Goal: Task Accomplishment & Management: Manage account settings

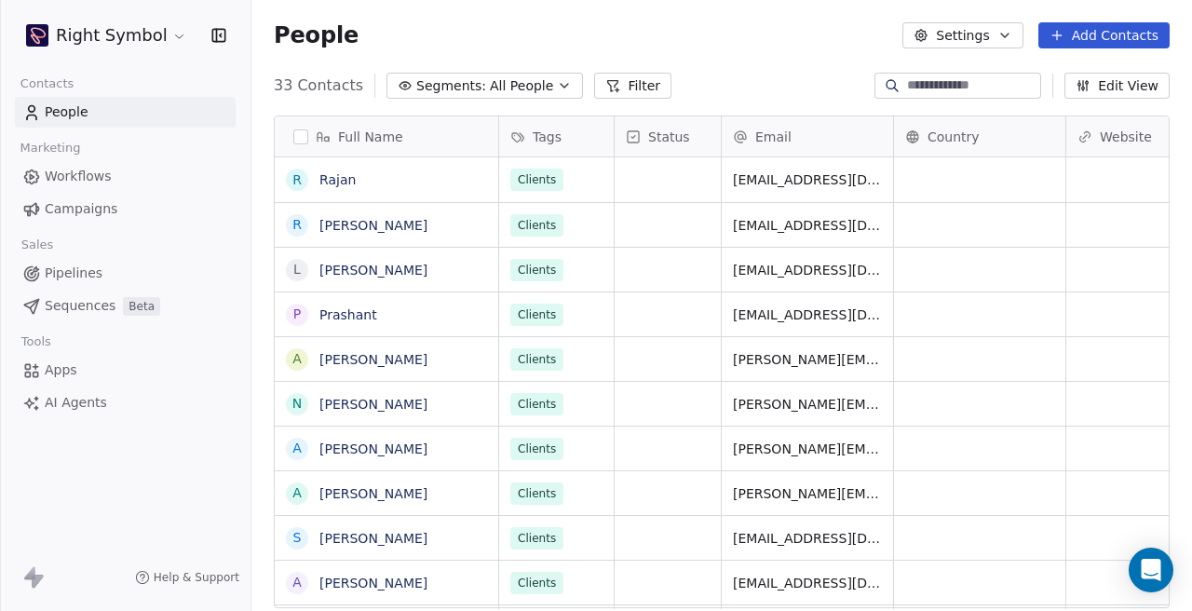
scroll to position [538, 940]
click at [129, 22] on html "Right Symbol Contacts People Marketing Workflows Campaigns Sales Pipelines Sequ…" at bounding box center [596, 305] width 1192 height 611
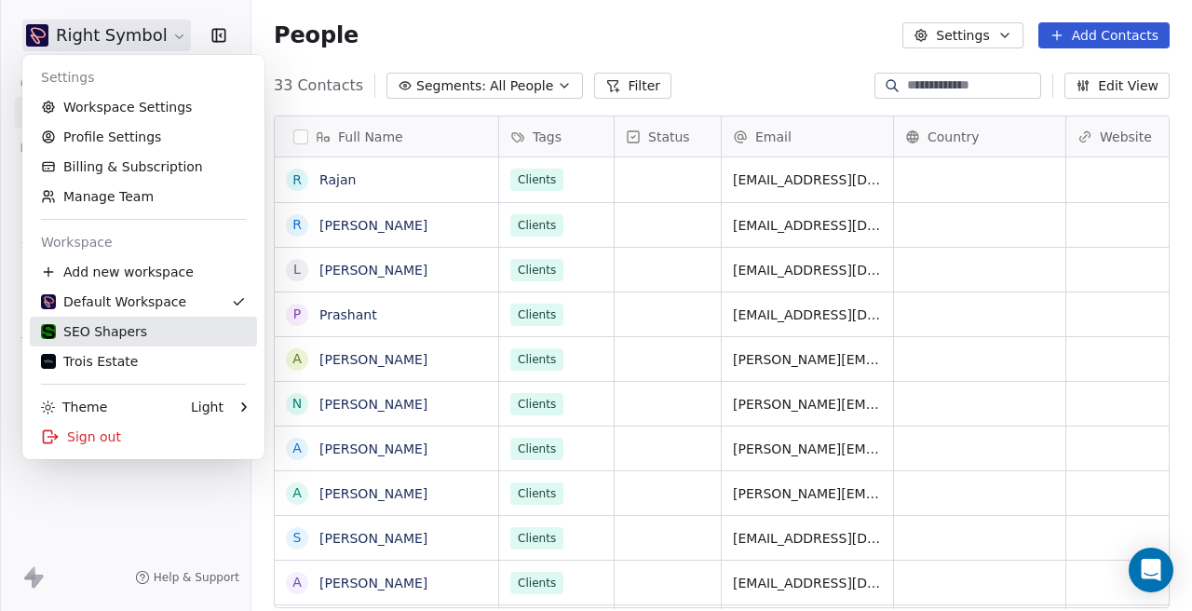
click at [111, 329] on div "SEO Shapers" at bounding box center [94, 331] width 106 height 19
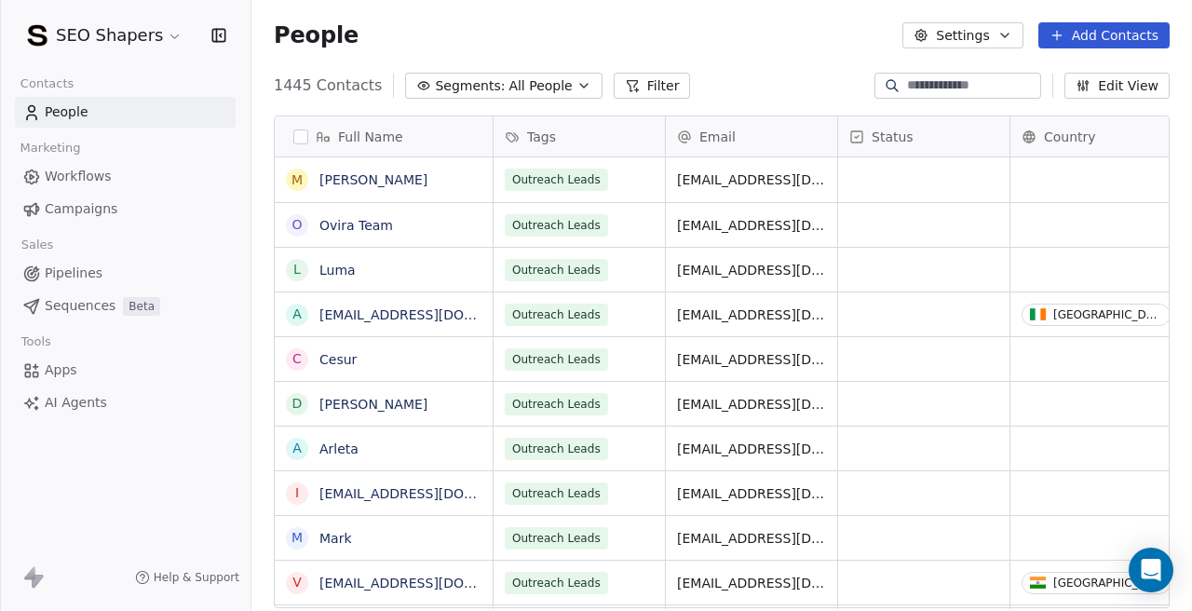
scroll to position [538, 940]
click at [120, 214] on link "Campaigns" at bounding box center [125, 209] width 221 height 31
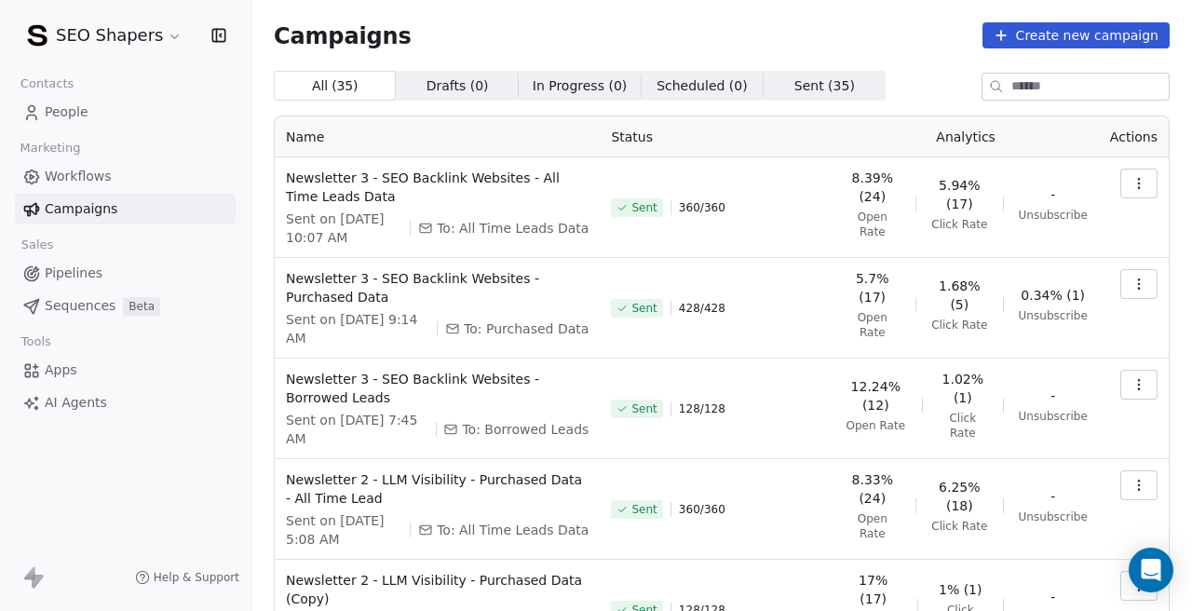
click at [1120, 290] on button "button" at bounding box center [1138, 284] width 37 height 30
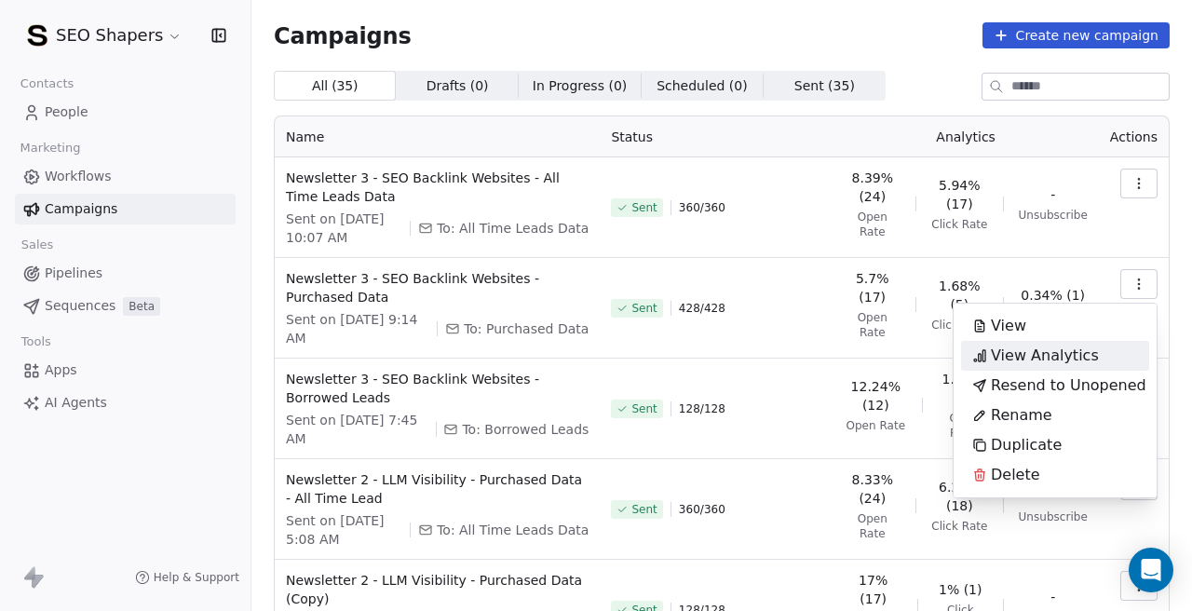
click at [1037, 358] on span "View Analytics" at bounding box center [1045, 355] width 108 height 22
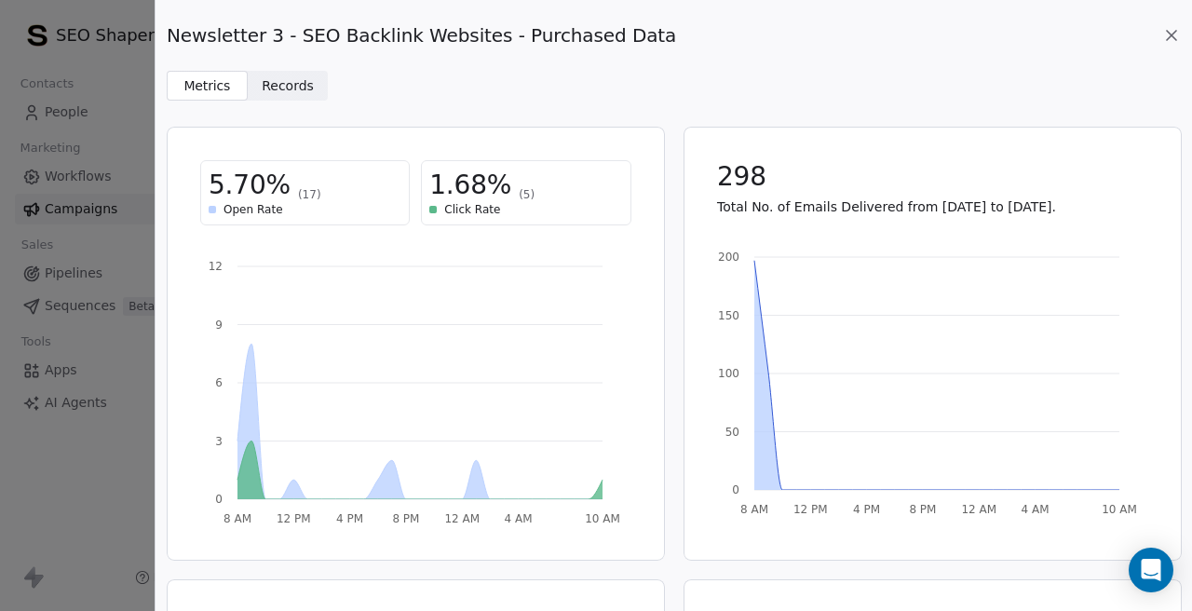
click at [309, 96] on span "Records Records" at bounding box center [288, 86] width 81 height 30
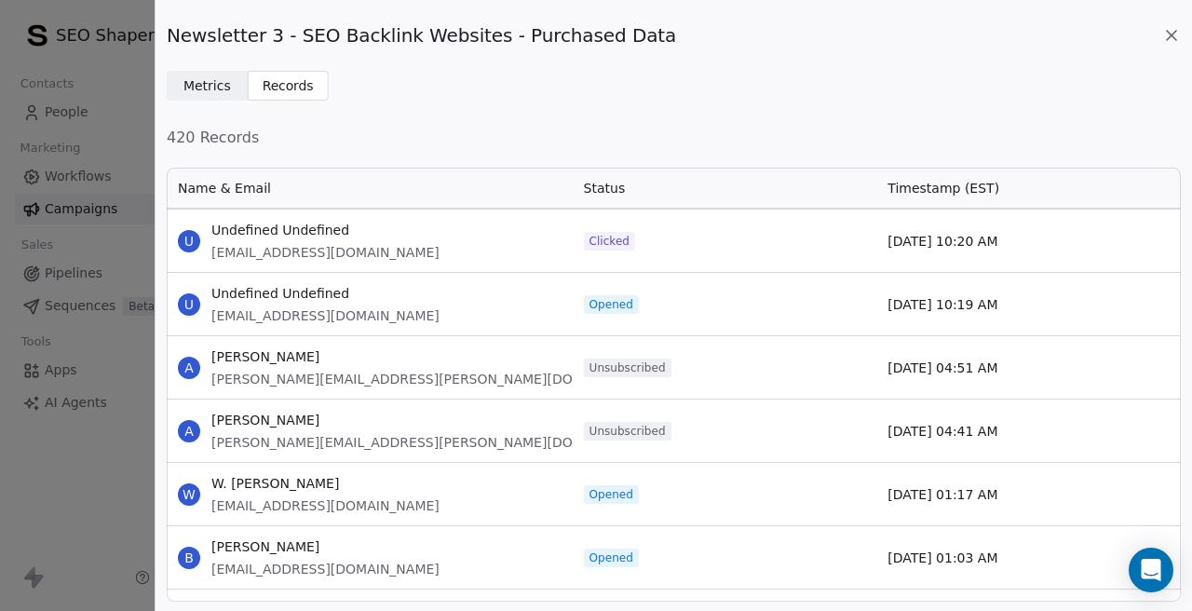
scroll to position [318, 0]
click at [251, 371] on span "[PERSON_NAME][EMAIL_ADDRESS][PERSON_NAME][DOMAIN_NAME]" at bounding box center [433, 377] width 444 height 19
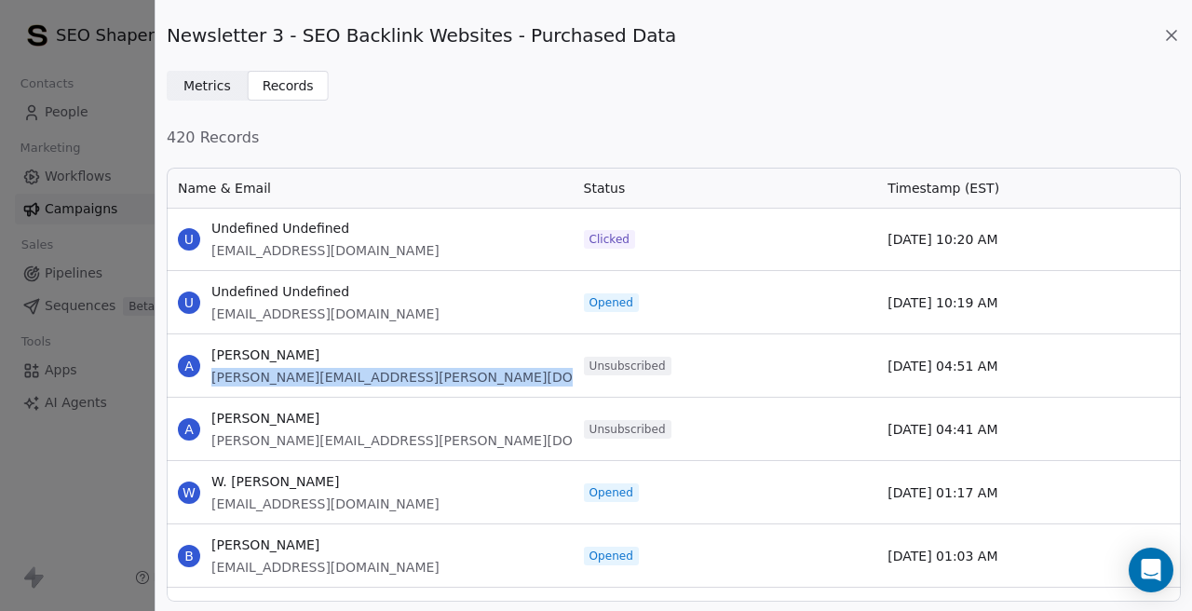
copy span "[PERSON_NAME][EMAIL_ADDRESS][PERSON_NAME][DOMAIN_NAME]"
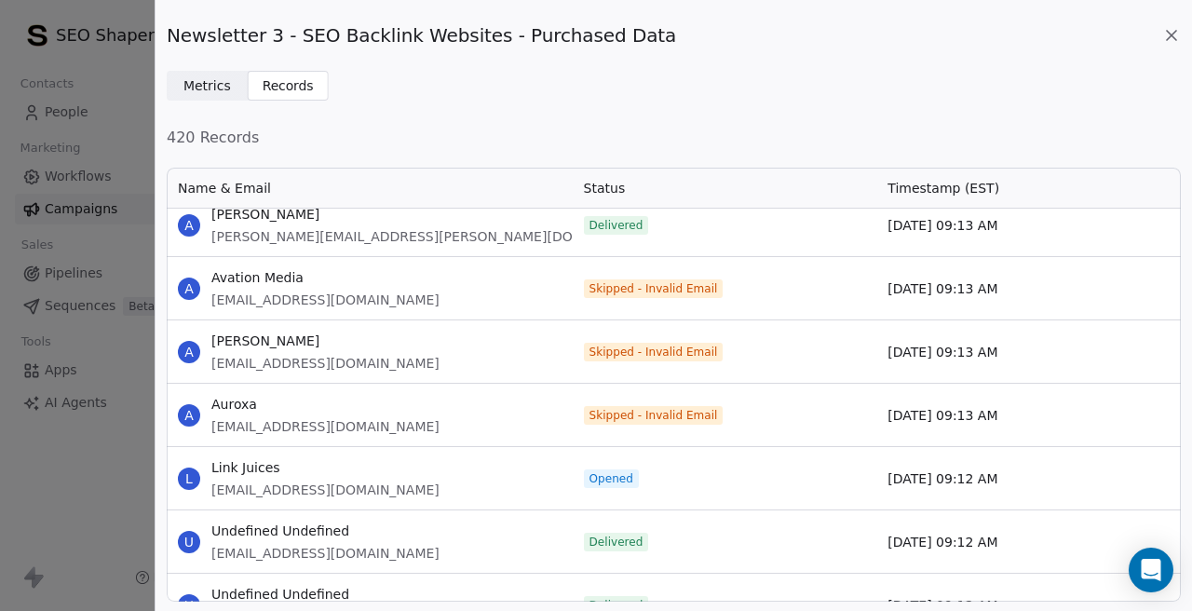
scroll to position [2423, 0]
click at [277, 300] on span "[EMAIL_ADDRESS][DOMAIN_NAME]" at bounding box center [325, 299] width 228 height 19
copy span "[EMAIL_ADDRESS][DOMAIN_NAME]"
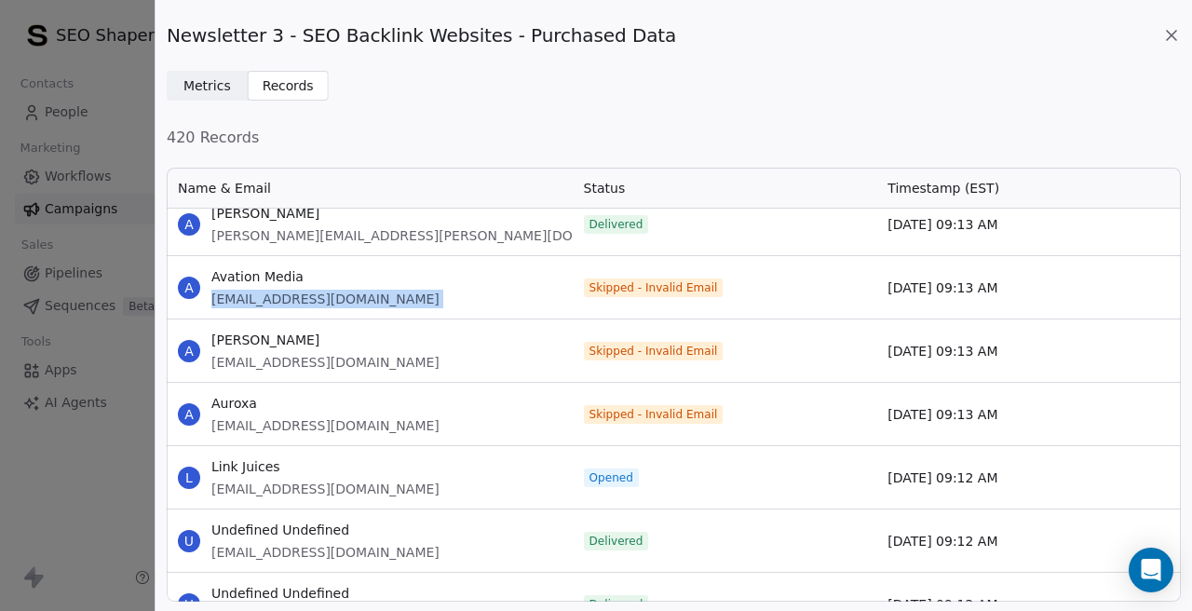
click at [293, 356] on span "[EMAIL_ADDRESS][DOMAIN_NAME]" at bounding box center [325, 362] width 228 height 19
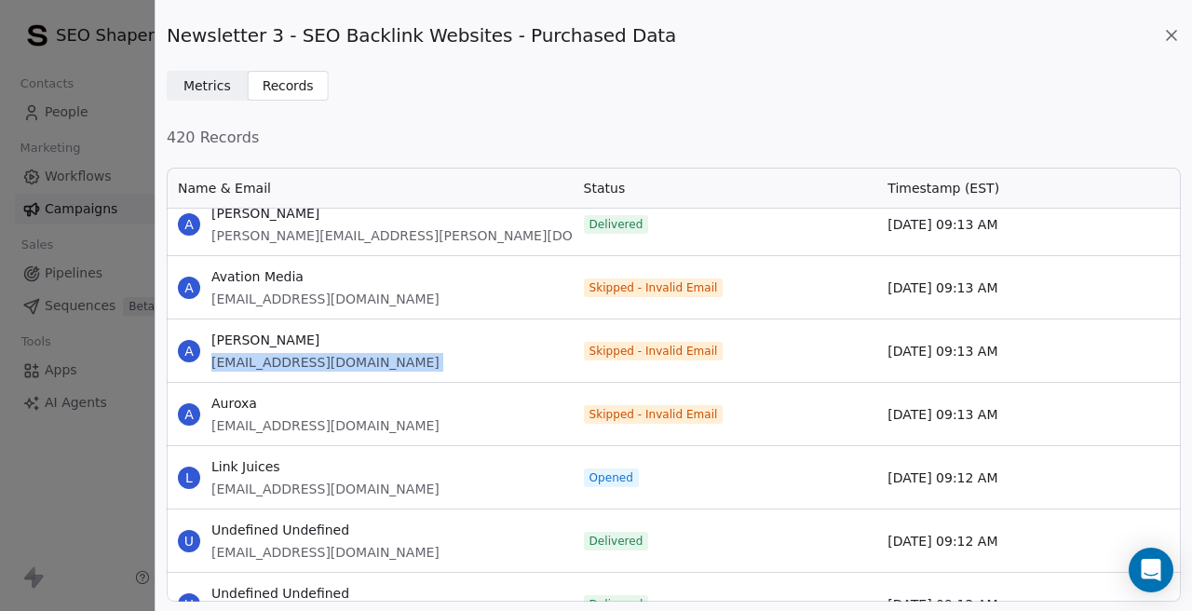
copy span "[EMAIL_ADDRESS][DOMAIN_NAME]"
click at [277, 424] on span "[EMAIL_ADDRESS][DOMAIN_NAME]" at bounding box center [325, 425] width 228 height 19
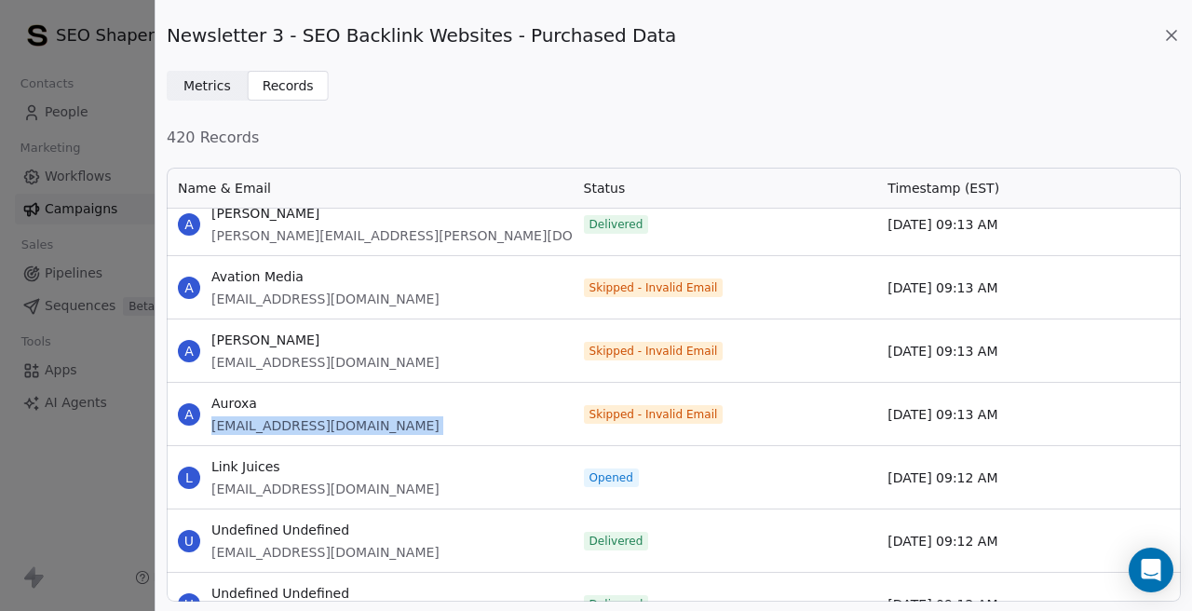
copy span "[EMAIL_ADDRESS][DOMAIN_NAME]"
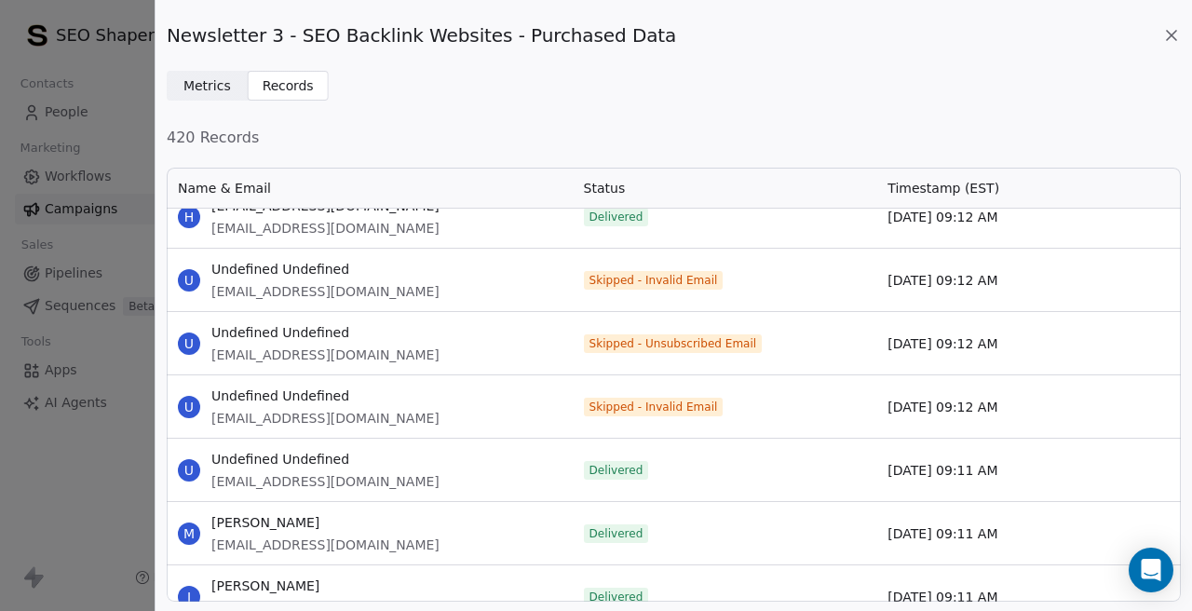
scroll to position [3127, 0]
click at [319, 289] on span "[EMAIL_ADDRESS][DOMAIN_NAME]" at bounding box center [325, 290] width 228 height 19
copy span "[EMAIL_ADDRESS][DOMAIN_NAME]"
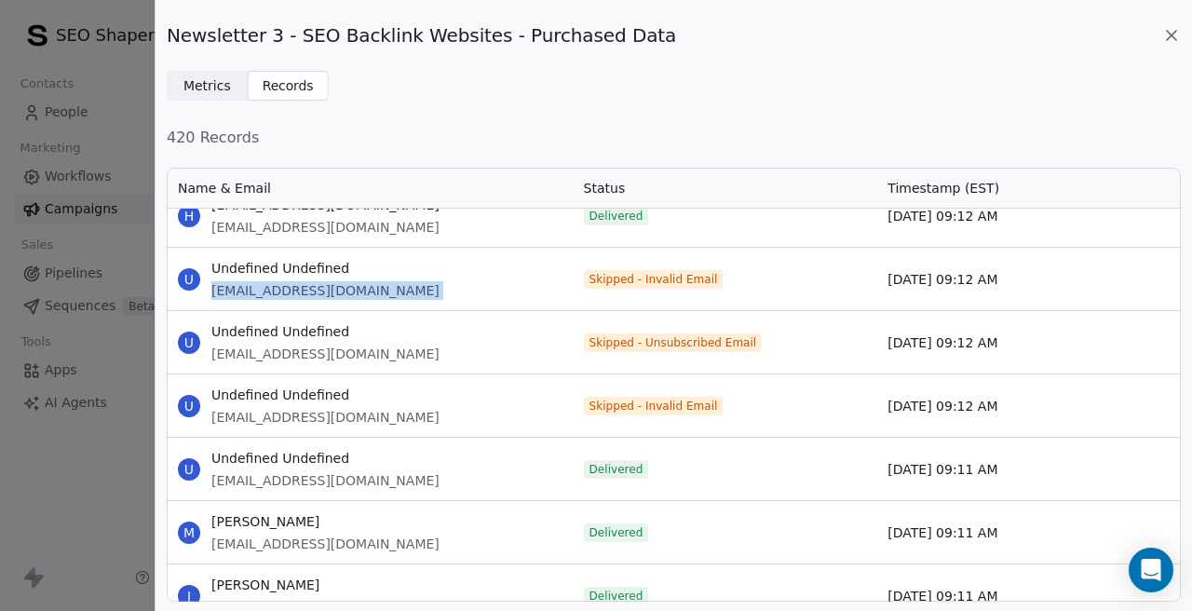
click at [376, 356] on span "[EMAIL_ADDRESS][DOMAIN_NAME]" at bounding box center [325, 353] width 228 height 19
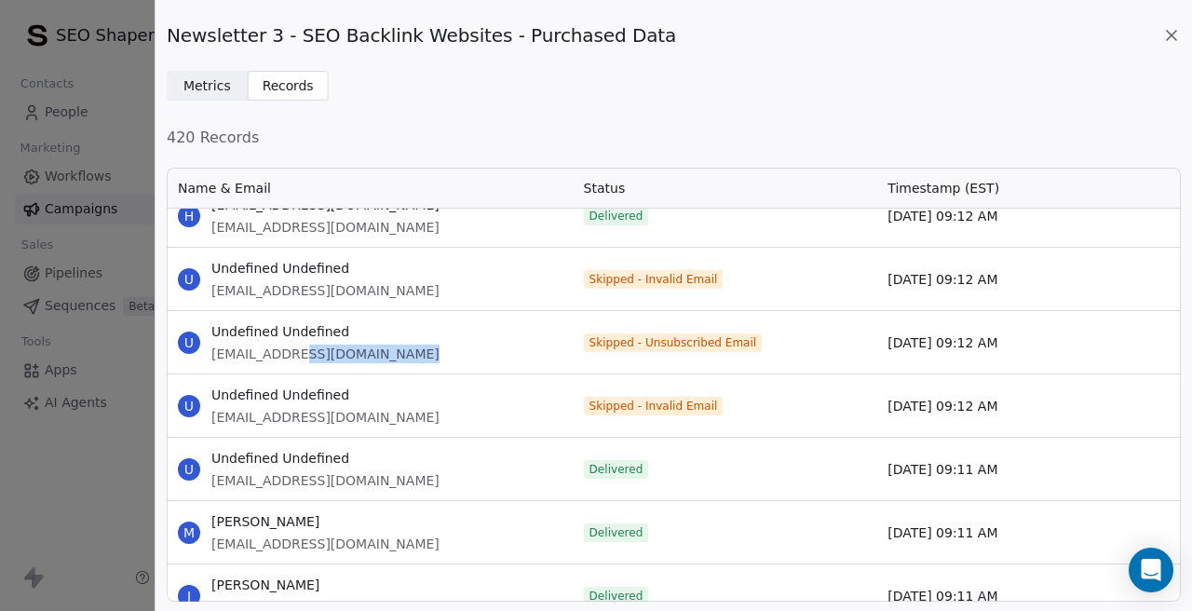
click at [376, 356] on span "[EMAIL_ADDRESS][DOMAIN_NAME]" at bounding box center [325, 353] width 228 height 19
copy span "[EMAIL_ADDRESS][DOMAIN_NAME]"
click at [253, 416] on span "[EMAIL_ADDRESS][DOMAIN_NAME]" at bounding box center [325, 417] width 228 height 19
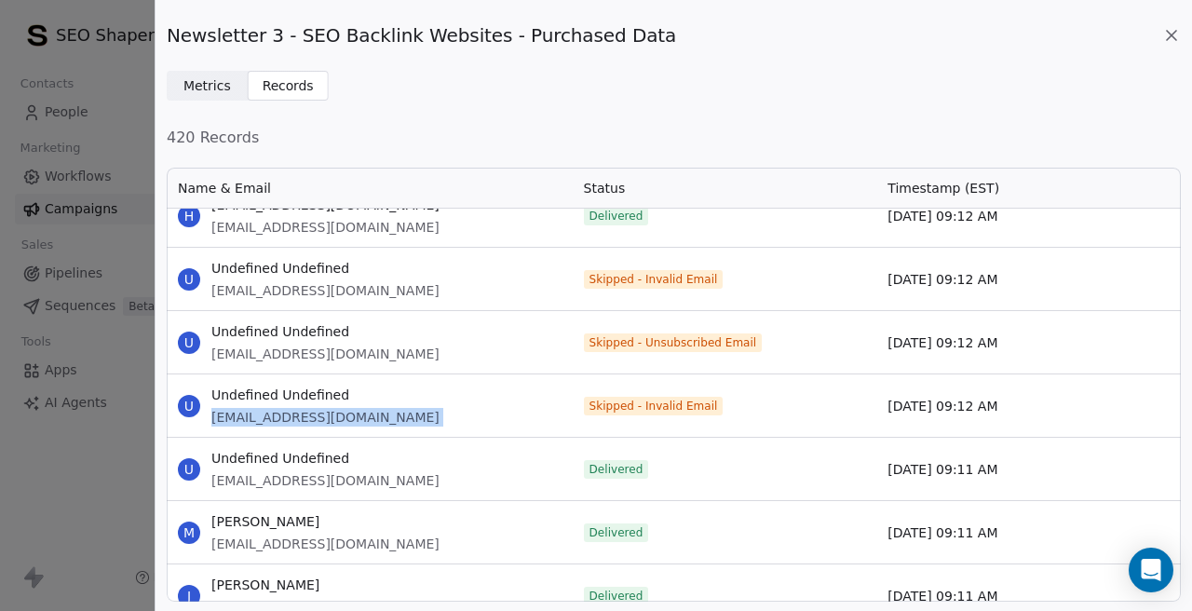
copy span "[EMAIL_ADDRESS][DOMAIN_NAME]"
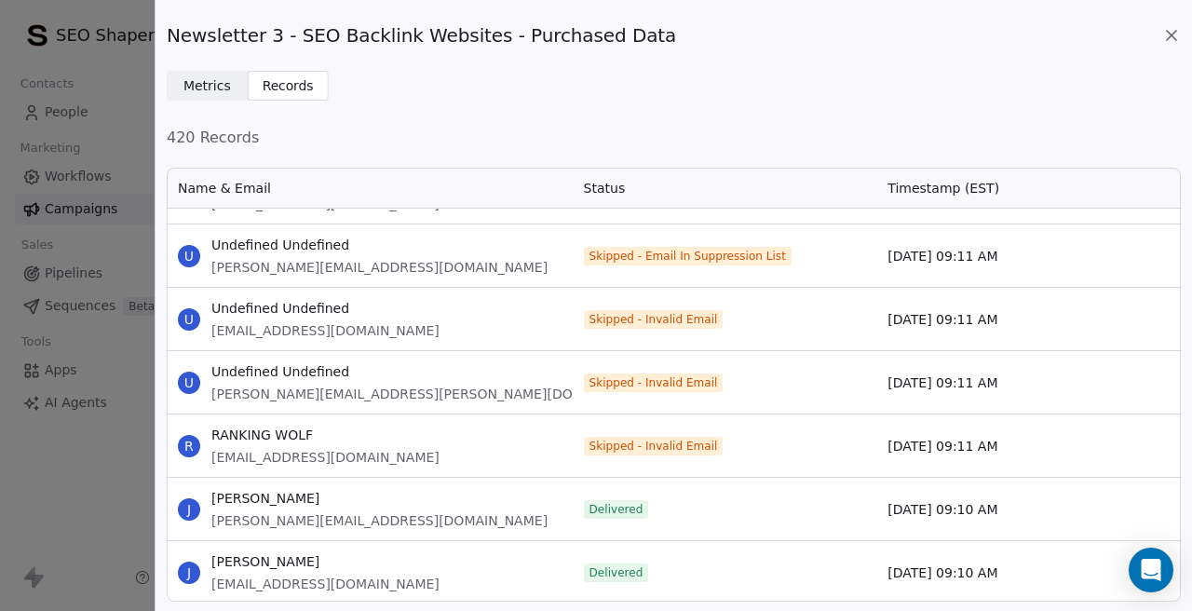
scroll to position [3701, 0]
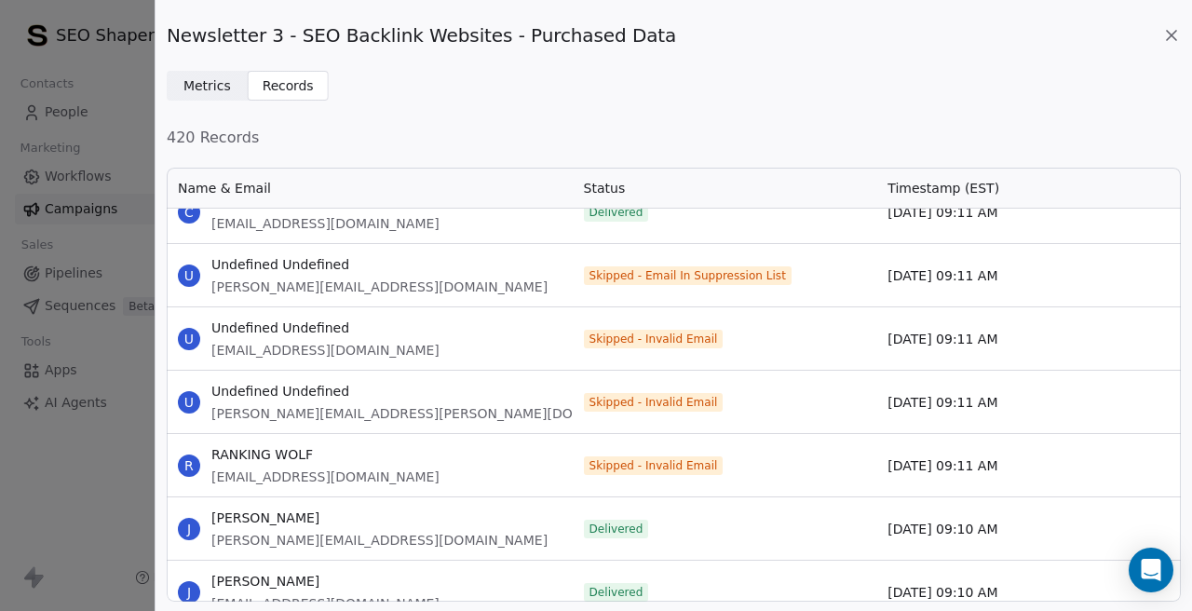
click at [270, 282] on span "[PERSON_NAME][EMAIL_ADDRESS][DOMAIN_NAME]" at bounding box center [379, 286] width 336 height 19
copy span "[PERSON_NAME][EMAIL_ADDRESS][DOMAIN_NAME]"
click at [315, 358] on span "[EMAIL_ADDRESS][DOMAIN_NAME]" at bounding box center [325, 350] width 228 height 19
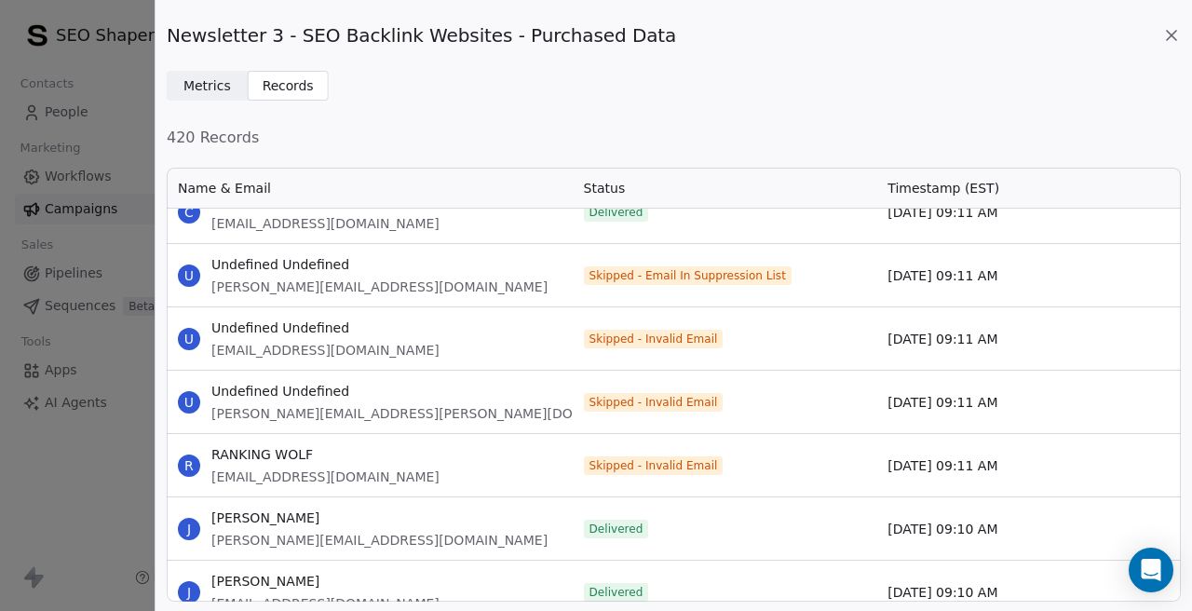
click at [307, 343] on span "[EMAIL_ADDRESS][DOMAIN_NAME]" at bounding box center [325, 350] width 228 height 19
copy span "[EMAIL_ADDRESS][DOMAIN_NAME]"
click at [277, 411] on span "[PERSON_NAME][EMAIL_ADDRESS][PERSON_NAME][DOMAIN_NAME]" at bounding box center [433, 413] width 444 height 19
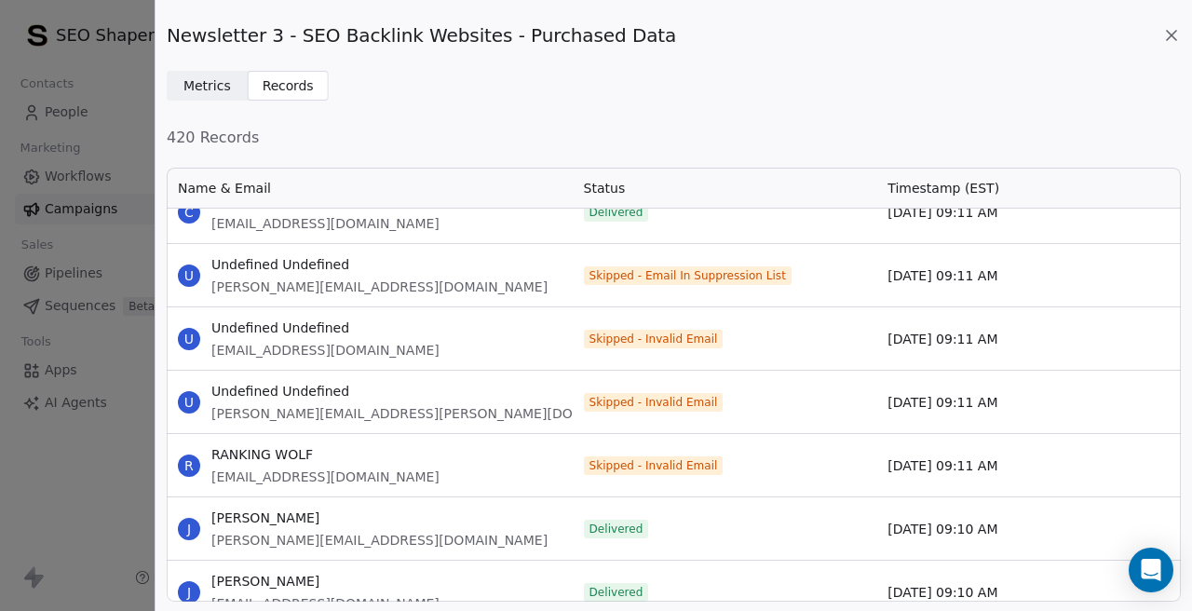
click at [277, 411] on span "[PERSON_NAME][EMAIL_ADDRESS][PERSON_NAME][DOMAIN_NAME]" at bounding box center [433, 413] width 444 height 19
copy span "[PERSON_NAME][EMAIL_ADDRESS][PERSON_NAME][DOMAIN_NAME]"
click at [247, 473] on span "[EMAIL_ADDRESS][DOMAIN_NAME]" at bounding box center [325, 476] width 228 height 19
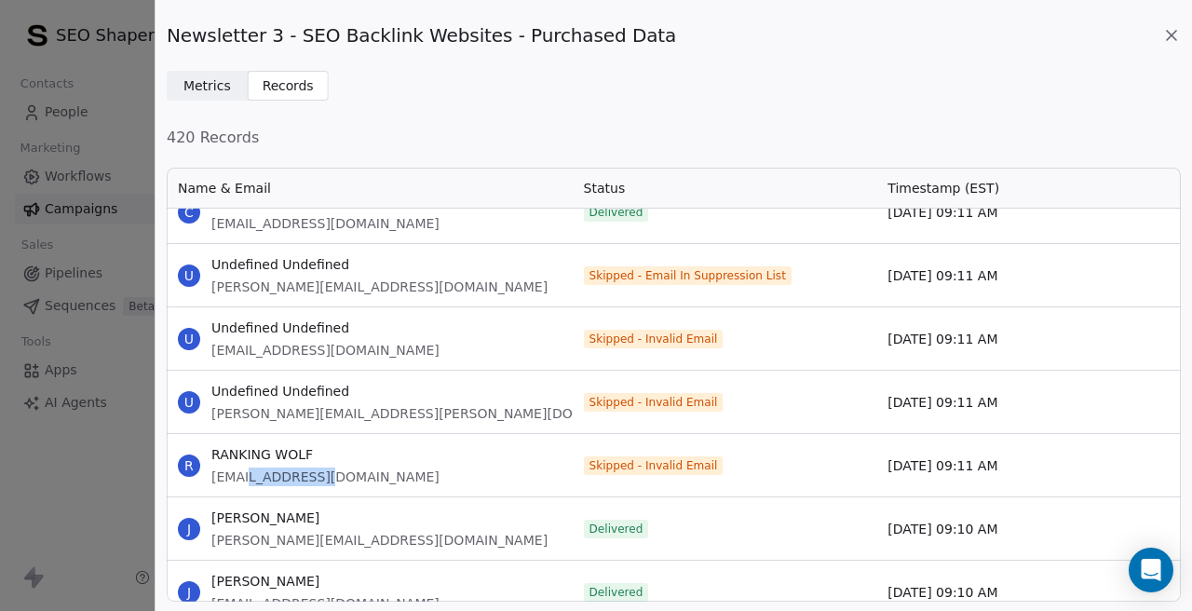
click at [247, 473] on span "[EMAIL_ADDRESS][DOMAIN_NAME]" at bounding box center [325, 476] width 228 height 19
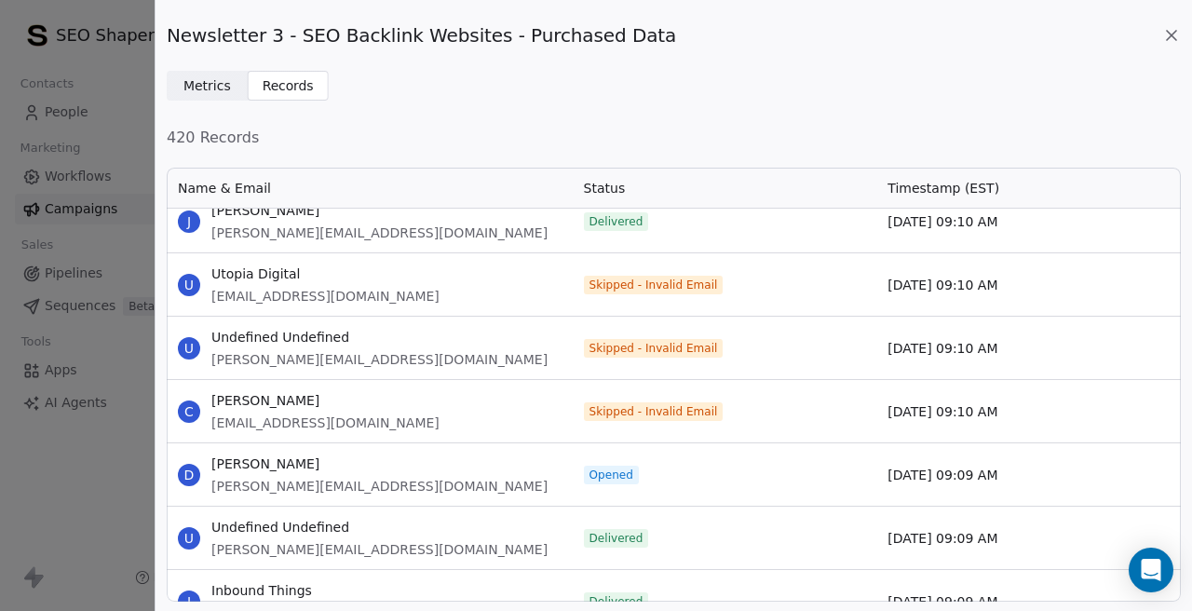
scroll to position [4403, 0]
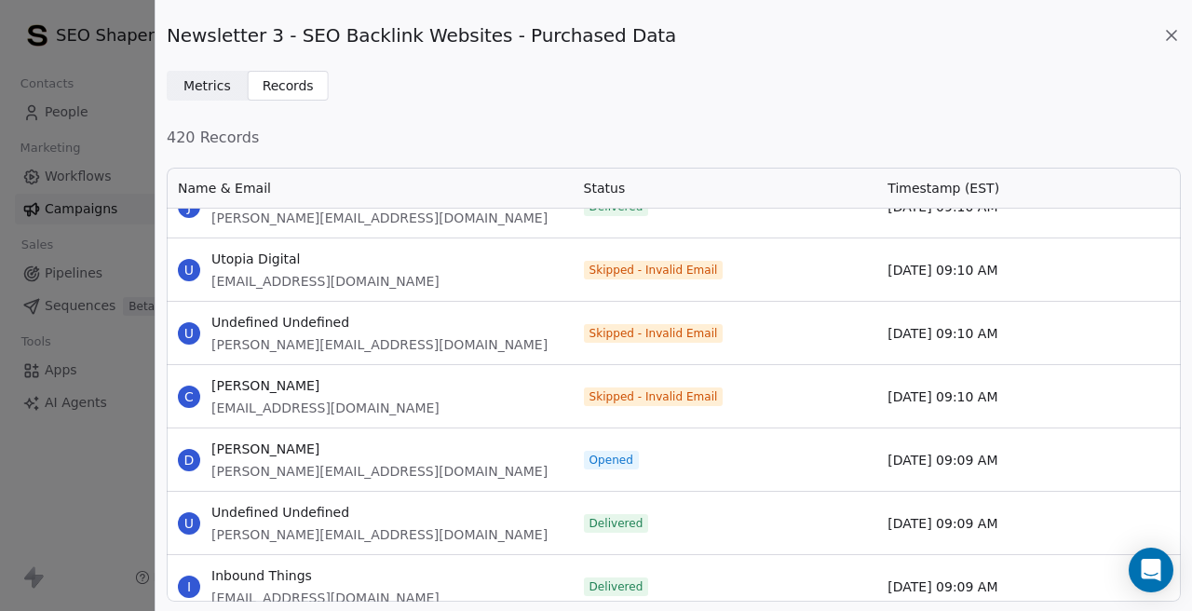
click at [242, 284] on span "[EMAIL_ADDRESS][DOMAIN_NAME]" at bounding box center [325, 281] width 228 height 19
click at [286, 344] on span "[PERSON_NAME][EMAIL_ADDRESS][DOMAIN_NAME]" at bounding box center [379, 344] width 336 height 19
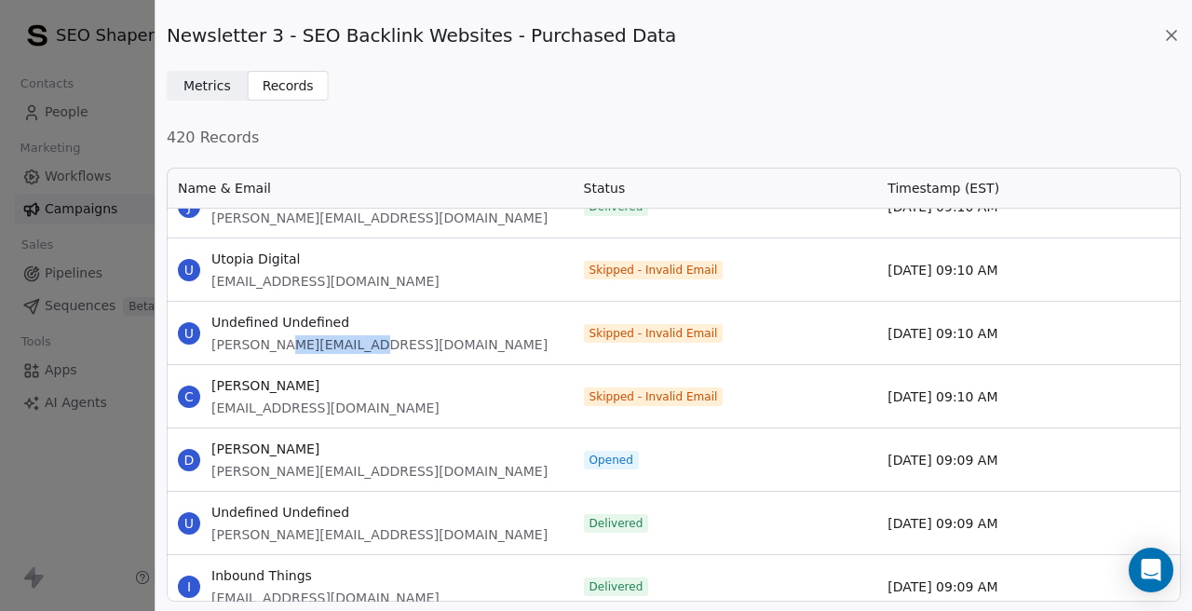
click at [286, 344] on span "[PERSON_NAME][EMAIL_ADDRESS][DOMAIN_NAME]" at bounding box center [379, 344] width 336 height 19
click at [266, 412] on span "[EMAIL_ADDRESS][DOMAIN_NAME]" at bounding box center [325, 407] width 228 height 19
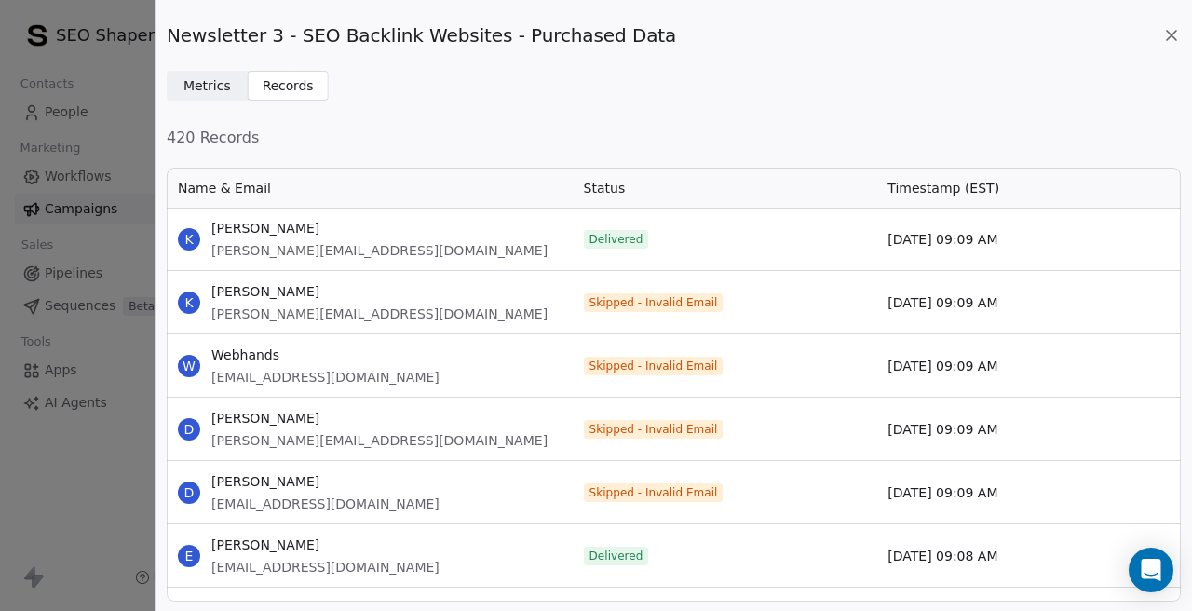
scroll to position [4991, 0]
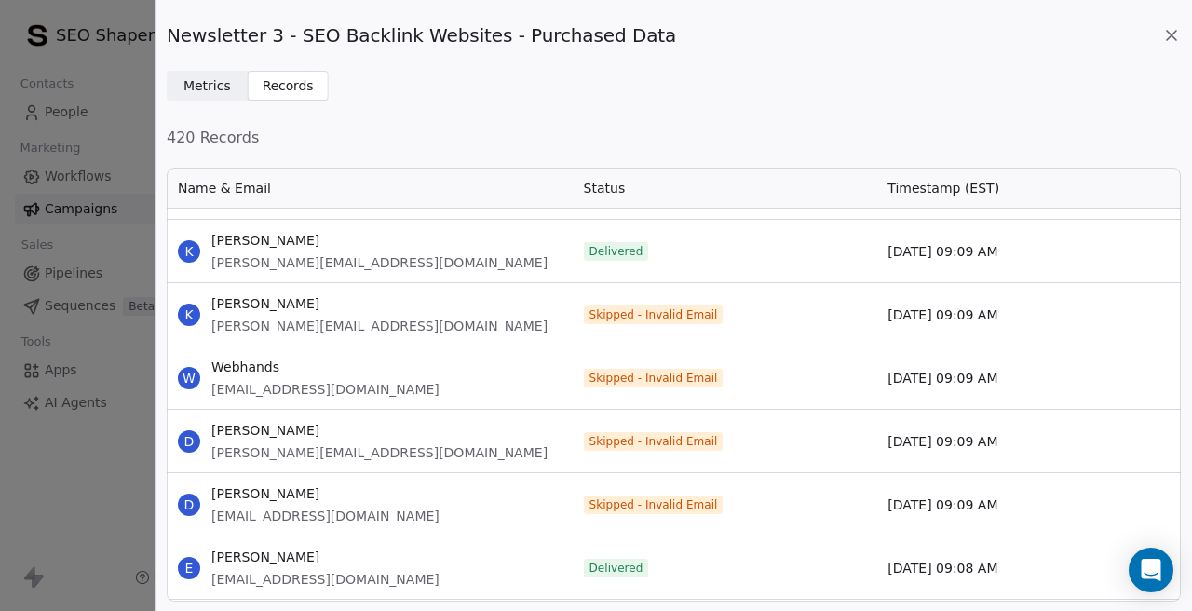
click at [271, 331] on span "[PERSON_NAME][EMAIL_ADDRESS][DOMAIN_NAME]" at bounding box center [379, 326] width 336 height 19
click at [324, 329] on span "[PERSON_NAME][EMAIL_ADDRESS][DOMAIN_NAME]" at bounding box center [379, 326] width 336 height 19
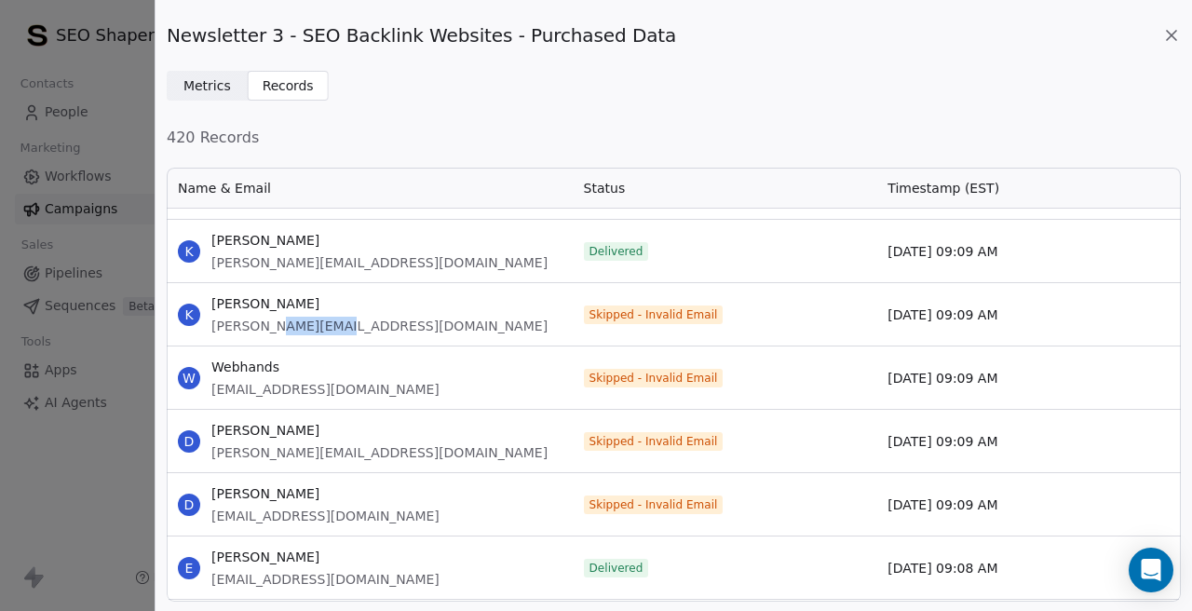
click at [324, 329] on span "[PERSON_NAME][EMAIL_ADDRESS][DOMAIN_NAME]" at bounding box center [379, 326] width 336 height 19
click at [263, 386] on span "[EMAIL_ADDRESS][DOMAIN_NAME]" at bounding box center [325, 389] width 228 height 19
click at [259, 449] on span "[PERSON_NAME][EMAIL_ADDRESS][DOMAIN_NAME]" at bounding box center [379, 452] width 336 height 19
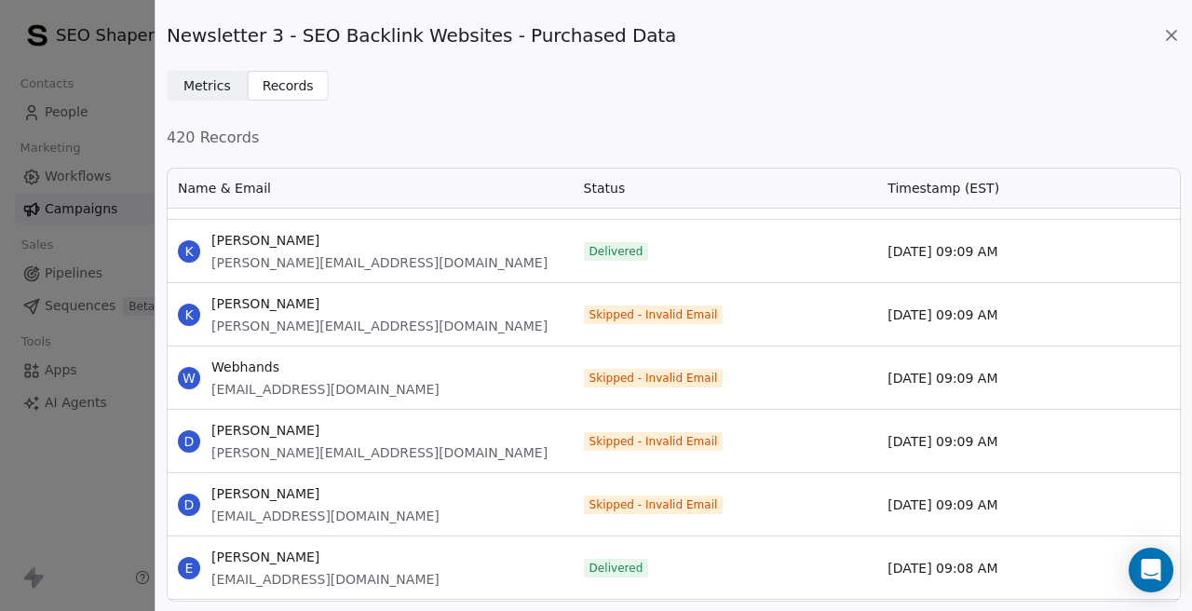
click at [259, 449] on span "[PERSON_NAME][EMAIL_ADDRESS][DOMAIN_NAME]" at bounding box center [379, 452] width 336 height 19
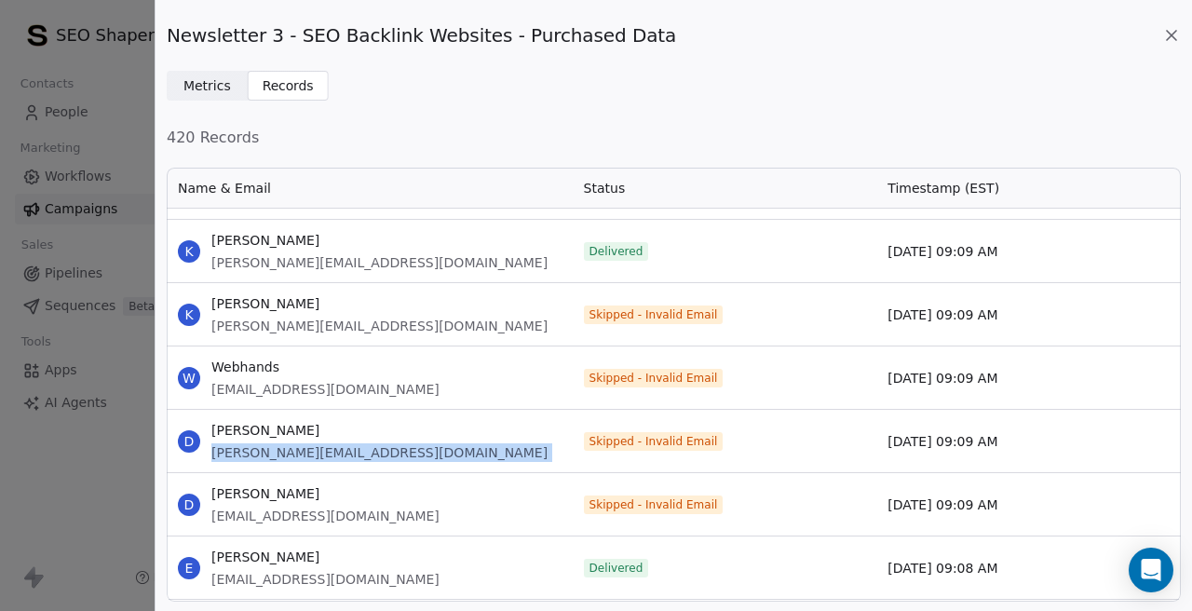
click at [269, 513] on span "[EMAIL_ADDRESS][DOMAIN_NAME]" at bounding box center [325, 515] width 228 height 19
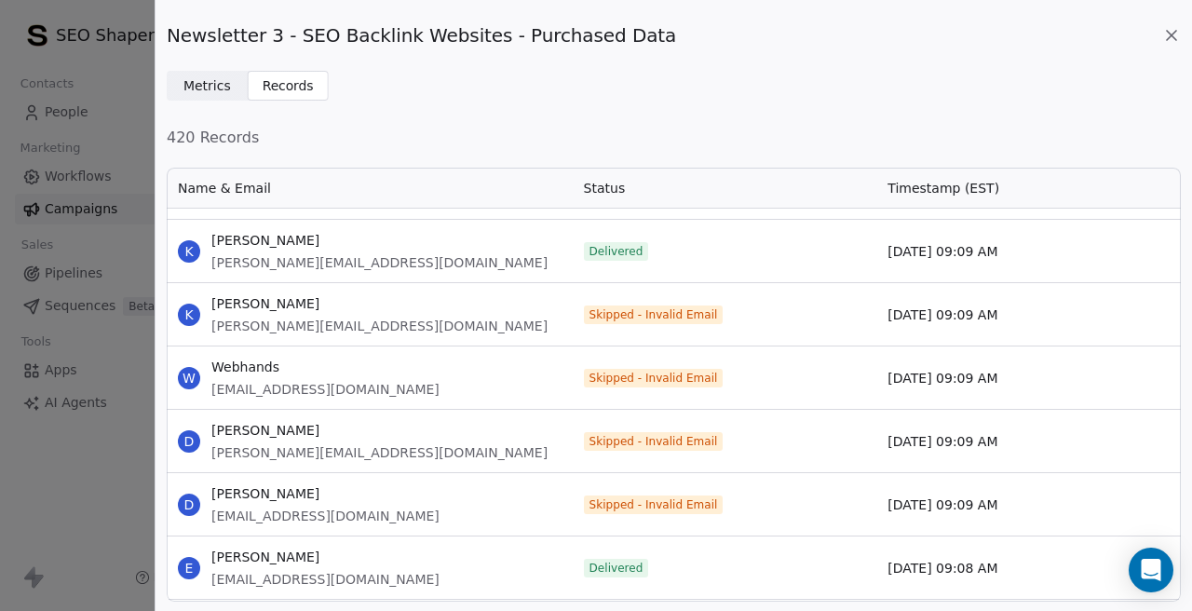
click at [269, 513] on span "[EMAIL_ADDRESS][DOMAIN_NAME]" at bounding box center [325, 515] width 228 height 19
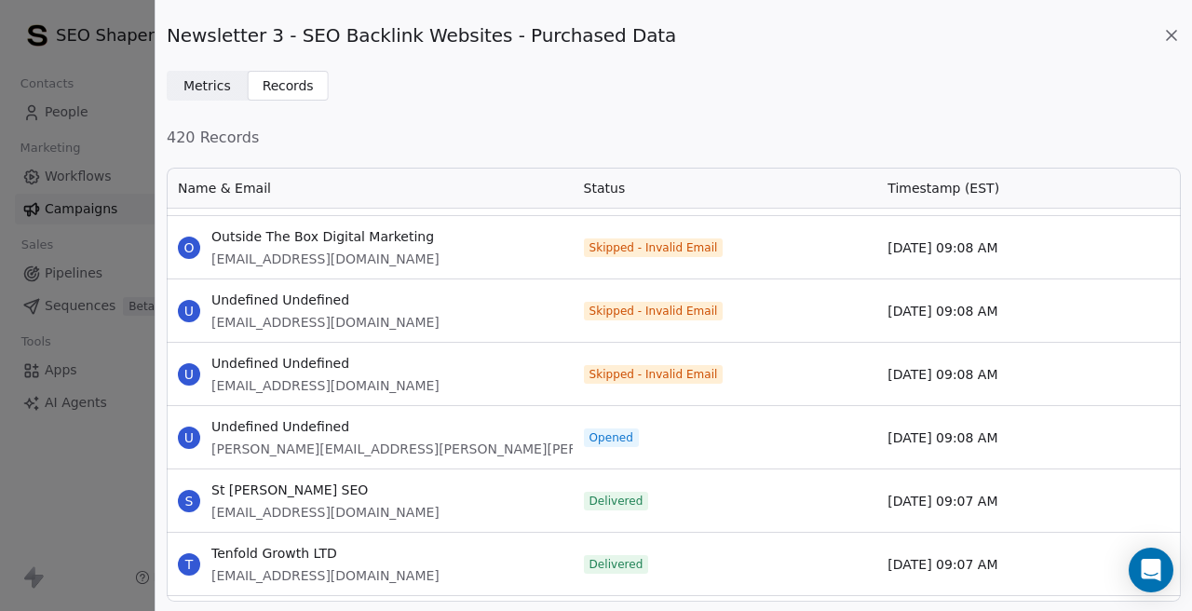
scroll to position [5745, 0]
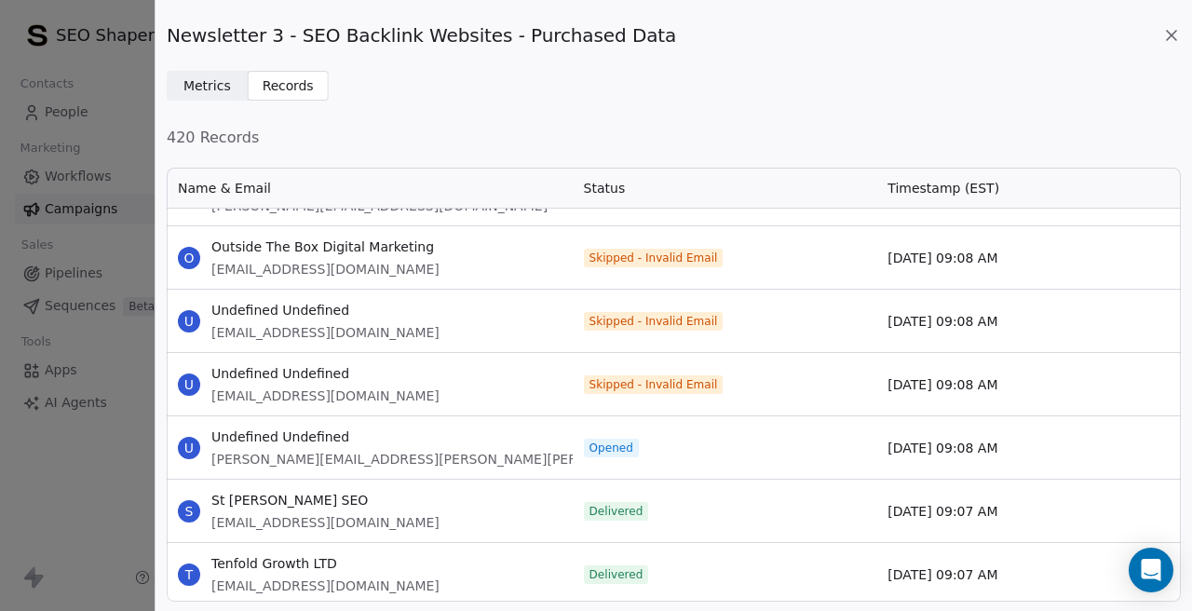
click at [277, 268] on span "[EMAIL_ADDRESS][DOMAIN_NAME]" at bounding box center [325, 269] width 228 height 19
click at [364, 328] on span "[EMAIL_ADDRESS][DOMAIN_NAME]" at bounding box center [325, 332] width 228 height 19
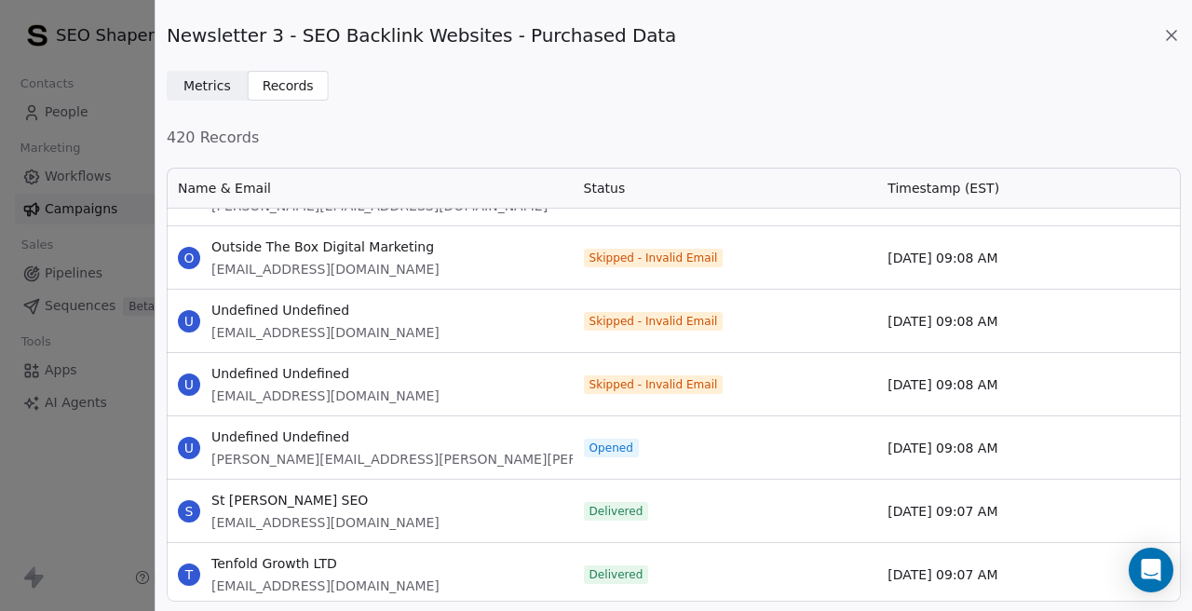
click at [364, 328] on span "[EMAIL_ADDRESS][DOMAIN_NAME]" at bounding box center [325, 332] width 228 height 19
click at [289, 397] on span "[EMAIL_ADDRESS][DOMAIN_NAME]" at bounding box center [325, 395] width 228 height 19
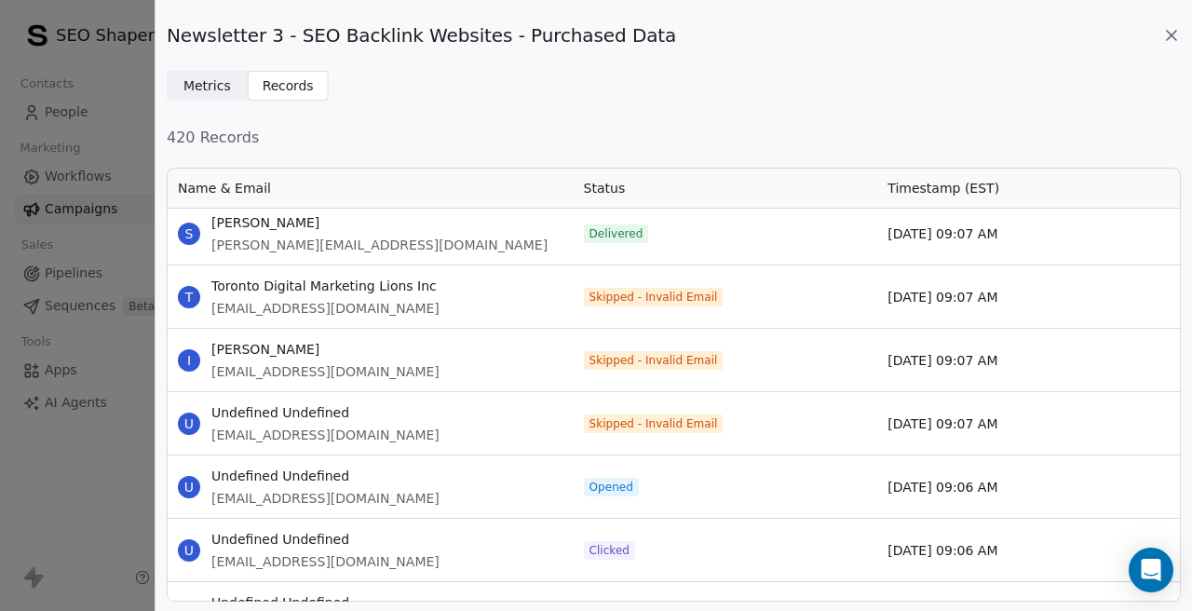
scroll to position [6488, 0]
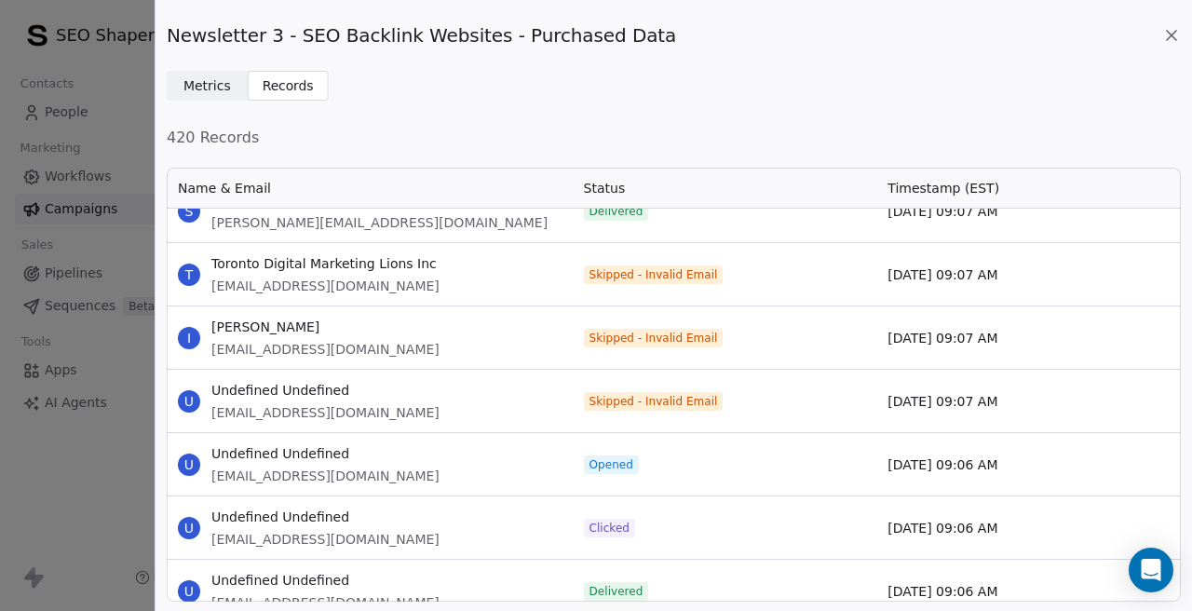
click at [348, 282] on span "[EMAIL_ADDRESS][DOMAIN_NAME]" at bounding box center [325, 286] width 228 height 19
click at [280, 341] on span "[EMAIL_ADDRESS][DOMAIN_NAME]" at bounding box center [325, 349] width 228 height 19
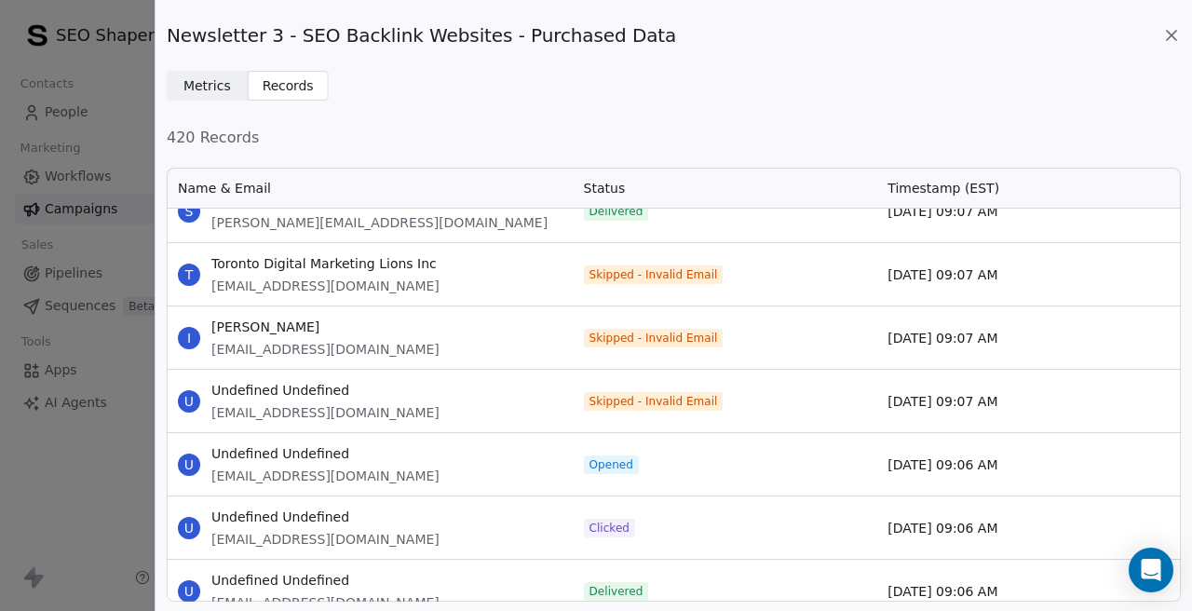
click at [280, 341] on span "[EMAIL_ADDRESS][DOMAIN_NAME]" at bounding box center [325, 349] width 228 height 19
click at [326, 416] on span "[EMAIL_ADDRESS][DOMAIN_NAME]" at bounding box center [325, 412] width 228 height 19
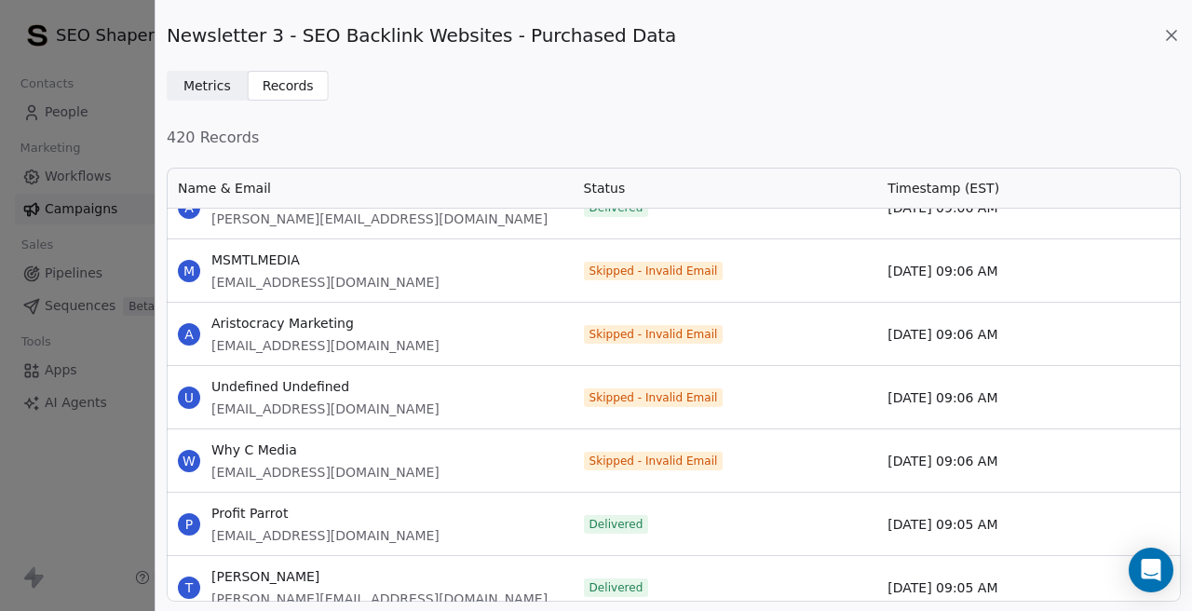
scroll to position [7118, 0]
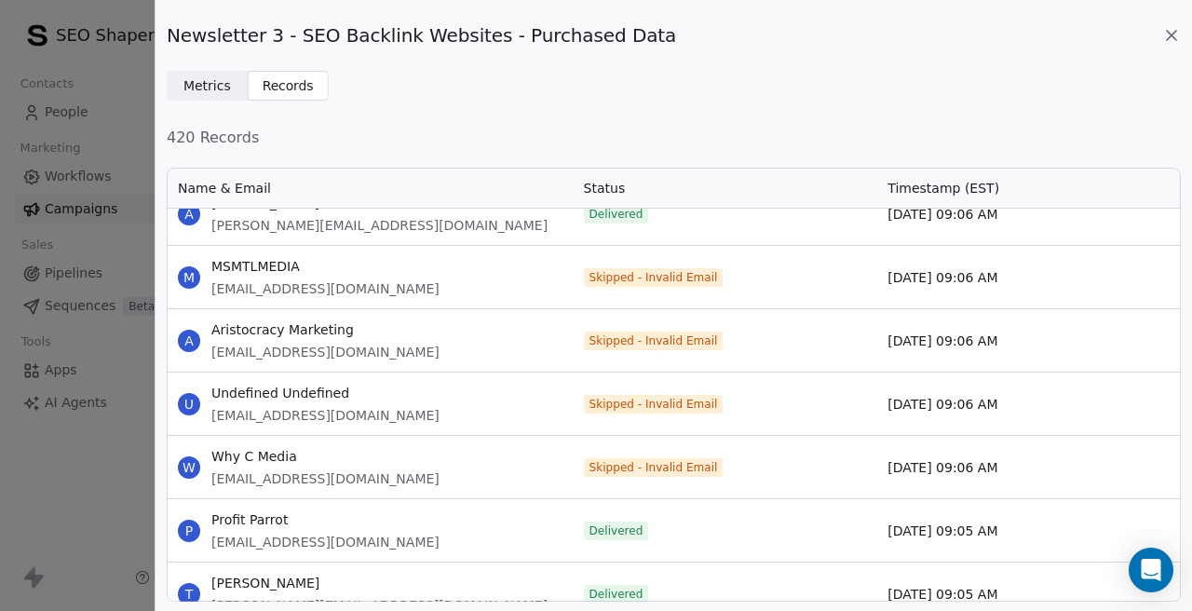
click at [263, 284] on span "[EMAIL_ADDRESS][DOMAIN_NAME]" at bounding box center [325, 288] width 228 height 19
click at [253, 358] on span "[EMAIL_ADDRESS][DOMAIN_NAME]" at bounding box center [325, 352] width 228 height 19
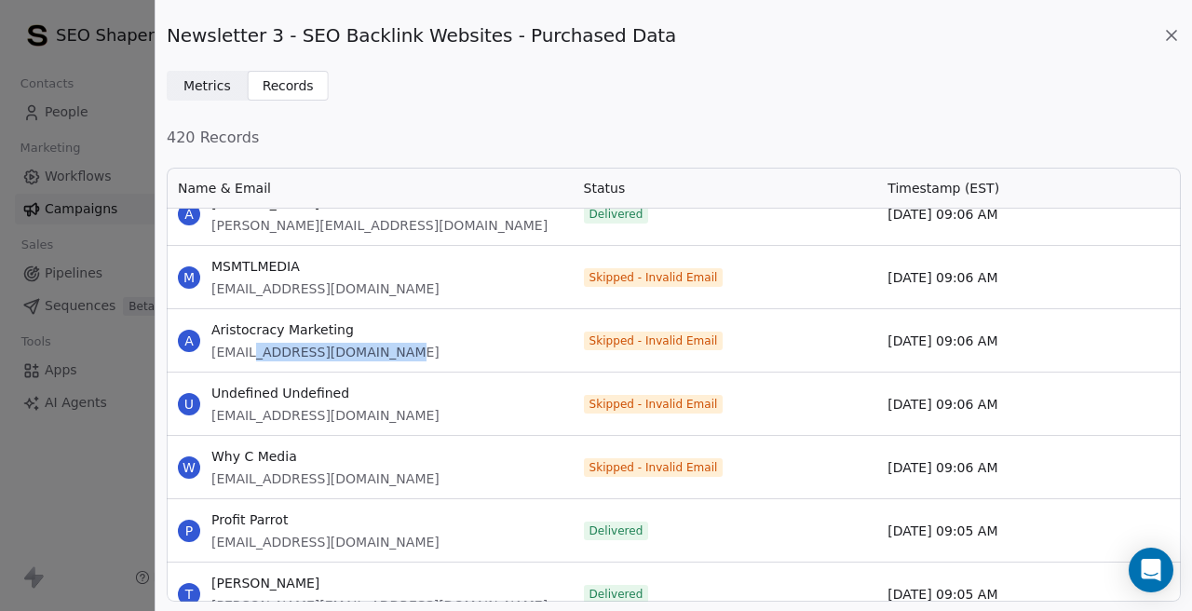
click at [253, 358] on span "[EMAIL_ADDRESS][DOMAIN_NAME]" at bounding box center [325, 352] width 228 height 19
click at [259, 412] on span "[EMAIL_ADDRESS][DOMAIN_NAME]" at bounding box center [325, 415] width 228 height 19
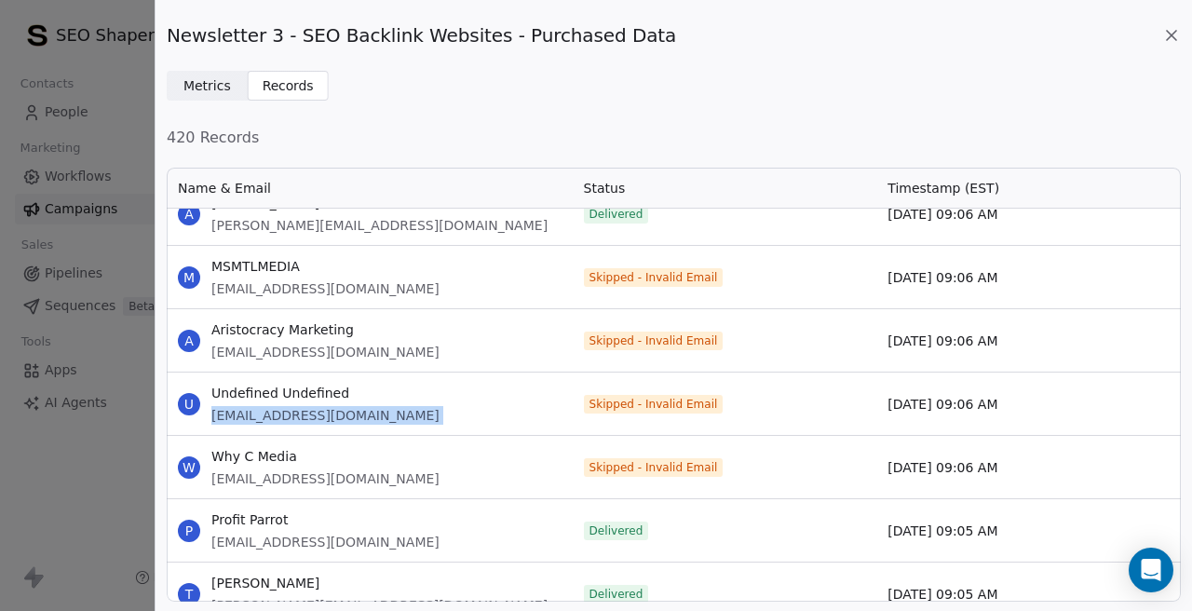
click at [276, 474] on span "[EMAIL_ADDRESS][DOMAIN_NAME]" at bounding box center [325, 478] width 228 height 19
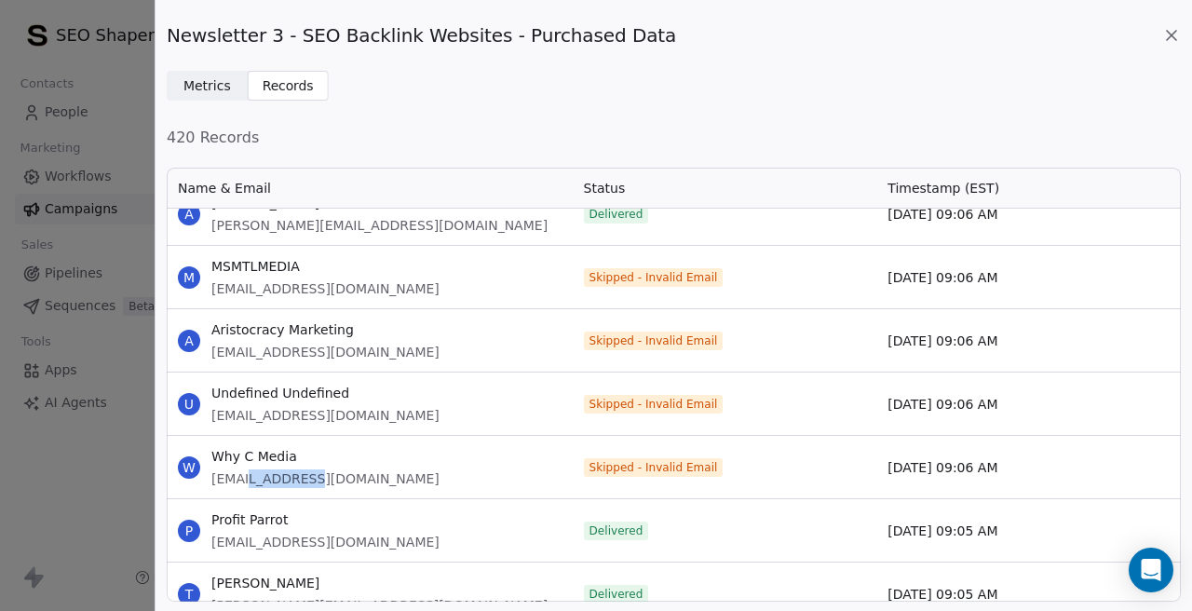
click at [276, 474] on span "[EMAIL_ADDRESS][DOMAIN_NAME]" at bounding box center [325, 478] width 228 height 19
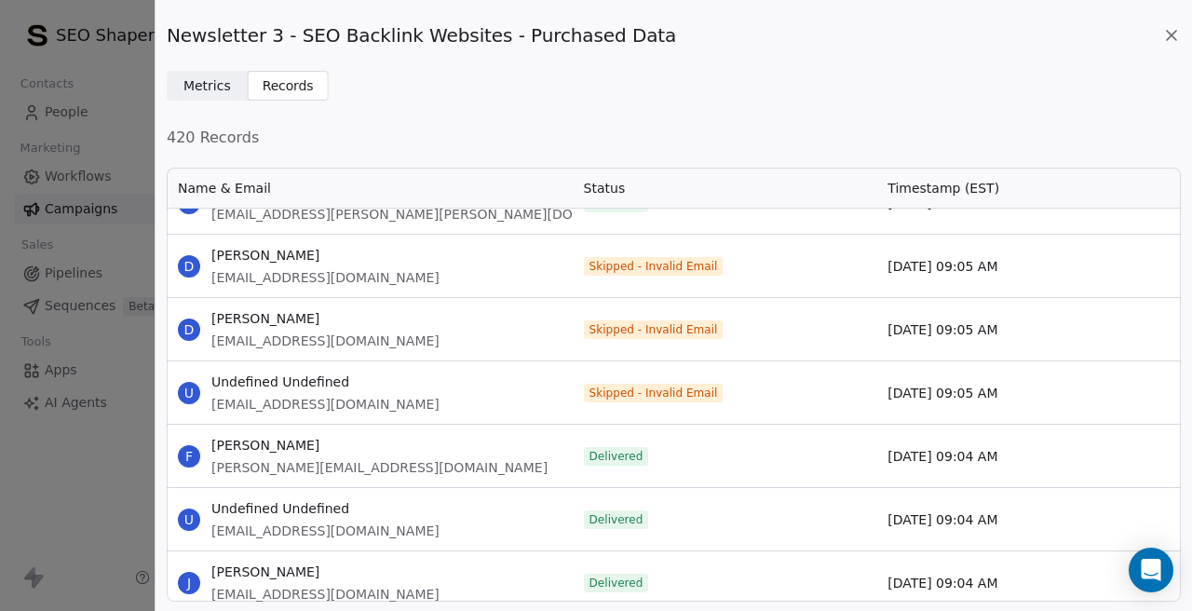
scroll to position [7812, 0]
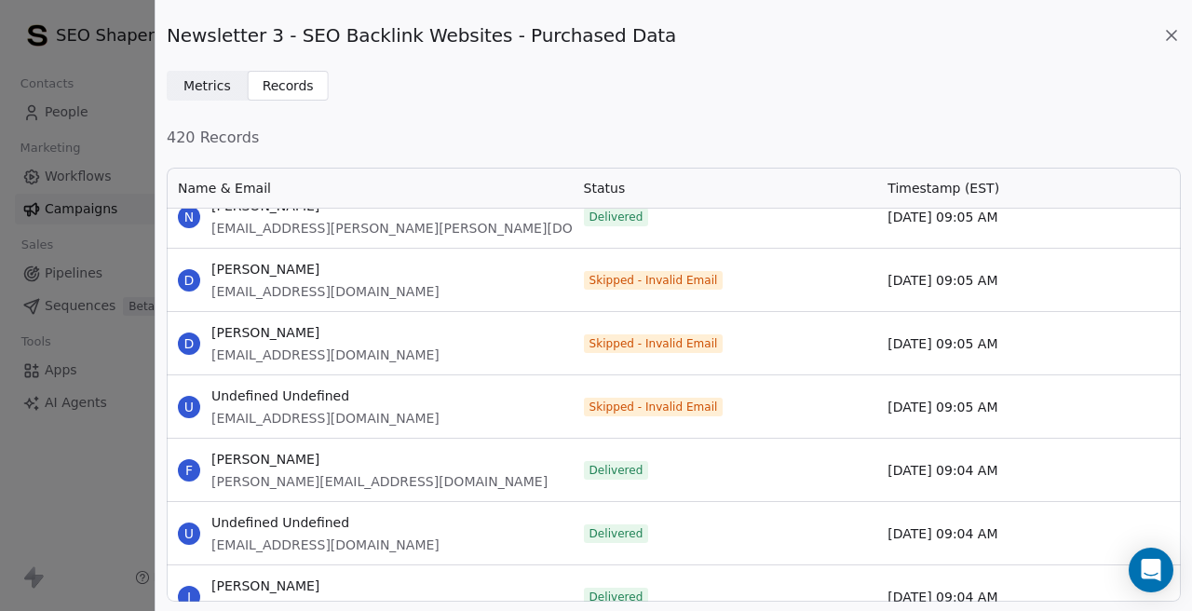
click at [278, 286] on span "[EMAIL_ADDRESS][DOMAIN_NAME]" at bounding box center [325, 291] width 228 height 19
click at [272, 424] on span "[EMAIL_ADDRESS][DOMAIN_NAME]" at bounding box center [325, 418] width 228 height 19
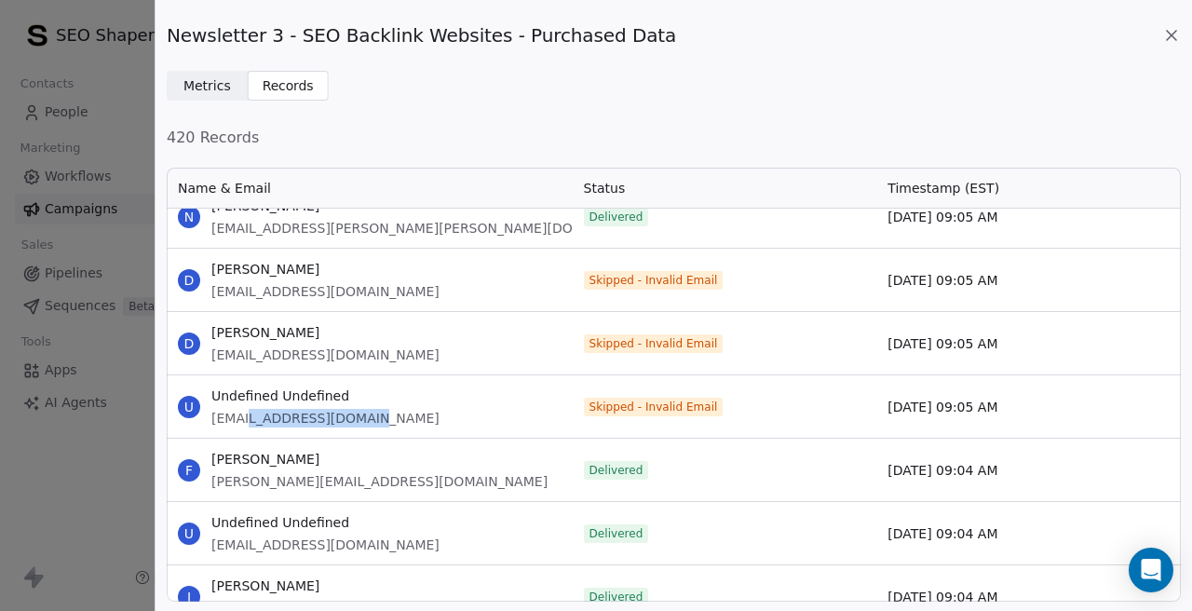
click at [272, 424] on span "[EMAIL_ADDRESS][DOMAIN_NAME]" at bounding box center [325, 418] width 228 height 19
click at [288, 353] on span "[EMAIL_ADDRESS][DOMAIN_NAME]" at bounding box center [325, 354] width 228 height 19
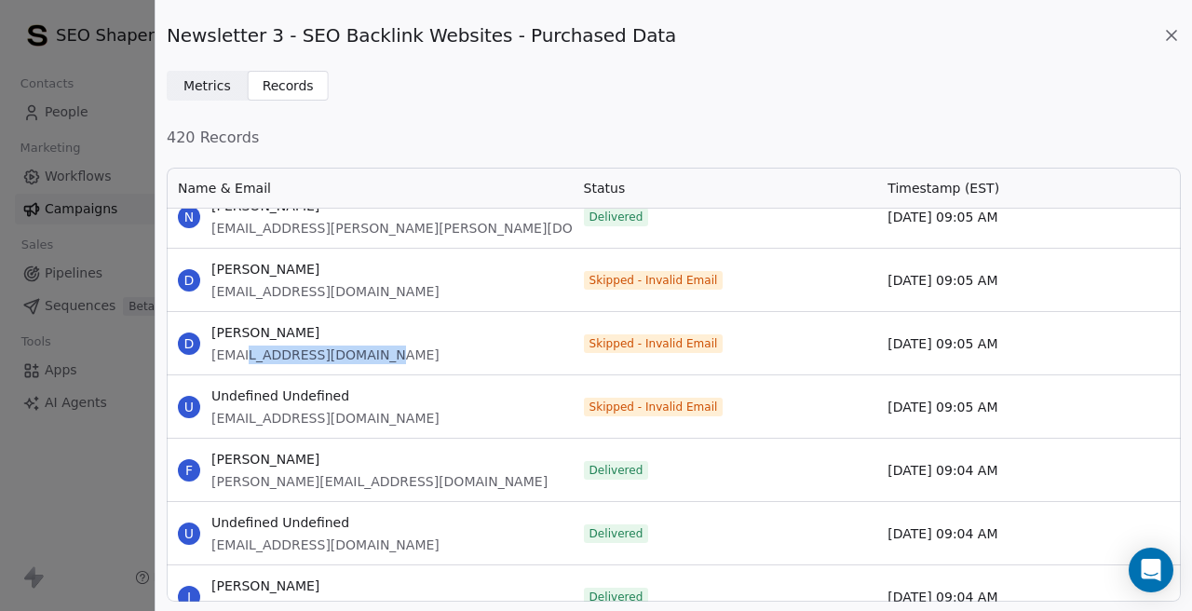
click at [288, 353] on span "[EMAIL_ADDRESS][DOMAIN_NAME]" at bounding box center [325, 354] width 228 height 19
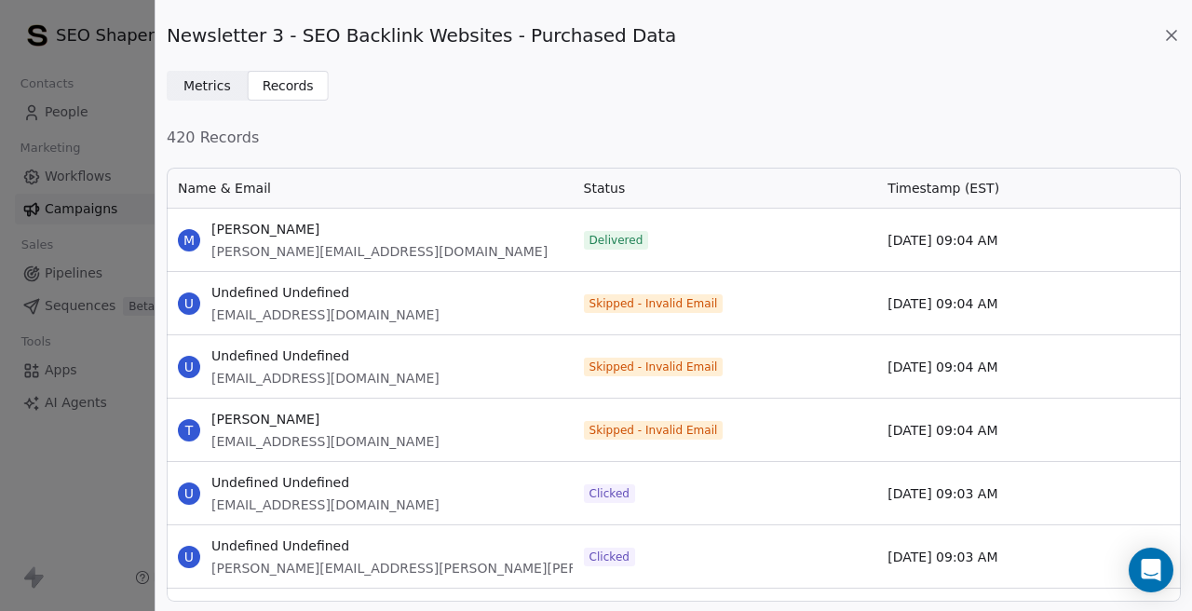
scroll to position [8474, 0]
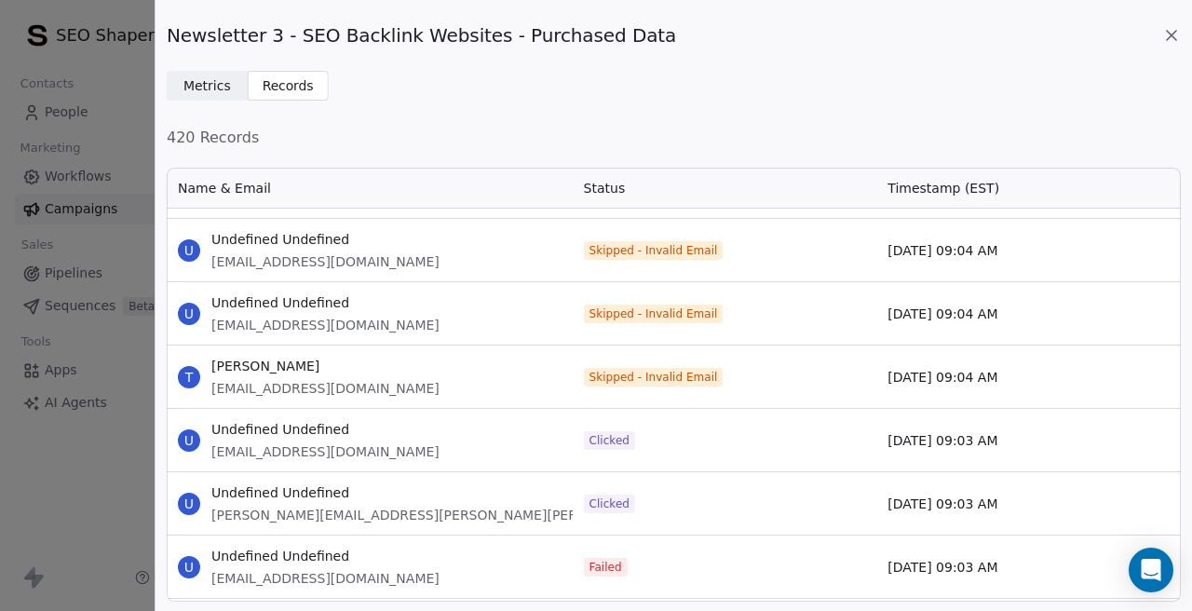
click at [314, 260] on span "[EMAIL_ADDRESS][DOMAIN_NAME]" at bounding box center [325, 261] width 228 height 19
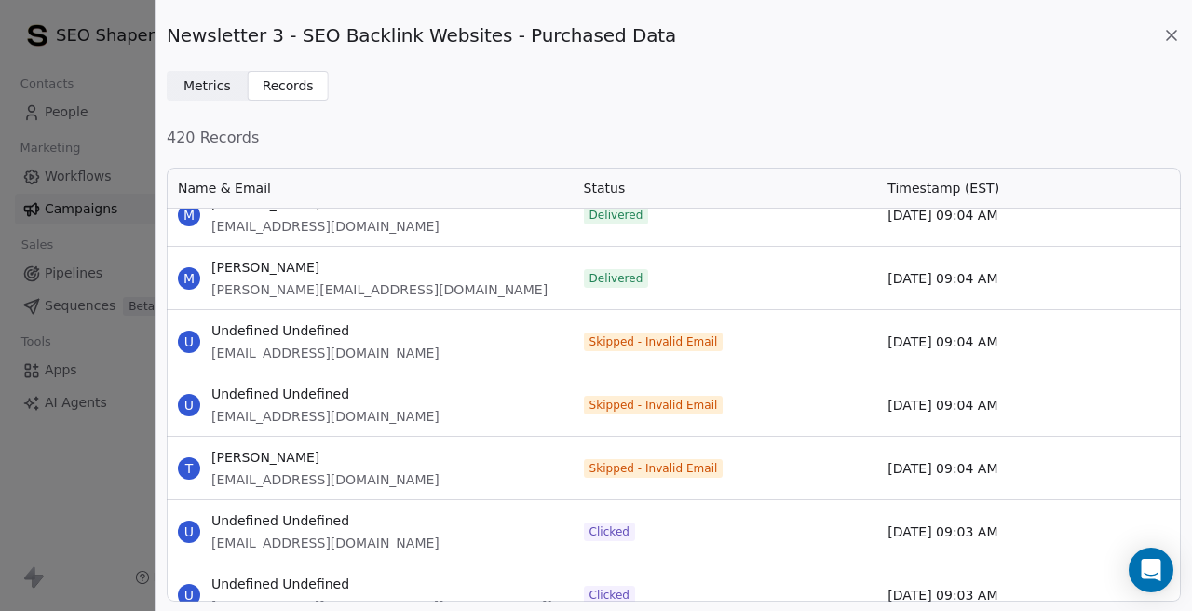
scroll to position [8390, 0]
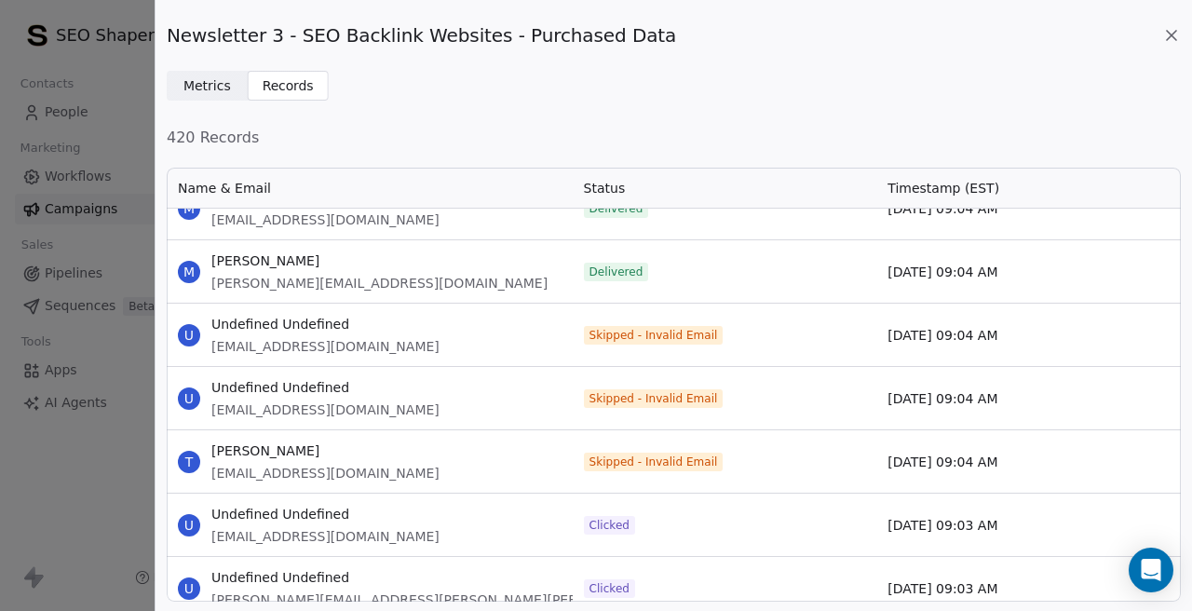
click at [294, 411] on span "[EMAIL_ADDRESS][DOMAIN_NAME]" at bounding box center [325, 409] width 228 height 19
click at [271, 469] on span "[EMAIL_ADDRESS][DOMAIN_NAME]" at bounding box center [325, 473] width 228 height 19
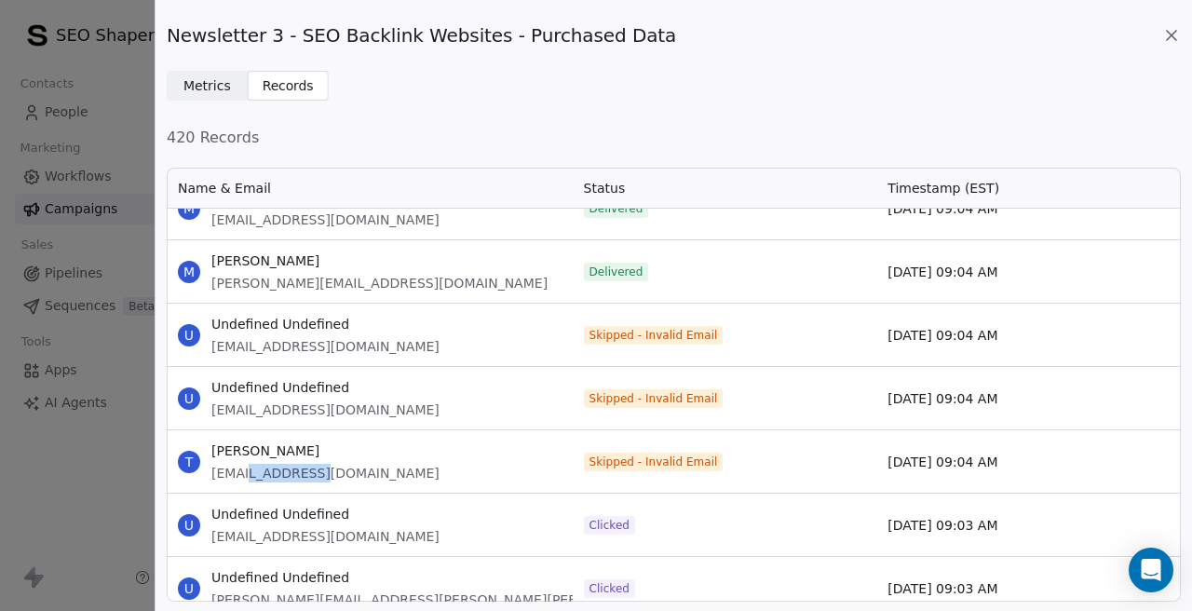
click at [271, 469] on span "[EMAIL_ADDRESS][DOMAIN_NAME]" at bounding box center [325, 473] width 228 height 19
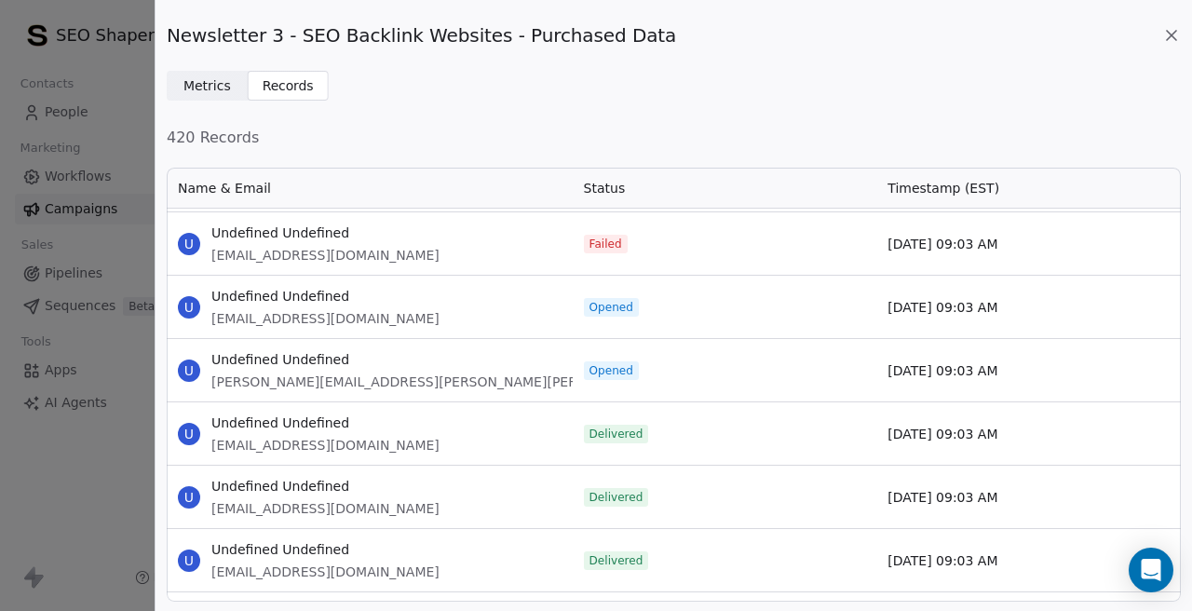
scroll to position [8744, 0]
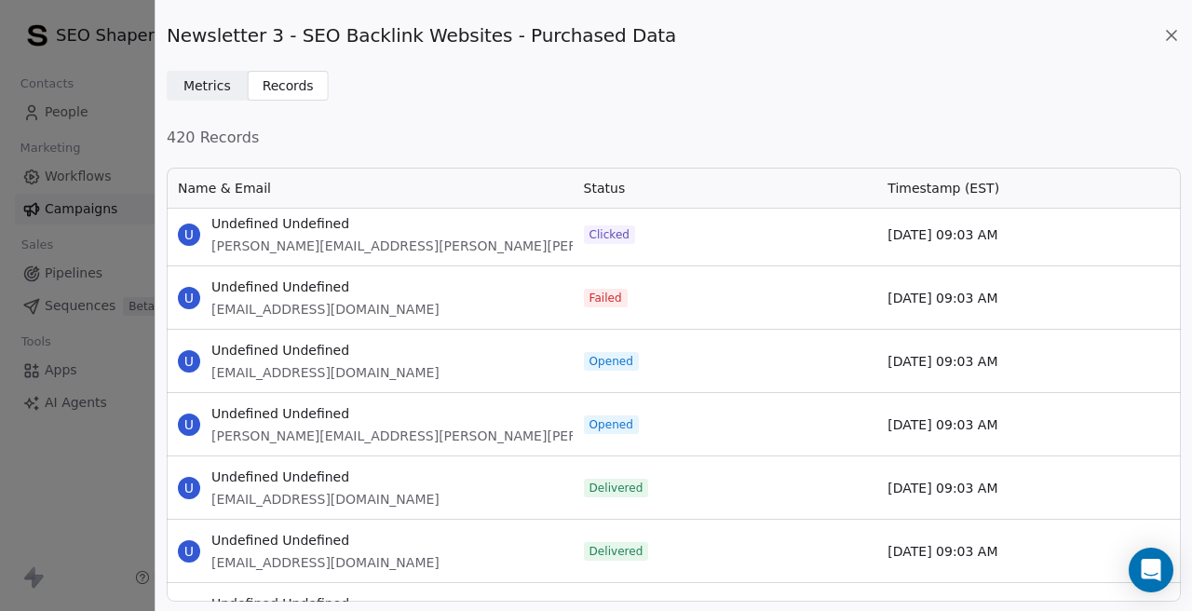
click at [280, 312] on span "[EMAIL_ADDRESS][DOMAIN_NAME]" at bounding box center [325, 309] width 228 height 19
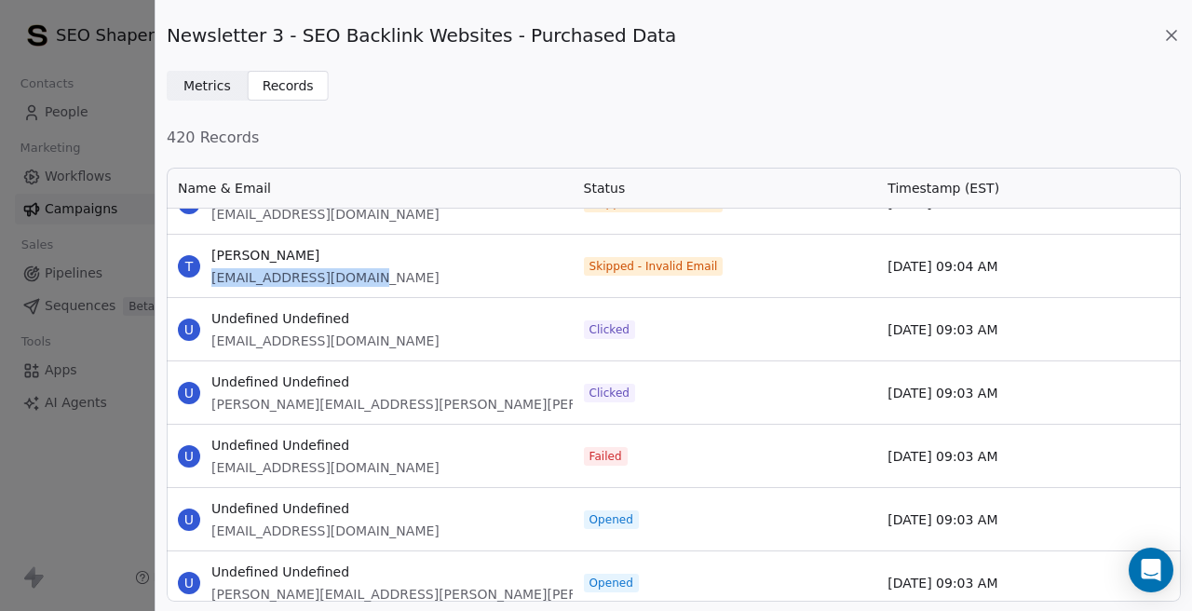
scroll to position [8622, 0]
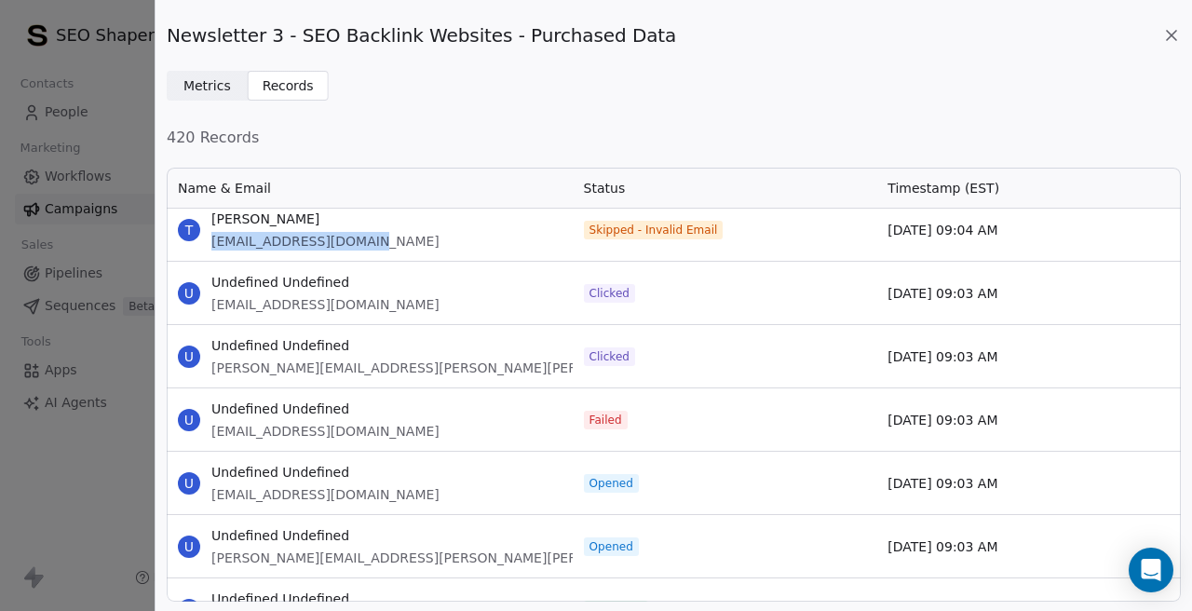
click at [304, 437] on span "[EMAIL_ADDRESS][DOMAIN_NAME]" at bounding box center [325, 431] width 228 height 19
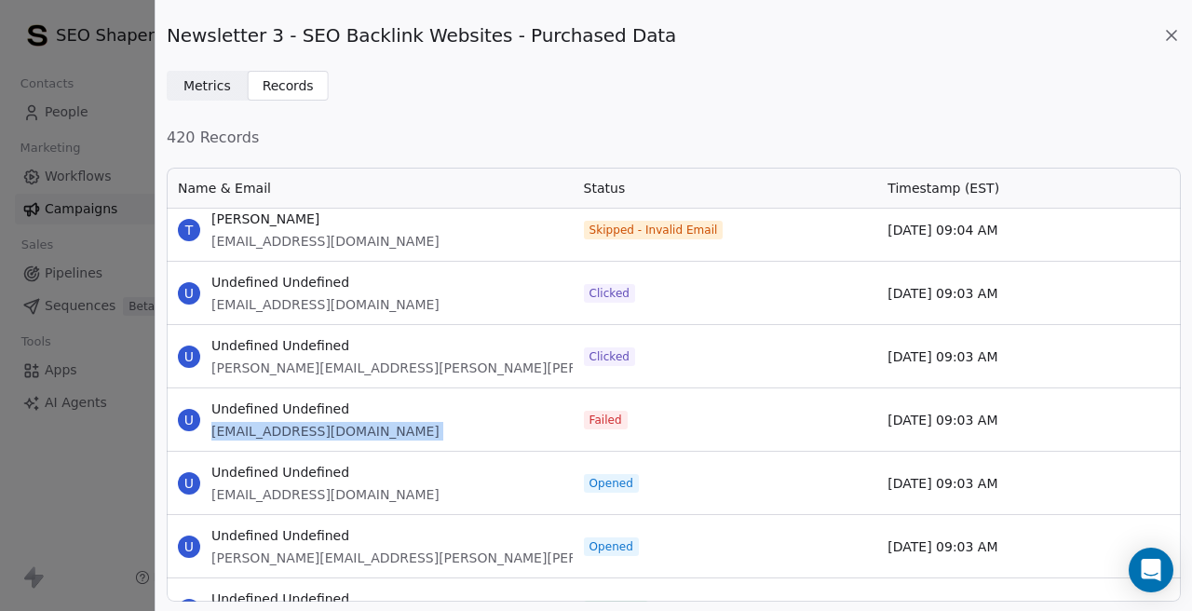
click at [434, 379] on div "U Undefined Undefined simon.holmes@sykes-pickavant.com" at bounding box center [370, 356] width 406 height 62
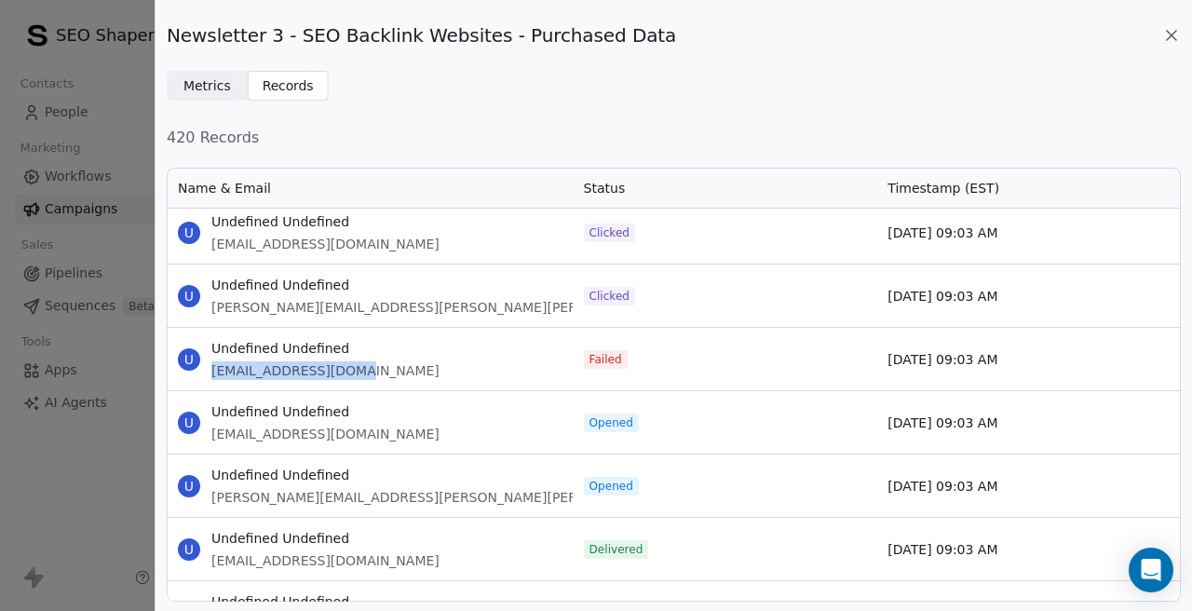
scroll to position [8688, 0]
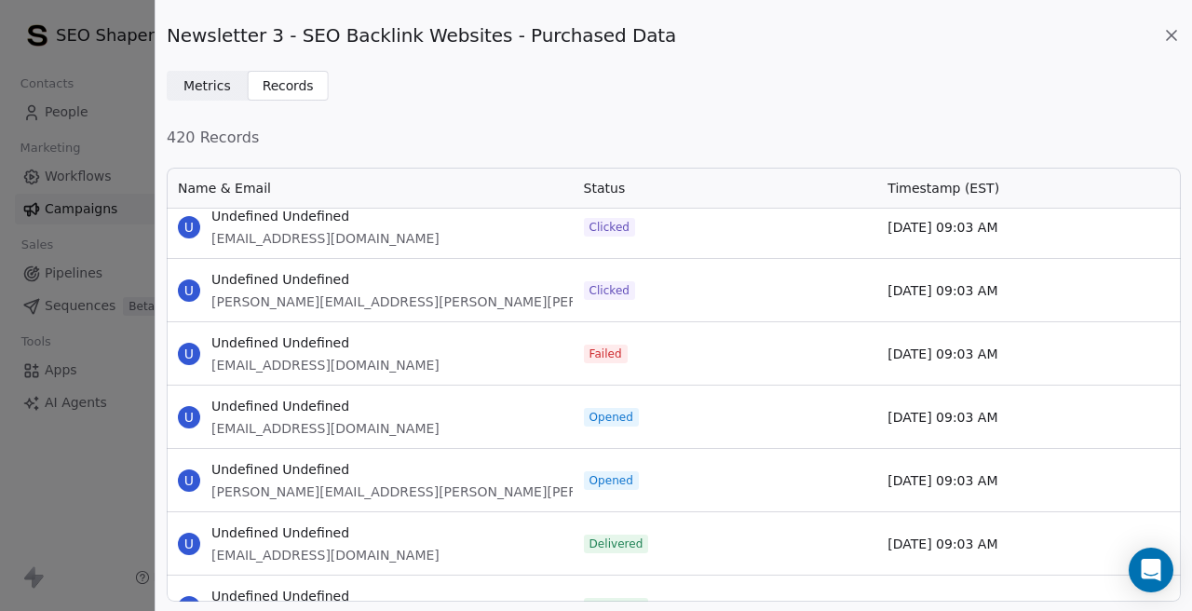
click at [463, 385] on div "U Undefined Undefined info@adamwindowcentres.co.uk" at bounding box center [370, 416] width 406 height 62
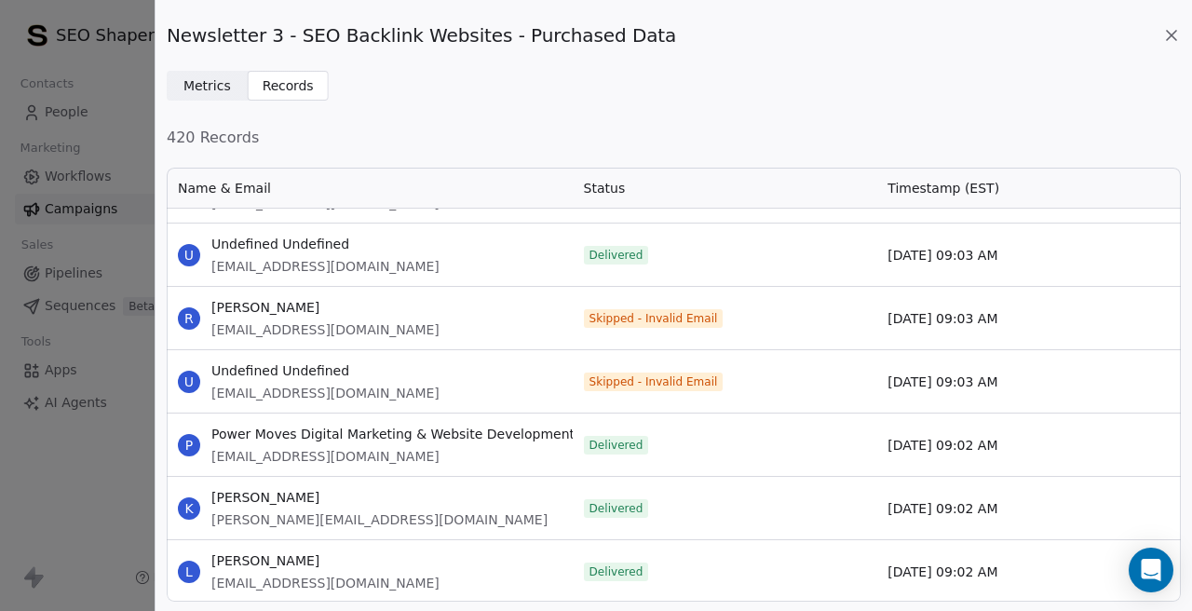
scroll to position [9309, 0]
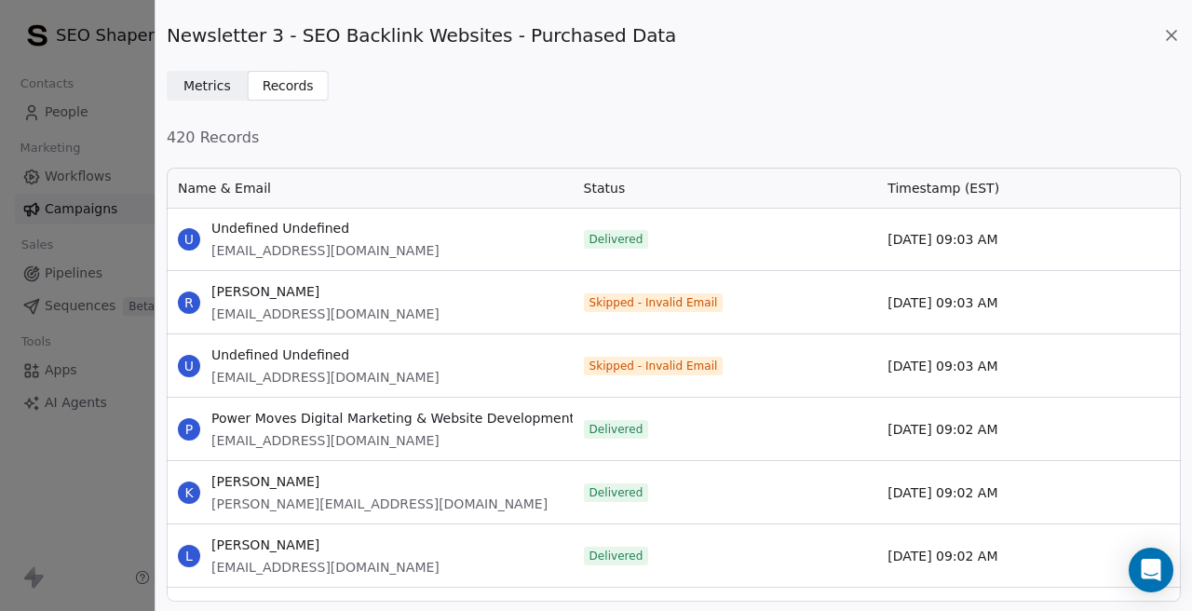
click at [325, 310] on span "[EMAIL_ADDRESS][DOMAIN_NAME]" at bounding box center [325, 313] width 228 height 19
click at [275, 384] on span "[EMAIL_ADDRESS][DOMAIN_NAME]" at bounding box center [325, 377] width 228 height 19
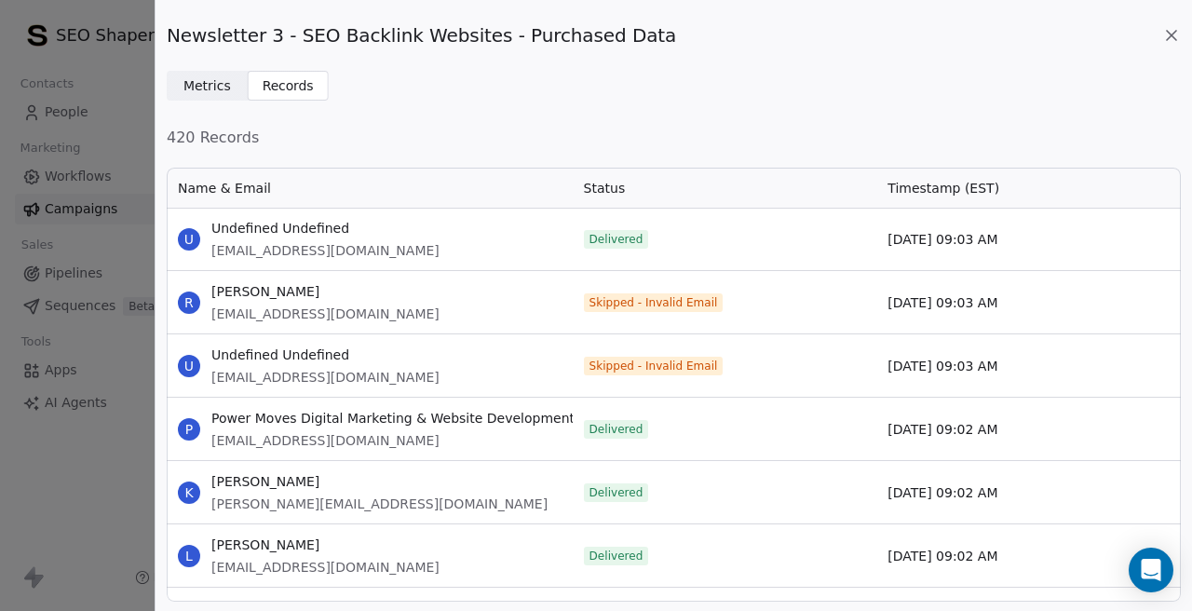
click at [275, 384] on span "[EMAIL_ADDRESS][DOMAIN_NAME]" at bounding box center [325, 377] width 228 height 19
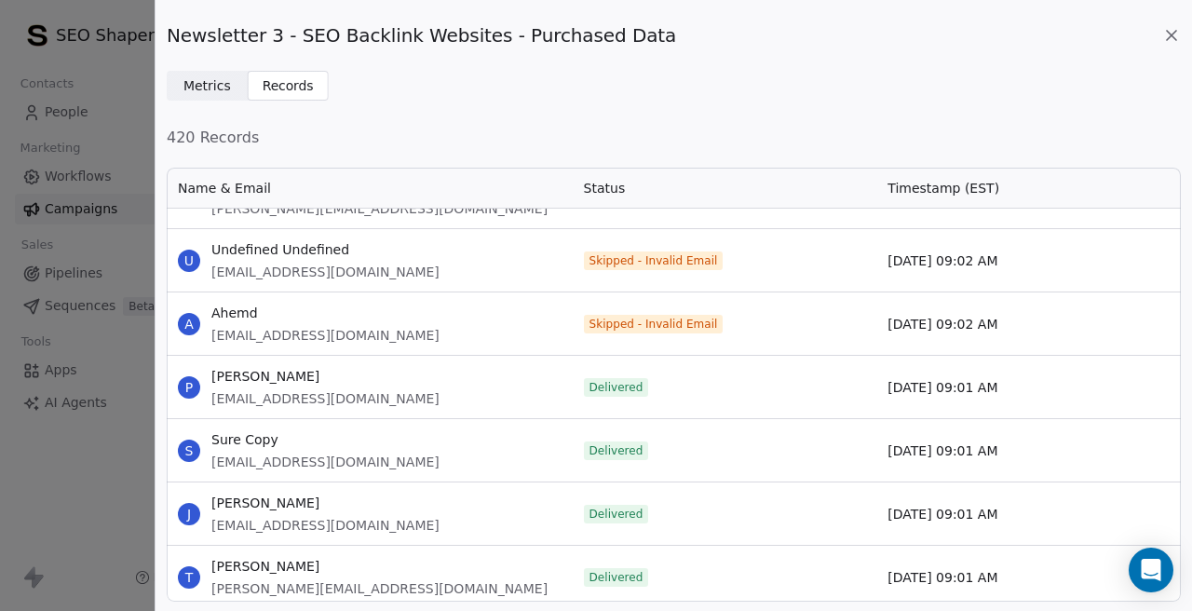
scroll to position [9962, 0]
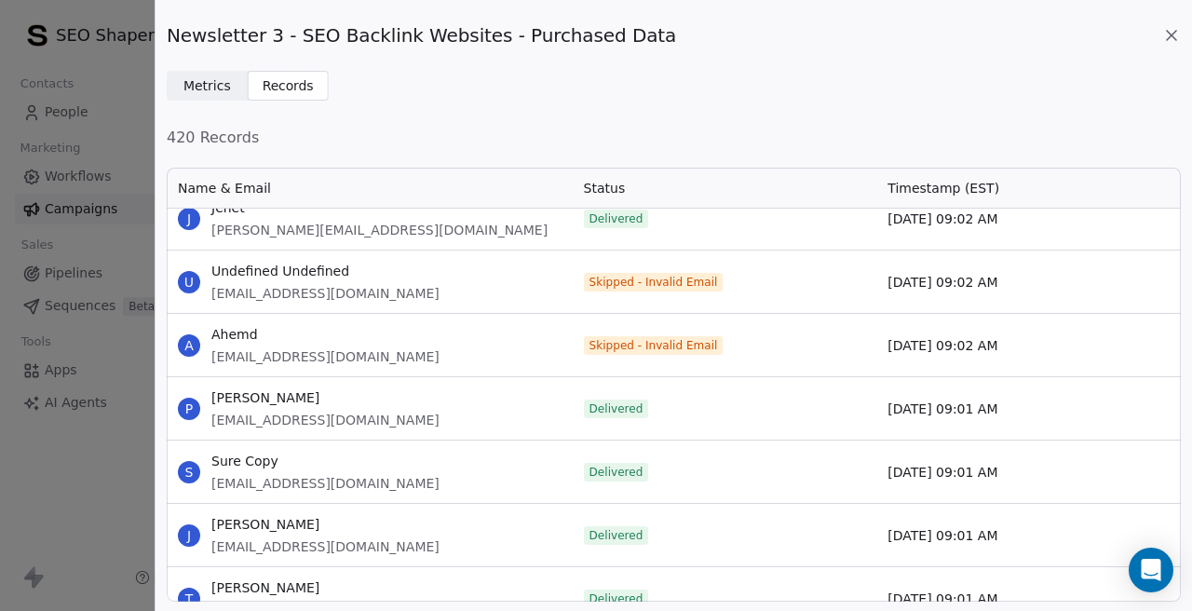
click at [339, 293] on span "[EMAIL_ADDRESS][DOMAIN_NAME]" at bounding box center [325, 293] width 228 height 19
click at [292, 360] on span "[EMAIL_ADDRESS][DOMAIN_NAME]" at bounding box center [325, 356] width 228 height 19
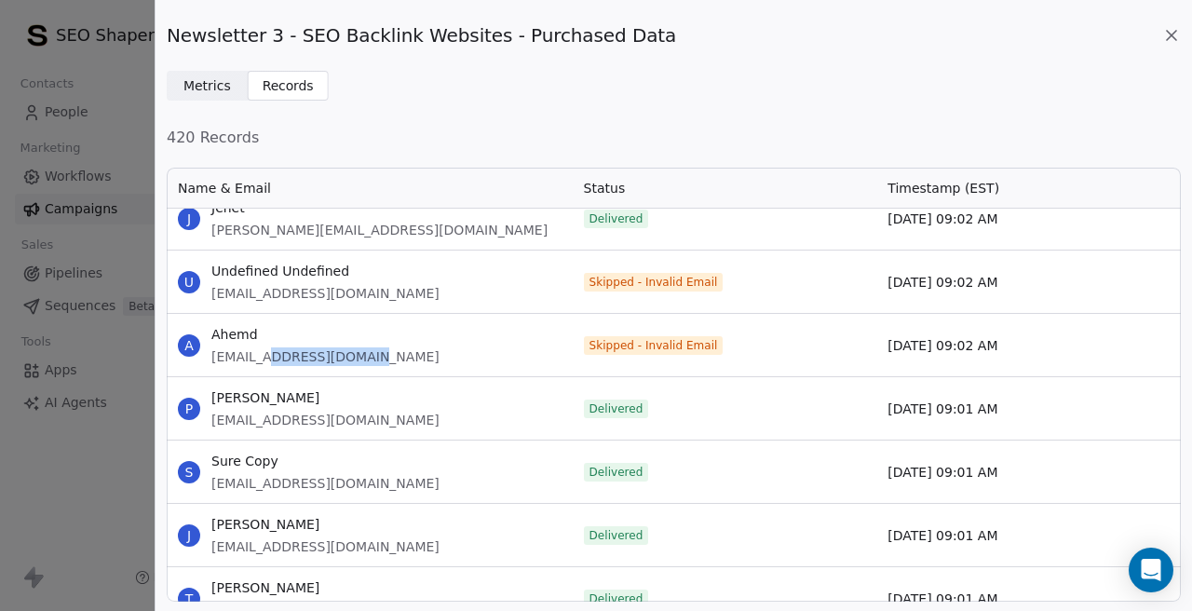
click at [292, 360] on span "[EMAIL_ADDRESS][DOMAIN_NAME]" at bounding box center [325, 356] width 228 height 19
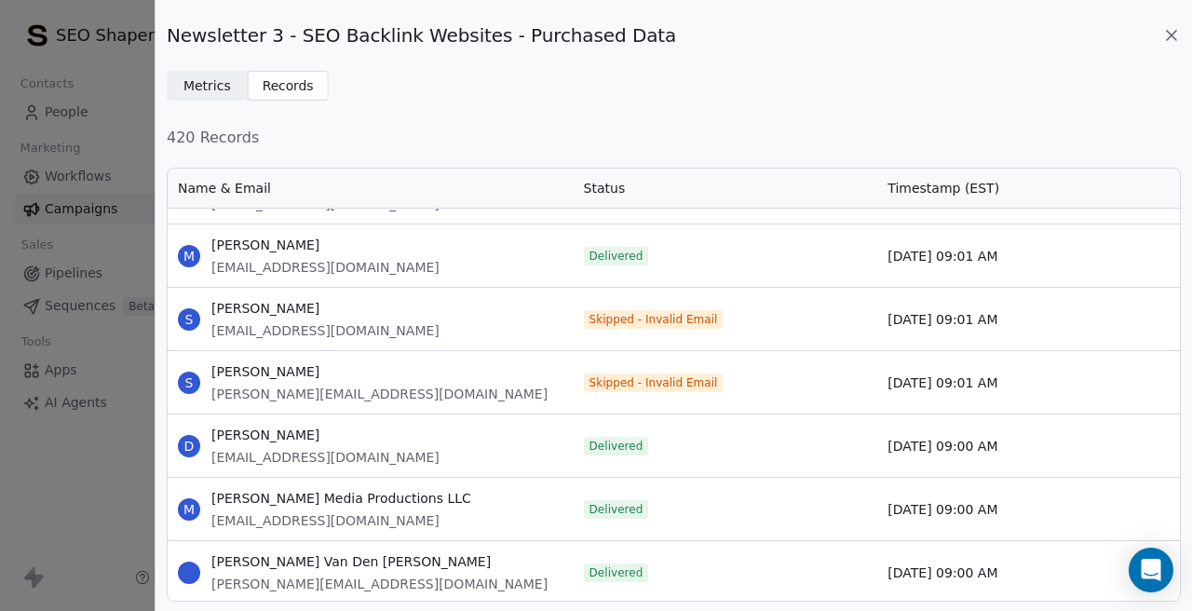
scroll to position [10560, 0]
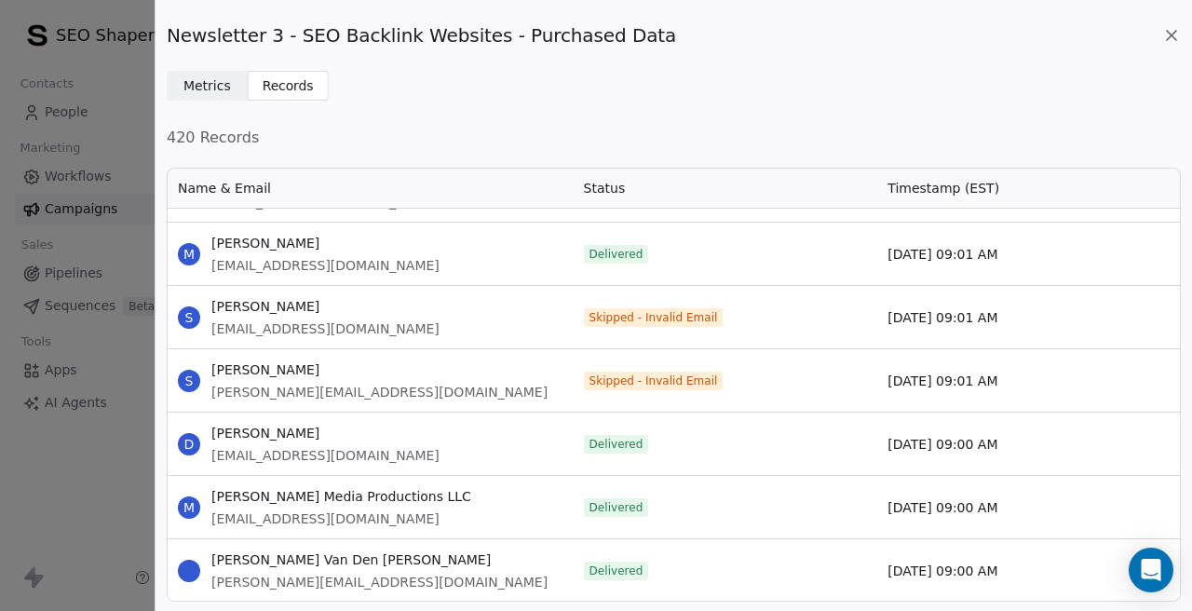
click at [318, 331] on span "[EMAIL_ADDRESS][DOMAIN_NAME]" at bounding box center [325, 328] width 228 height 19
click at [299, 385] on span "[PERSON_NAME][EMAIL_ADDRESS][DOMAIN_NAME]" at bounding box center [379, 392] width 336 height 19
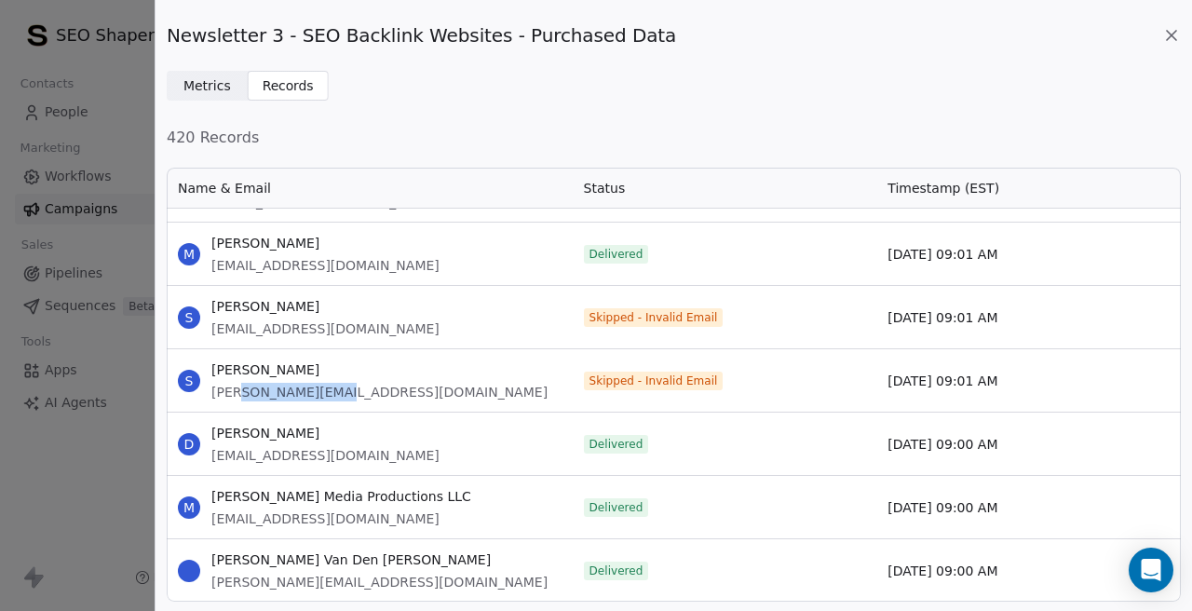
click at [299, 385] on span "[PERSON_NAME][EMAIL_ADDRESS][DOMAIN_NAME]" at bounding box center [379, 392] width 336 height 19
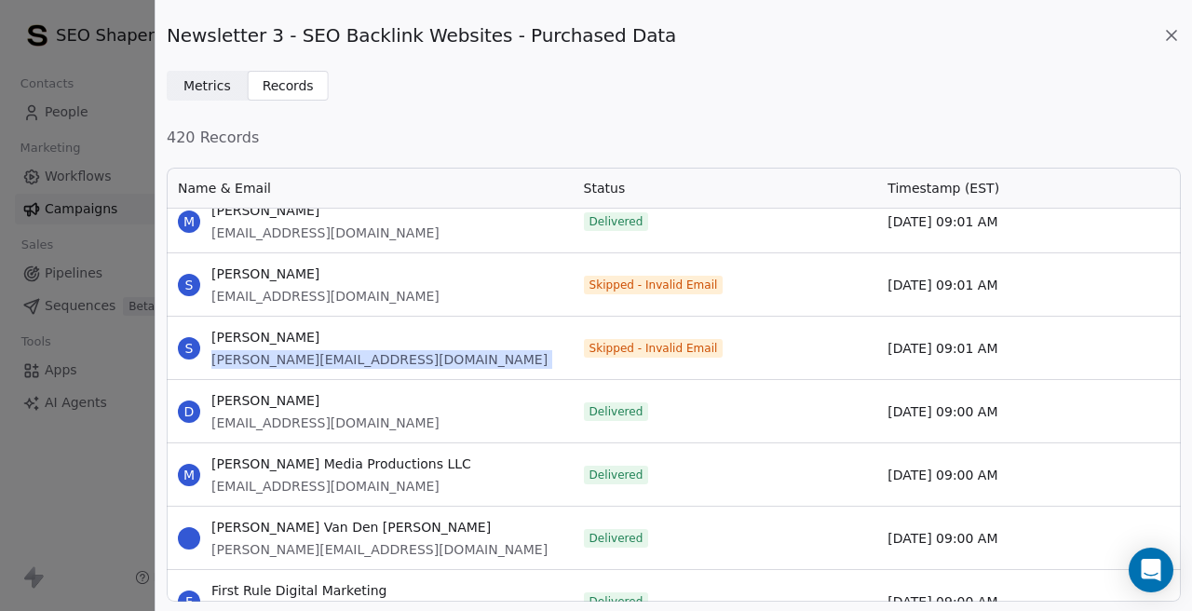
scroll to position [10594, 0]
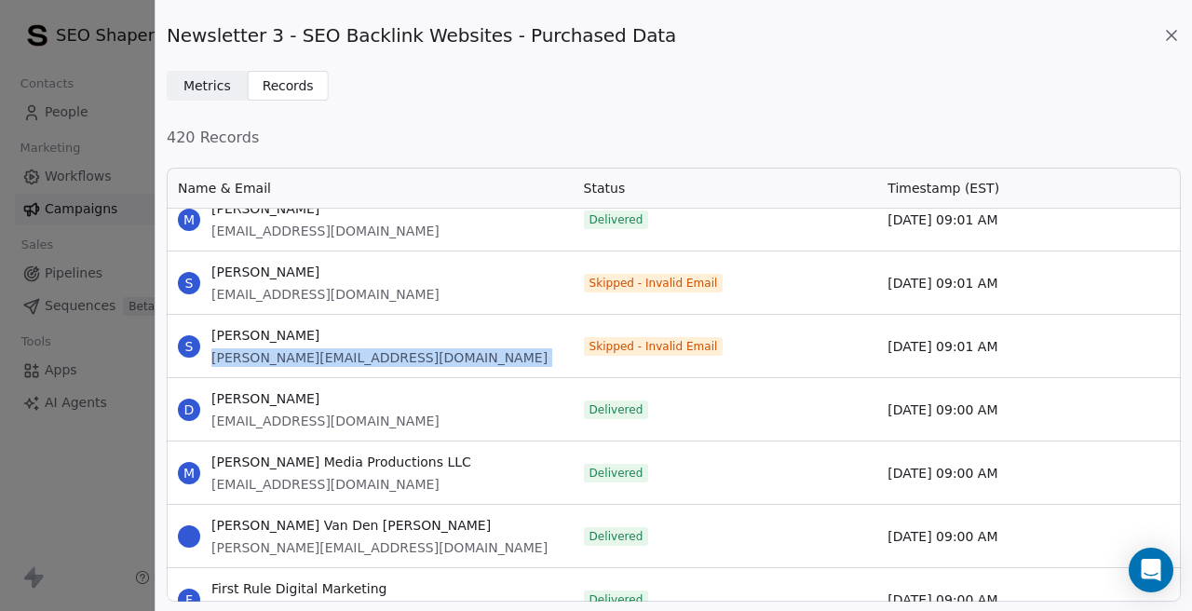
click at [457, 324] on div "S Sam sam@malsonsdigital.com.au" at bounding box center [370, 346] width 406 height 62
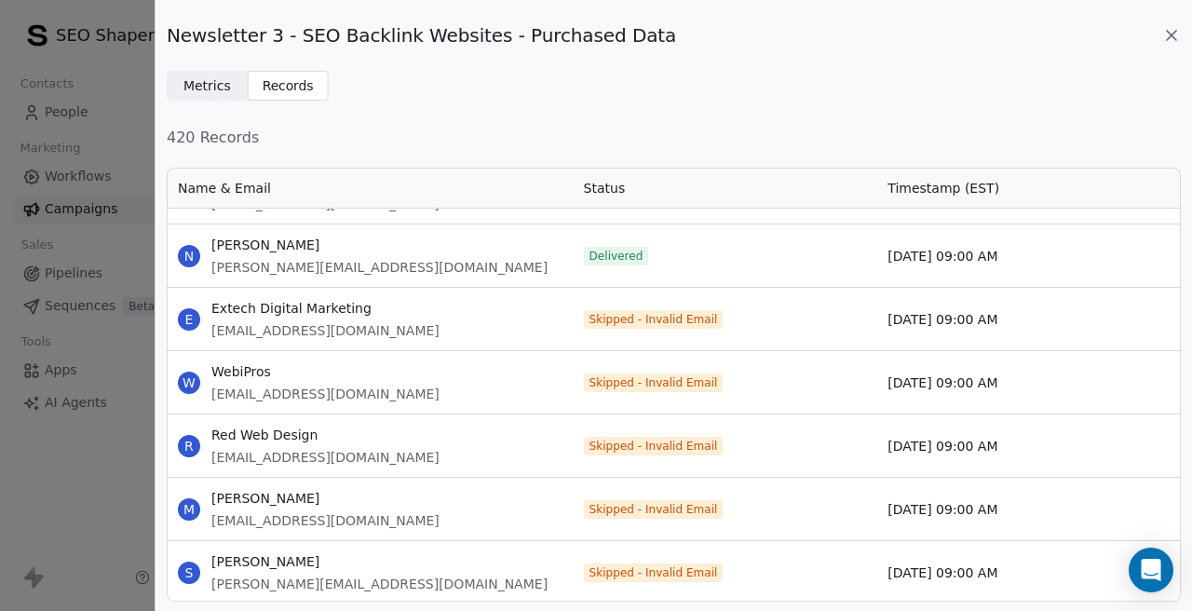
scroll to position [11005, 0]
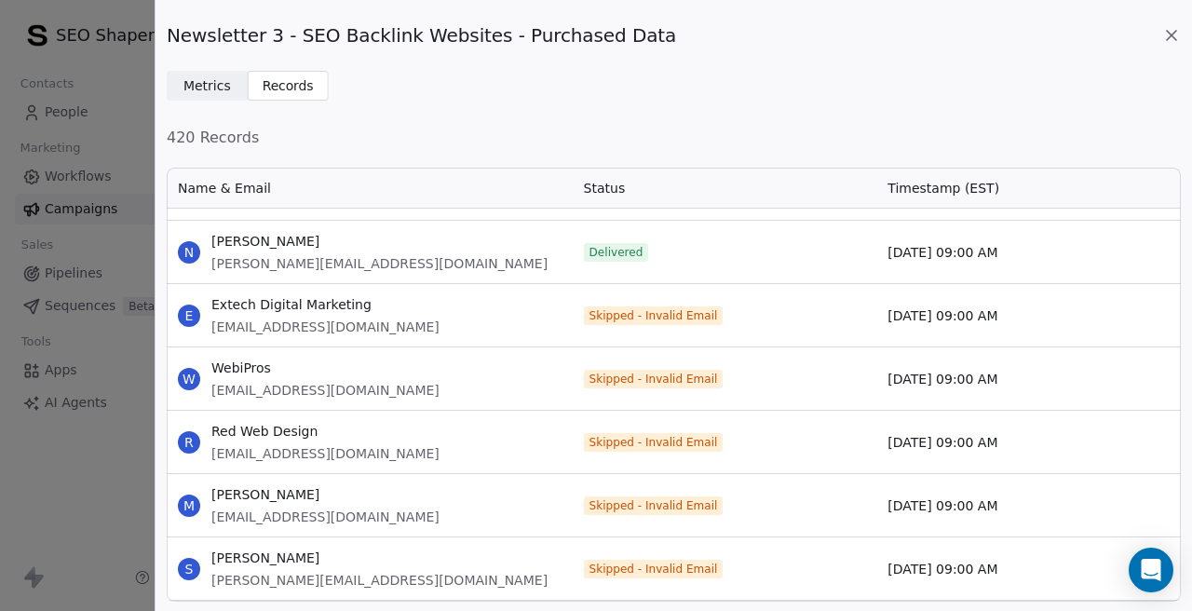
click at [335, 328] on span "[EMAIL_ADDRESS][DOMAIN_NAME]" at bounding box center [325, 326] width 228 height 19
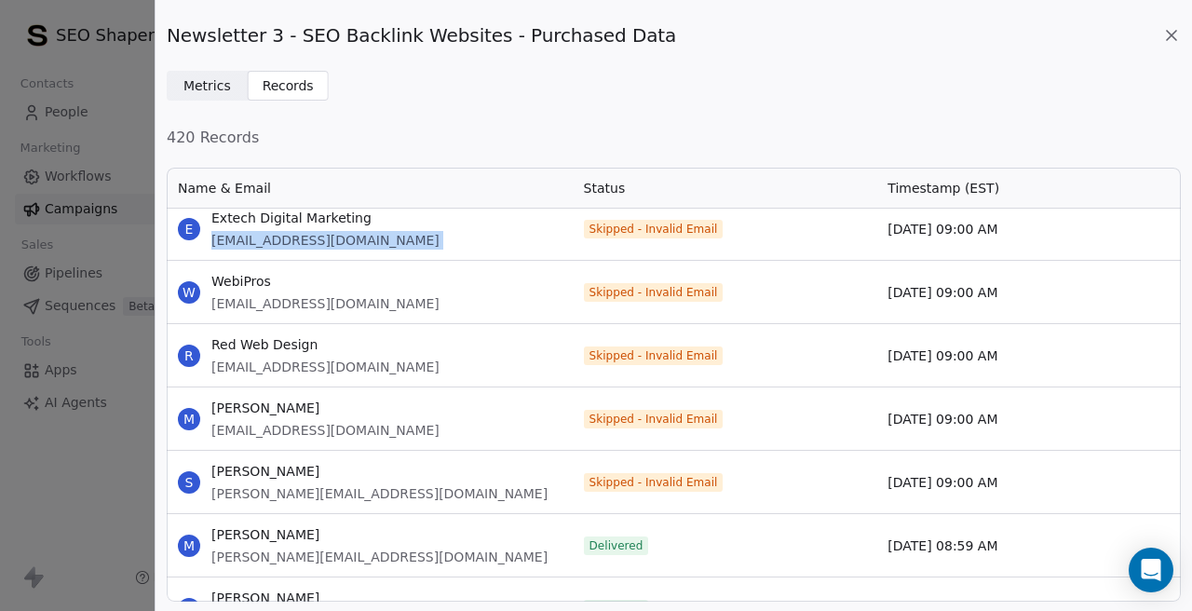
scroll to position [11091, 0]
click at [268, 304] on span "[EMAIL_ADDRESS][DOMAIN_NAME]" at bounding box center [325, 304] width 228 height 19
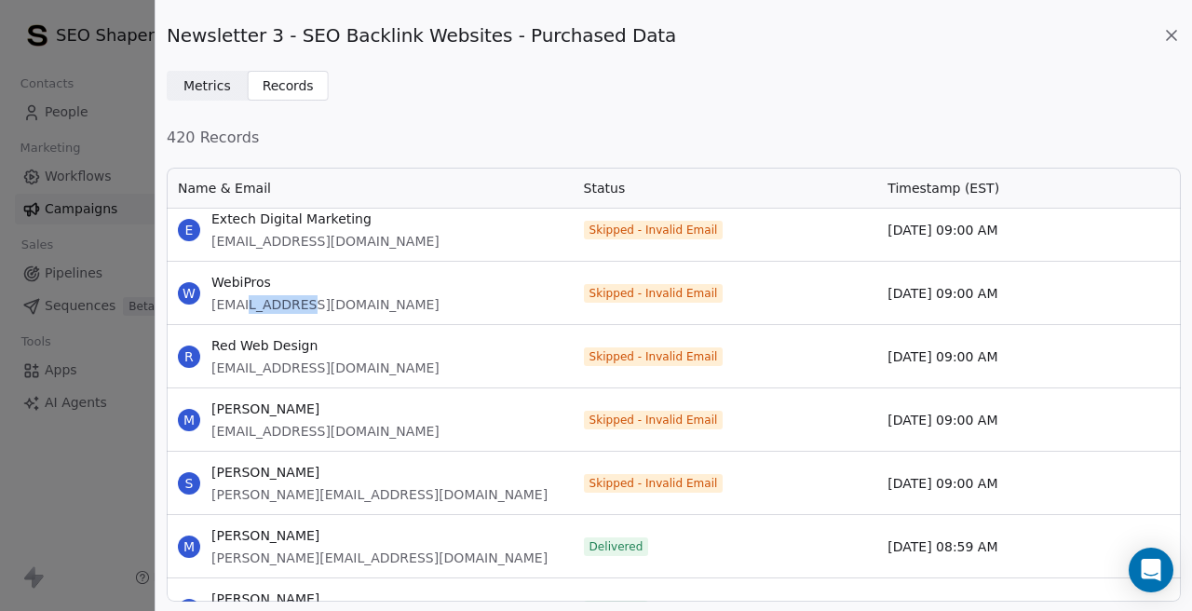
click at [268, 304] on span "[EMAIL_ADDRESS][DOMAIN_NAME]" at bounding box center [325, 304] width 228 height 19
click at [239, 361] on span "[EMAIL_ADDRESS][DOMAIN_NAME]" at bounding box center [325, 367] width 228 height 19
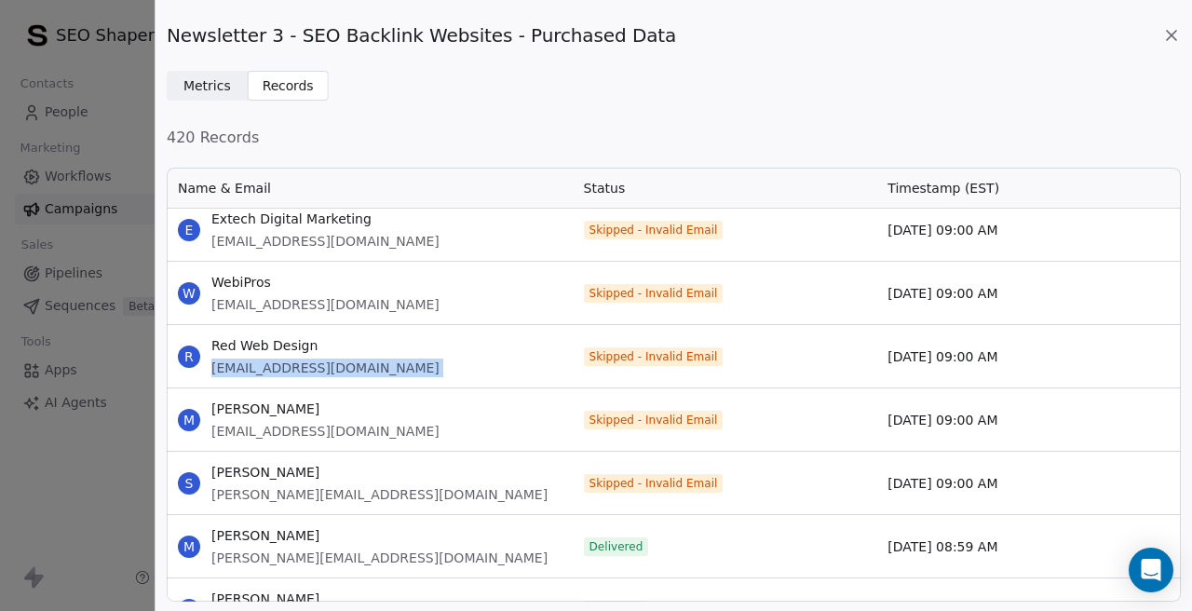
click at [261, 429] on span "[EMAIL_ADDRESS][DOMAIN_NAME]" at bounding box center [325, 431] width 228 height 19
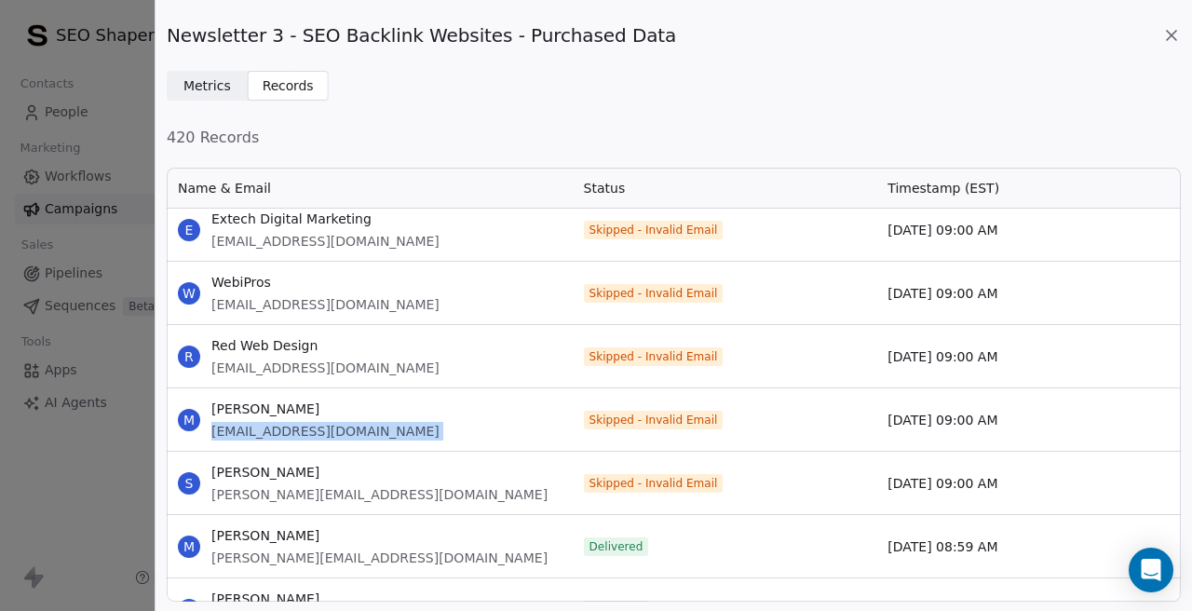
click at [273, 499] on span "[PERSON_NAME][EMAIL_ADDRESS][DOMAIN_NAME]" at bounding box center [379, 494] width 336 height 19
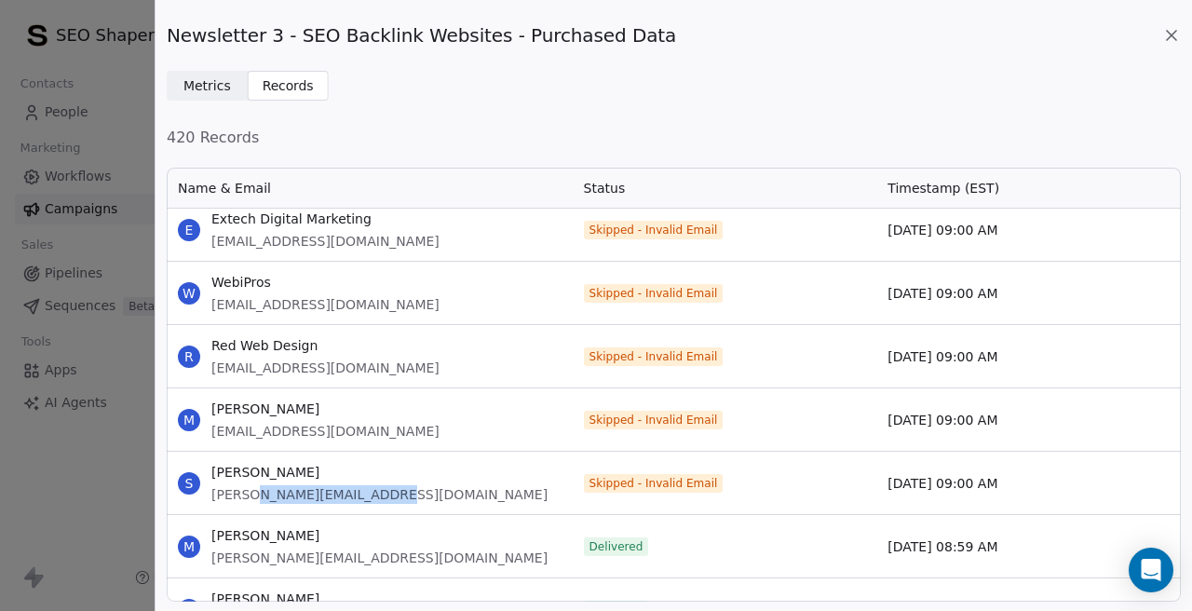
click at [273, 499] on span "[PERSON_NAME][EMAIL_ADDRESS][DOMAIN_NAME]" at bounding box center [379, 494] width 336 height 19
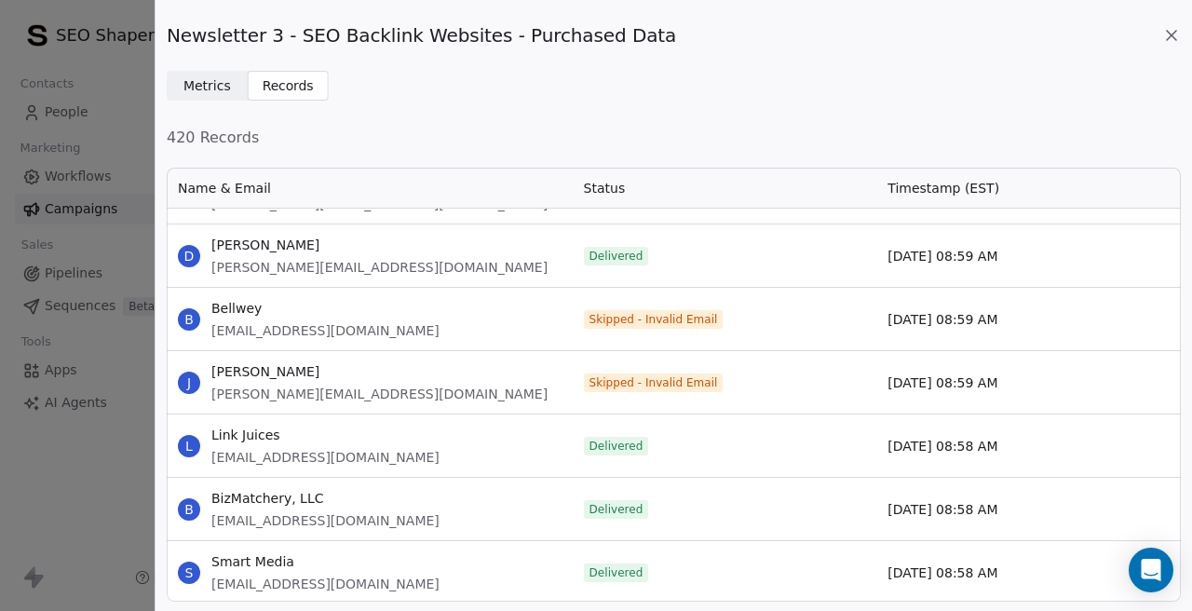
scroll to position [11829, 0]
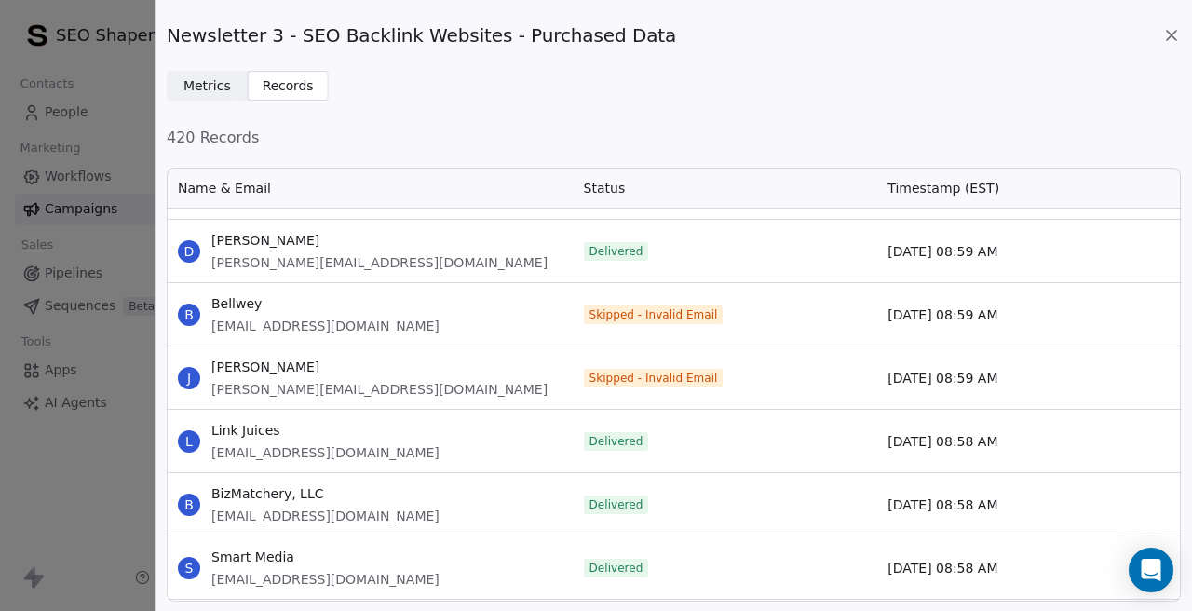
click at [261, 334] on div "B Bellwey info@bellwey.co.uk" at bounding box center [370, 314] width 406 height 62
click at [277, 331] on span "[EMAIL_ADDRESS][DOMAIN_NAME]" at bounding box center [325, 326] width 228 height 19
click at [308, 380] on span "[PERSON_NAME][EMAIL_ADDRESS][DOMAIN_NAME]" at bounding box center [379, 389] width 336 height 19
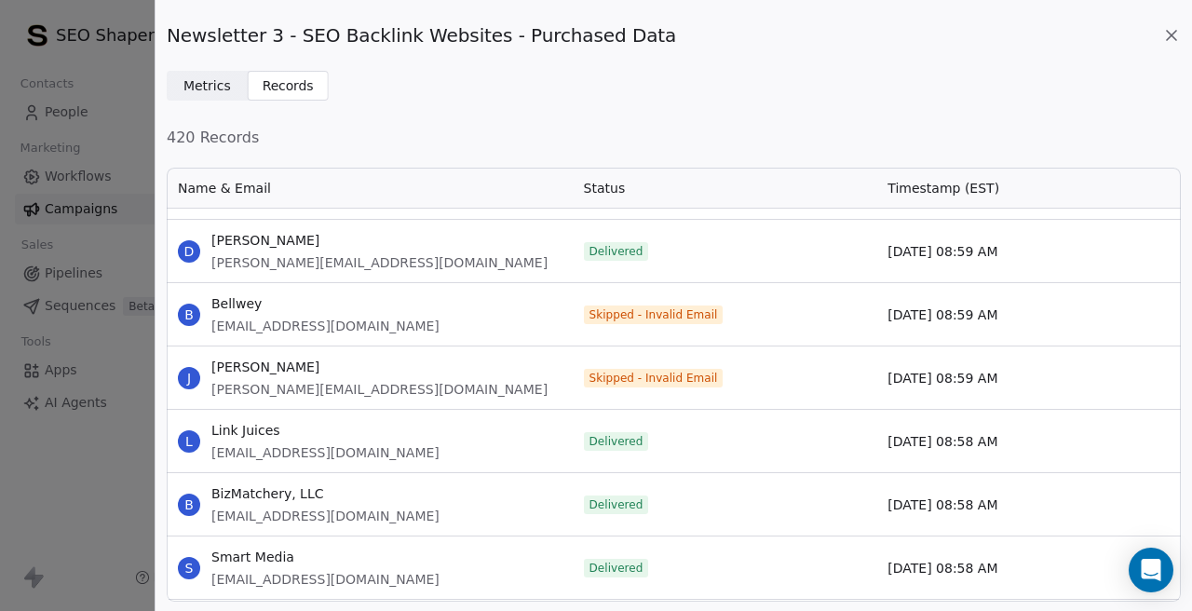
click at [308, 380] on span "[PERSON_NAME][EMAIL_ADDRESS][DOMAIN_NAME]" at bounding box center [379, 389] width 336 height 19
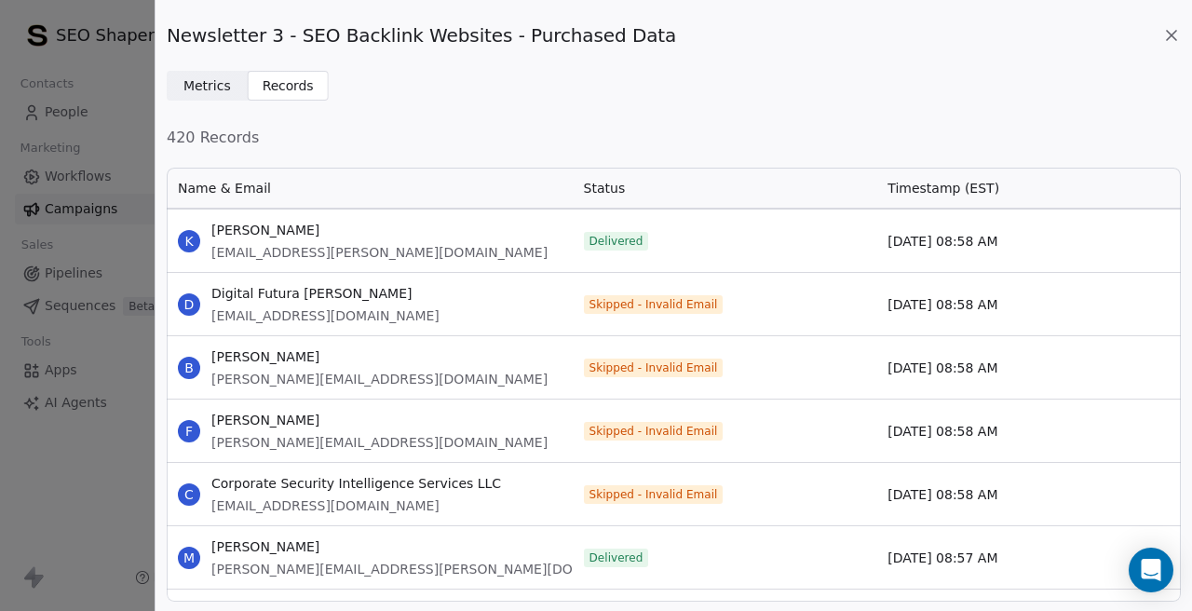
scroll to position [12352, 0]
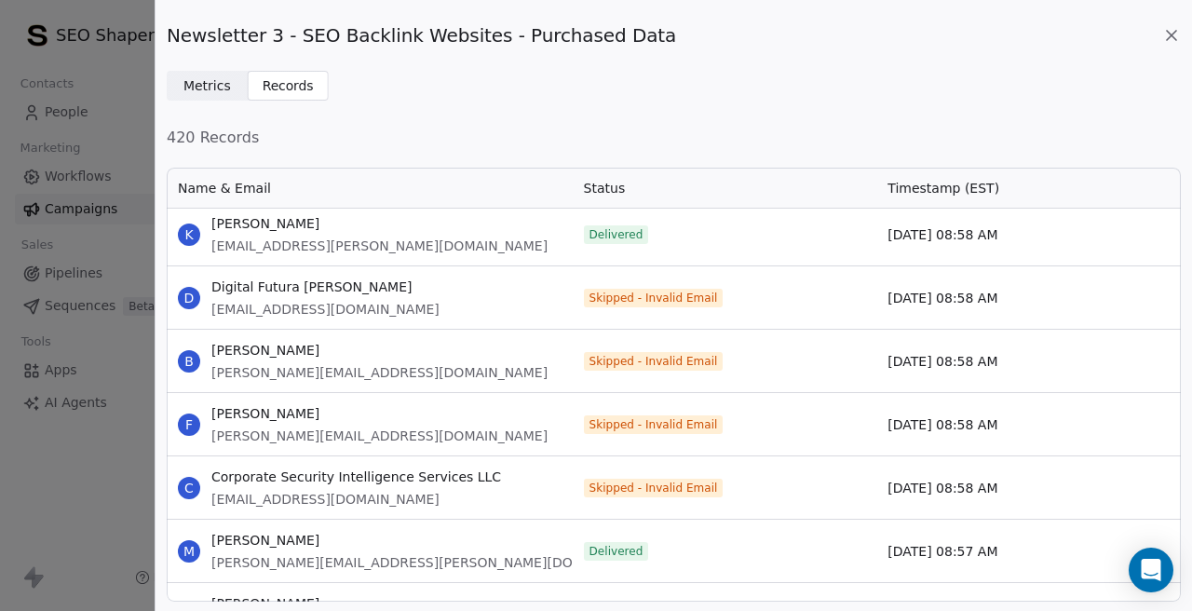
click at [309, 310] on span "[EMAIL_ADDRESS][DOMAIN_NAME]" at bounding box center [325, 309] width 228 height 19
click at [289, 379] on span "[PERSON_NAME][EMAIL_ADDRESS][DOMAIN_NAME]" at bounding box center [379, 372] width 336 height 19
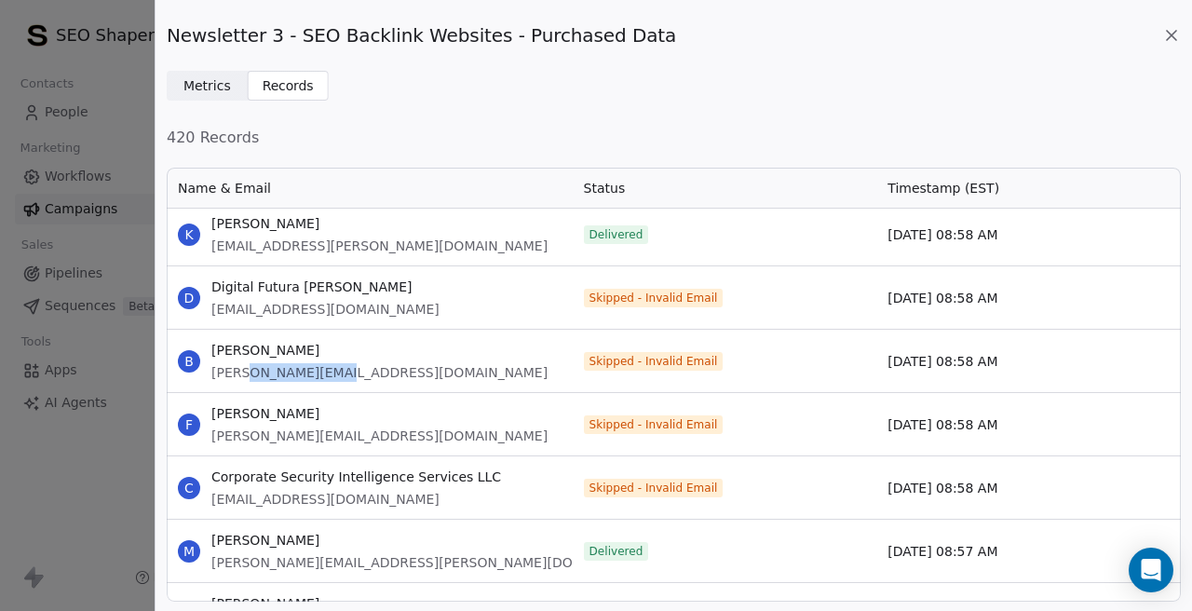
click at [289, 379] on span "[PERSON_NAME][EMAIL_ADDRESS][DOMAIN_NAME]" at bounding box center [379, 372] width 336 height 19
click at [236, 430] on span "[PERSON_NAME][EMAIL_ADDRESS][DOMAIN_NAME]" at bounding box center [379, 435] width 336 height 19
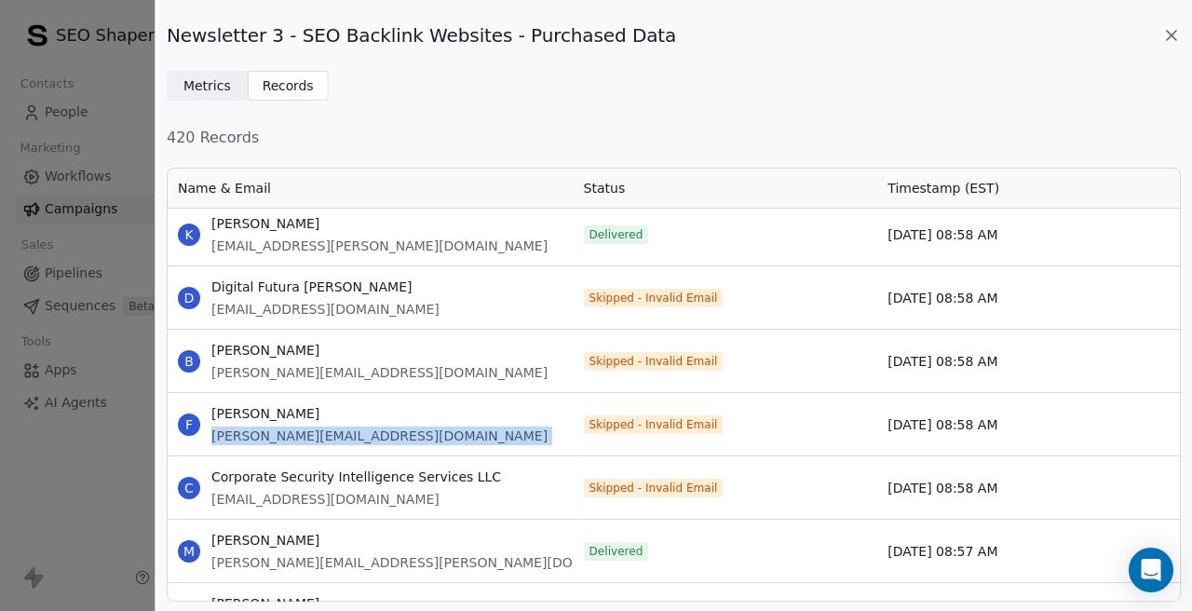
click at [232, 504] on span "[EMAIL_ADDRESS][DOMAIN_NAME]" at bounding box center [356, 499] width 290 height 19
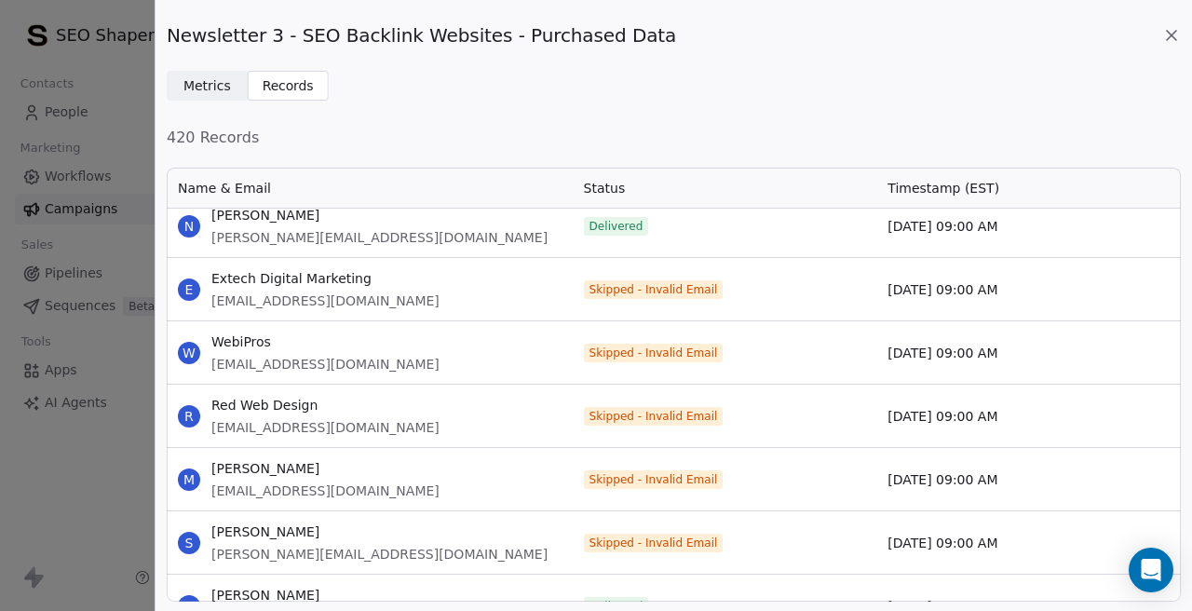
scroll to position [12615, 0]
click at [277, 299] on span "[EMAIL_ADDRESS][DOMAIN_NAME]" at bounding box center [325, 299] width 228 height 19
click at [276, 366] on span "[EMAIL_ADDRESS][DOMAIN_NAME]" at bounding box center [325, 363] width 228 height 19
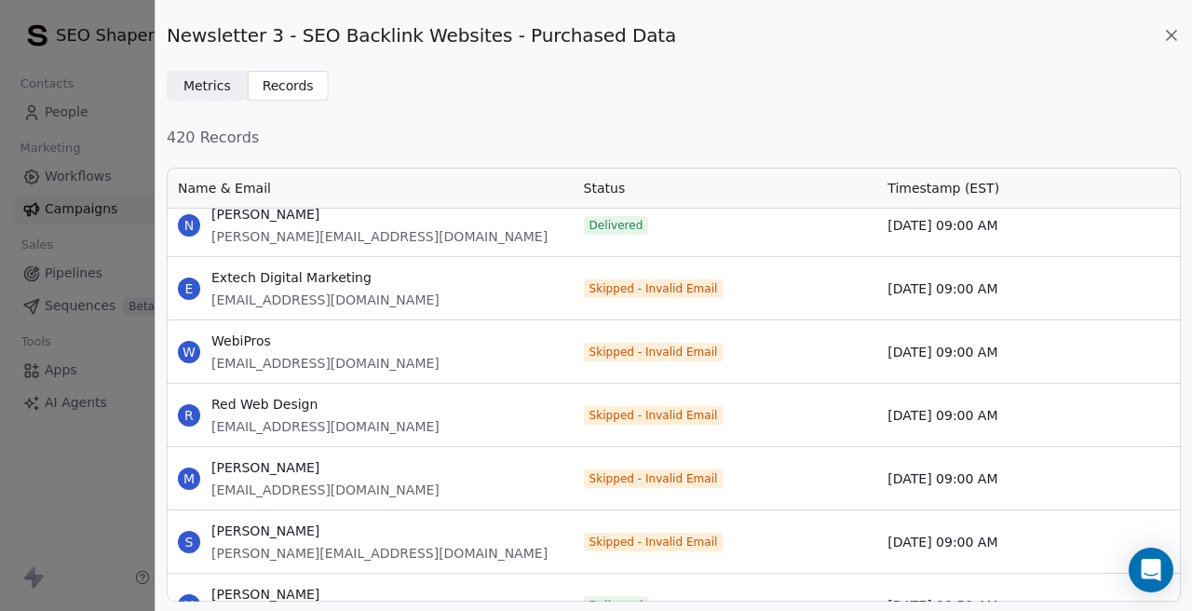
click at [276, 366] on span "[EMAIL_ADDRESS][DOMAIN_NAME]" at bounding box center [325, 363] width 228 height 19
click at [252, 425] on span "[EMAIL_ADDRESS][DOMAIN_NAME]" at bounding box center [325, 426] width 228 height 19
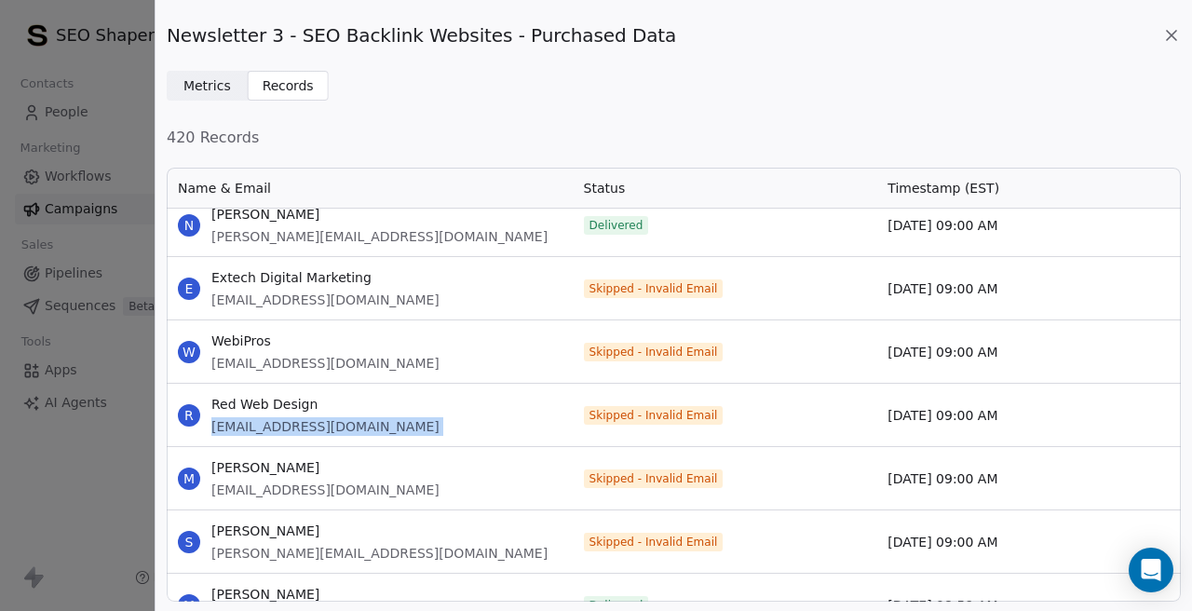
click at [252, 425] on span "[EMAIL_ADDRESS][DOMAIN_NAME]" at bounding box center [325, 426] width 228 height 19
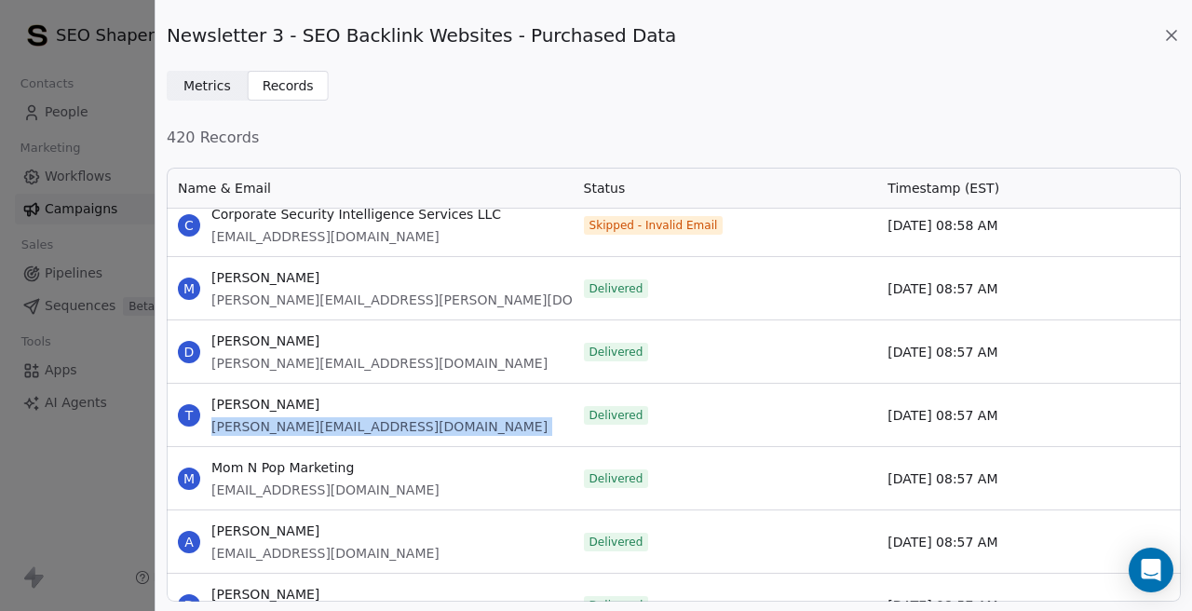
click at [478, 425] on div "T Timothy Morgan timothy@givermarketing.com" at bounding box center [370, 415] width 406 height 62
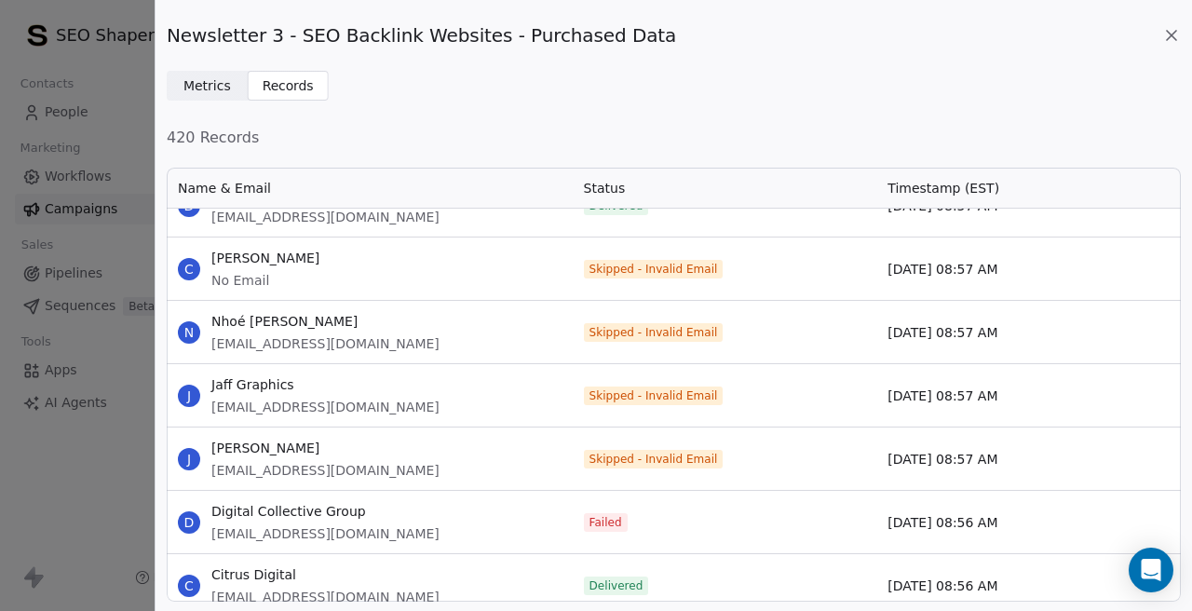
scroll to position [12970, 0]
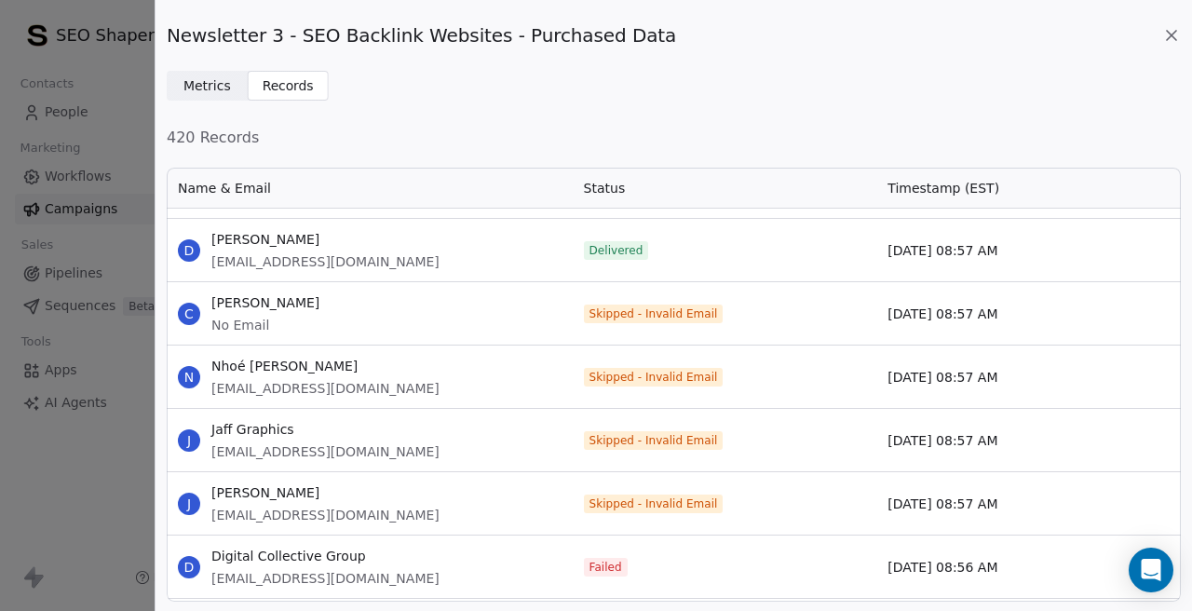
click at [237, 302] on span "[PERSON_NAME]" at bounding box center [265, 302] width 108 height 19
click at [326, 392] on span "[EMAIL_ADDRESS][DOMAIN_NAME]" at bounding box center [325, 388] width 228 height 19
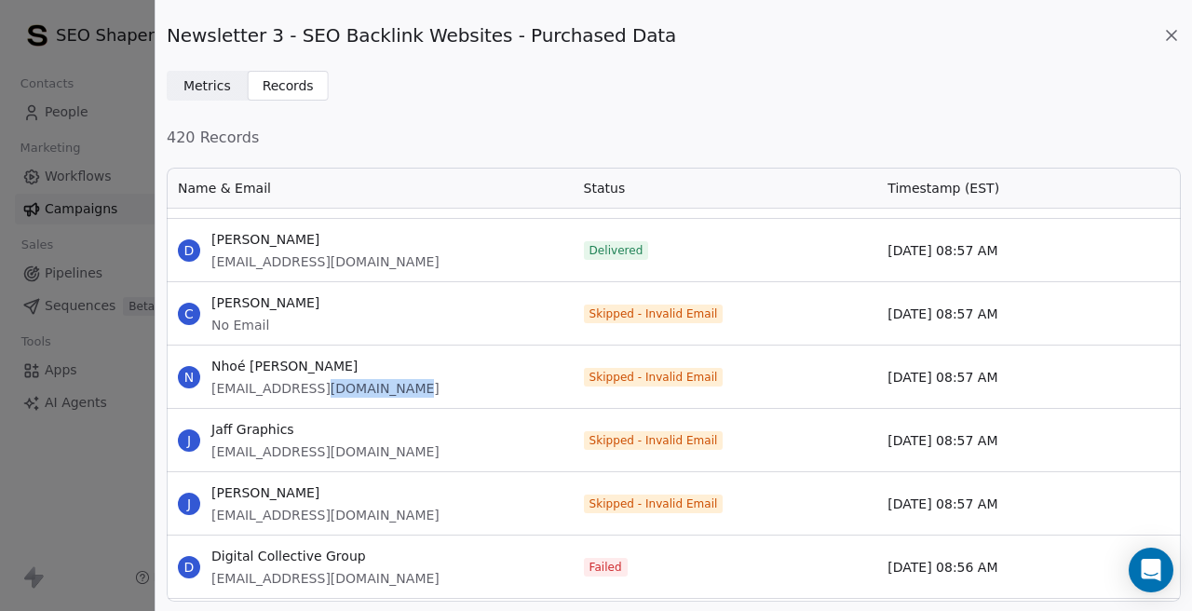
click at [326, 392] on span "[EMAIL_ADDRESS][DOMAIN_NAME]" at bounding box center [325, 388] width 228 height 19
click at [278, 447] on span "[EMAIL_ADDRESS][DOMAIN_NAME]" at bounding box center [325, 451] width 228 height 19
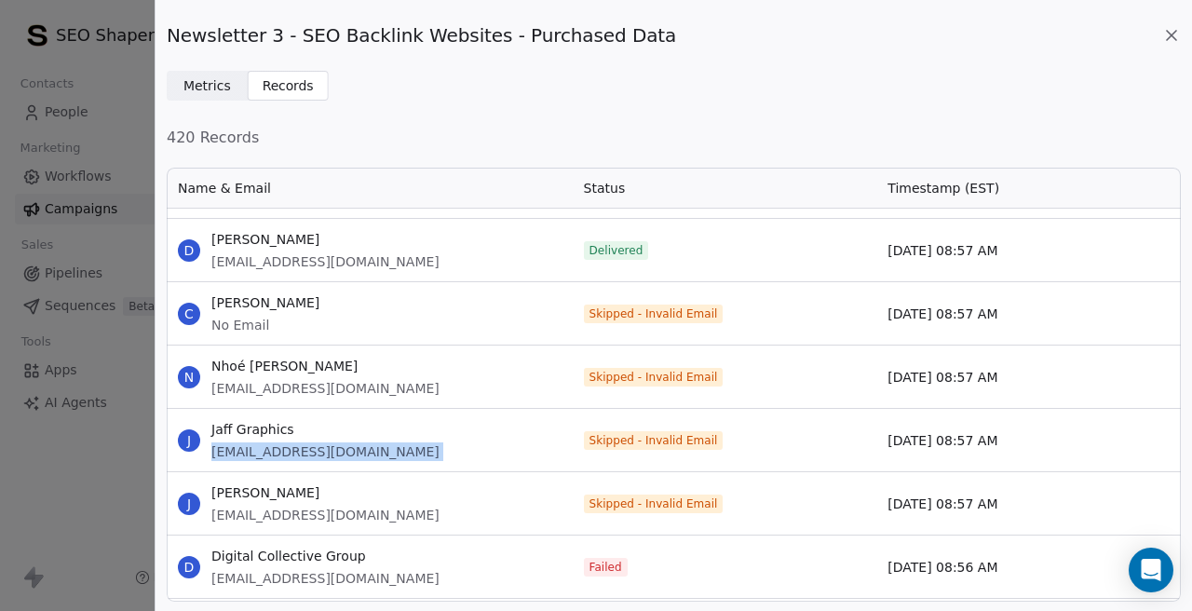
click at [261, 509] on span "[EMAIL_ADDRESS][DOMAIN_NAME]" at bounding box center [325, 515] width 228 height 19
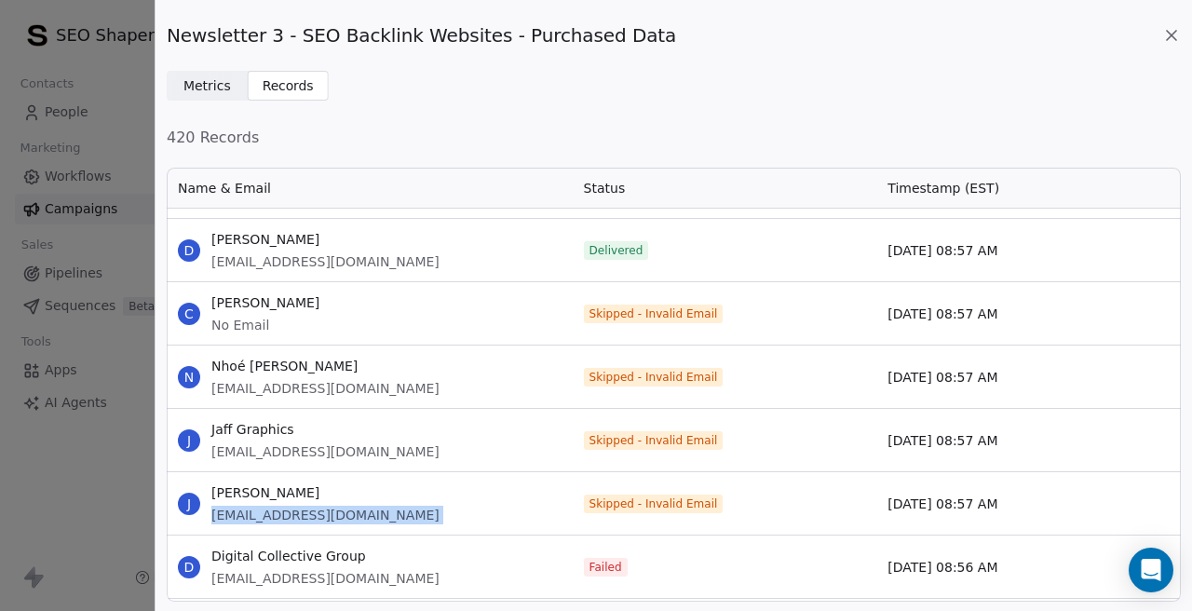
click at [246, 570] on span "[EMAIL_ADDRESS][DOMAIN_NAME]" at bounding box center [325, 578] width 228 height 19
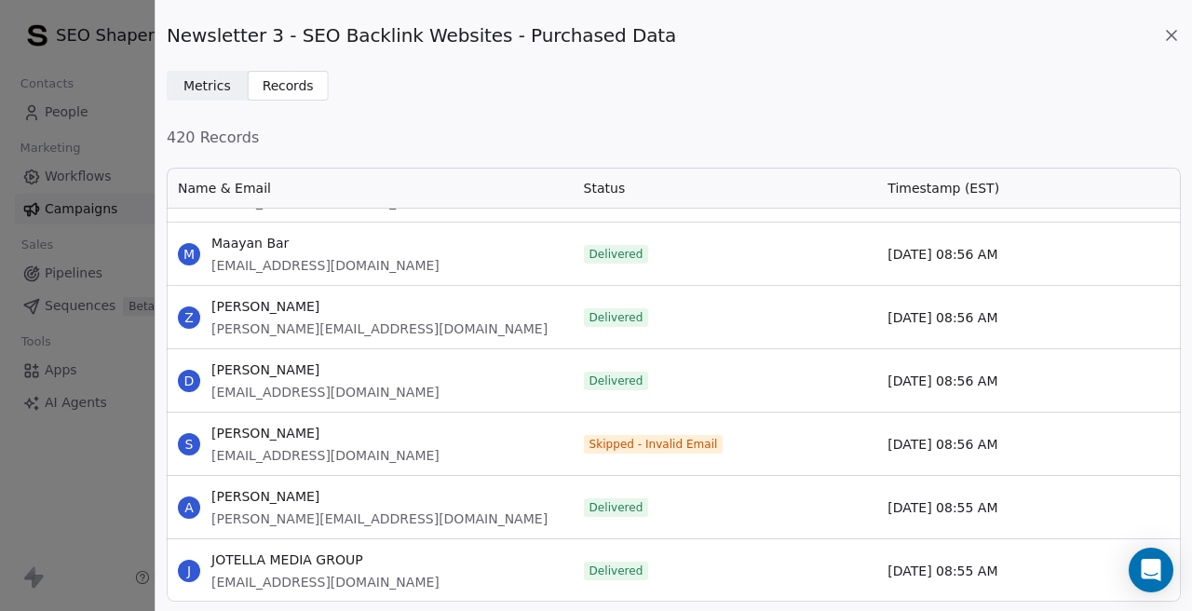
scroll to position [13663, 0]
click at [307, 455] on span "[EMAIL_ADDRESS][DOMAIN_NAME]" at bounding box center [325, 454] width 228 height 19
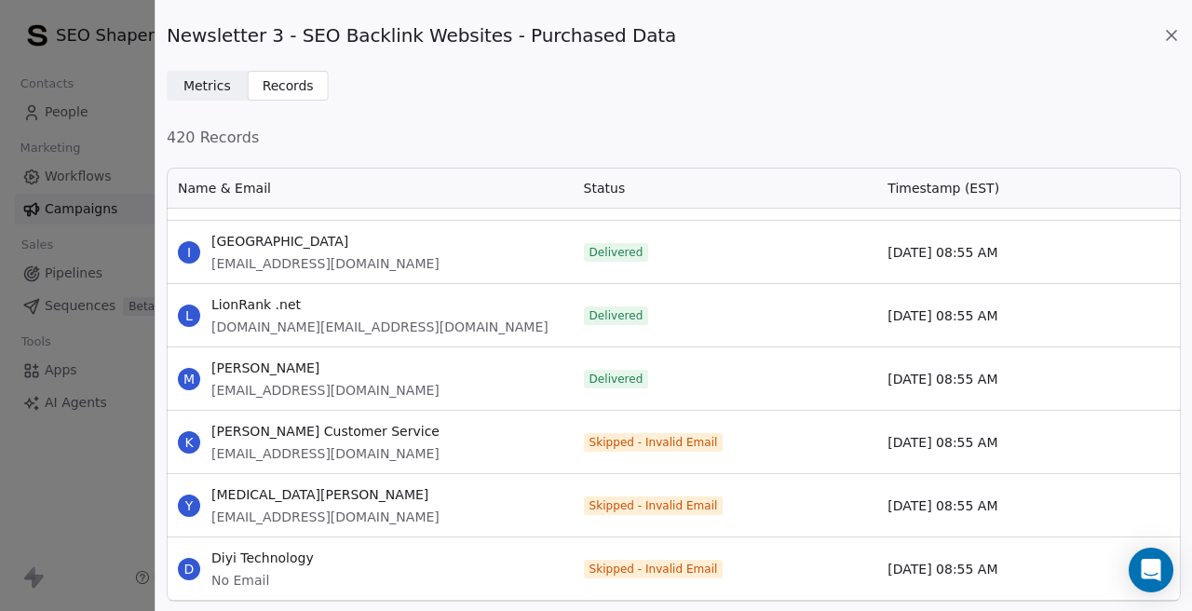
scroll to position [14112, 0]
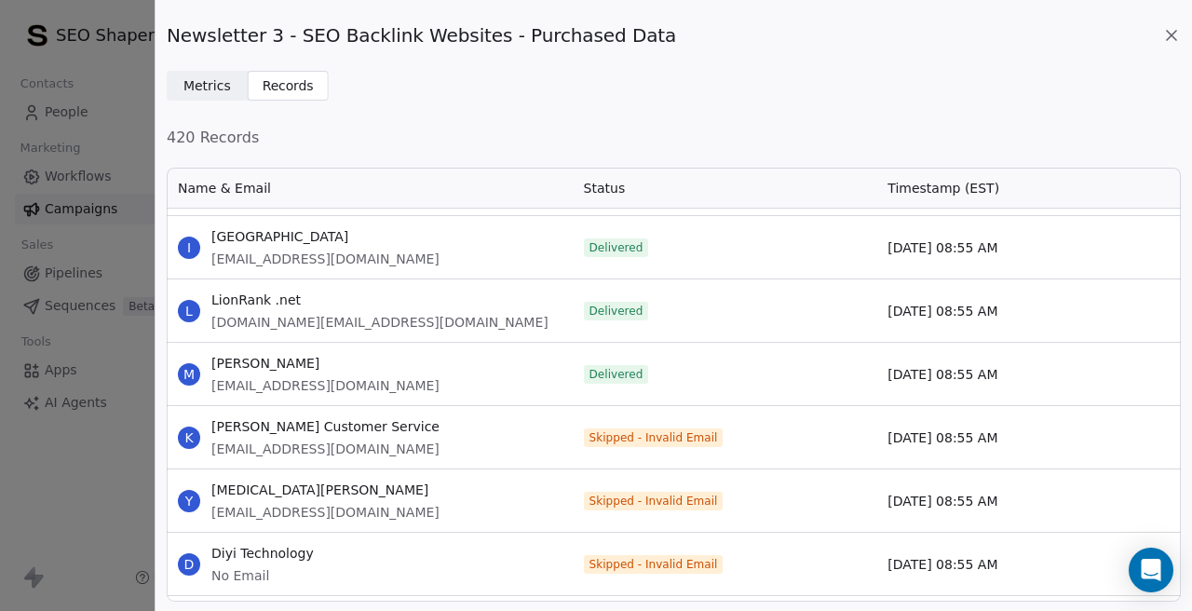
click at [308, 452] on span "[EMAIL_ADDRESS][DOMAIN_NAME]" at bounding box center [325, 448] width 228 height 19
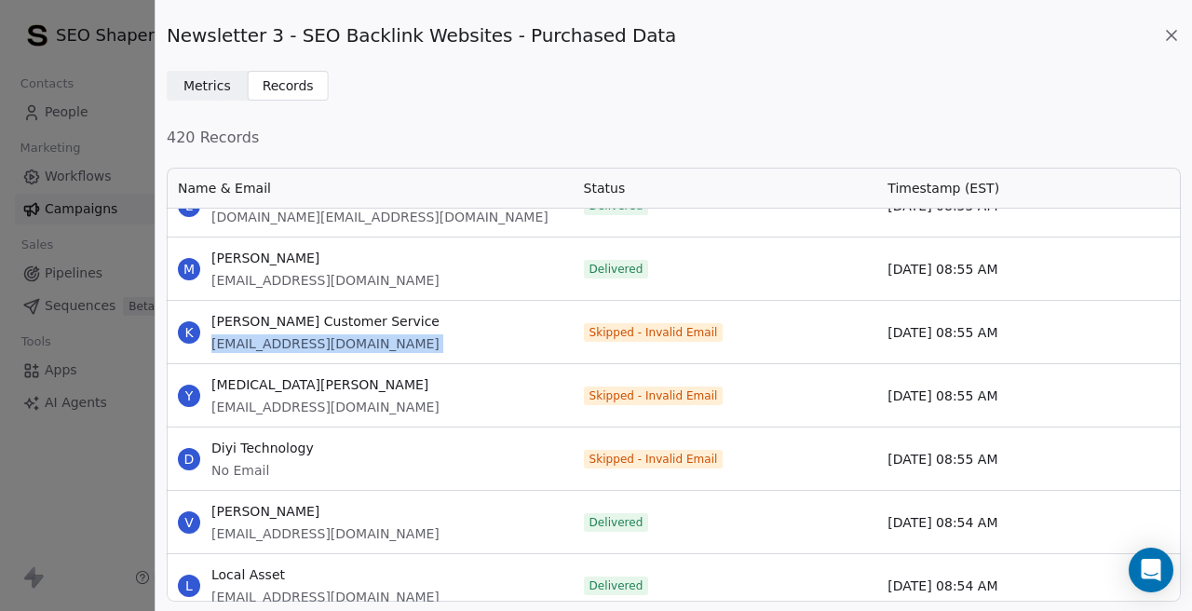
scroll to position [14219, 0]
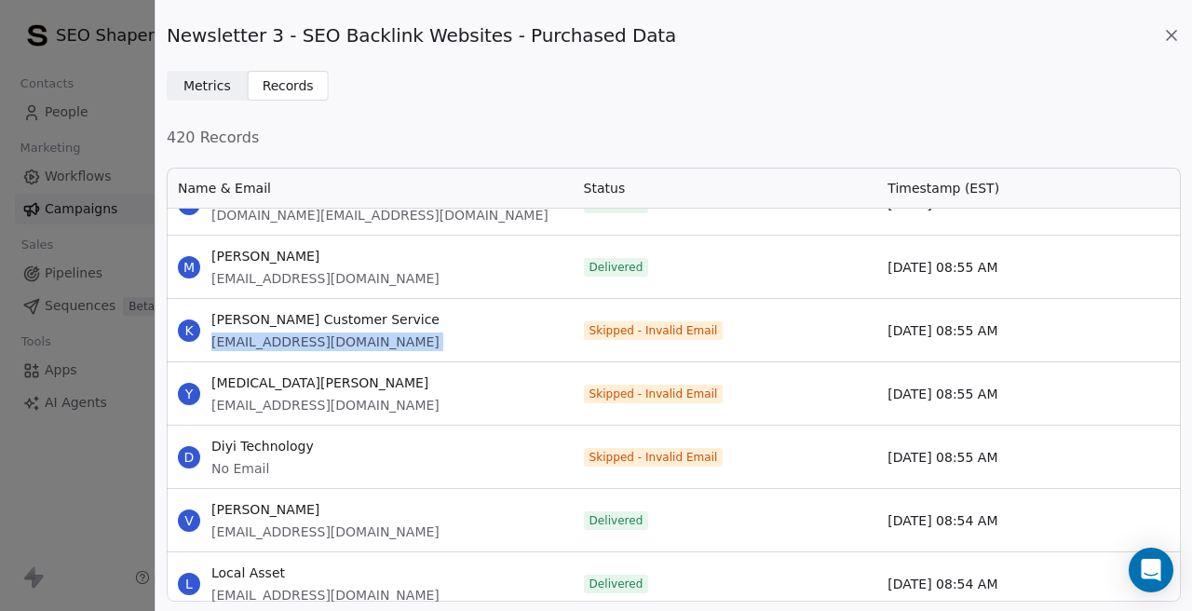
click at [274, 406] on span "[EMAIL_ADDRESS][DOMAIN_NAME]" at bounding box center [325, 405] width 228 height 19
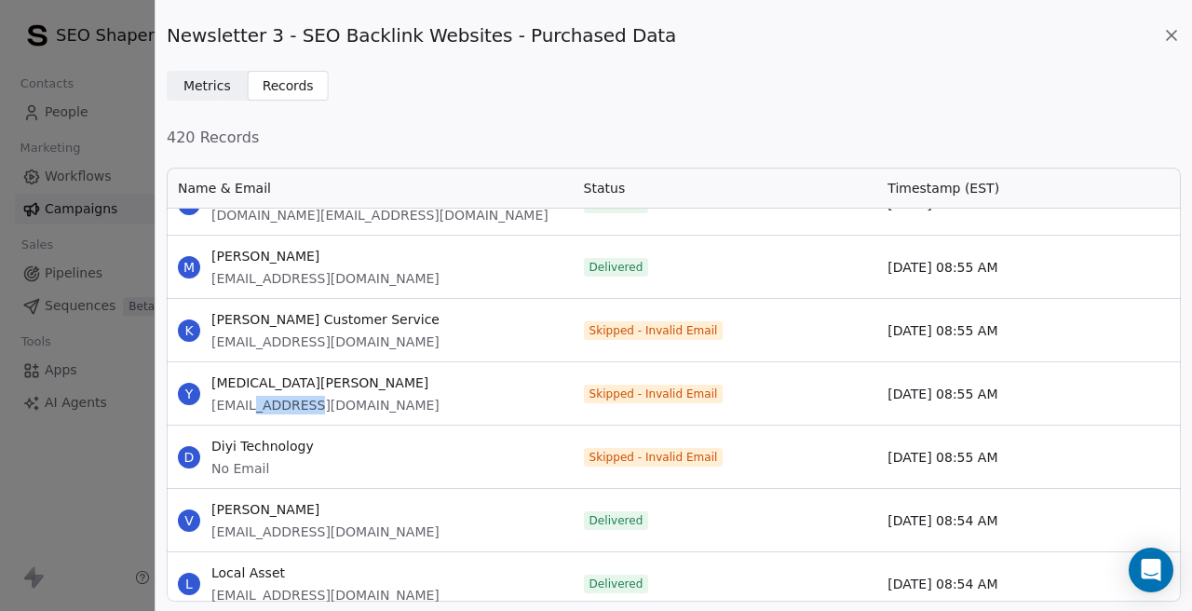
click at [274, 406] on span "[EMAIL_ADDRESS][DOMAIN_NAME]" at bounding box center [325, 405] width 228 height 19
click at [222, 439] on span "Diyi Technology" at bounding box center [262, 446] width 102 height 19
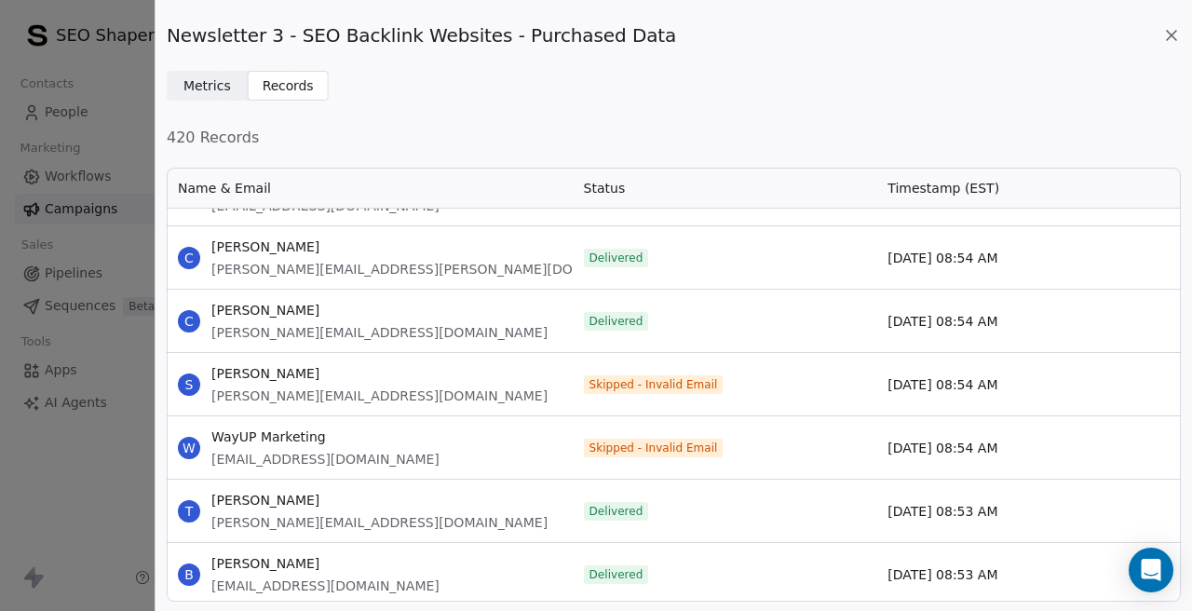
scroll to position [14821, 0]
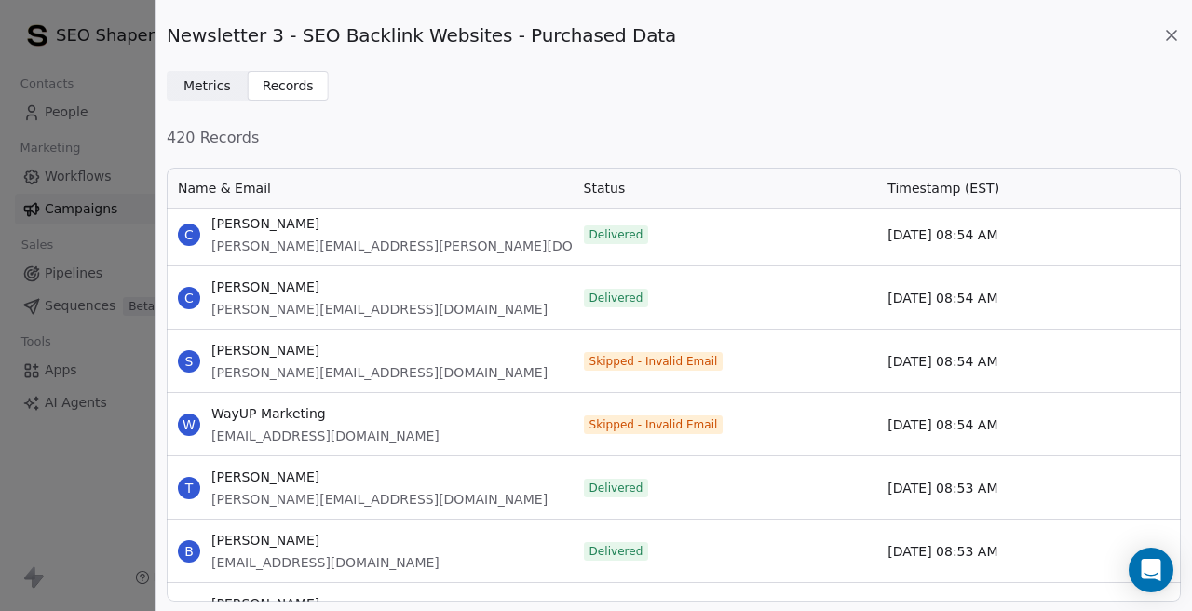
click at [255, 373] on span "[PERSON_NAME][EMAIL_ADDRESS][DOMAIN_NAME]" at bounding box center [379, 372] width 336 height 19
click at [276, 432] on span "[EMAIL_ADDRESS][DOMAIN_NAME]" at bounding box center [325, 435] width 228 height 19
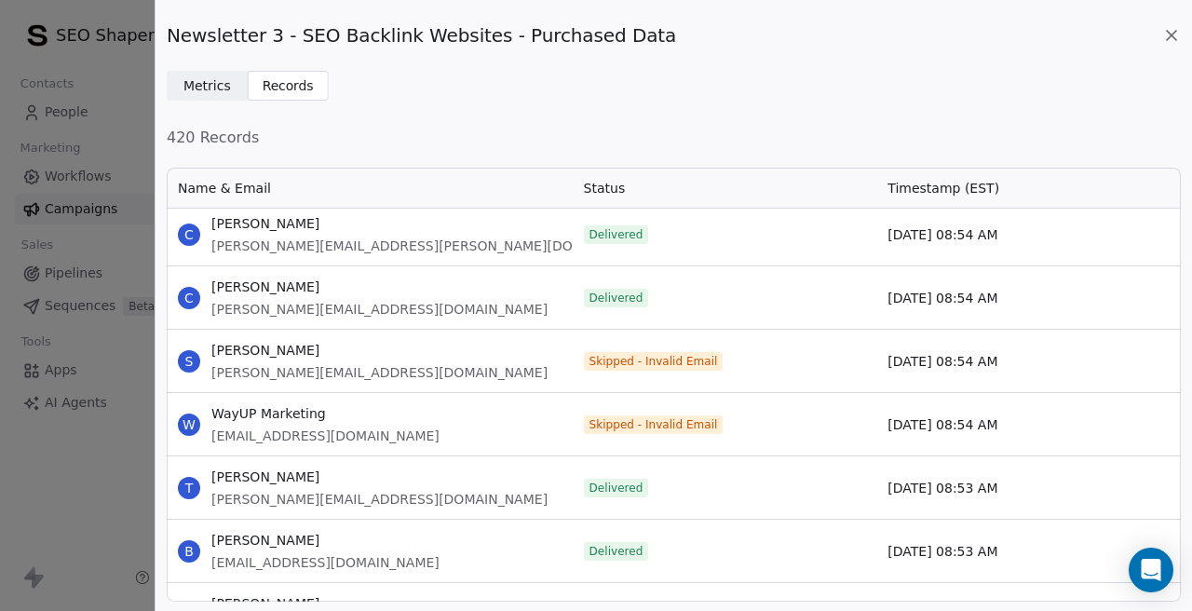
click at [276, 432] on span "[EMAIL_ADDRESS][DOMAIN_NAME]" at bounding box center [325, 435] width 228 height 19
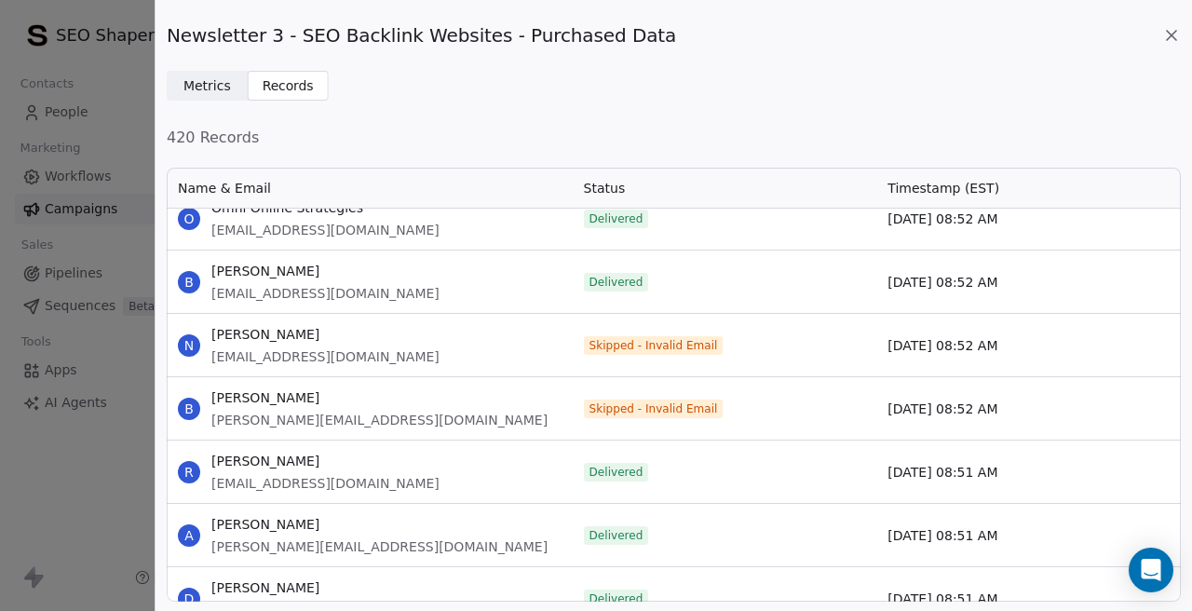
scroll to position [16115, 0]
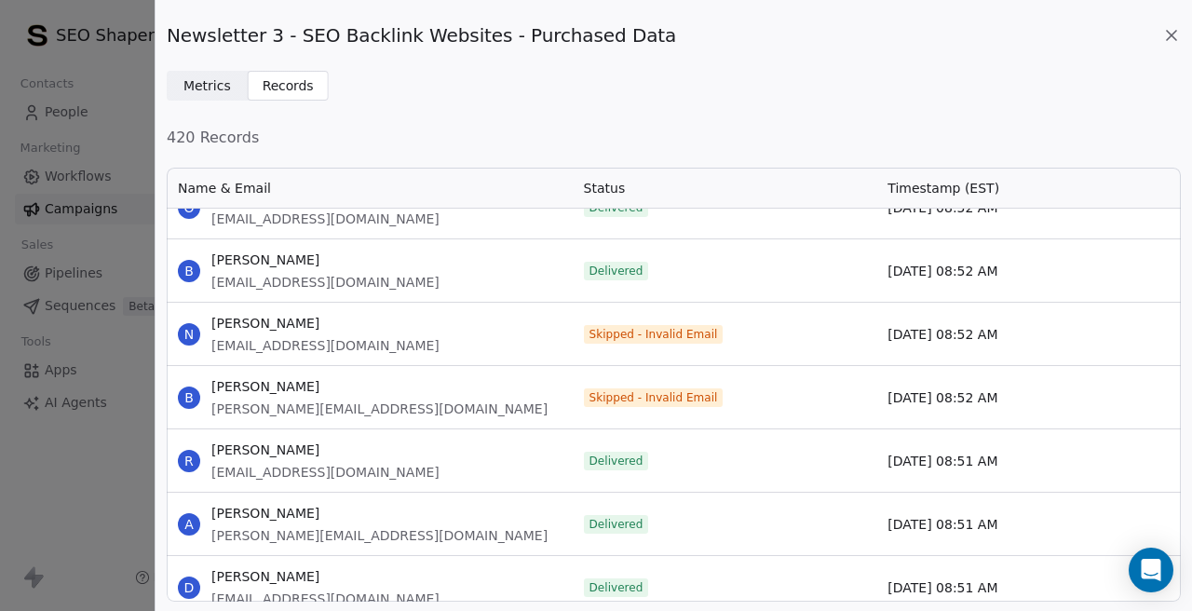
click at [367, 342] on span "[EMAIL_ADDRESS][DOMAIN_NAME]" at bounding box center [325, 345] width 228 height 19
click at [271, 406] on span "[PERSON_NAME][EMAIL_ADDRESS][DOMAIN_NAME]" at bounding box center [379, 408] width 336 height 19
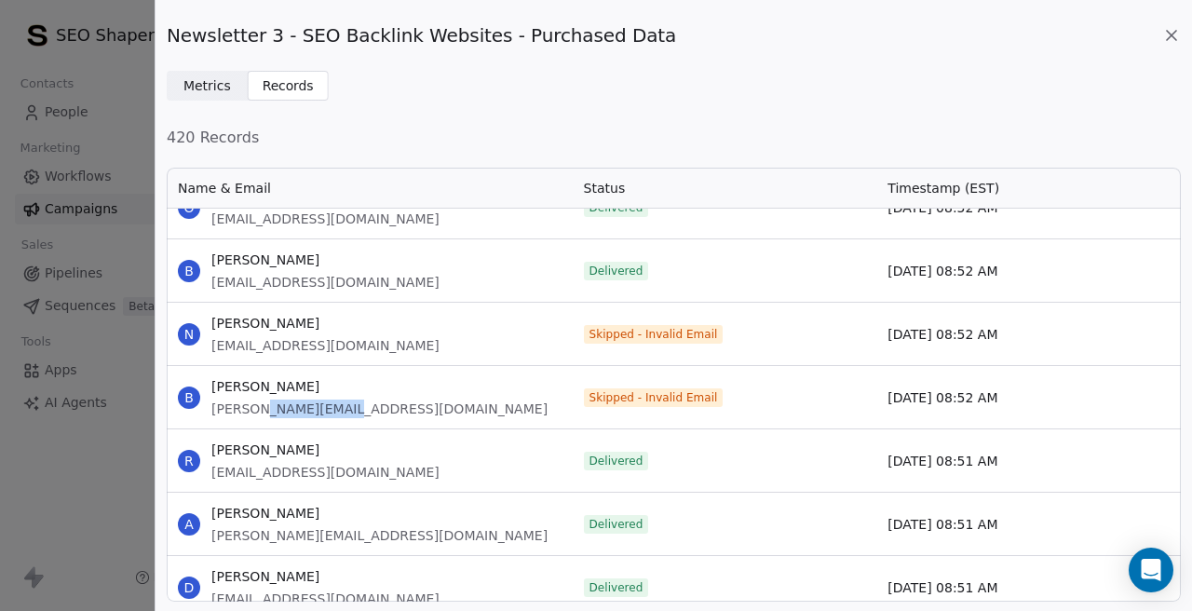
click at [271, 406] on span "[PERSON_NAME][EMAIL_ADDRESS][DOMAIN_NAME]" at bounding box center [379, 408] width 336 height 19
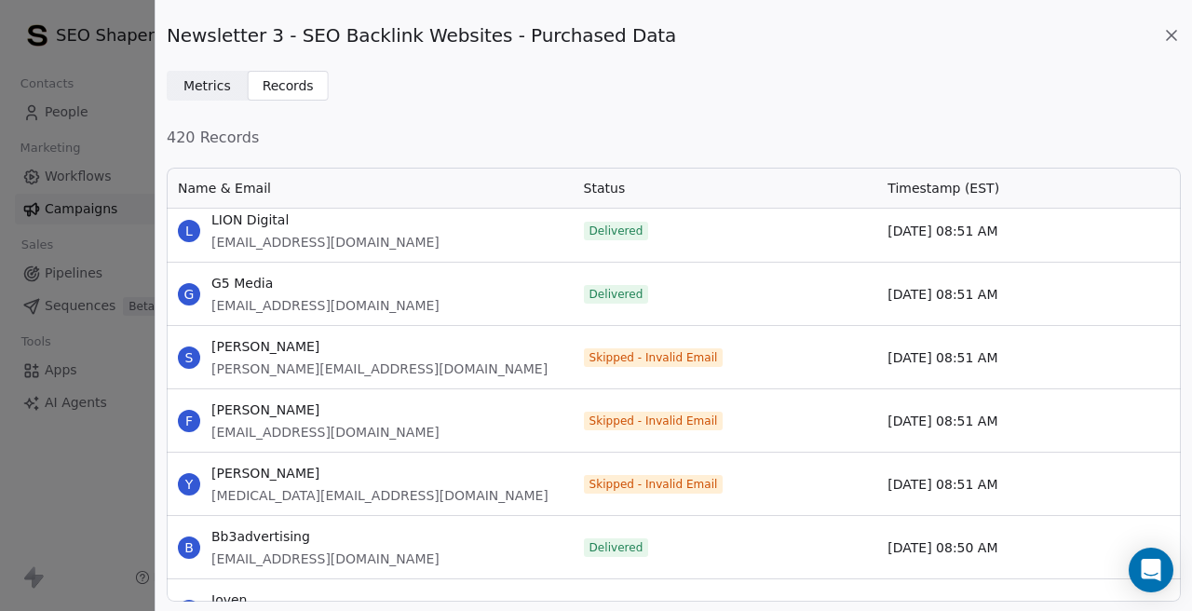
scroll to position [16691, 0]
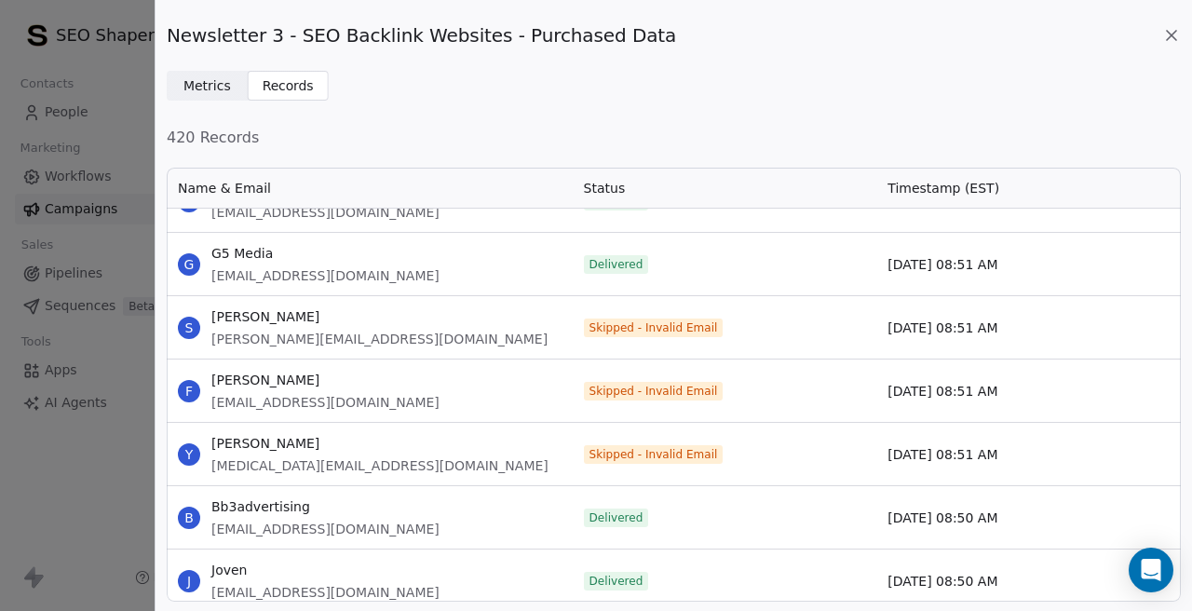
click at [289, 344] on span "[PERSON_NAME][EMAIL_ADDRESS][DOMAIN_NAME]" at bounding box center [379, 339] width 336 height 19
click at [283, 404] on span "[EMAIL_ADDRESS][DOMAIN_NAME]" at bounding box center [325, 402] width 228 height 19
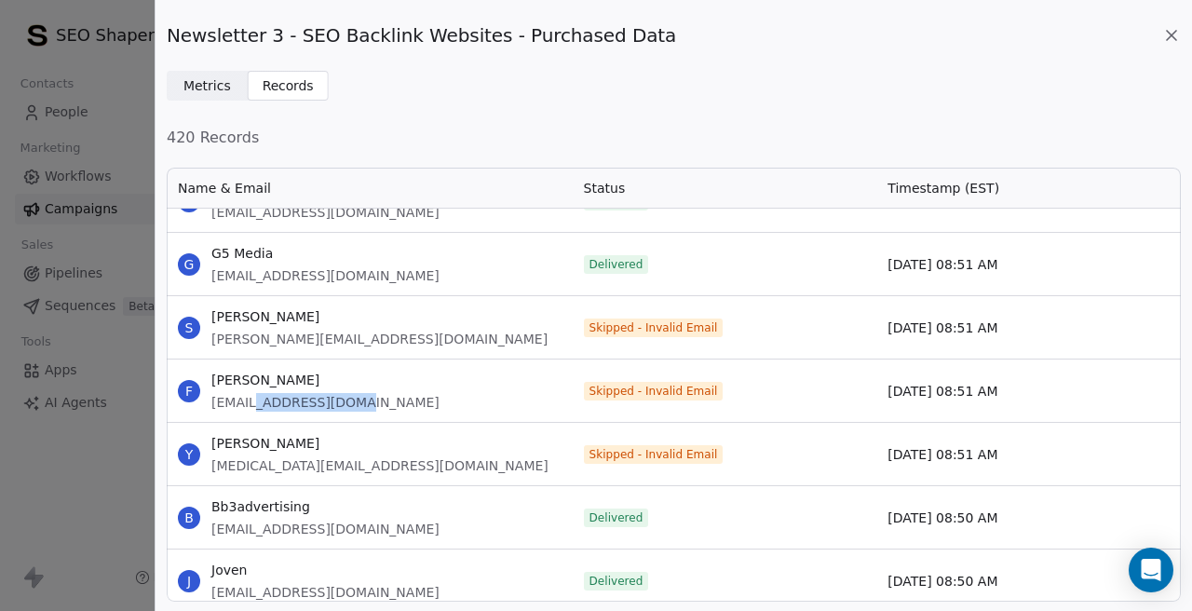
click at [283, 404] on span "[EMAIL_ADDRESS][DOMAIN_NAME]" at bounding box center [325, 402] width 228 height 19
click at [224, 458] on span "[MEDICAL_DATA][EMAIL_ADDRESS][DOMAIN_NAME]" at bounding box center [379, 465] width 337 height 19
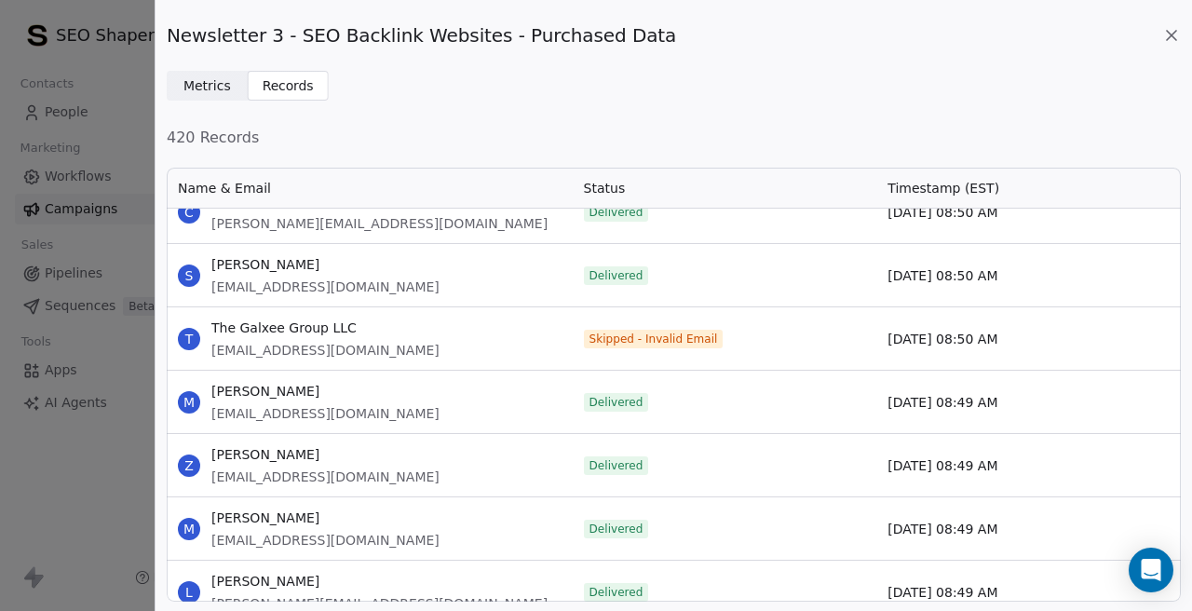
scroll to position [17507, 0]
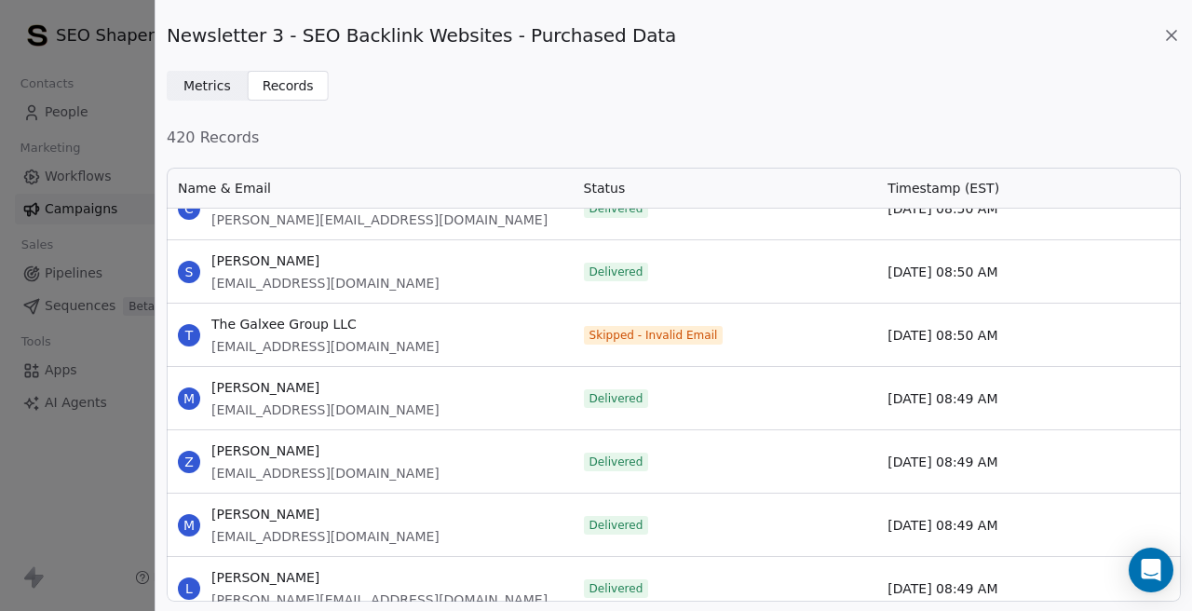
click at [335, 344] on span "[EMAIL_ADDRESS][DOMAIN_NAME]" at bounding box center [325, 346] width 228 height 19
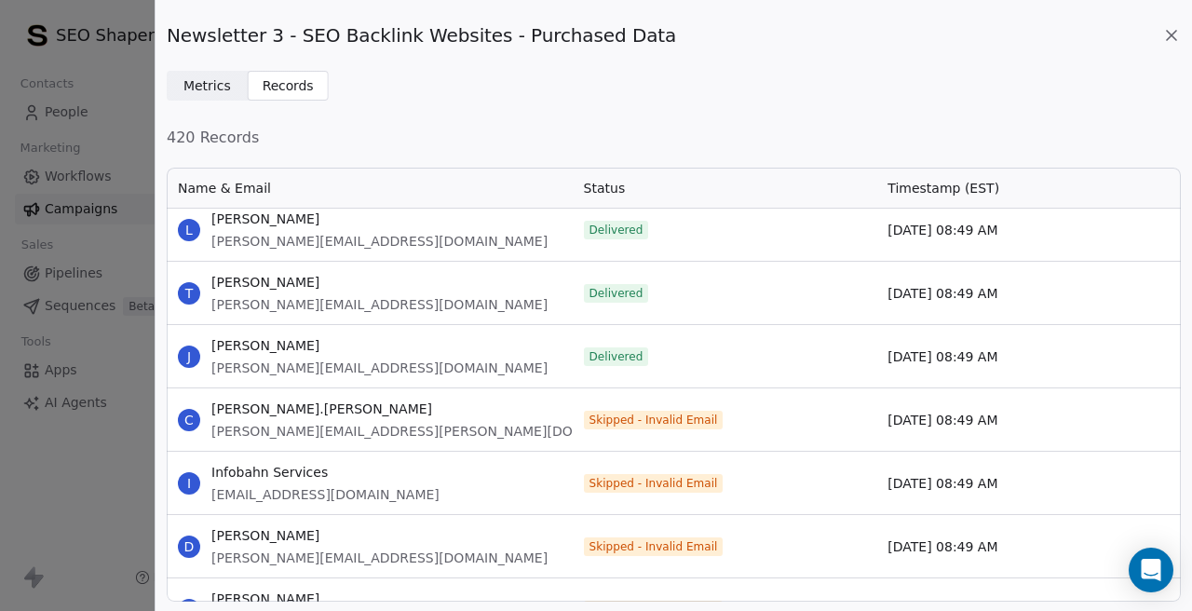
scroll to position [17872, 0]
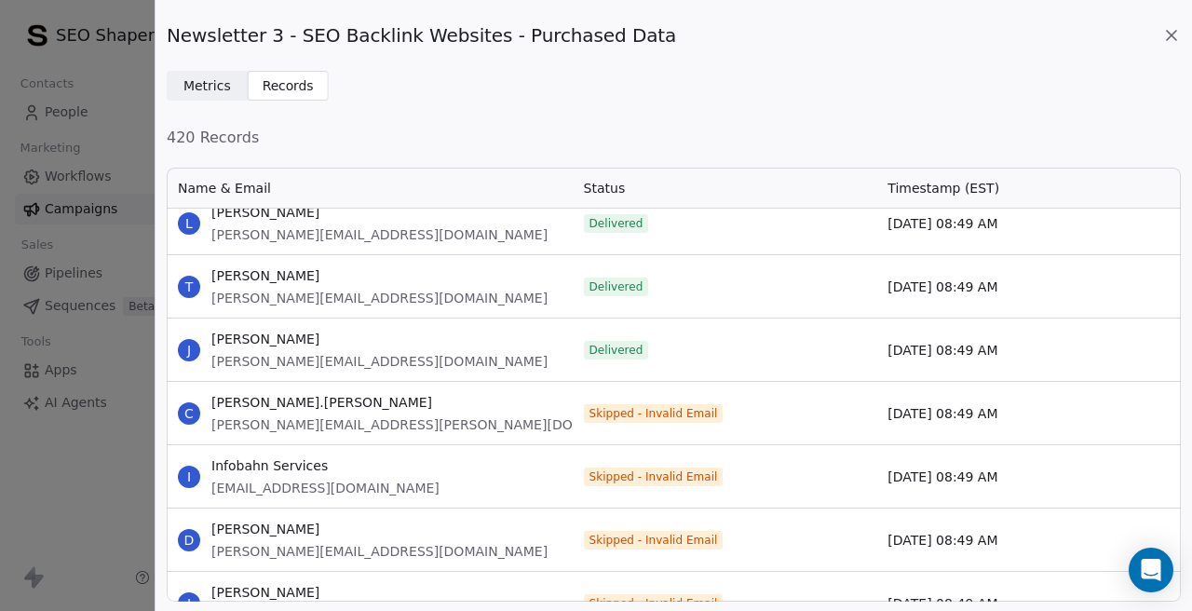
click at [327, 425] on span "[PERSON_NAME][EMAIL_ADDRESS][PERSON_NAME][DOMAIN_NAME]" at bounding box center [433, 424] width 444 height 19
click at [253, 494] on span "[EMAIL_ADDRESS][DOMAIN_NAME]" at bounding box center [325, 488] width 228 height 19
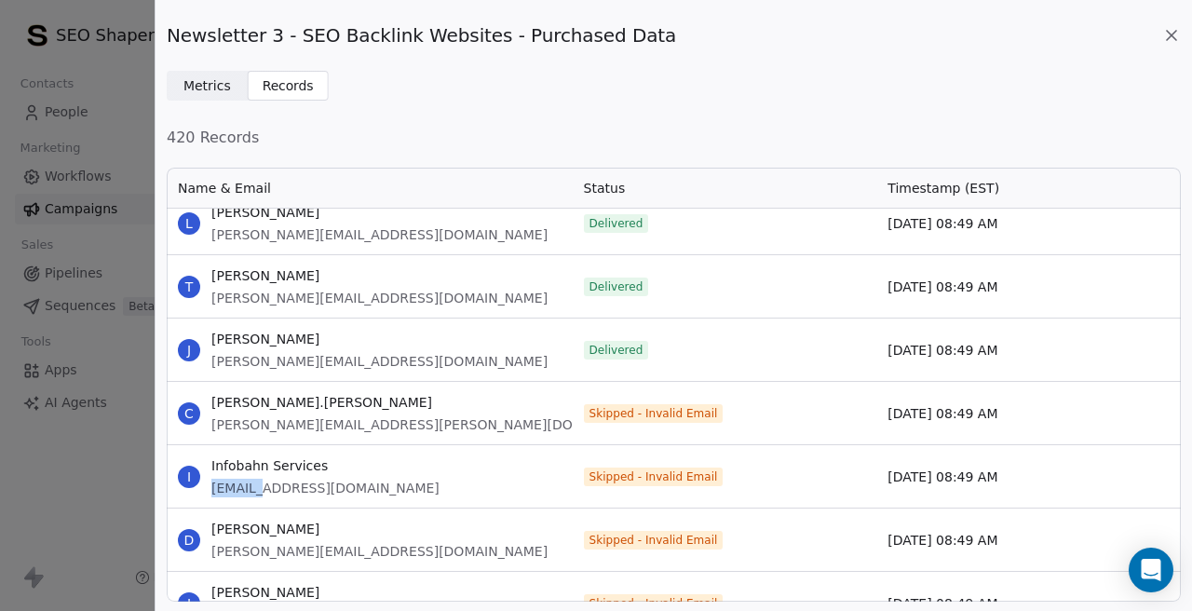
click at [253, 494] on span "[EMAIL_ADDRESS][DOMAIN_NAME]" at bounding box center [325, 488] width 228 height 19
click at [265, 554] on span "[PERSON_NAME][EMAIL_ADDRESS][DOMAIN_NAME]" at bounding box center [379, 551] width 336 height 19
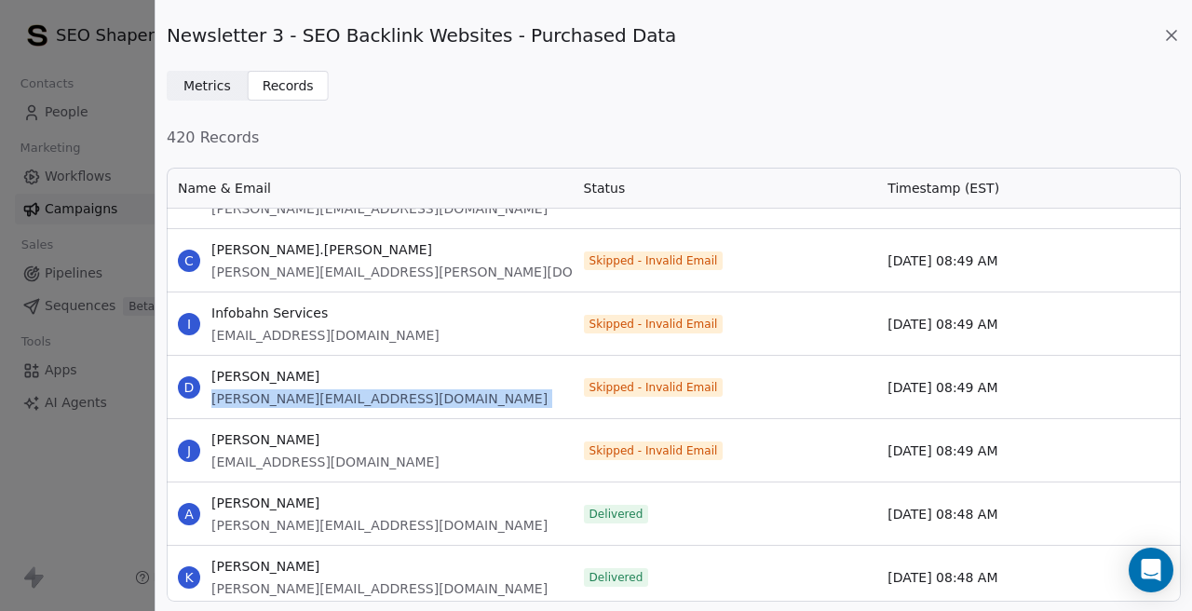
scroll to position [18028, 0]
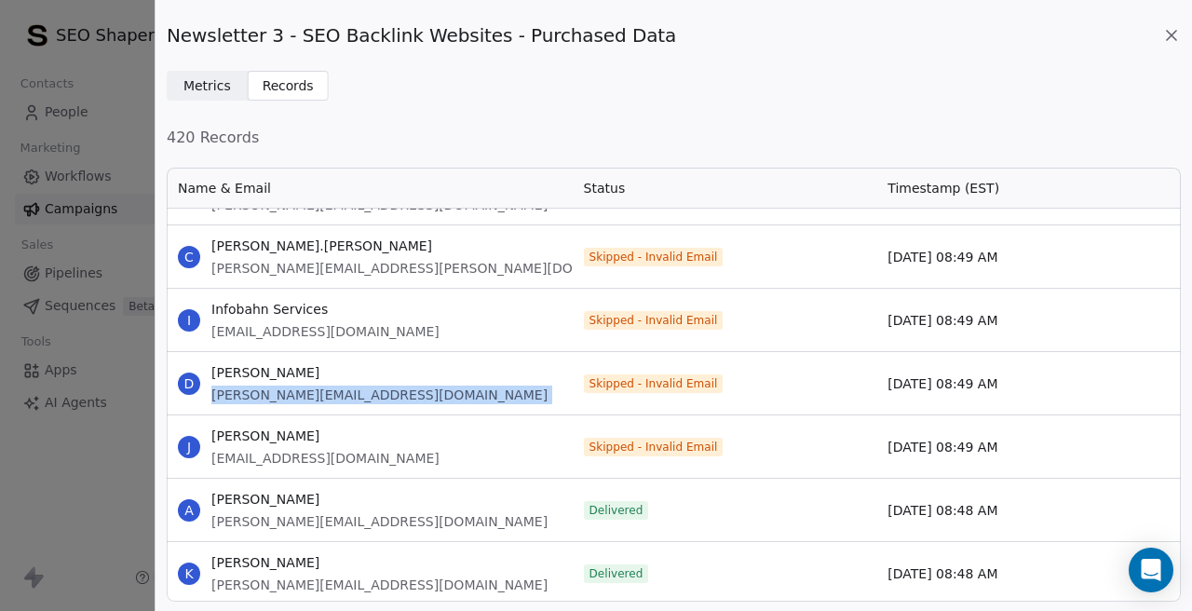
click at [242, 456] on span "[EMAIL_ADDRESS][DOMAIN_NAME]" at bounding box center [325, 458] width 228 height 19
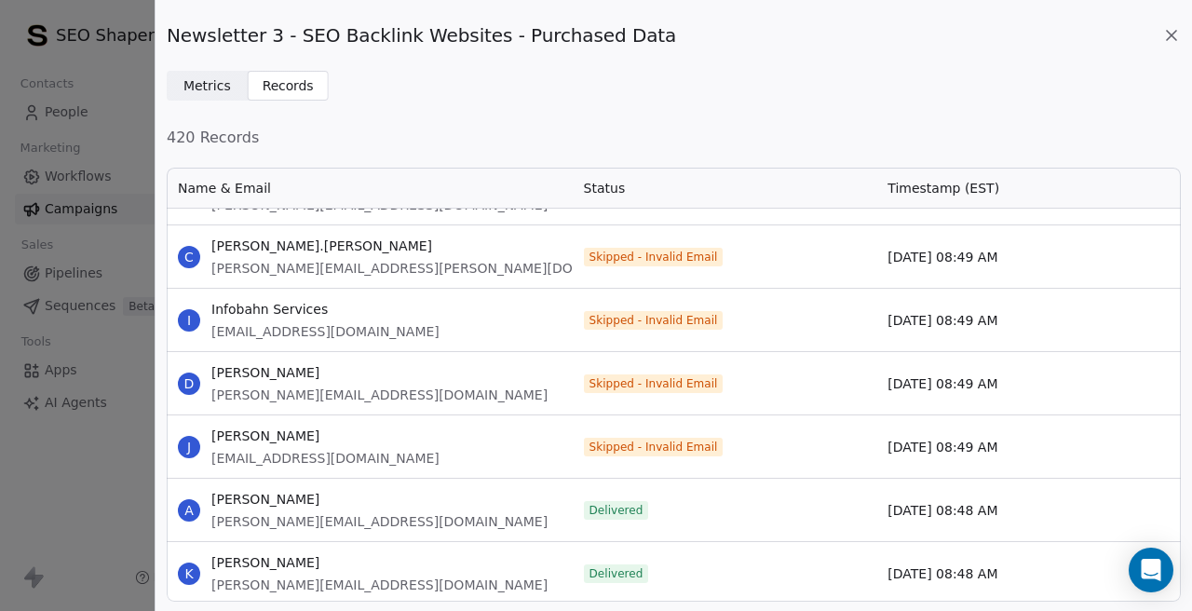
click at [242, 456] on span "[EMAIL_ADDRESS][DOMAIN_NAME]" at bounding box center [325, 458] width 228 height 19
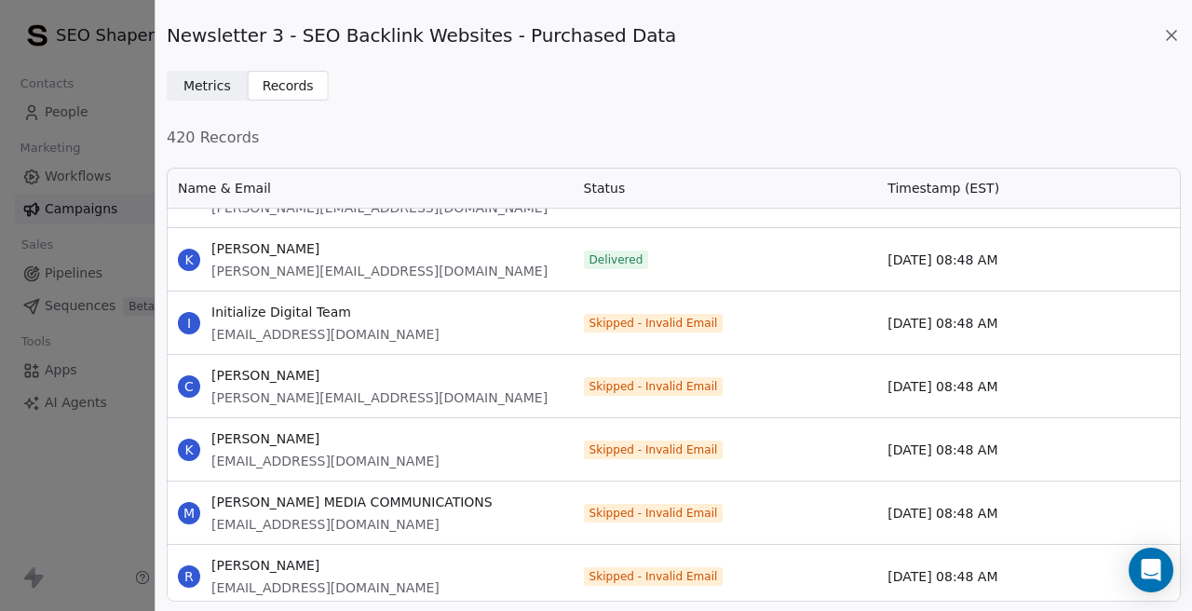
scroll to position [18398, 0]
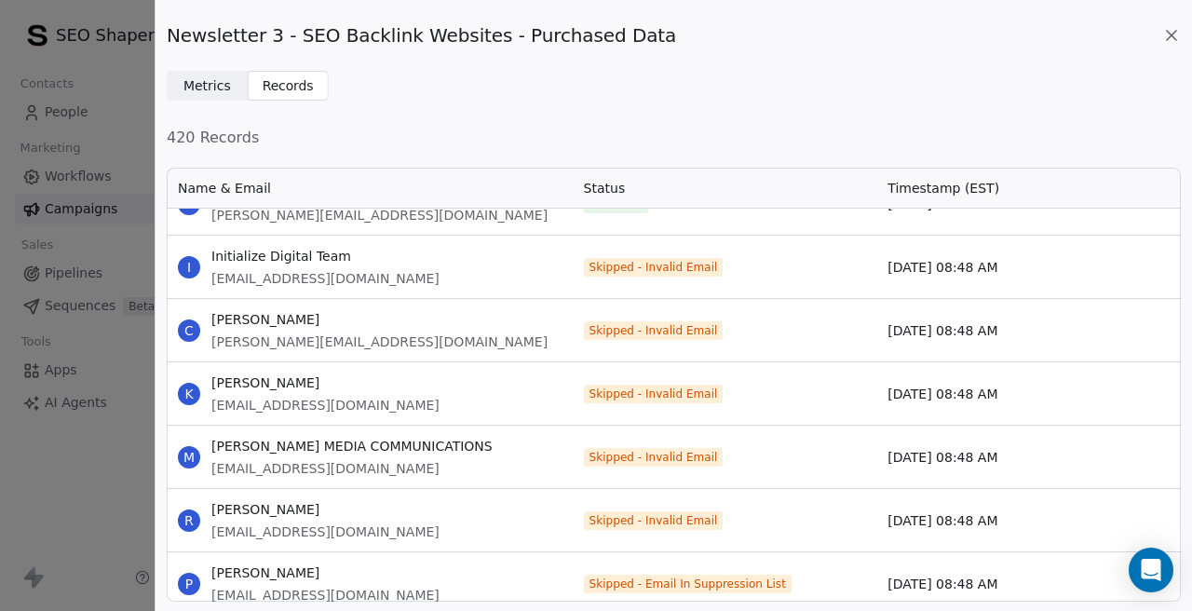
click at [285, 280] on span "[EMAIL_ADDRESS][DOMAIN_NAME]" at bounding box center [325, 278] width 228 height 19
click at [315, 341] on span "[PERSON_NAME][EMAIL_ADDRESS][DOMAIN_NAME]" at bounding box center [379, 341] width 336 height 19
click at [315, 343] on span "[PERSON_NAME][EMAIL_ADDRESS][DOMAIN_NAME]" at bounding box center [379, 341] width 336 height 19
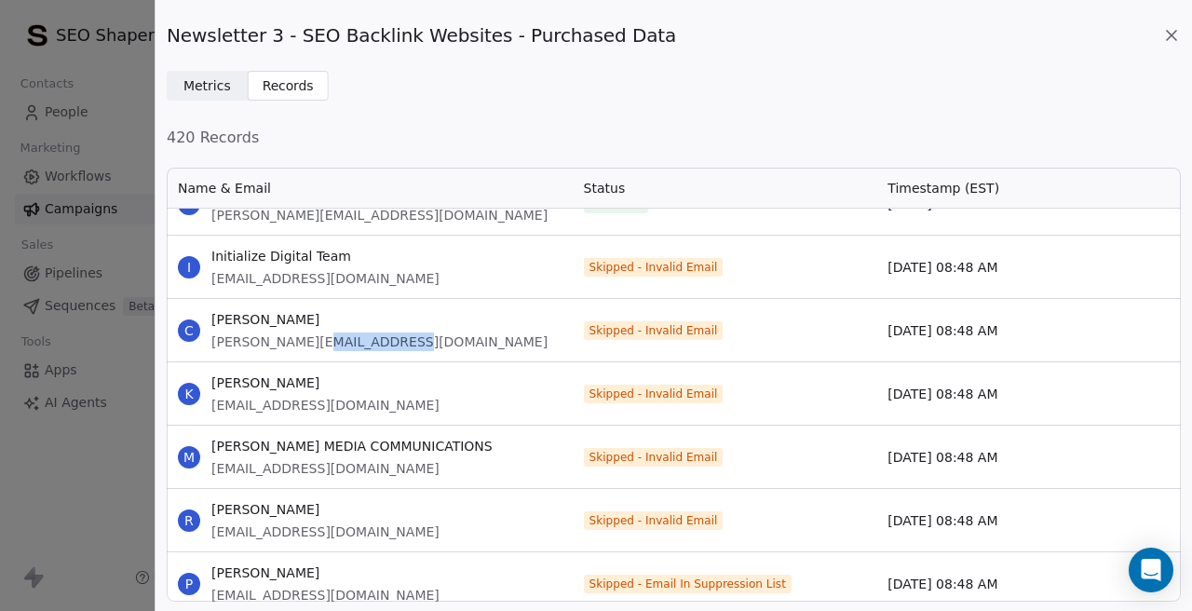
click at [315, 343] on span "[PERSON_NAME][EMAIL_ADDRESS][DOMAIN_NAME]" at bounding box center [379, 341] width 336 height 19
click at [291, 397] on span "[EMAIL_ADDRESS][DOMAIN_NAME]" at bounding box center [325, 405] width 228 height 19
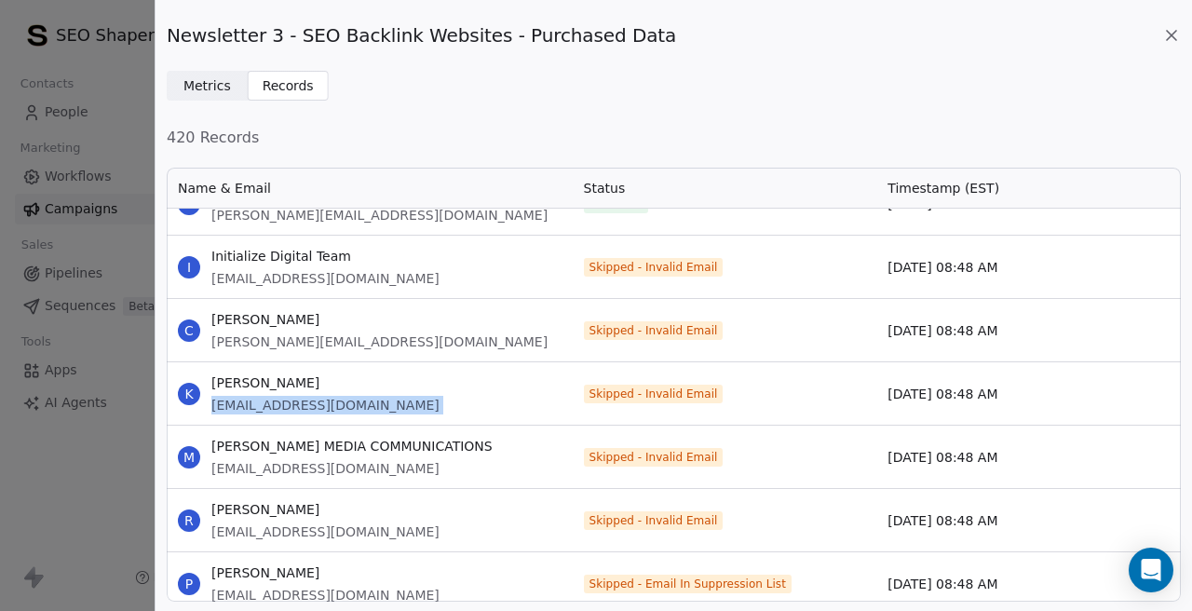
click at [279, 465] on span "[EMAIL_ADDRESS][DOMAIN_NAME]" at bounding box center [351, 468] width 281 height 19
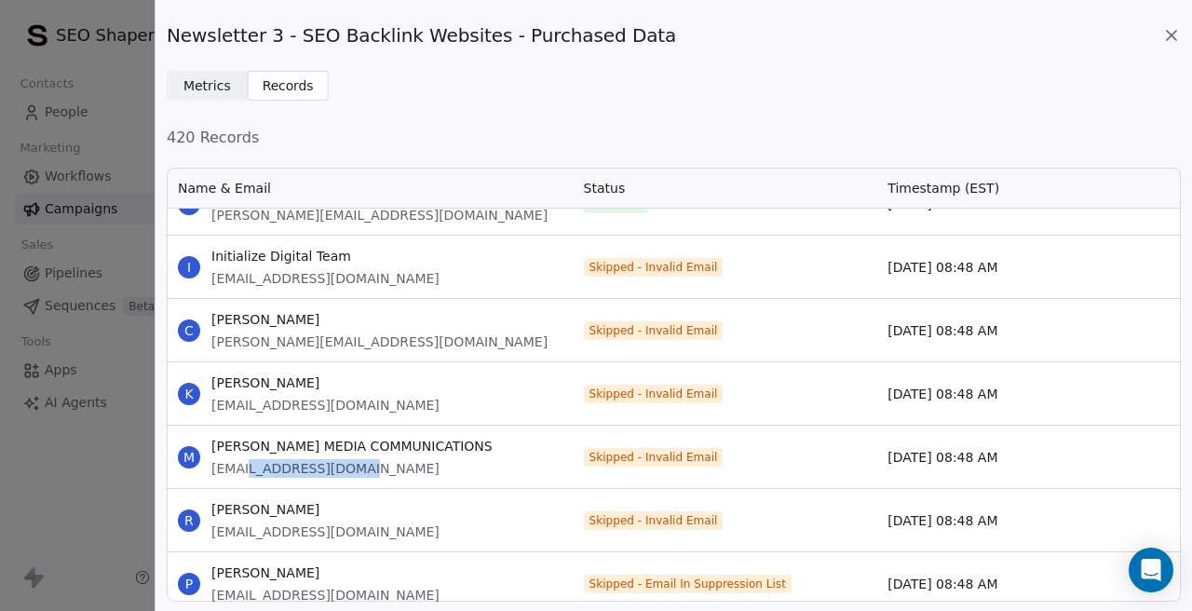
click at [279, 465] on span "[EMAIL_ADDRESS][DOMAIN_NAME]" at bounding box center [351, 468] width 281 height 19
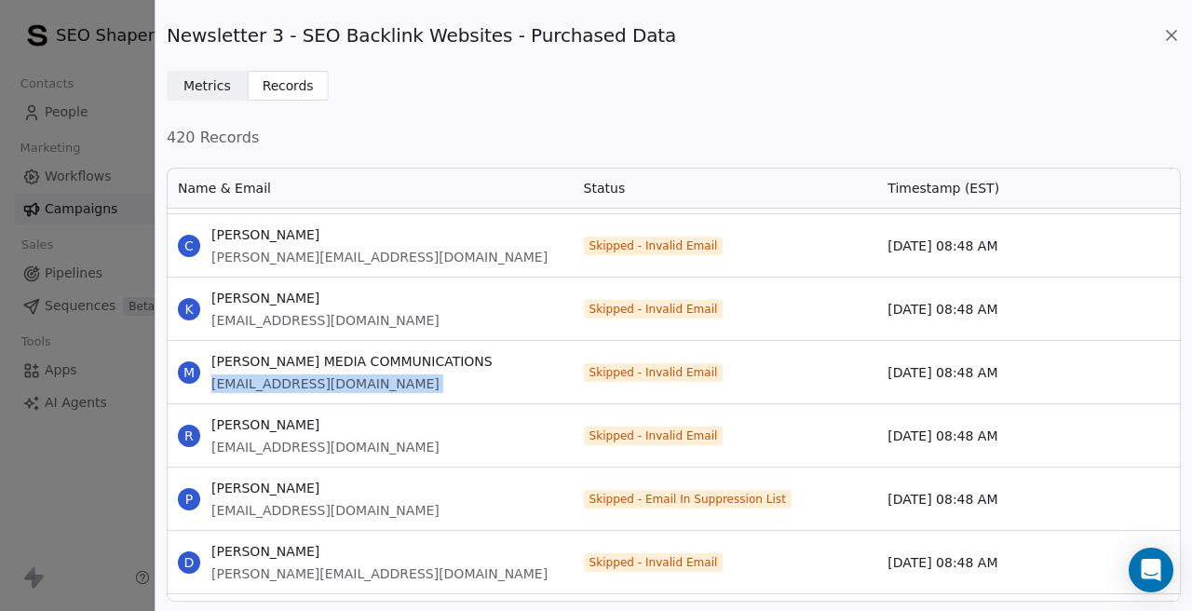
scroll to position [18485, 0]
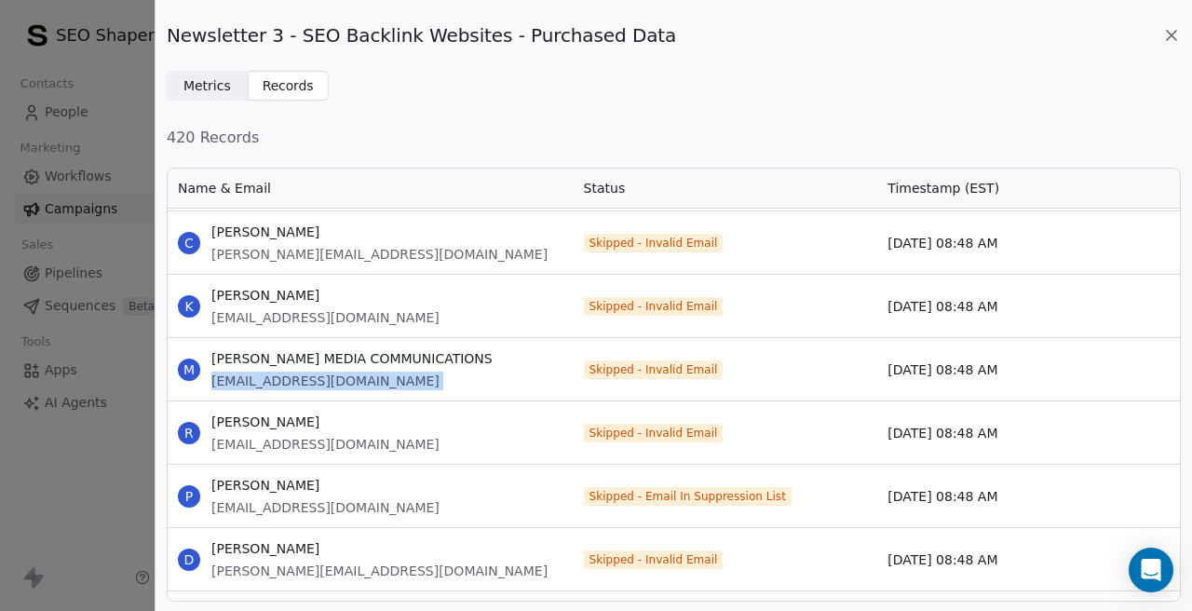
click at [268, 451] on span "[EMAIL_ADDRESS][DOMAIN_NAME]" at bounding box center [325, 444] width 228 height 19
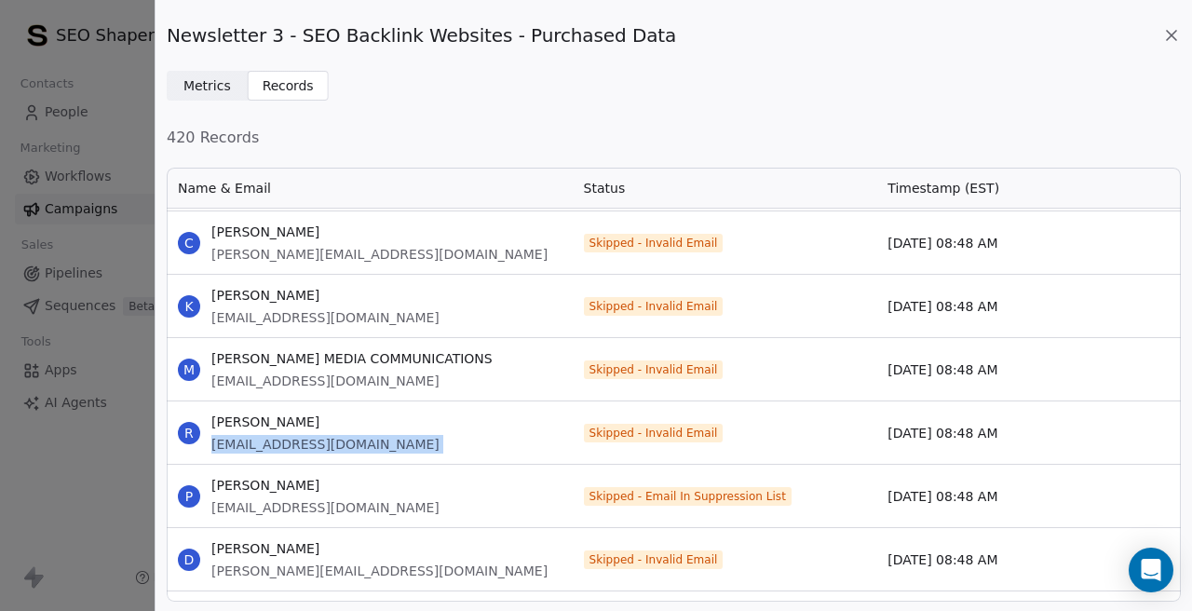
click at [274, 509] on span "[EMAIL_ADDRESS][DOMAIN_NAME]" at bounding box center [325, 507] width 228 height 19
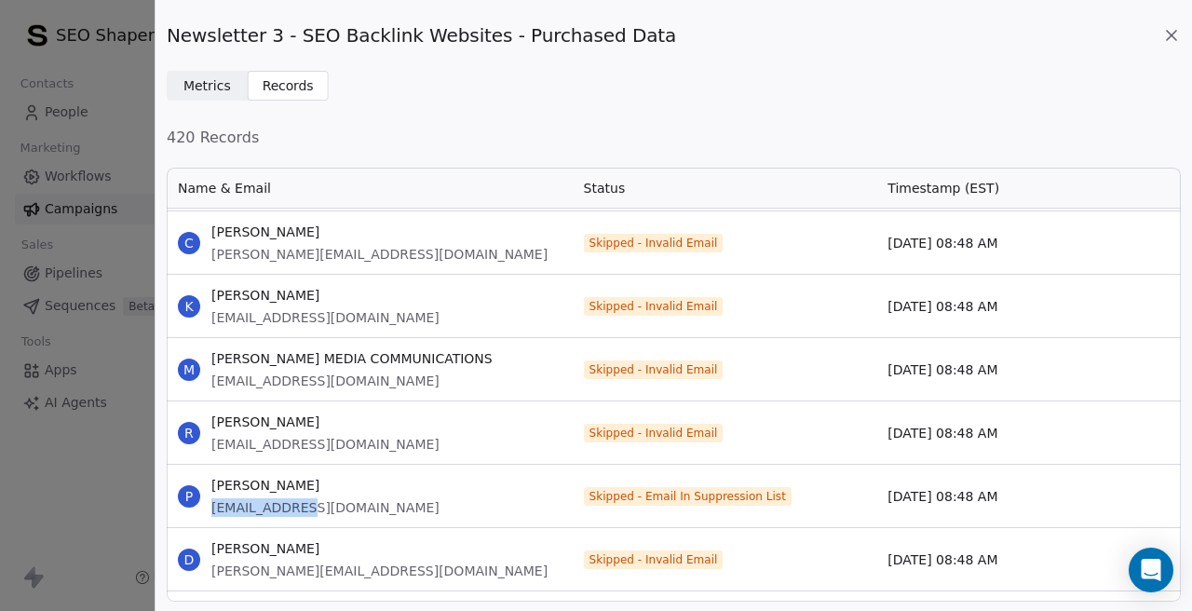
click at [274, 509] on span "[EMAIL_ADDRESS][DOMAIN_NAME]" at bounding box center [325, 507] width 228 height 19
click at [692, 494] on span "Skipped - Email In Suppression List" at bounding box center [687, 496] width 196 height 15
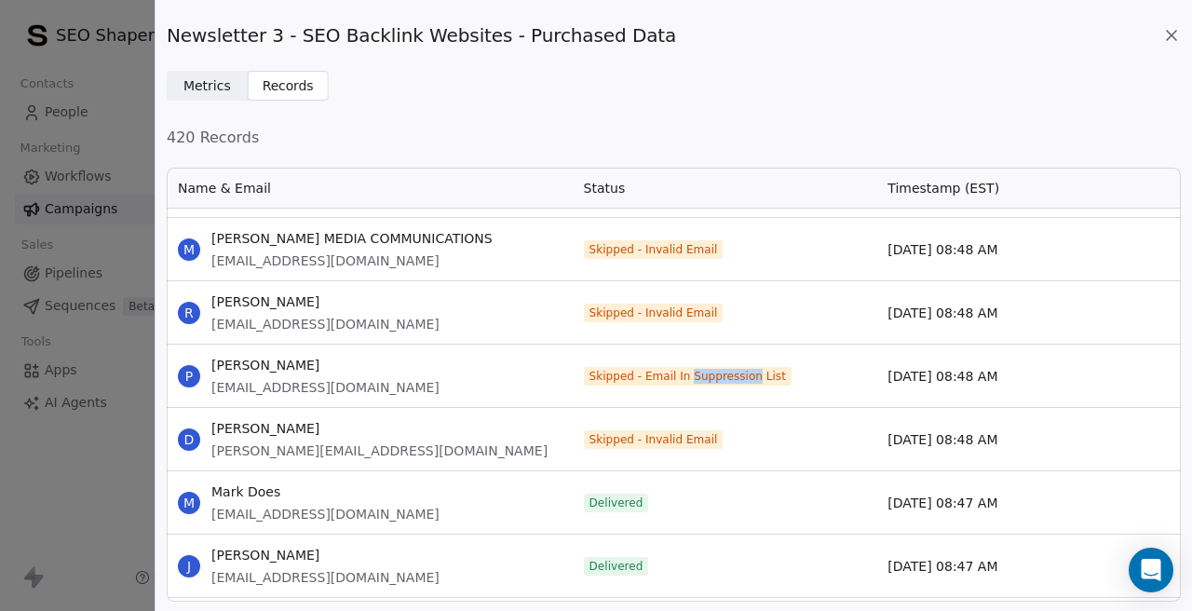
scroll to position [18609, 0]
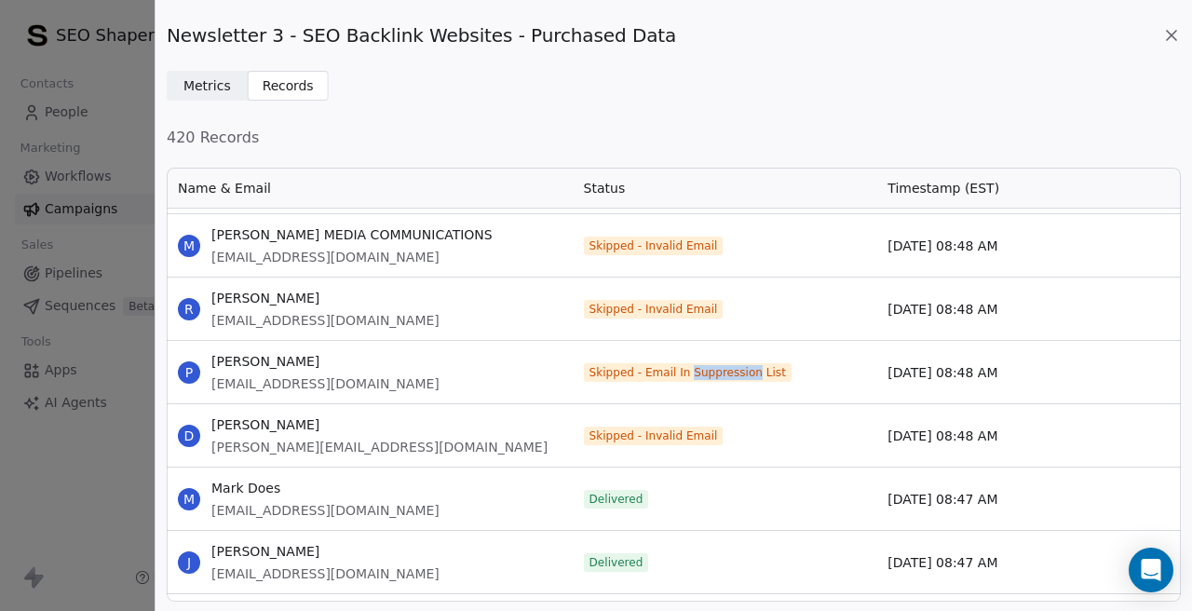
click at [289, 449] on span "[PERSON_NAME][EMAIL_ADDRESS][DOMAIN_NAME]" at bounding box center [379, 447] width 336 height 19
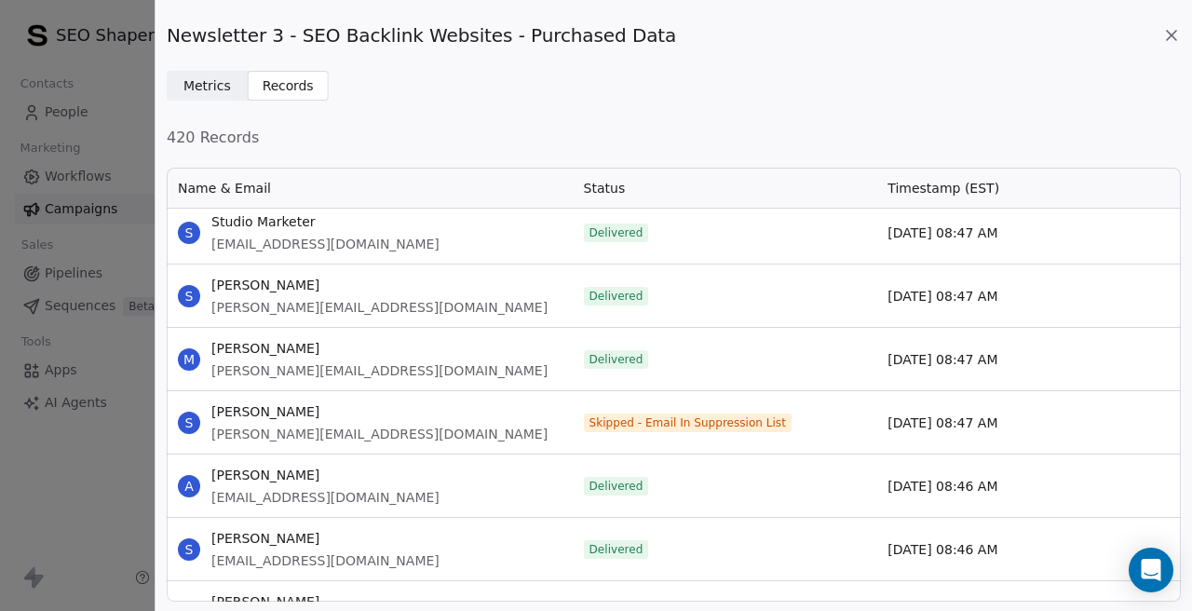
scroll to position [19297, 0]
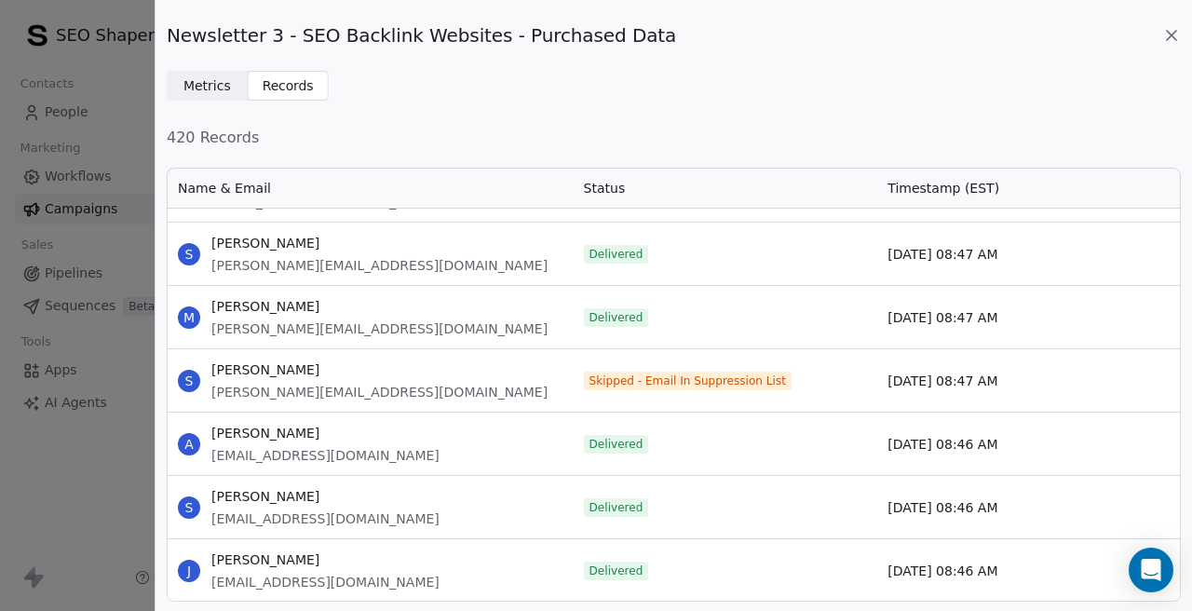
click at [263, 395] on span "[PERSON_NAME][EMAIL_ADDRESS][DOMAIN_NAME]" at bounding box center [379, 392] width 336 height 19
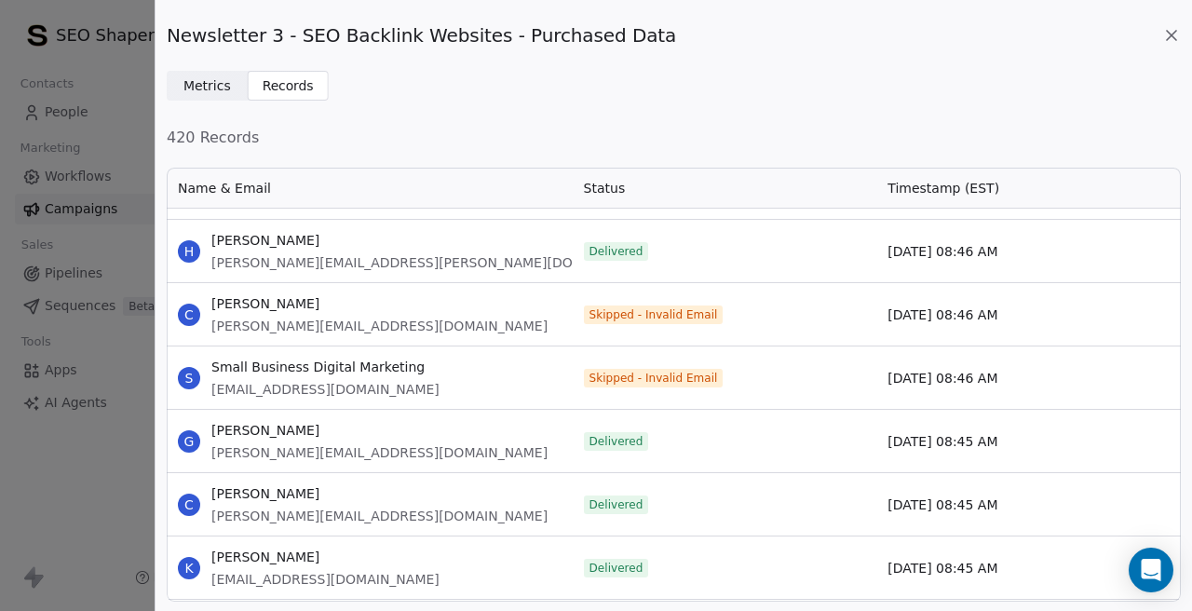
scroll to position [19935, 0]
click at [267, 323] on span "[PERSON_NAME][EMAIL_ADDRESS][DOMAIN_NAME]" at bounding box center [379, 324] width 336 height 19
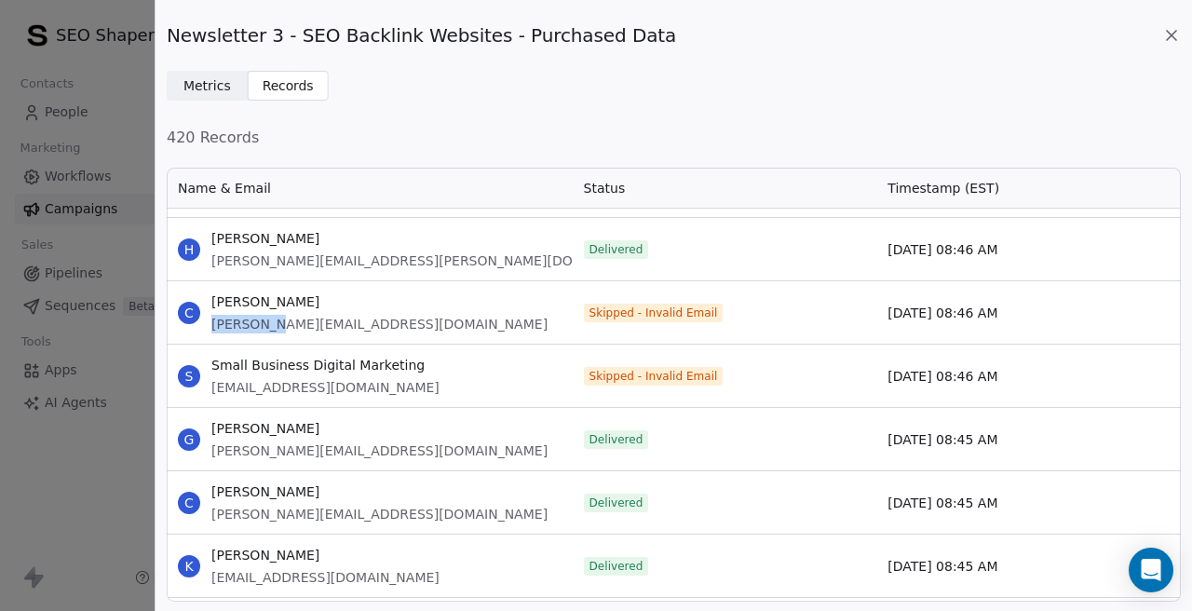
click at [267, 323] on span "[PERSON_NAME][EMAIL_ADDRESS][DOMAIN_NAME]" at bounding box center [379, 324] width 336 height 19
click at [308, 392] on span "[EMAIL_ADDRESS][DOMAIN_NAME]" at bounding box center [325, 387] width 228 height 19
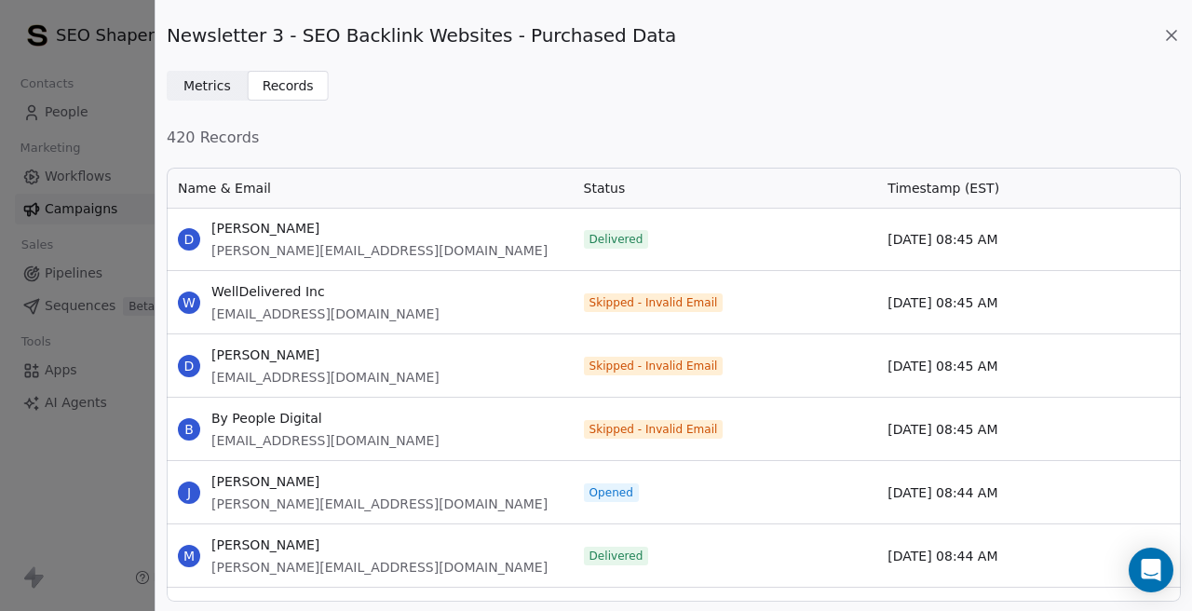
scroll to position [20516, 0]
click at [300, 316] on span "[EMAIL_ADDRESS][DOMAIN_NAME]" at bounding box center [325, 313] width 228 height 19
click at [292, 376] on span "[EMAIL_ADDRESS][DOMAIN_NAME]" at bounding box center [325, 376] width 228 height 19
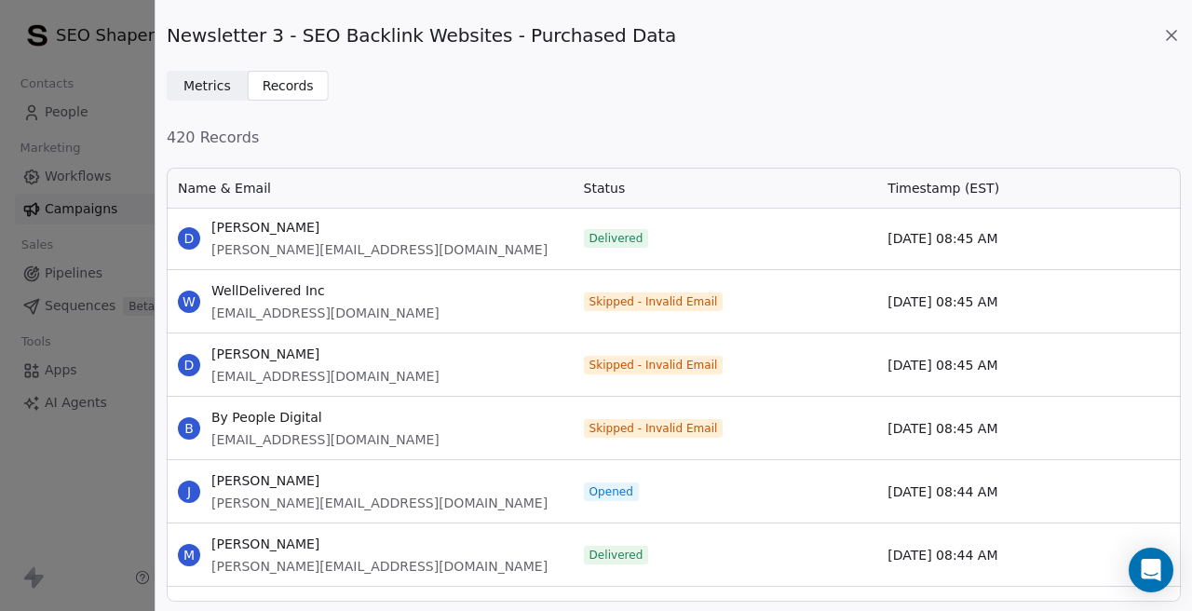
click at [292, 376] on span "[EMAIL_ADDRESS][DOMAIN_NAME]" at bounding box center [325, 376] width 228 height 19
click at [331, 443] on span "[EMAIL_ADDRESS][DOMAIN_NAME]" at bounding box center [325, 439] width 228 height 19
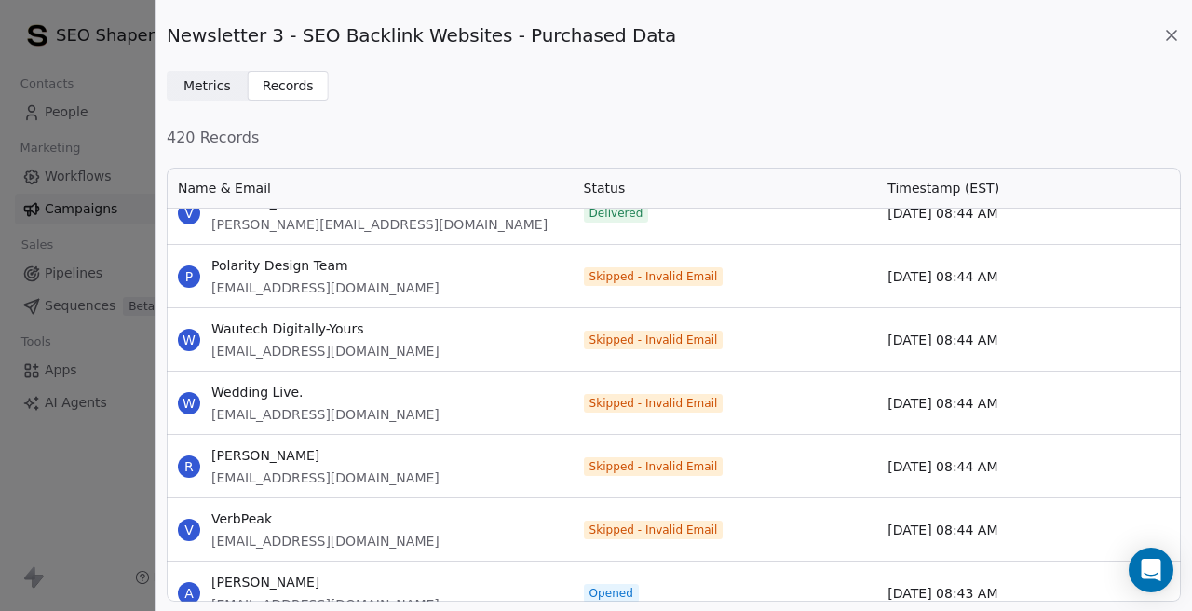
scroll to position [21114, 0]
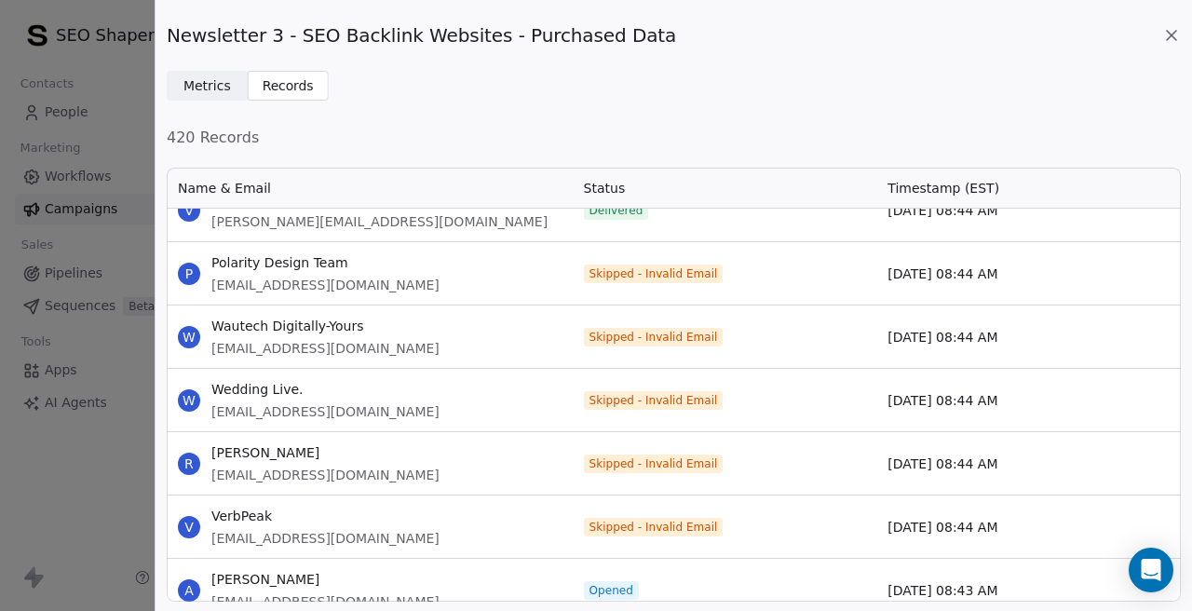
click at [291, 288] on span "[EMAIL_ADDRESS][DOMAIN_NAME]" at bounding box center [325, 285] width 228 height 19
click at [288, 354] on span "[EMAIL_ADDRESS][DOMAIN_NAME]" at bounding box center [325, 348] width 228 height 19
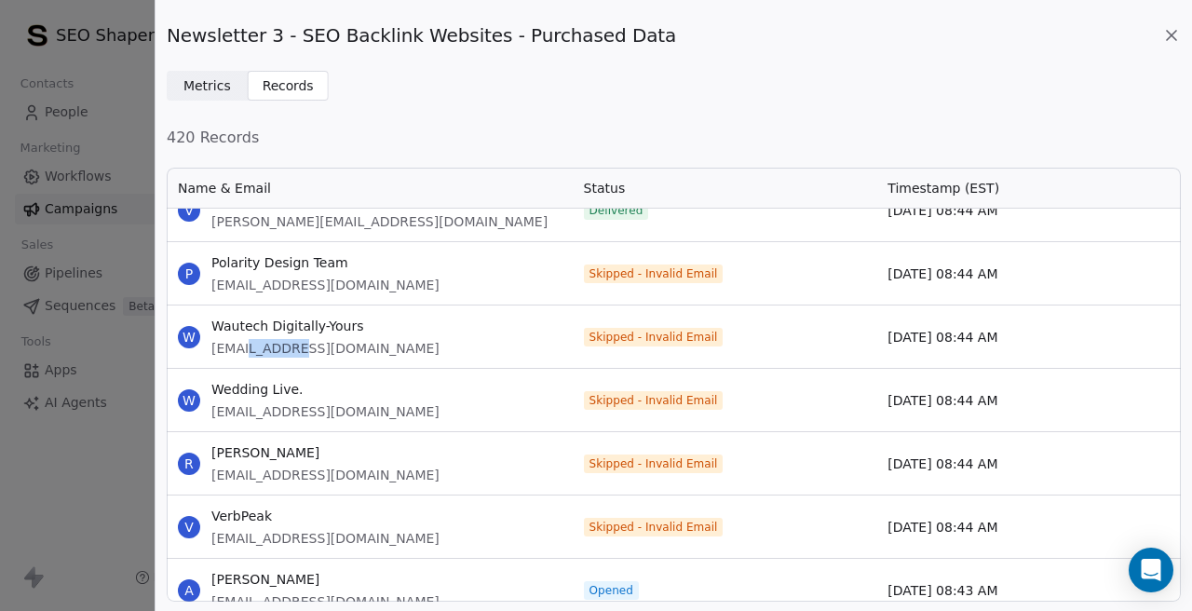
click at [288, 354] on span "[EMAIL_ADDRESS][DOMAIN_NAME]" at bounding box center [325, 348] width 228 height 19
click at [270, 408] on span "[EMAIL_ADDRESS][DOMAIN_NAME]" at bounding box center [325, 411] width 228 height 19
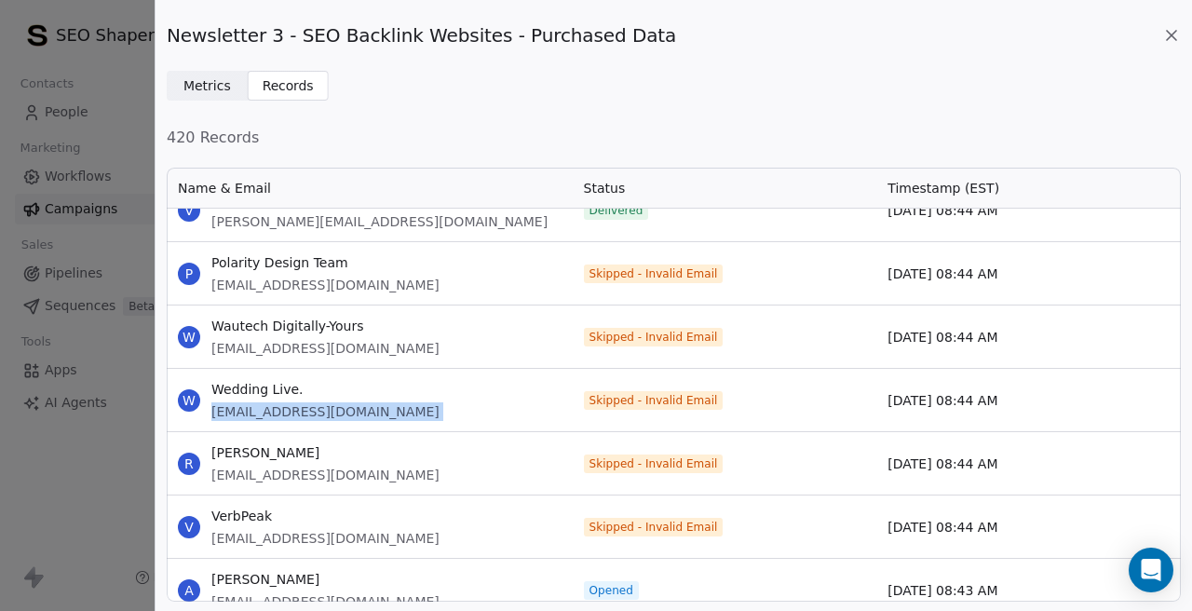
click at [219, 478] on span "[EMAIL_ADDRESS][DOMAIN_NAME]" at bounding box center [325, 475] width 228 height 19
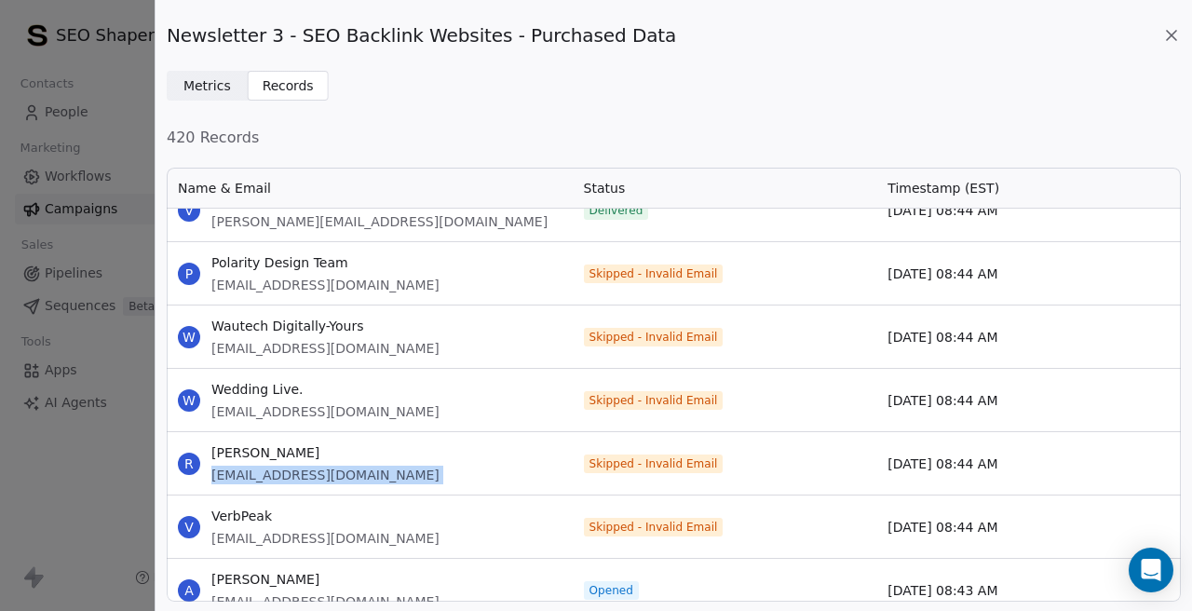
click at [288, 529] on span "[EMAIL_ADDRESS][DOMAIN_NAME]" at bounding box center [325, 538] width 228 height 19
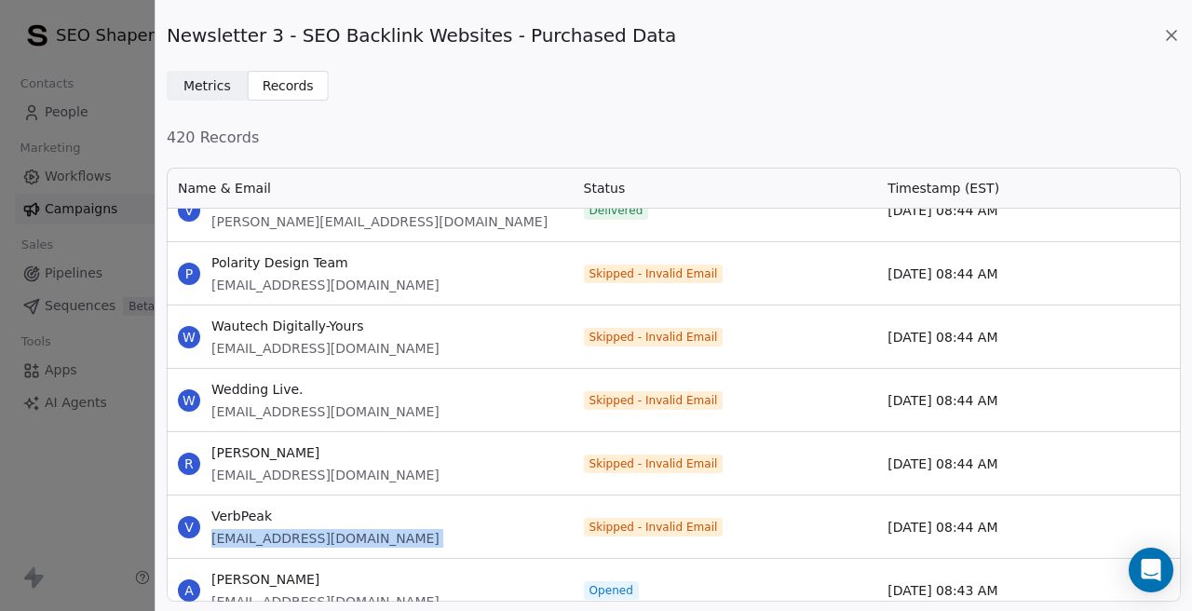
click at [288, 529] on span "[EMAIL_ADDRESS][DOMAIN_NAME]" at bounding box center [325, 538] width 228 height 19
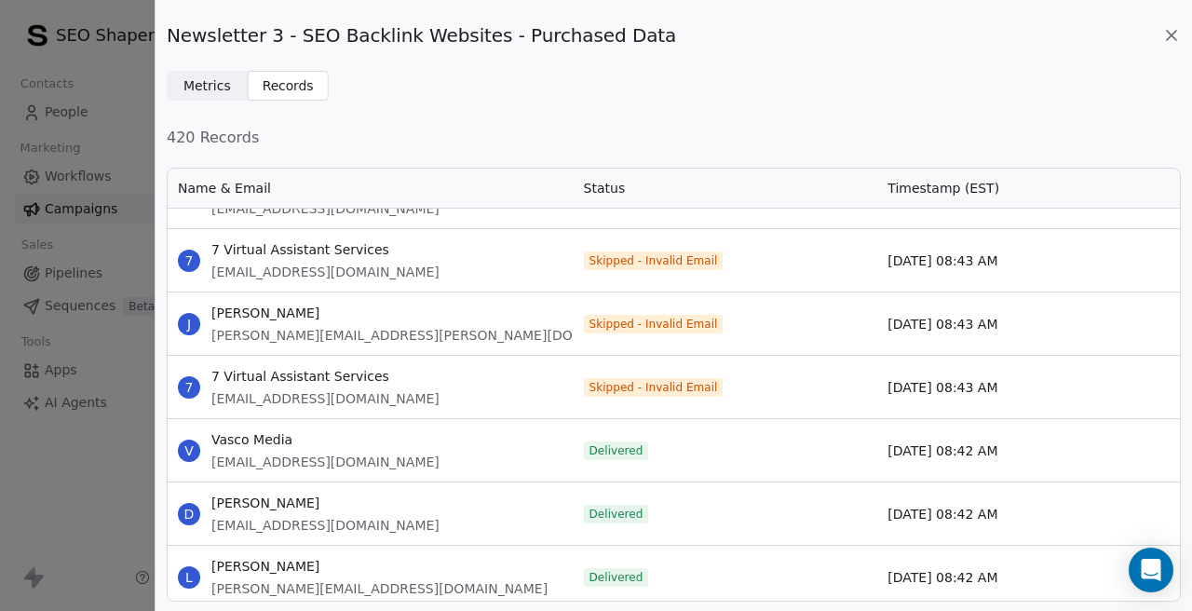
scroll to position [21986, 0]
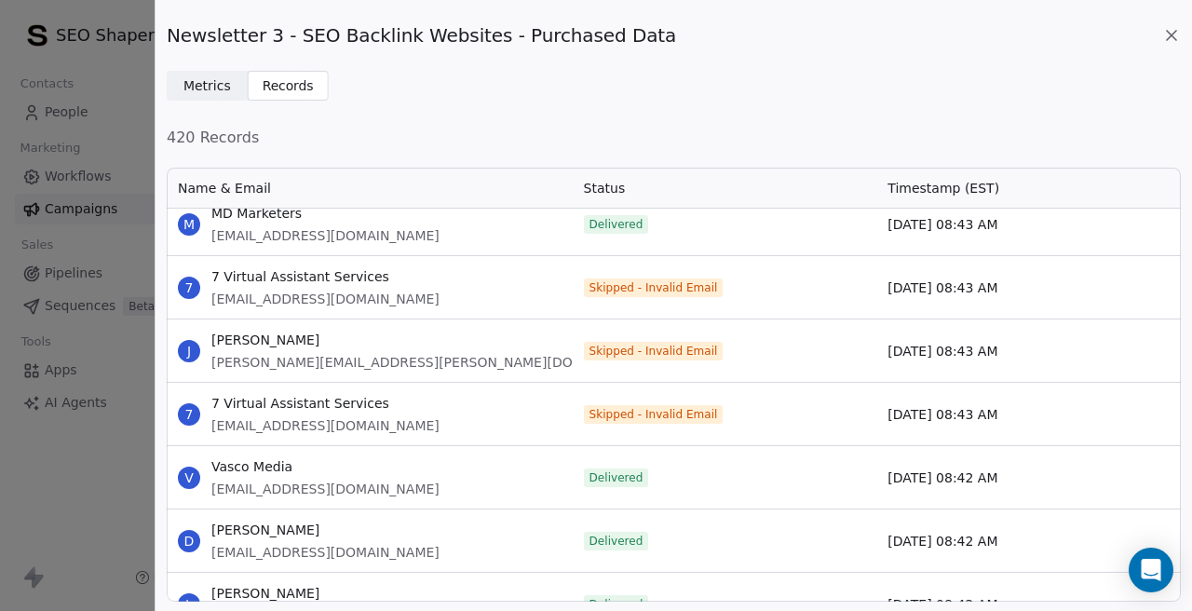
click at [307, 292] on span "[EMAIL_ADDRESS][DOMAIN_NAME]" at bounding box center [325, 299] width 228 height 19
click at [269, 361] on span "[PERSON_NAME][EMAIL_ADDRESS][PERSON_NAME][DOMAIN_NAME]" at bounding box center [433, 362] width 444 height 19
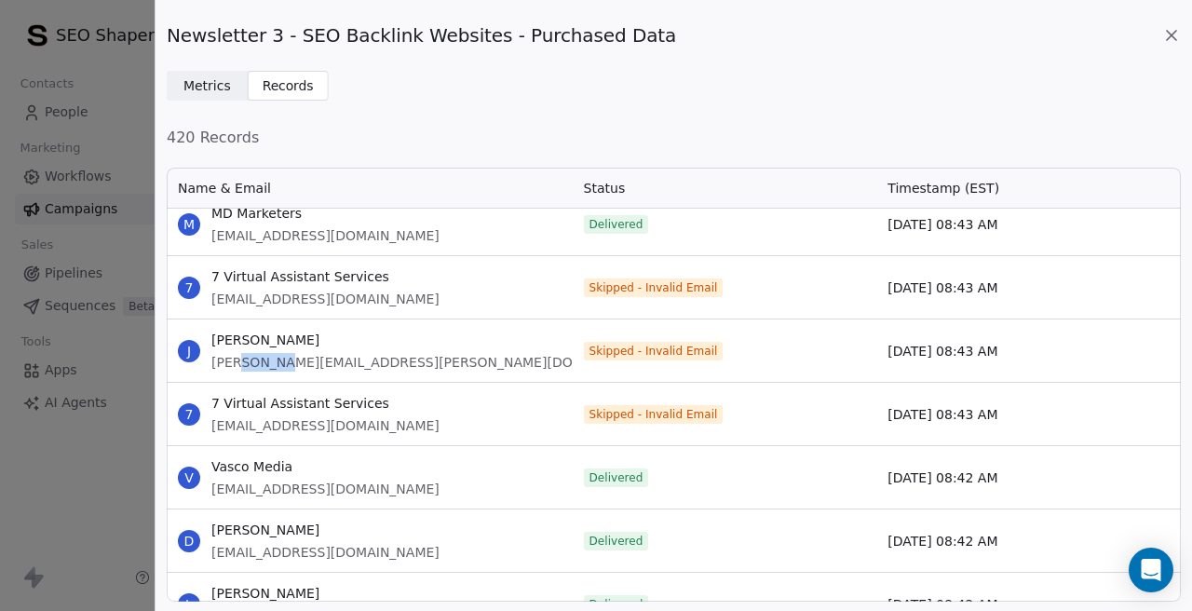
click at [269, 361] on span "[PERSON_NAME][EMAIL_ADDRESS][PERSON_NAME][DOMAIN_NAME]" at bounding box center [433, 362] width 444 height 19
click at [269, 430] on span "[EMAIL_ADDRESS][DOMAIN_NAME]" at bounding box center [325, 425] width 228 height 19
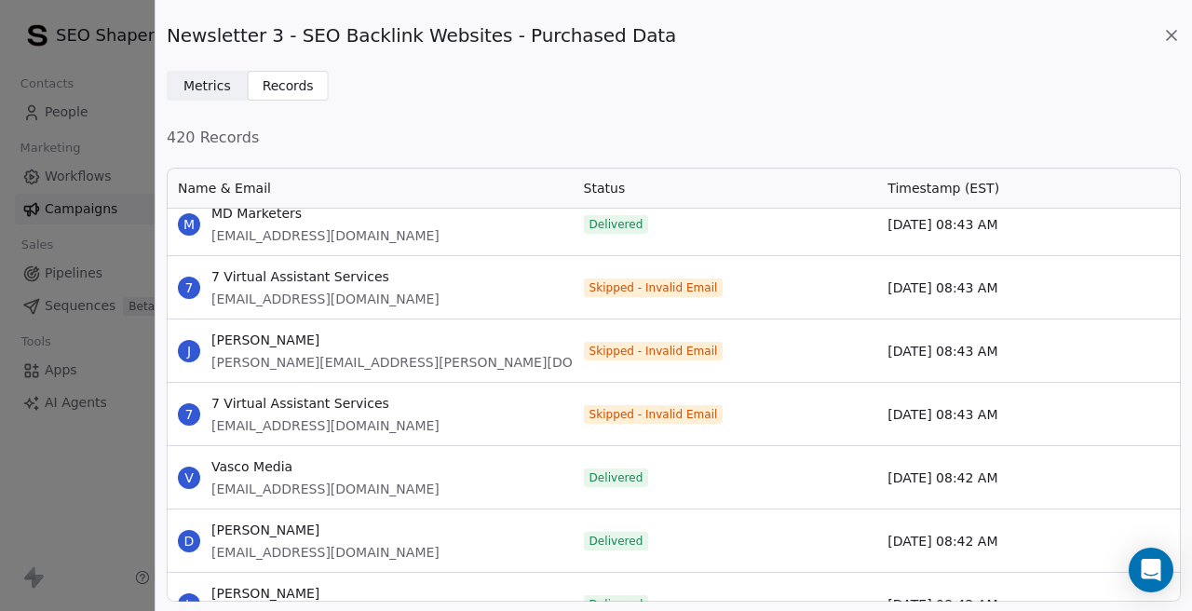
click at [269, 430] on span "[EMAIL_ADDRESS][DOMAIN_NAME]" at bounding box center [325, 425] width 228 height 19
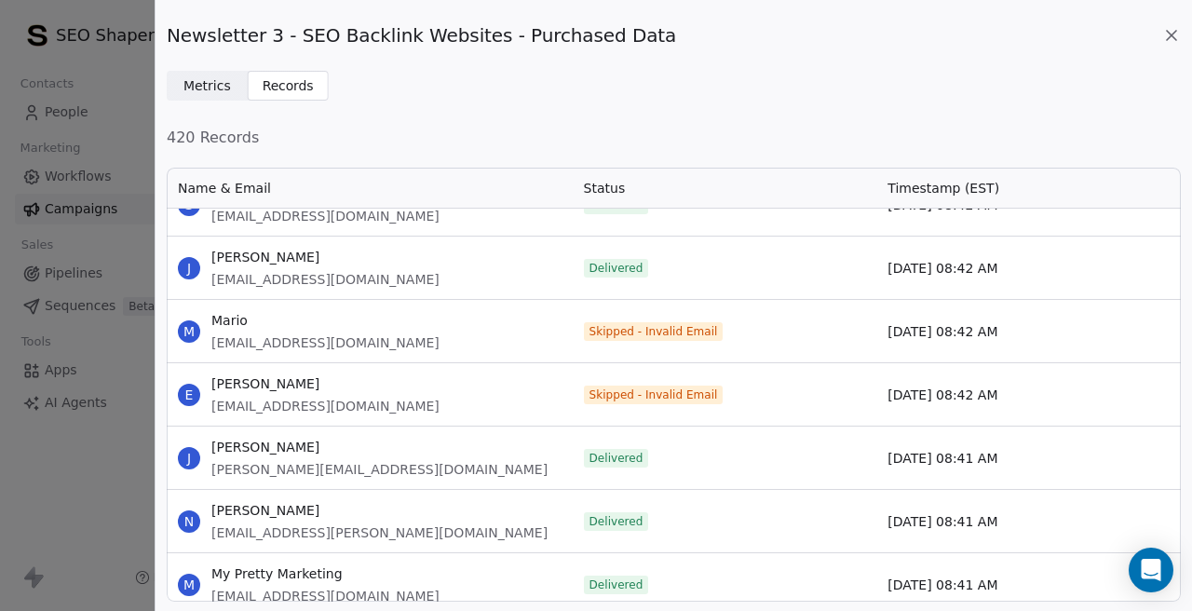
scroll to position [22652, 0]
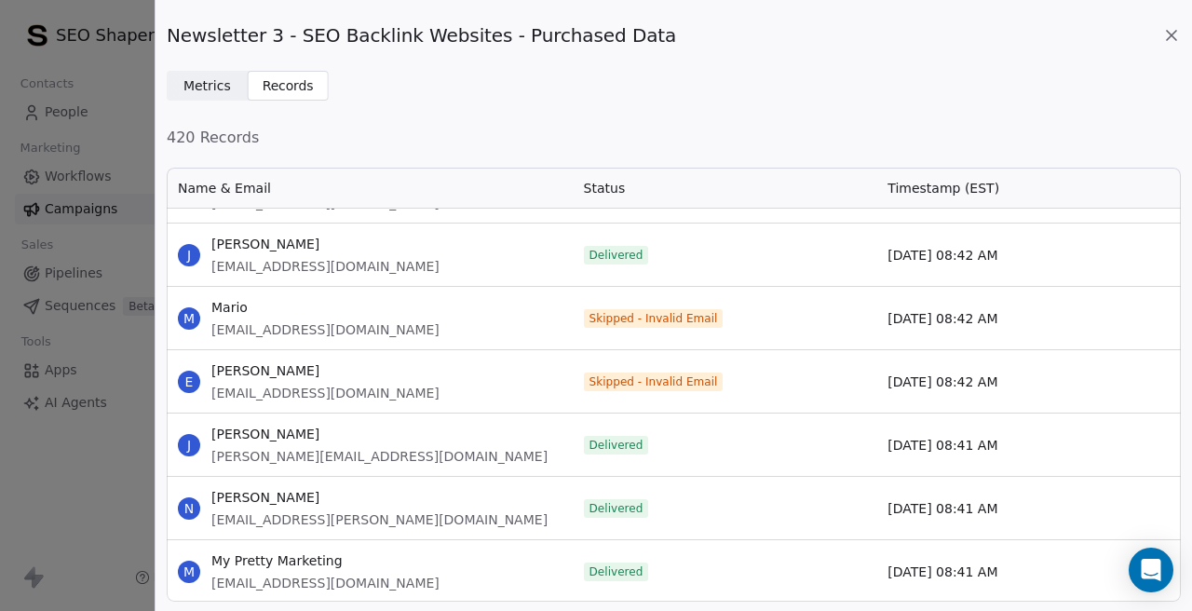
click at [326, 322] on span "[EMAIL_ADDRESS][DOMAIN_NAME]" at bounding box center [325, 329] width 228 height 19
click at [334, 397] on span "[EMAIL_ADDRESS][DOMAIN_NAME]" at bounding box center [325, 393] width 228 height 19
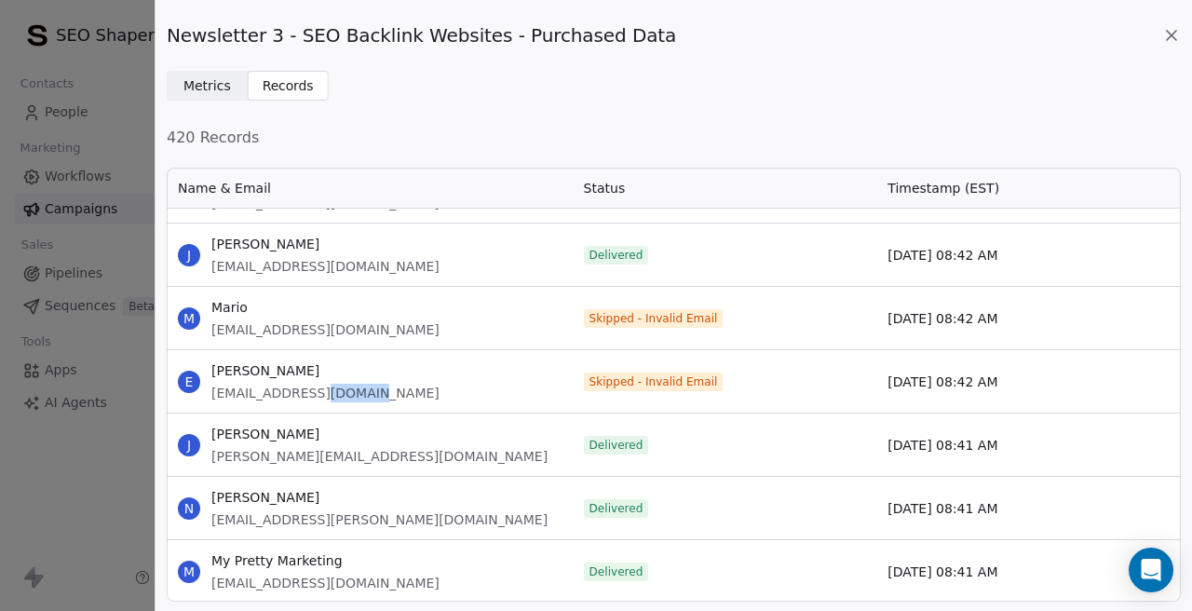
click at [334, 397] on span "[EMAIL_ADDRESS][DOMAIN_NAME]" at bounding box center [325, 393] width 228 height 19
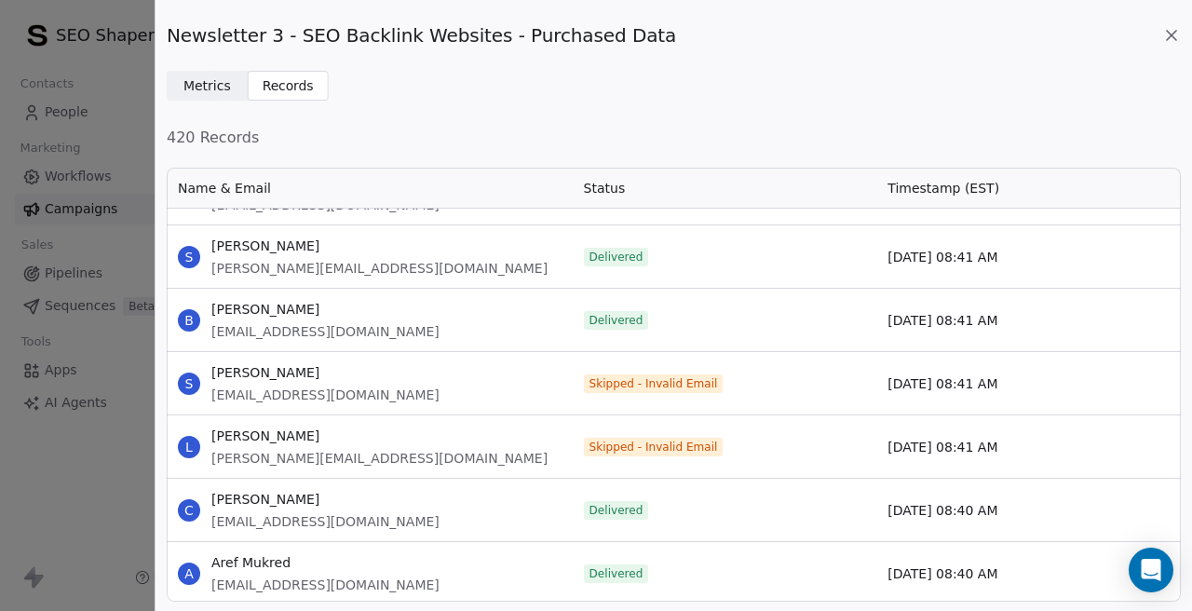
scroll to position [23182, 0]
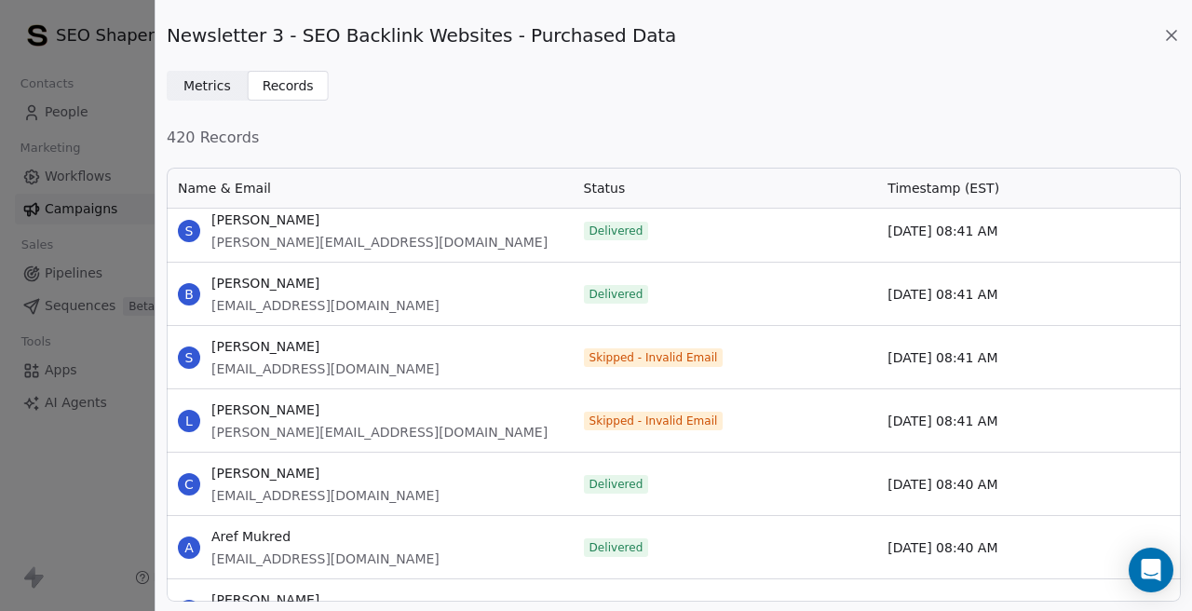
click at [329, 361] on span "[EMAIL_ADDRESS][DOMAIN_NAME]" at bounding box center [325, 368] width 228 height 19
click at [314, 428] on span "[PERSON_NAME][EMAIL_ADDRESS][DOMAIN_NAME]" at bounding box center [379, 432] width 336 height 19
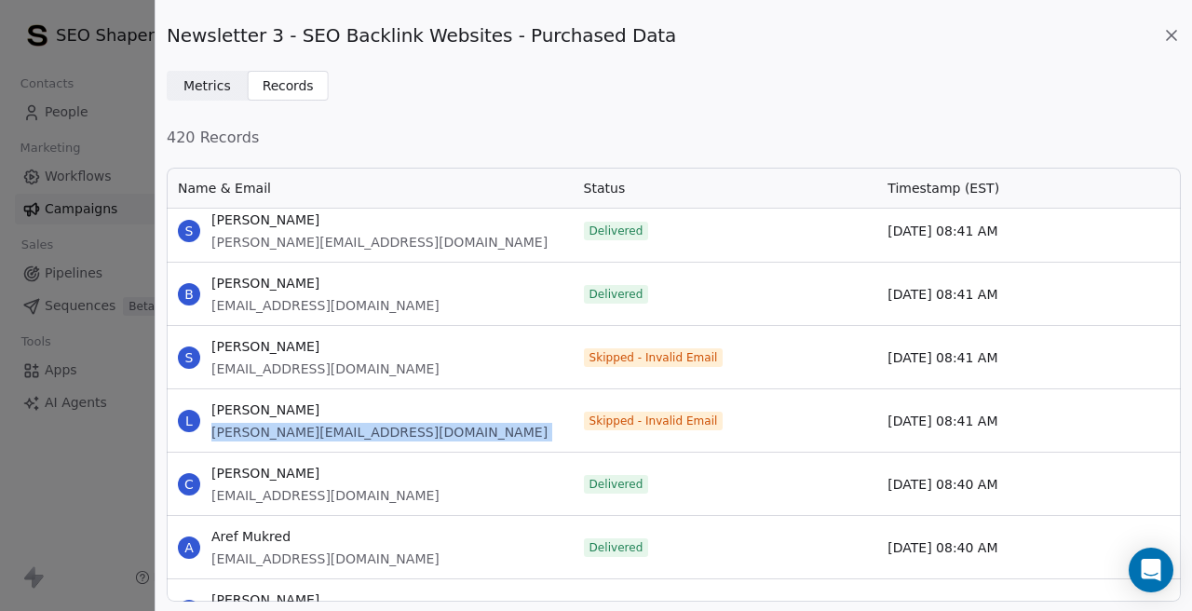
click at [314, 428] on span "[PERSON_NAME][EMAIL_ADDRESS][DOMAIN_NAME]" at bounding box center [379, 432] width 336 height 19
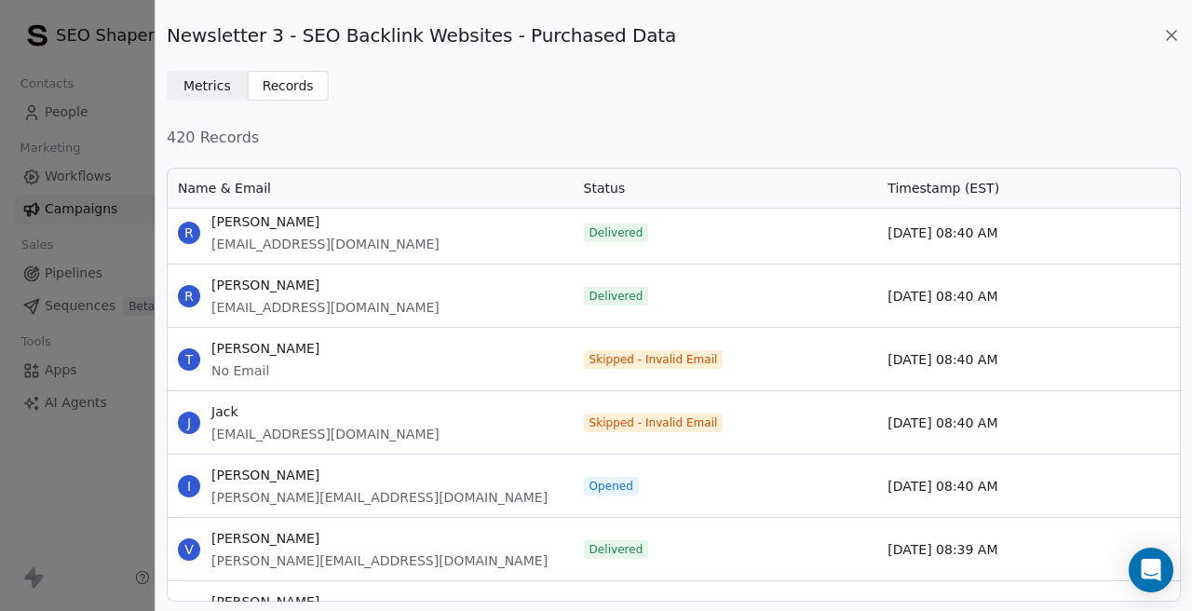
scroll to position [23818, 0]
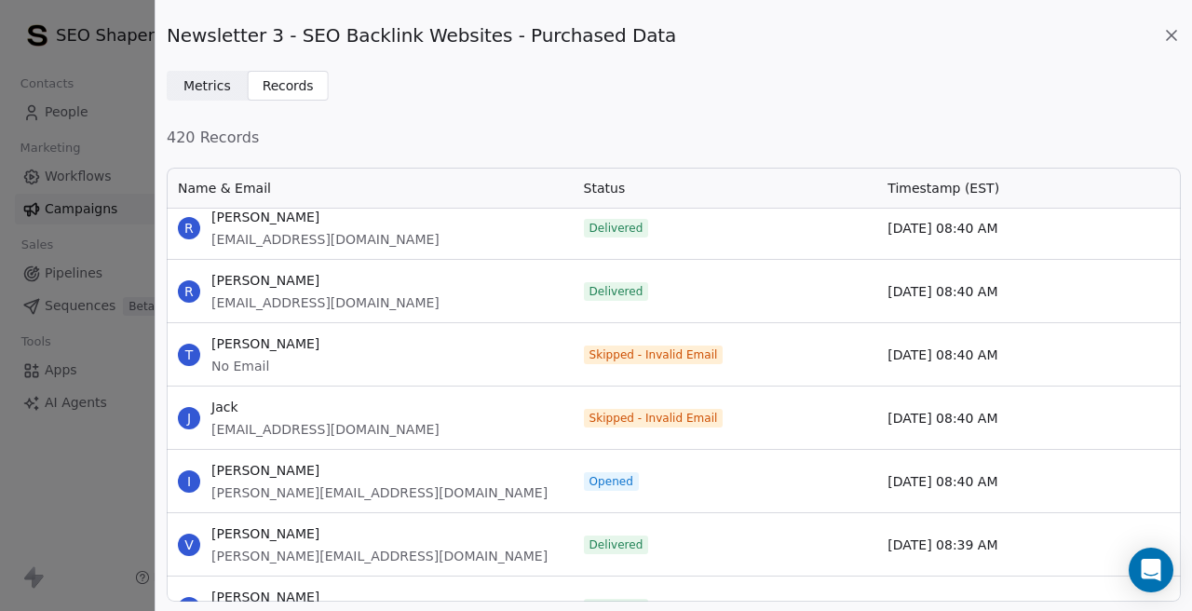
click at [254, 347] on span "[PERSON_NAME]" at bounding box center [265, 343] width 108 height 19
click at [407, 421] on div "J Jack jack@logodesignorg.com" at bounding box center [370, 417] width 406 height 62
click at [312, 432] on span "[EMAIL_ADDRESS][DOMAIN_NAME]" at bounding box center [325, 429] width 228 height 19
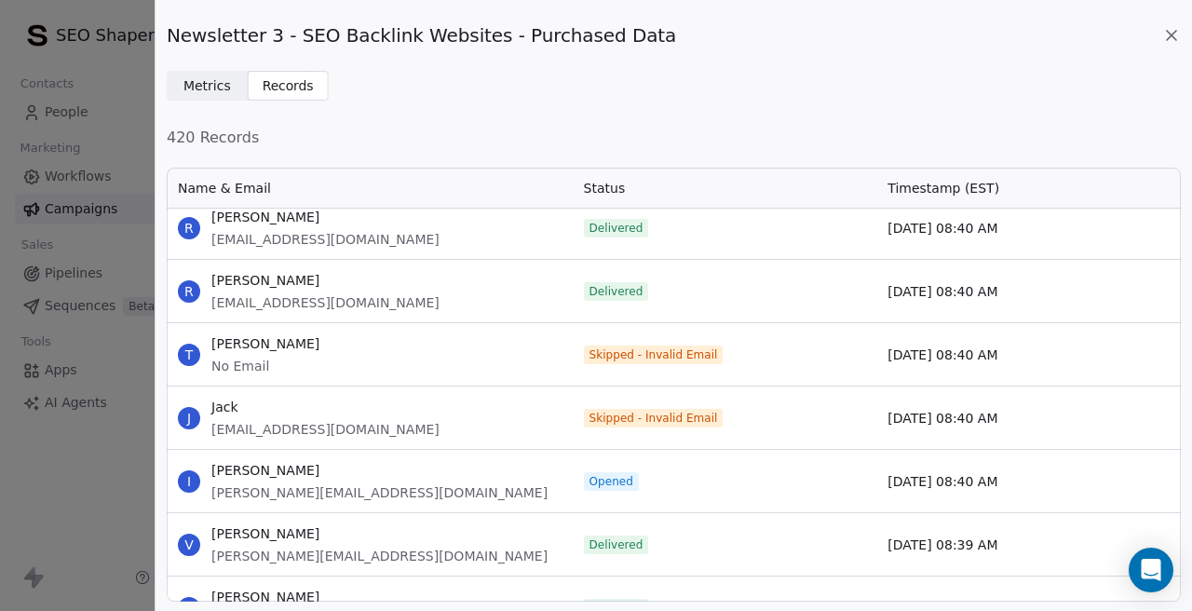
click at [312, 432] on span "[EMAIL_ADDRESS][DOMAIN_NAME]" at bounding box center [325, 429] width 228 height 19
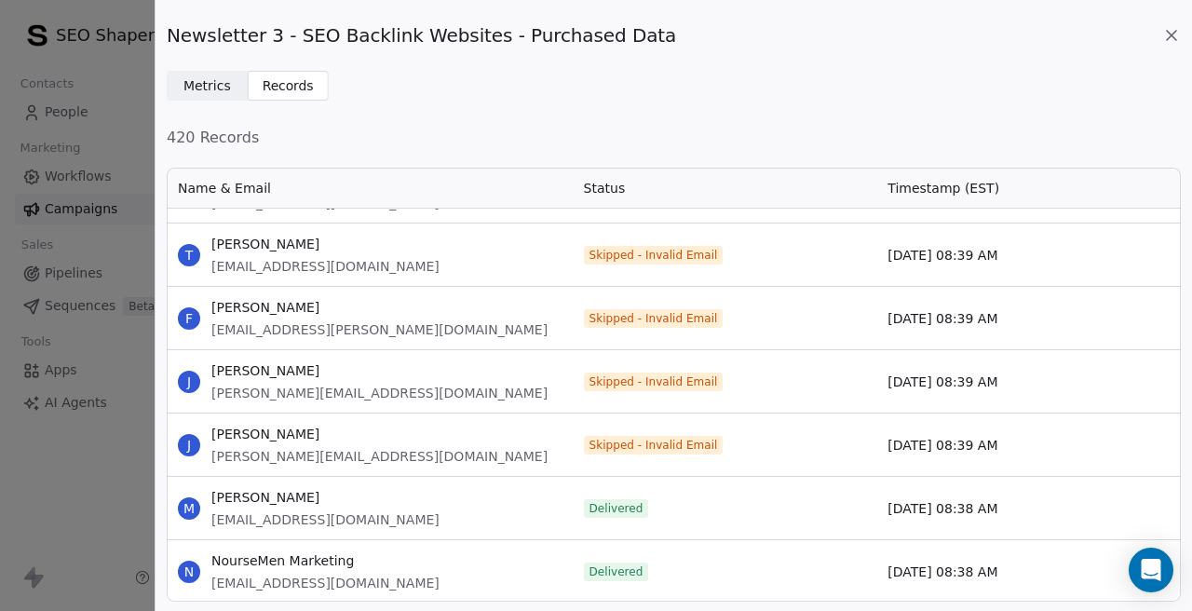
scroll to position [24428, 0]
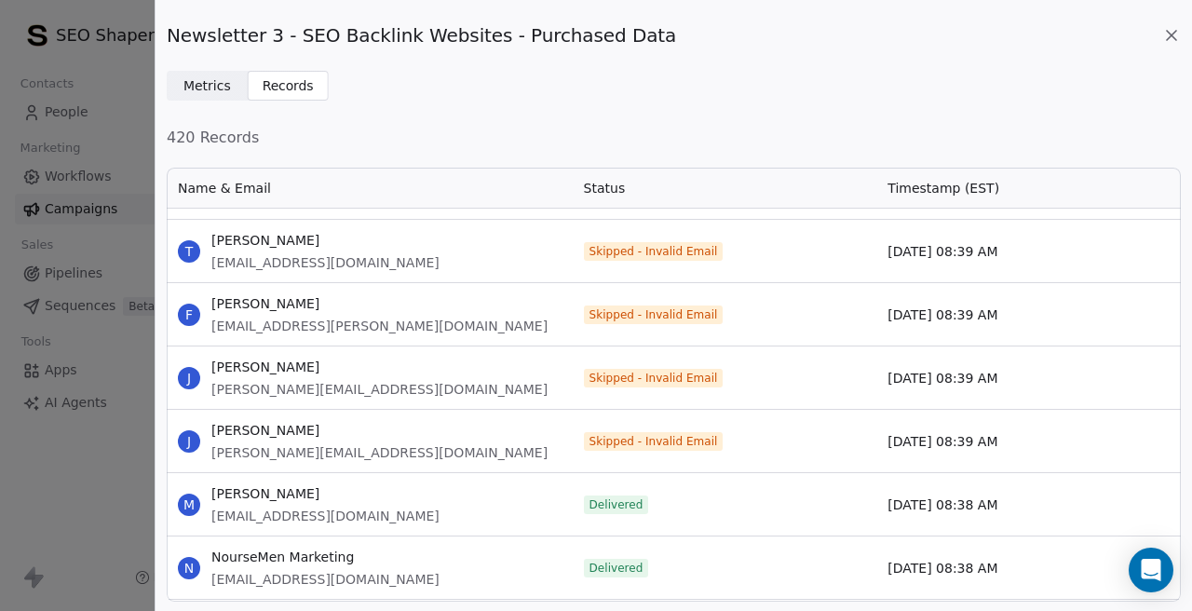
click at [321, 256] on span "[EMAIL_ADDRESS][DOMAIN_NAME]" at bounding box center [325, 262] width 228 height 19
click at [317, 322] on span "[EMAIL_ADDRESS][PERSON_NAME][DOMAIN_NAME]" at bounding box center [379, 326] width 336 height 19
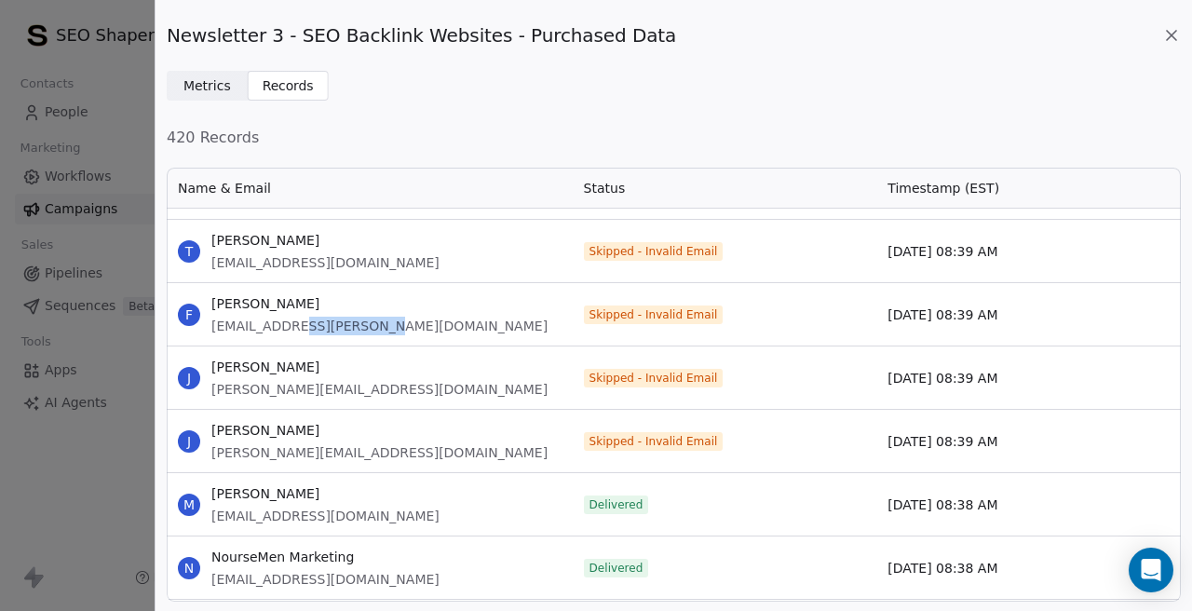
click at [317, 322] on span "[EMAIL_ADDRESS][PERSON_NAME][DOMAIN_NAME]" at bounding box center [379, 326] width 336 height 19
click at [302, 393] on span "[PERSON_NAME][EMAIL_ADDRESS][DOMAIN_NAME]" at bounding box center [379, 389] width 336 height 19
click at [231, 392] on span "[PERSON_NAME][EMAIL_ADDRESS][DOMAIN_NAME]" at bounding box center [379, 389] width 336 height 19
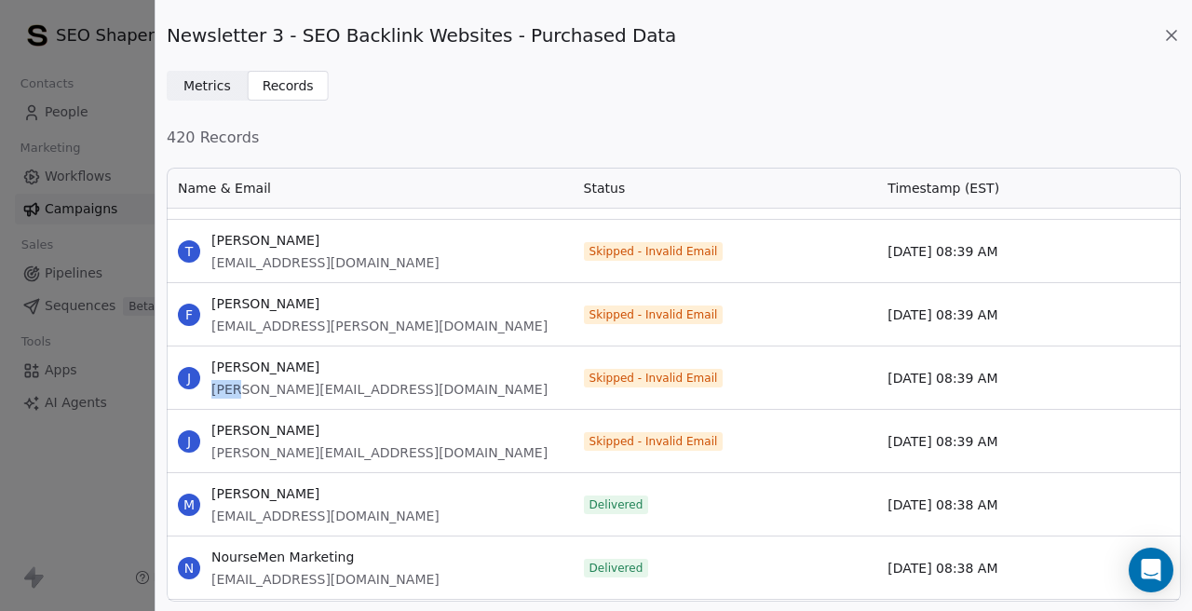
click at [231, 392] on span "[PERSON_NAME][EMAIL_ADDRESS][DOMAIN_NAME]" at bounding box center [379, 389] width 336 height 19
click at [317, 455] on span "[PERSON_NAME][EMAIL_ADDRESS][DOMAIN_NAME]" at bounding box center [379, 452] width 336 height 19
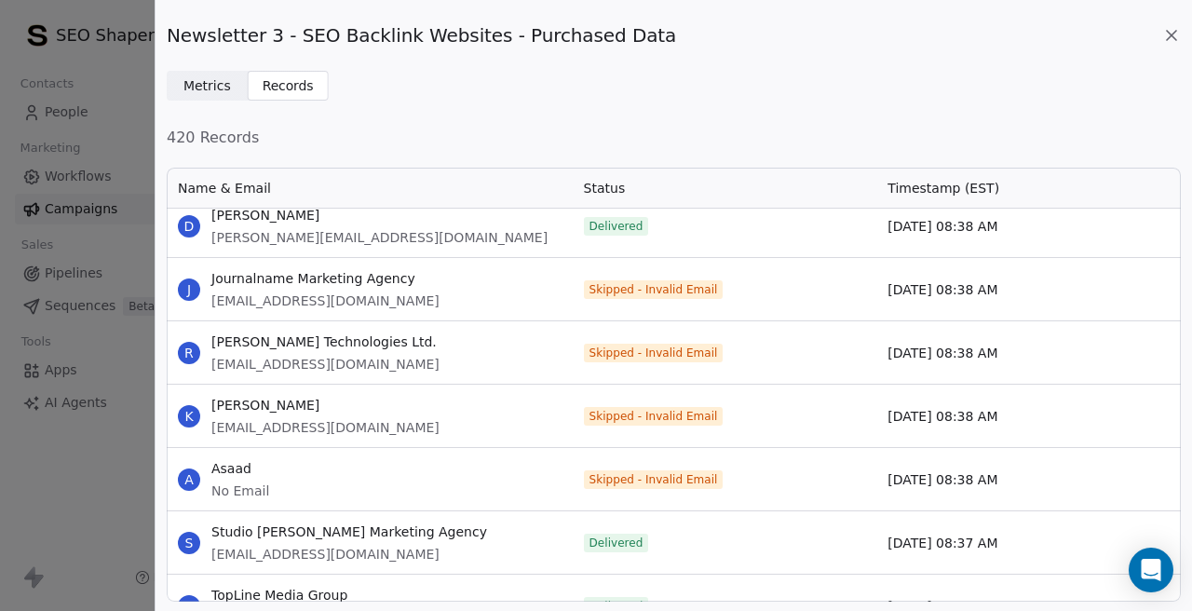
scroll to position [25026, 0]
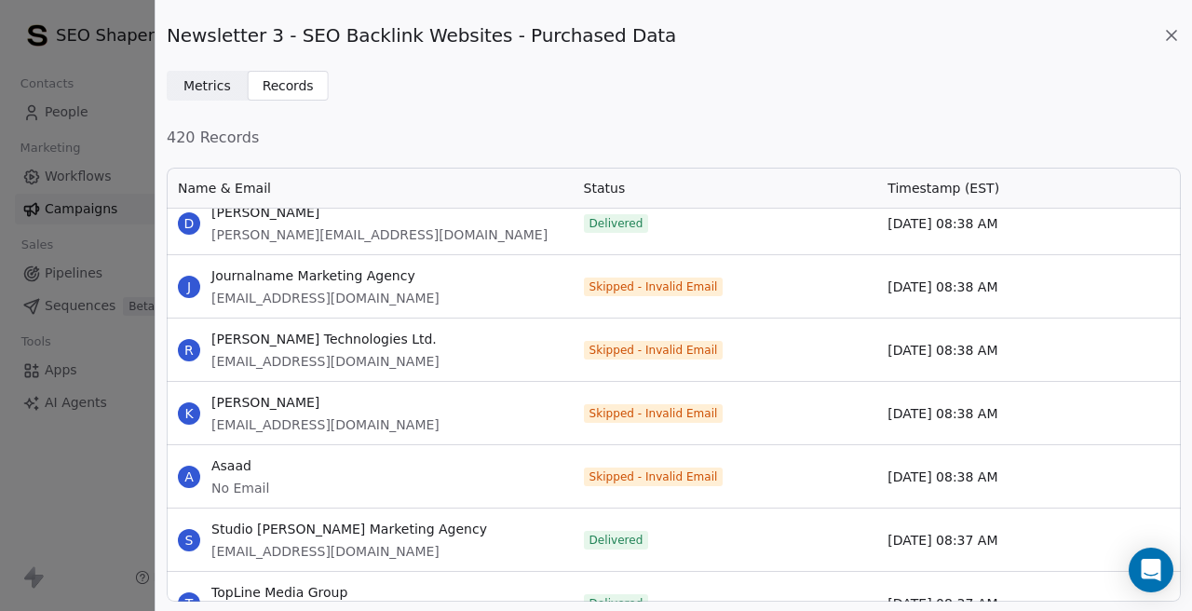
click at [285, 296] on span "[EMAIL_ADDRESS][DOMAIN_NAME]" at bounding box center [325, 298] width 228 height 19
click at [282, 358] on span "[EMAIL_ADDRESS][DOMAIN_NAME]" at bounding box center [325, 361] width 228 height 19
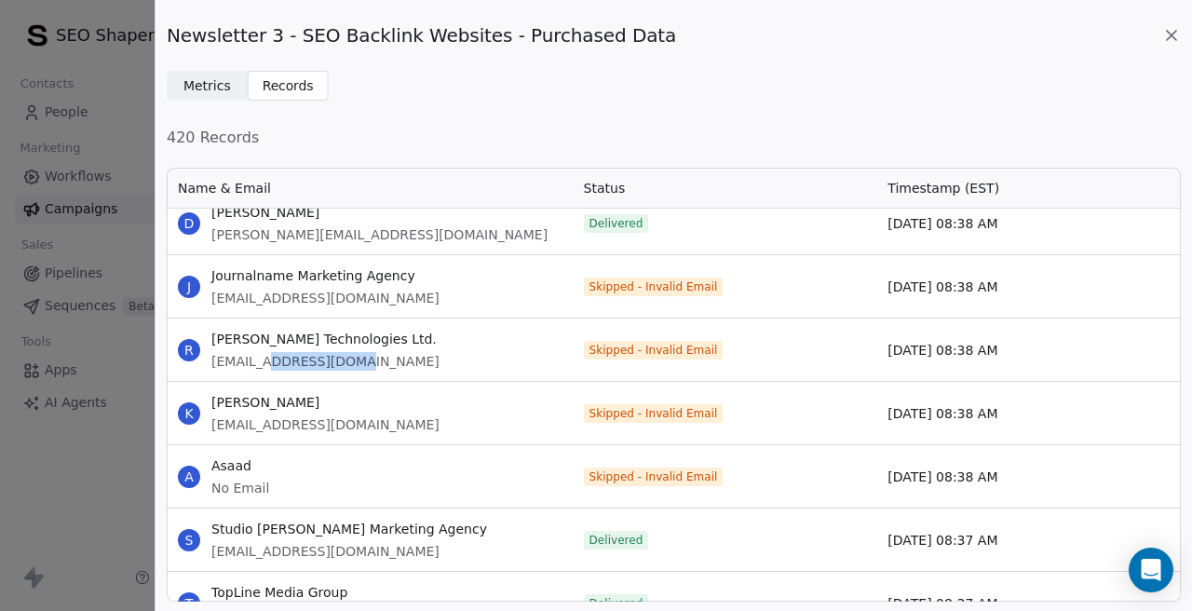
click at [282, 358] on span "[EMAIL_ADDRESS][DOMAIN_NAME]" at bounding box center [325, 361] width 228 height 19
click at [288, 425] on span "[EMAIL_ADDRESS][DOMAIN_NAME]" at bounding box center [325, 424] width 228 height 19
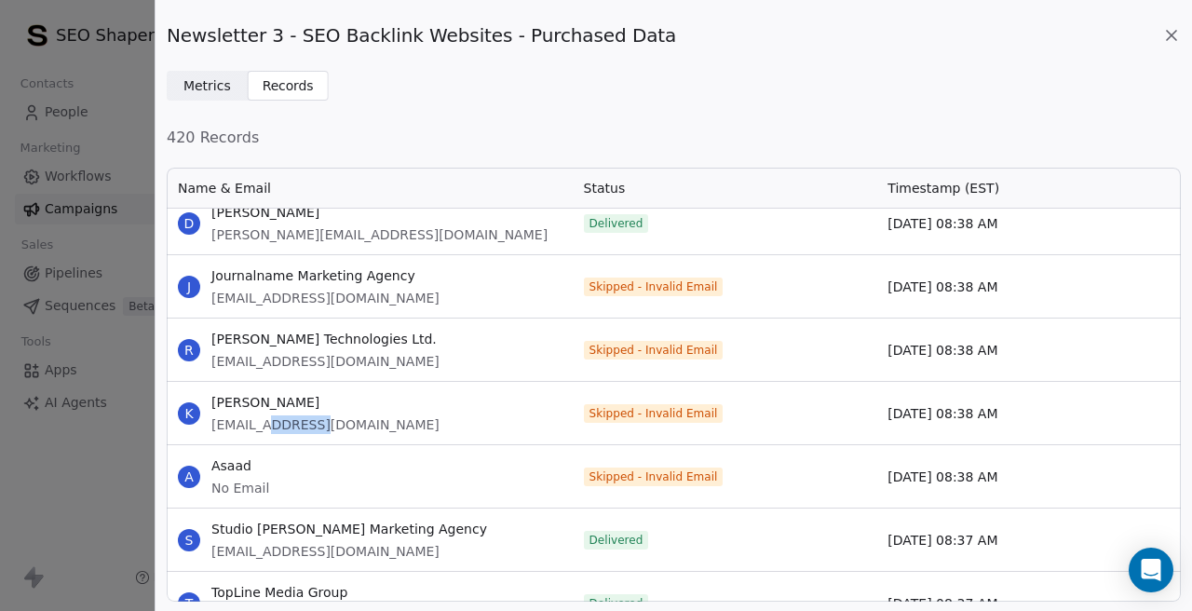
click at [288, 425] on span "[EMAIL_ADDRESS][DOMAIN_NAME]" at bounding box center [325, 424] width 228 height 19
click at [236, 461] on span "Asaad" at bounding box center [240, 465] width 58 height 19
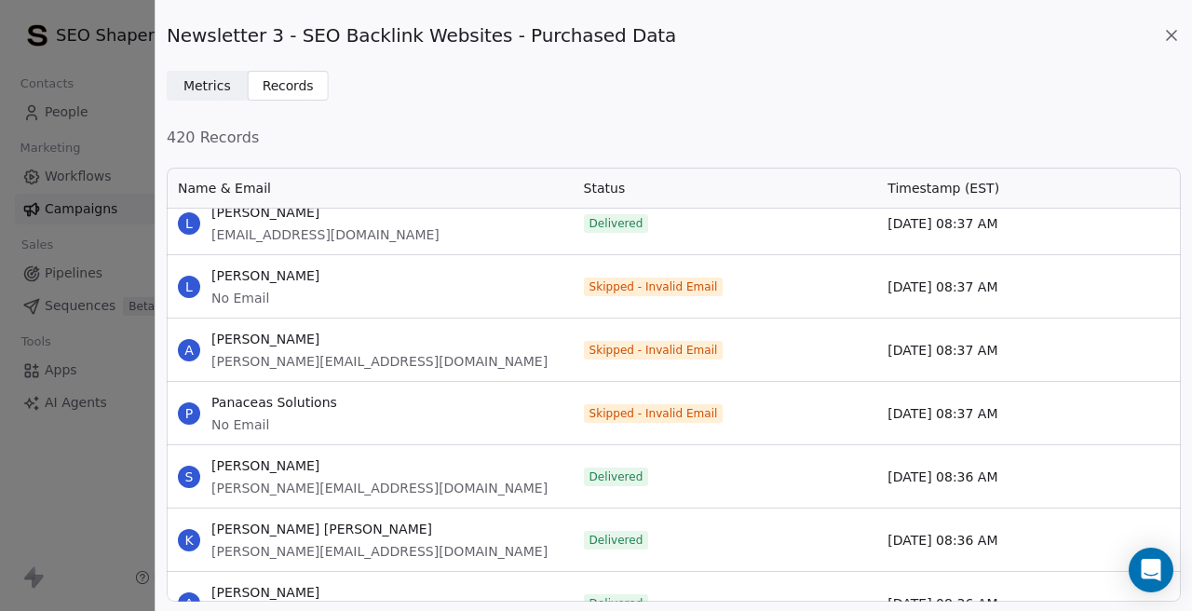
scroll to position [25726, 0]
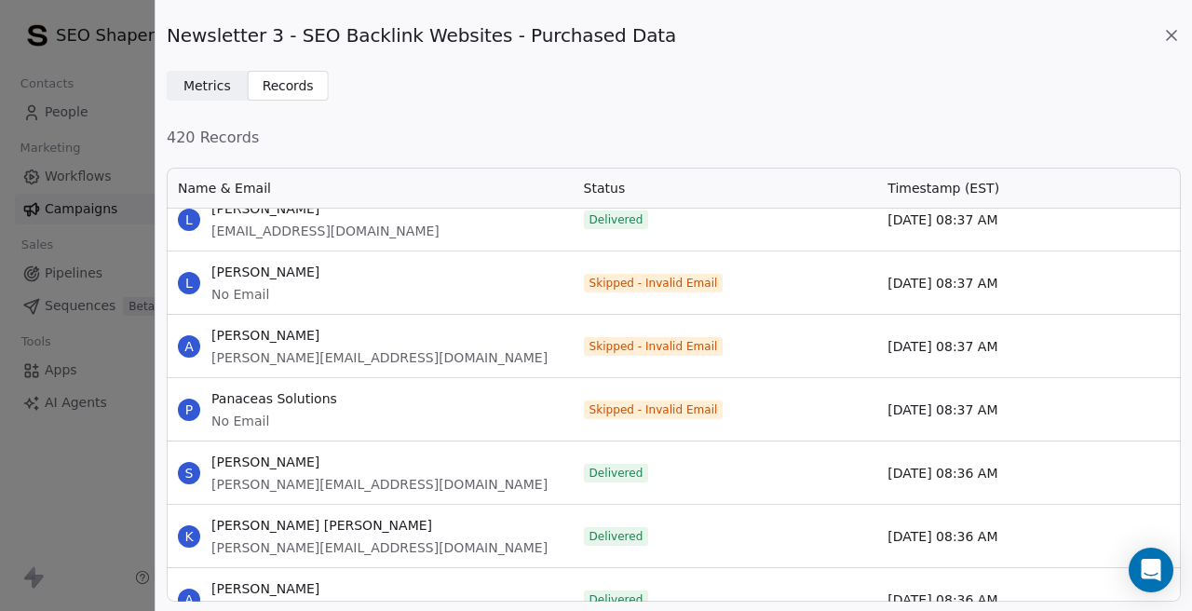
click at [253, 276] on span "[PERSON_NAME]" at bounding box center [265, 272] width 108 height 19
click at [301, 346] on div "Andy Morrison andy@leadscopemarketing.com" at bounding box center [379, 346] width 336 height 41
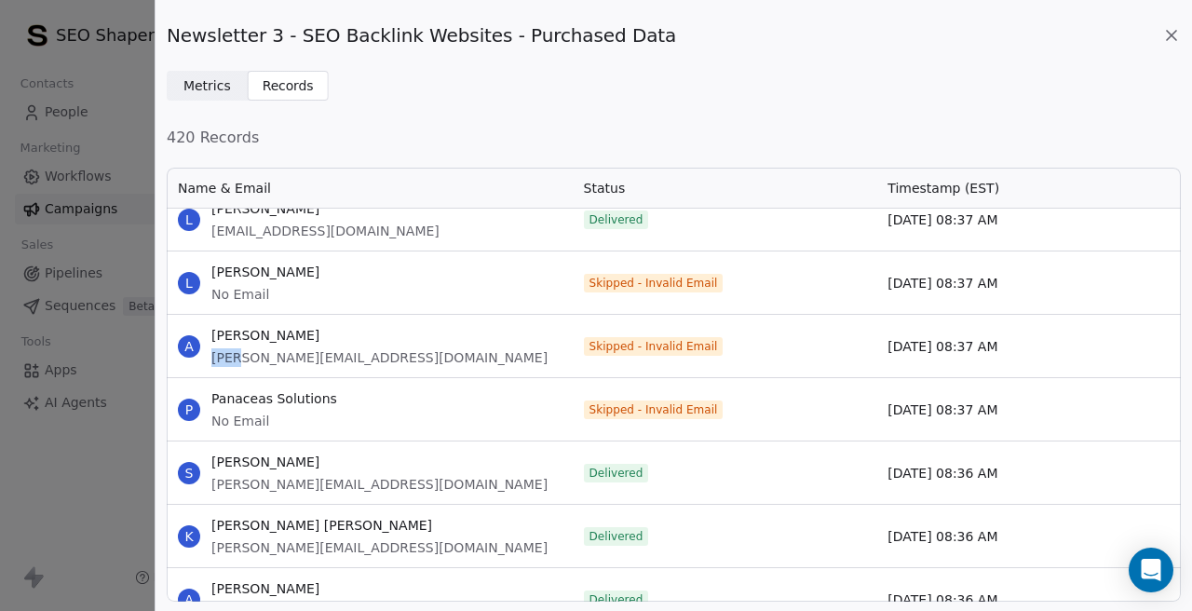
click at [292, 358] on span "[PERSON_NAME][EMAIL_ADDRESS][DOMAIN_NAME]" at bounding box center [379, 357] width 336 height 19
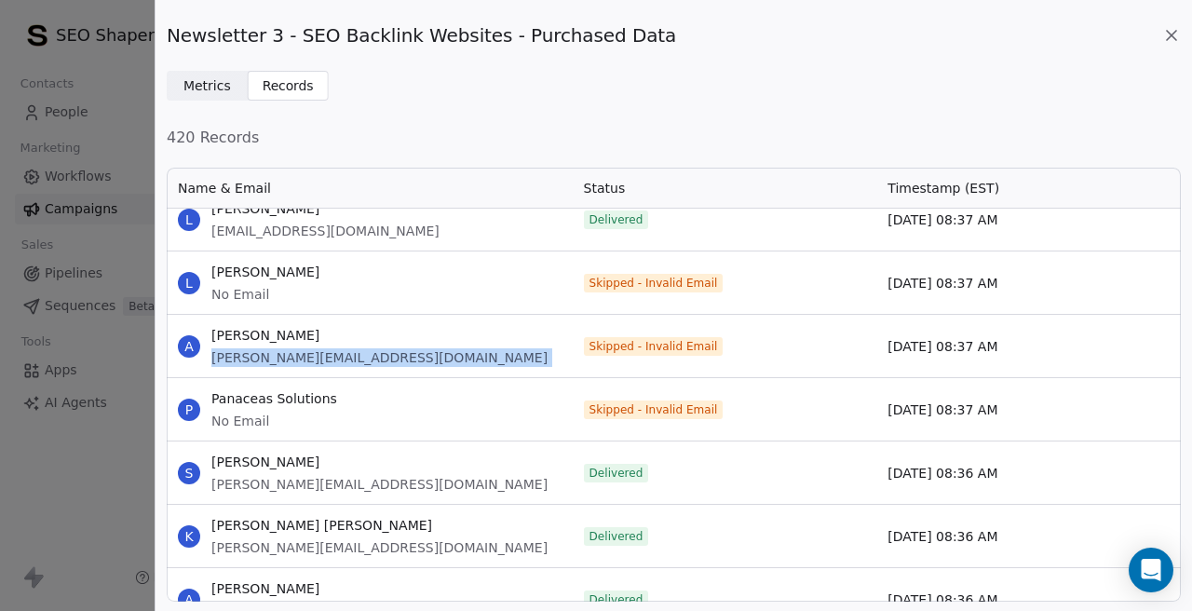
click at [277, 402] on span "Panaceas Solutions" at bounding box center [274, 398] width 126 height 19
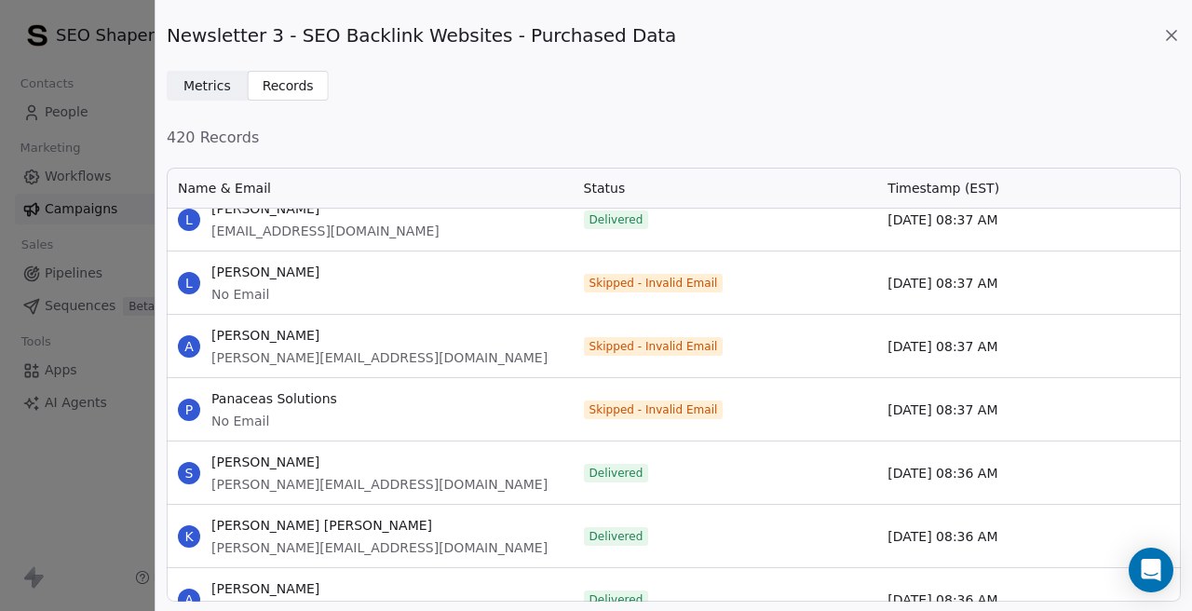
click at [277, 402] on span "Panaceas Solutions" at bounding box center [274, 398] width 126 height 19
click at [243, 398] on span "Panaceas Solutions" at bounding box center [274, 398] width 126 height 19
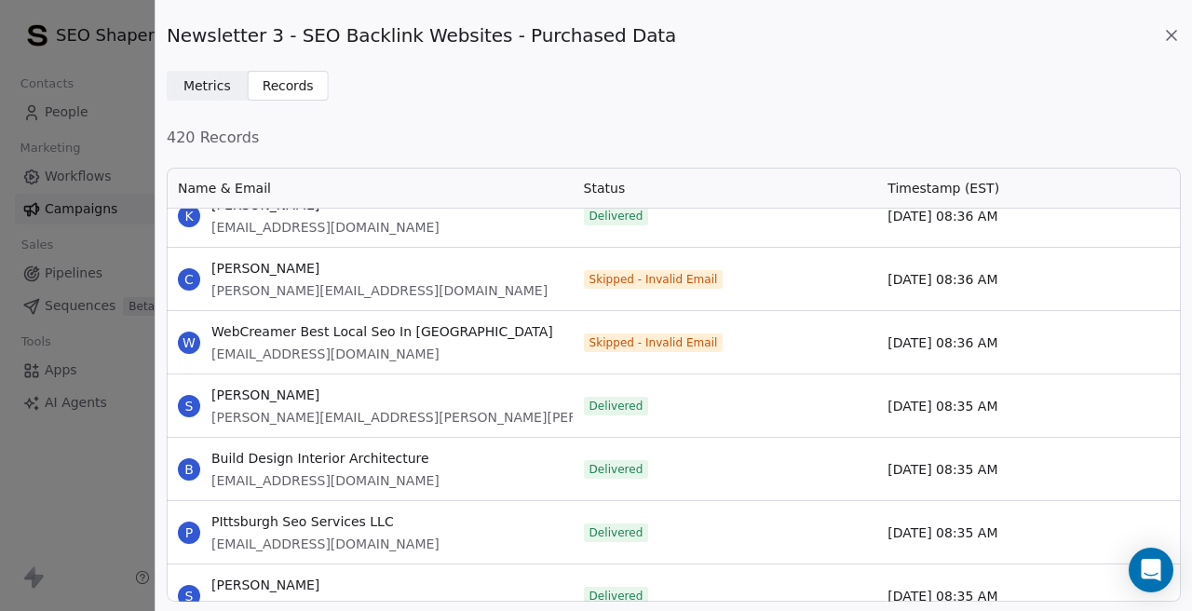
scroll to position [26434, 0]
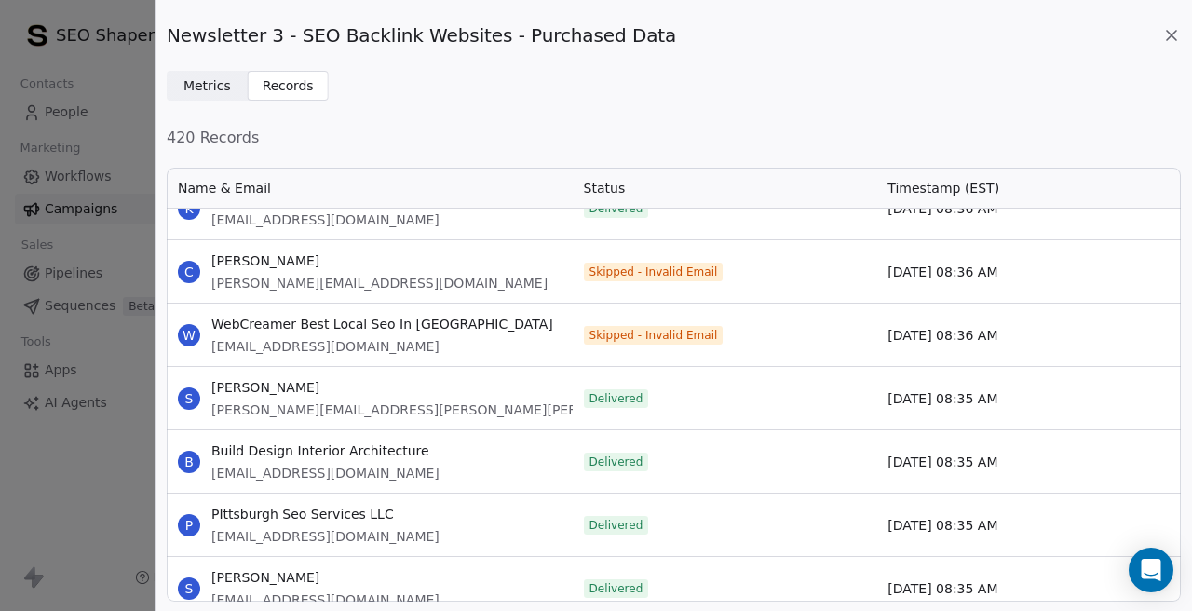
click at [315, 285] on span "[PERSON_NAME][EMAIL_ADDRESS][DOMAIN_NAME]" at bounding box center [379, 283] width 336 height 19
click at [317, 283] on span "[PERSON_NAME][EMAIL_ADDRESS][DOMAIN_NAME]" at bounding box center [379, 283] width 336 height 19
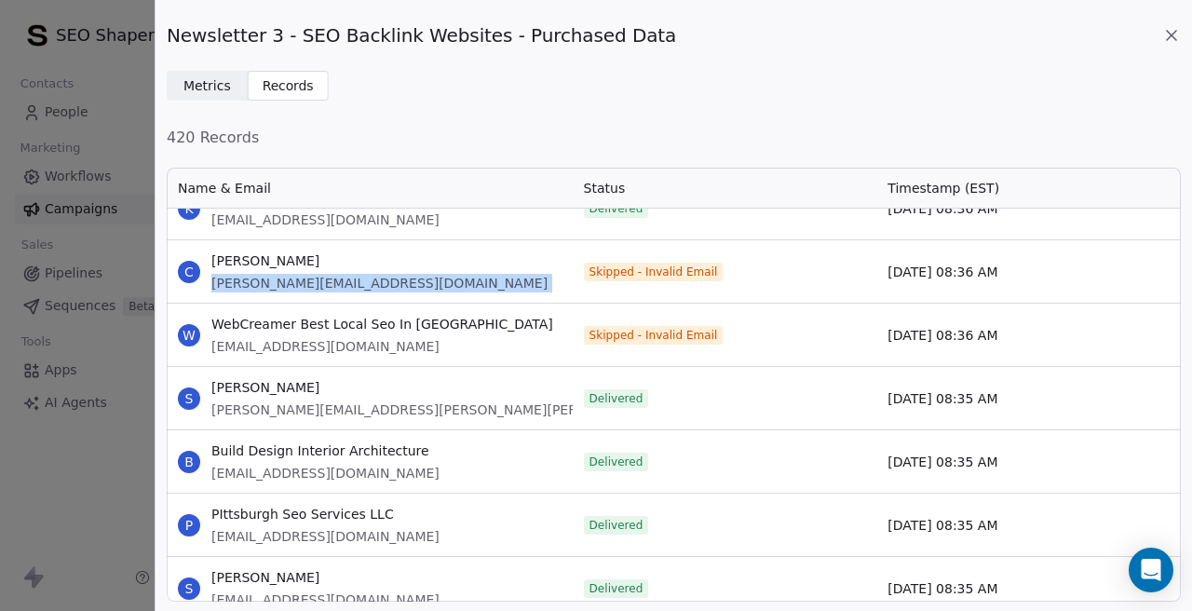
click at [292, 341] on span "[EMAIL_ADDRESS][DOMAIN_NAME]" at bounding box center [382, 346] width 342 height 19
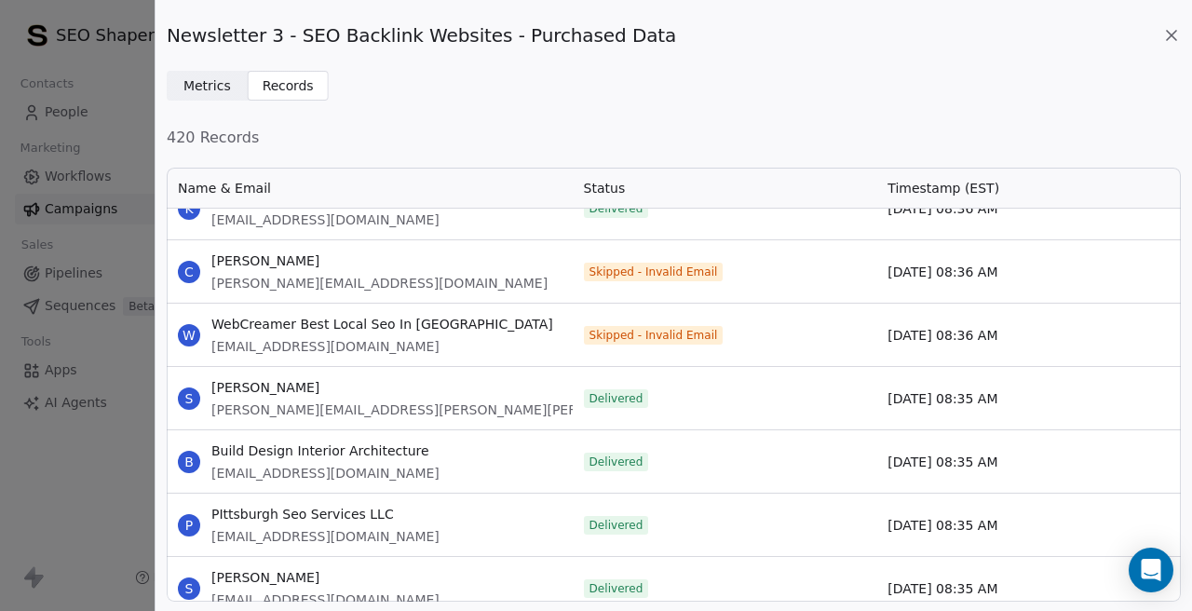
click at [292, 341] on span "[EMAIL_ADDRESS][DOMAIN_NAME]" at bounding box center [382, 346] width 342 height 19
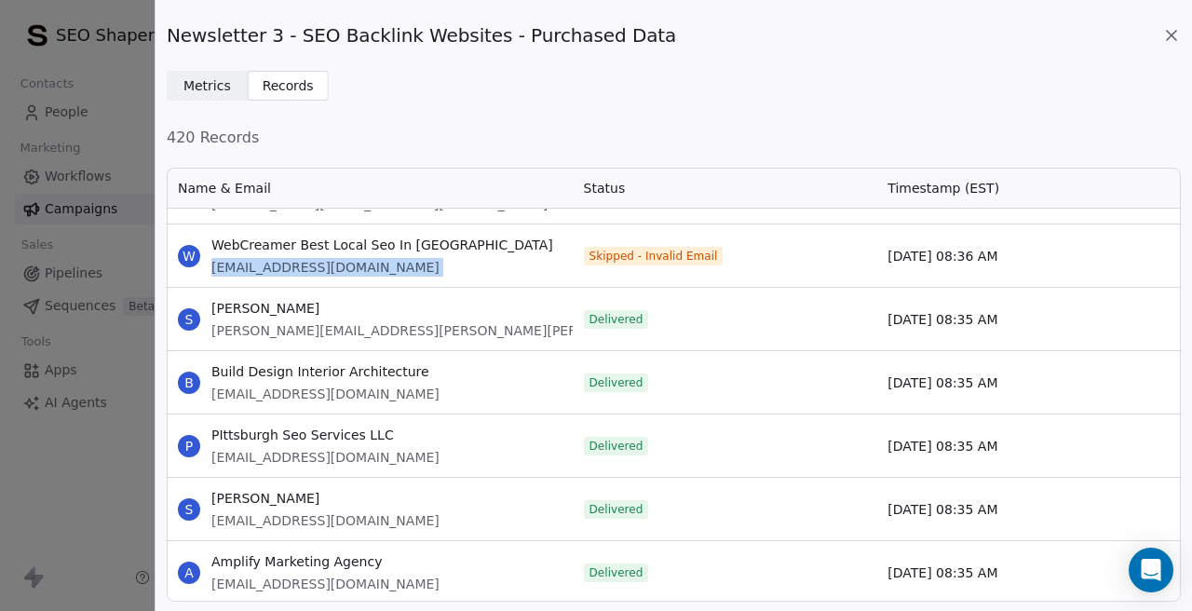
click at [1166, 41] on icon at bounding box center [1171, 35] width 19 height 19
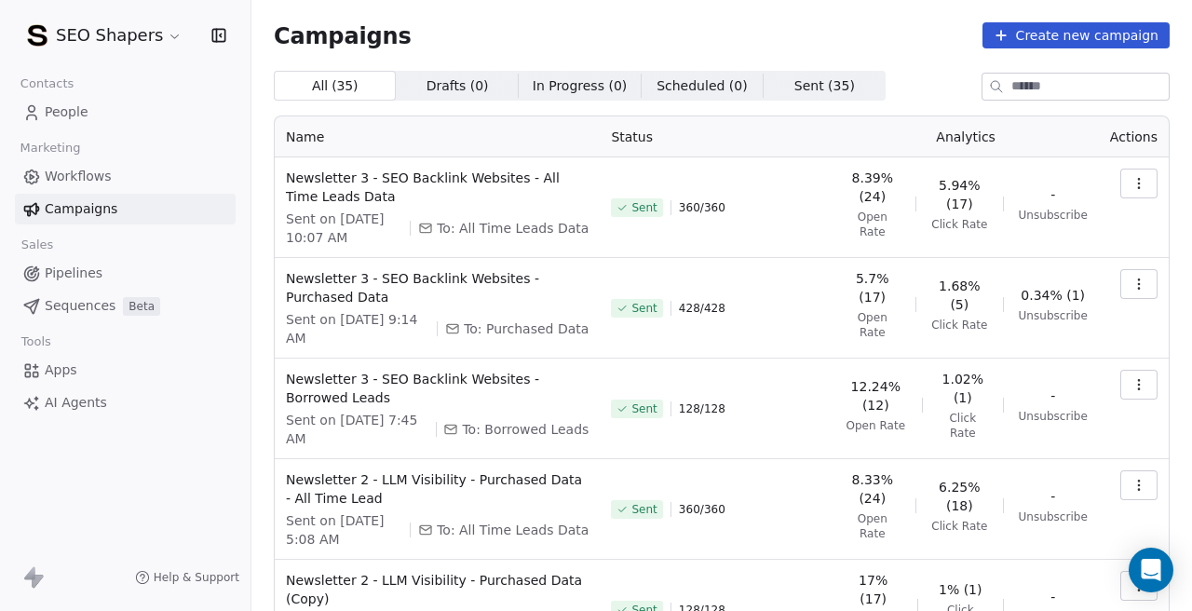
click at [97, 107] on link "People" at bounding box center [125, 112] width 221 height 31
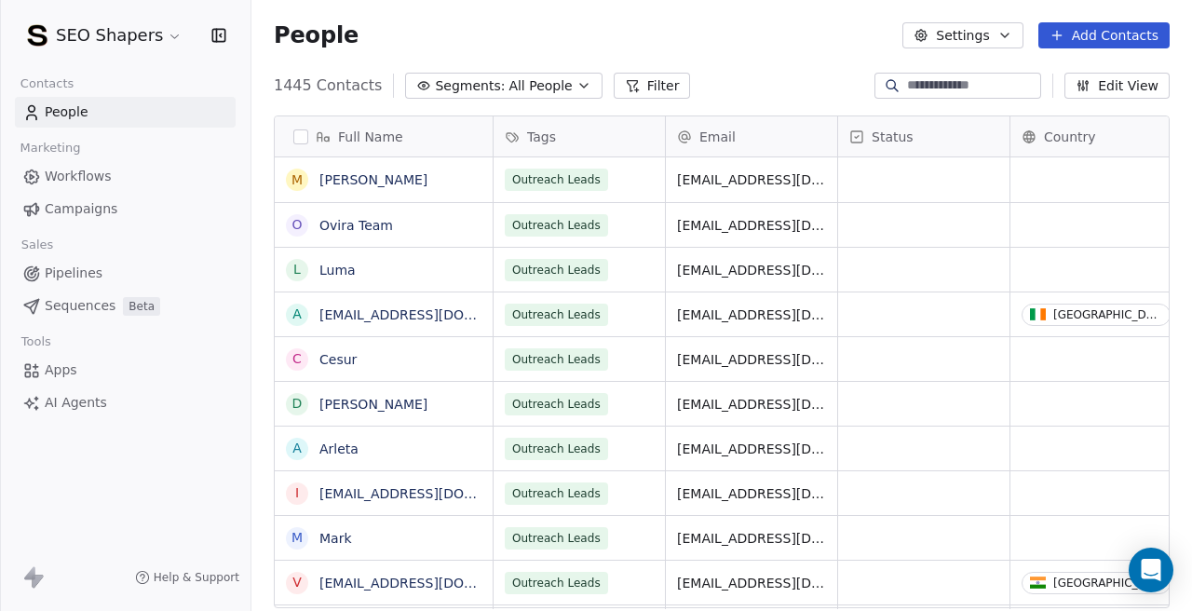
scroll to position [538, 940]
click at [910, 90] on input at bounding box center [972, 85] width 130 height 19
paste input "*****"
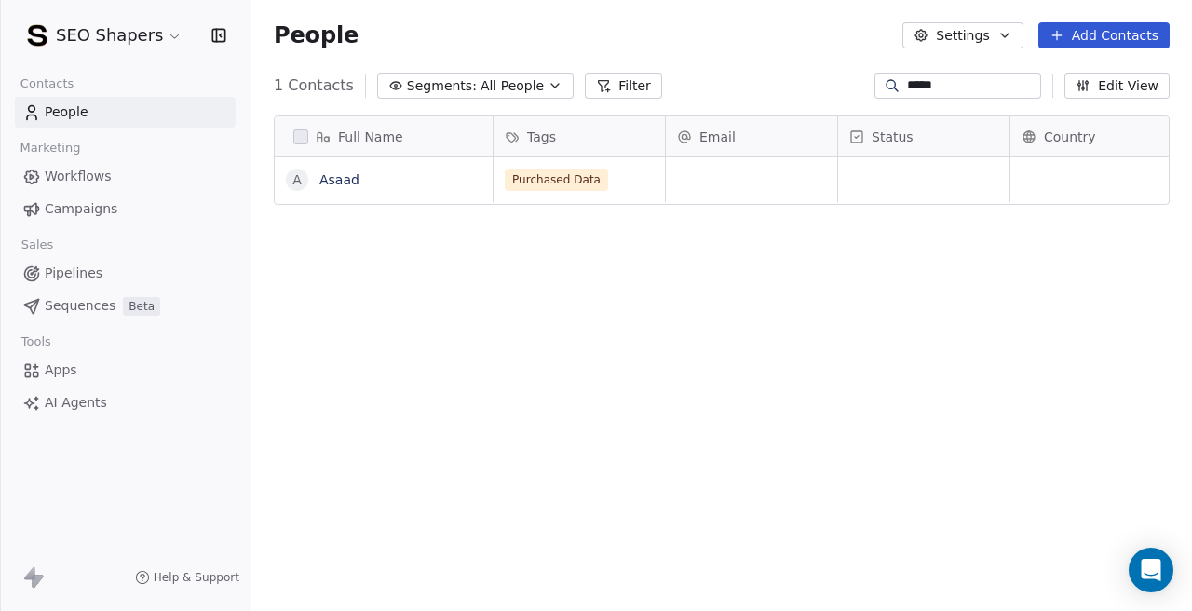
type input "*****"
click at [760, 181] on div "grid" at bounding box center [751, 179] width 171 height 45
paste input "**********"
type input "**********"
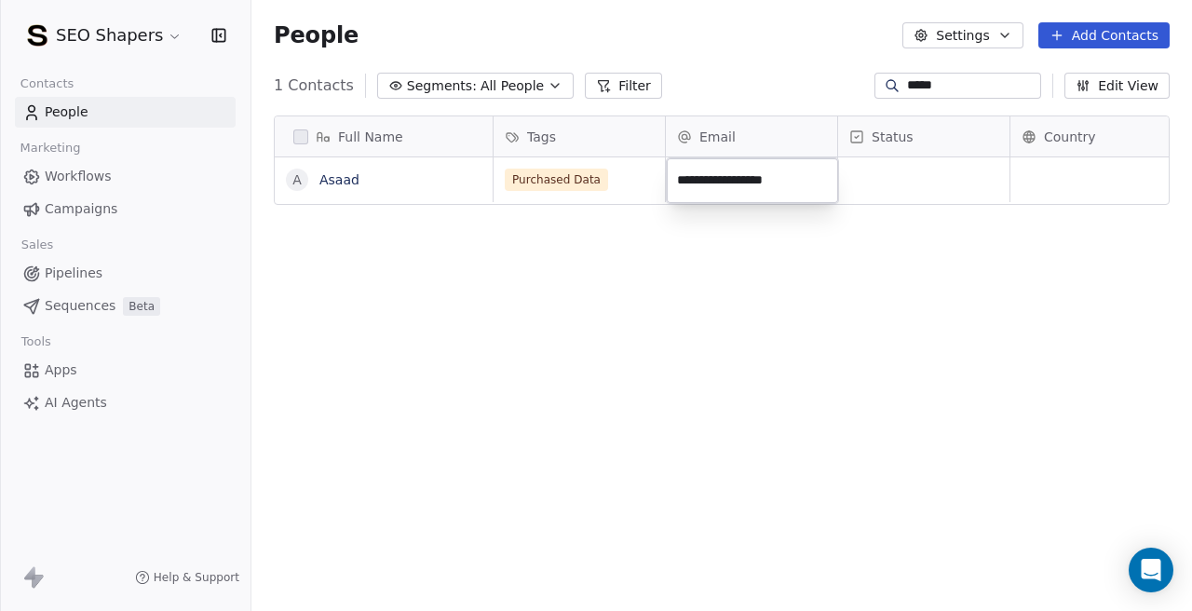
click at [741, 315] on html "**********" at bounding box center [596, 305] width 1192 height 611
click at [951, 78] on input "*****" at bounding box center [972, 85] width 130 height 19
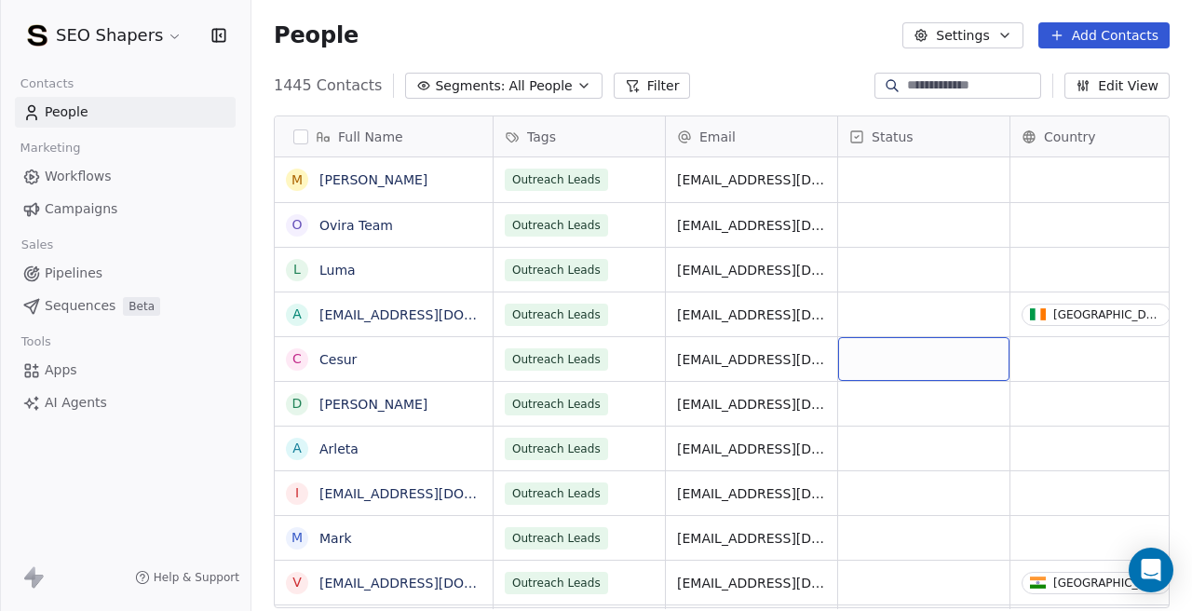
click at [668, 63] on div "People Settings Add Contacts" at bounding box center [721, 35] width 940 height 71
click at [931, 81] on input at bounding box center [972, 85] width 130 height 19
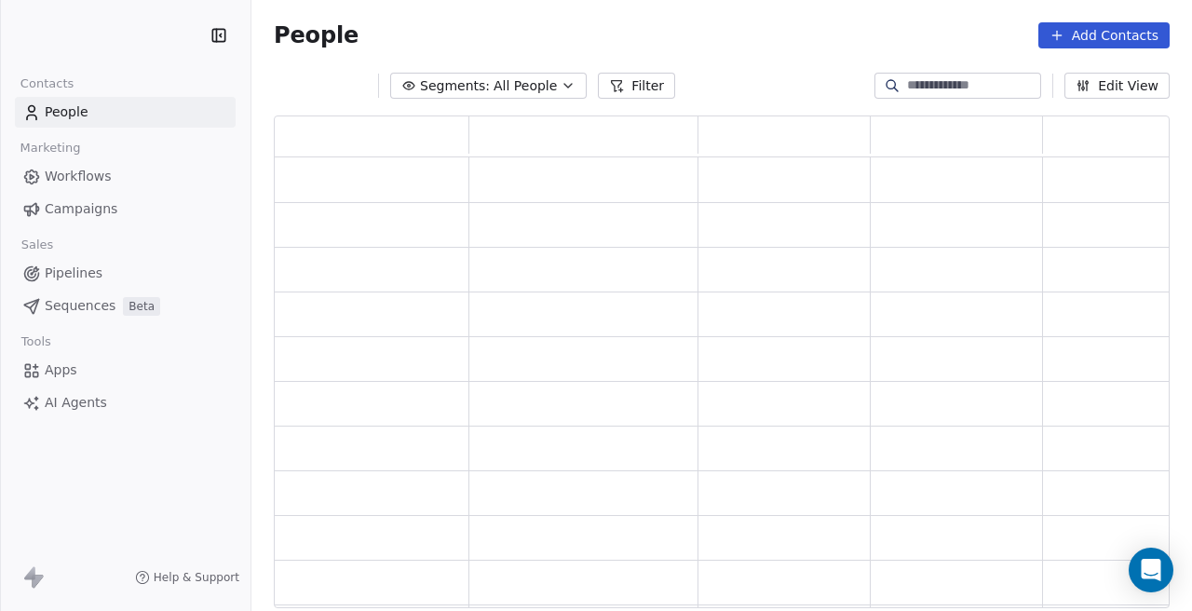
scroll to position [493, 896]
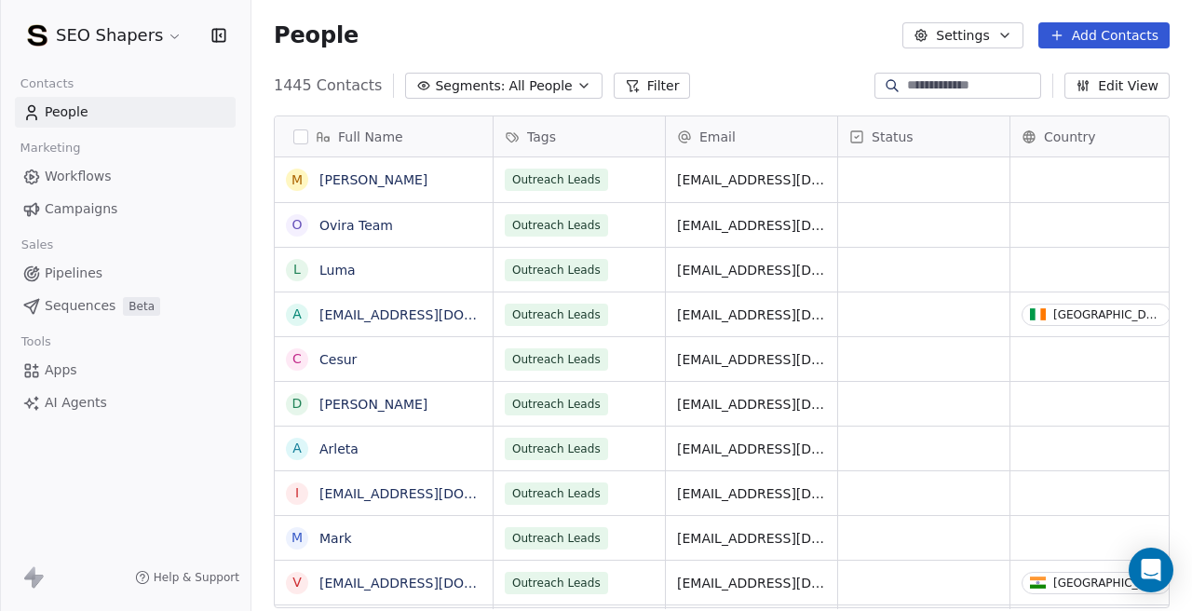
click at [479, 85] on span "Segments:" at bounding box center [470, 86] width 70 height 20
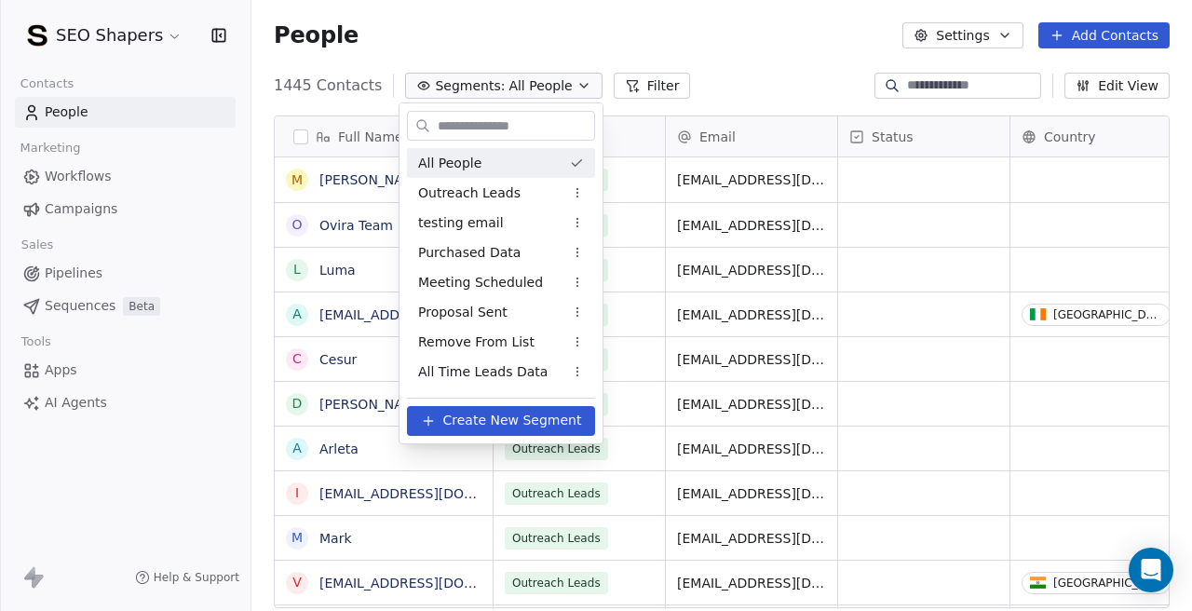
scroll to position [538, 940]
click at [713, 33] on html "SEO Shapers Contacts People Marketing Workflows Campaigns Sales Pipelines Seque…" at bounding box center [596, 305] width 1192 height 611
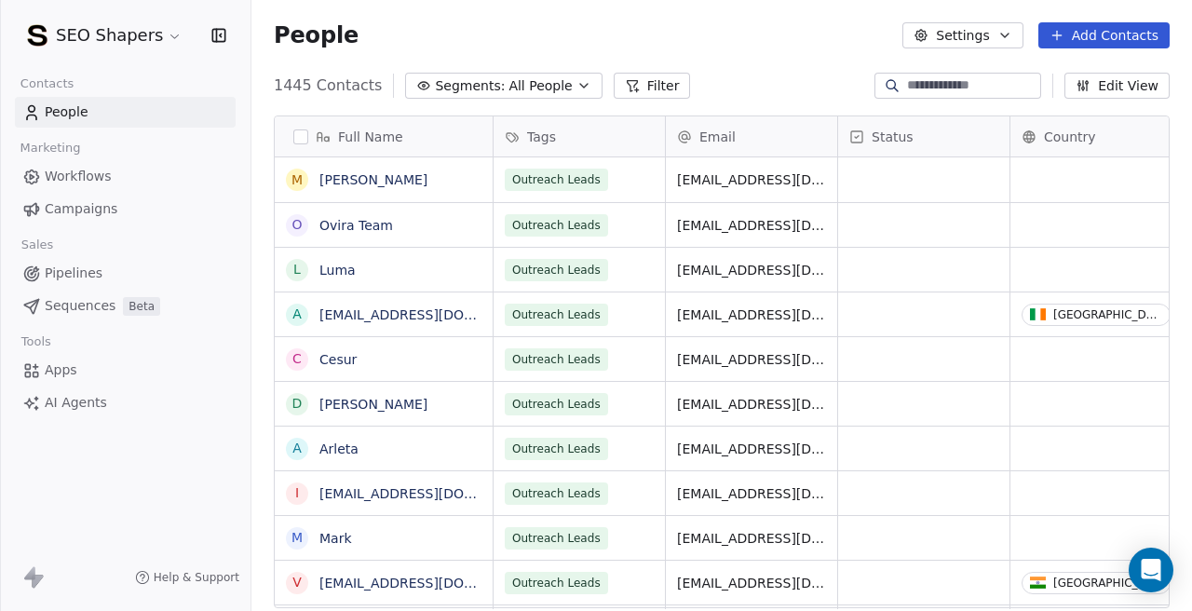
click at [913, 73] on div at bounding box center [957, 86] width 167 height 26
paste input "*****"
type input "*****"
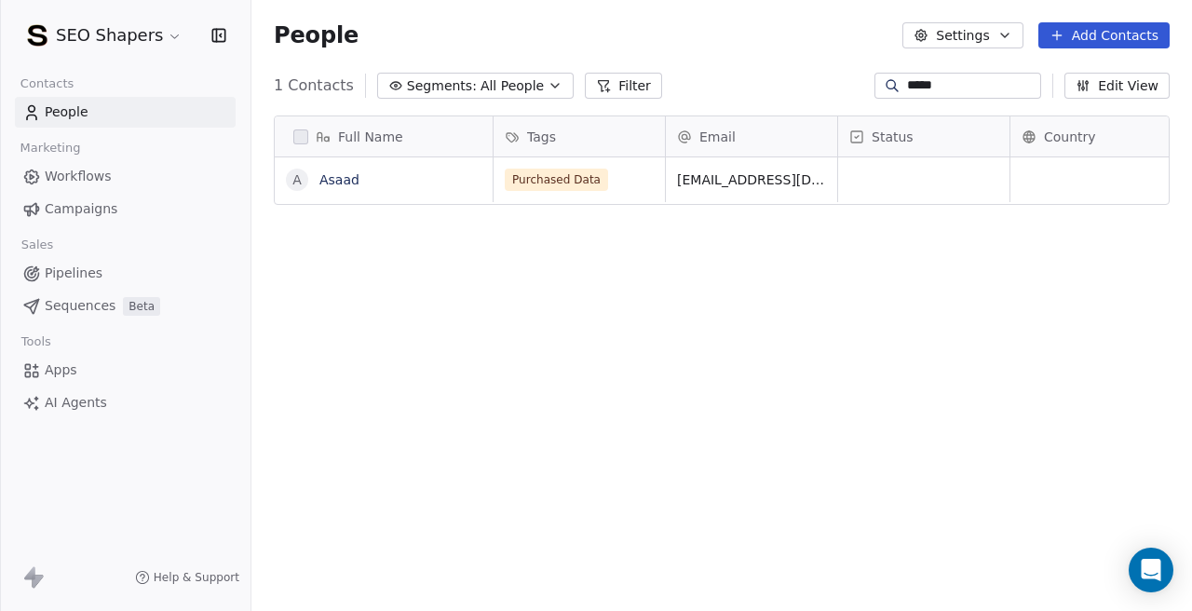
click at [964, 78] on input "*****" at bounding box center [972, 85] width 130 height 19
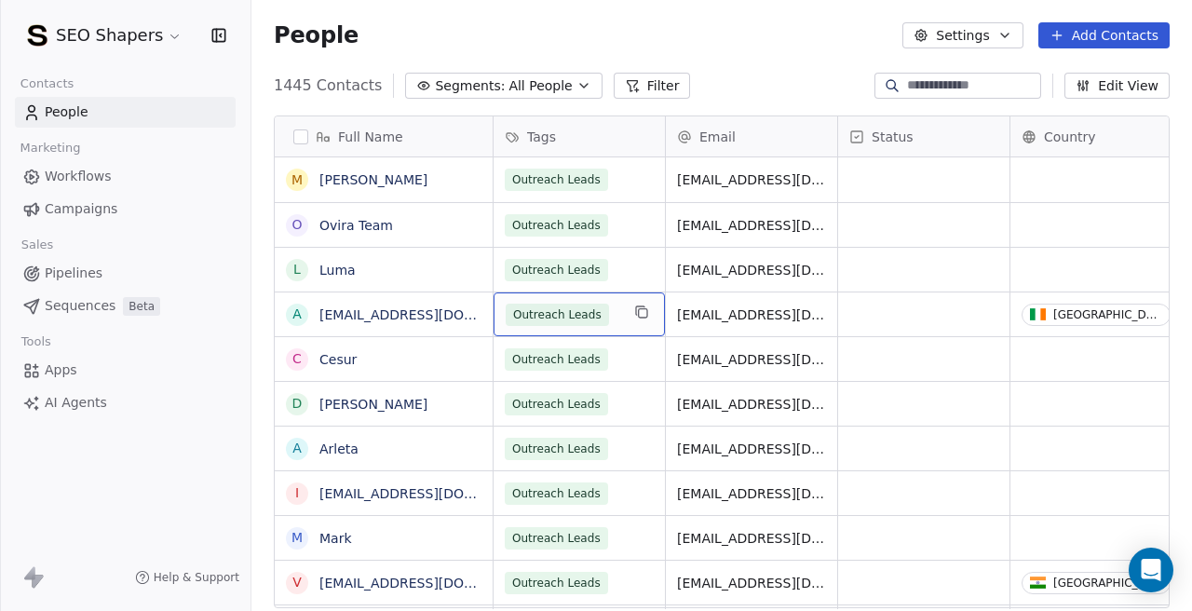
click at [714, 65] on div "People Settings Add Contacts" at bounding box center [721, 35] width 940 height 71
click at [558, 92] on span "All People" at bounding box center [539, 86] width 63 height 20
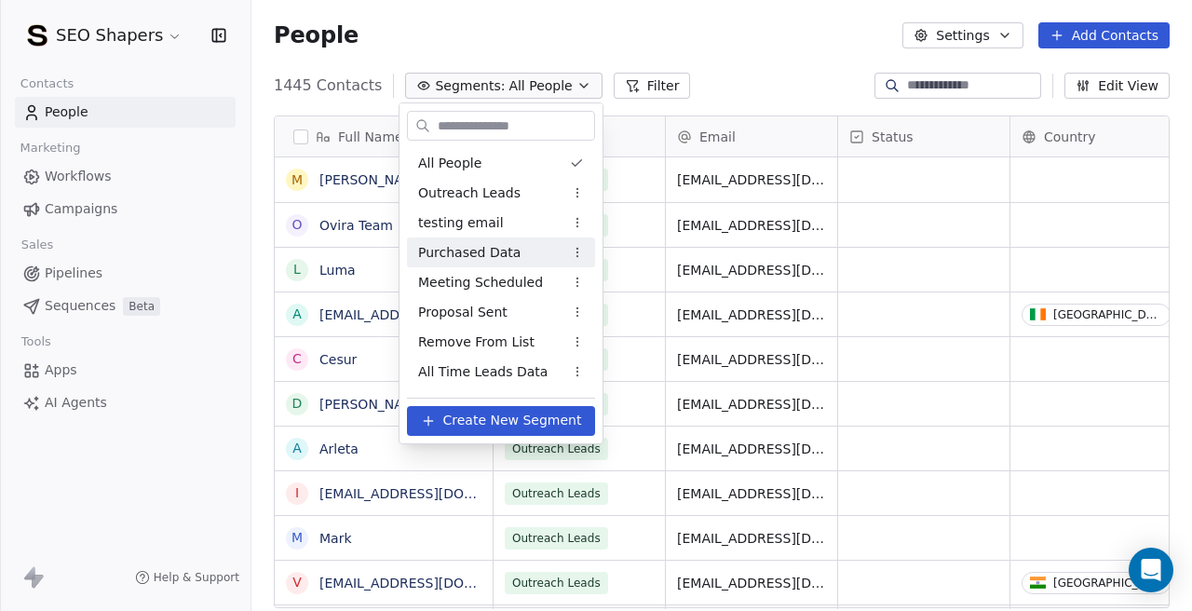
scroll to position [56, 0]
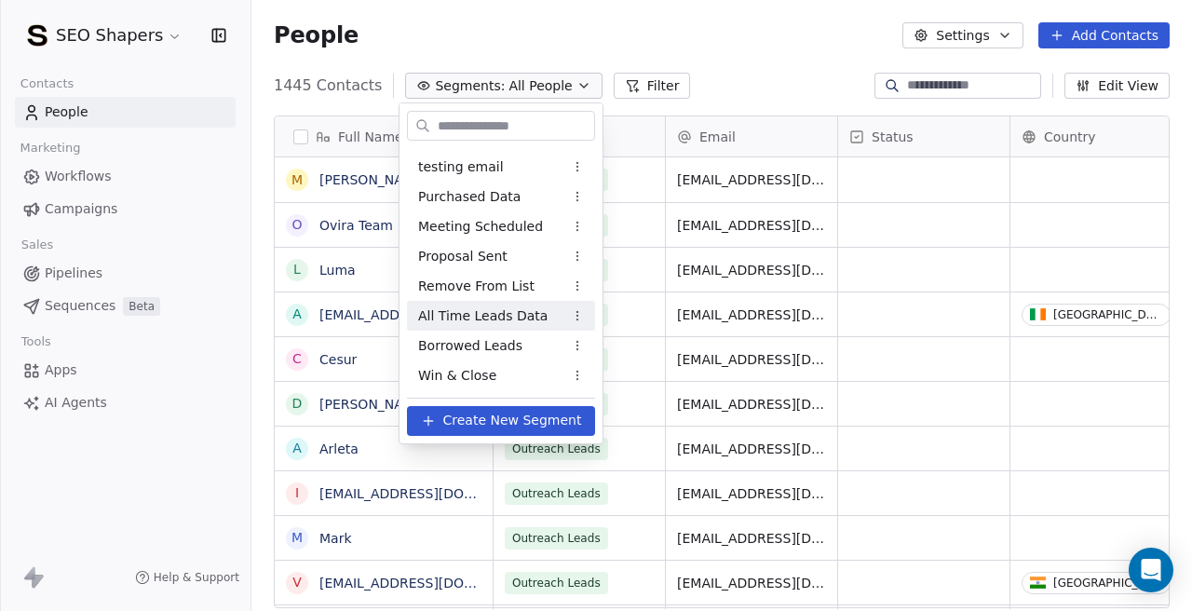
click at [512, 301] on div "All Time Leads Data" at bounding box center [501, 316] width 188 height 30
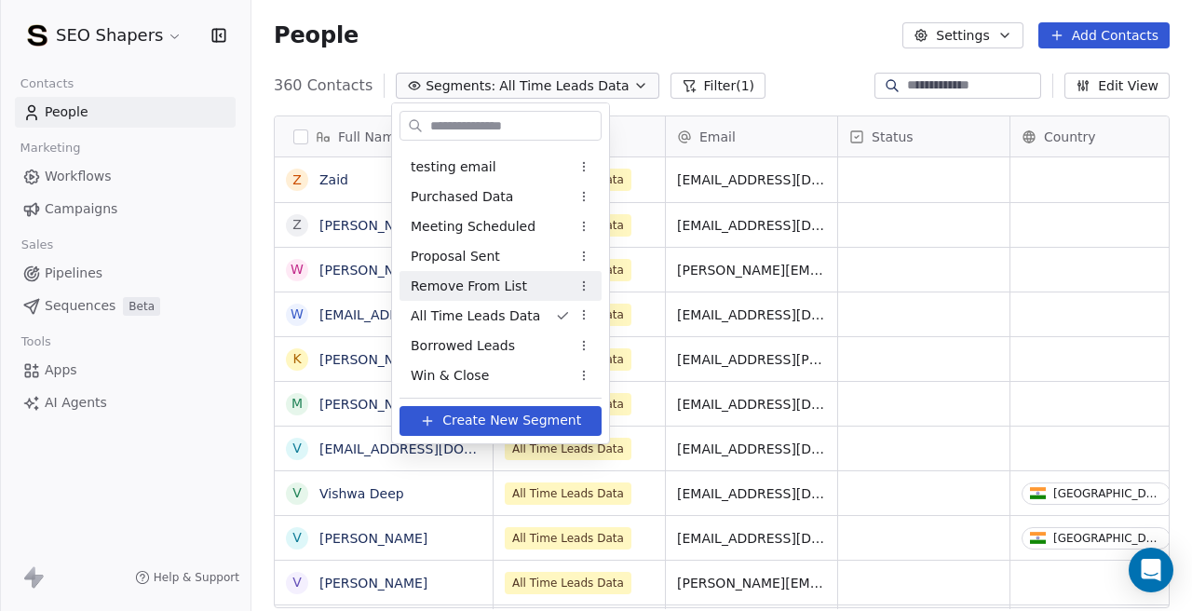
click at [505, 279] on span "Remove From List" at bounding box center [469, 287] width 116 height 20
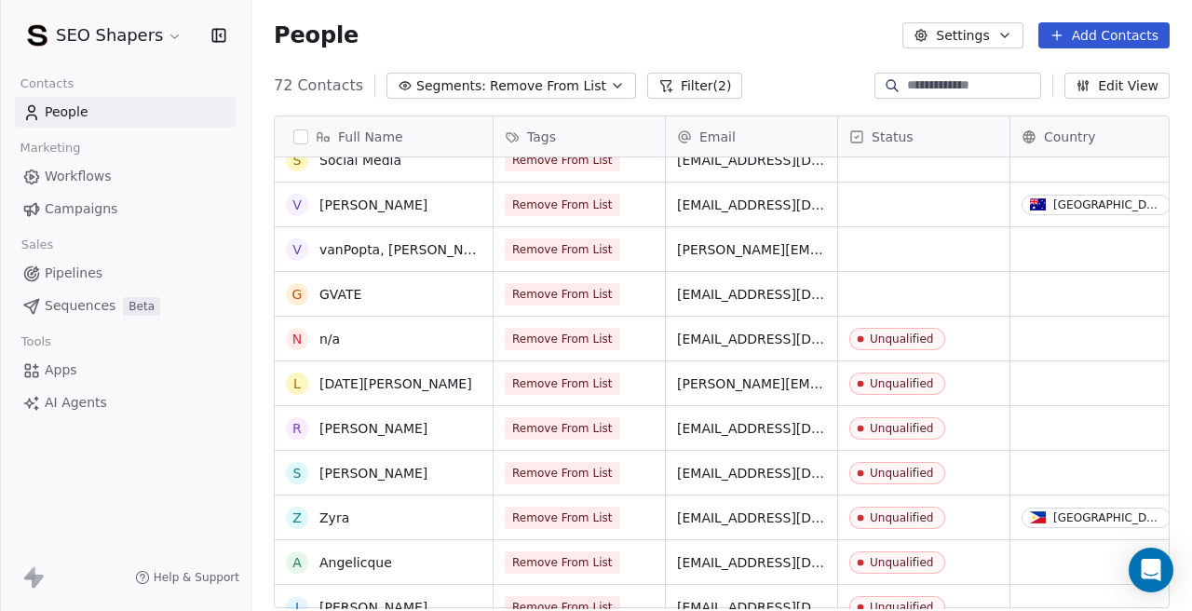
scroll to position [0, 0]
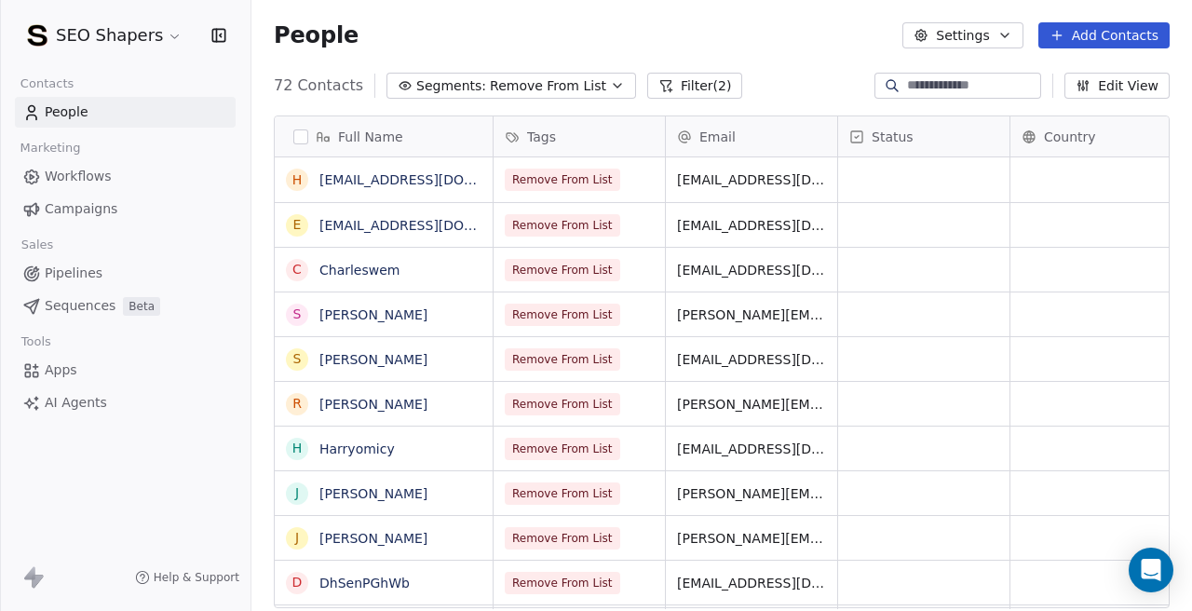
click at [502, 88] on span "Remove From List" at bounding box center [548, 86] width 116 height 20
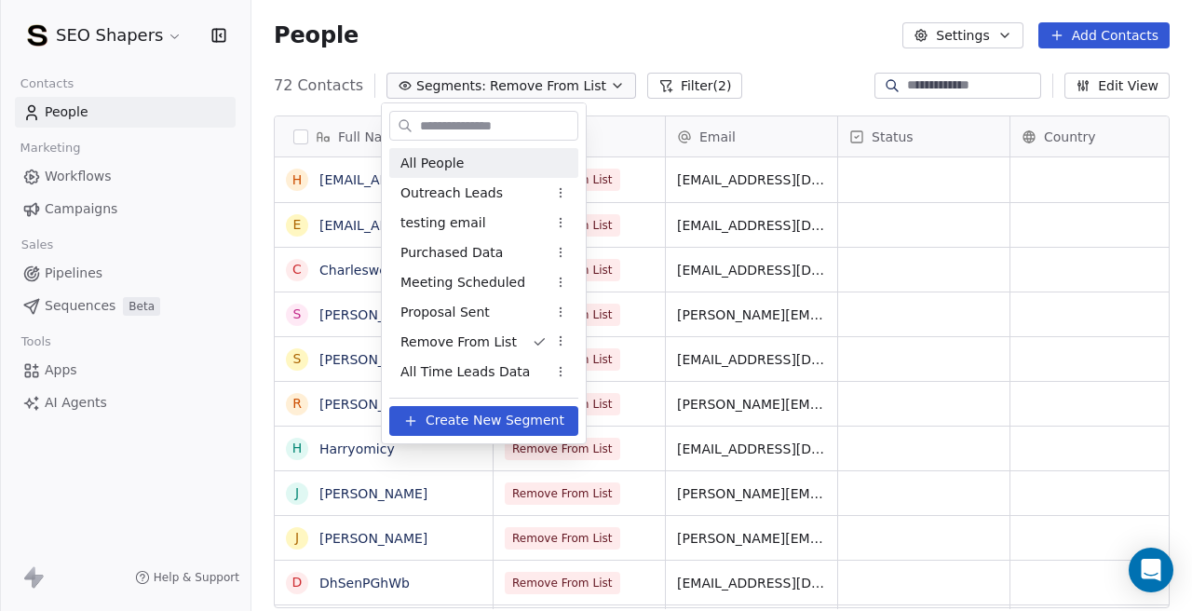
click at [452, 159] on span "All People" at bounding box center [431, 164] width 63 height 20
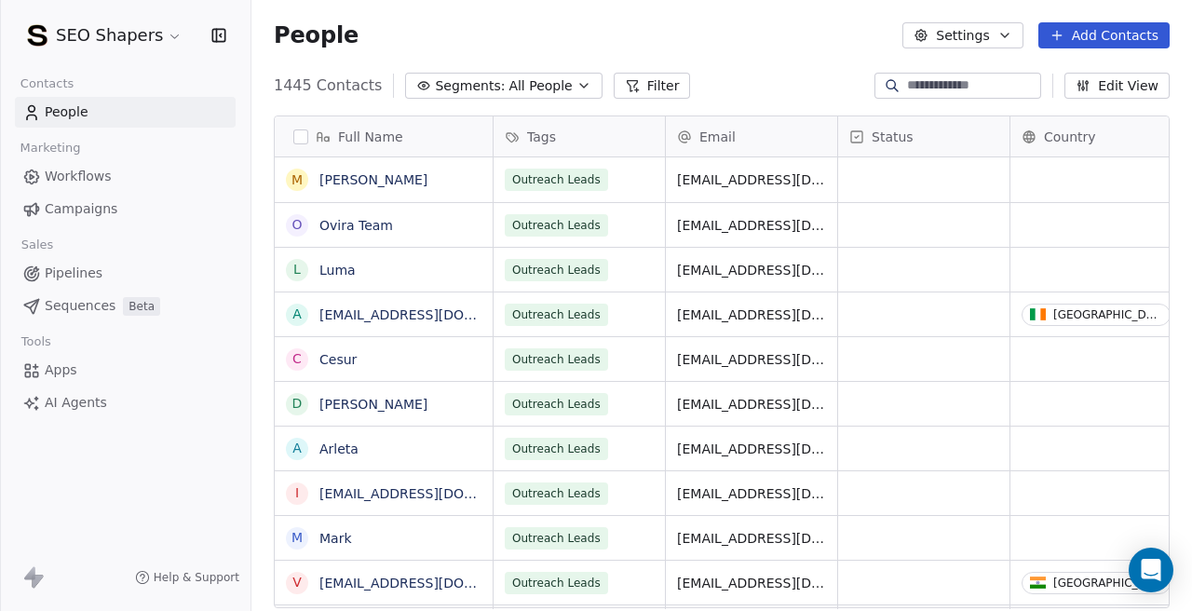
click at [907, 77] on input at bounding box center [972, 85] width 130 height 19
paste input "**********"
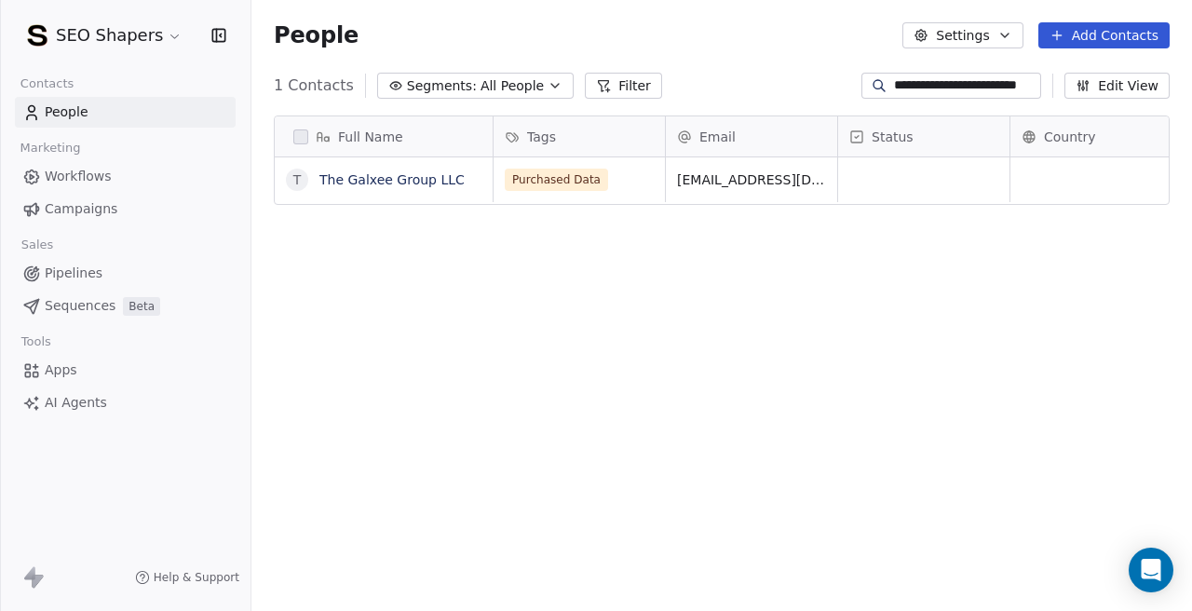
scroll to position [1, 1]
type input "**********"
click at [601, 181] on span "Purchased Data" at bounding box center [557, 180] width 103 height 22
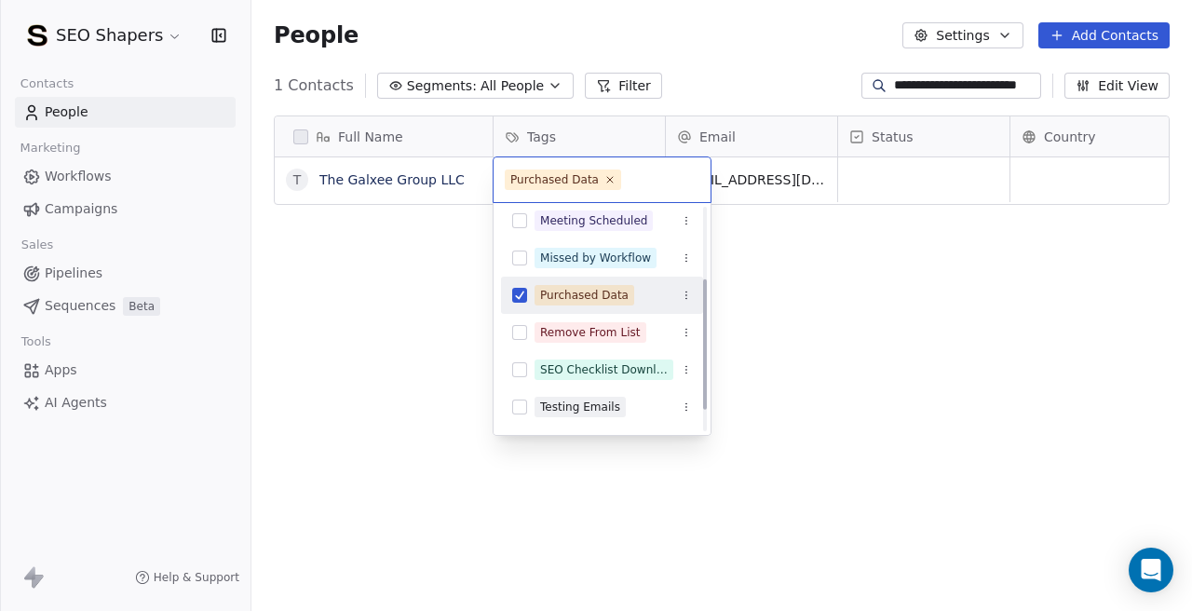
click at [520, 299] on button "Suggestions" at bounding box center [519, 295] width 15 height 15
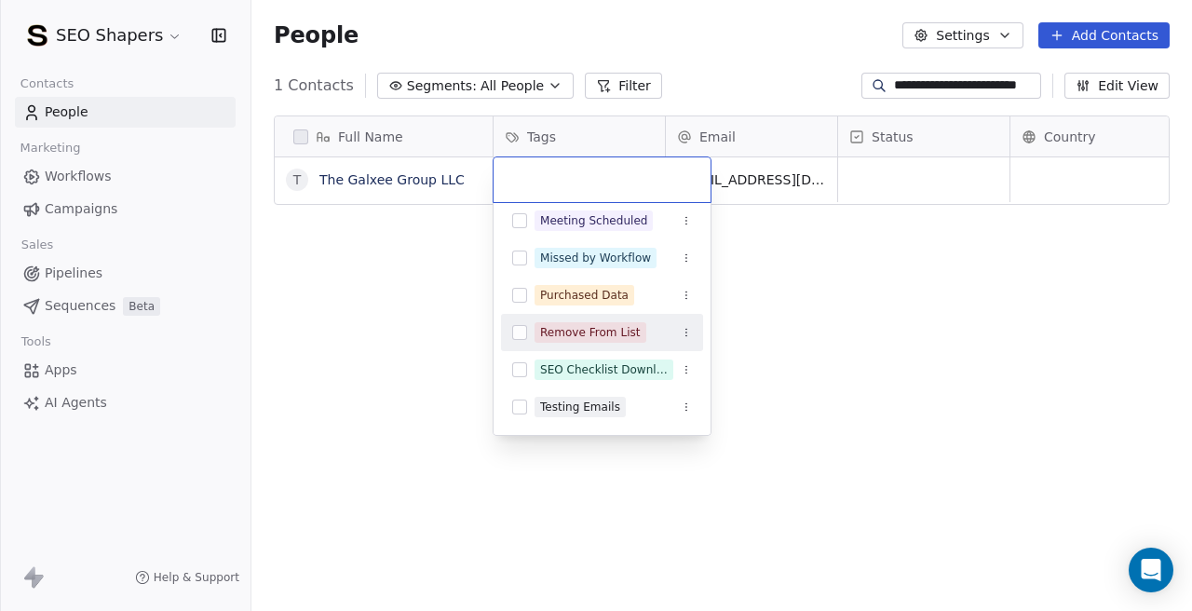
click at [521, 336] on button "Suggestions" at bounding box center [519, 332] width 15 height 15
click at [445, 314] on html "**********" at bounding box center [596, 305] width 1192 height 611
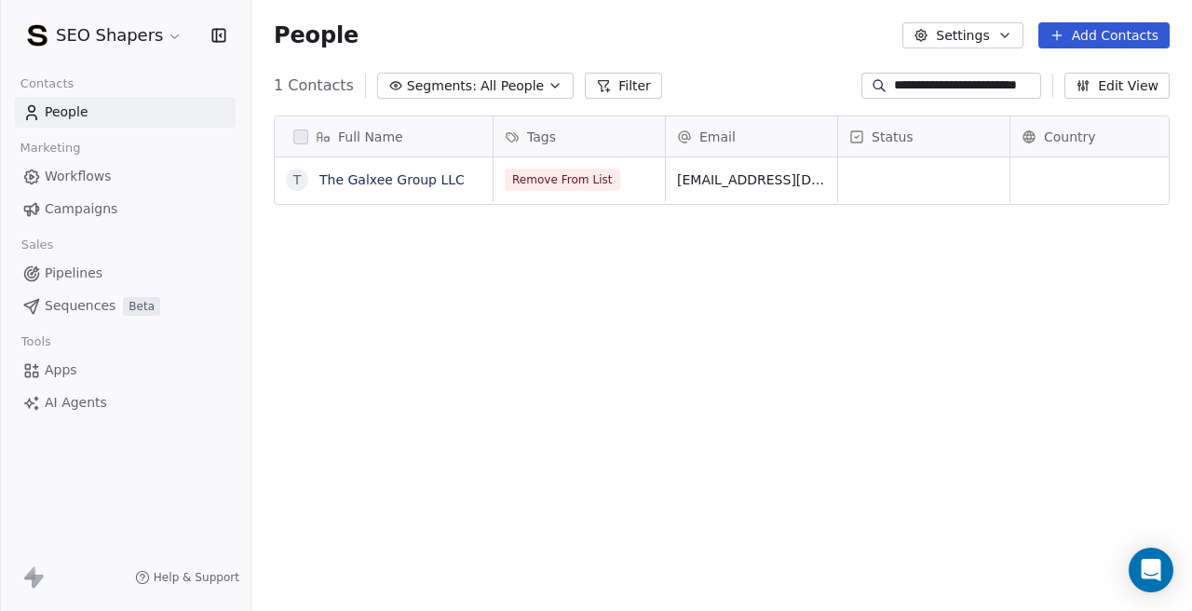
click at [528, 98] on button "Segments: All People" at bounding box center [475, 86] width 196 height 26
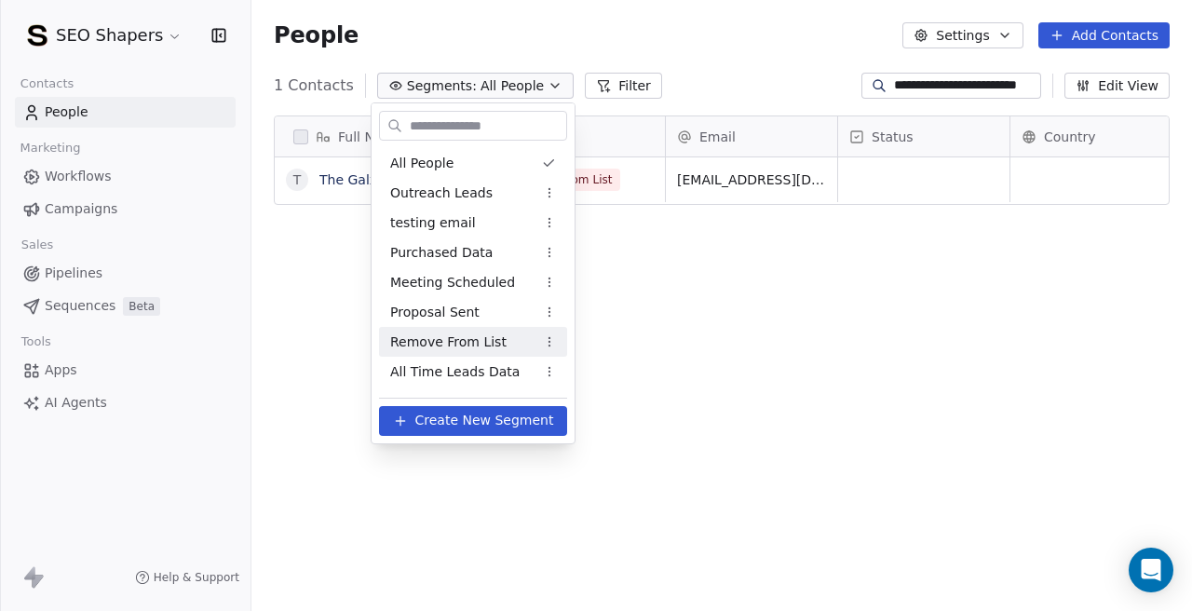
click at [481, 332] on span "Remove From List" at bounding box center [448, 342] width 116 height 20
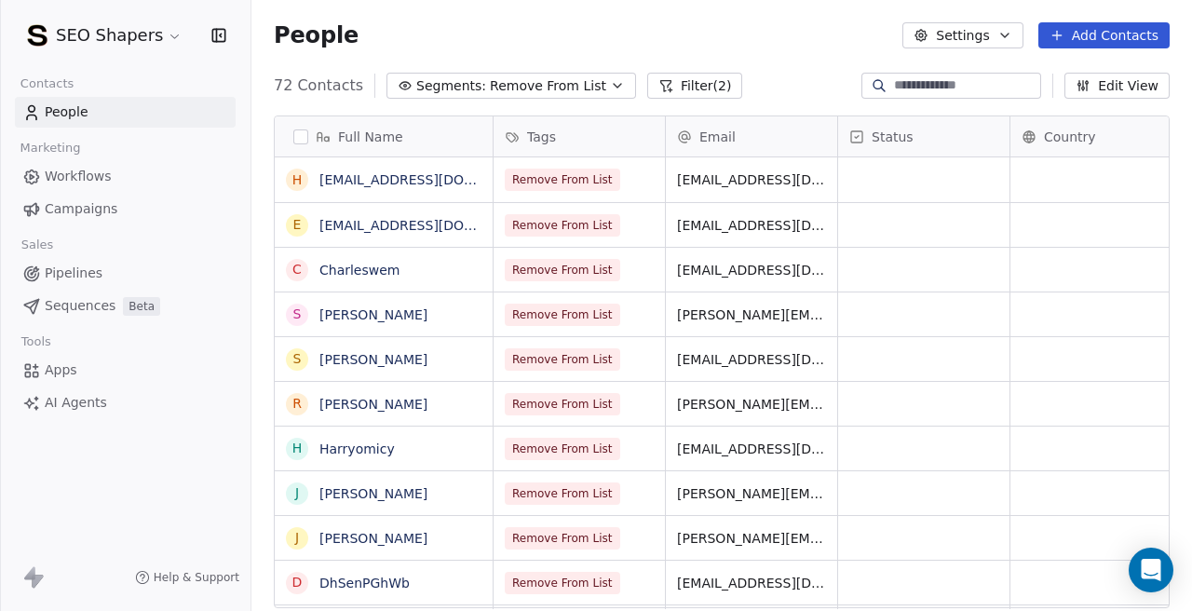
click at [915, 83] on input at bounding box center [965, 85] width 143 height 19
paste input "**********"
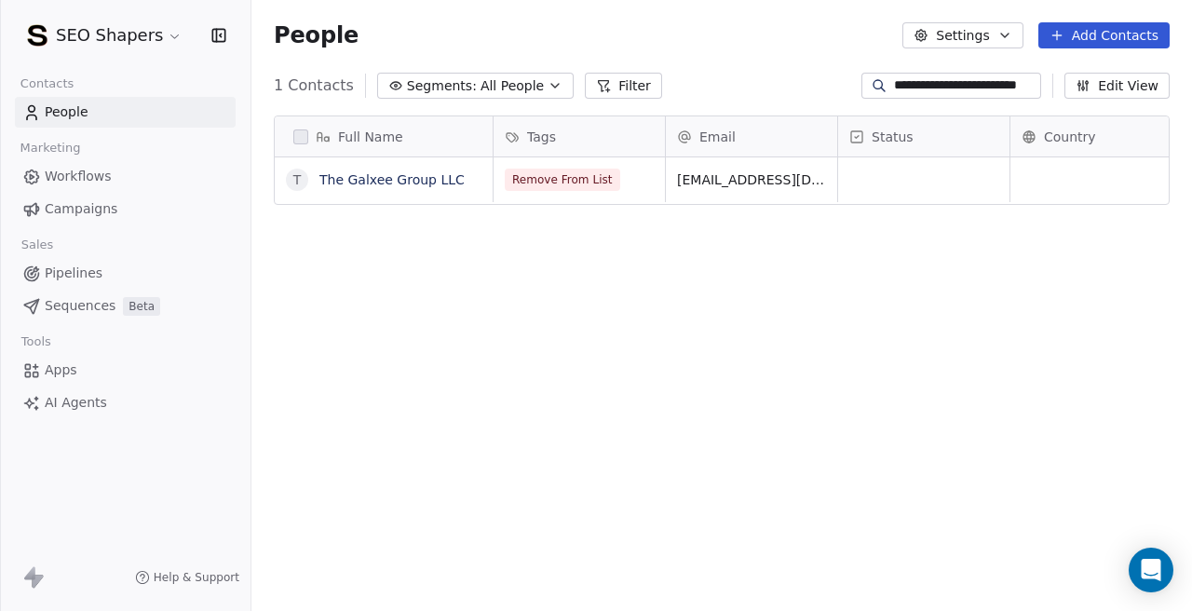
scroll to position [538, 940]
type input "**********"
click at [666, 254] on div "Full Name T The Galxee Group LLC Tags Email Status Country Company Website Remo…" at bounding box center [721, 369] width 940 height 537
click at [946, 85] on input "**********" at bounding box center [965, 85] width 143 height 19
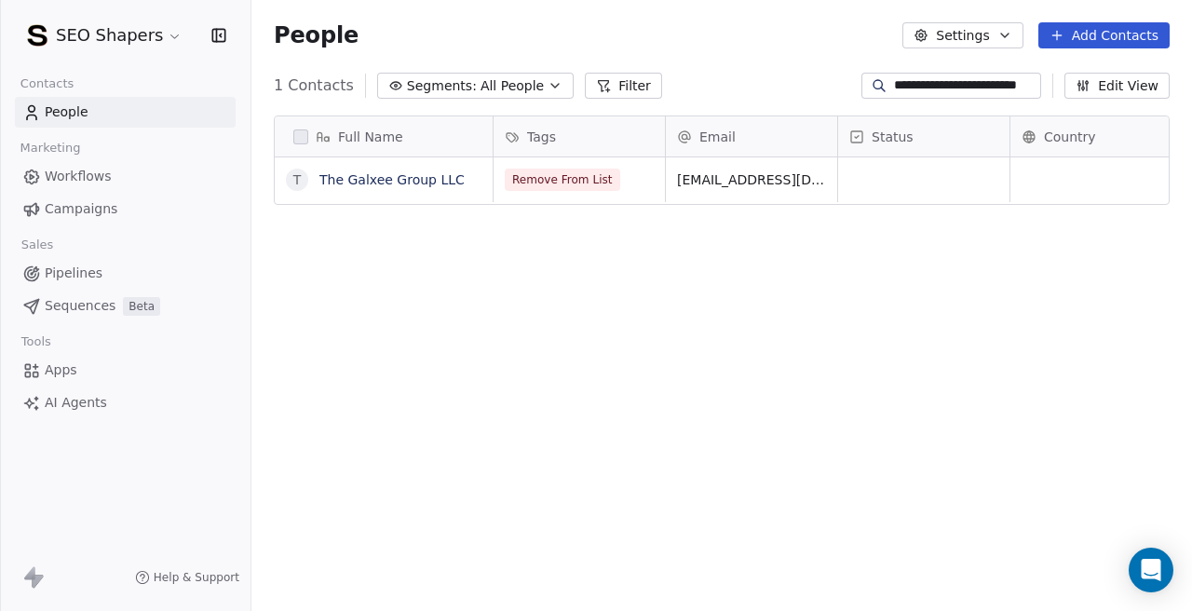
click at [946, 85] on input "**********" at bounding box center [965, 85] width 143 height 19
click at [636, 251] on div "Full Name T The Galxee Group LLC Tags Email Status Country Company Website Remo…" at bounding box center [721, 369] width 940 height 537
click at [635, 331] on div "Full Name T The Galxee Group LLC Tags Email Status Country Company Website Remo…" at bounding box center [721, 369] width 940 height 537
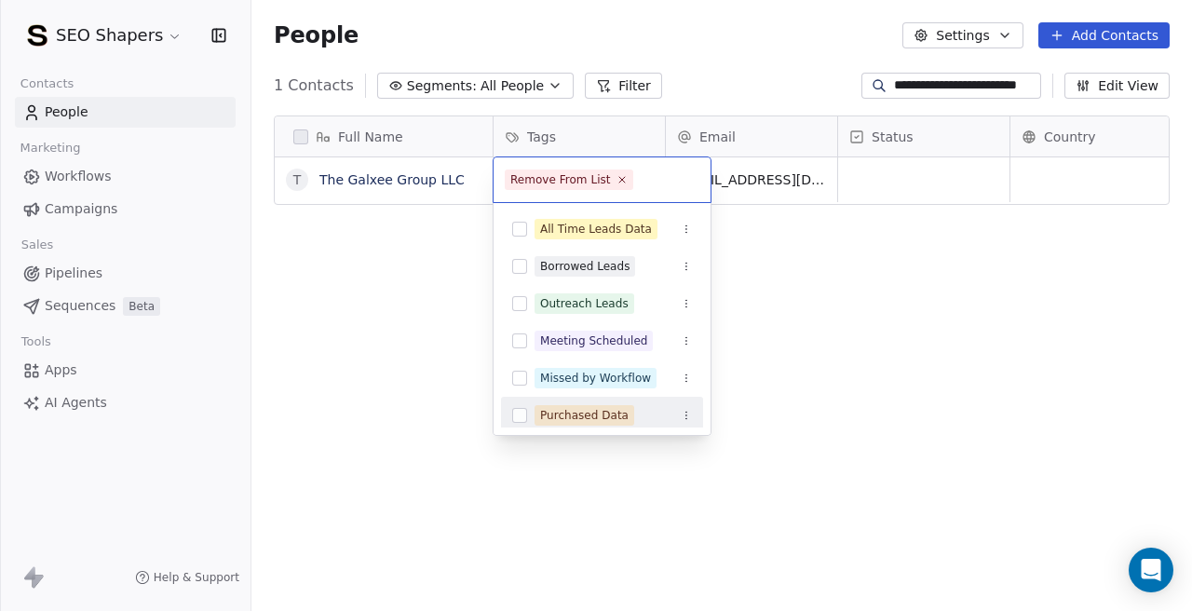
scroll to position [155, 0]
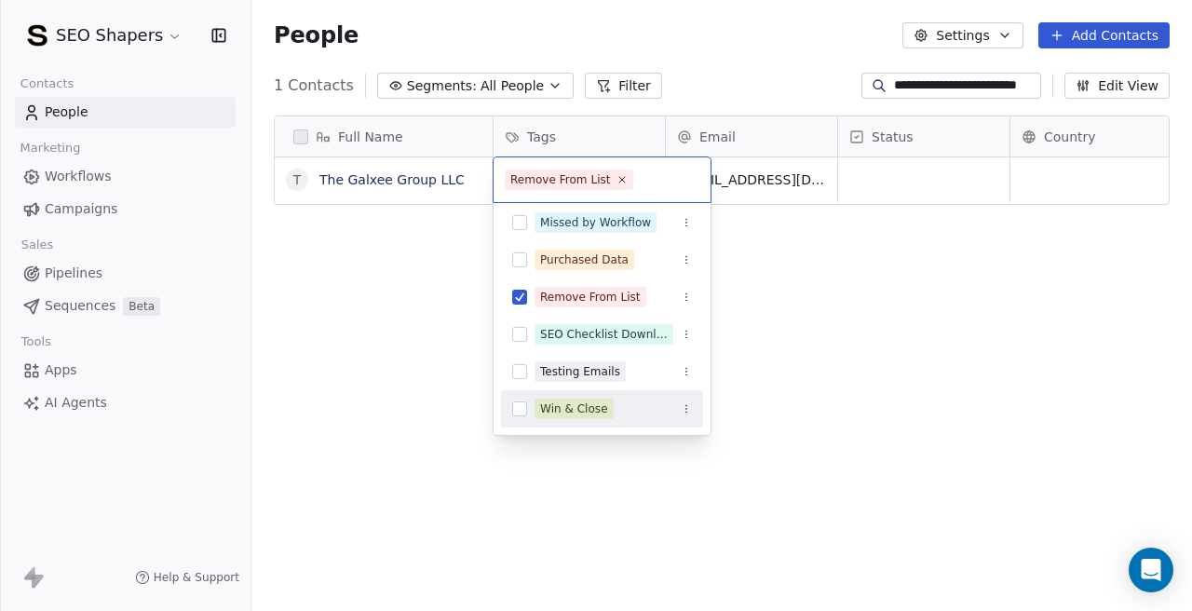
click at [400, 402] on html "**********" at bounding box center [596, 305] width 1192 height 611
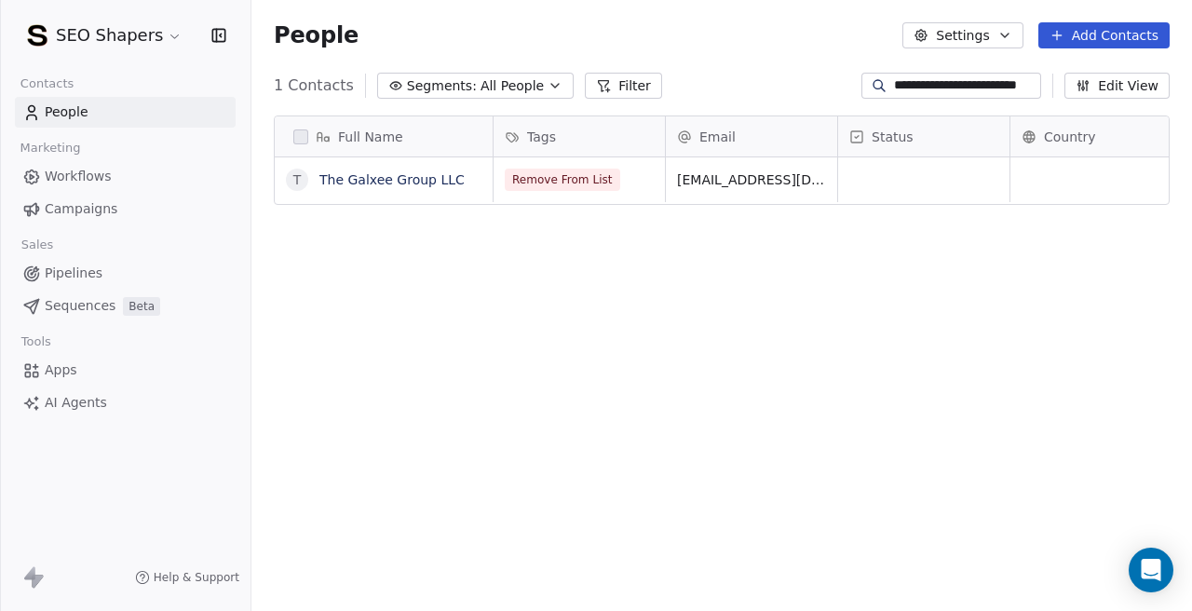
click at [400, 402] on div "Full Name T The Galxee Group LLC Tags Email Status Country Company Website Remo…" at bounding box center [721, 369] width 940 height 537
click at [912, 81] on input "**********" at bounding box center [965, 85] width 143 height 19
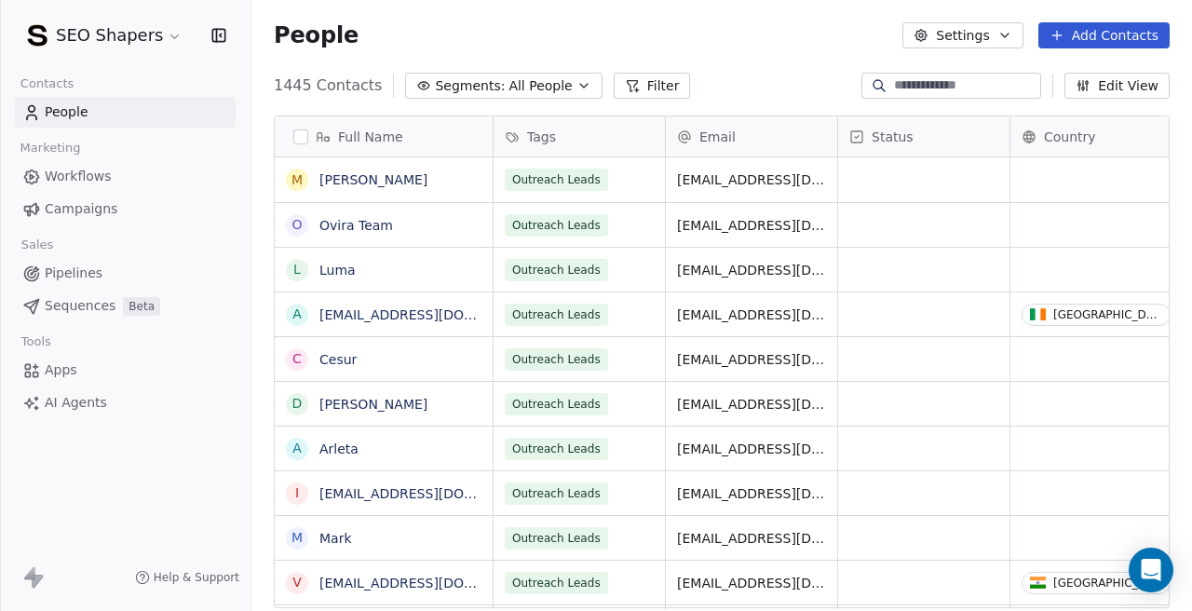
click at [752, 60] on div "People Settings Add Contacts" at bounding box center [721, 35] width 940 height 71
click at [576, 90] on icon "button" at bounding box center [583, 85] width 15 height 15
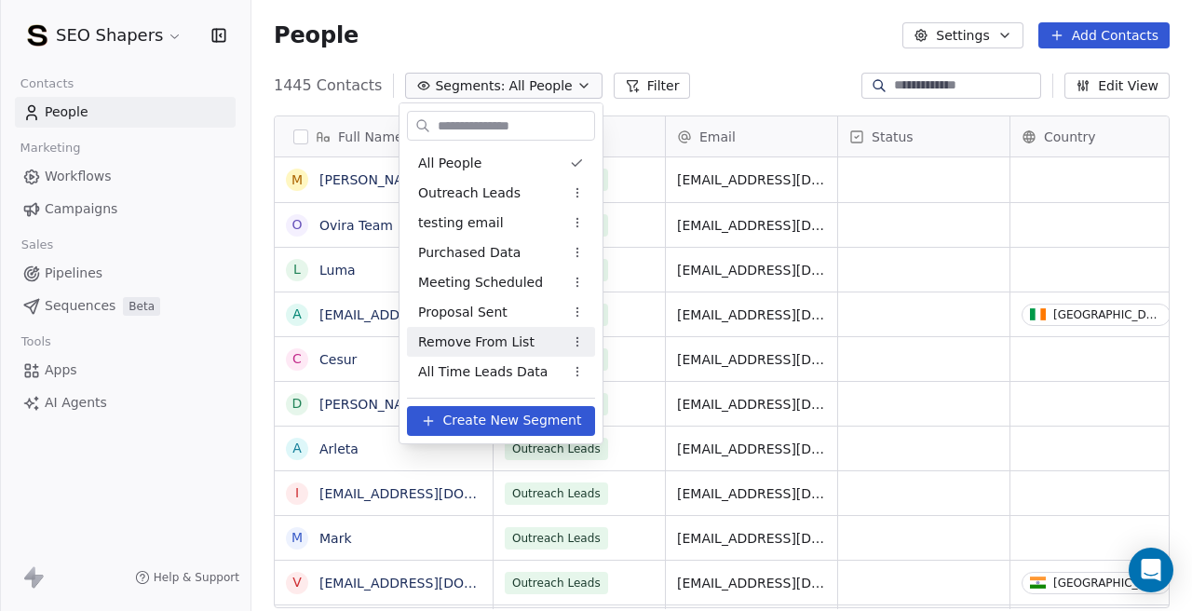
click at [519, 340] on span "Remove From List" at bounding box center [476, 342] width 116 height 20
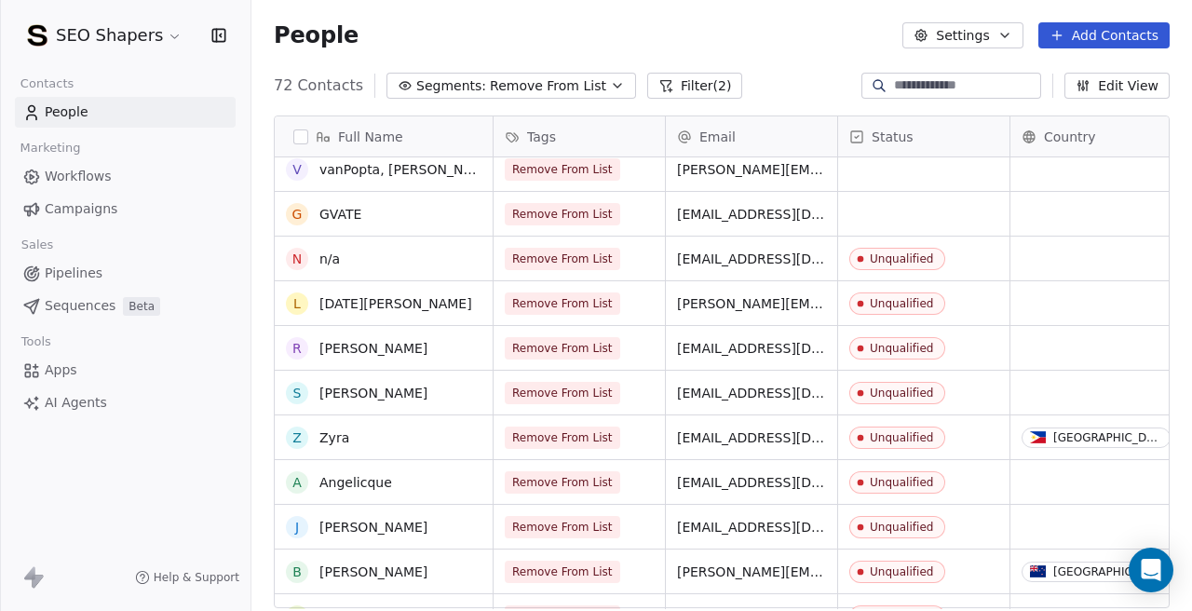
scroll to position [2766, 0]
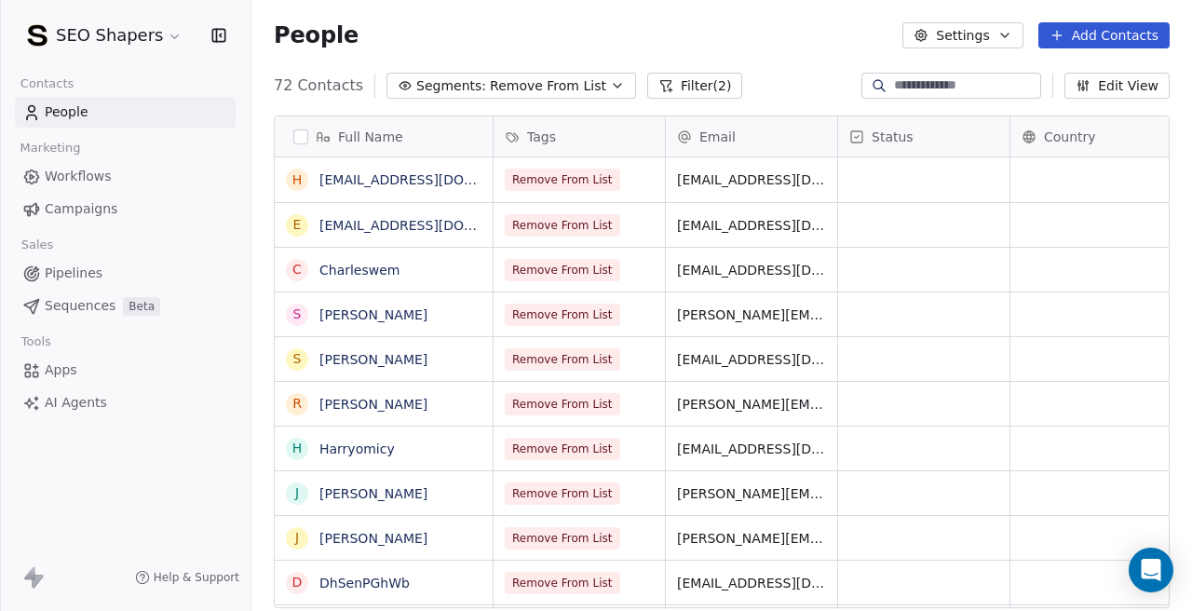
click at [776, 67] on div "People Settings Add Contacts" at bounding box center [721, 35] width 940 height 71
click at [610, 86] on icon "button" at bounding box center [617, 85] width 15 height 15
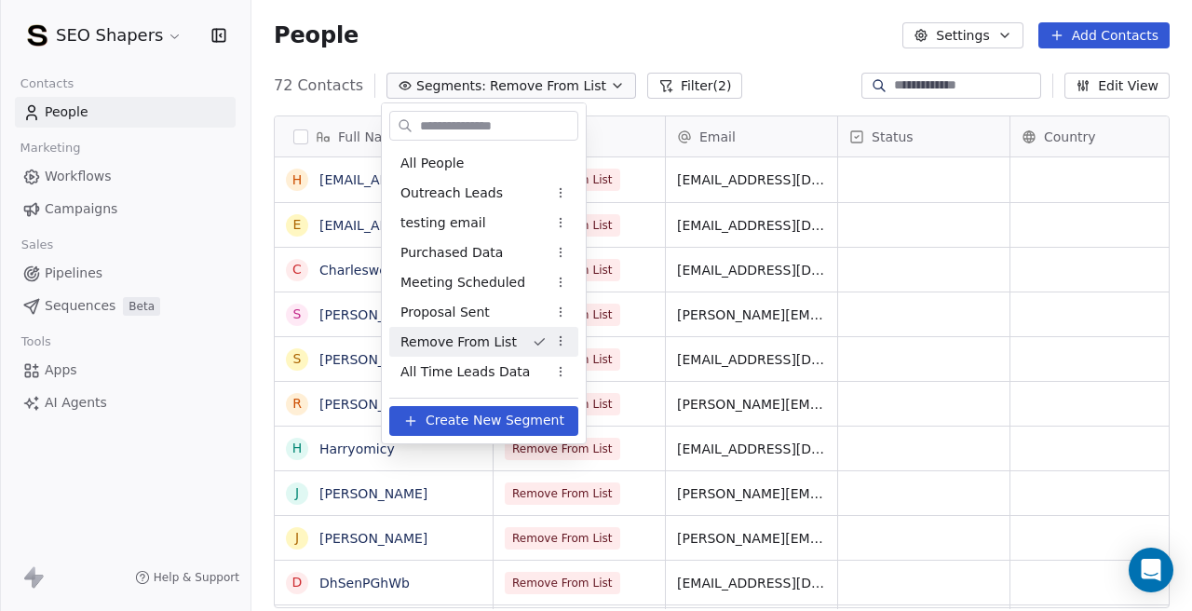
click at [659, 86] on html "SEO Shapers Contacts People Marketing Workflows Campaigns Sales Pipelines Seque…" at bounding box center [596, 305] width 1192 height 611
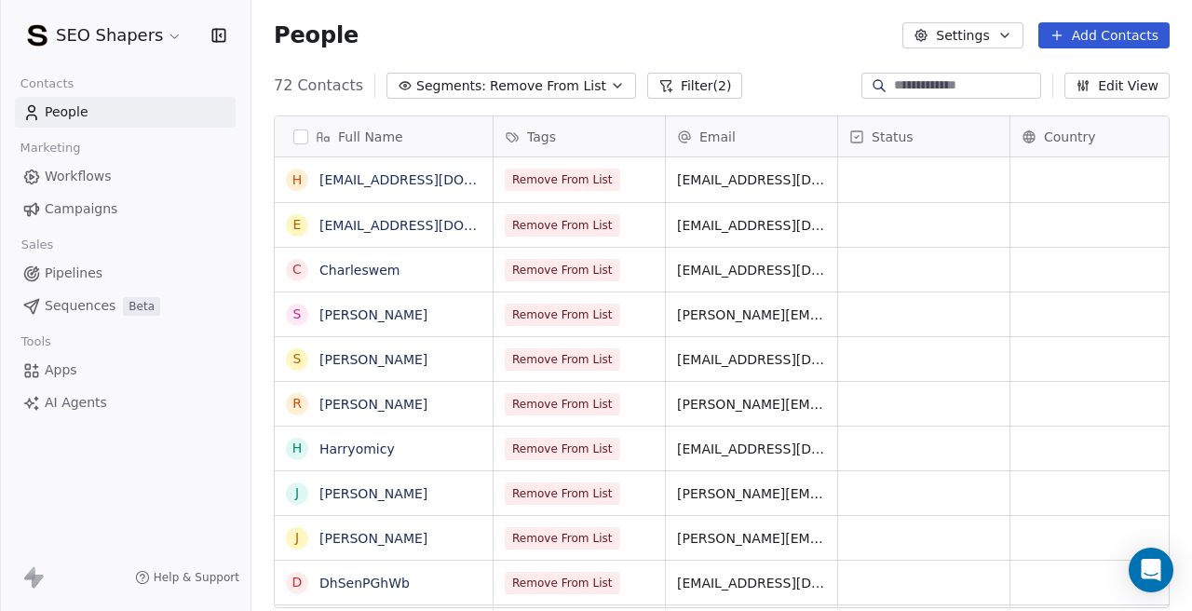
click at [661, 81] on icon at bounding box center [666, 86] width 10 height 10
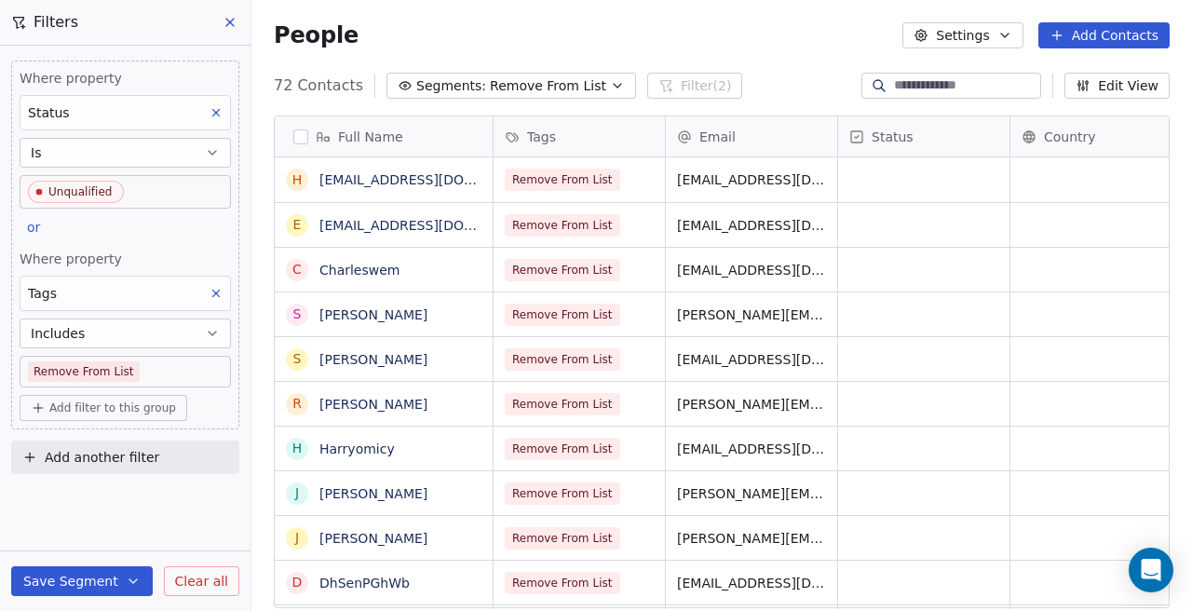
click at [92, 578] on button "Save Segment" at bounding box center [82, 581] width 142 height 30
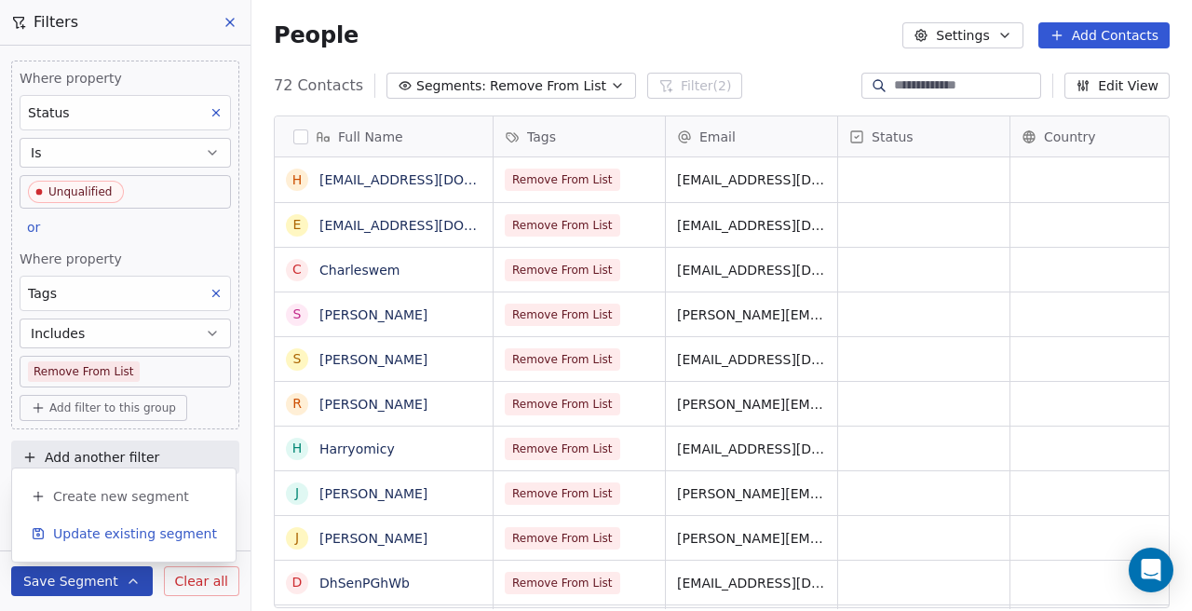
click at [127, 527] on span "Update existing segment" at bounding box center [135, 533] width 164 height 19
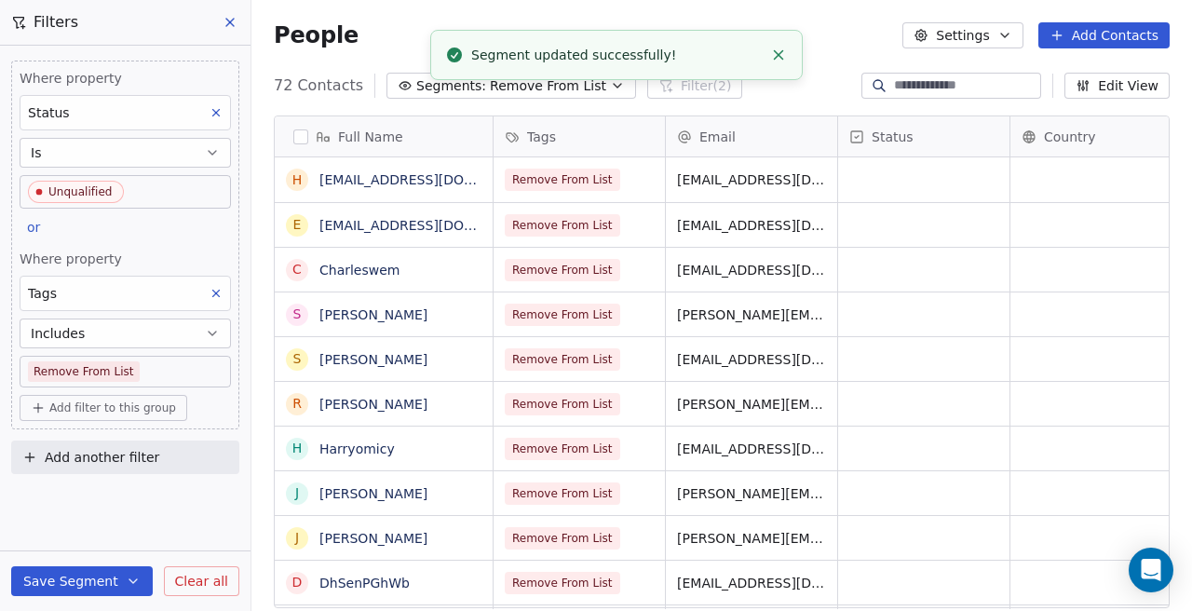
click at [233, 20] on icon at bounding box center [230, 22] width 15 height 15
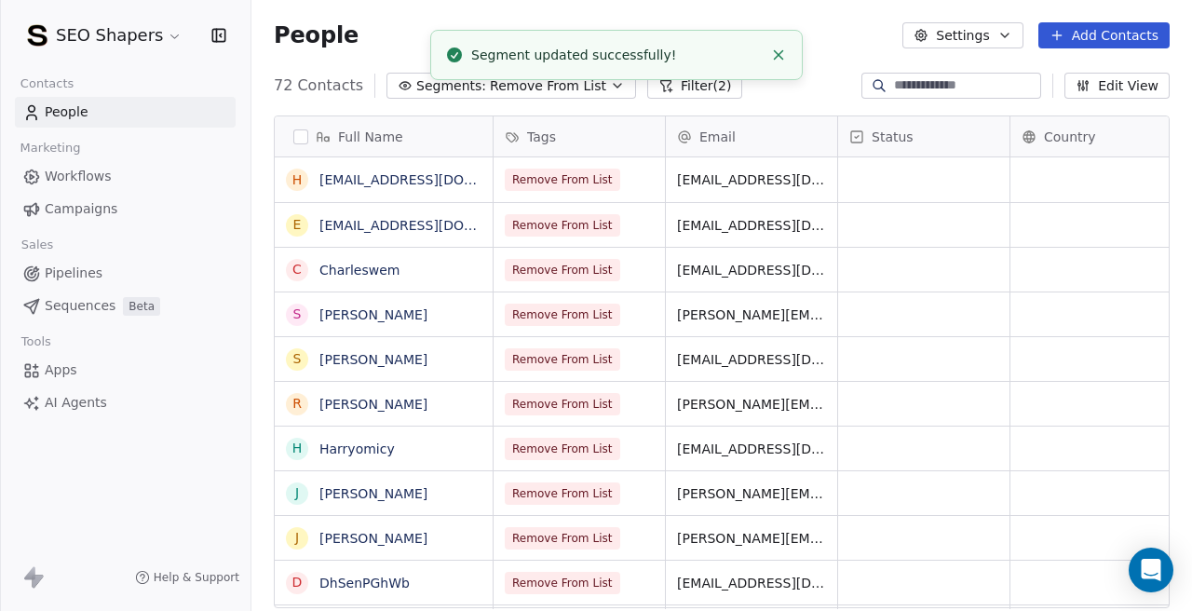
click at [905, 91] on input at bounding box center [965, 85] width 143 height 19
paste input "**********"
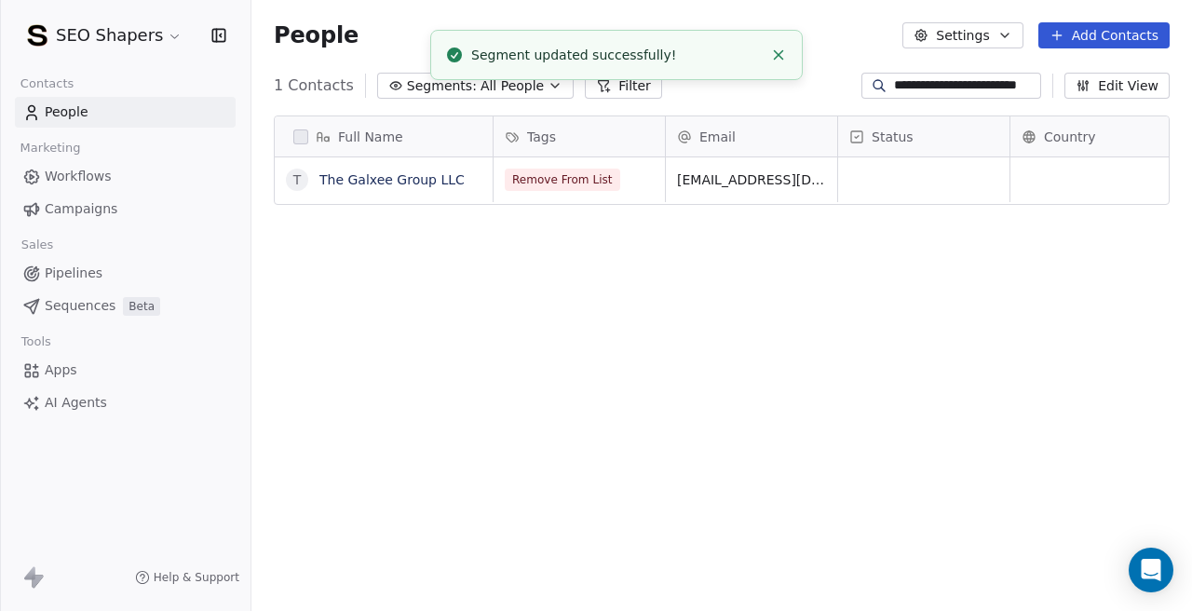
type input "**********"
click at [778, 59] on icon "Close toast" at bounding box center [778, 55] width 17 height 17
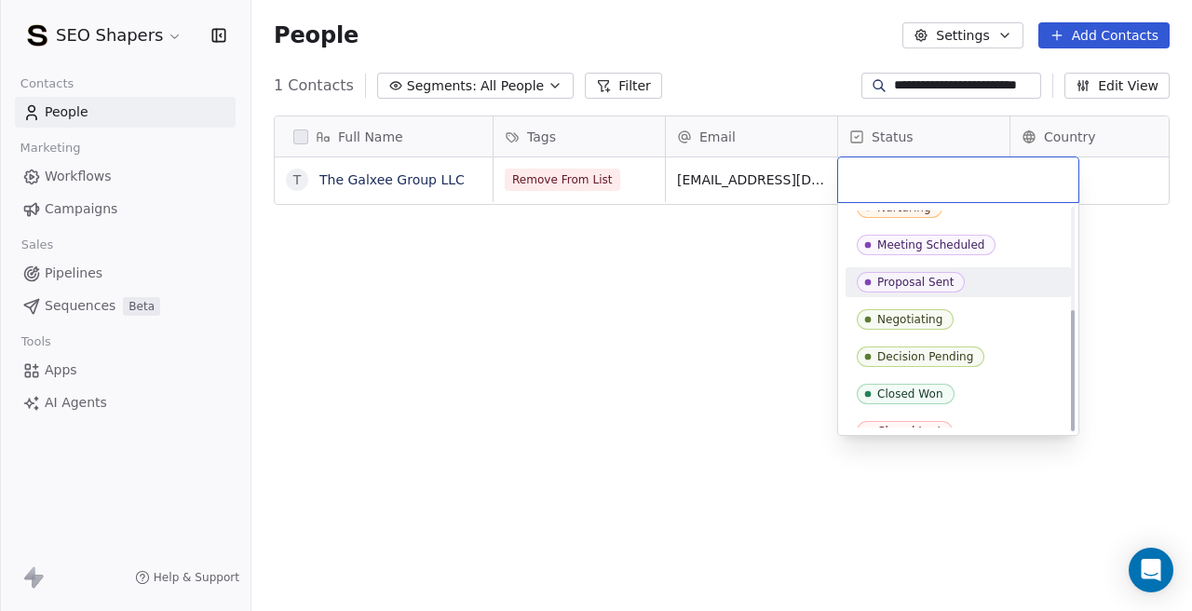
scroll to position [185, 0]
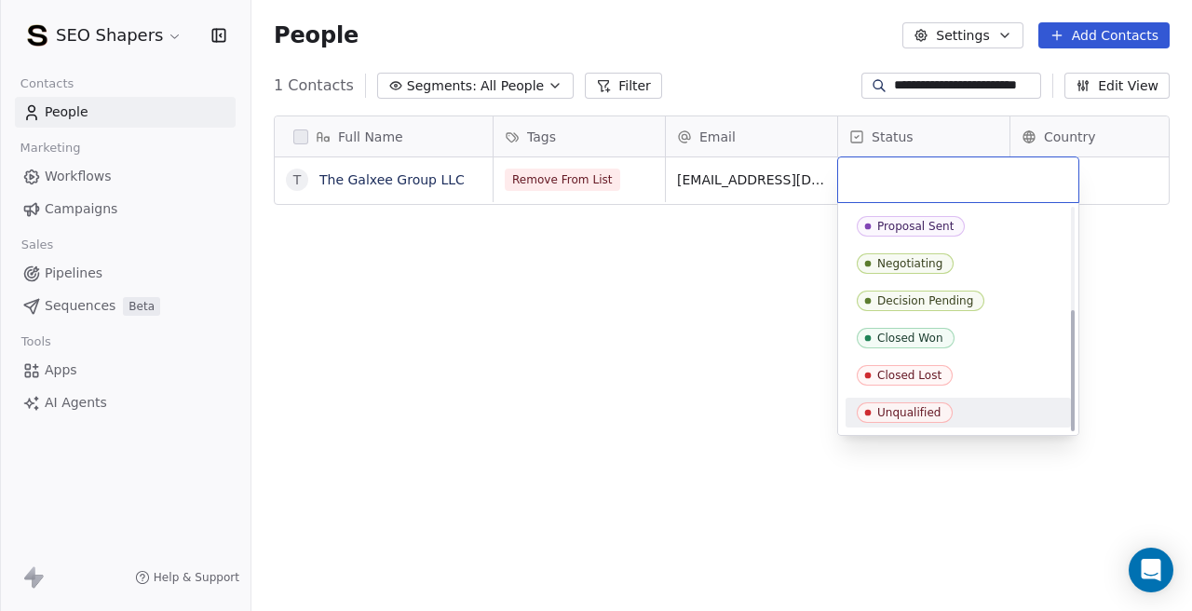
click at [911, 425] on div "Unqualified" at bounding box center [957, 413] width 225 height 30
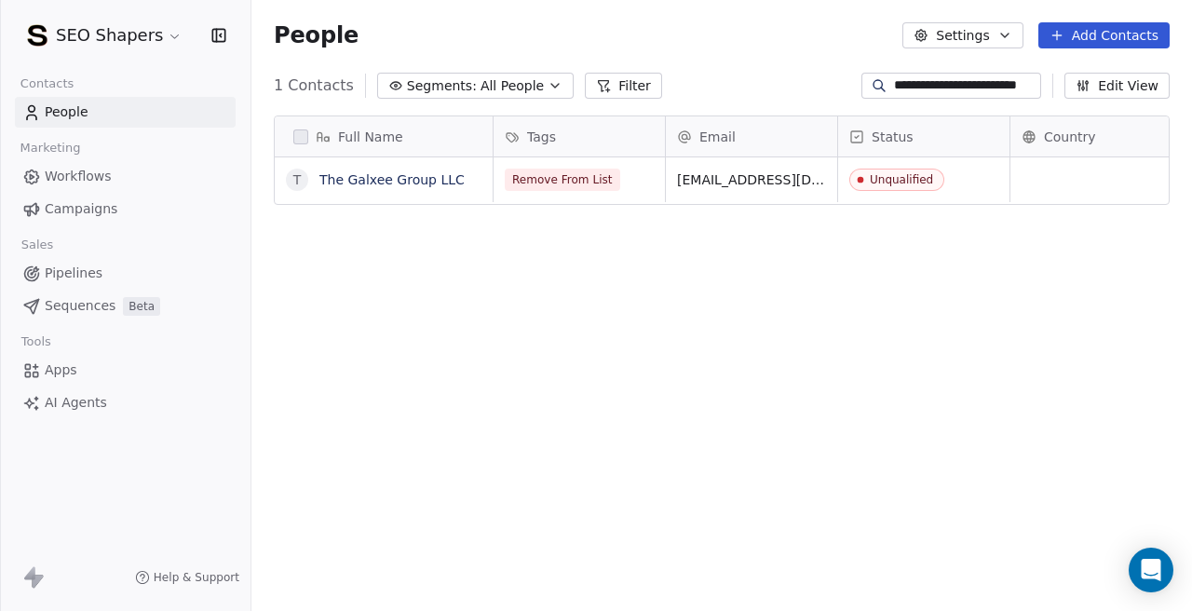
click at [985, 76] on input "**********" at bounding box center [965, 85] width 143 height 19
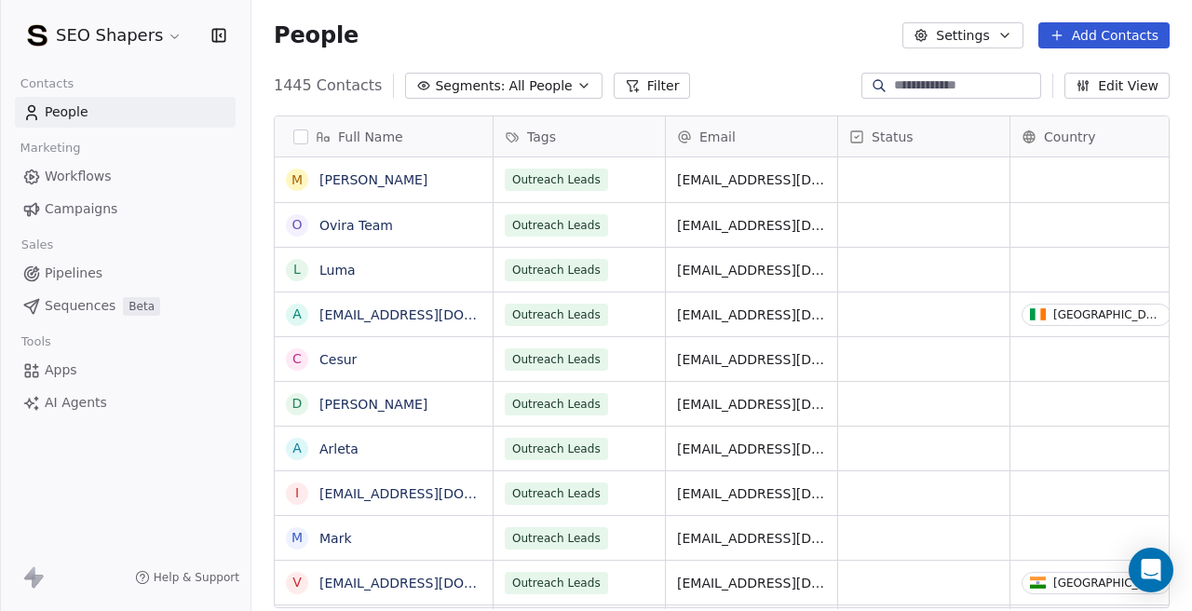
click at [740, 81] on div "1445 Contacts Segments: All People Filter Edit View" at bounding box center [721, 86] width 940 height 30
click at [924, 83] on input at bounding box center [965, 85] width 143 height 19
paste input "**********"
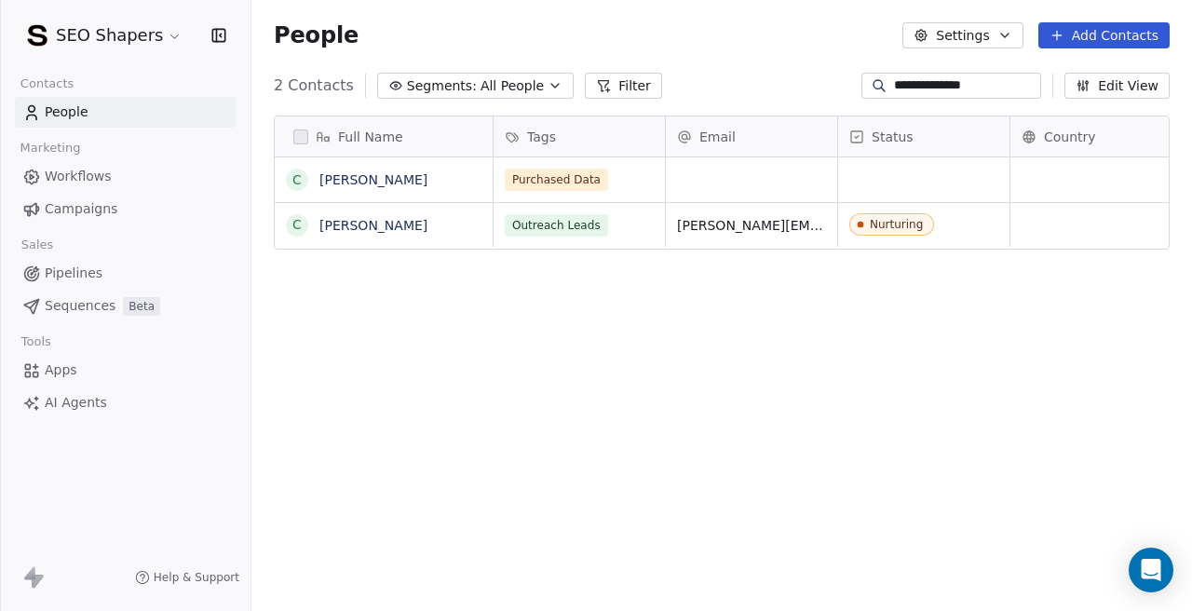
scroll to position [538, 940]
click at [519, 385] on div "Full Name C Claudia Tomina C Claudia Da Silva Tags Email Status Country Company…" at bounding box center [721, 369] width 940 height 537
click at [592, 182] on span "Purchased Data" at bounding box center [557, 180] width 103 height 22
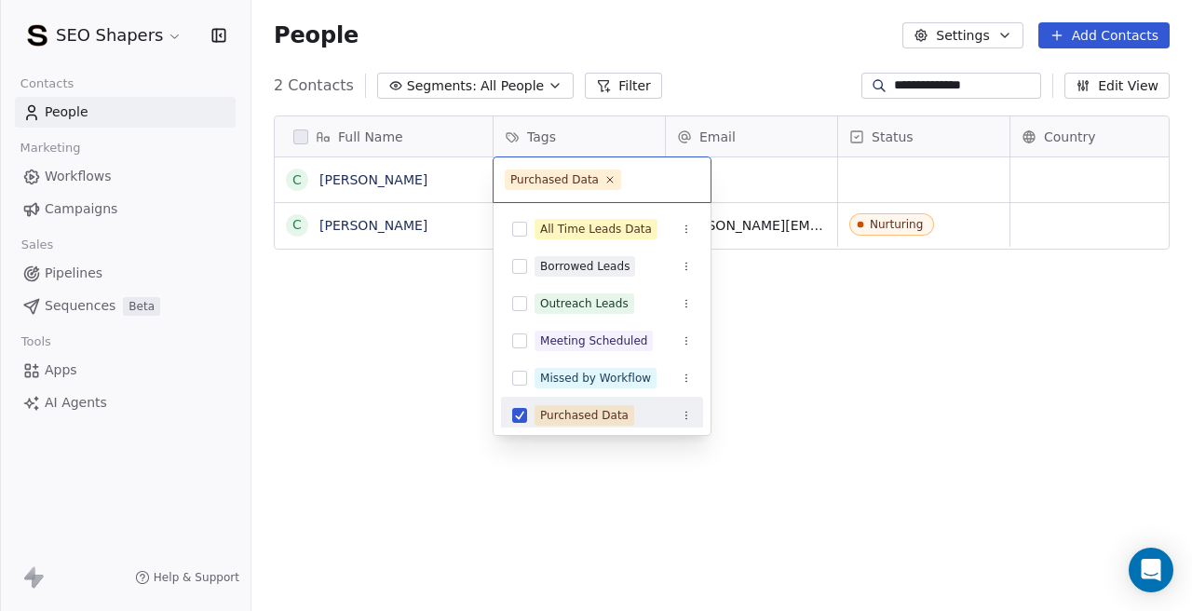
click at [525, 412] on button "Suggestions" at bounding box center [519, 415] width 15 height 15
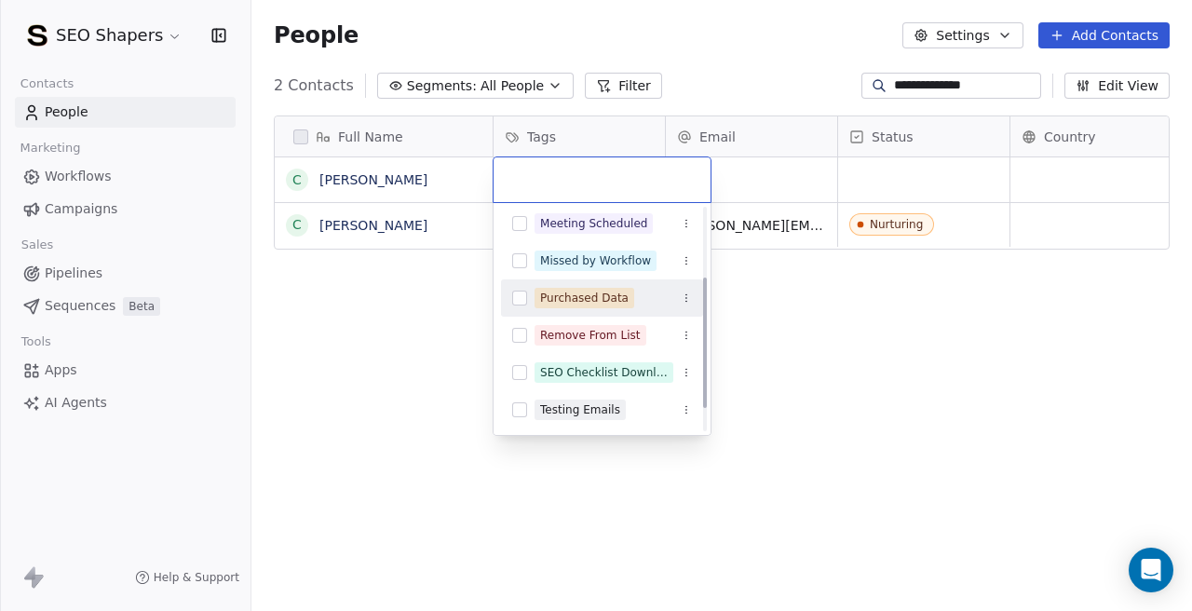
scroll to position [118, 0]
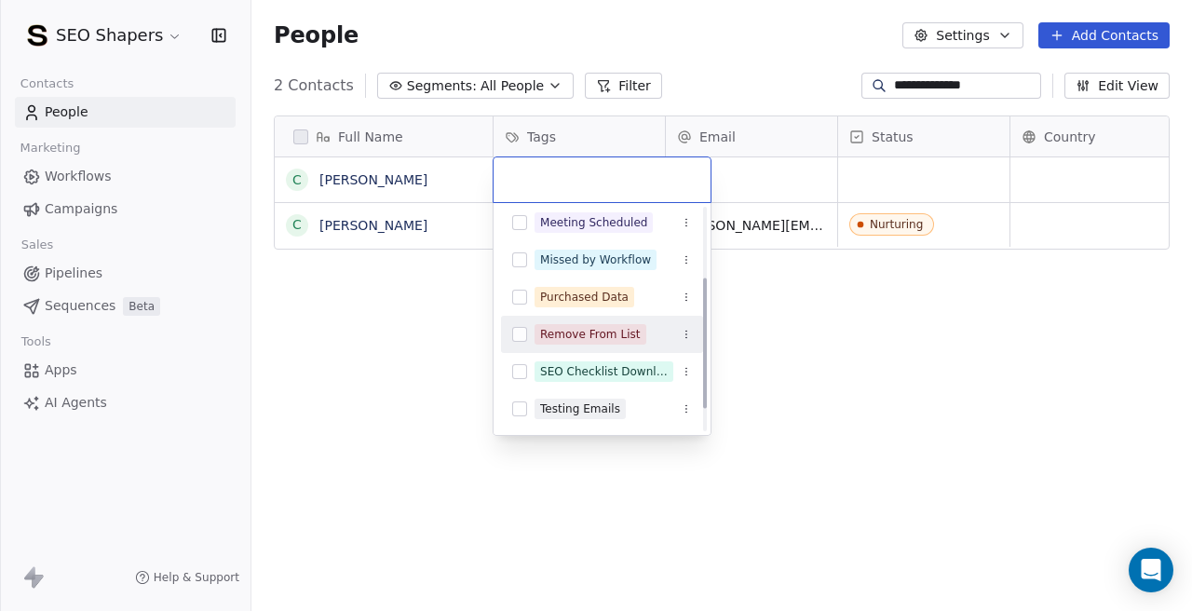
click at [523, 336] on button "Suggestions" at bounding box center [519, 334] width 15 height 15
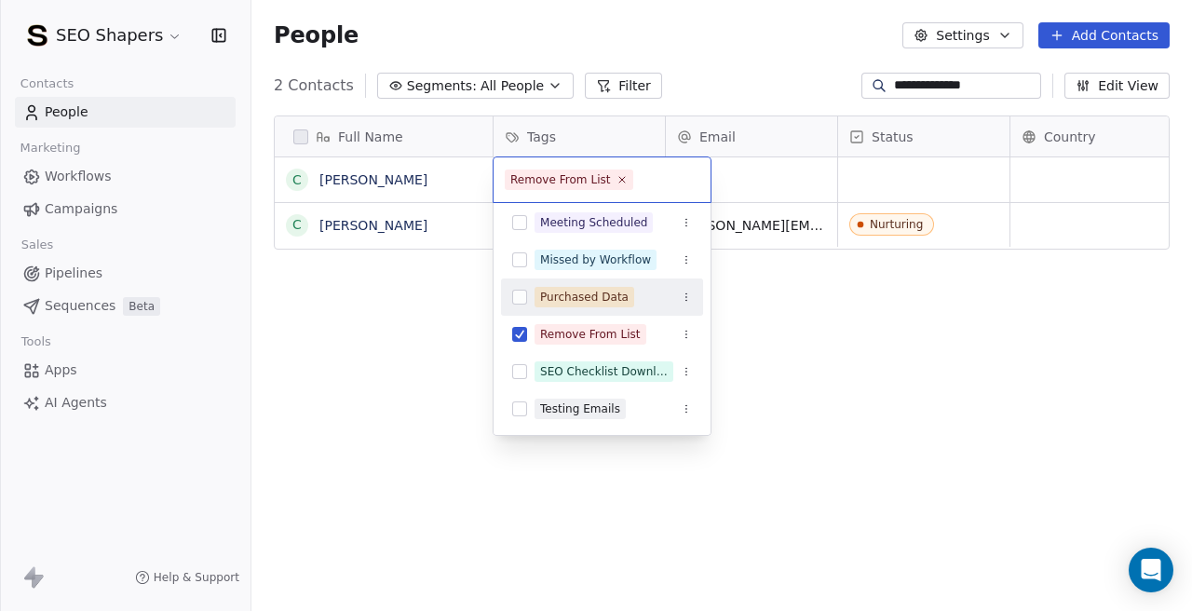
click at [932, 294] on html "**********" at bounding box center [596, 305] width 1192 height 611
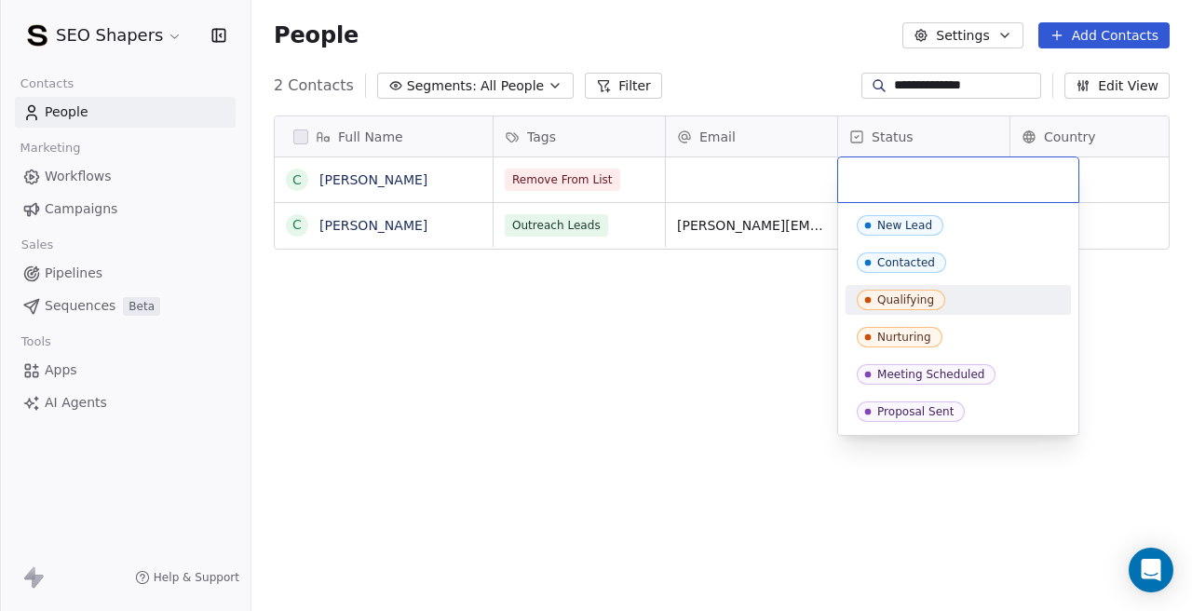
scroll to position [185, 0]
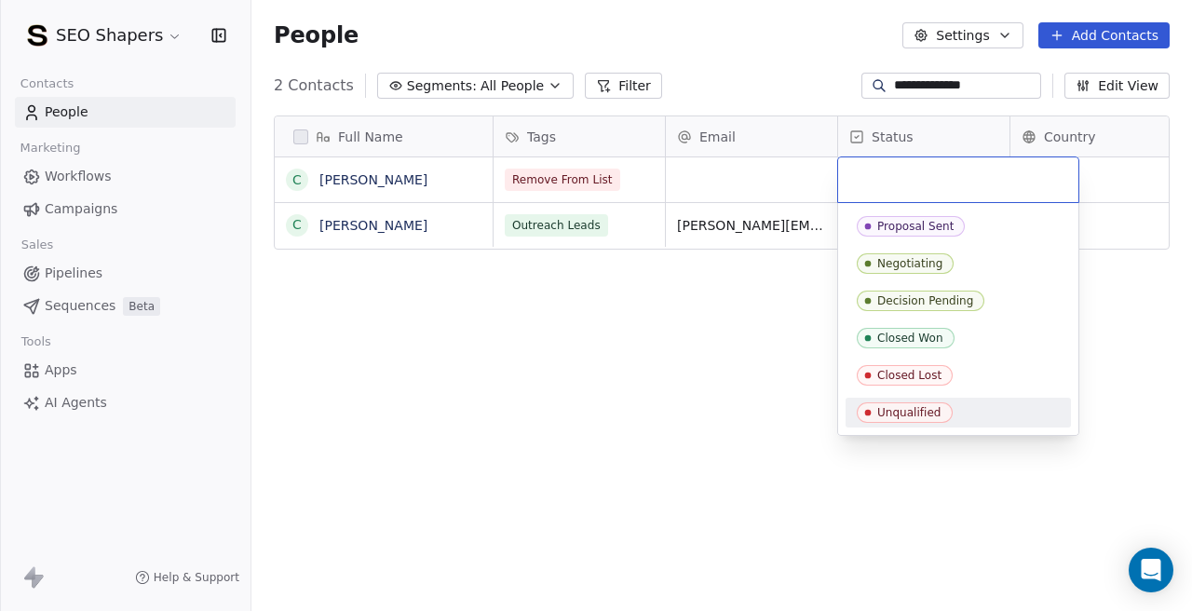
click at [894, 407] on div "Unqualified" at bounding box center [909, 412] width 64 height 13
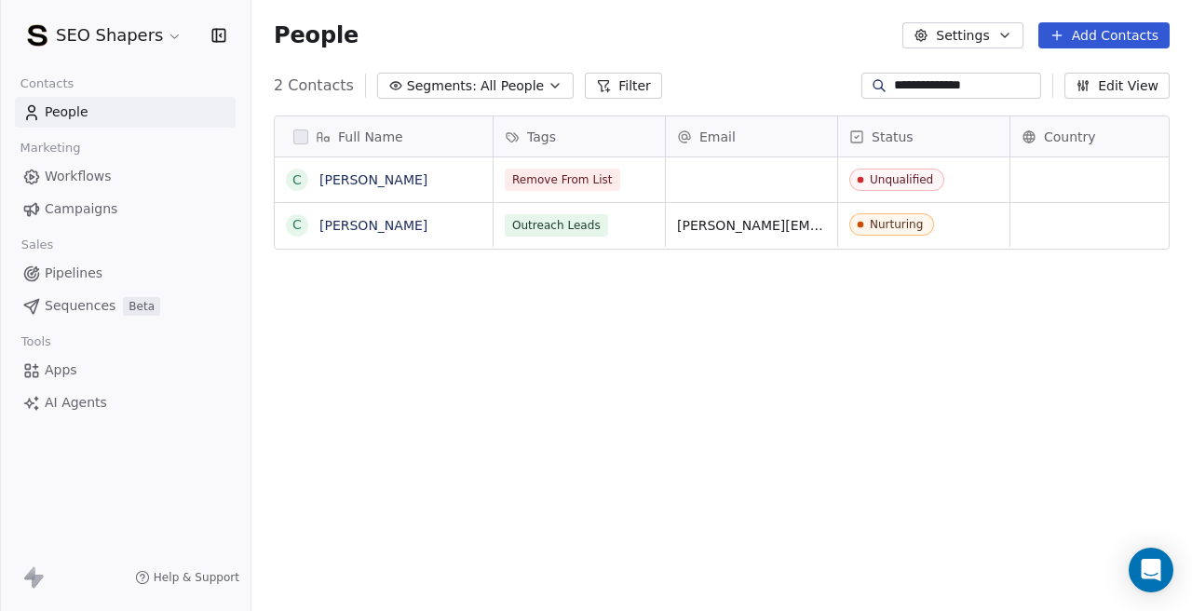
click at [703, 385] on div "Full Name C Claudia Tomina C Claudia Da Silva Tags Email Status Country Company…" at bounding box center [721, 369] width 940 height 537
click at [886, 84] on icon at bounding box center [878, 85] width 15 height 15
paste input "******"
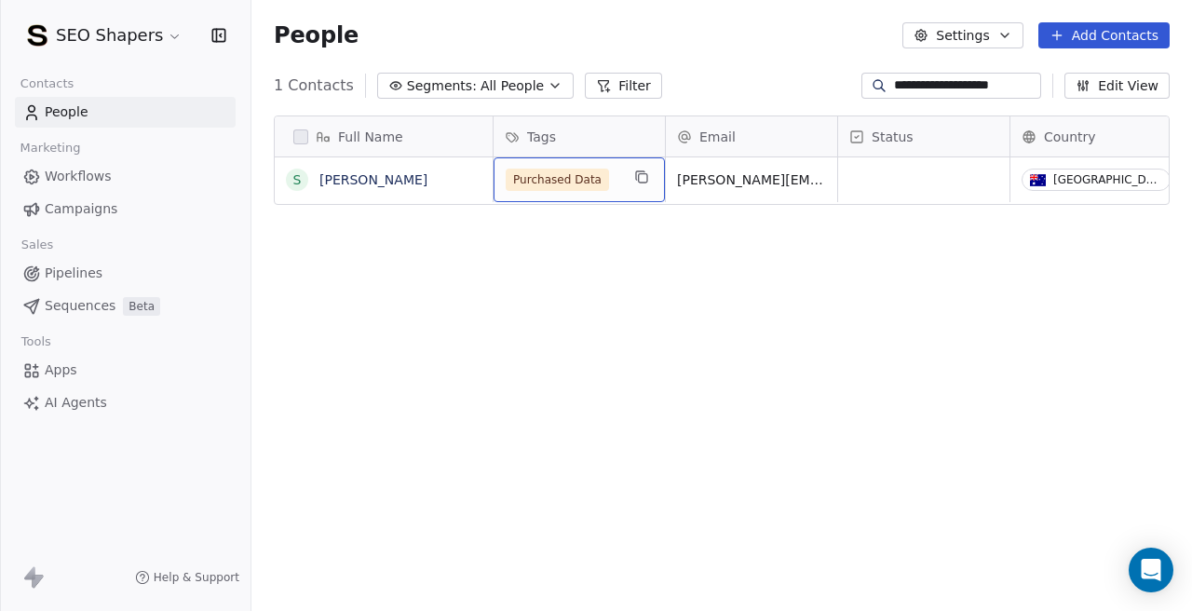
scroll to position [0, 0]
click at [582, 177] on span "Purchased Data" at bounding box center [557, 180] width 103 height 22
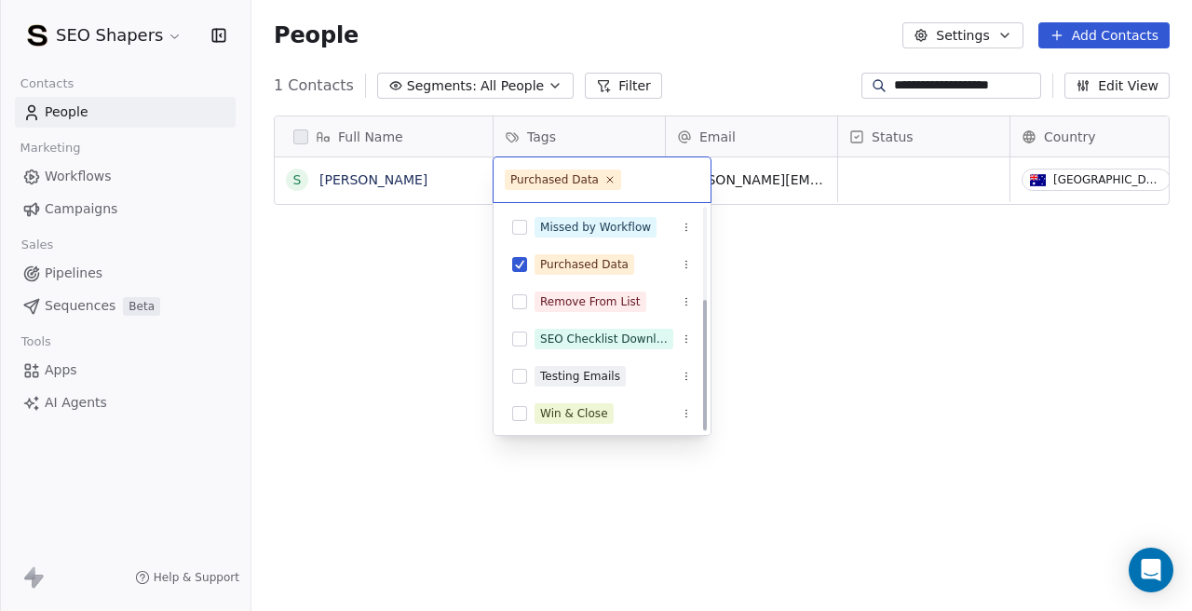
scroll to position [155, 0]
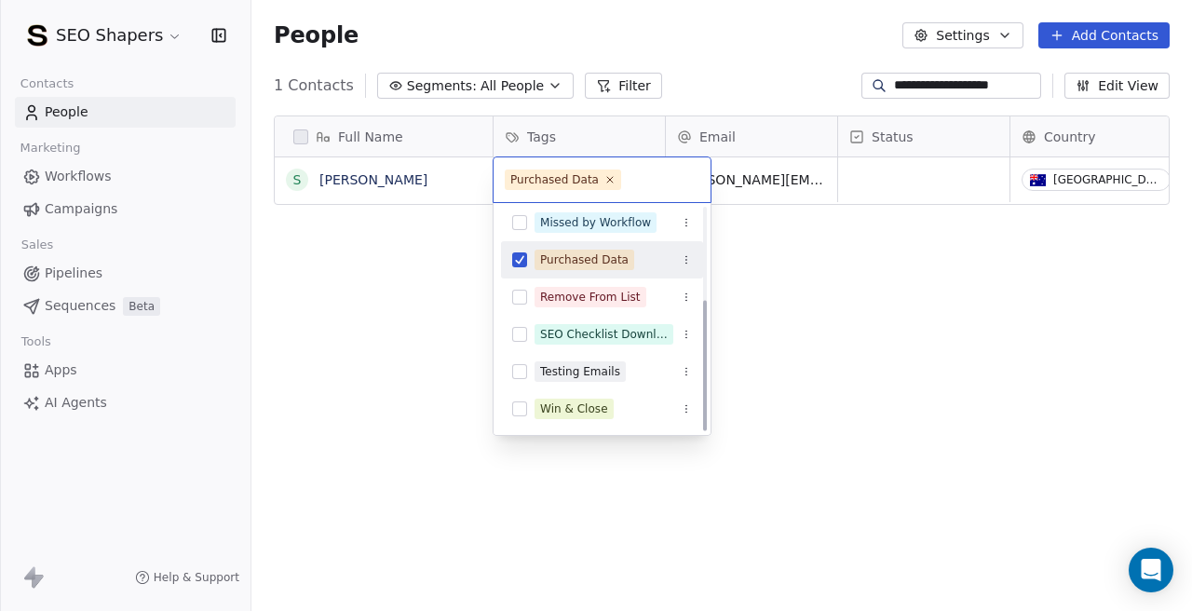
click at [520, 267] on div "Purchased Data" at bounding box center [602, 260] width 202 height 30
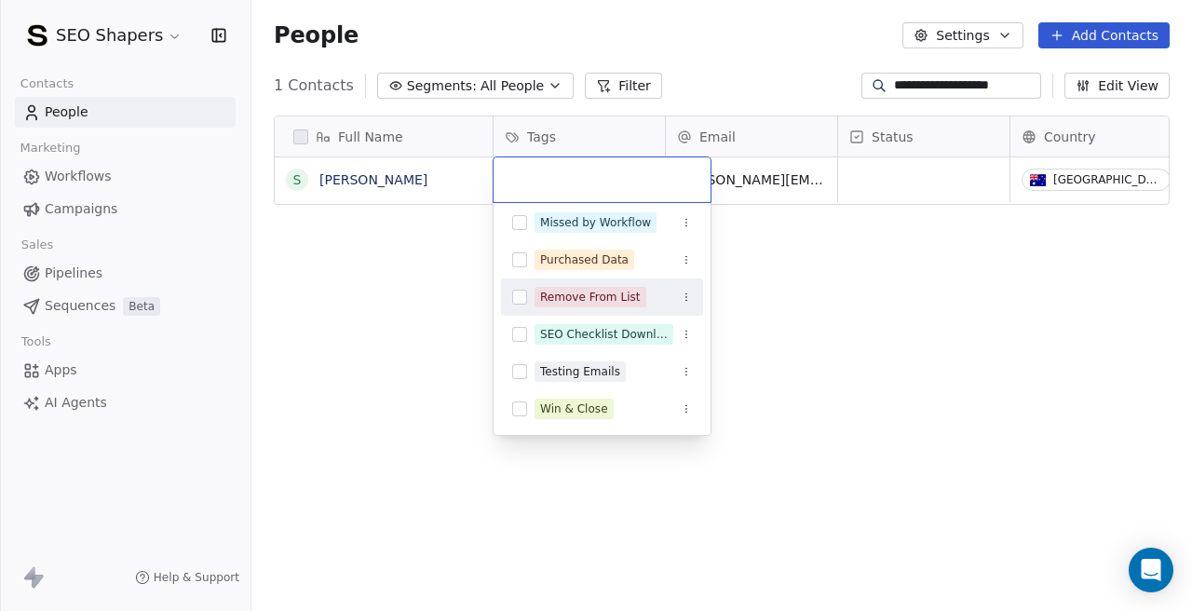
click at [524, 290] on button "Suggestions" at bounding box center [519, 297] width 15 height 15
click at [884, 270] on html "**********" at bounding box center [596, 305] width 1192 height 611
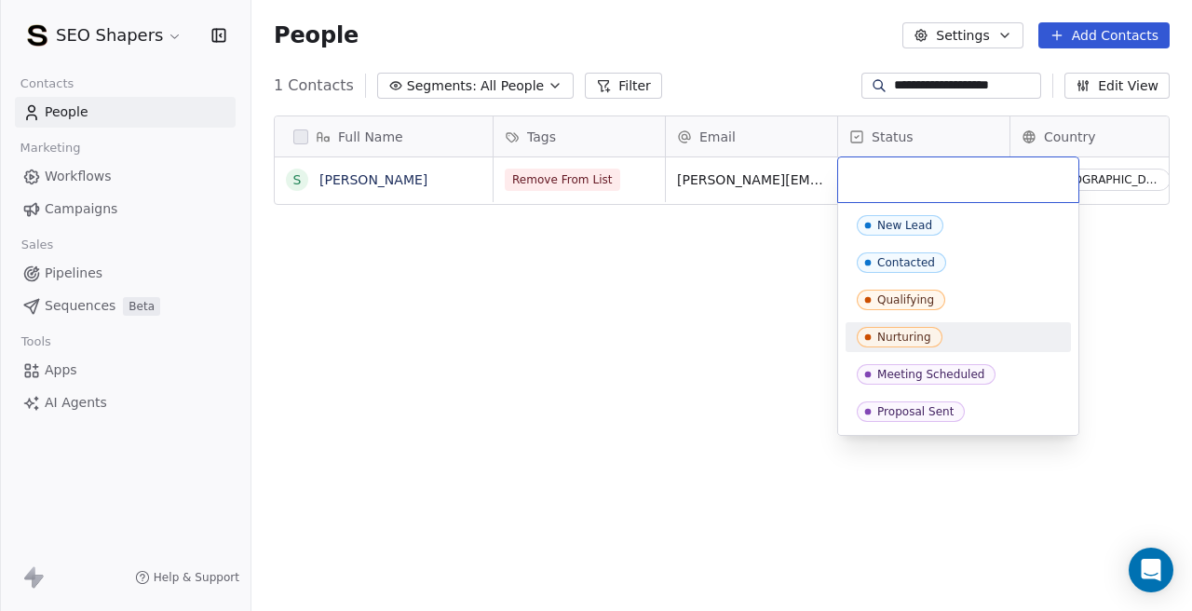
scroll to position [185, 0]
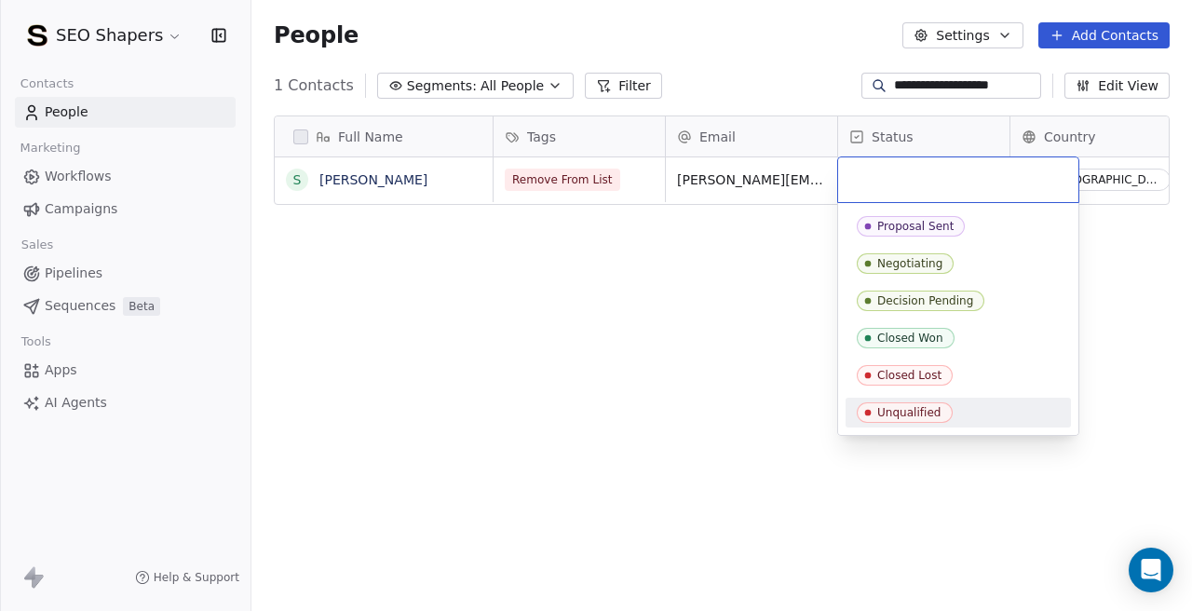
click at [888, 422] on span "Unqualified" at bounding box center [905, 412] width 96 height 20
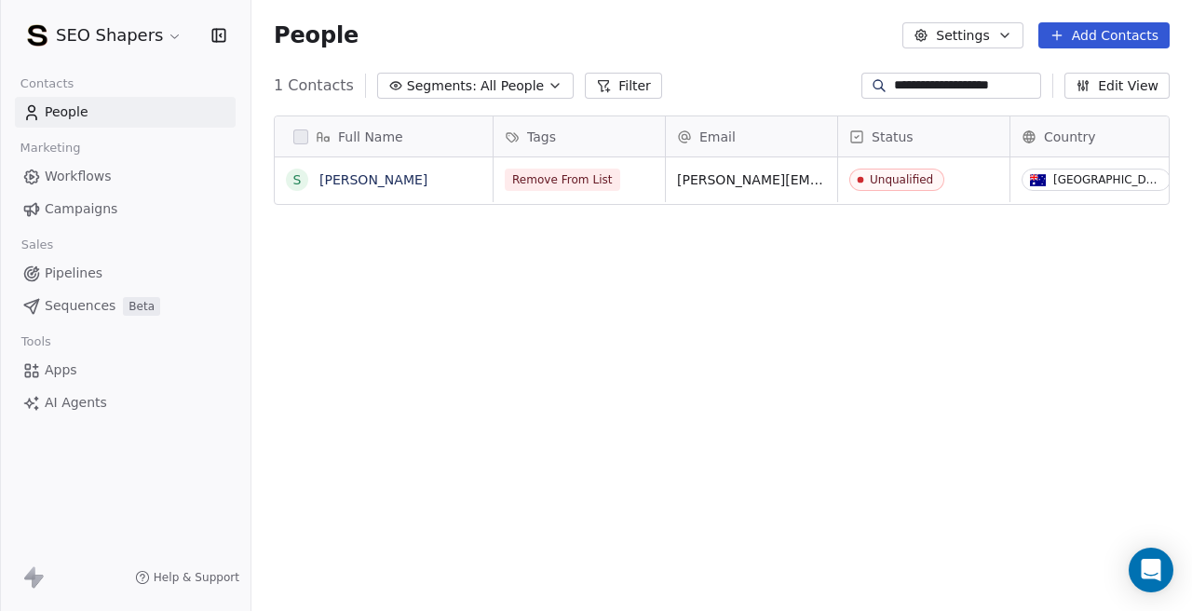
click at [655, 358] on div "Full Name S Simona Yamine Tags Email Status Country Company Website Remove From…" at bounding box center [721, 369] width 940 height 537
click at [908, 88] on input "**********" at bounding box center [965, 85] width 143 height 19
paste input "***"
type input "**********"
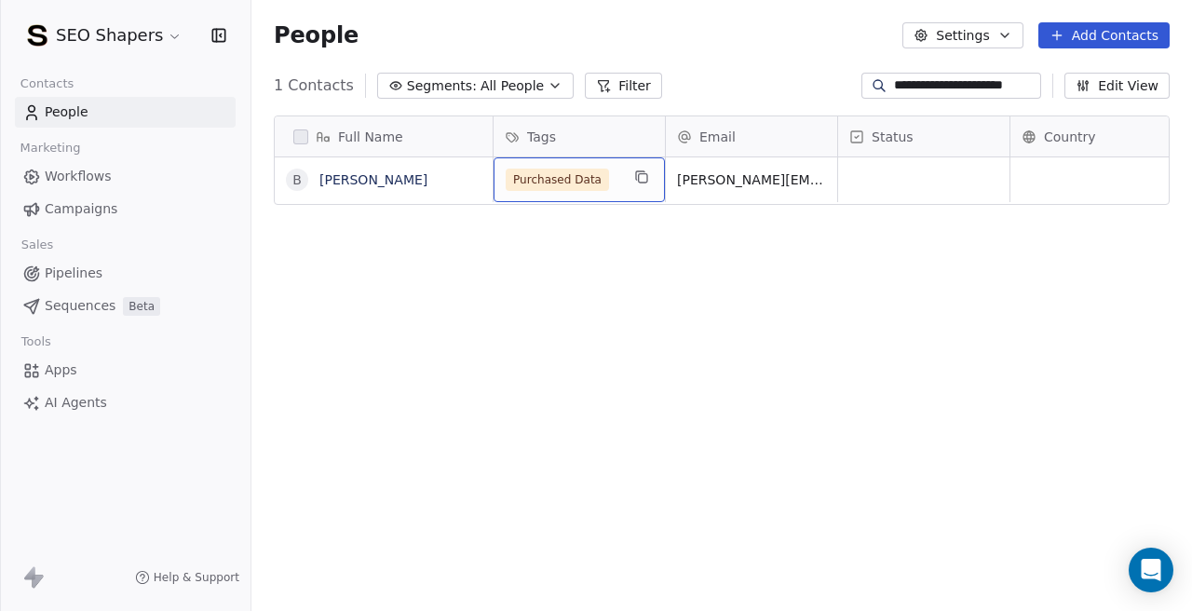
scroll to position [0, 0]
click at [611, 196] on div "Purchased Data" at bounding box center [578, 179] width 171 height 45
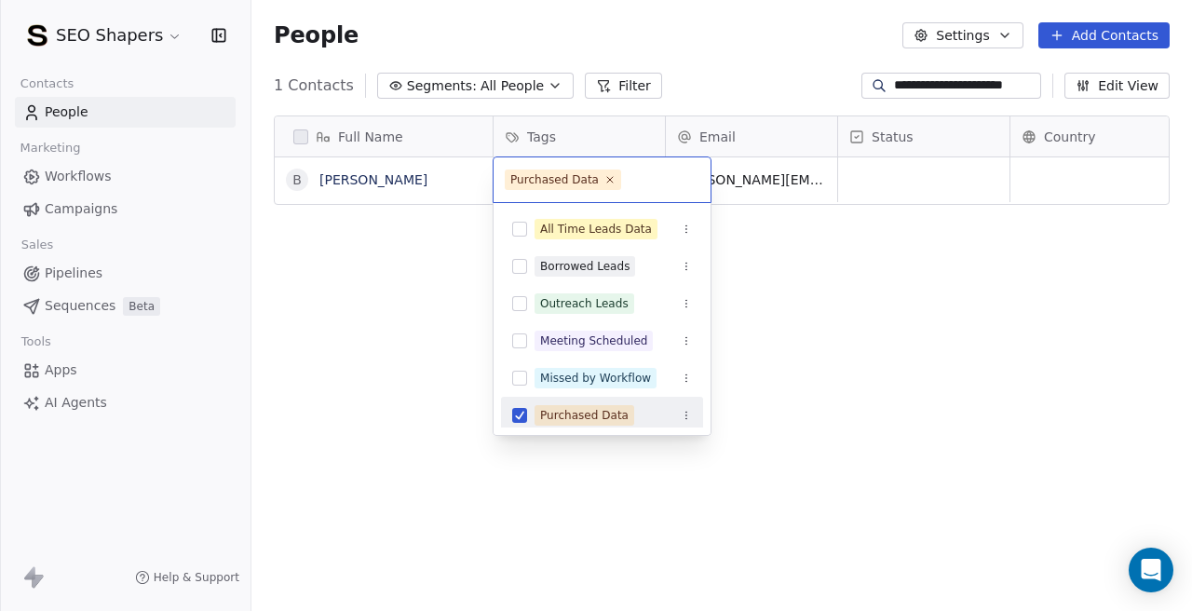
click at [523, 414] on button "Suggestions" at bounding box center [519, 415] width 15 height 15
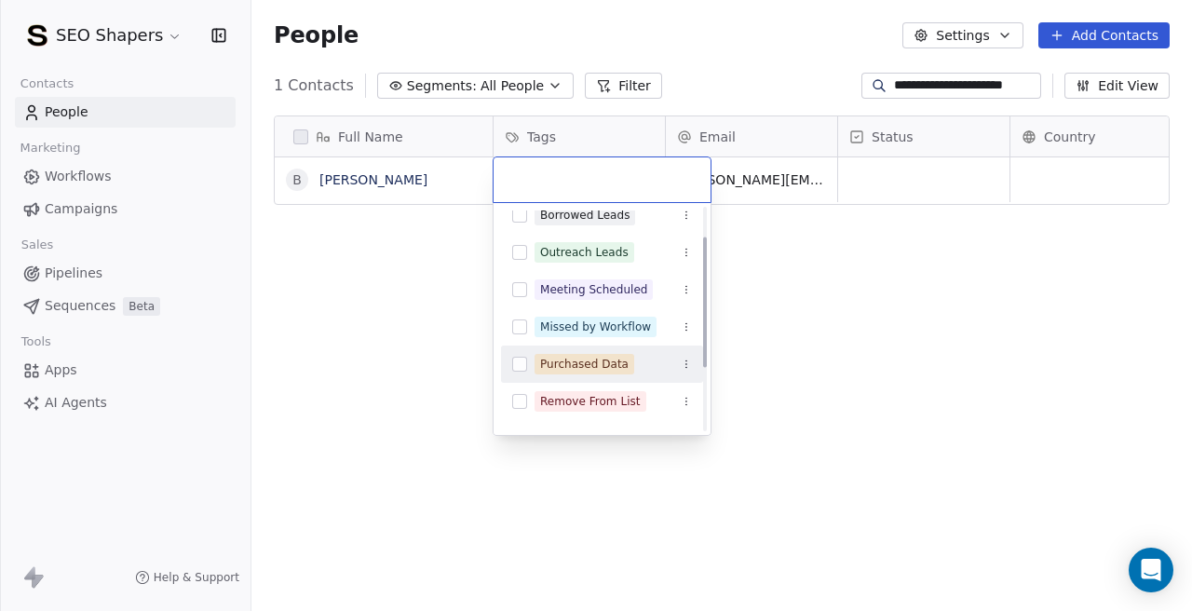
scroll to position [56, 0]
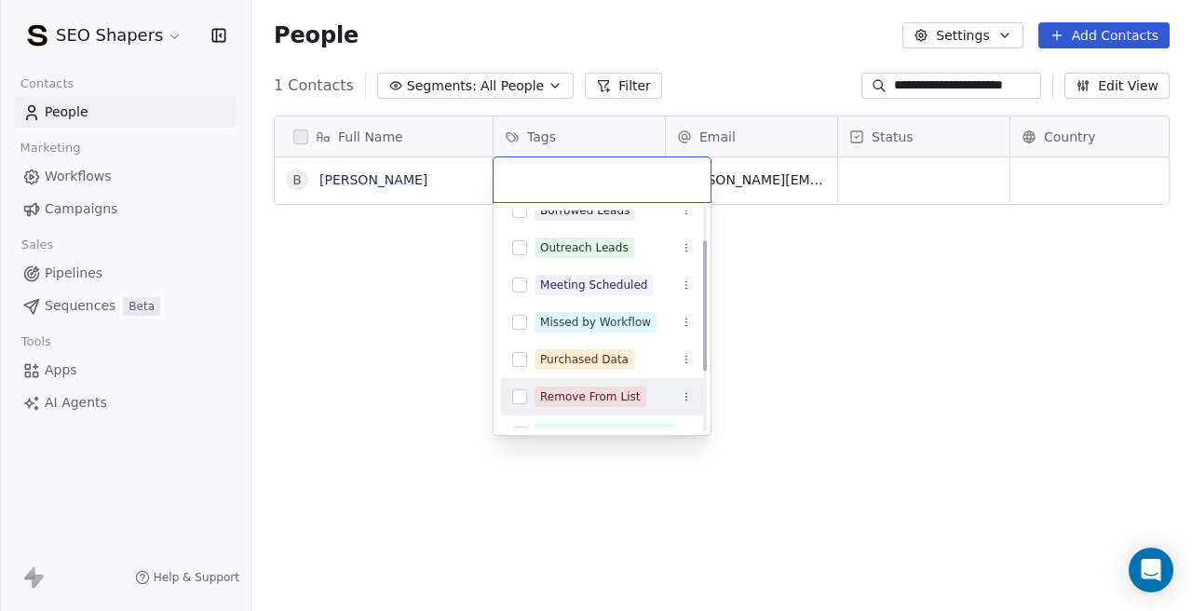
click at [523, 400] on button "Suggestions" at bounding box center [519, 396] width 15 height 15
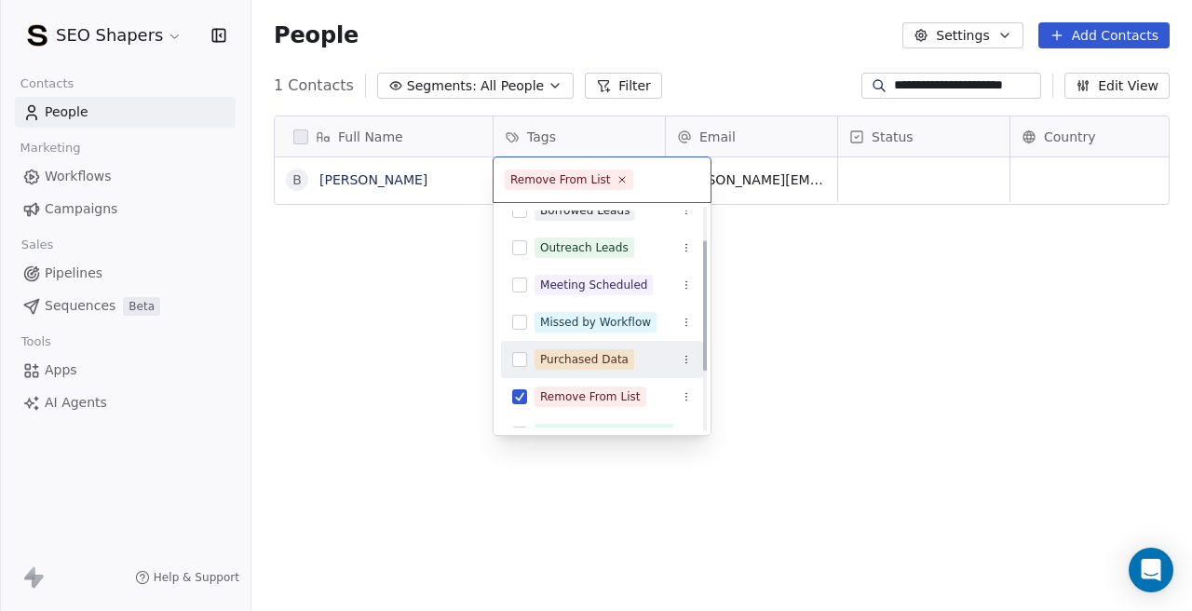
click at [927, 230] on html "**********" at bounding box center [596, 305] width 1192 height 611
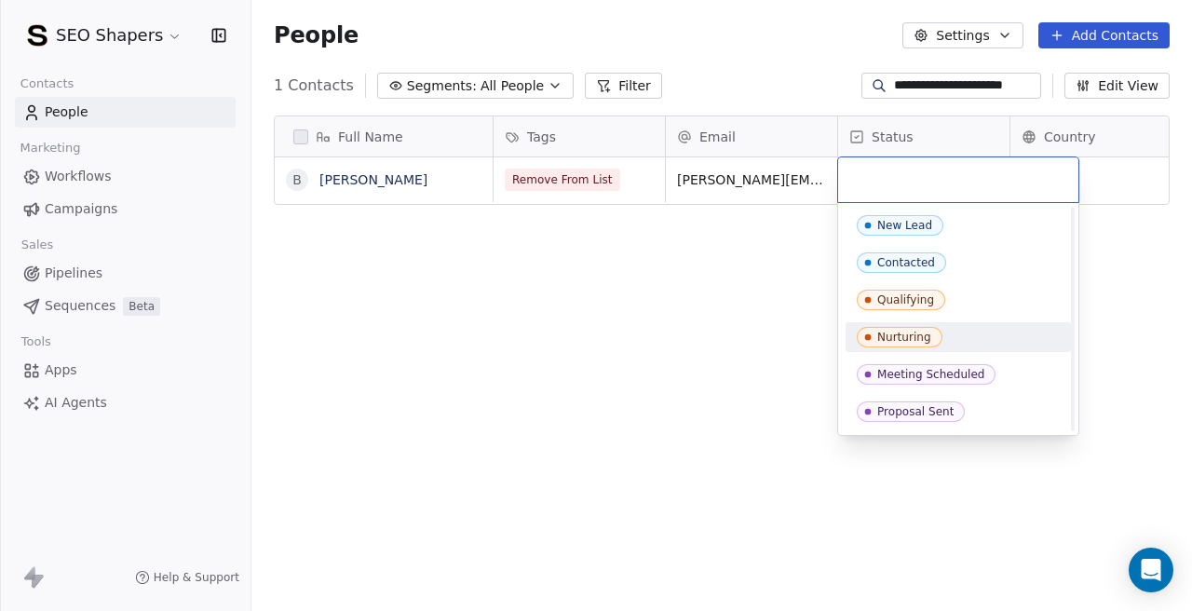
scroll to position [185, 0]
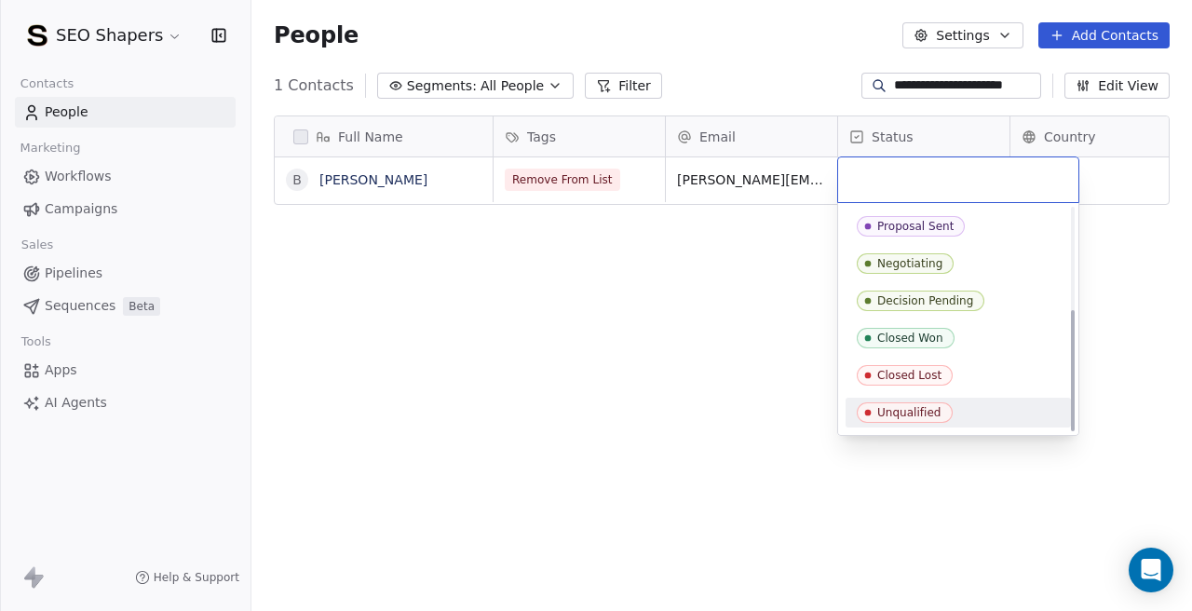
click at [887, 406] on div "Unqualified" at bounding box center [909, 412] width 64 height 13
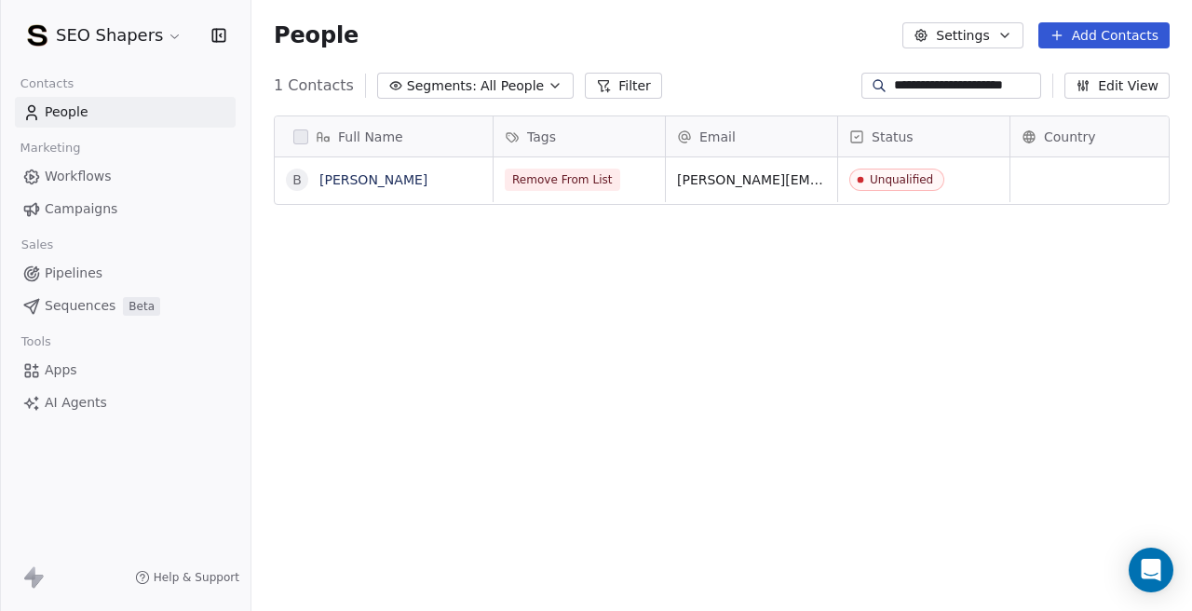
click at [662, 346] on div "Full Name B [PERSON_NAME] Tags Email Status Country Company Website Remove From…" at bounding box center [721, 369] width 940 height 537
click at [935, 78] on input "**********" at bounding box center [965, 85] width 143 height 19
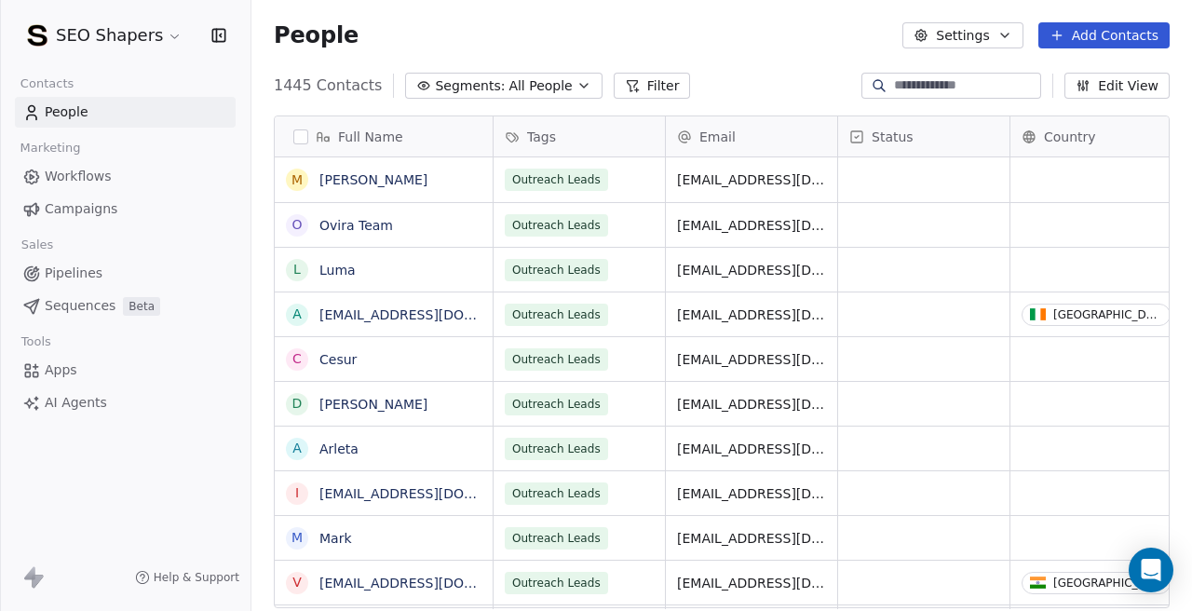
click at [718, 57] on div "People Settings Add Contacts" at bounding box center [721, 35] width 940 height 71
click at [474, 101] on div "Full Name M Momin O Ovira Team L Luma a alphafitnesscommericalsales@gmail.com C…" at bounding box center [721, 369] width 940 height 537
click at [508, 79] on span "All People" at bounding box center [539, 86] width 63 height 20
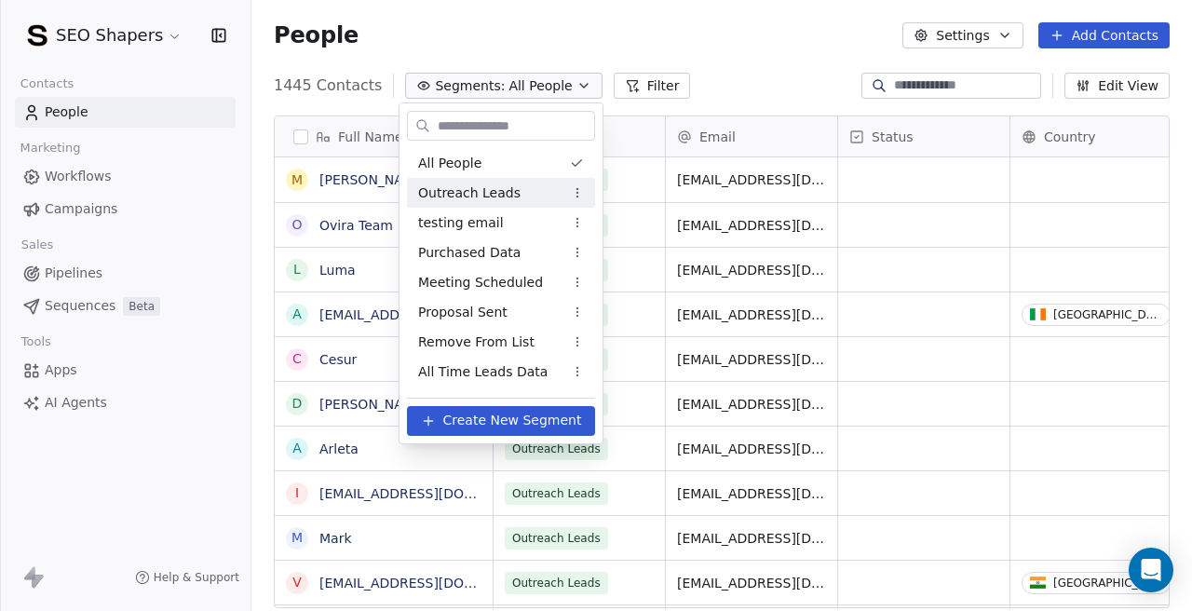
click at [489, 190] on span "Outreach Leads" at bounding box center [469, 193] width 102 height 20
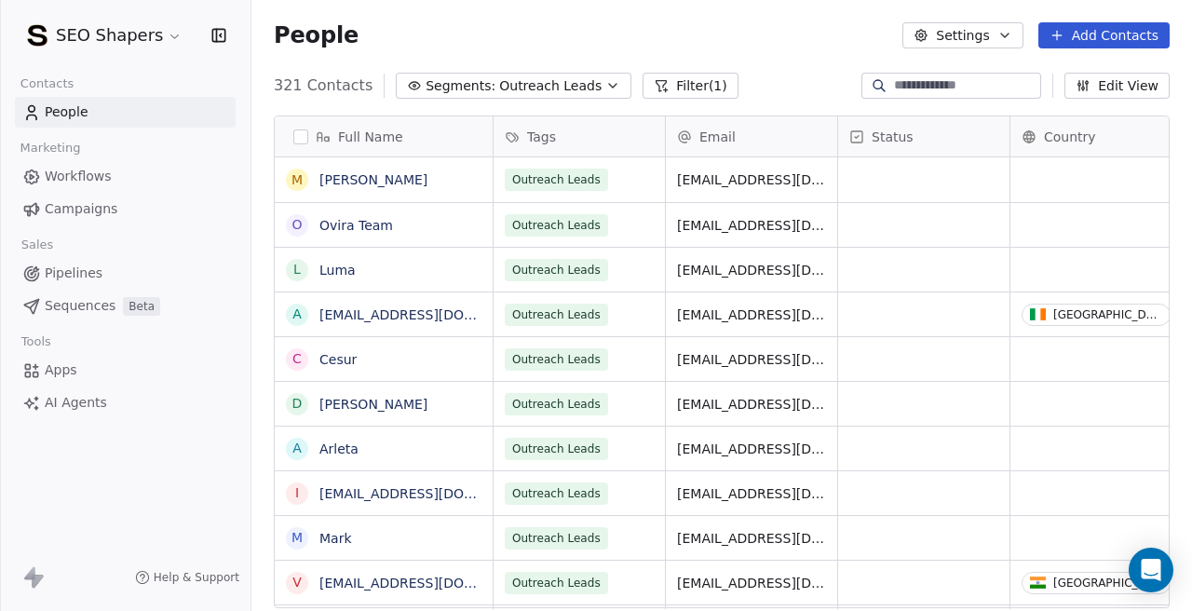
scroll to position [538, 940]
click at [501, 90] on span "Outreach Leads" at bounding box center [550, 86] width 102 height 20
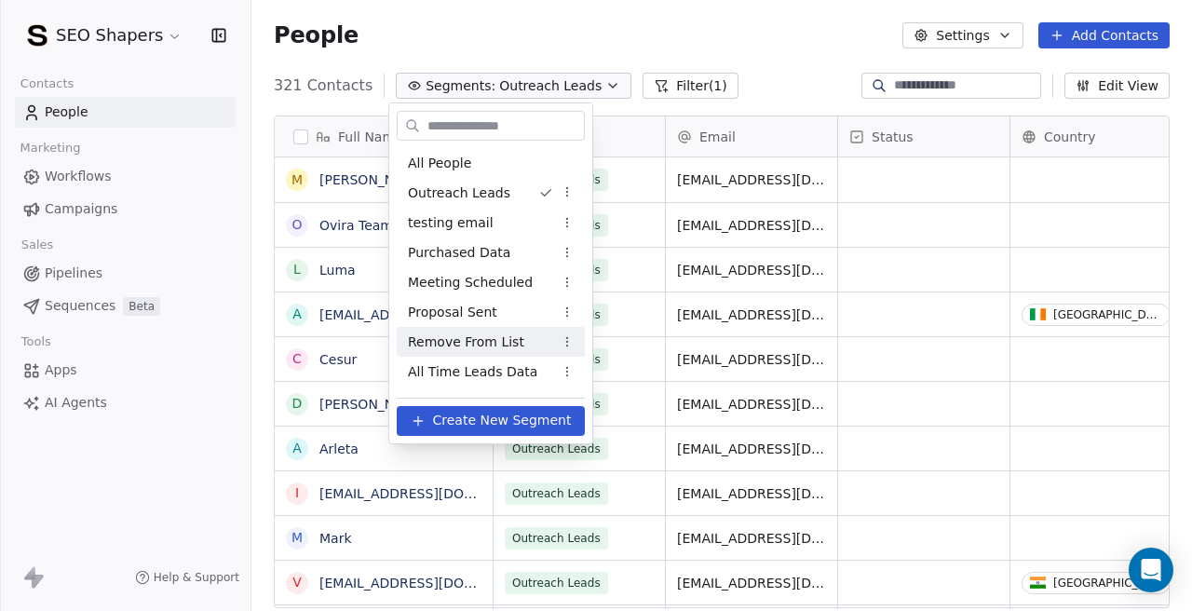
scroll to position [56, 0]
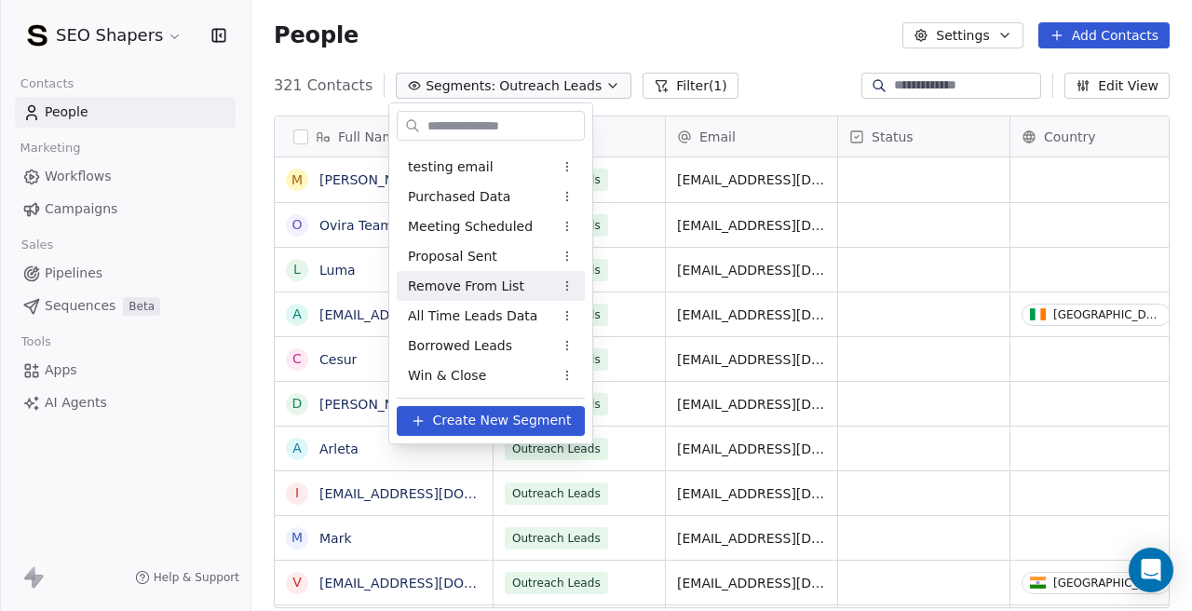
click at [470, 284] on span "Remove From List" at bounding box center [466, 287] width 116 height 20
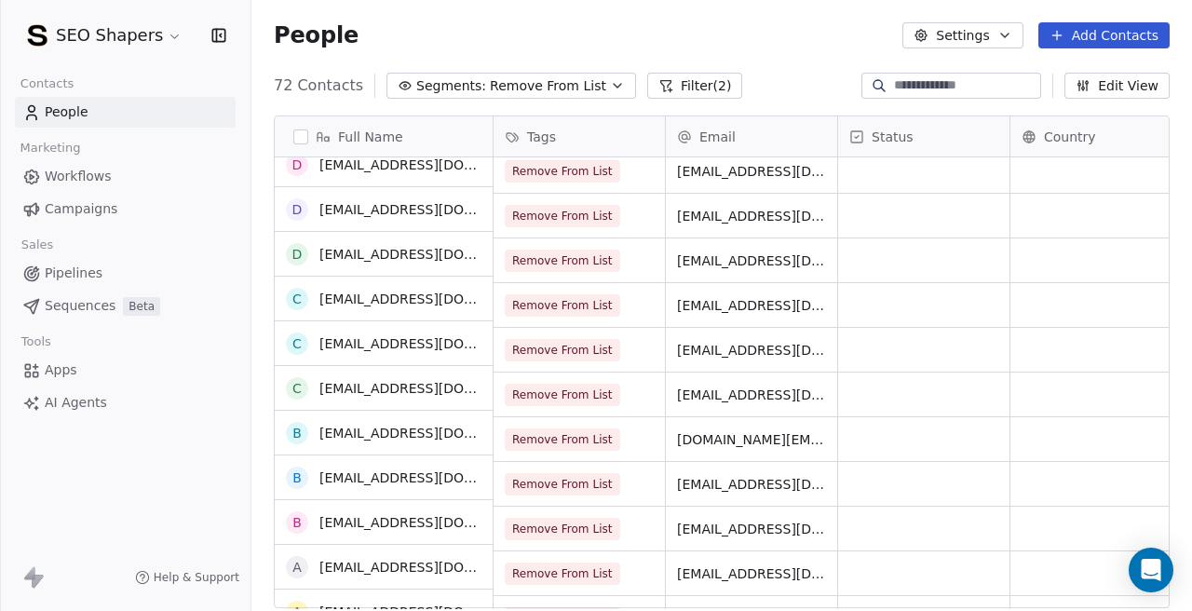
scroll to position [2766, 0]
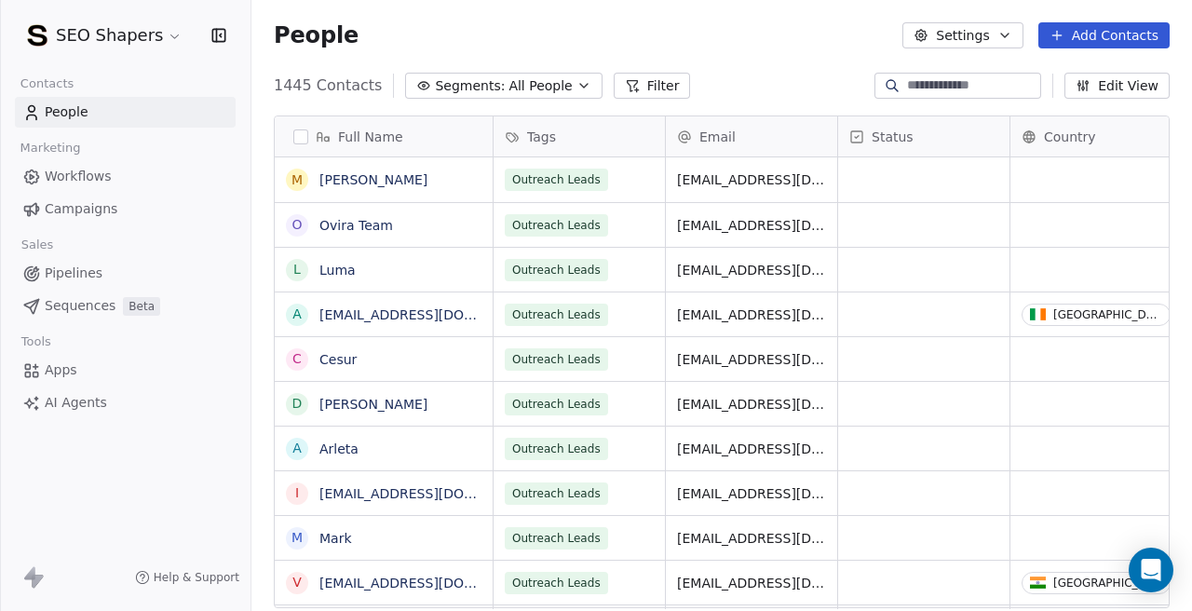
scroll to position [538, 940]
click at [527, 87] on span "All People" at bounding box center [539, 86] width 63 height 20
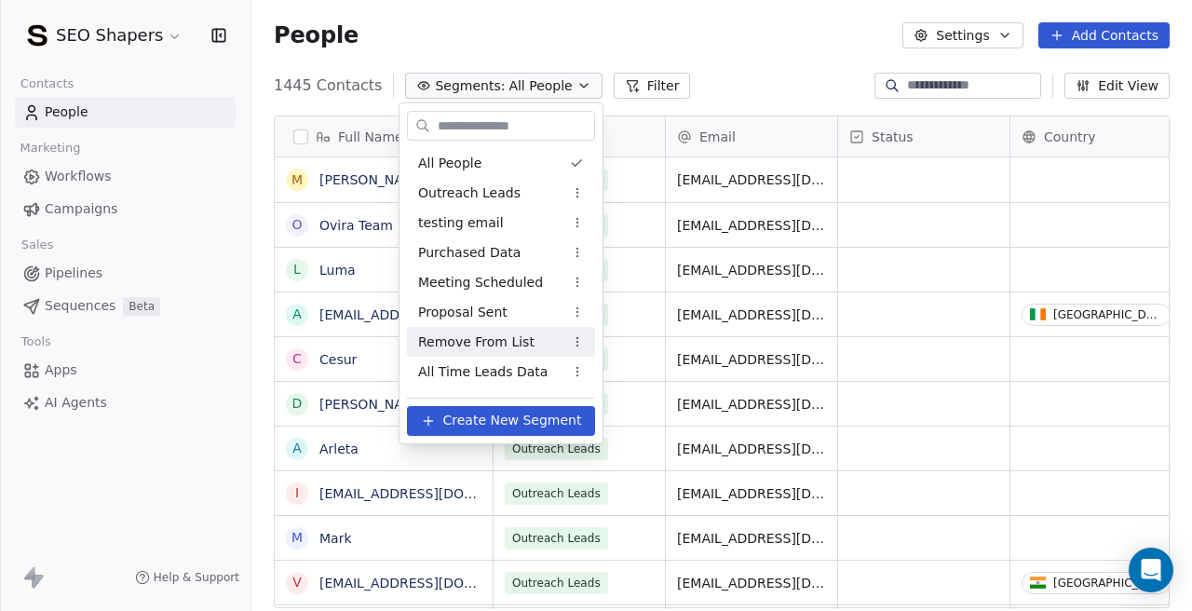
click at [504, 349] on span "Remove From List" at bounding box center [476, 342] width 116 height 20
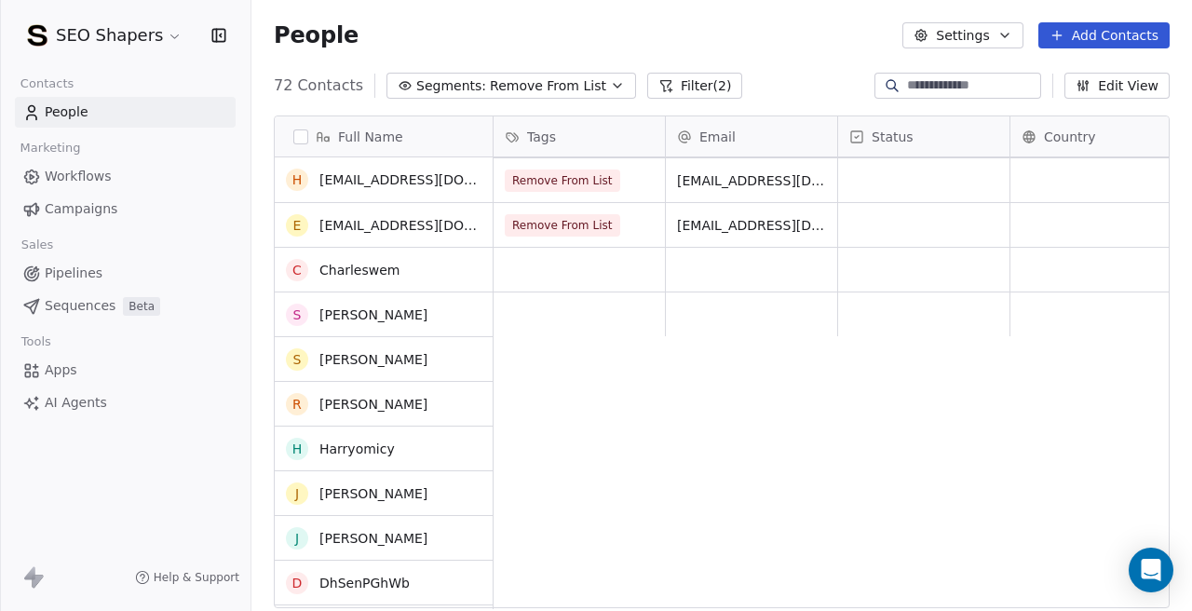
scroll to position [2145, 0]
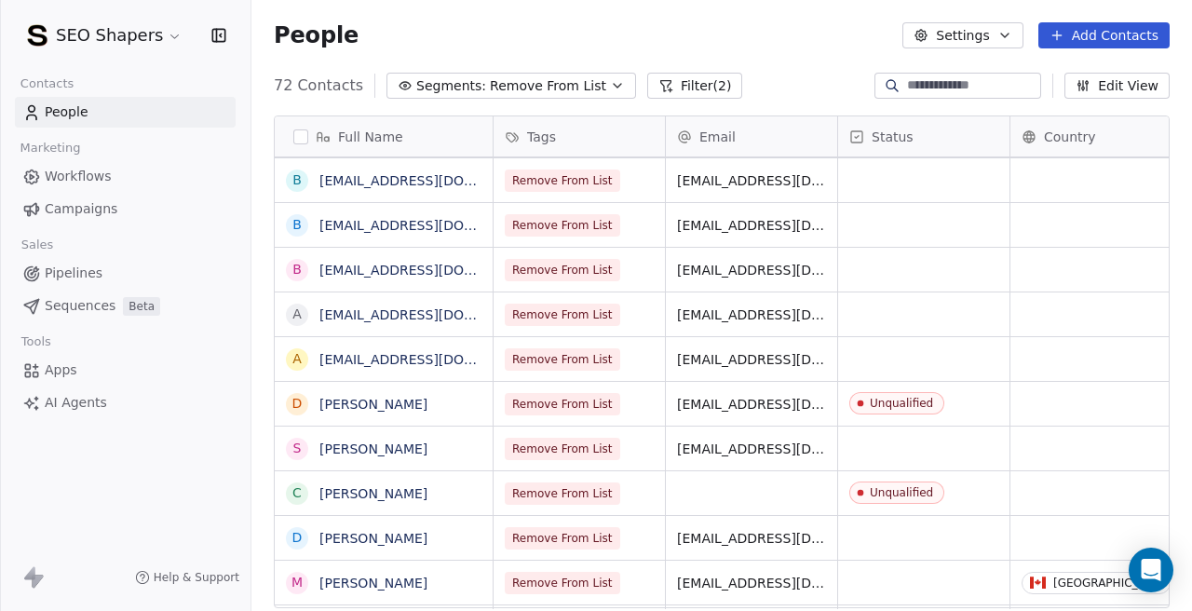
click at [932, 87] on input at bounding box center [972, 85] width 130 height 19
paste input "**********"
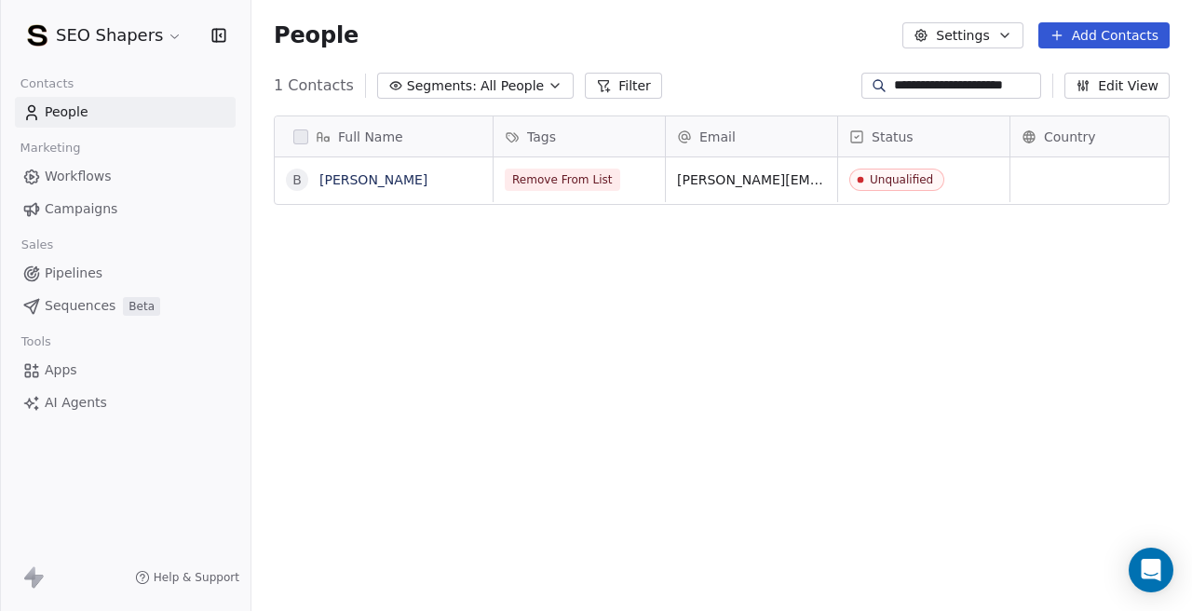
scroll to position [538, 940]
type input "**********"
click at [709, 317] on div "Full Name B [PERSON_NAME] Tags Email Status Country Company Website Remove From…" at bounding box center [721, 369] width 940 height 537
click at [914, 81] on input "**********" at bounding box center [965, 85] width 143 height 19
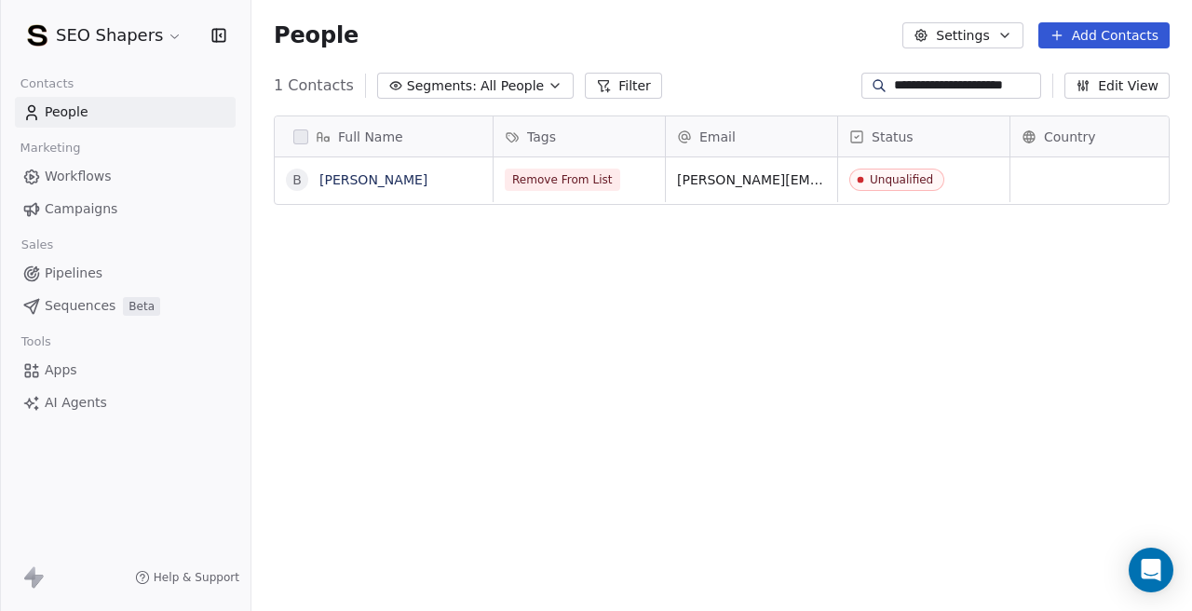
click at [914, 81] on input "**********" at bounding box center [965, 85] width 143 height 19
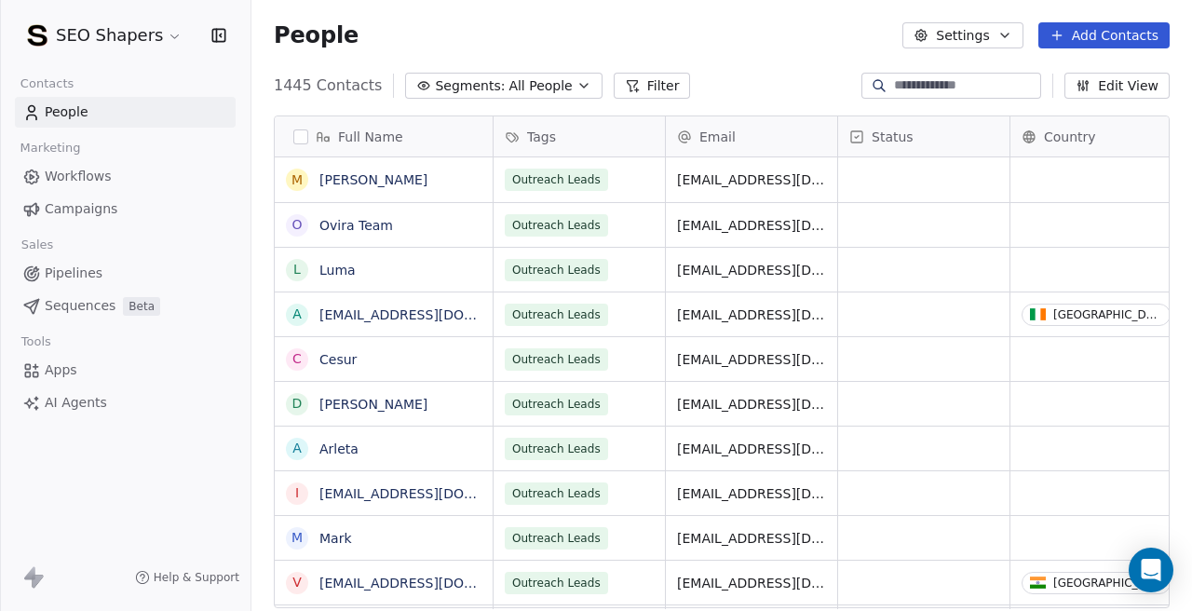
click at [709, 94] on div "1445 Contacts Segments: All People Filter Edit View" at bounding box center [721, 86] width 940 height 30
click at [915, 74] on div at bounding box center [951, 86] width 180 height 26
paste input "**********"
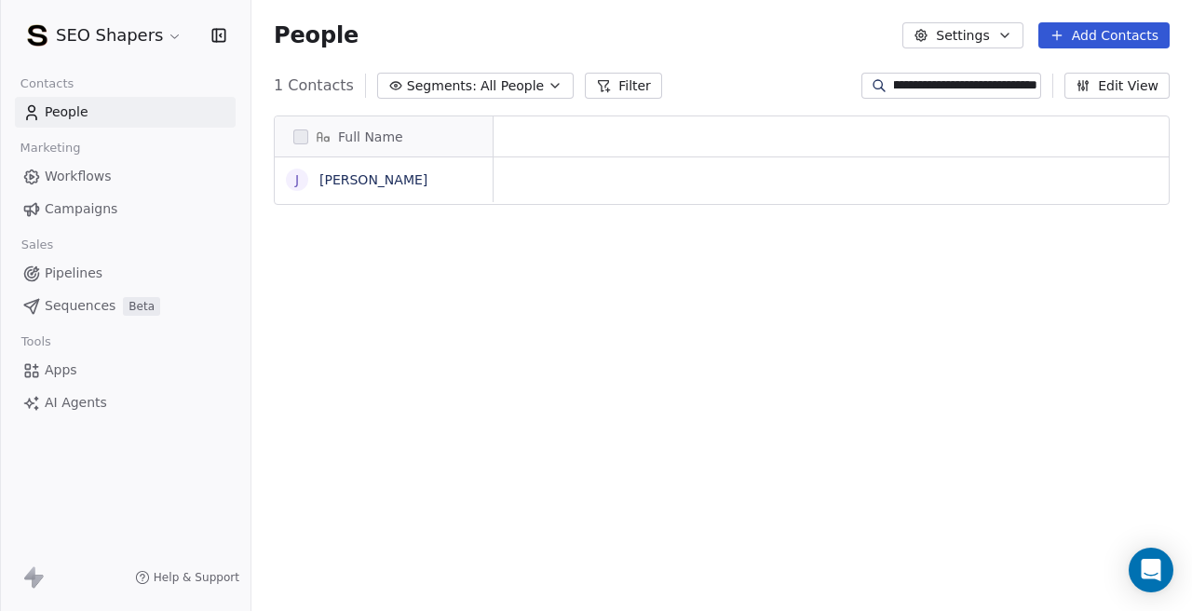
scroll to position [538, 940]
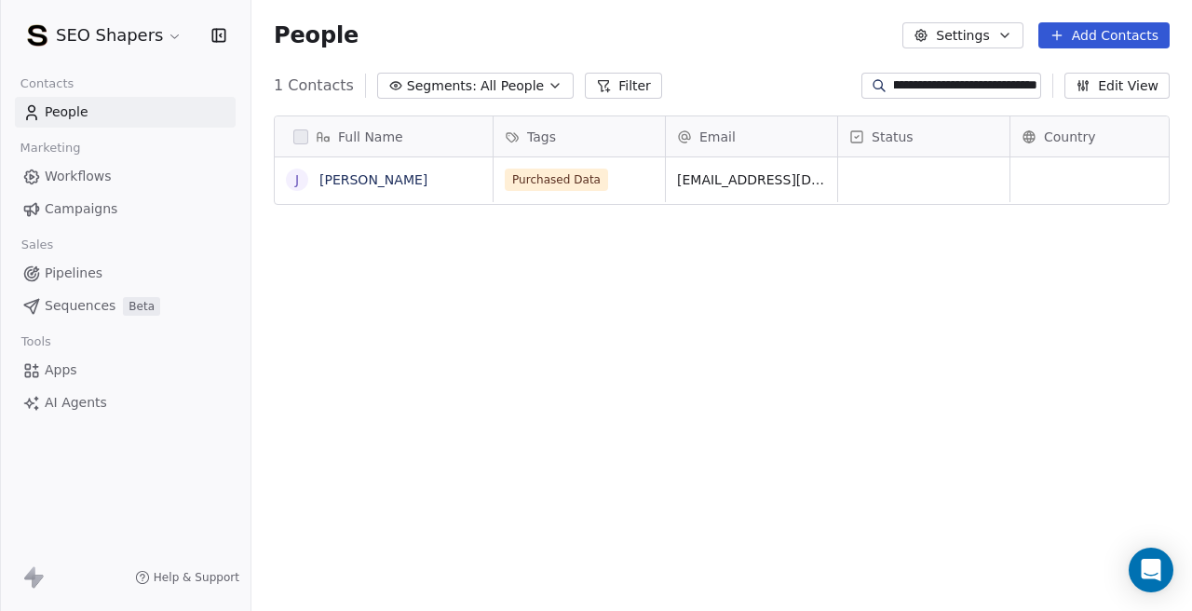
type input "**********"
click at [581, 176] on span "Purchased Data" at bounding box center [557, 180] width 103 height 22
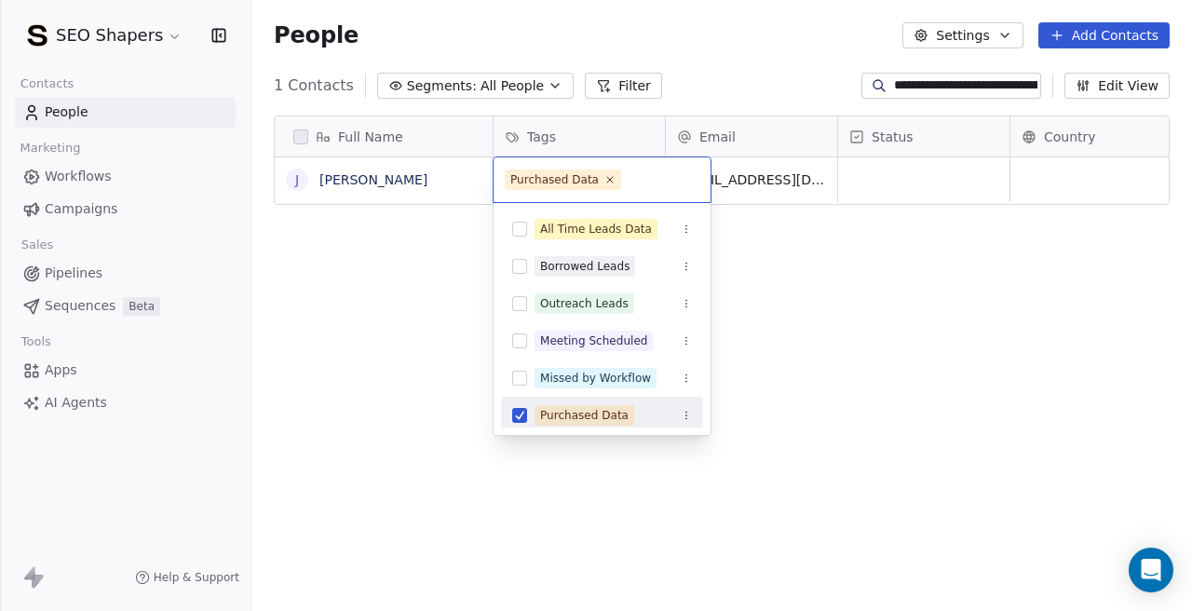
click at [520, 410] on button "Suggestions" at bounding box center [519, 415] width 15 height 15
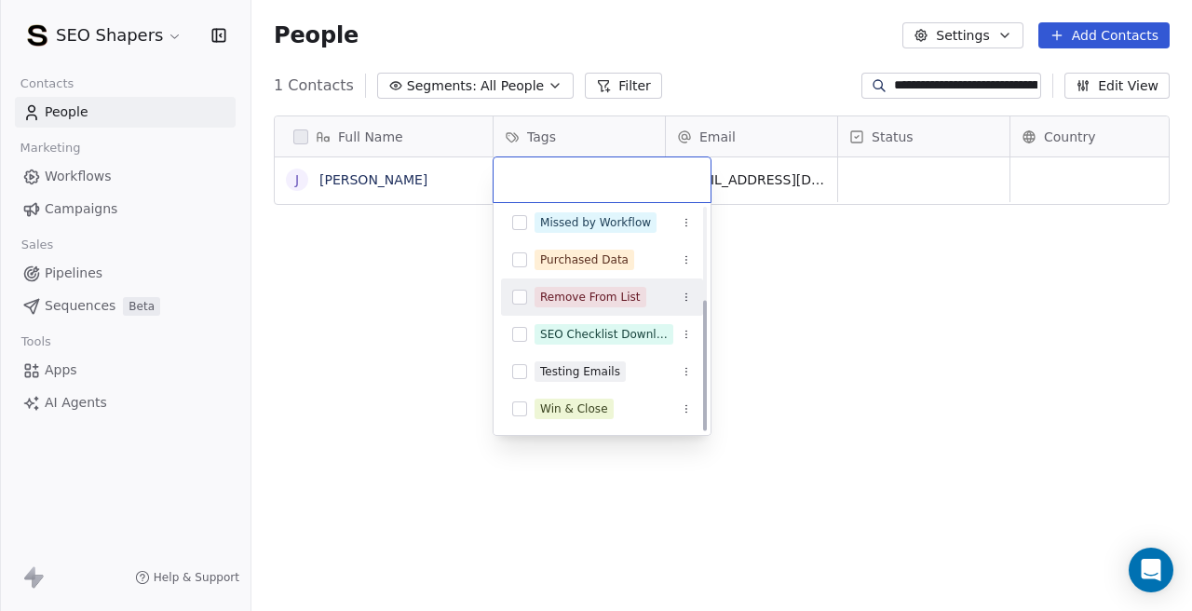
click at [521, 301] on button "Suggestions" at bounding box center [519, 297] width 15 height 15
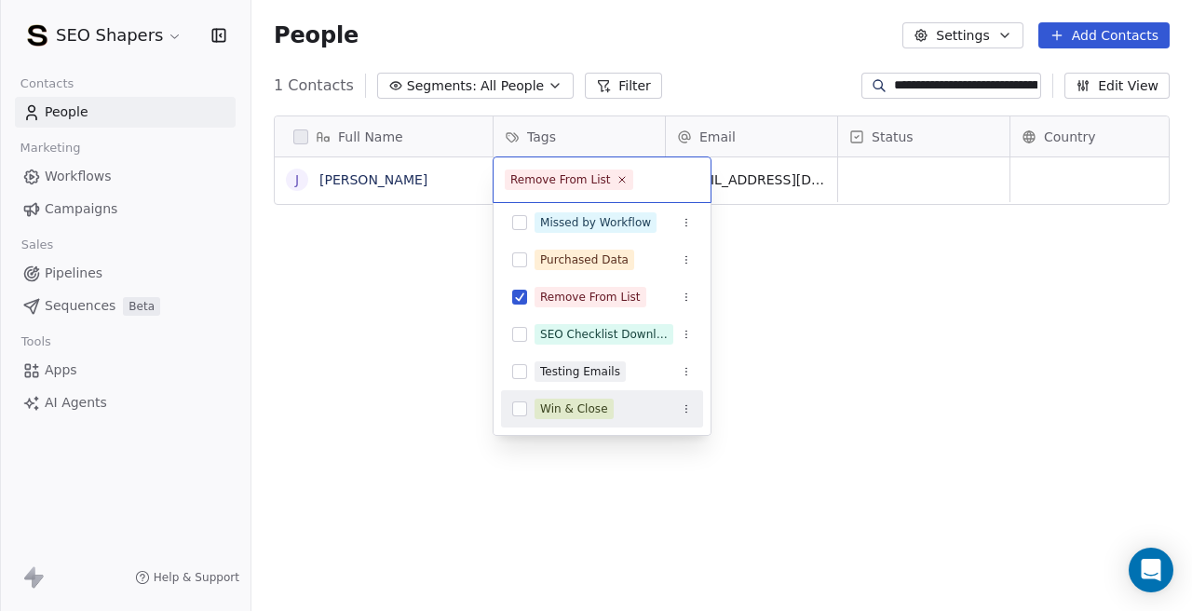
click at [424, 459] on html "**********" at bounding box center [596, 305] width 1192 height 611
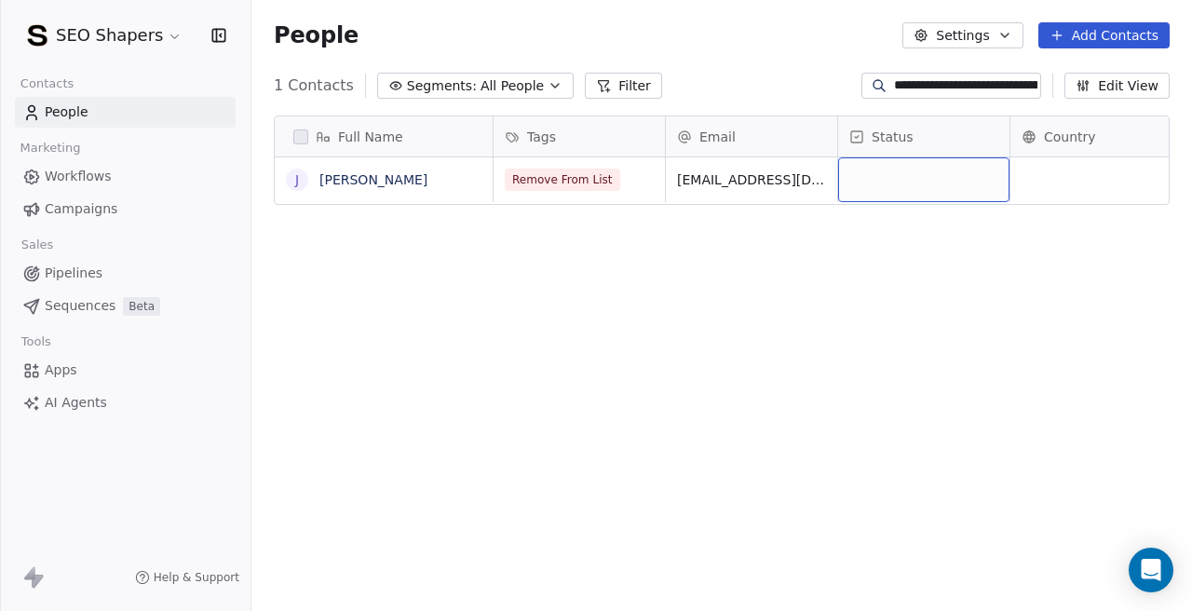
click at [890, 183] on div "grid" at bounding box center [923, 179] width 171 height 45
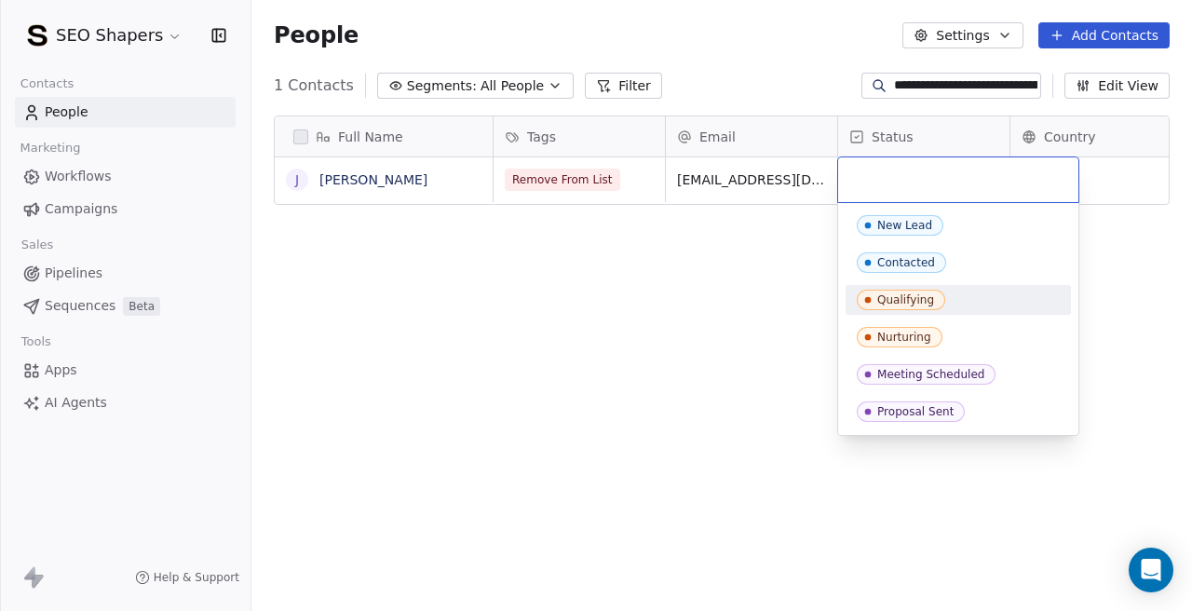
scroll to position [185, 0]
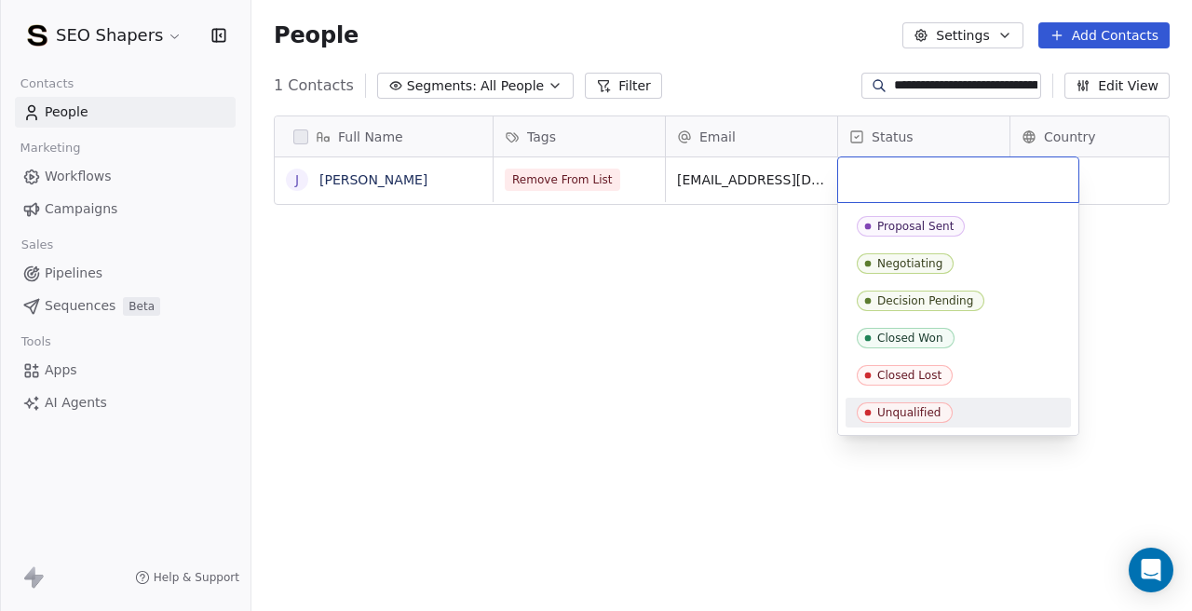
click at [880, 416] on div "Unqualified" at bounding box center [909, 412] width 64 height 13
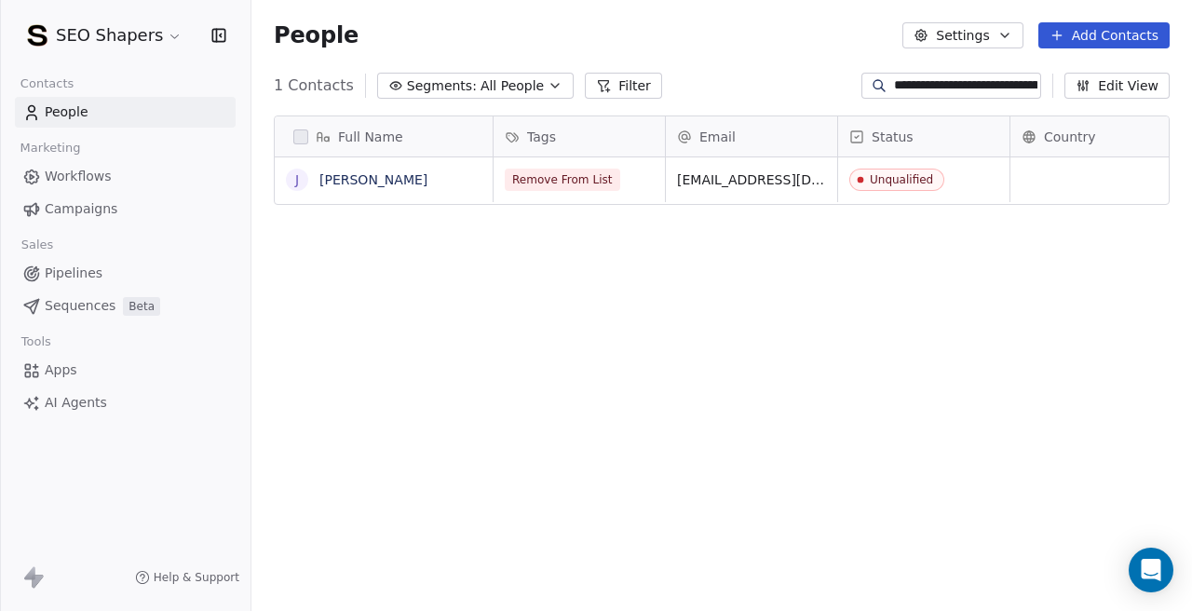
click at [470, 318] on div "Full Name J [PERSON_NAME] Tags Email Status Country Company Website Remove From…" at bounding box center [721, 369] width 940 height 537
click at [909, 77] on input "**********" at bounding box center [965, 85] width 143 height 19
paste input "**********"
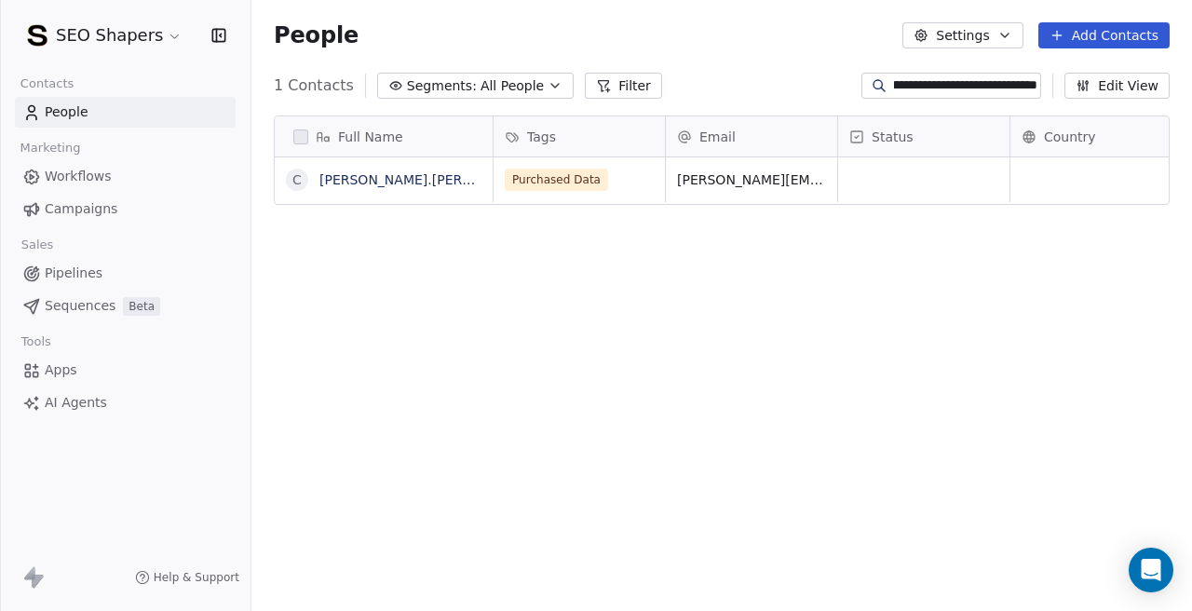
scroll to position [538, 940]
type input "**********"
click at [574, 169] on span "Purchased Data" at bounding box center [557, 180] width 103 height 22
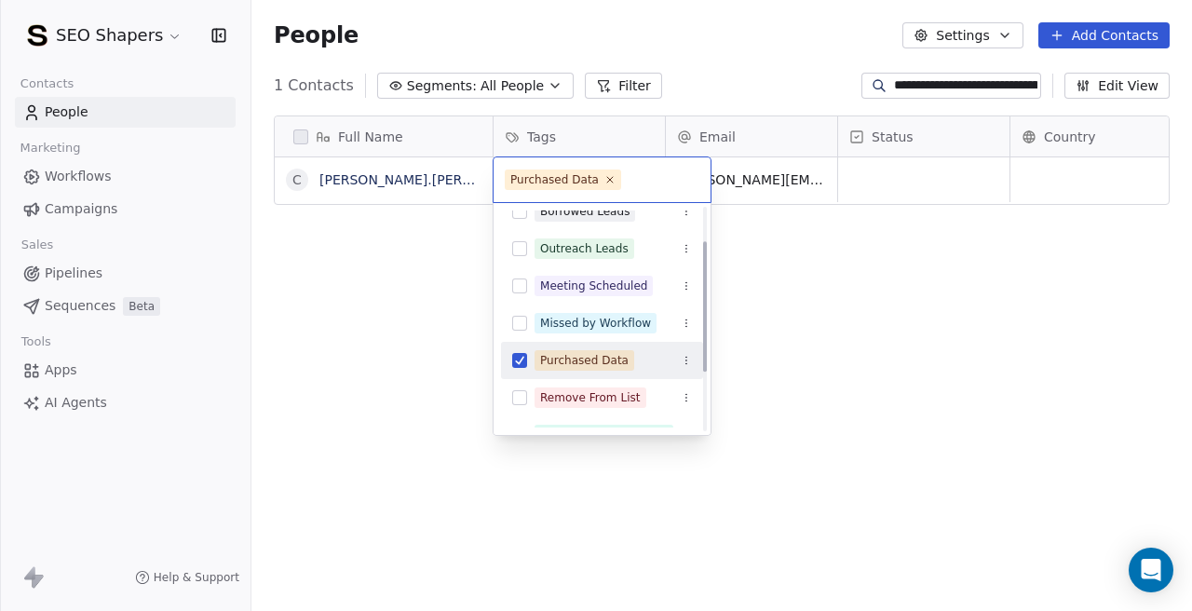
scroll to position [58, 0]
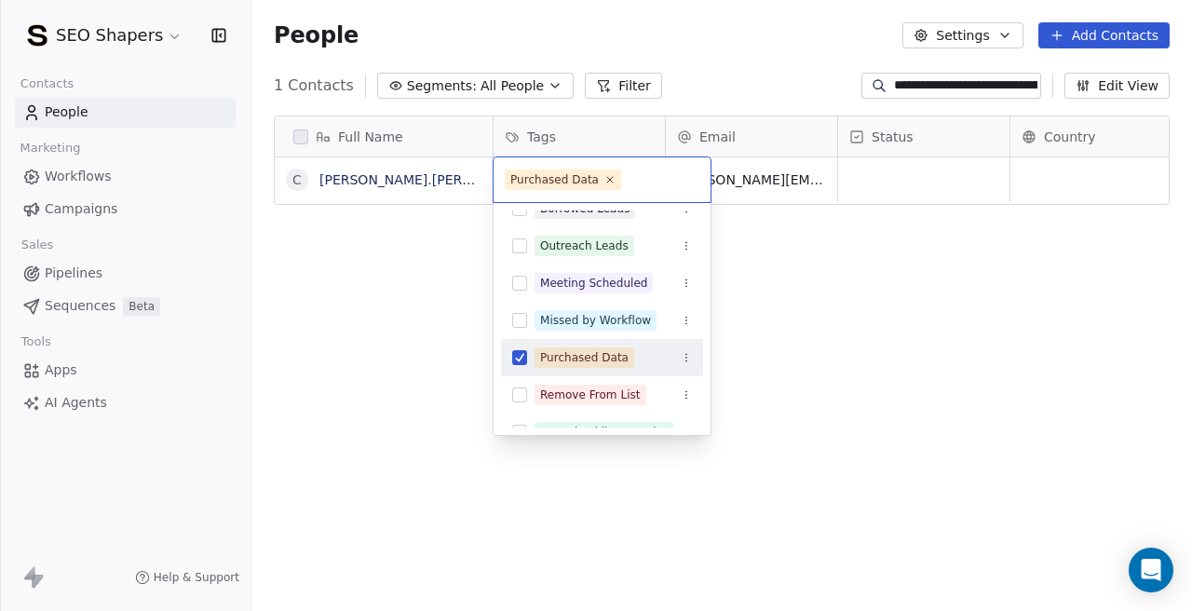
click at [520, 367] on div "Purchased Data" at bounding box center [602, 358] width 202 height 30
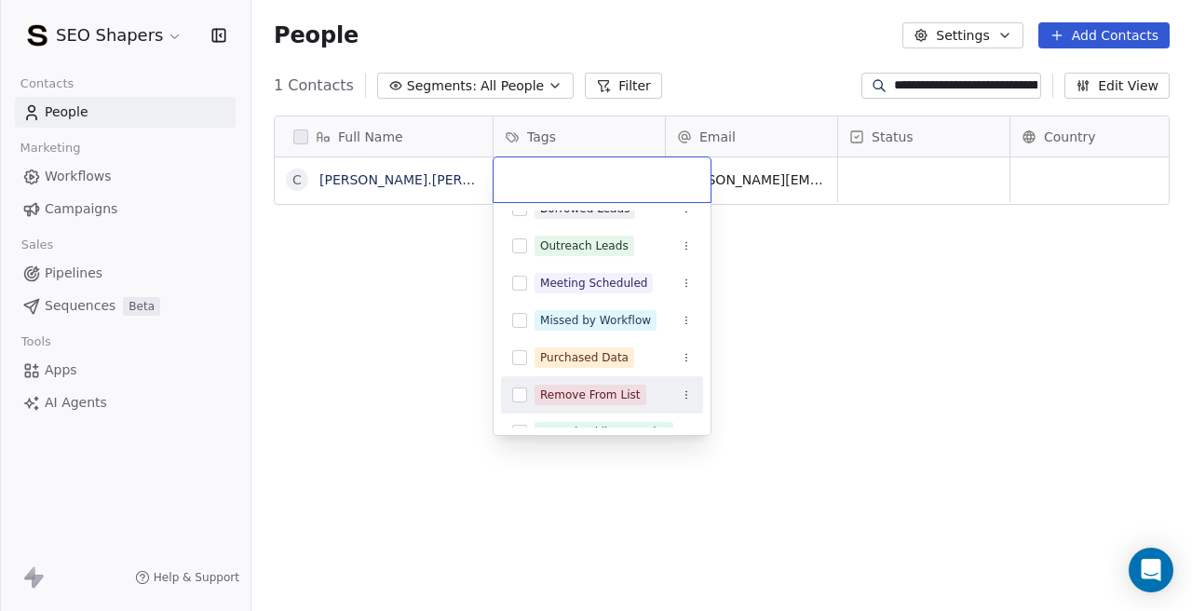
click at [521, 395] on button "Suggestions" at bounding box center [519, 394] width 15 height 15
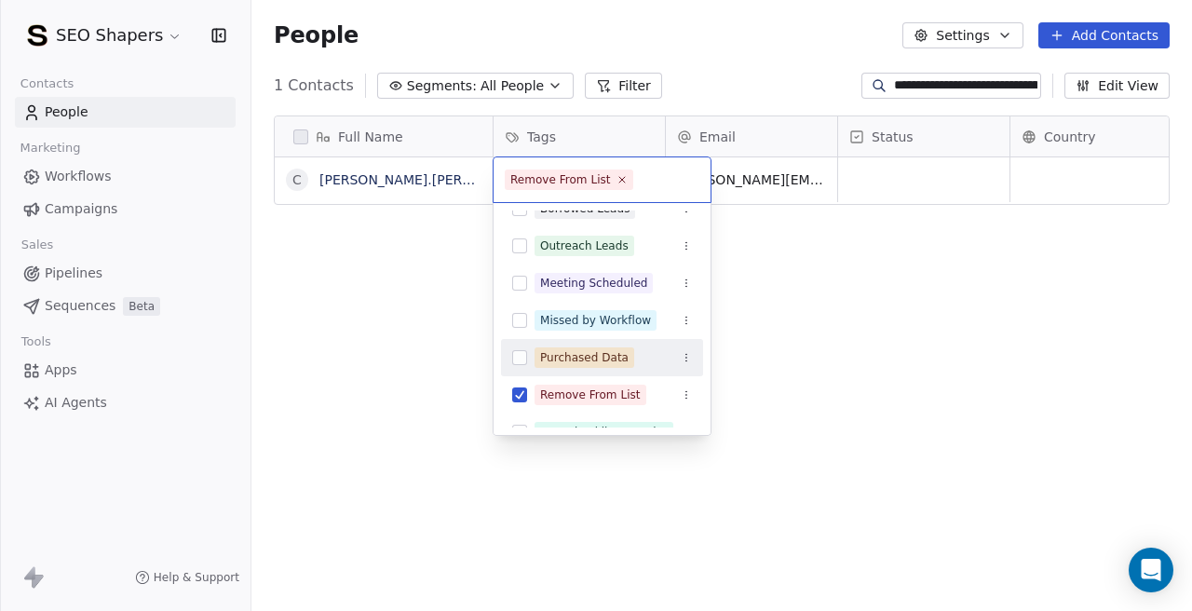
click at [796, 308] on html "**********" at bounding box center [596, 305] width 1192 height 611
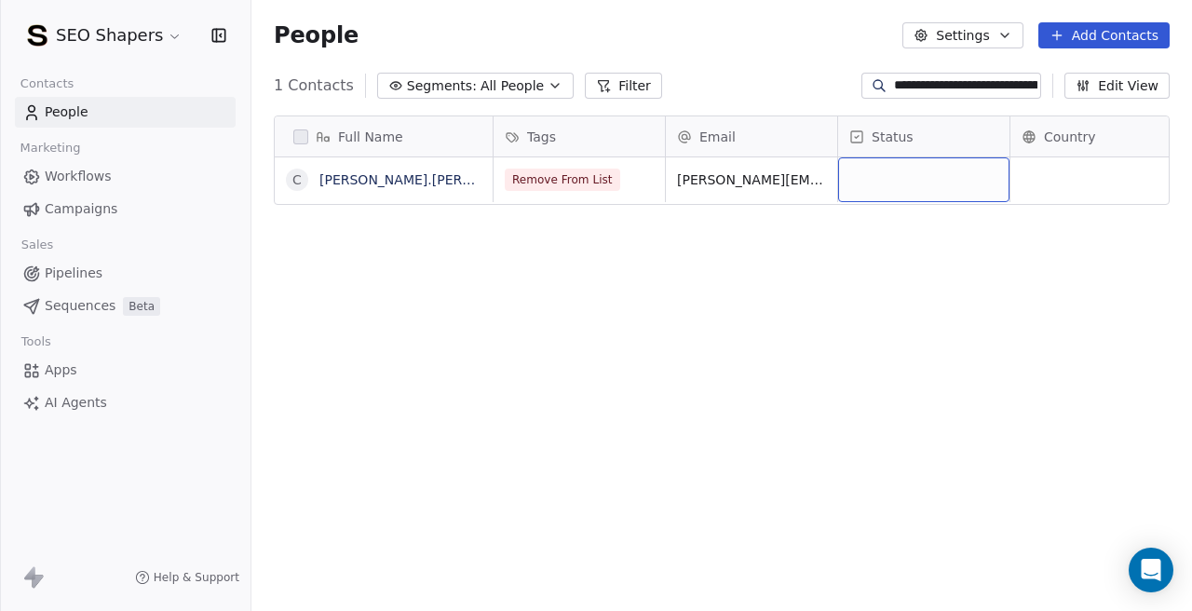
click at [882, 168] on div "grid" at bounding box center [923, 179] width 171 height 45
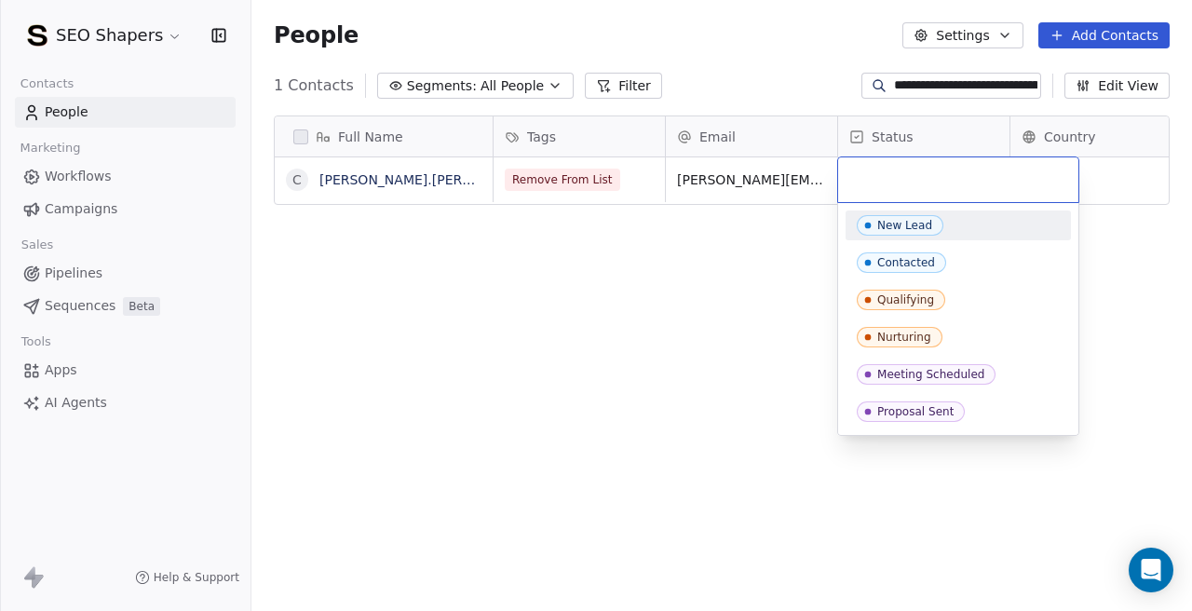
type input "**********"
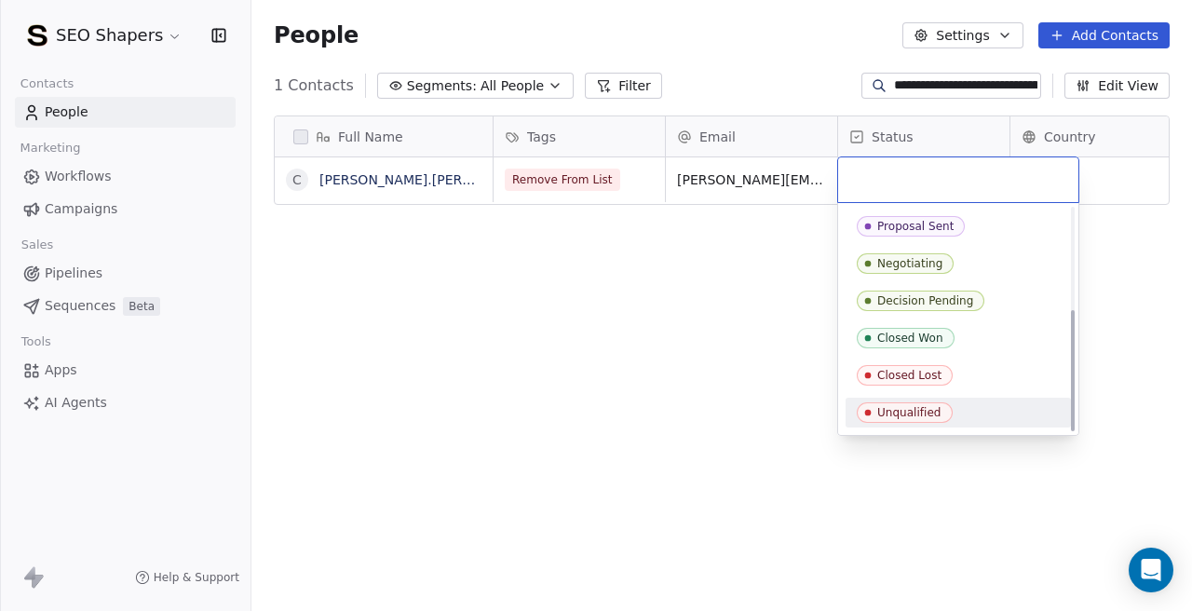
click at [907, 413] on div "Unqualified" at bounding box center [909, 412] width 64 height 13
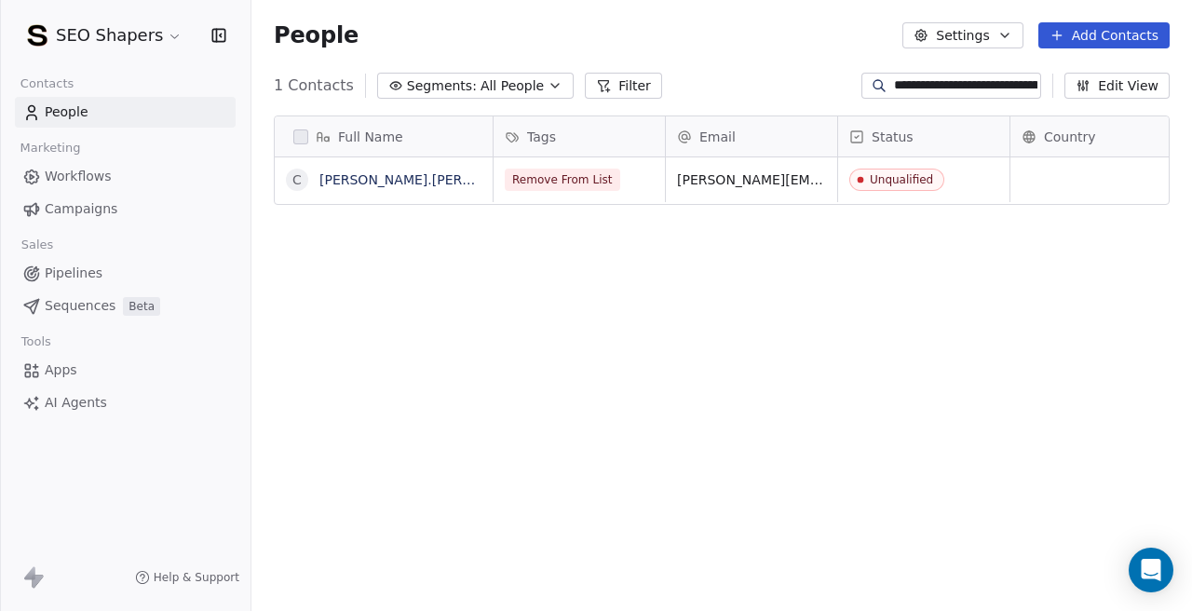
click at [625, 340] on div "Full Name c [PERSON_NAME].[PERSON_NAME] Tags Email Status Country Company Websi…" at bounding box center [721, 369] width 940 height 537
click at [934, 90] on input "**********" at bounding box center [965, 85] width 143 height 19
paste input
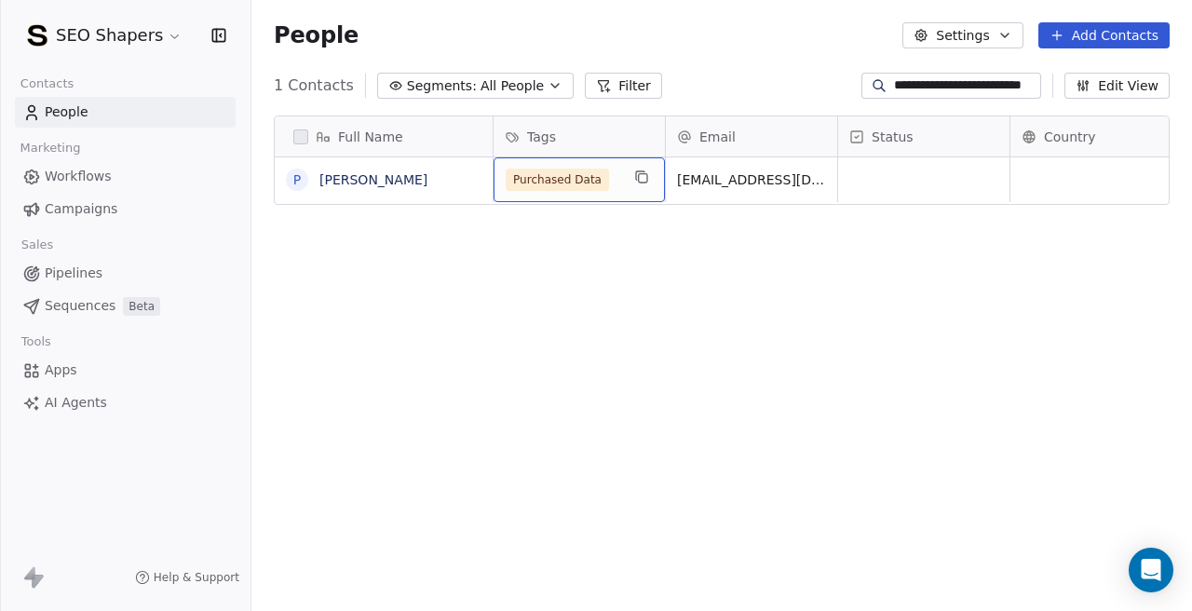
scroll to position [0, 0]
click at [574, 188] on span "Purchased Data" at bounding box center [557, 180] width 103 height 22
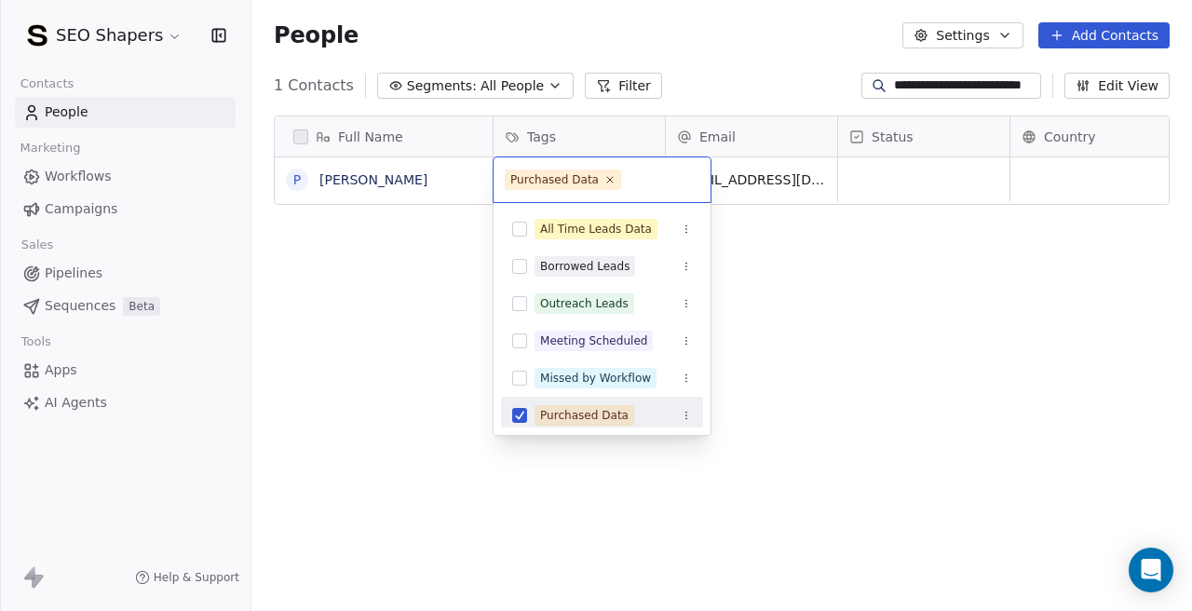
click at [520, 405] on div "Purchased Data" at bounding box center [602, 415] width 202 height 30
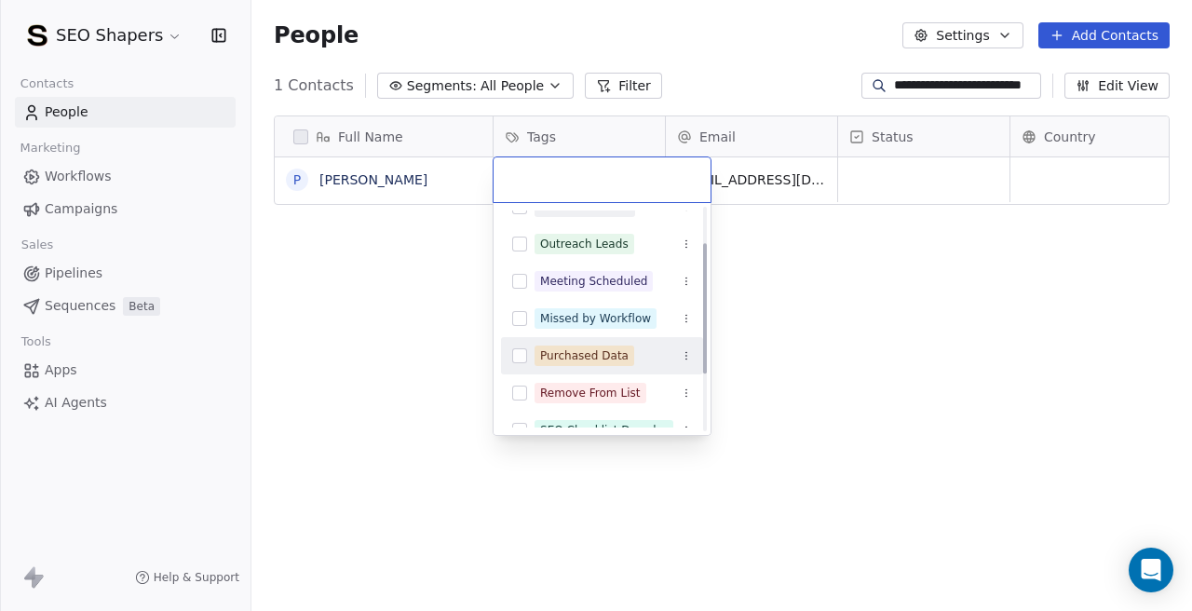
scroll to position [64, 0]
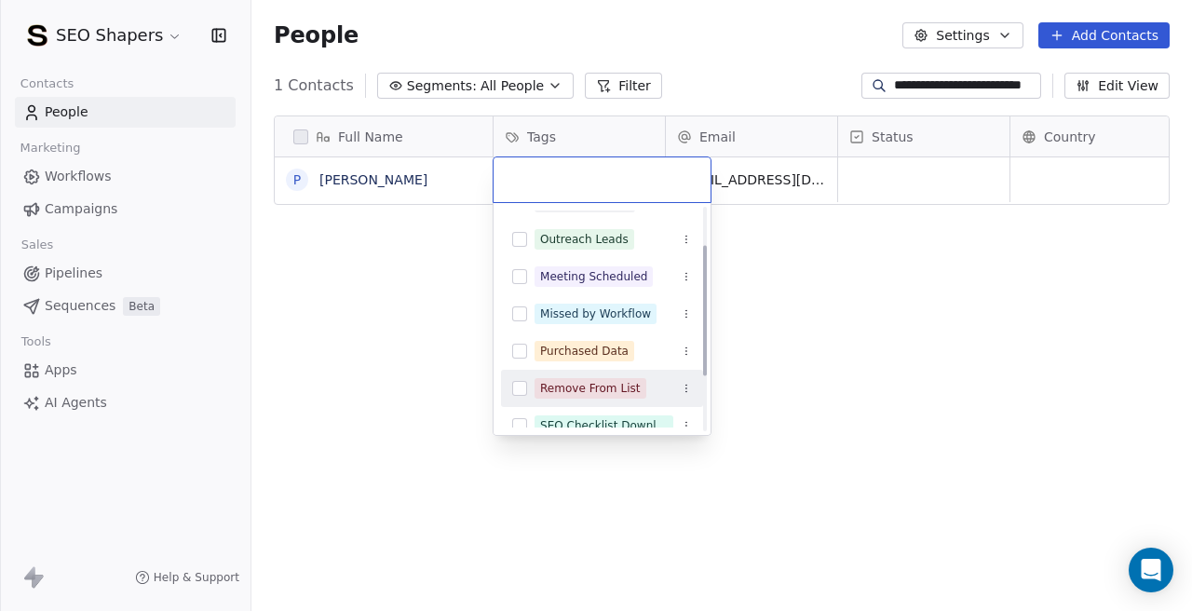
click at [520, 396] on div "Remove From List" at bounding box center [602, 388] width 202 height 30
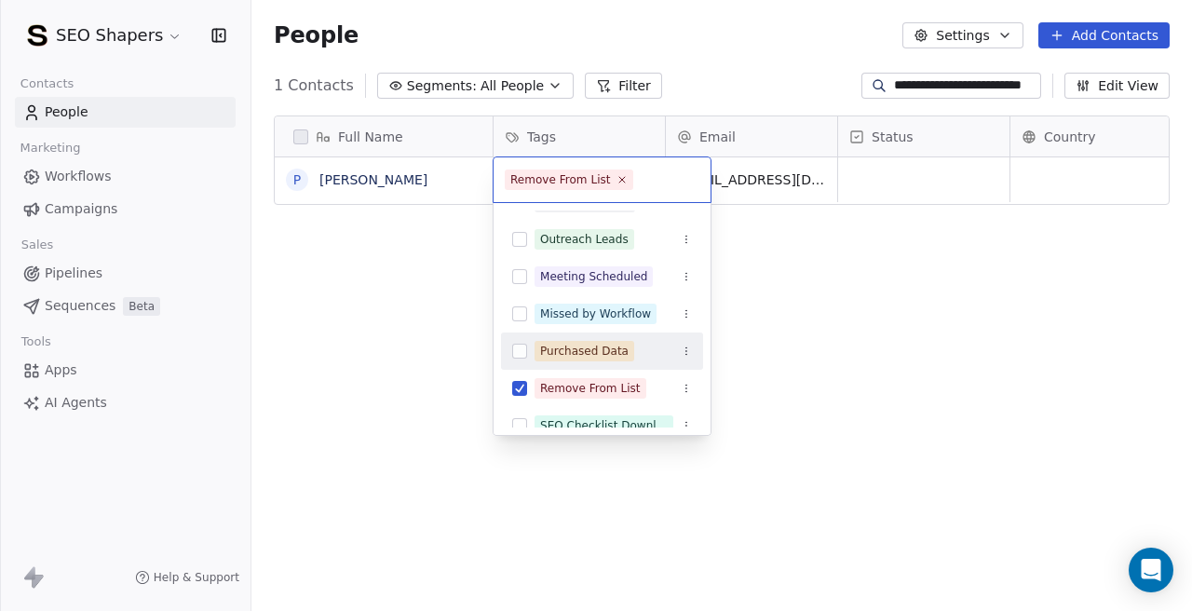
click at [799, 290] on html "**********" at bounding box center [596, 305] width 1192 height 611
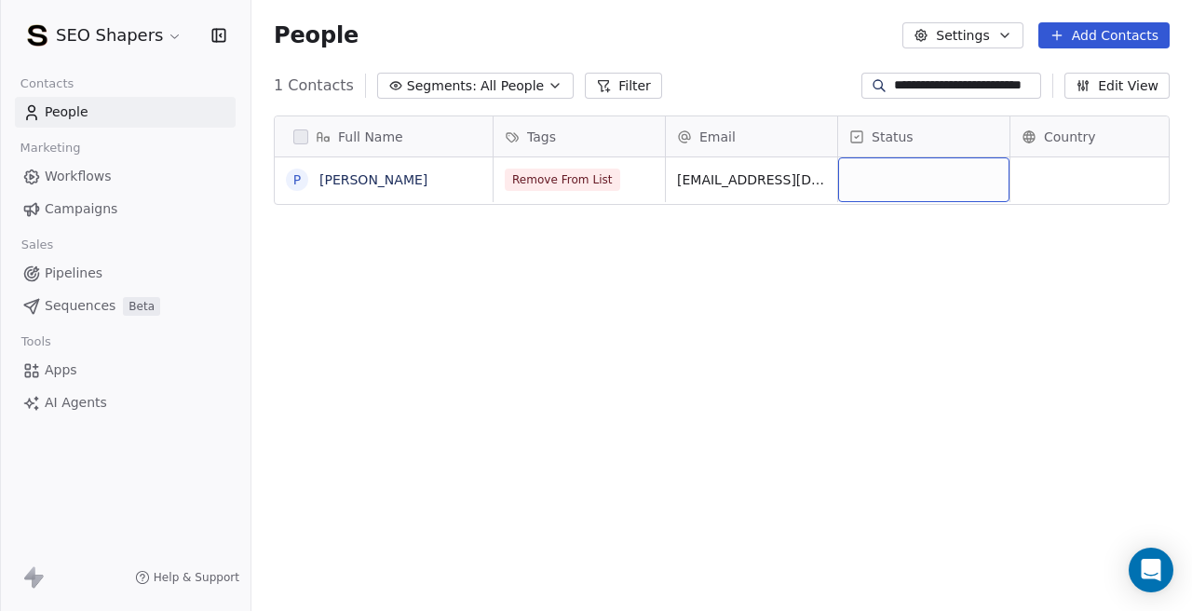
click at [921, 169] on div "grid" at bounding box center [923, 179] width 171 height 45
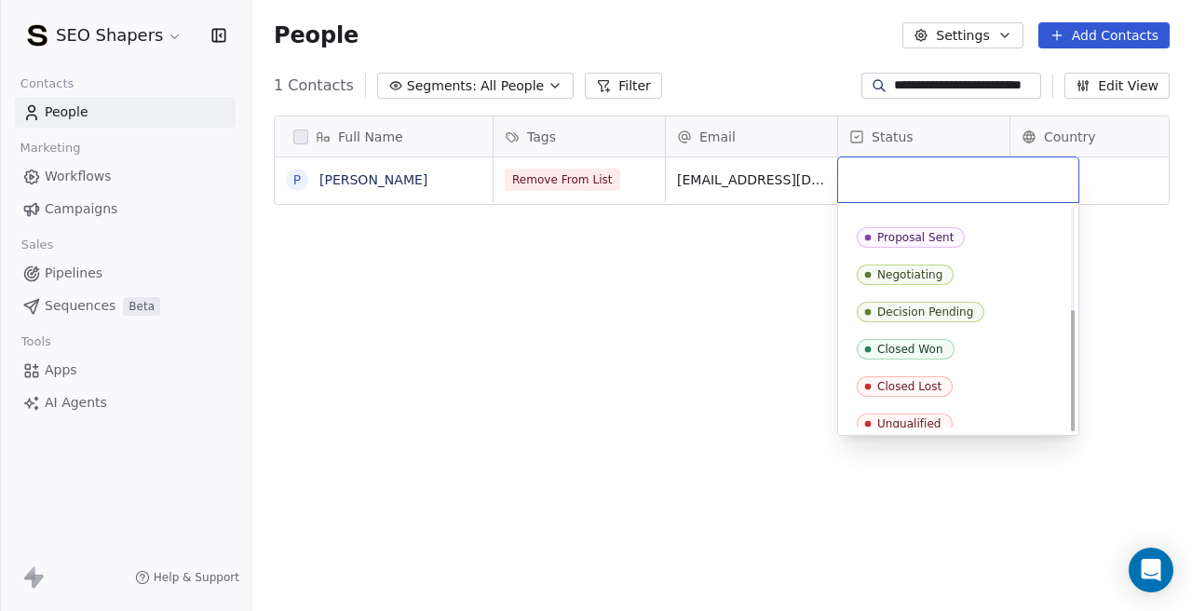
scroll to position [185, 0]
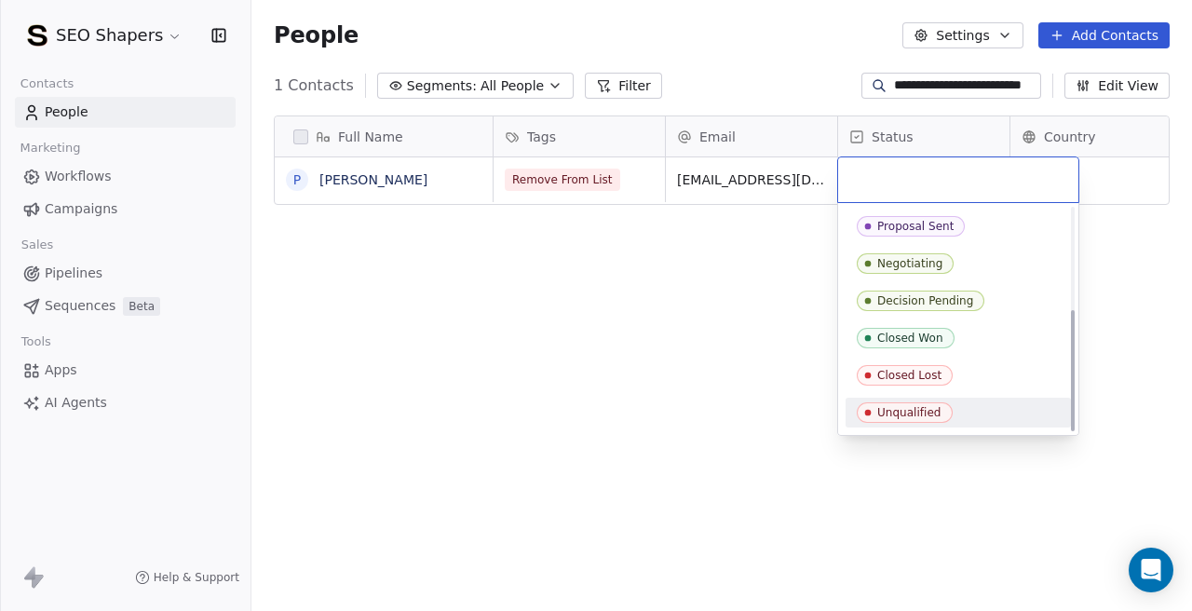
click at [868, 402] on span "Unqualified" at bounding box center [905, 412] width 96 height 20
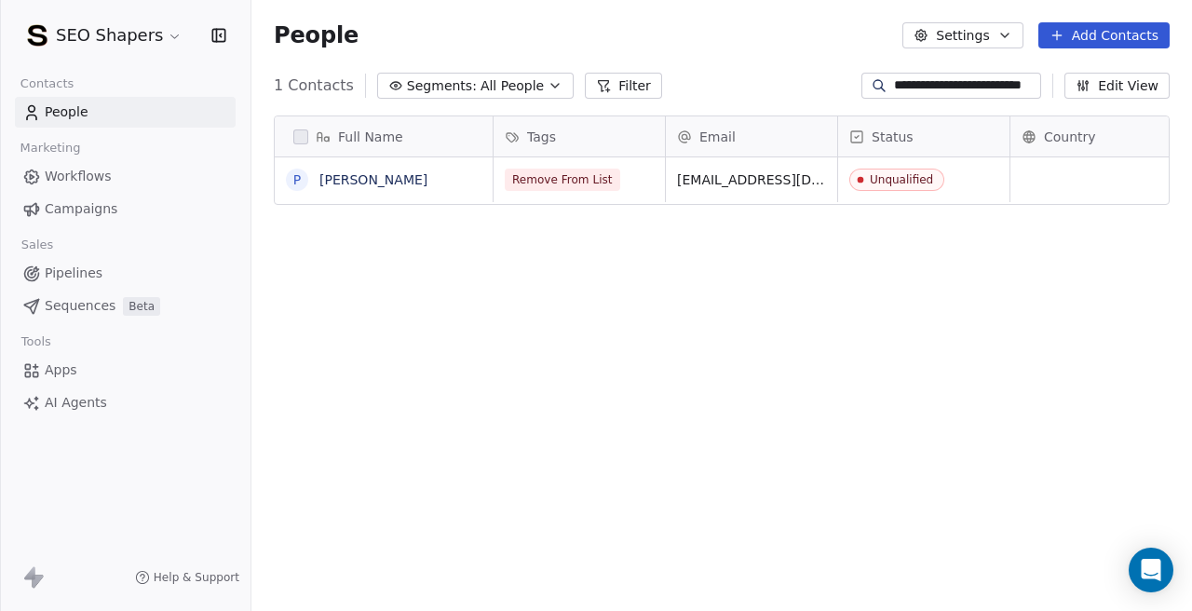
click at [600, 371] on div "Full Name [PERSON_NAME] Tags Email Status Country Company Website Remove From L…" at bounding box center [721, 369] width 940 height 537
click at [907, 81] on input "**********" at bounding box center [965, 85] width 143 height 19
paste input "***"
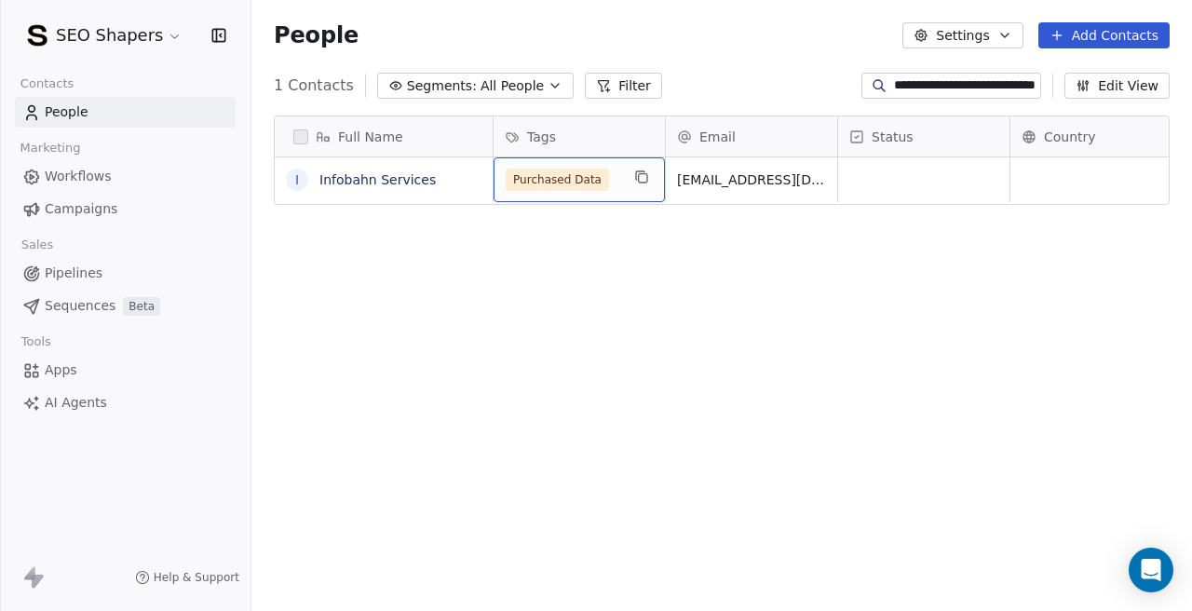
scroll to position [0, 0]
click at [582, 188] on span "Purchased Data" at bounding box center [557, 180] width 103 height 22
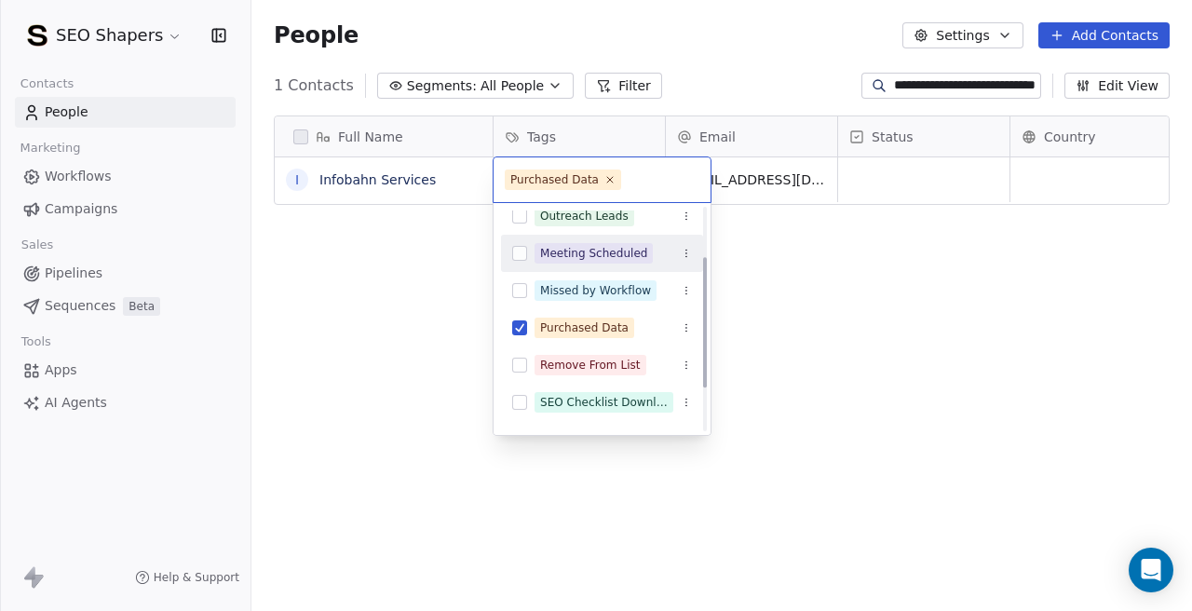
scroll to position [90, 0]
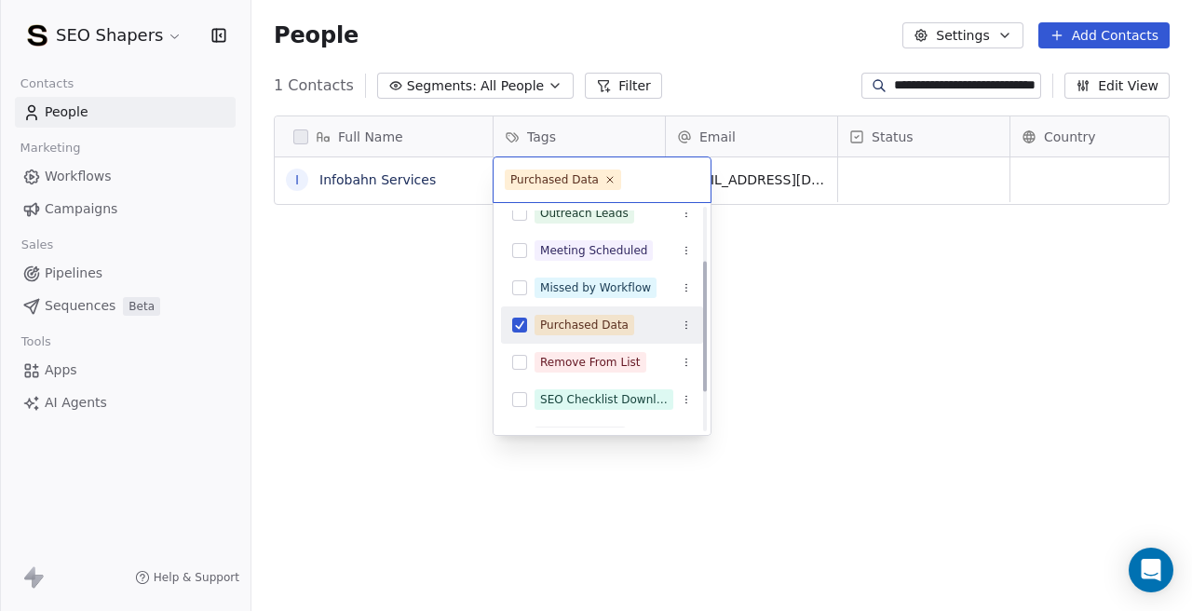
click at [516, 322] on button "Suggestions" at bounding box center [519, 324] width 15 height 15
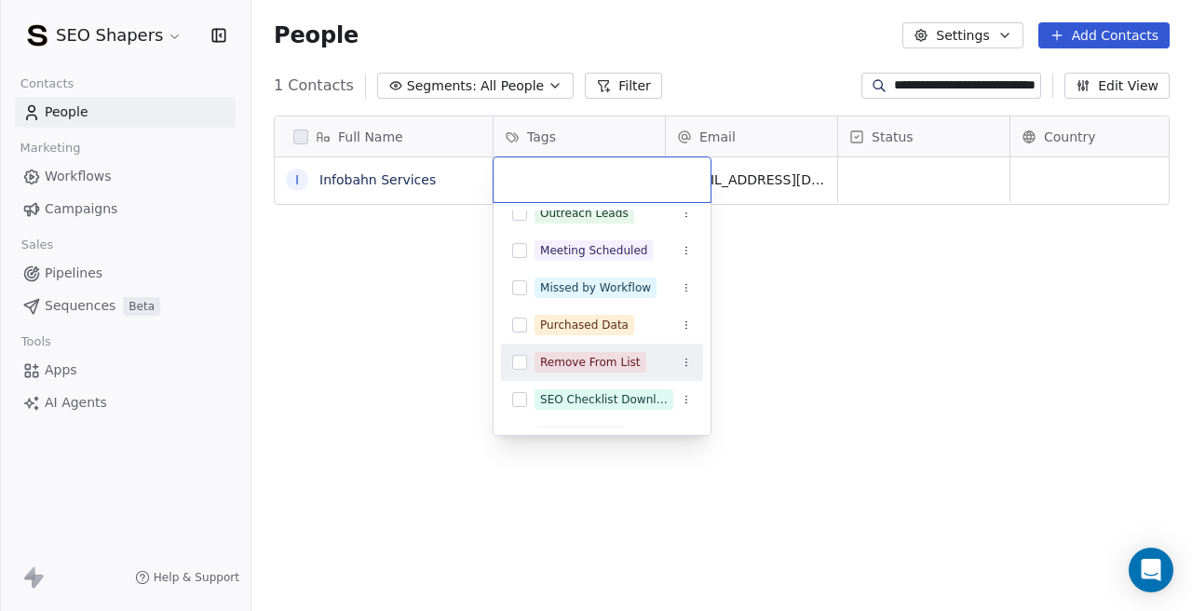
click at [516, 370] on div "Remove From List" at bounding box center [602, 362] width 202 height 30
click at [899, 263] on html "**********" at bounding box center [596, 305] width 1192 height 611
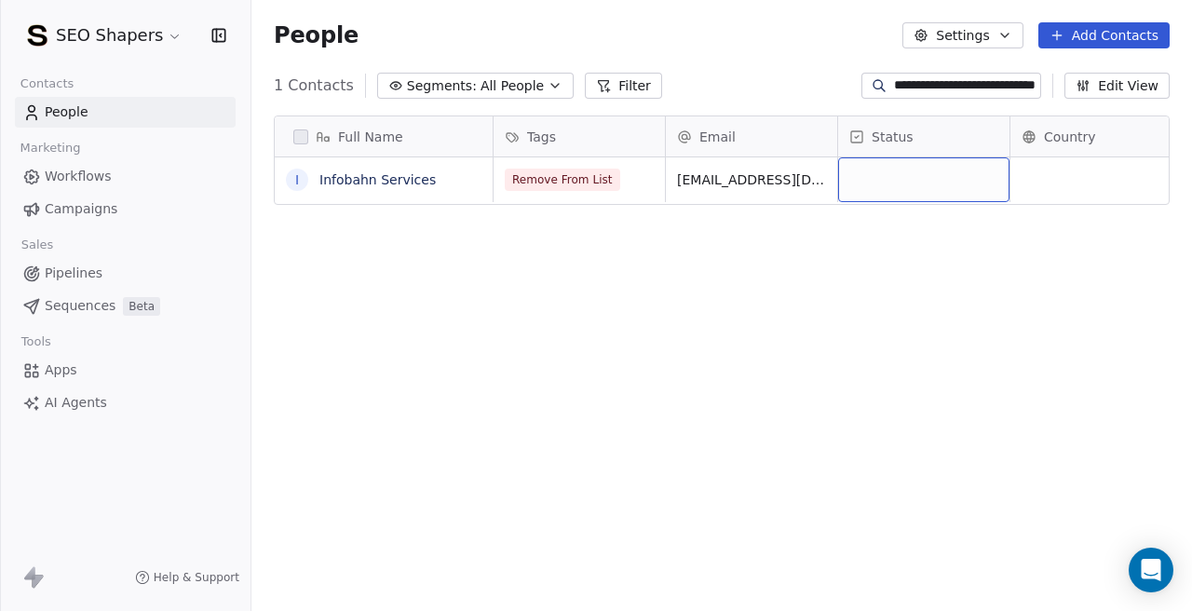
click at [881, 188] on div "grid" at bounding box center [923, 179] width 171 height 45
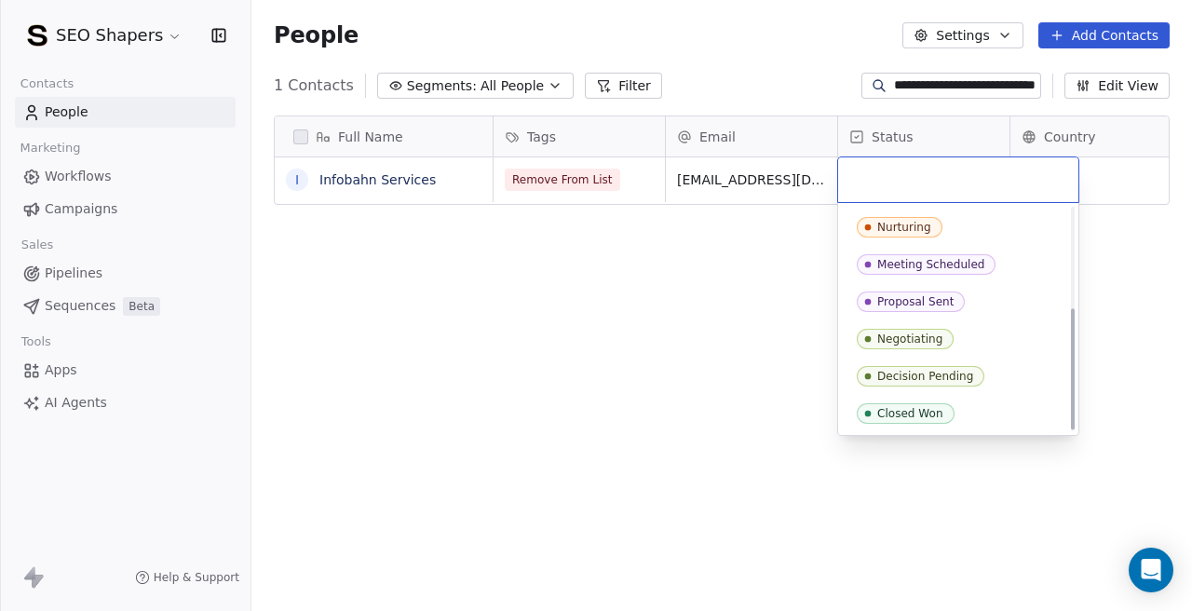
scroll to position [185, 0]
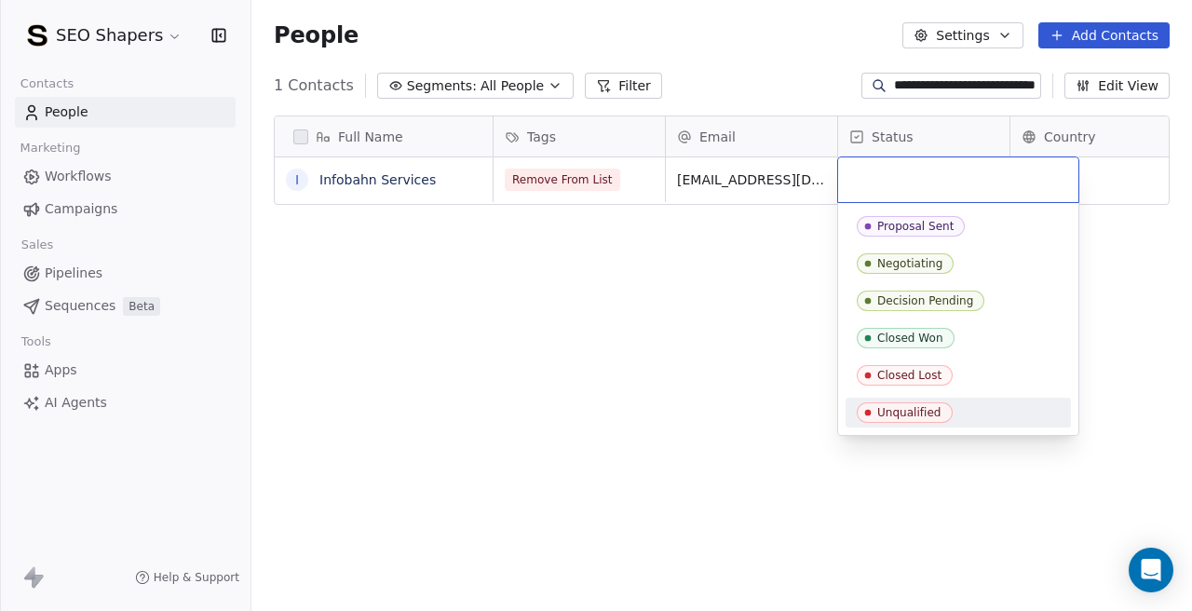
click at [916, 411] on div "Unqualified" at bounding box center [909, 412] width 64 height 13
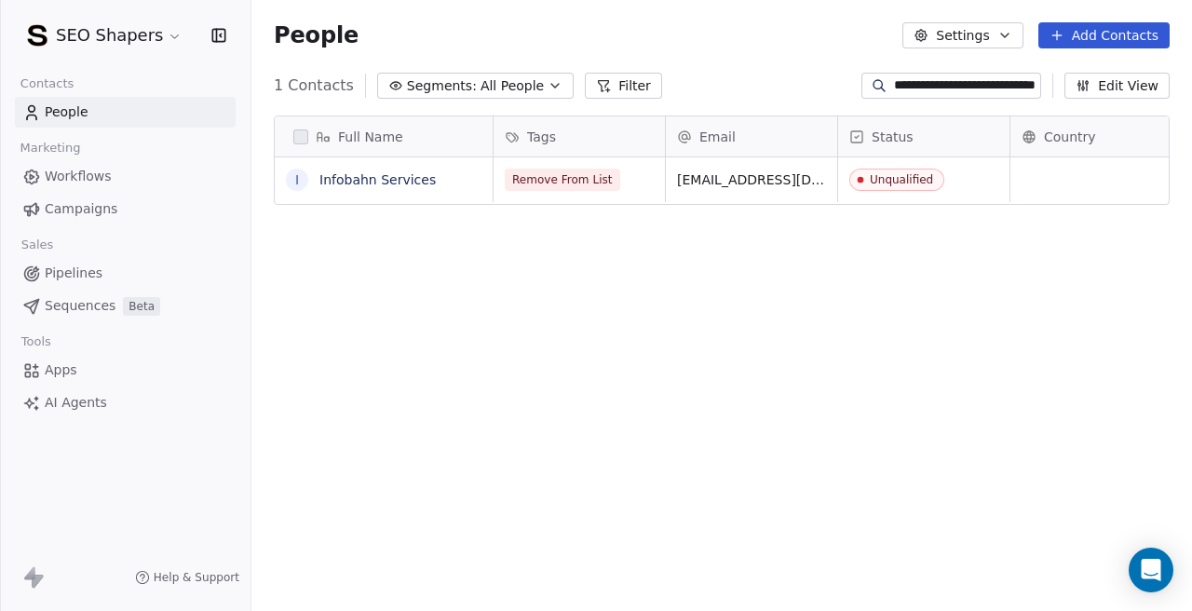
click at [598, 349] on div "Full Name I Infobahn Services Tags Email Status Country Company Website Remove …" at bounding box center [721, 369] width 940 height 537
click at [920, 83] on input "**********" at bounding box center [965, 85] width 143 height 19
paste input
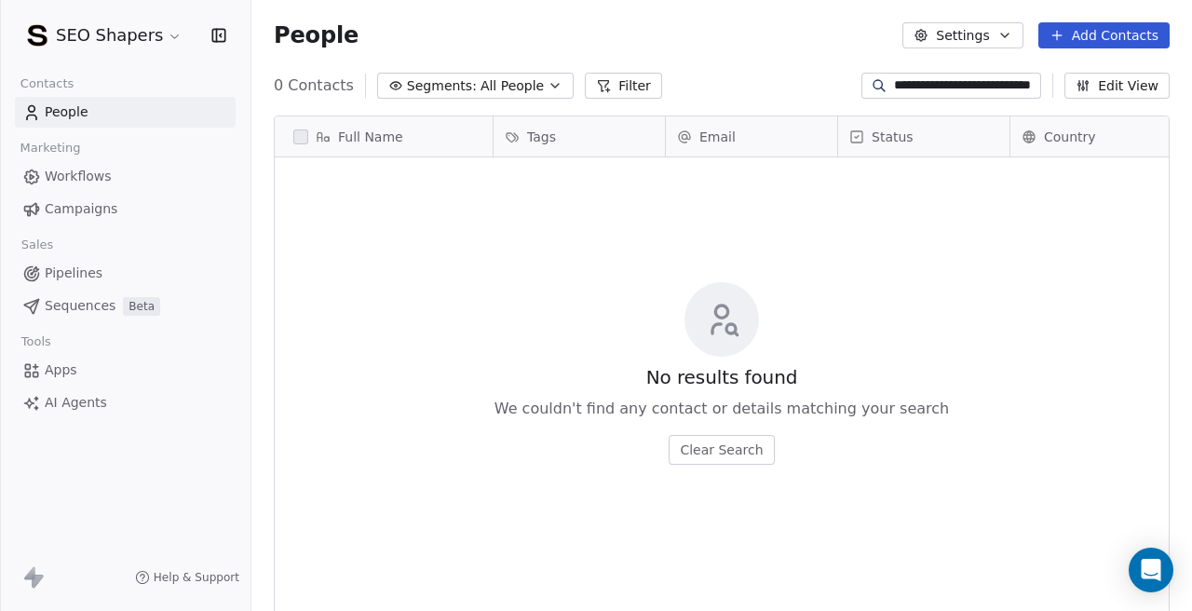
scroll to position [0, 0]
click at [949, 85] on input "**********" at bounding box center [965, 85] width 143 height 19
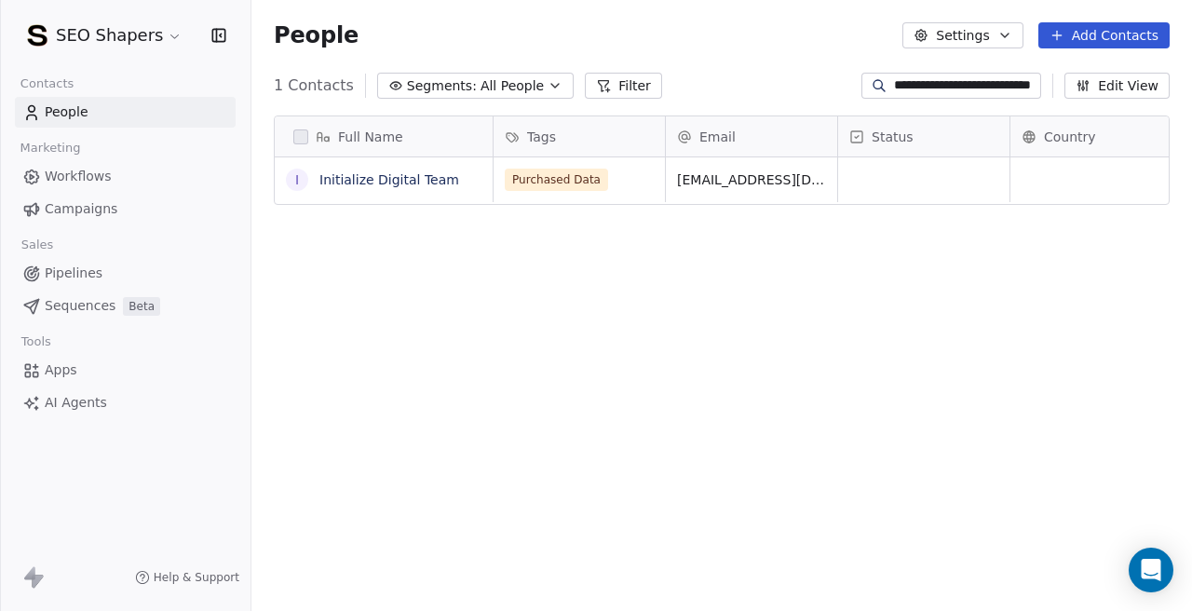
scroll to position [538, 940]
type input "**********"
click at [594, 176] on span "Purchased Data" at bounding box center [557, 180] width 103 height 22
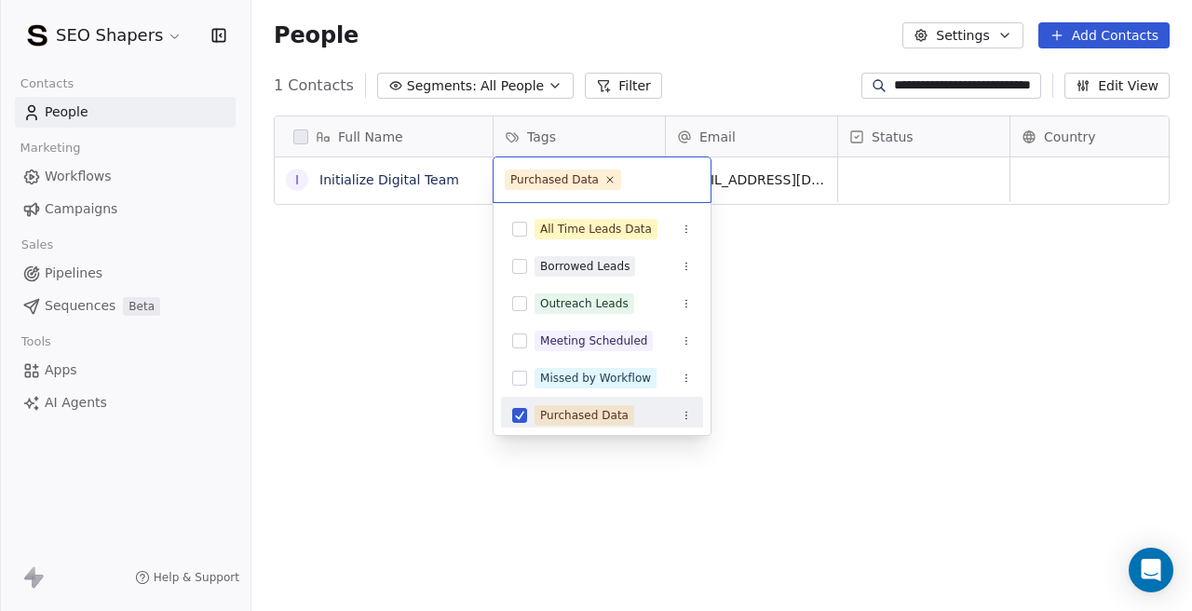
click at [522, 403] on div "Purchased Data" at bounding box center [602, 415] width 202 height 30
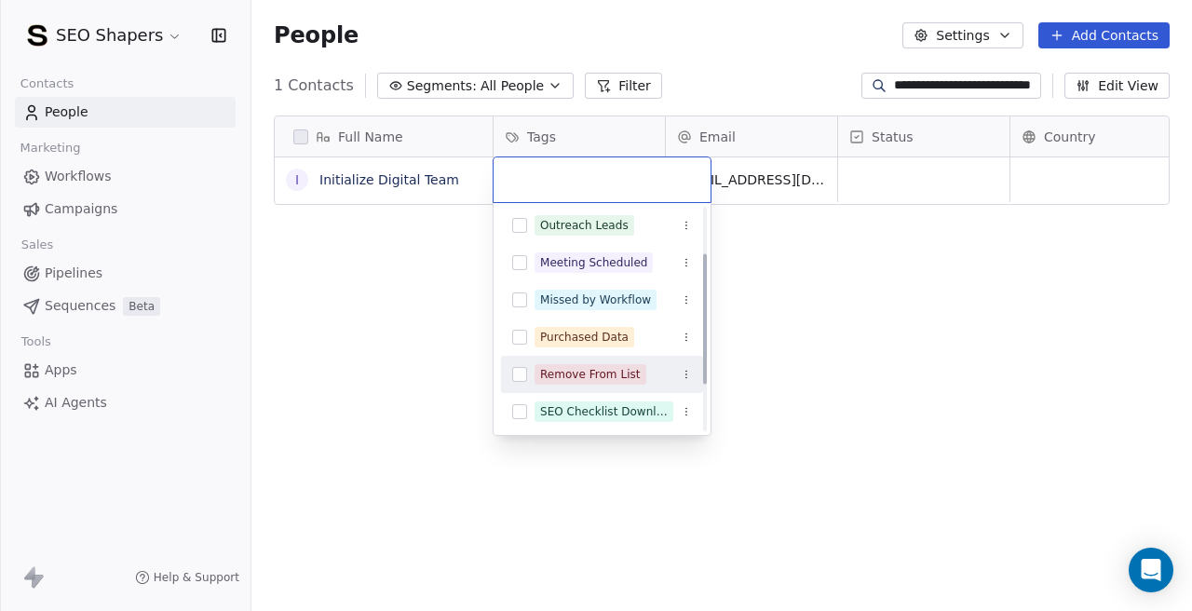
click at [522, 383] on div "Remove From List" at bounding box center [602, 374] width 202 height 30
click at [856, 348] on html "**********" at bounding box center [596, 305] width 1192 height 611
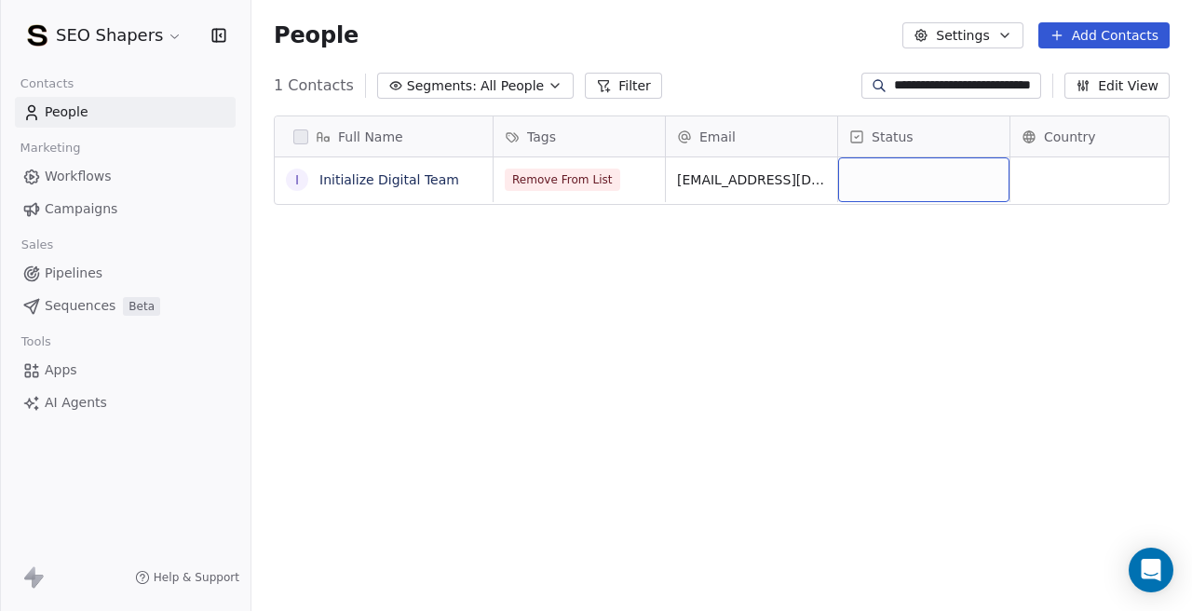
click at [901, 171] on div "grid" at bounding box center [923, 179] width 171 height 45
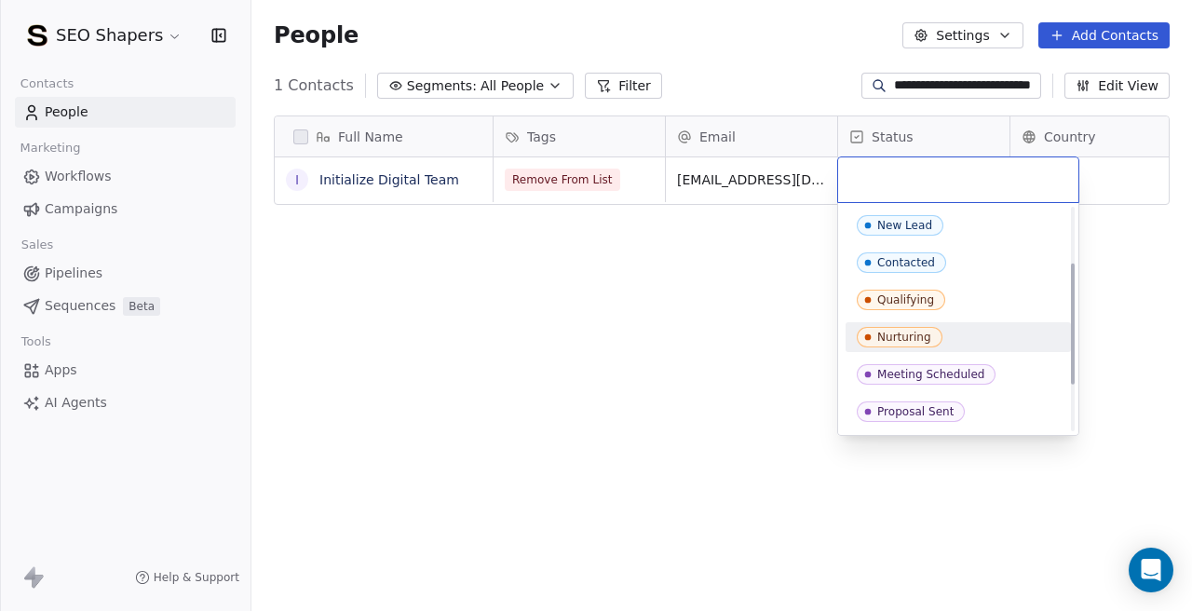
scroll to position [185, 0]
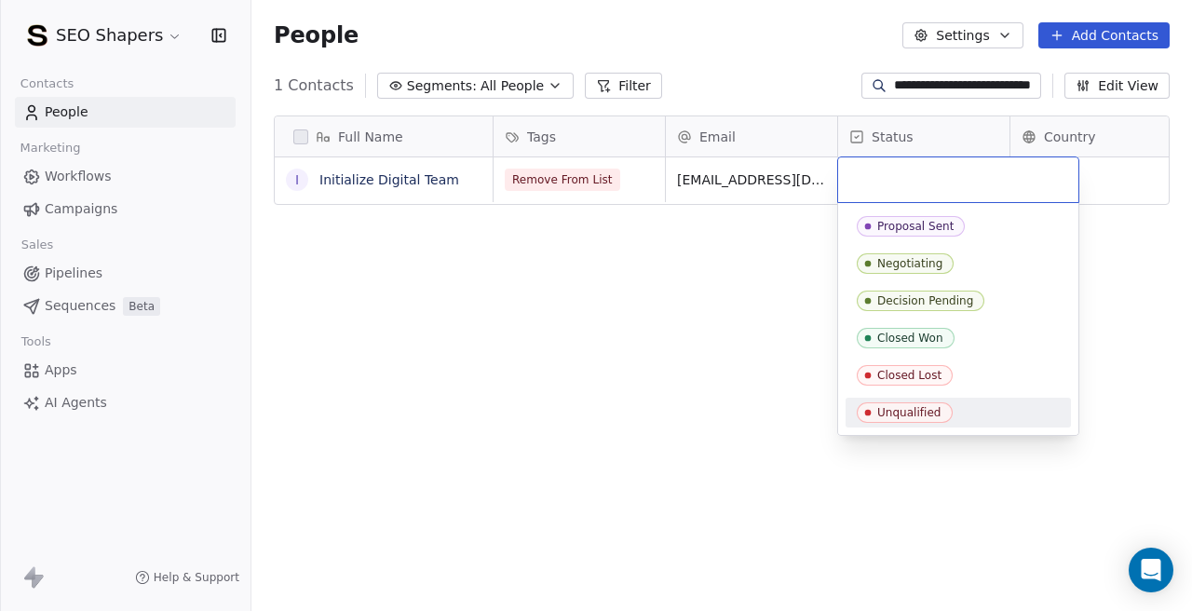
click at [890, 412] on div "Unqualified" at bounding box center [909, 412] width 64 height 13
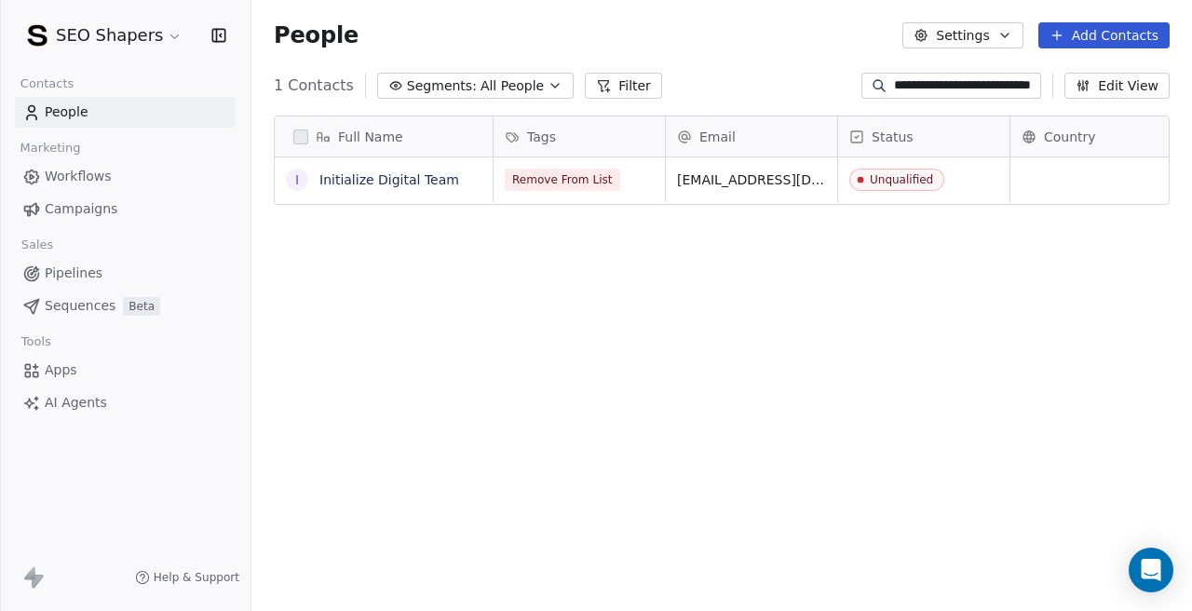
click at [653, 352] on div "Full Name I Initialize Digital Team Tags Email Status Country Company Website R…" at bounding box center [721, 369] width 940 height 537
click at [824, 96] on div "**********" at bounding box center [721, 86] width 940 height 30
click at [641, 273] on div "Full Name I Initialize Digital Team Tags Email Status Country Company Website R…" at bounding box center [721, 369] width 940 height 537
click at [176, 115] on link "People" at bounding box center [125, 112] width 221 height 31
click at [70, 170] on span "Workflows" at bounding box center [78, 177] width 67 height 20
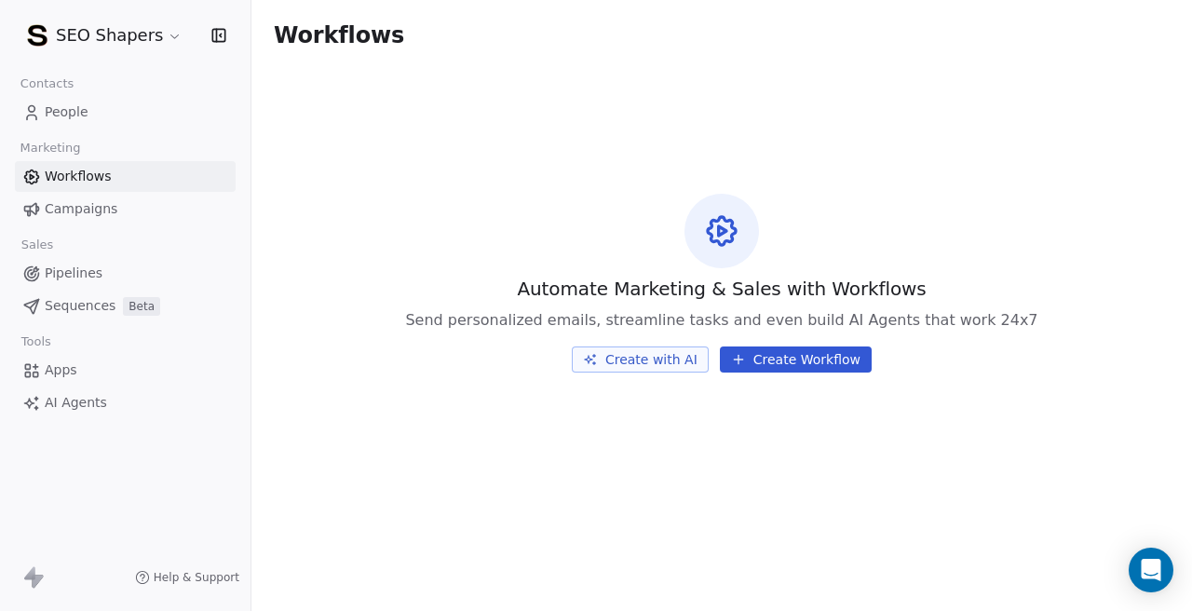
click at [95, 99] on link "People" at bounding box center [125, 112] width 221 height 31
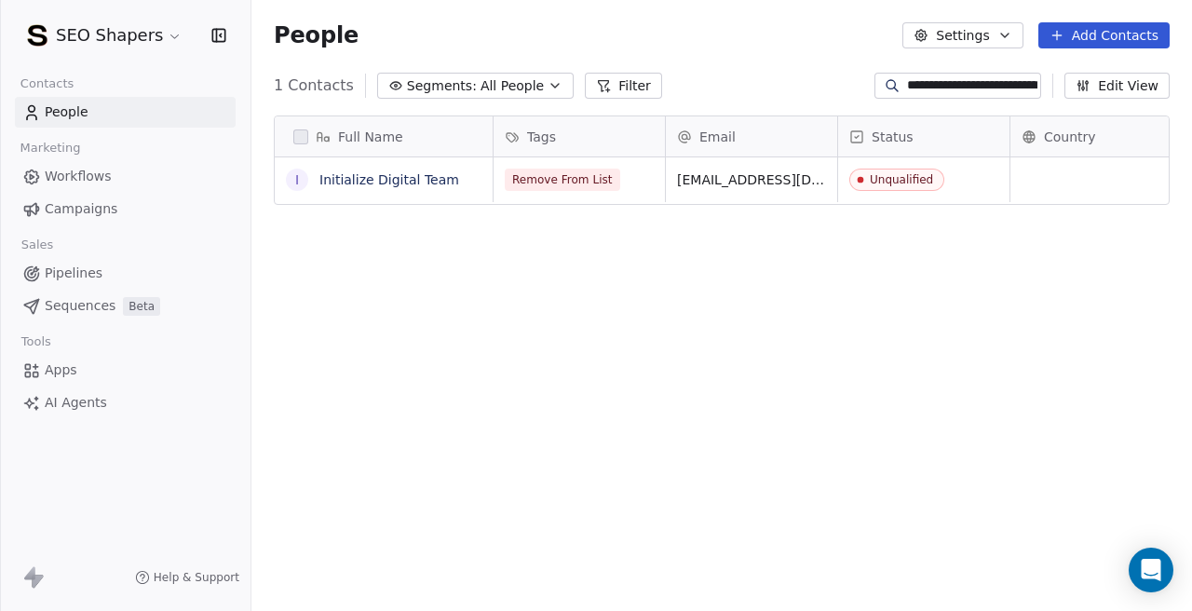
scroll to position [538, 940]
click at [907, 86] on input "**********" at bounding box center [972, 85] width 130 height 19
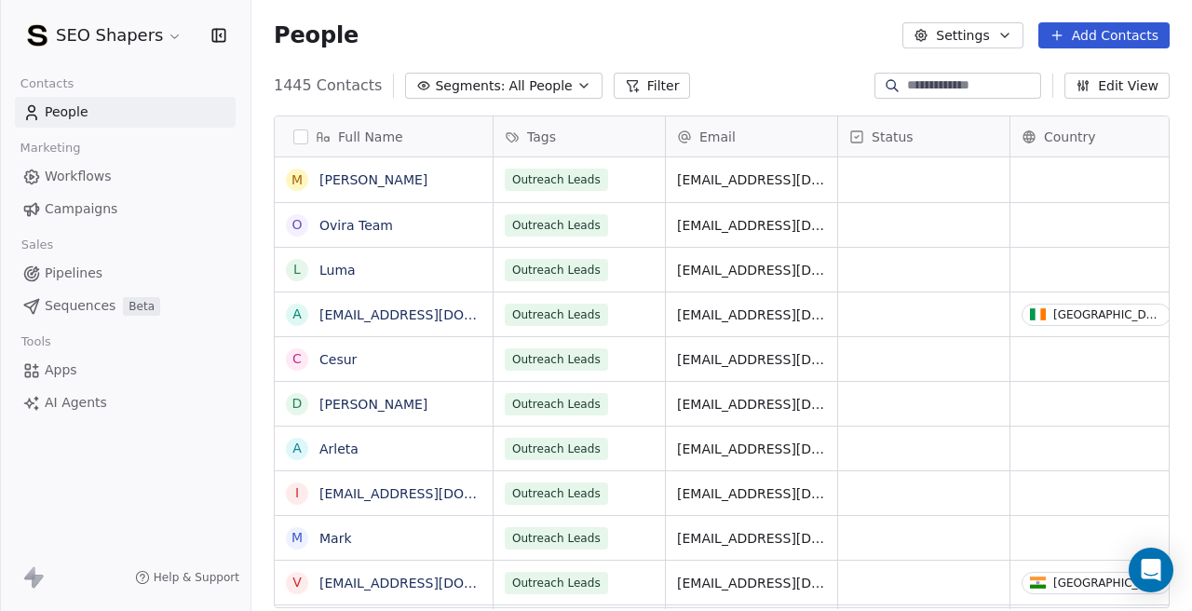
click at [480, 79] on span "Segments:" at bounding box center [470, 86] width 70 height 20
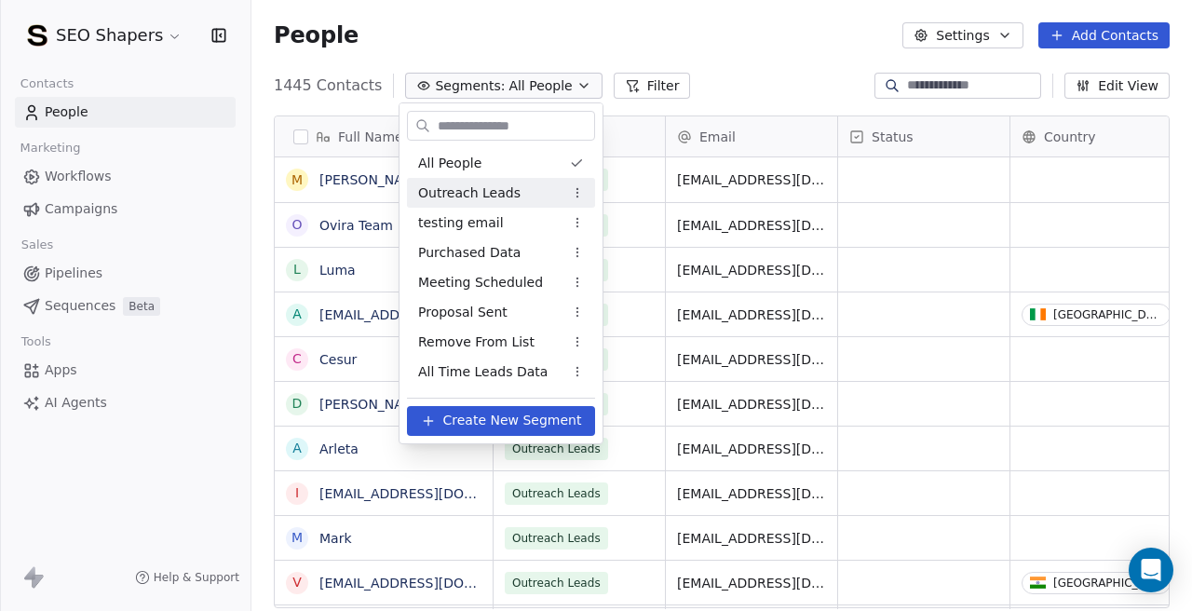
click at [478, 183] on span "Outreach Leads" at bounding box center [469, 193] width 102 height 20
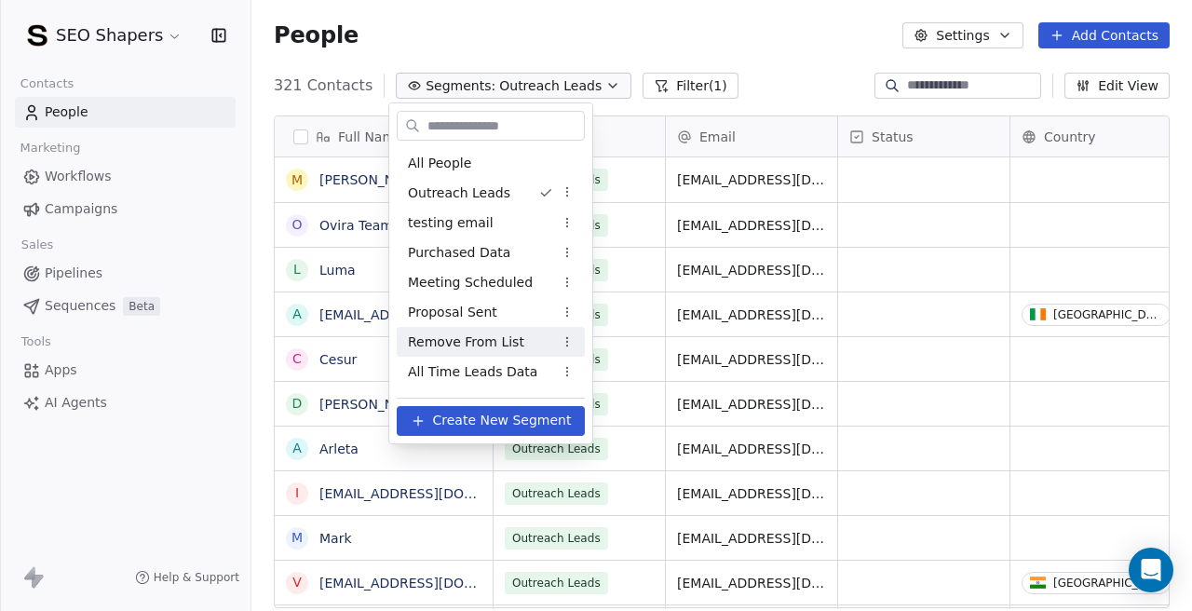
click at [493, 350] on span "Remove From List" at bounding box center [466, 342] width 116 height 20
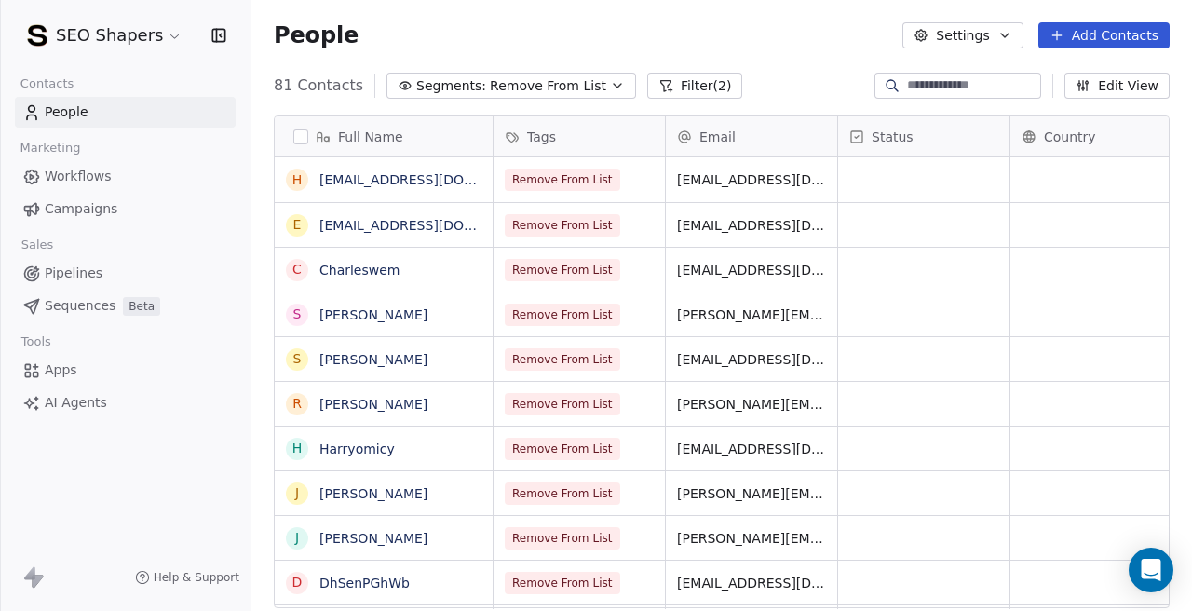
click at [918, 86] on input at bounding box center [972, 85] width 130 height 19
paste input "**********"
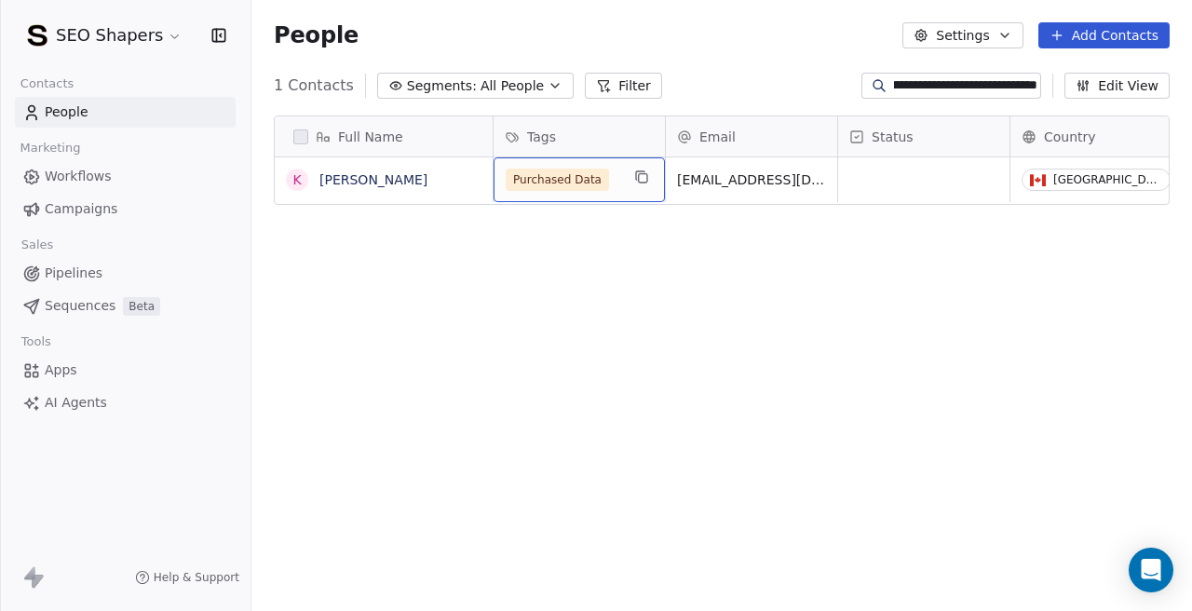
scroll to position [0, 0]
click at [581, 177] on span "Purchased Data" at bounding box center [557, 180] width 103 height 22
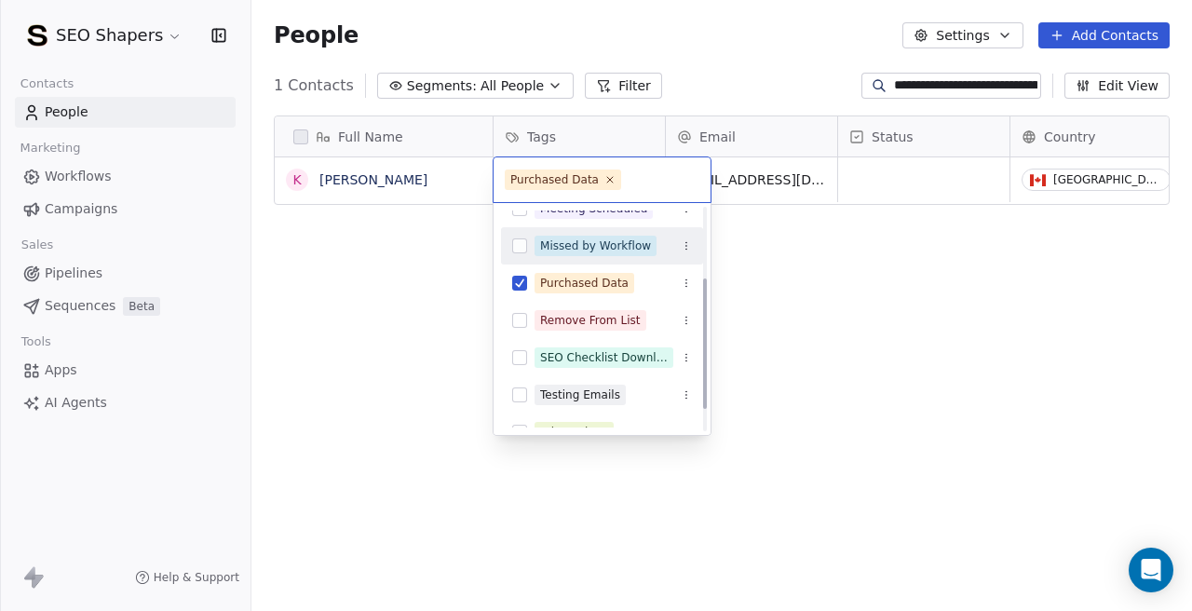
scroll to position [142, 0]
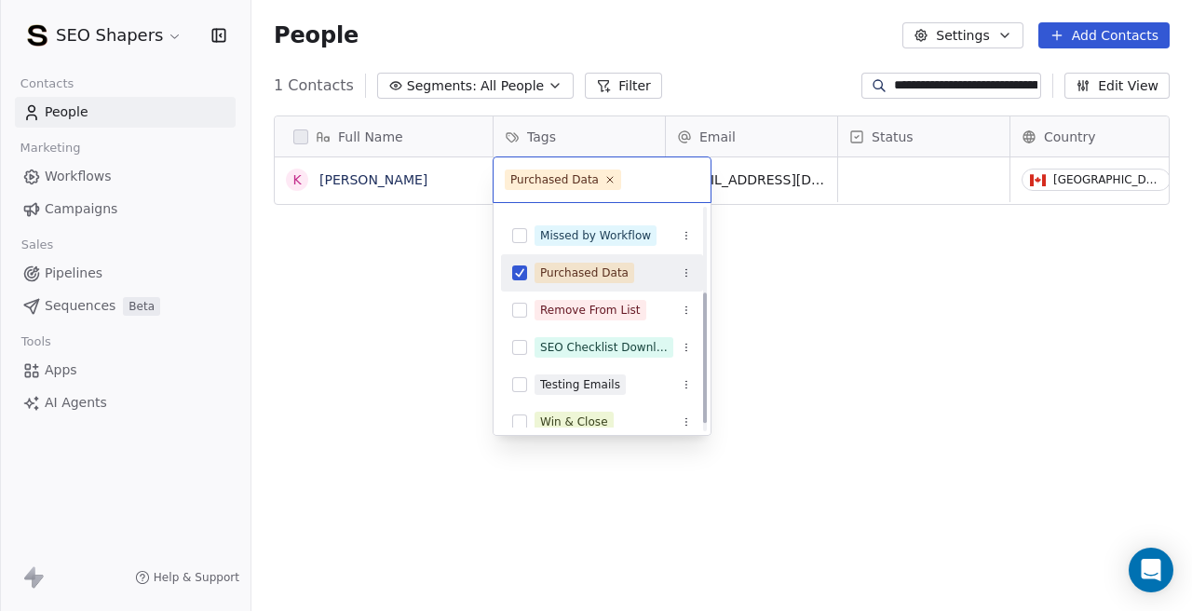
click at [525, 277] on button "Suggestions" at bounding box center [519, 272] width 15 height 15
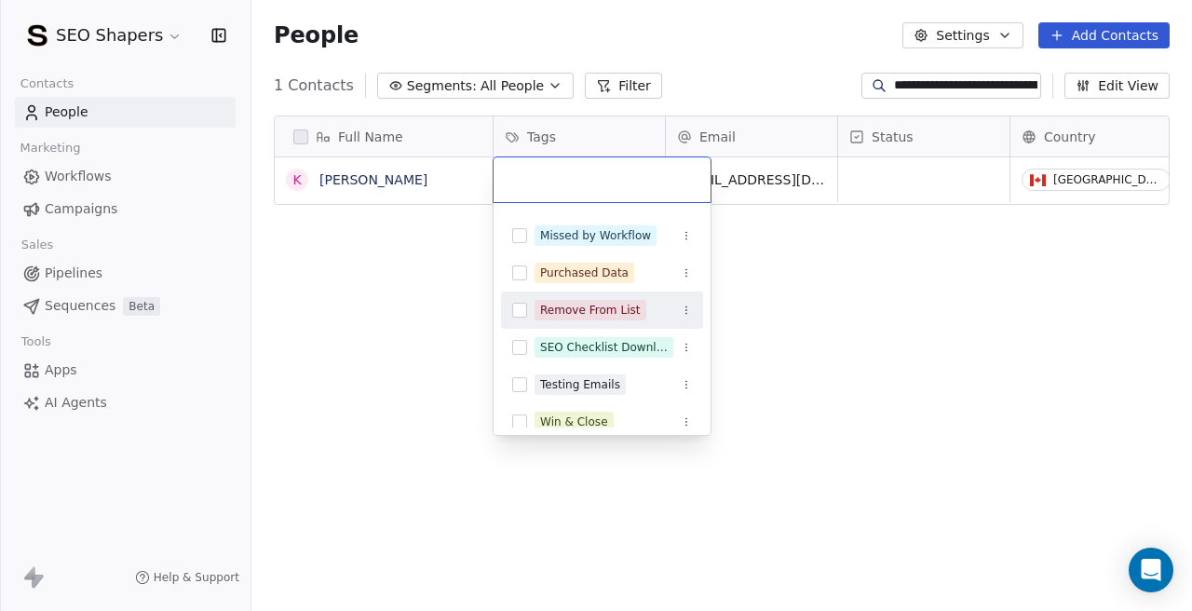
click at [520, 309] on button "Suggestions" at bounding box center [519, 310] width 15 height 15
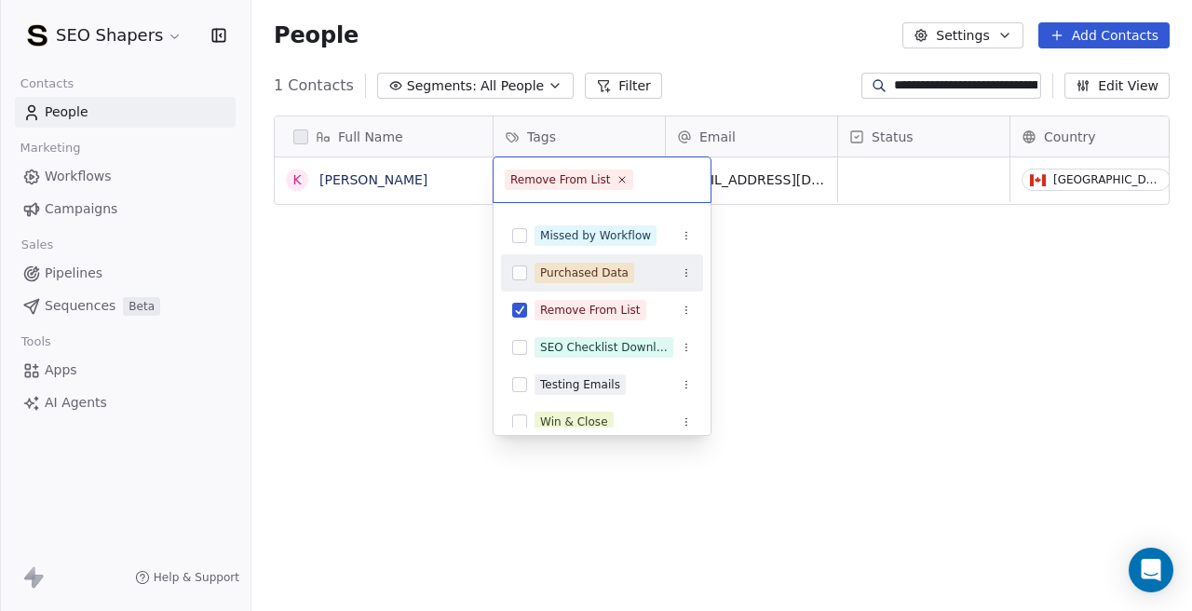
click at [993, 255] on html "**********" at bounding box center [596, 305] width 1192 height 611
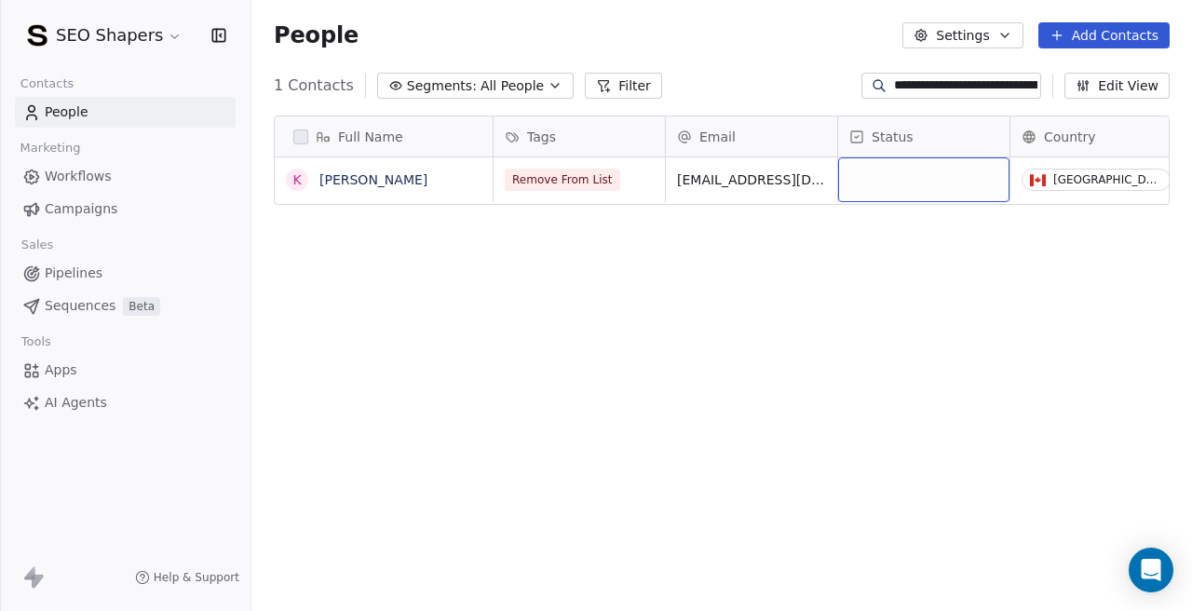
click at [882, 175] on div "grid" at bounding box center [923, 179] width 171 height 45
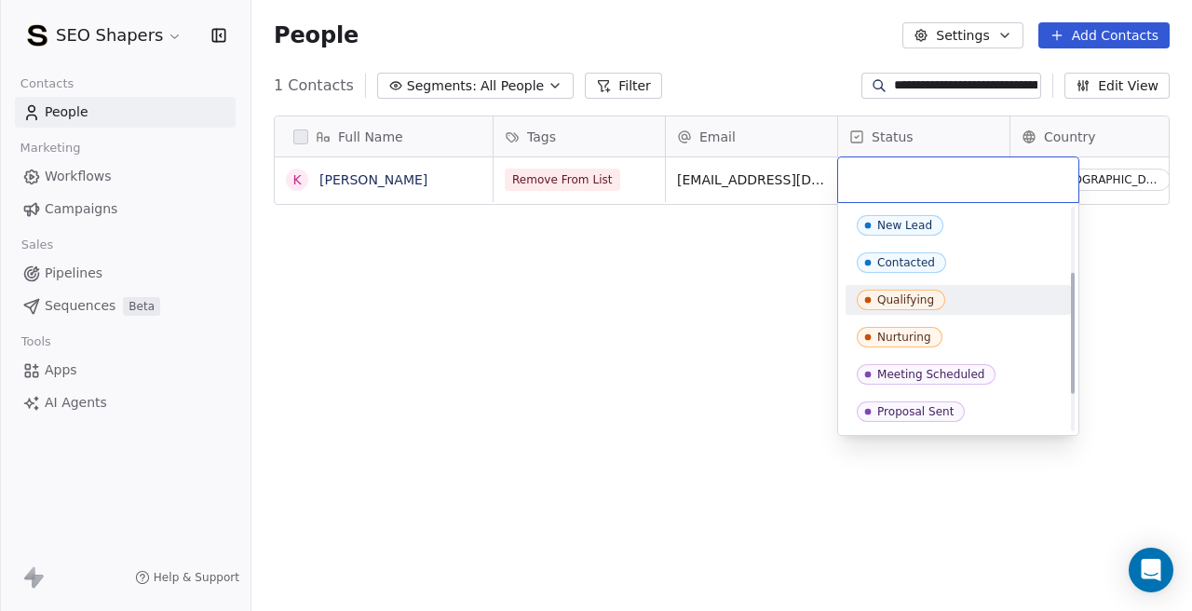
scroll to position [185, 0]
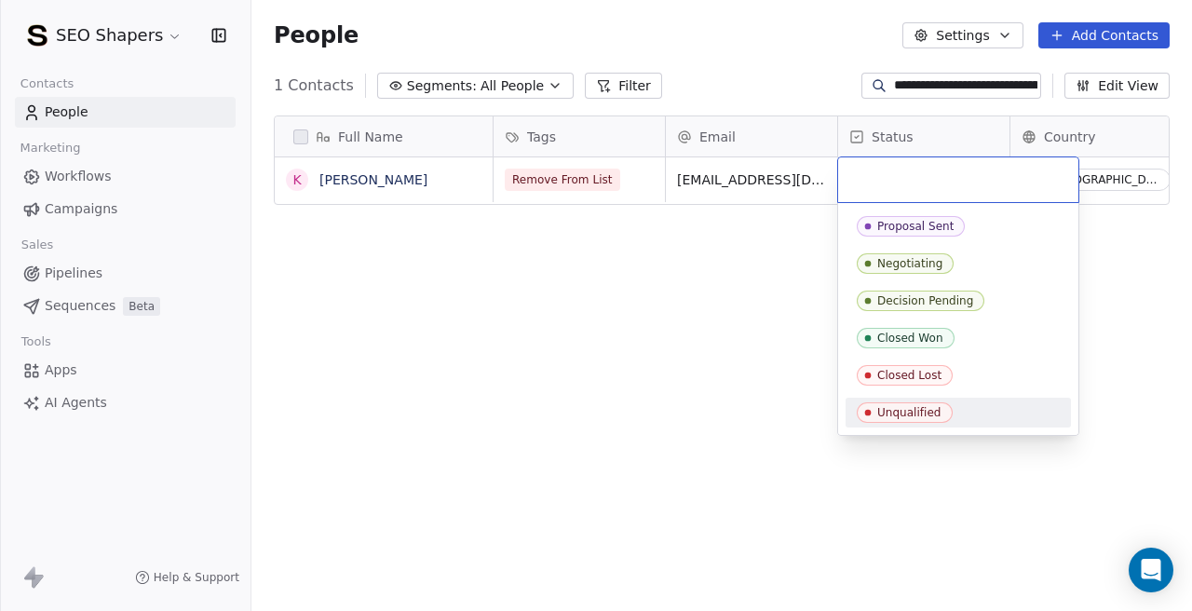
click at [866, 414] on icon "Suggestions" at bounding box center [868, 413] width 7 height 7
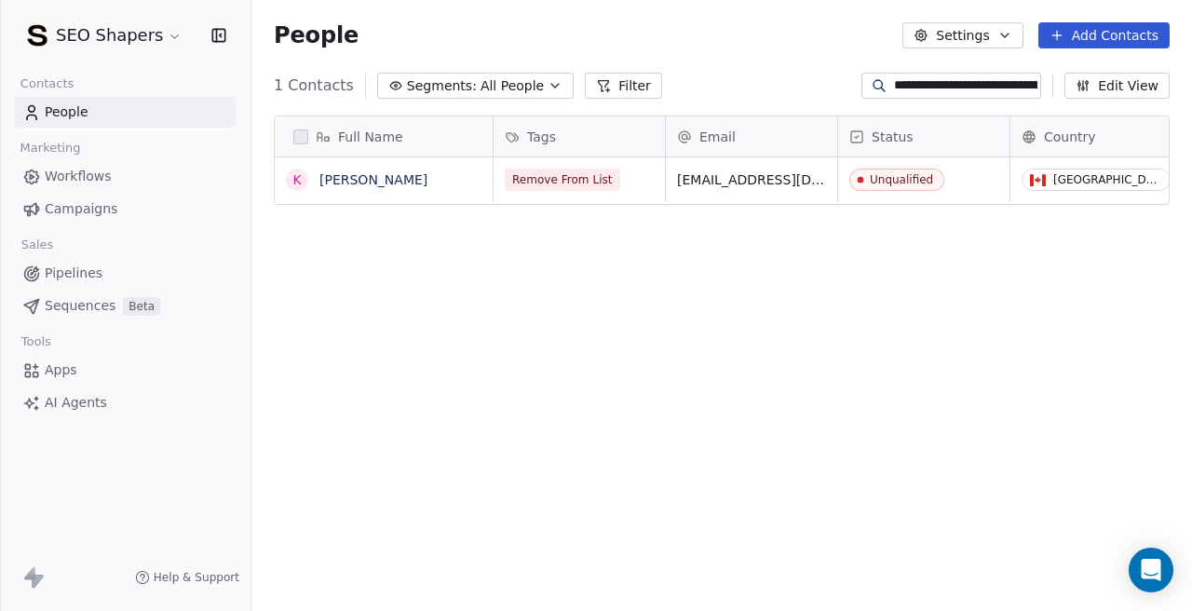
click at [445, 366] on div "Full Name K [PERSON_NAME] Tags Email Status Country Company Website Remove From…" at bounding box center [721, 369] width 940 height 537
click at [940, 78] on input "**********" at bounding box center [965, 85] width 143 height 19
paste input
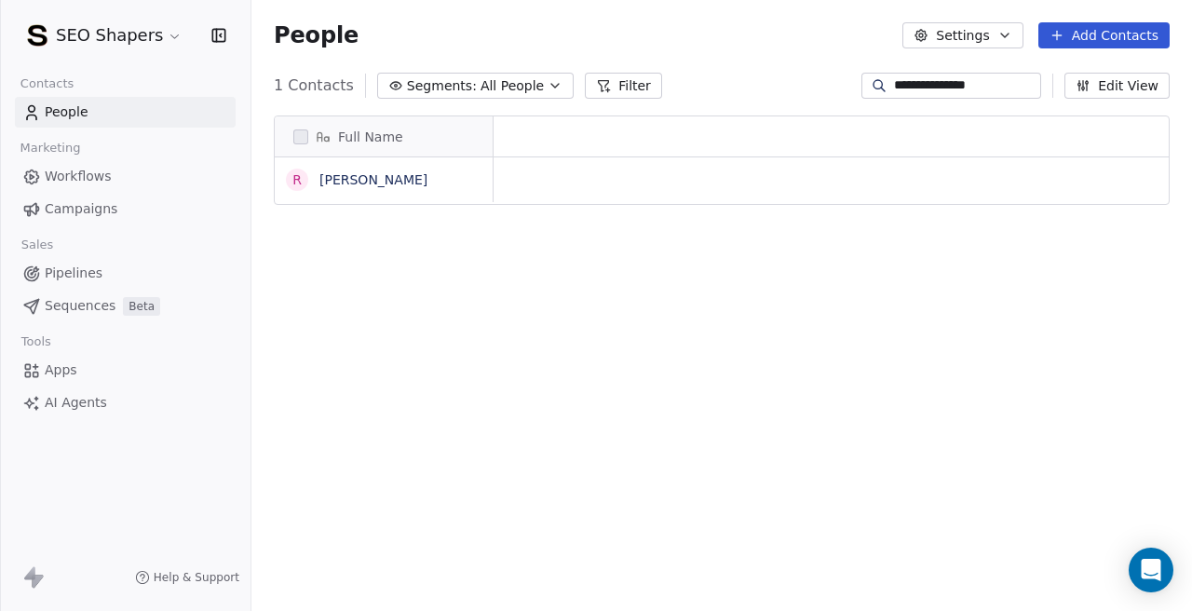
scroll to position [538, 940]
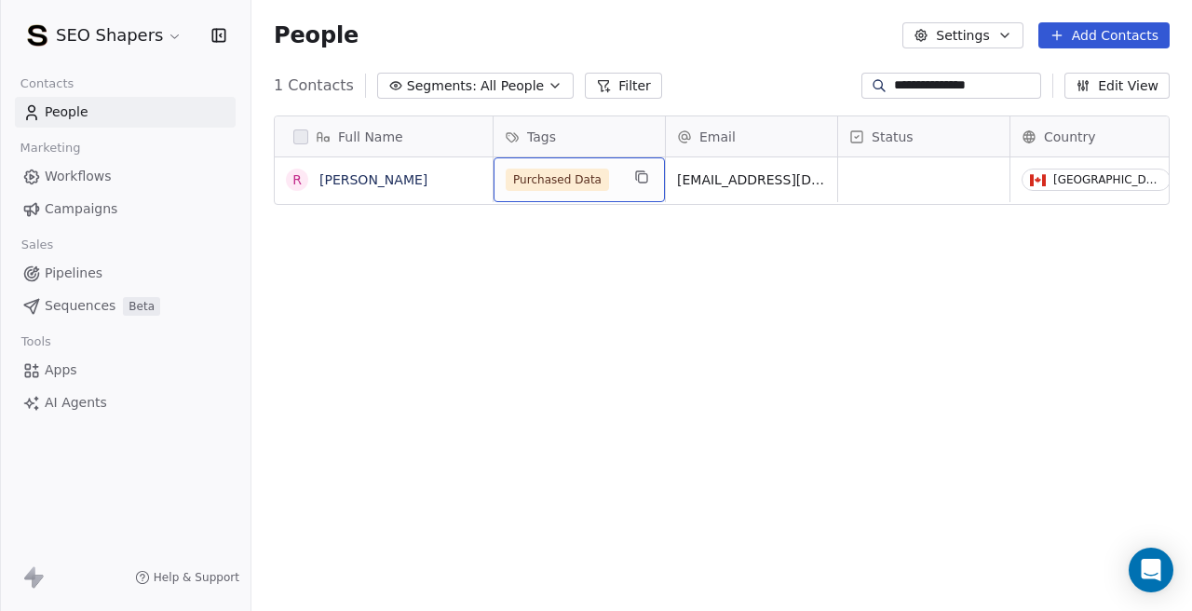
click at [591, 188] on span "Purchased Data" at bounding box center [557, 180] width 103 height 22
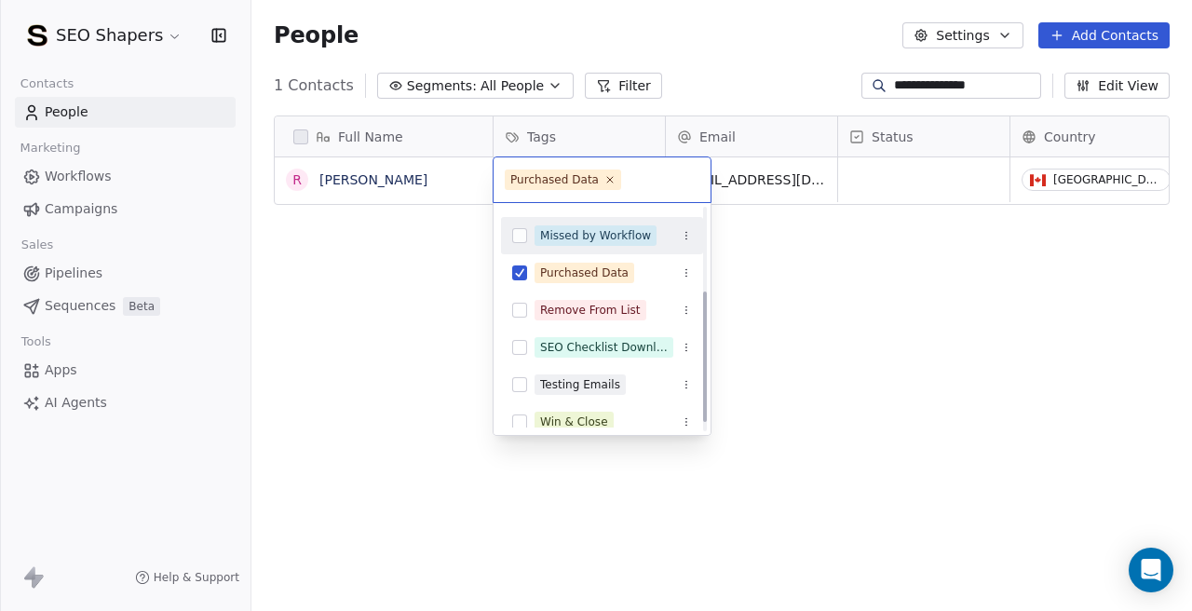
scroll to position [145, 0]
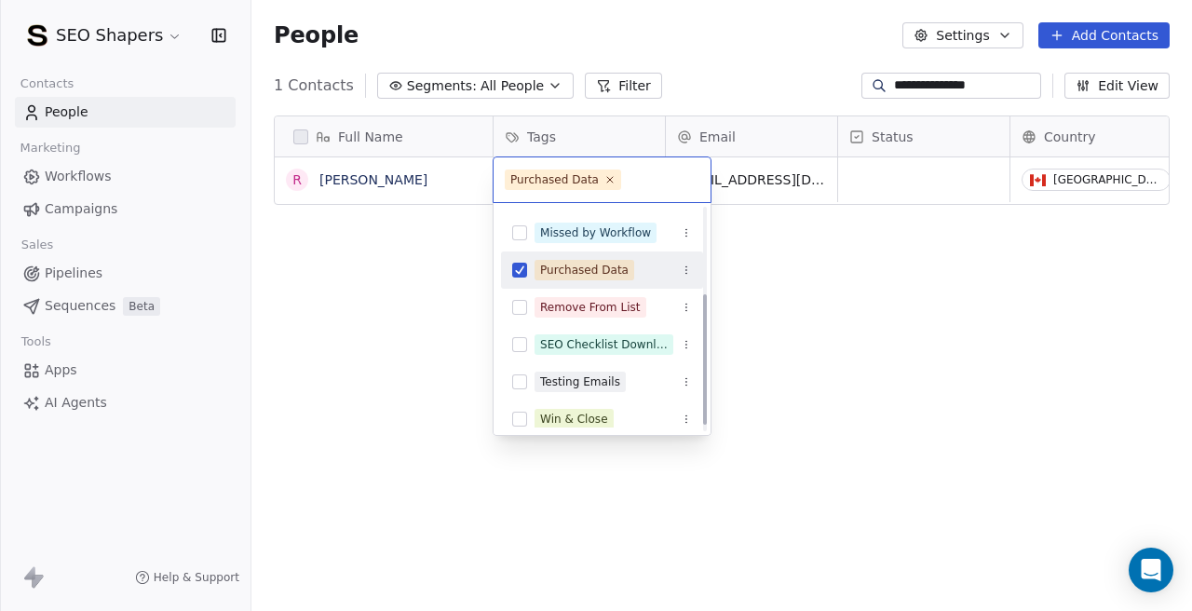
click at [513, 280] on div "Purchased Data" at bounding box center [602, 270] width 202 height 30
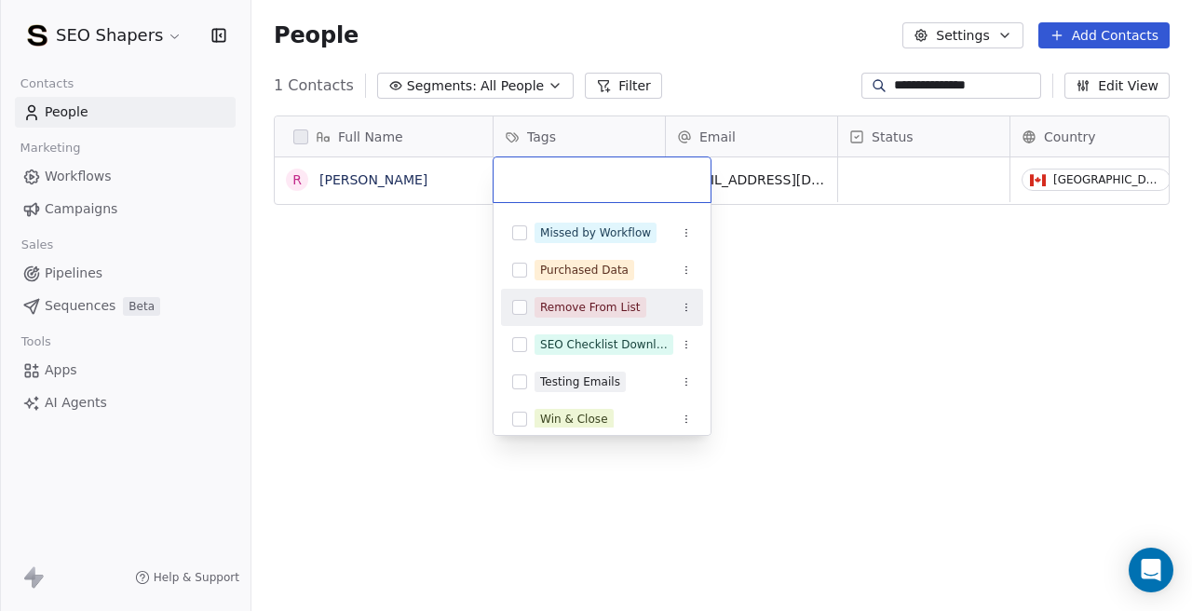
click at [520, 309] on button "Suggestions" at bounding box center [519, 307] width 15 height 15
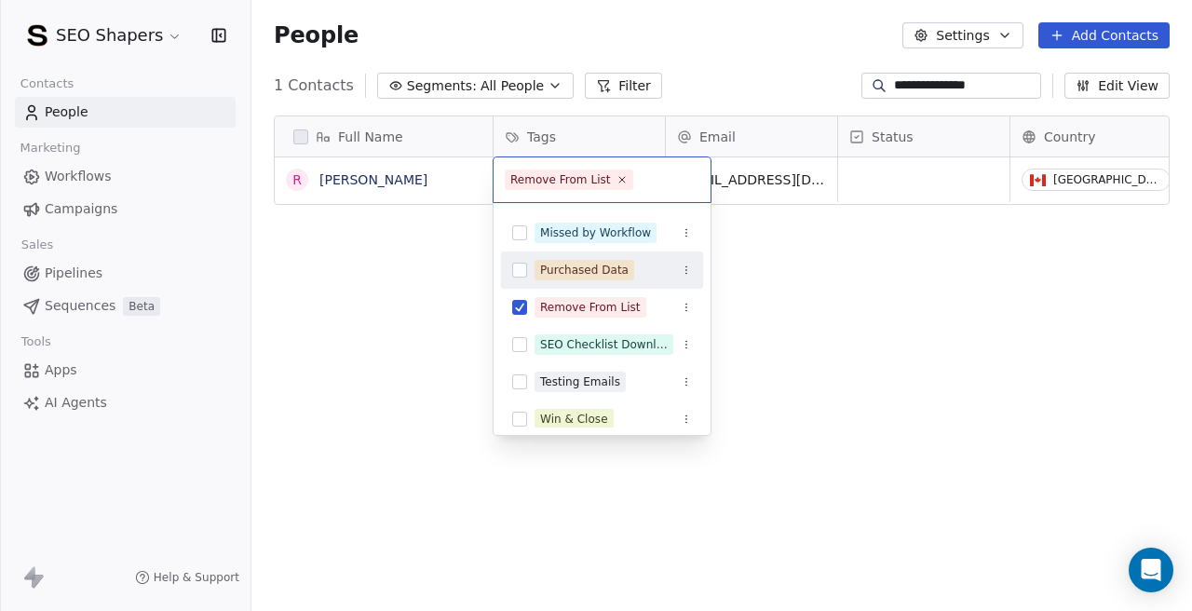
click at [893, 253] on html "**********" at bounding box center [596, 305] width 1192 height 611
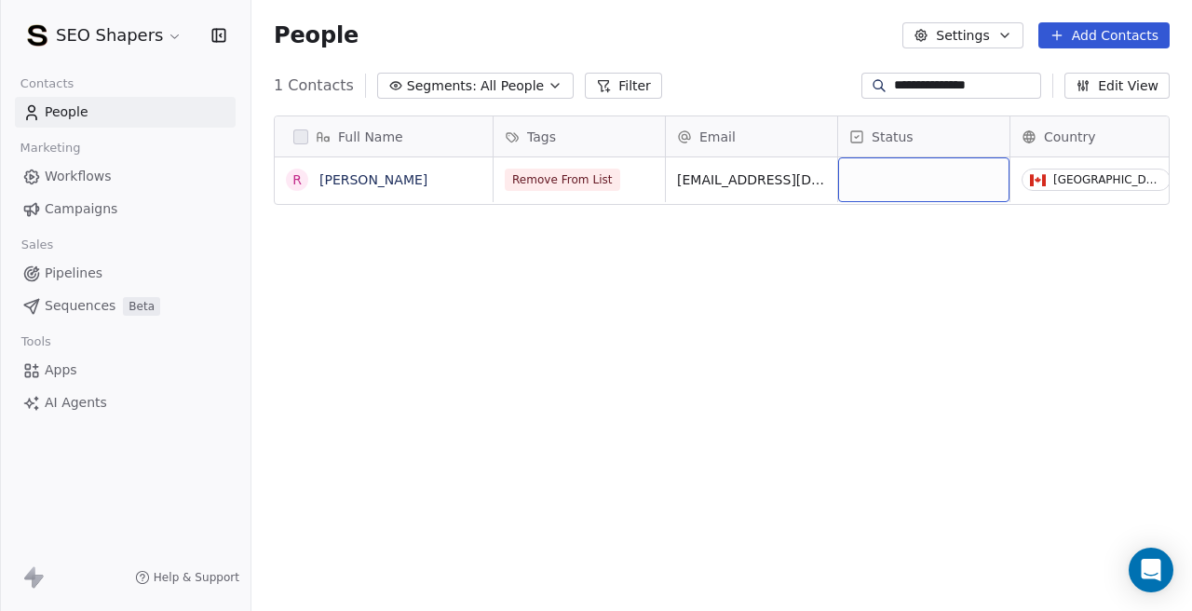
click at [881, 182] on div "grid" at bounding box center [923, 179] width 171 height 45
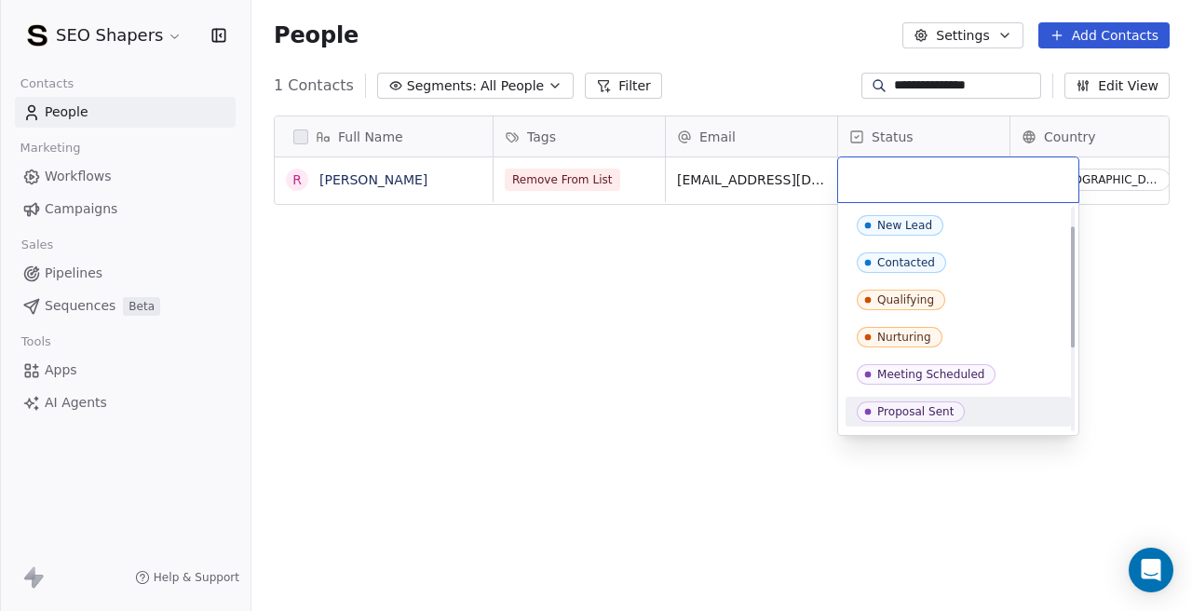
scroll to position [185, 0]
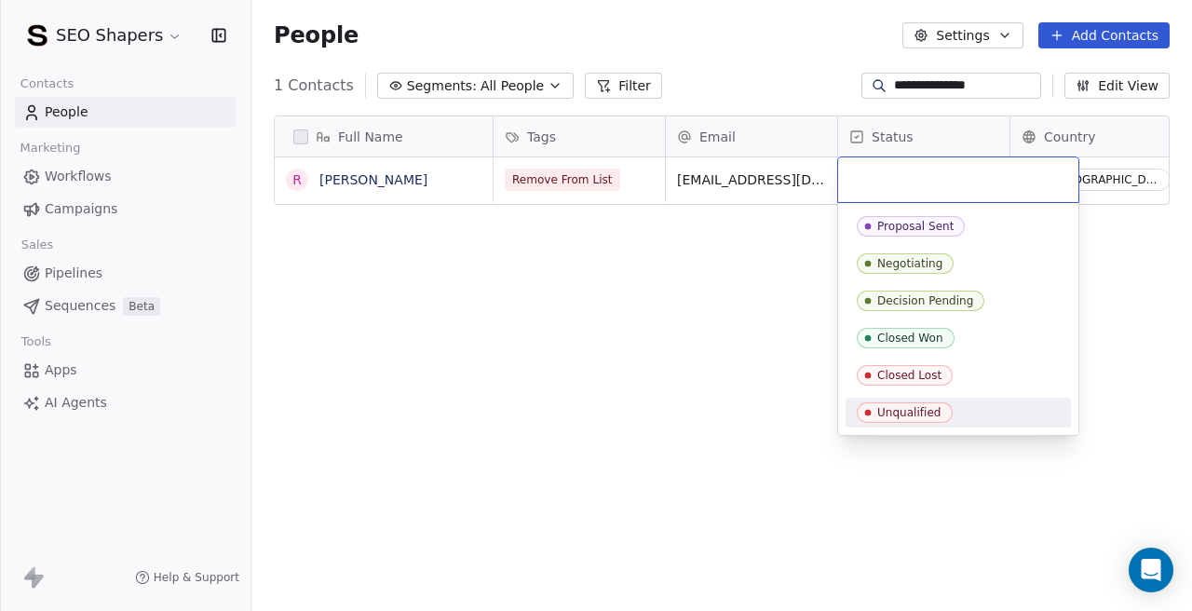
click at [872, 407] on icon "Suggestions" at bounding box center [867, 412] width 15 height 15
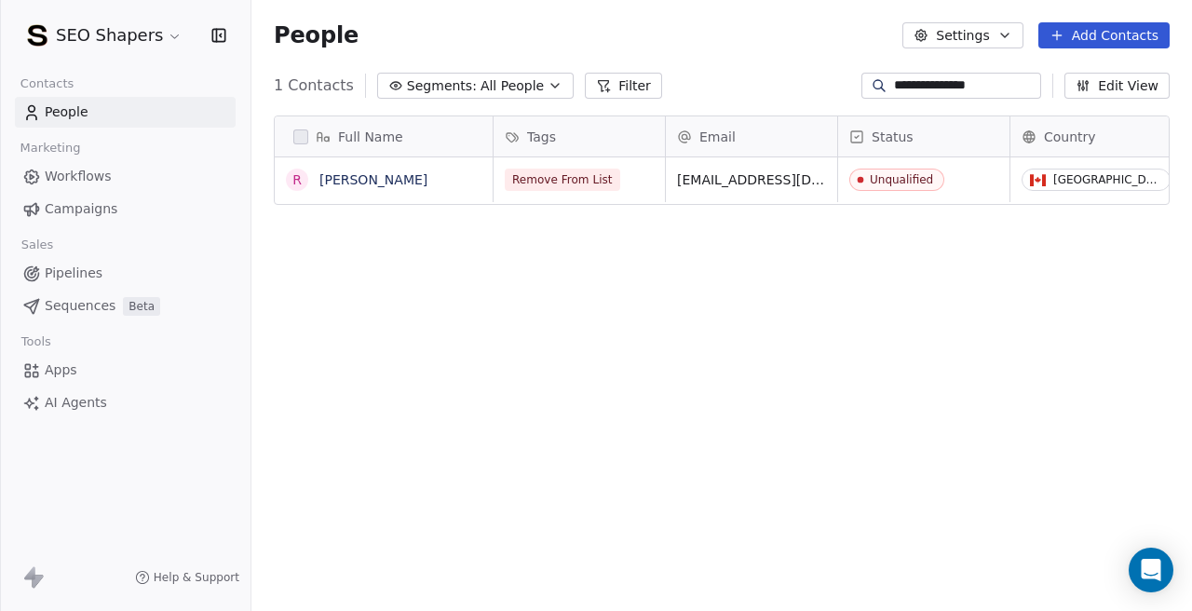
click at [562, 327] on div "Full Name R [PERSON_NAME] Tags Email Status Country Company Website Remove From…" at bounding box center [721, 369] width 940 height 537
click at [945, 82] on input "**********" at bounding box center [965, 85] width 143 height 19
paste input "*********"
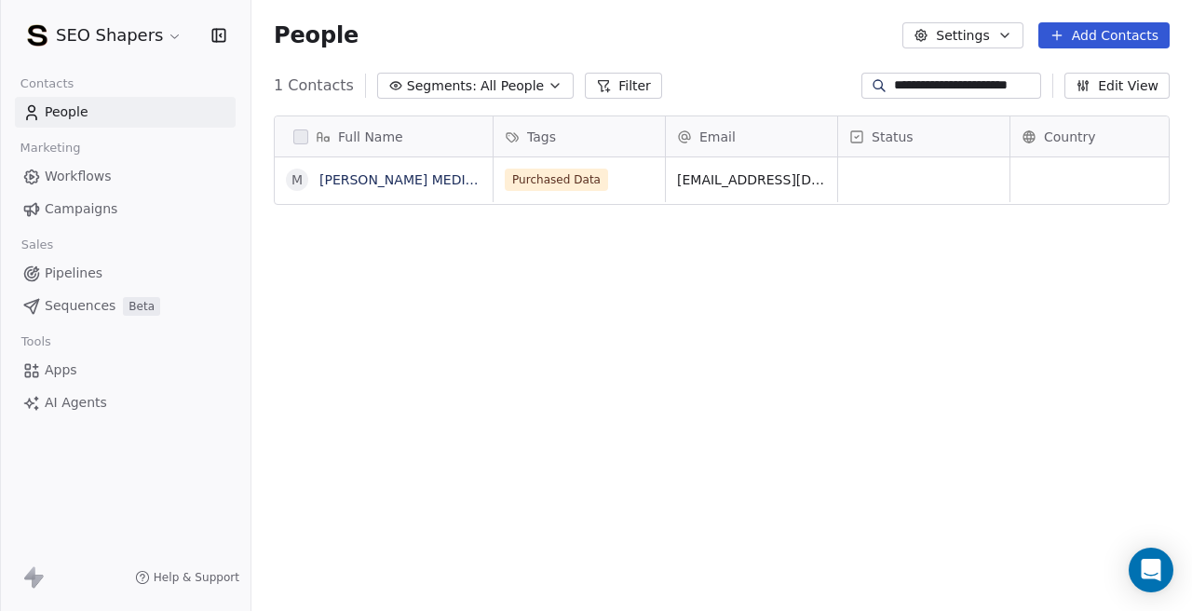
scroll to position [538, 940]
type input "**********"
click at [608, 195] on div "Purchased Data" at bounding box center [578, 179] width 171 height 45
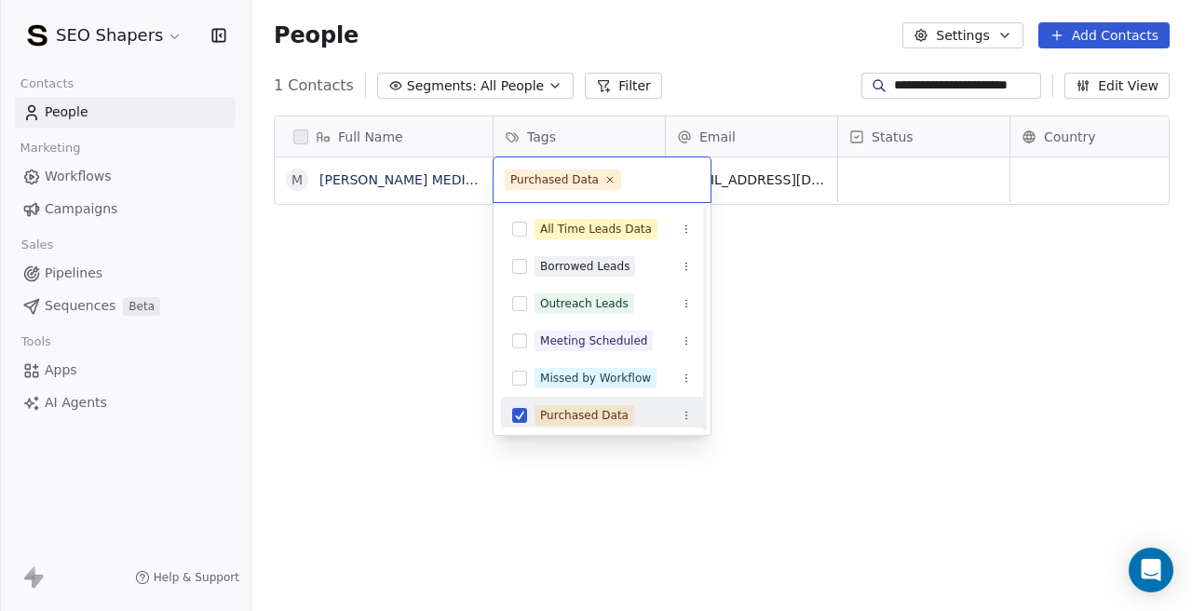
scroll to position [48, 0]
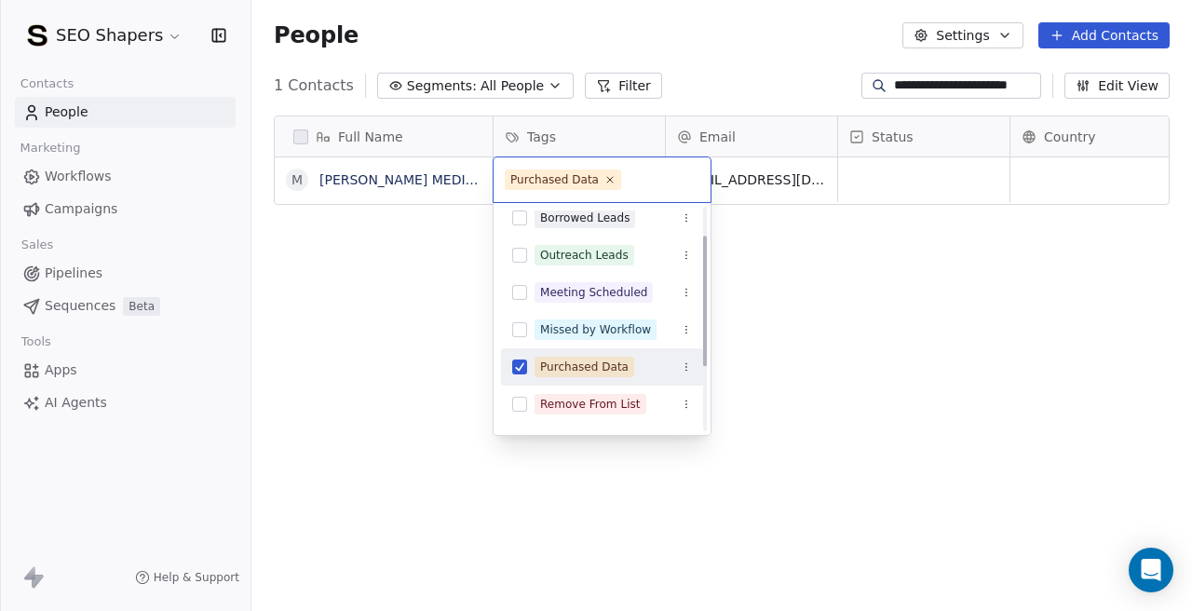
click at [531, 373] on div "Purchased Data" at bounding box center [602, 367] width 202 height 30
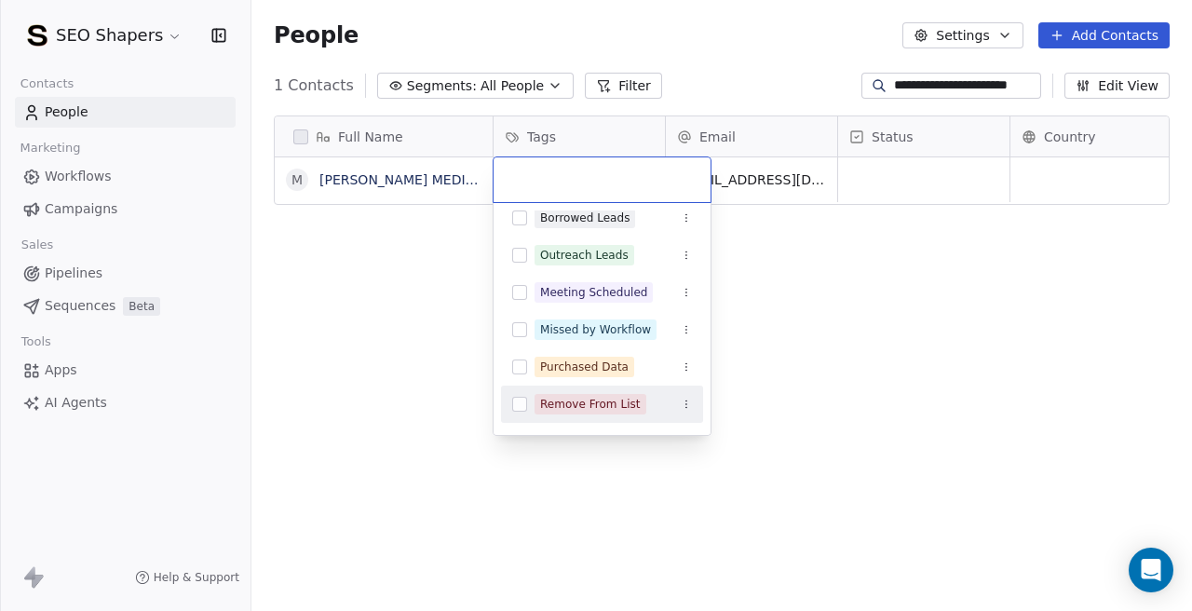
click at [520, 407] on button "Suggestions" at bounding box center [519, 404] width 15 height 15
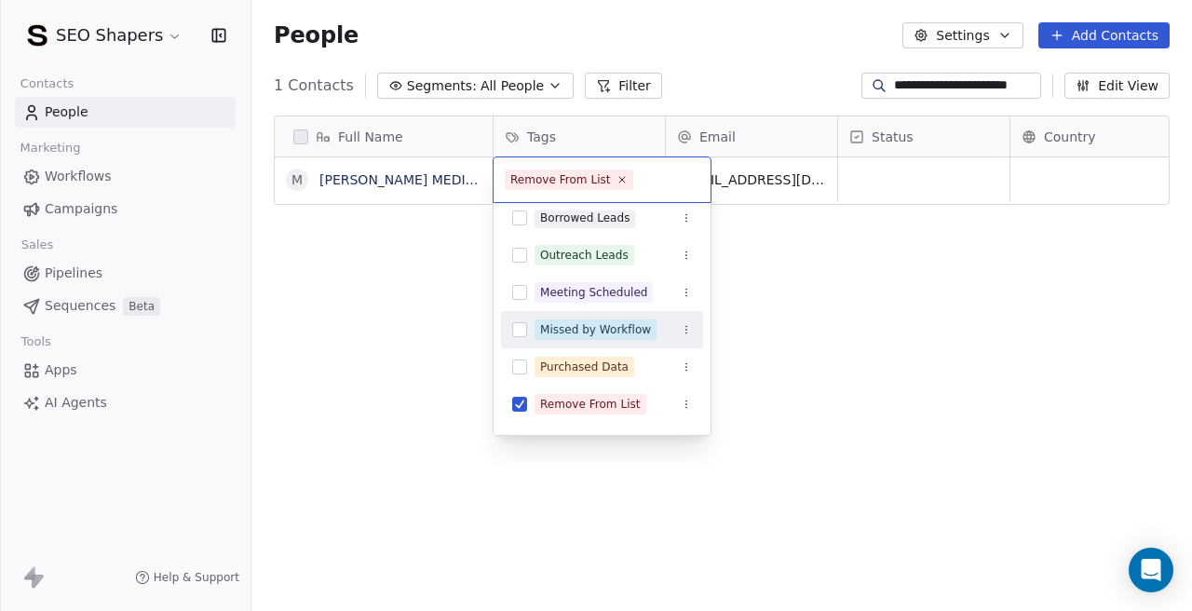
click at [877, 178] on html "**********" at bounding box center [596, 305] width 1192 height 611
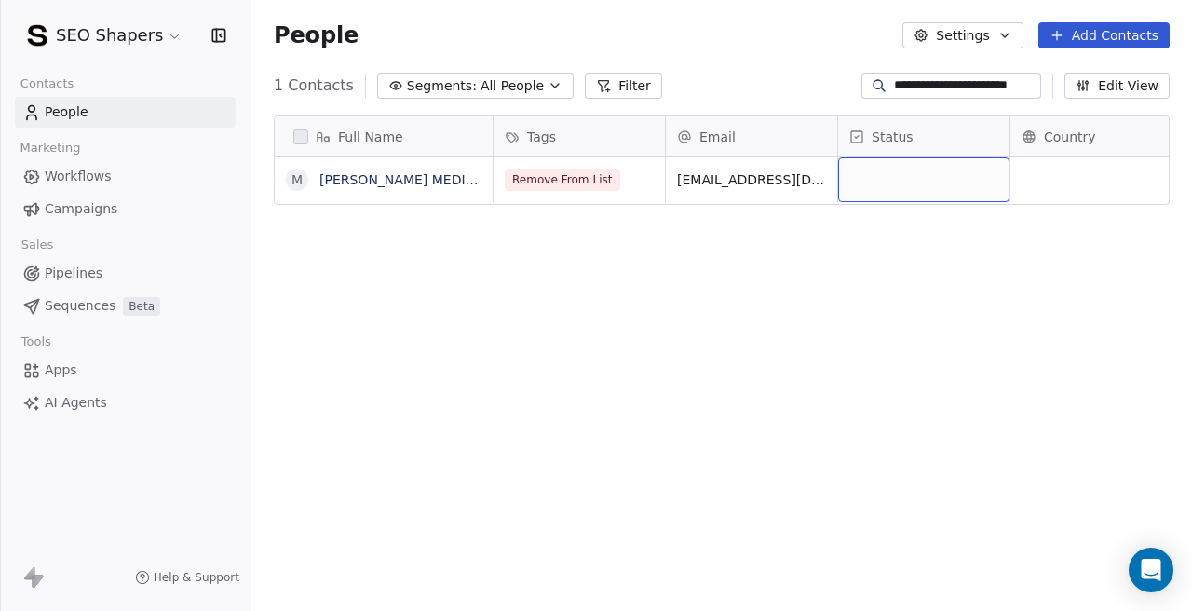
click at [856, 178] on div "grid" at bounding box center [923, 179] width 171 height 45
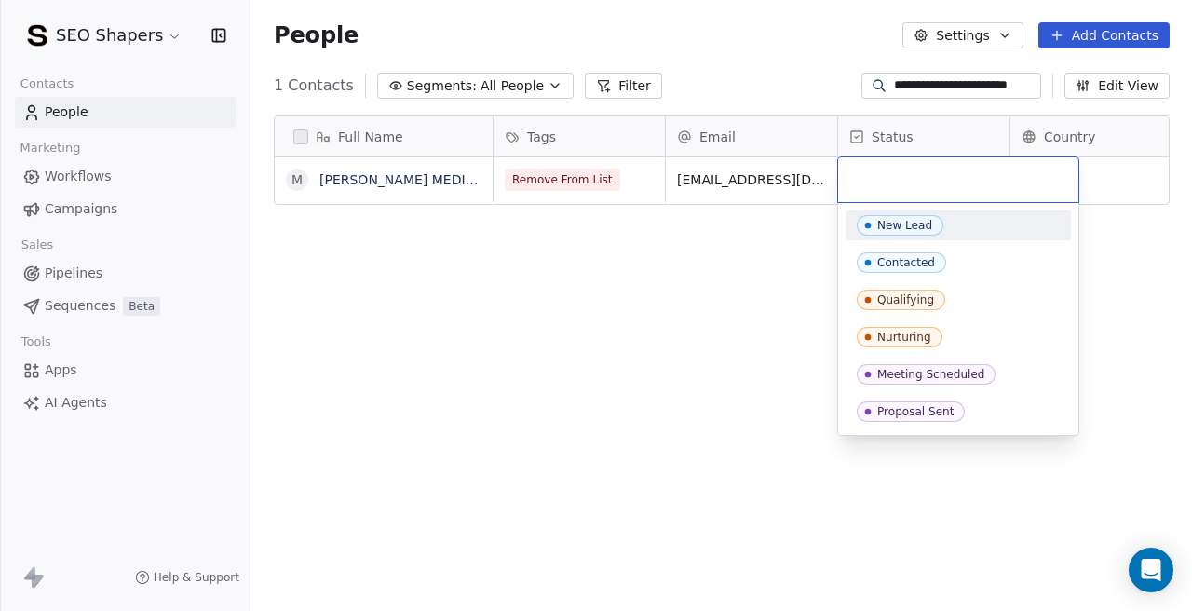
type input "**********"
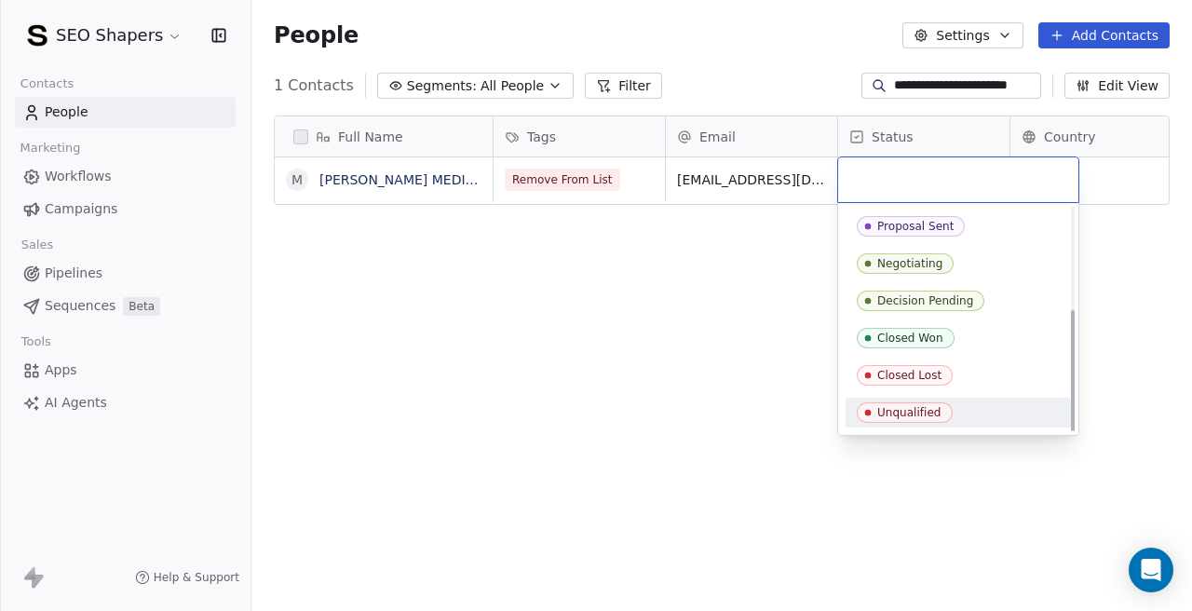
click at [919, 407] on div "Unqualified" at bounding box center [909, 412] width 64 height 13
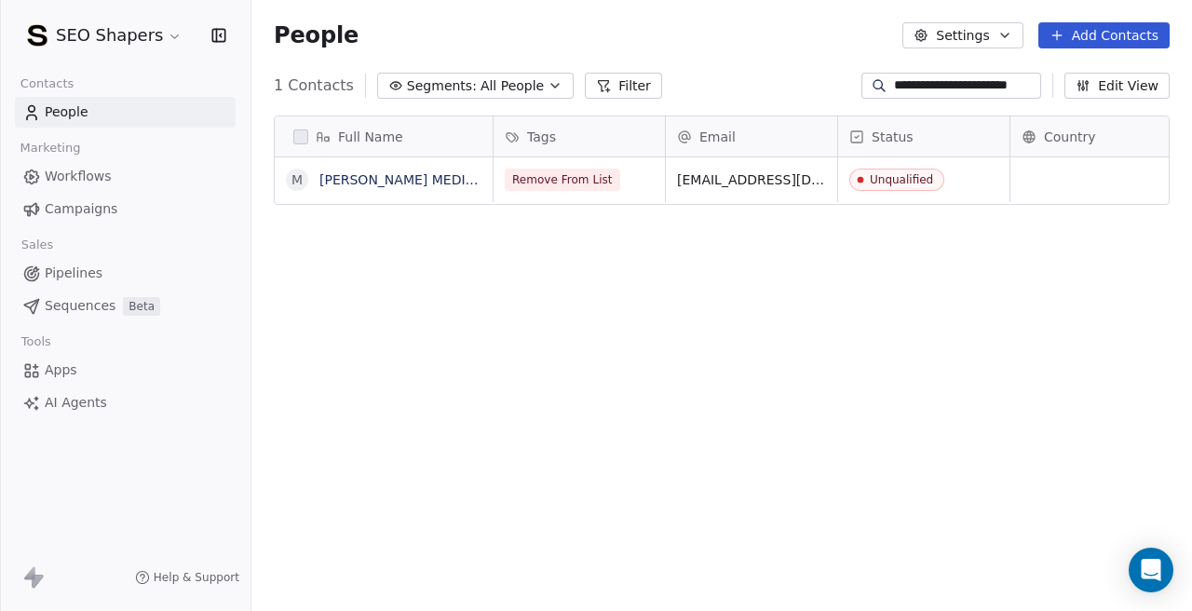
click at [577, 371] on div "Full Name M [PERSON_NAME] MEDIA COMMUNICATIONS Tags Email Status Country Compan…" at bounding box center [721, 369] width 940 height 537
click at [902, 88] on input "**********" at bounding box center [965, 85] width 143 height 19
paste input
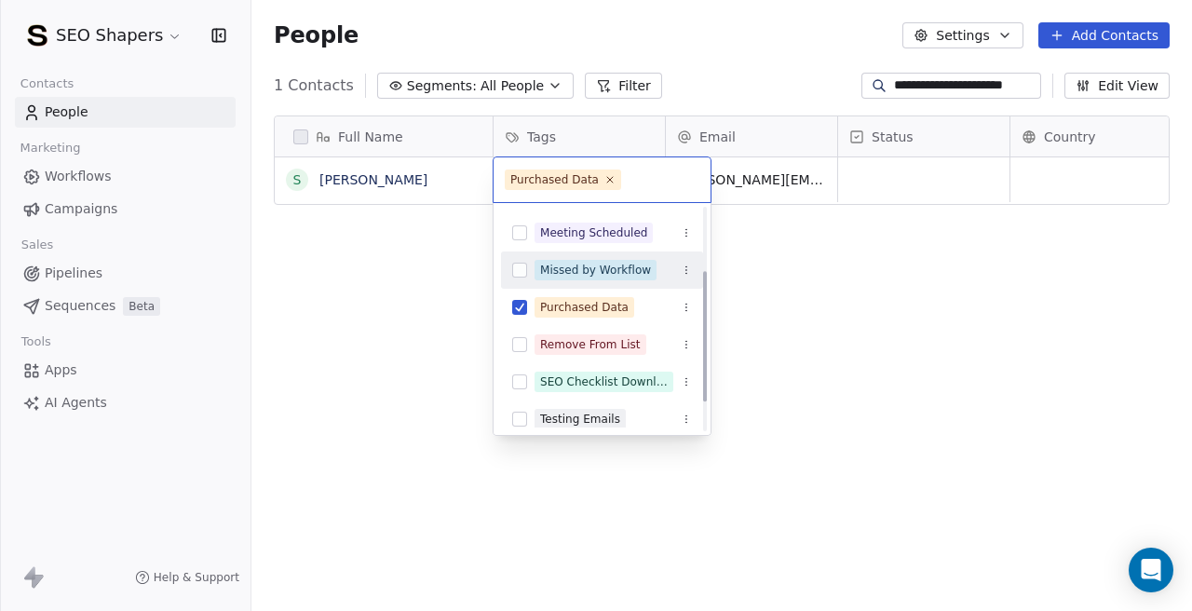
scroll to position [111, 0]
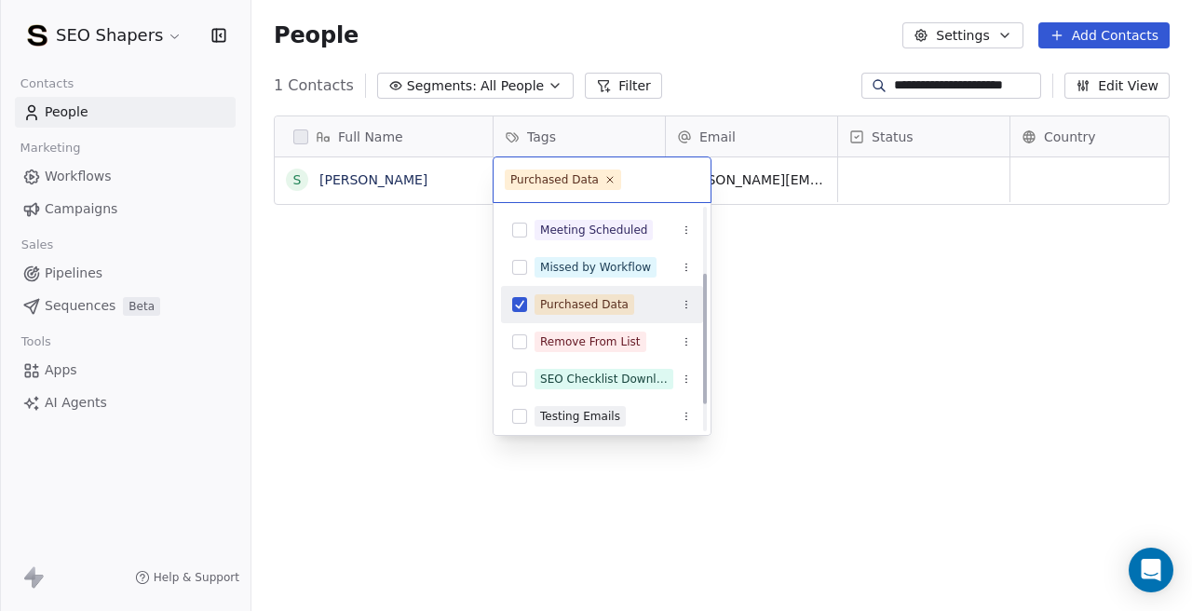
click at [520, 292] on div "Purchased Data" at bounding box center [602, 305] width 202 height 30
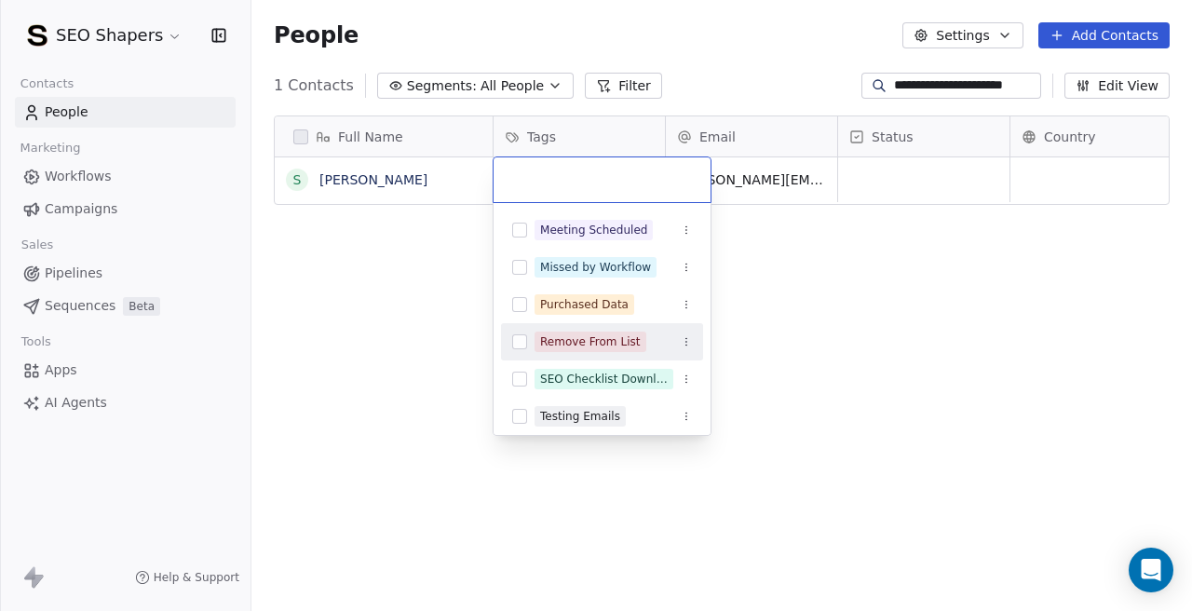
click at [521, 344] on button "Suggestions" at bounding box center [519, 341] width 15 height 15
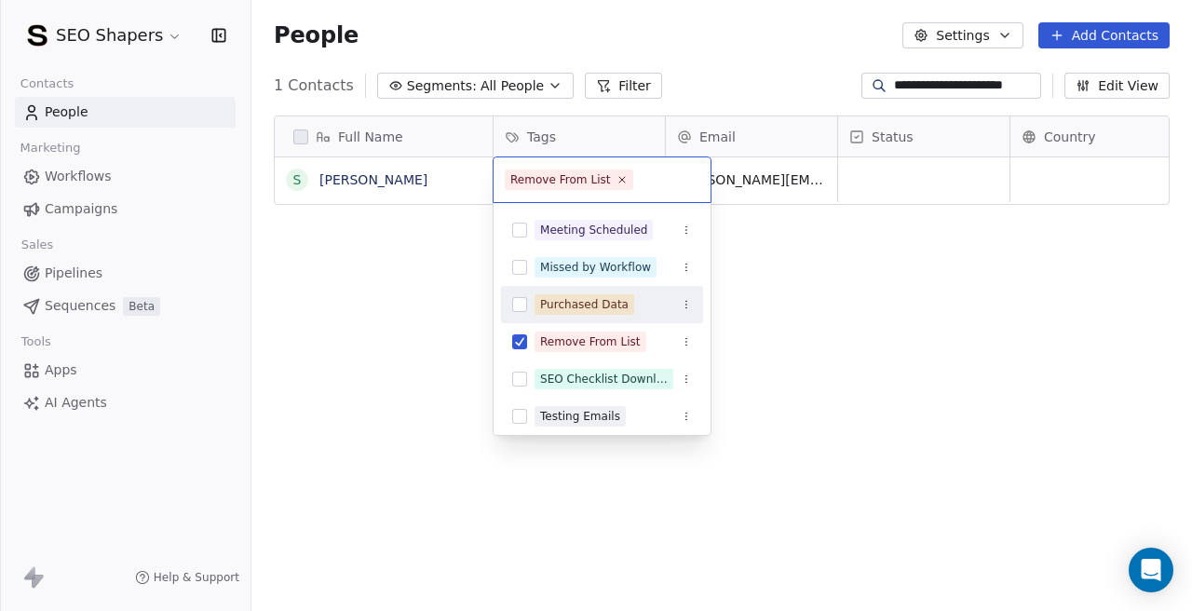
click at [881, 178] on html "**********" at bounding box center [596, 305] width 1192 height 611
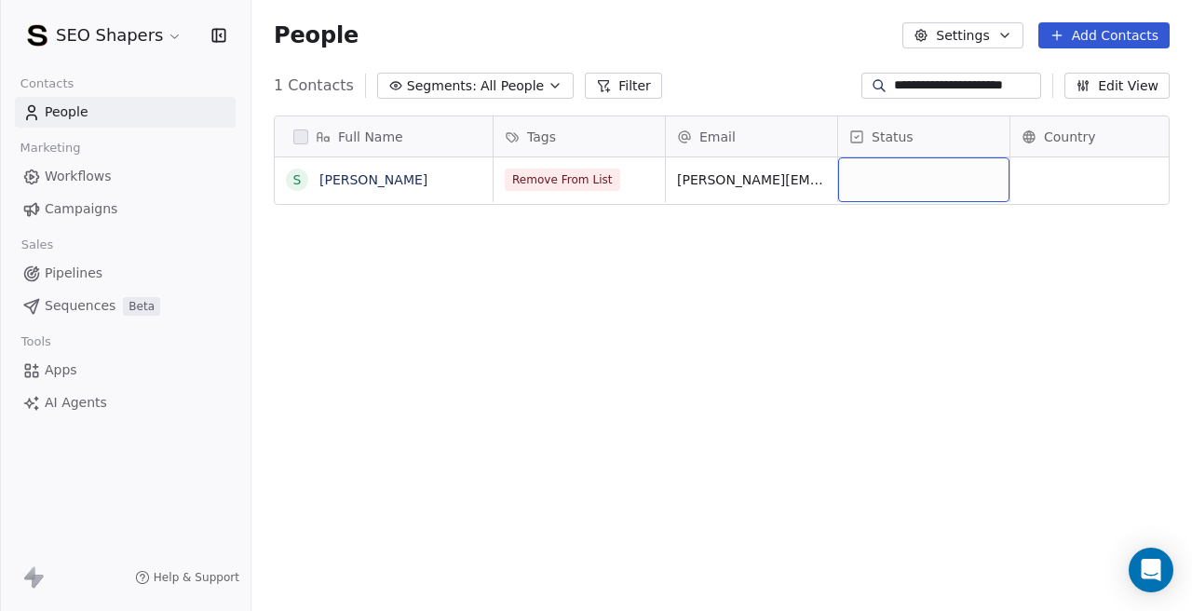
click at [910, 179] on div "grid" at bounding box center [923, 179] width 171 height 45
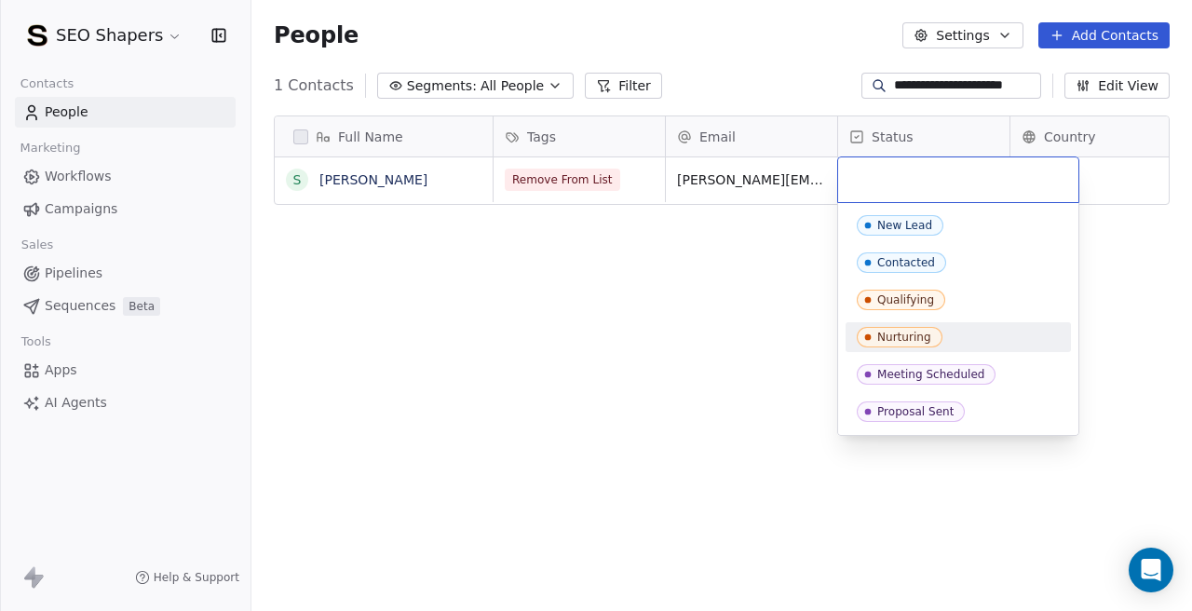
scroll to position [185, 0]
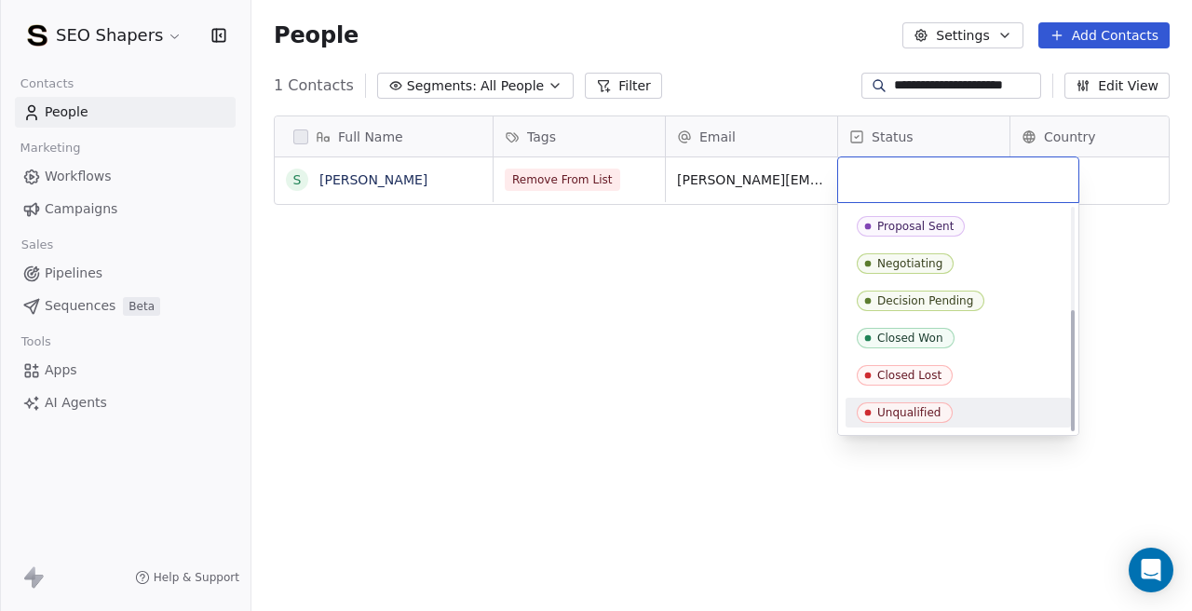
click at [902, 419] on span "Unqualified" at bounding box center [905, 412] width 96 height 20
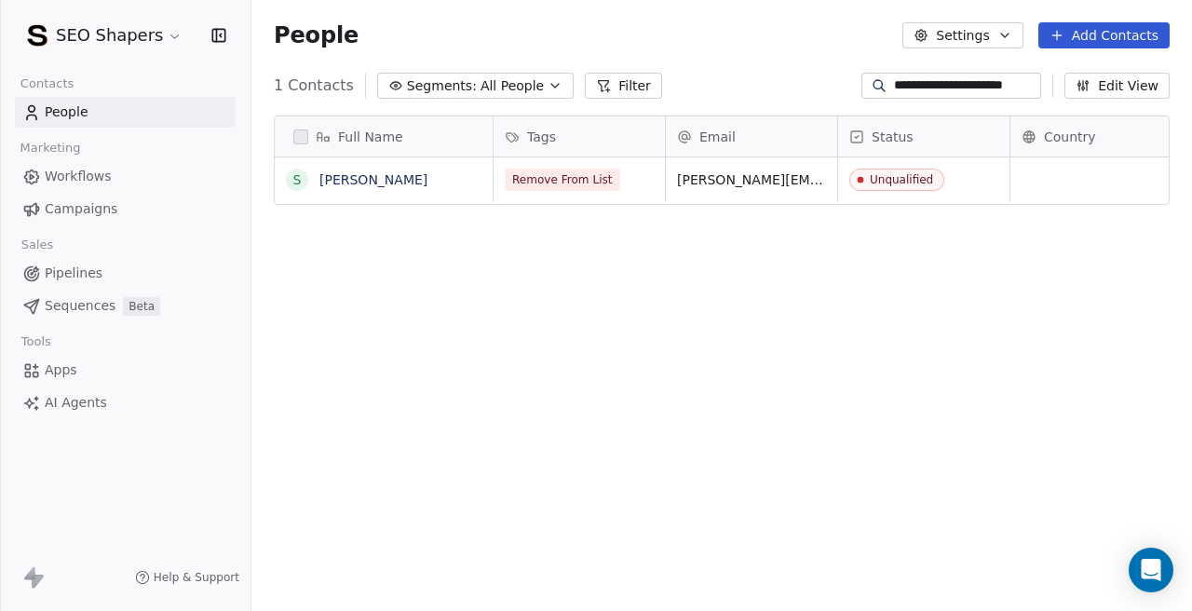
click at [920, 83] on input "**********" at bounding box center [965, 85] width 143 height 19
paste input
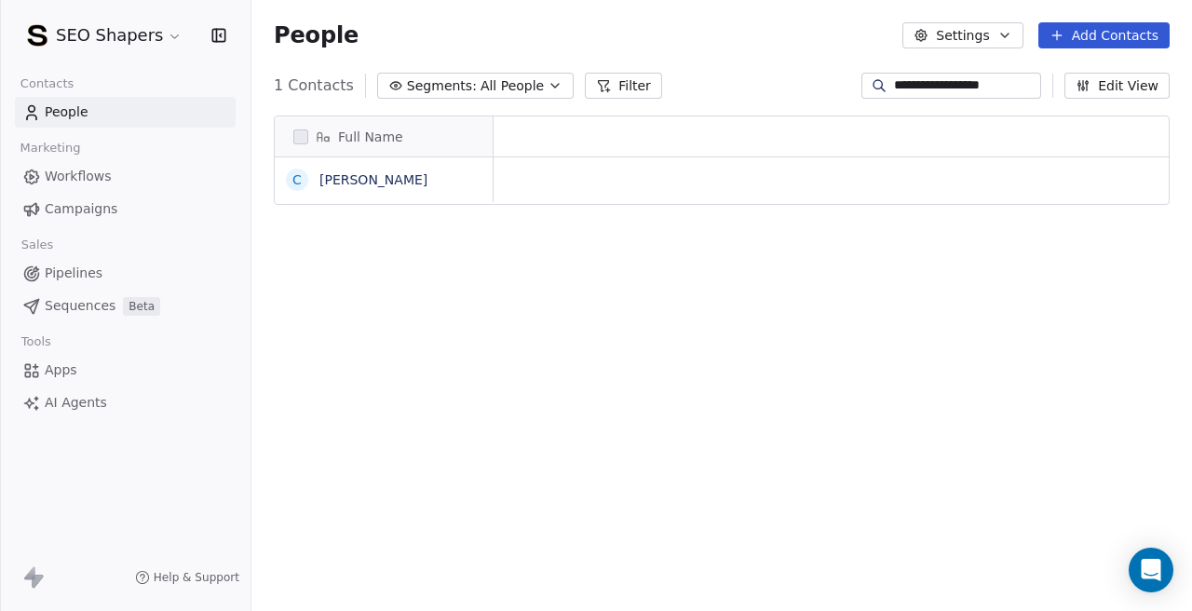
scroll to position [538, 940]
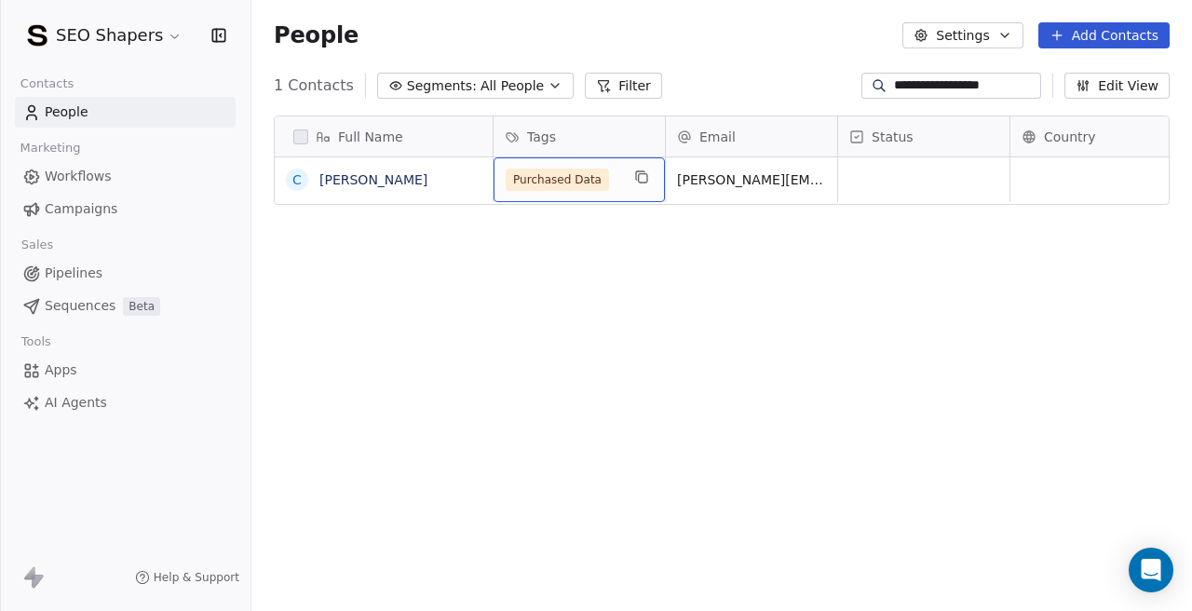
click at [599, 185] on span "Purchased Data" at bounding box center [557, 180] width 103 height 22
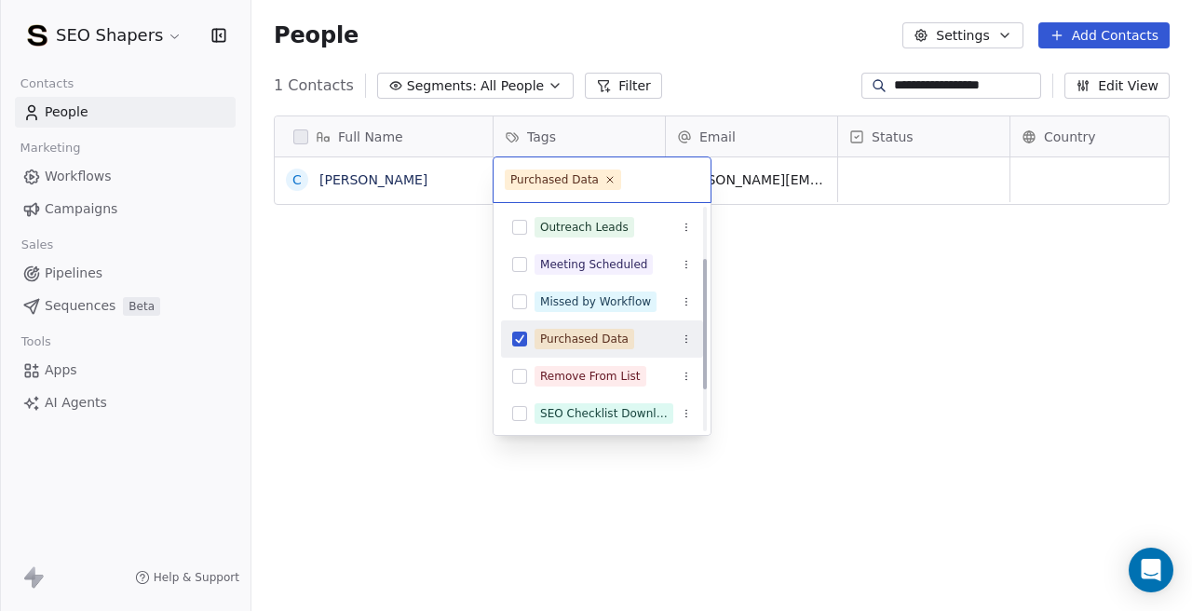
scroll to position [87, 0]
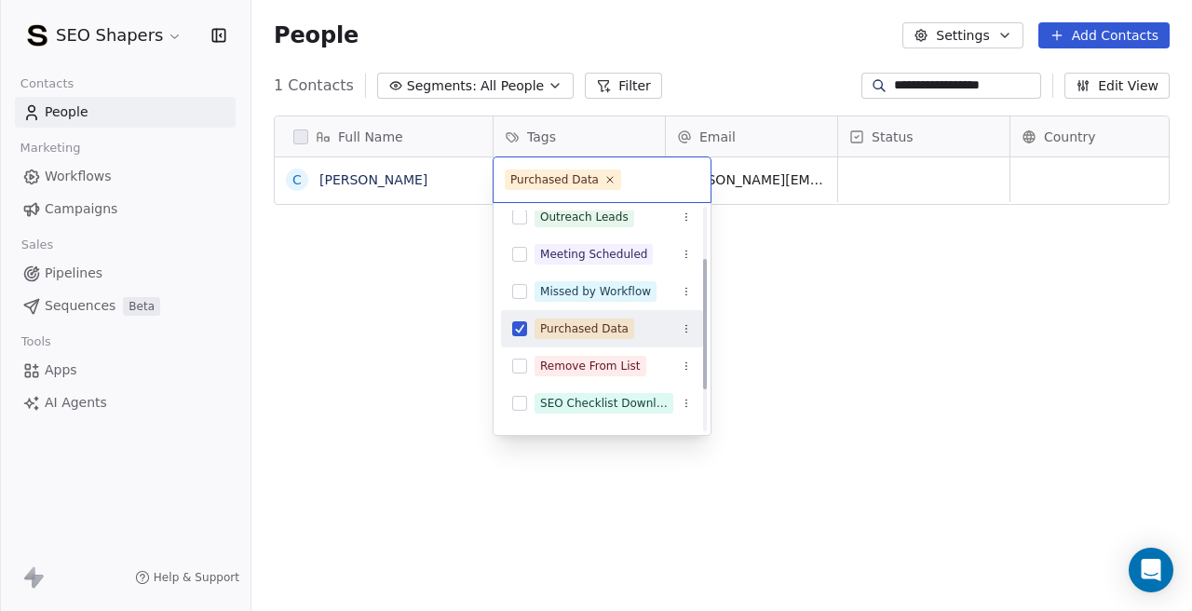
click at [517, 328] on button "Suggestions" at bounding box center [519, 328] width 15 height 15
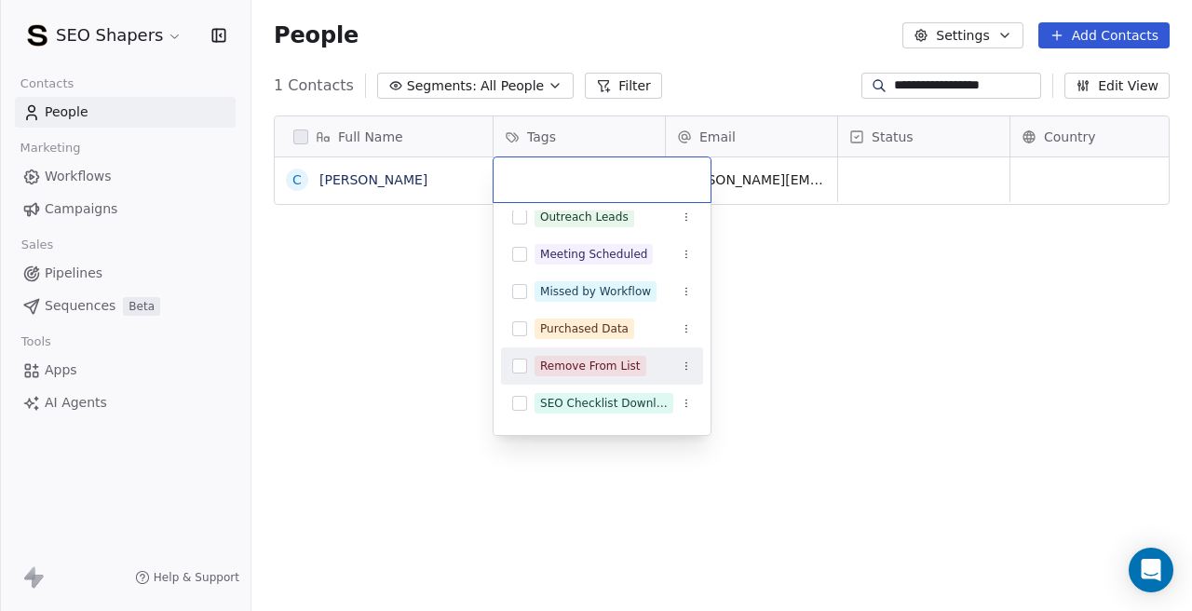
click at [525, 363] on button "Suggestions" at bounding box center [519, 365] width 15 height 15
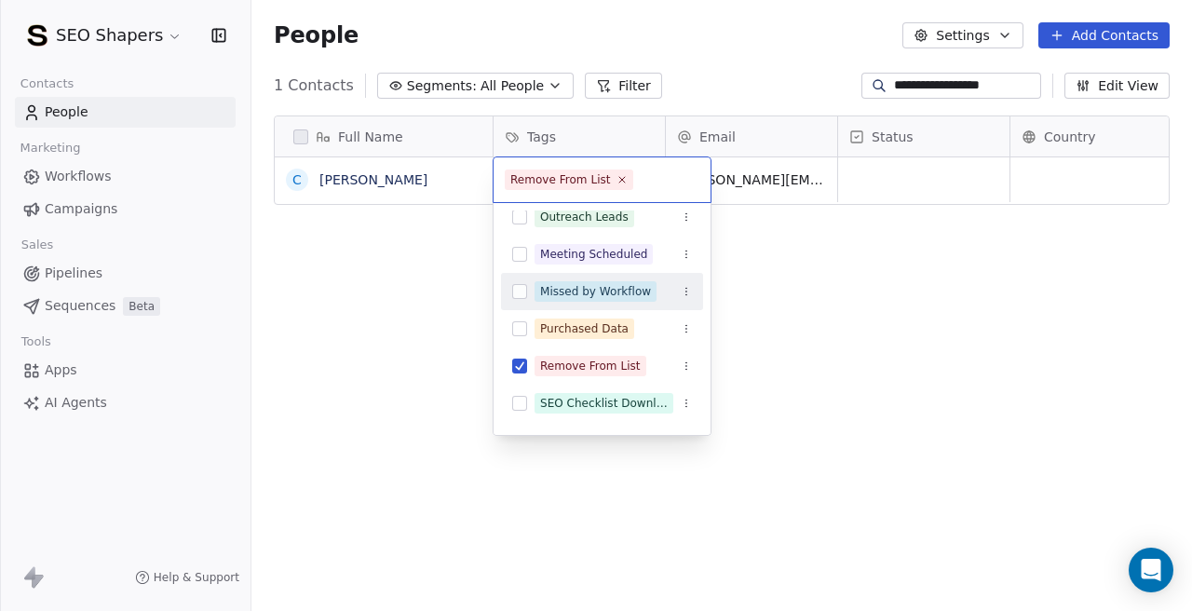
click at [901, 173] on html "**********" at bounding box center [596, 305] width 1192 height 611
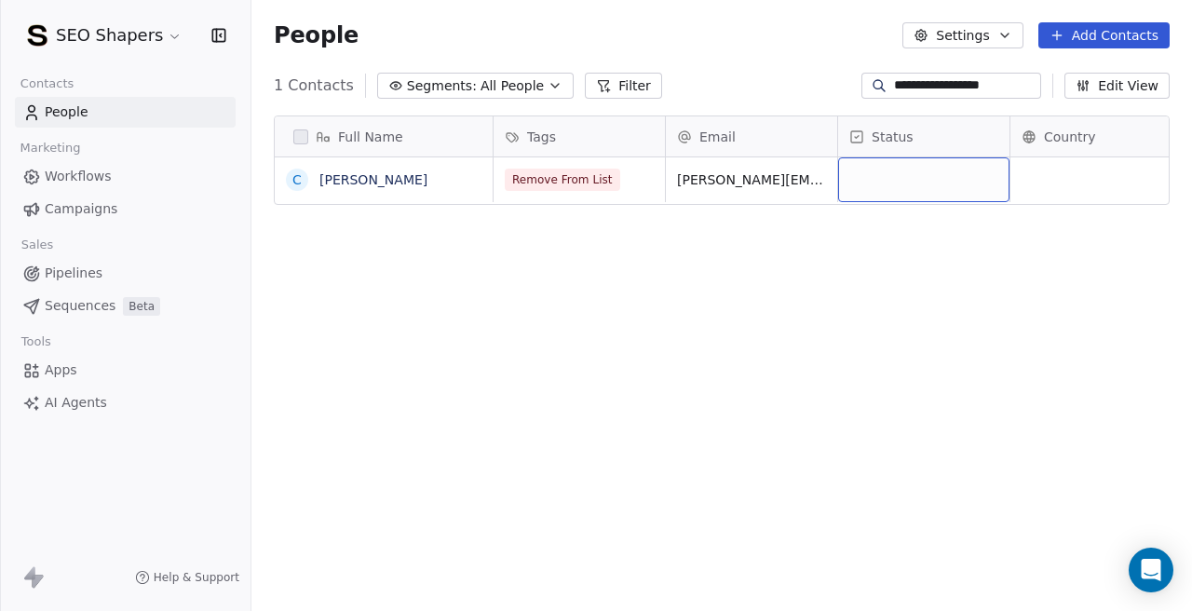
click at [901, 173] on div "grid" at bounding box center [923, 179] width 171 height 45
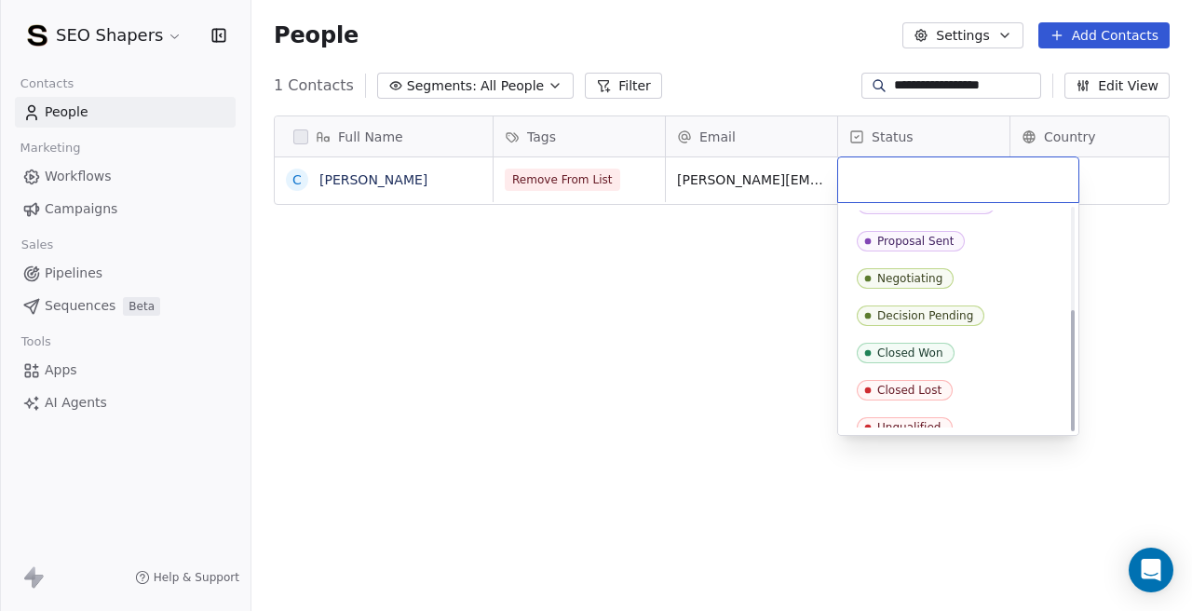
scroll to position [185, 0]
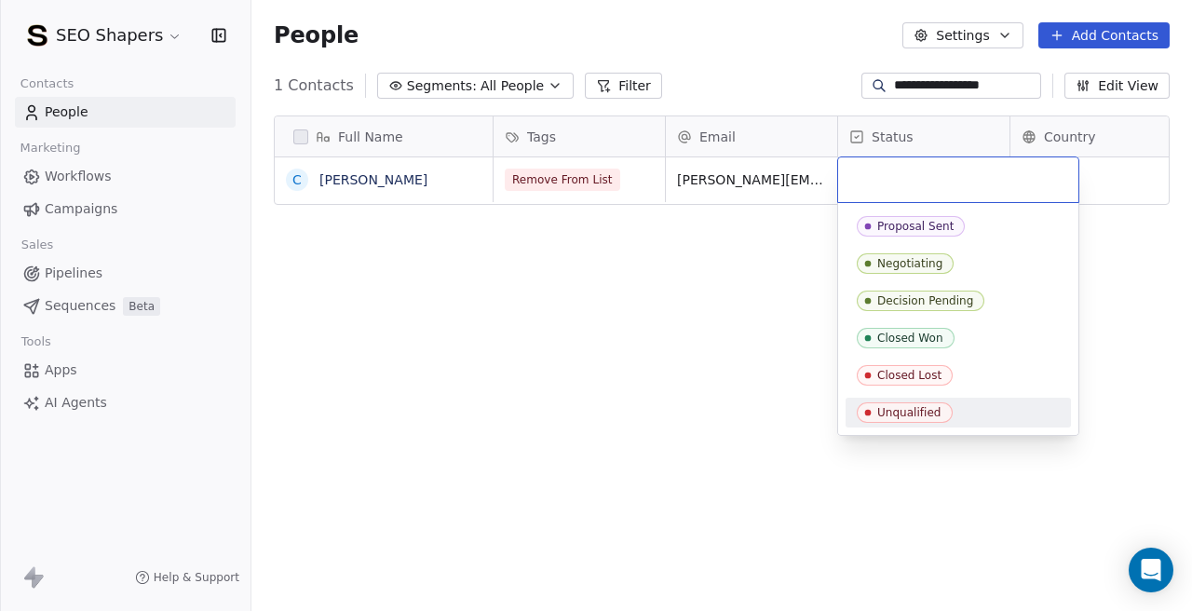
click at [885, 402] on span "Unqualified" at bounding box center [905, 412] width 96 height 20
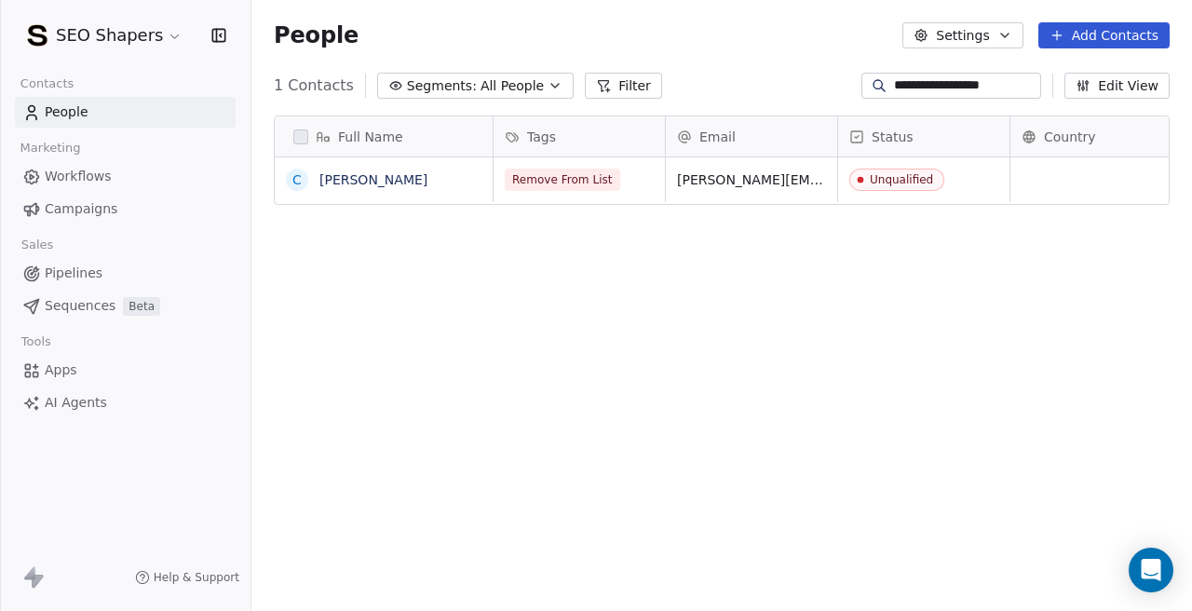
click at [580, 404] on div "Full Name C [PERSON_NAME] Tags Email Status Country Company Website Remove From…" at bounding box center [721, 369] width 940 height 537
click at [960, 88] on input "**********" at bounding box center [965, 85] width 143 height 19
paste input "**********"
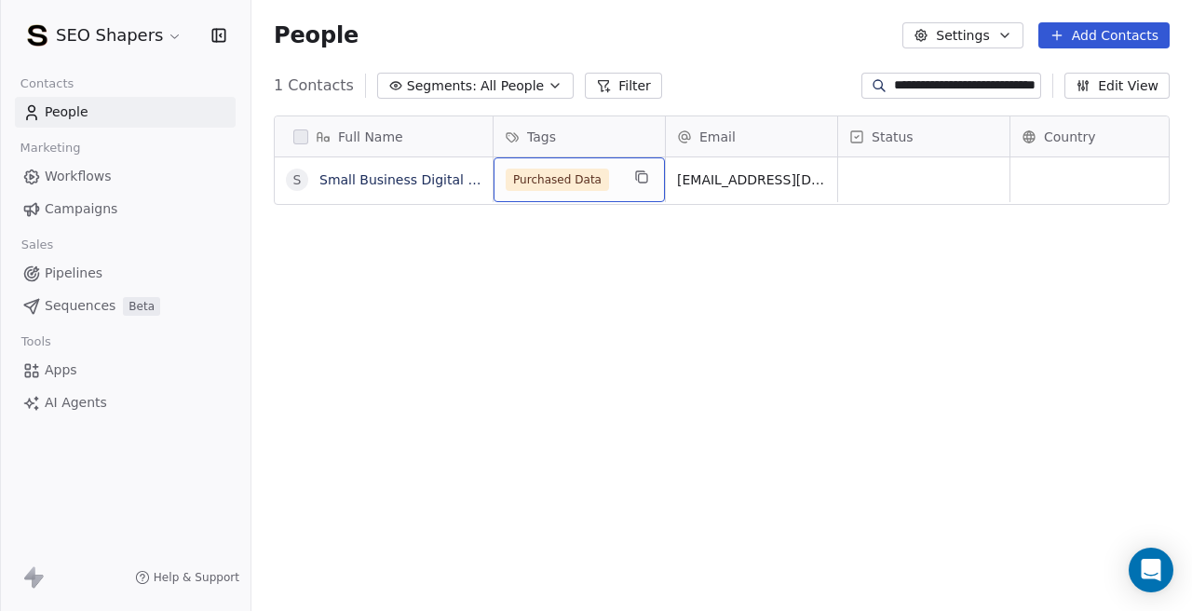
click at [563, 175] on span "Purchased Data" at bounding box center [557, 180] width 103 height 22
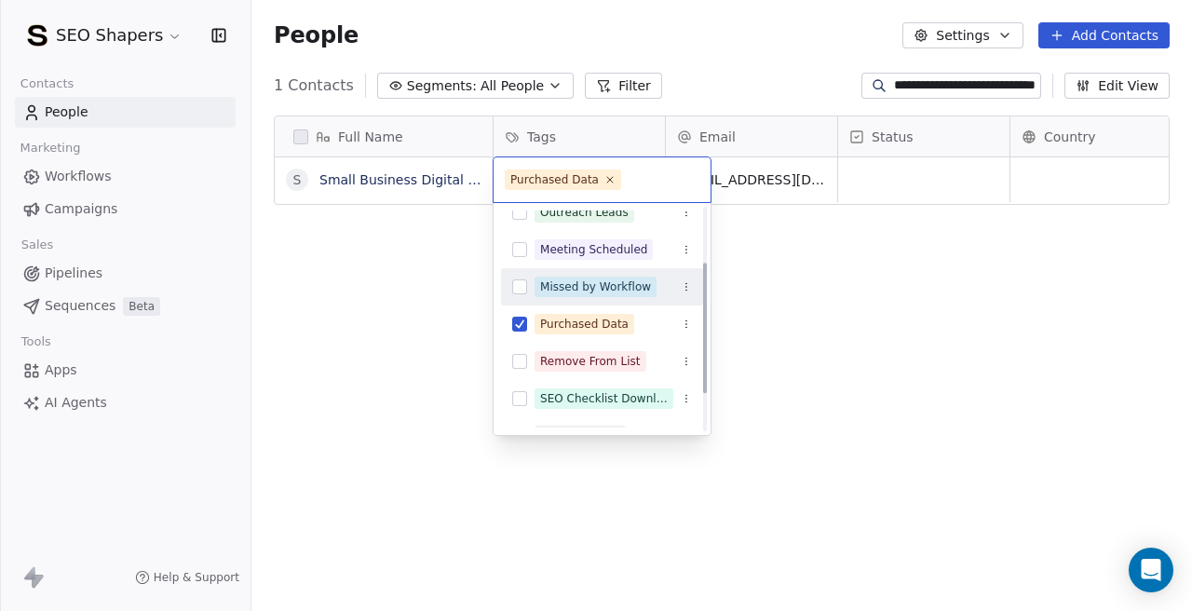
scroll to position [95, 0]
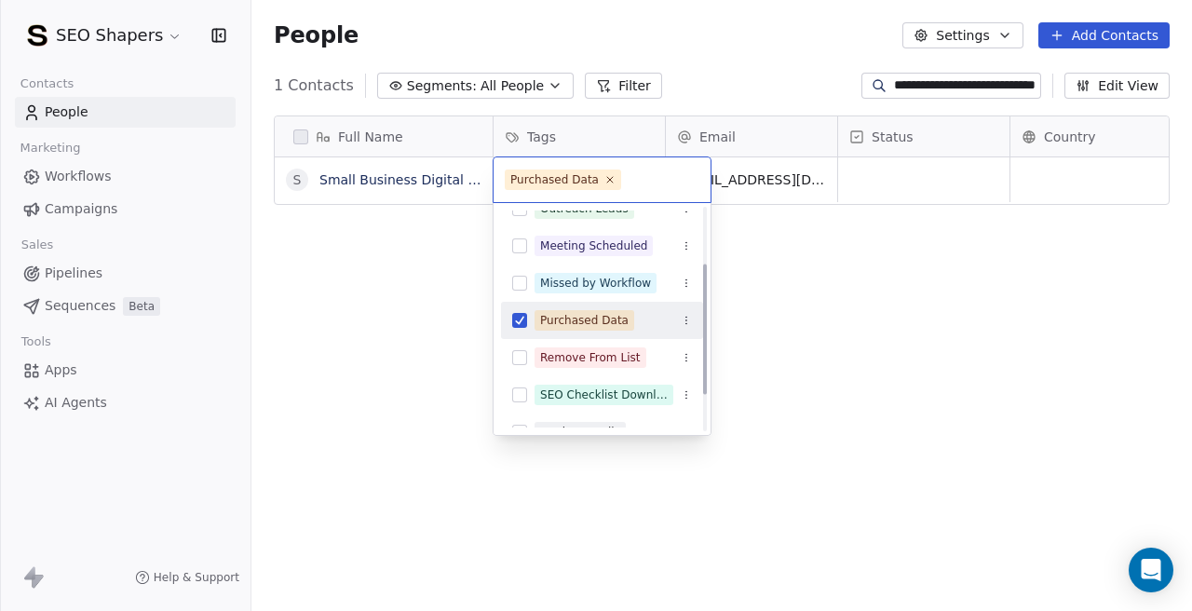
click at [519, 324] on button "Suggestions" at bounding box center [519, 320] width 15 height 15
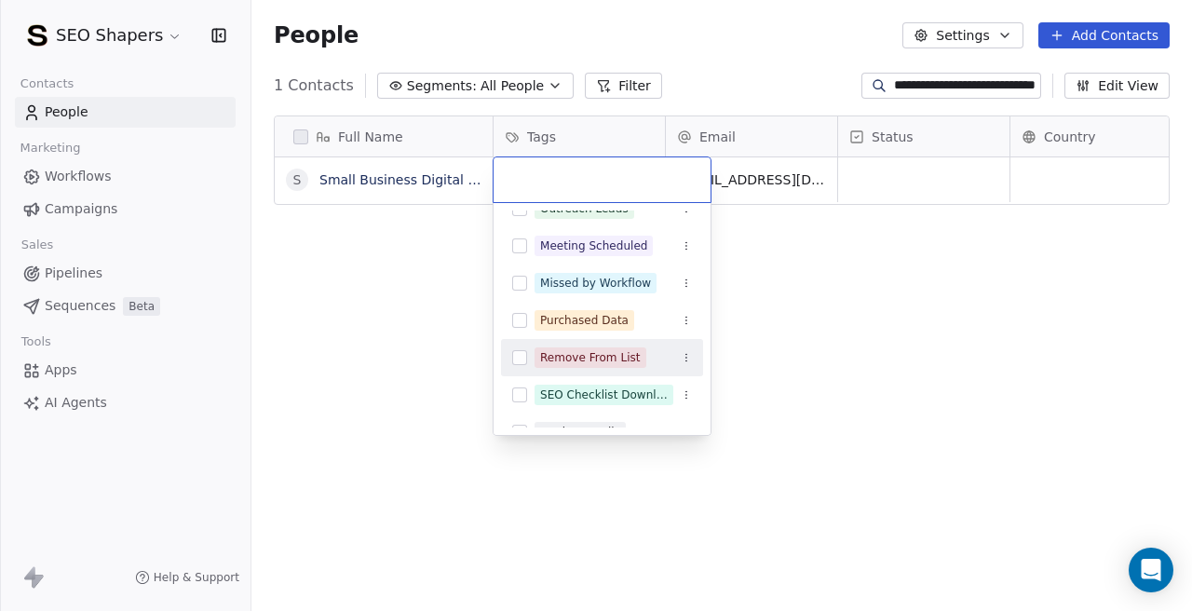
click at [525, 360] on button "Suggestions" at bounding box center [519, 357] width 15 height 15
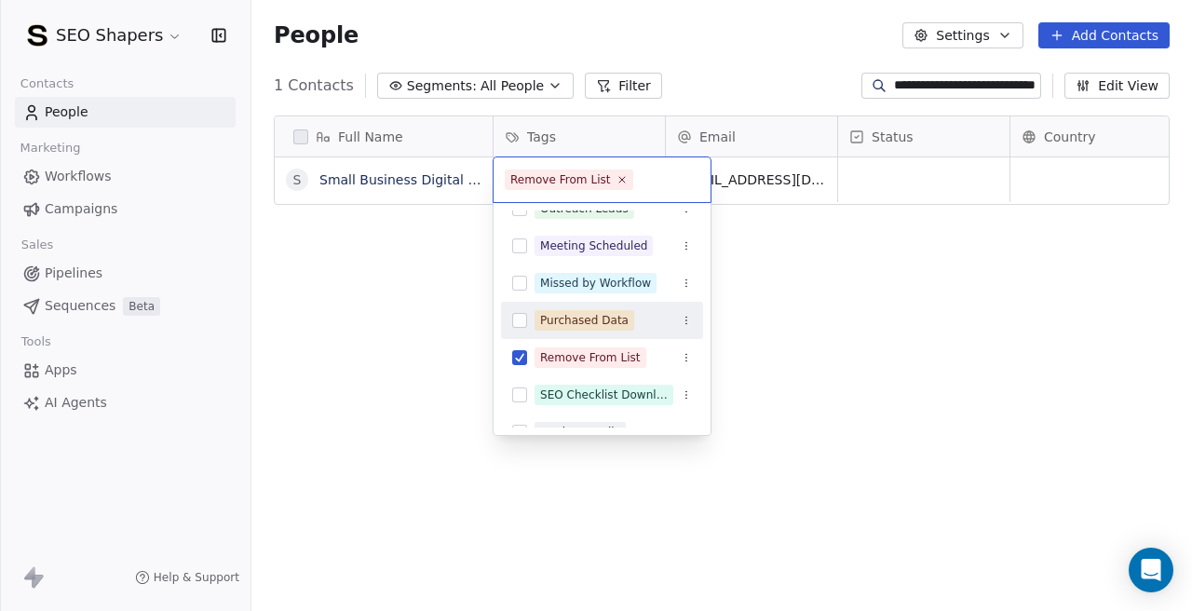
click at [881, 330] on html "**********" at bounding box center [596, 305] width 1192 height 611
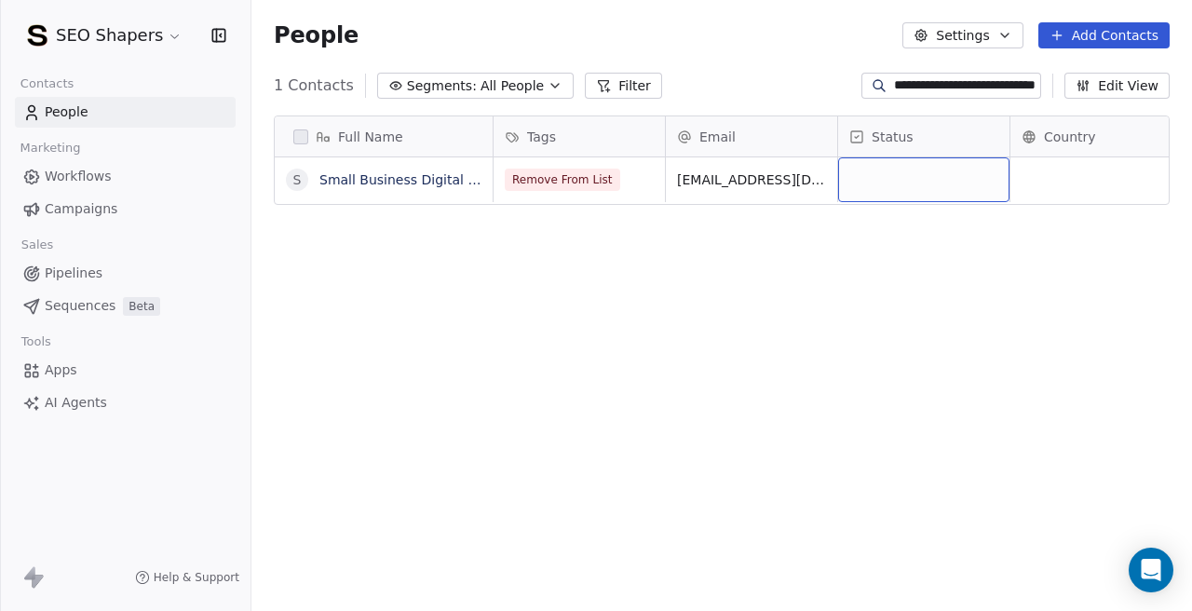
click at [873, 171] on div "grid" at bounding box center [923, 179] width 171 height 45
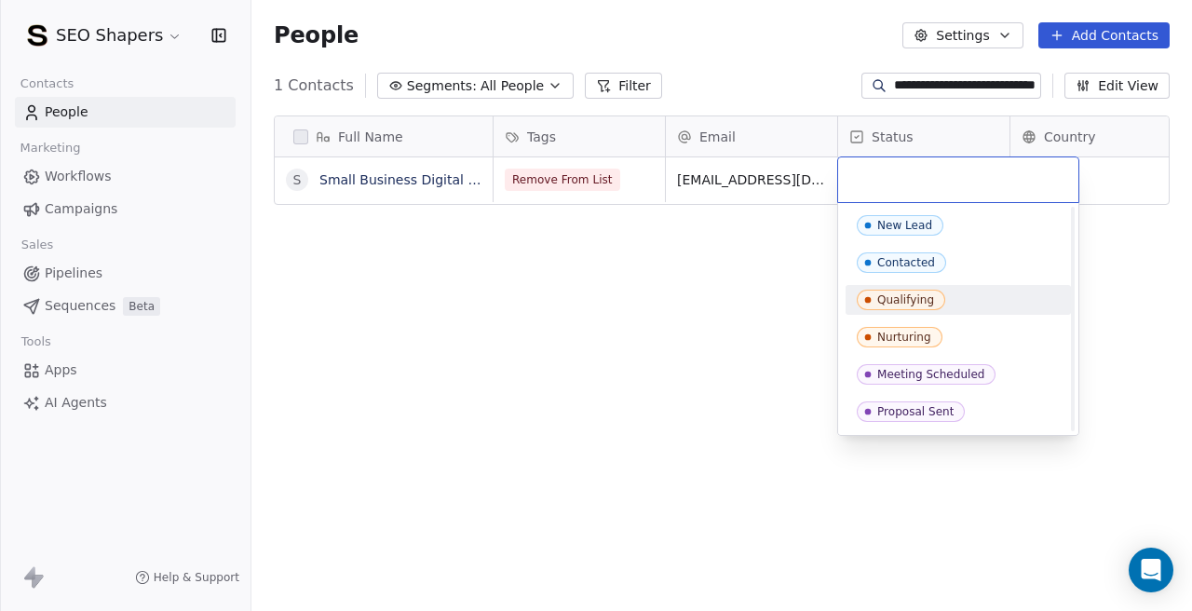
scroll to position [185, 0]
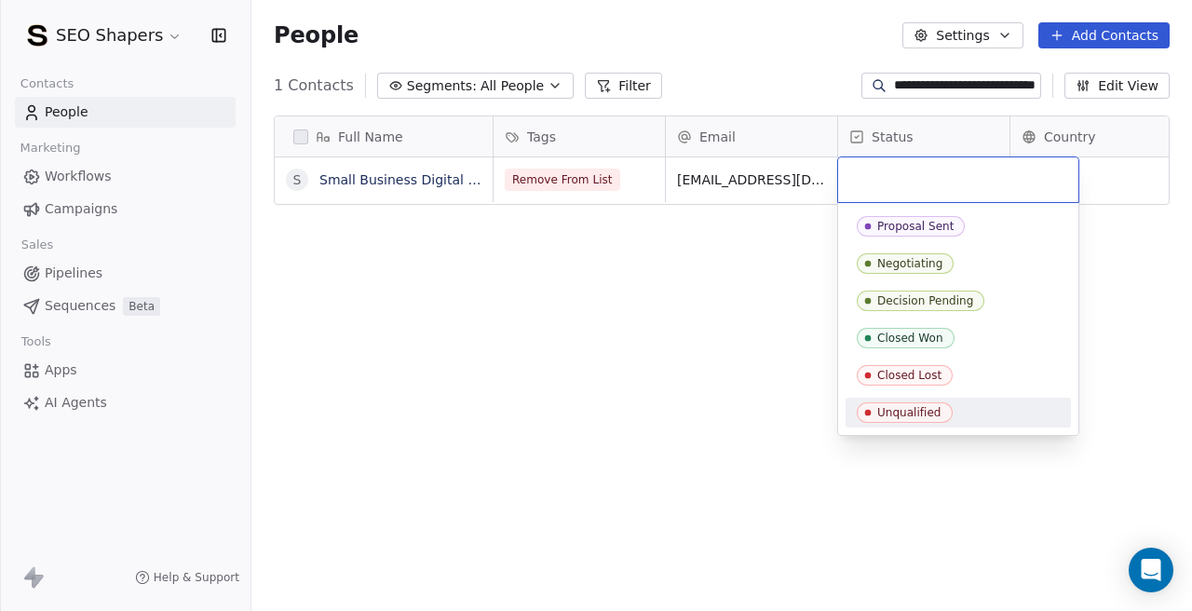
click at [873, 405] on icon "Suggestions" at bounding box center [867, 412] width 15 height 15
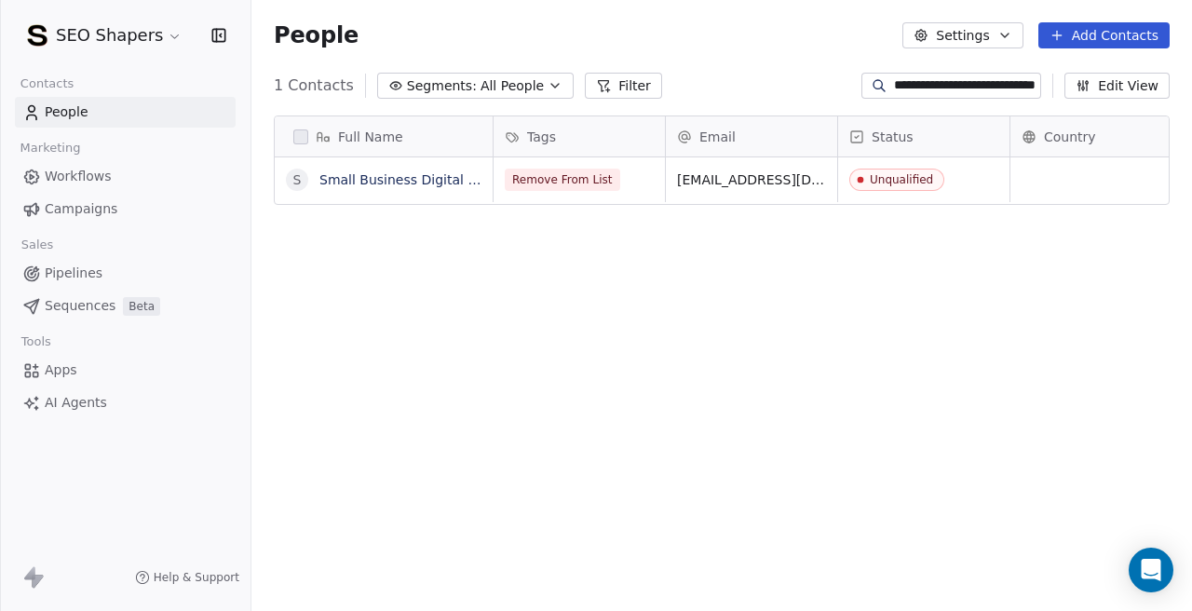
click at [928, 88] on input "**********" at bounding box center [965, 85] width 143 height 19
paste input
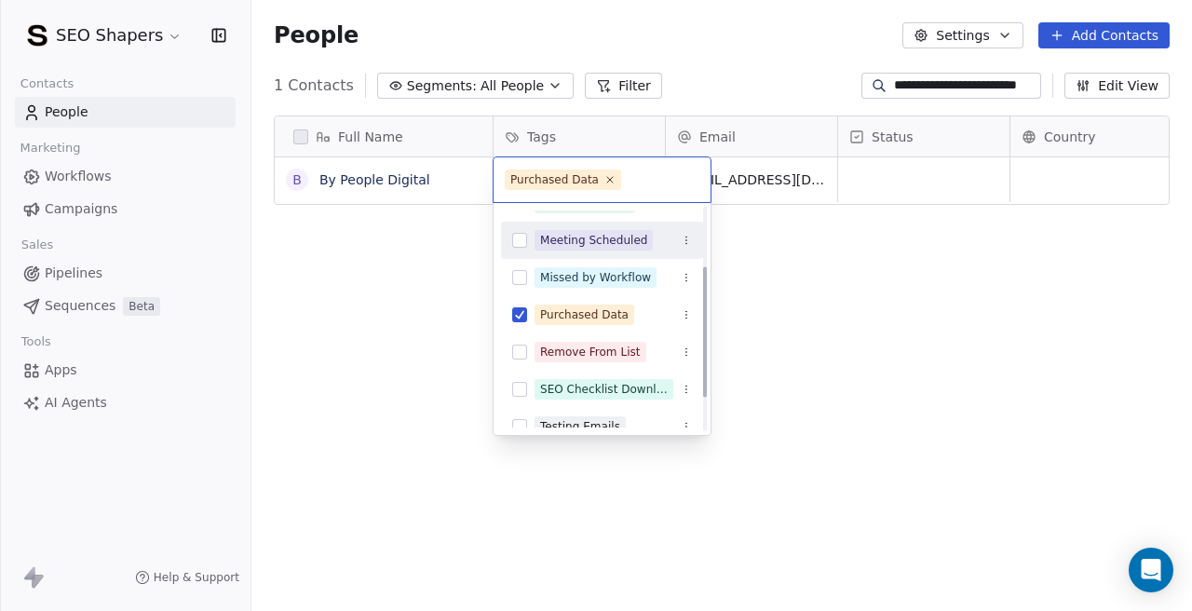
scroll to position [103, 0]
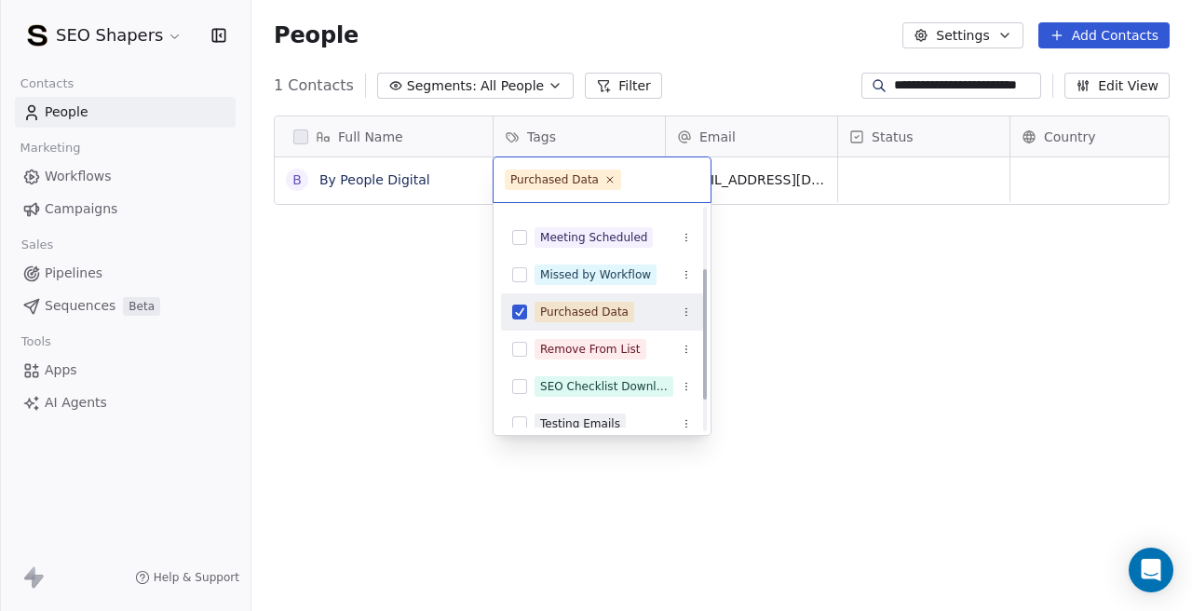
click at [523, 310] on button "Suggestions" at bounding box center [519, 311] width 15 height 15
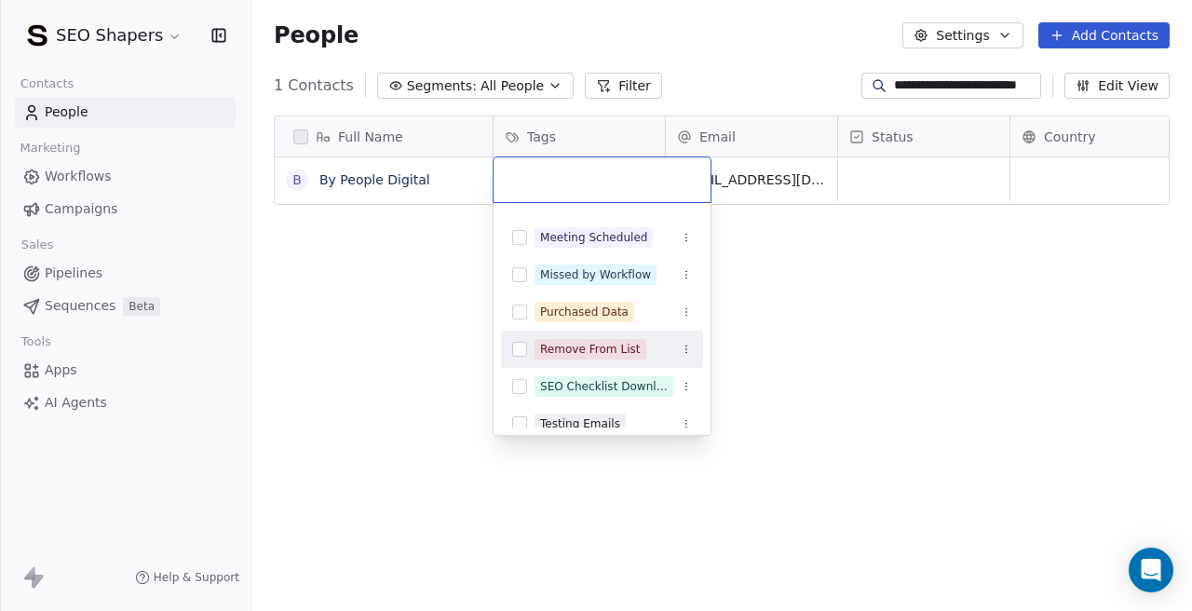
click at [523, 347] on button "Suggestions" at bounding box center [519, 349] width 15 height 15
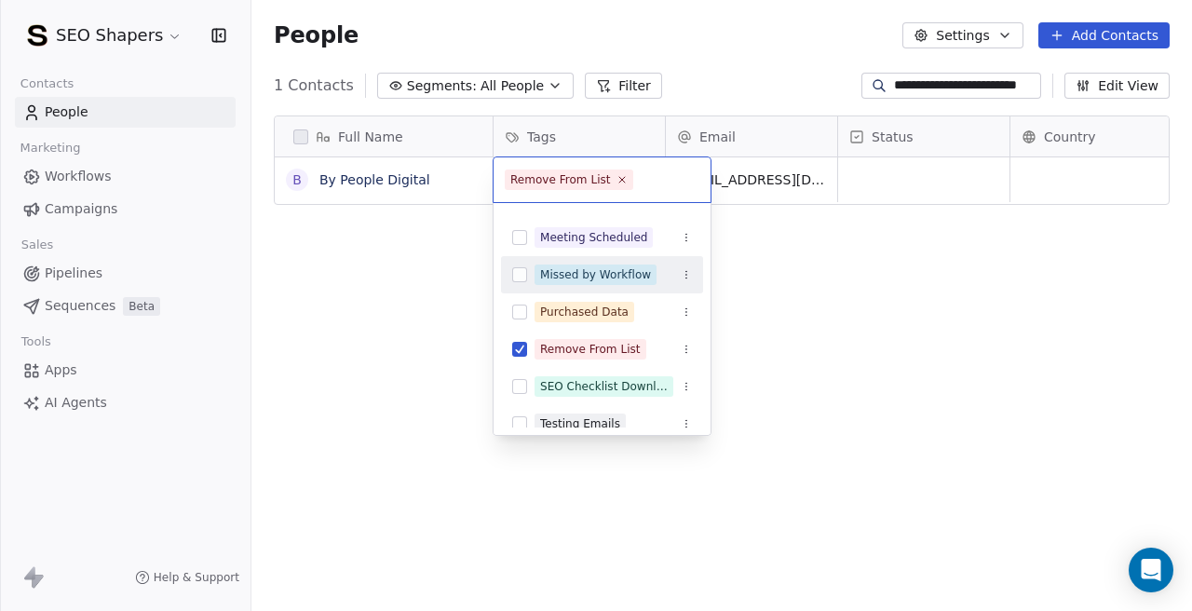
click at [881, 169] on html "**********" at bounding box center [596, 305] width 1192 height 611
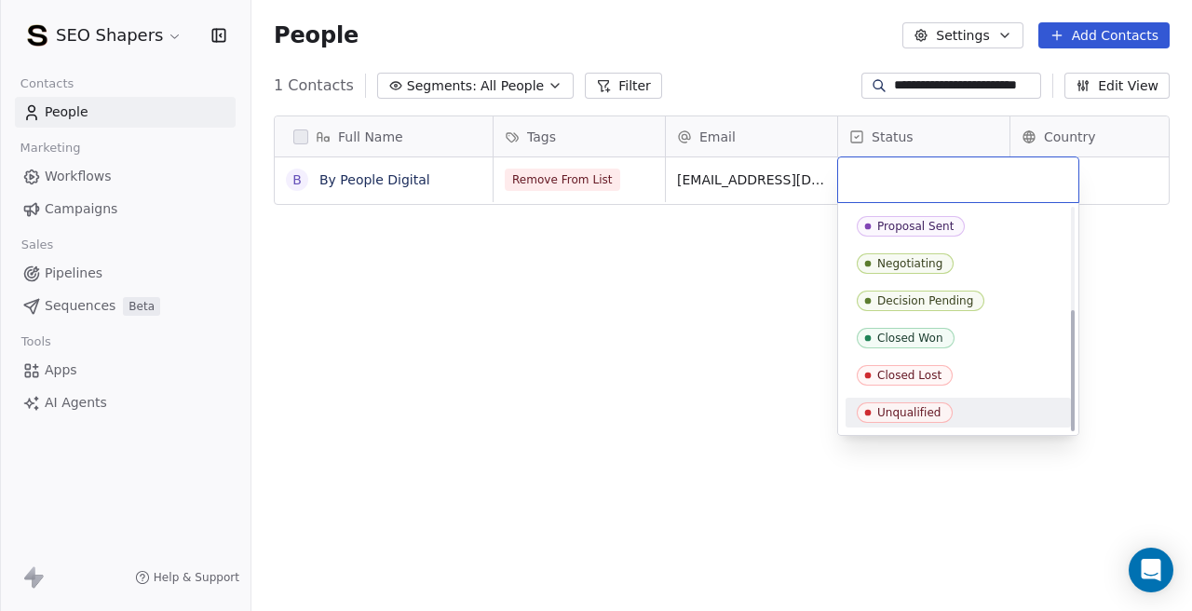
click at [886, 402] on span "Unqualified" at bounding box center [905, 412] width 96 height 20
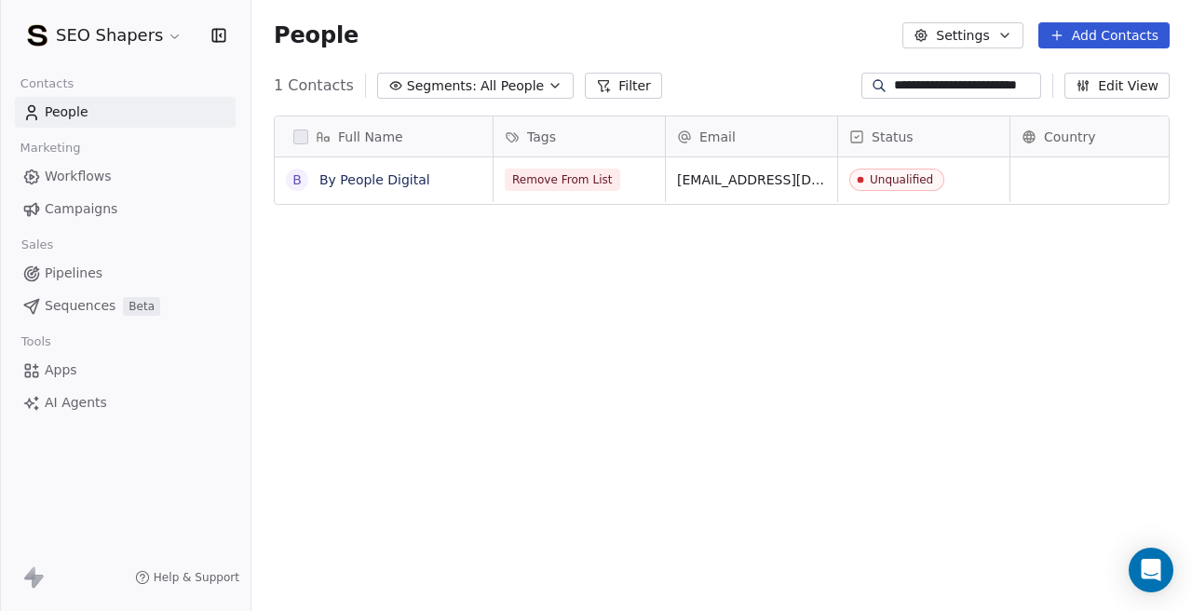
click at [651, 411] on div "Full Name B By People Digital Tags Email Status Country Company Website Remove …" at bounding box center [721, 369] width 940 height 537
click at [894, 91] on div at bounding box center [879, 85] width 30 height 19
paste input "**"
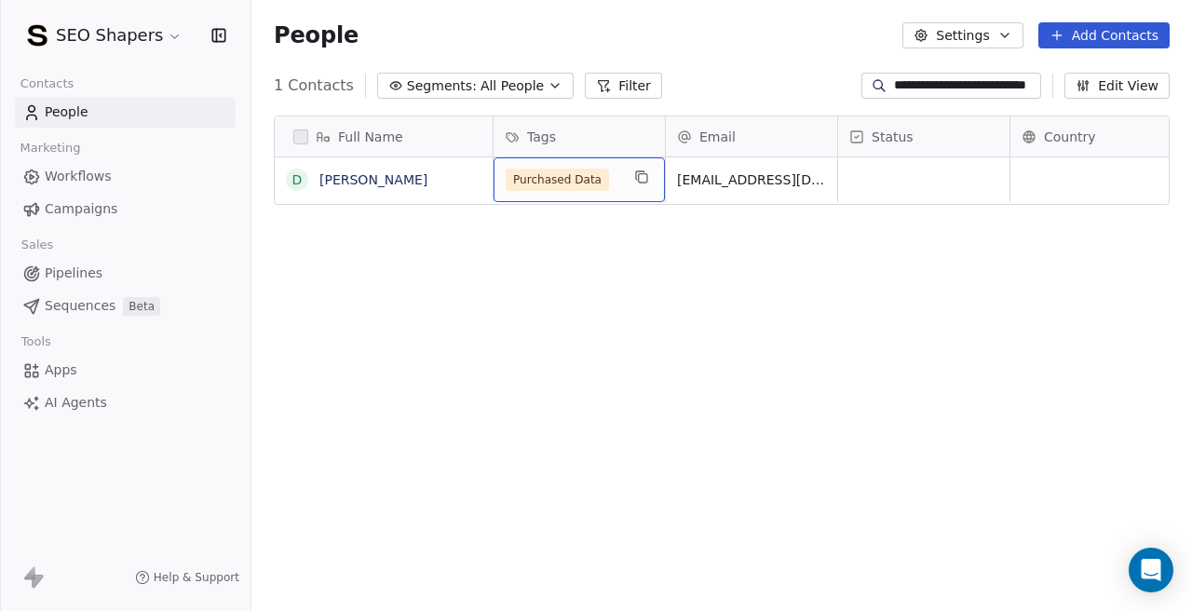
click at [569, 192] on div "Purchased Data" at bounding box center [578, 179] width 171 height 45
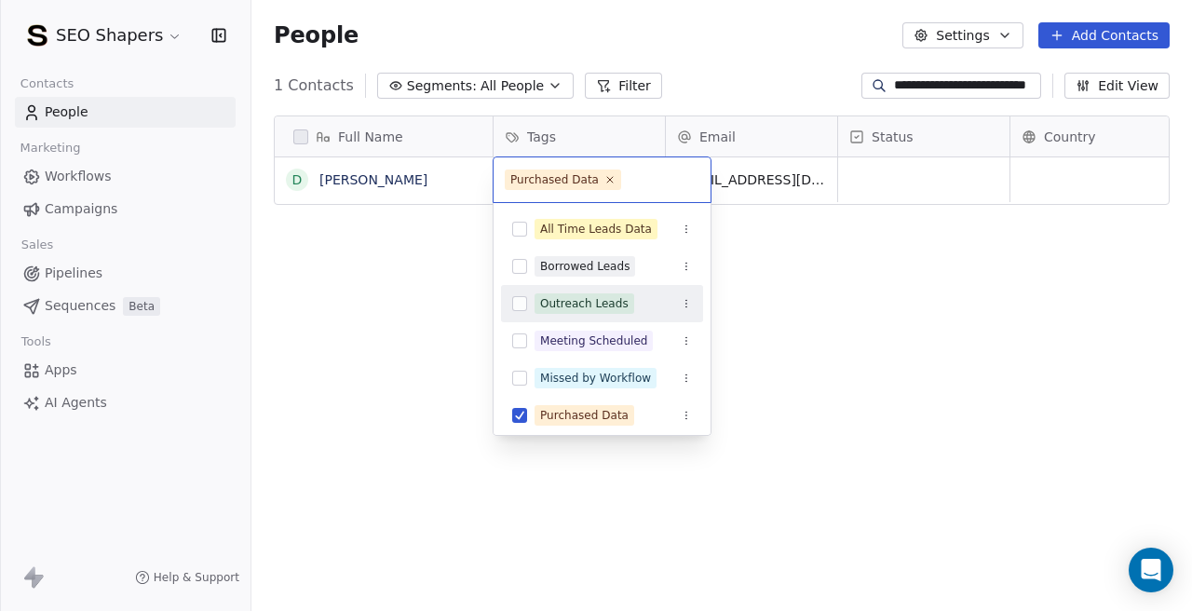
scroll to position [155, 0]
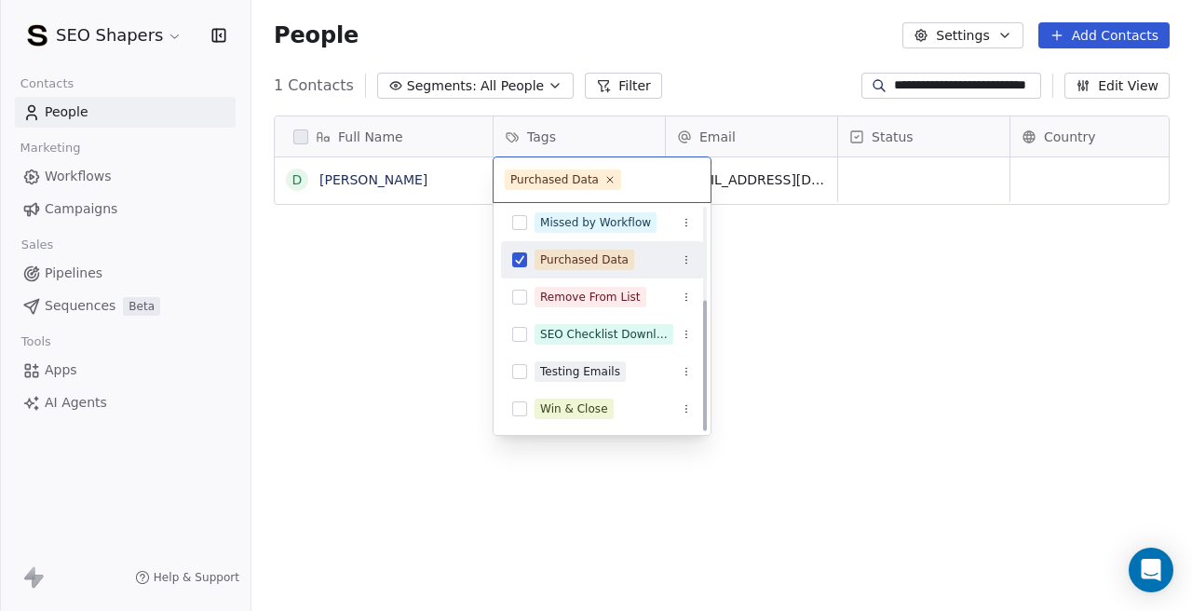
click at [524, 253] on button "Suggestions" at bounding box center [519, 259] width 15 height 15
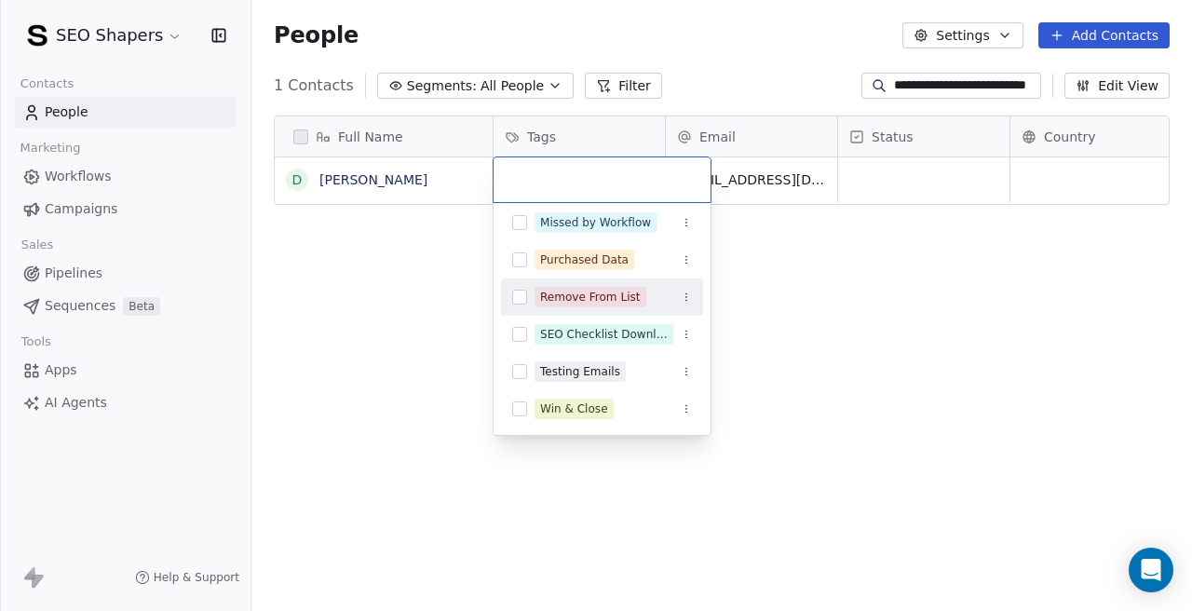
click at [524, 297] on button "Suggestions" at bounding box center [519, 297] width 15 height 15
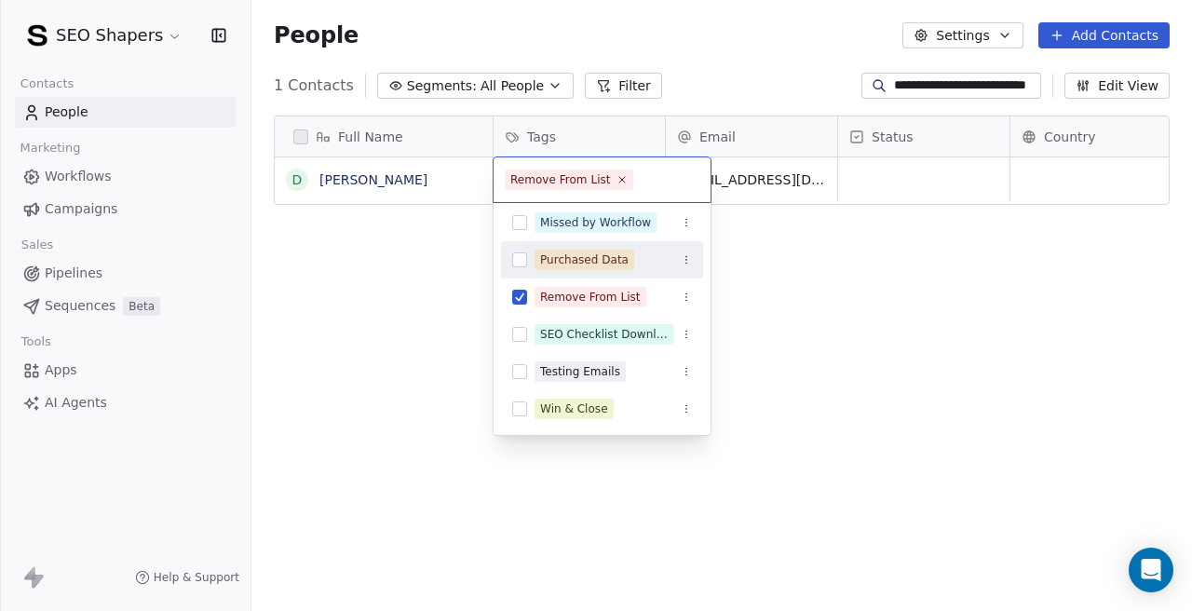
click at [896, 178] on html "**********" at bounding box center [596, 305] width 1192 height 611
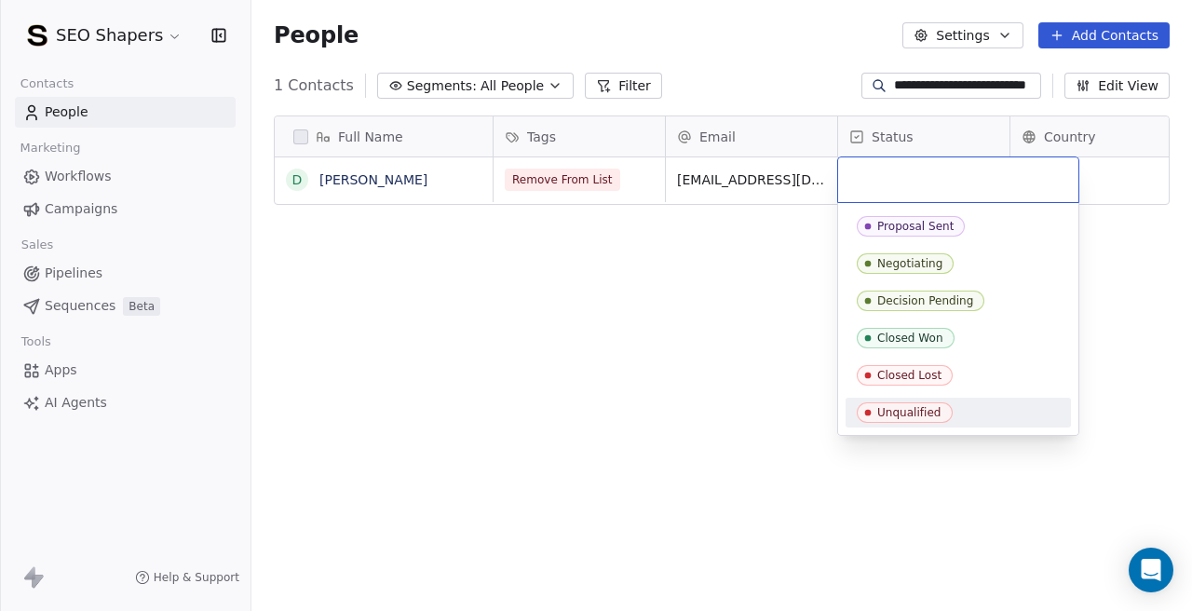
click at [885, 402] on span "Unqualified" at bounding box center [905, 412] width 96 height 20
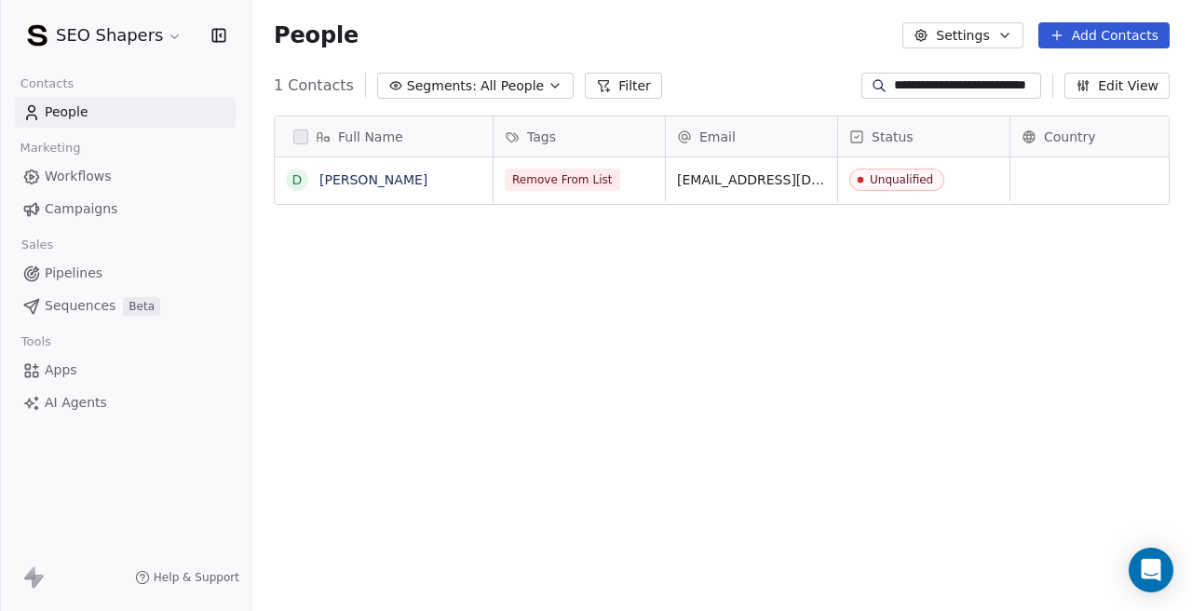
click at [571, 408] on div "Full Name D [PERSON_NAME] Tags Email Status Country Company Website Remove From…" at bounding box center [721, 369] width 940 height 537
click at [908, 88] on input "**********" at bounding box center [965, 85] width 143 height 19
paste input
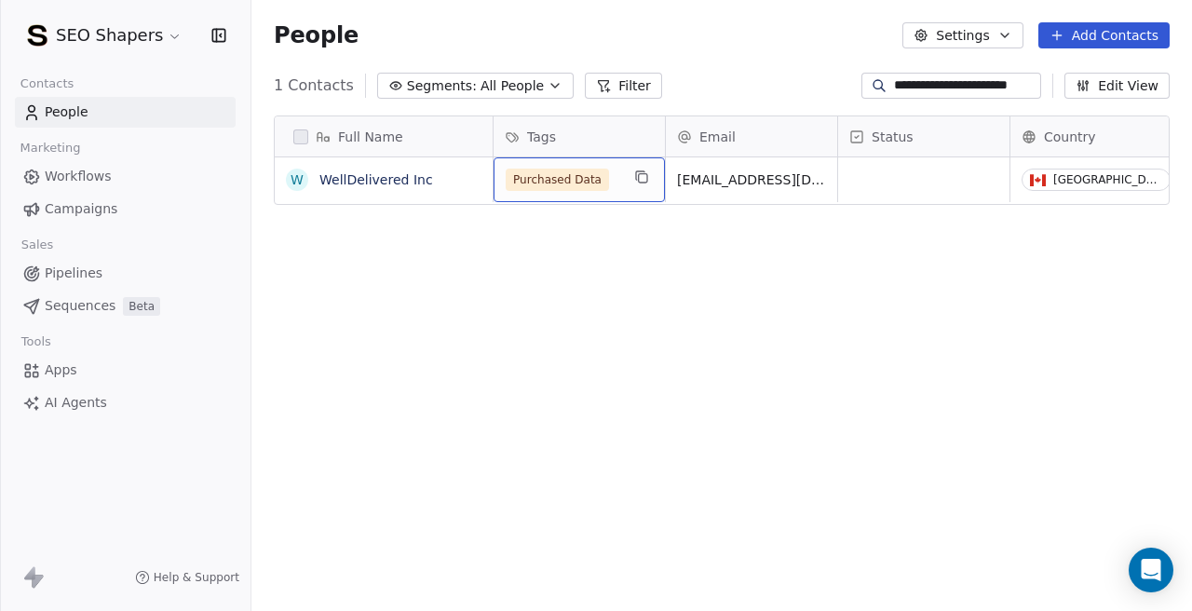
click at [612, 182] on div "Purchased Data" at bounding box center [563, 180] width 114 height 22
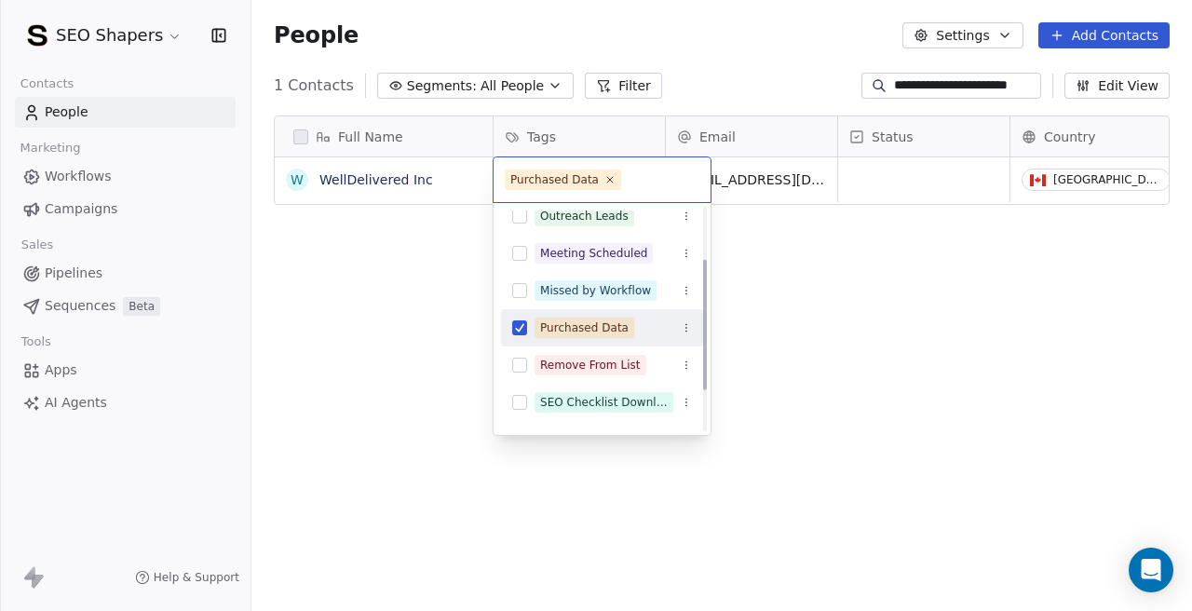
click at [520, 325] on button "Suggestions" at bounding box center [519, 327] width 15 height 15
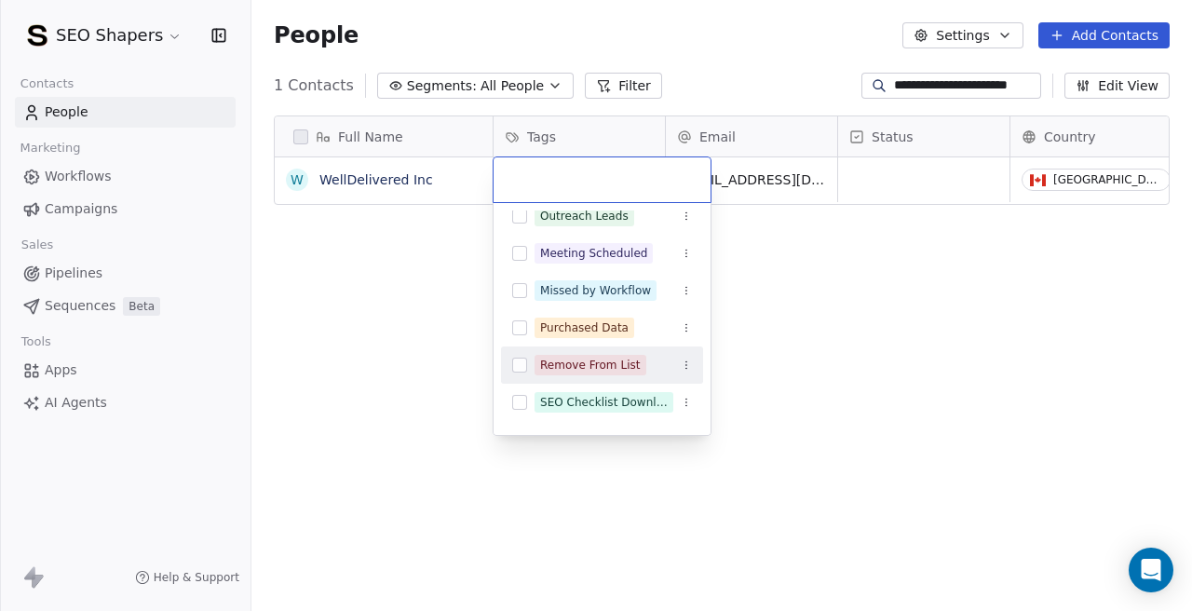
click at [524, 358] on button "Suggestions" at bounding box center [519, 365] width 15 height 15
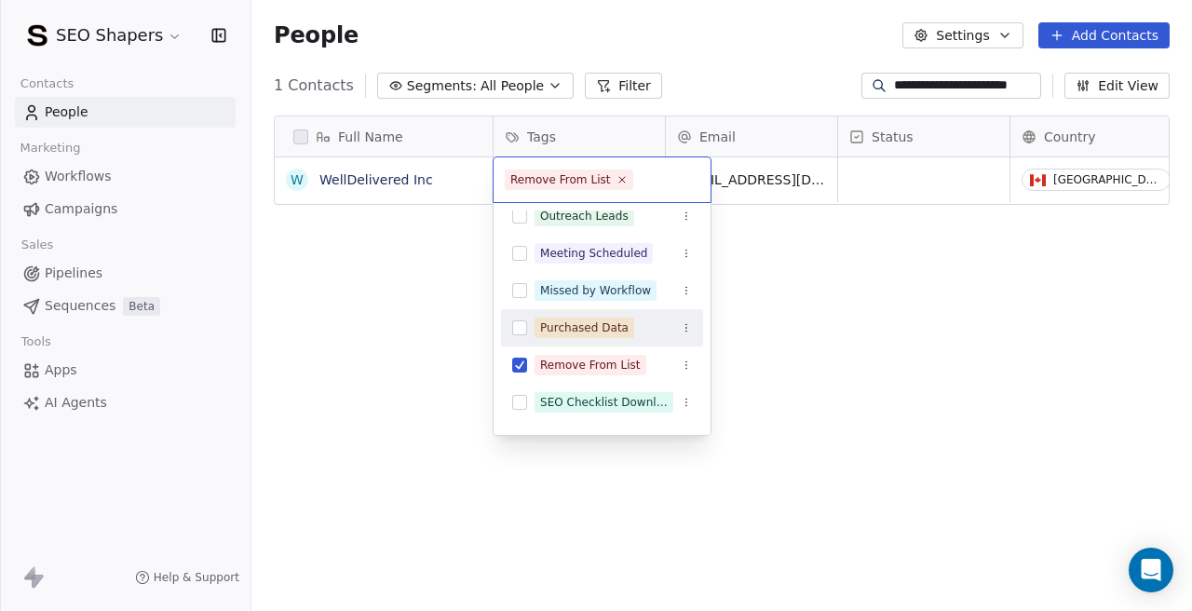
click at [843, 277] on html "**********" at bounding box center [596, 305] width 1192 height 611
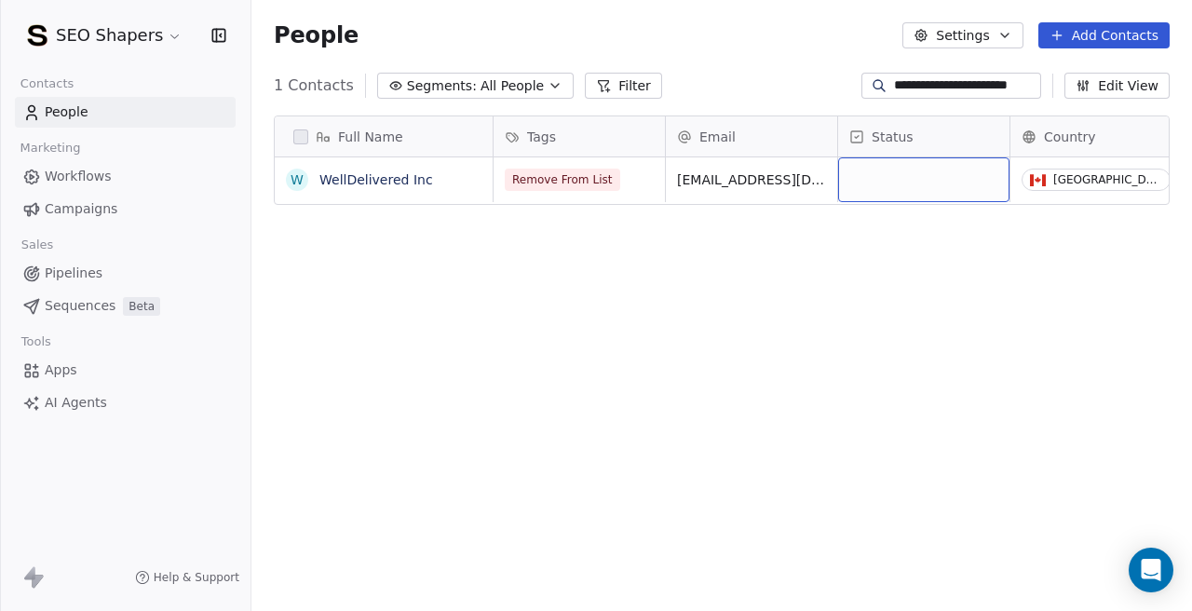
click at [883, 178] on div "grid" at bounding box center [923, 179] width 171 height 45
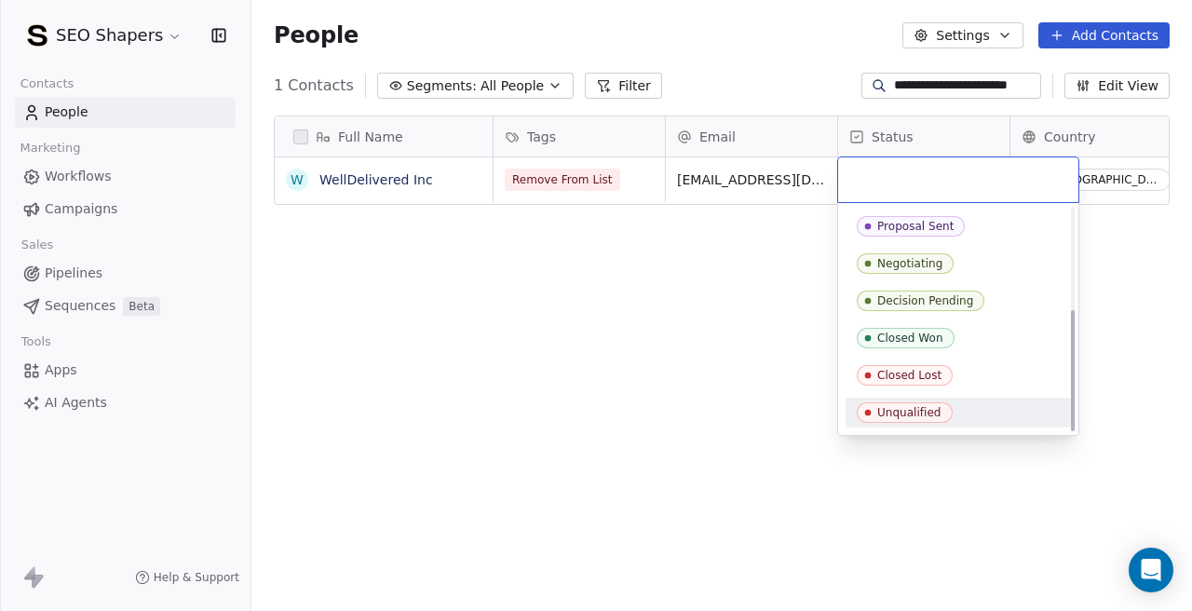
click at [892, 398] on div "Unqualified" at bounding box center [957, 413] width 225 height 30
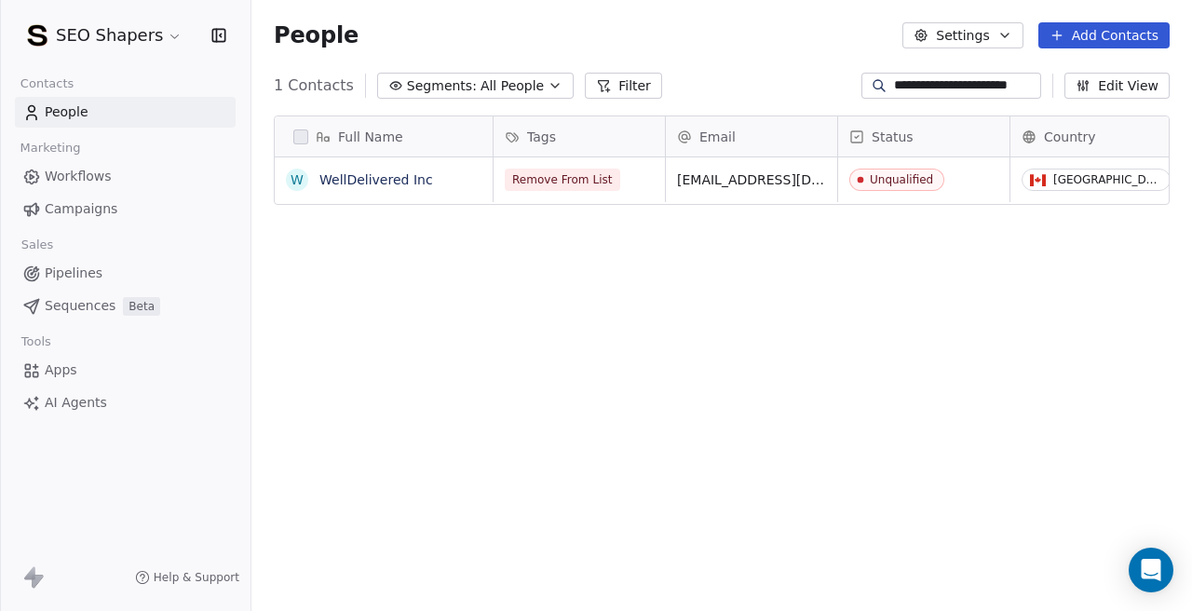
click at [549, 387] on div "Full Name W WellDelivered Inc Tags Email Status Country Company Website Remove …" at bounding box center [721, 369] width 940 height 537
click at [923, 84] on input "**********" at bounding box center [965, 85] width 143 height 19
paste input "**********"
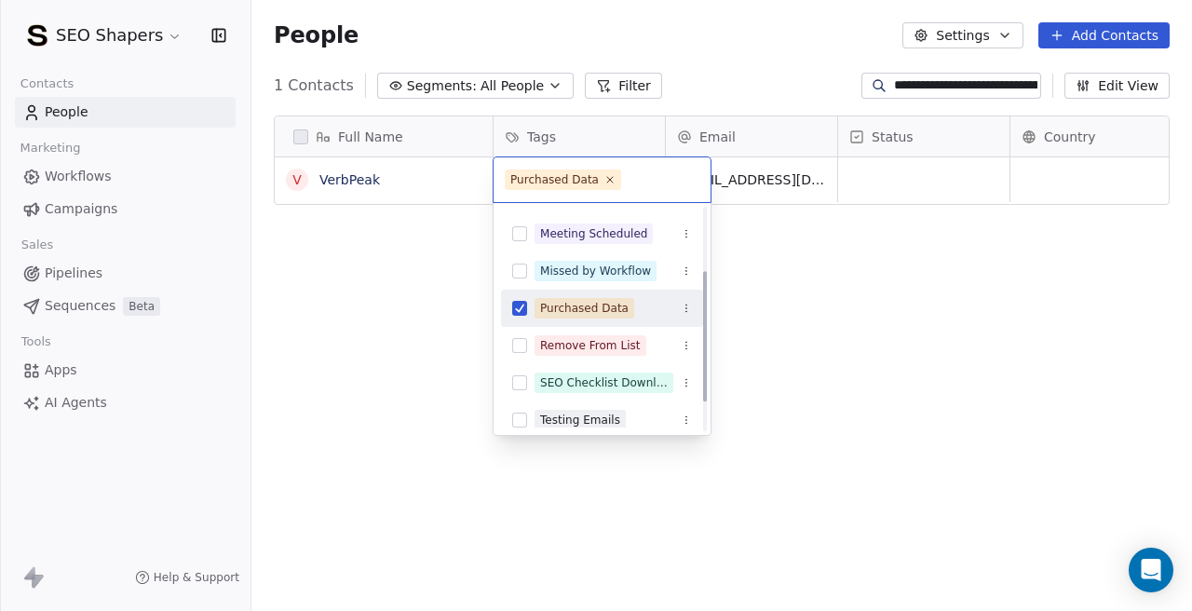
click at [518, 294] on div "Purchased Data" at bounding box center [602, 308] width 202 height 30
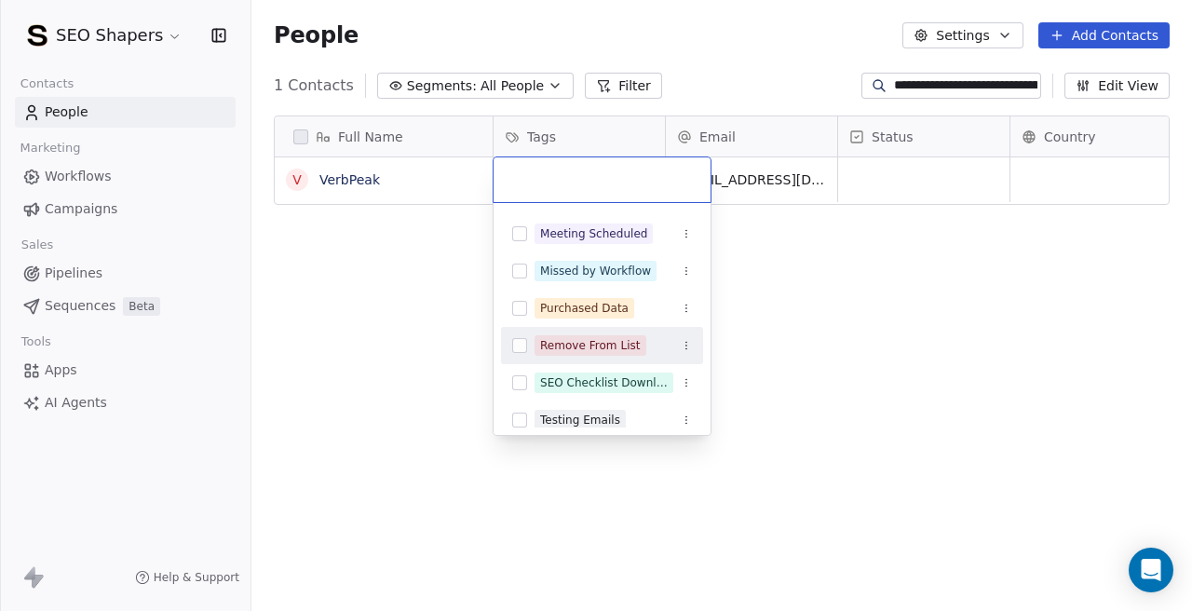
click at [527, 357] on div "Remove From List" at bounding box center [602, 346] width 202 height 30
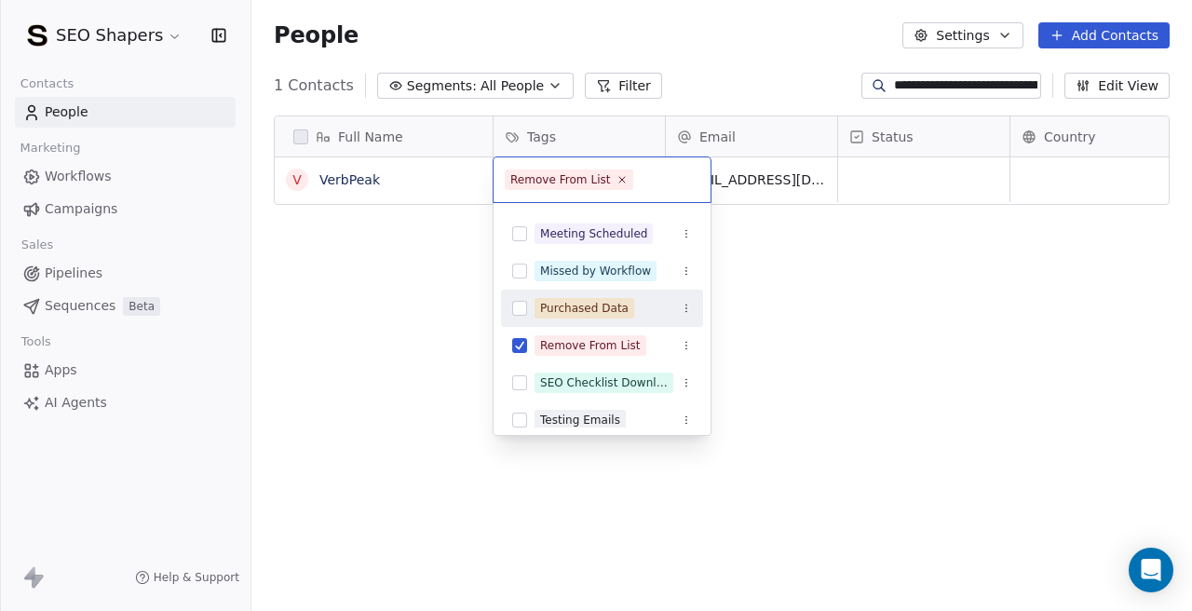
click at [857, 290] on html "**********" at bounding box center [596, 305] width 1192 height 611
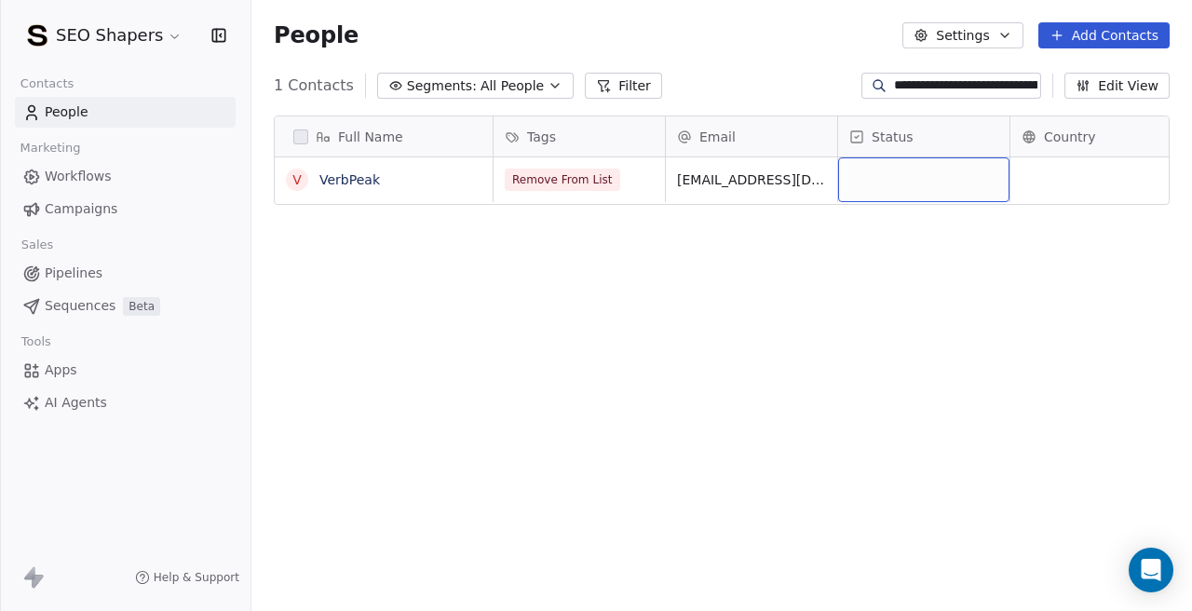
click at [870, 185] on div "grid" at bounding box center [923, 179] width 171 height 45
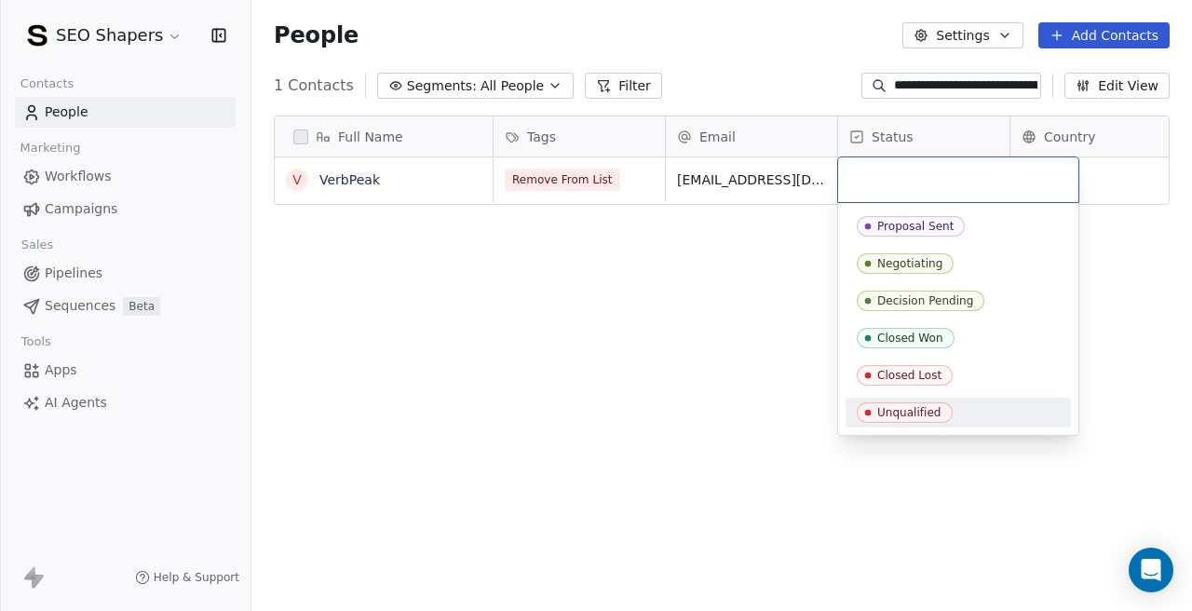
click at [888, 403] on span "Unqualified" at bounding box center [905, 412] width 96 height 20
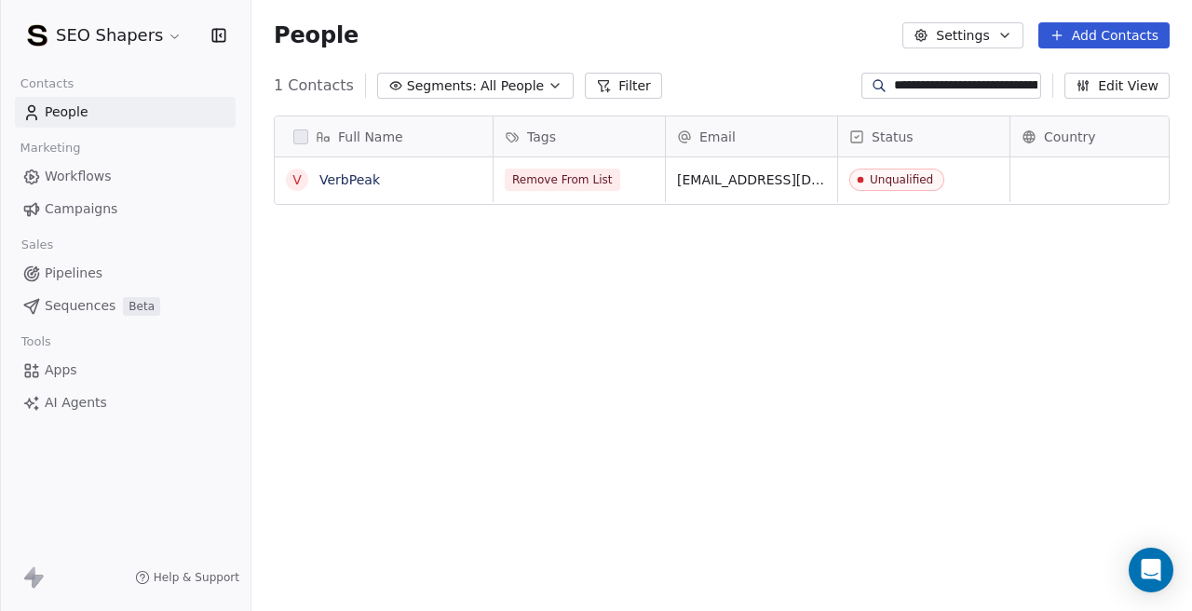
click at [538, 396] on div "Full Name V VerbPeak Tags Email Status Country Company Website Remove From List…" at bounding box center [721, 369] width 940 height 537
click at [906, 80] on input "**********" at bounding box center [965, 85] width 143 height 19
paste input
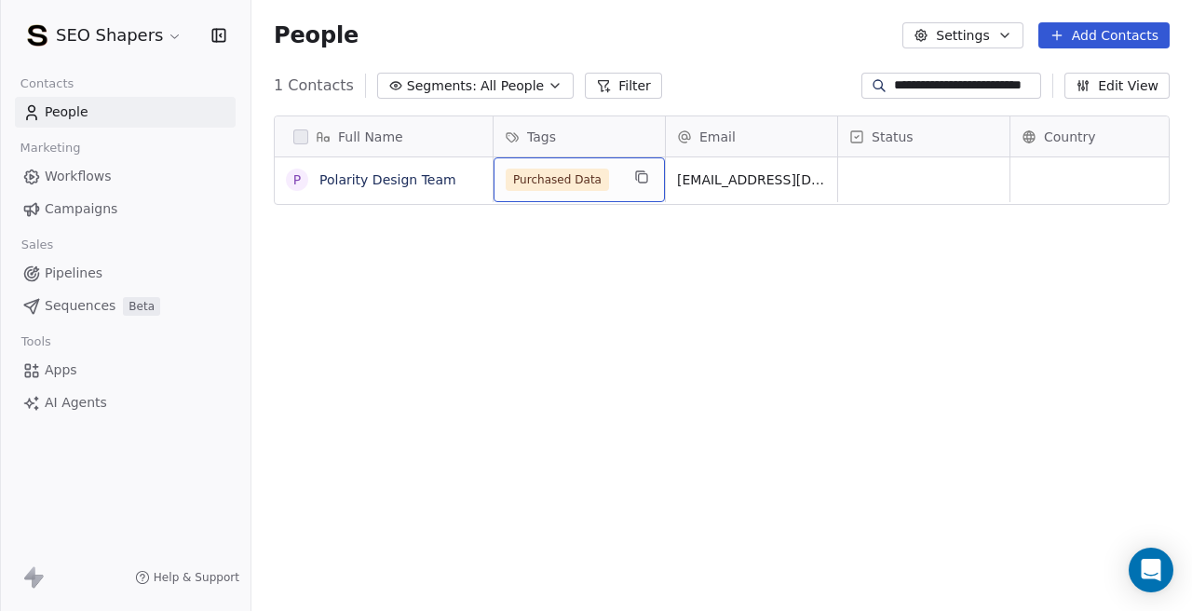
click at [618, 193] on div "Purchased Data" at bounding box center [578, 179] width 171 height 45
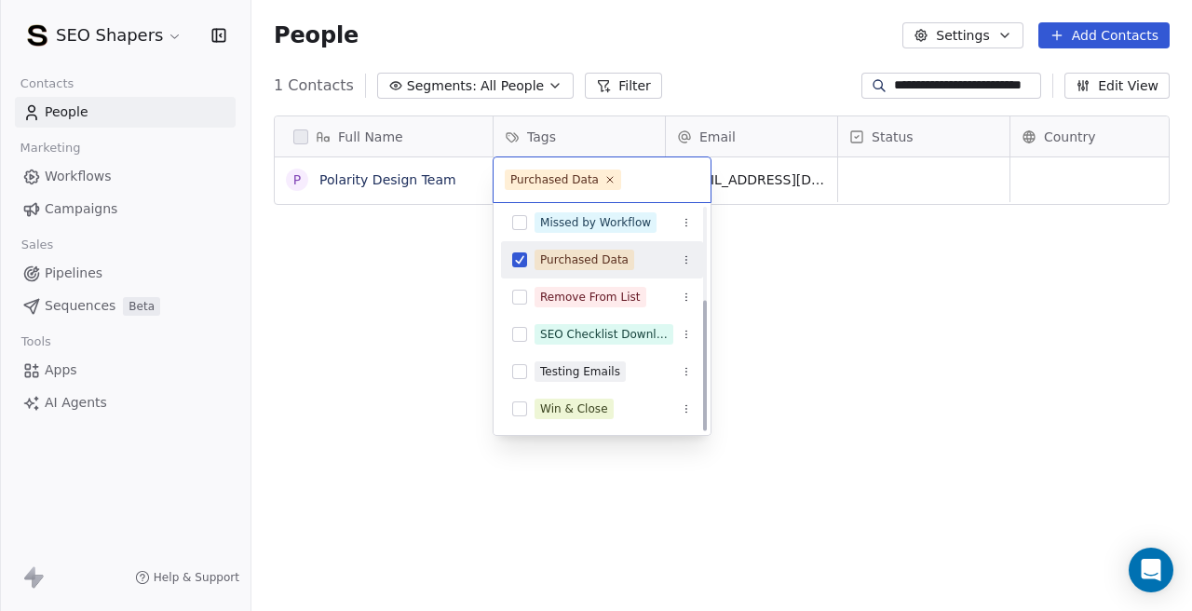
click at [528, 265] on div "Purchased Data" at bounding box center [602, 260] width 202 height 30
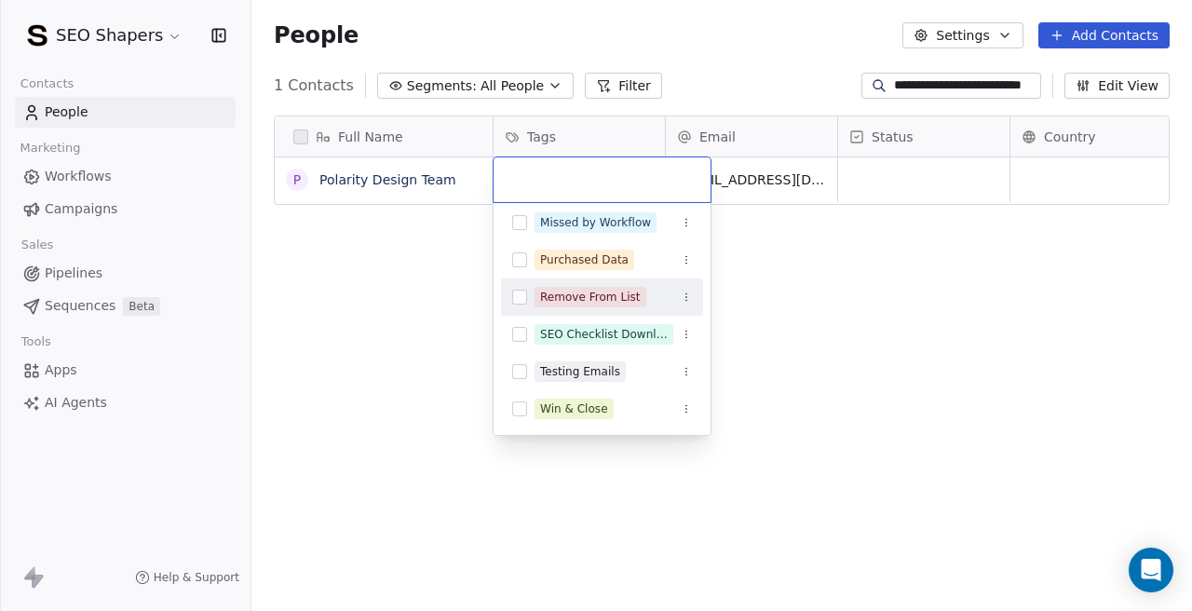
click at [527, 302] on div "Remove From List" at bounding box center [602, 297] width 202 height 30
click at [865, 296] on html "**********" at bounding box center [596, 305] width 1192 height 611
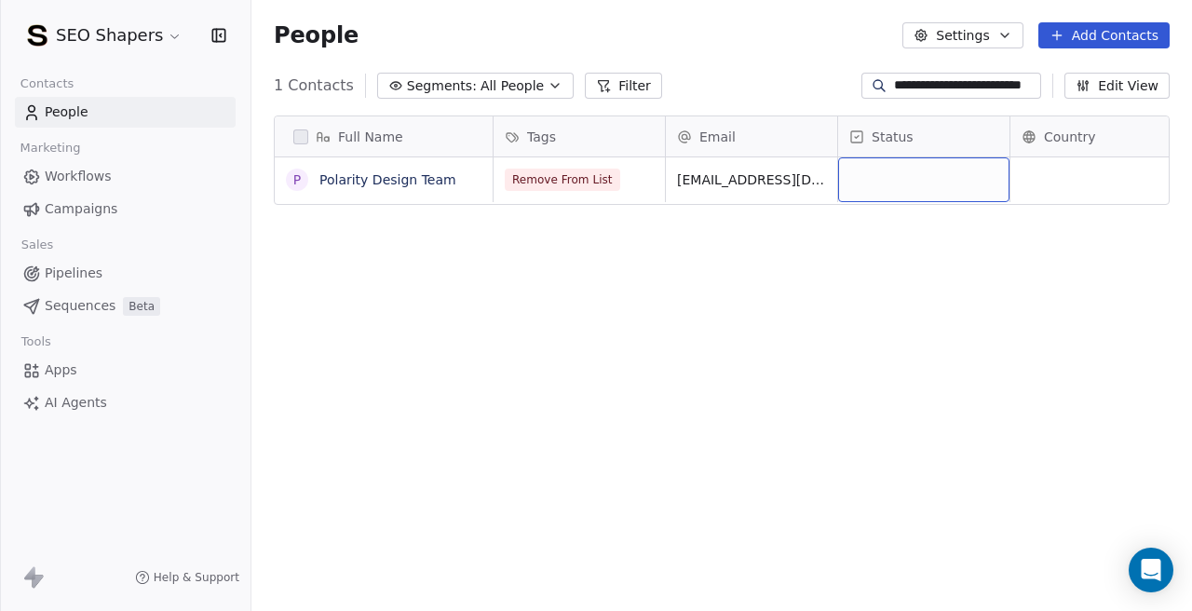
click at [887, 182] on div "grid" at bounding box center [923, 179] width 171 height 45
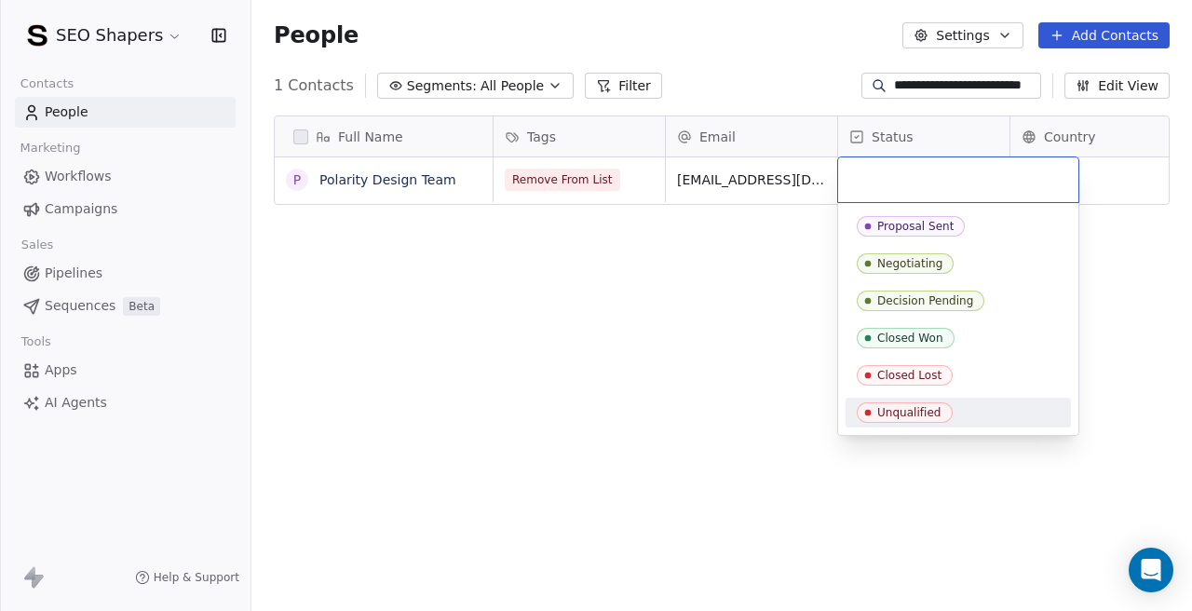
click at [885, 406] on div "Unqualified" at bounding box center [909, 412] width 64 height 13
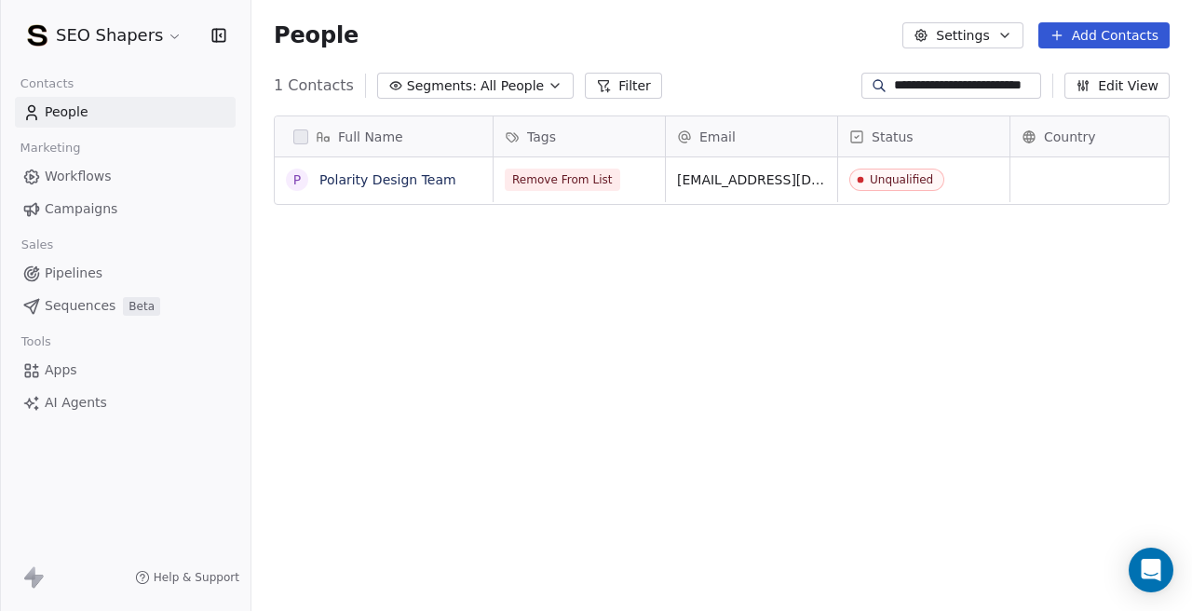
click at [474, 363] on div "Full Name P Polarity Design Team Tags Email Status Country Company Website Remo…" at bounding box center [721, 369] width 940 height 537
click at [925, 84] on input "**********" at bounding box center [965, 85] width 143 height 19
paste input
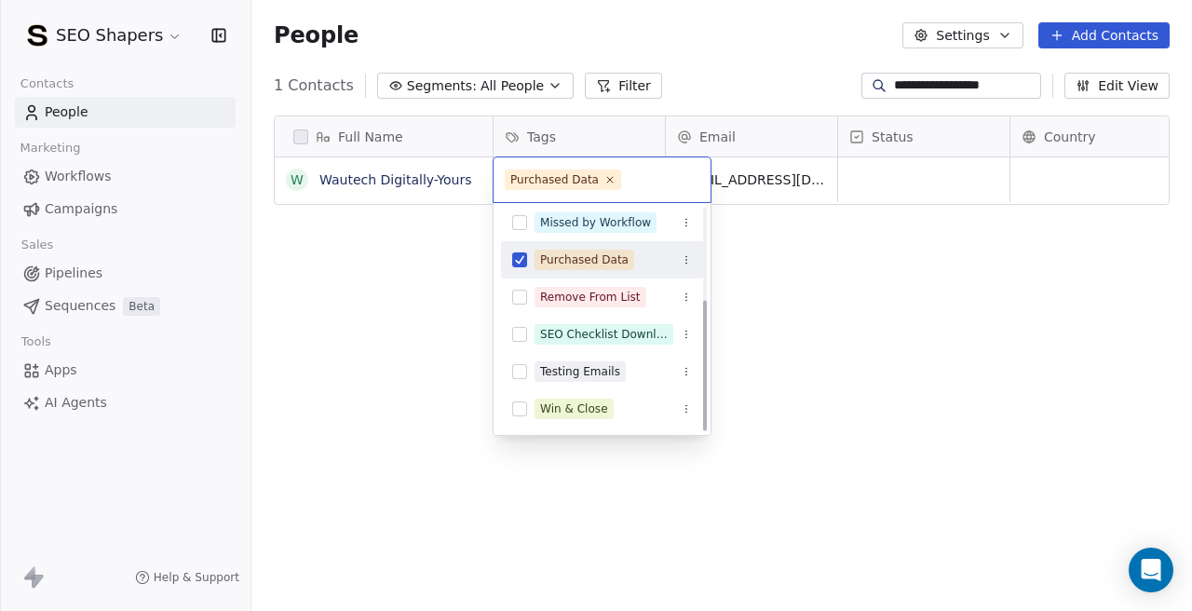
click at [525, 263] on button "Suggestions" at bounding box center [519, 259] width 15 height 15
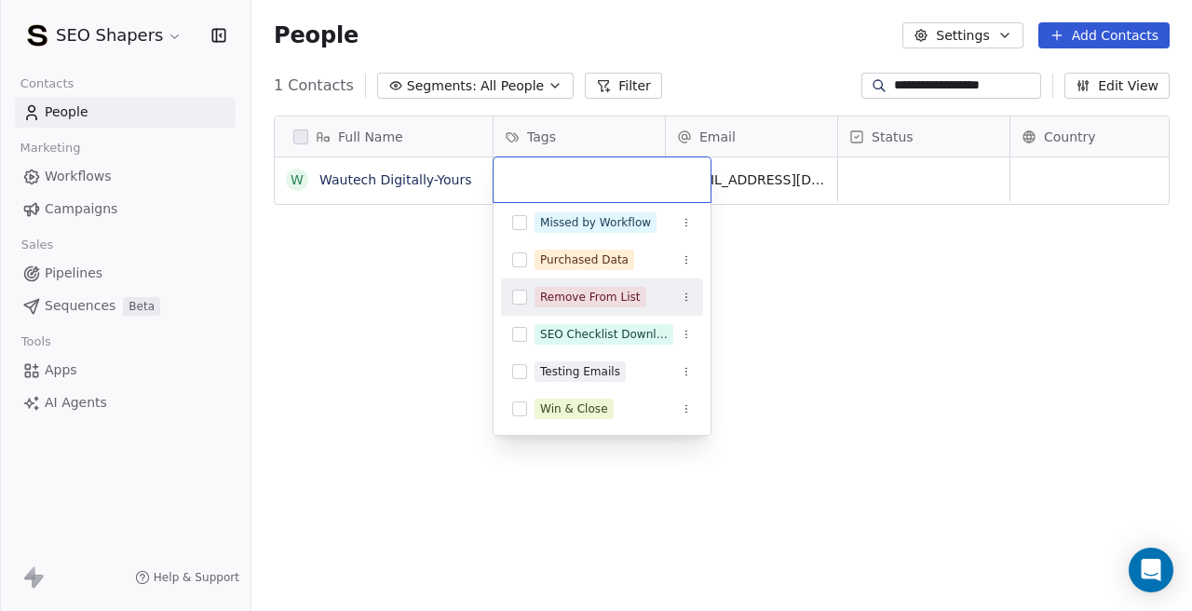
click at [520, 297] on button "Suggestions" at bounding box center [519, 297] width 15 height 15
click at [788, 279] on html "**********" at bounding box center [596, 305] width 1192 height 611
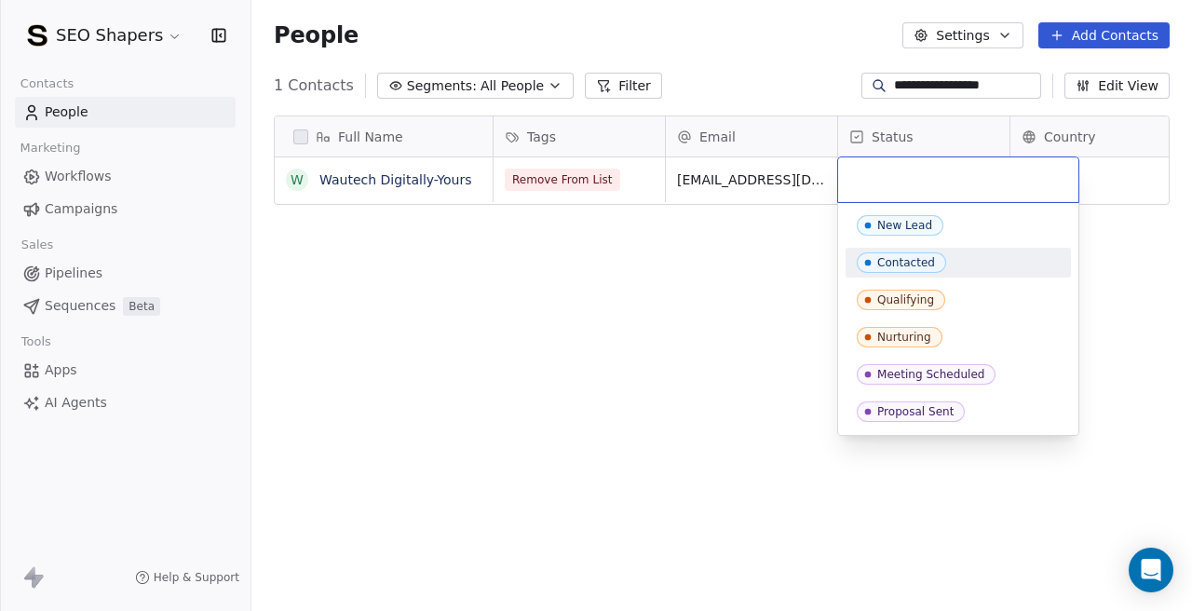
scroll to position [185, 0]
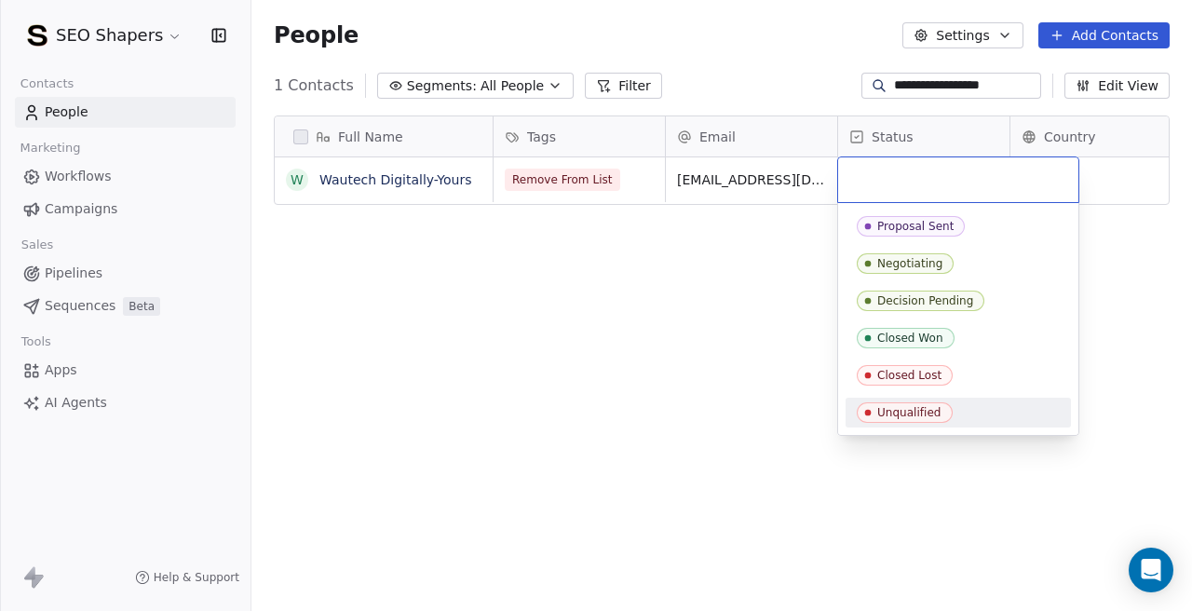
click at [886, 410] on div "Unqualified" at bounding box center [909, 412] width 64 height 13
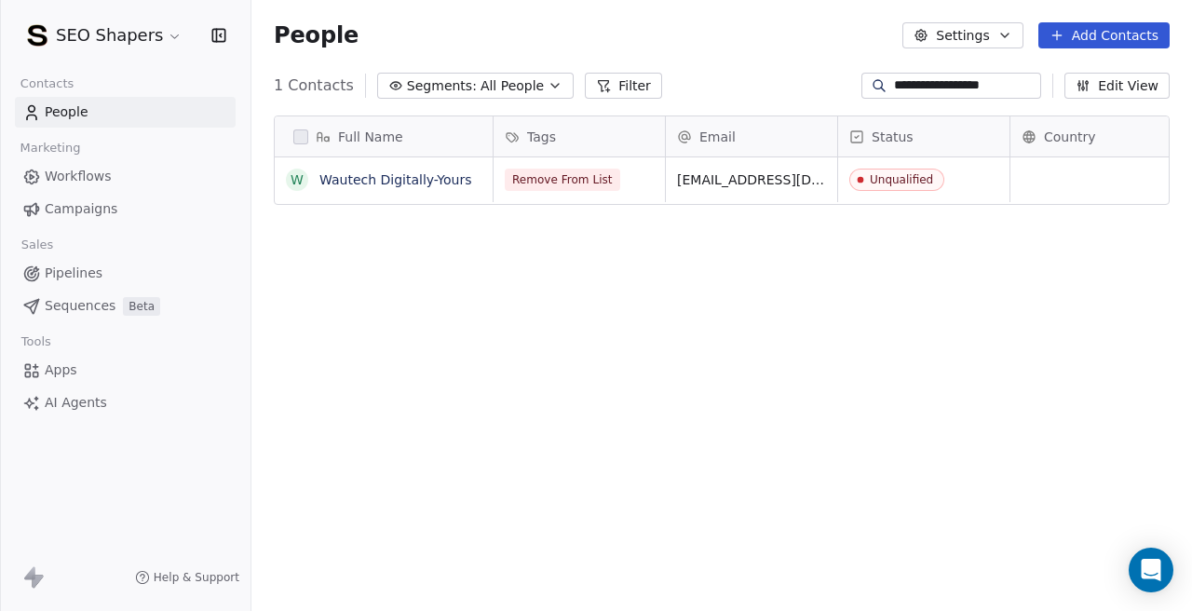
click at [459, 383] on div "Full Name W Wautech Digitally-Yours Tags Email Status Country Company Website R…" at bounding box center [721, 369] width 940 height 537
click at [975, 83] on input "**********" at bounding box center [965, 85] width 143 height 19
paste input
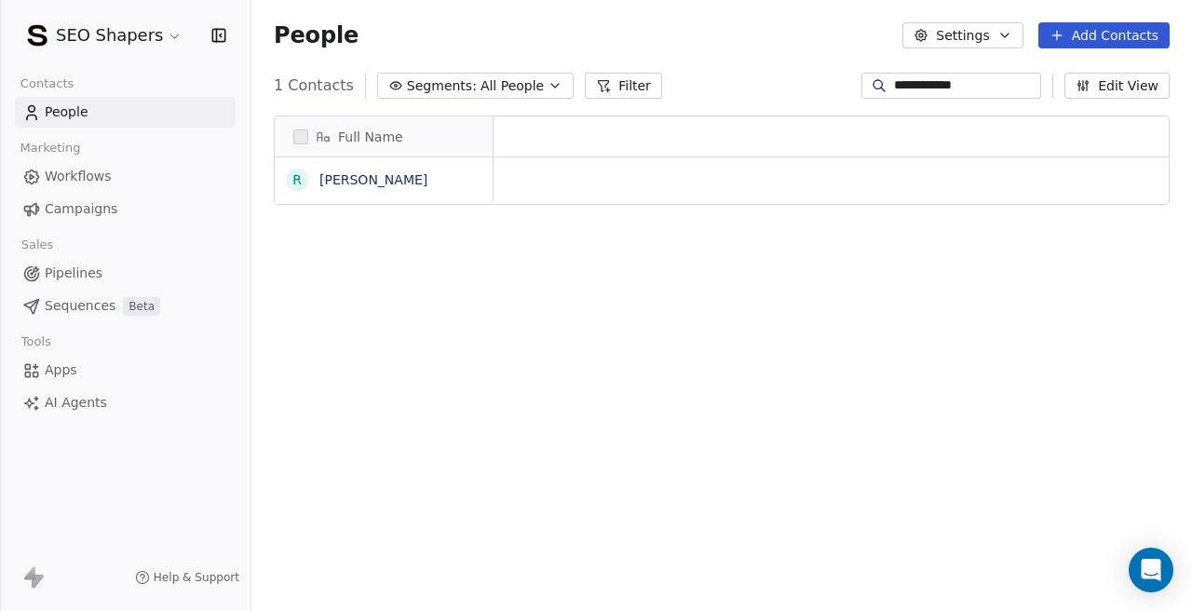
scroll to position [538, 940]
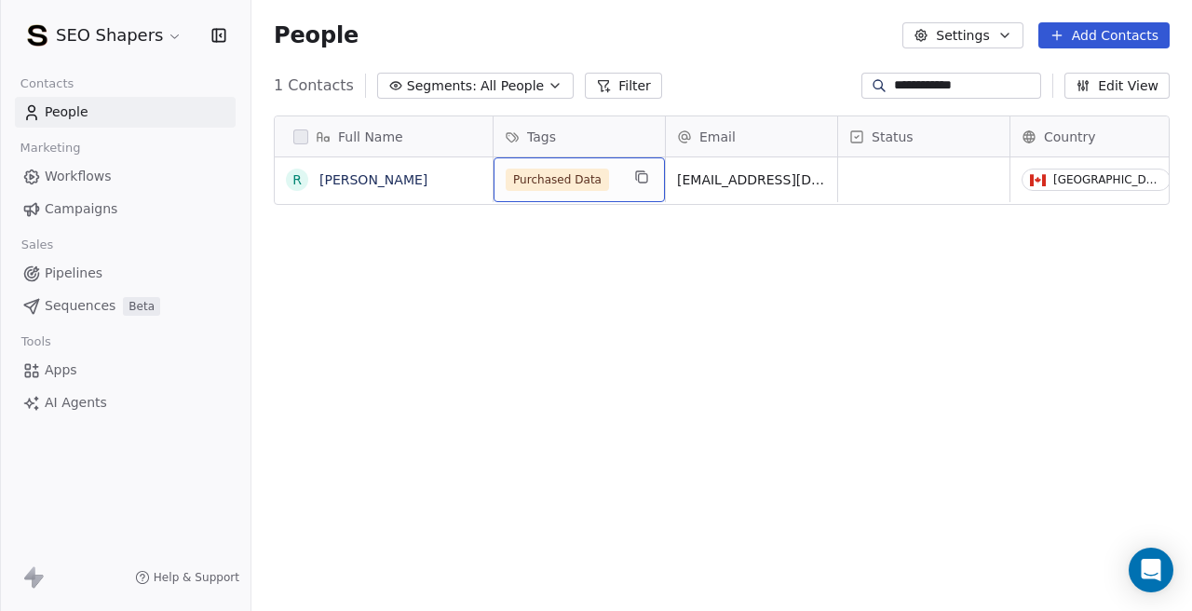
click at [611, 173] on div "Purchased Data" at bounding box center [563, 180] width 114 height 22
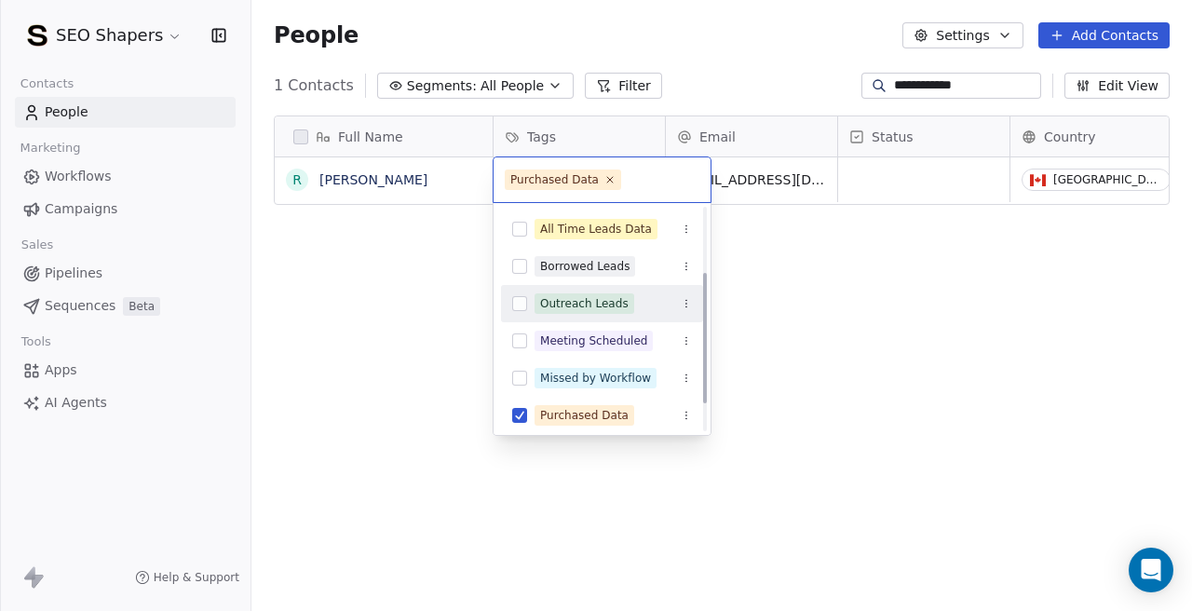
scroll to position [155, 0]
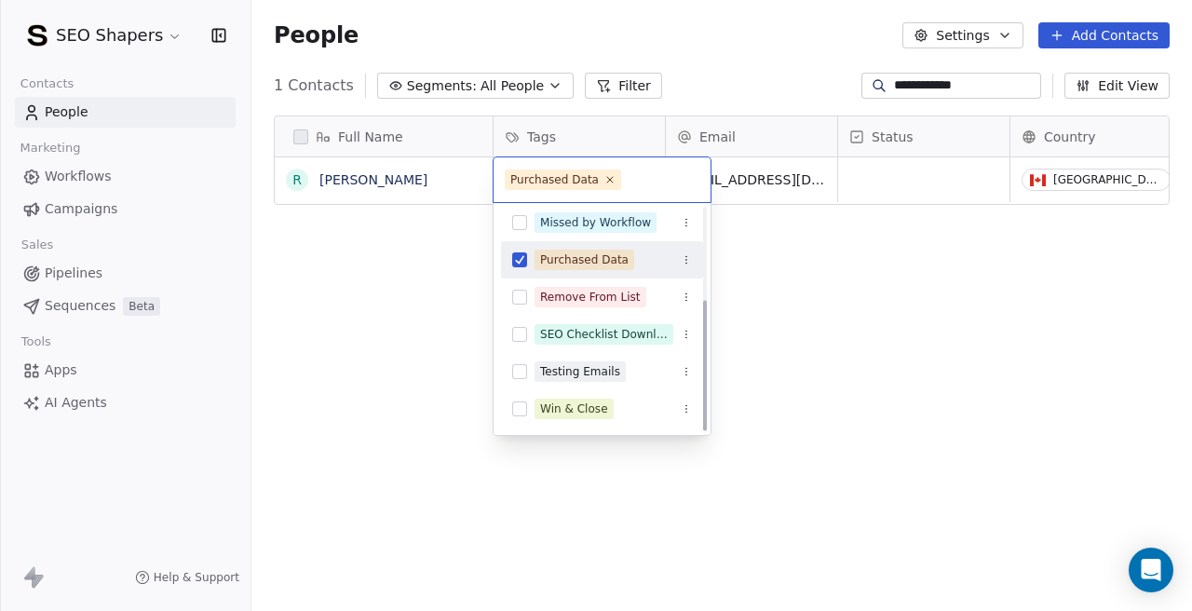
click at [522, 247] on div "Purchased Data" at bounding box center [602, 260] width 202 height 30
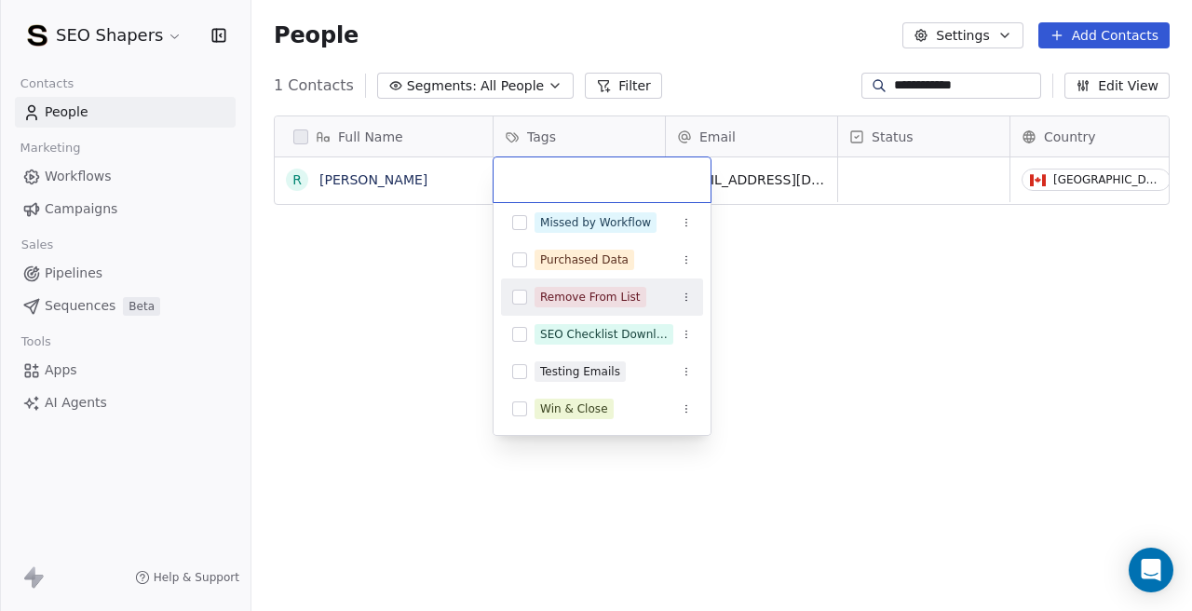
click at [525, 292] on button "Suggestions" at bounding box center [519, 297] width 15 height 15
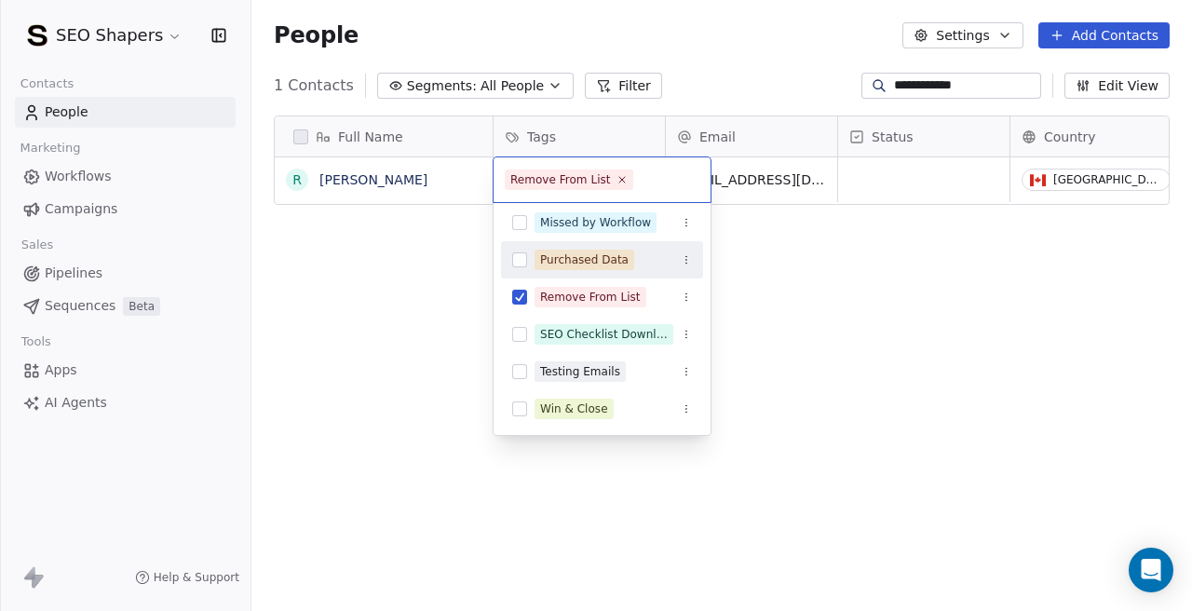
click at [866, 225] on html "**********" at bounding box center [596, 305] width 1192 height 611
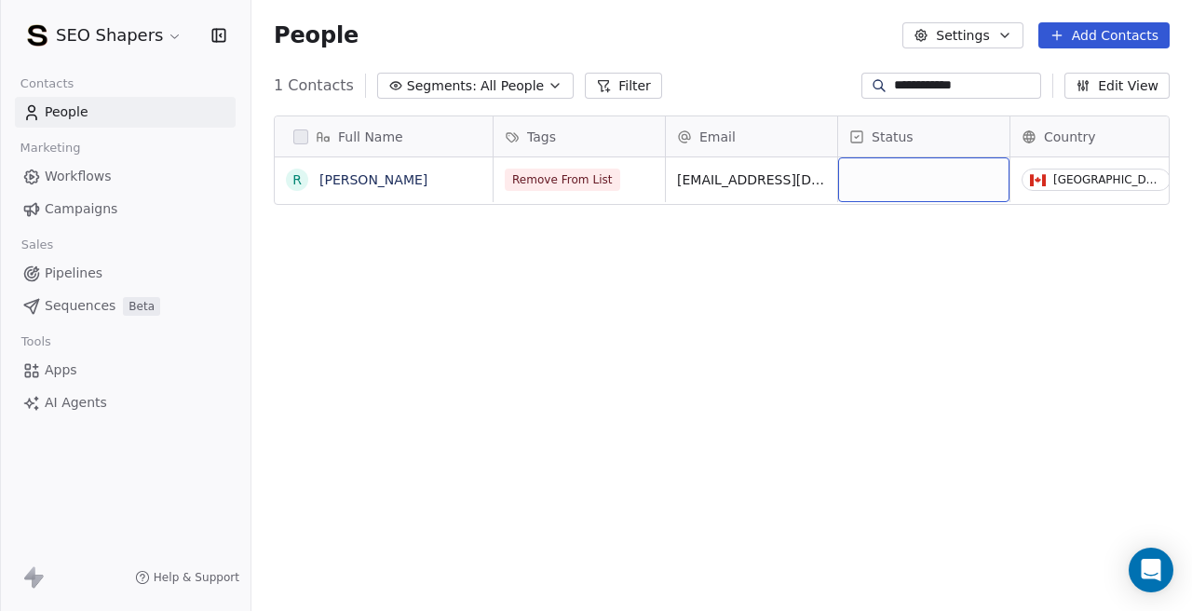
click at [920, 187] on div "grid" at bounding box center [923, 179] width 171 height 45
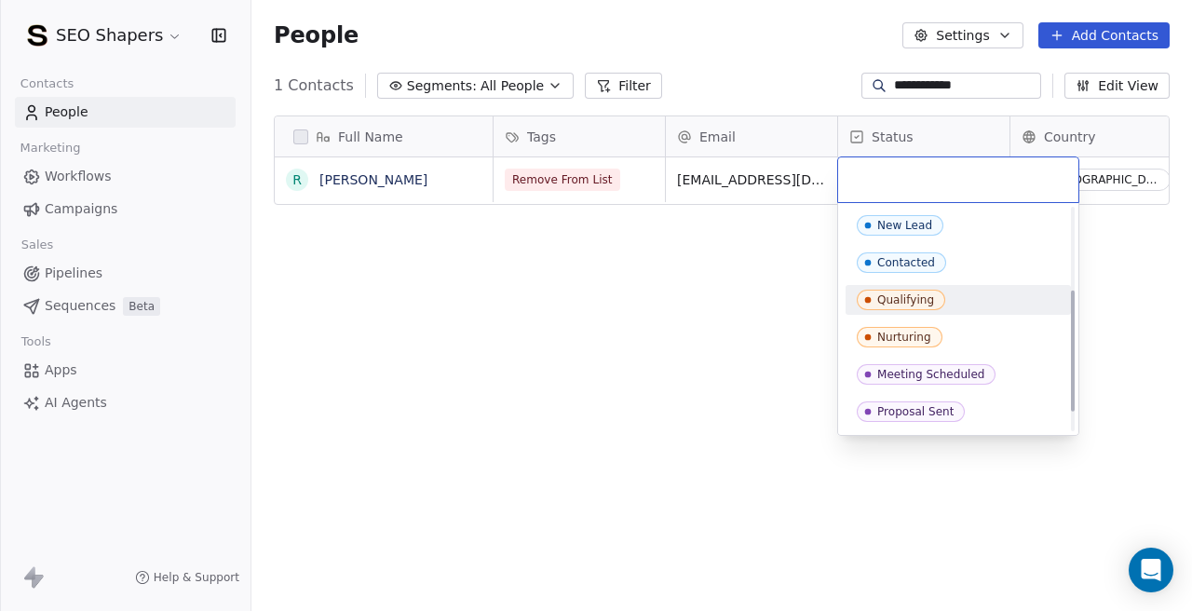
scroll to position [185, 0]
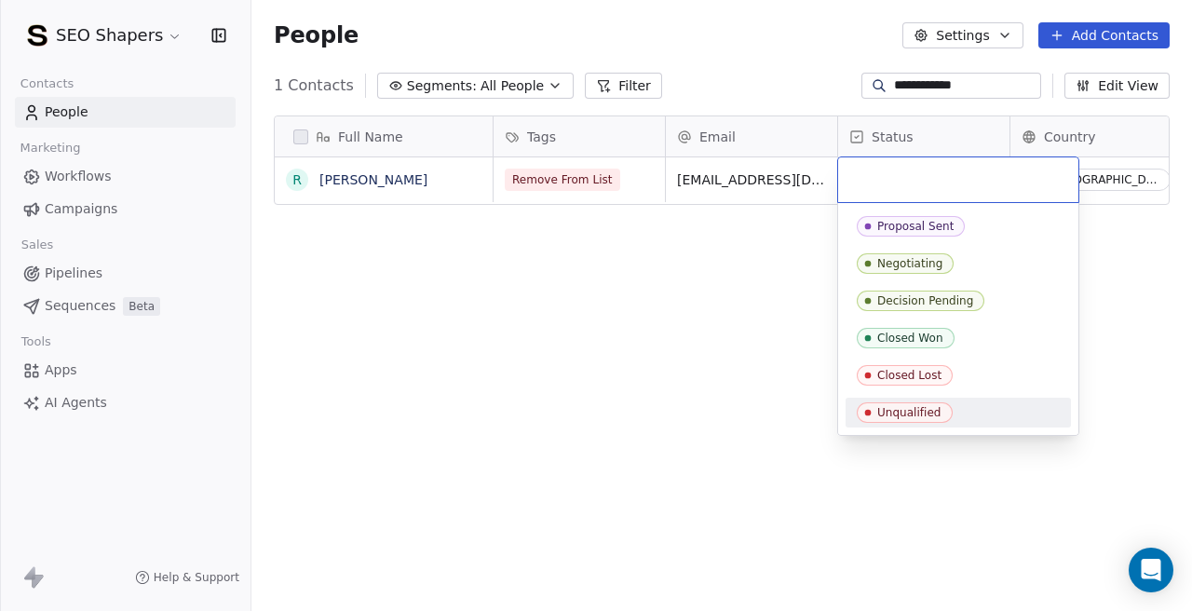
click at [866, 408] on icon "Suggestions" at bounding box center [867, 412] width 15 height 15
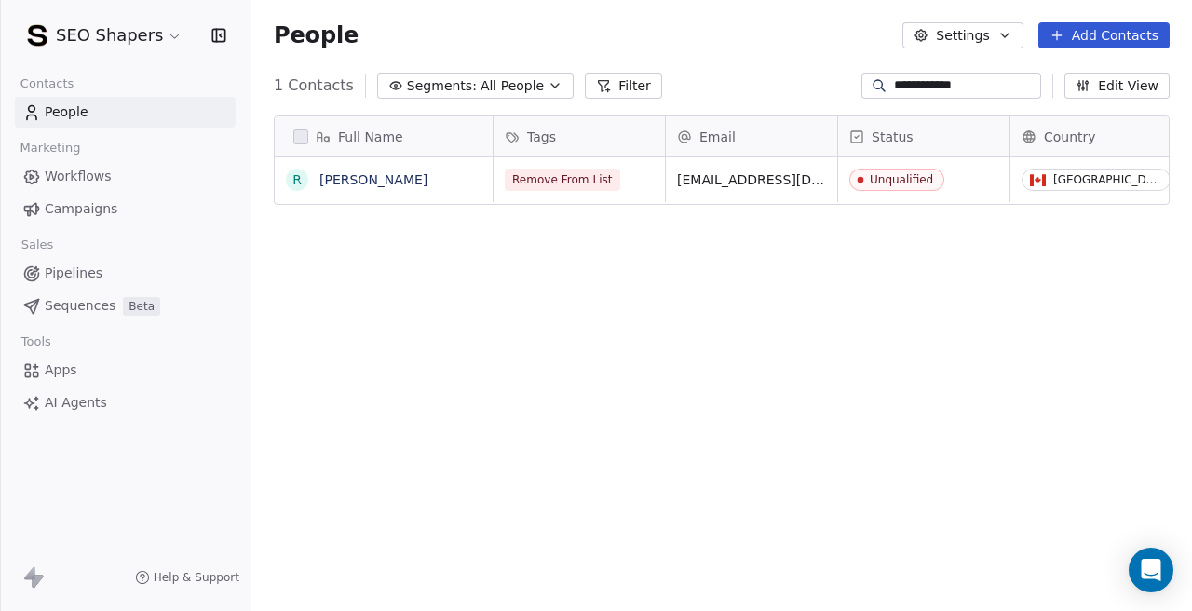
click at [919, 88] on input "**********" at bounding box center [965, 85] width 143 height 19
paste input "**********"
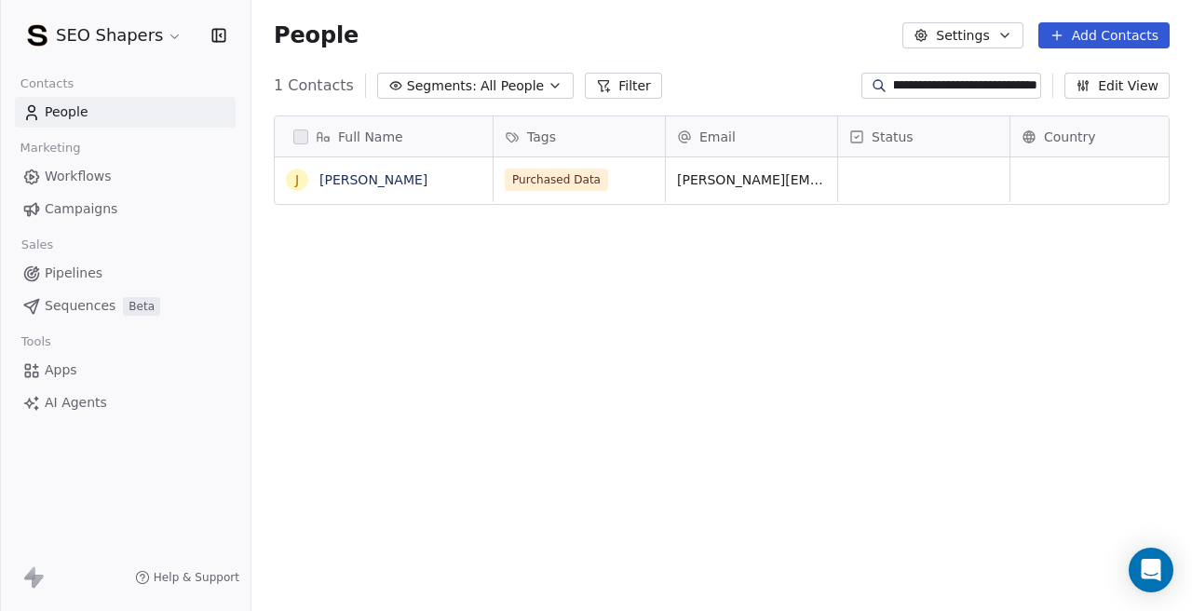
scroll to position [0, 0]
click at [584, 182] on span "Purchased Data" at bounding box center [557, 180] width 103 height 22
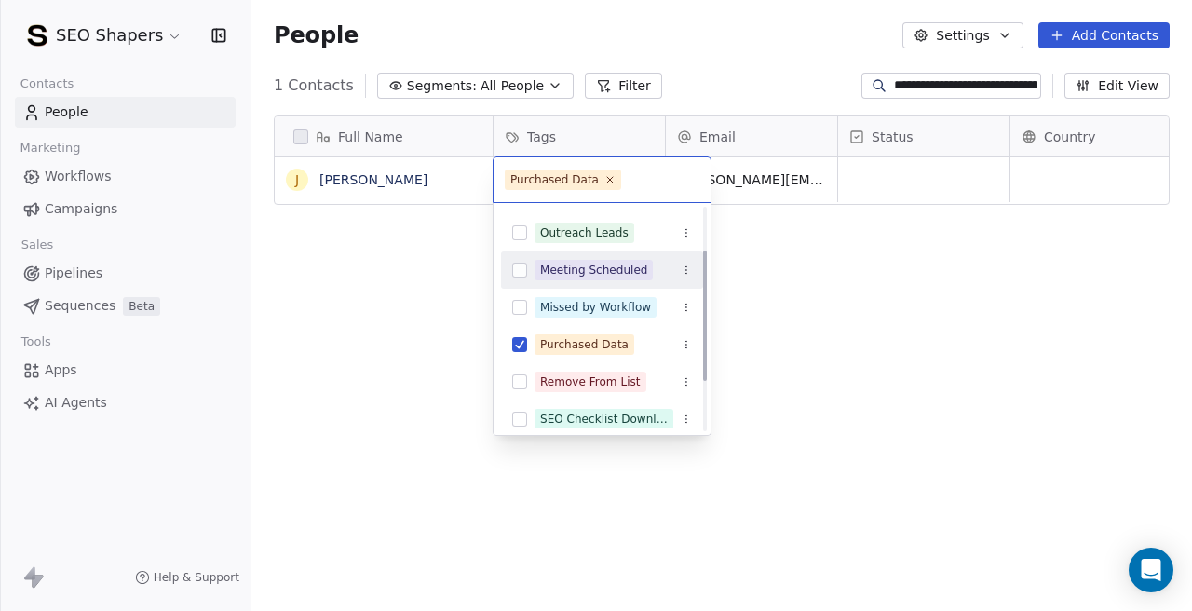
scroll to position [73, 0]
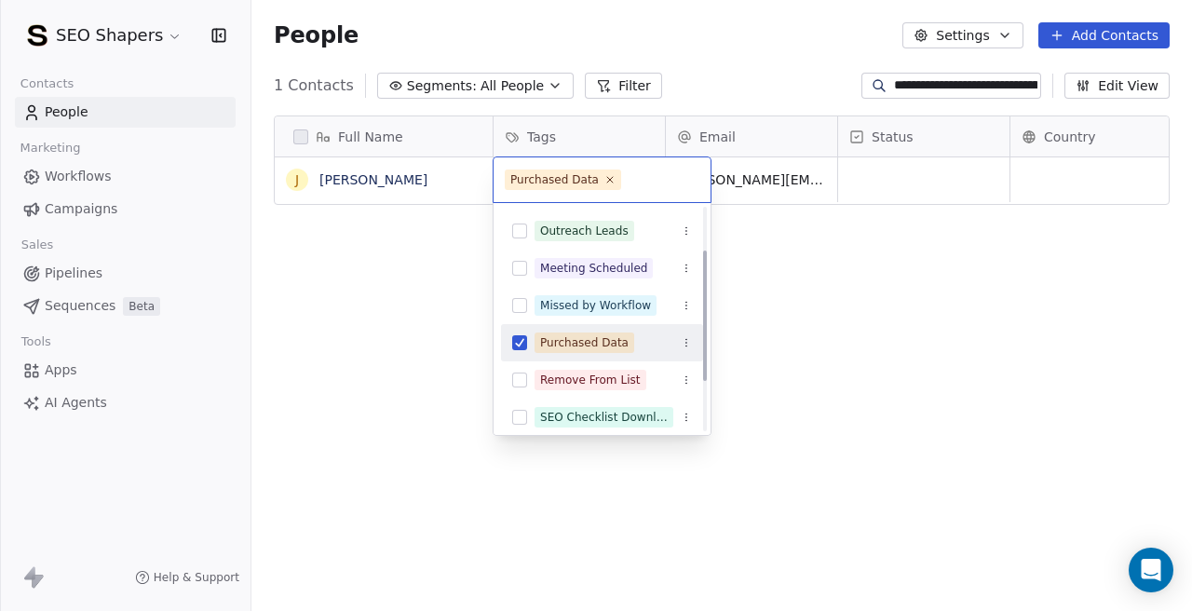
click at [506, 348] on div "Purchased Data" at bounding box center [602, 343] width 202 height 30
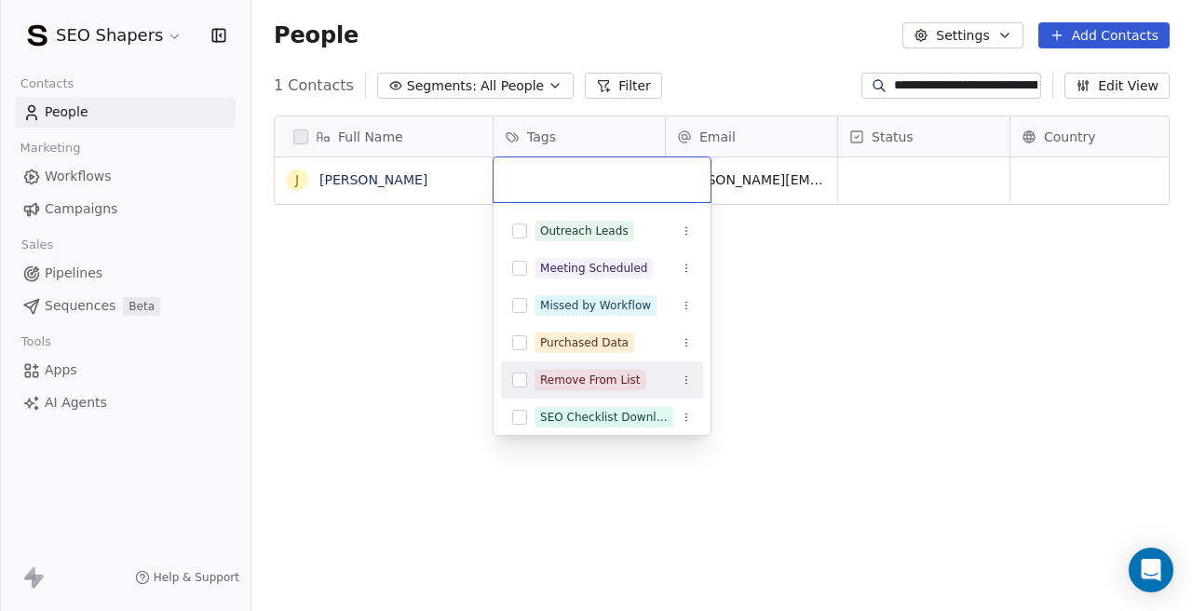
click at [517, 384] on button "Suggestions" at bounding box center [519, 379] width 15 height 15
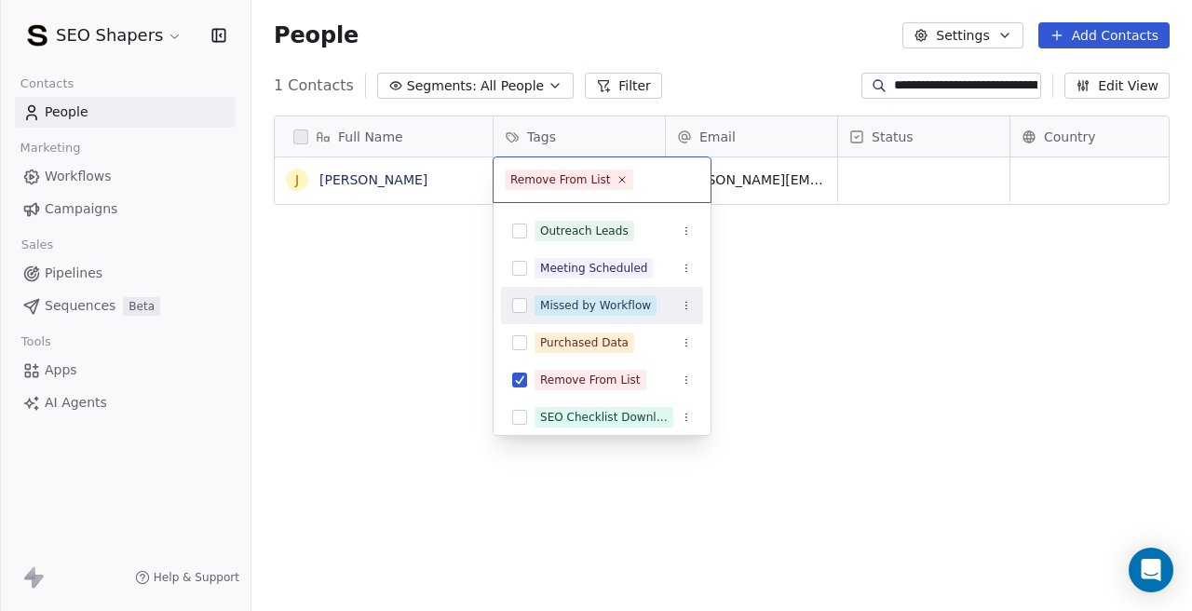
click at [877, 178] on html "**********" at bounding box center [596, 305] width 1192 height 611
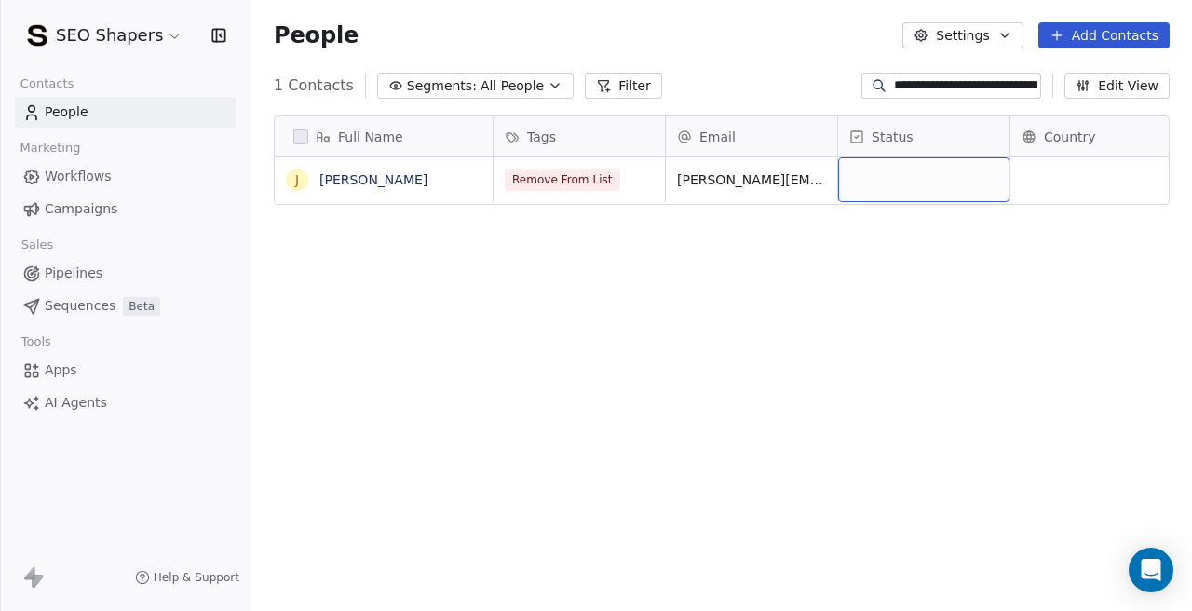
click at [877, 178] on div "grid" at bounding box center [923, 179] width 171 height 45
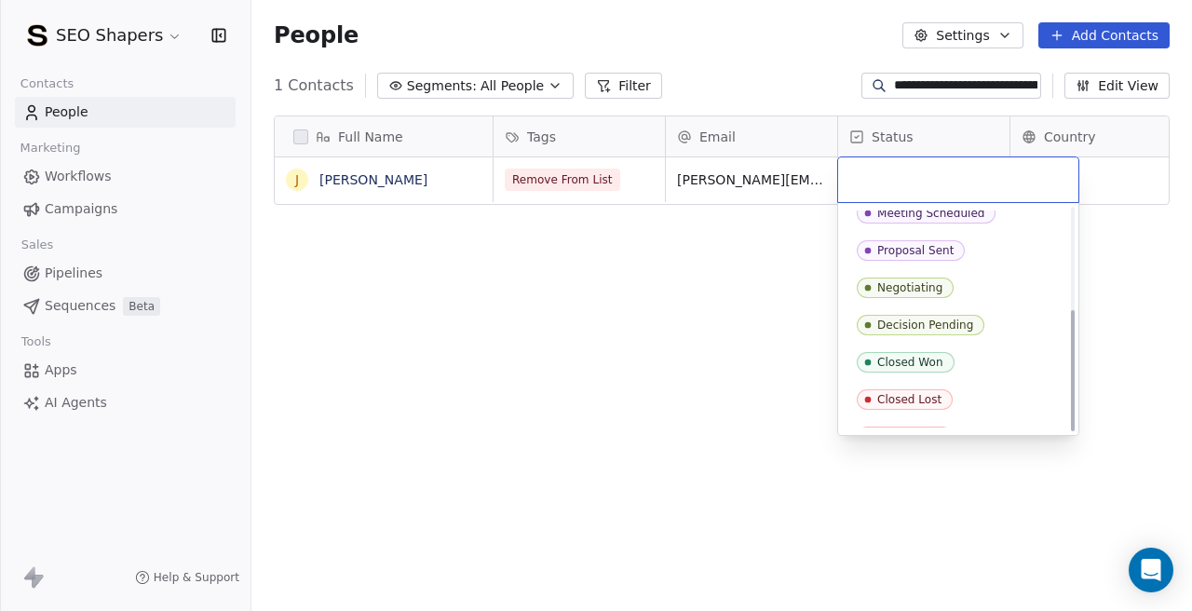
scroll to position [185, 0]
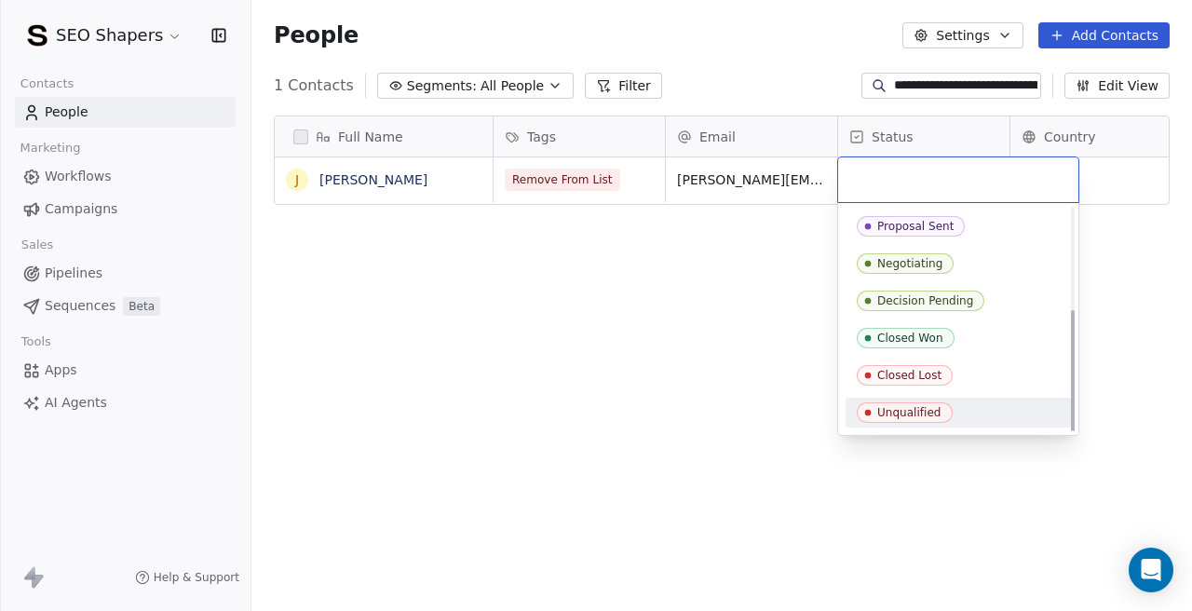
click at [875, 409] on span "Unqualified" at bounding box center [905, 412] width 96 height 20
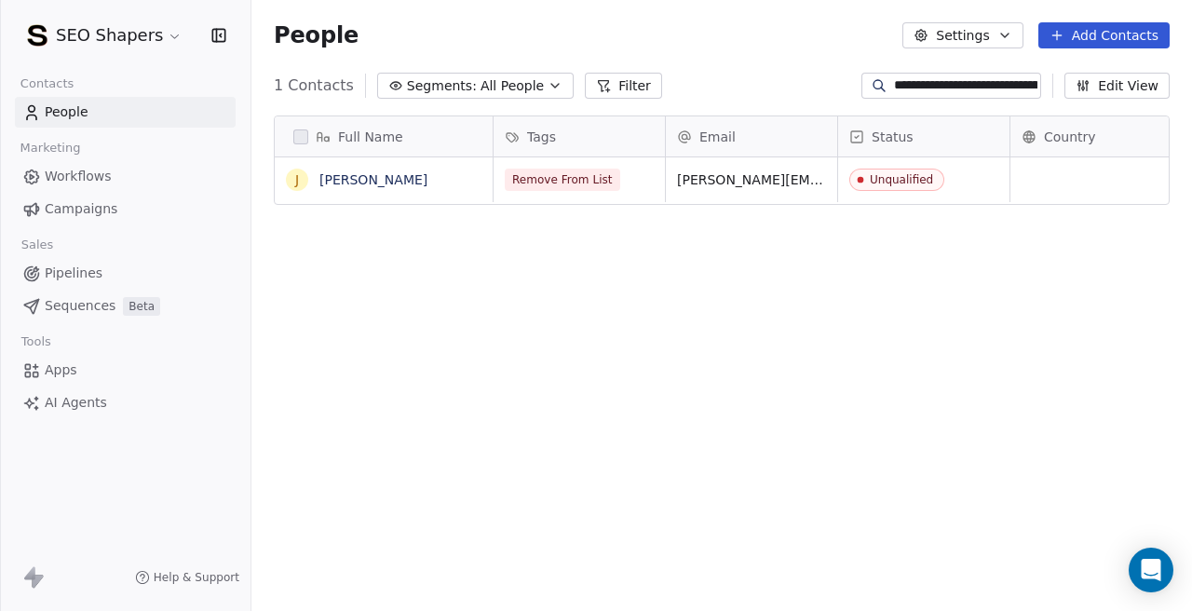
click at [937, 86] on input "**********" at bounding box center [965, 85] width 143 height 19
paste input
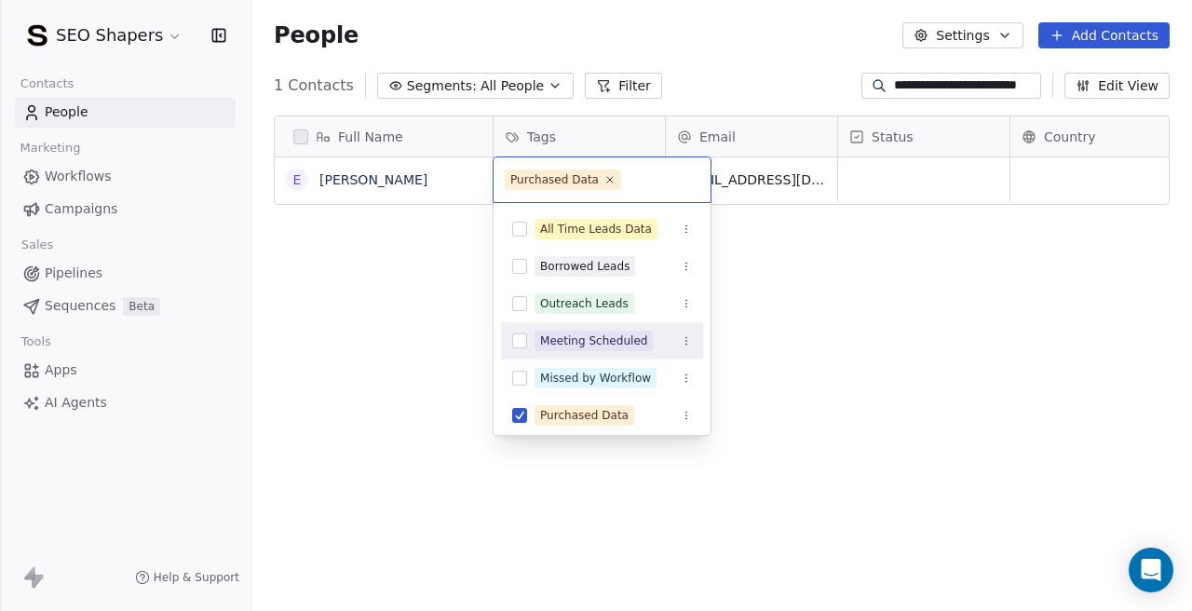
scroll to position [76, 0]
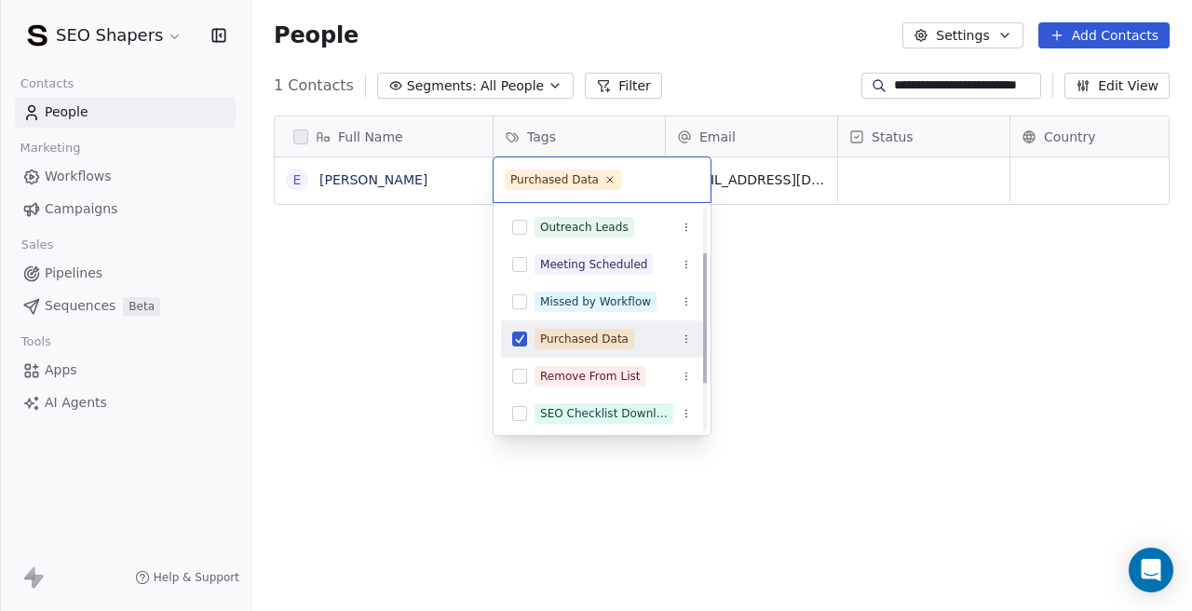
click at [519, 344] on button "Suggestions" at bounding box center [519, 338] width 15 height 15
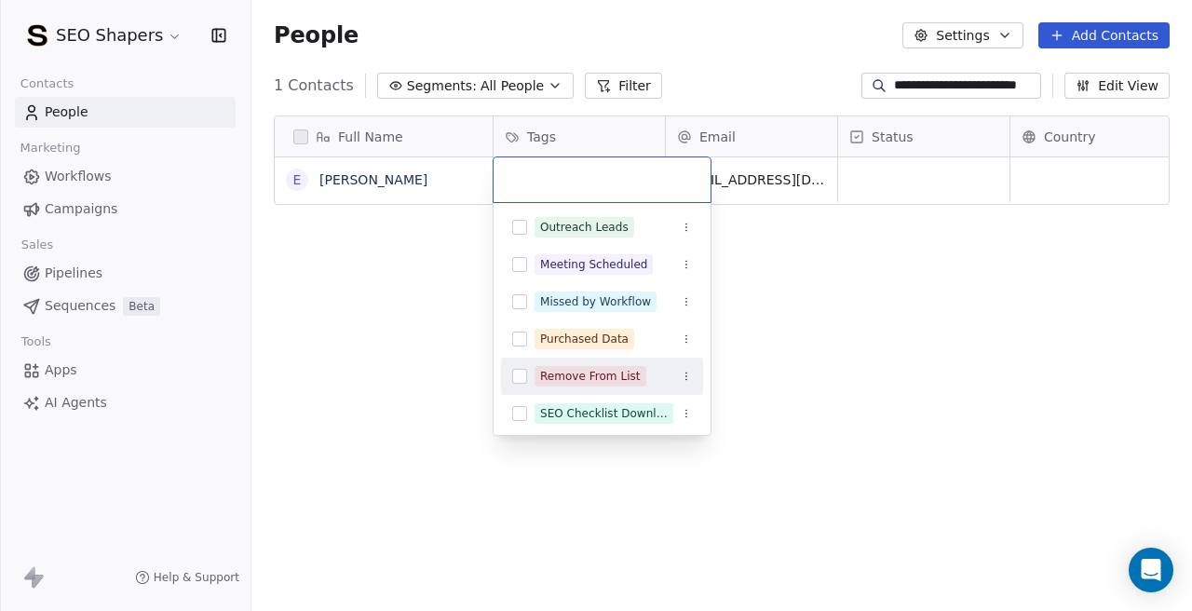
click at [519, 365] on div "Remove From List" at bounding box center [602, 376] width 202 height 30
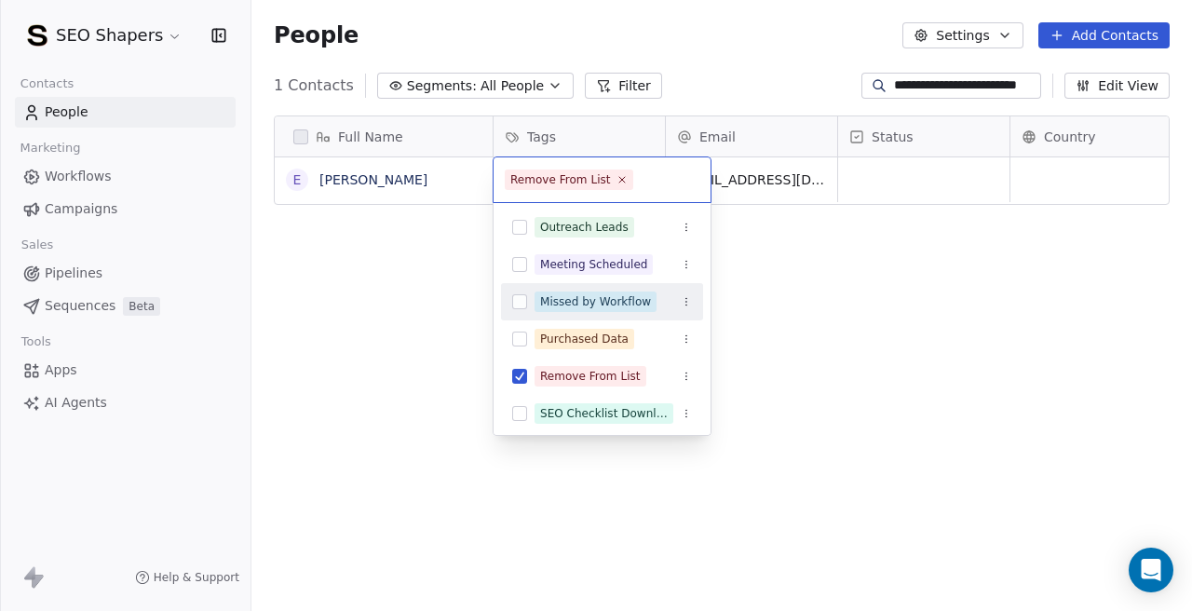
click at [896, 181] on html "**********" at bounding box center [596, 305] width 1192 height 611
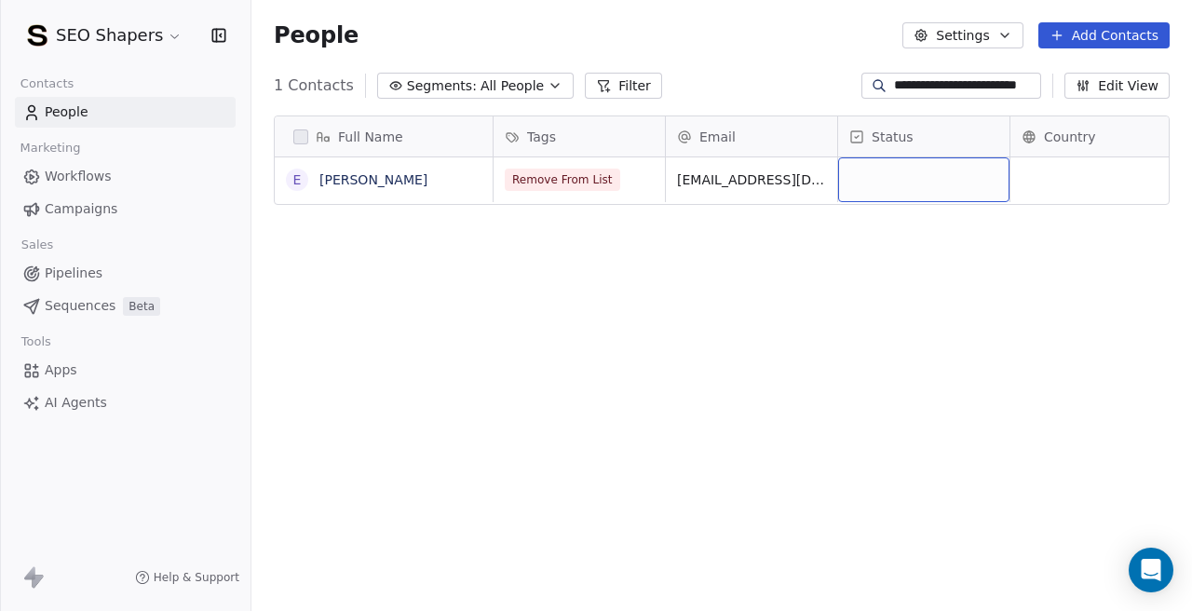
click at [896, 165] on div "grid" at bounding box center [923, 179] width 171 height 45
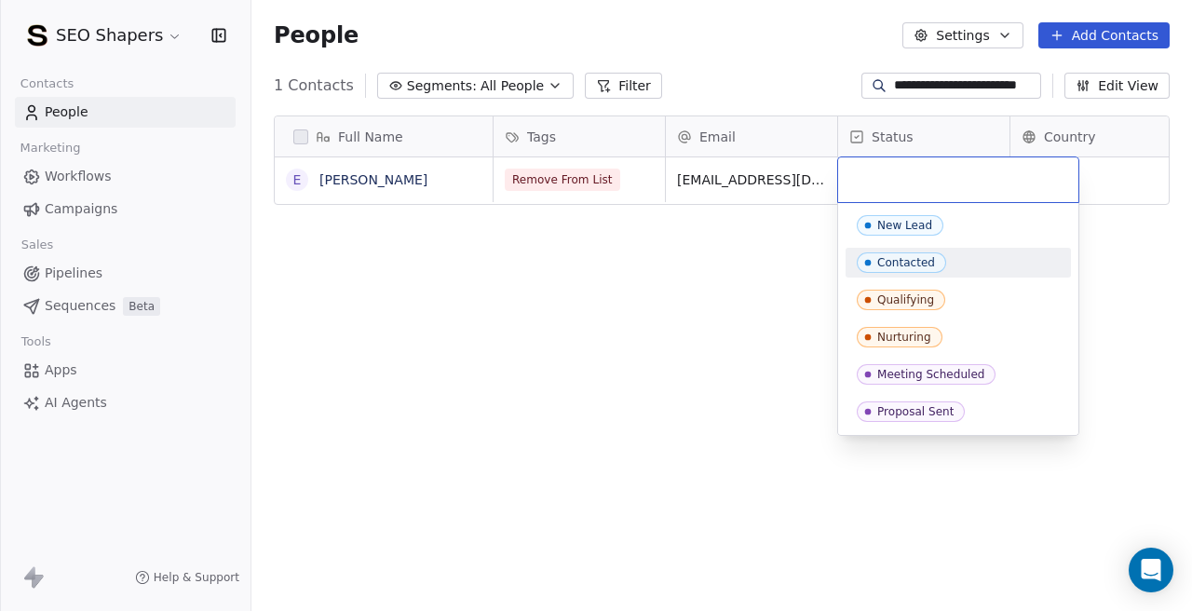
scroll to position [185, 0]
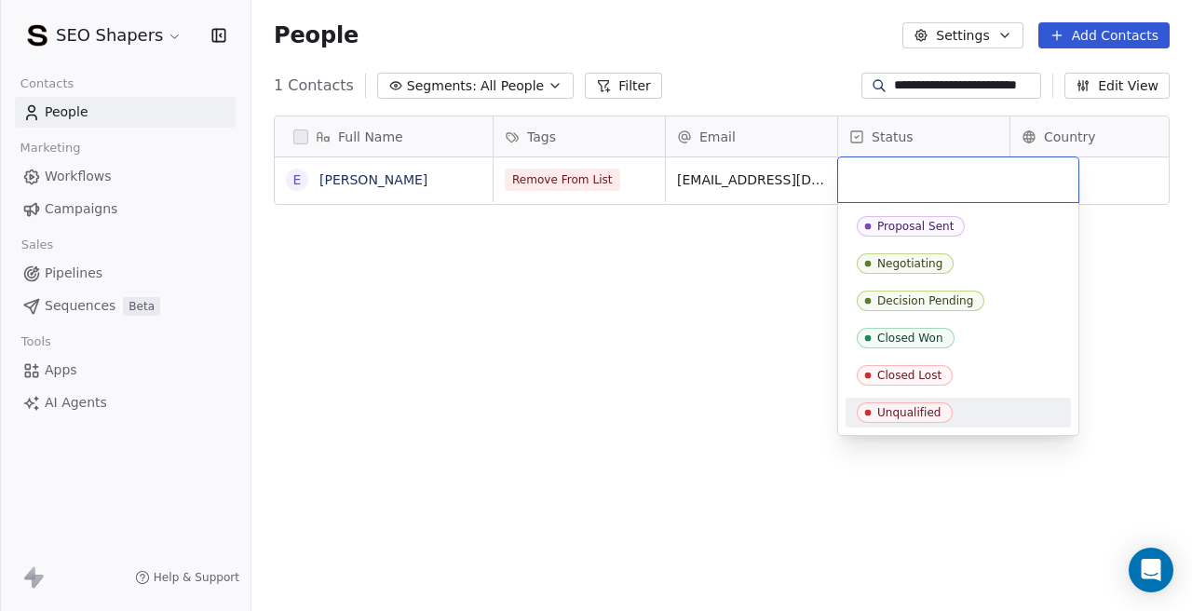
click at [887, 407] on div "Unqualified" at bounding box center [909, 412] width 64 height 13
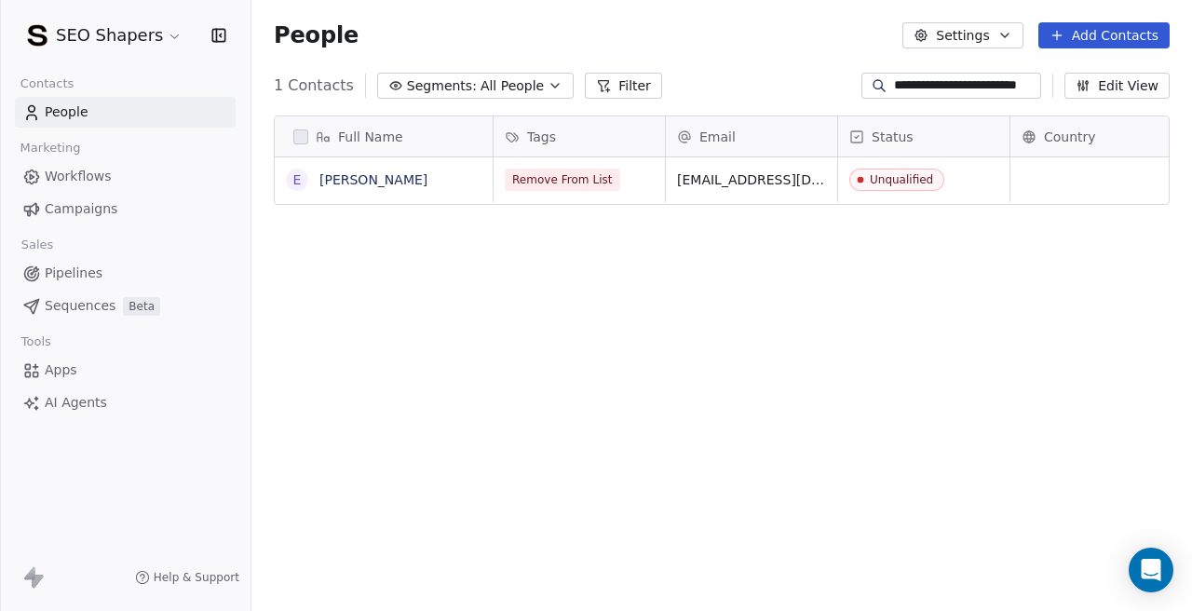
click at [645, 440] on div "Full Name E [PERSON_NAME] Tags Email Status Country Company Website Remove From…" at bounding box center [721, 369] width 940 height 537
click at [909, 87] on input "**********" at bounding box center [965, 85] width 143 height 19
paste input
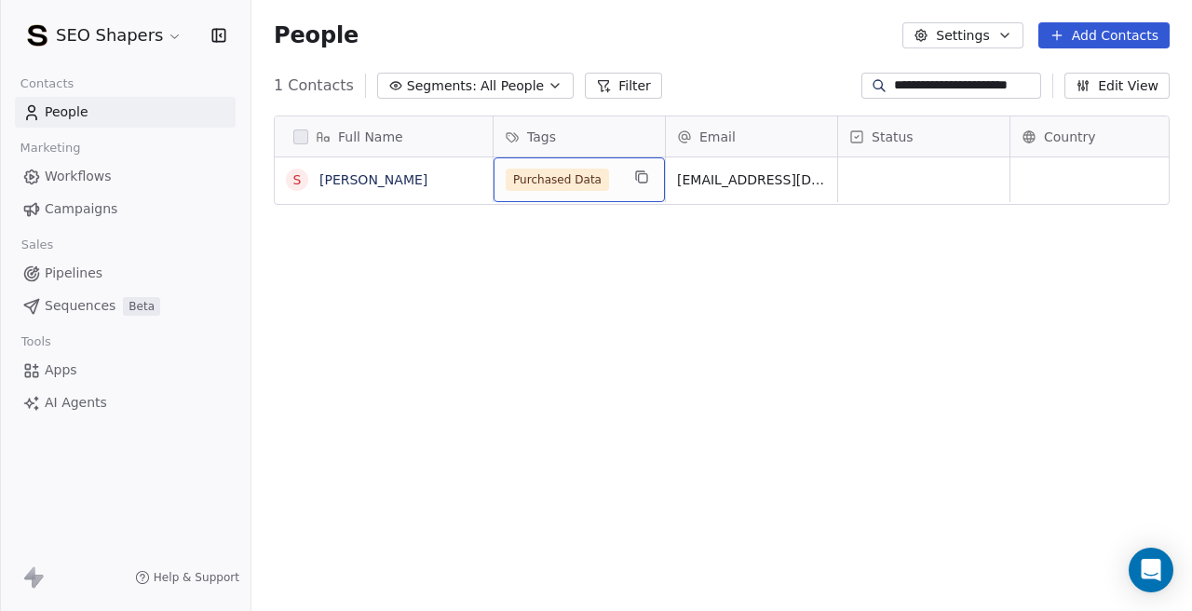
scroll to position [0, 0]
click at [570, 173] on span "Purchased Data" at bounding box center [557, 180] width 103 height 22
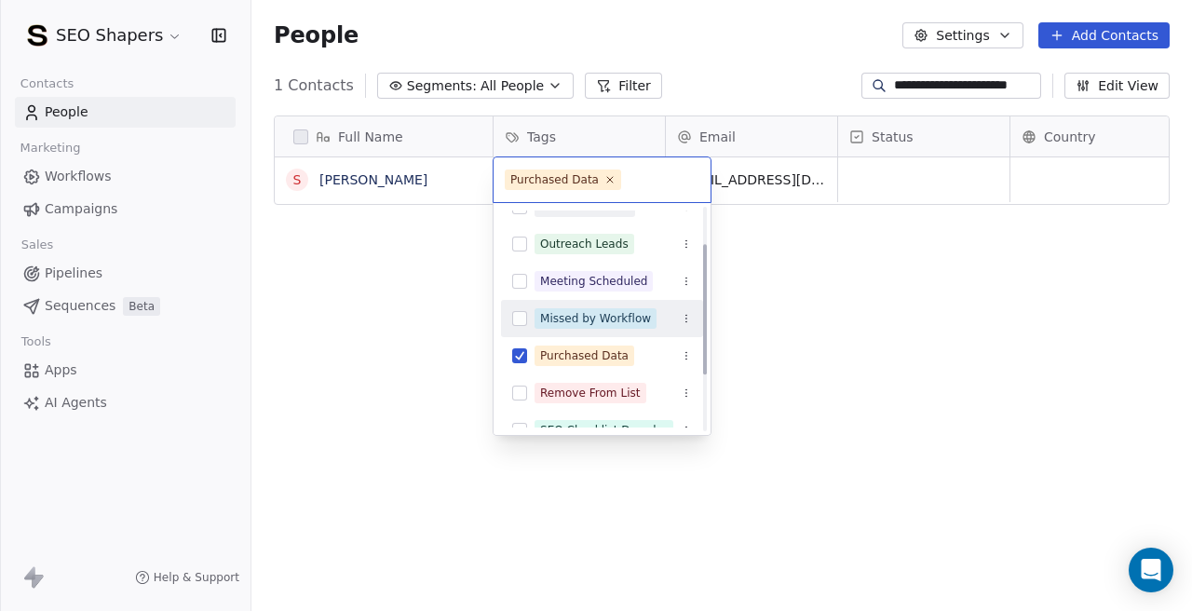
scroll to position [62, 0]
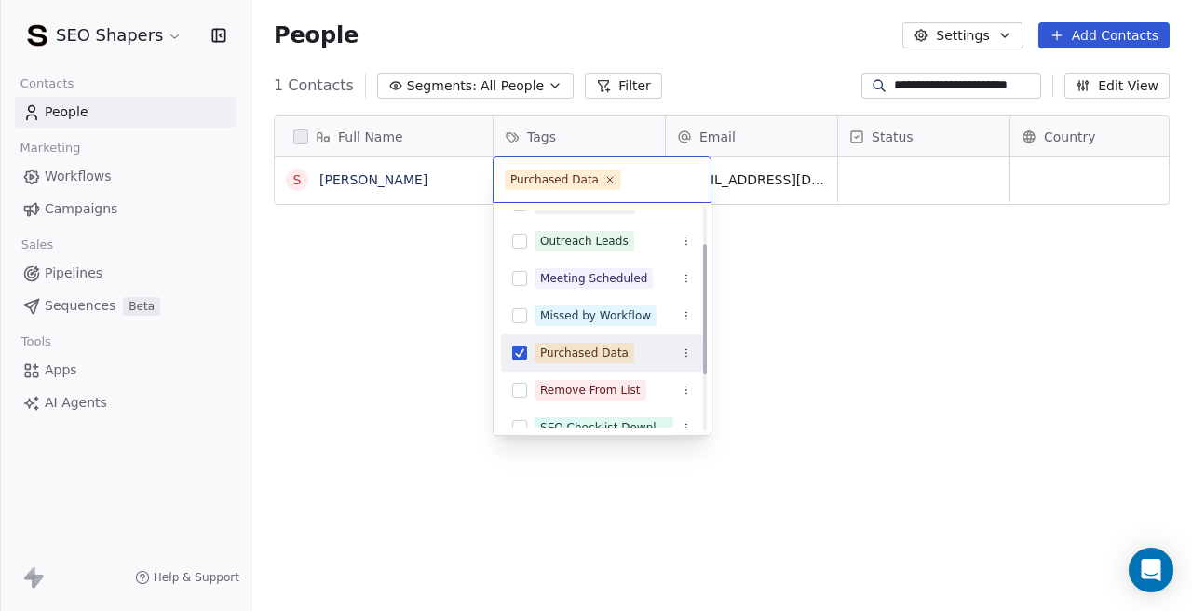
click at [531, 363] on div "Purchased Data" at bounding box center [602, 353] width 202 height 30
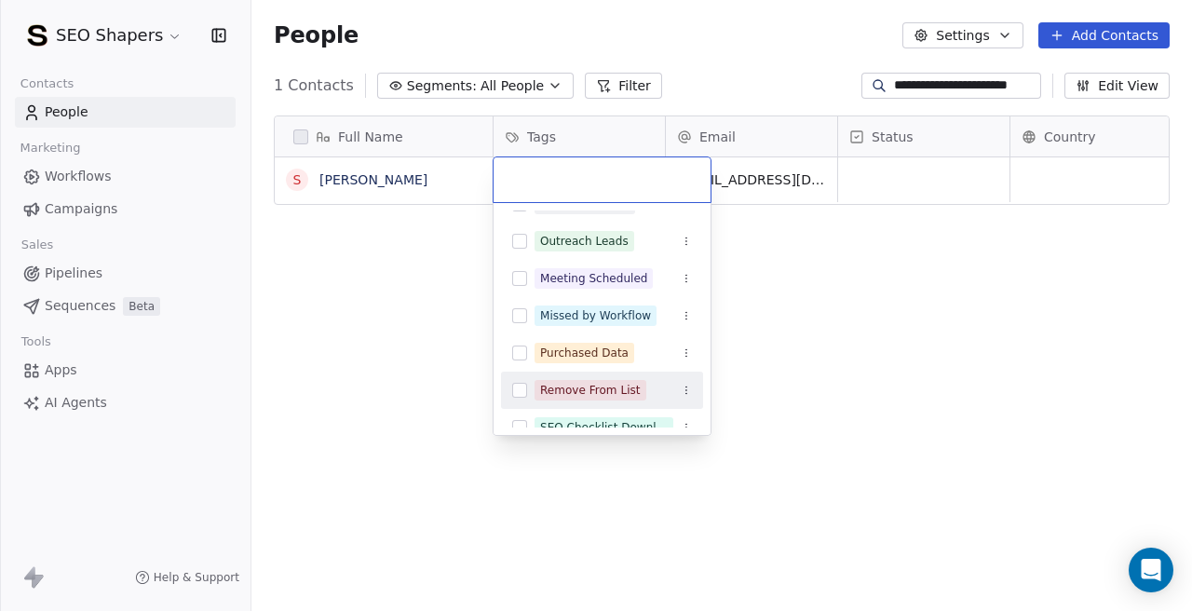
click at [520, 404] on div "Remove From List" at bounding box center [602, 390] width 202 height 30
click at [902, 166] on html "**********" at bounding box center [596, 305] width 1192 height 611
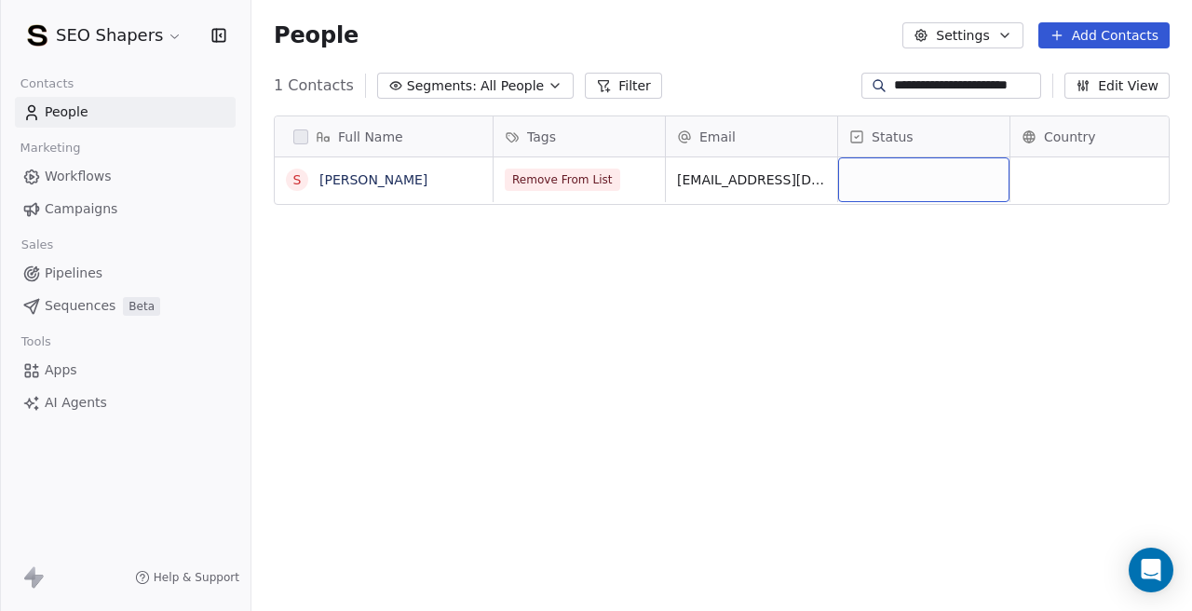
click at [877, 184] on div "grid" at bounding box center [923, 179] width 171 height 45
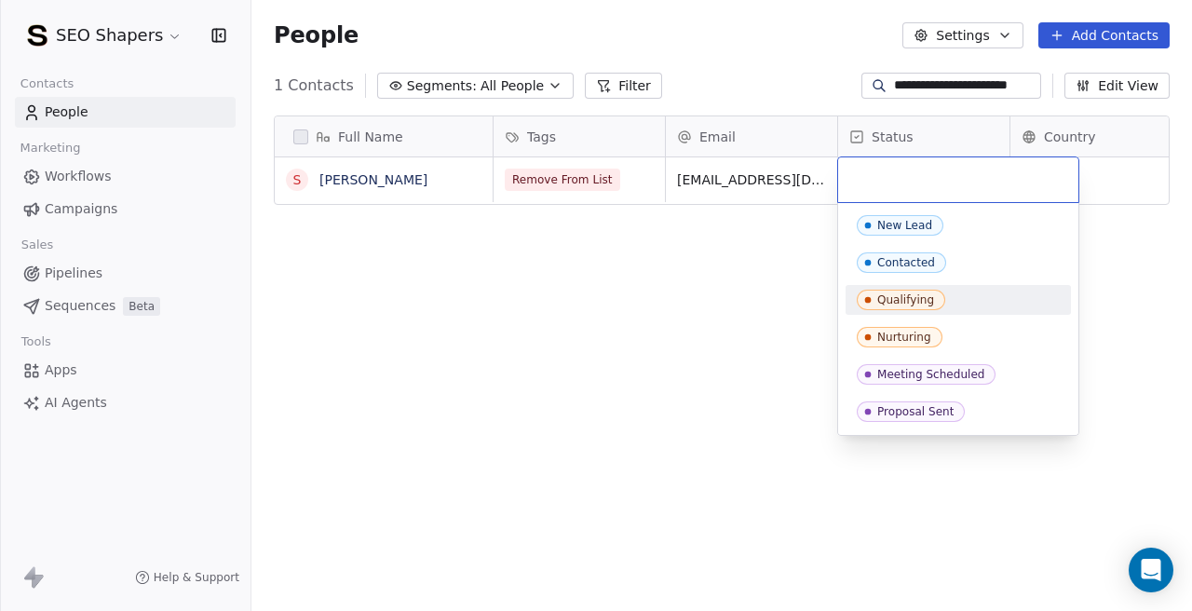
scroll to position [185, 0]
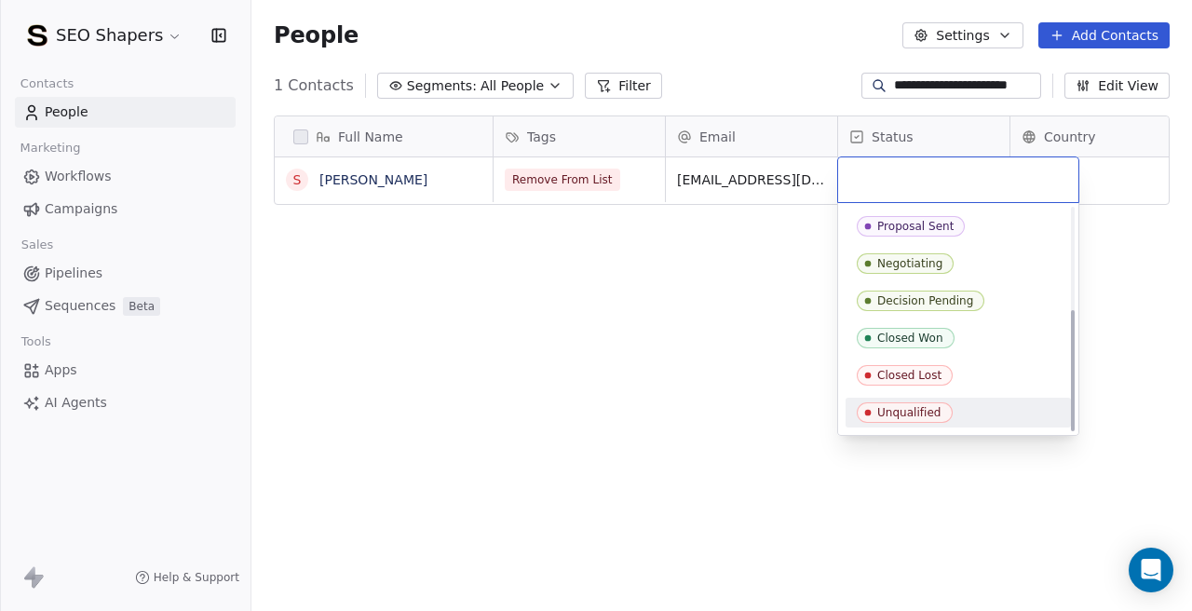
click at [865, 422] on span "Unqualified" at bounding box center [905, 412] width 96 height 20
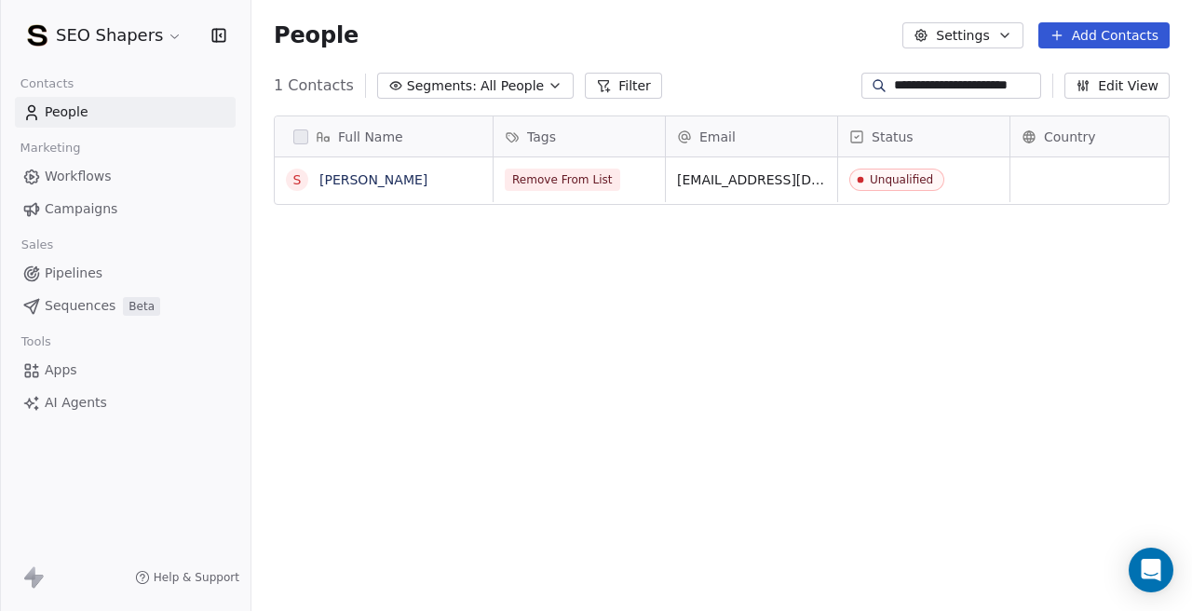
click at [518, 461] on div "Full Name S [PERSON_NAME] Tags Email Status Country Company Website Remove From…" at bounding box center [721, 369] width 940 height 537
click at [923, 88] on input "**********" at bounding box center [965, 85] width 143 height 19
paste input "*******"
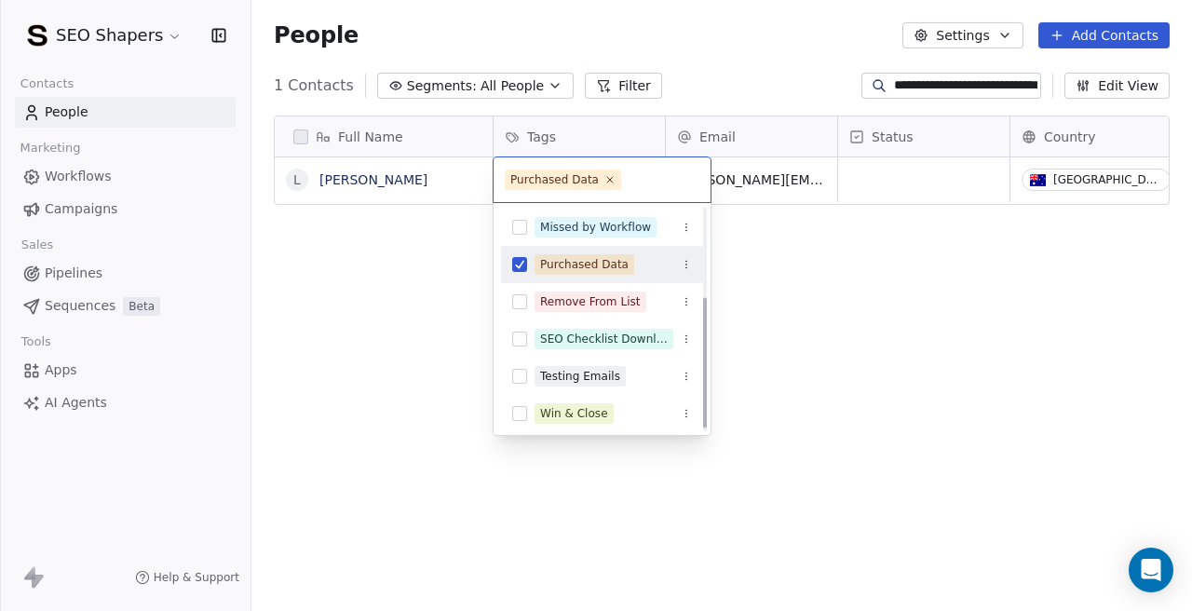
click at [517, 269] on button "Suggestions" at bounding box center [519, 264] width 15 height 15
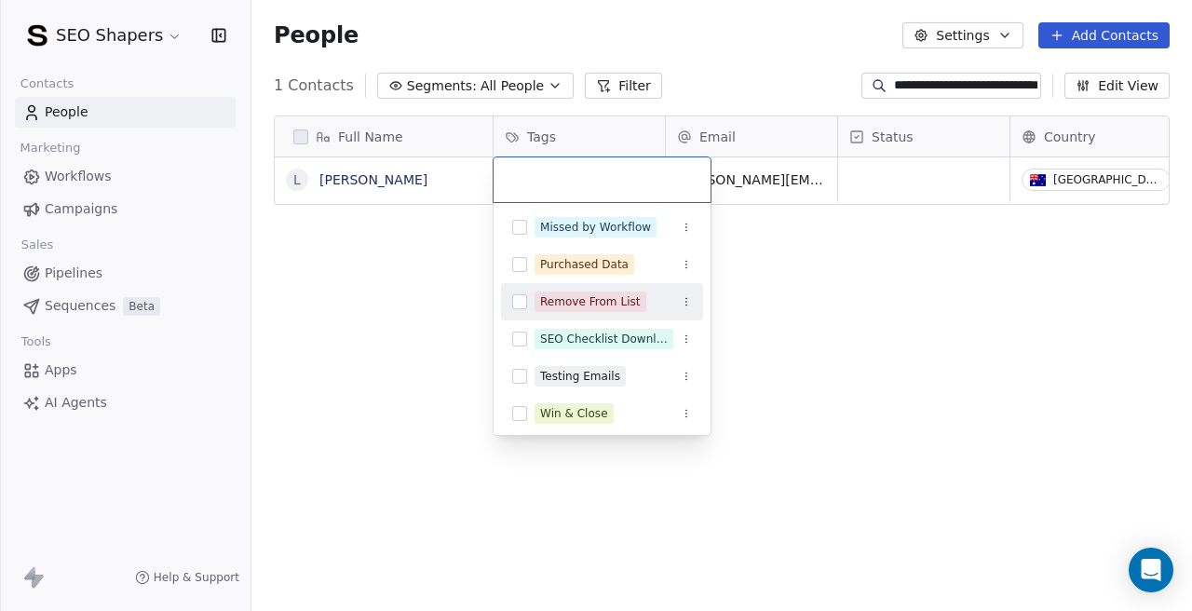
click at [519, 299] on button "Suggestions" at bounding box center [519, 301] width 15 height 15
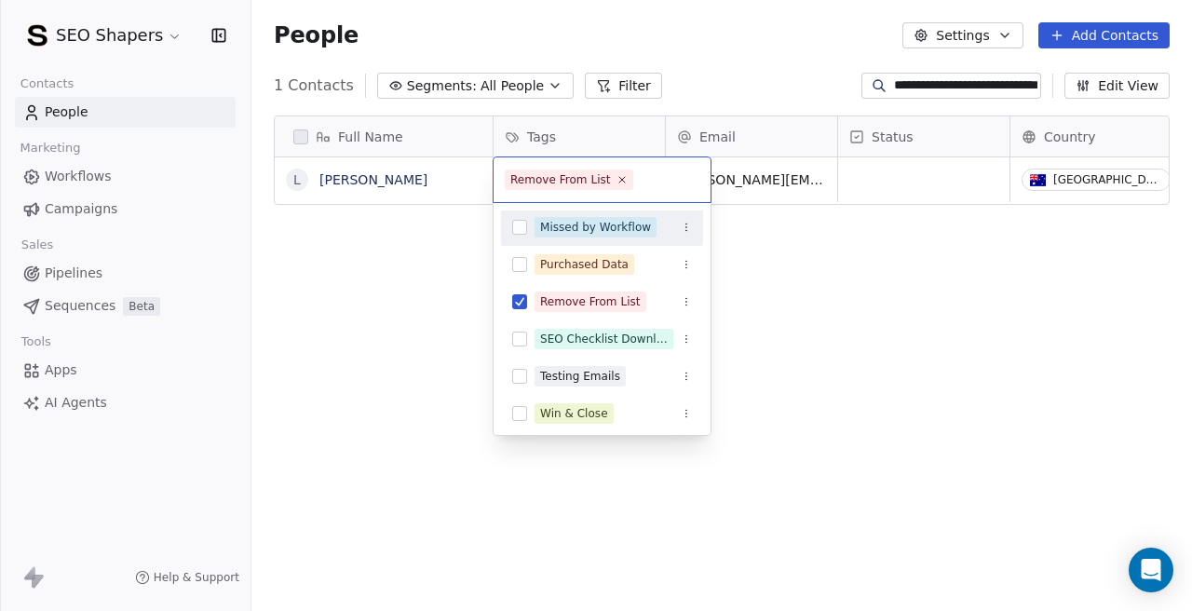
click at [884, 175] on html "**********" at bounding box center [596, 305] width 1192 height 611
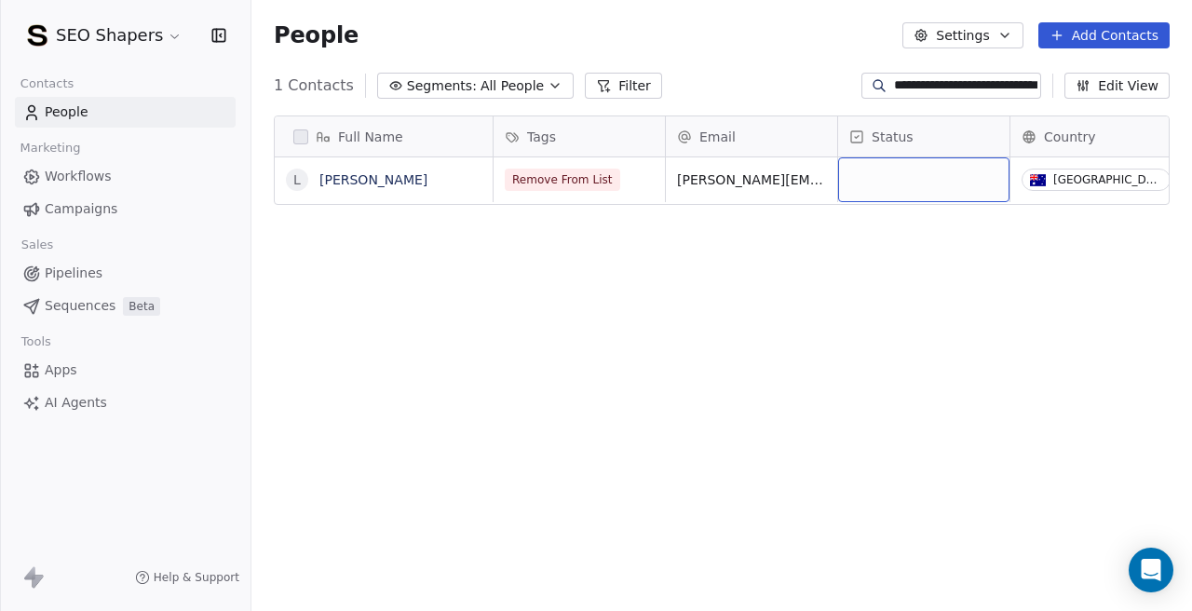
click at [884, 175] on div "grid" at bounding box center [923, 179] width 171 height 45
click at [930, 177] on div "grid" at bounding box center [923, 179] width 171 height 45
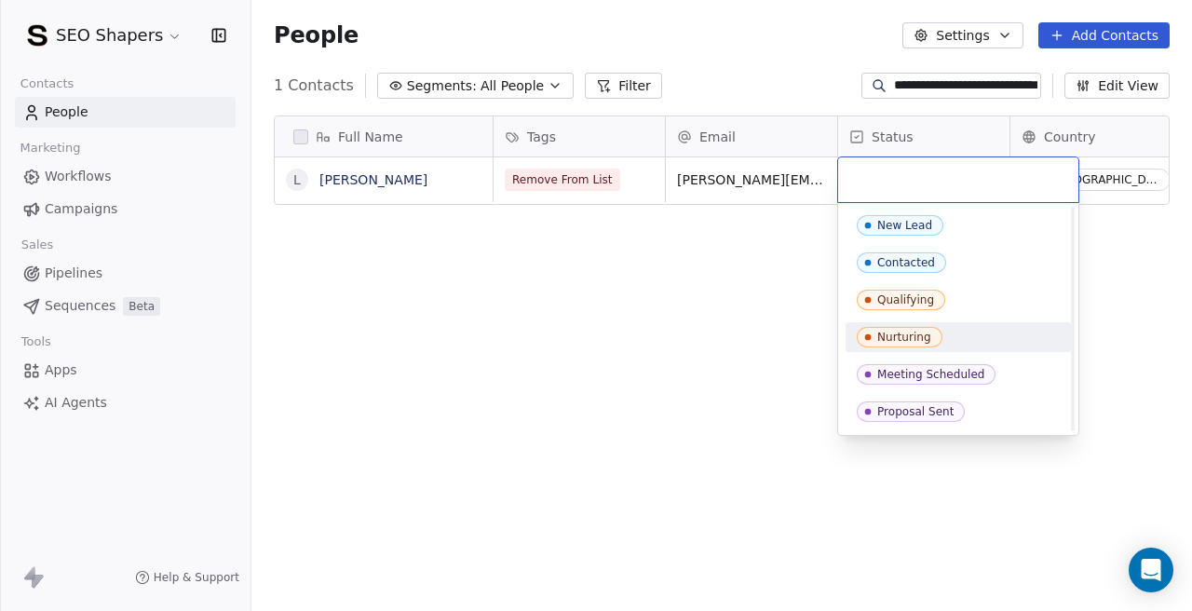
scroll to position [185, 0]
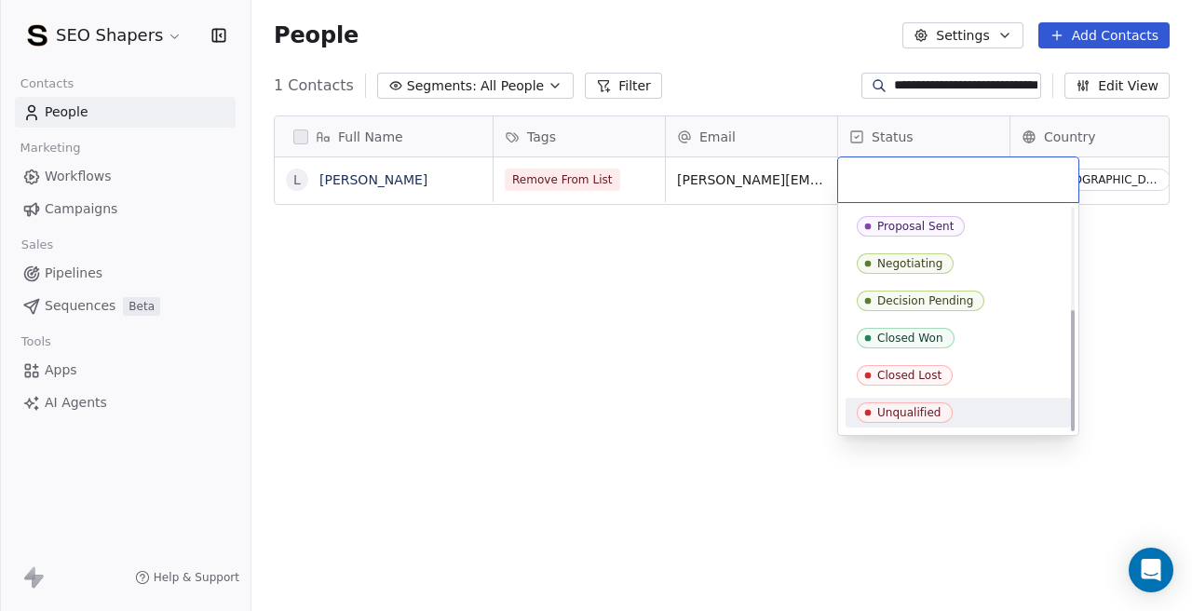
click at [889, 407] on div "Unqualified" at bounding box center [909, 412] width 64 height 13
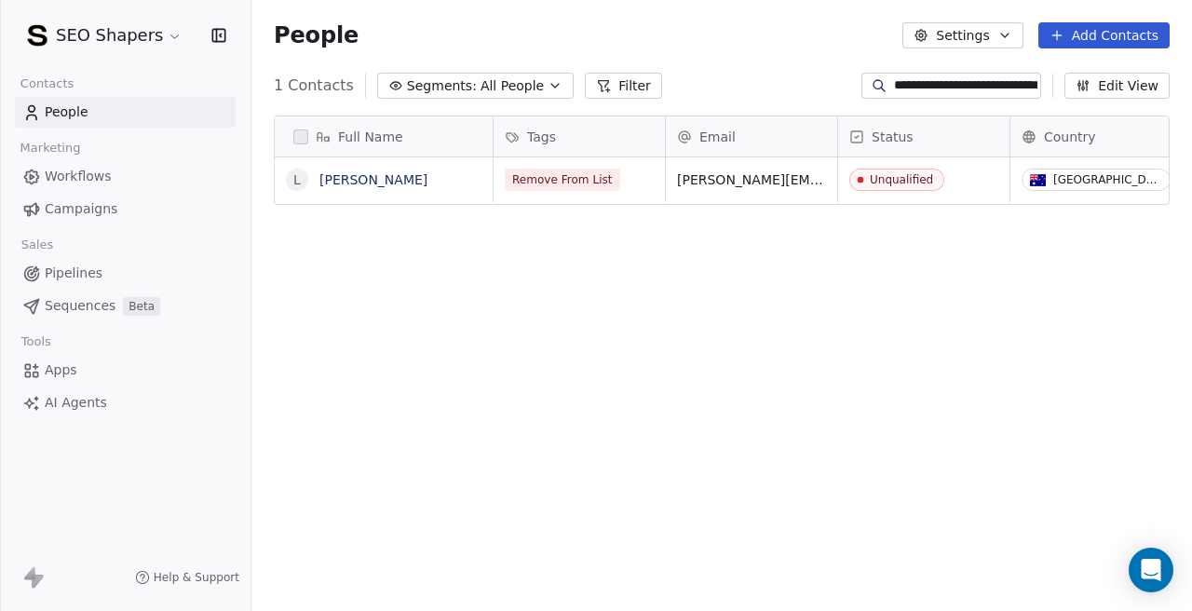
click at [589, 430] on div "Full Name L [PERSON_NAME] Tags Email Status Country Company Website Remove From…" at bounding box center [721, 369] width 940 height 537
click at [912, 73] on div "**********" at bounding box center [951, 86] width 180 height 26
paste input
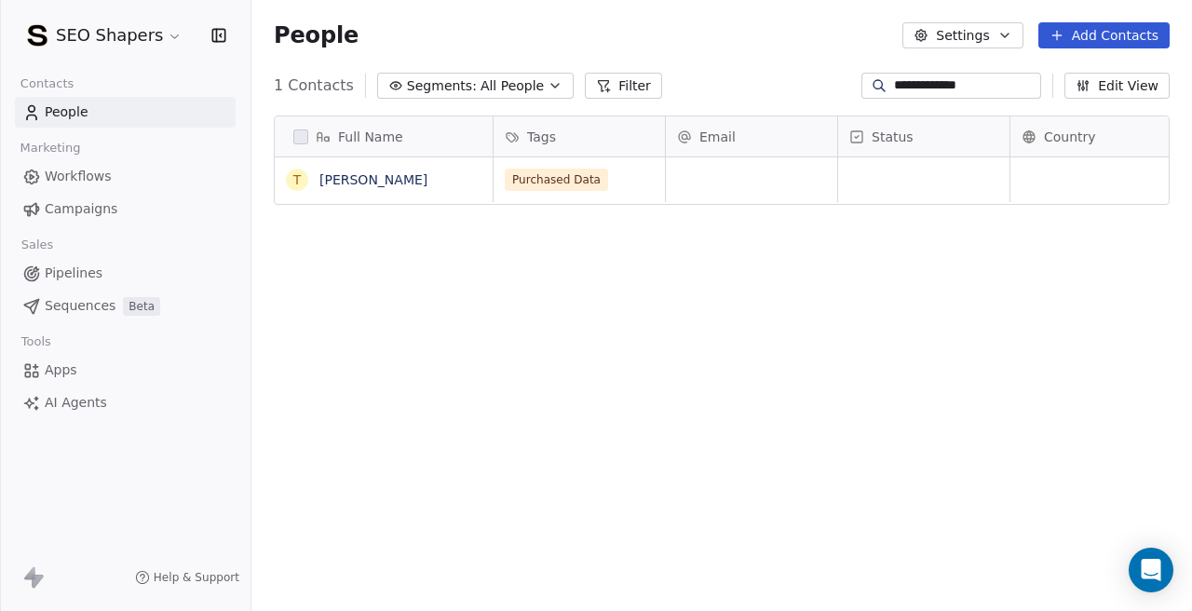
scroll to position [538, 940]
click at [586, 195] on div "Purchased Data" at bounding box center [578, 179] width 171 height 45
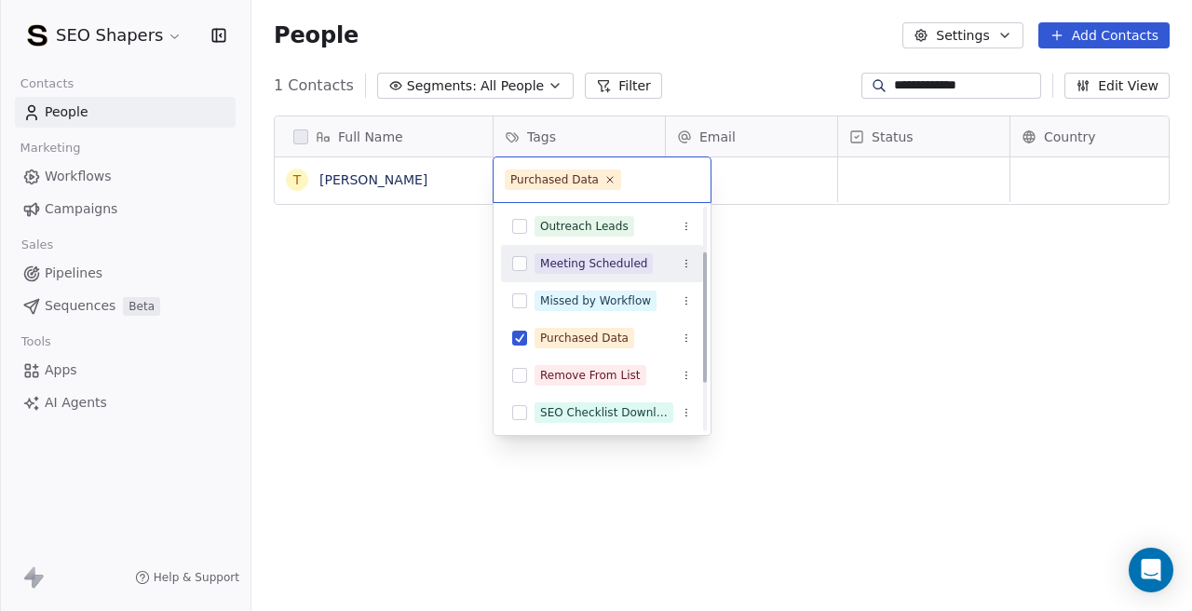
scroll to position [78, 0]
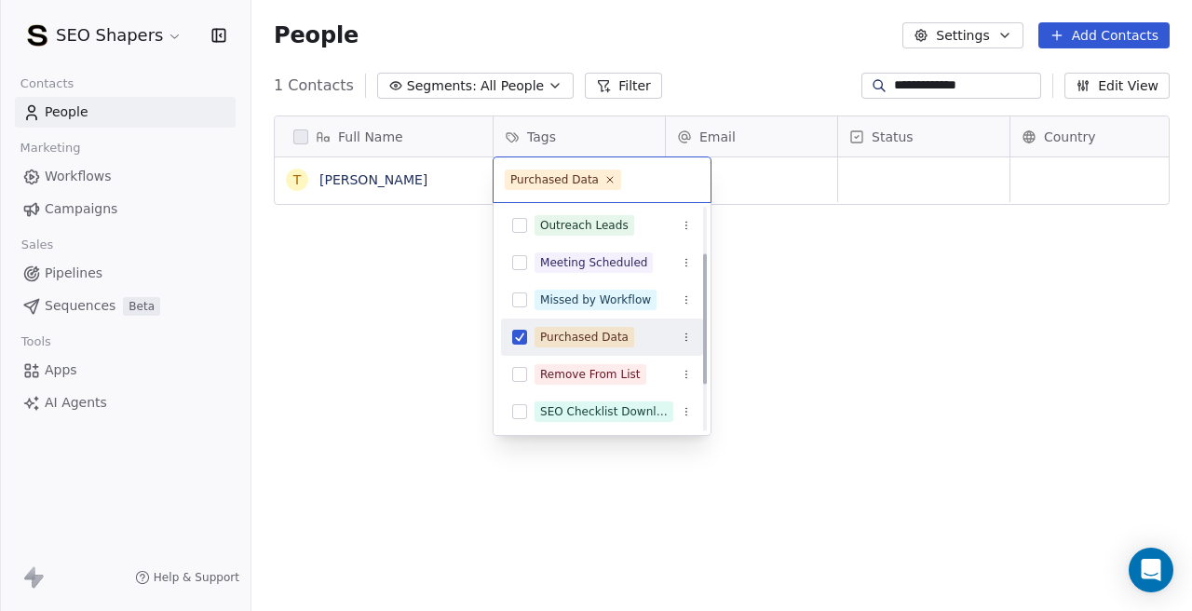
click at [519, 350] on div "Purchased Data" at bounding box center [602, 337] width 202 height 30
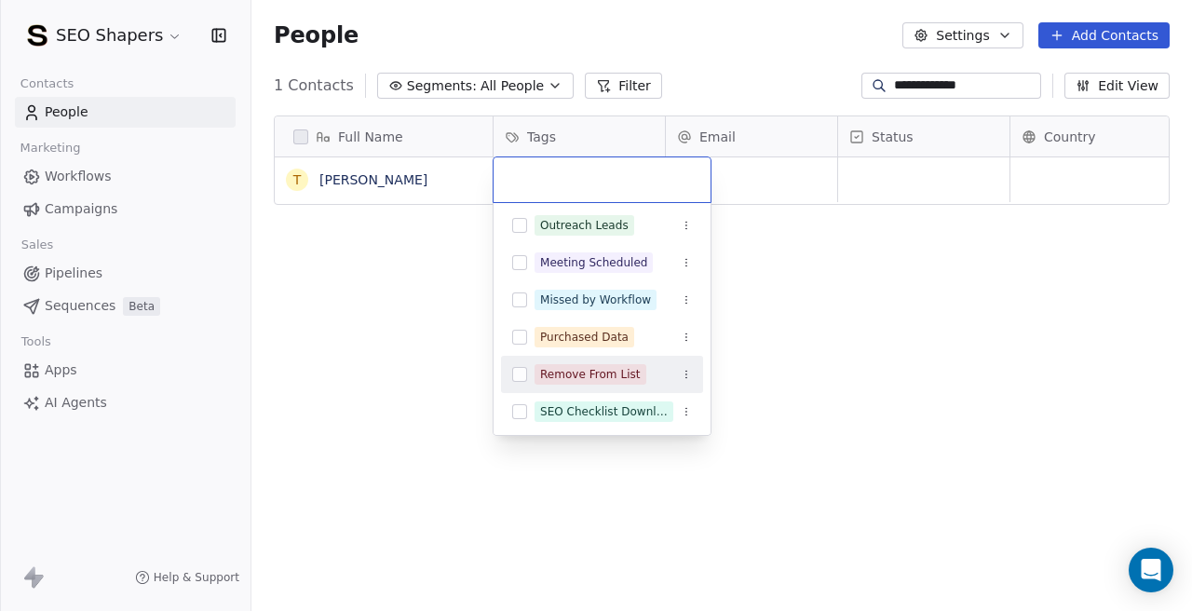
click at [519, 376] on button "Suggestions" at bounding box center [519, 374] width 15 height 15
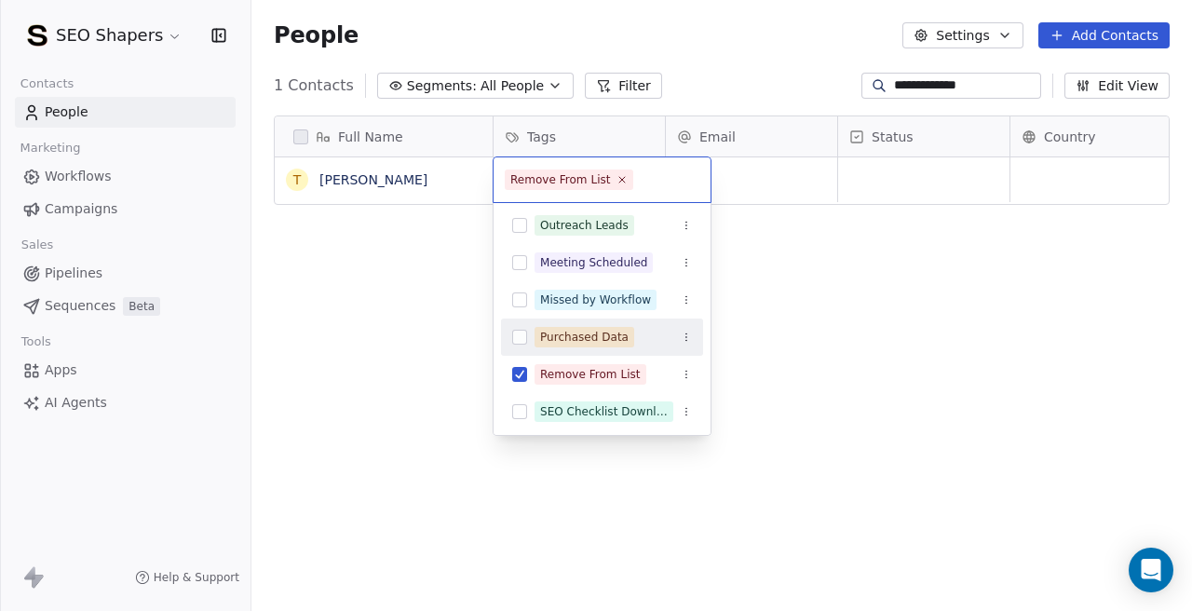
click at [876, 184] on html "**********" at bounding box center [596, 305] width 1192 height 611
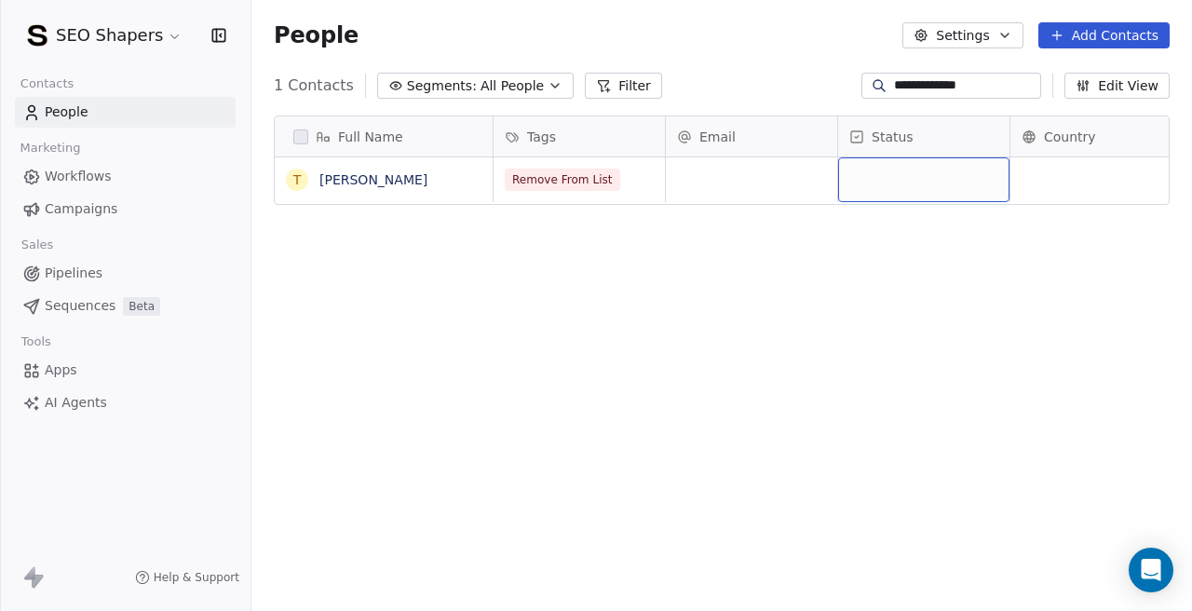
click at [914, 181] on div "grid" at bounding box center [923, 179] width 171 height 45
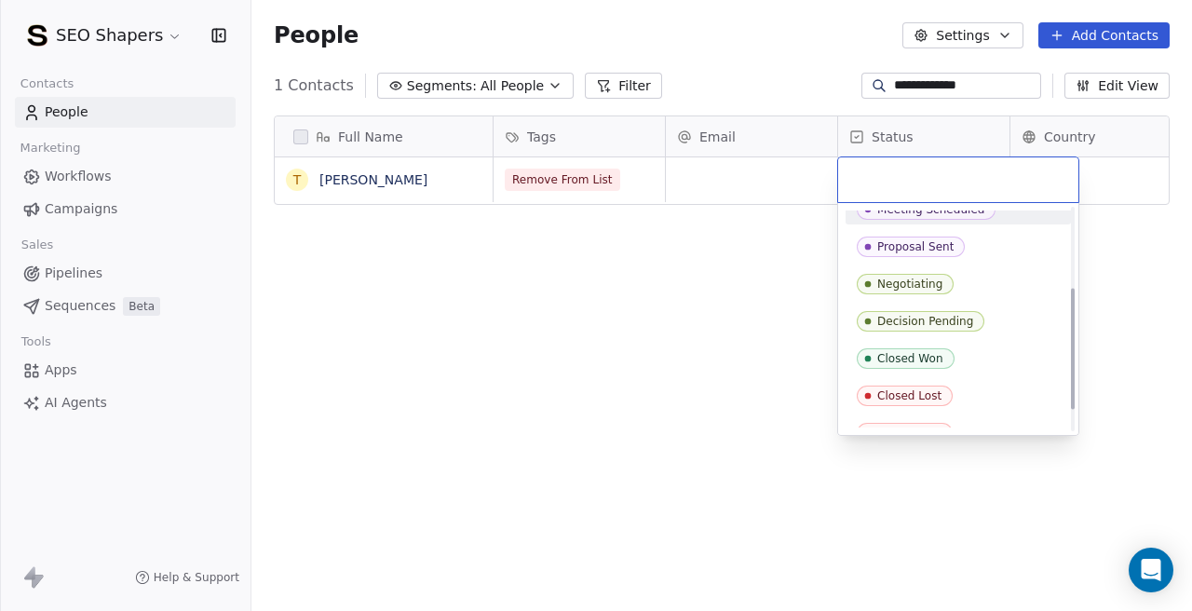
scroll to position [185, 0]
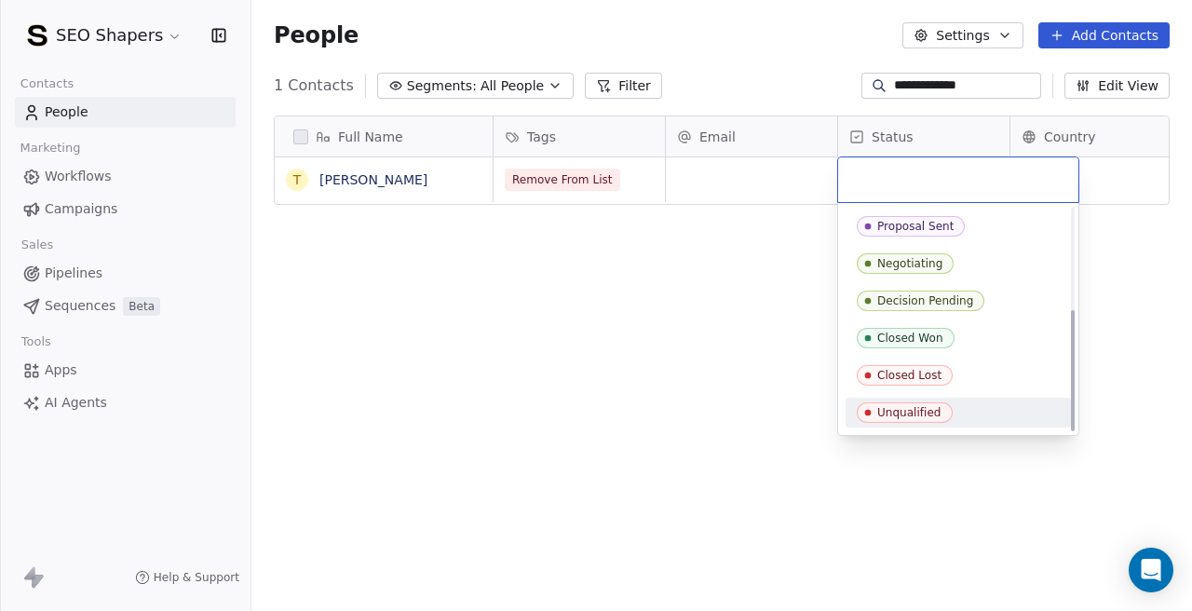
click at [902, 402] on span "Unqualified" at bounding box center [905, 412] width 96 height 20
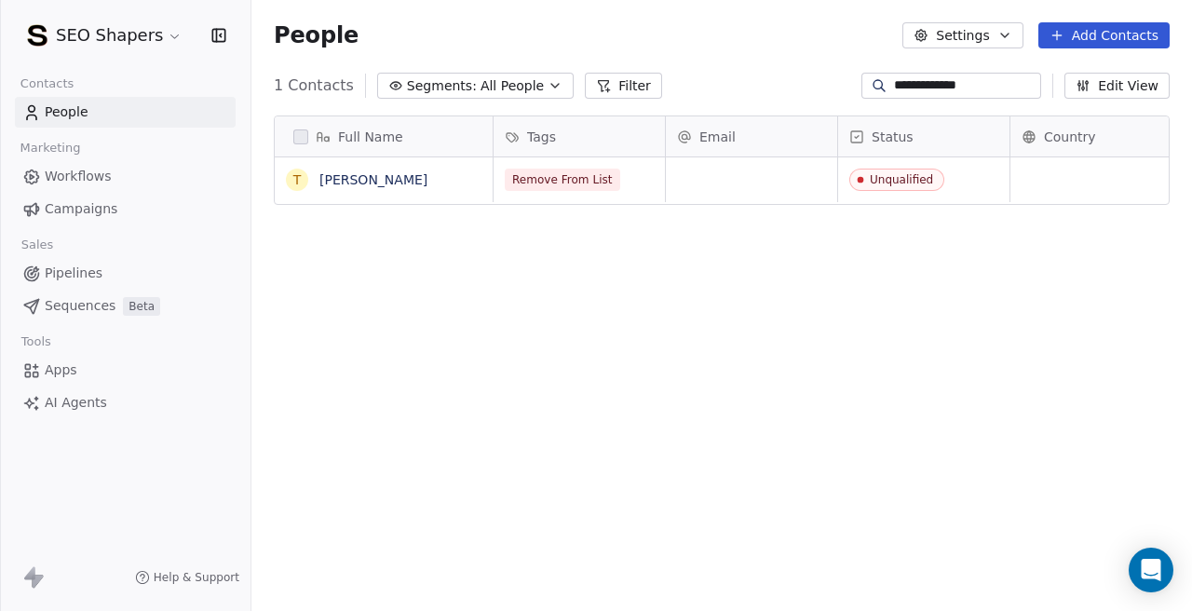
click at [548, 387] on div "Full Name T [PERSON_NAME] Tags Email Status Country Company Website Remove From…" at bounding box center [721, 369] width 940 height 537
click at [912, 91] on input "**********" at bounding box center [965, 85] width 143 height 19
paste input "**********"
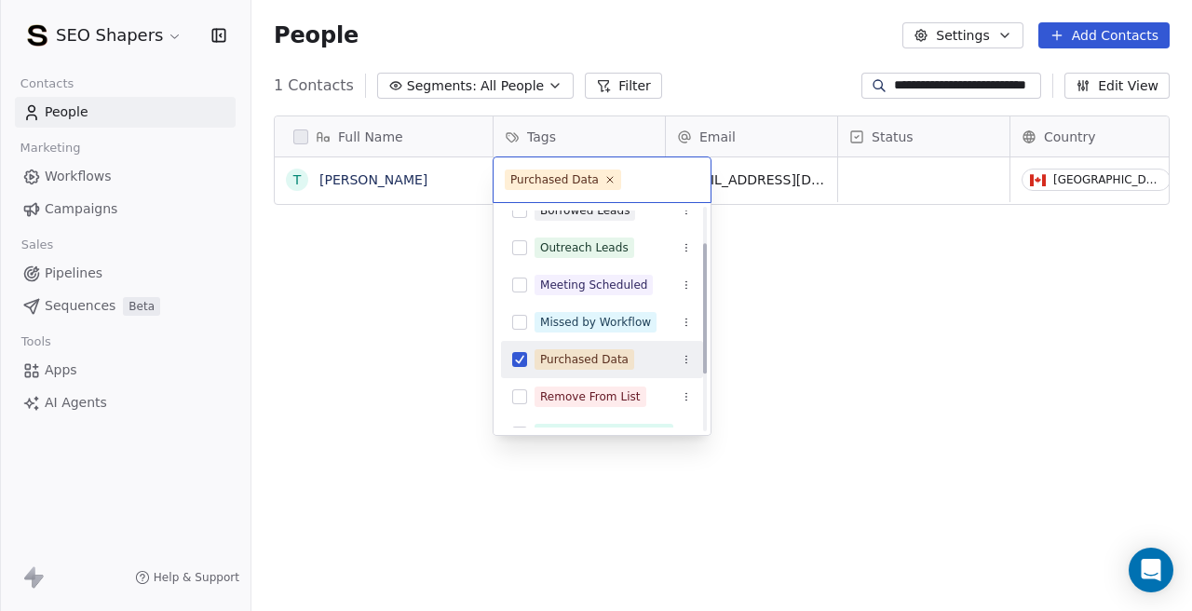
scroll to position [61, 0]
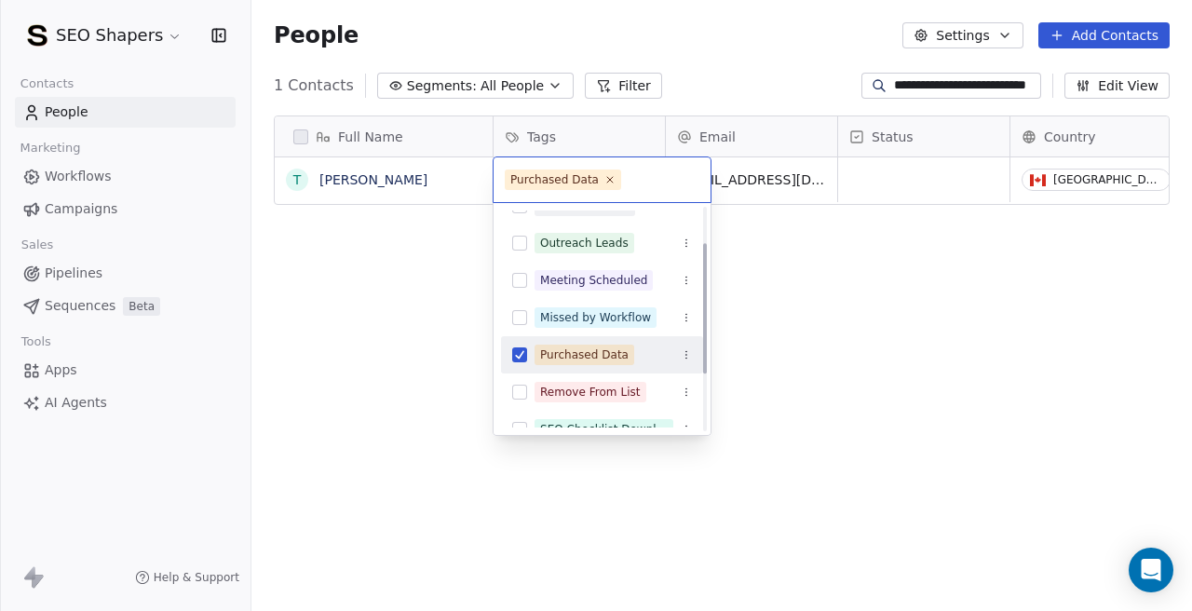
click at [518, 356] on button "Suggestions" at bounding box center [519, 354] width 15 height 15
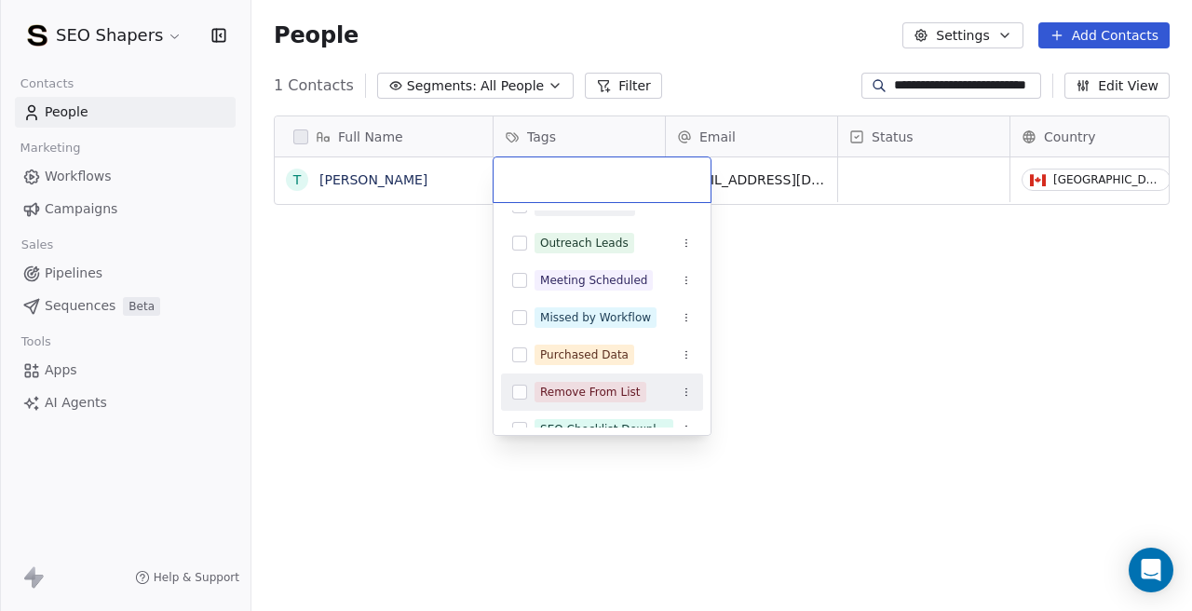
click at [522, 403] on div "Remove From List" at bounding box center [602, 392] width 202 height 30
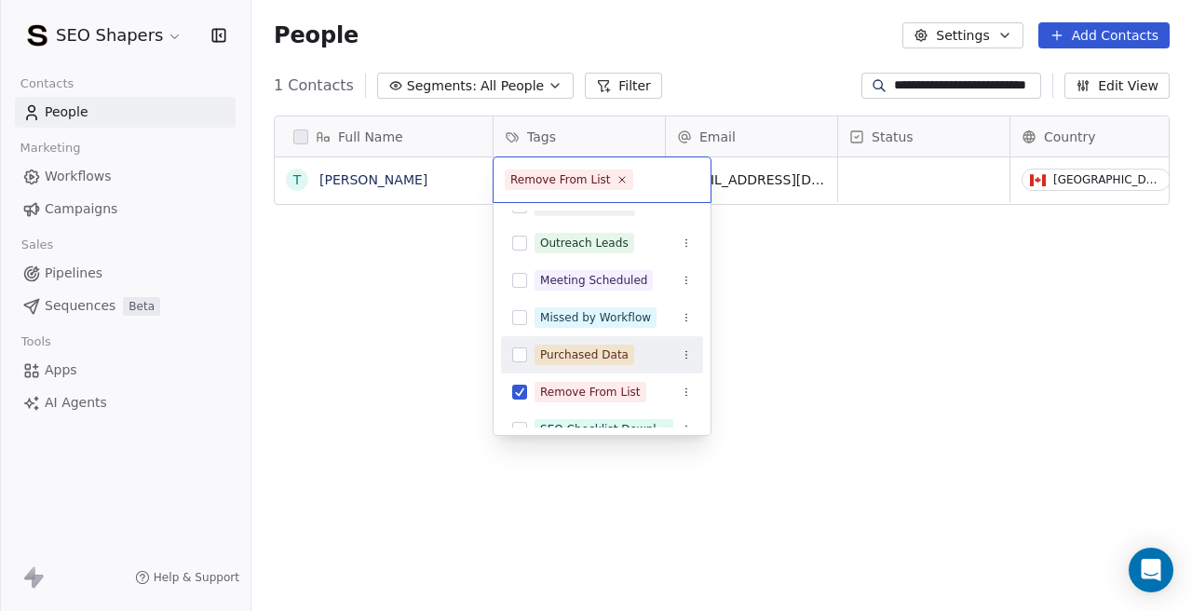
click at [901, 174] on html "**********" at bounding box center [596, 305] width 1192 height 611
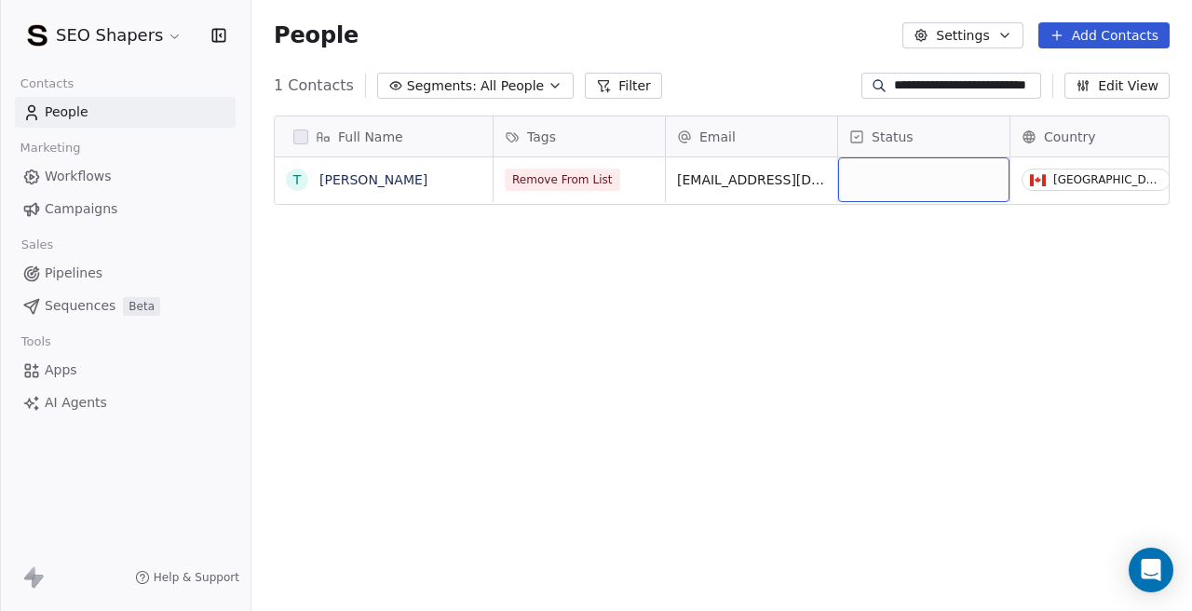
click at [887, 179] on div "grid" at bounding box center [923, 179] width 171 height 45
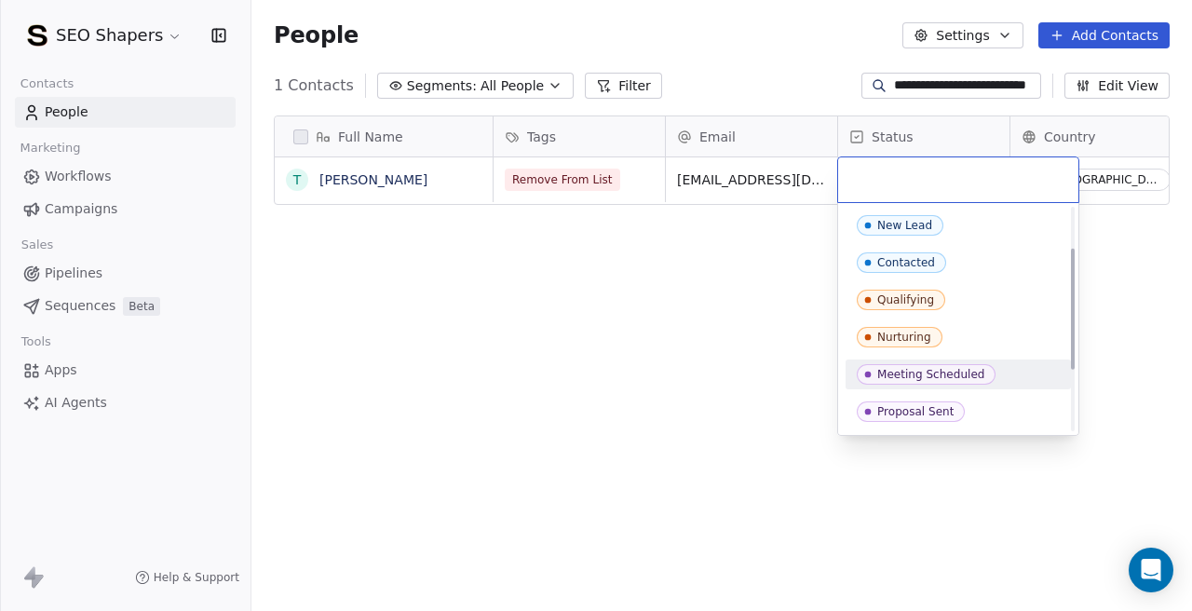
scroll to position [185, 0]
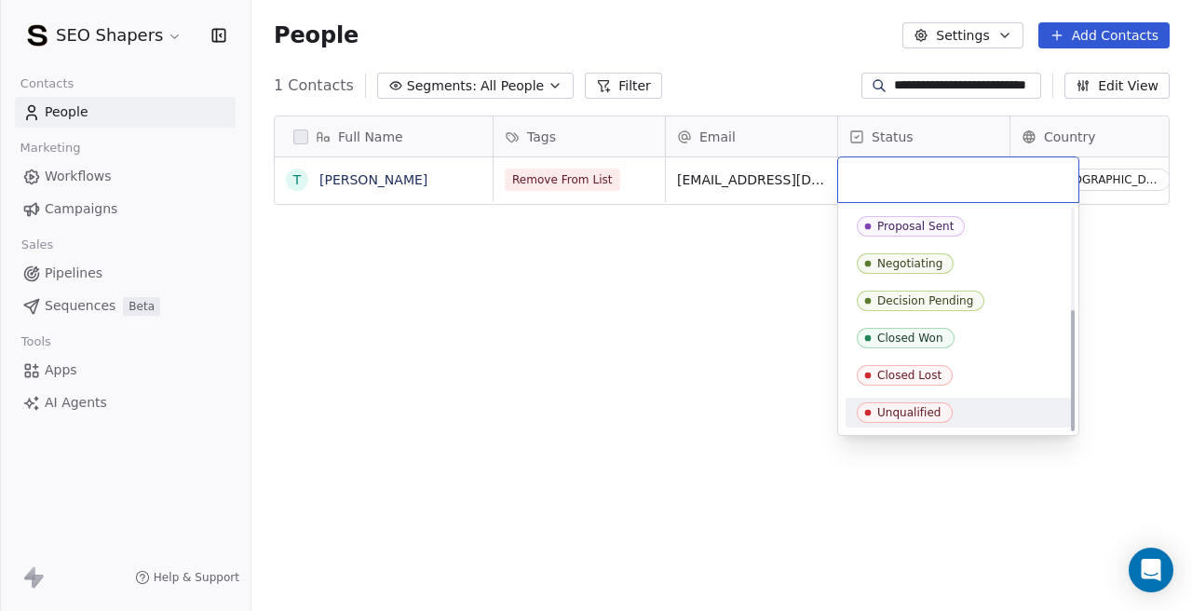
click at [858, 400] on div "Unqualified" at bounding box center [957, 413] width 225 height 30
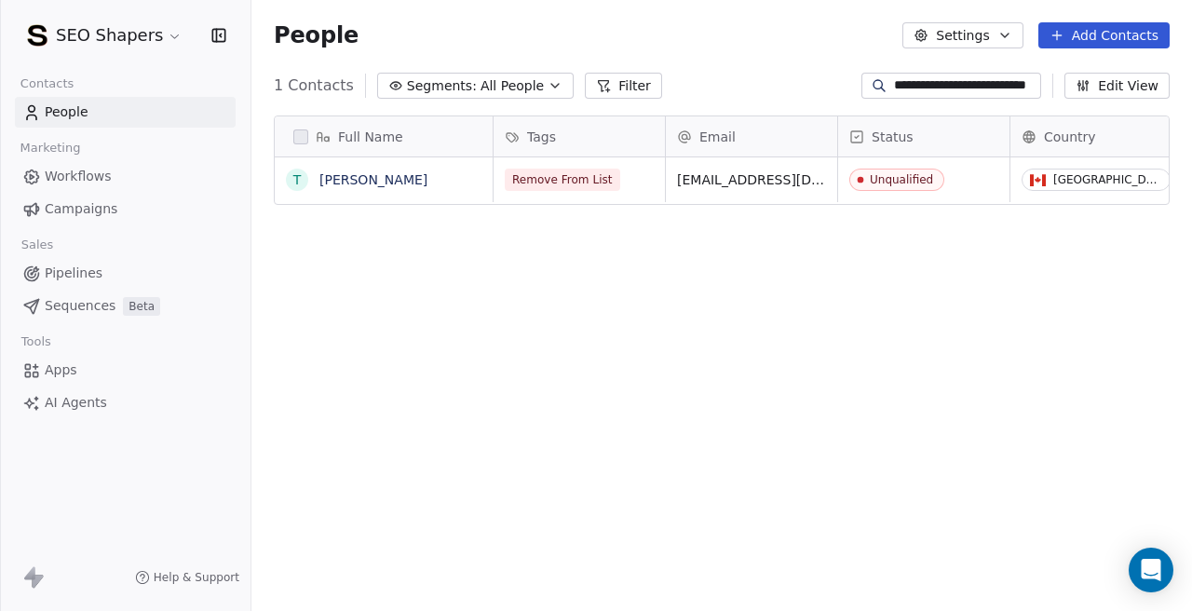
click at [670, 411] on div "Full Name T [PERSON_NAME] Tags Email Status Country Company Website Remove From…" at bounding box center [721, 369] width 940 height 537
click at [908, 83] on input "**********" at bounding box center [965, 85] width 143 height 19
paste input
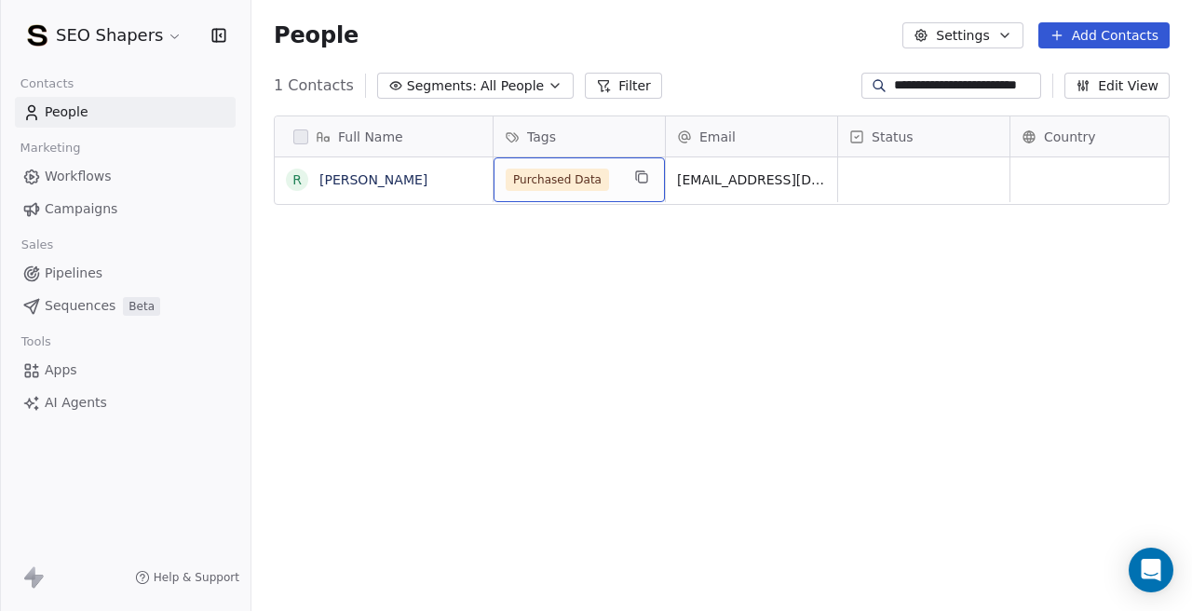
scroll to position [0, 0]
click at [592, 175] on span "Purchased Data" at bounding box center [557, 180] width 103 height 22
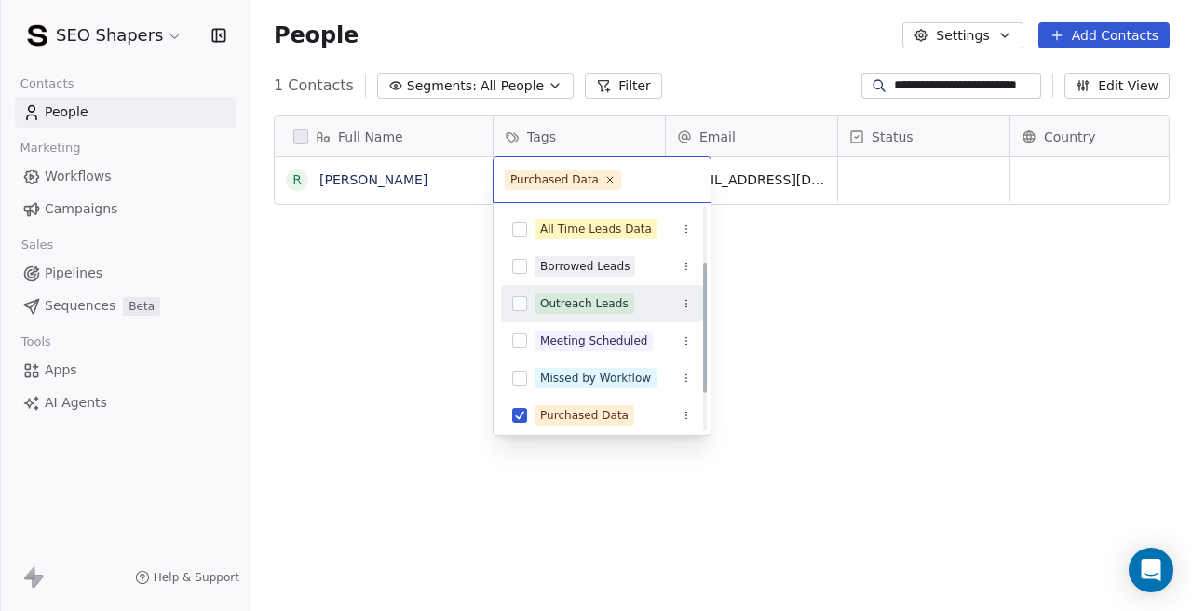
scroll to position [100, 0]
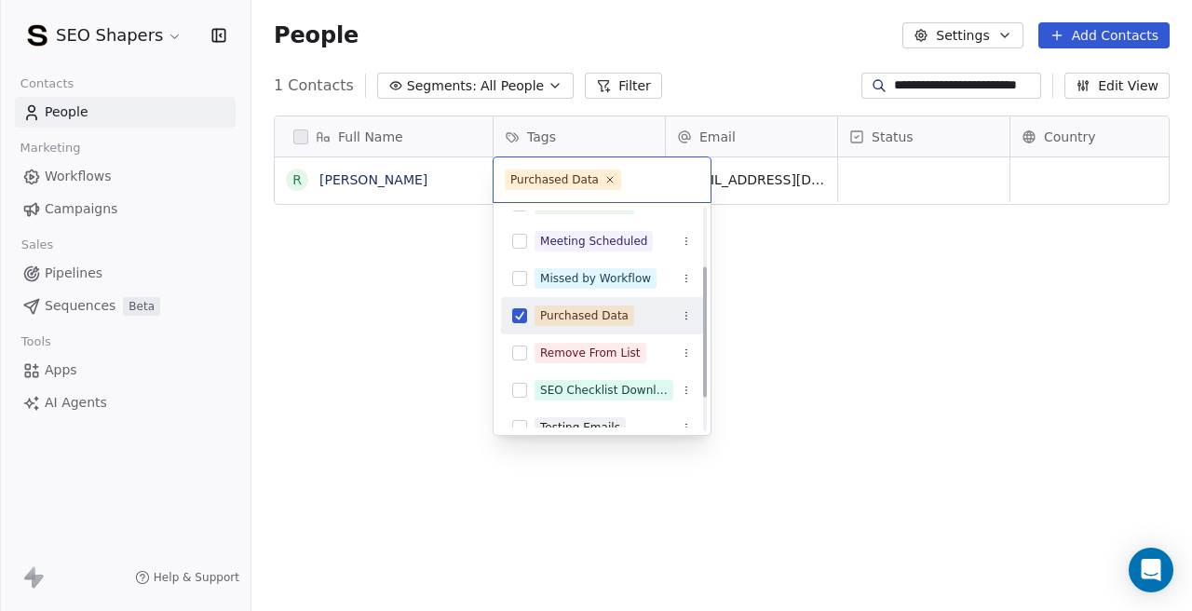
click at [520, 319] on button "Suggestions" at bounding box center [519, 315] width 15 height 15
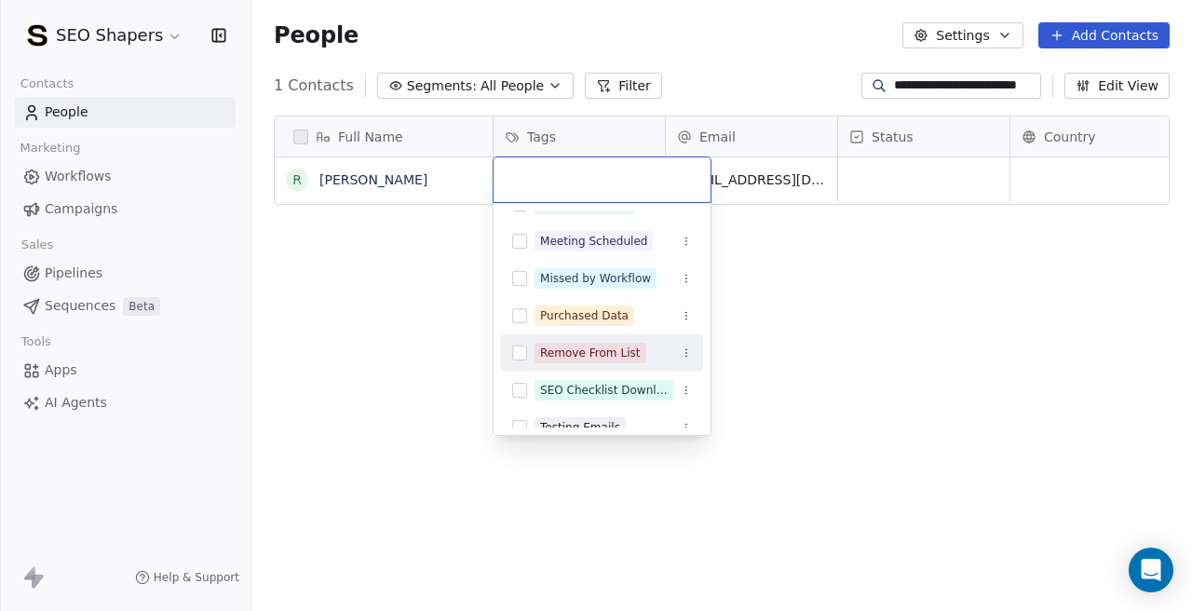
click at [523, 354] on button "Suggestions" at bounding box center [519, 352] width 15 height 15
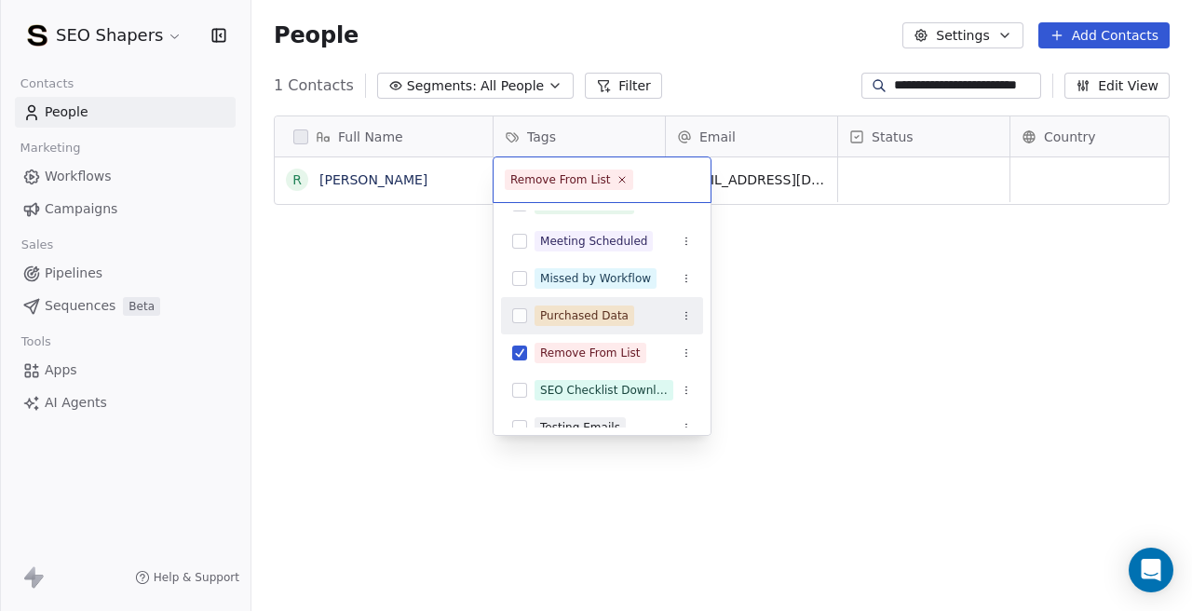
click at [909, 173] on html "**********" at bounding box center [596, 305] width 1192 height 611
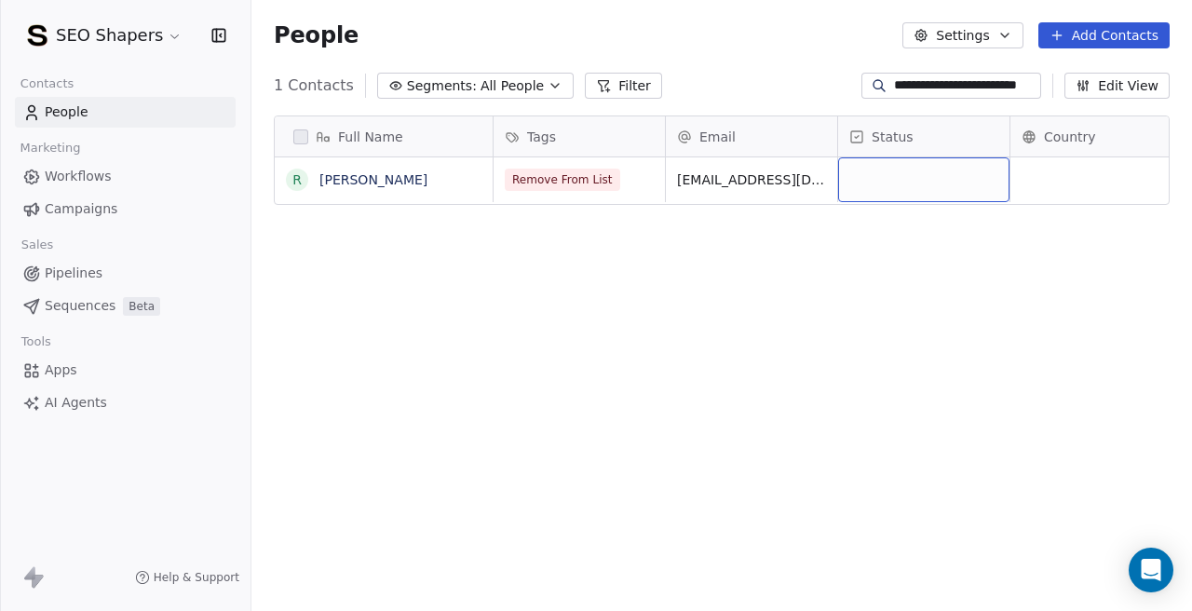
click at [909, 173] on div "grid" at bounding box center [923, 179] width 171 height 45
click at [871, 180] on div "grid" at bounding box center [923, 179] width 171 height 45
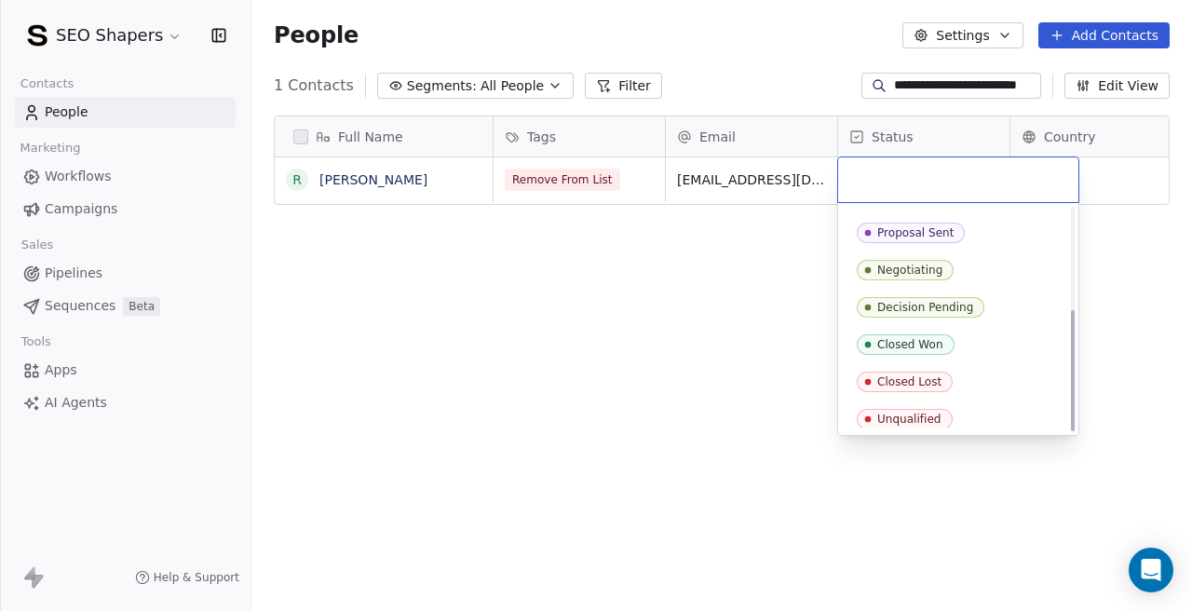
scroll to position [185, 0]
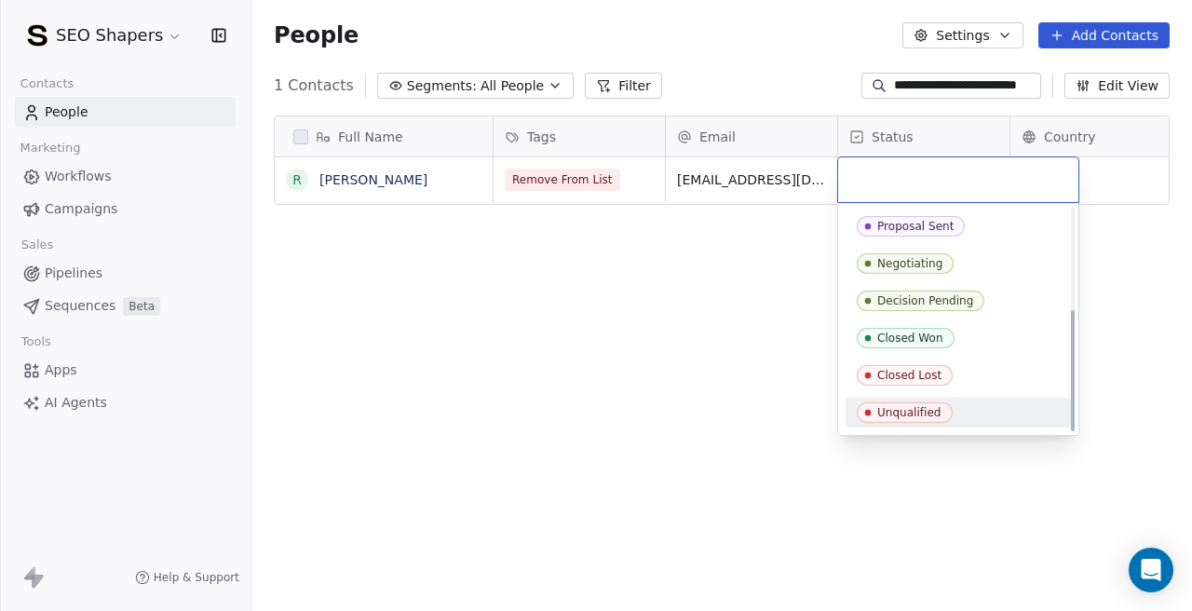
click at [871, 405] on icon "Suggestions" at bounding box center [867, 412] width 15 height 15
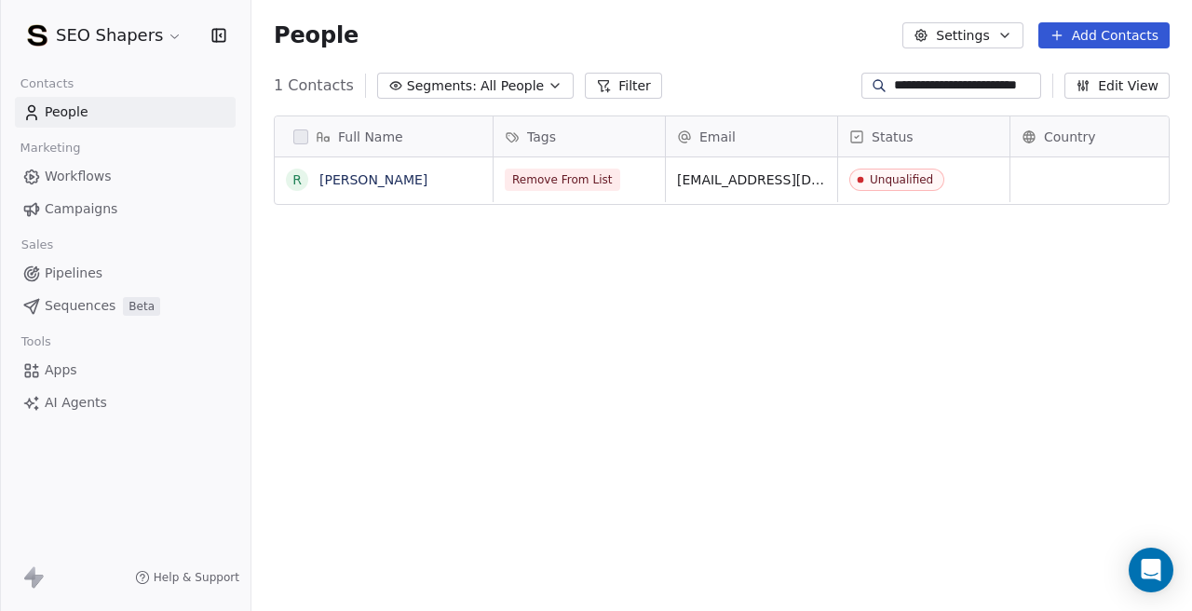
click at [916, 93] on input "**********" at bounding box center [965, 85] width 143 height 19
paste input
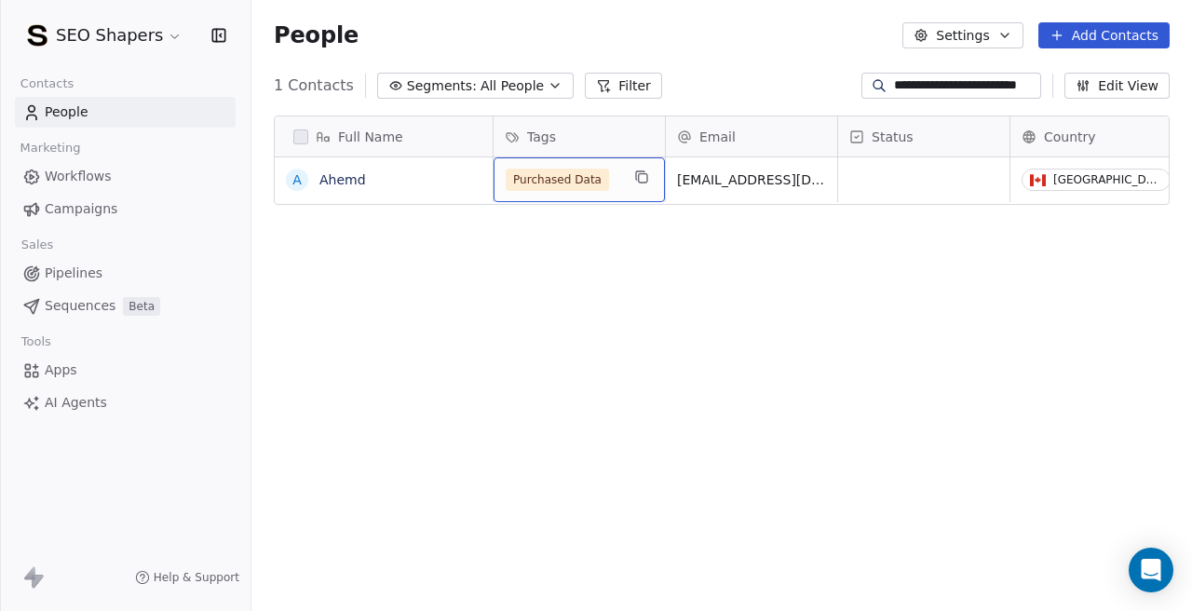
scroll to position [0, 0]
click at [567, 182] on span "Purchased Data" at bounding box center [557, 180] width 103 height 22
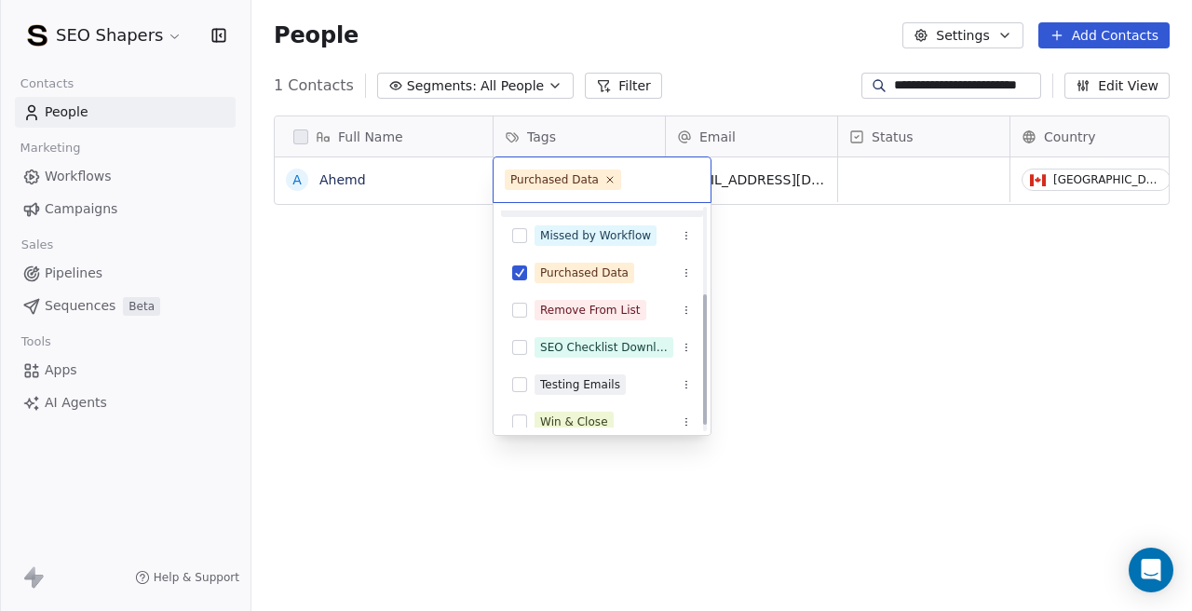
scroll to position [147, 0]
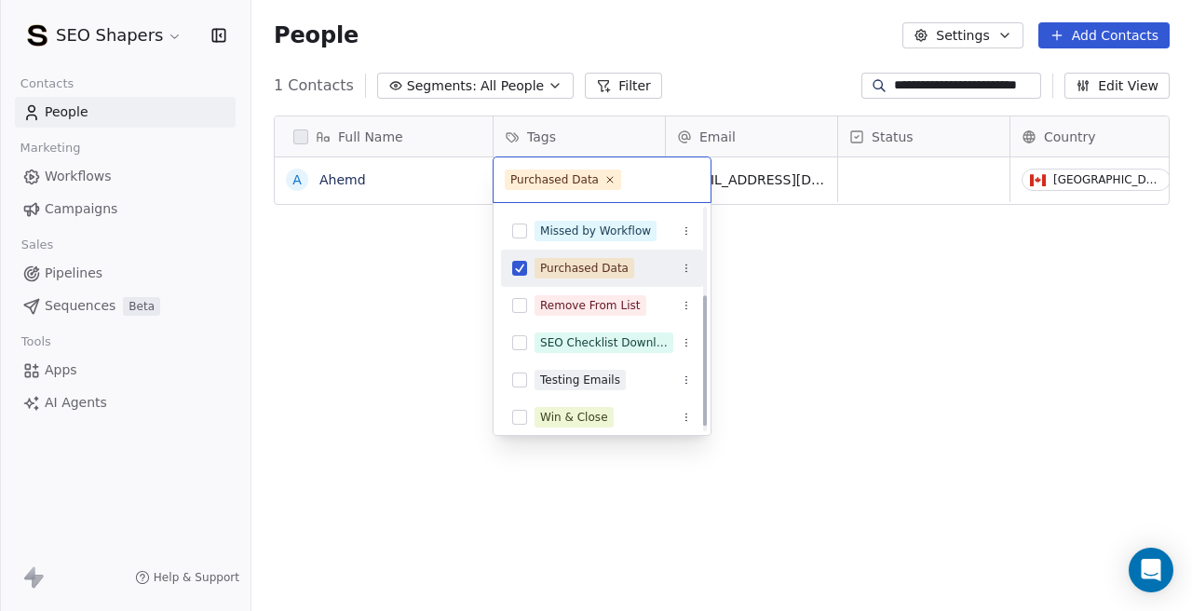
click at [519, 280] on div "Purchased Data" at bounding box center [602, 268] width 202 height 30
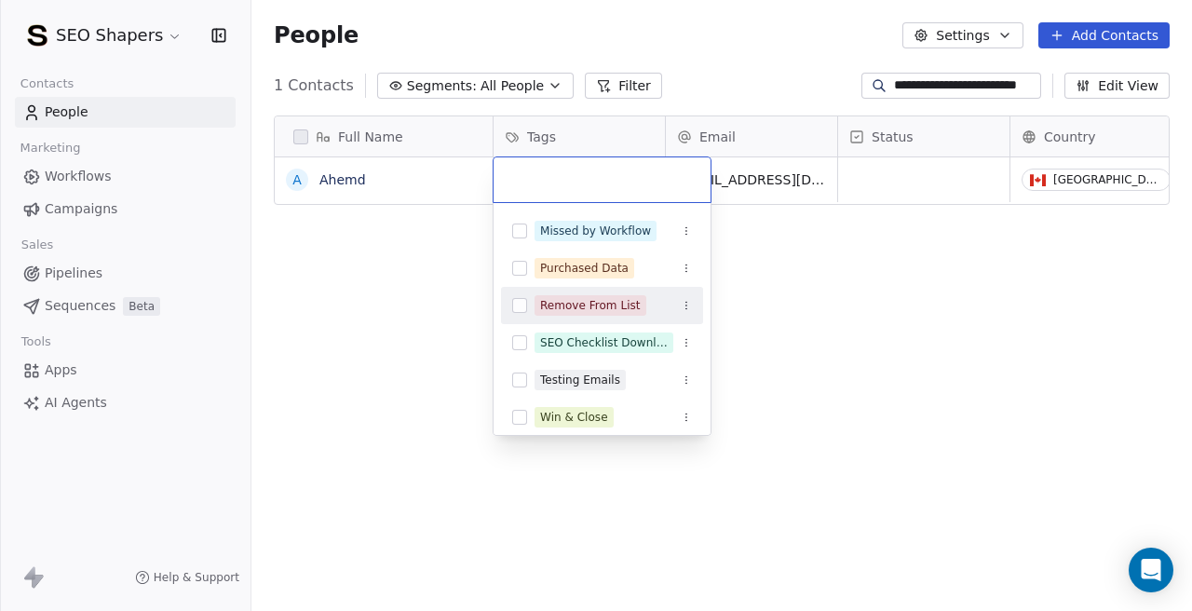
click at [521, 301] on button "Suggestions" at bounding box center [519, 305] width 15 height 15
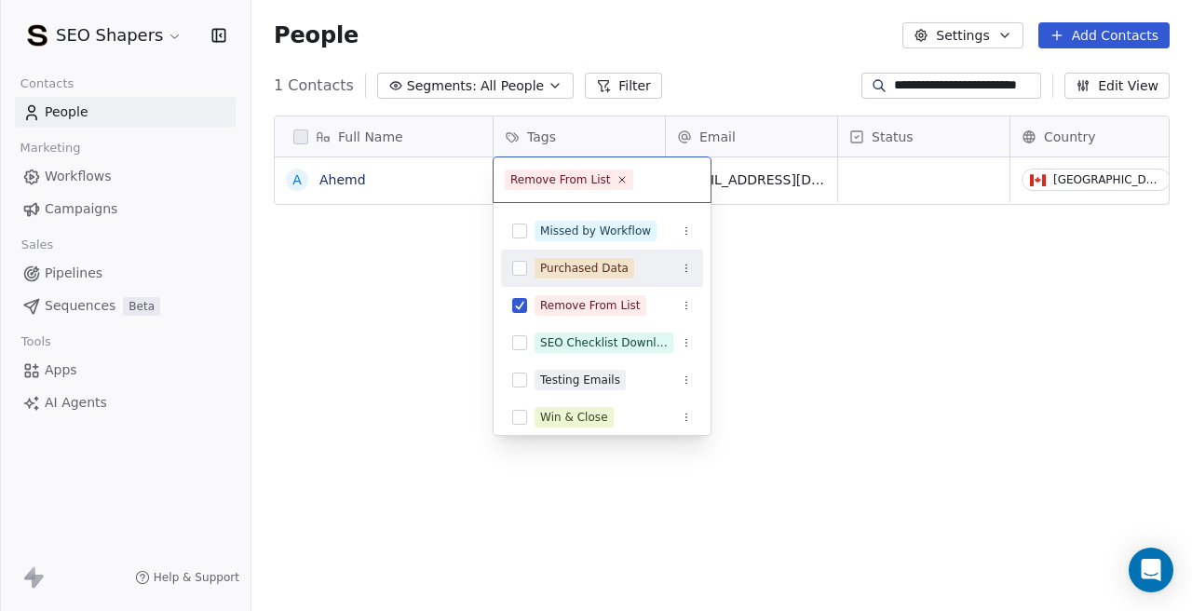
click at [858, 284] on html "**********" at bounding box center [596, 305] width 1192 height 611
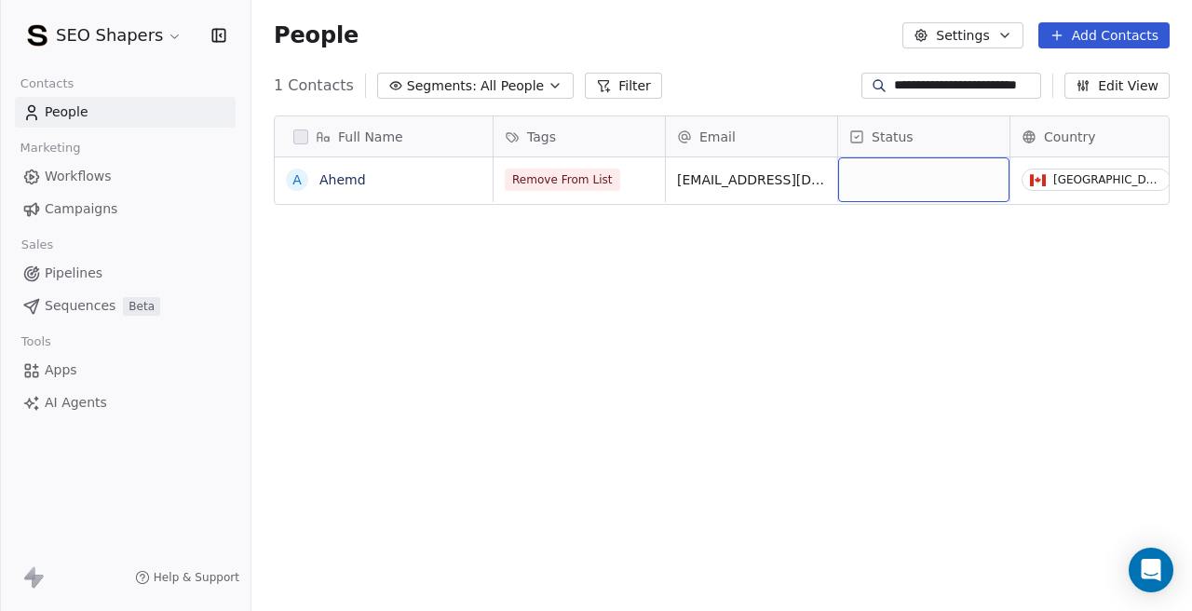
click at [879, 199] on div "grid" at bounding box center [923, 179] width 171 height 45
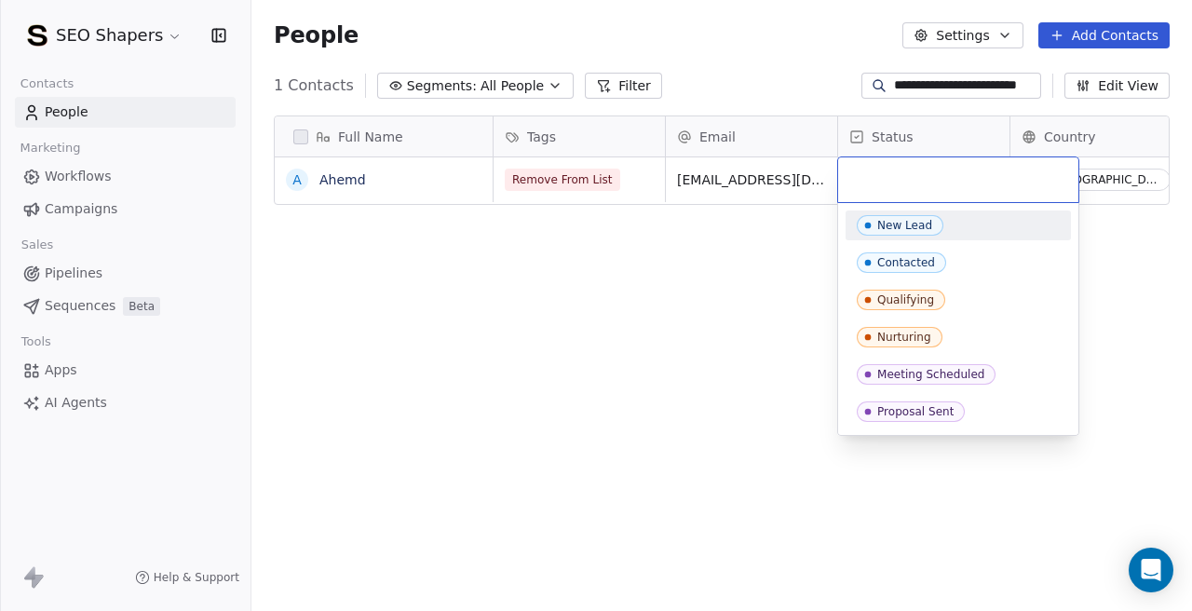
click at [879, 199] on div at bounding box center [958, 179] width 240 height 45
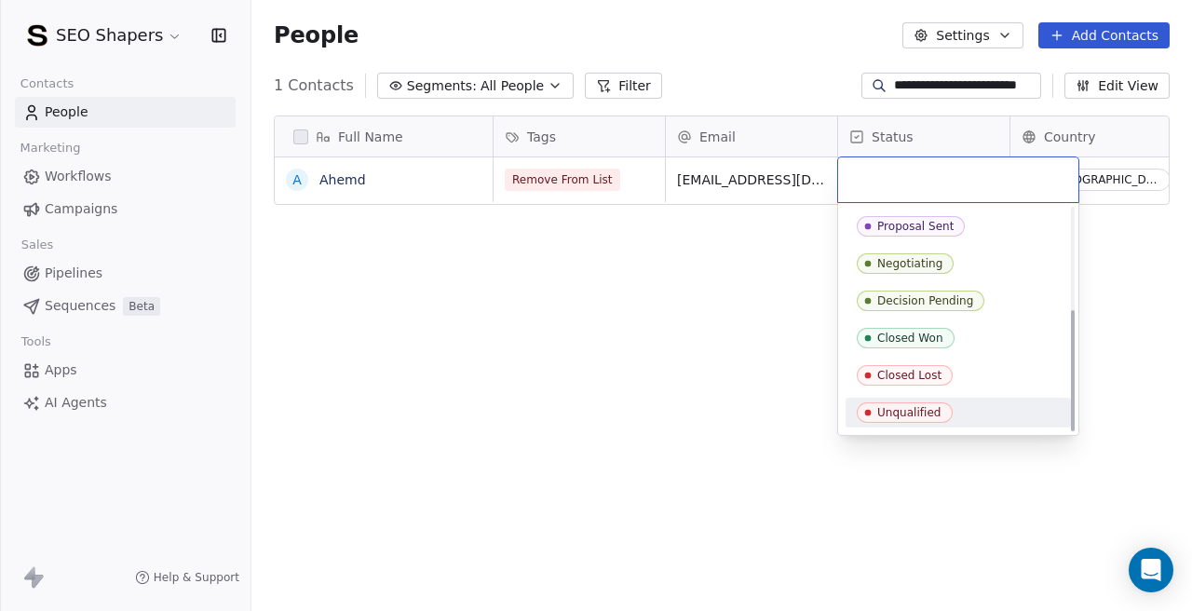
click at [896, 415] on div "Unqualified" at bounding box center [909, 412] width 64 height 13
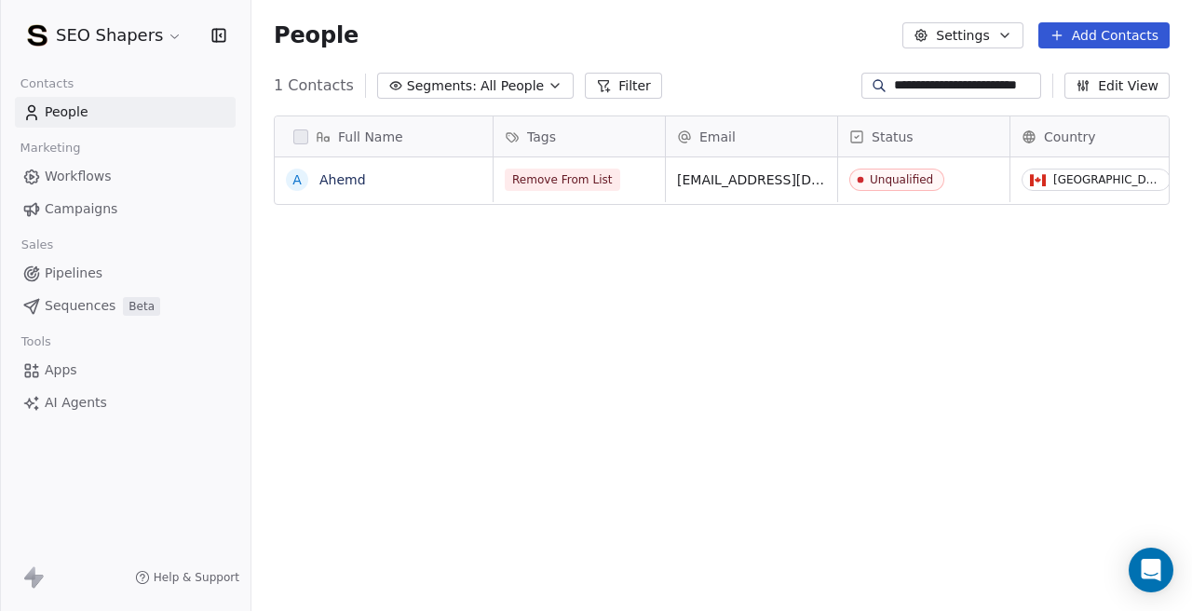
click at [520, 401] on div "Full Name A [PERSON_NAME] Tags Email Status Country Company Website Remove From…" at bounding box center [721, 369] width 940 height 537
click at [923, 86] on input "**********" at bounding box center [965, 85] width 143 height 19
paste input
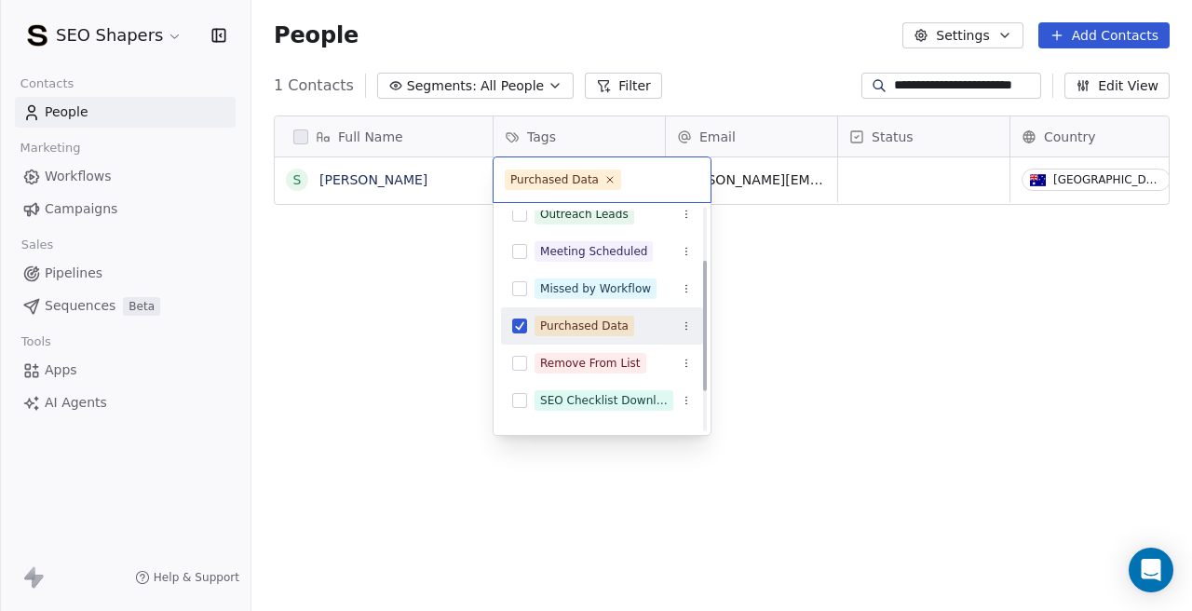
click at [518, 335] on div "Purchased Data" at bounding box center [602, 326] width 202 height 30
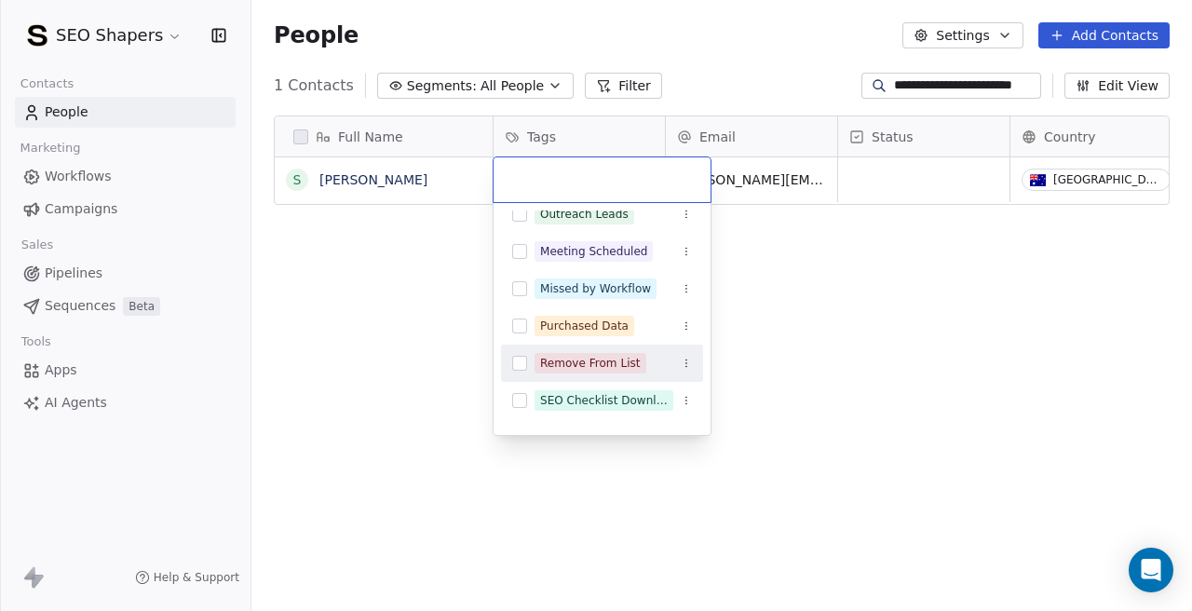
click at [525, 371] on div "Remove From List" at bounding box center [602, 363] width 202 height 30
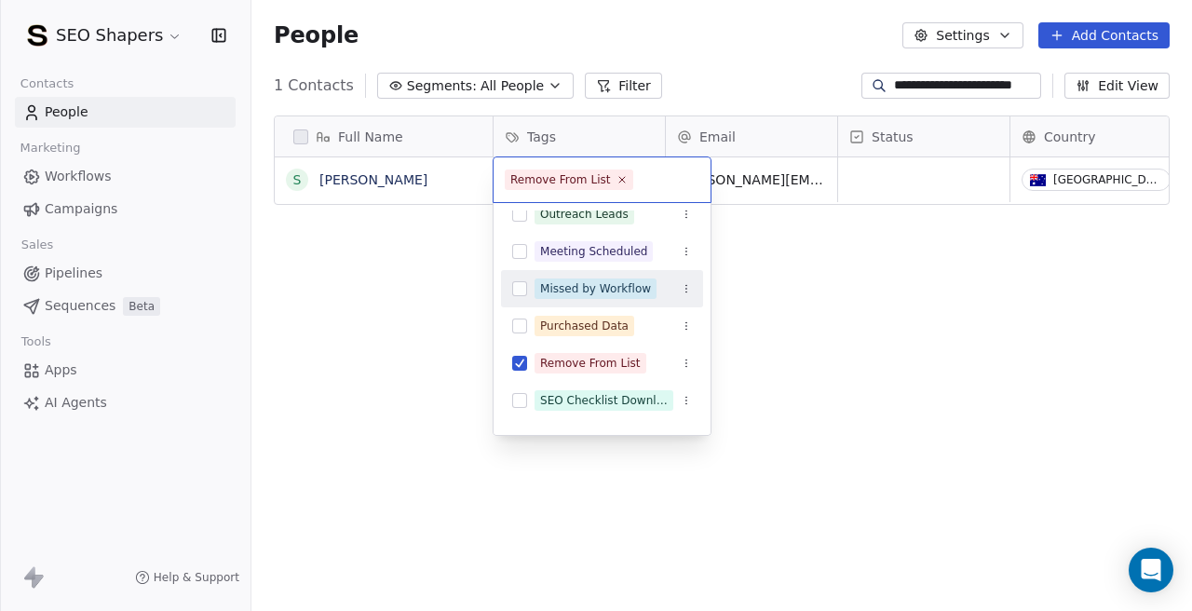
click at [852, 178] on html "**********" at bounding box center [596, 305] width 1192 height 611
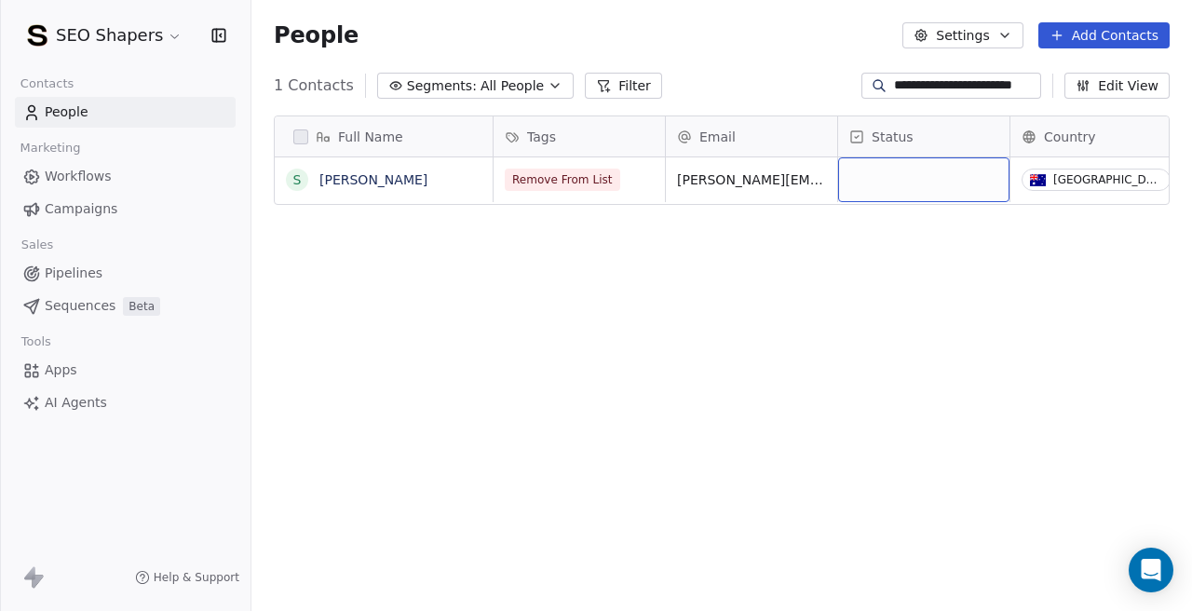
click at [930, 182] on div "grid" at bounding box center [923, 179] width 171 height 45
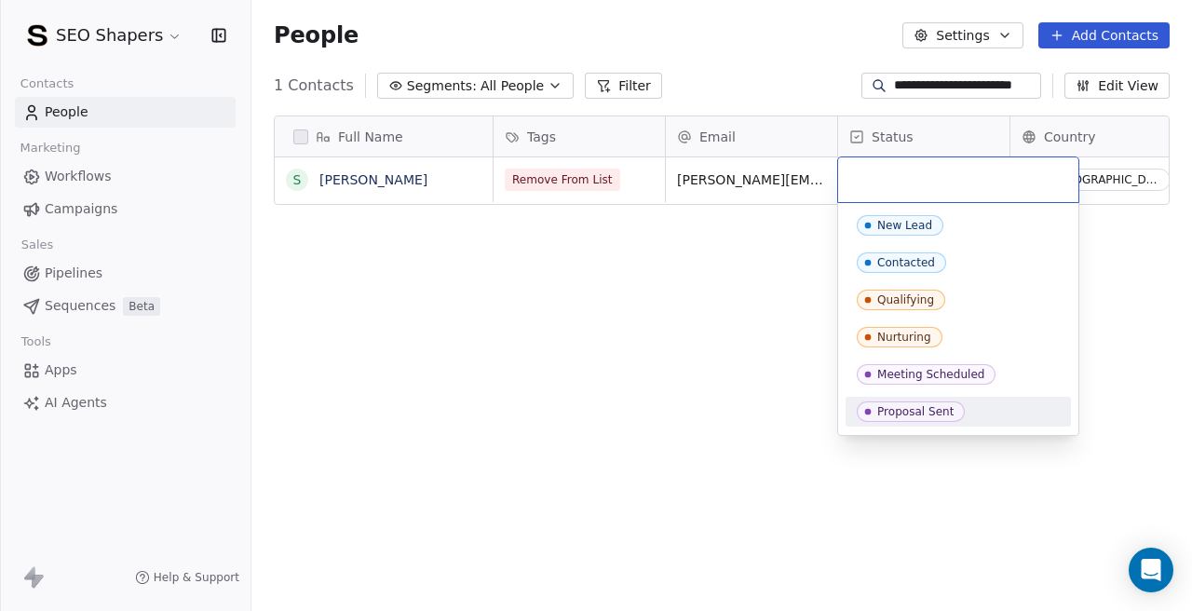
scroll to position [185, 0]
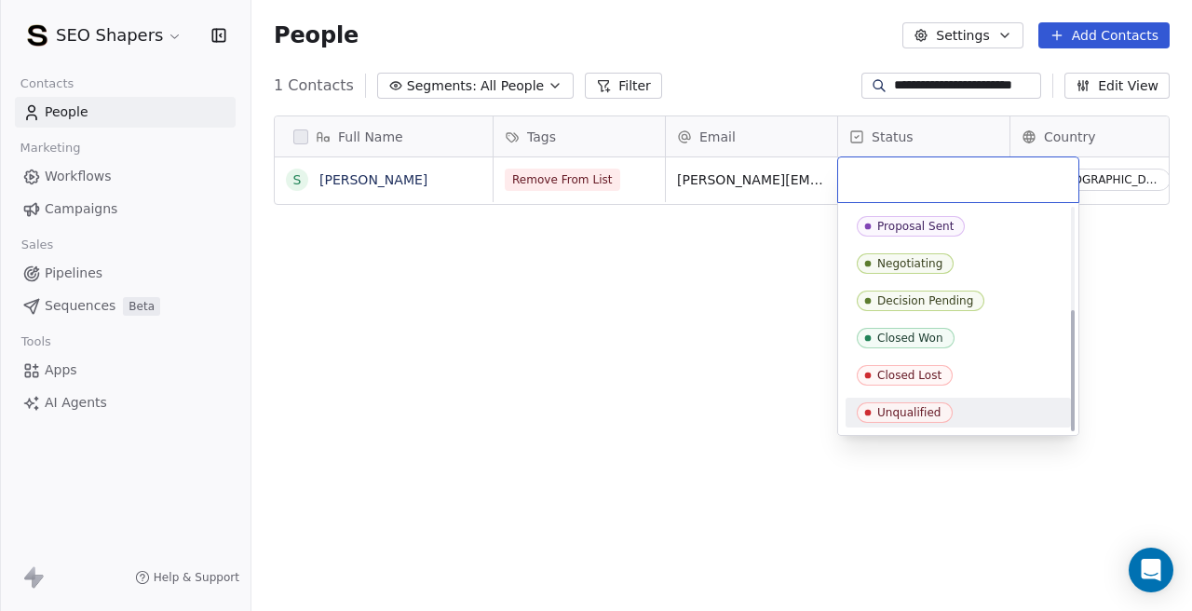
click at [902, 409] on div "Unqualified" at bounding box center [909, 412] width 64 height 13
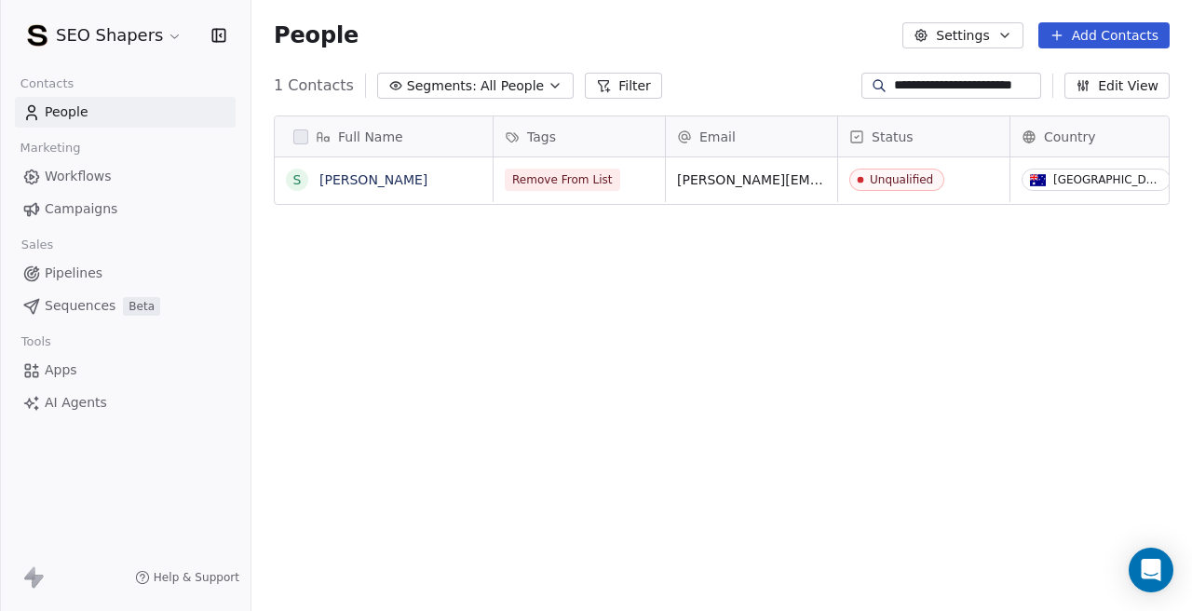
click at [913, 86] on input "**********" at bounding box center [965, 85] width 143 height 19
paste input "*"
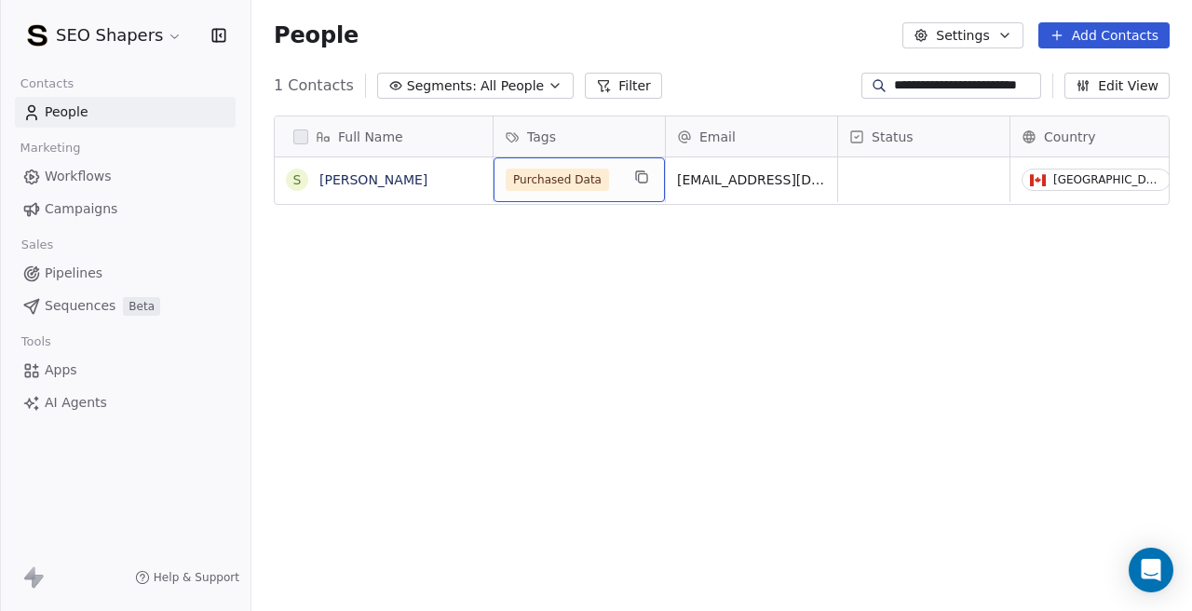
click at [573, 171] on span "Purchased Data" at bounding box center [557, 180] width 103 height 22
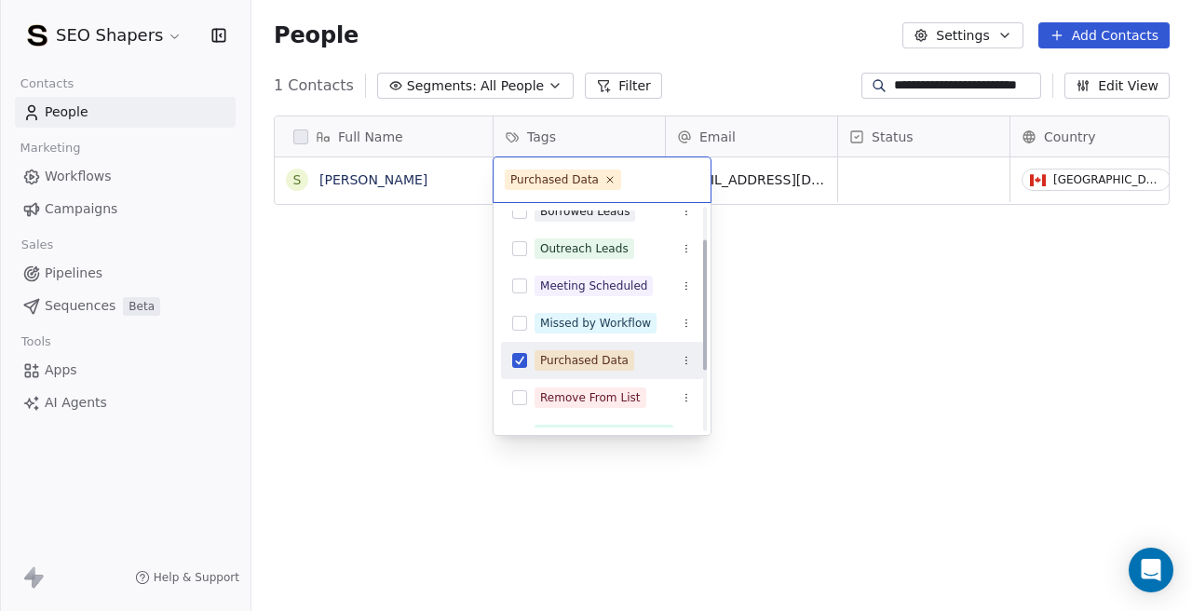
click at [516, 356] on button "Suggestions" at bounding box center [519, 360] width 15 height 15
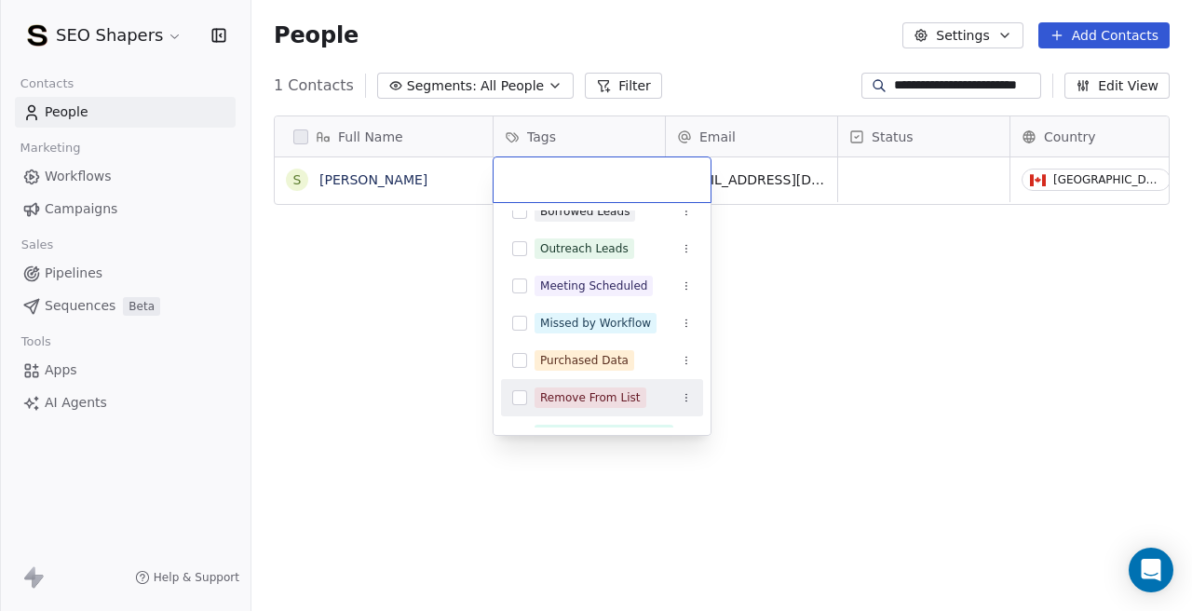
click at [516, 383] on div "Remove From List" at bounding box center [602, 398] width 202 height 30
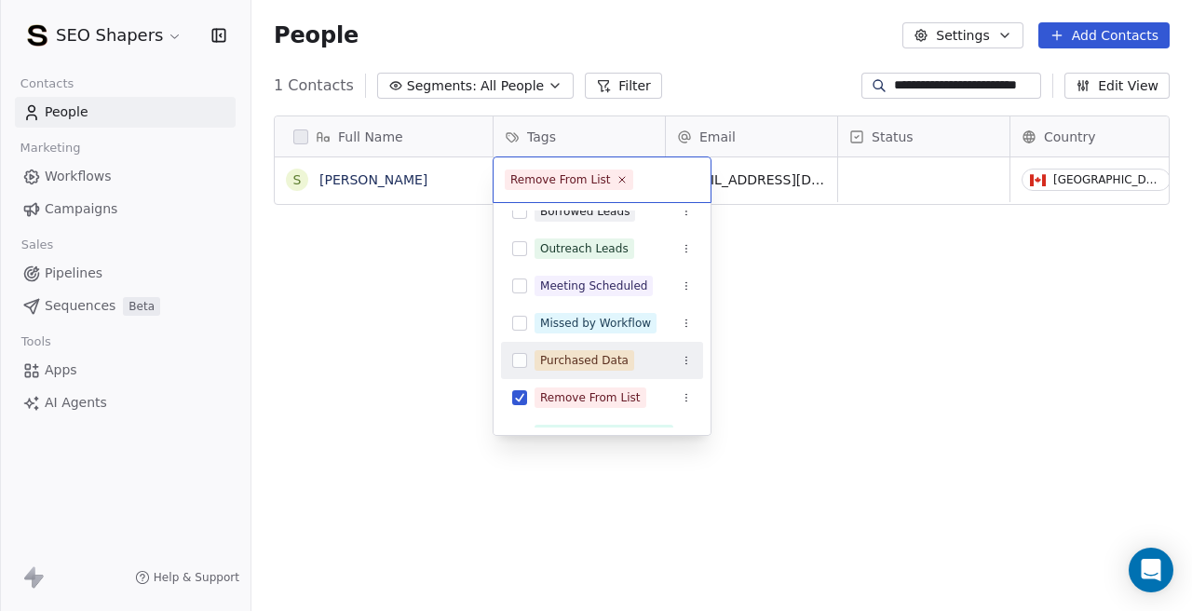
click at [912, 179] on html "**********" at bounding box center [596, 305] width 1192 height 611
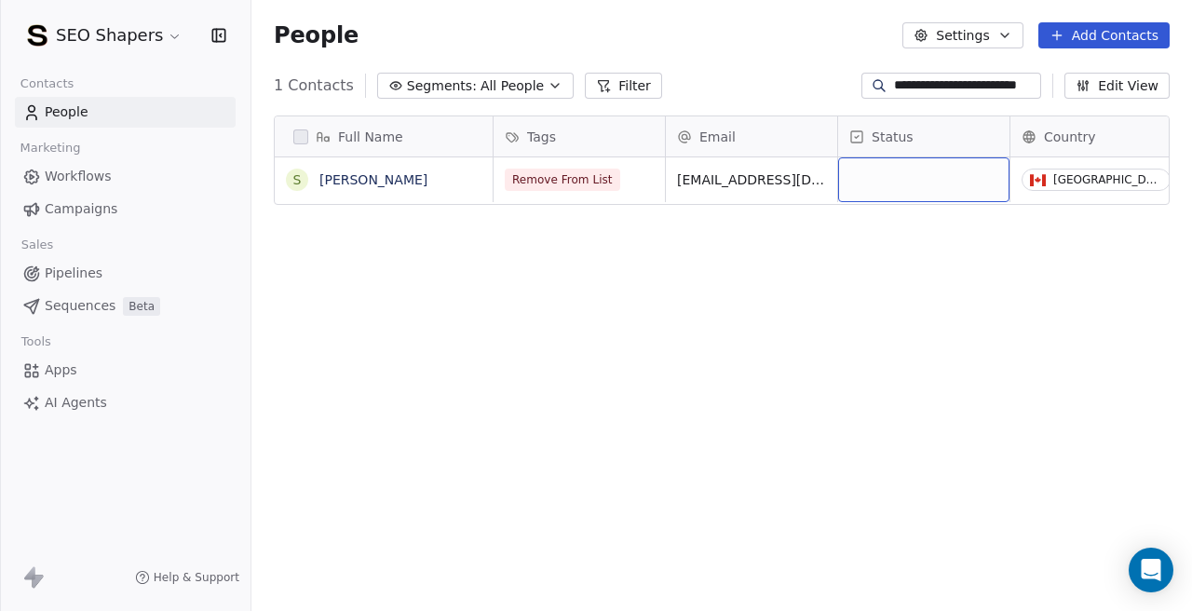
click at [912, 179] on div "grid" at bounding box center [923, 179] width 171 height 45
click at [881, 180] on div "grid" at bounding box center [923, 179] width 171 height 45
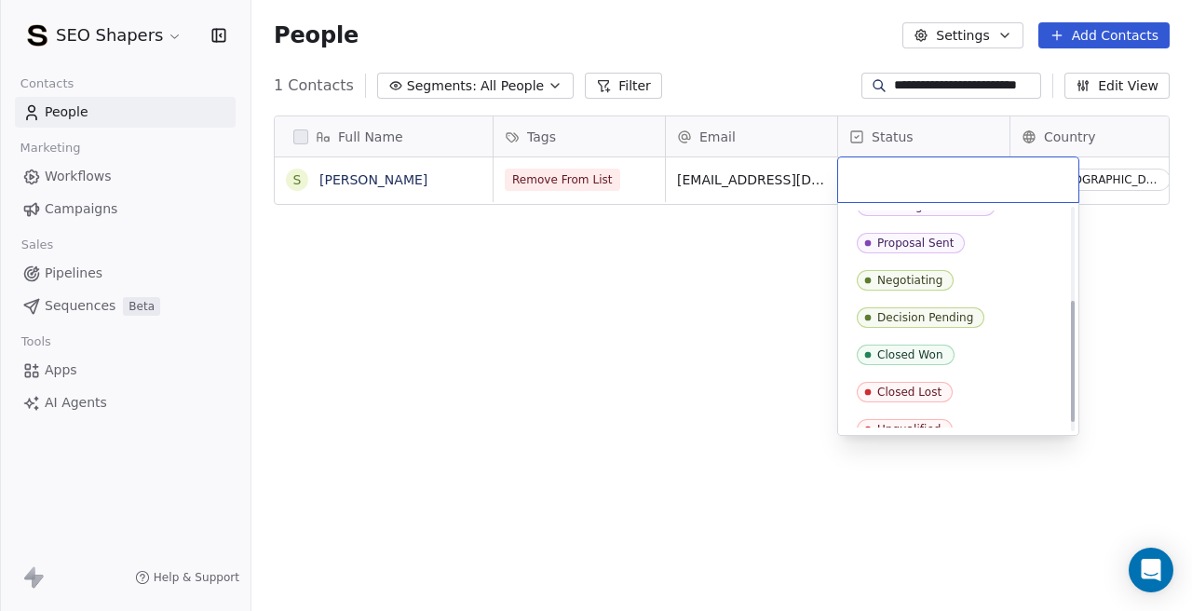
scroll to position [185, 0]
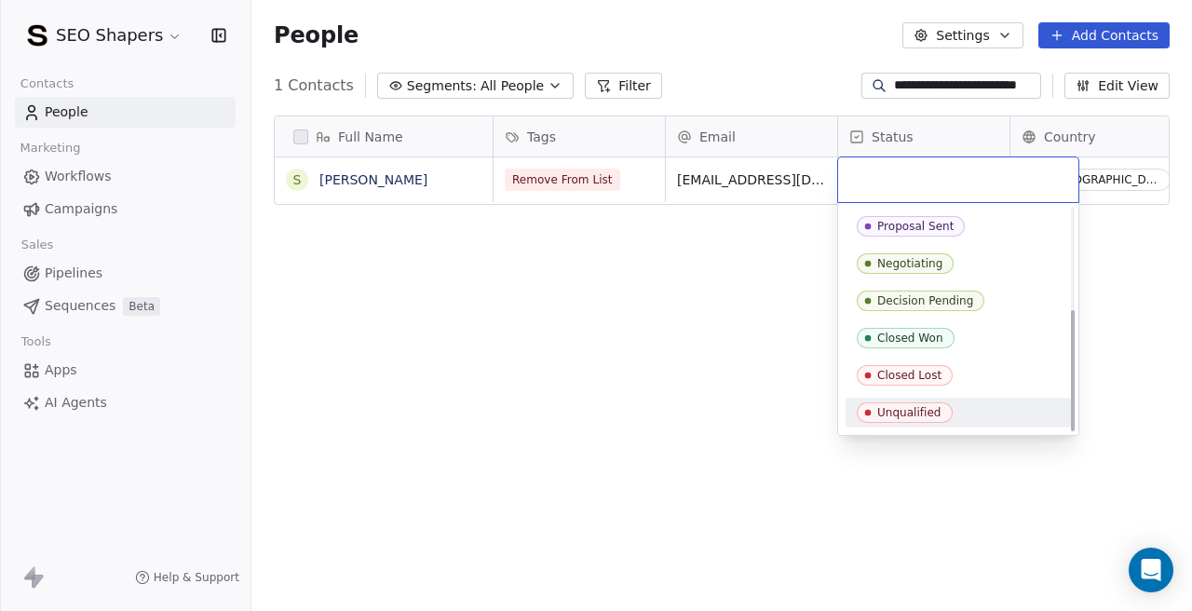
click at [874, 405] on icon "Suggestions" at bounding box center [867, 412] width 15 height 15
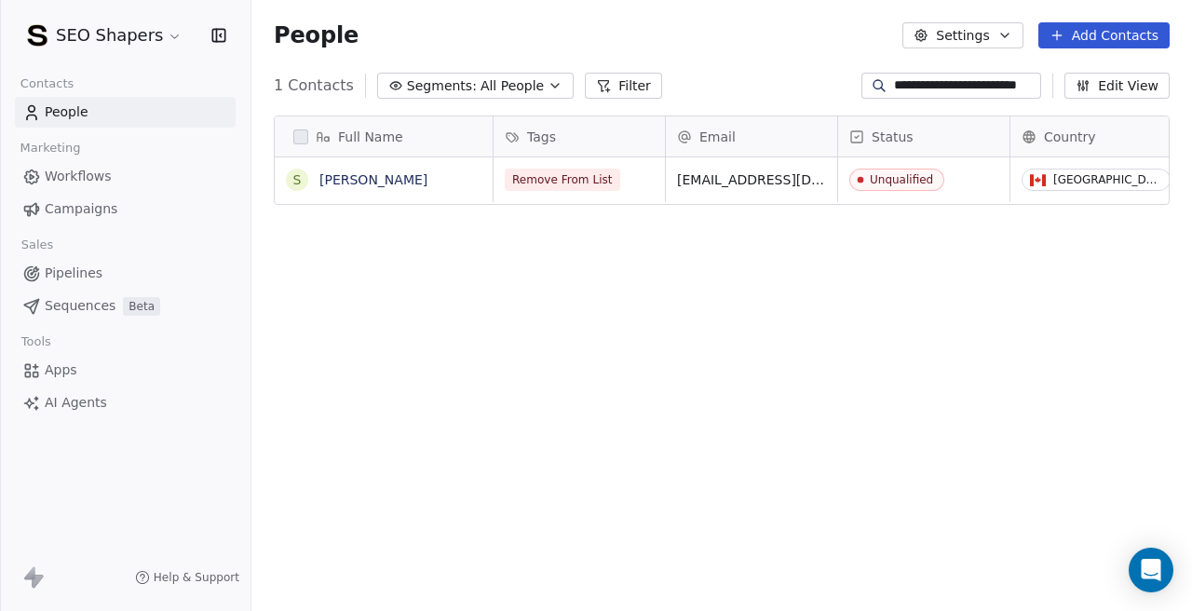
click at [909, 90] on input "**********" at bounding box center [965, 85] width 143 height 19
paste input
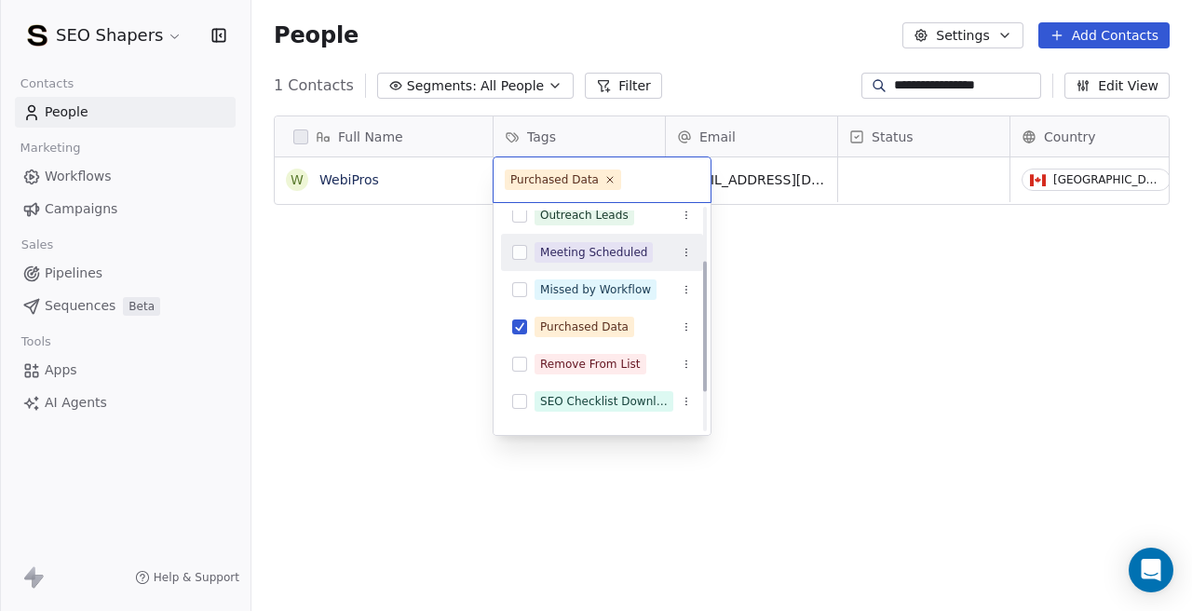
scroll to position [90, 0]
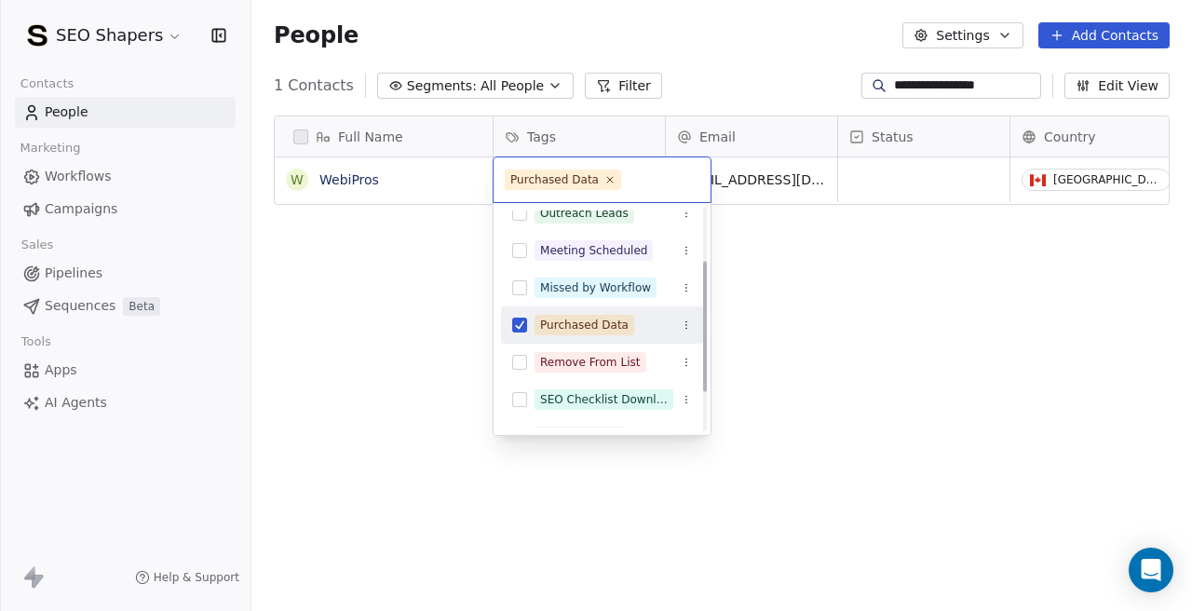
click at [505, 329] on div "Purchased Data" at bounding box center [602, 325] width 202 height 30
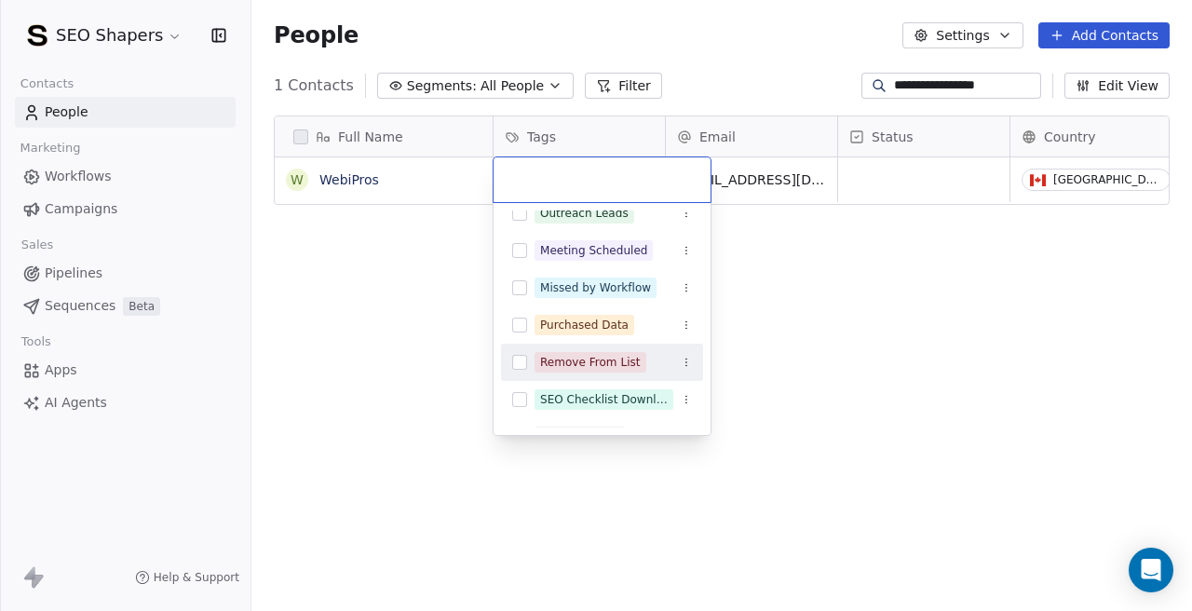
click at [515, 358] on button "Suggestions" at bounding box center [519, 362] width 15 height 15
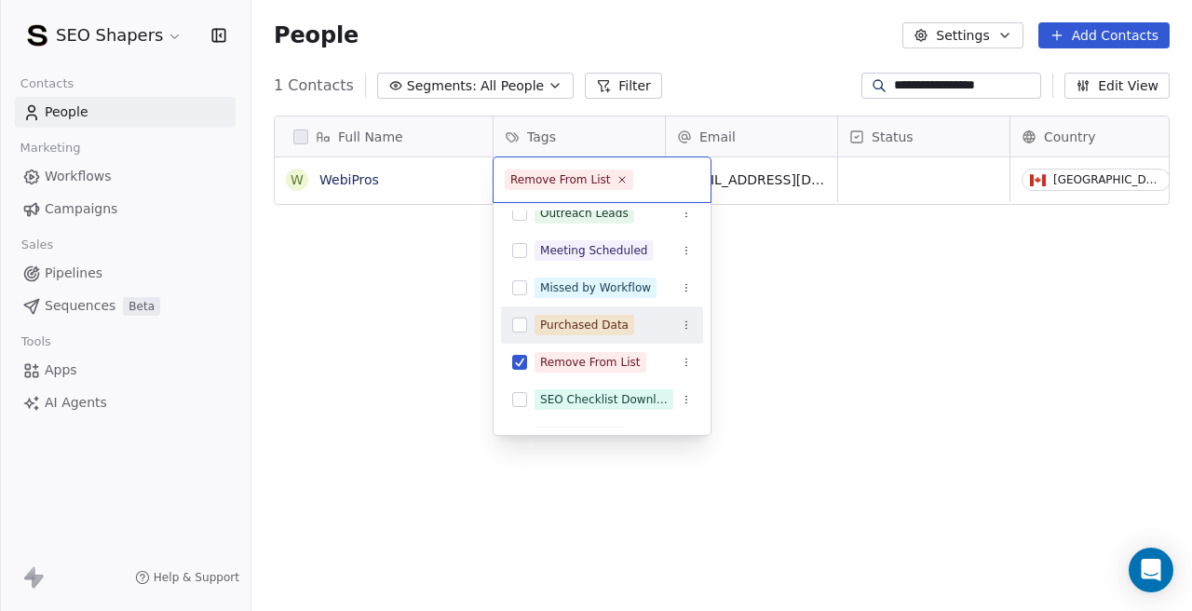
click at [979, 248] on html "**********" at bounding box center [596, 305] width 1192 height 611
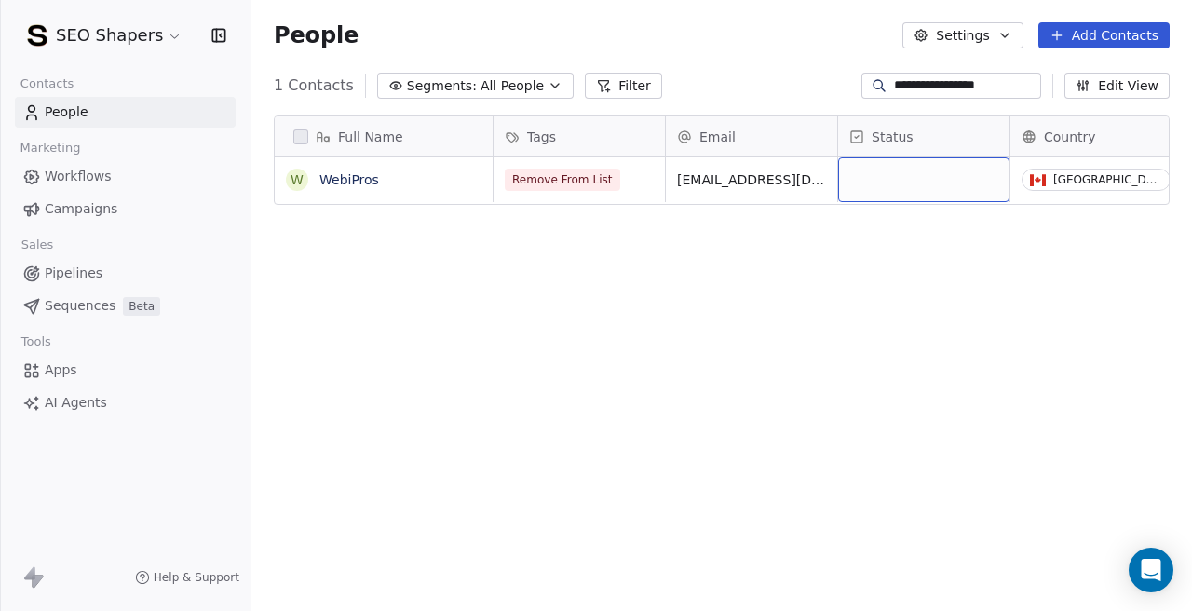
click at [904, 184] on div "grid" at bounding box center [923, 179] width 171 height 45
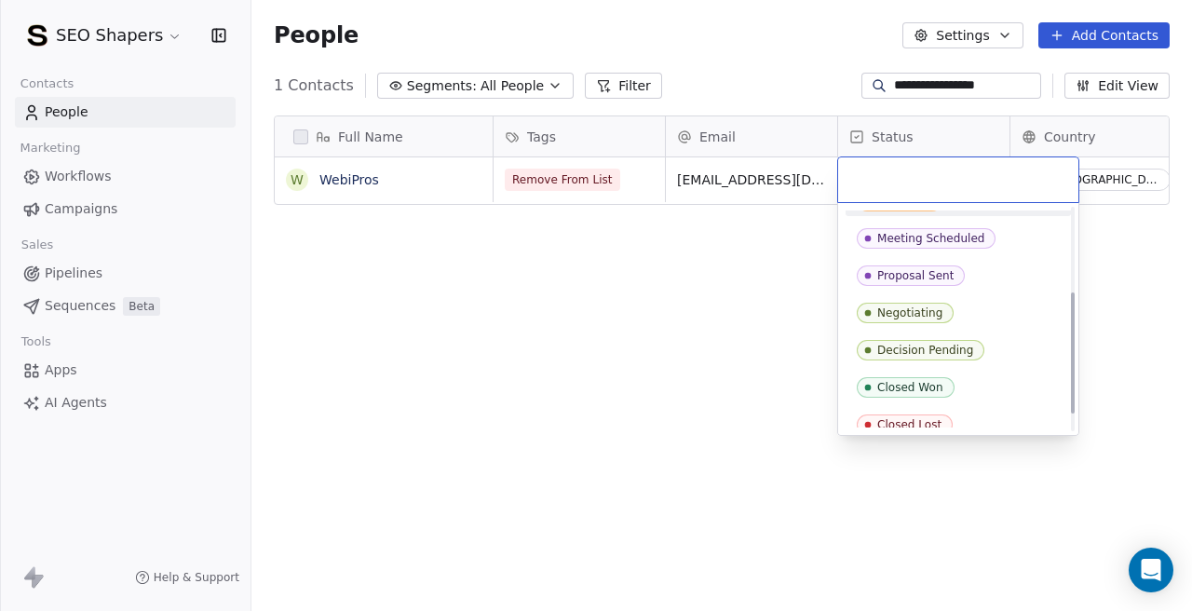
scroll to position [185, 0]
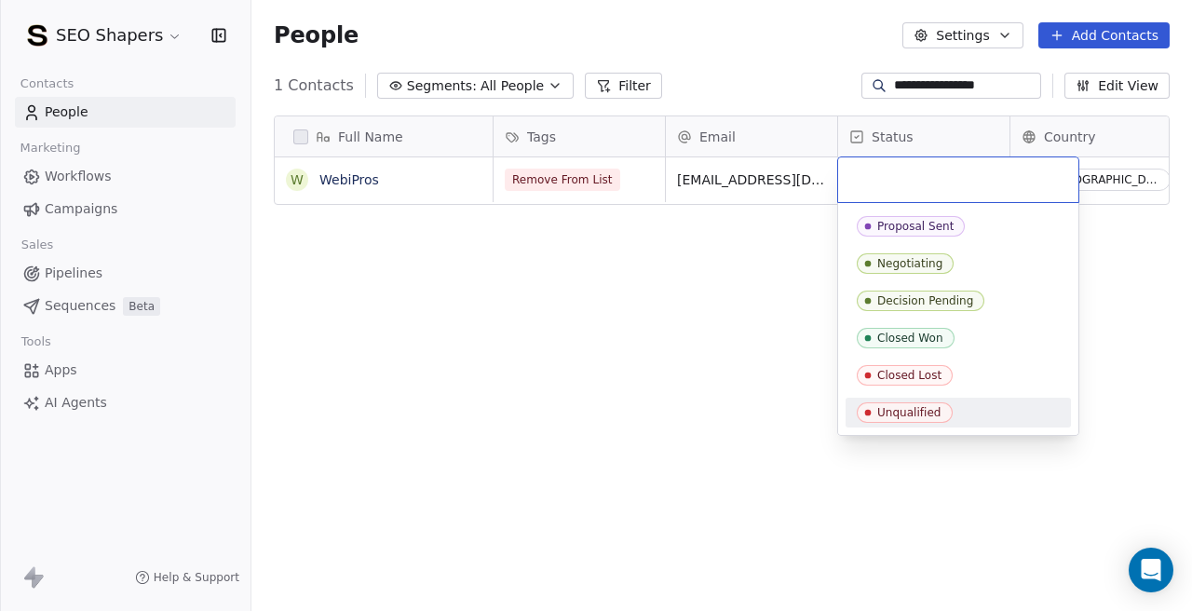
click at [891, 409] on div "Unqualified" at bounding box center [909, 412] width 64 height 13
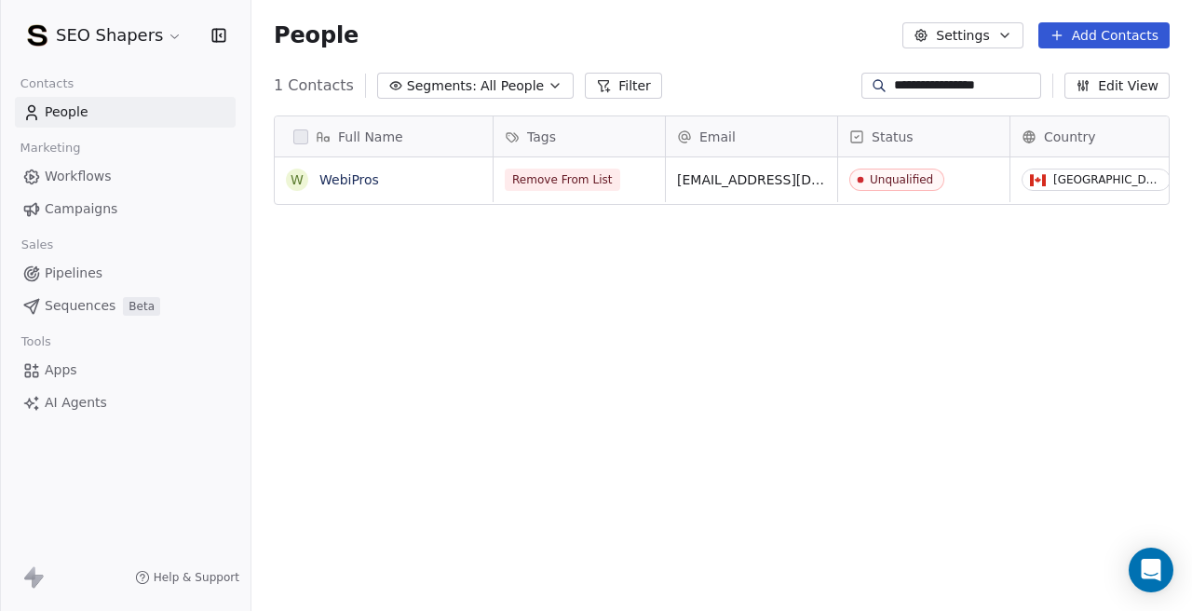
click at [722, 418] on div "Full Name W WebiPros Tags Email Status Country Company Website Remove From List…" at bounding box center [721, 369] width 940 height 537
click at [900, 85] on input "**********" at bounding box center [965, 85] width 143 height 19
paste input "********"
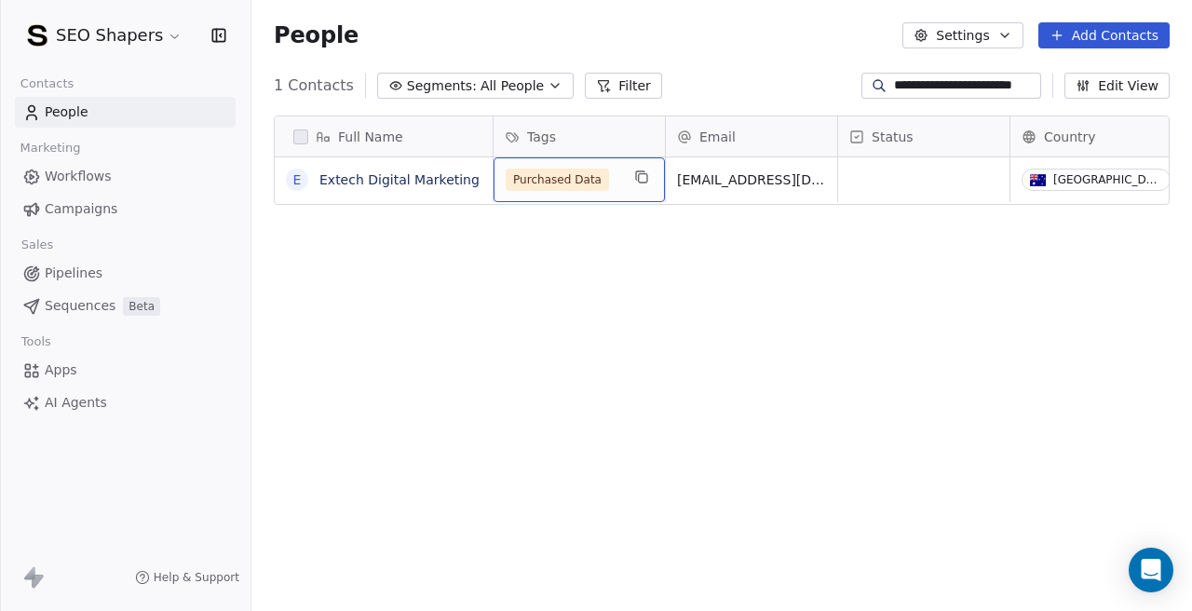
click at [611, 171] on div "Purchased Data" at bounding box center [563, 180] width 114 height 22
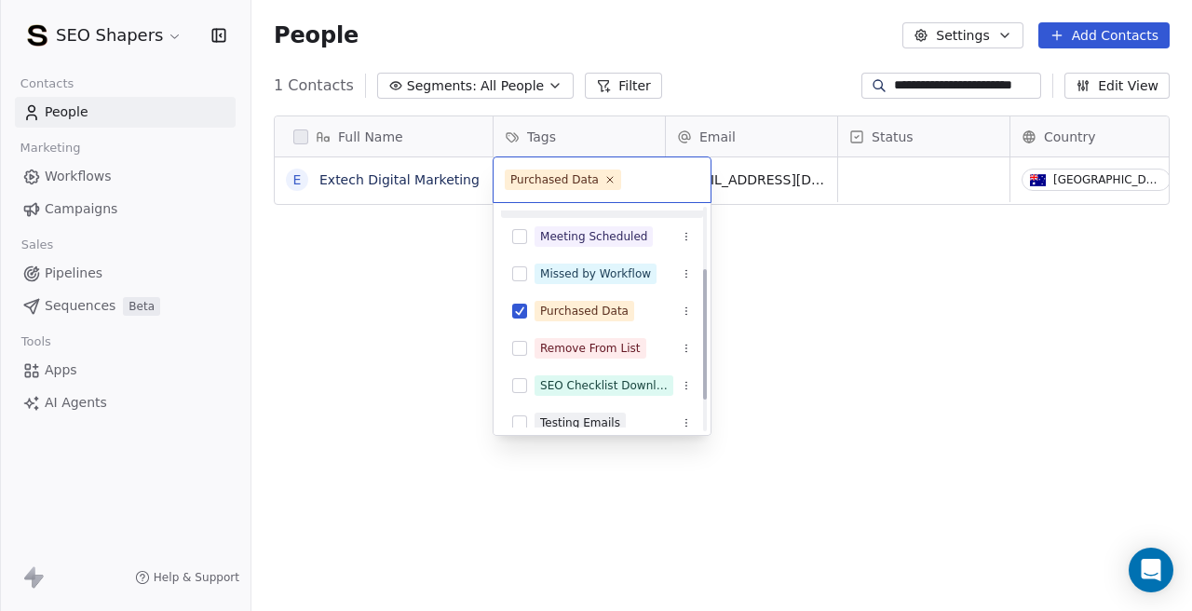
scroll to position [106, 0]
click at [524, 316] on button "Suggestions" at bounding box center [519, 309] width 15 height 15
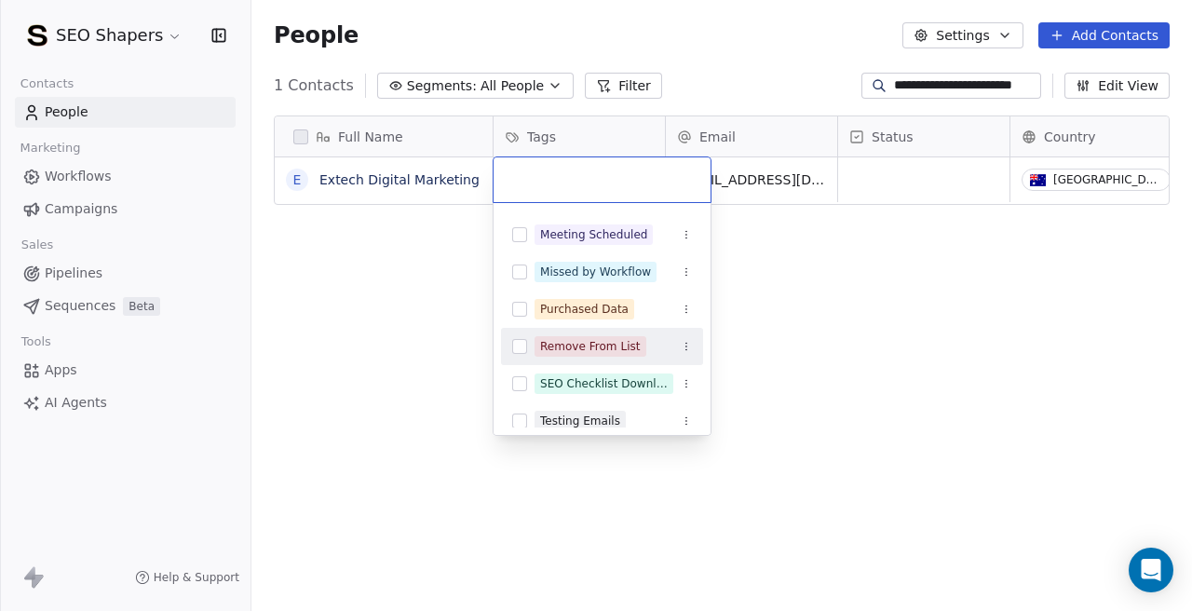
click at [523, 352] on button "Suggestions" at bounding box center [519, 346] width 15 height 15
click at [949, 255] on html "**********" at bounding box center [596, 305] width 1192 height 611
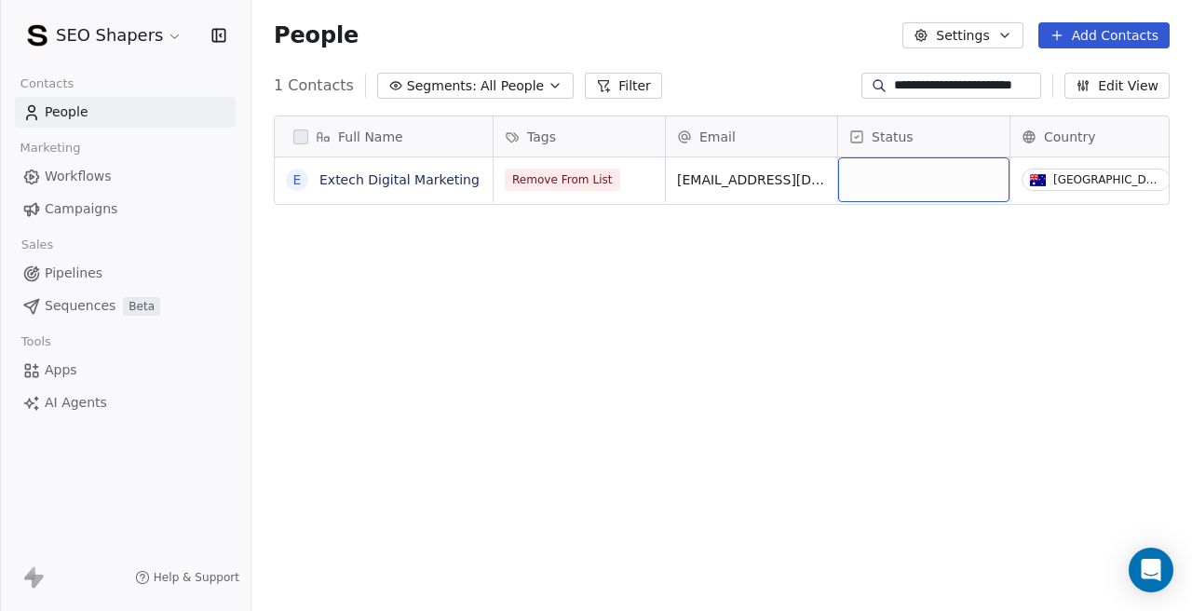
click at [883, 172] on div "grid" at bounding box center [923, 179] width 171 height 45
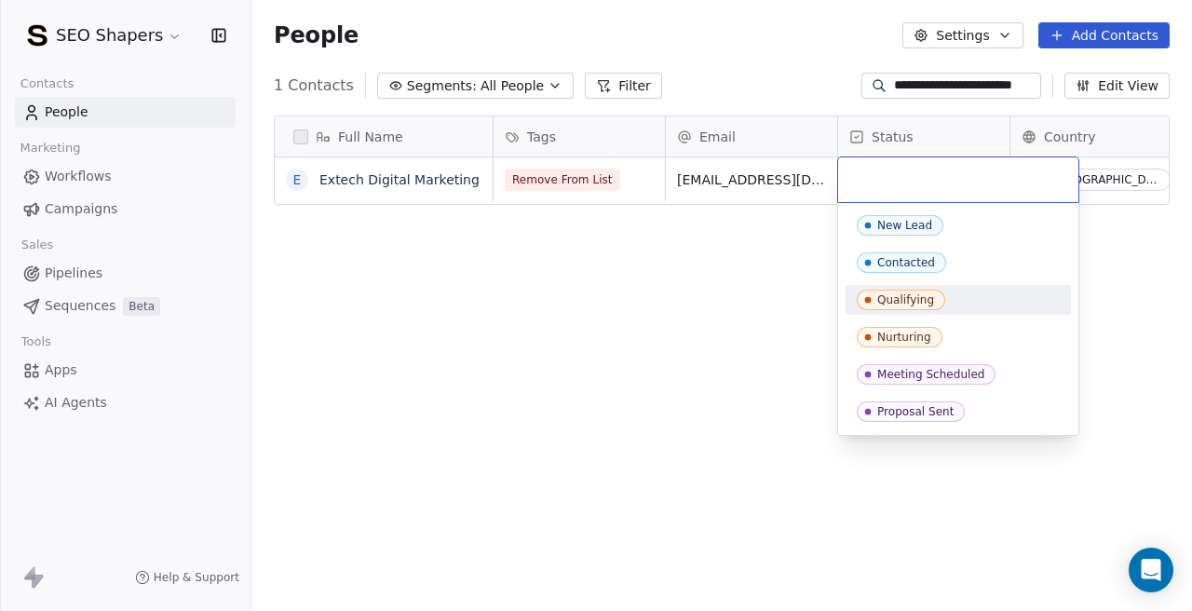
scroll to position [185, 0]
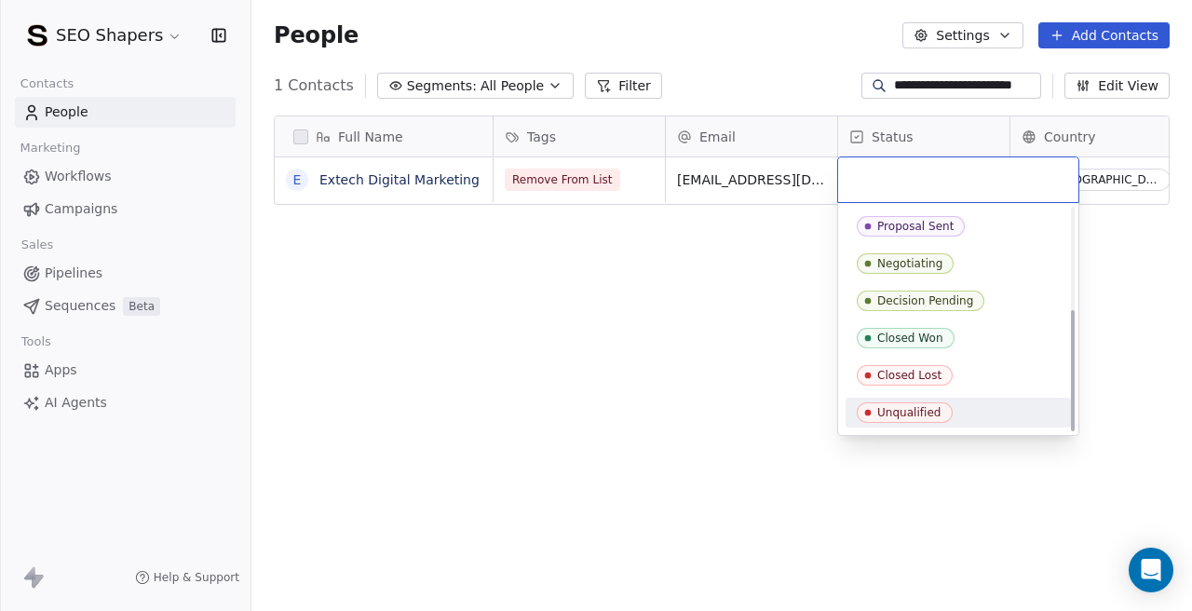
click at [881, 406] on div "Unqualified" at bounding box center [909, 412] width 64 height 13
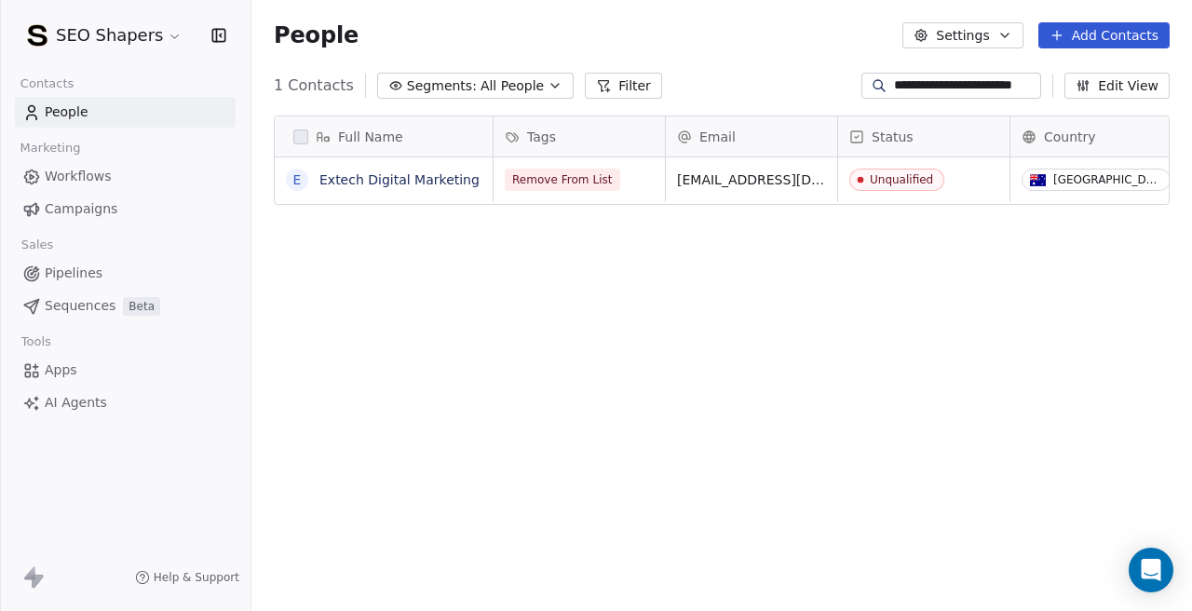
click at [909, 87] on input "**********" at bounding box center [965, 85] width 143 height 19
paste input
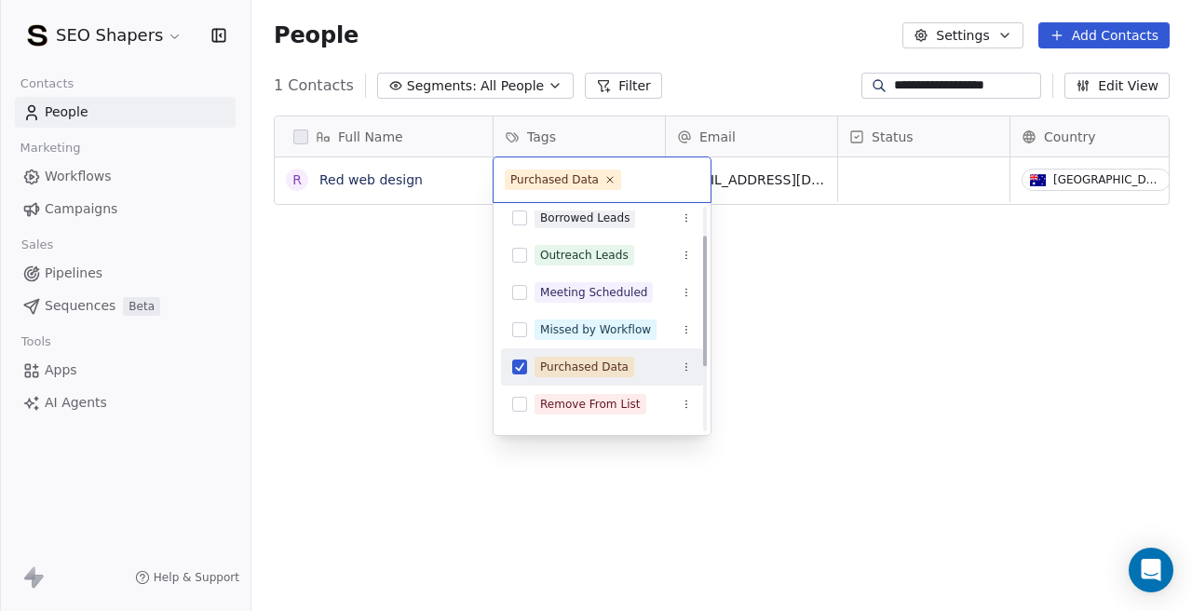
scroll to position [58, 0]
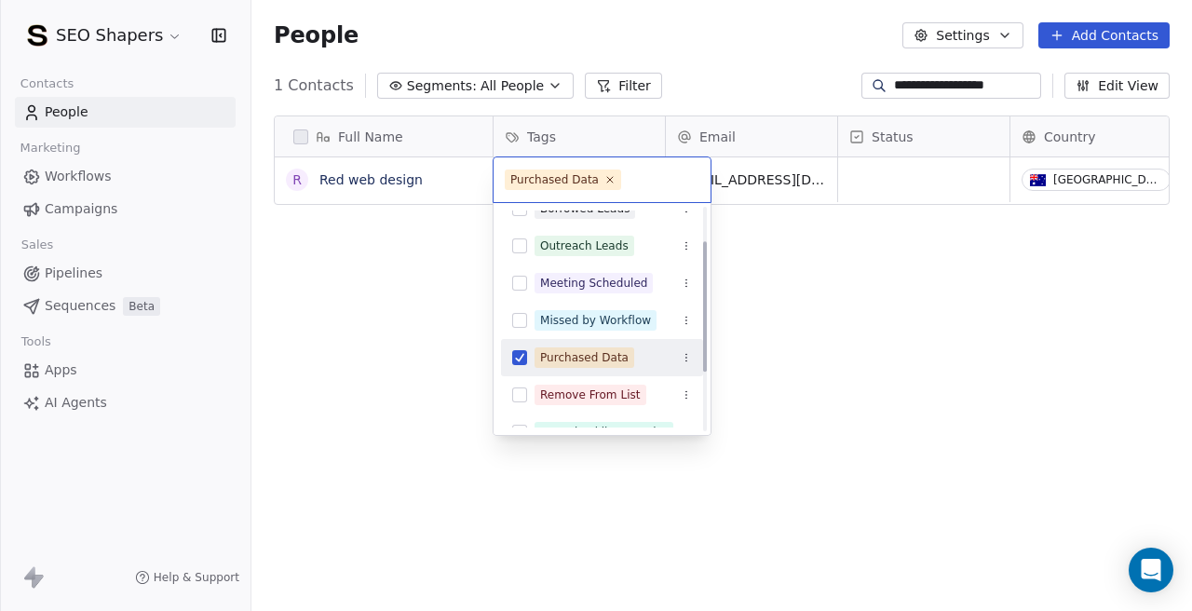
click at [519, 371] on div "Purchased Data" at bounding box center [602, 358] width 202 height 30
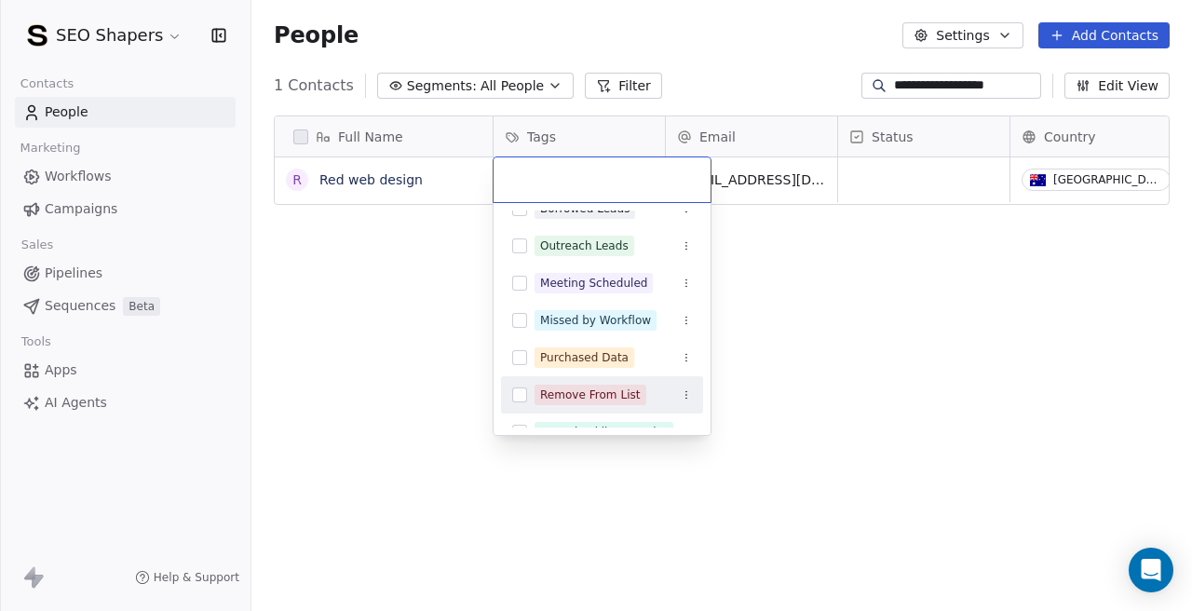
click at [522, 387] on button "Suggestions" at bounding box center [519, 394] width 15 height 15
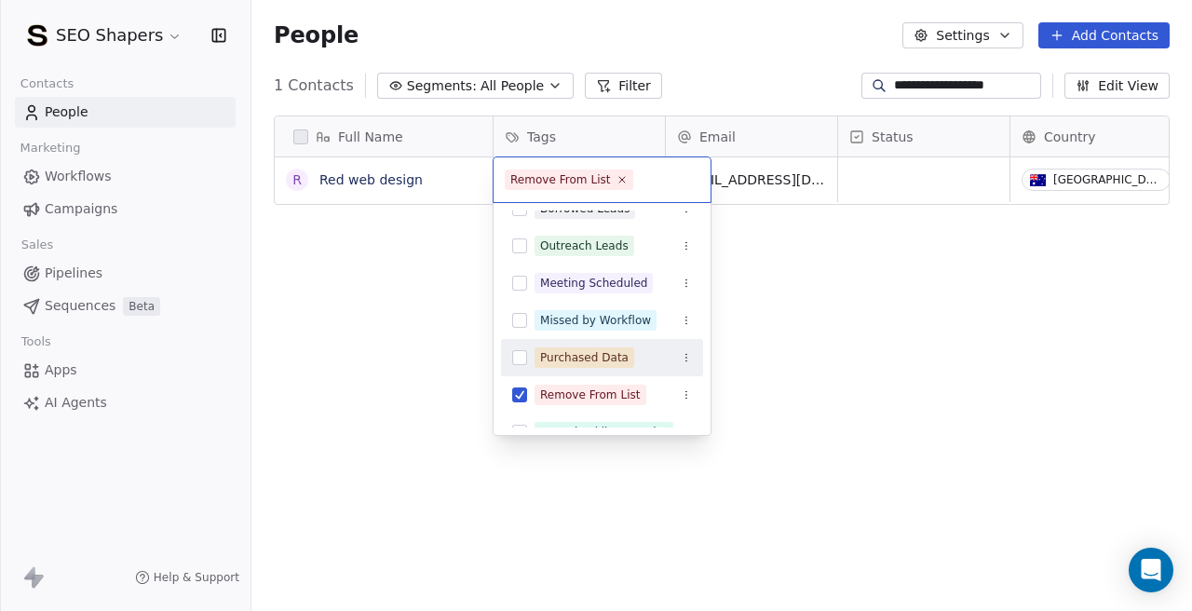
click at [884, 166] on html "**********" at bounding box center [596, 305] width 1192 height 611
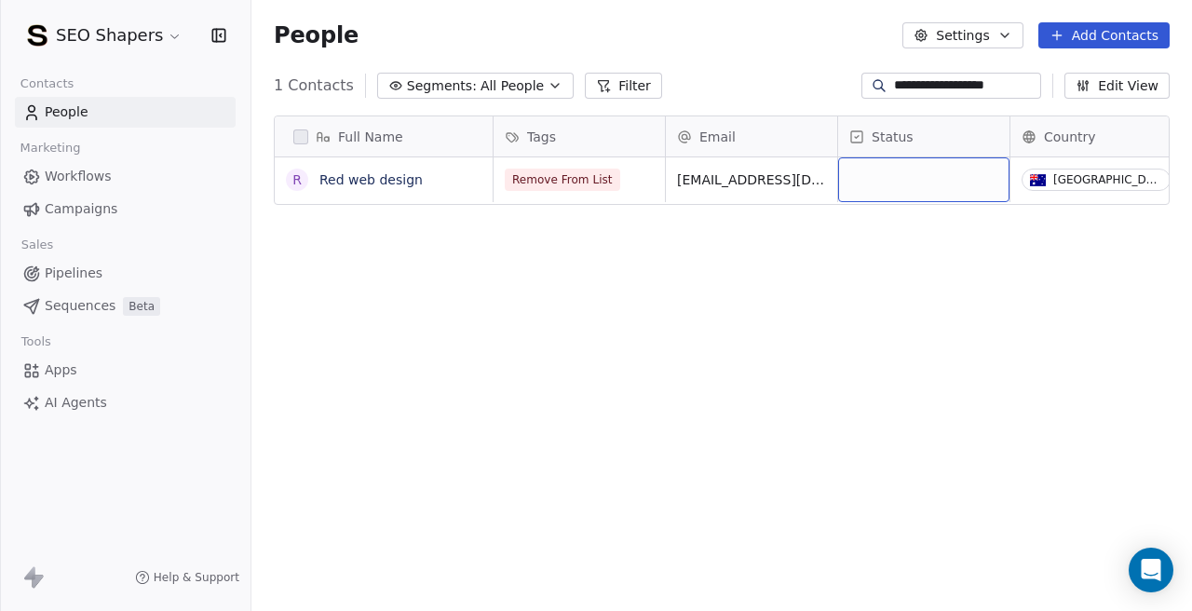
click at [883, 184] on div "grid" at bounding box center [923, 179] width 171 height 45
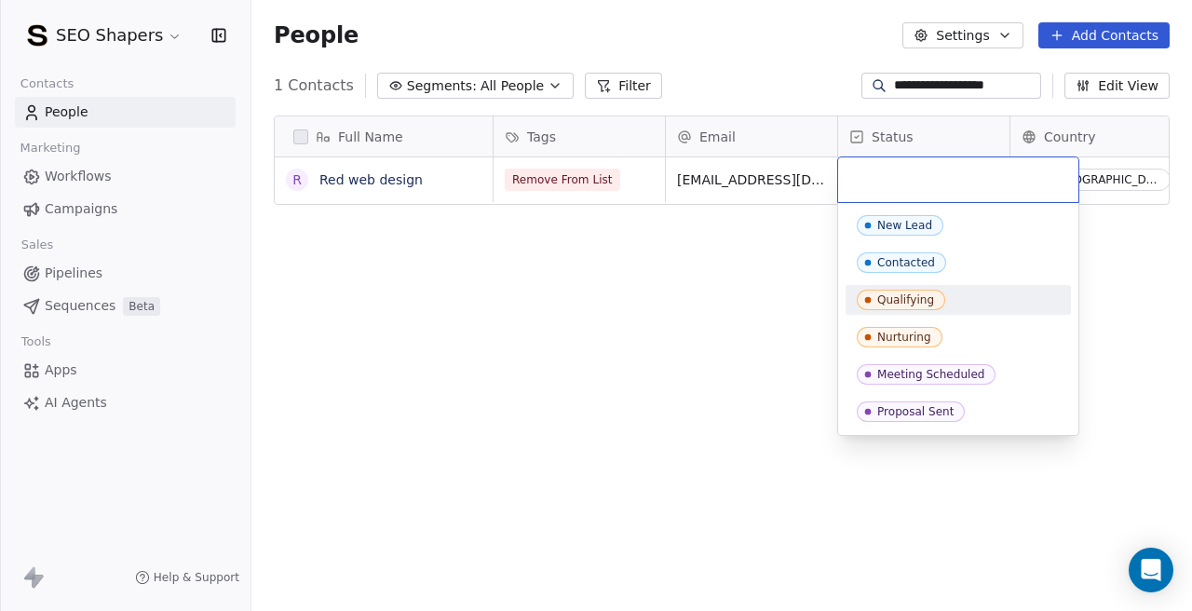
scroll to position [185, 0]
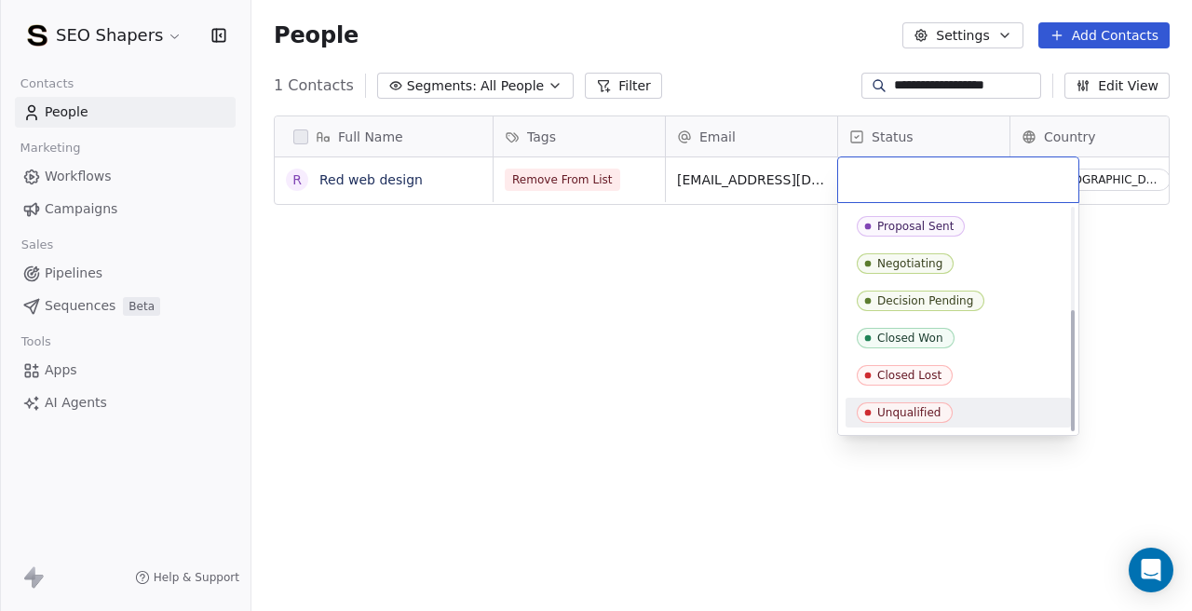
click at [889, 420] on span "Unqualified" at bounding box center [905, 412] width 96 height 20
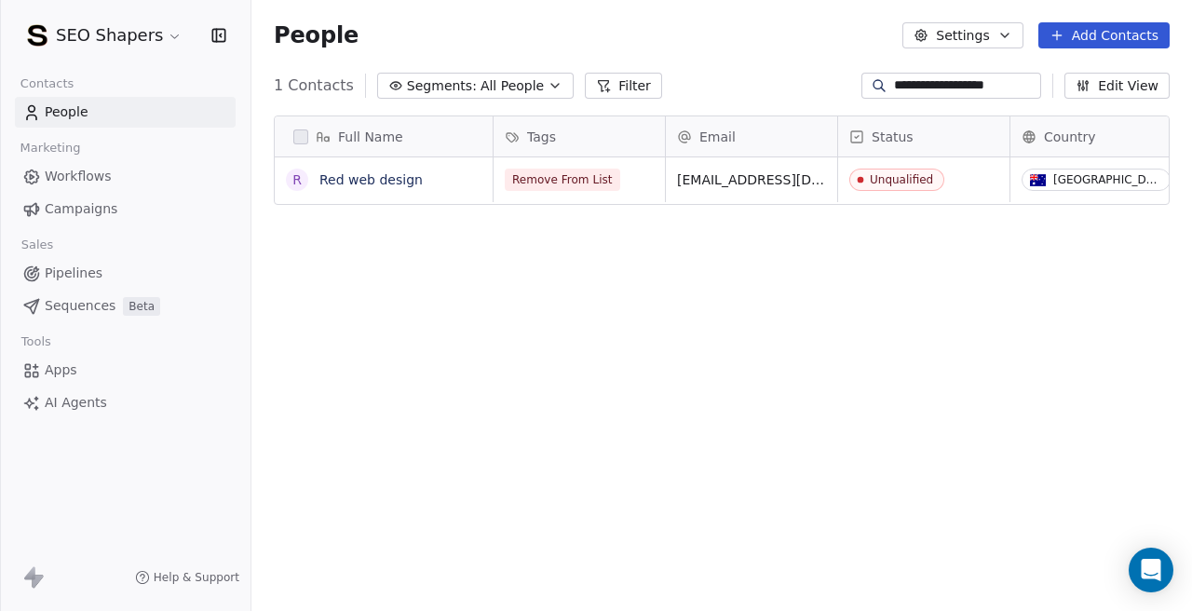
click at [928, 77] on input "**********" at bounding box center [965, 85] width 143 height 19
paste input
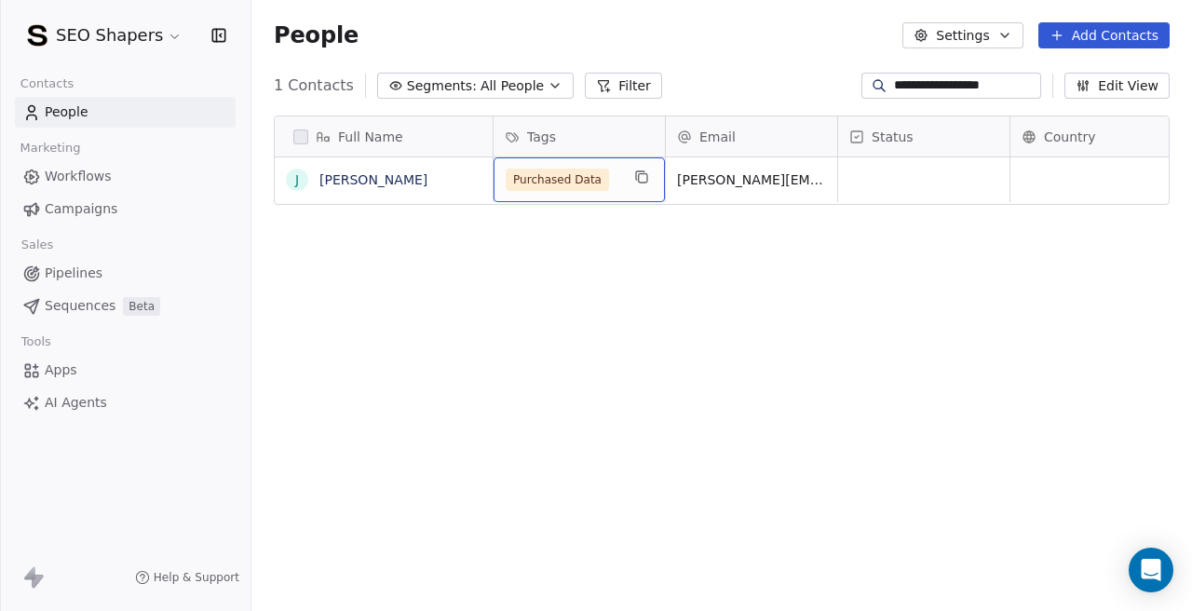
click at [597, 170] on span "Purchased Data" at bounding box center [557, 180] width 103 height 22
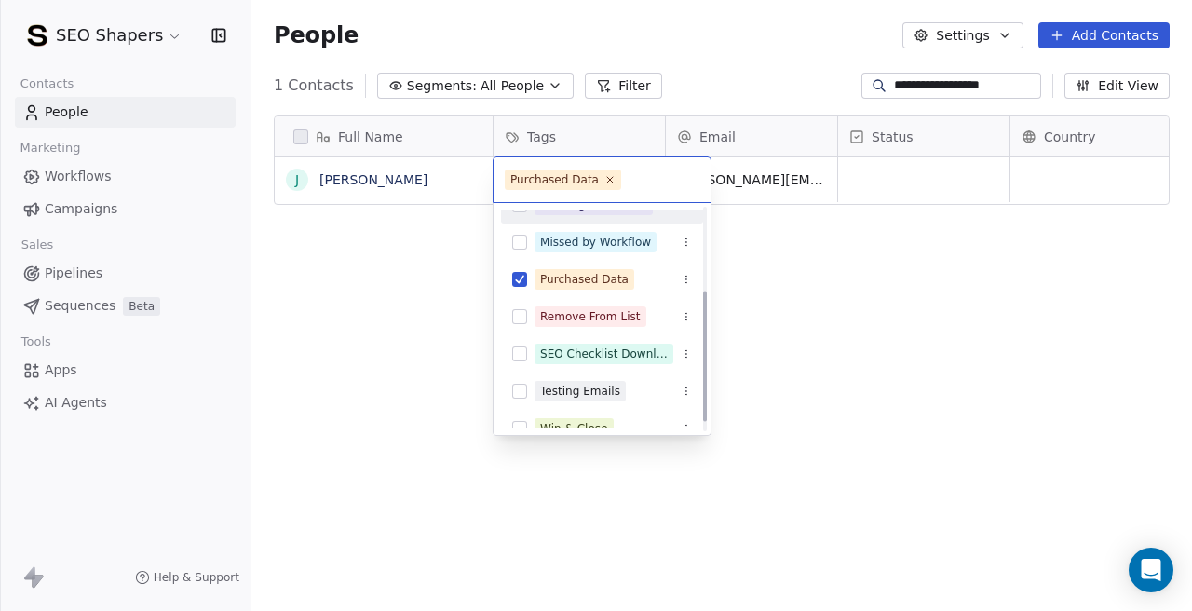
scroll to position [141, 0]
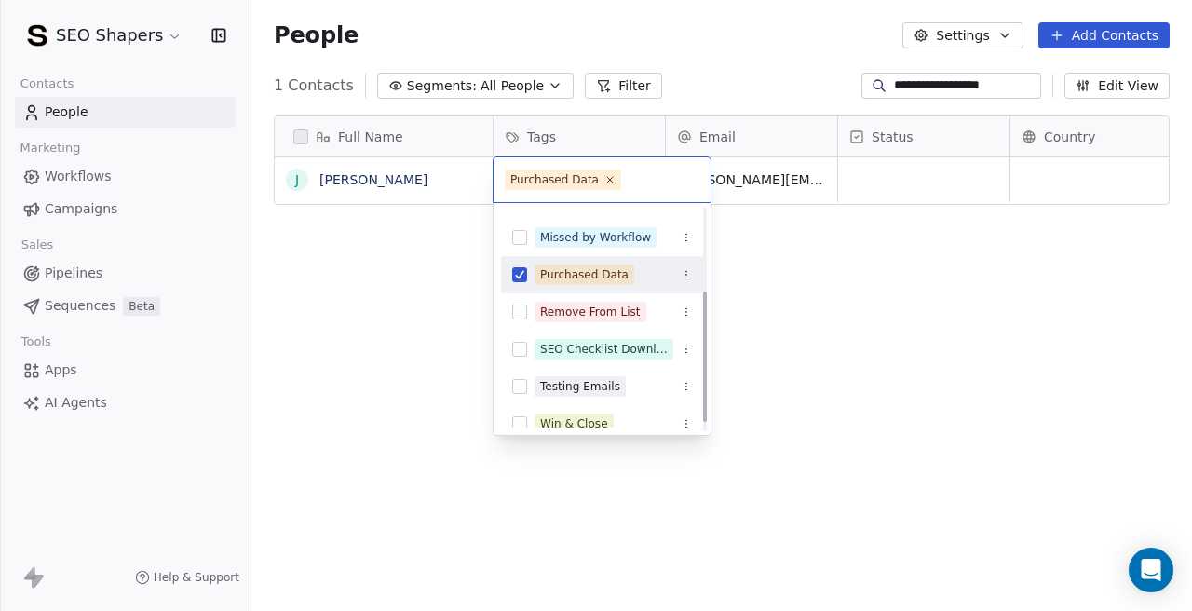
click at [520, 284] on div "Purchased Data" at bounding box center [602, 275] width 202 height 30
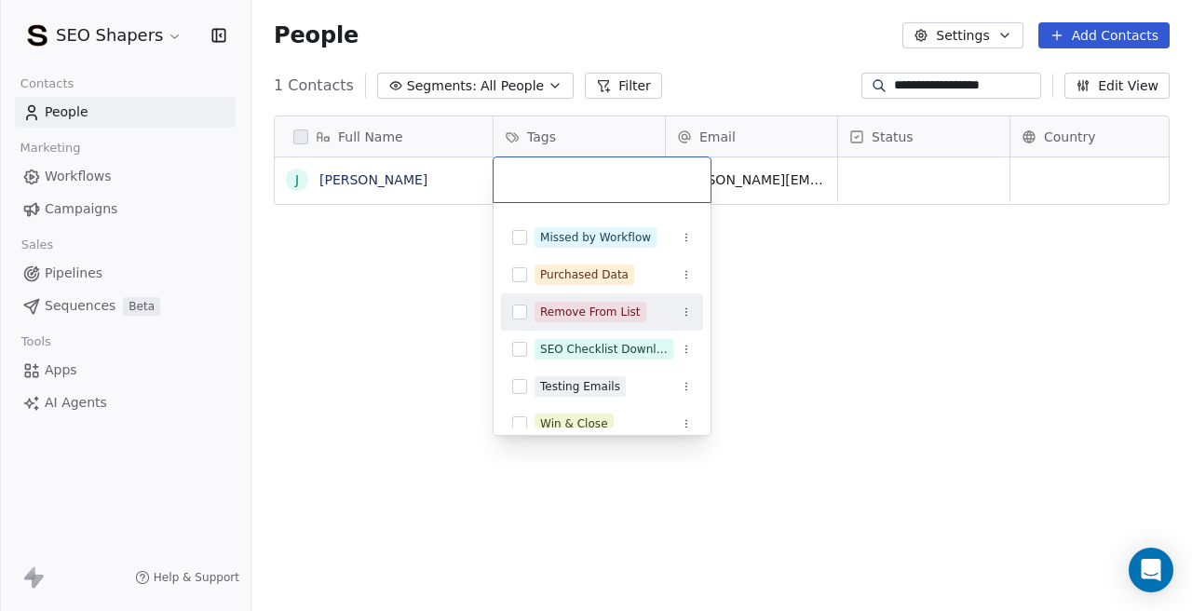
click at [522, 312] on button "Suggestions" at bounding box center [519, 311] width 15 height 15
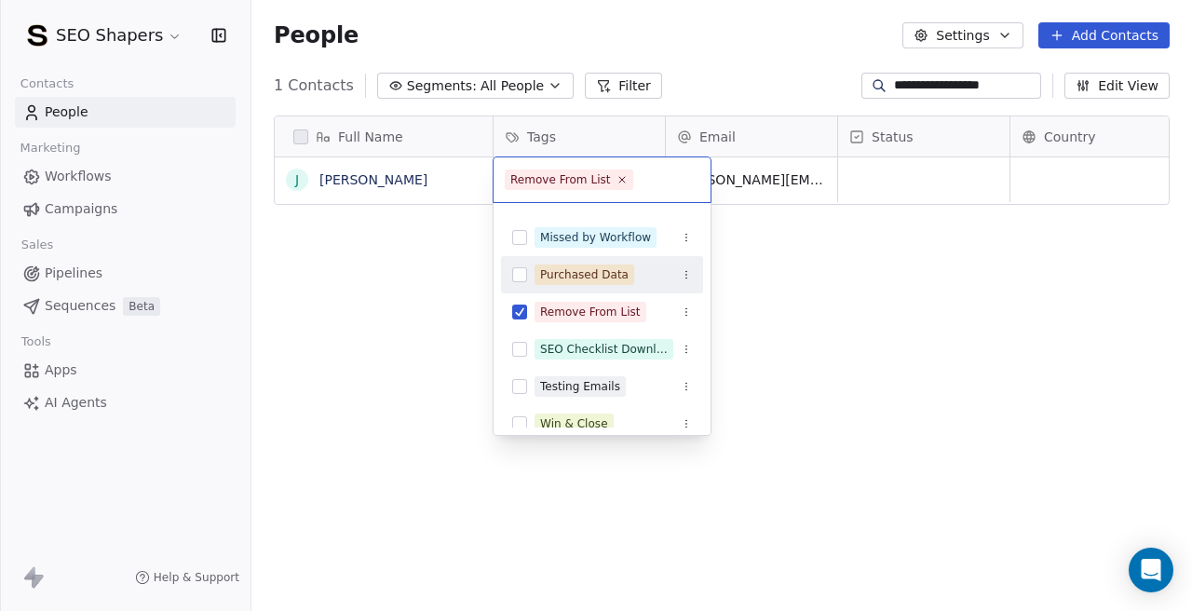
click at [913, 174] on html "**********" at bounding box center [596, 305] width 1192 height 611
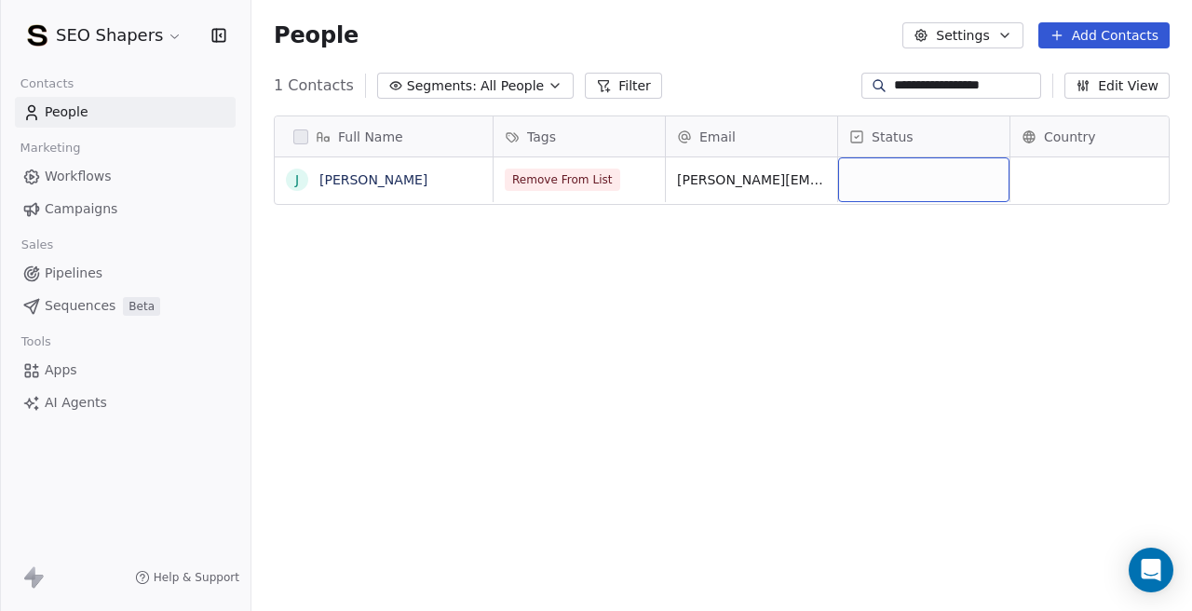
click at [904, 189] on div "grid" at bounding box center [923, 179] width 171 height 45
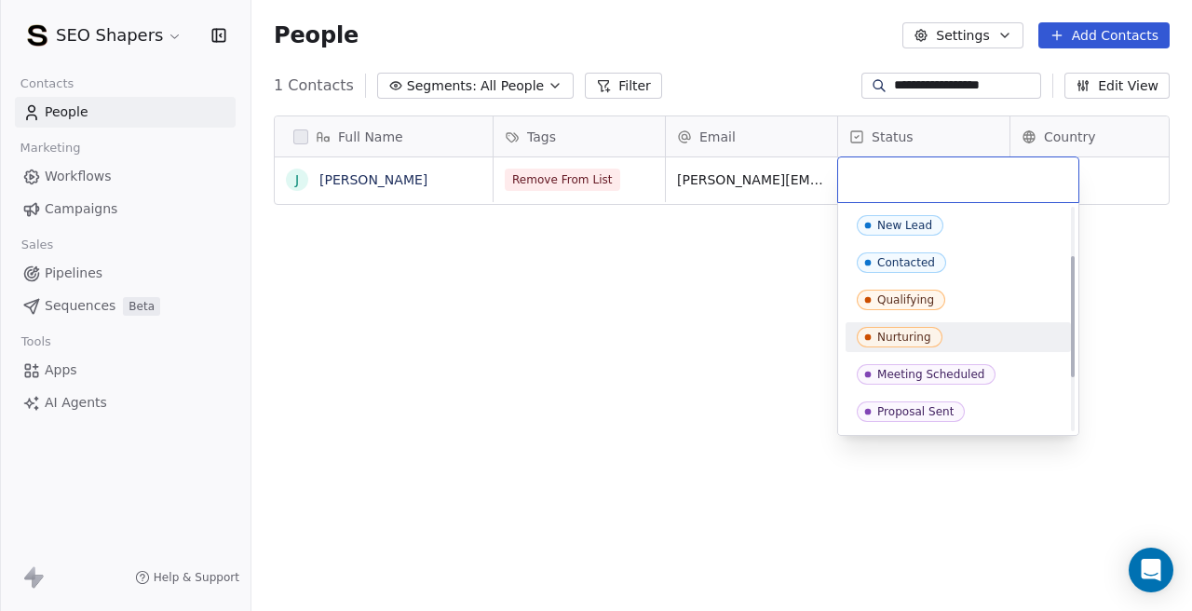
scroll to position [185, 0]
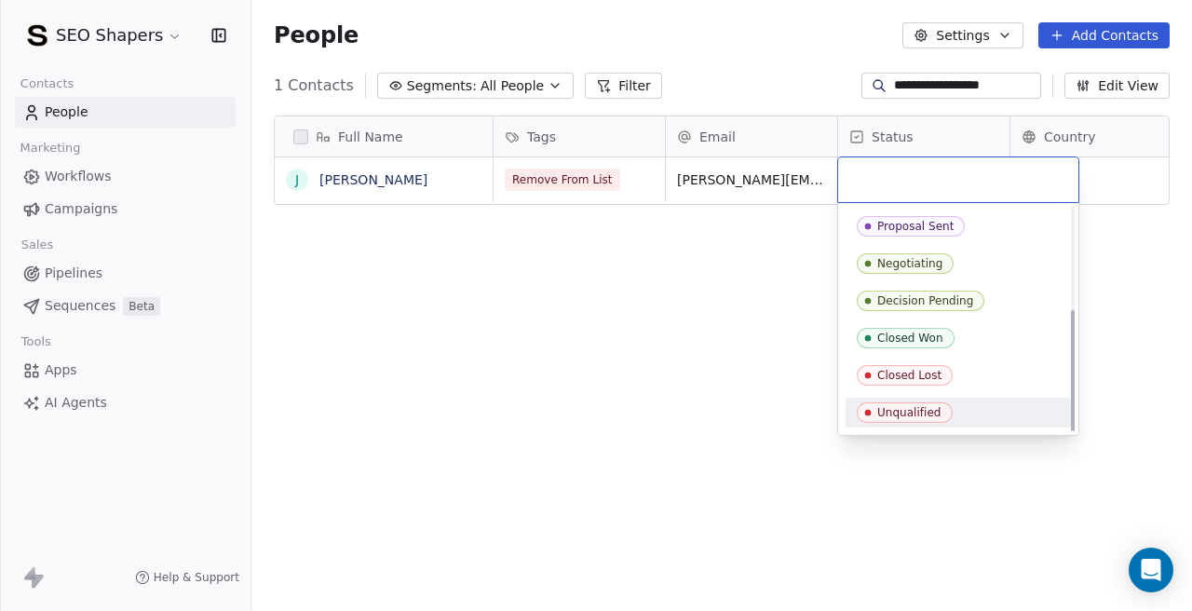
click at [867, 403] on span "Unqualified" at bounding box center [905, 412] width 96 height 20
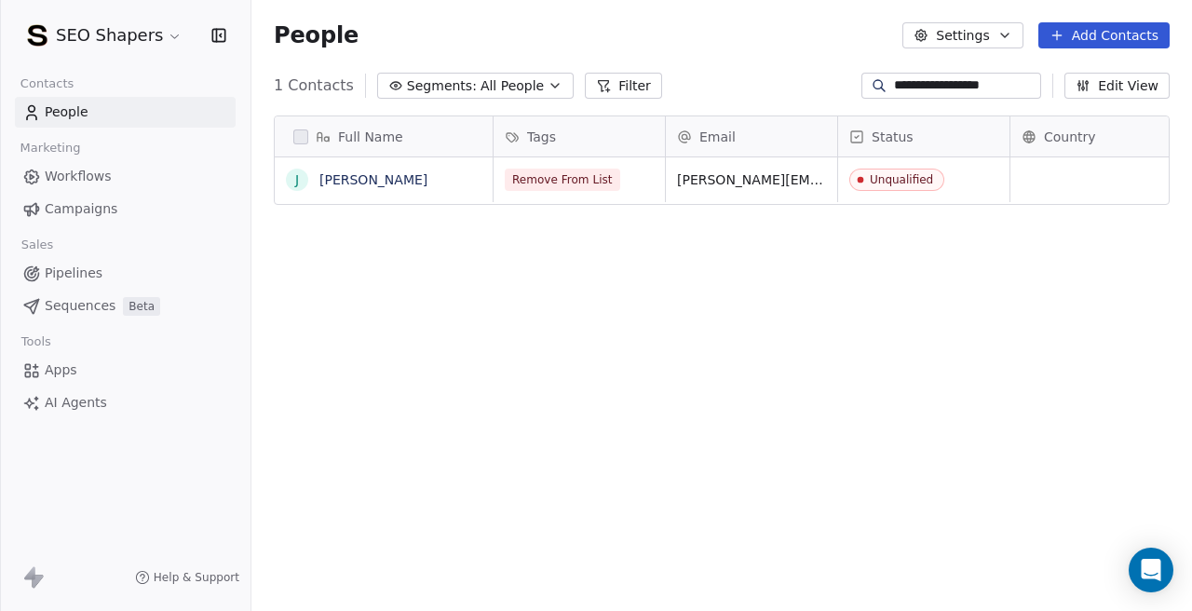
click at [932, 84] on input "**********" at bounding box center [965, 85] width 143 height 19
paste input
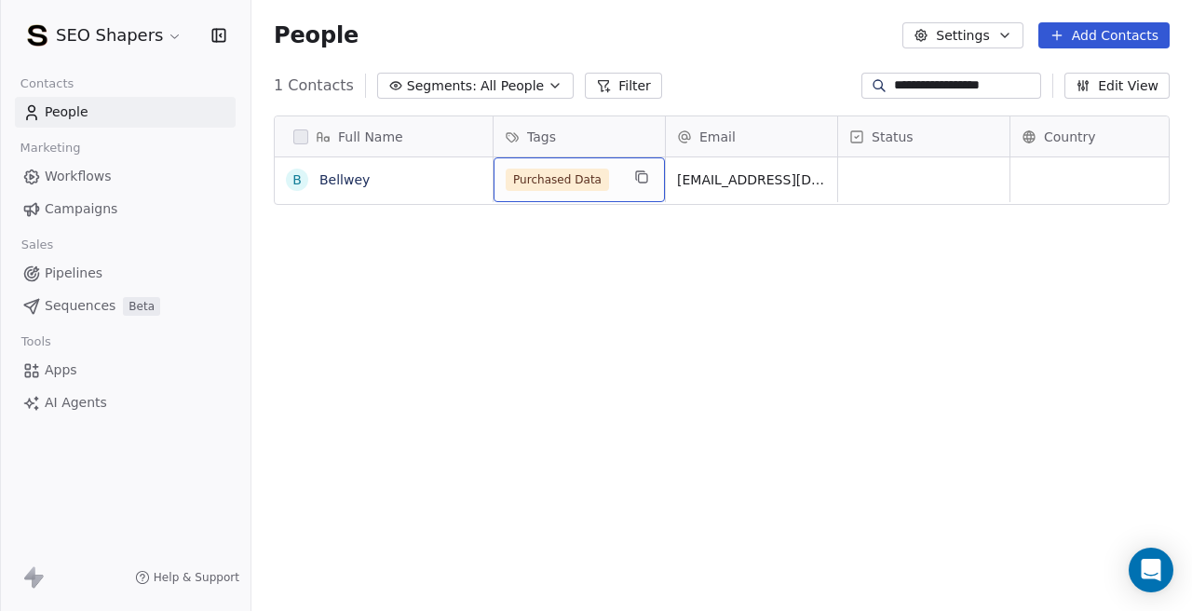
click at [588, 181] on span "Purchased Data" at bounding box center [557, 180] width 103 height 22
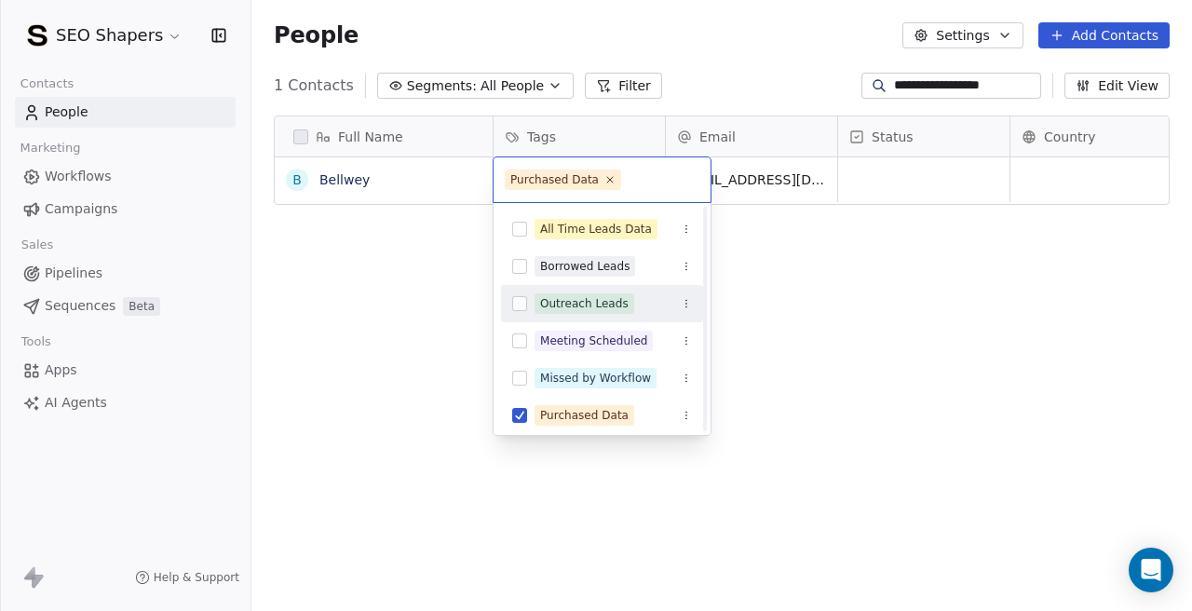
scroll to position [101, 0]
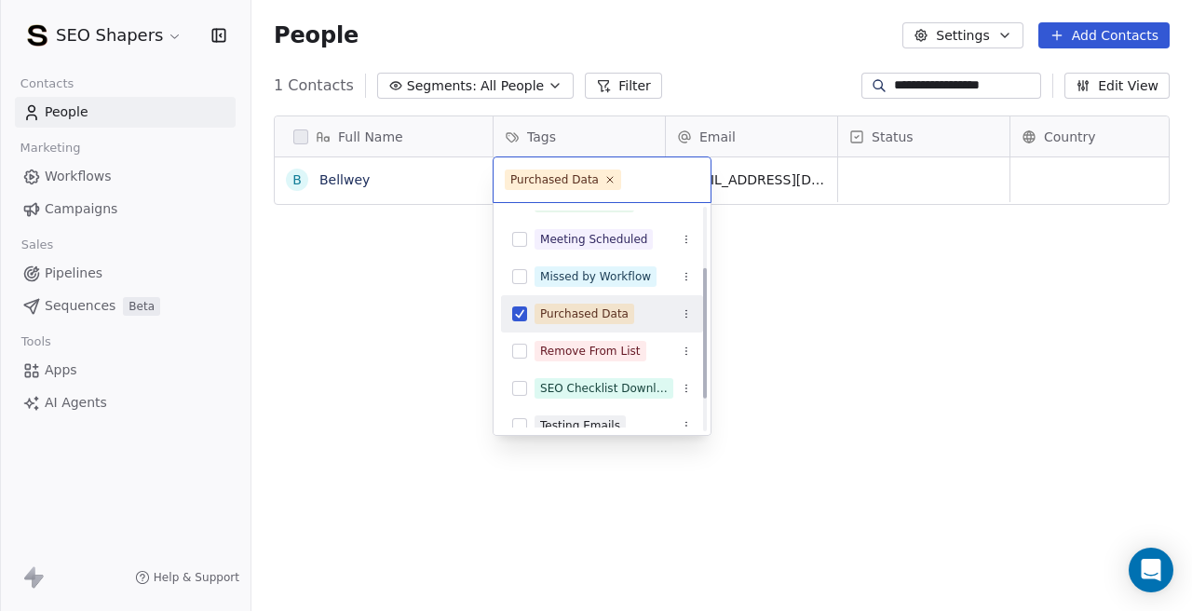
click at [527, 325] on div "Purchased Data" at bounding box center [602, 314] width 202 height 30
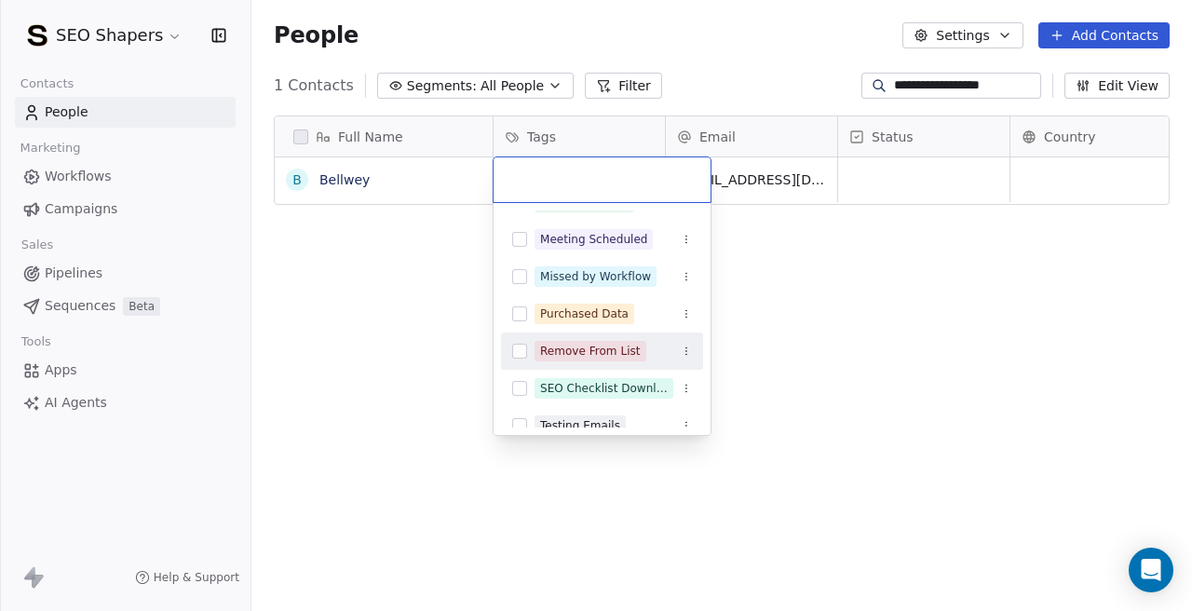
click at [525, 357] on button "Suggestions" at bounding box center [519, 351] width 15 height 15
click at [885, 183] on html "**********" at bounding box center [596, 305] width 1192 height 611
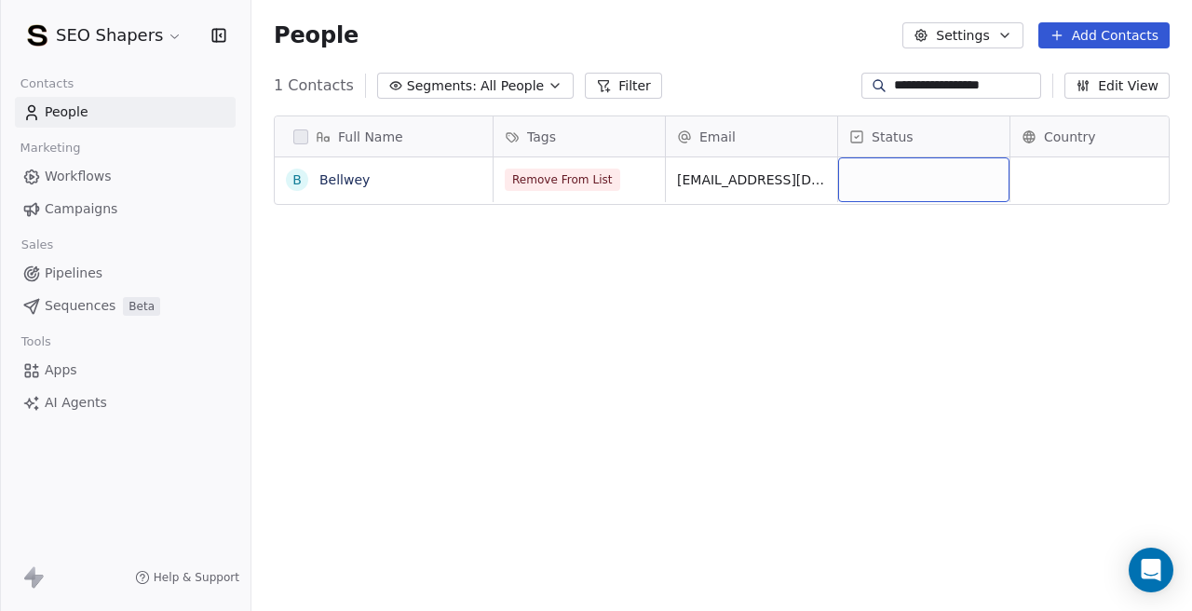
click at [893, 189] on div "grid" at bounding box center [923, 179] width 171 height 45
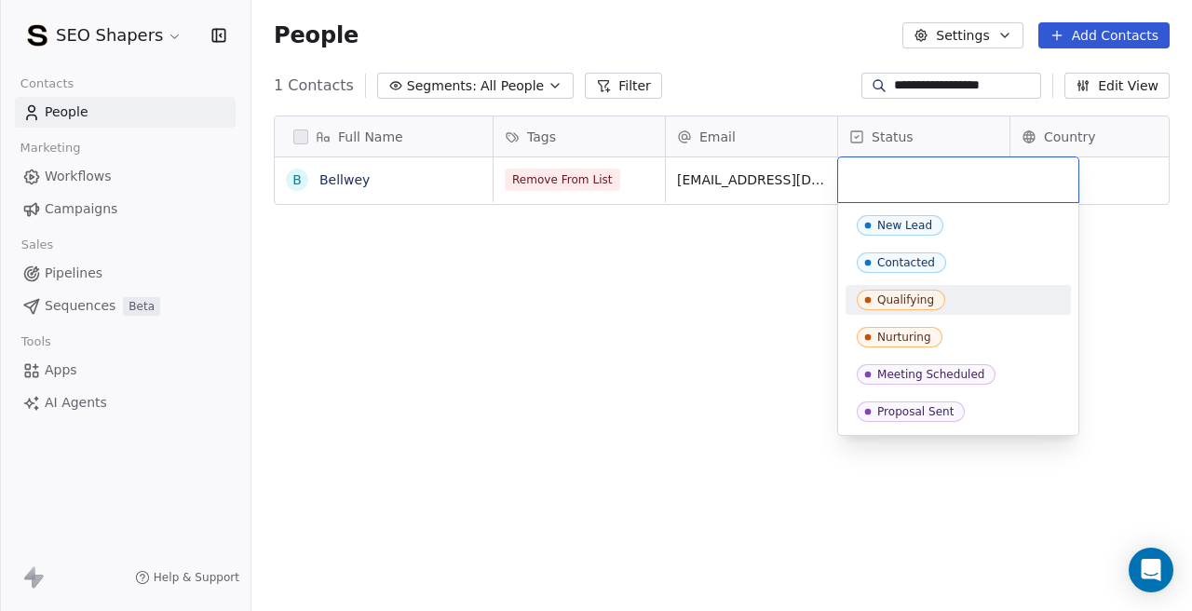
scroll to position [185, 0]
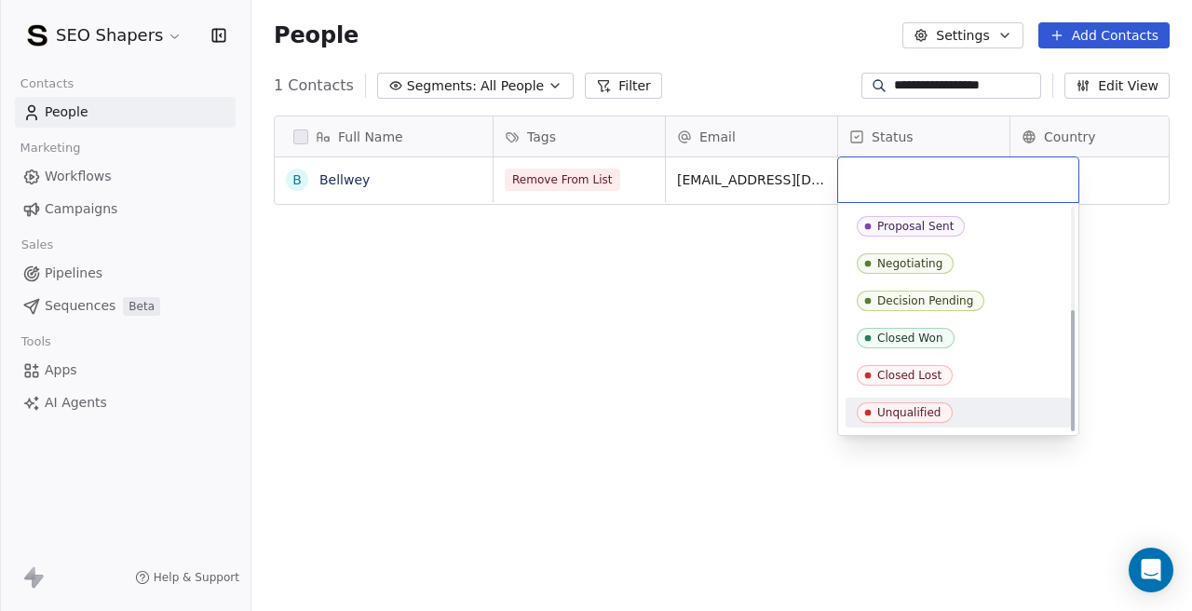
click at [901, 421] on span "Unqualified" at bounding box center [905, 412] width 96 height 20
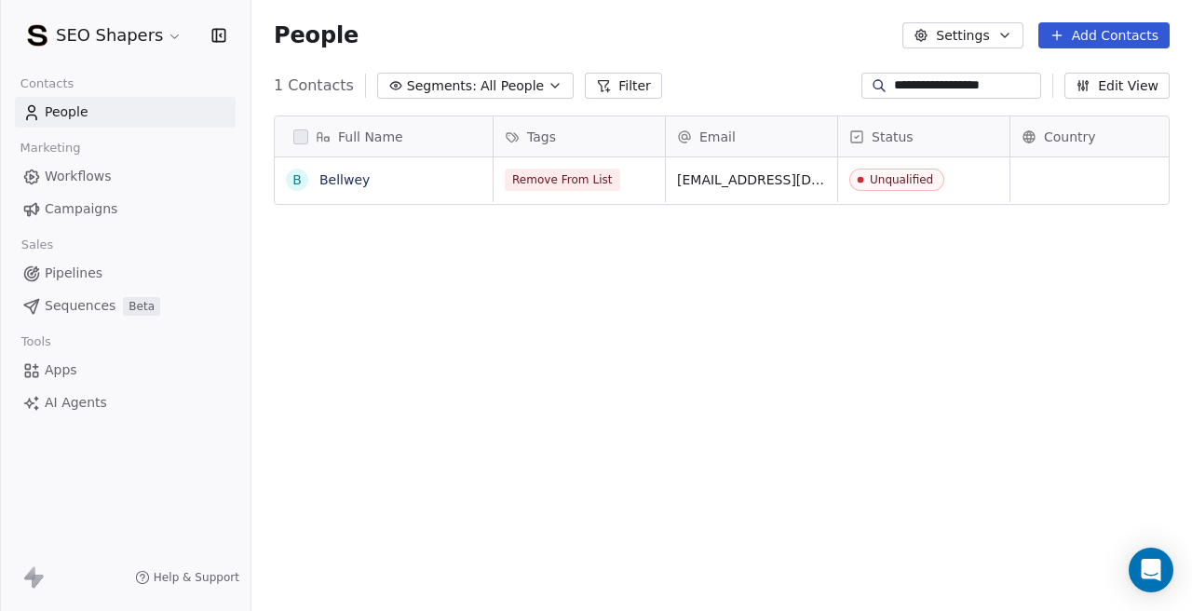
click at [961, 82] on input "**********" at bounding box center [965, 85] width 143 height 19
paste input "*******"
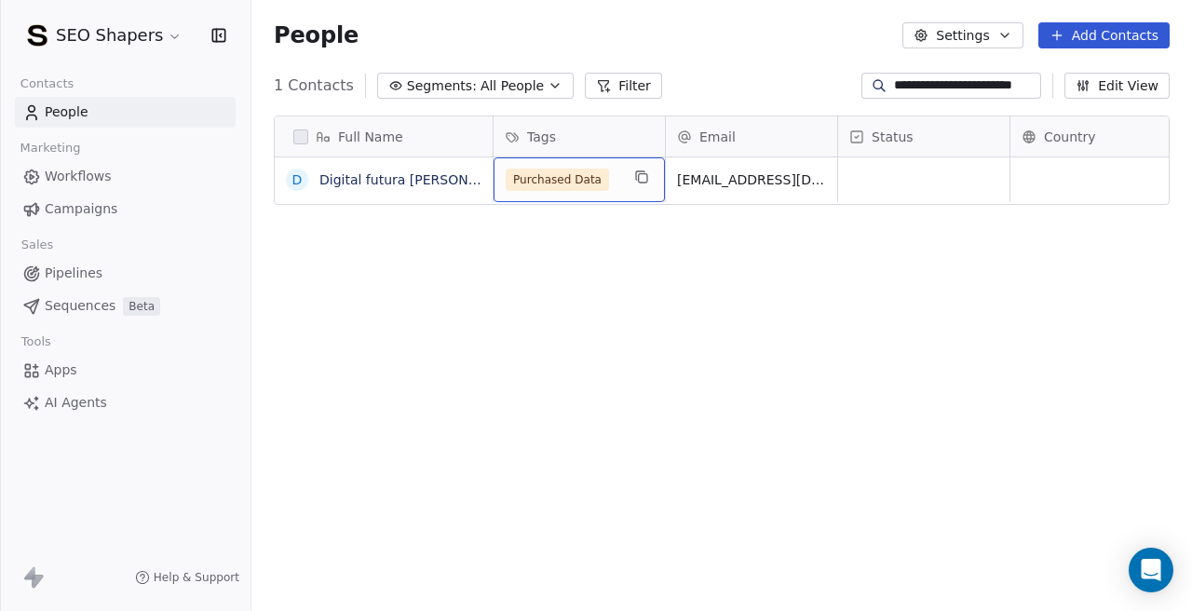
scroll to position [0, 0]
click at [600, 165] on div "Purchased Data" at bounding box center [578, 179] width 171 height 45
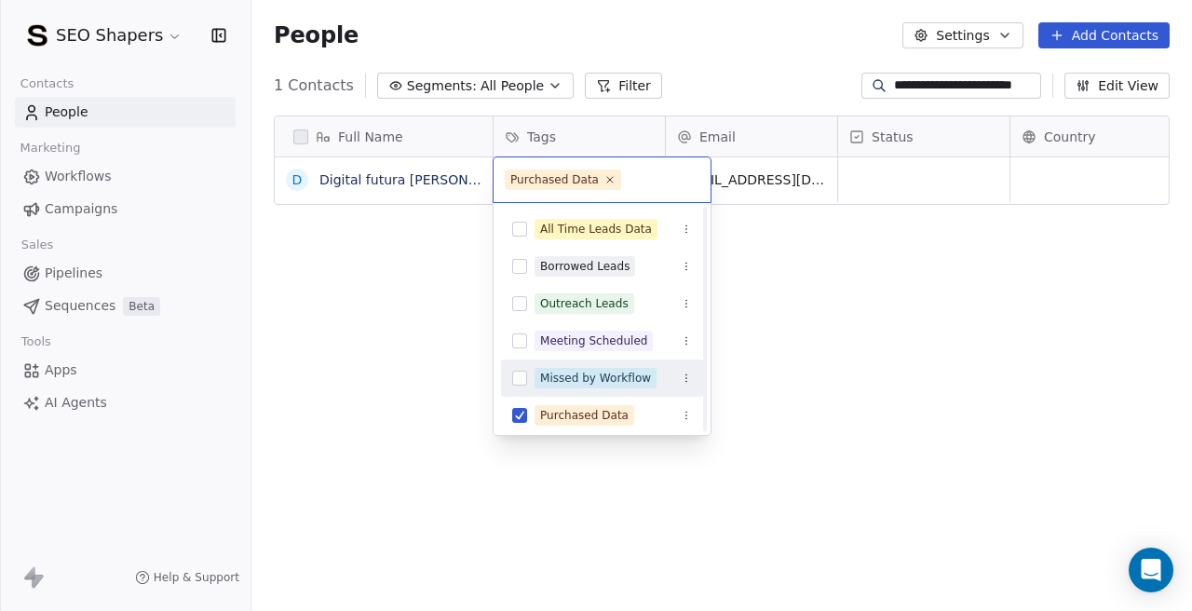
scroll to position [71, 0]
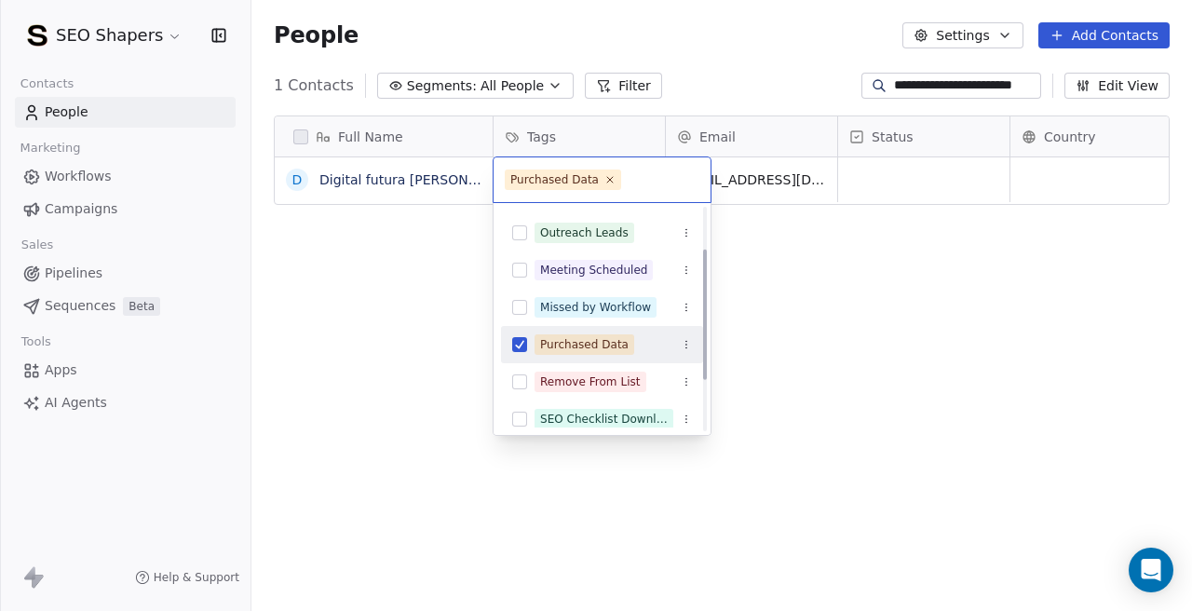
click at [530, 348] on div "Purchased Data" at bounding box center [602, 345] width 202 height 30
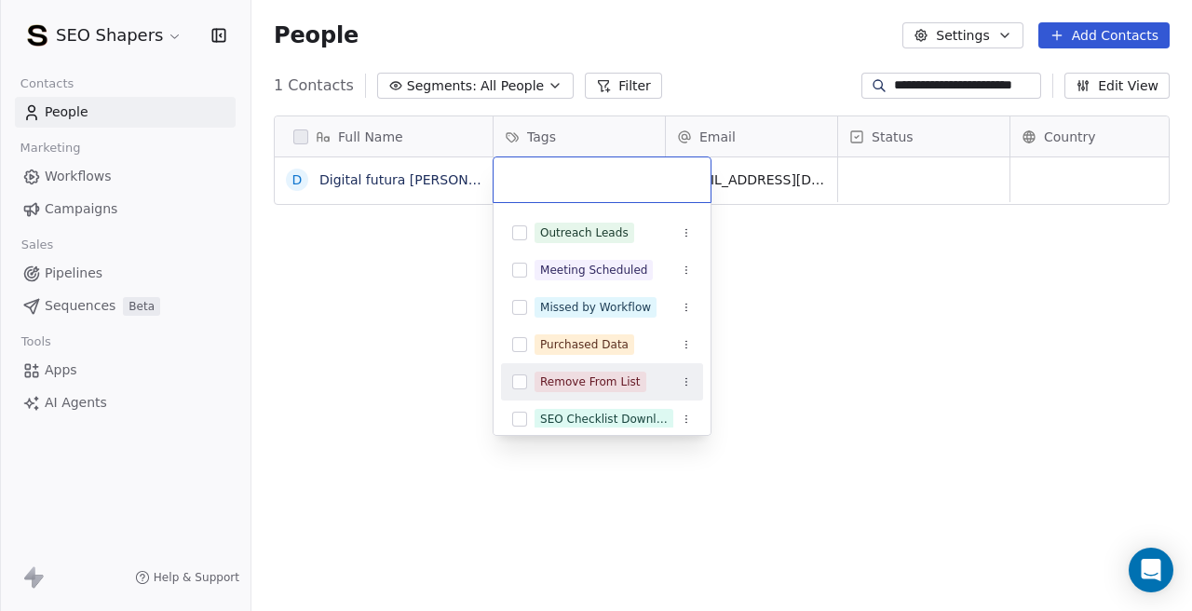
click at [523, 382] on button "Suggestions" at bounding box center [519, 381] width 15 height 15
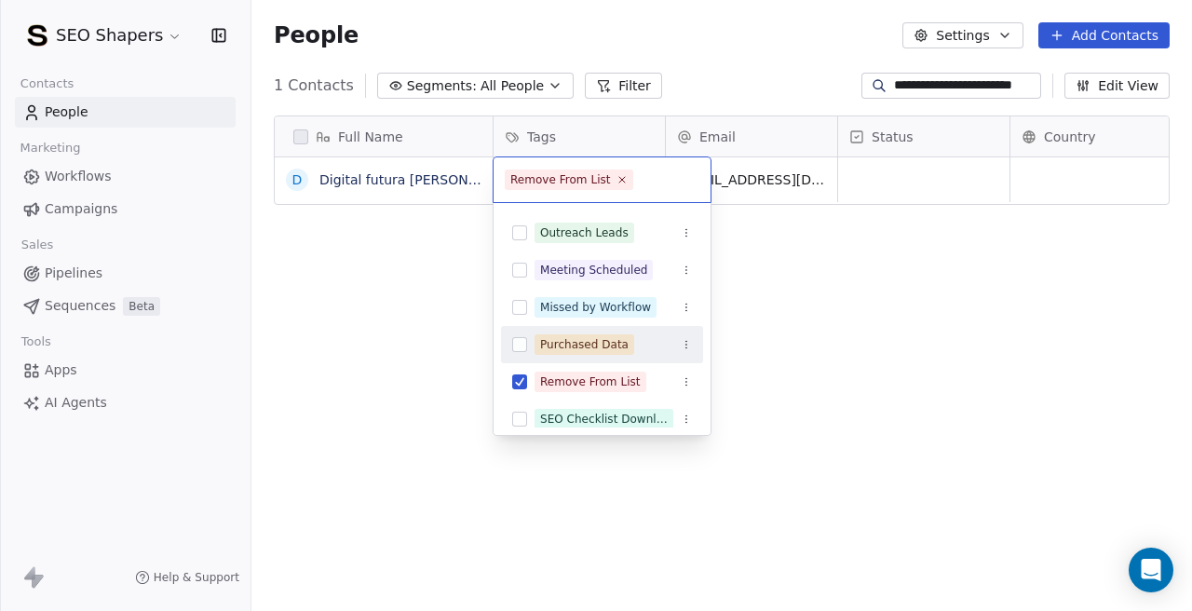
click at [907, 174] on html "**********" at bounding box center [596, 305] width 1192 height 611
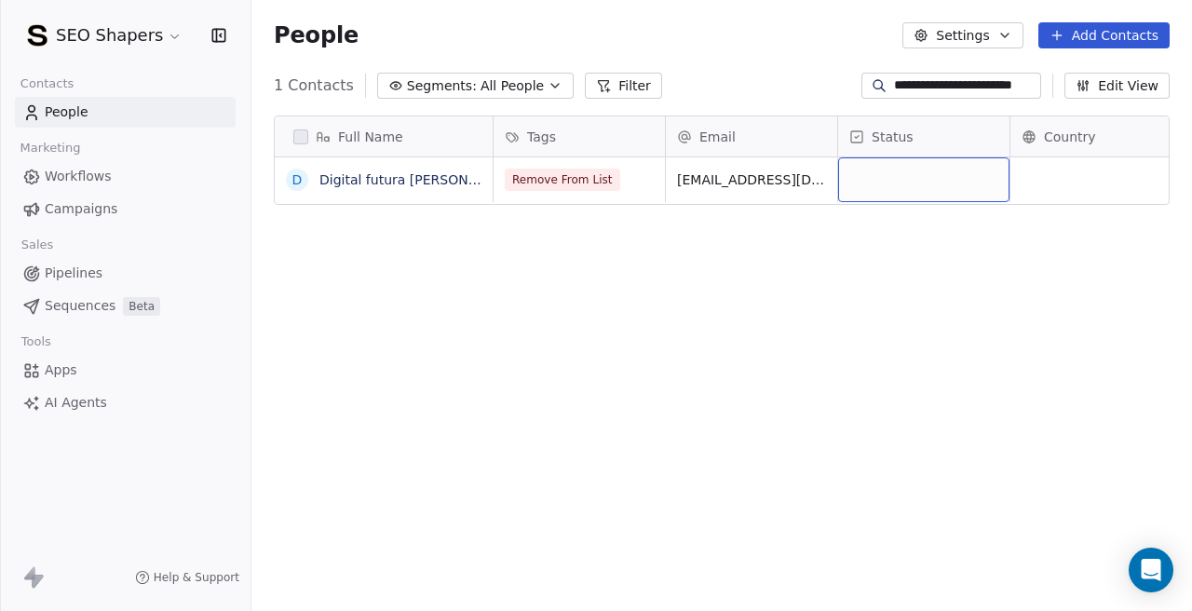
click at [907, 174] on div "grid" at bounding box center [923, 179] width 171 height 45
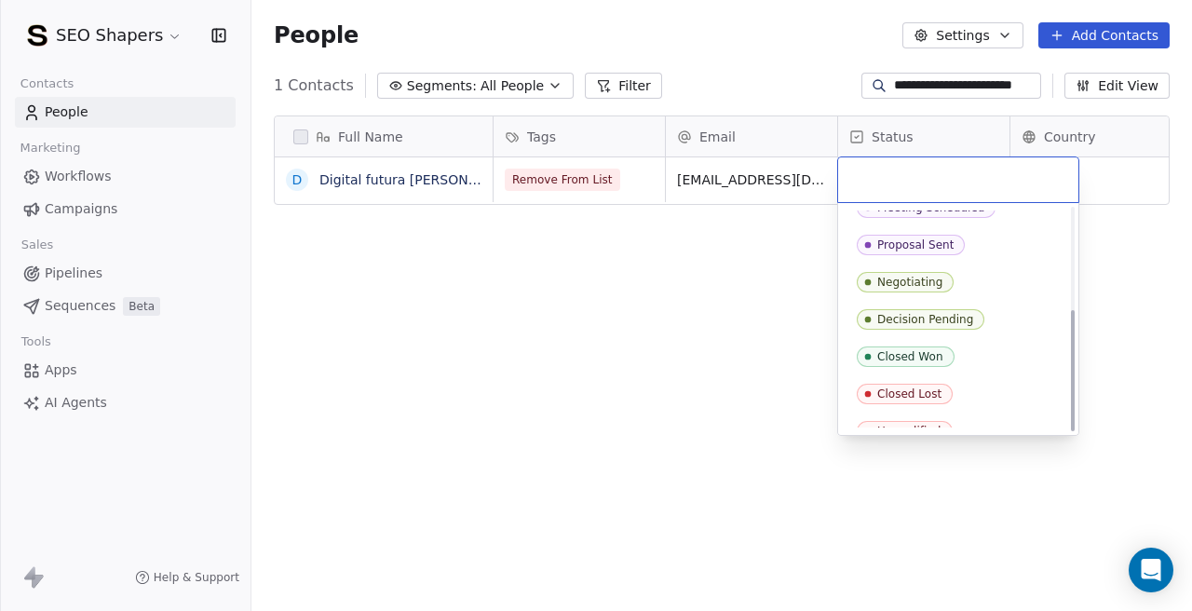
scroll to position [185, 0]
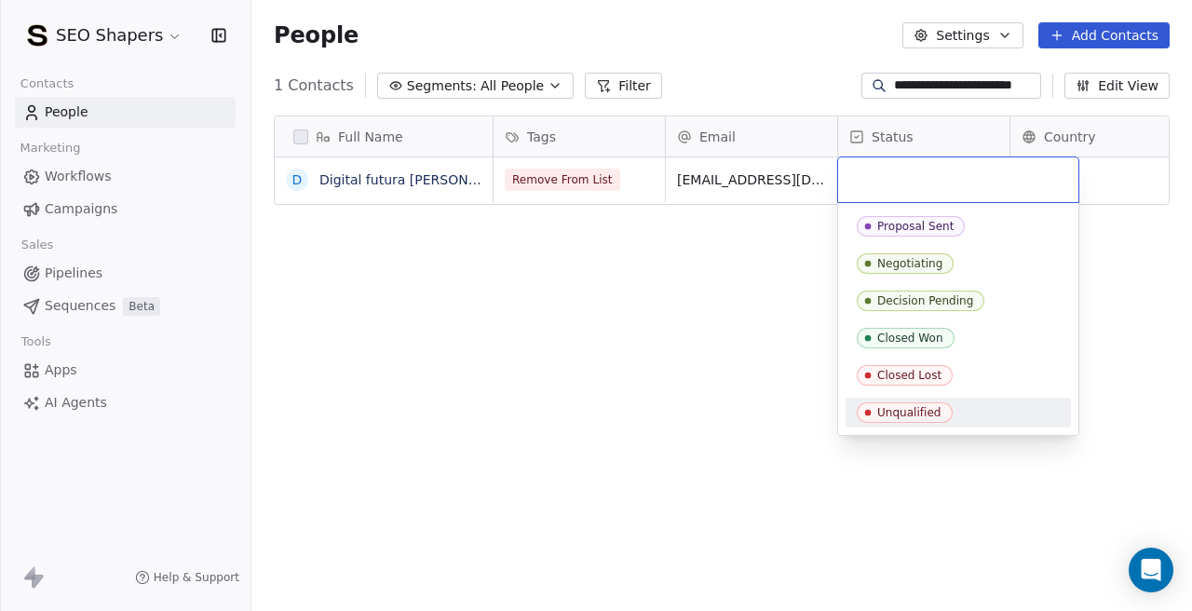
click at [917, 418] on div "Unqualified" at bounding box center [909, 412] width 64 height 13
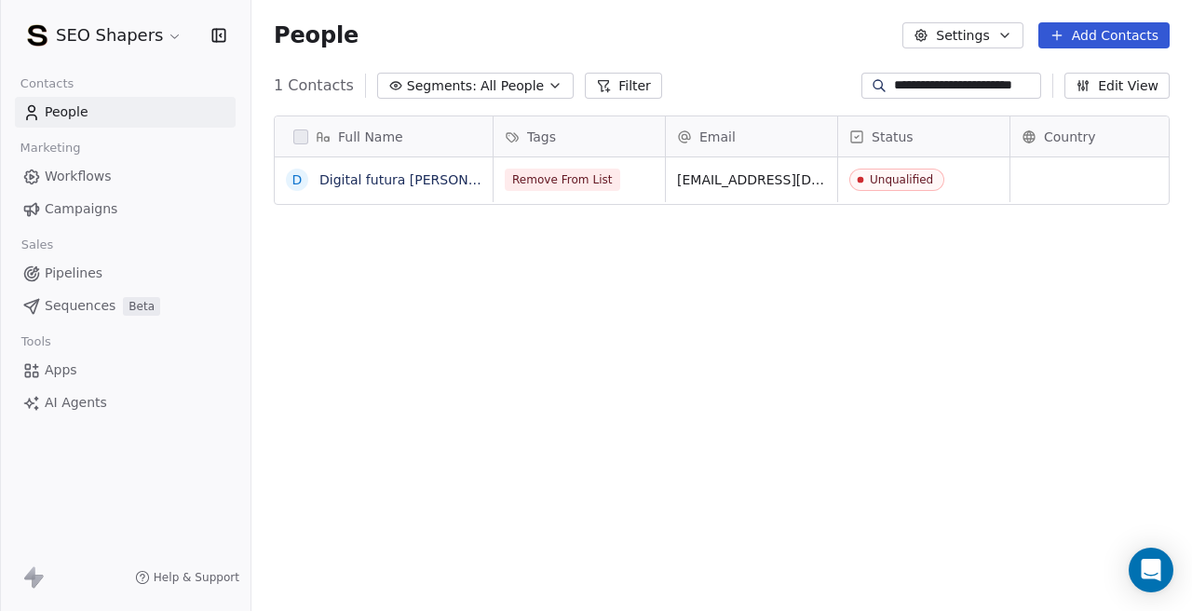
click at [894, 92] on div at bounding box center [879, 85] width 30 height 19
paste input
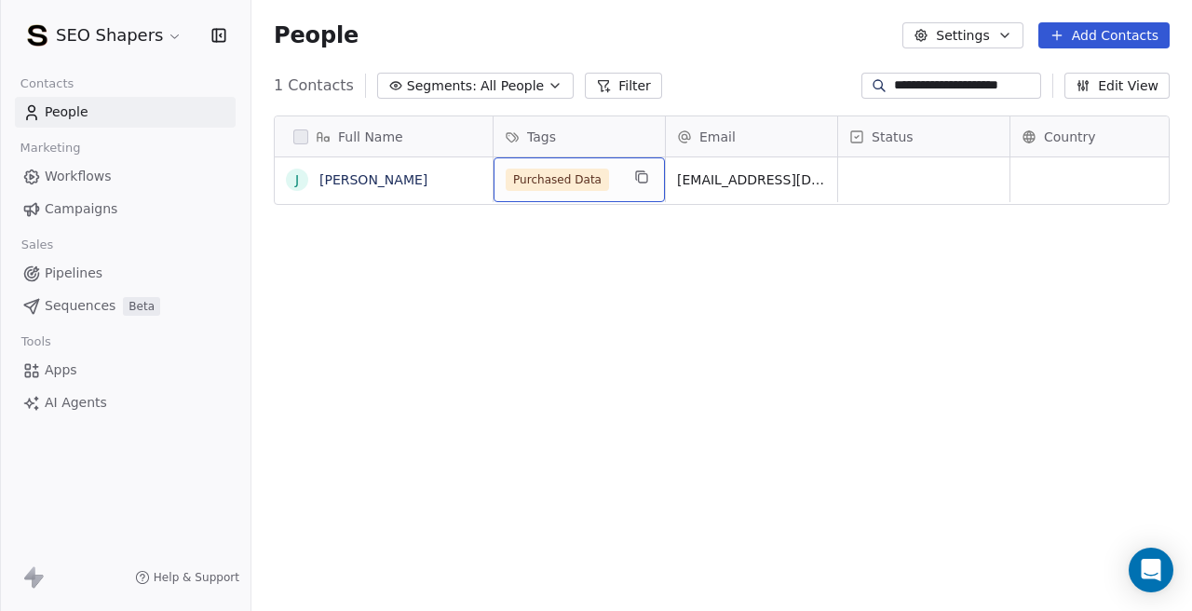
scroll to position [0, 0]
click at [569, 185] on span "Purchased Data" at bounding box center [557, 180] width 103 height 22
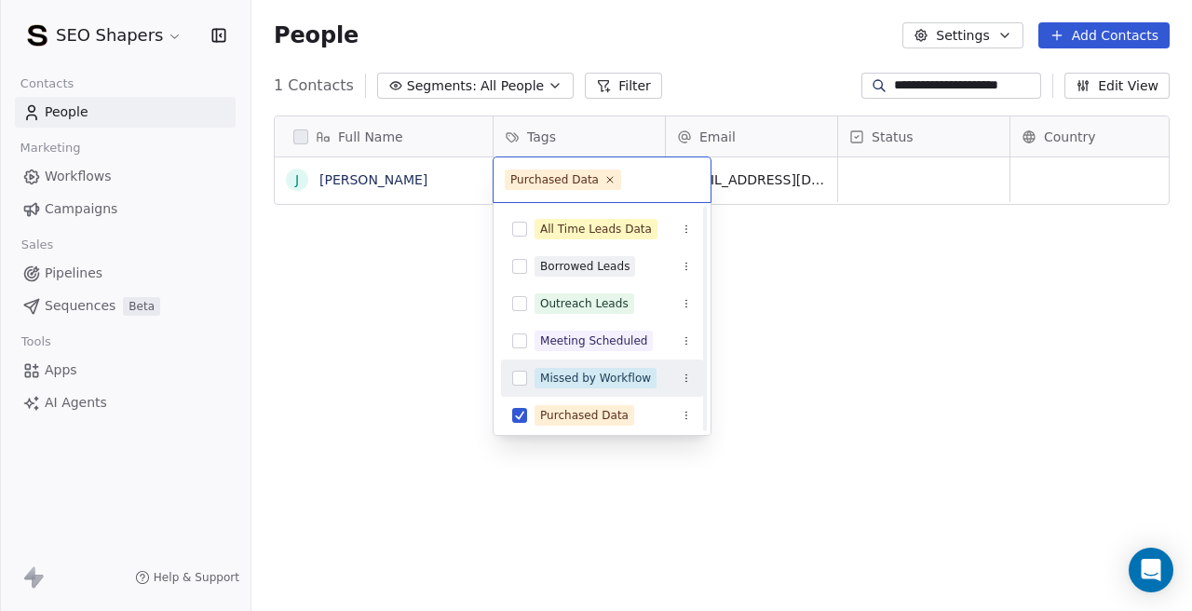
scroll to position [94, 0]
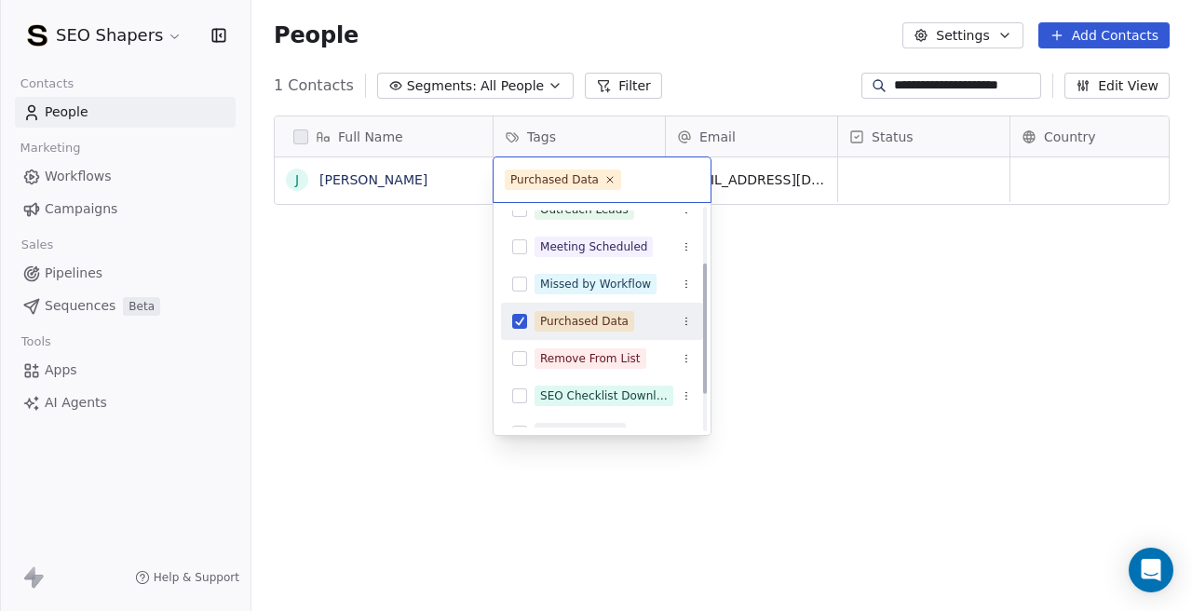
click at [525, 318] on button "Suggestions" at bounding box center [519, 321] width 15 height 15
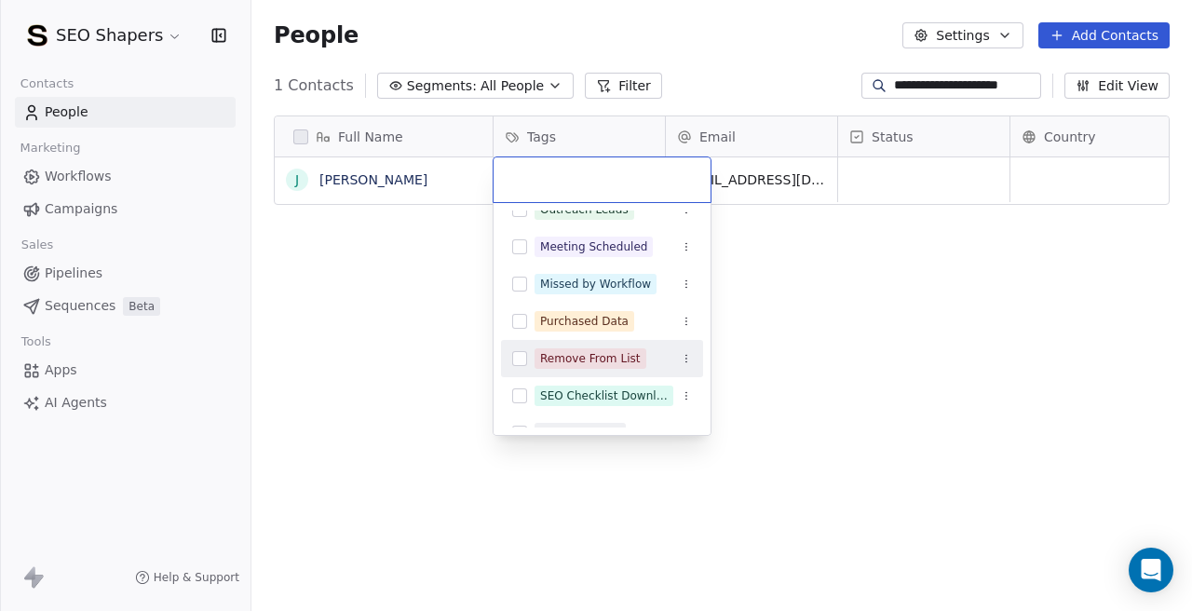
click at [525, 352] on button "Suggestions" at bounding box center [519, 358] width 15 height 15
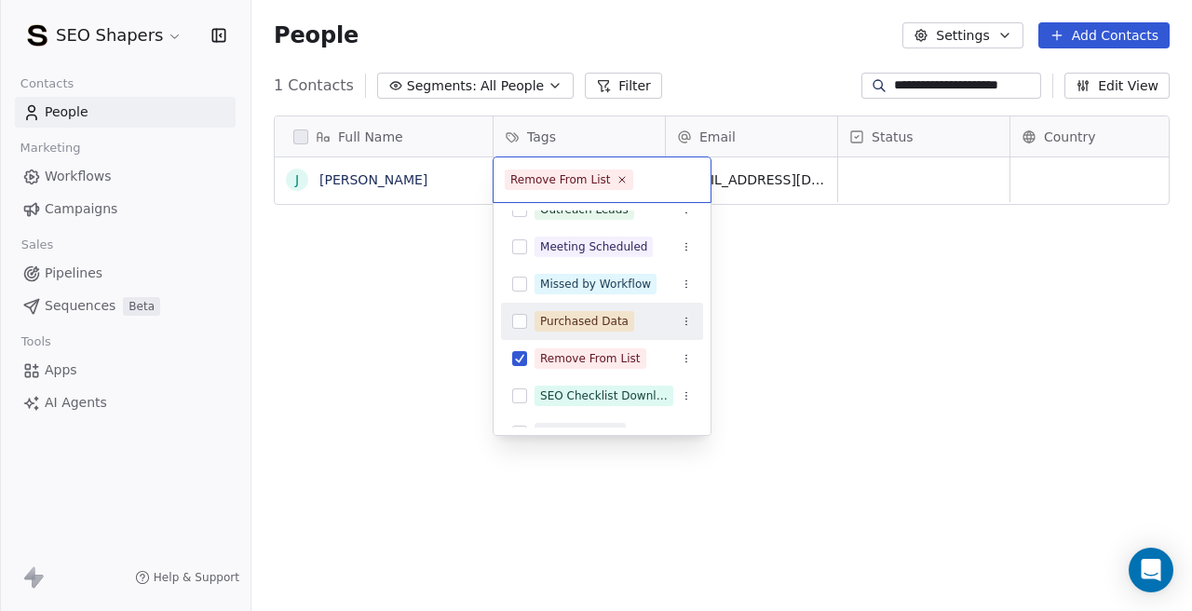
click at [867, 175] on html "**********" at bounding box center [596, 305] width 1192 height 611
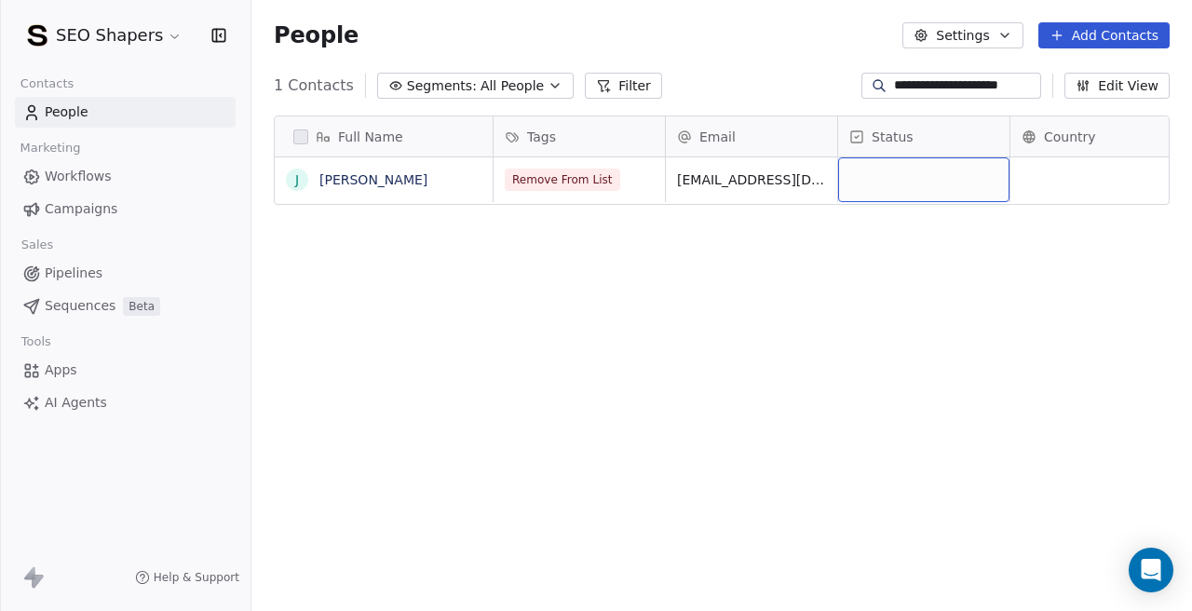
click at [867, 175] on div "grid" at bounding box center [923, 179] width 171 height 45
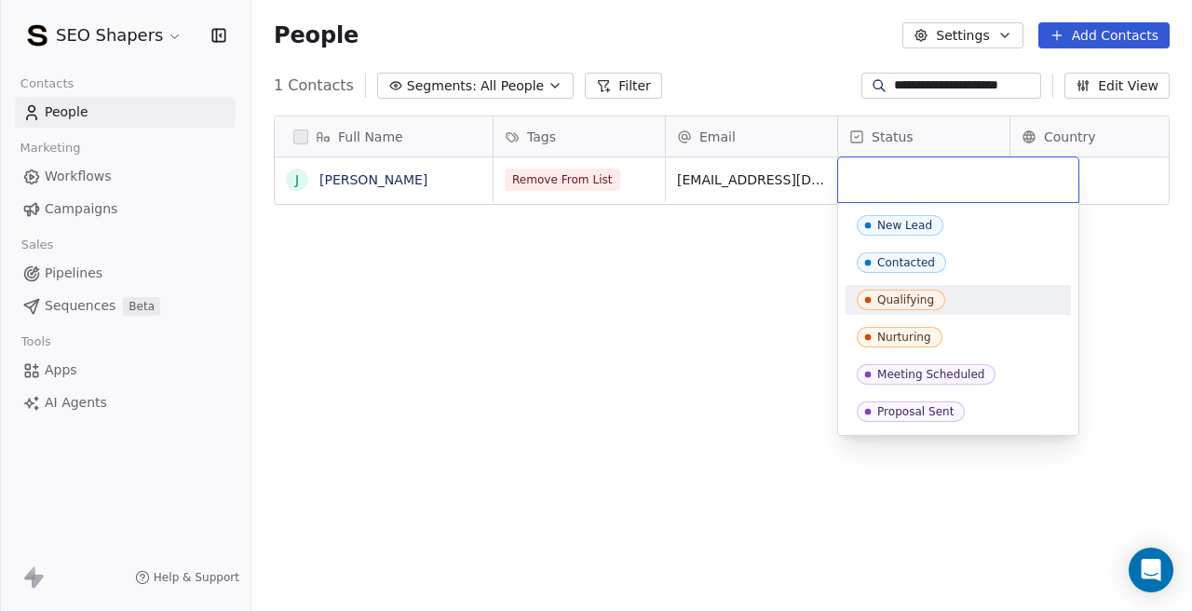
scroll to position [185, 0]
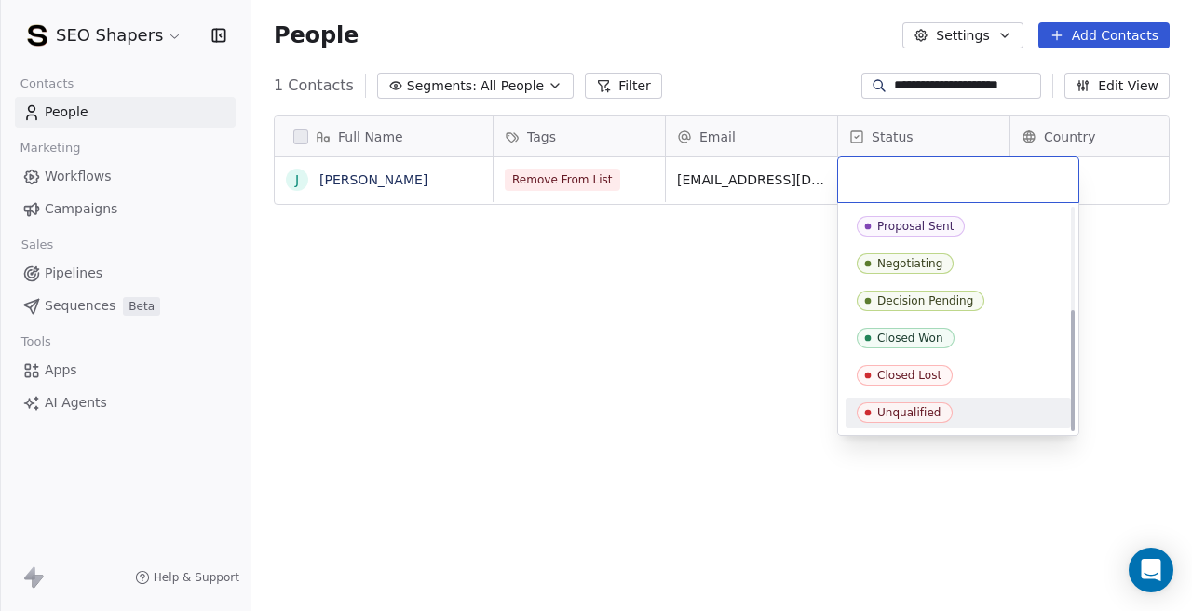
click at [882, 409] on div "Unqualified" at bounding box center [909, 412] width 64 height 13
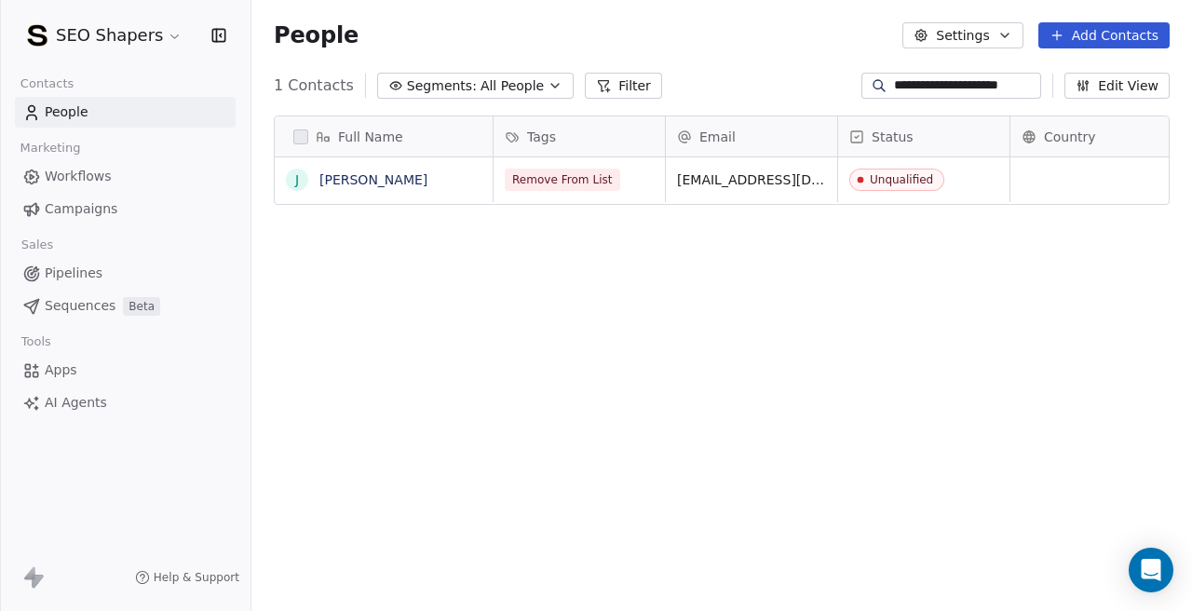
click at [633, 411] on div "Full Name [PERSON_NAME] Tags Email Status Country Company Website Remove From L…" at bounding box center [721, 369] width 940 height 537
click at [908, 93] on input "**********" at bounding box center [965, 85] width 143 height 19
paste input
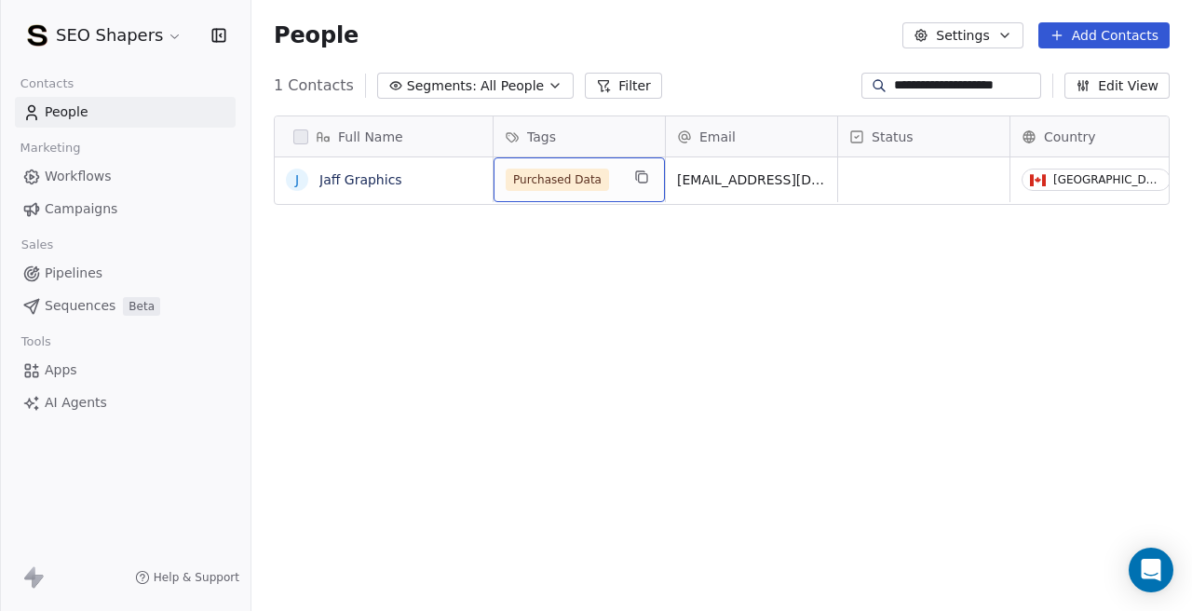
click at [609, 182] on div "Purchased Data" at bounding box center [563, 180] width 114 height 22
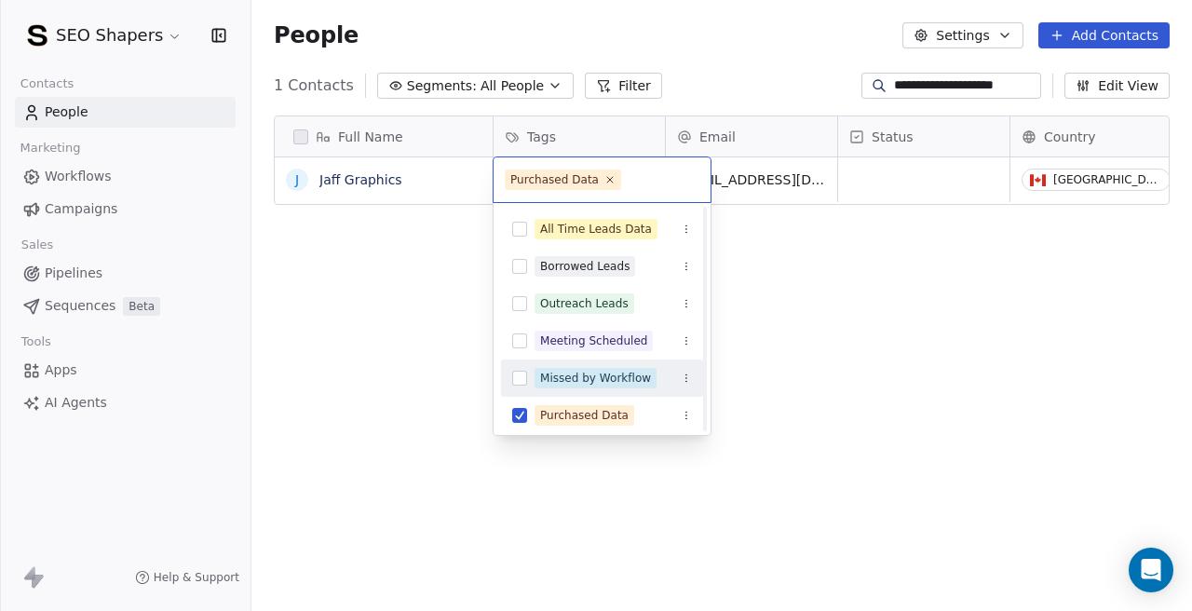
scroll to position [61, 0]
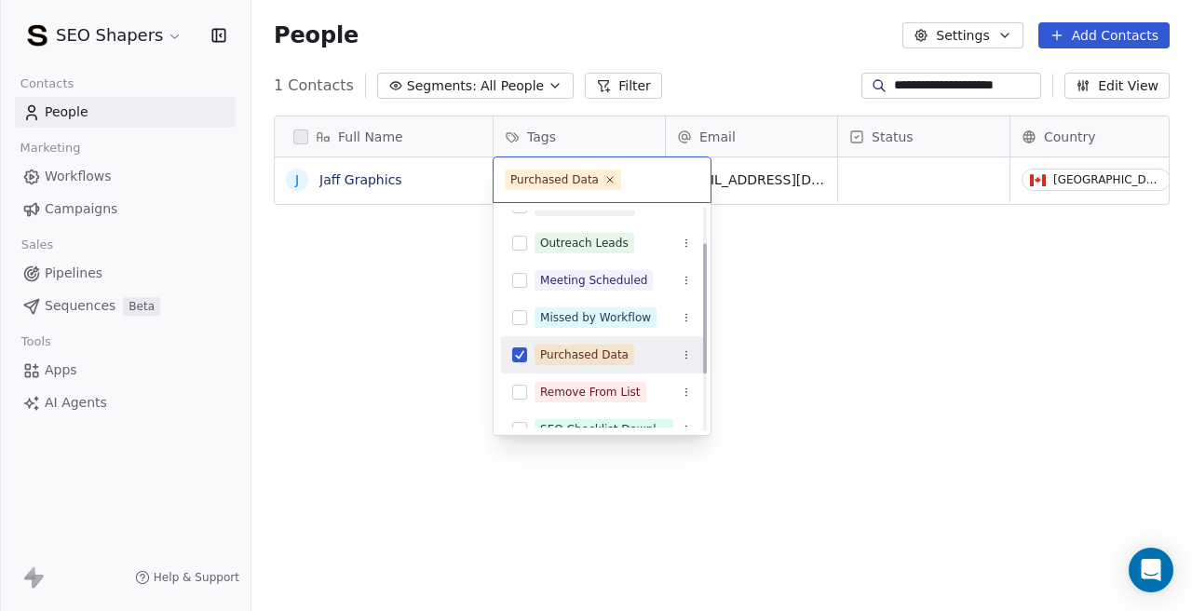
click at [526, 367] on div "Purchased Data" at bounding box center [602, 355] width 202 height 30
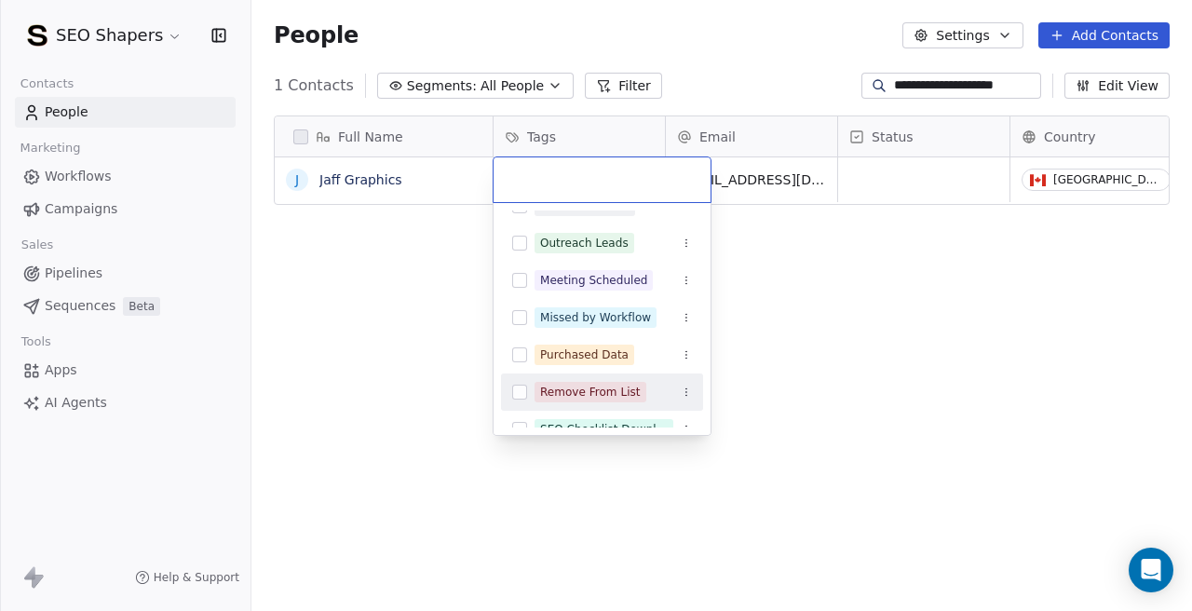
click at [525, 380] on div "Remove From List" at bounding box center [602, 392] width 202 height 30
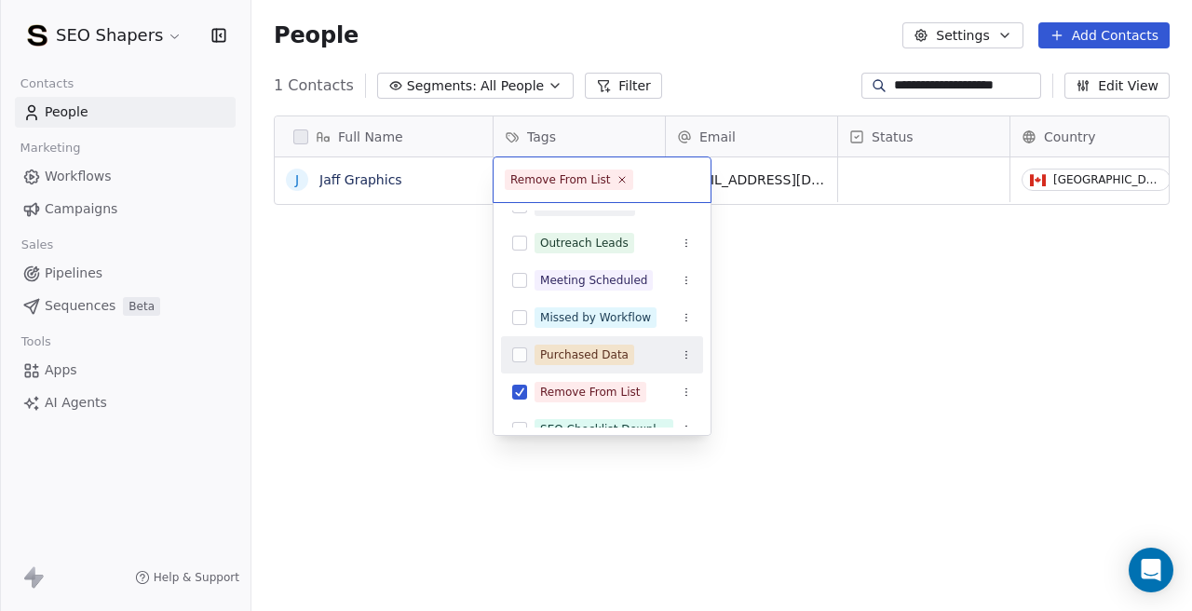
click at [882, 172] on html "**********" at bounding box center [596, 305] width 1192 height 611
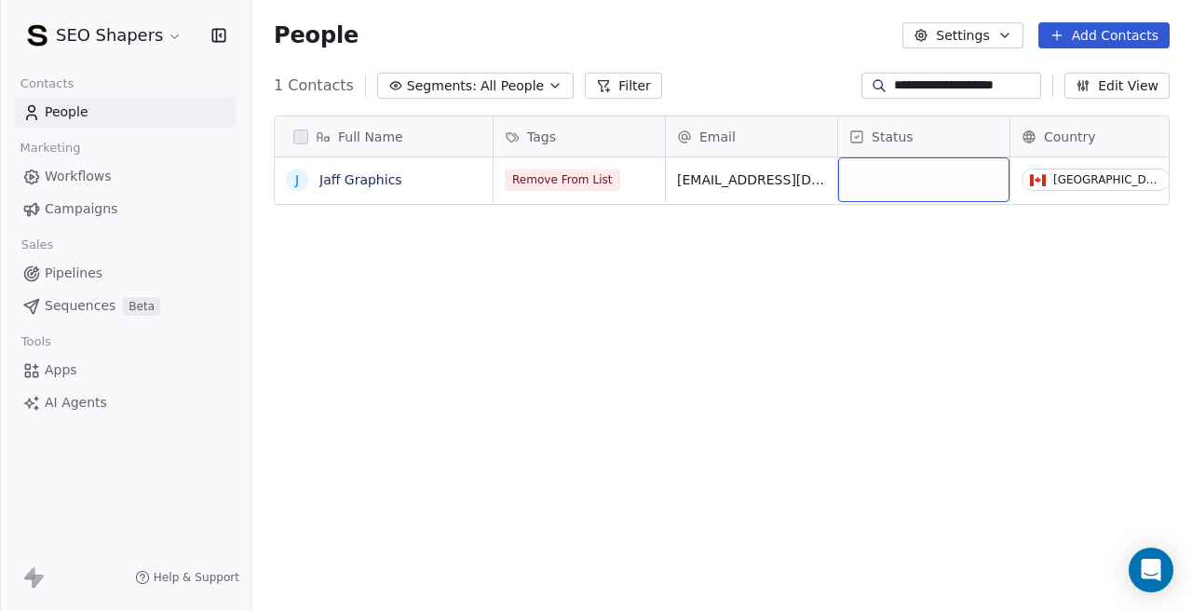
click at [882, 172] on div "grid" at bounding box center [923, 179] width 171 height 45
click at [912, 180] on div "grid" at bounding box center [923, 179] width 171 height 45
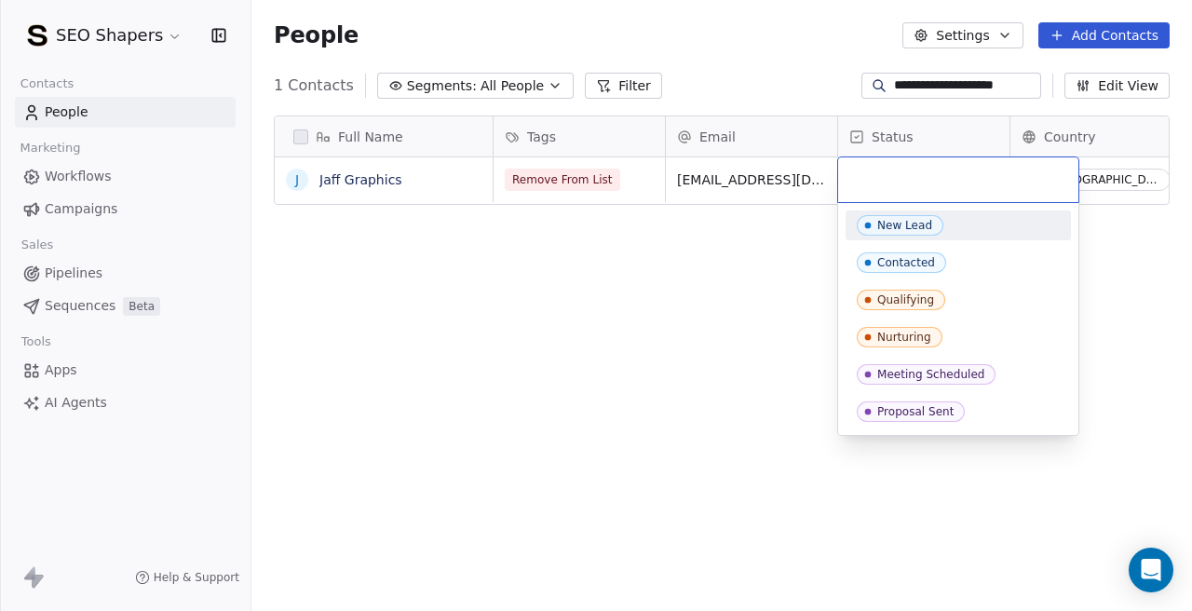
click at [912, 180] on input "text" at bounding box center [958, 179] width 218 height 20
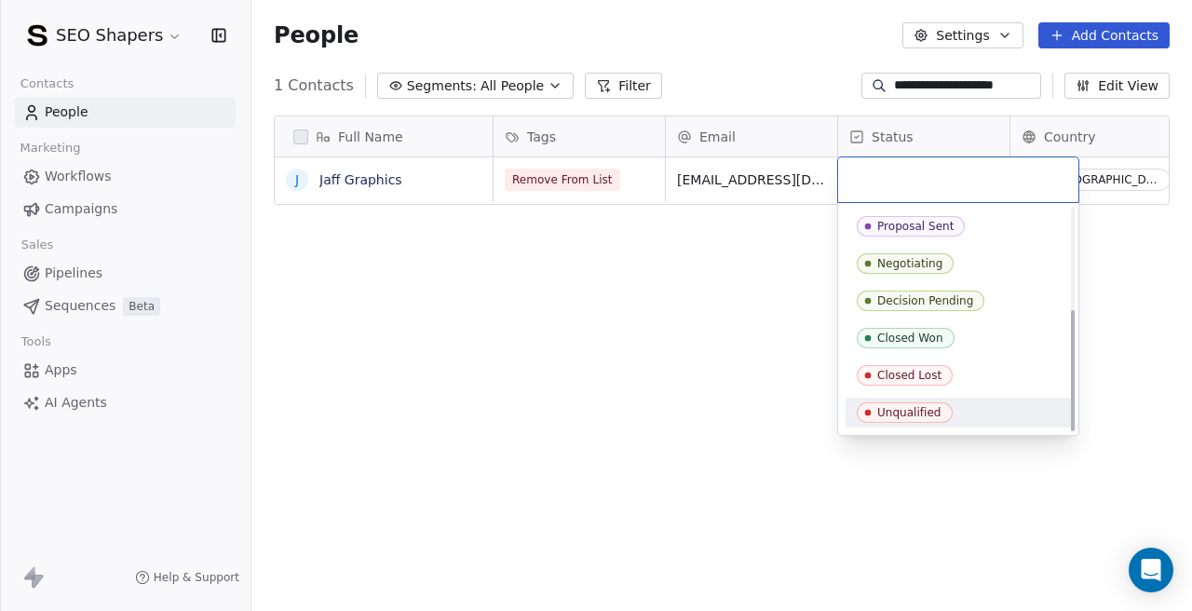
click at [903, 409] on div "Unqualified" at bounding box center [909, 412] width 64 height 13
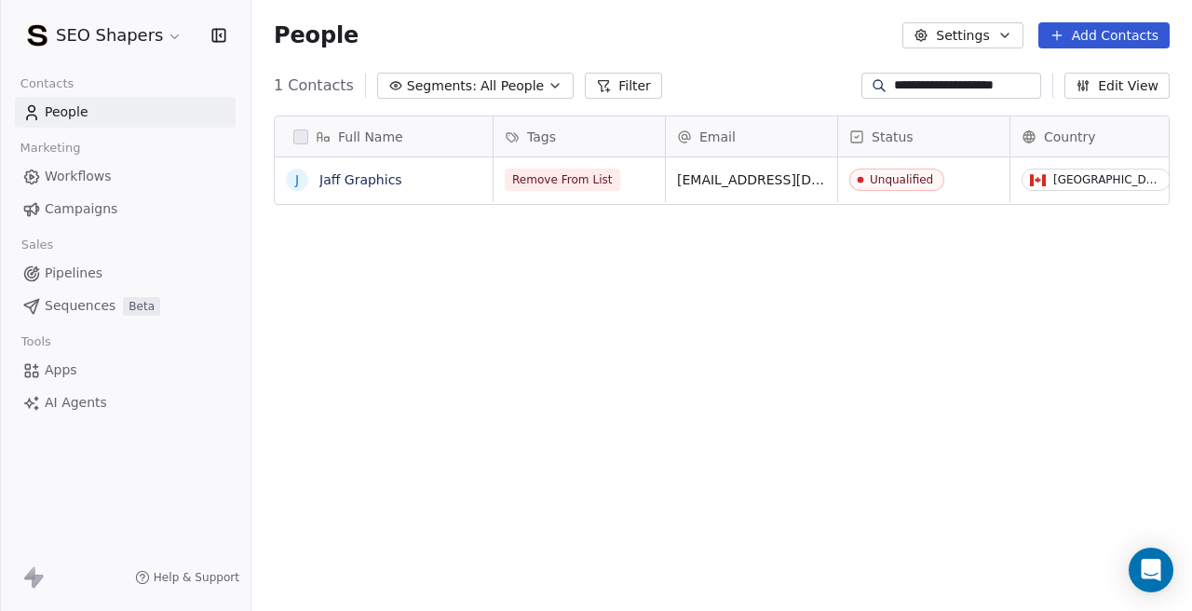
click at [939, 84] on input "**********" at bounding box center [965, 85] width 143 height 19
paste input "**********"
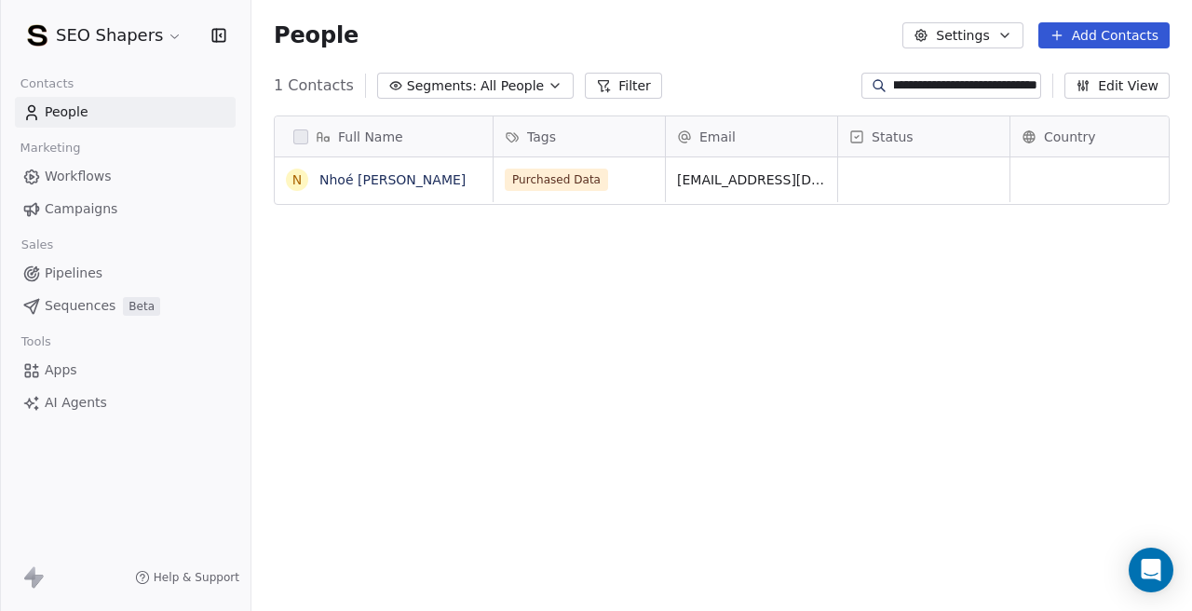
scroll to position [0, 0]
click at [631, 172] on button "grid" at bounding box center [641, 177] width 22 height 22
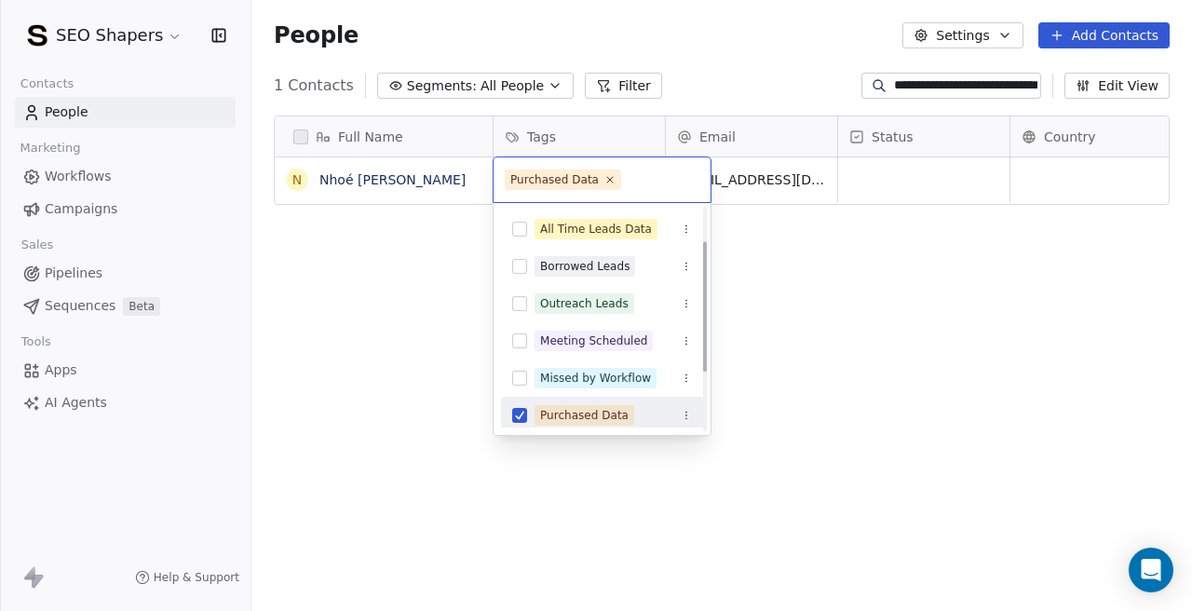
scroll to position [62, 0]
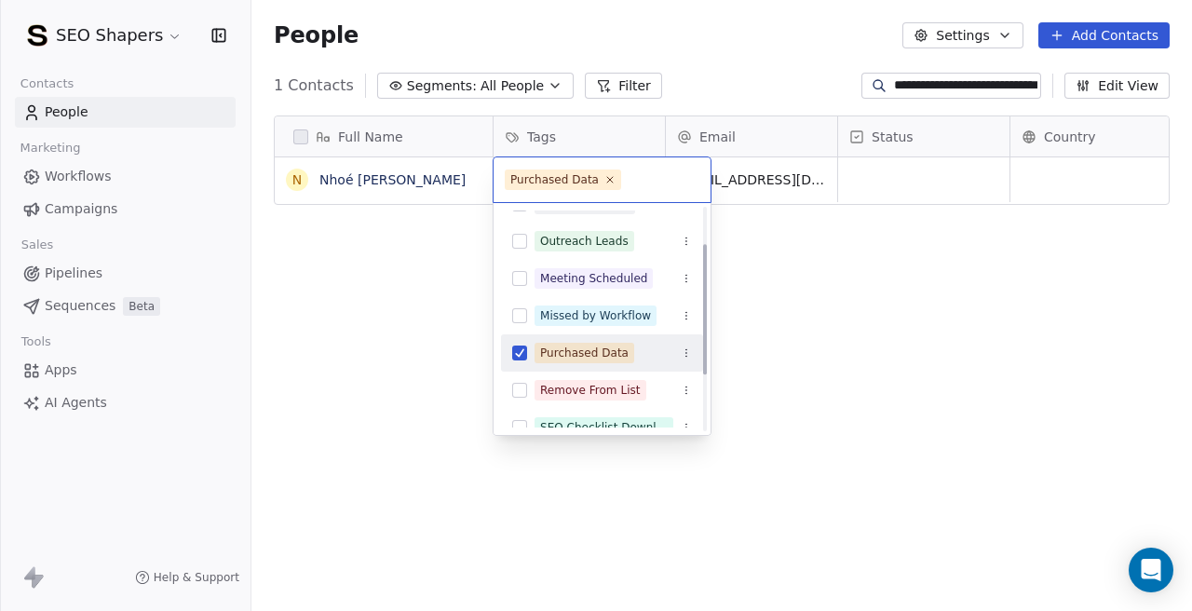
click at [515, 350] on button "Suggestions" at bounding box center [519, 352] width 15 height 15
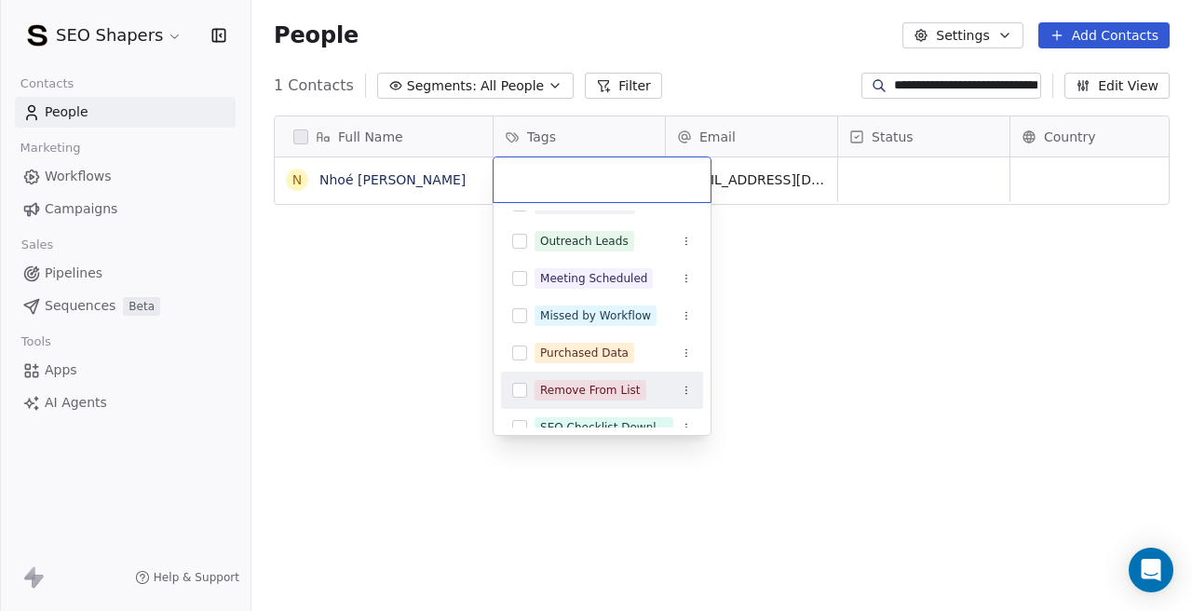
click at [522, 387] on button "Suggestions" at bounding box center [519, 390] width 15 height 15
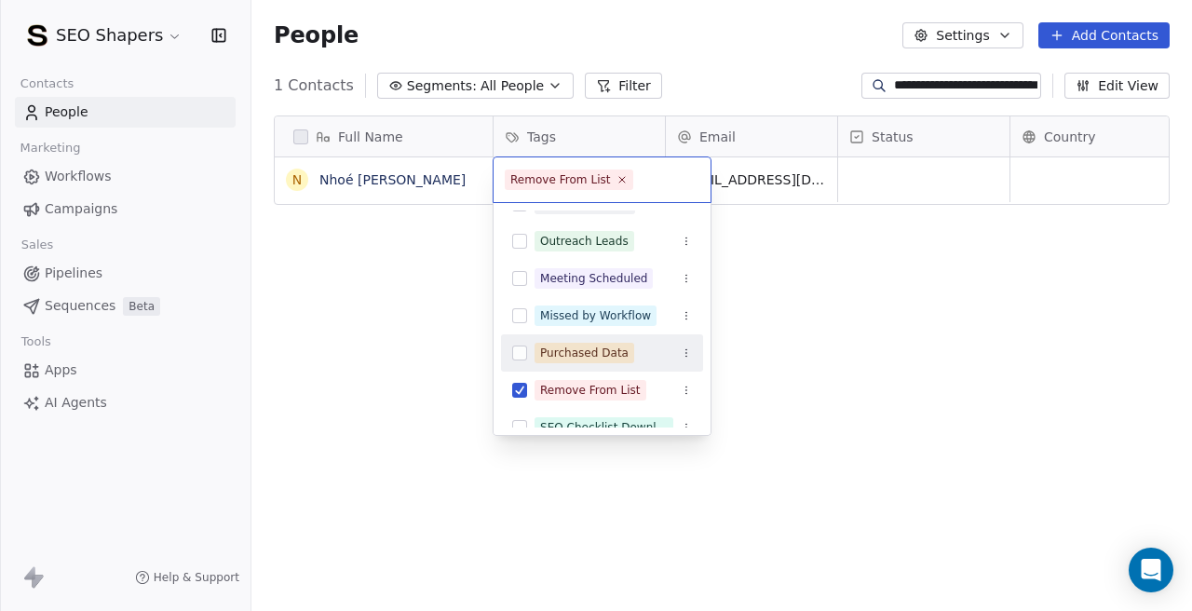
click at [853, 296] on html "**********" at bounding box center [596, 305] width 1192 height 611
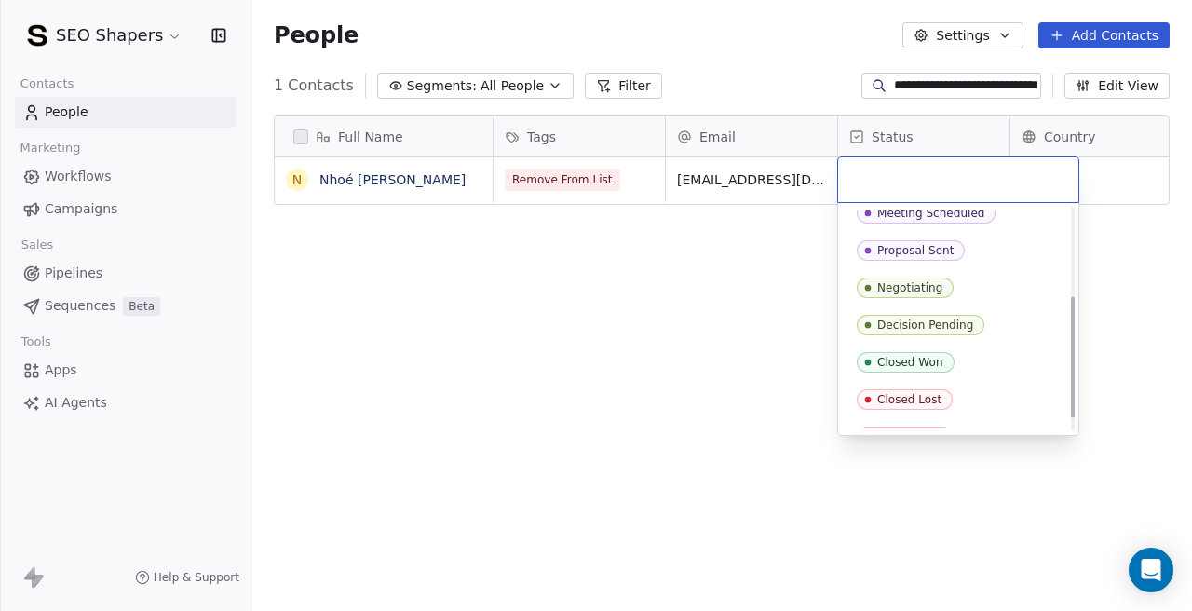
scroll to position [185, 0]
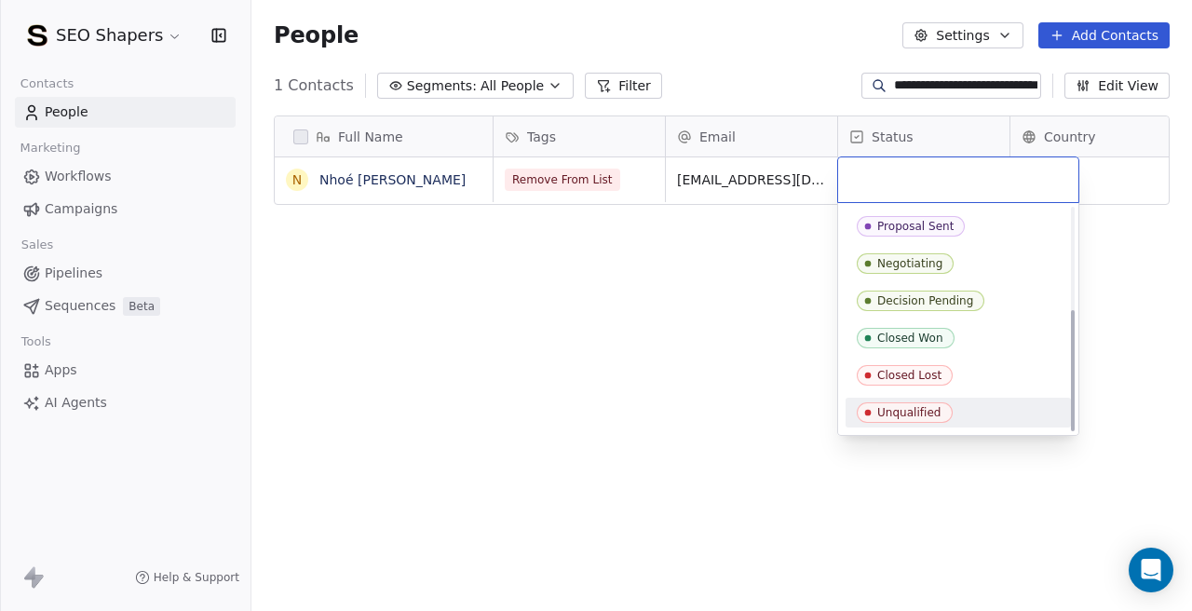
click at [883, 412] on div "Unqualified" at bounding box center [909, 412] width 64 height 13
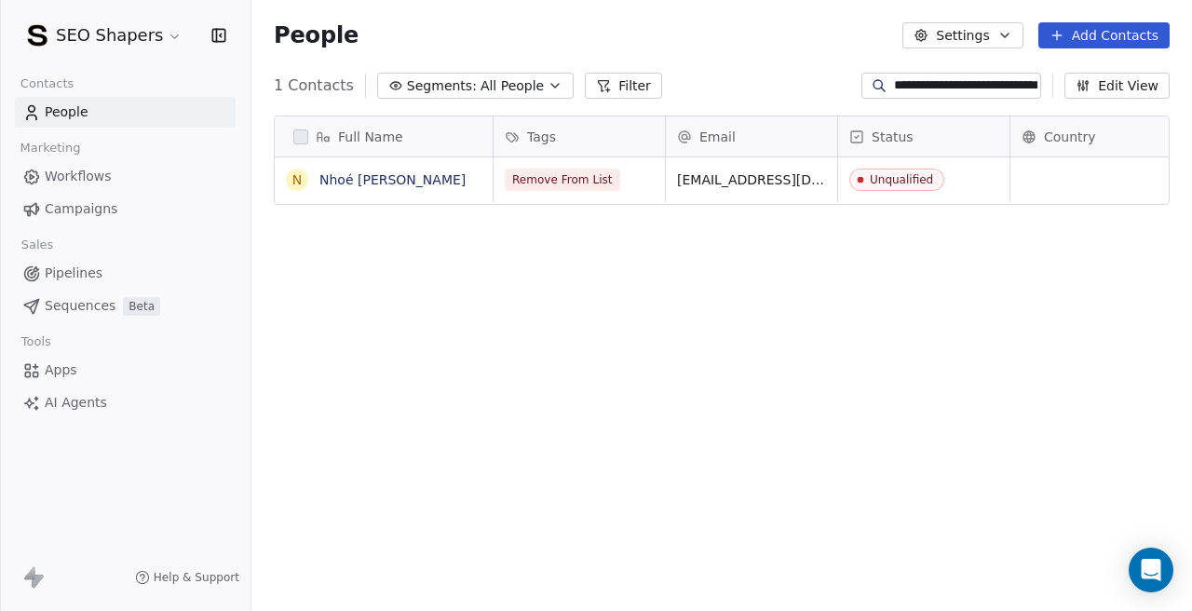
click at [924, 94] on input "**********" at bounding box center [965, 85] width 143 height 19
paste input
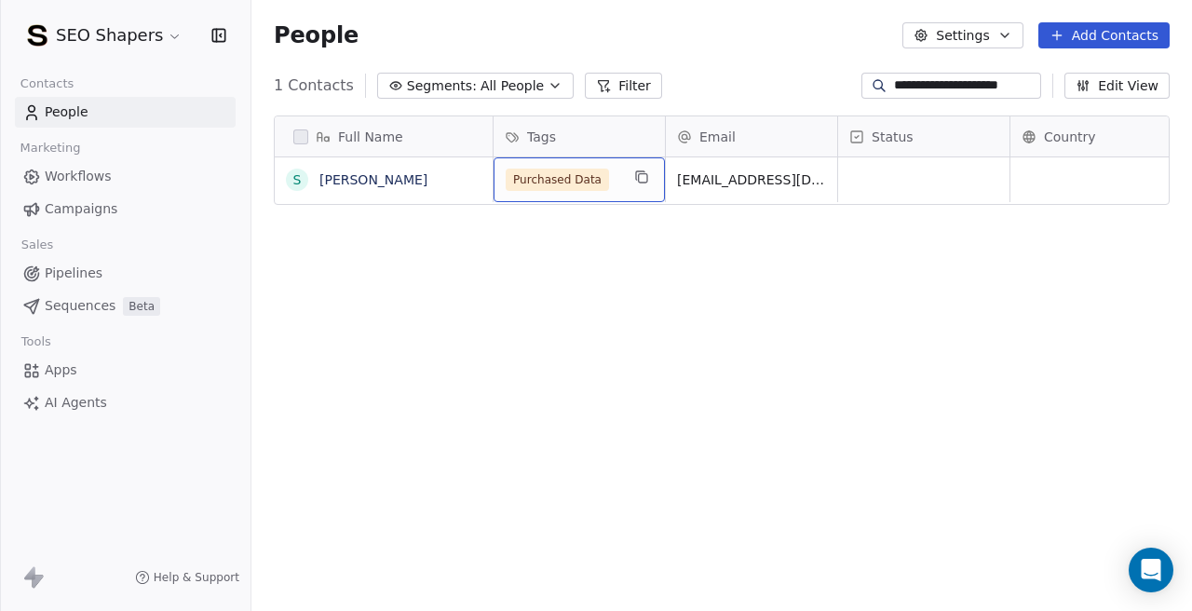
click at [585, 172] on span "Purchased Data" at bounding box center [557, 180] width 103 height 22
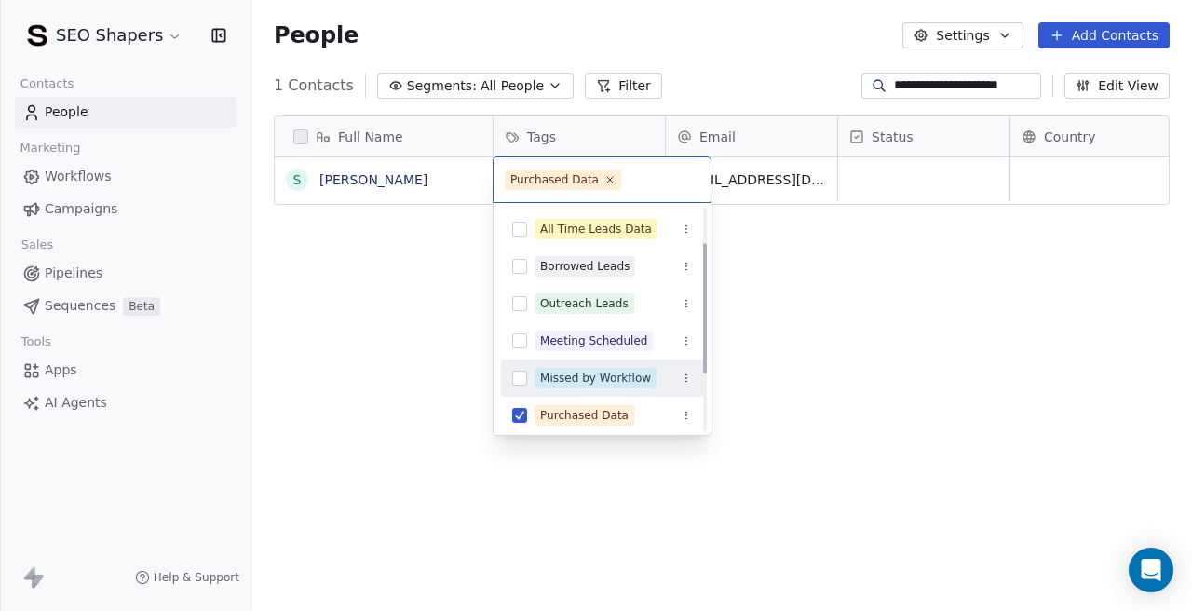
scroll to position [72, 0]
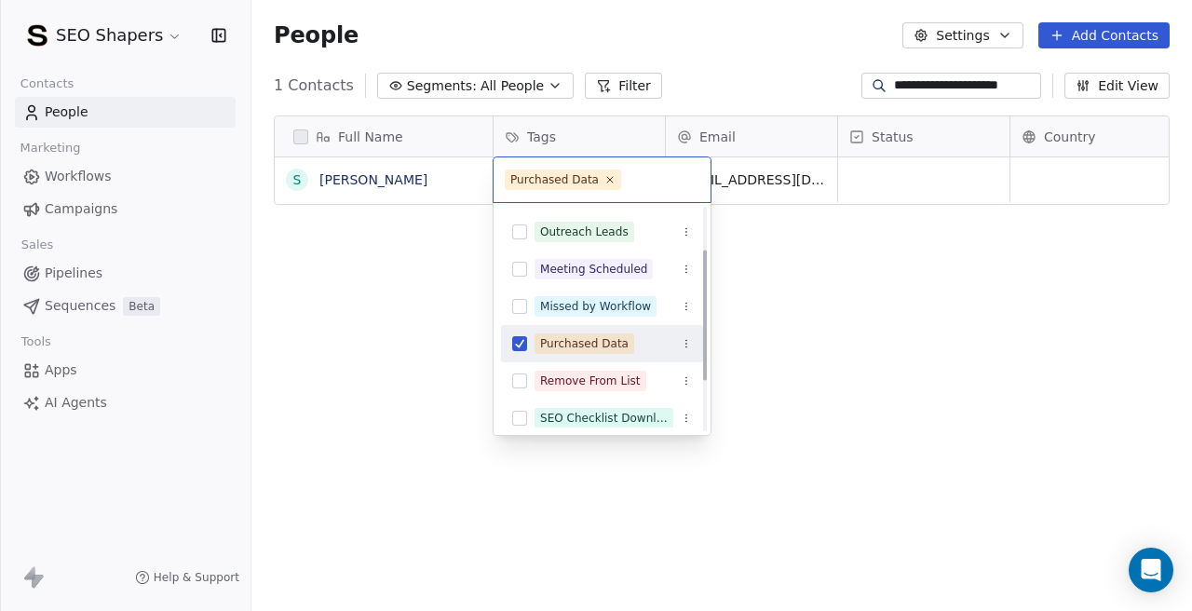
click at [514, 340] on button "Suggestions" at bounding box center [519, 343] width 15 height 15
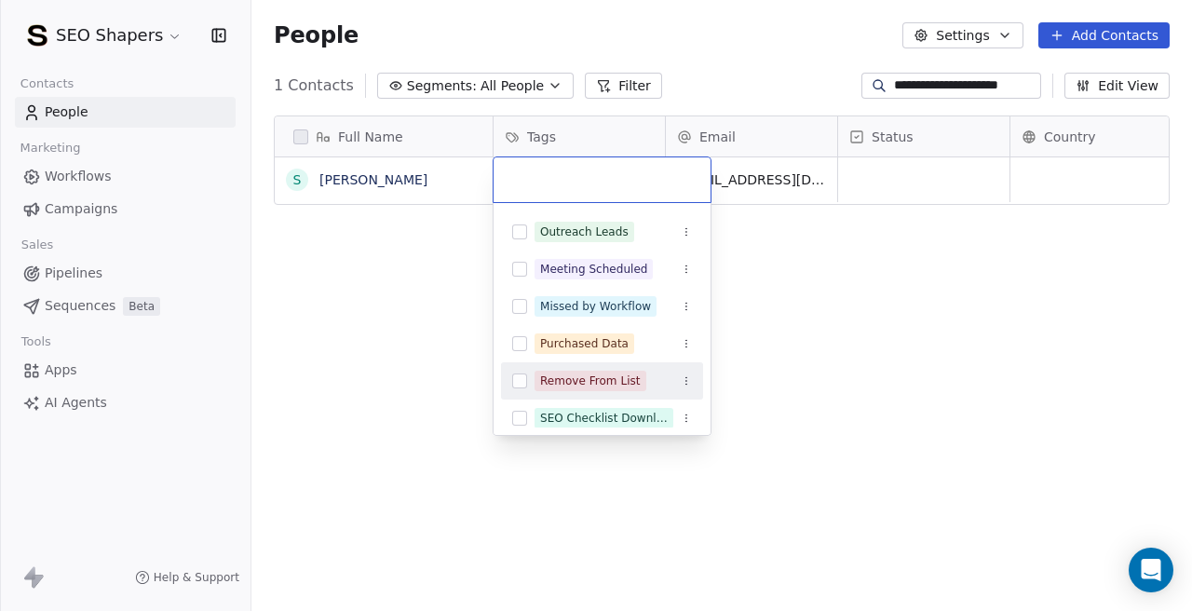
click at [516, 373] on button "Suggestions" at bounding box center [519, 380] width 15 height 15
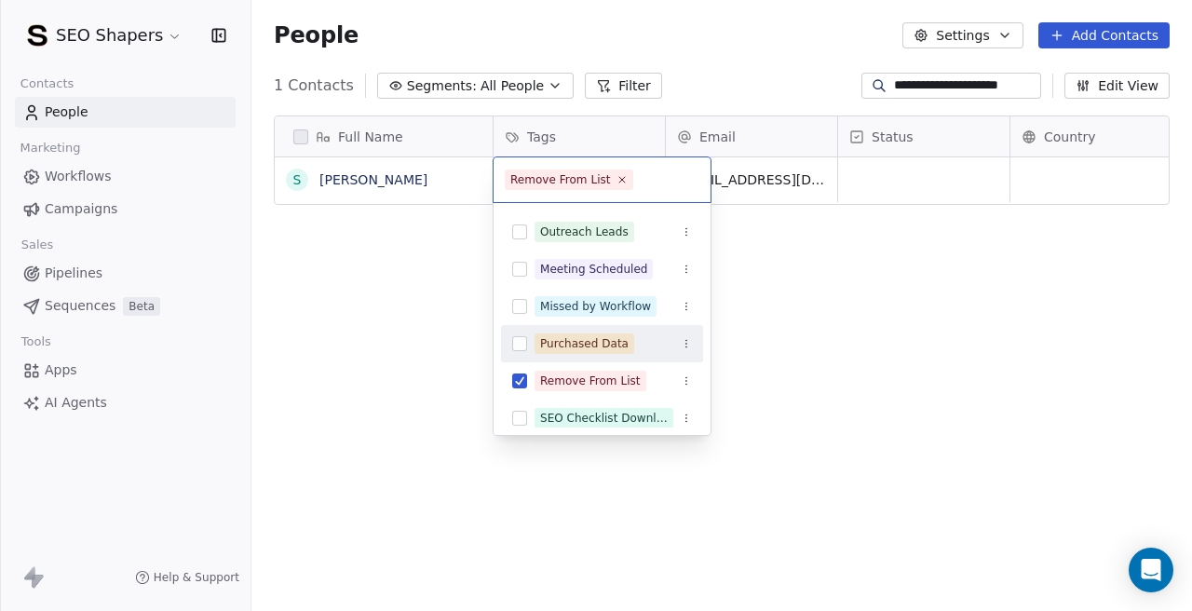
click at [873, 173] on html "**********" at bounding box center [596, 305] width 1192 height 611
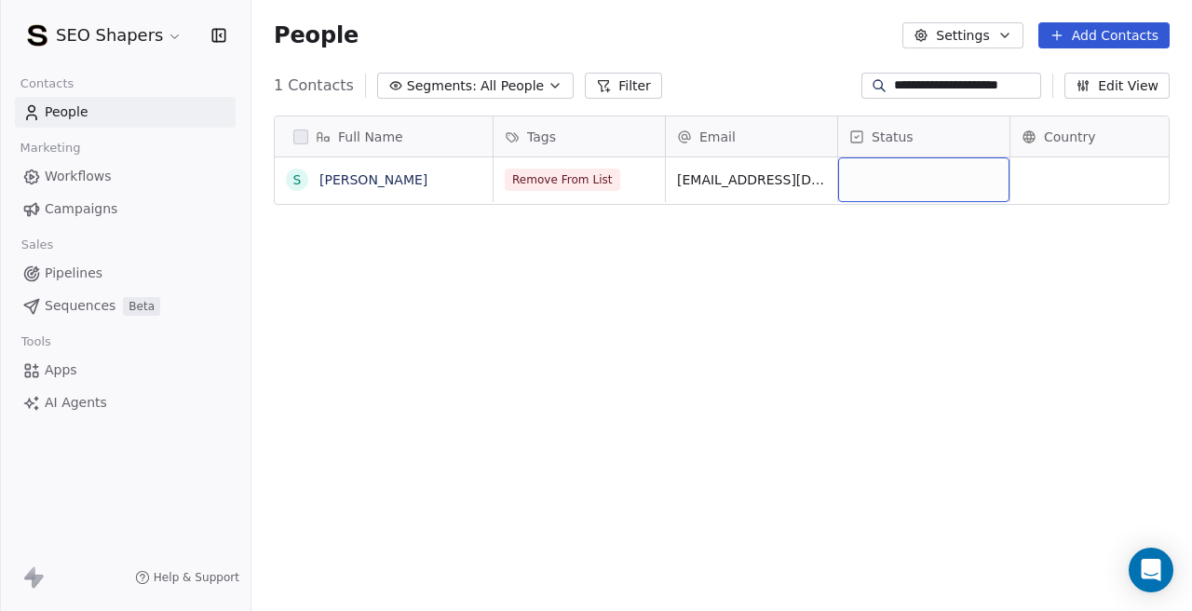
click at [873, 173] on div "grid" at bounding box center [923, 179] width 171 height 45
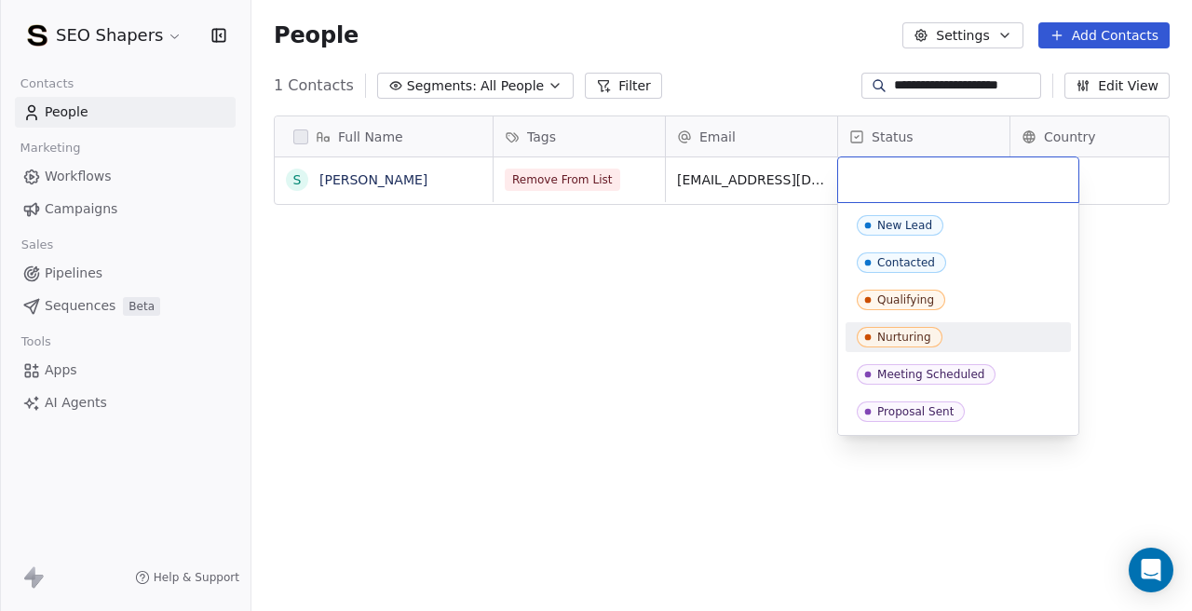
scroll to position [185, 0]
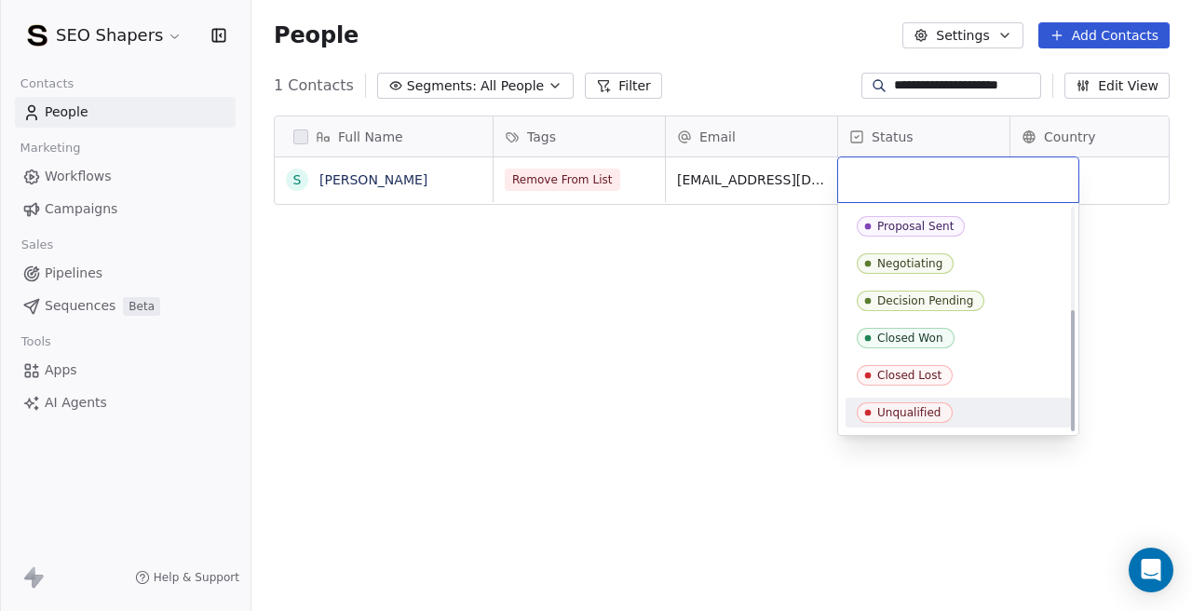
click at [885, 408] on div "Unqualified" at bounding box center [909, 412] width 64 height 13
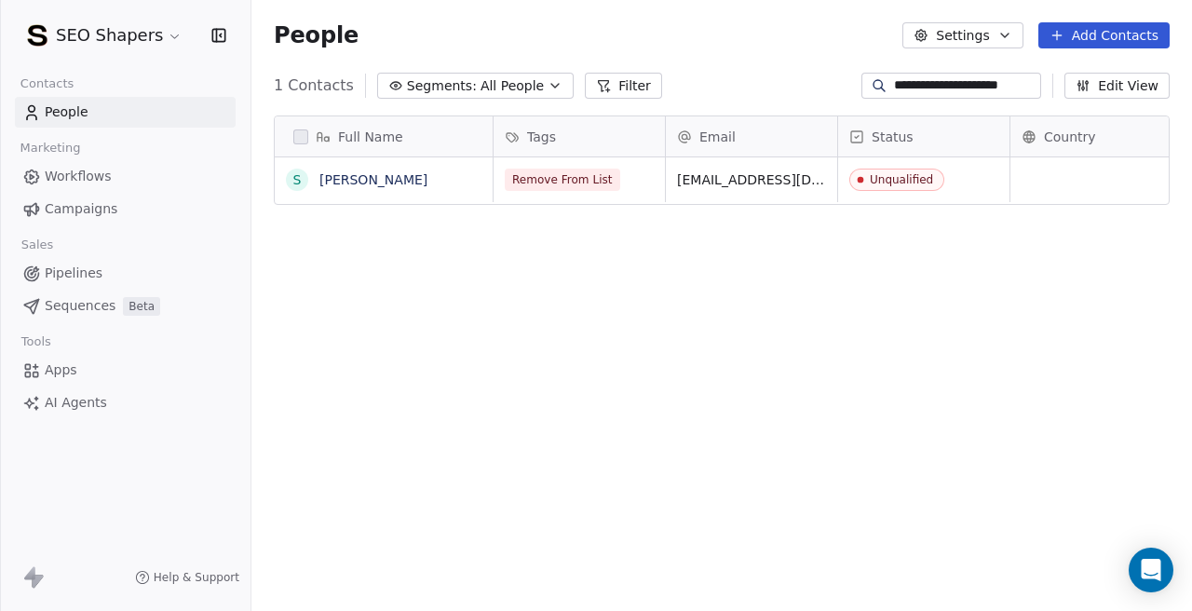
click at [954, 88] on input "**********" at bounding box center [965, 85] width 143 height 19
paste input "*********"
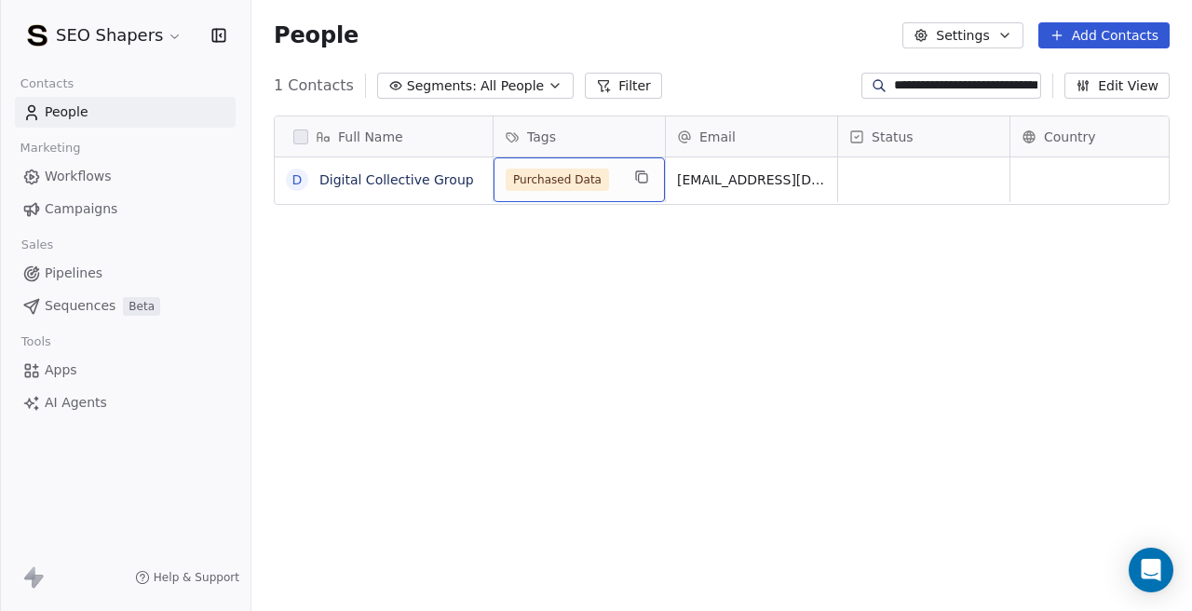
click at [574, 185] on span "Purchased Data" at bounding box center [557, 180] width 103 height 22
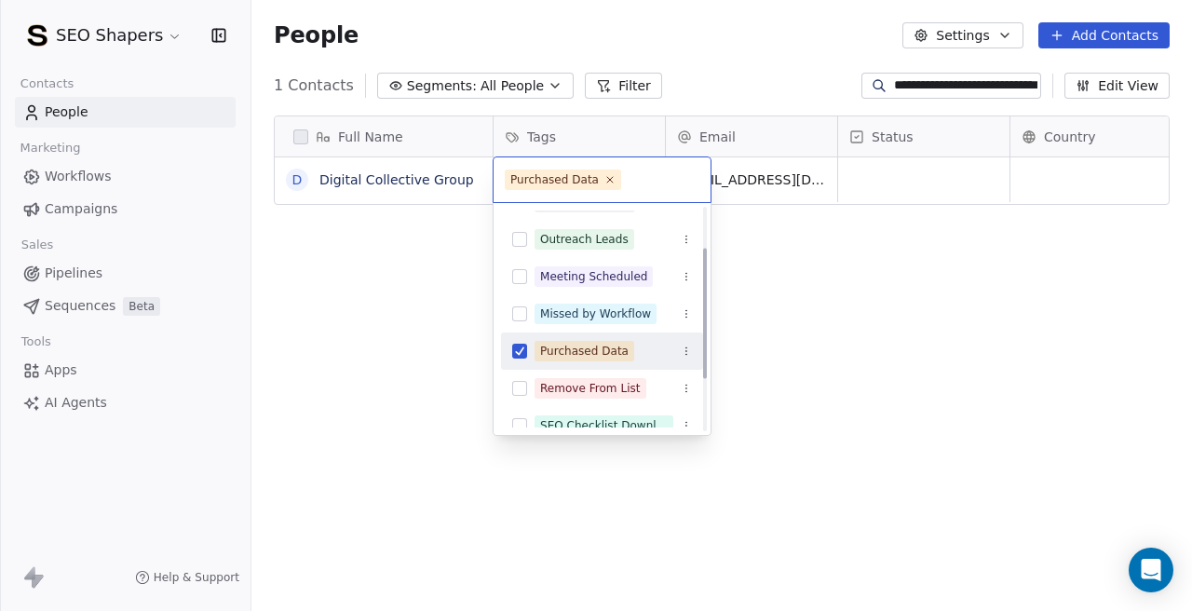
scroll to position [70, 0]
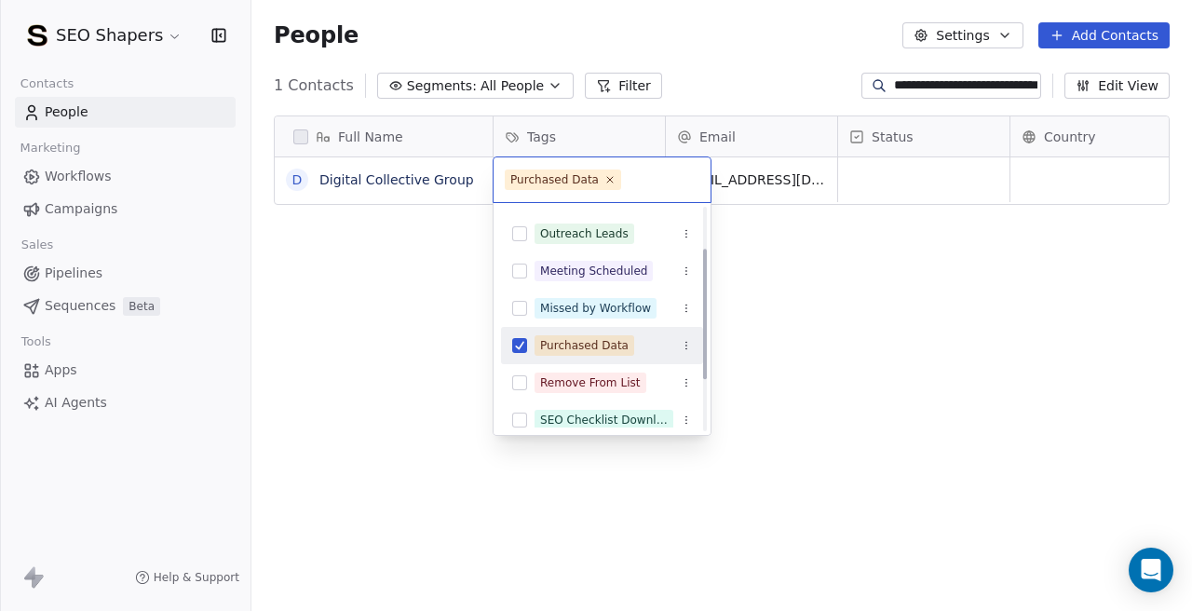
click at [516, 352] on button "Suggestions" at bounding box center [519, 345] width 15 height 15
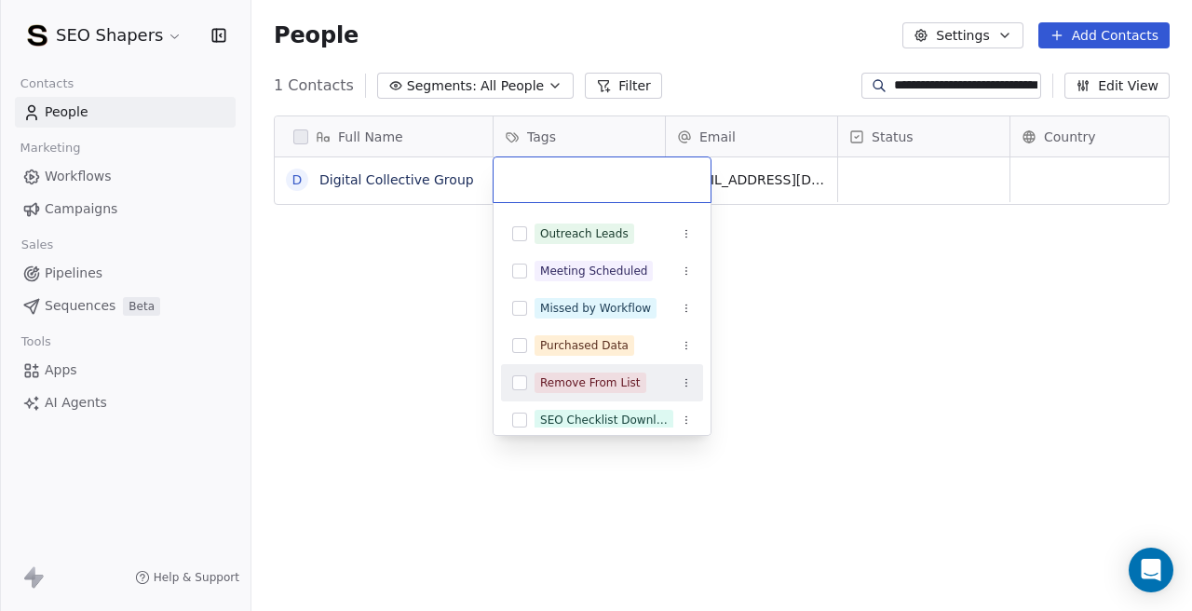
click at [524, 390] on div "Remove From List" at bounding box center [602, 383] width 202 height 30
click at [883, 351] on html "**********" at bounding box center [596, 305] width 1192 height 611
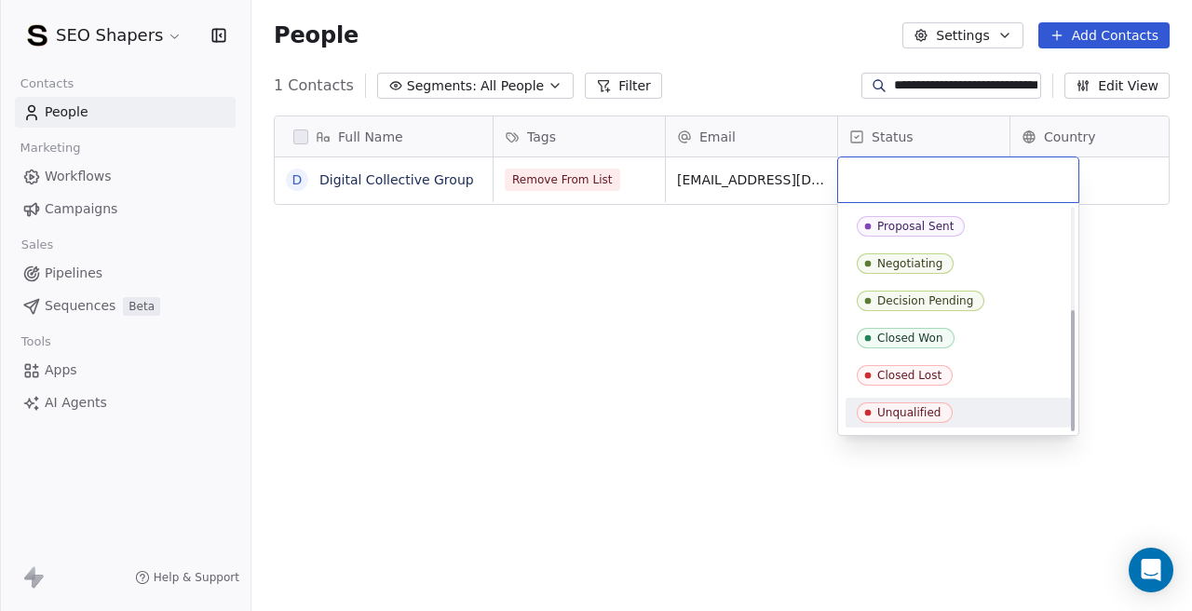
click at [892, 409] on div "Unqualified" at bounding box center [909, 412] width 64 height 13
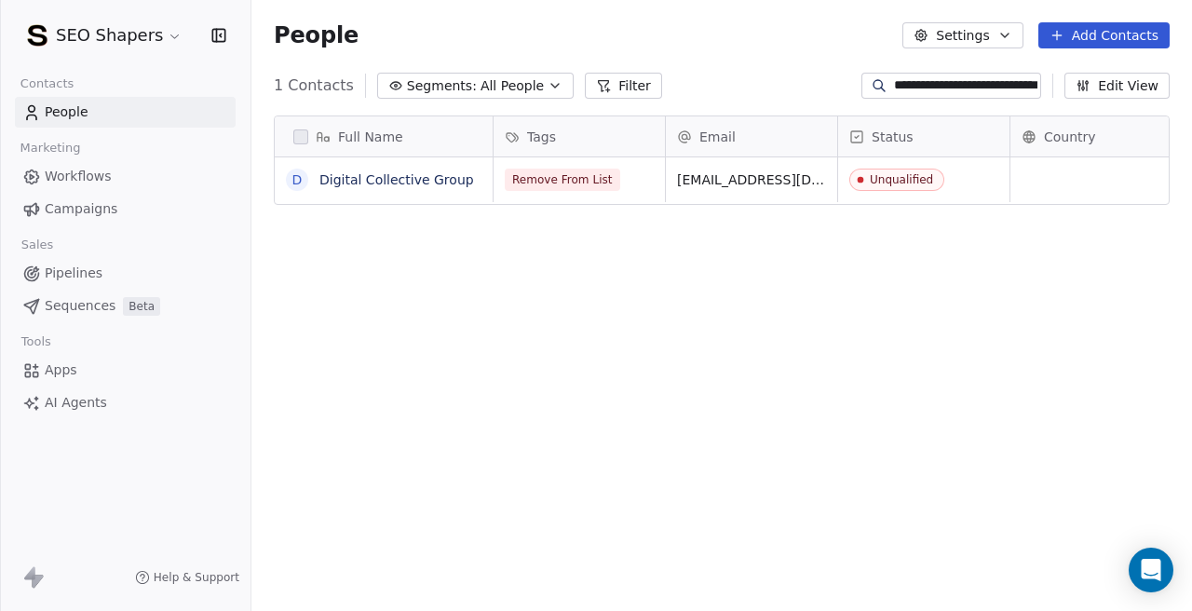
click at [912, 77] on input "**********" at bounding box center [965, 85] width 143 height 19
paste input
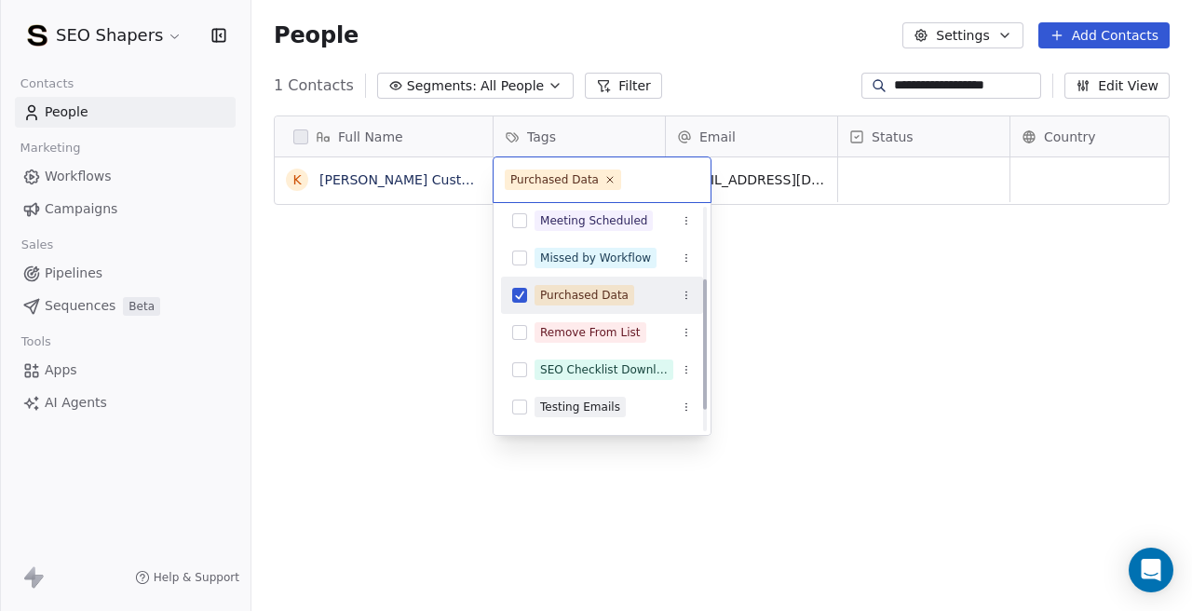
click at [509, 303] on div "Purchased Data" at bounding box center [602, 295] width 202 height 30
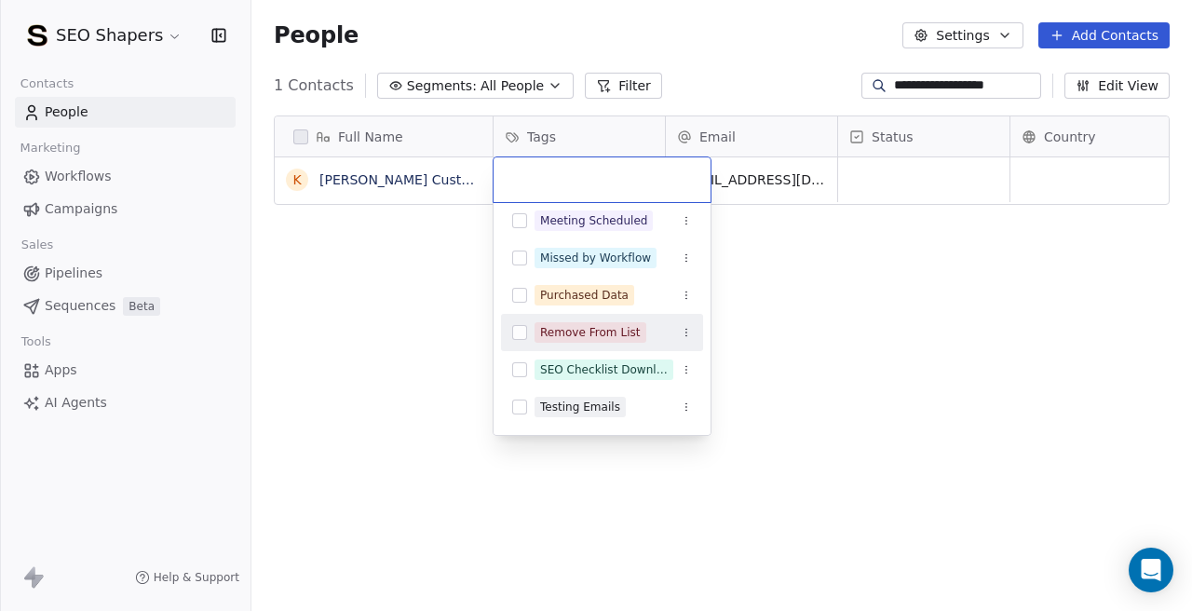
click at [517, 326] on button "Suggestions" at bounding box center [519, 332] width 15 height 15
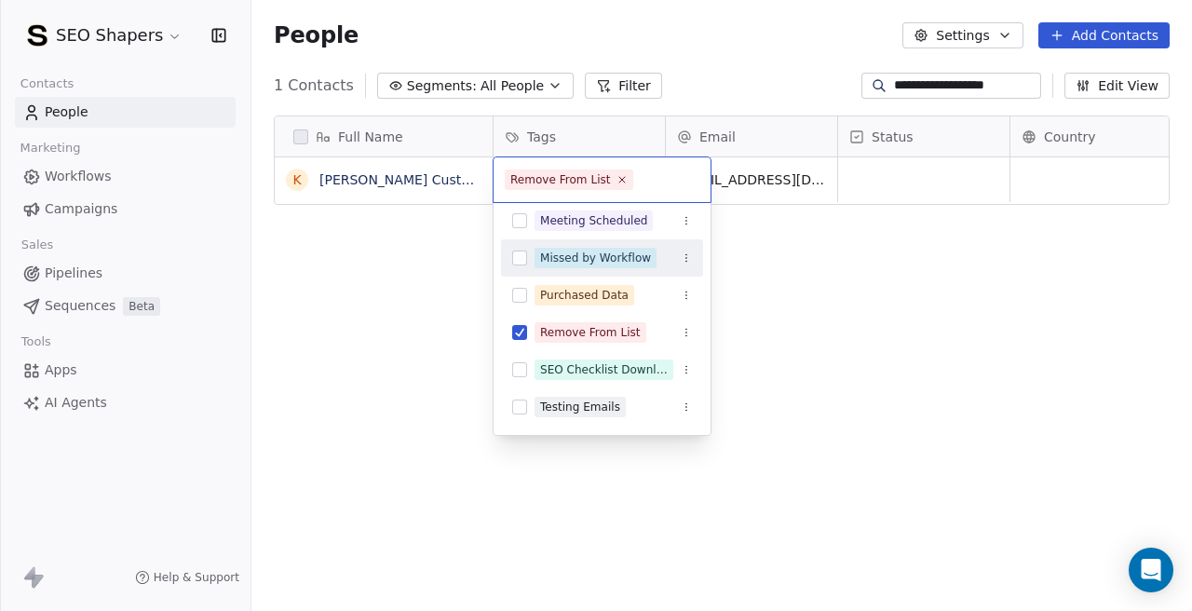
click at [885, 169] on html "**********" at bounding box center [596, 305] width 1192 height 611
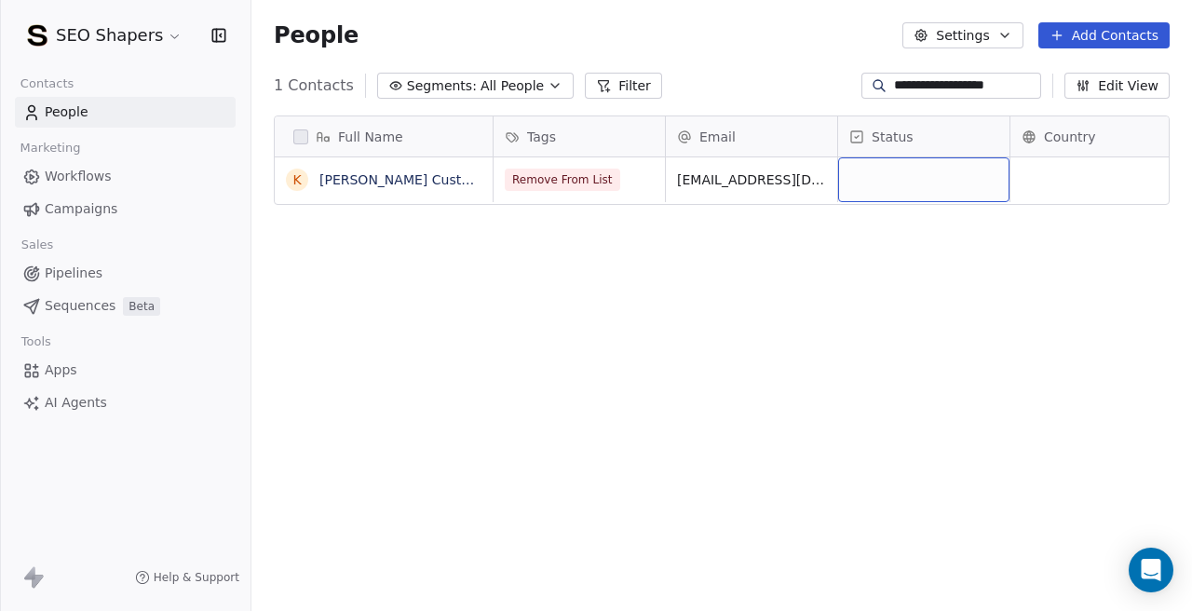
click at [860, 177] on div "grid" at bounding box center [923, 179] width 171 height 45
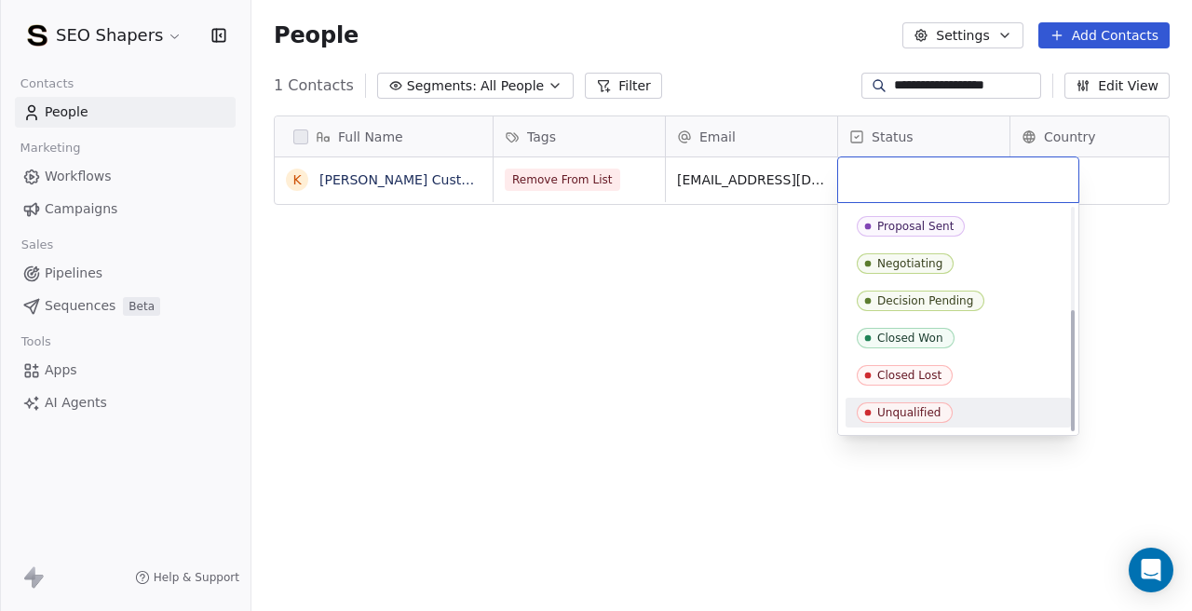
click at [885, 417] on div "Unqualified" at bounding box center [909, 412] width 64 height 13
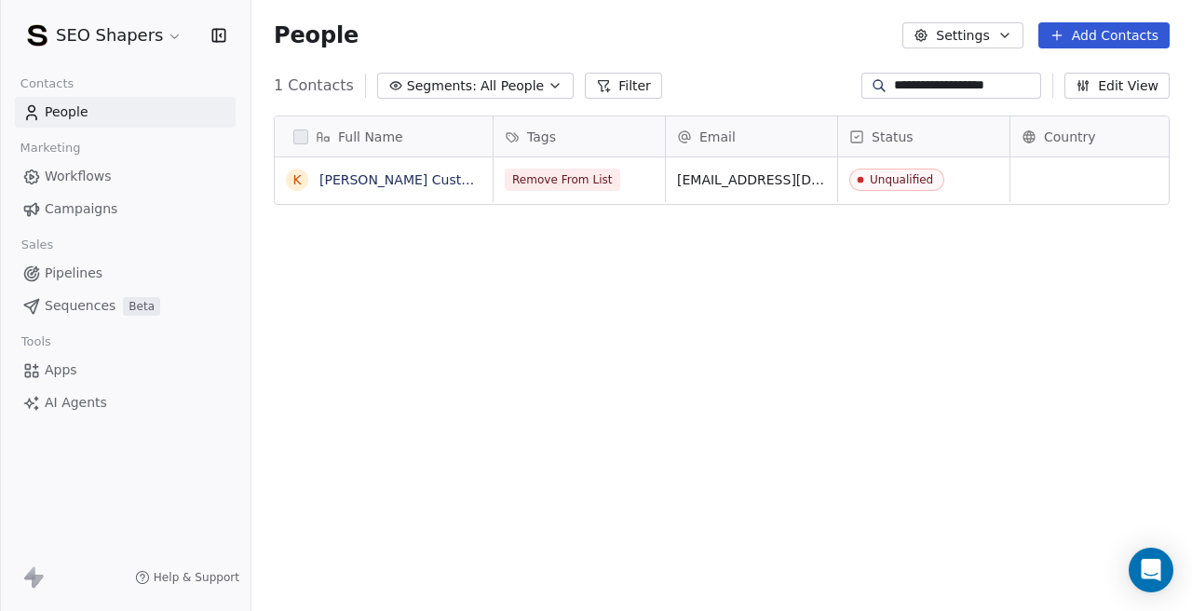
click at [712, 348] on div "Full Name K [PERSON_NAME] Customer Service Tags Email Status Country Company We…" at bounding box center [721, 369] width 940 height 537
click at [914, 91] on input "**********" at bounding box center [965, 85] width 143 height 19
paste input "**********"
type input "**********"
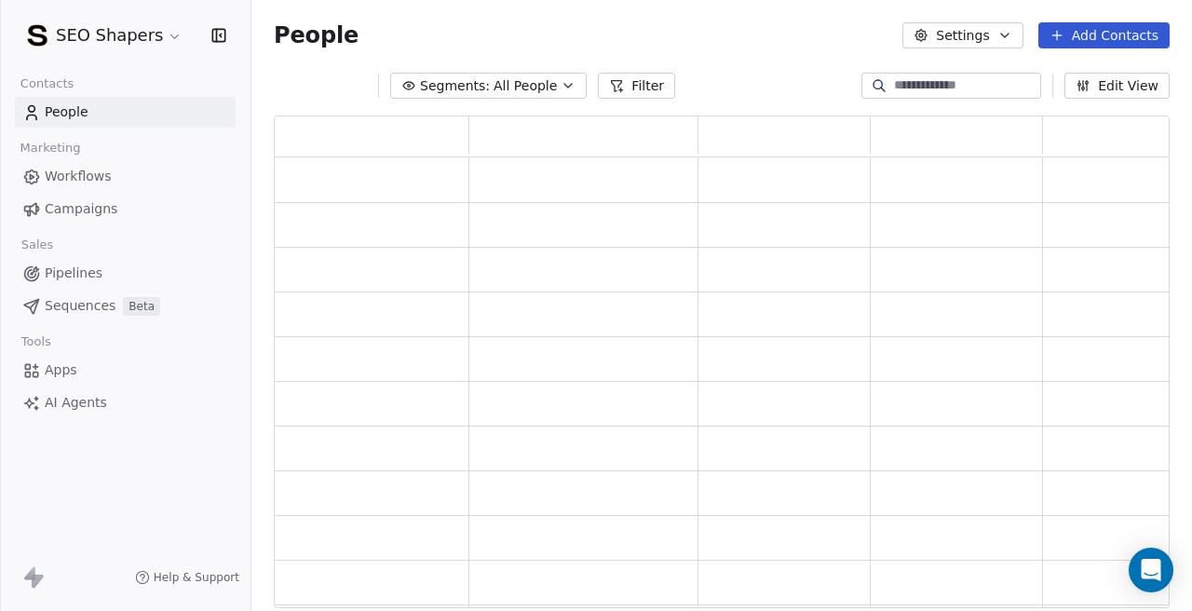
scroll to position [493, 896]
click at [469, 463] on div "grid" at bounding box center [583, 448] width 229 height 44
click at [674, 89] on button "Filter" at bounding box center [636, 86] width 77 height 26
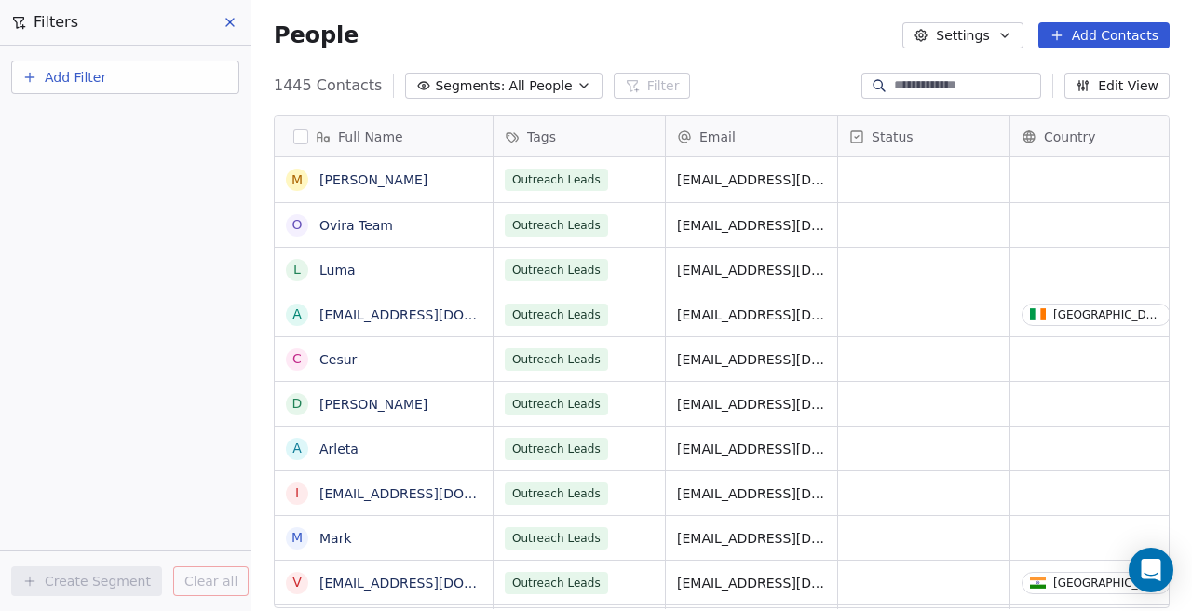
scroll to position [538, 940]
click at [236, 20] on icon at bounding box center [230, 22] width 15 height 15
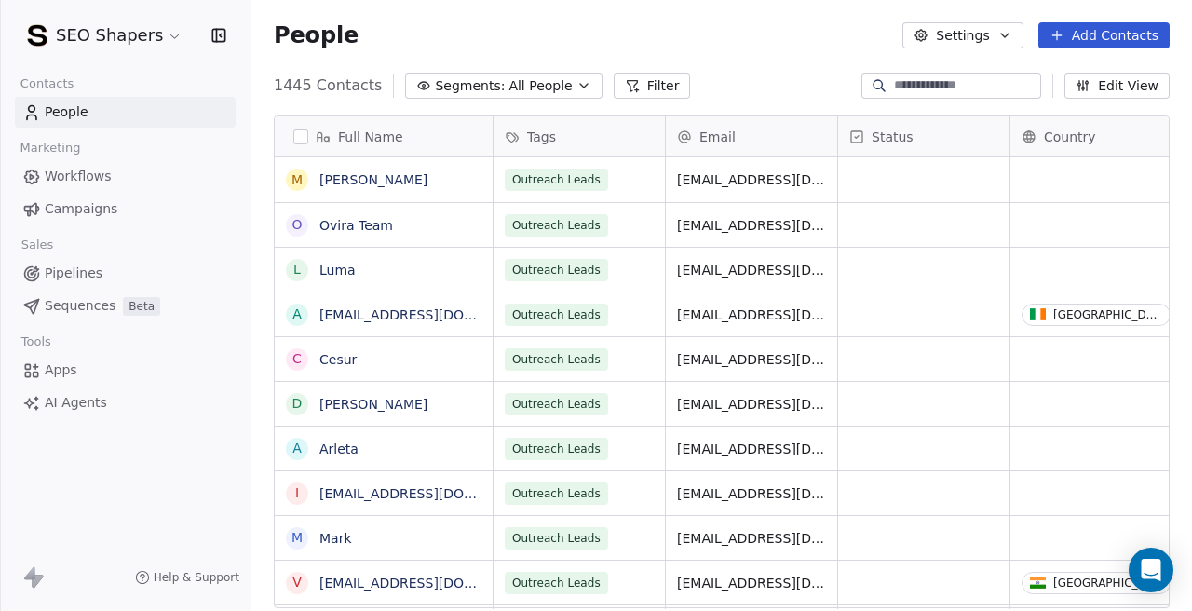
click at [526, 88] on span "All People" at bounding box center [539, 86] width 63 height 20
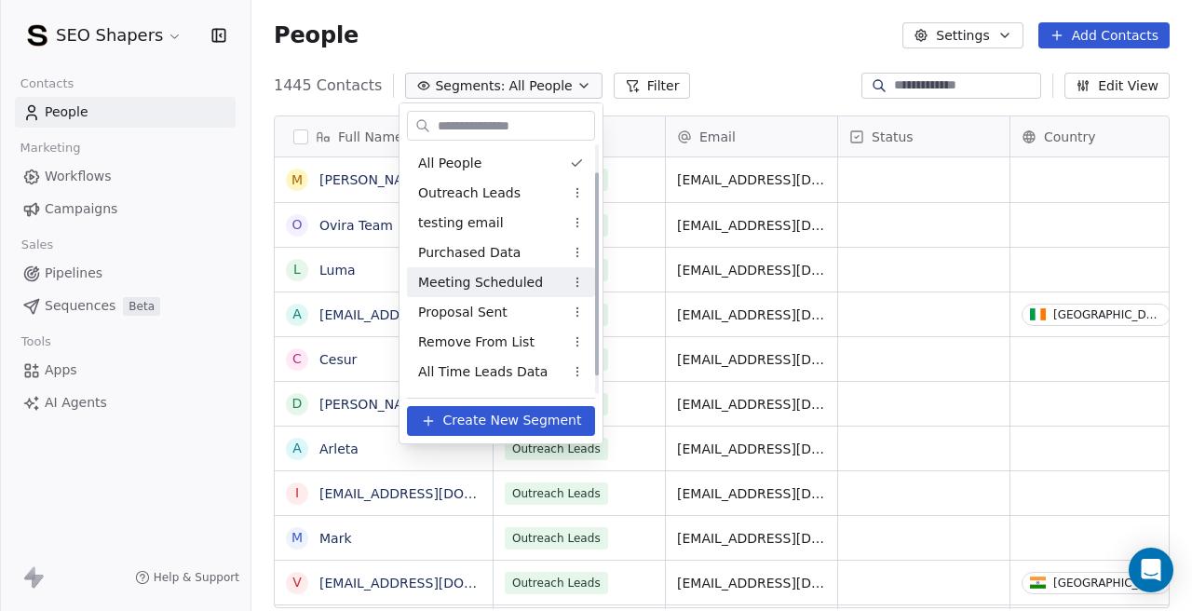
scroll to position [56, 0]
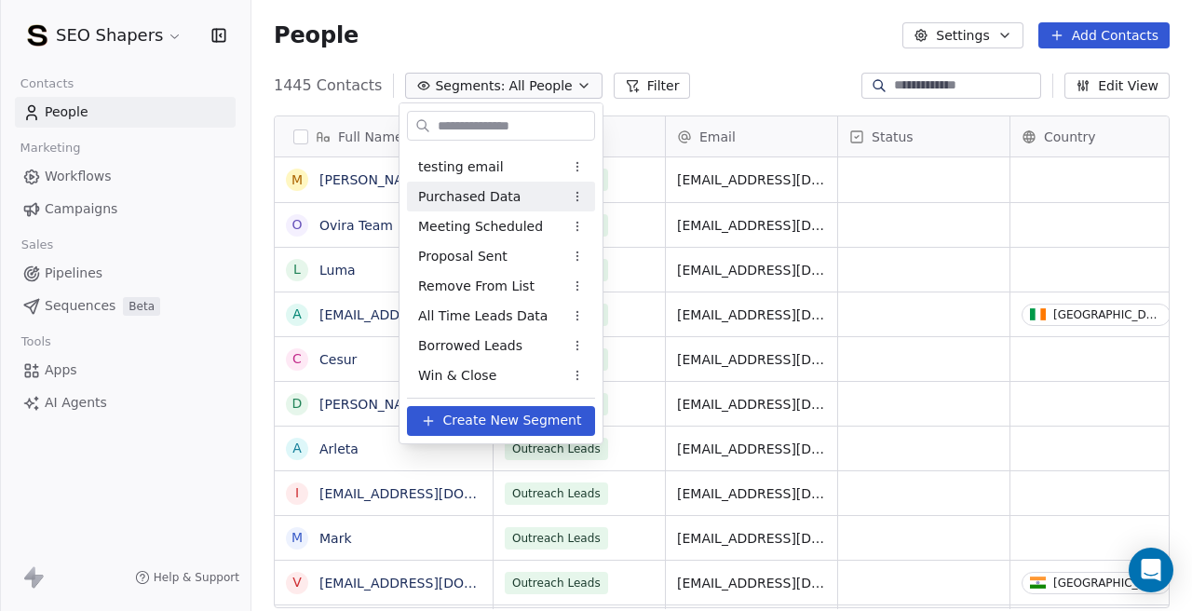
click at [518, 199] on div "Purchased Data" at bounding box center [501, 197] width 188 height 30
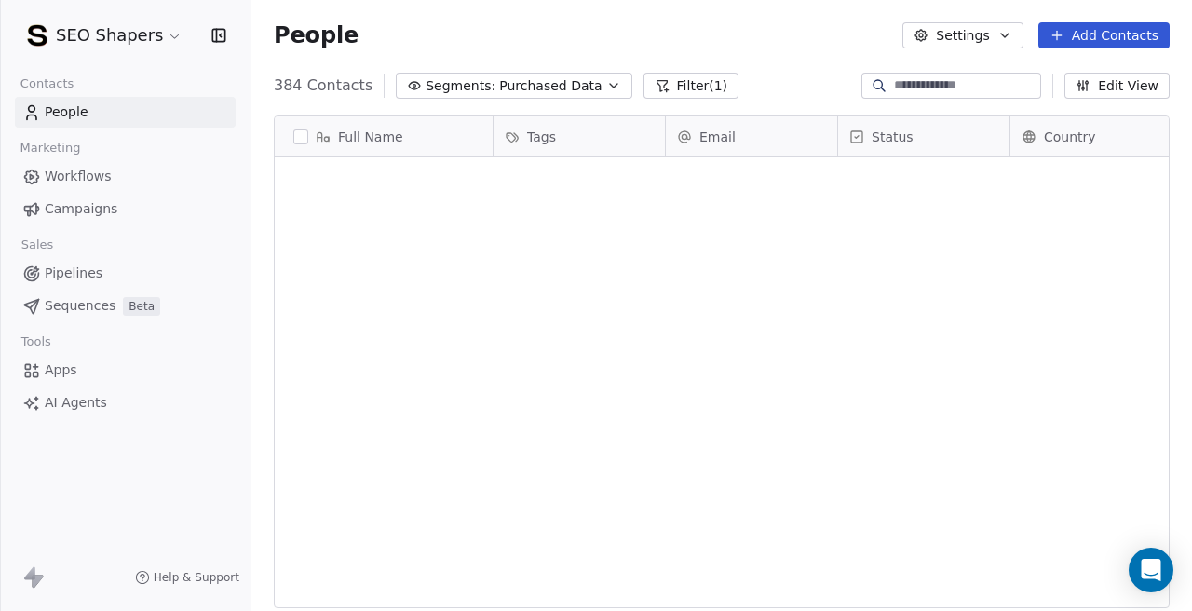
scroll to position [0, 0]
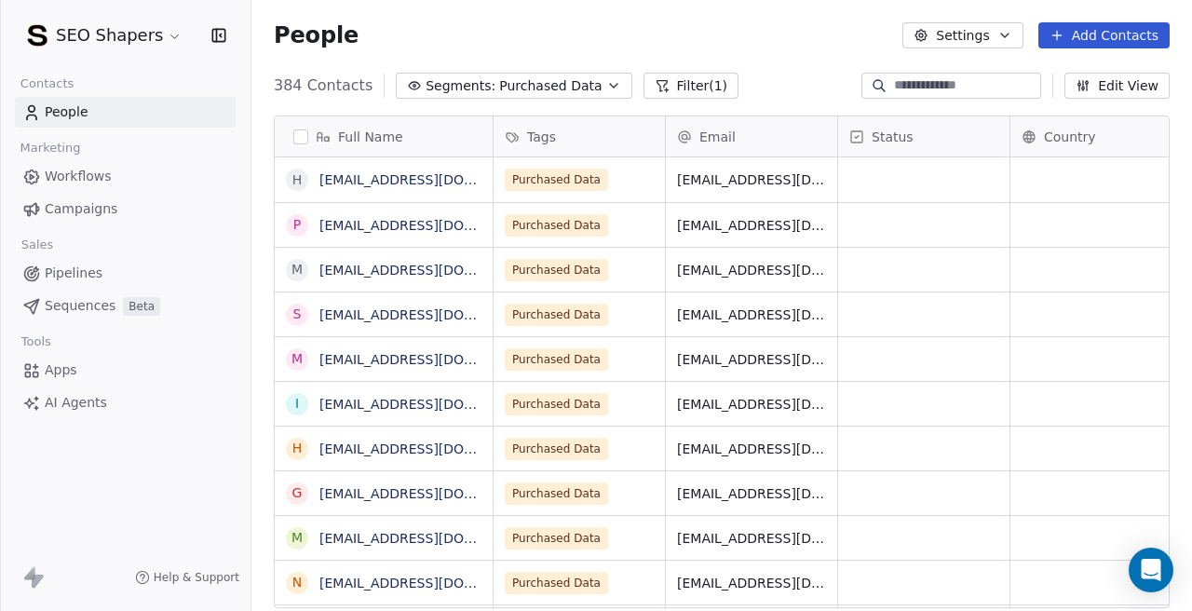
click at [482, 94] on span "Segments:" at bounding box center [460, 86] width 70 height 20
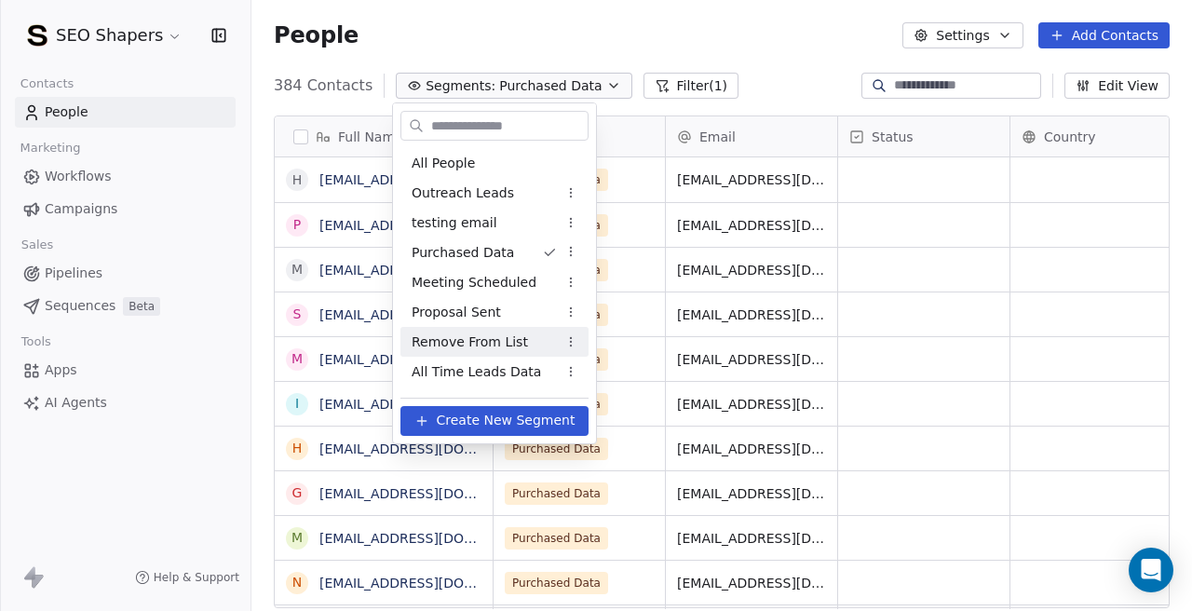
click at [497, 340] on span "Remove From List" at bounding box center [470, 342] width 116 height 20
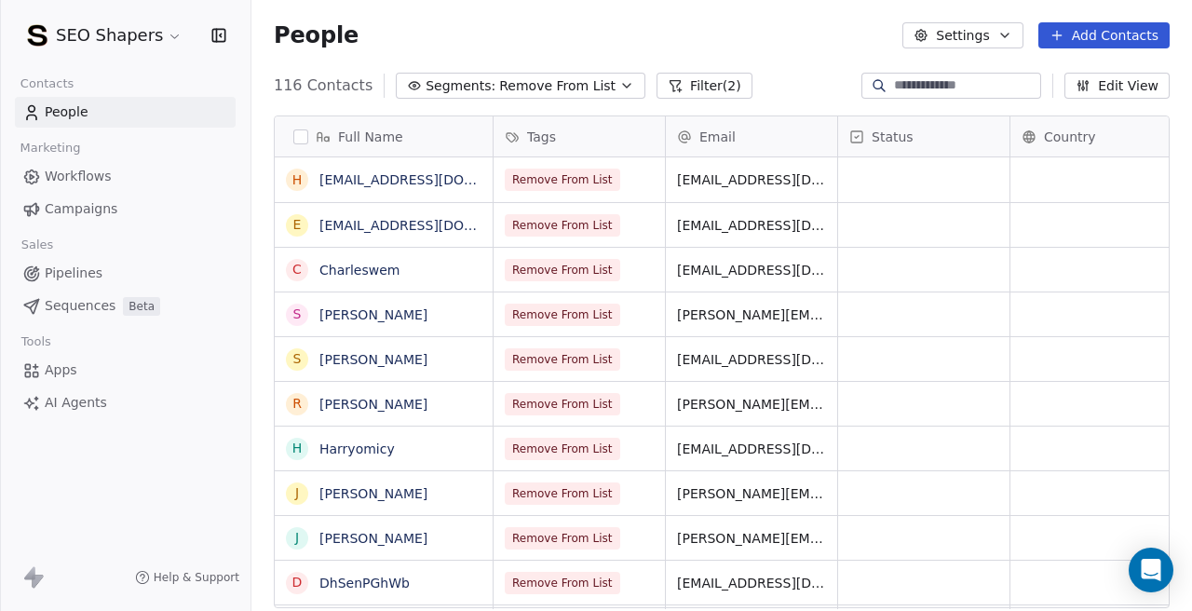
click at [299, 140] on button "button" at bounding box center [300, 136] width 15 height 15
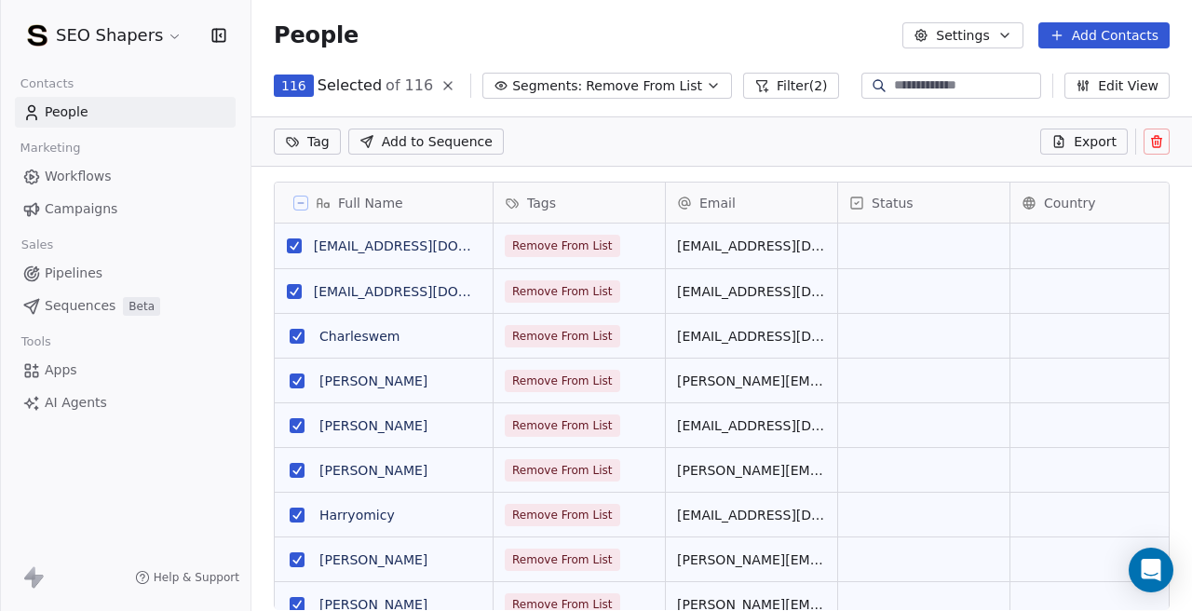
click at [1162, 139] on icon at bounding box center [1156, 141] width 15 height 15
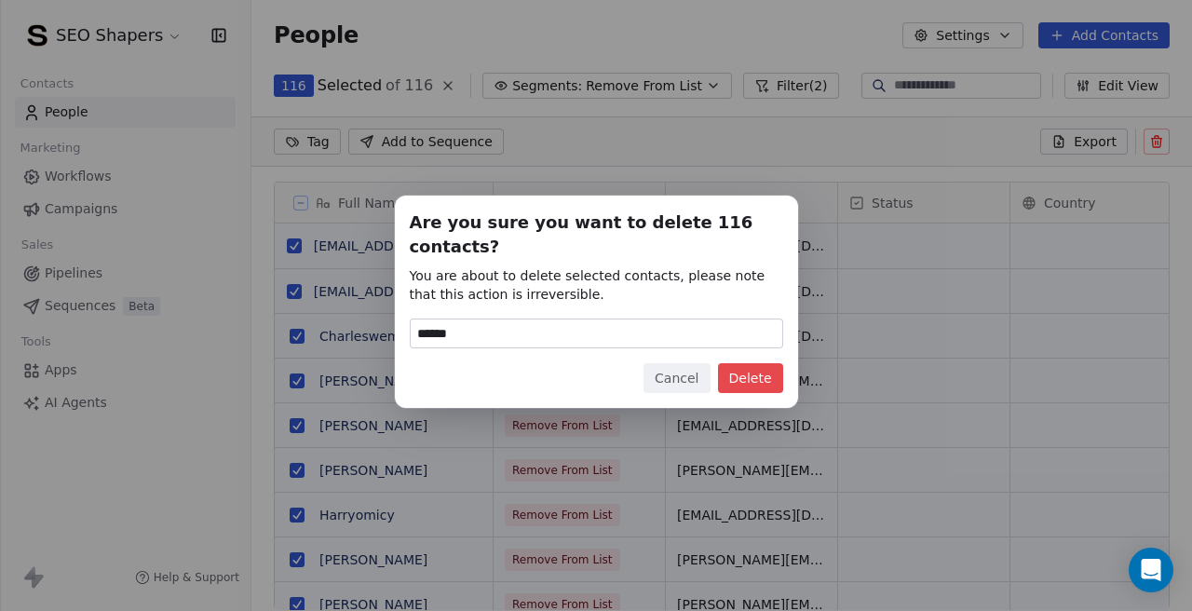
type input "******"
click at [758, 376] on button "Delete" at bounding box center [750, 378] width 65 height 30
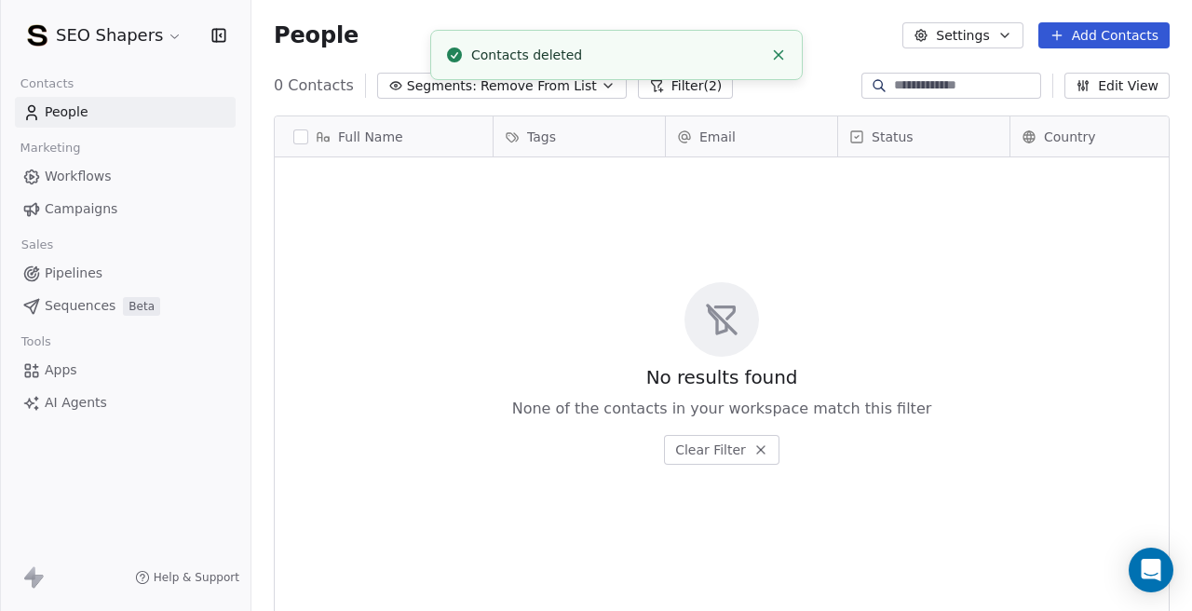
click at [817, 31] on div "People Settings Add Contacts" at bounding box center [722, 35] width 896 height 26
click at [777, 57] on line "Close toast" at bounding box center [779, 55] width 8 height 8
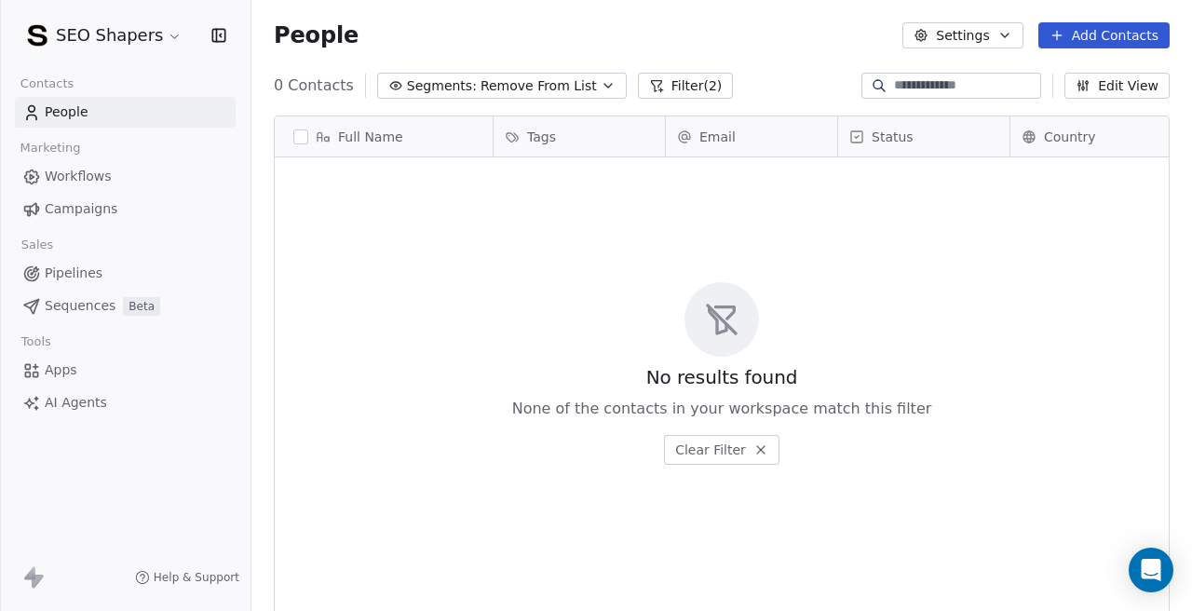
click at [511, 88] on span "Remove From List" at bounding box center [538, 86] width 116 height 20
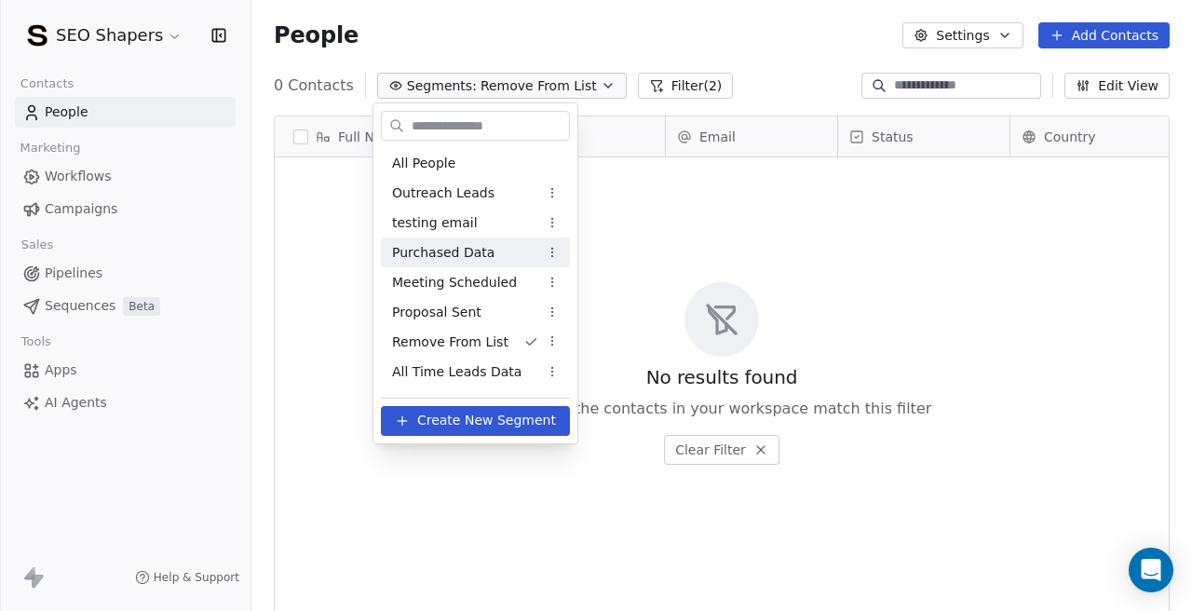
click at [481, 254] on span "Purchased Data" at bounding box center [443, 253] width 102 height 20
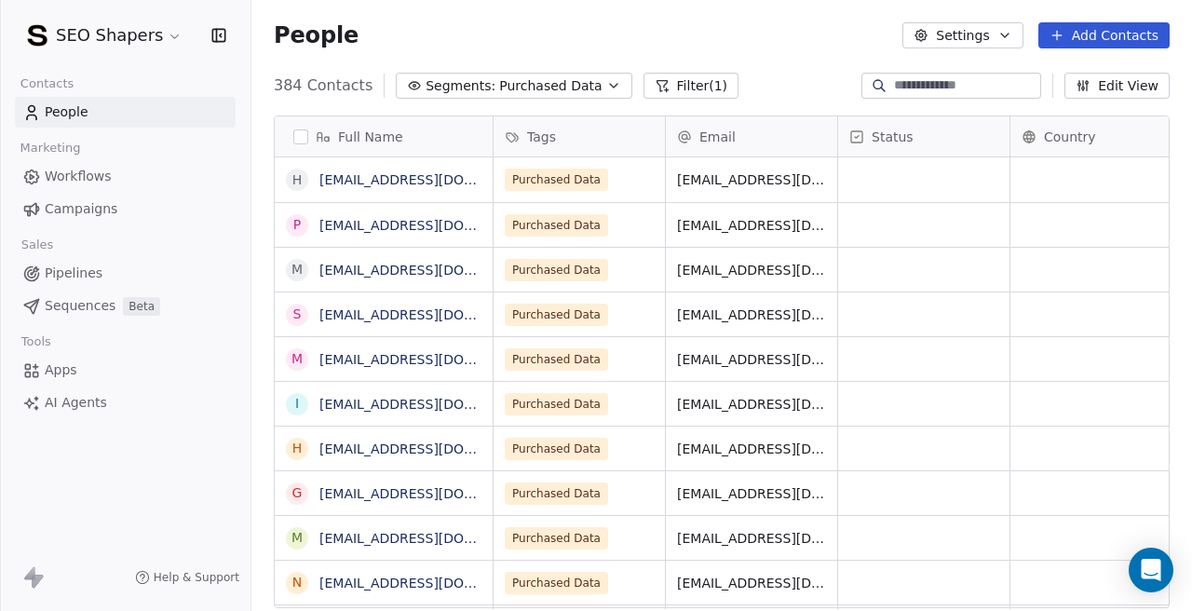
click at [943, 89] on input at bounding box center [965, 85] width 143 height 19
paste input "**********"
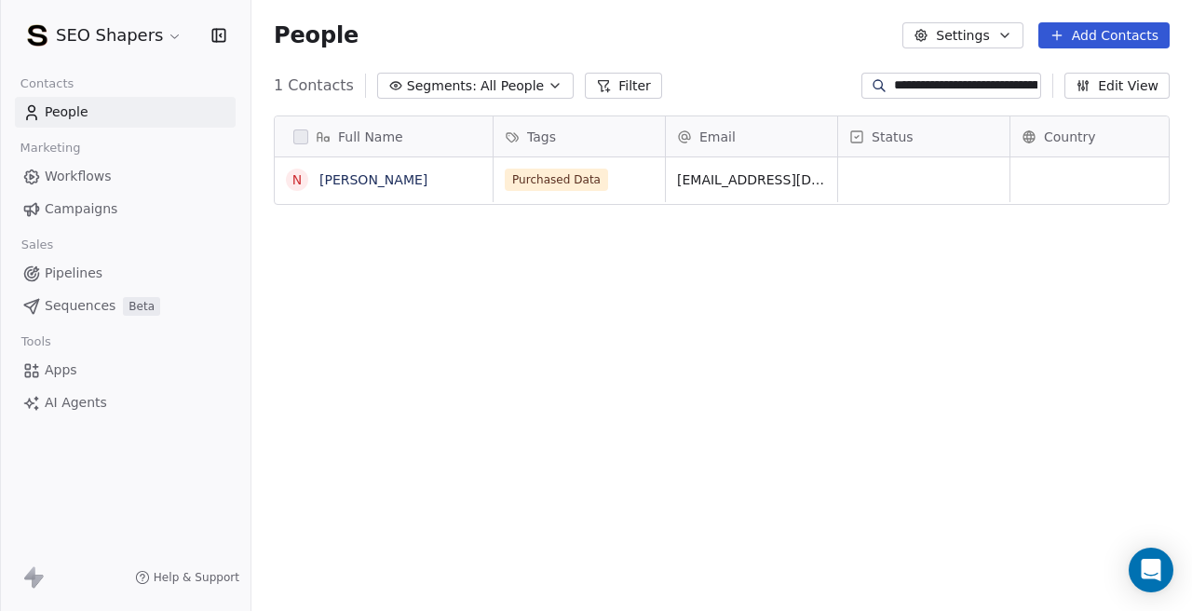
click at [979, 82] on input "**********" at bounding box center [965, 85] width 143 height 19
paste input
type input "**********"
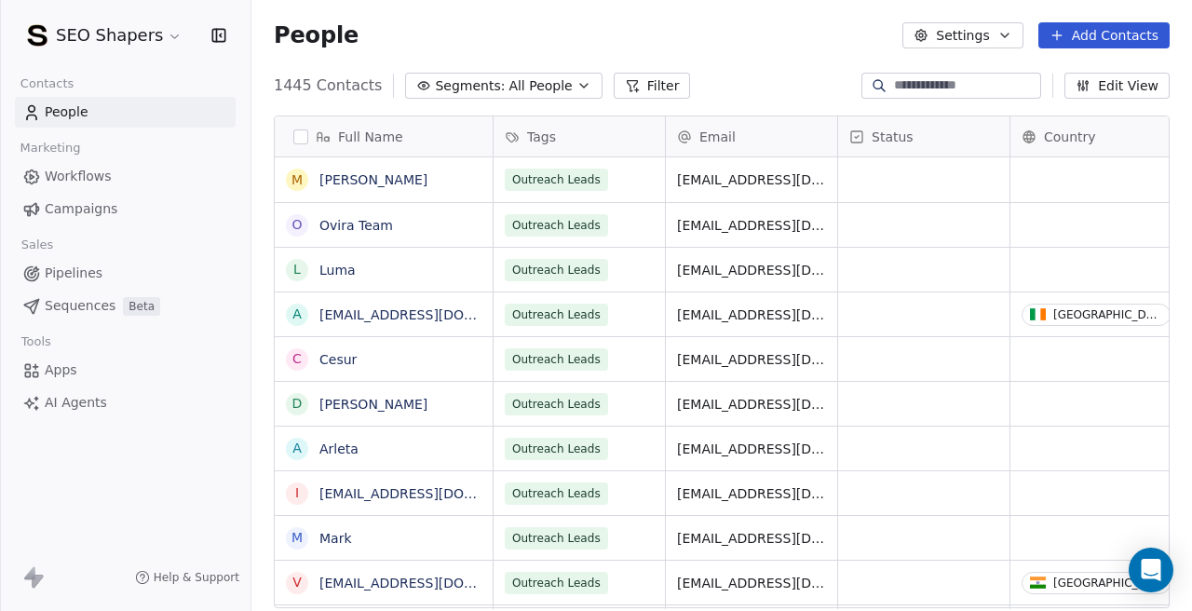
click at [718, 85] on div "1445 Contacts Segments: All People Filter Edit View" at bounding box center [721, 86] width 940 height 30
click at [569, 95] on button "Segments: All People" at bounding box center [503, 86] width 196 height 26
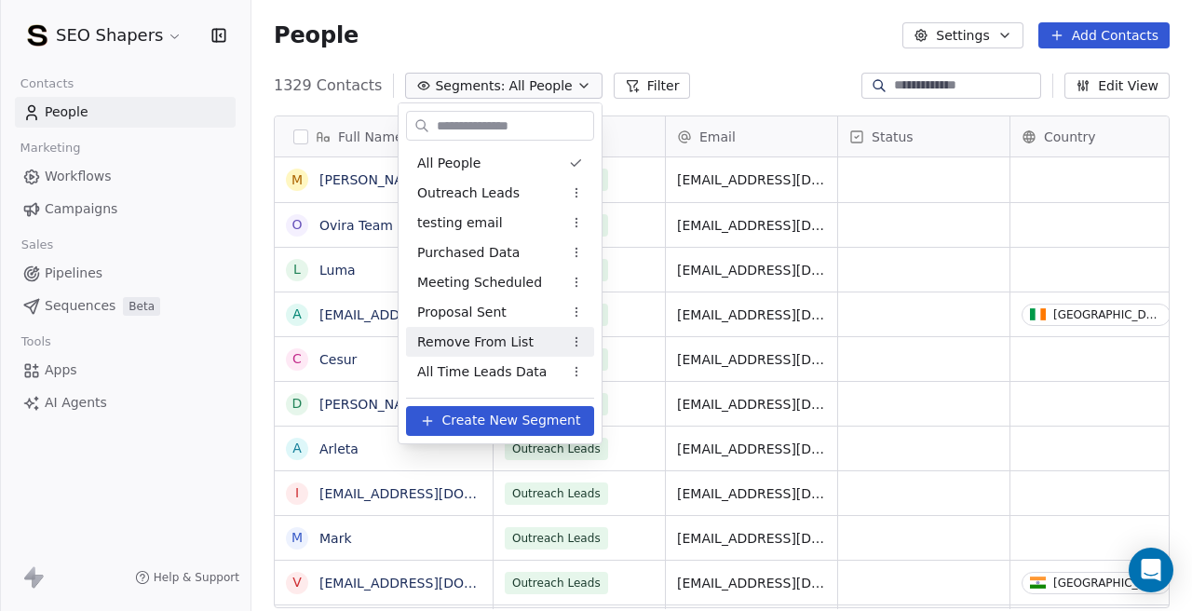
scroll to position [56, 0]
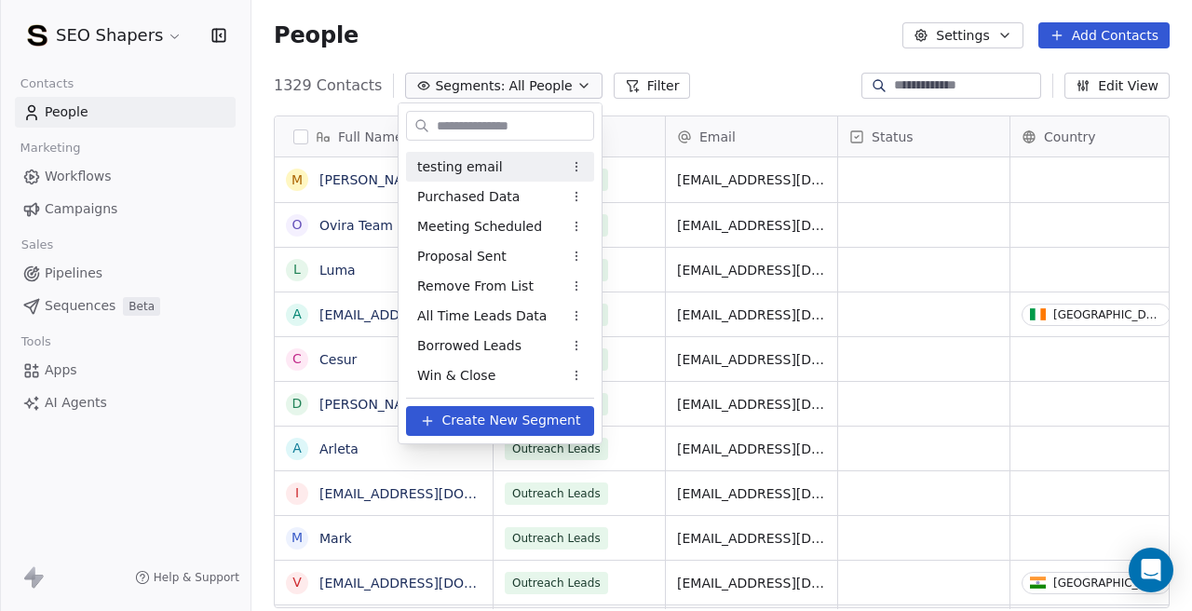
click at [741, 97] on html "SEO Shapers Contacts People Marketing Workflows Campaigns Sales Pipelines Seque…" at bounding box center [596, 305] width 1192 height 611
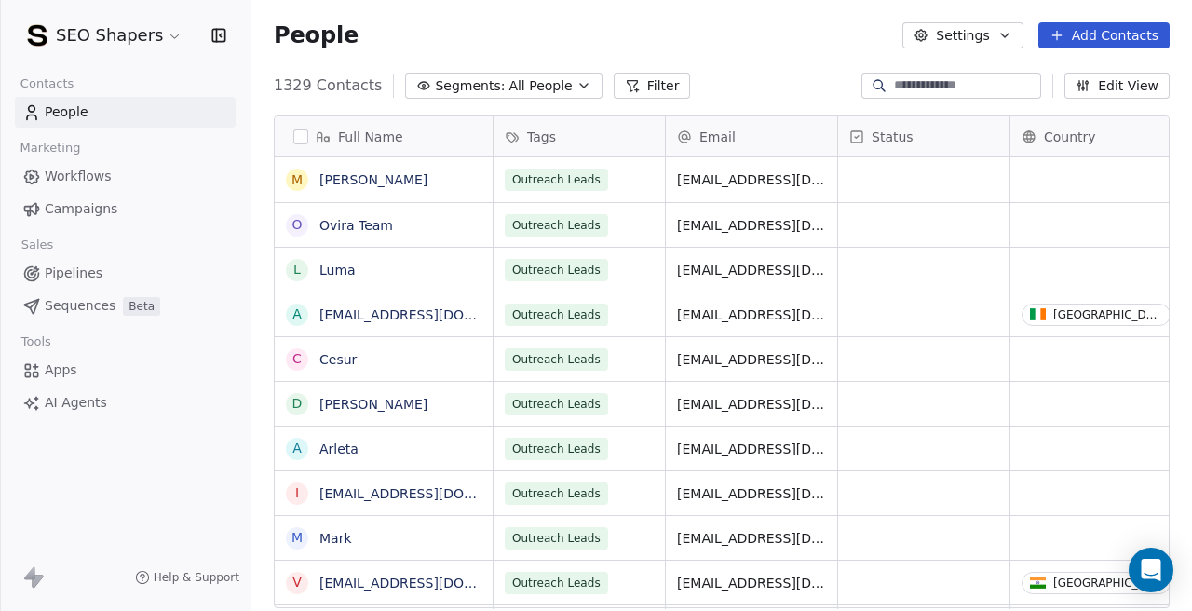
click at [1064, 31] on icon at bounding box center [1056, 35] width 15 height 15
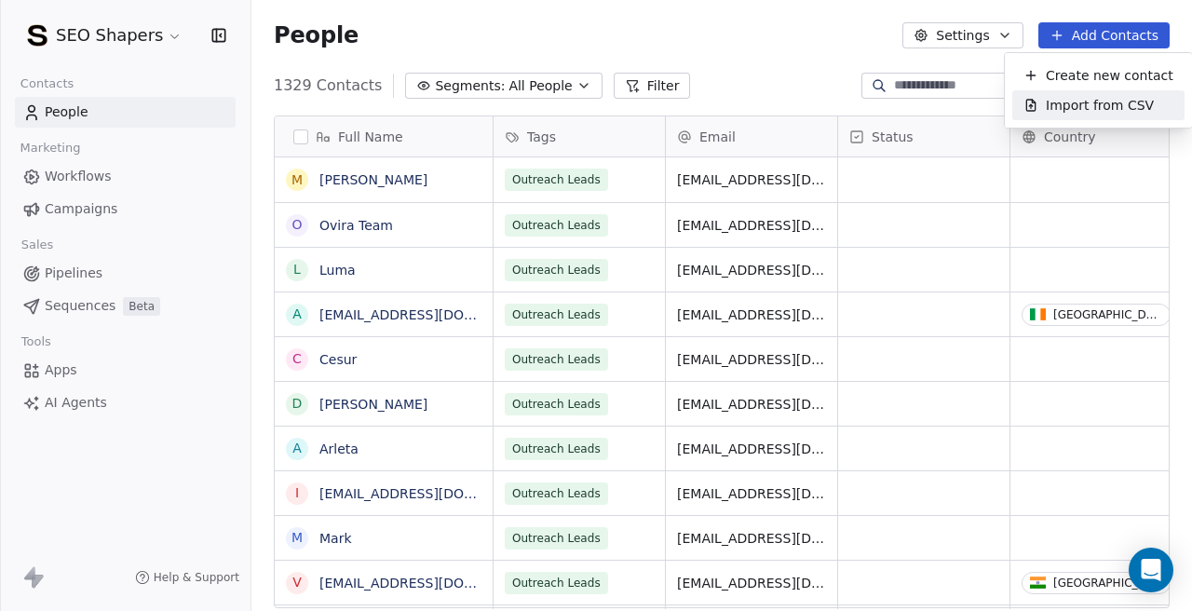
click at [1070, 113] on span "Import from CSV" at bounding box center [1100, 106] width 108 height 20
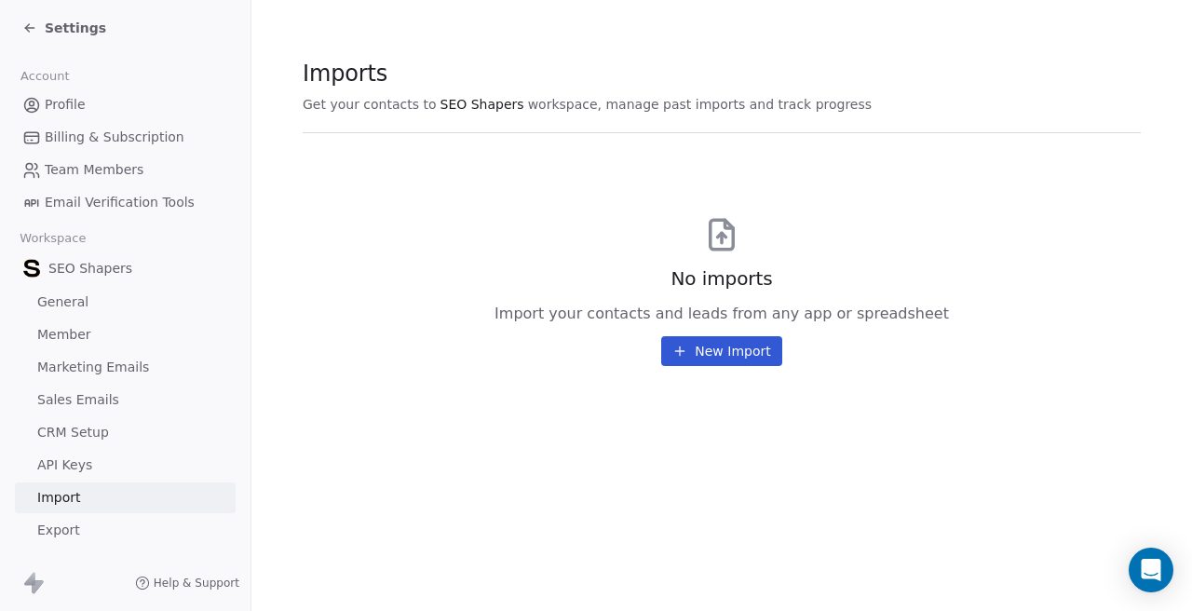
click at [705, 338] on button "New Import" at bounding box center [721, 351] width 120 height 30
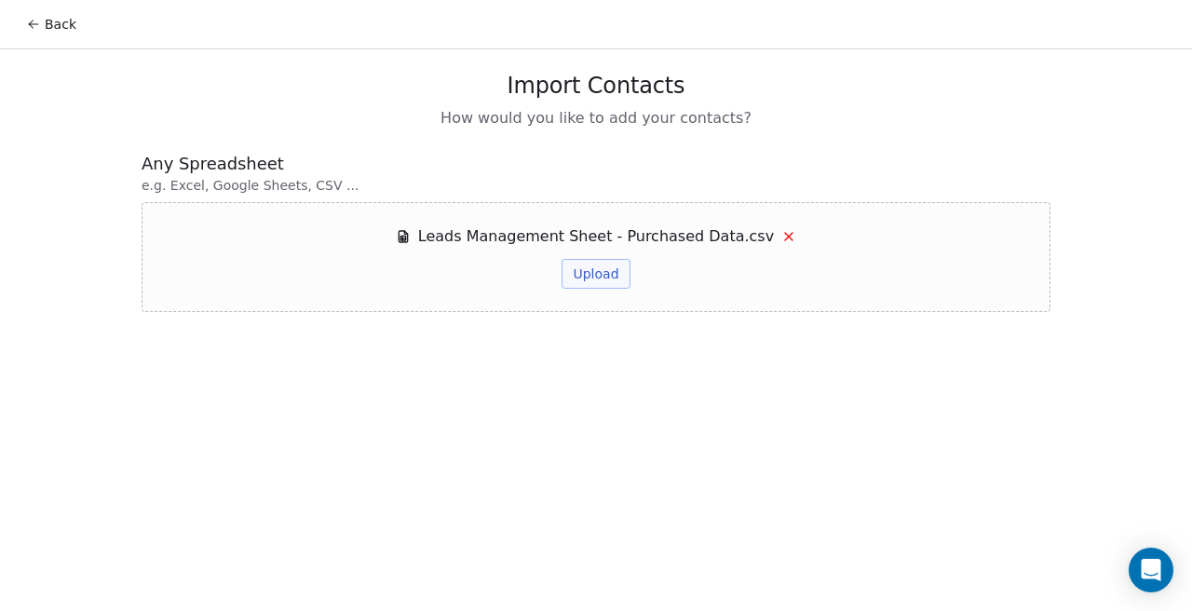
click at [595, 281] on button "Upload" at bounding box center [595, 274] width 68 height 30
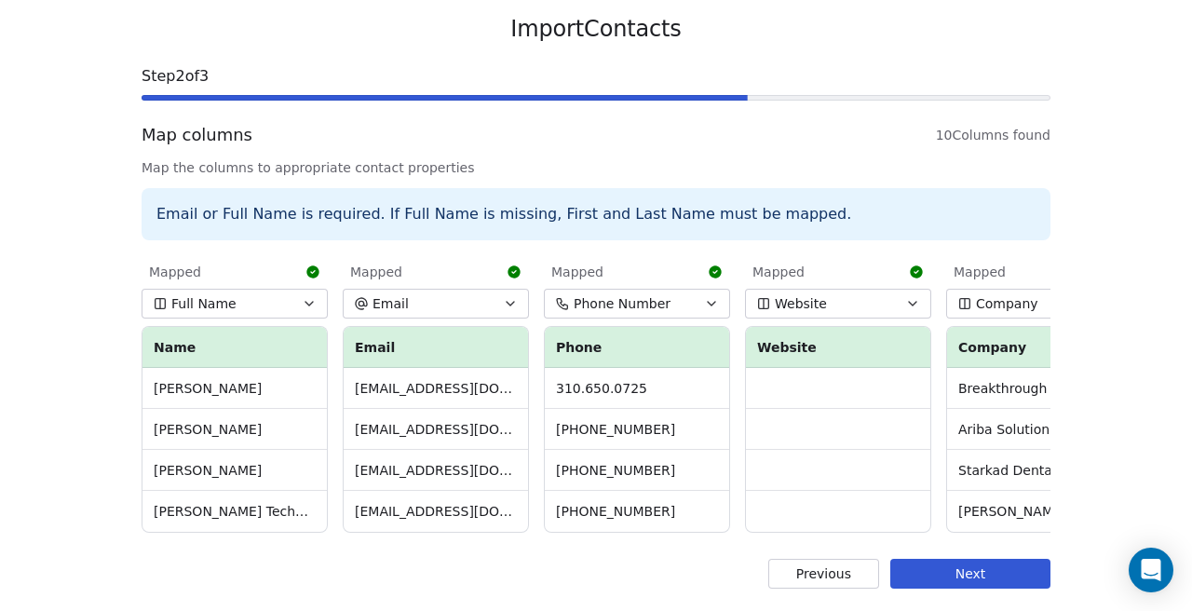
click at [946, 565] on button "Next" at bounding box center [970, 574] width 160 height 30
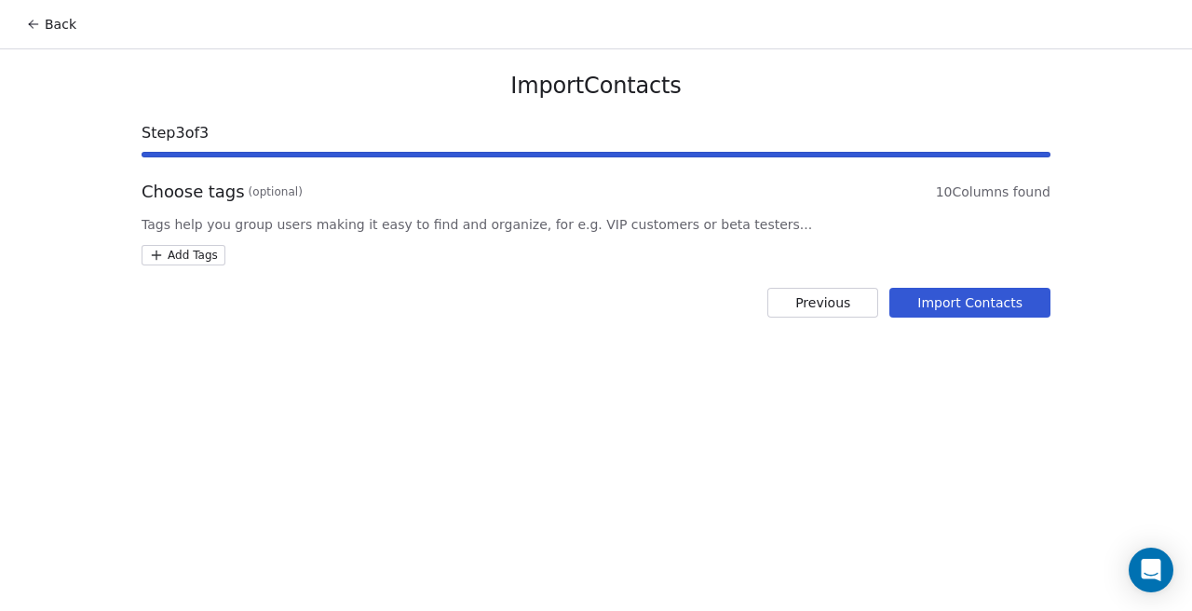
click at [203, 254] on html "Back Import Contacts Step 3 of 3 Choose tags (optional) 10 Columns found Tags h…" at bounding box center [596, 305] width 1192 height 611
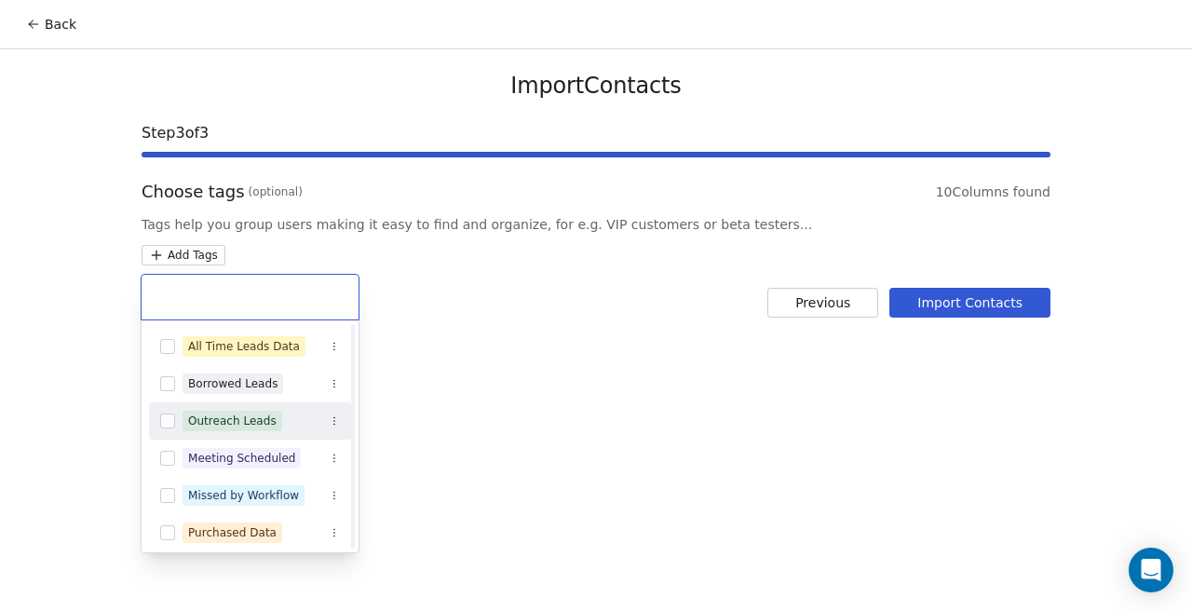
scroll to position [155, 0]
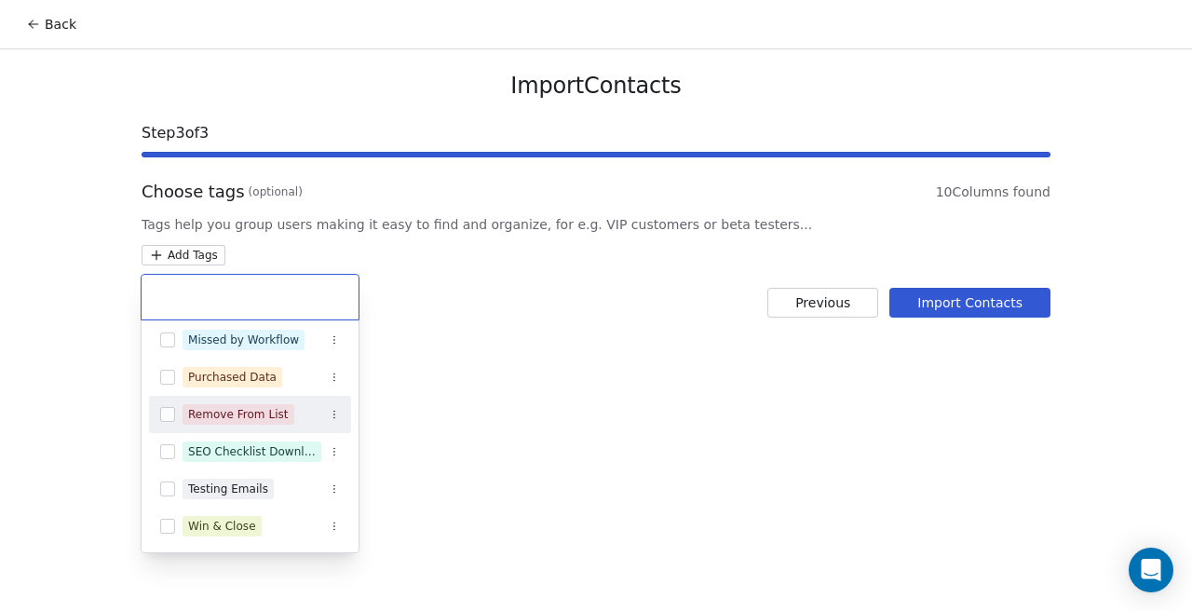
click at [165, 412] on button "Suggestions" at bounding box center [167, 414] width 15 height 15
click at [759, 494] on html "Back Import Contacts Step 3 of 3 Choose tags (optional) 10 Columns found Tags h…" at bounding box center [596, 305] width 1192 height 611
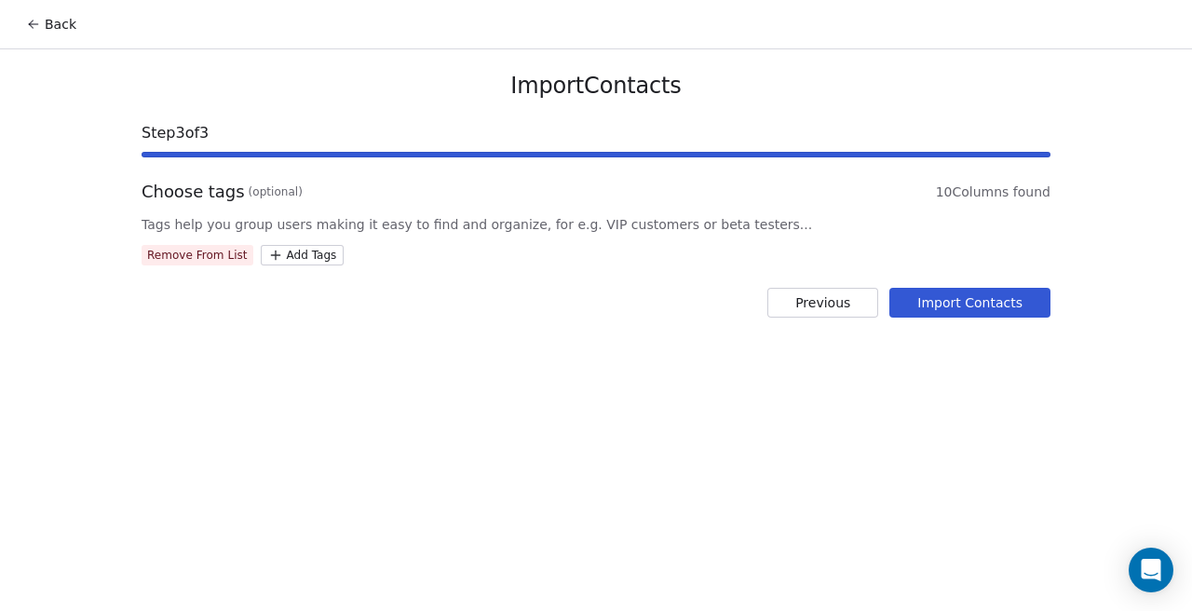
click at [975, 311] on button "Import Contacts" at bounding box center [969, 303] width 161 height 30
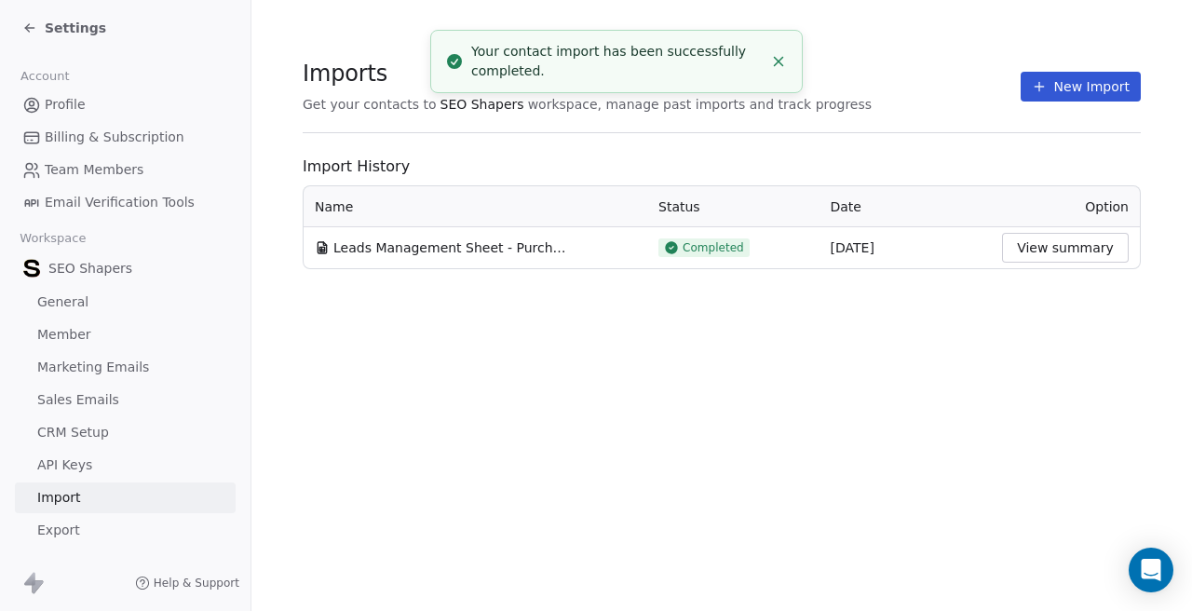
click at [74, 30] on span "Settings" at bounding box center [75, 28] width 61 height 19
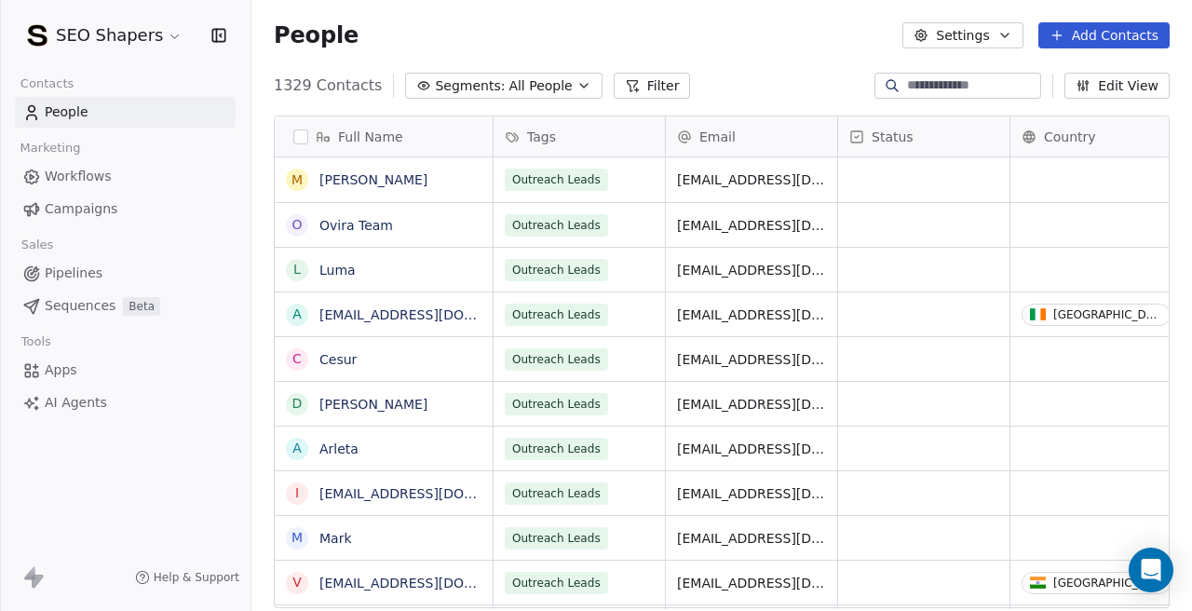
scroll to position [538, 940]
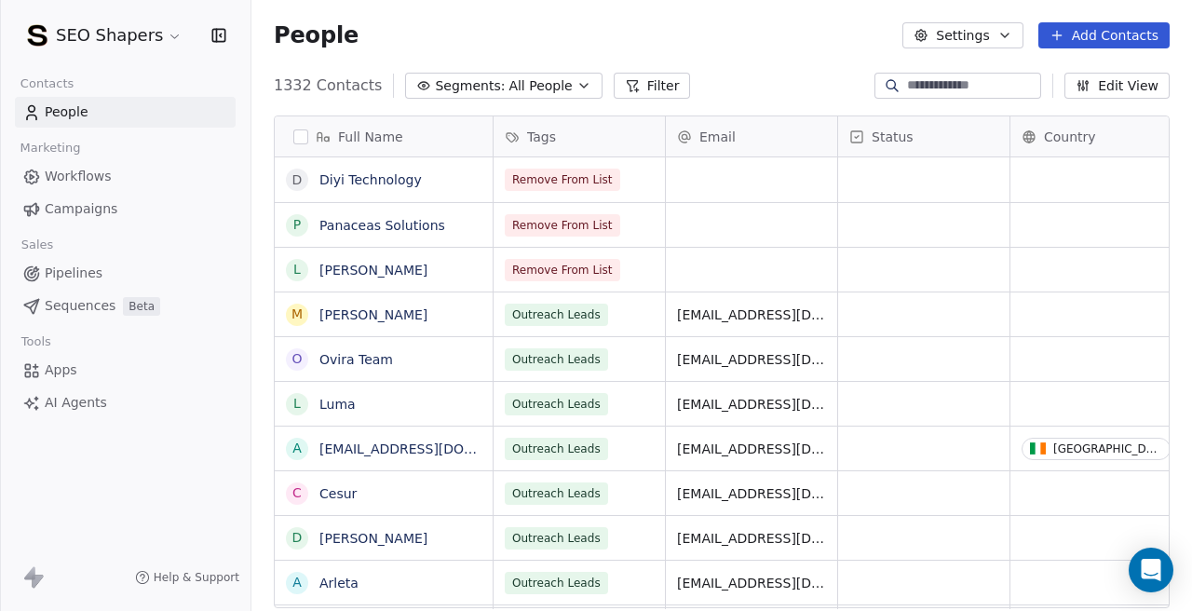
click at [543, 85] on span "All People" at bounding box center [539, 86] width 63 height 20
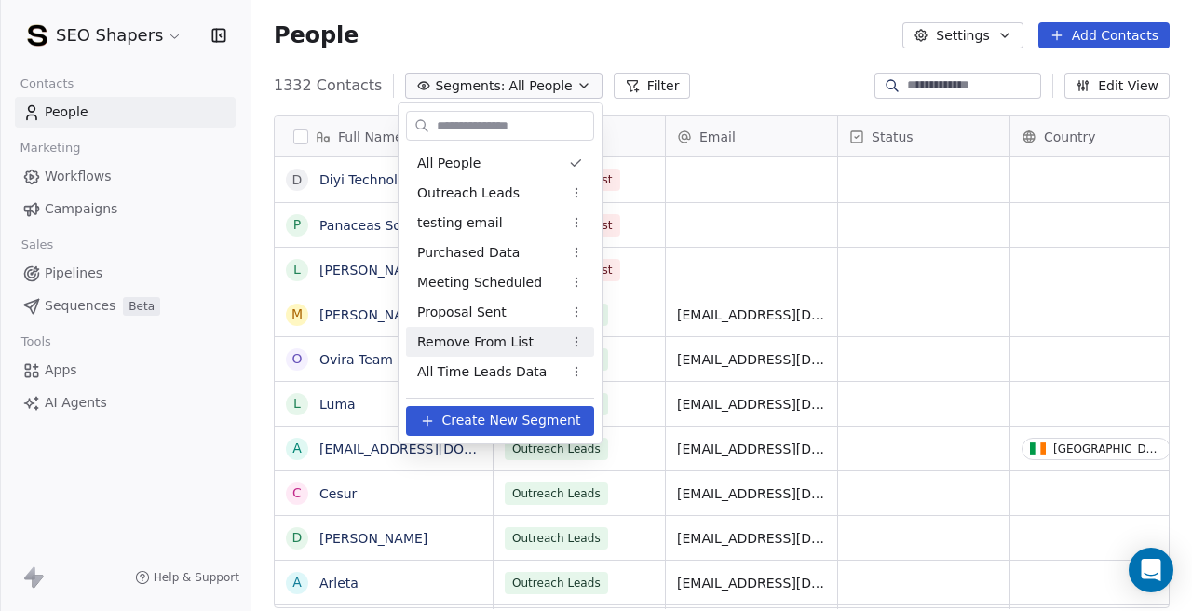
scroll to position [56, 0]
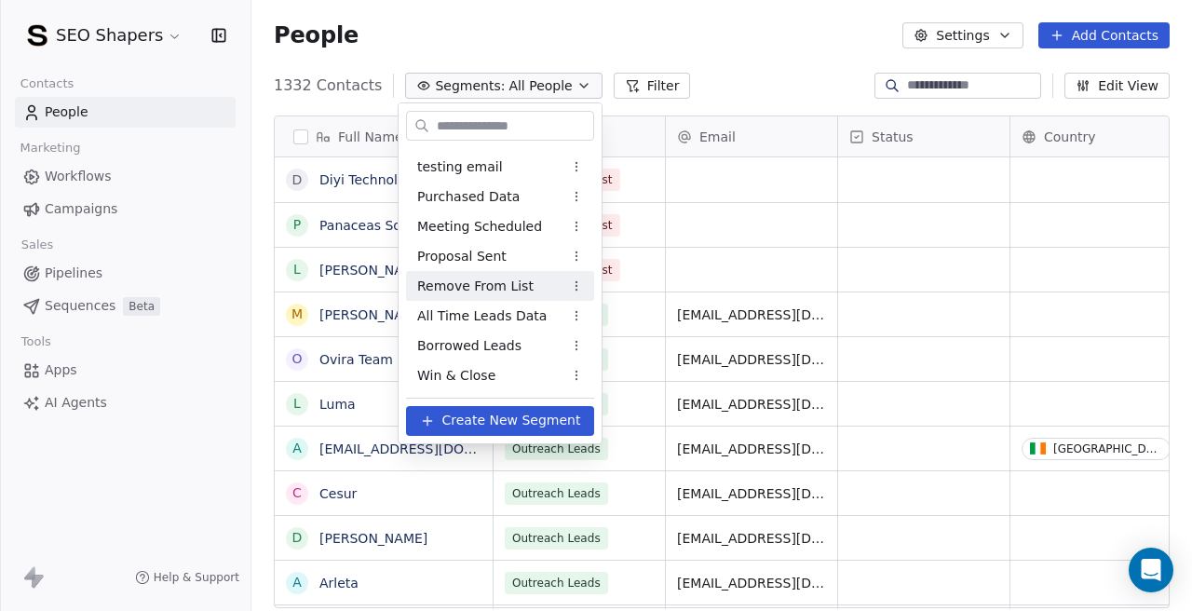
click at [475, 288] on span "Remove From List" at bounding box center [475, 287] width 116 height 20
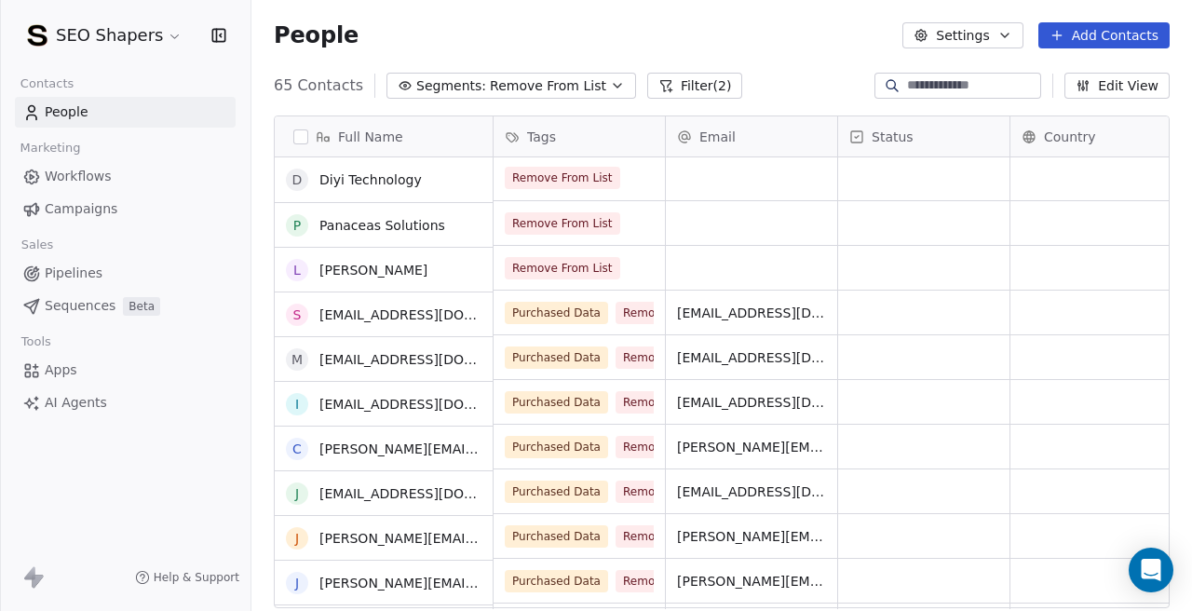
scroll to position [0, 0]
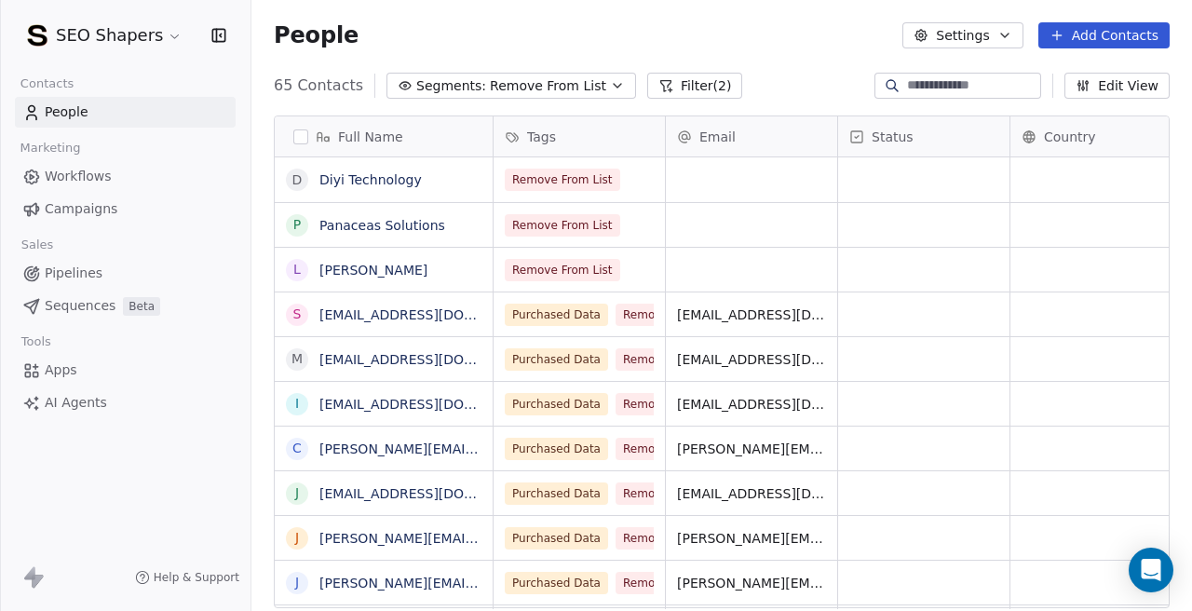
click at [300, 136] on button "button" at bounding box center [300, 136] width 15 height 15
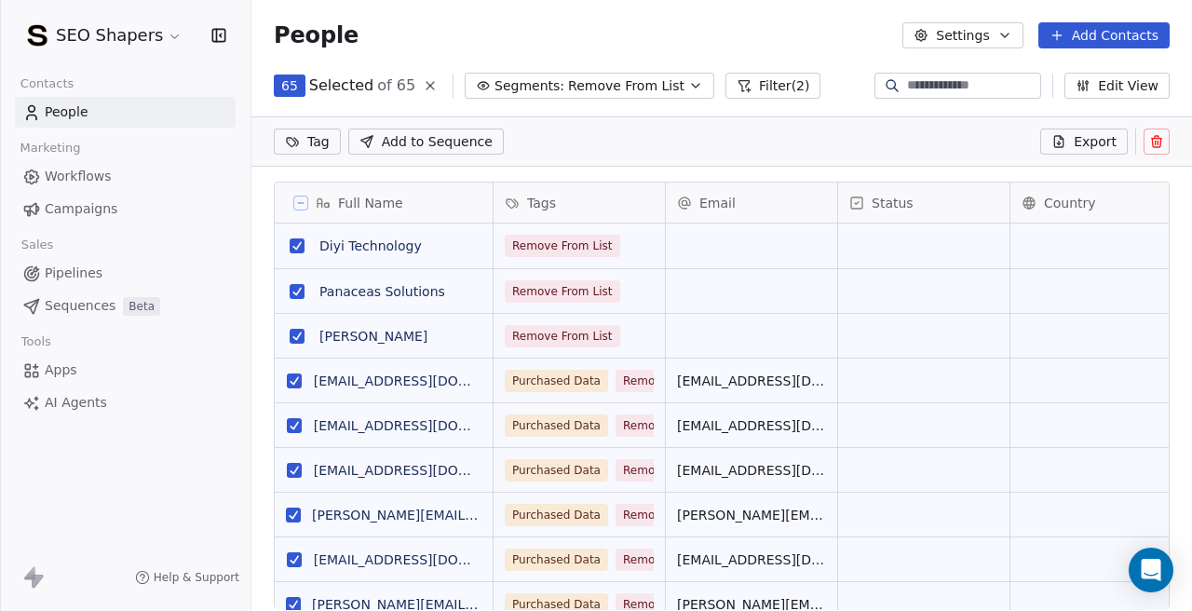
scroll to position [473, 940]
click at [320, 146] on html "SEO Shapers Contacts People Marketing Workflows Campaigns Sales Pipelines Seque…" at bounding box center [596, 305] width 1192 height 611
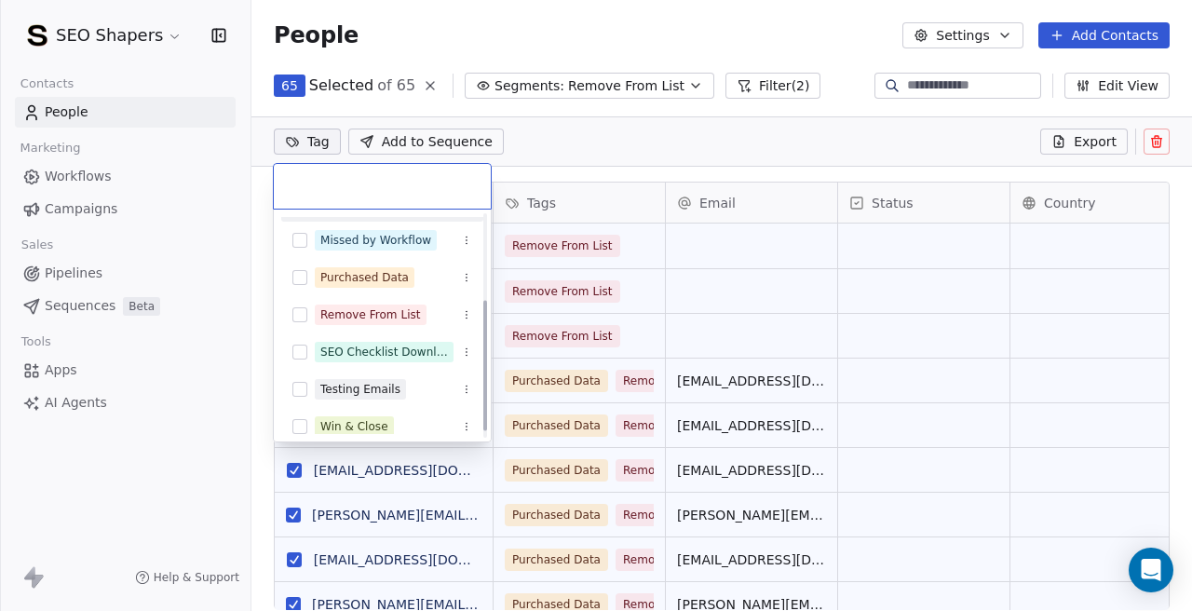
scroll to position [155, 0]
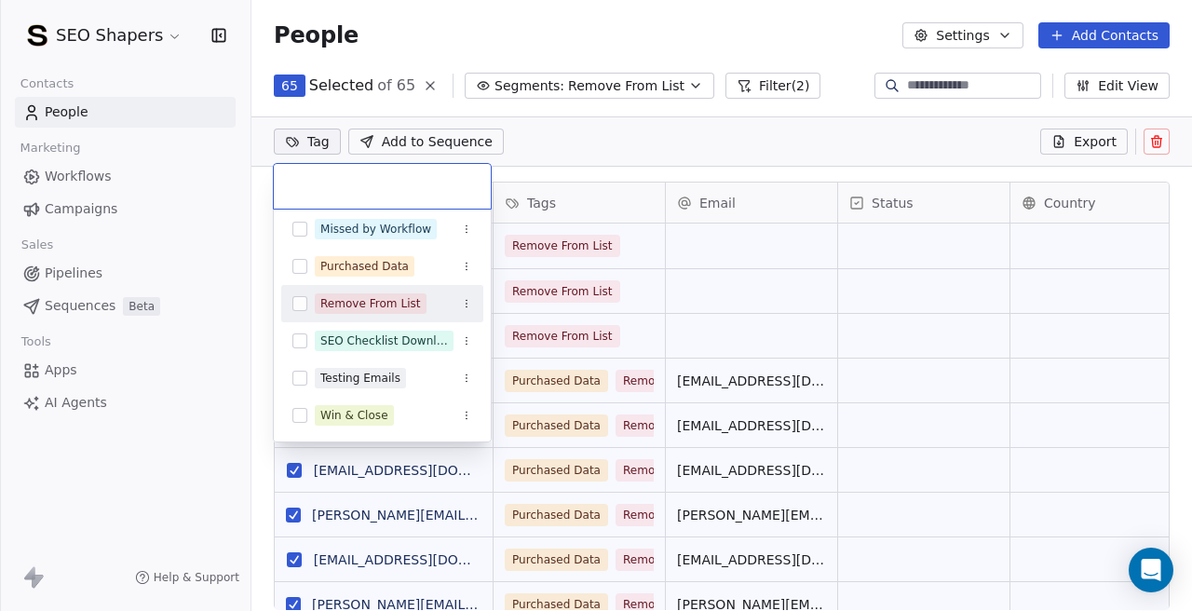
click at [306, 299] on button "Suggestions" at bounding box center [299, 303] width 15 height 15
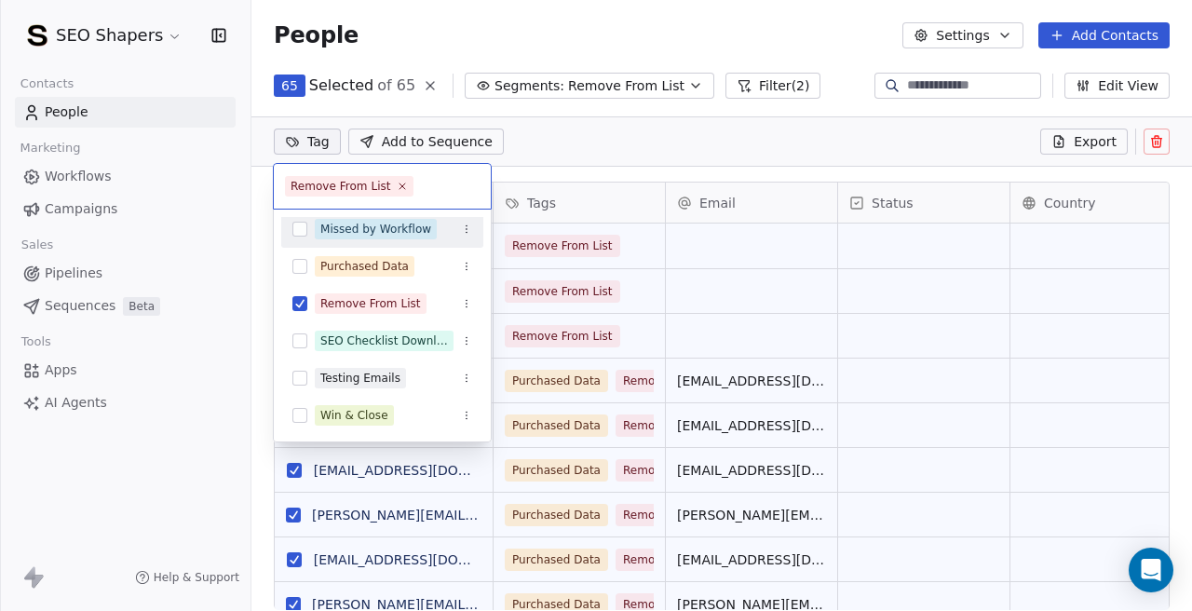
click at [588, 157] on html "SEO Shapers Contacts People Marketing Workflows Campaigns Sales Pipelines Seque…" at bounding box center [596, 305] width 1192 height 611
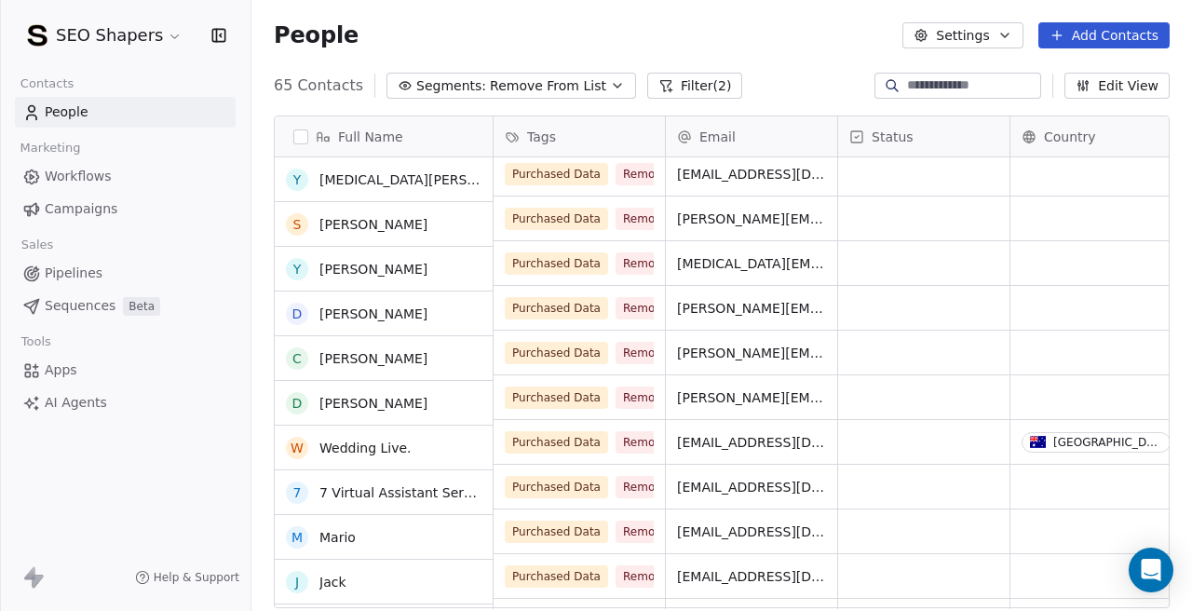
scroll to position [1212, 0]
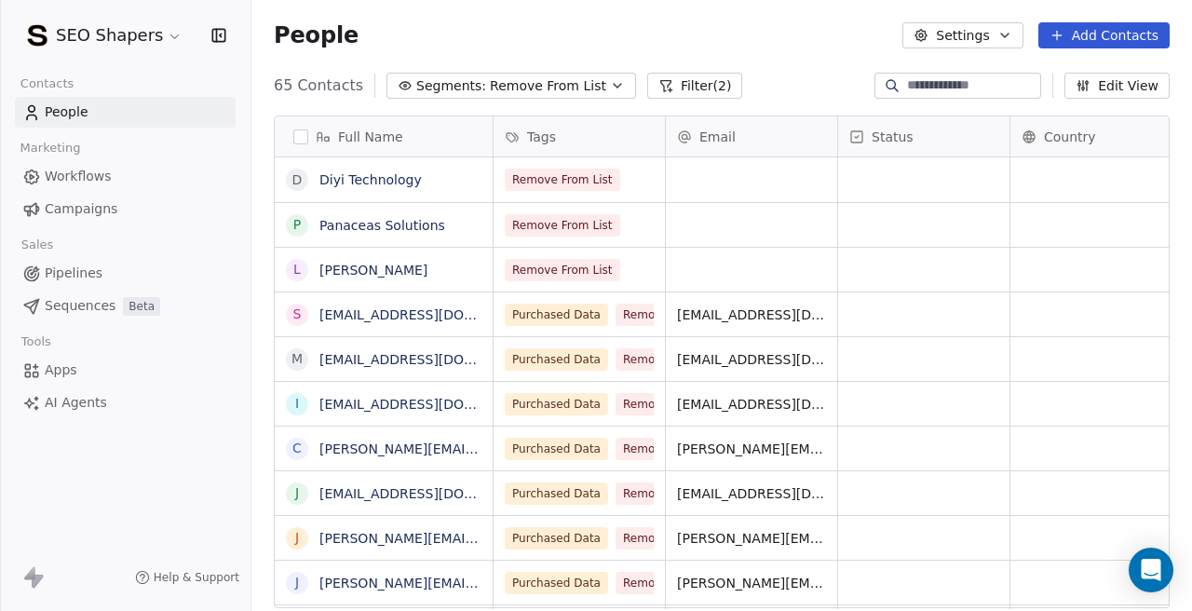
click at [1118, 87] on button "Edit View" at bounding box center [1116, 86] width 105 height 26
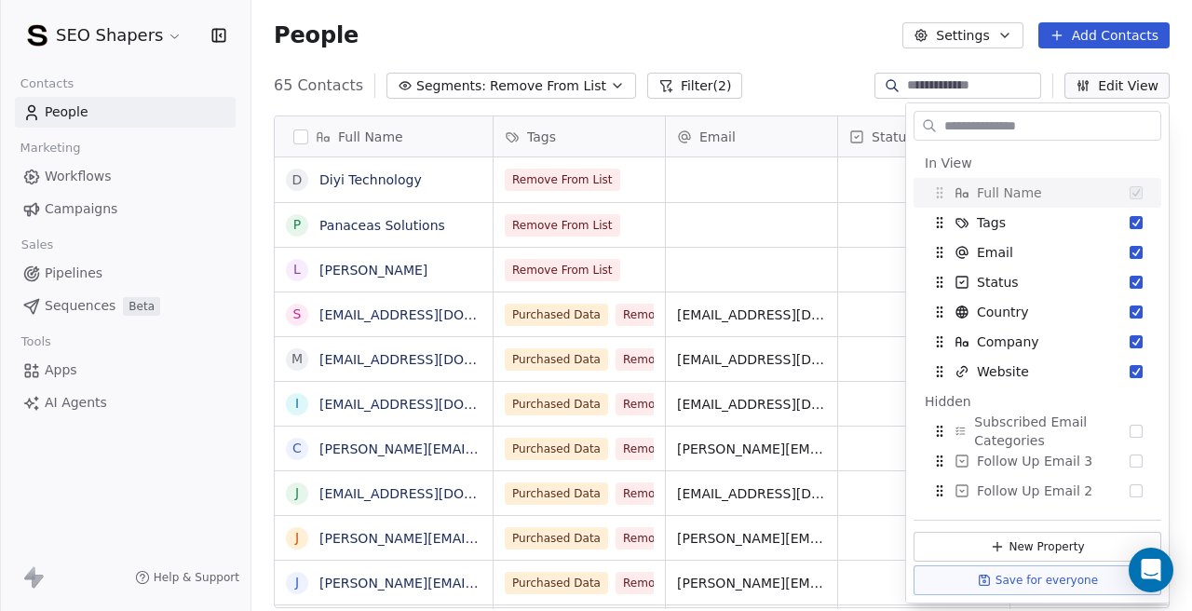
click at [781, 91] on div "65 Contacts Segments: Remove From List Filter (2) Edit View" at bounding box center [721, 86] width 940 height 30
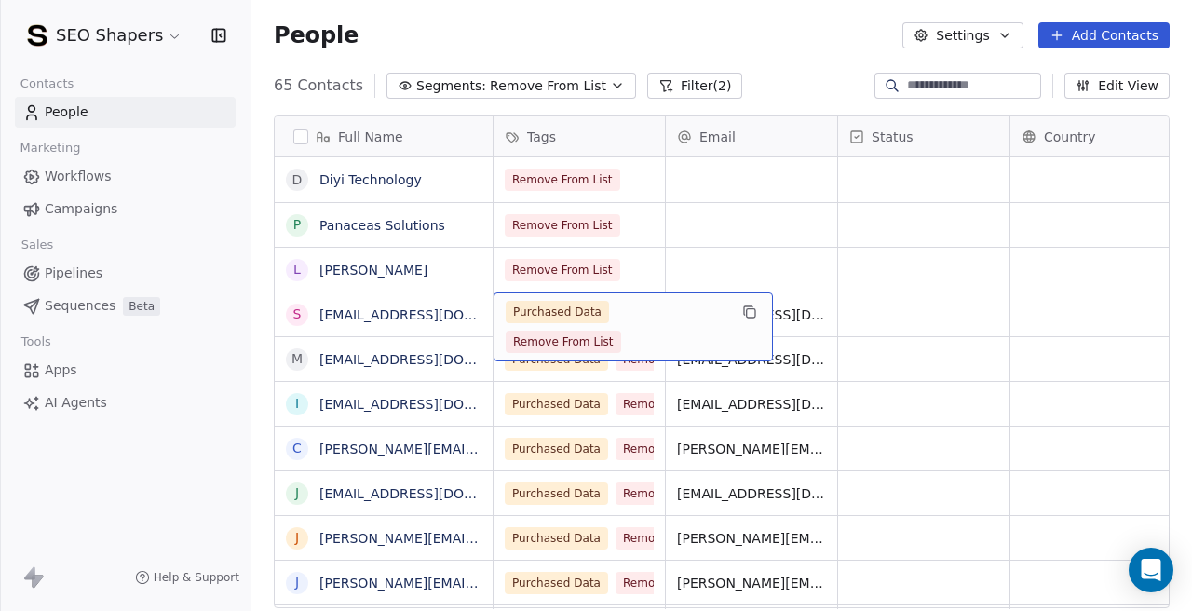
click at [588, 311] on span "Purchased Data" at bounding box center [557, 312] width 103 height 22
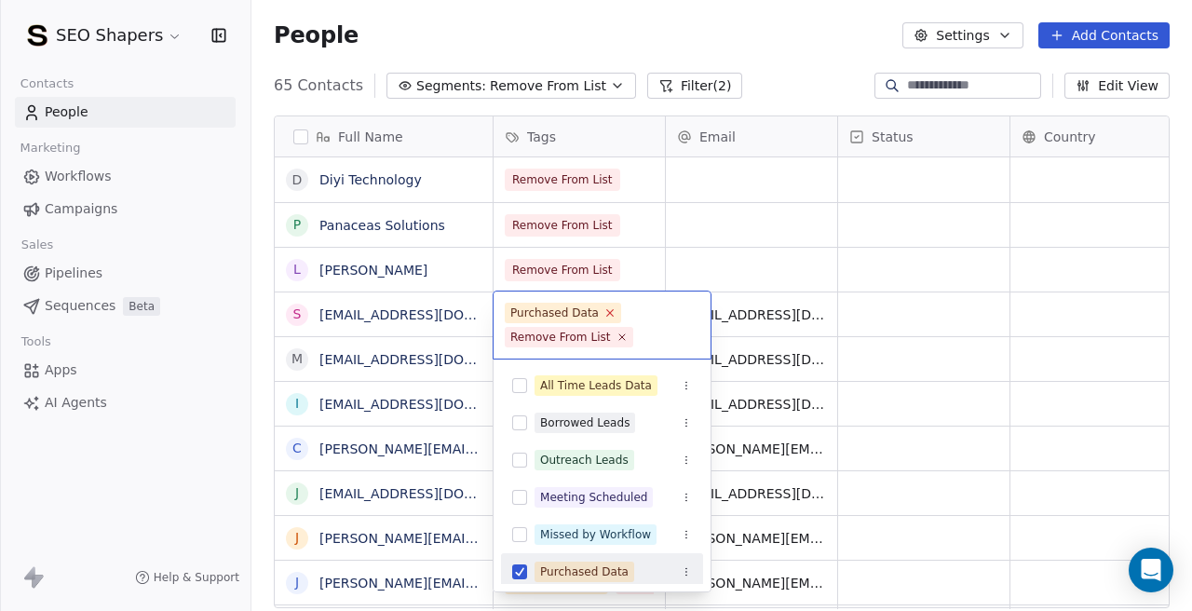
click at [608, 310] on icon at bounding box center [610, 313] width 7 height 7
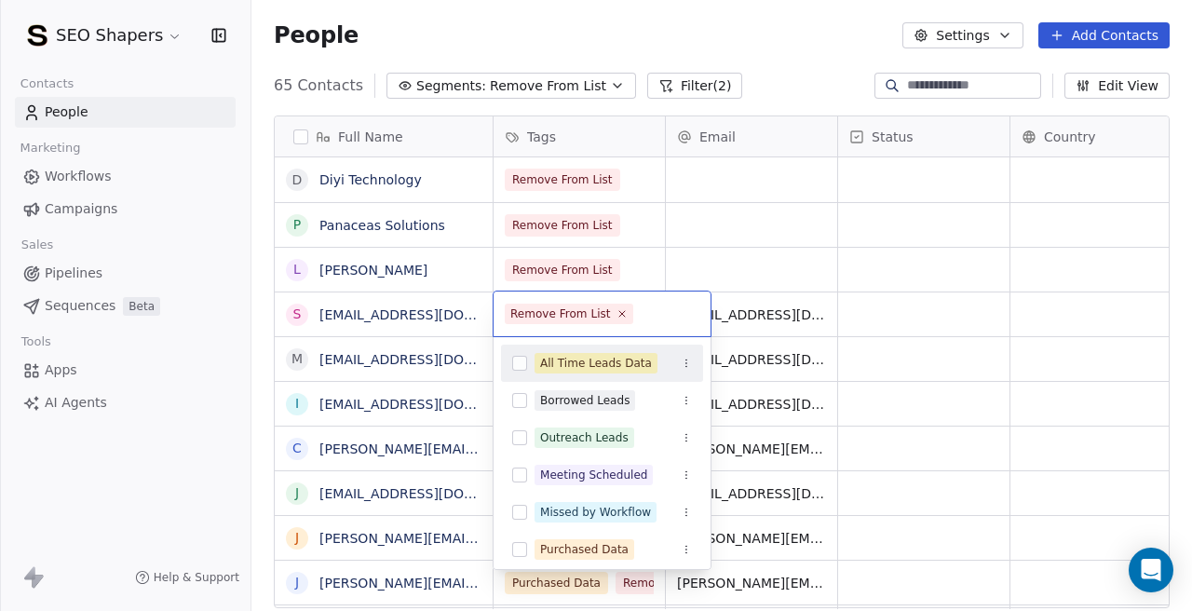
click at [771, 302] on html "SEO Shapers Contacts People Marketing Workflows Campaigns Sales Pipelines Seque…" at bounding box center [596, 305] width 1192 height 611
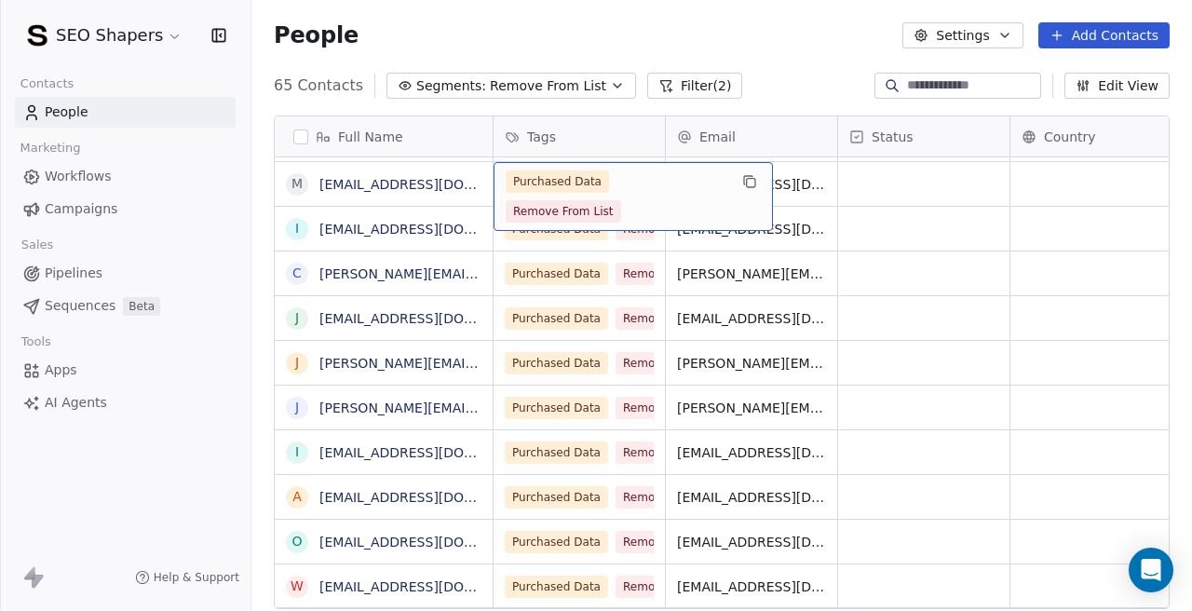
click at [586, 181] on span "Purchased Data" at bounding box center [557, 181] width 103 height 22
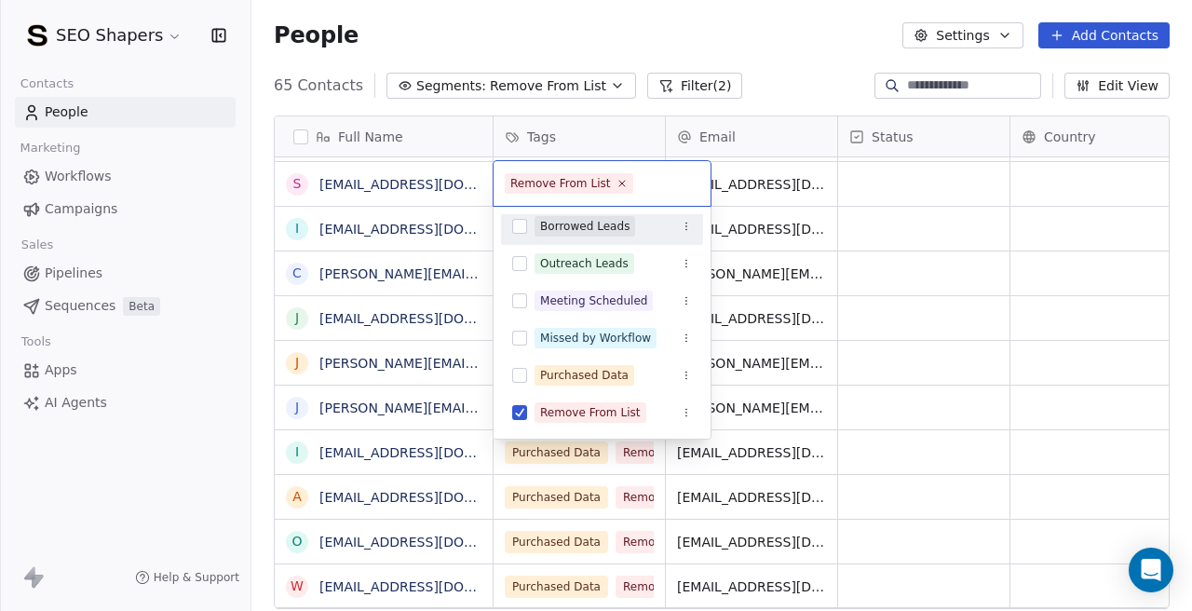
click at [440, 225] on html "SEO Shapers Contacts People Marketing Workflows Campaigns Sales Pipelines Seque…" at bounding box center [596, 305] width 1192 height 611
click at [762, 190] on html "SEO Shapers Contacts People Marketing Workflows Campaigns Sales Pipelines Seque…" at bounding box center [596, 305] width 1192 height 611
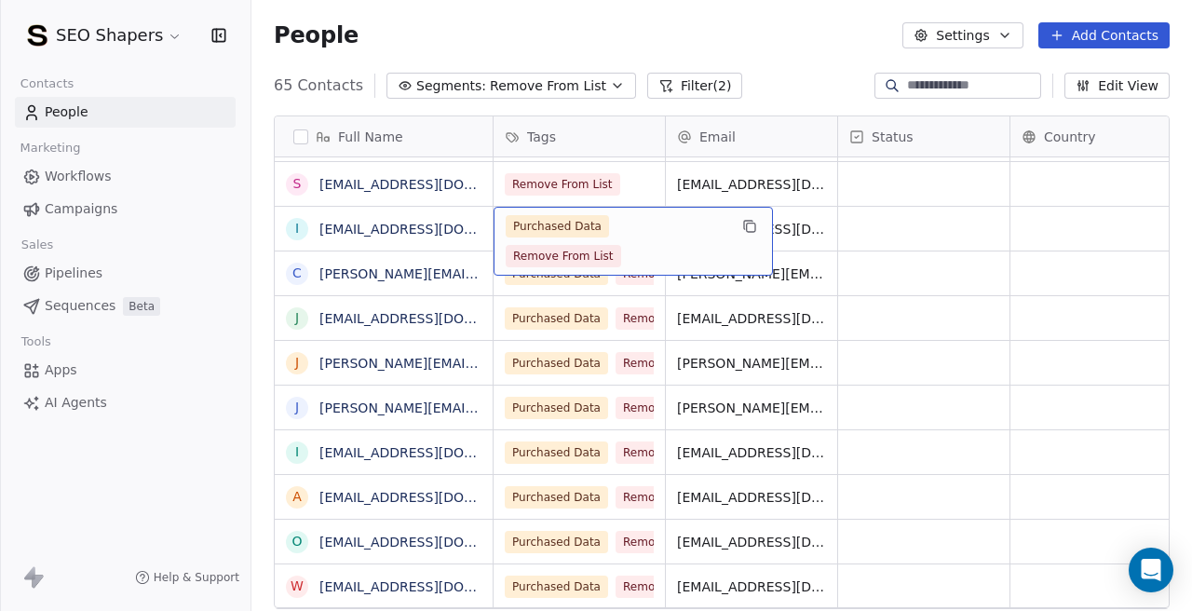
click at [592, 224] on span "Purchased Data" at bounding box center [557, 226] width 103 height 22
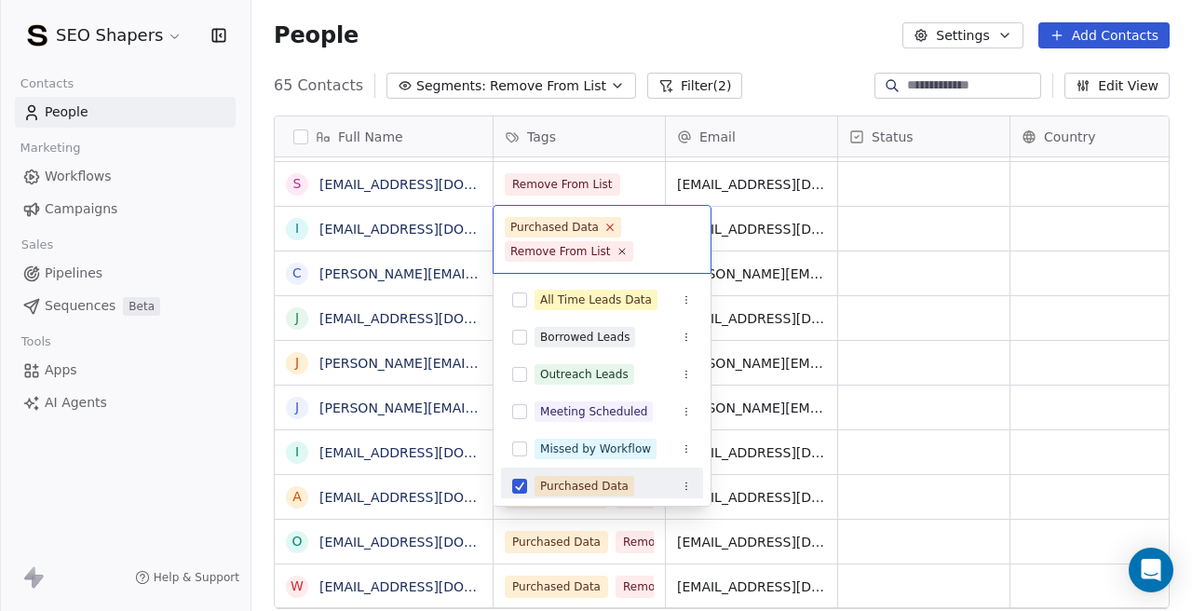
click at [610, 225] on icon at bounding box center [609, 227] width 12 height 12
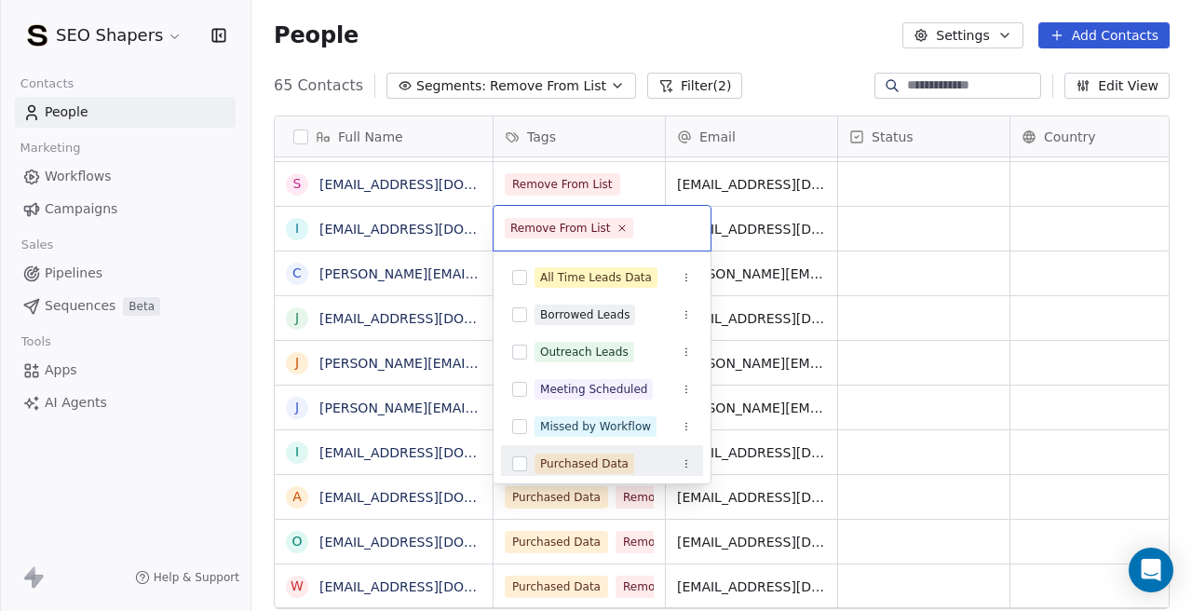
click at [760, 208] on html "SEO Shapers Contacts People Marketing Workflows Campaigns Sales Pipelines Seque…" at bounding box center [596, 305] width 1192 height 611
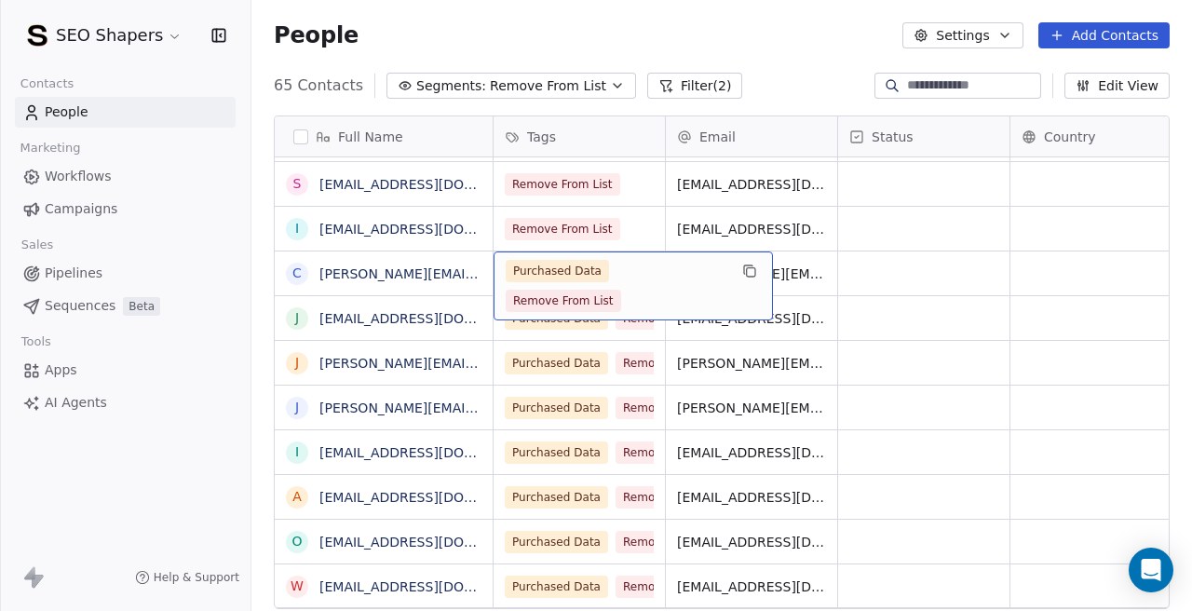
click at [575, 273] on span "Purchased Data" at bounding box center [557, 271] width 103 height 22
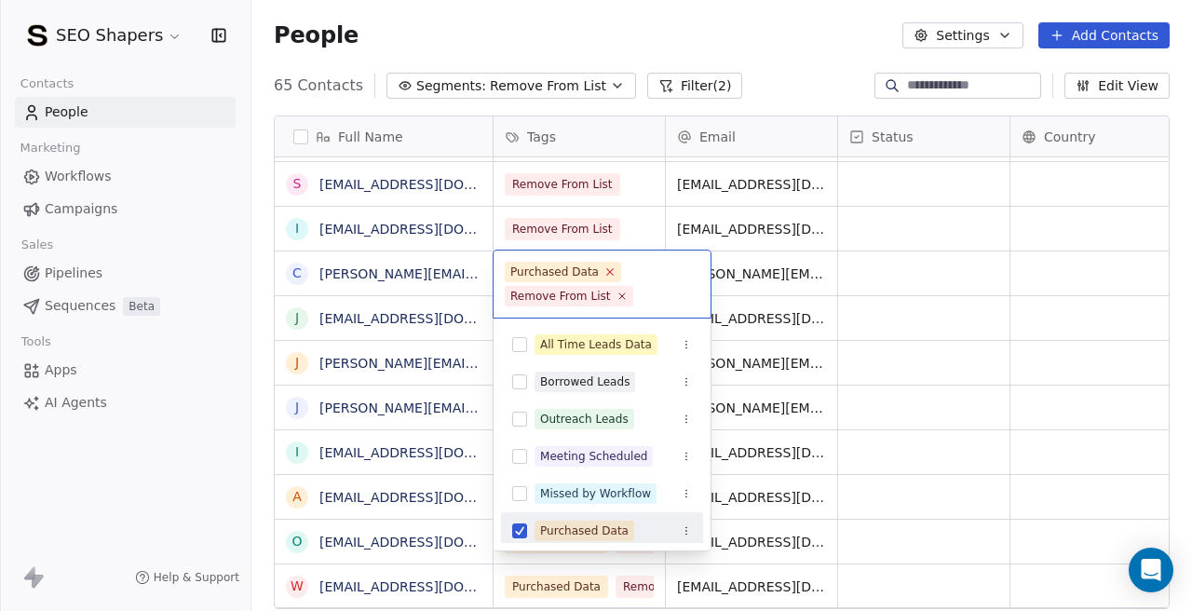
click at [608, 269] on icon at bounding box center [609, 271] width 12 height 12
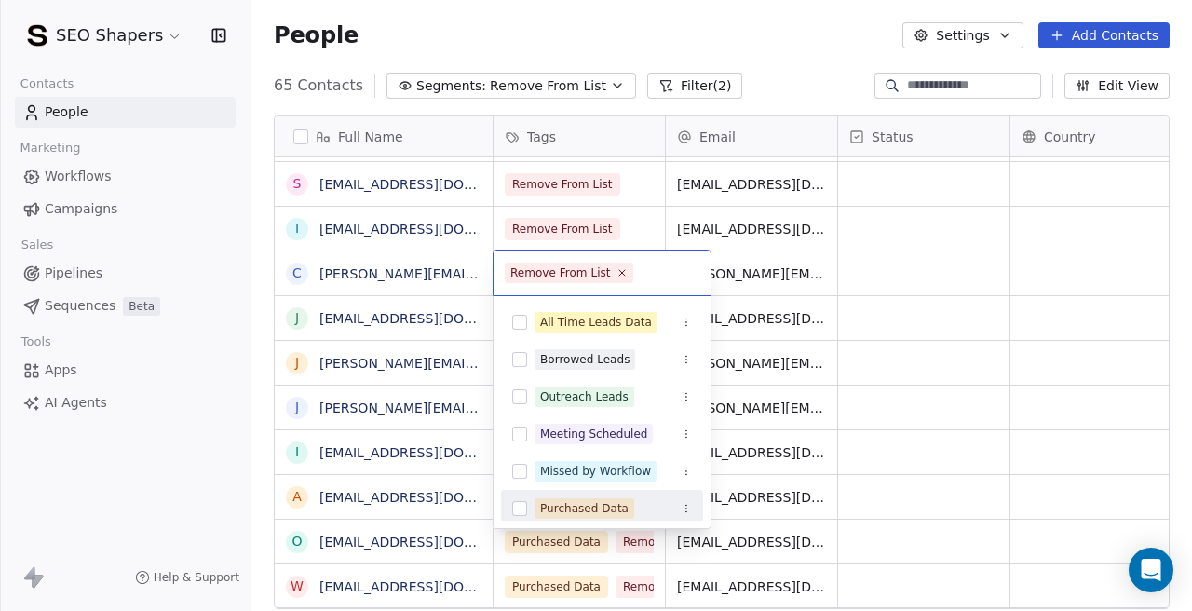
click at [767, 281] on html "SEO Shapers Contacts People Marketing Workflows Campaigns Sales Pipelines Seque…" at bounding box center [596, 305] width 1192 height 611
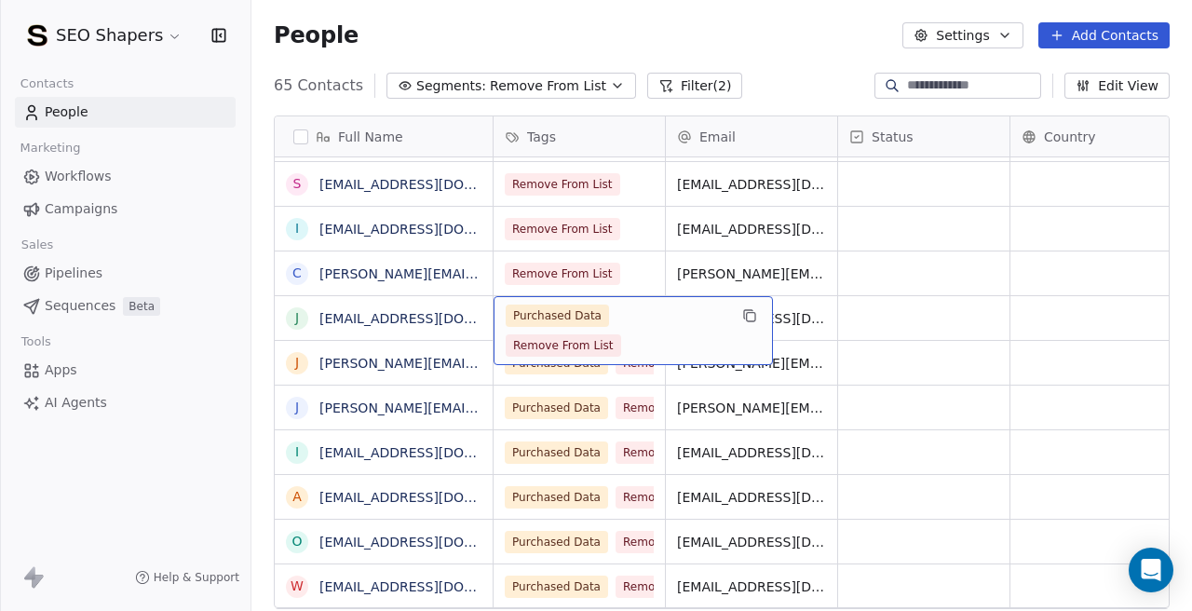
click at [593, 317] on span "Purchased Data" at bounding box center [557, 315] width 103 height 22
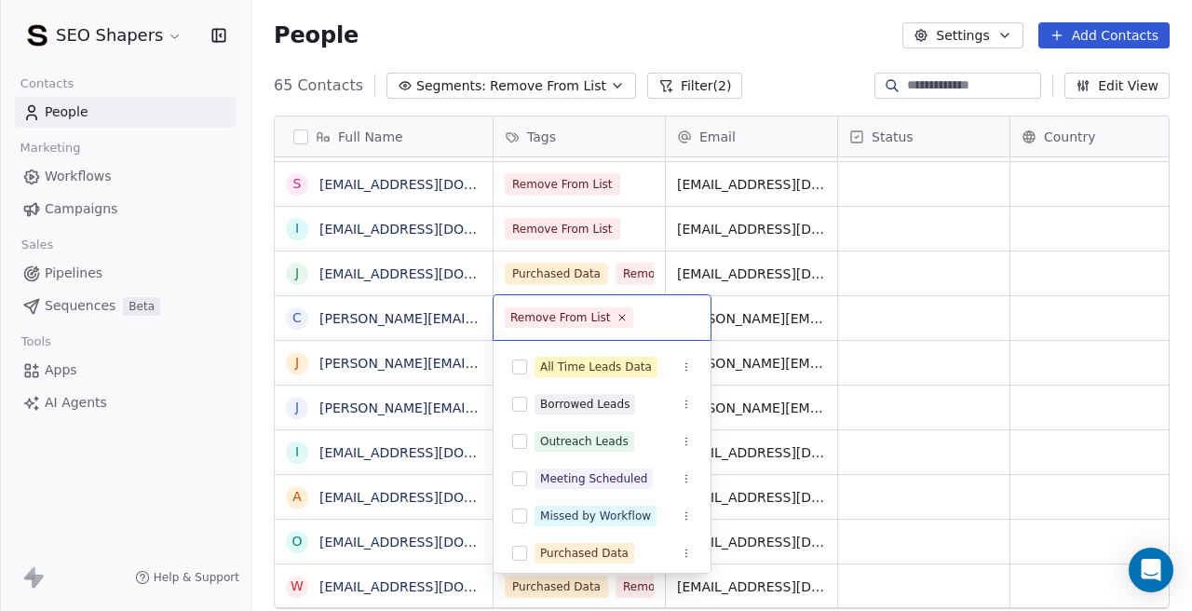
scroll to position [44, 0]
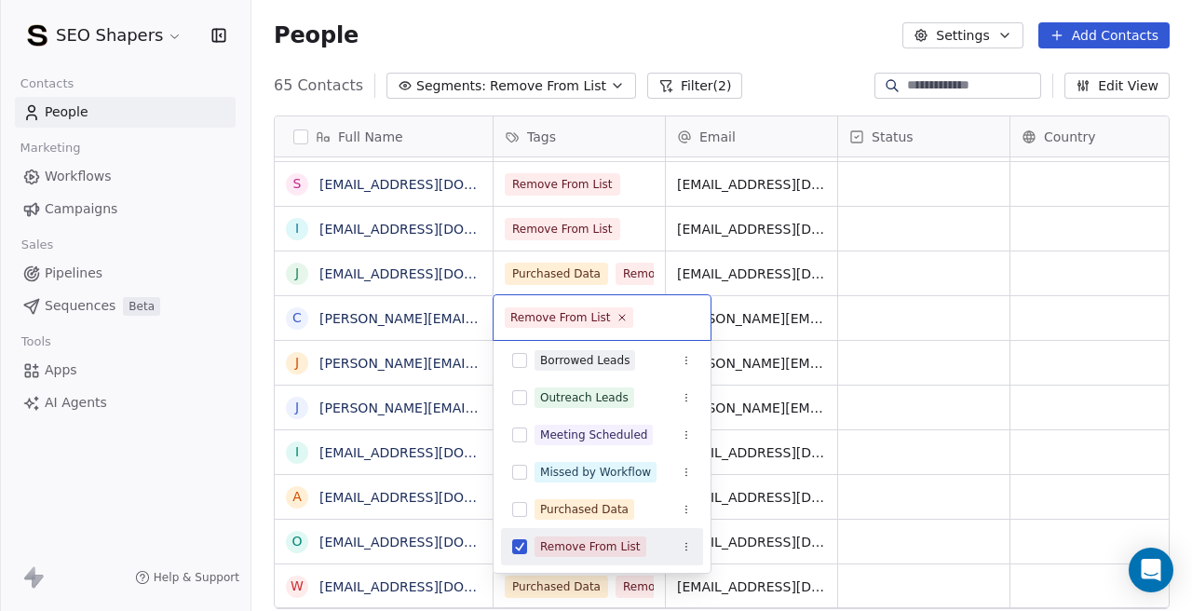
click at [734, 317] on html "SEO Shapers Contacts People Marketing Workflows Campaigns Sales Pipelines Seque…" at bounding box center [596, 305] width 1192 height 611
click at [591, 263] on html "SEO Shapers Contacts People Marketing Workflows Campaigns Sales Pipelines Seque…" at bounding box center [596, 305] width 1192 height 611
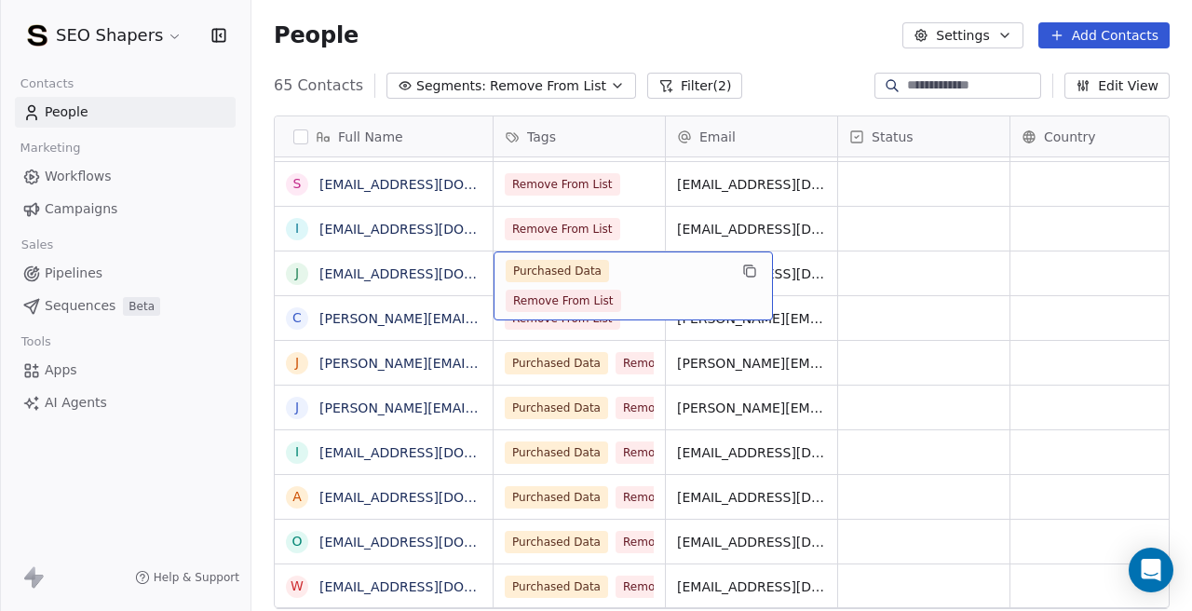
click at [591, 263] on span "Purchased Data" at bounding box center [557, 271] width 103 height 22
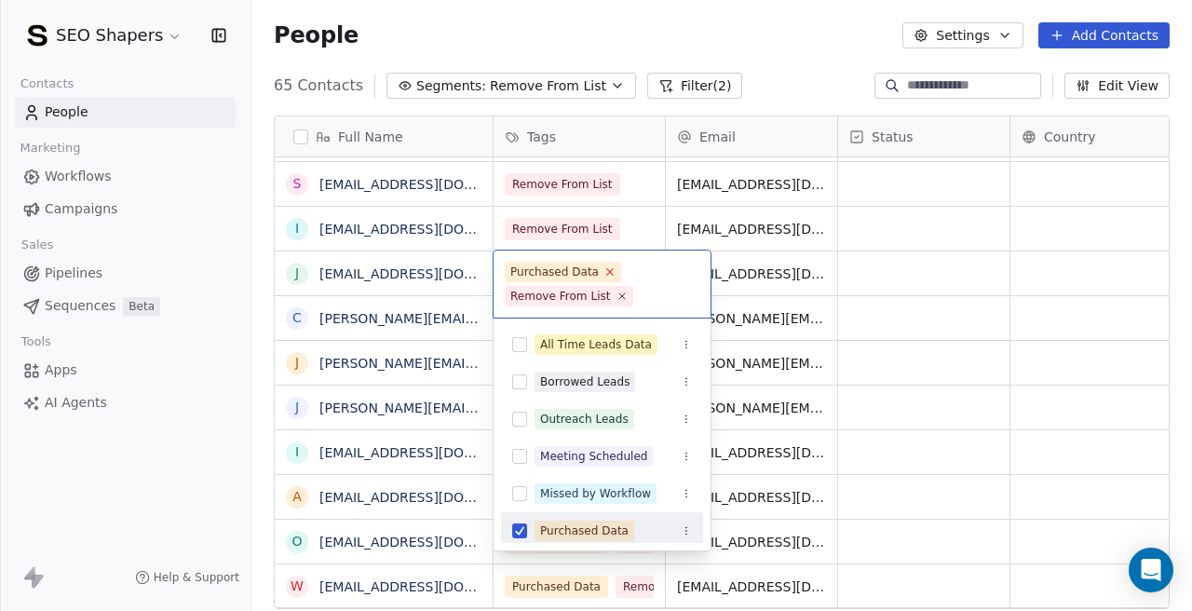
click at [611, 275] on icon at bounding box center [609, 271] width 12 height 12
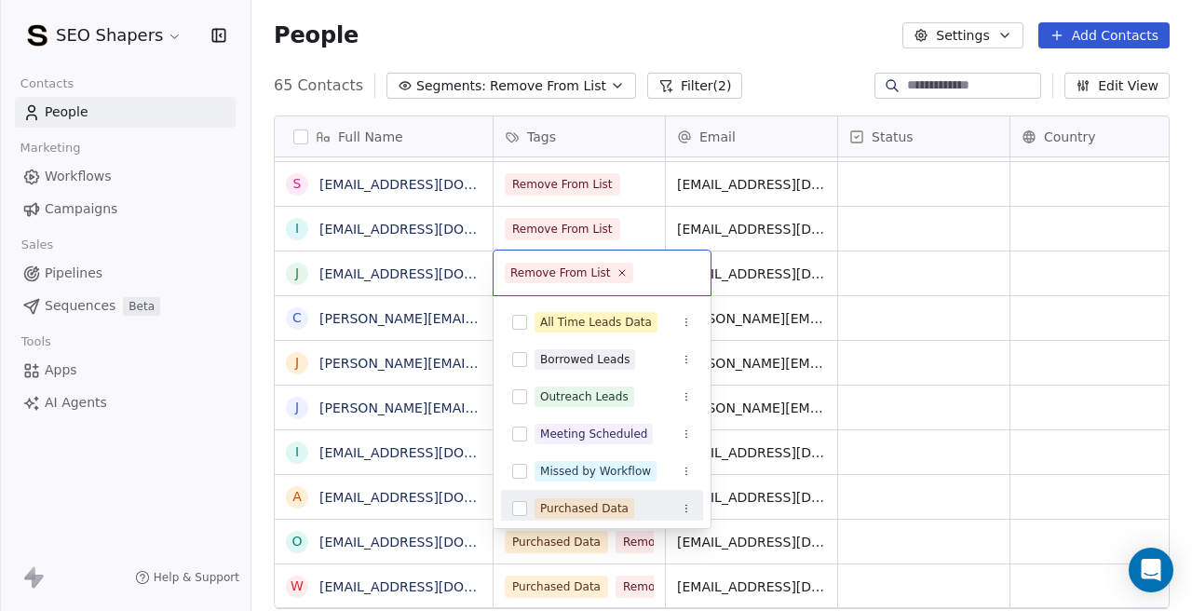
click at [765, 295] on html "SEO Shapers Contacts People Marketing Workflows Campaigns Sales Pipelines Seque…" at bounding box center [596, 305] width 1192 height 611
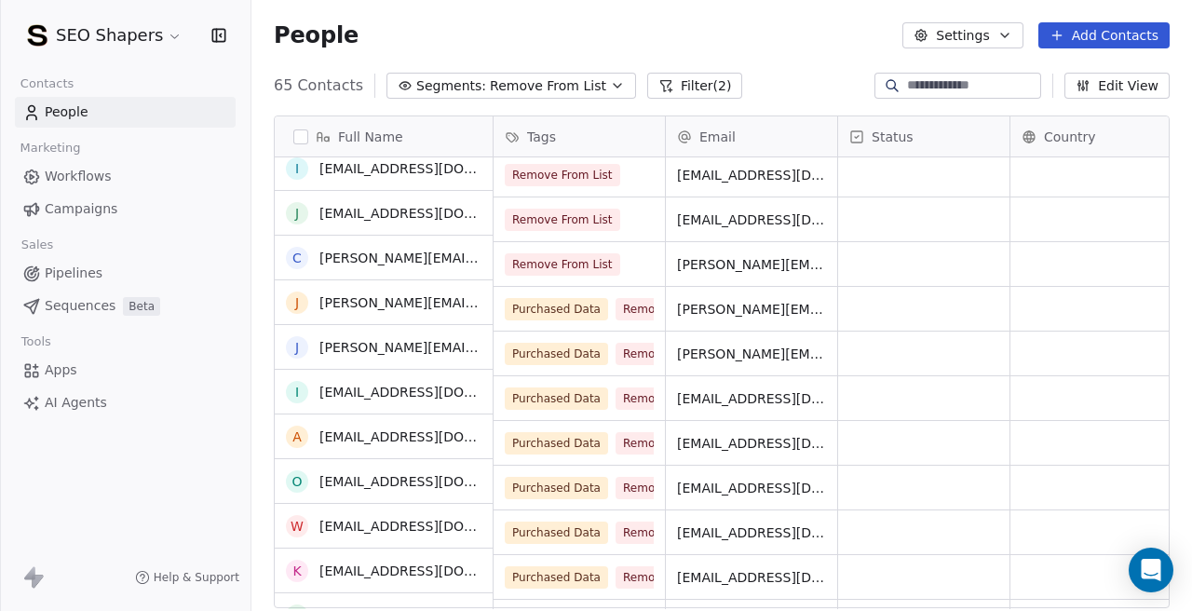
scroll to position [213, 0]
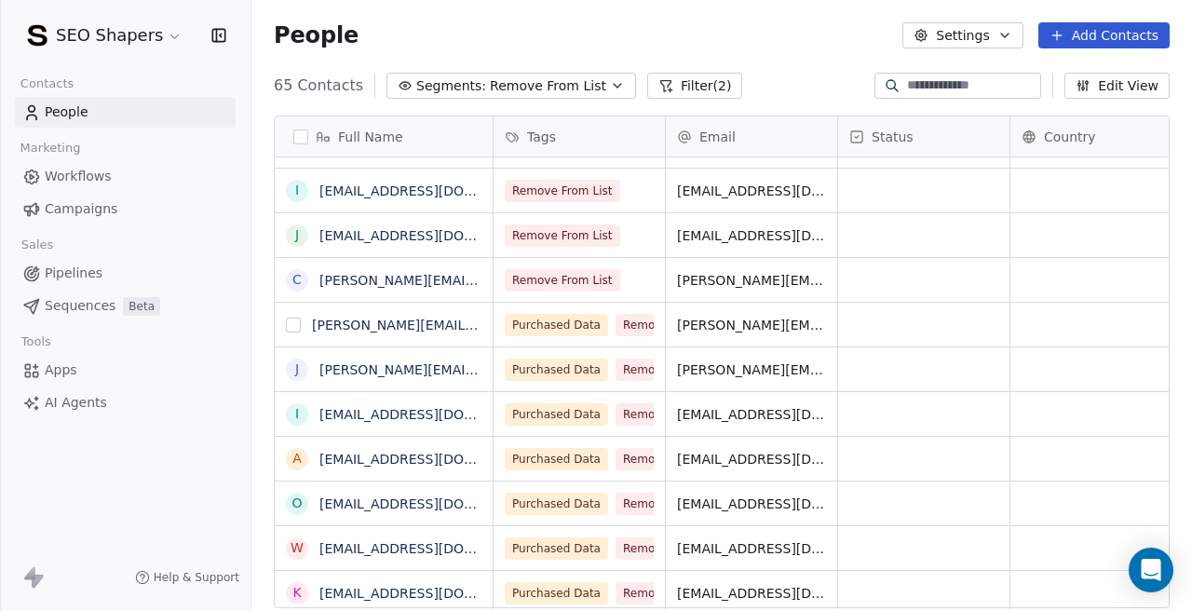
click at [290, 331] on button "grid" at bounding box center [293, 324] width 15 height 15
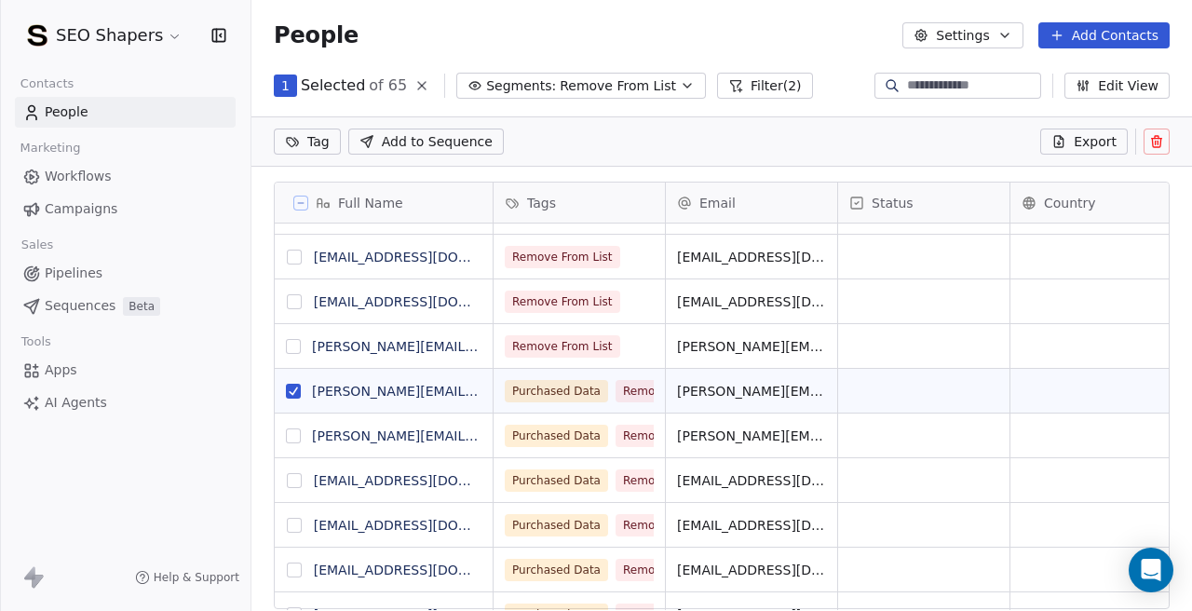
scroll to position [0, 0]
click at [313, 148] on html "SEO Shapers Contacts People Marketing Workflows Campaigns Sales Pipelines Seque…" at bounding box center [596, 305] width 1192 height 611
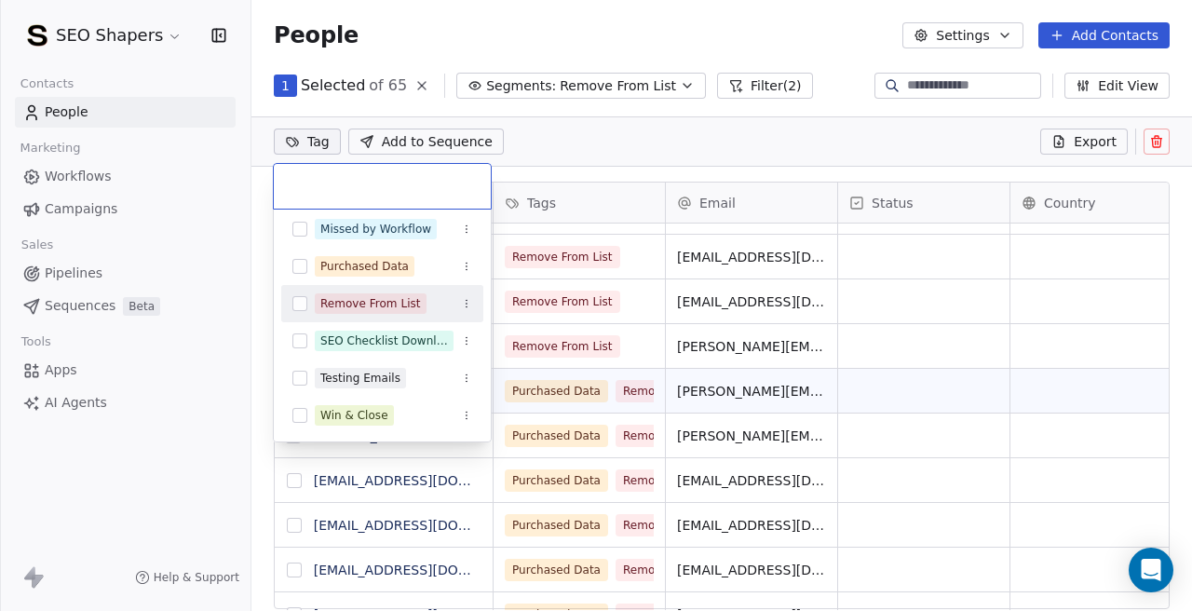
click at [746, 170] on html "SEO Shapers Contacts People Marketing Workflows Campaigns Sales Pipelines Seque…" at bounding box center [596, 305] width 1192 height 611
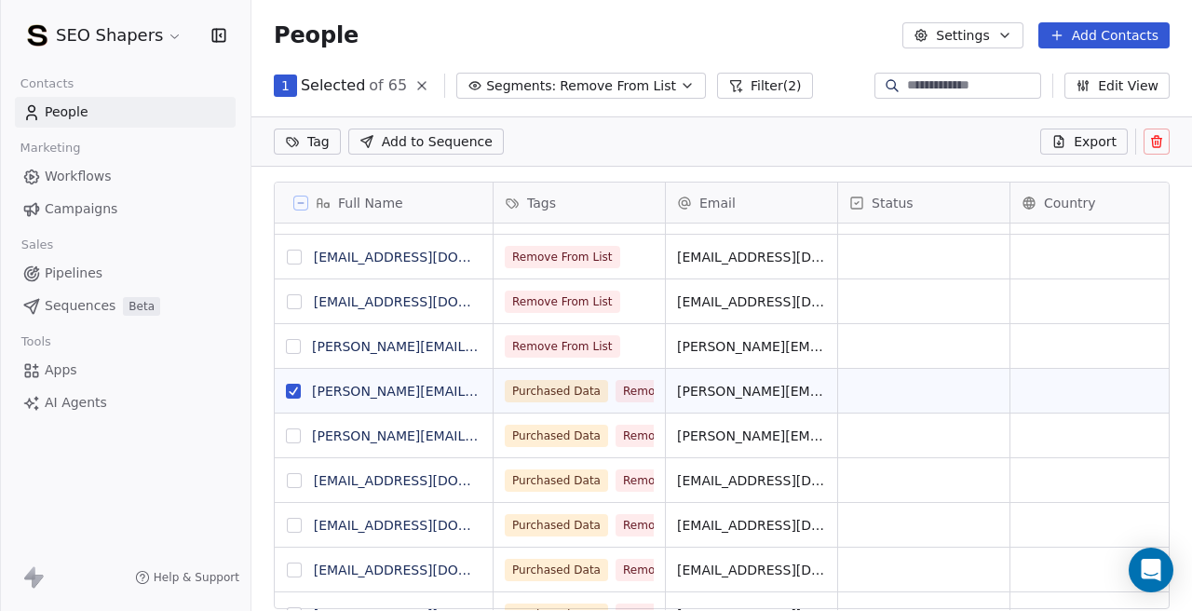
click at [299, 388] on button "grid" at bounding box center [293, 391] width 15 height 15
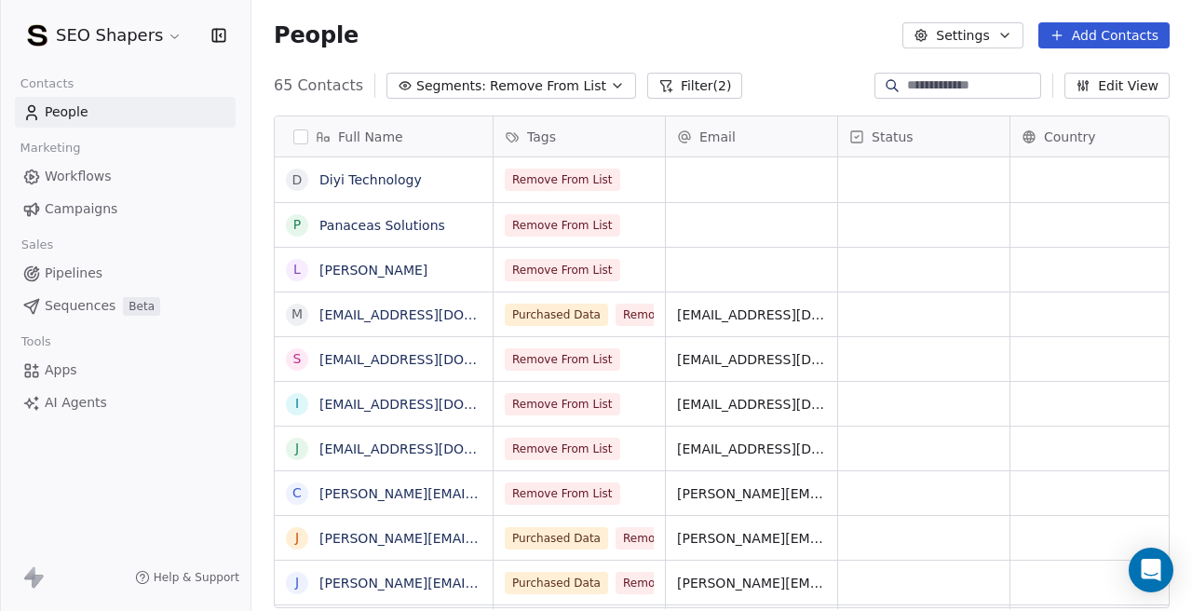
click at [303, 135] on button "button" at bounding box center [300, 136] width 15 height 15
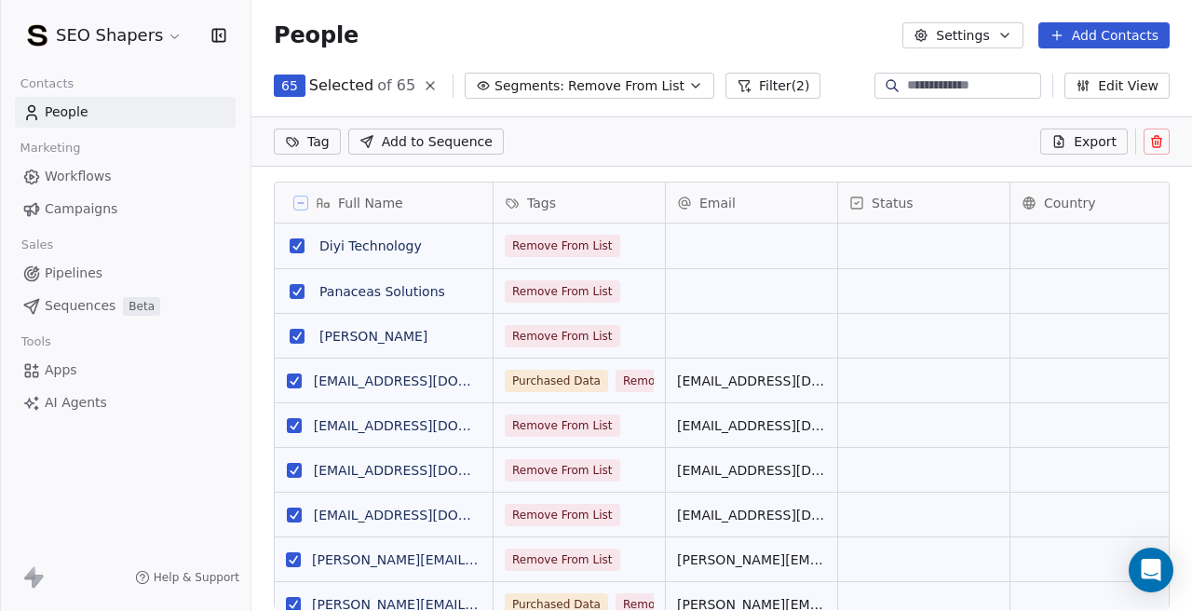
scroll to position [473, 940]
click at [1152, 147] on icon at bounding box center [1156, 141] width 15 height 15
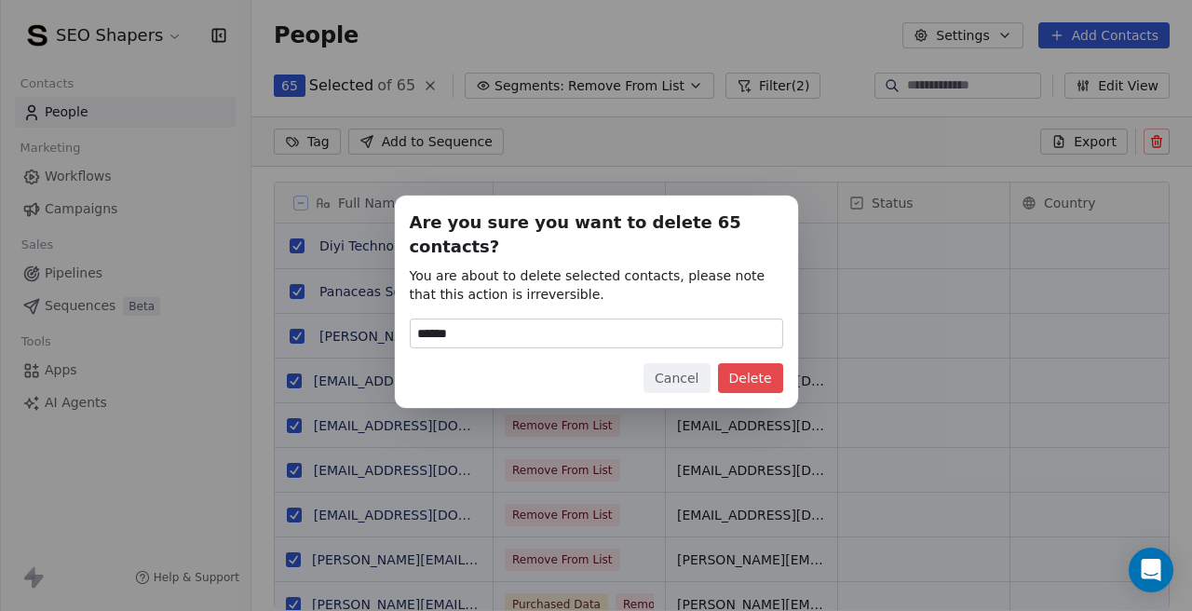
type input "******"
click at [751, 364] on button "Delete" at bounding box center [750, 378] width 65 height 30
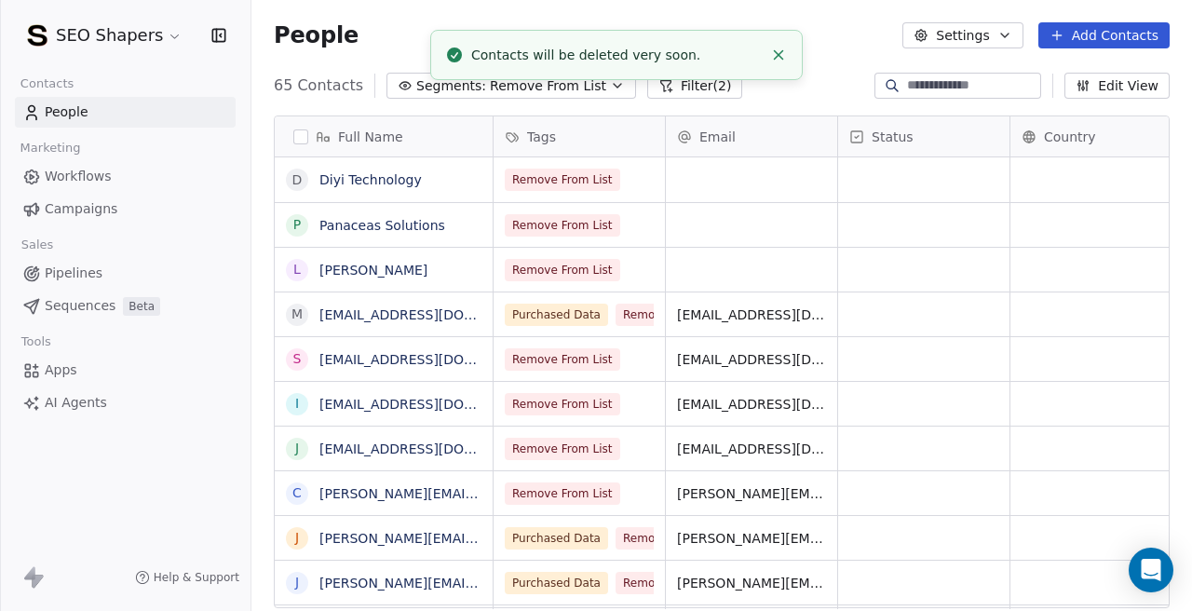
scroll to position [538, 940]
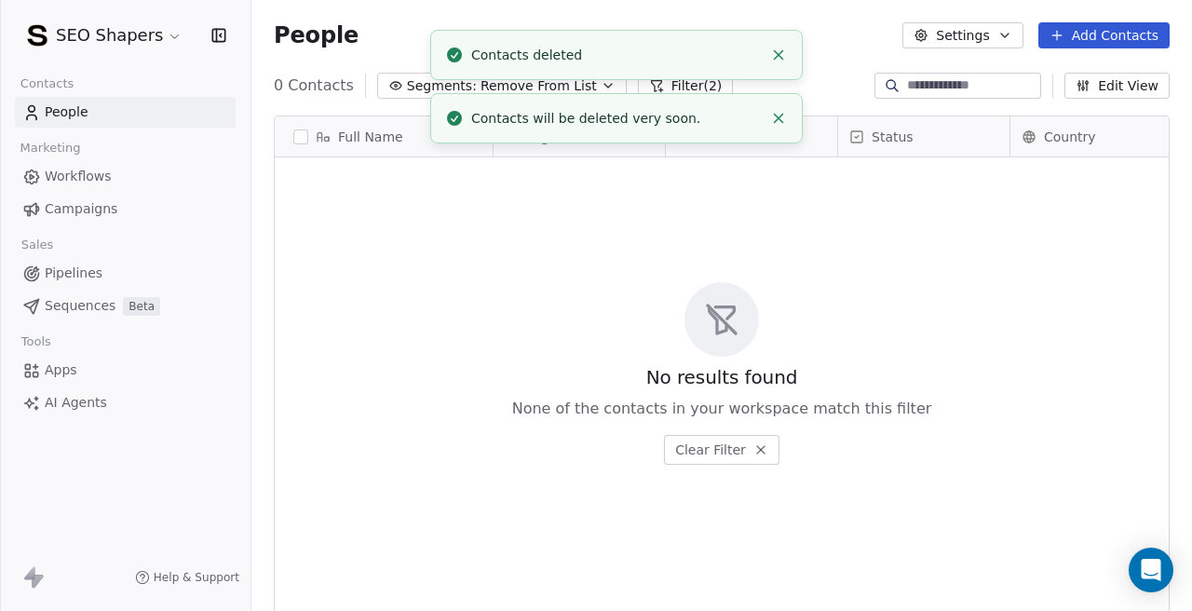
click at [780, 54] on icon "Close toast" at bounding box center [778, 55] width 17 height 17
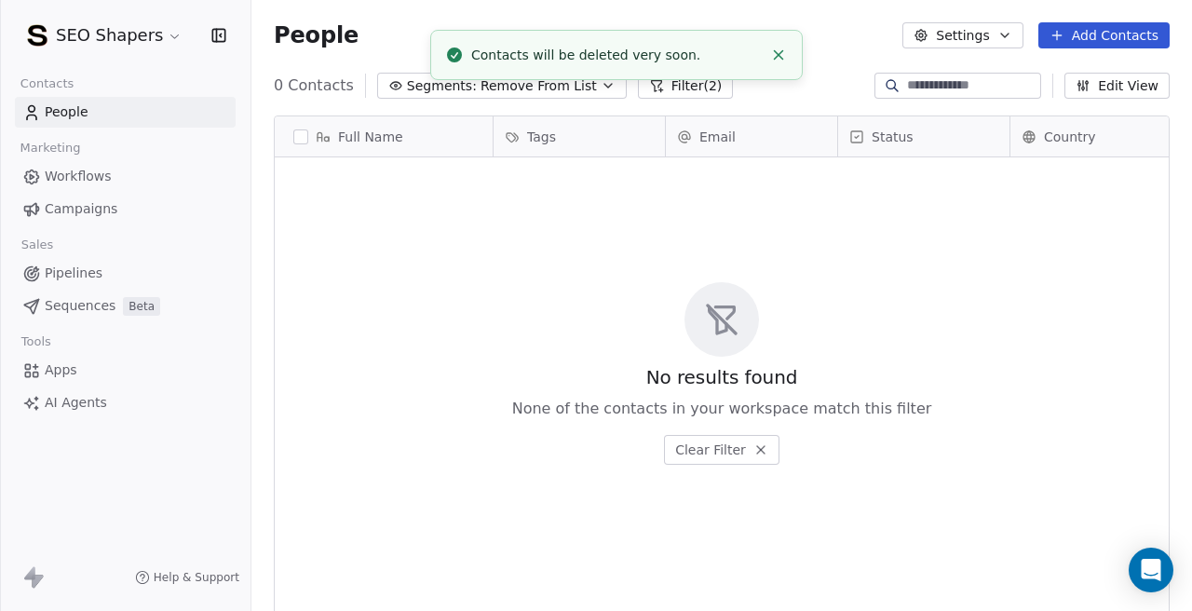
click at [780, 54] on icon "Close toast" at bounding box center [778, 55] width 17 height 17
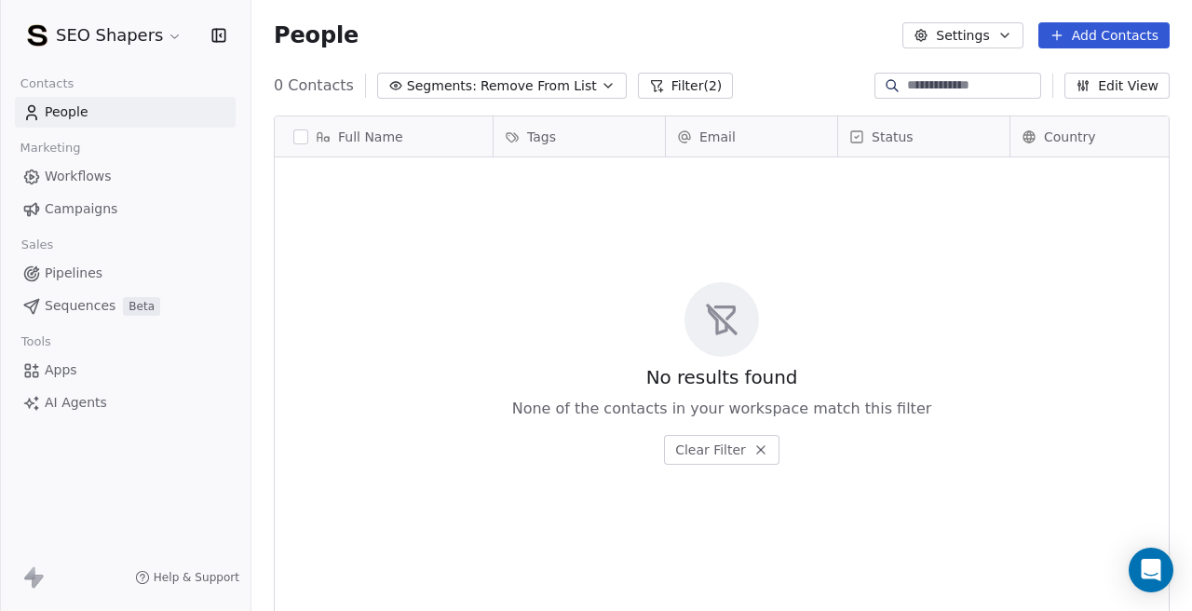
click at [481, 88] on span "Remove From List" at bounding box center [538, 86] width 116 height 20
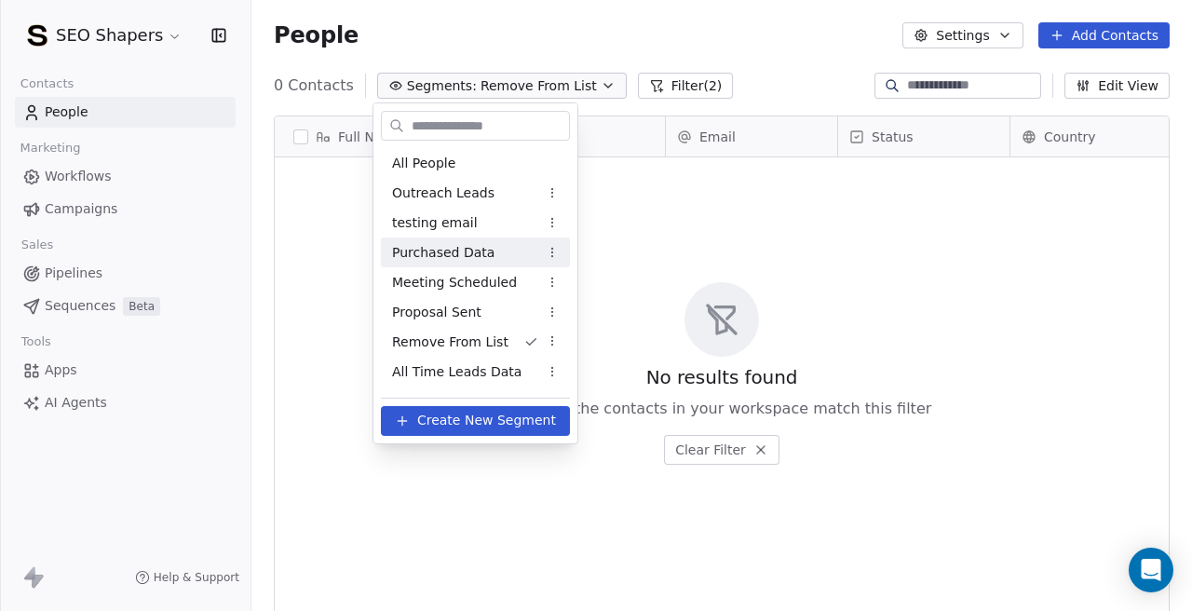
click at [478, 255] on span "Purchased Data" at bounding box center [443, 253] width 102 height 20
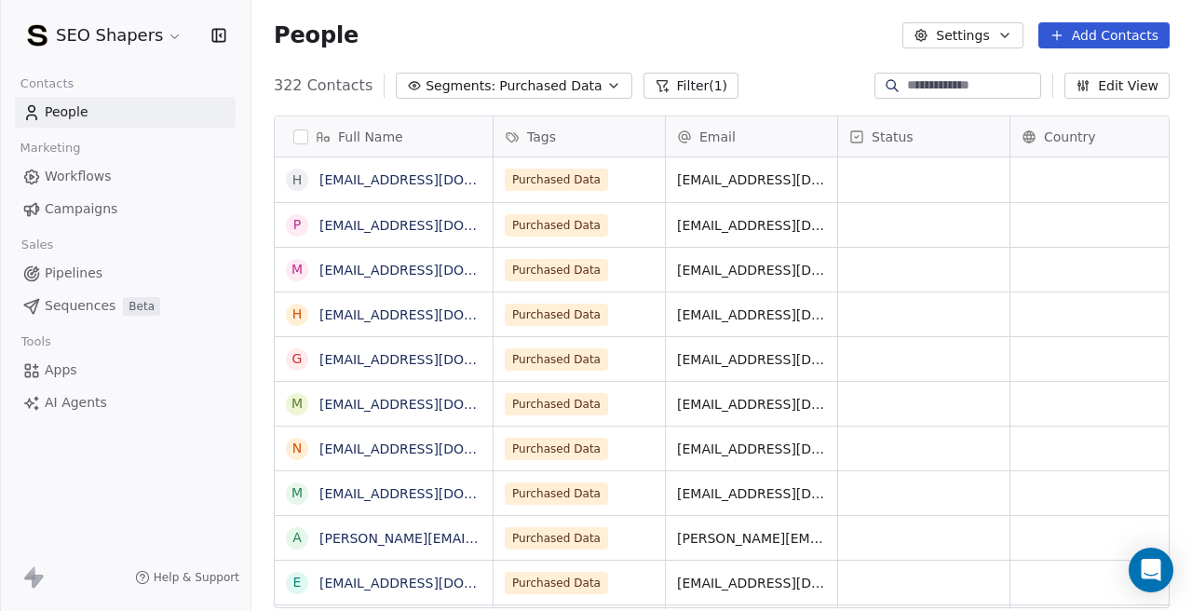
click at [971, 73] on div at bounding box center [957, 86] width 167 height 26
paste input "**********"
type input "**********"
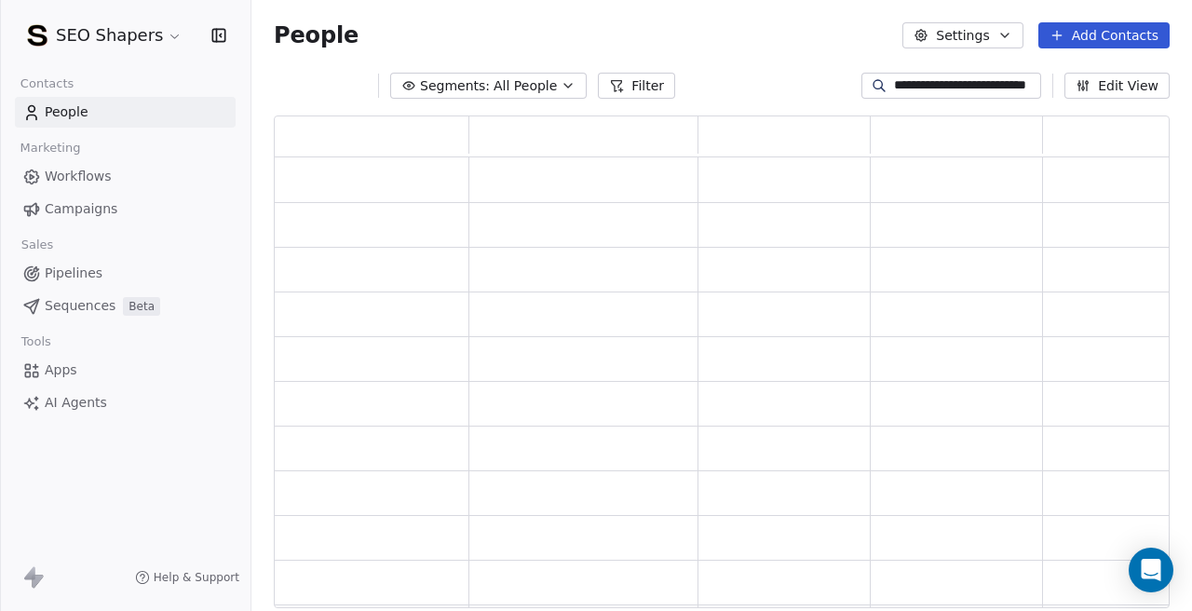
scroll to position [493, 896]
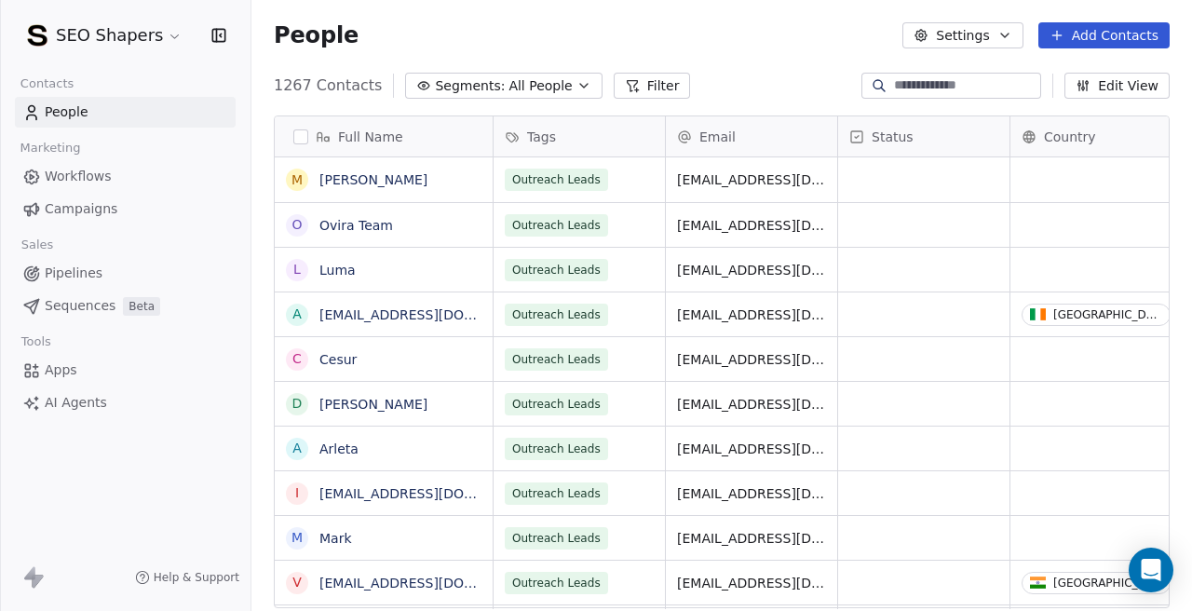
click at [462, 96] on button "Segments: All People" at bounding box center [503, 86] width 196 height 26
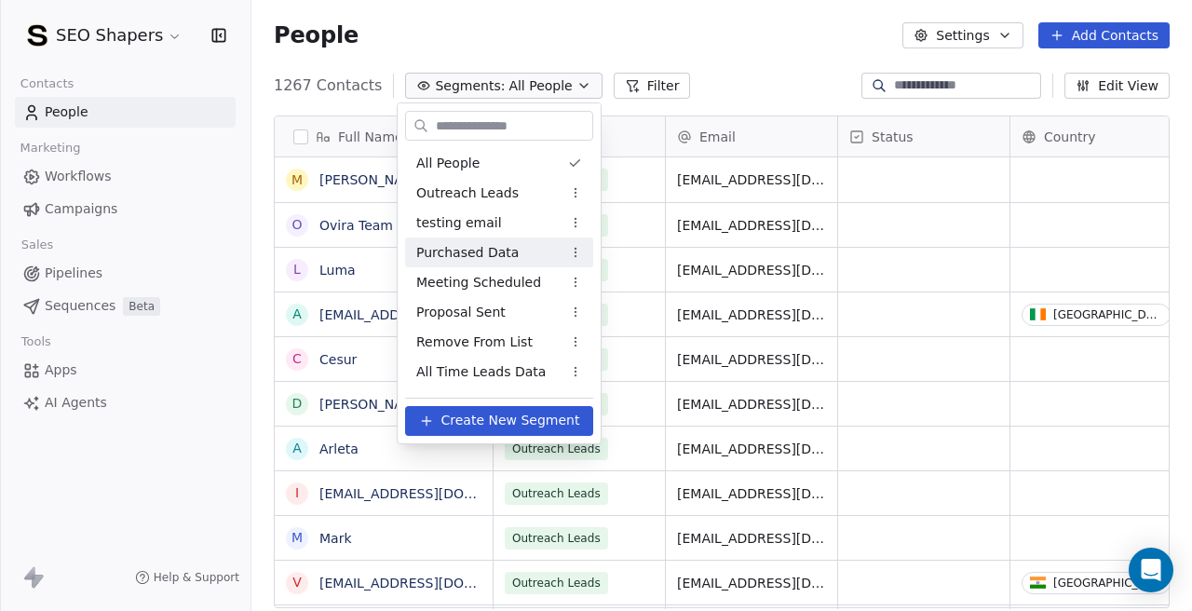
click at [509, 253] on span "Purchased Data" at bounding box center [467, 253] width 102 height 20
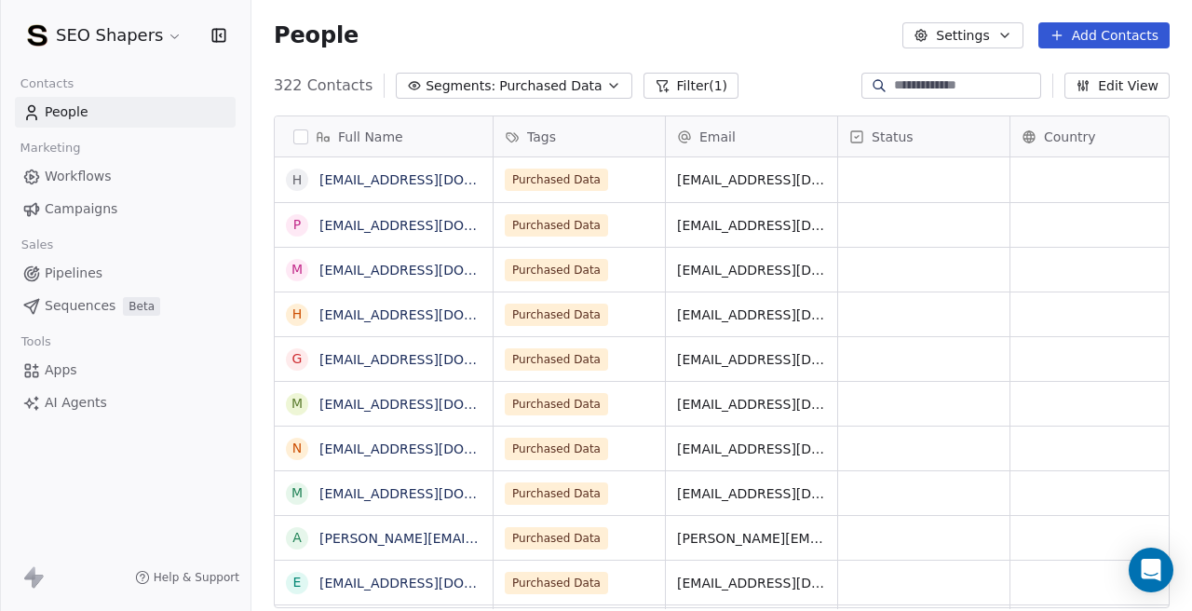
click at [110, 185] on link "Workflows" at bounding box center [125, 176] width 221 height 31
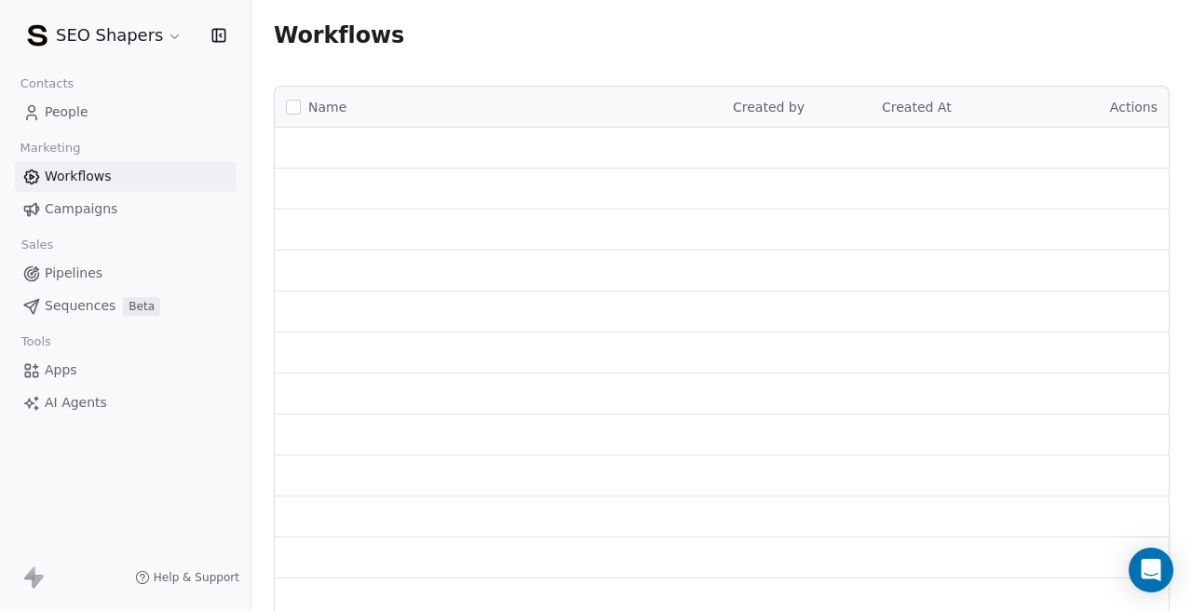
click at [95, 226] on div "Contacts People Marketing Workflows Campaigns Sales Pipelines Sequences Beta To…" at bounding box center [125, 244] width 250 height 347
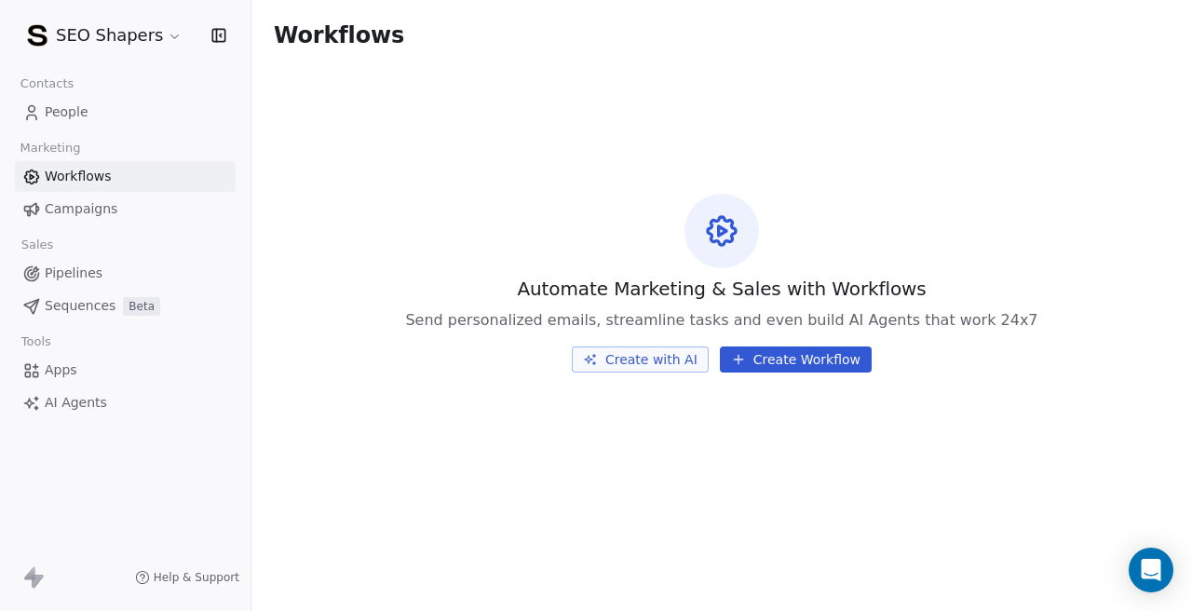
click at [92, 213] on span "Campaigns" at bounding box center [81, 209] width 73 height 20
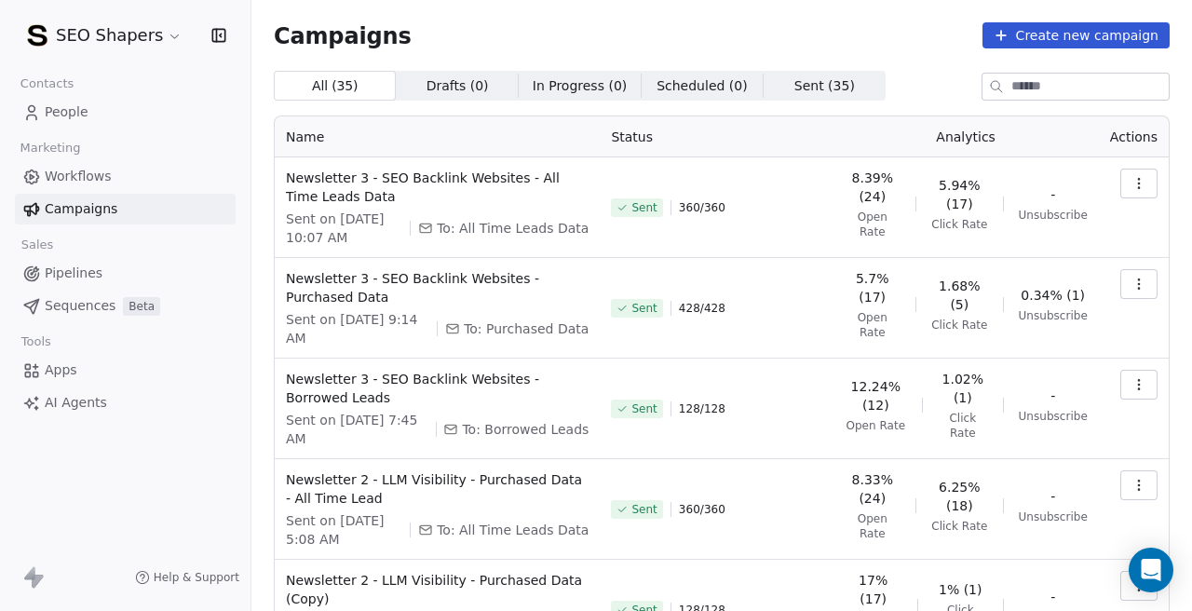
click at [1154, 382] on button "button" at bounding box center [1138, 385] width 37 height 30
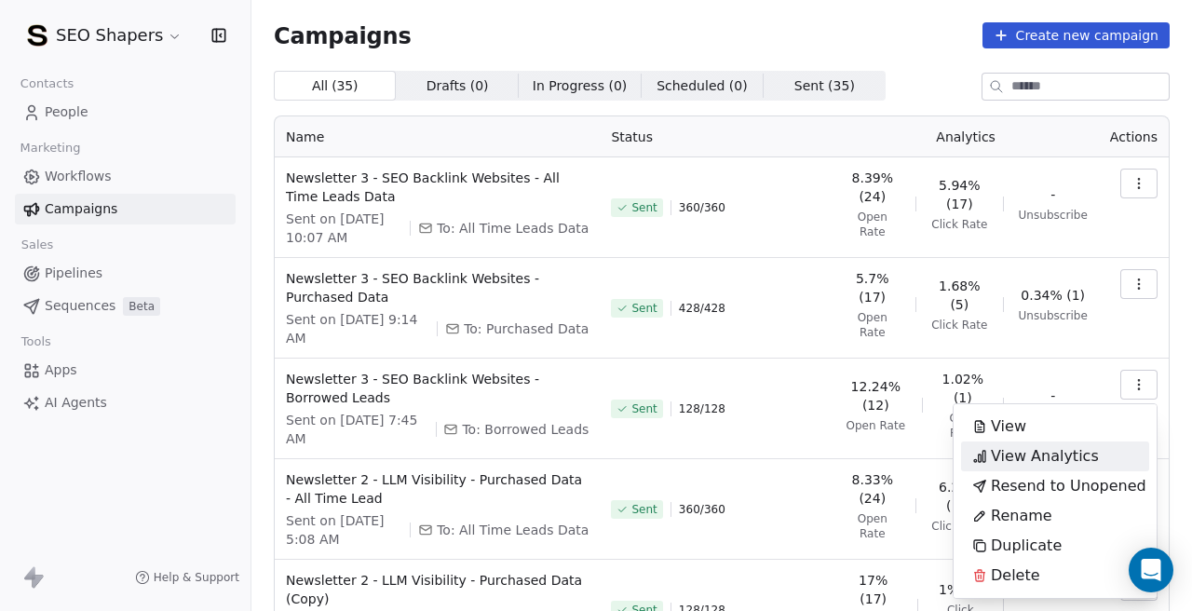
click at [1045, 445] on span "View Analytics" at bounding box center [1045, 456] width 108 height 22
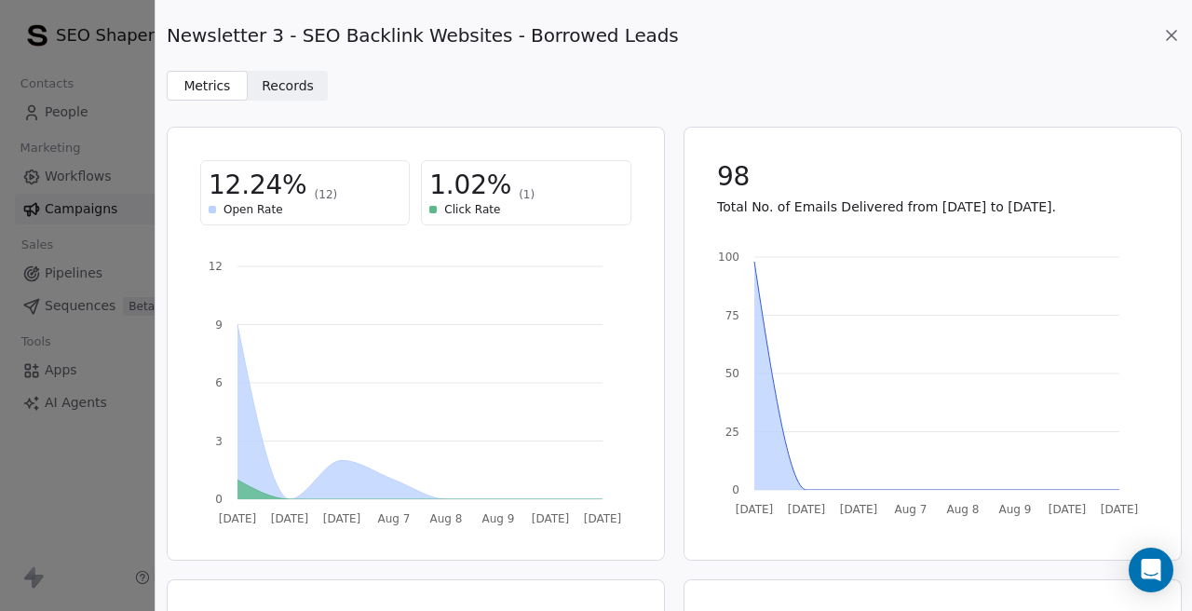
click at [306, 86] on span "Records" at bounding box center [288, 86] width 52 height 20
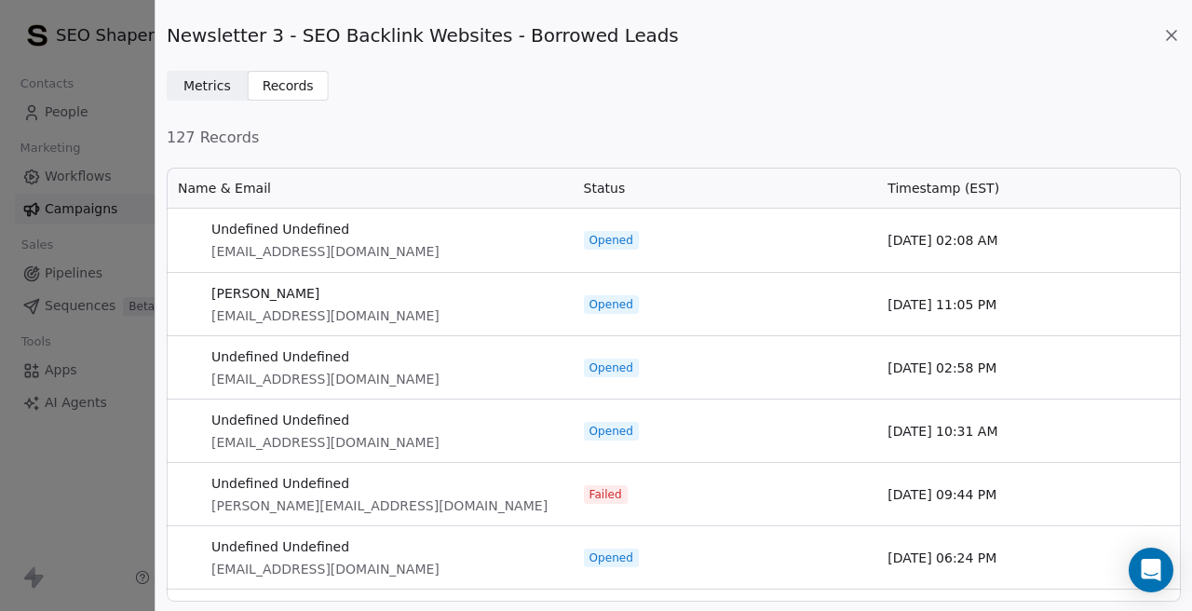
scroll to position [436, 1014]
click at [334, 506] on span "[PERSON_NAME][EMAIL_ADDRESS][DOMAIN_NAME]" at bounding box center [379, 505] width 336 height 19
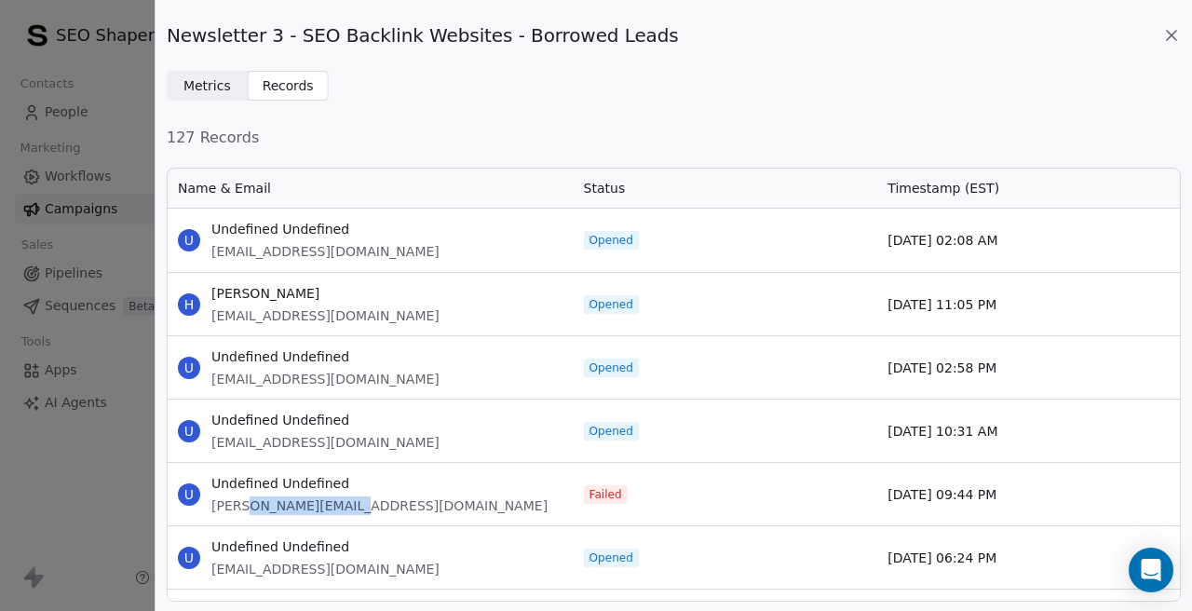
click at [334, 506] on span "[PERSON_NAME][EMAIL_ADDRESS][DOMAIN_NAME]" at bounding box center [379, 505] width 336 height 19
copy span "[PERSON_NAME][EMAIL_ADDRESS][DOMAIN_NAME]"
click at [497, 465] on div "U Undefined Undefined [PERSON_NAME][EMAIL_ADDRESS][DOMAIN_NAME]" at bounding box center [370, 494] width 406 height 62
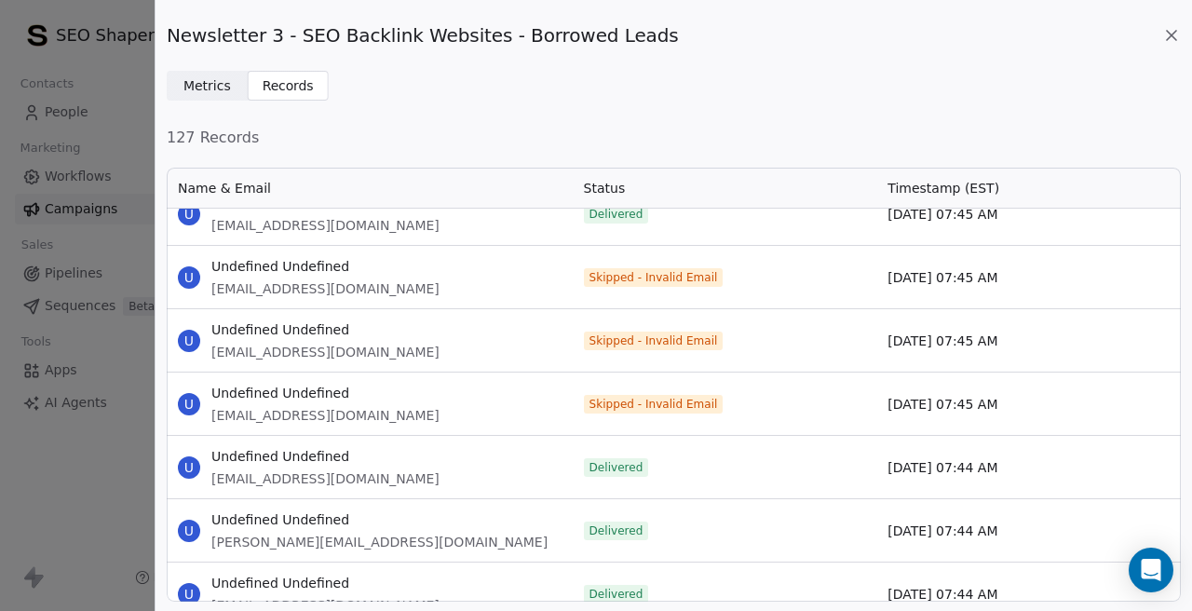
scroll to position [1998, 0]
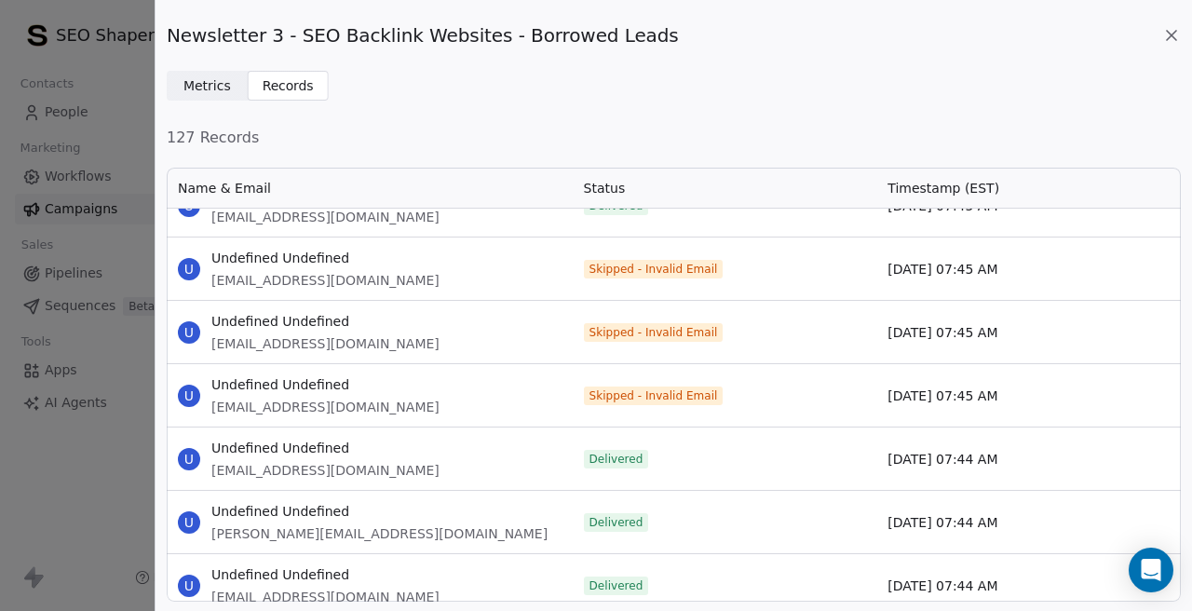
click at [316, 281] on span "[EMAIL_ADDRESS][DOMAIN_NAME]" at bounding box center [325, 280] width 228 height 19
copy span "[EMAIL_ADDRESS][DOMAIN_NAME]"
click at [292, 340] on span "[EMAIL_ADDRESS][DOMAIN_NAME]" at bounding box center [325, 343] width 228 height 19
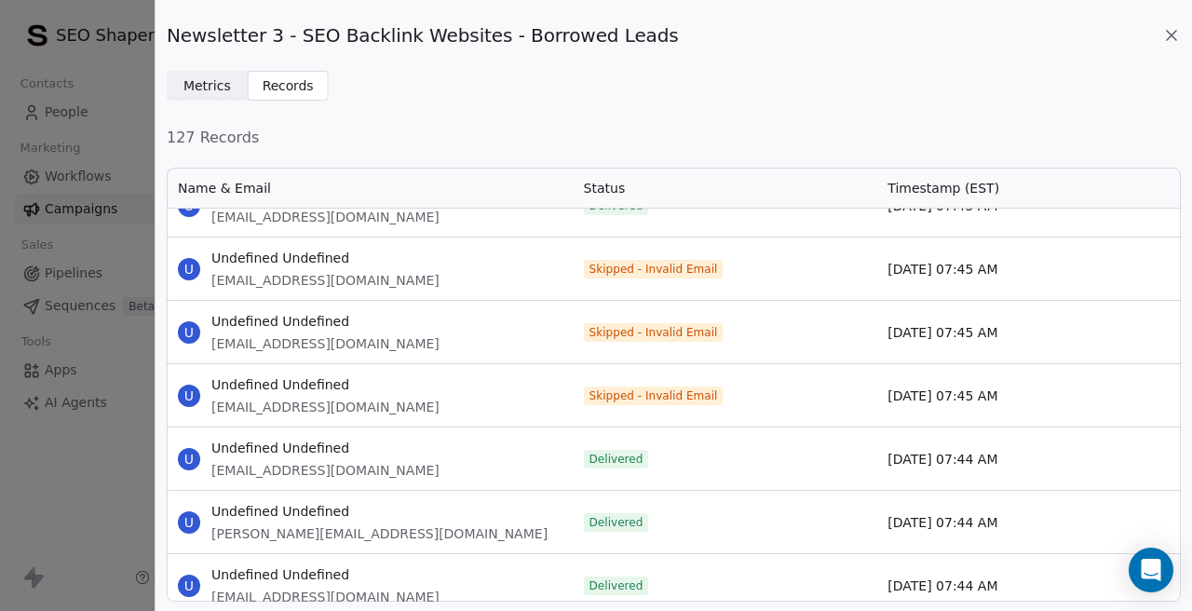
click at [292, 340] on span "[EMAIL_ADDRESS][DOMAIN_NAME]" at bounding box center [325, 343] width 228 height 19
copy span "[EMAIL_ADDRESS][DOMAIN_NAME]"
click at [270, 401] on span "[EMAIL_ADDRESS][DOMAIN_NAME]" at bounding box center [325, 407] width 228 height 19
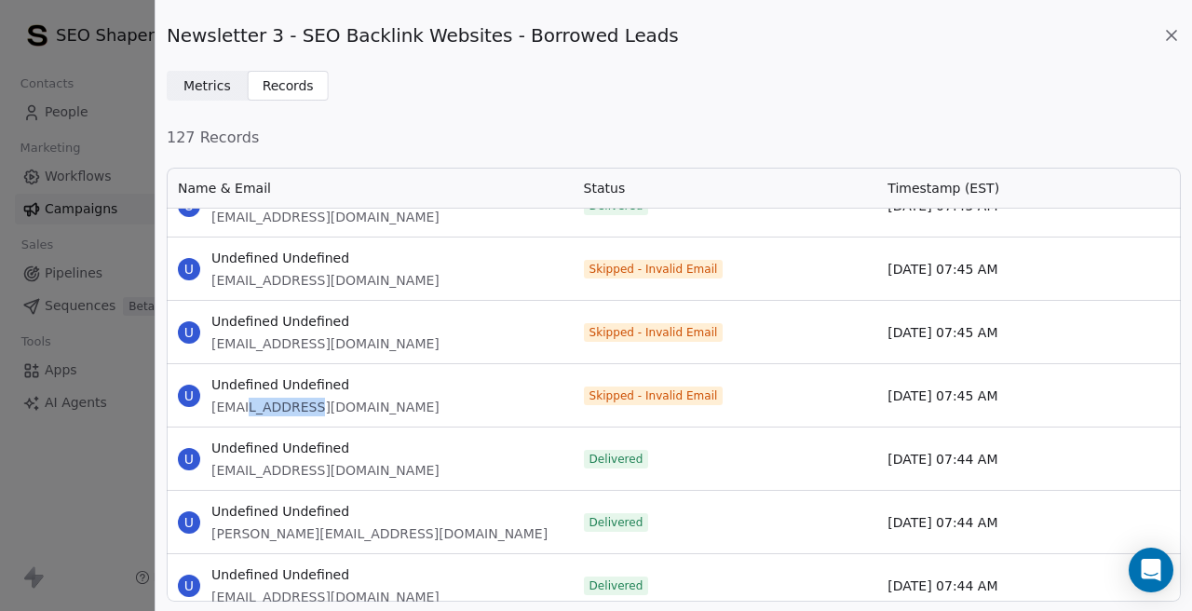
click at [270, 401] on span "[EMAIL_ADDRESS][DOMAIN_NAME]" at bounding box center [325, 407] width 228 height 19
copy span "[EMAIL_ADDRESS][DOMAIN_NAME]"
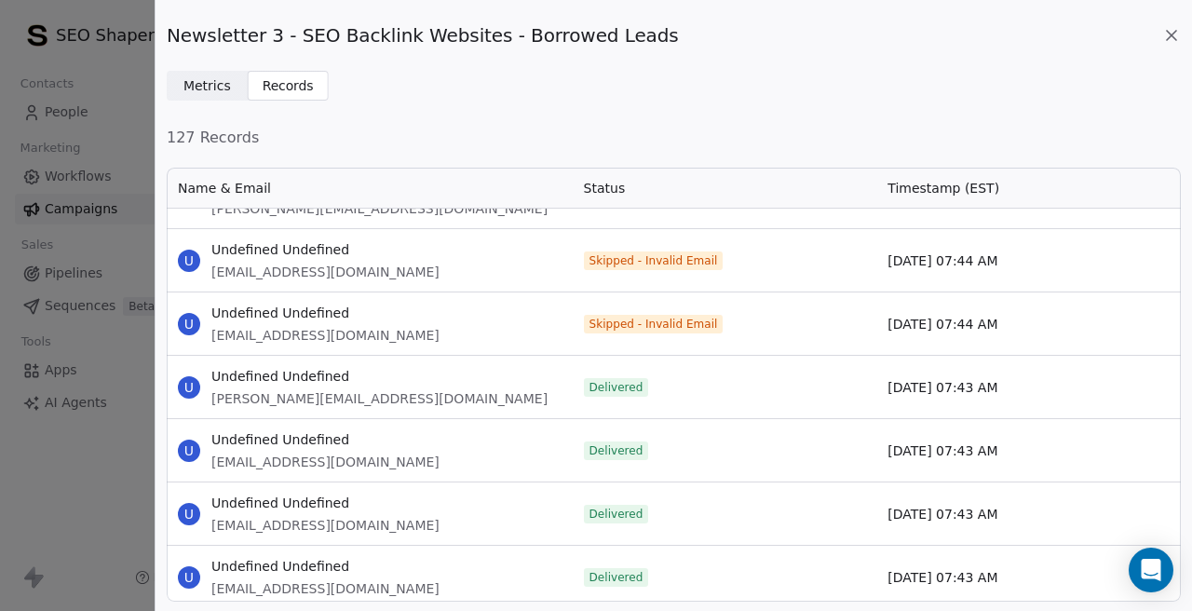
scroll to position [2636, 0]
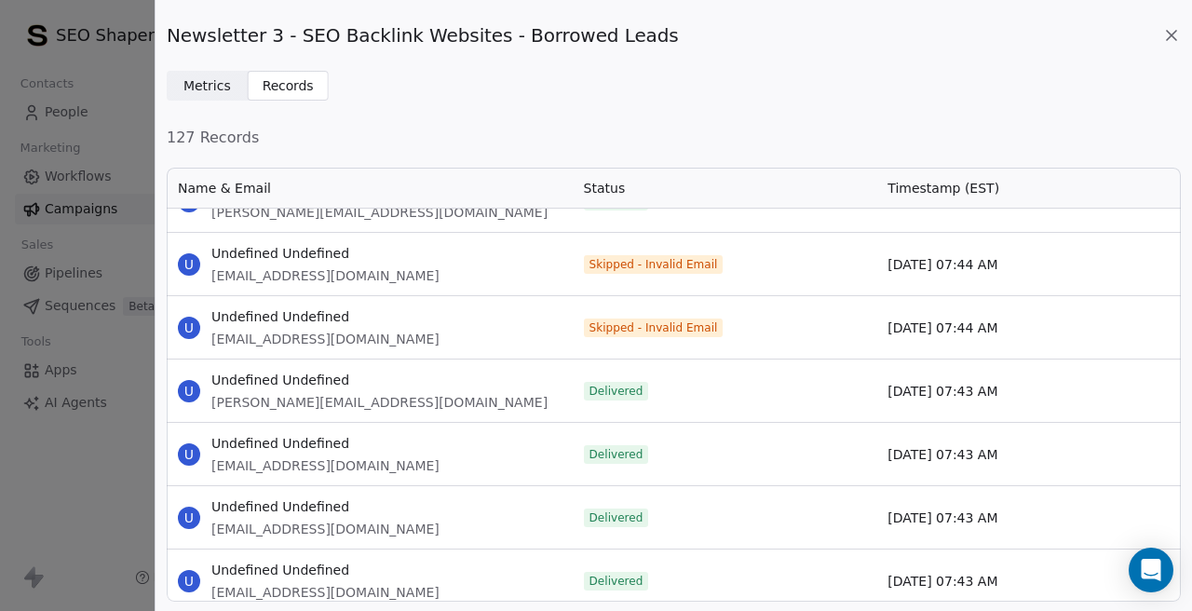
click at [257, 274] on span "[EMAIL_ADDRESS][DOMAIN_NAME]" at bounding box center [325, 275] width 228 height 19
copy span "[EMAIL_ADDRESS][DOMAIN_NAME]"
click at [293, 340] on span "[EMAIL_ADDRESS][DOMAIN_NAME]" at bounding box center [325, 339] width 228 height 19
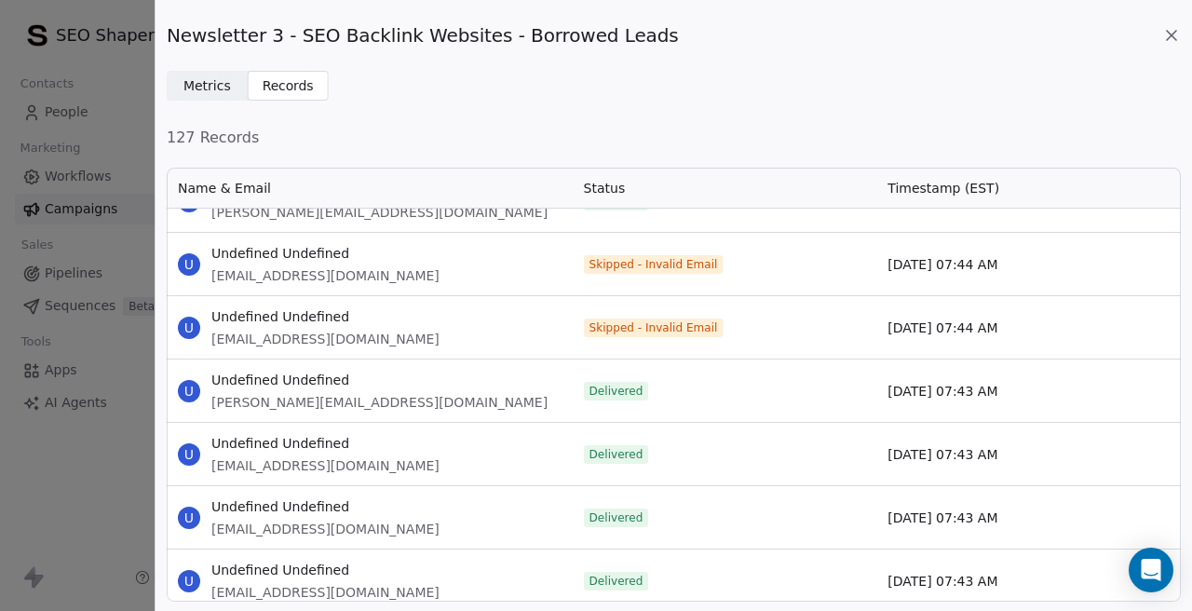
click at [293, 340] on span "[EMAIL_ADDRESS][DOMAIN_NAME]" at bounding box center [325, 339] width 228 height 19
copy span "[EMAIL_ADDRESS][DOMAIN_NAME]"
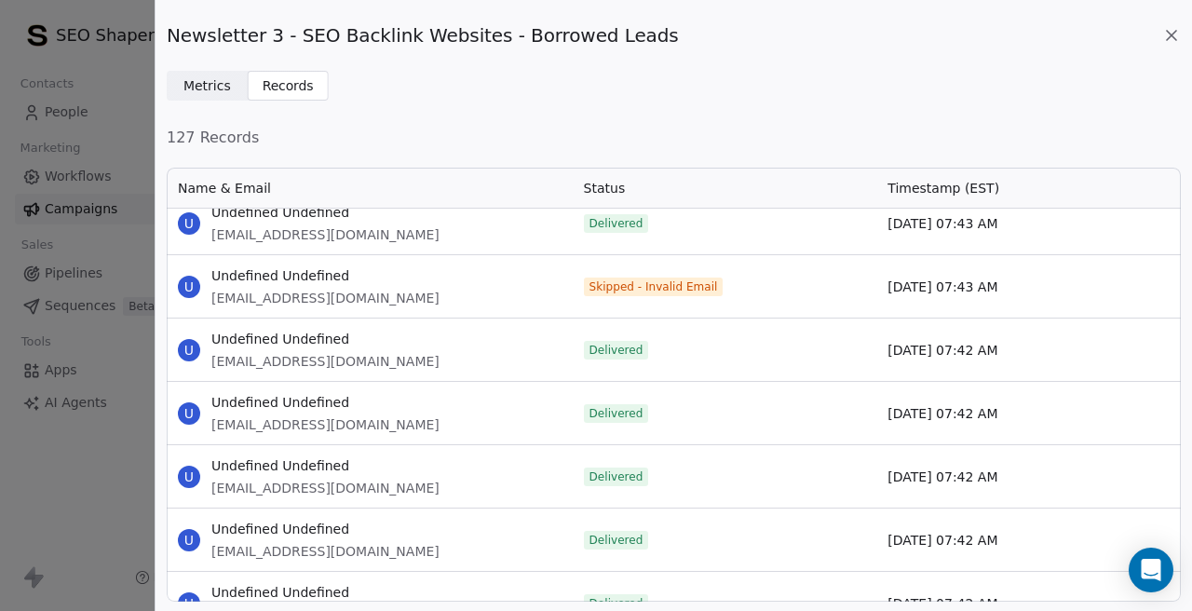
scroll to position [3311, 0]
click at [276, 293] on span "[EMAIL_ADDRESS][DOMAIN_NAME]" at bounding box center [325, 297] width 228 height 19
copy span "[EMAIL_ADDRESS][DOMAIN_NAME]"
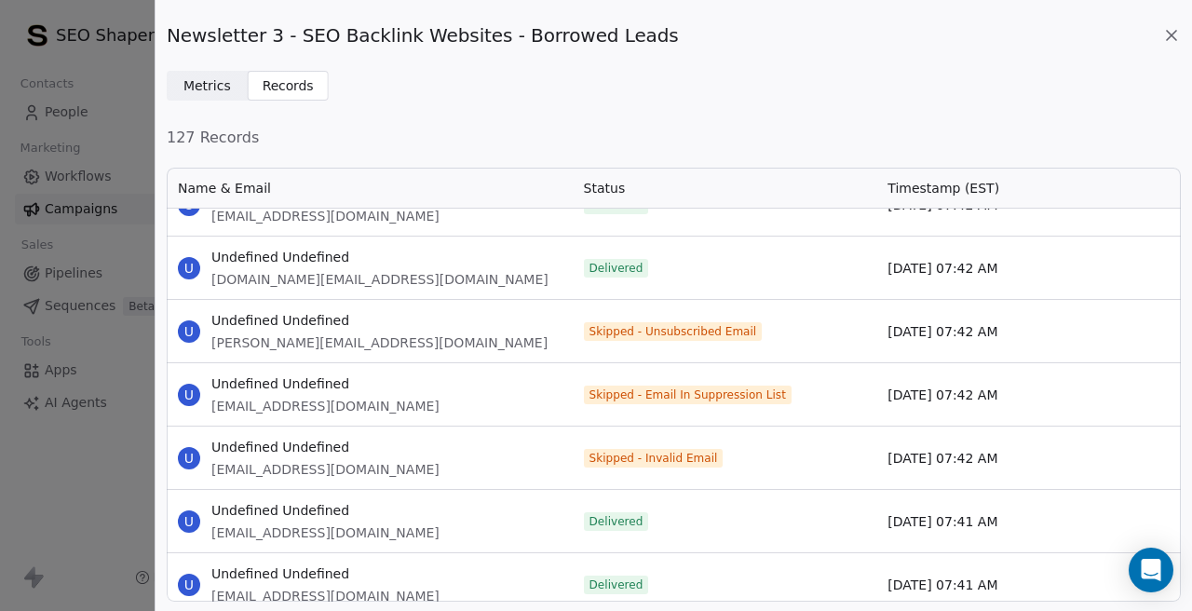
scroll to position [3828, 0]
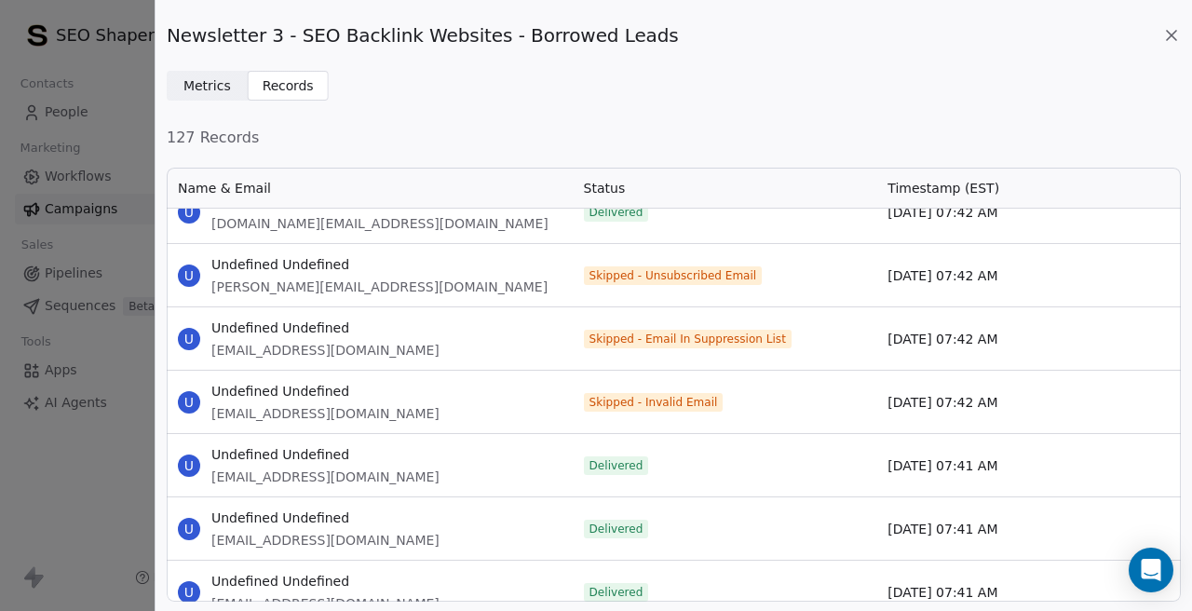
click at [295, 290] on span "[PERSON_NAME][EMAIL_ADDRESS][DOMAIN_NAME]" at bounding box center [379, 286] width 336 height 19
copy span "[PERSON_NAME][EMAIL_ADDRESS][DOMAIN_NAME]"
click at [264, 347] on span "[EMAIL_ADDRESS][DOMAIN_NAME]" at bounding box center [325, 350] width 228 height 19
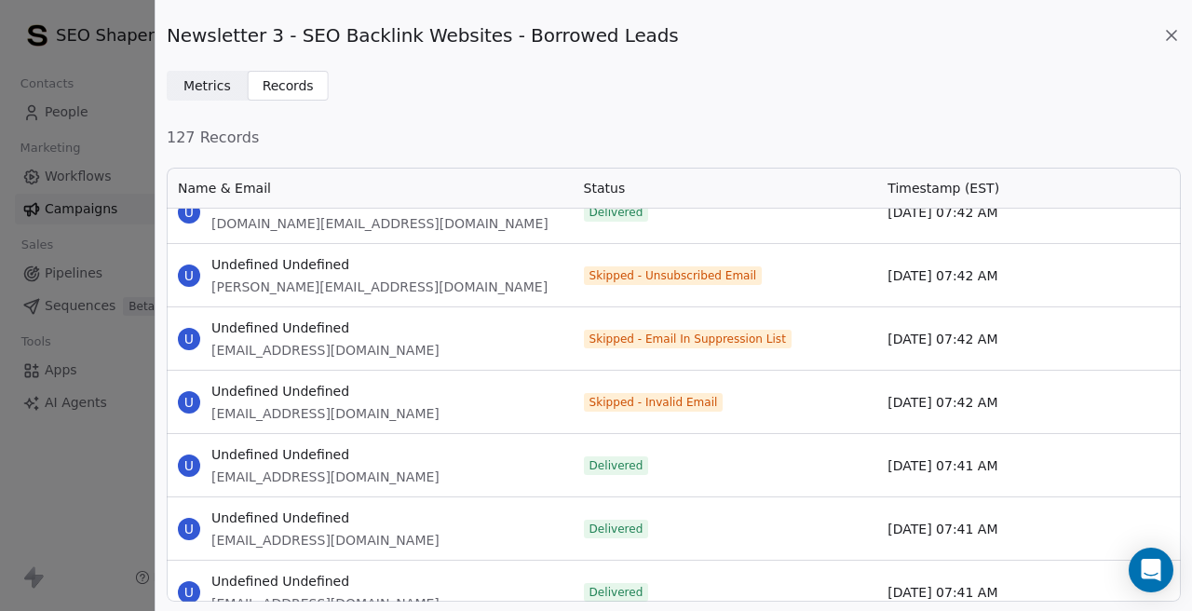
click at [264, 347] on span "[EMAIL_ADDRESS][DOMAIN_NAME]" at bounding box center [325, 350] width 228 height 19
copy span "[EMAIL_ADDRESS][DOMAIN_NAME]"
click at [274, 408] on span "[EMAIL_ADDRESS][DOMAIN_NAME]" at bounding box center [325, 413] width 228 height 19
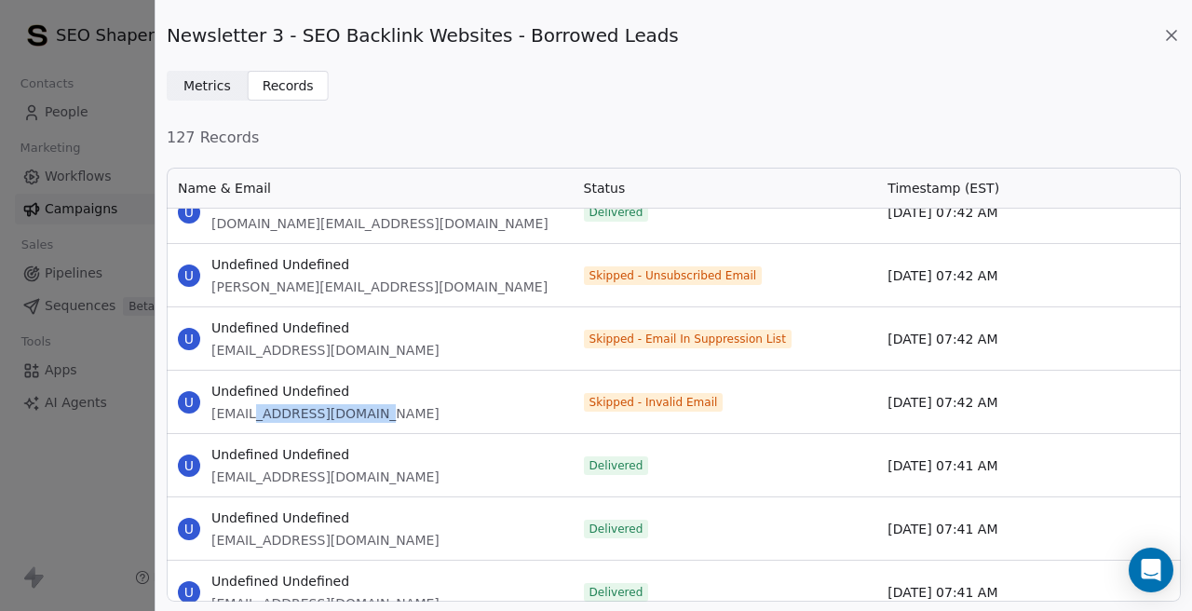
click at [274, 408] on span "[EMAIL_ADDRESS][DOMAIN_NAME]" at bounding box center [325, 413] width 228 height 19
copy span "[EMAIL_ADDRESS][DOMAIN_NAME]"
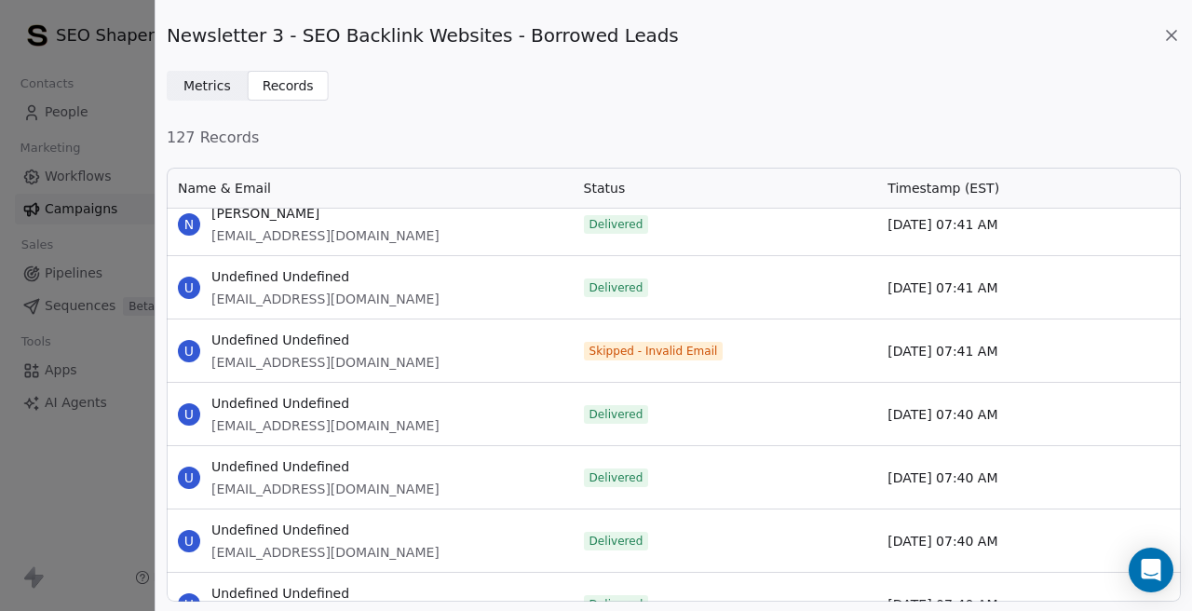
scroll to position [4519, 0]
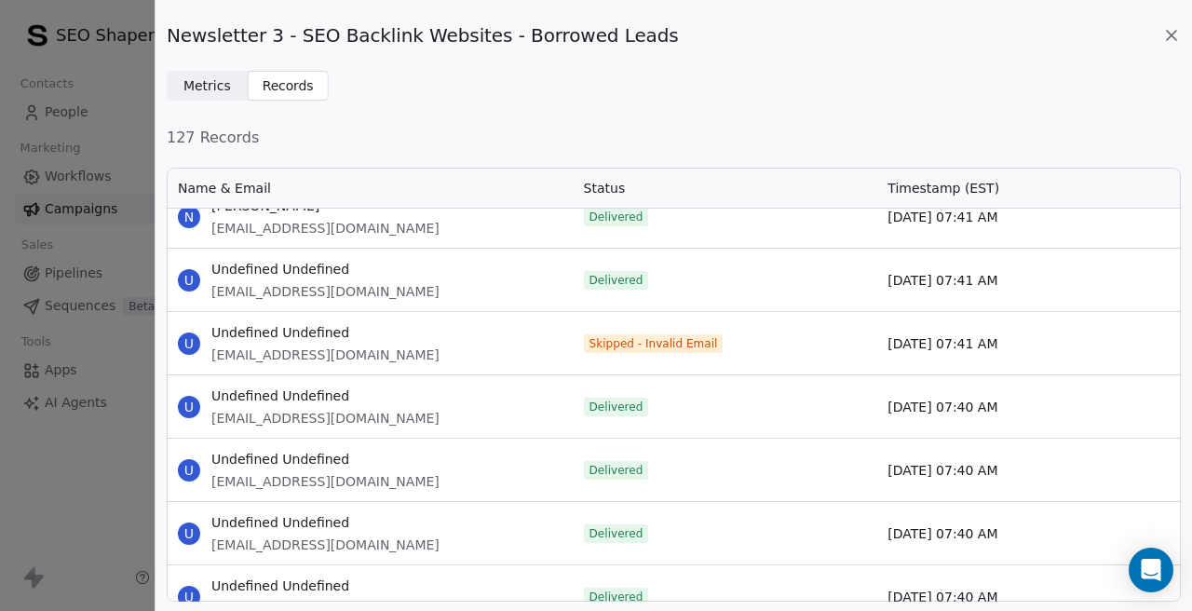
click at [280, 352] on span "[EMAIL_ADDRESS][DOMAIN_NAME]" at bounding box center [325, 354] width 228 height 19
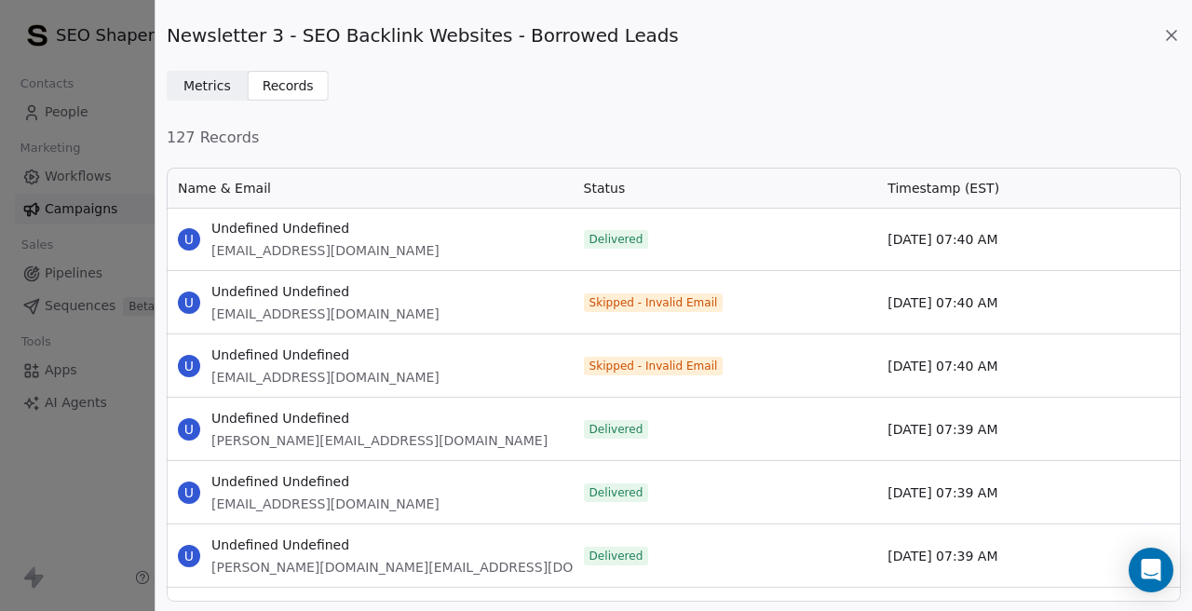
scroll to position [5133, 0]
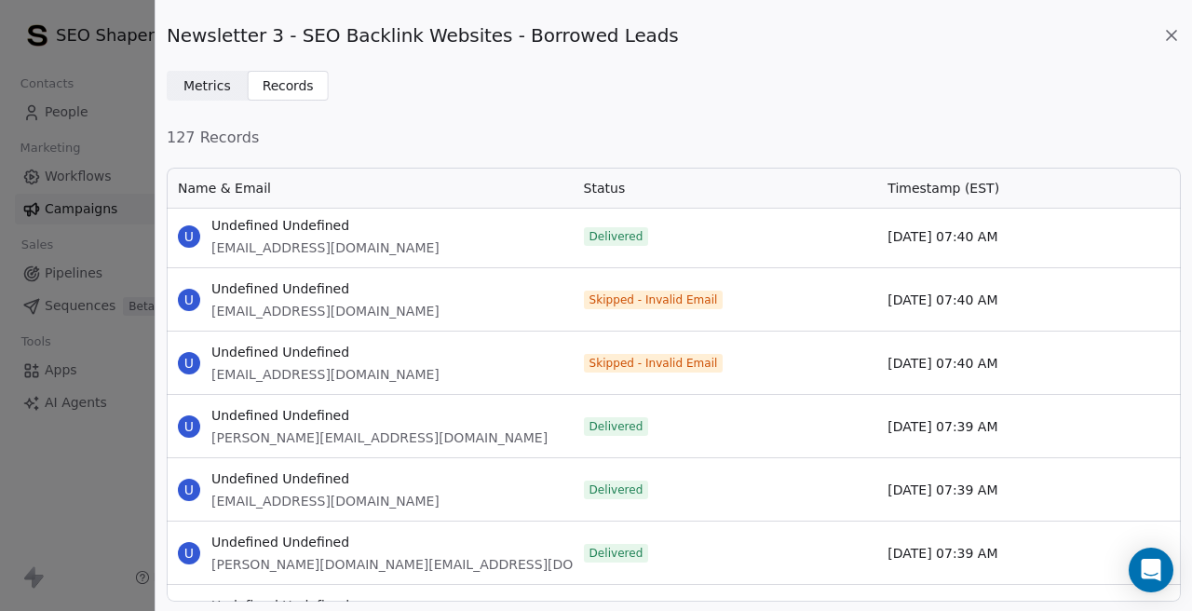
click at [305, 308] on span "[EMAIL_ADDRESS][DOMAIN_NAME]" at bounding box center [325, 311] width 228 height 19
click at [308, 380] on span "[EMAIL_ADDRESS][DOMAIN_NAME]" at bounding box center [325, 374] width 228 height 19
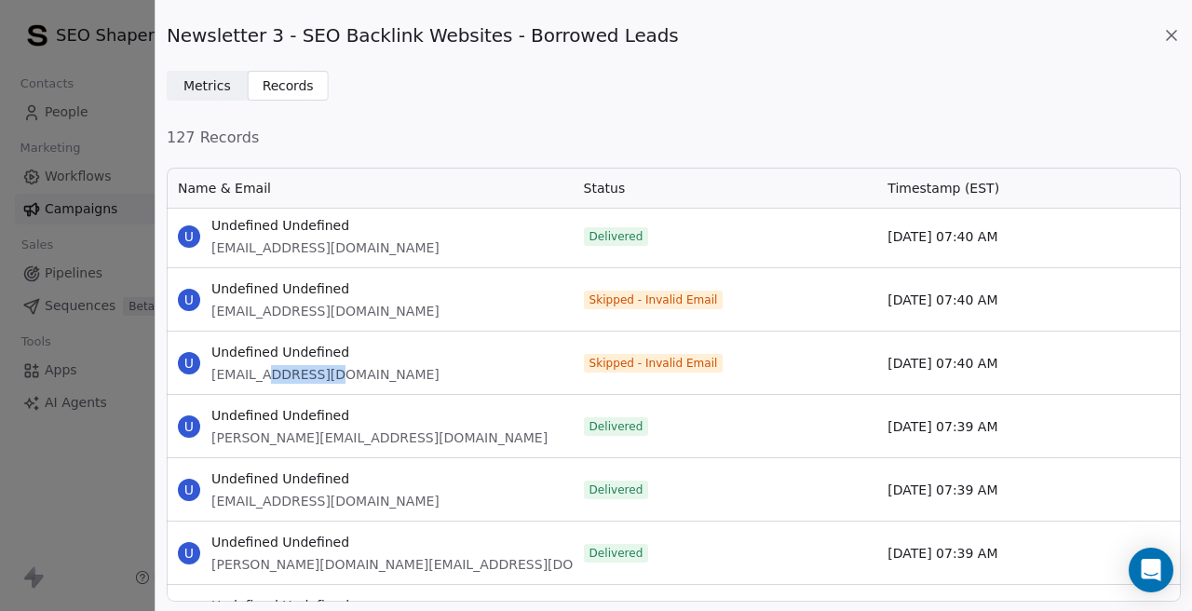
click at [308, 380] on span "[EMAIL_ADDRESS][DOMAIN_NAME]" at bounding box center [325, 374] width 228 height 19
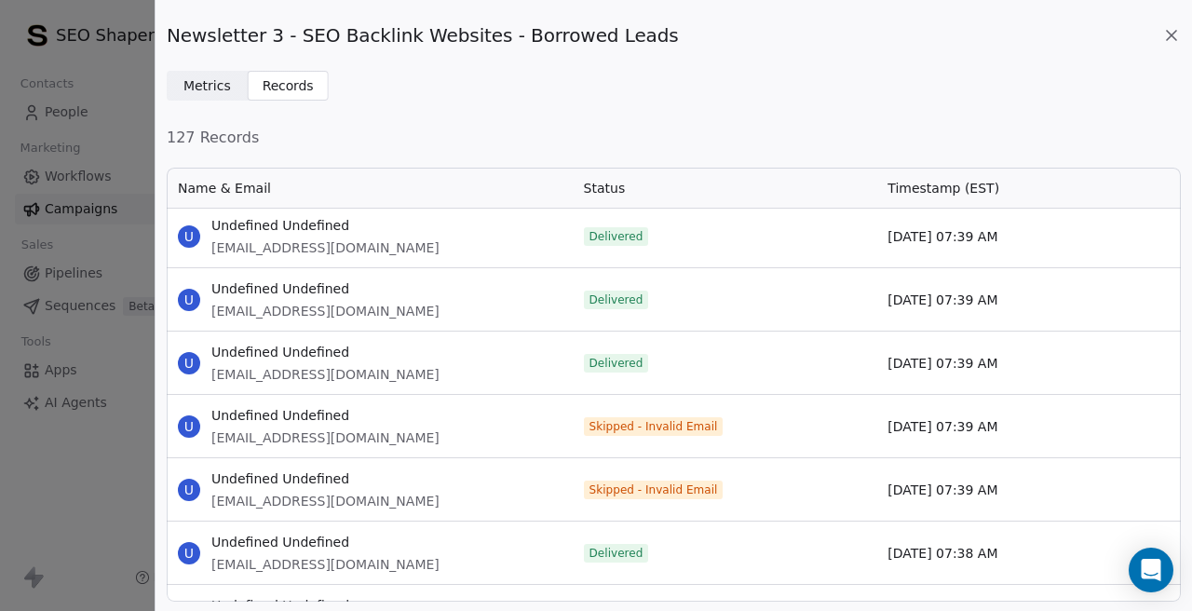
scroll to position [5777, 0]
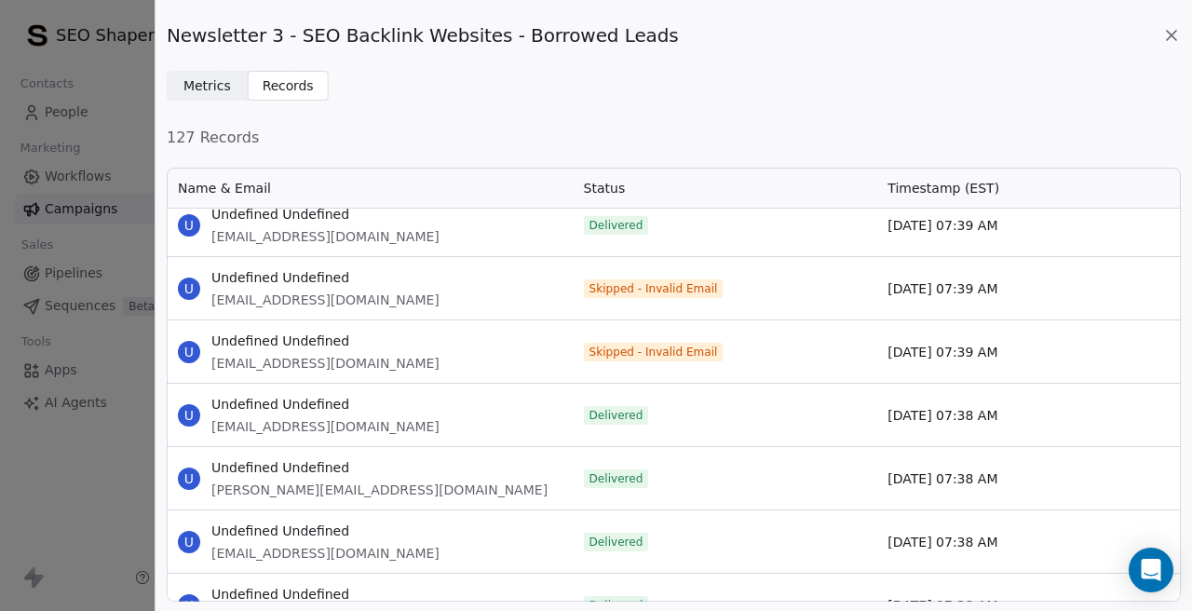
click at [304, 298] on span "[EMAIL_ADDRESS][DOMAIN_NAME]" at bounding box center [325, 299] width 228 height 19
click at [256, 358] on span "[EMAIL_ADDRESS][DOMAIN_NAME]" at bounding box center [325, 363] width 228 height 19
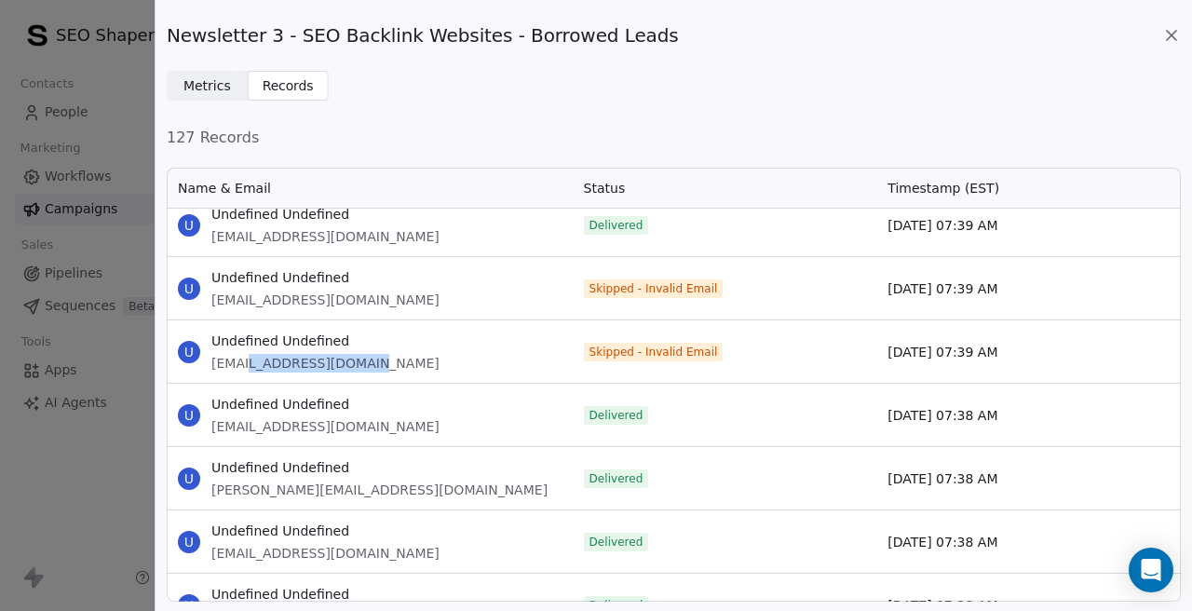
click at [256, 358] on span "[EMAIL_ADDRESS][DOMAIN_NAME]" at bounding box center [325, 363] width 228 height 19
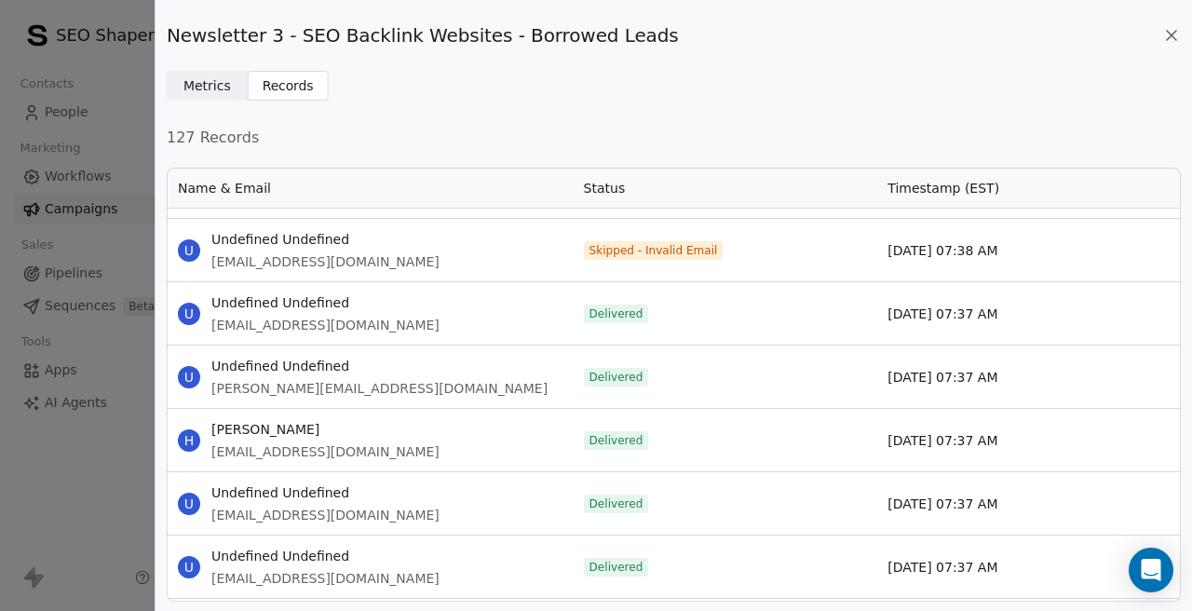
scroll to position [6525, 0]
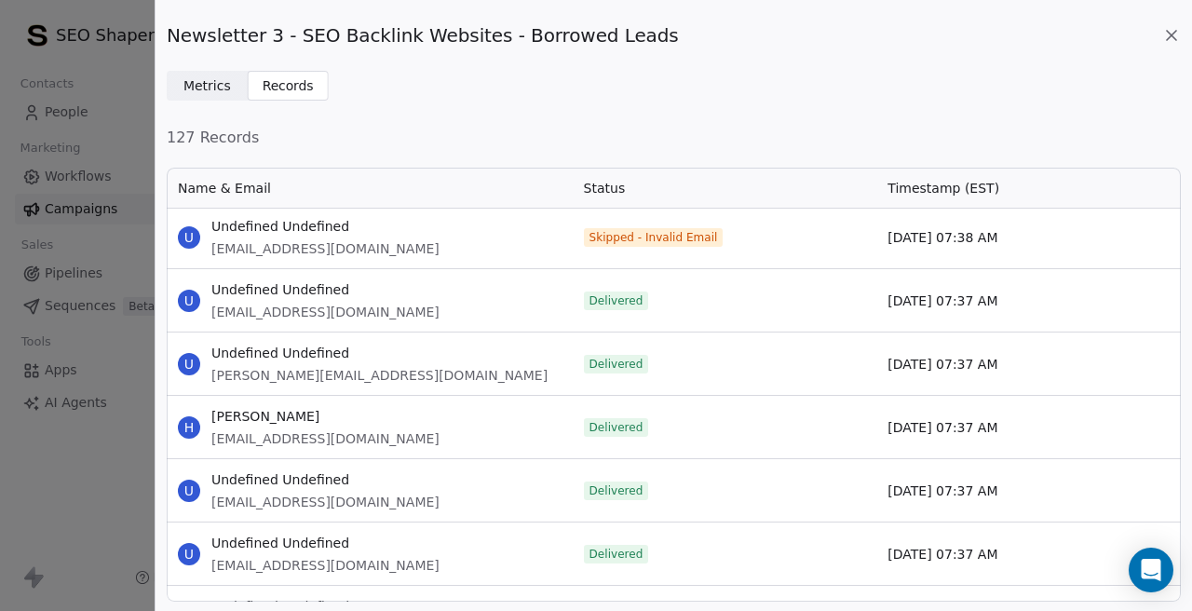
click at [275, 242] on span "[EMAIL_ADDRESS][DOMAIN_NAME]" at bounding box center [325, 248] width 228 height 19
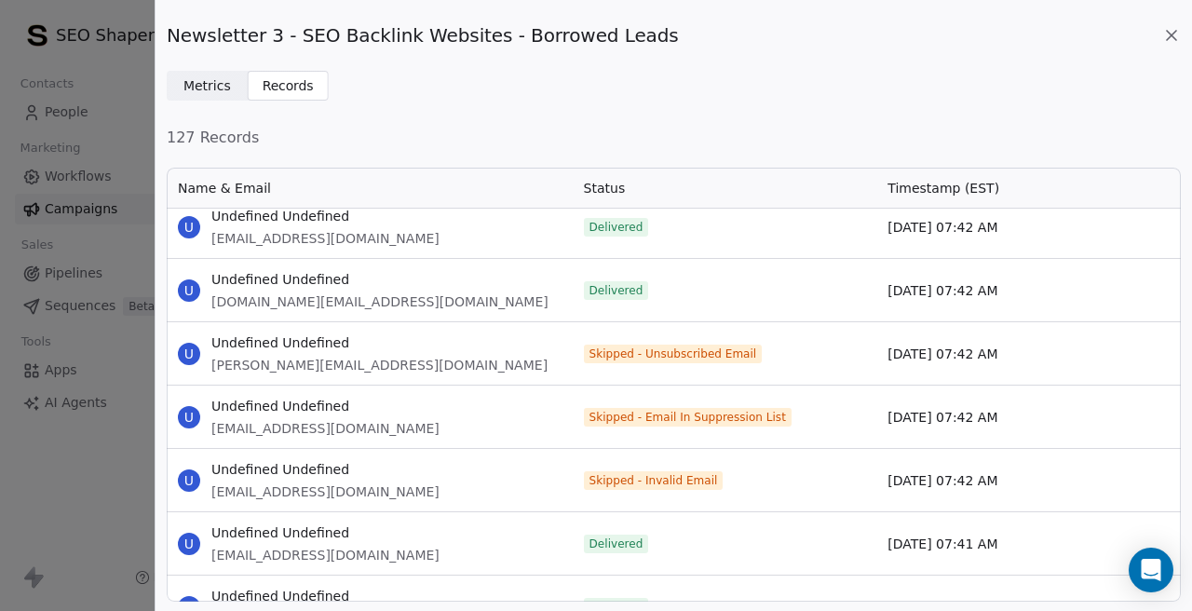
scroll to position [5334, 0]
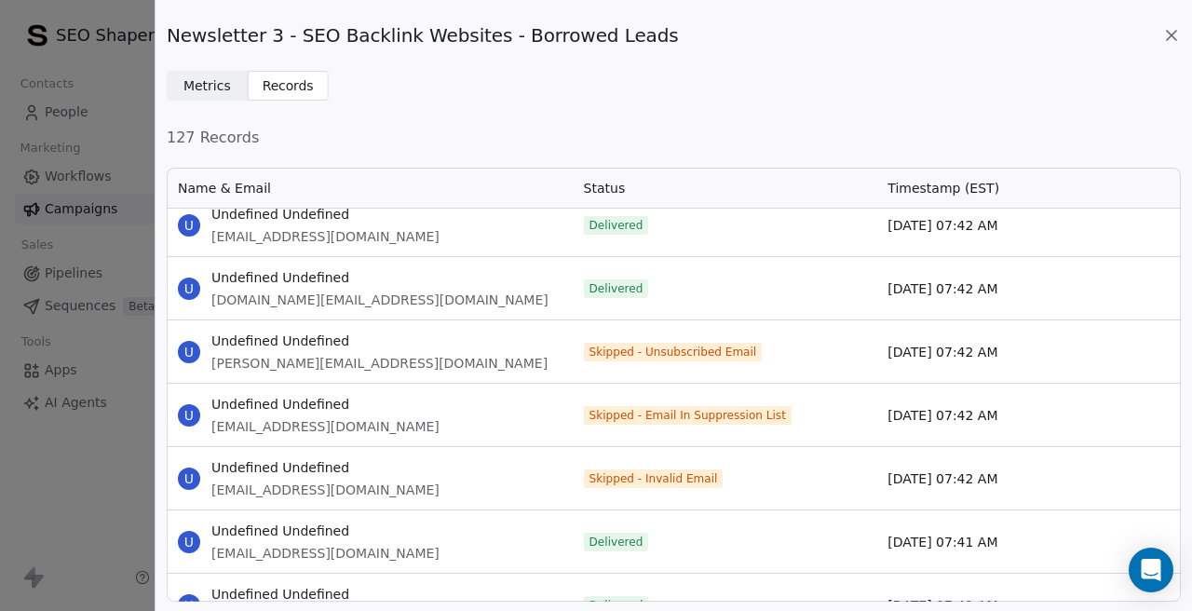
click at [314, 483] on span "[EMAIL_ADDRESS][DOMAIN_NAME]" at bounding box center [325, 489] width 228 height 19
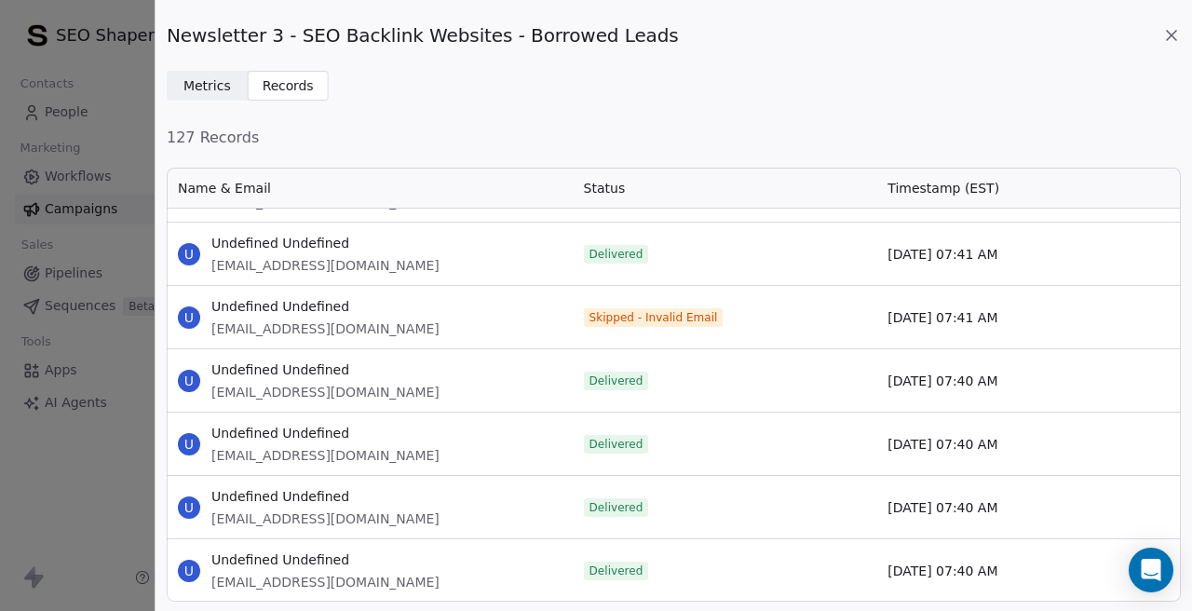
scroll to position [6160, 0]
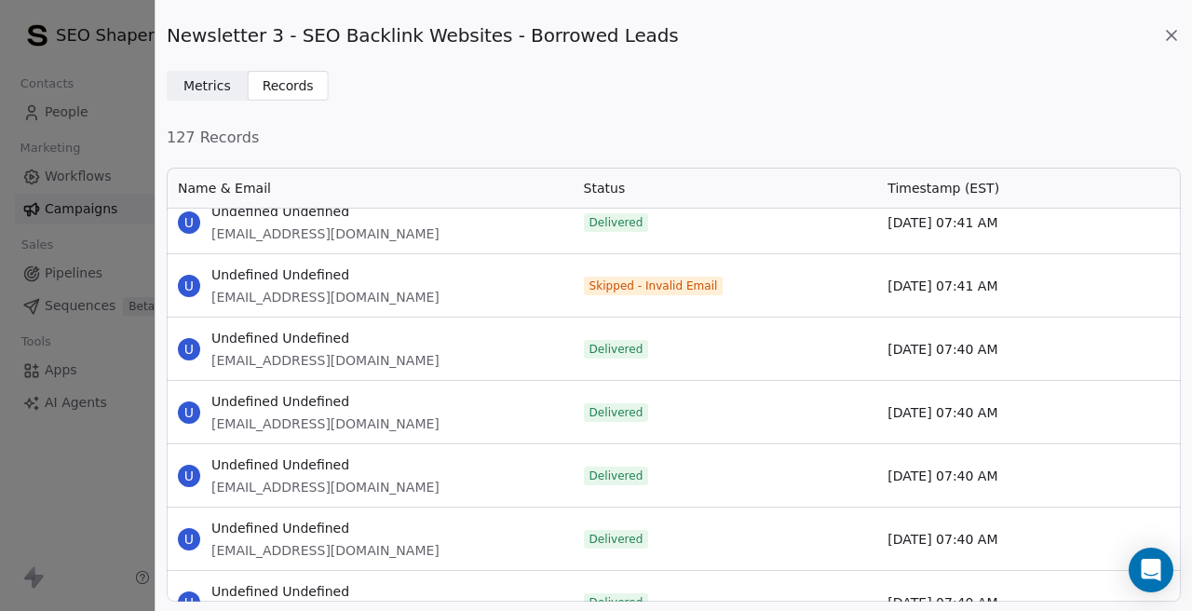
click at [279, 292] on span "[EMAIL_ADDRESS][DOMAIN_NAME]" at bounding box center [325, 297] width 228 height 19
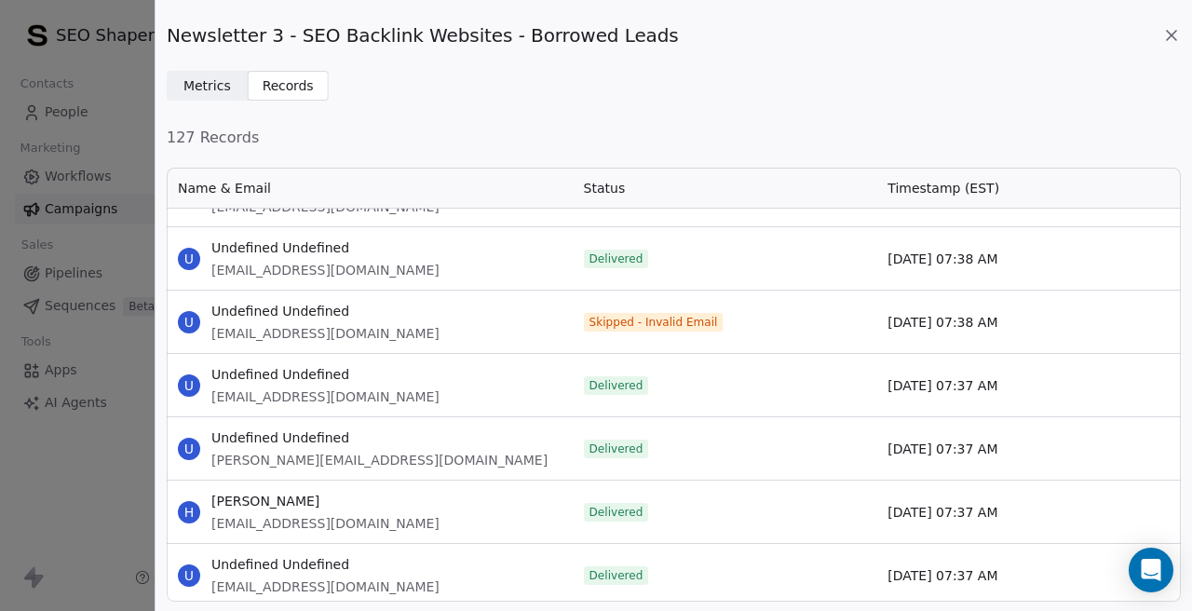
scroll to position [6441, 0]
click at [274, 332] on span "[EMAIL_ADDRESS][DOMAIN_NAME]" at bounding box center [325, 332] width 228 height 19
click at [403, 336] on div "U Undefined Undefined [EMAIL_ADDRESS][DOMAIN_NAME]" at bounding box center [370, 321] width 406 height 62
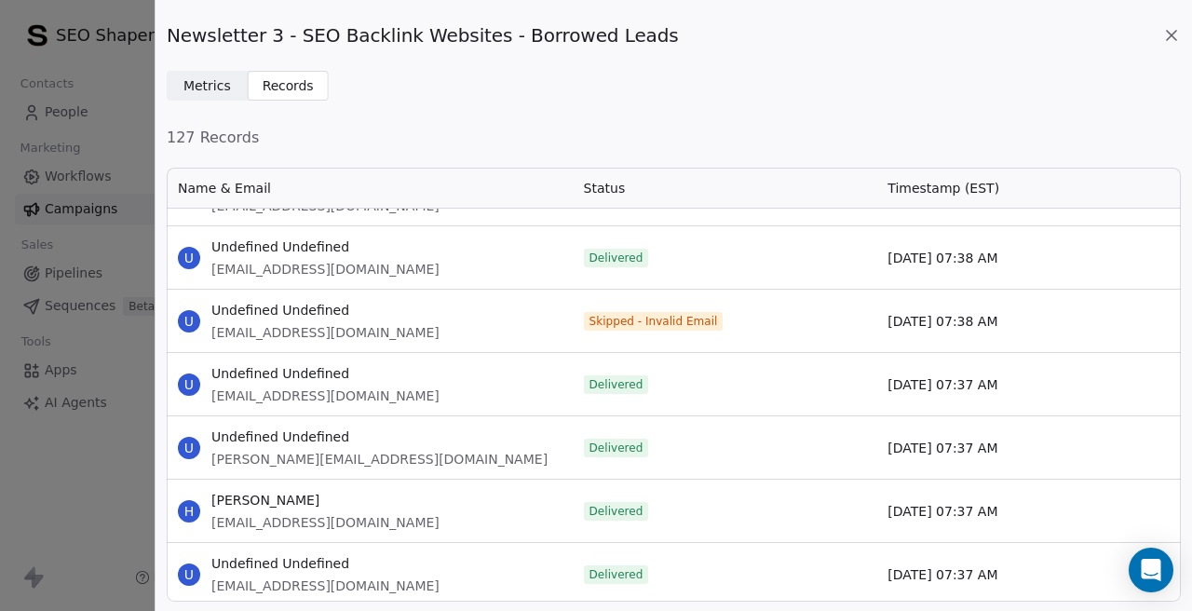
click at [403, 336] on div "U Undefined Undefined [EMAIL_ADDRESS][DOMAIN_NAME]" at bounding box center [370, 321] width 406 height 62
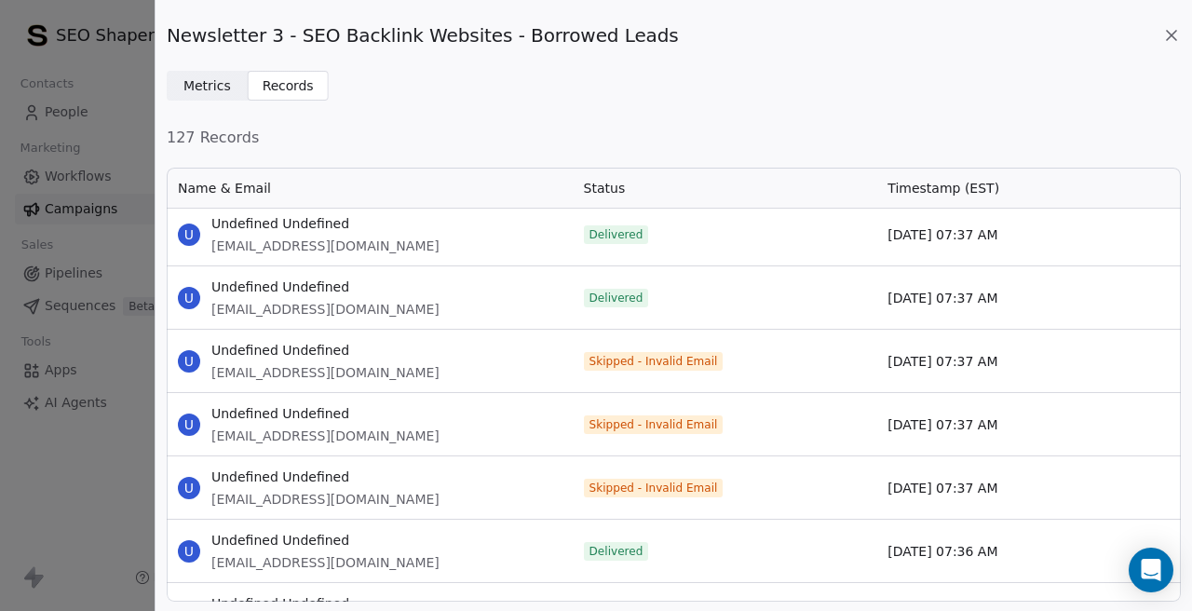
scroll to position [6845, 0]
click at [306, 372] on span "[EMAIL_ADDRESS][DOMAIN_NAME]" at bounding box center [325, 371] width 228 height 19
click at [261, 437] on span "[EMAIL_ADDRESS][DOMAIN_NAME]" at bounding box center [325, 434] width 228 height 19
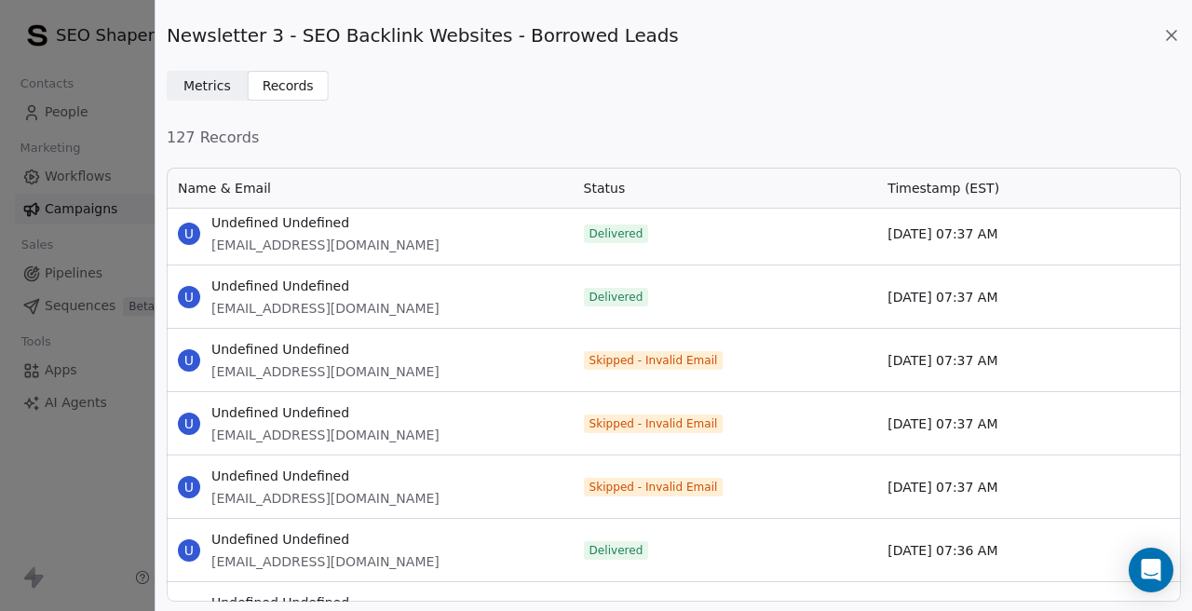
click at [261, 437] on span "[EMAIL_ADDRESS][DOMAIN_NAME]" at bounding box center [325, 434] width 228 height 19
click at [278, 500] on span "[EMAIL_ADDRESS][DOMAIN_NAME]" at bounding box center [325, 498] width 228 height 19
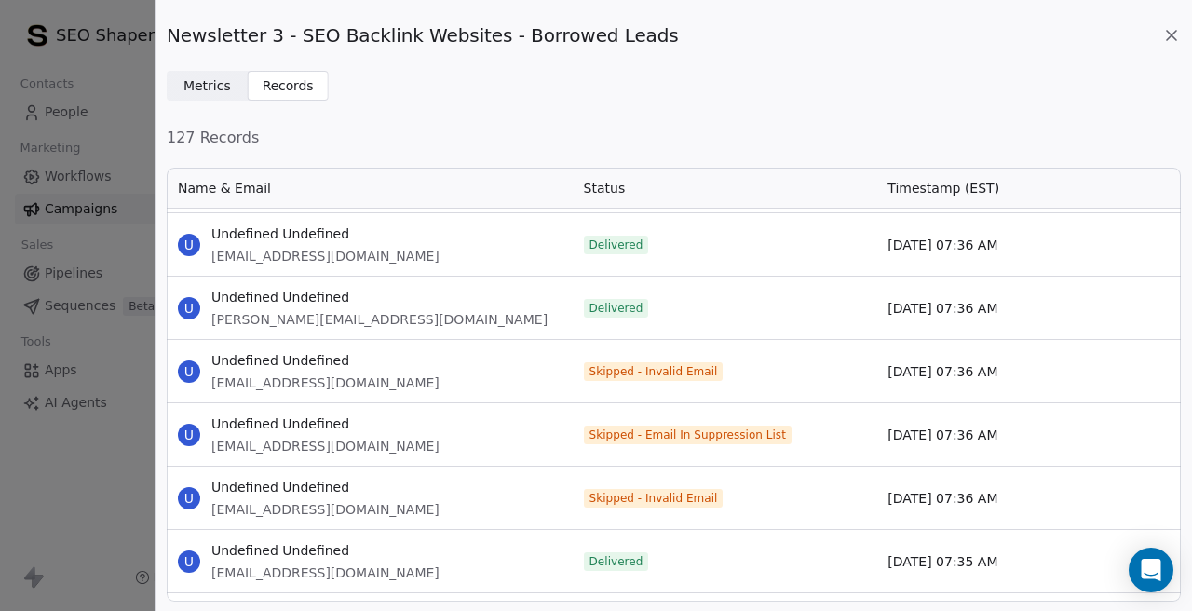
scroll to position [7487, 0]
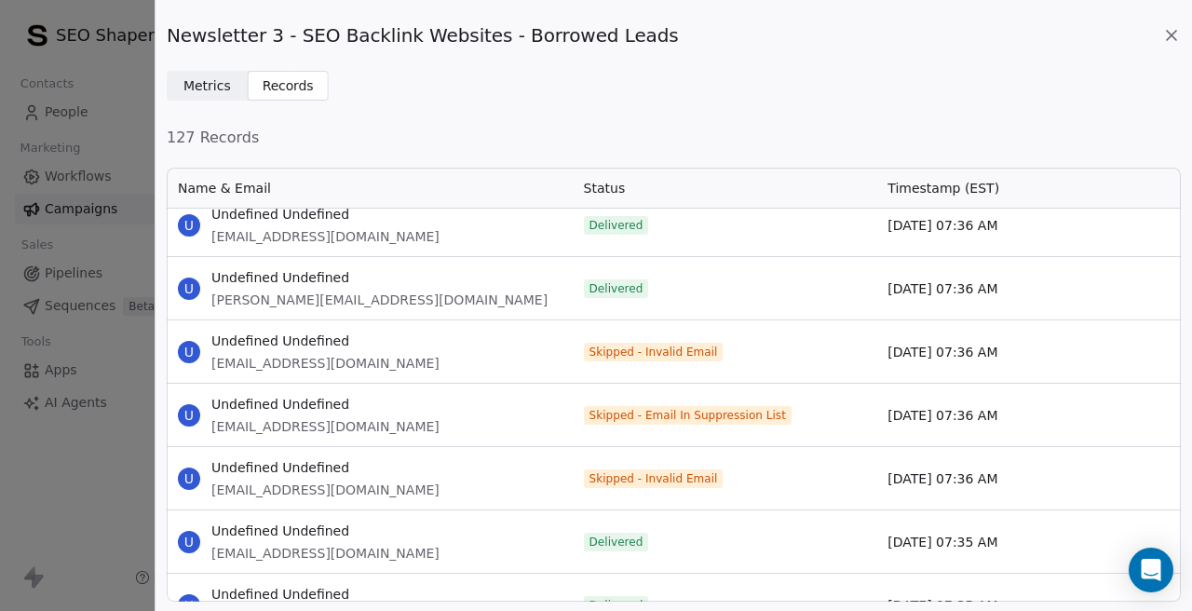
click at [271, 361] on span "[EMAIL_ADDRESS][DOMAIN_NAME]" at bounding box center [325, 363] width 228 height 19
click at [257, 417] on span "[EMAIL_ADDRESS][DOMAIN_NAME]" at bounding box center [325, 426] width 228 height 19
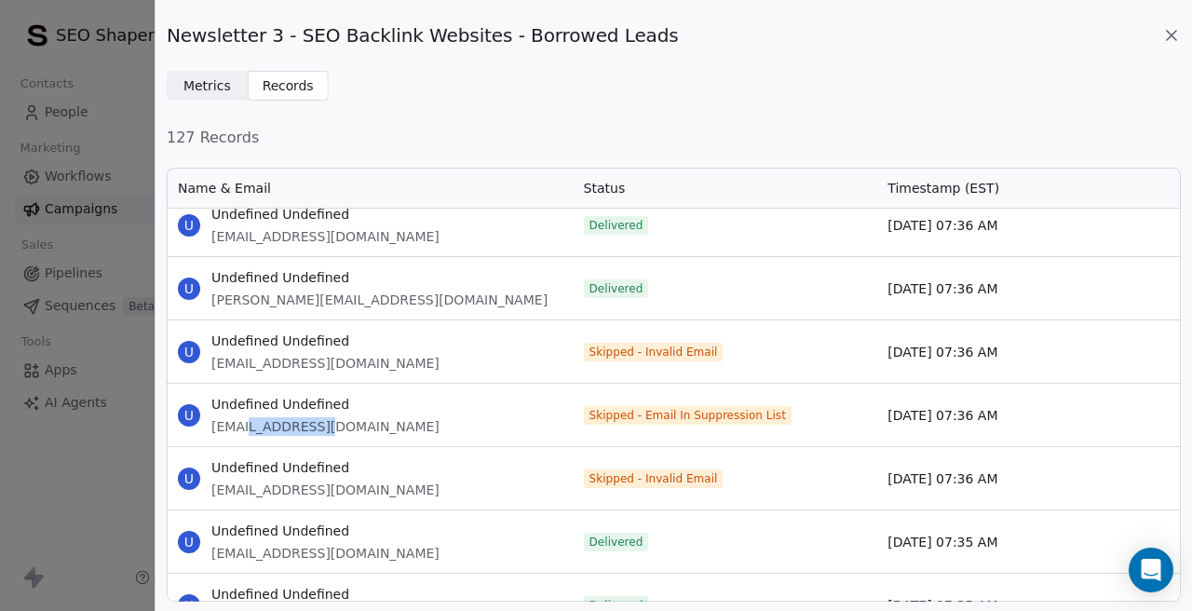
click at [257, 417] on span "[EMAIL_ADDRESS][DOMAIN_NAME]" at bounding box center [325, 426] width 228 height 19
click at [290, 485] on span "[EMAIL_ADDRESS][DOMAIN_NAME]" at bounding box center [325, 489] width 228 height 19
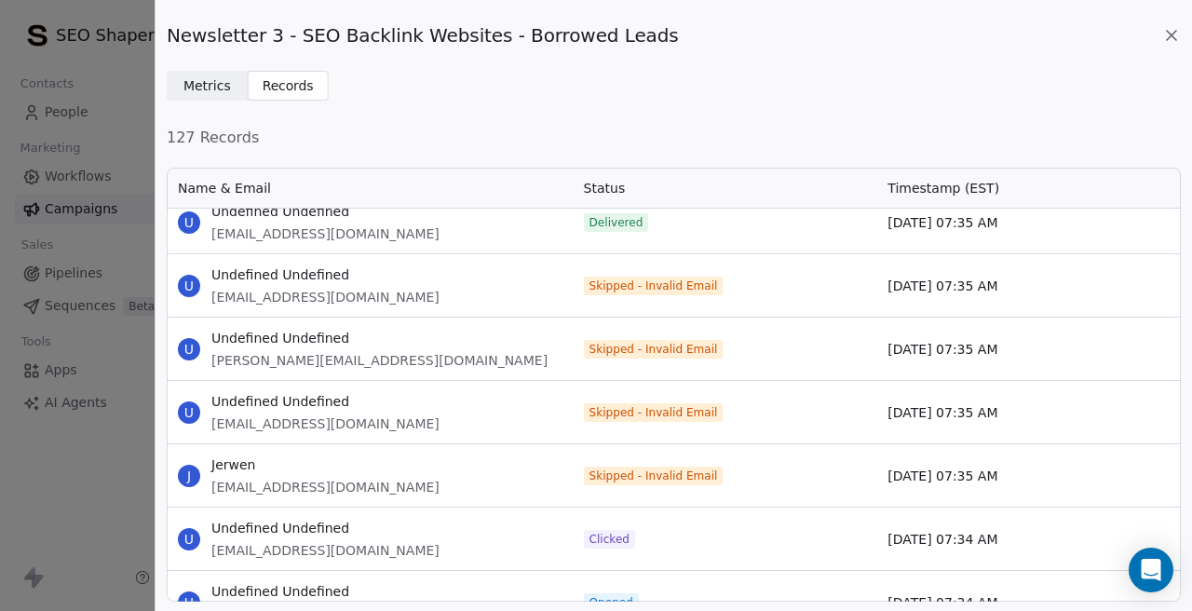
scroll to position [8124, 0]
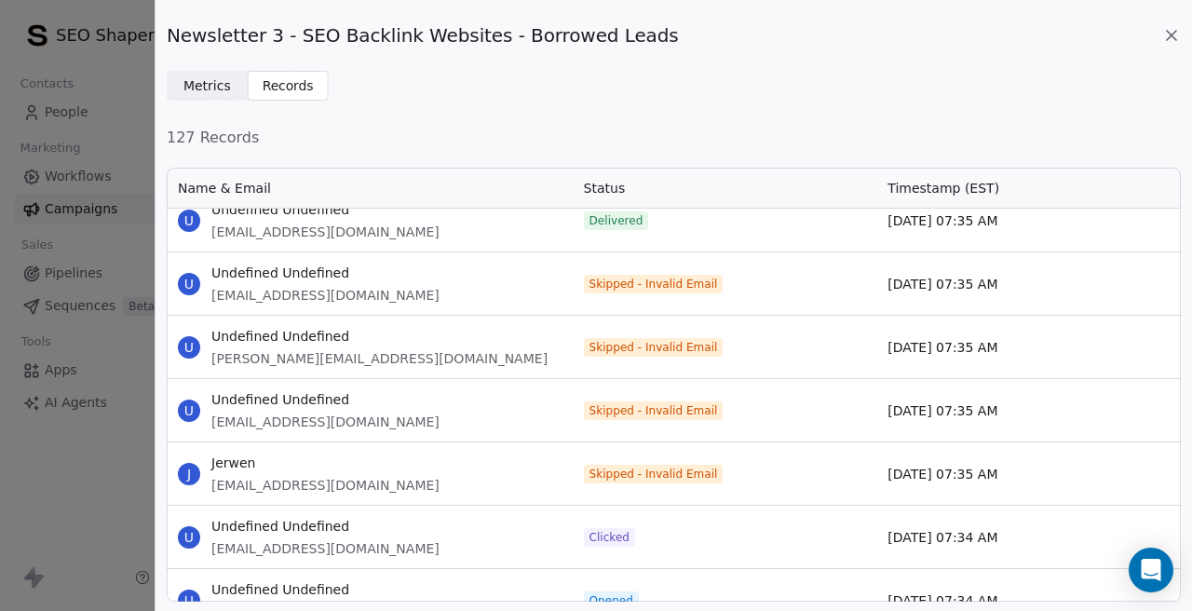
click at [279, 294] on span "[EMAIL_ADDRESS][DOMAIN_NAME]" at bounding box center [325, 295] width 228 height 19
click at [276, 353] on span "[PERSON_NAME][EMAIL_ADDRESS][DOMAIN_NAME]" at bounding box center [379, 358] width 336 height 19
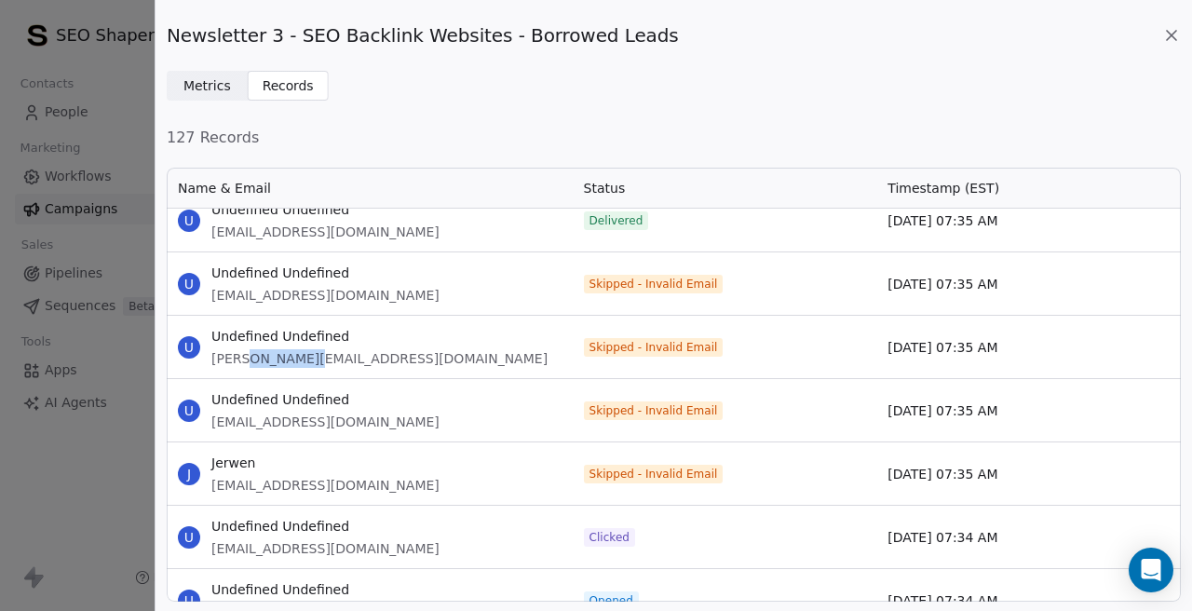
click at [276, 353] on span "[PERSON_NAME][EMAIL_ADDRESS][DOMAIN_NAME]" at bounding box center [379, 358] width 336 height 19
click at [312, 425] on span "[EMAIL_ADDRESS][DOMAIN_NAME]" at bounding box center [325, 421] width 228 height 19
click at [275, 473] on div "[PERSON_NAME] [PERSON_NAME][EMAIL_ADDRESS][DOMAIN_NAME]" at bounding box center [325, 473] width 228 height 41
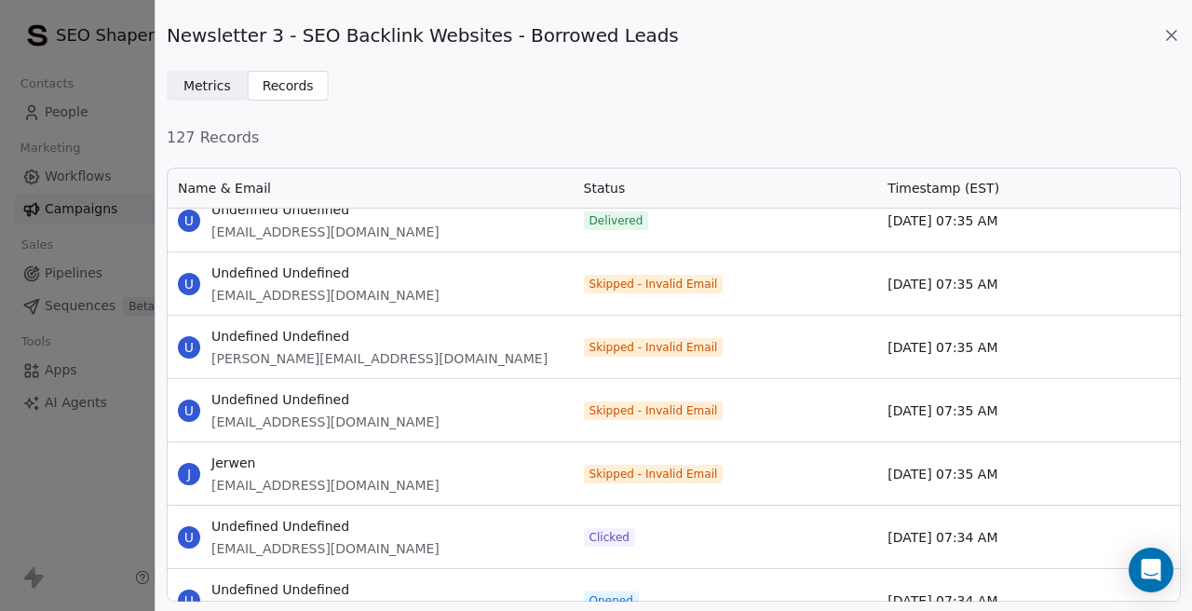
click at [250, 479] on span "[EMAIL_ADDRESS][DOMAIN_NAME]" at bounding box center [325, 485] width 228 height 19
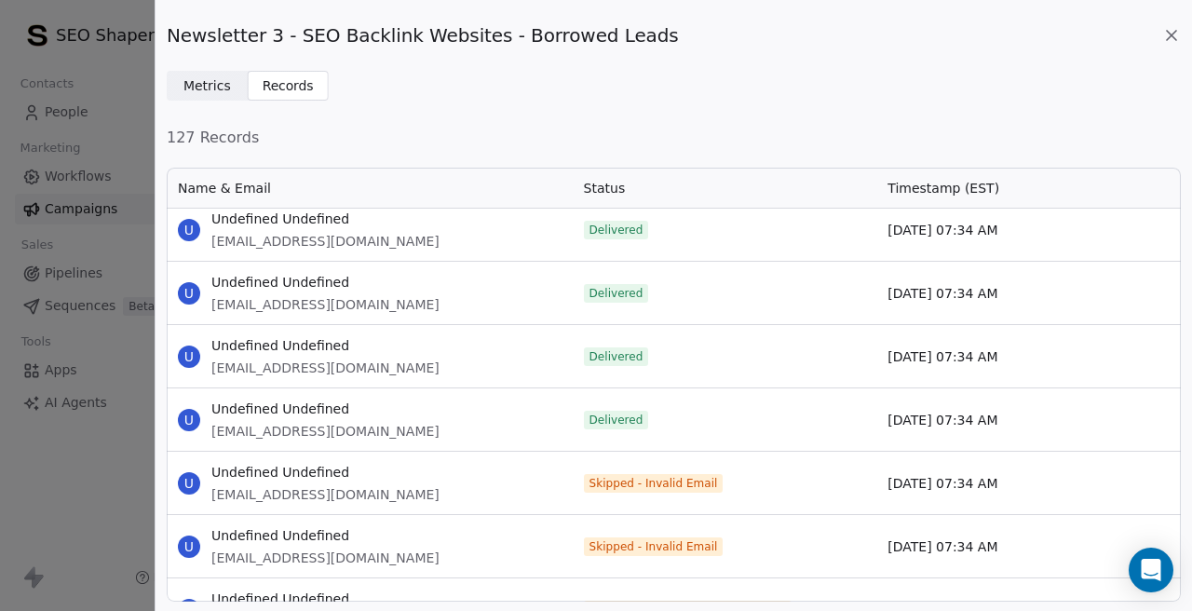
scroll to position [8785, 0]
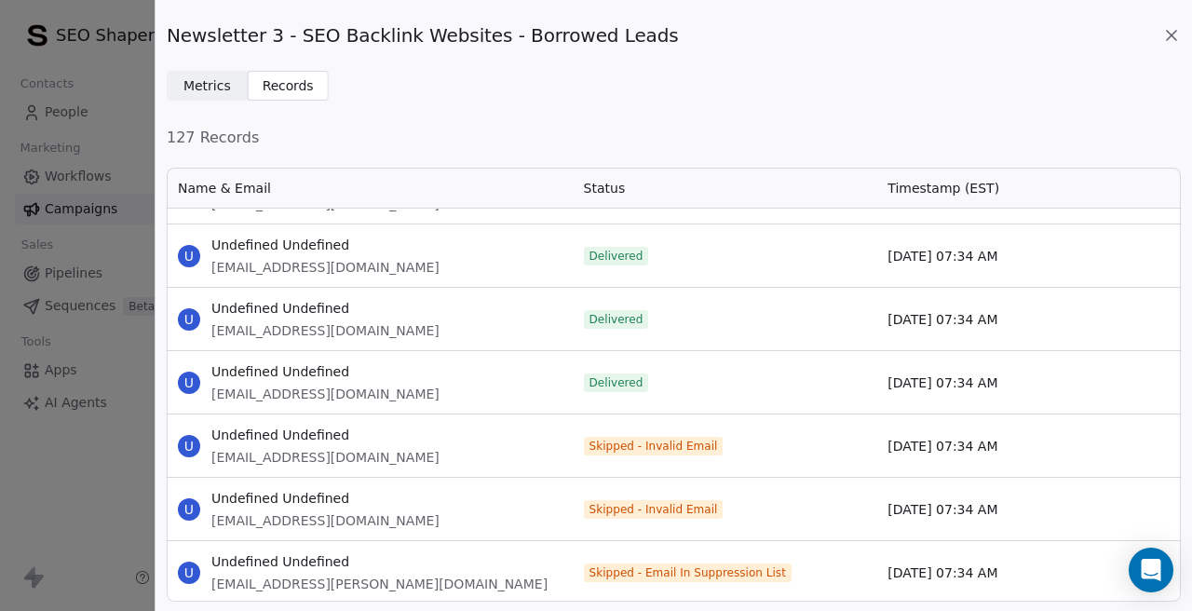
click at [301, 466] on div "U Undefined Undefined [PERSON_NAME][EMAIL_ADDRESS][DOMAIN_NAME]" at bounding box center [370, 445] width 406 height 62
click at [296, 455] on span "[EMAIL_ADDRESS][DOMAIN_NAME]" at bounding box center [325, 457] width 228 height 19
click at [254, 520] on span "[EMAIL_ADDRESS][DOMAIN_NAME]" at bounding box center [325, 520] width 228 height 19
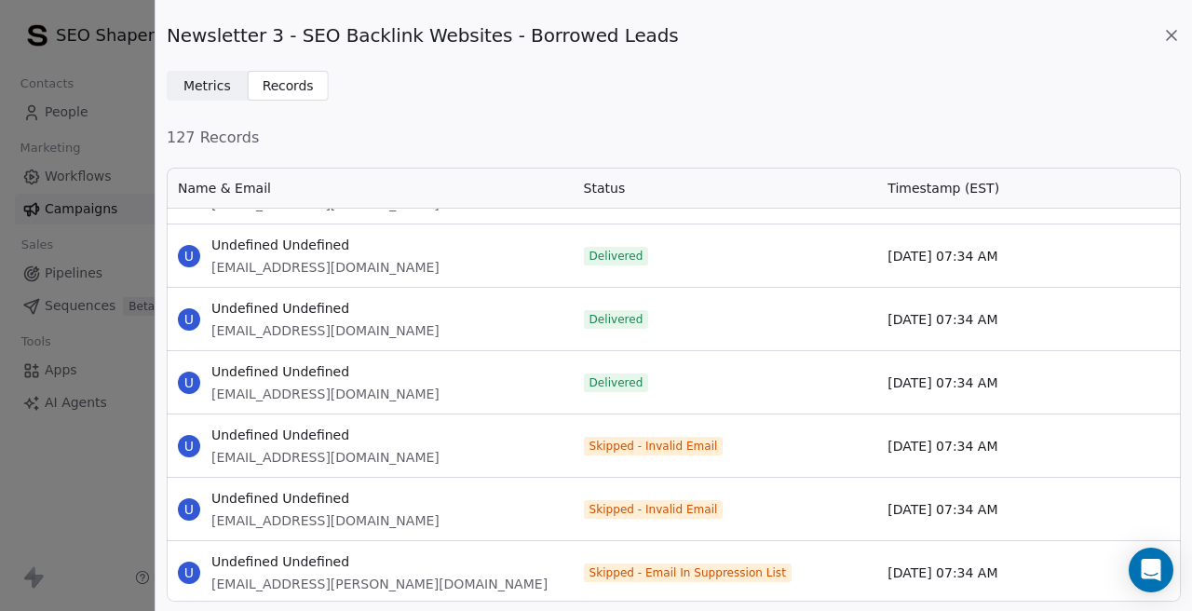
click at [254, 520] on span "[EMAIL_ADDRESS][DOMAIN_NAME]" at bounding box center [325, 520] width 228 height 19
click at [486, 404] on div "U Undefined Undefined [EMAIL_ADDRESS][DOMAIN_NAME]" at bounding box center [370, 382] width 406 height 62
click at [263, 587] on span "[EMAIL_ADDRESS][PERSON_NAME][DOMAIN_NAME]" at bounding box center [379, 583] width 336 height 19
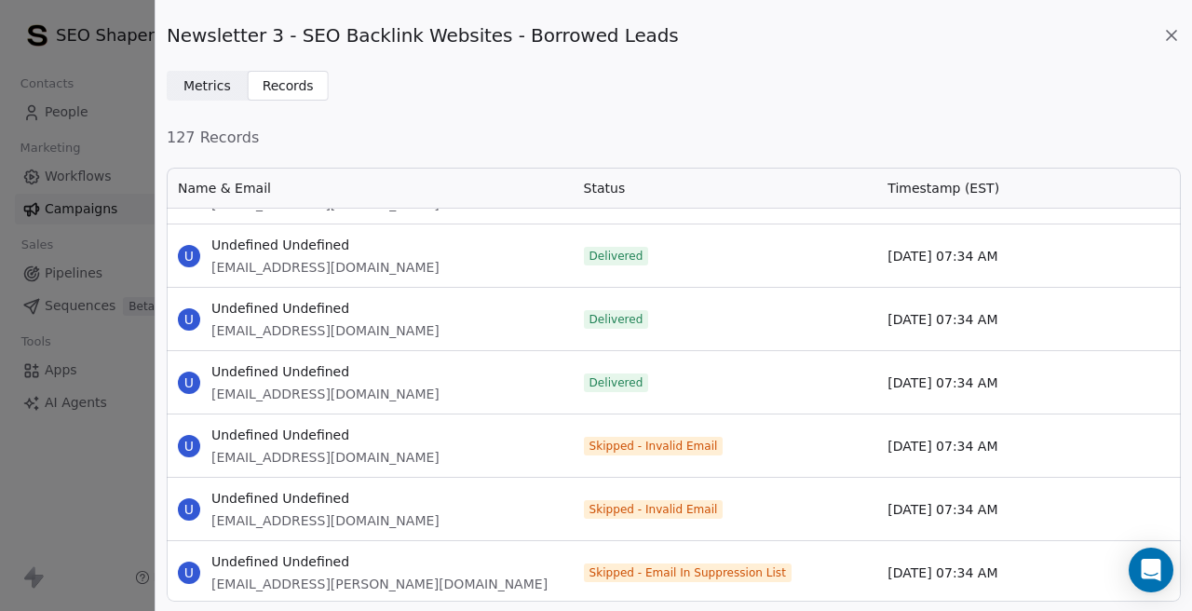
click at [263, 587] on span "[EMAIL_ADDRESS][PERSON_NAME][DOMAIN_NAME]" at bounding box center [379, 583] width 336 height 19
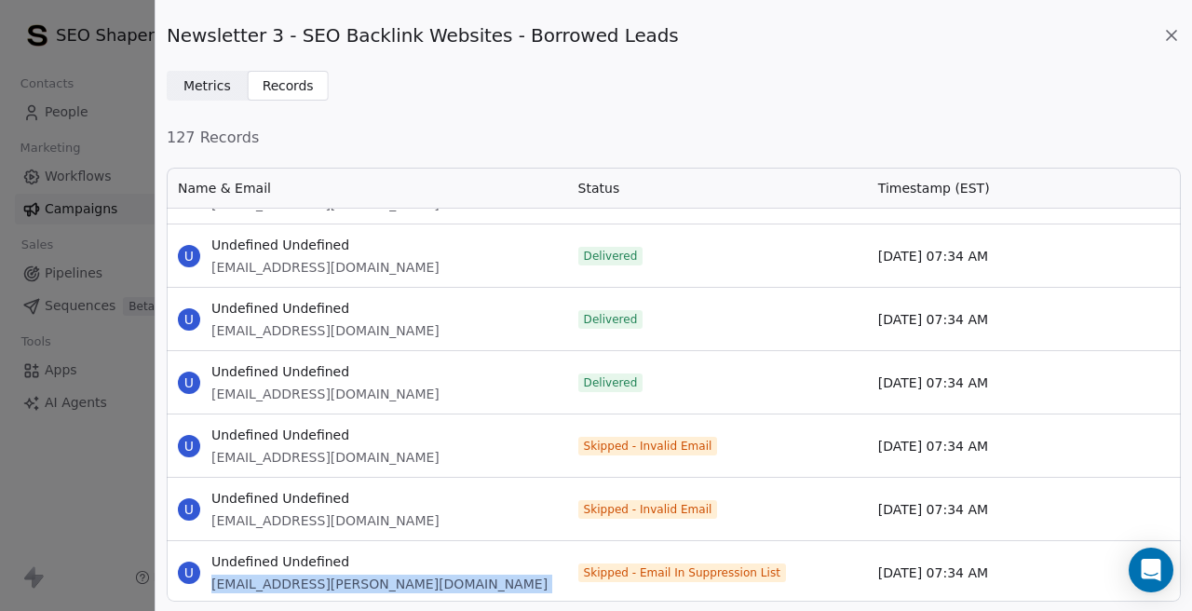
scroll to position [436, 1014]
click at [425, 571] on div "U Undefined Undefined [PERSON_NAME][EMAIL_ADDRESS][PERSON_NAME][DOMAIN_NAME]" at bounding box center [370, 572] width 406 height 62
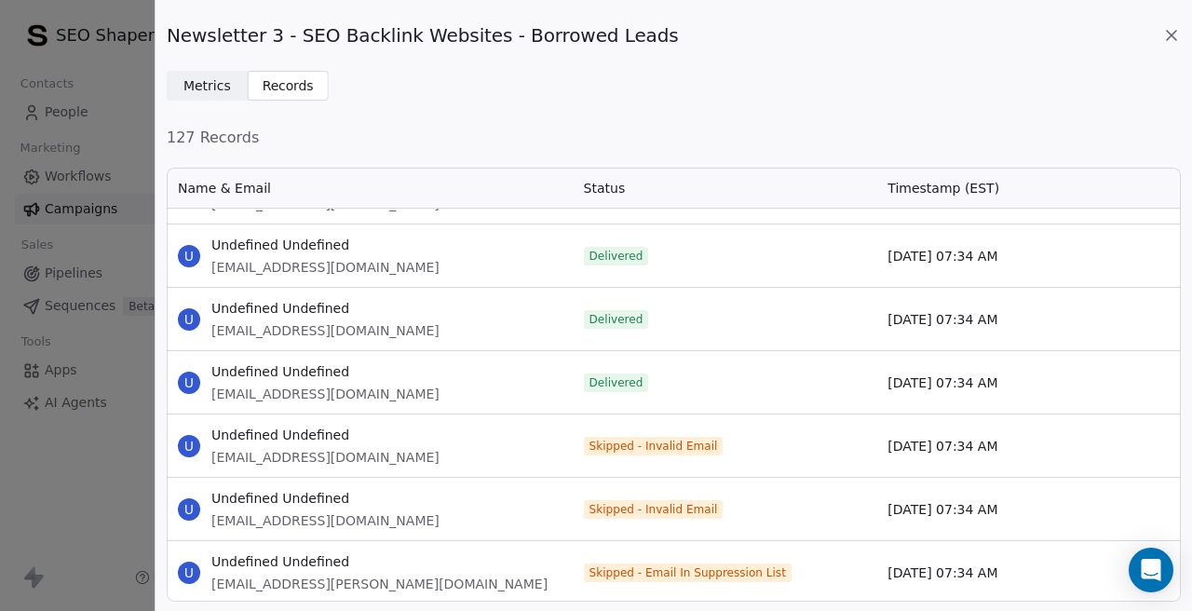
click at [1166, 33] on icon at bounding box center [1171, 35] width 19 height 19
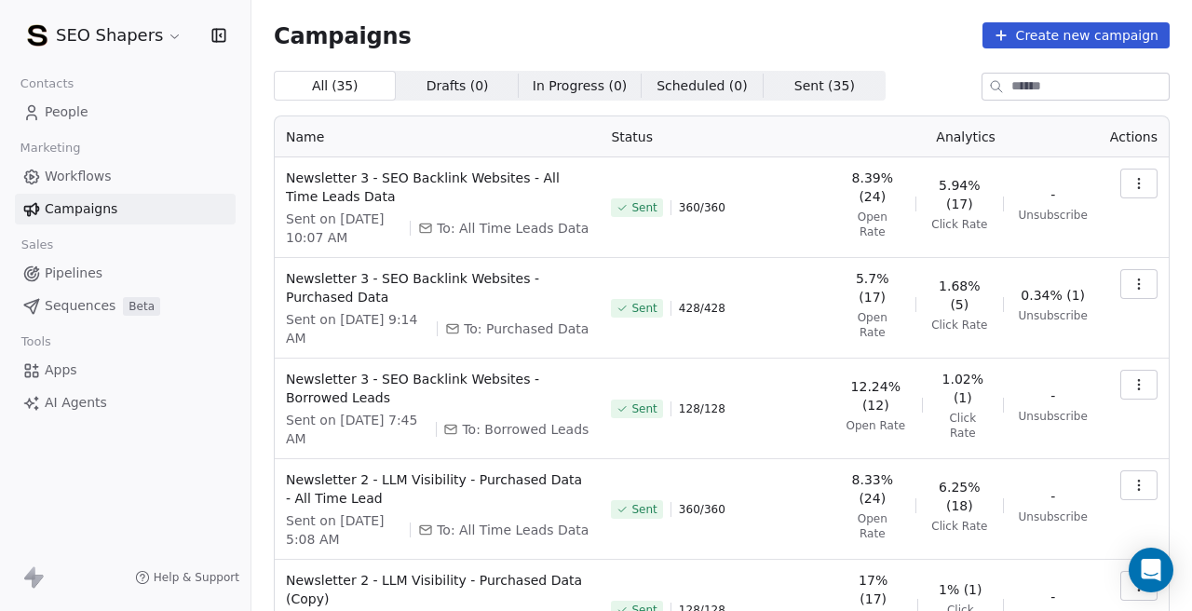
click at [101, 114] on link "People" at bounding box center [125, 112] width 221 height 31
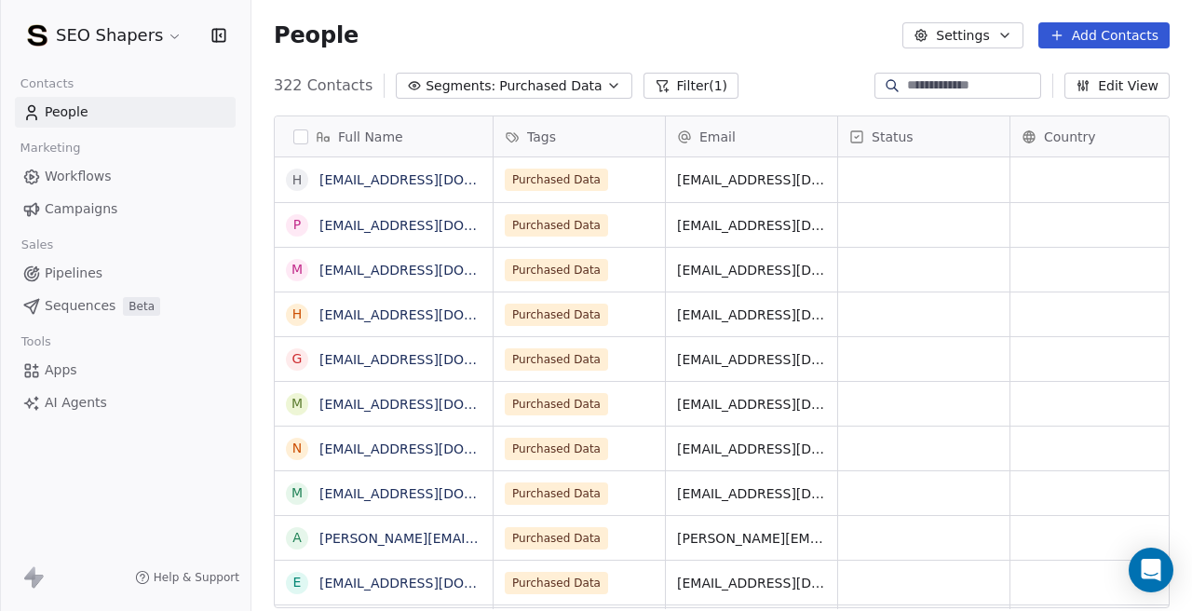
scroll to position [538, 940]
click at [559, 78] on span "Purchased Data" at bounding box center [550, 86] width 102 height 20
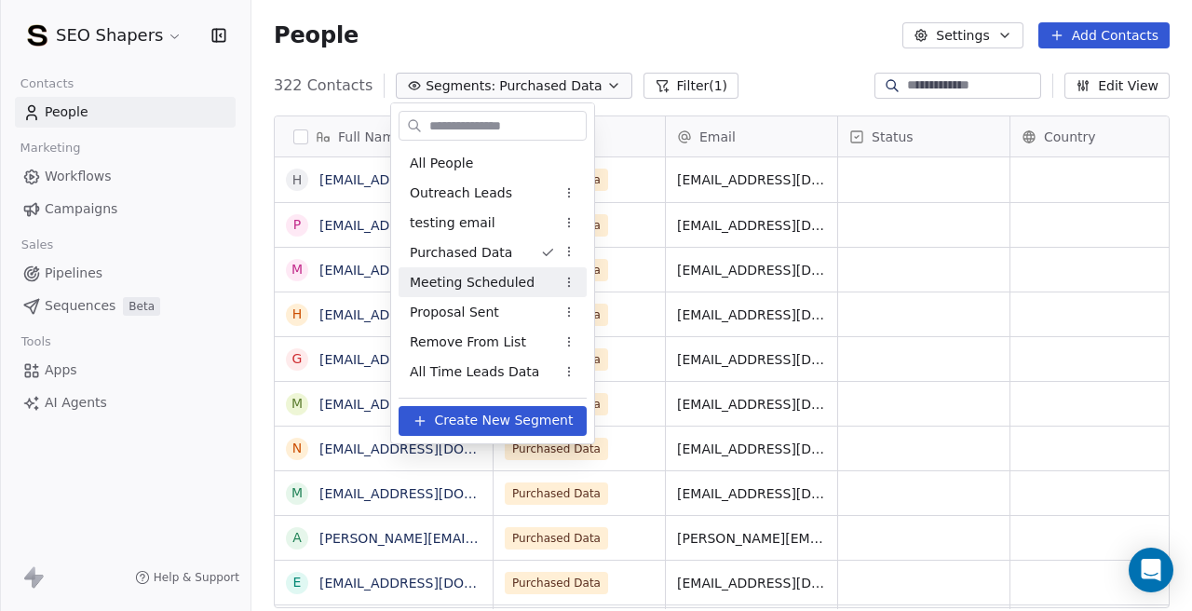
scroll to position [56, 0]
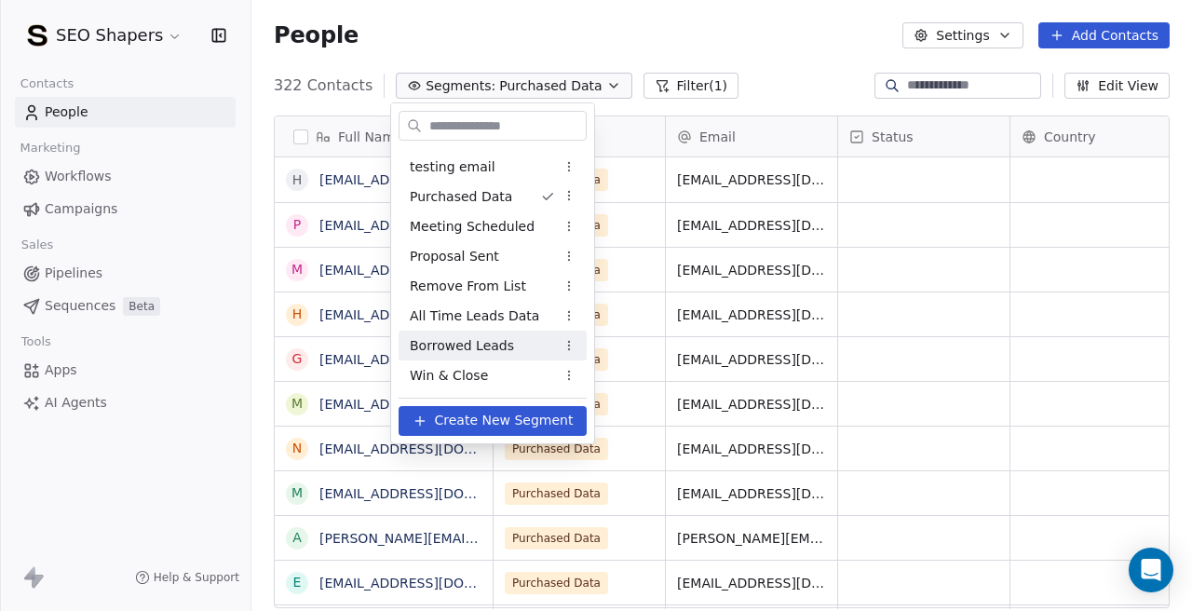
click at [489, 348] on span "Borrowed Leads" at bounding box center [462, 346] width 104 height 20
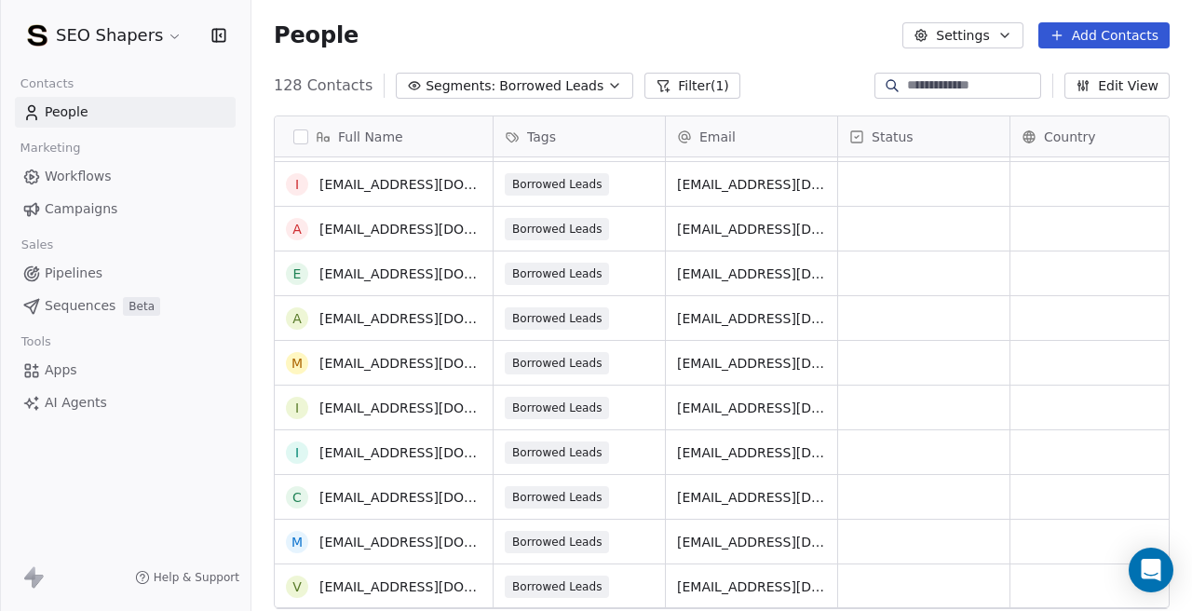
scroll to position [415, 0]
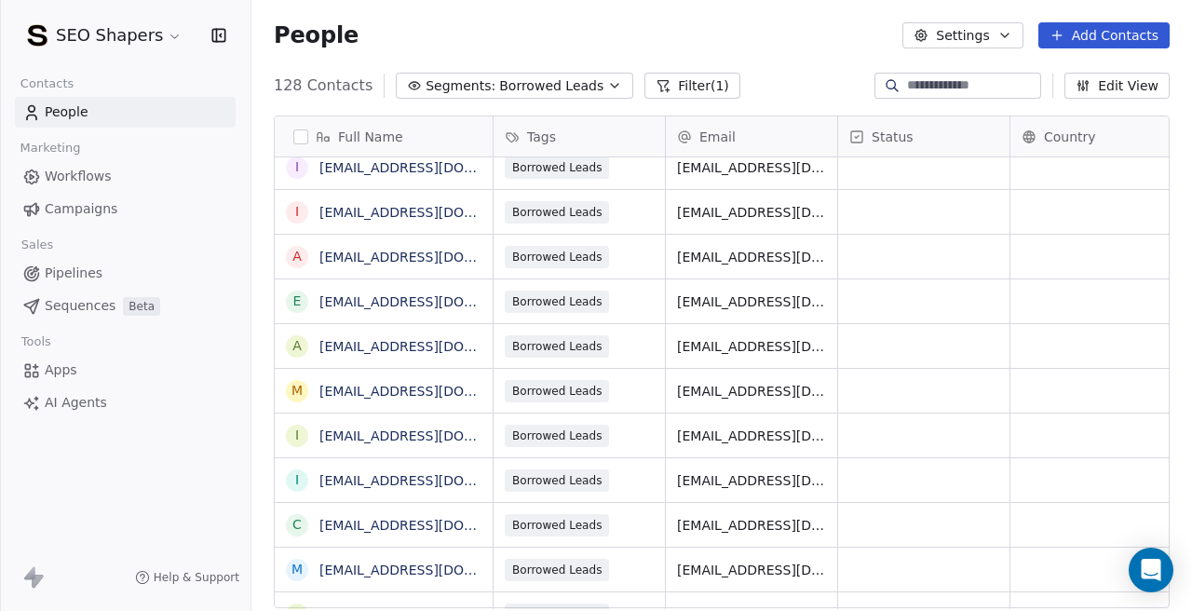
click at [1111, 39] on button "Add Contacts" at bounding box center [1103, 35] width 131 height 26
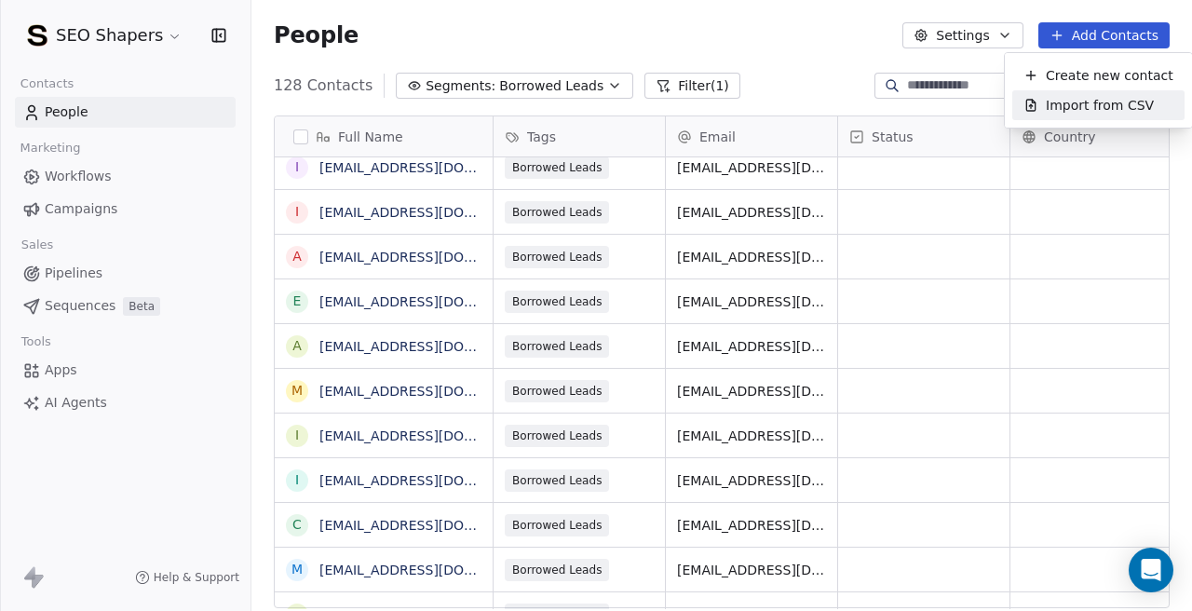
click at [1060, 112] on span "Import from CSV" at bounding box center [1100, 106] width 108 height 20
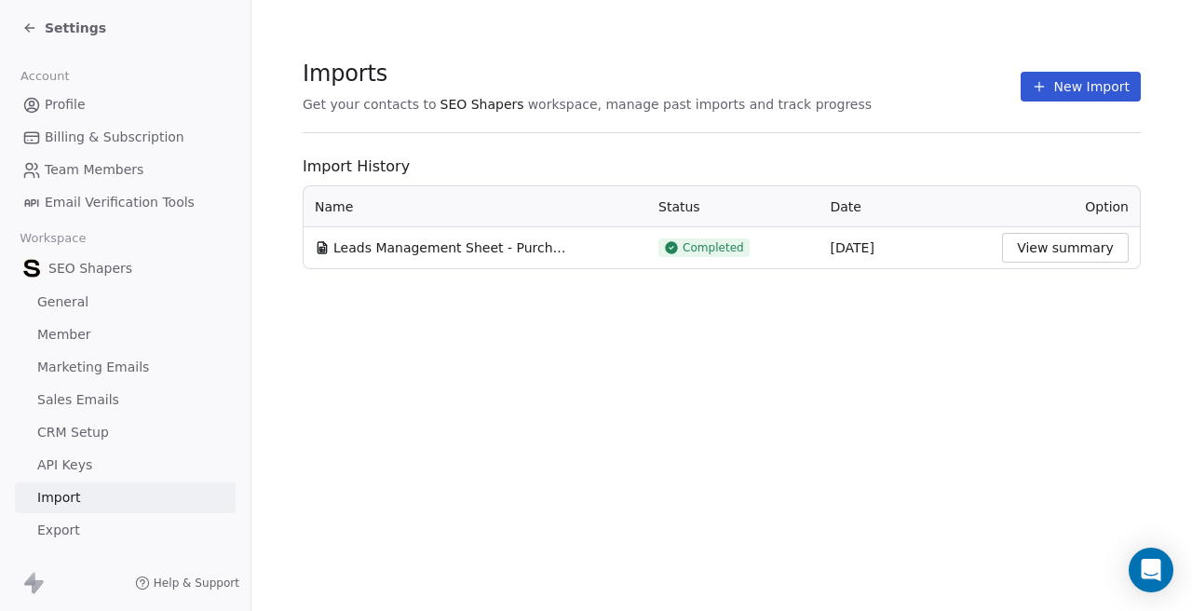
click at [1070, 93] on button "New Import" at bounding box center [1080, 87] width 120 height 30
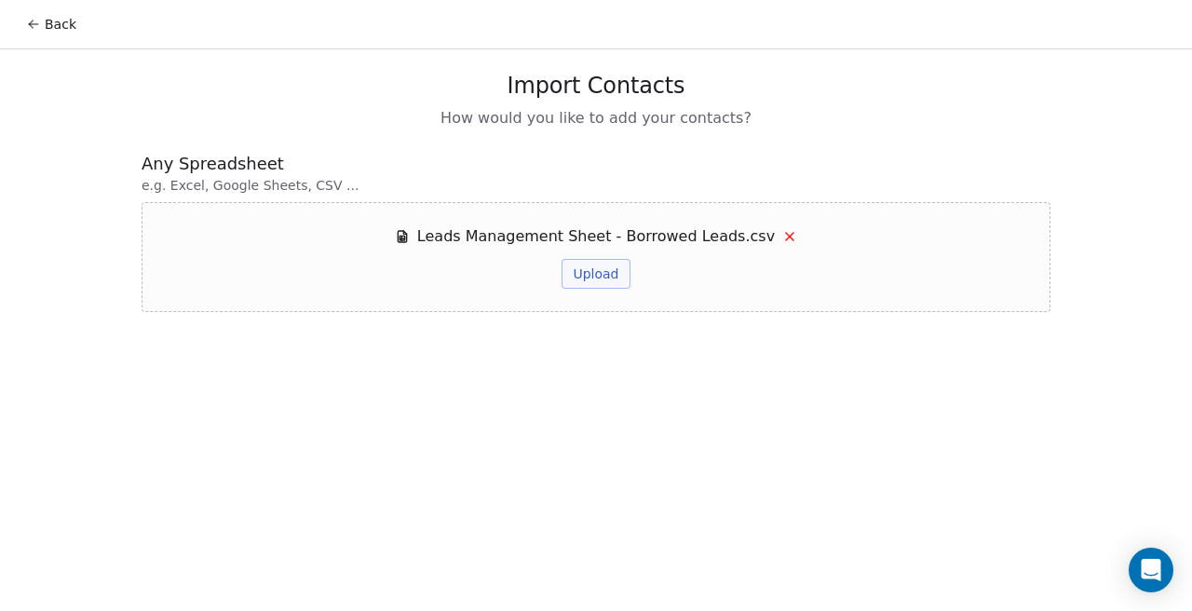
click at [599, 273] on button "Upload" at bounding box center [595, 274] width 68 height 30
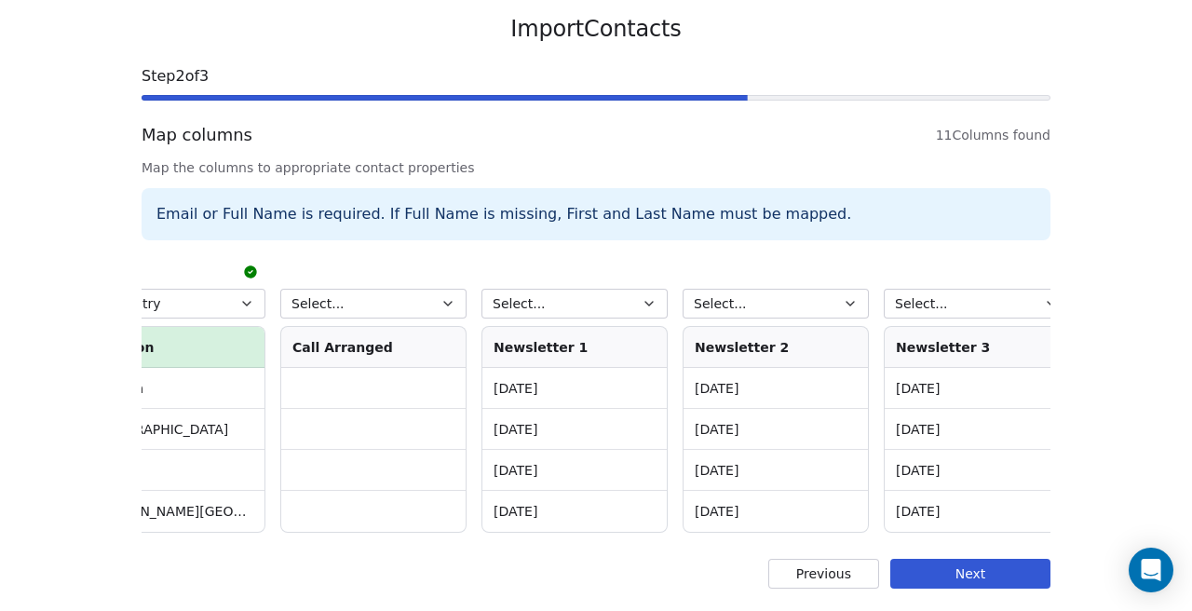
scroll to position [0, 1289]
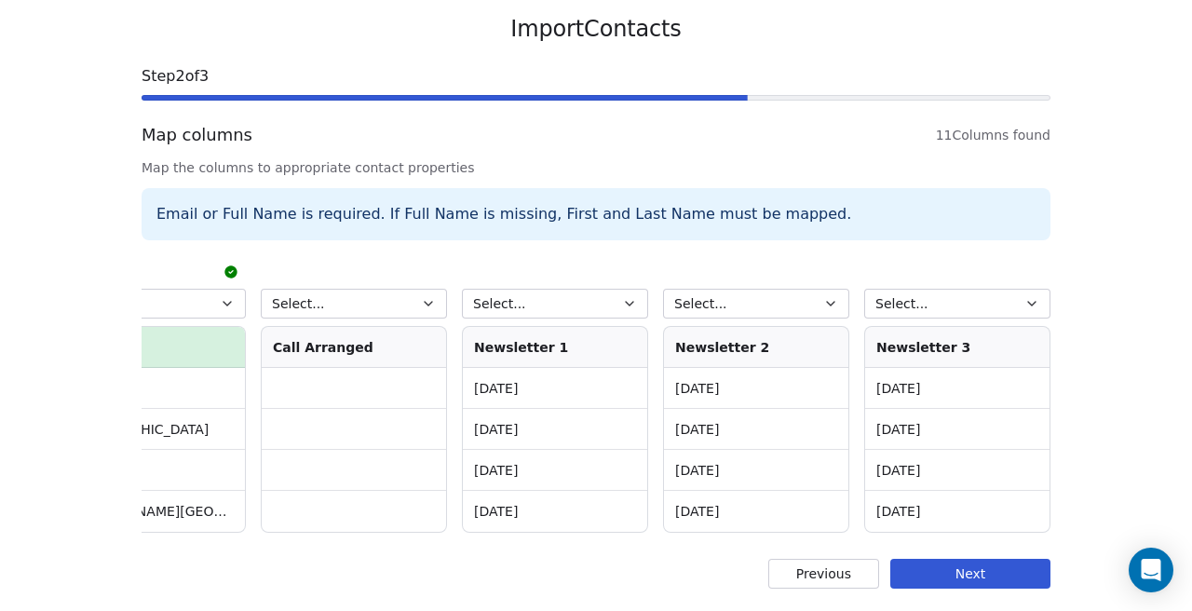
click at [965, 576] on button "Next" at bounding box center [970, 574] width 160 height 30
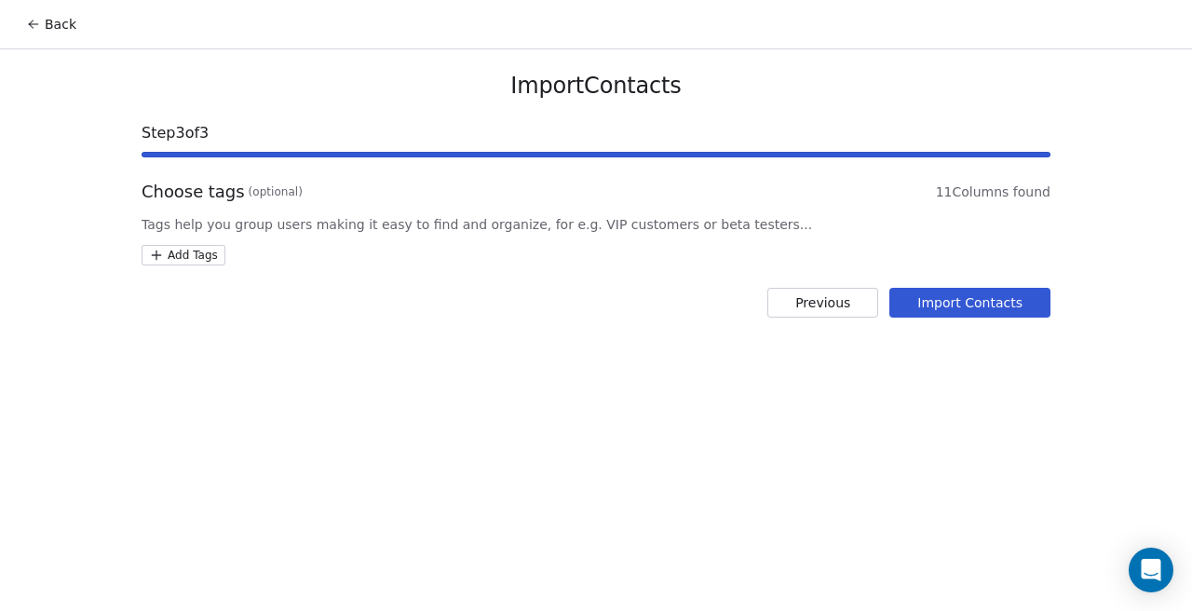
scroll to position [0, 0]
click at [219, 260] on html "Back Import Contacts Step 3 of 3 Choose tags (optional) 11 Columns found Tags h…" at bounding box center [596, 305] width 1192 height 611
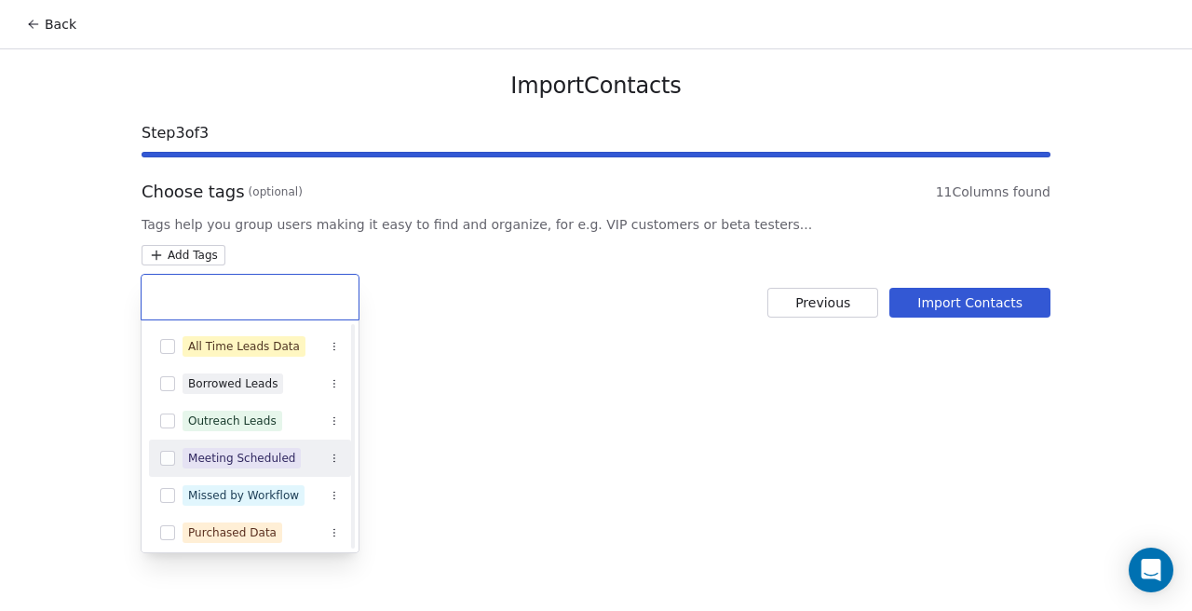
scroll to position [155, 0]
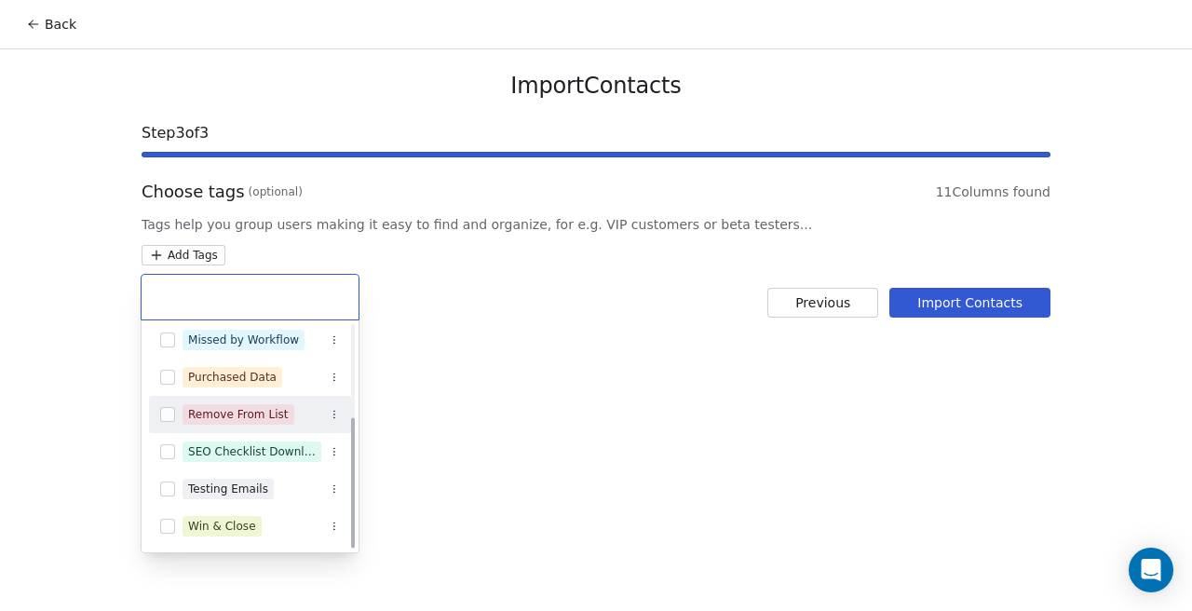
click at [165, 412] on button "Suggestions" at bounding box center [167, 414] width 15 height 15
click at [621, 462] on html "Back Import Contacts Step 3 of 3 Choose tags (optional) 11 Columns found Tags h…" at bounding box center [596, 305] width 1192 height 611
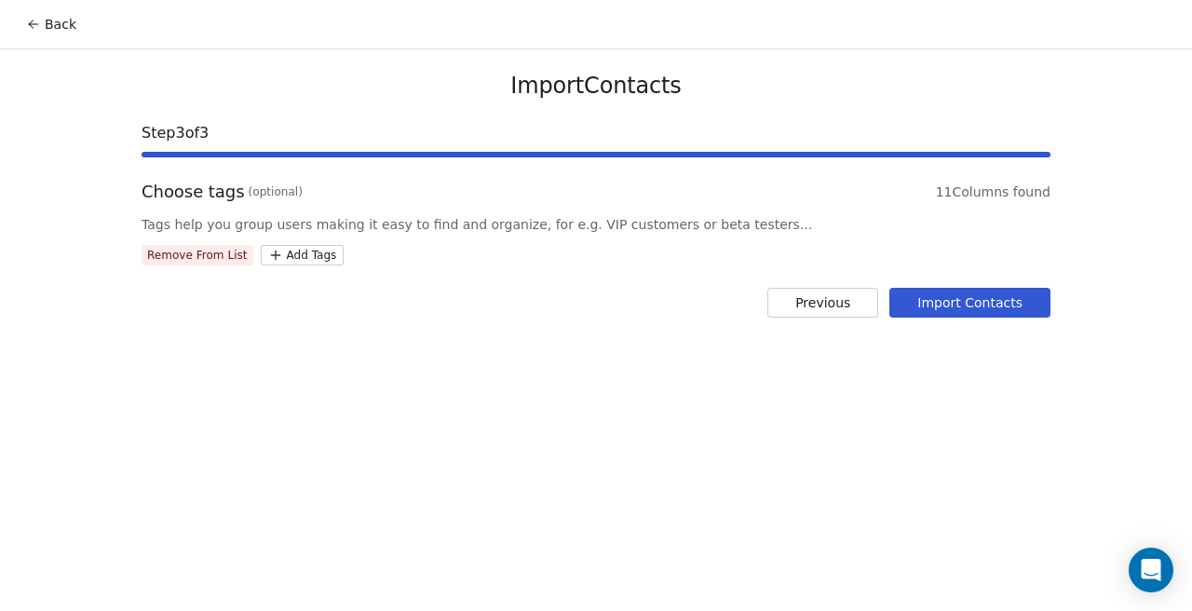
click at [939, 305] on button "Import Contacts" at bounding box center [969, 303] width 161 height 30
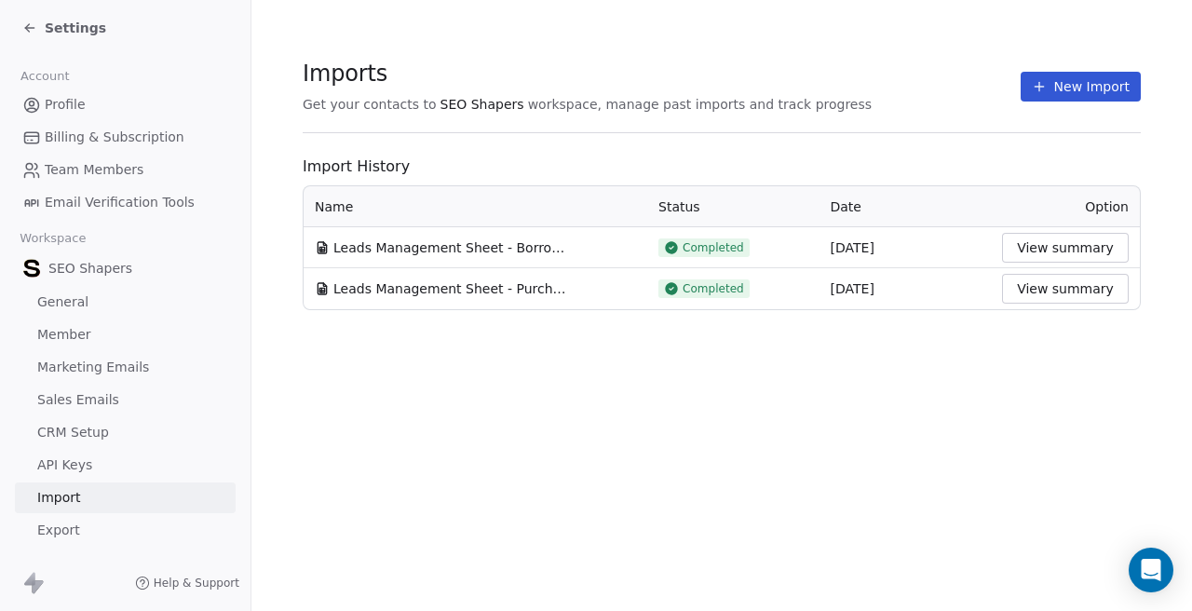
click at [95, 26] on span "Settings" at bounding box center [75, 28] width 61 height 19
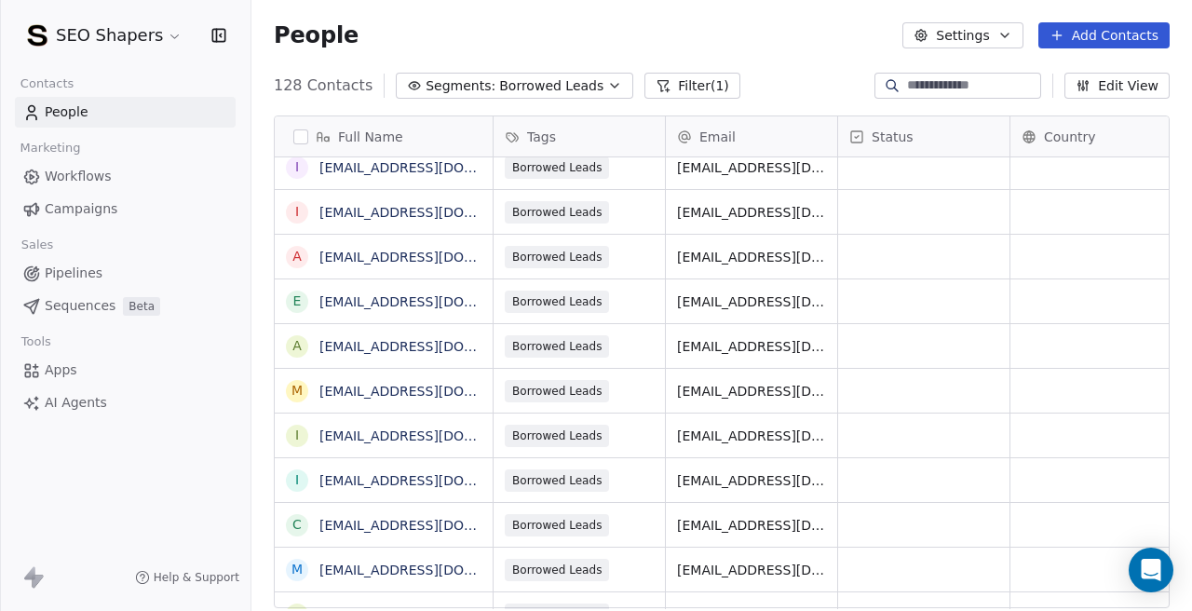
scroll to position [538, 940]
click at [564, 80] on span "Borrowed Leads" at bounding box center [551, 86] width 104 height 20
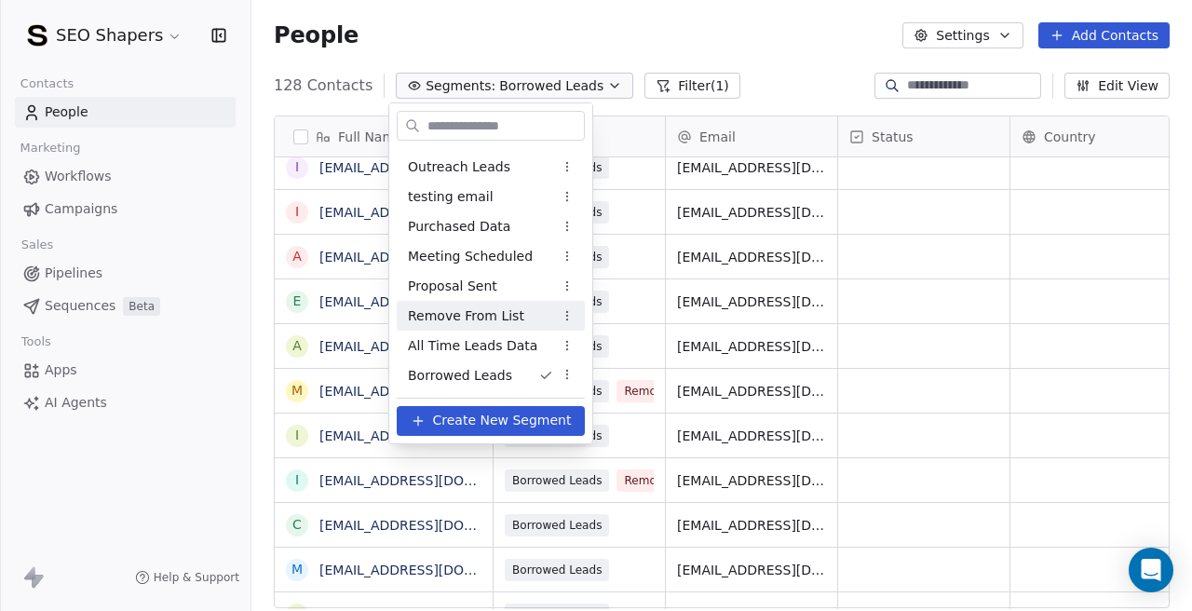
scroll to position [56, 0]
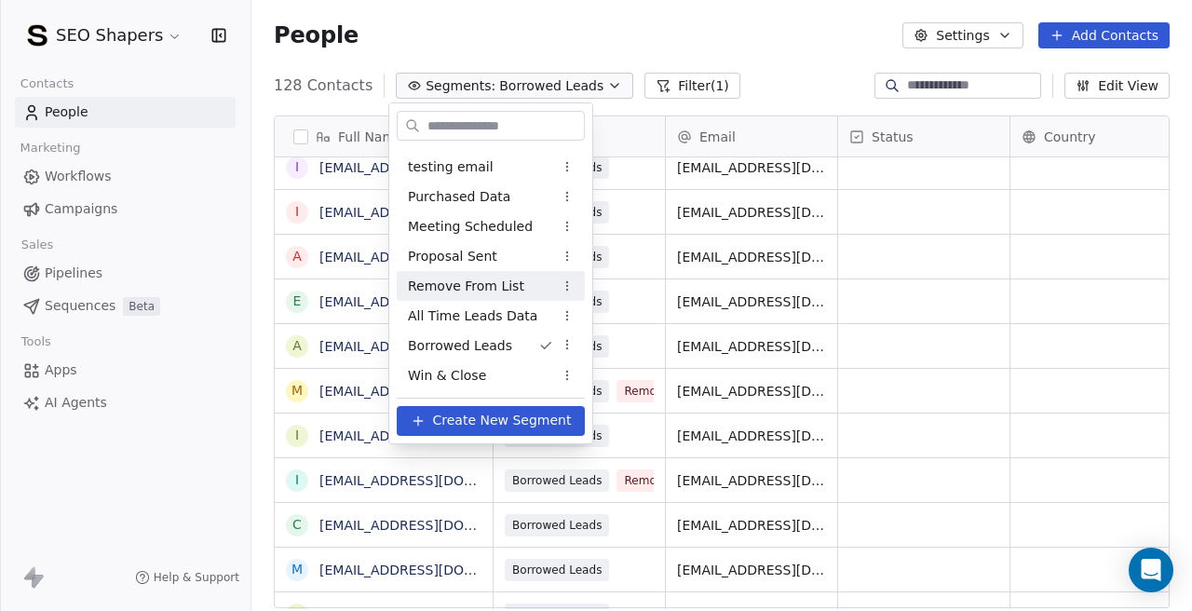
click at [499, 291] on span "Remove From List" at bounding box center [466, 287] width 116 height 20
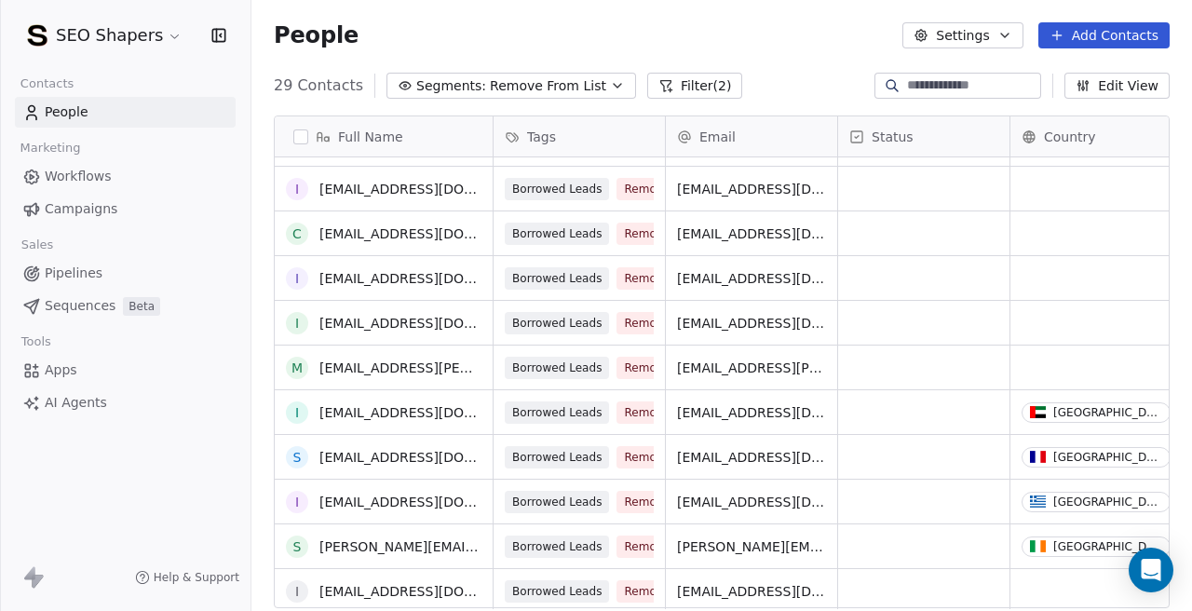
scroll to position [531, 0]
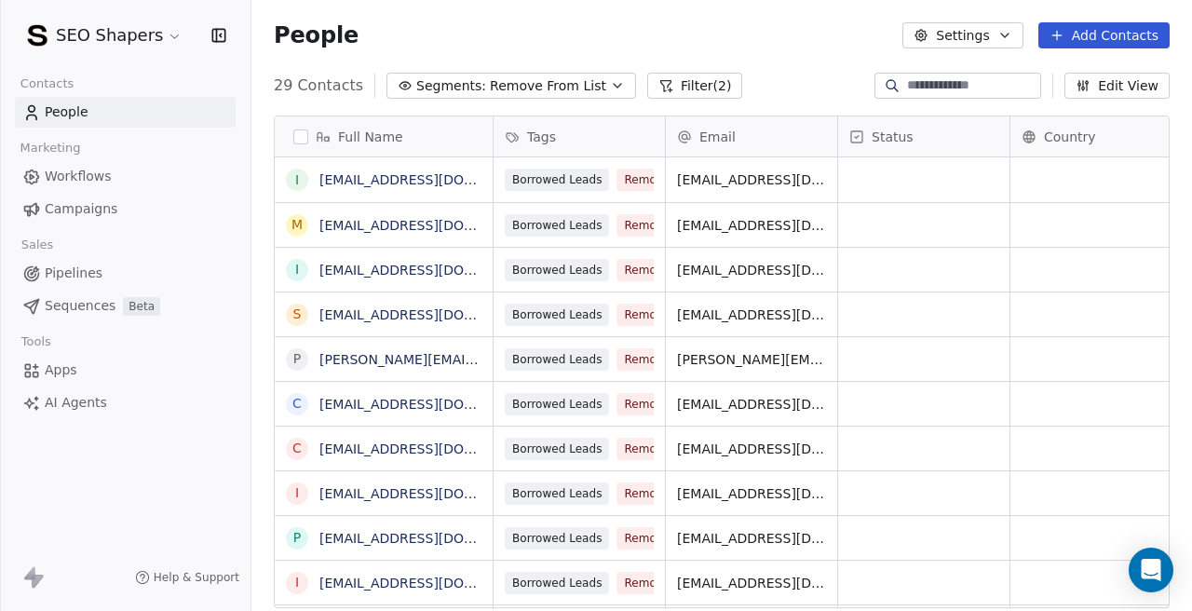
click at [304, 141] on button "button" at bounding box center [300, 136] width 15 height 15
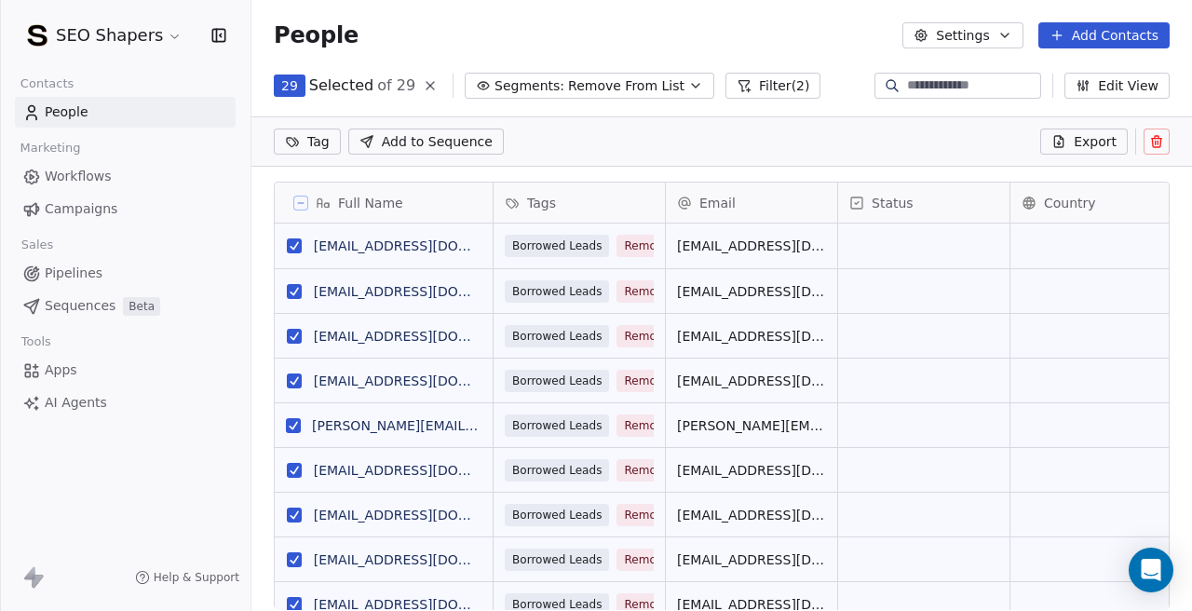
click at [1157, 151] on button at bounding box center [1156, 141] width 26 height 26
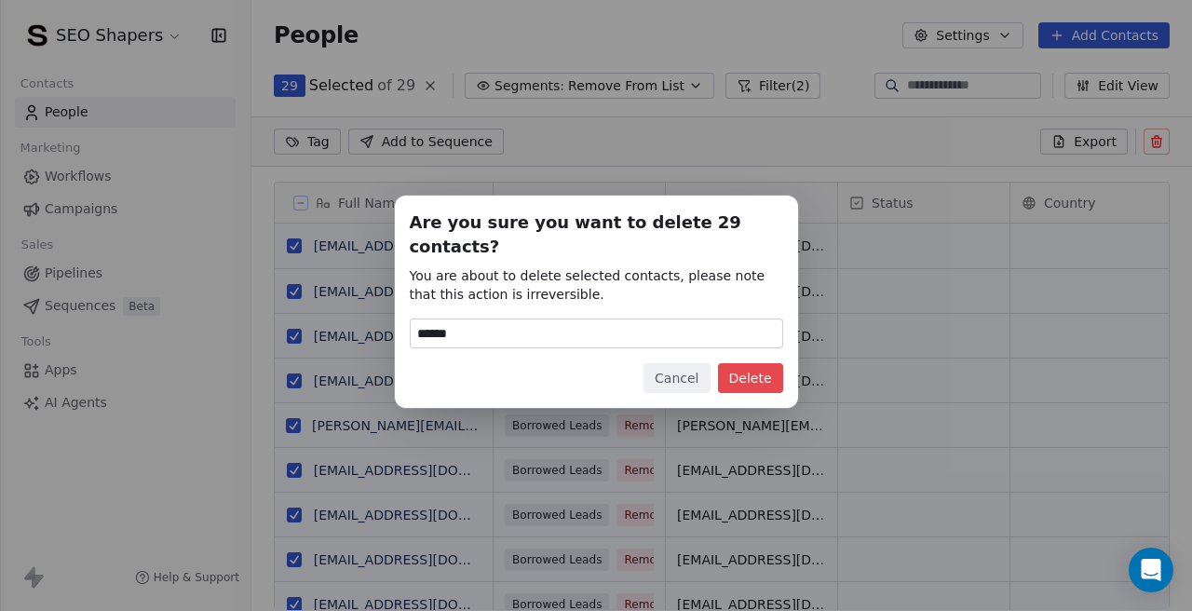
type input "******"
click at [763, 365] on button "Delete" at bounding box center [750, 378] width 65 height 30
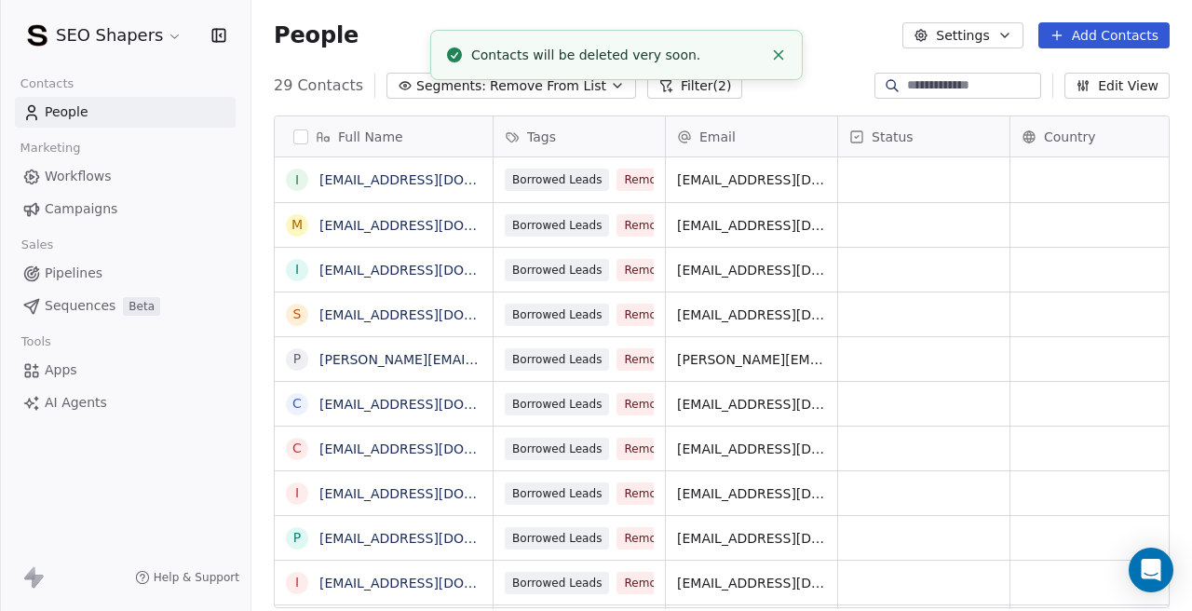
scroll to position [538, 940]
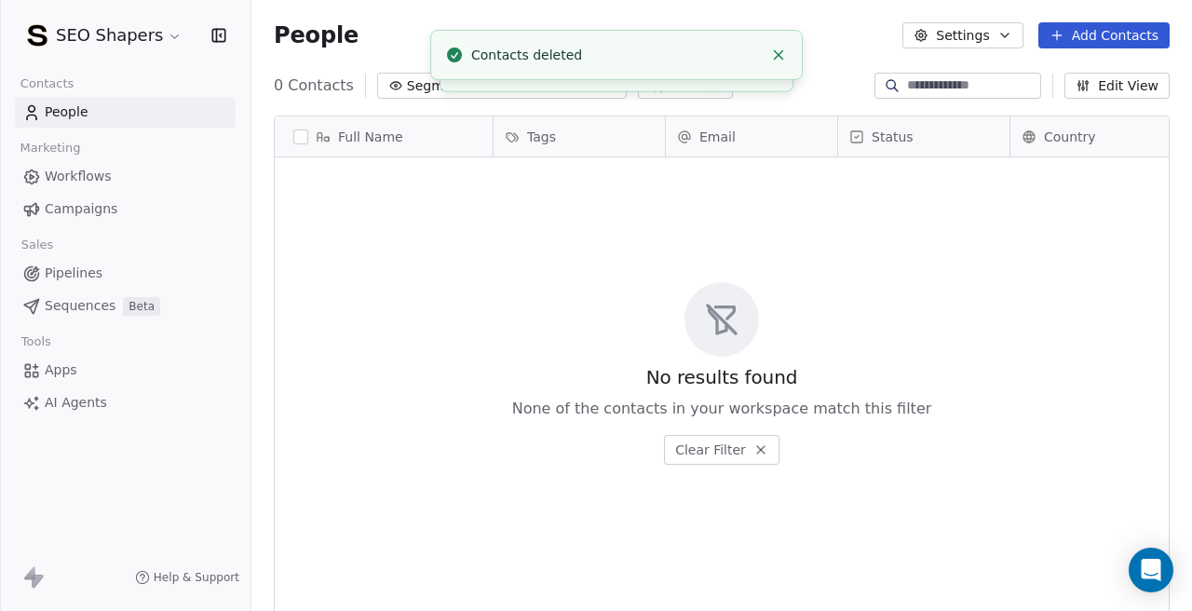
click at [531, 263] on div "No results found None of the contacts in your workspace match this filter Clear…" at bounding box center [722, 373] width 894 height 425
click at [135, 106] on link "People" at bounding box center [125, 112] width 221 height 31
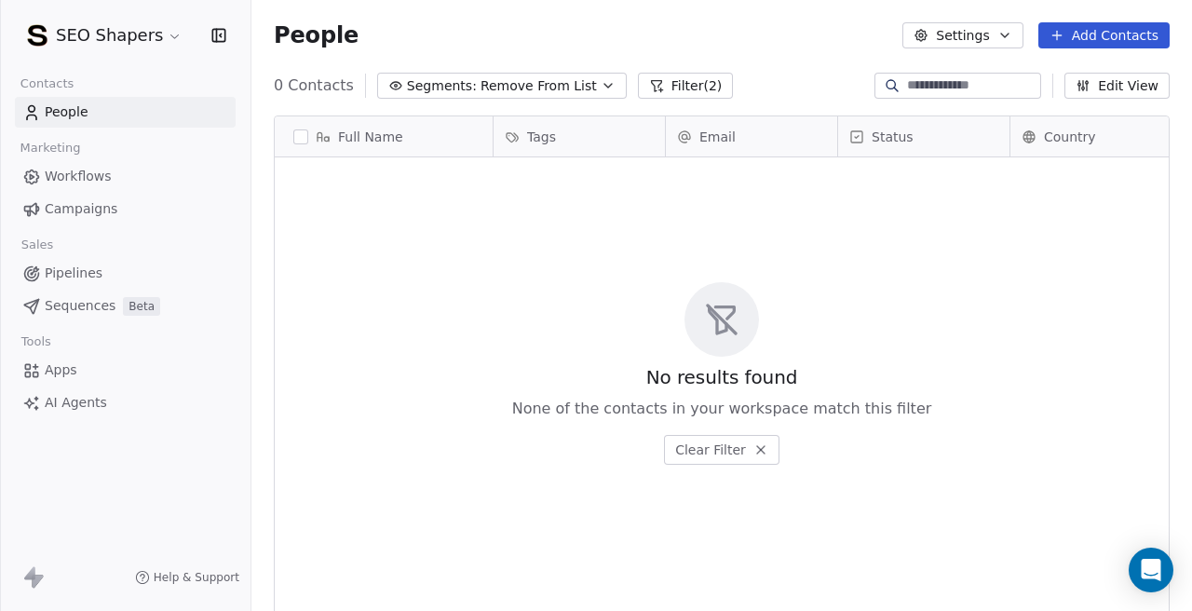
click at [436, 89] on span "Segments:" at bounding box center [442, 86] width 70 height 20
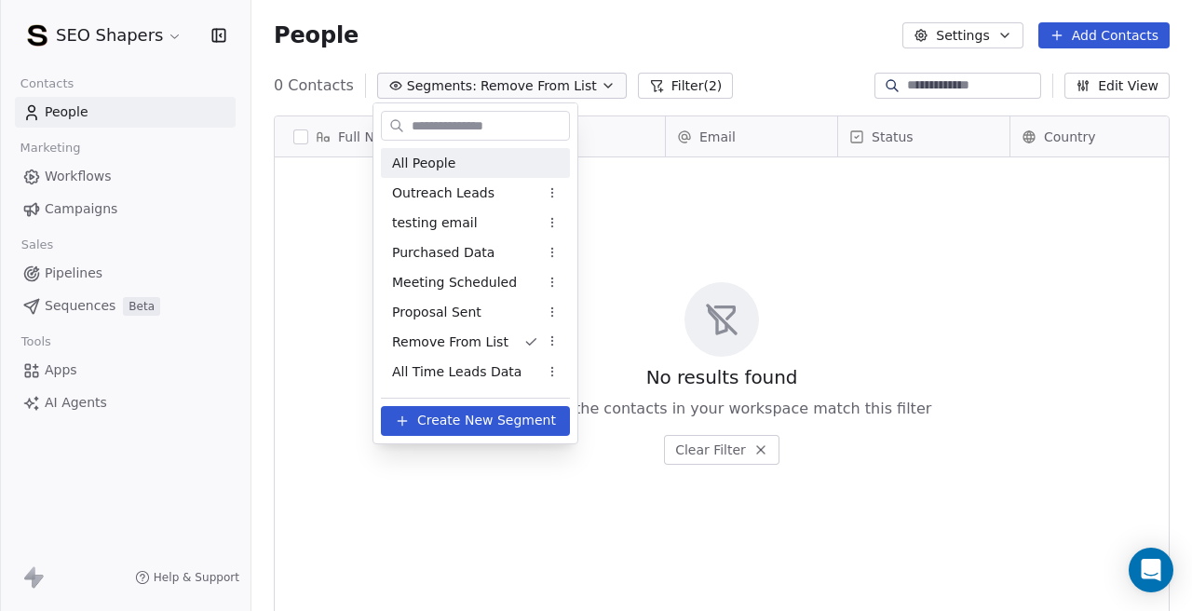
click at [450, 163] on span "All People" at bounding box center [423, 164] width 63 height 20
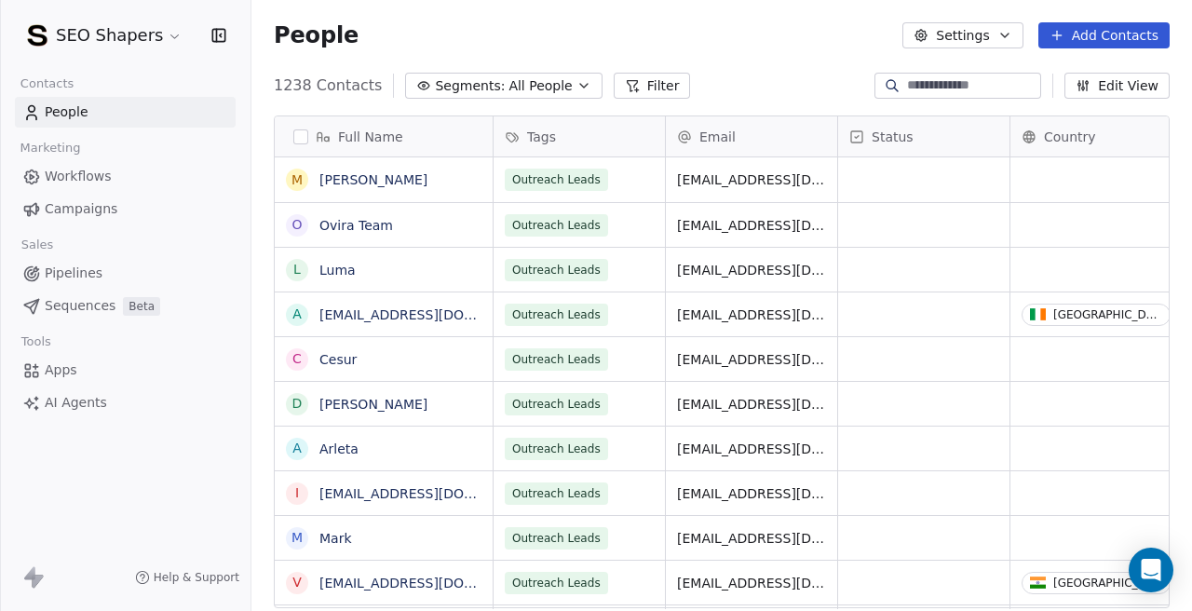
scroll to position [1, 1]
click at [520, 90] on span "All People" at bounding box center [539, 86] width 63 height 20
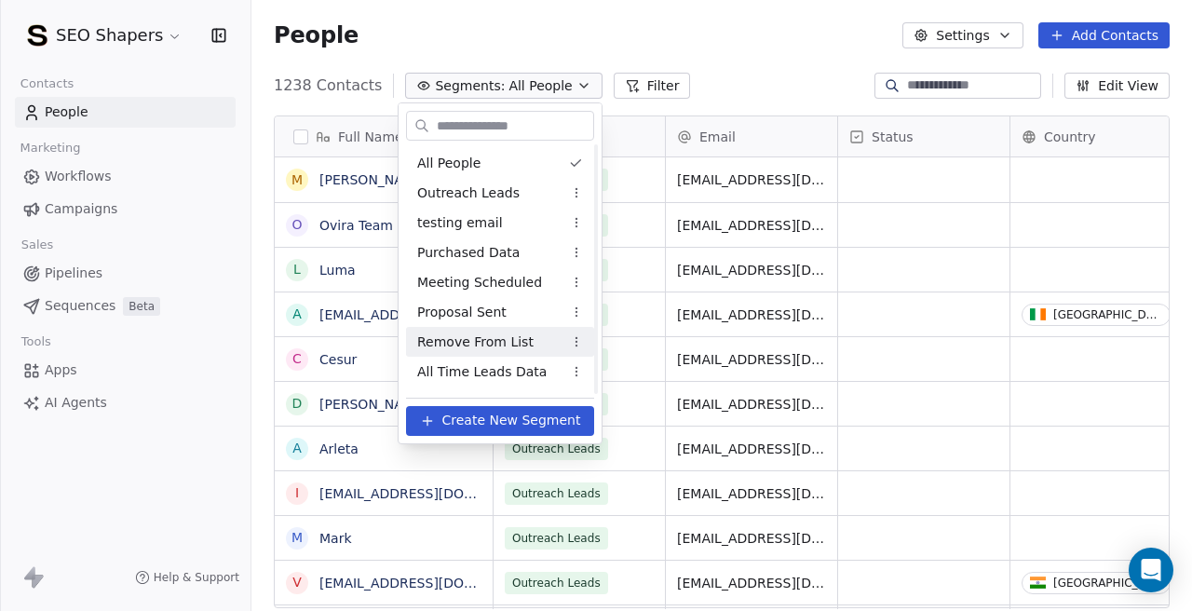
scroll to position [56, 0]
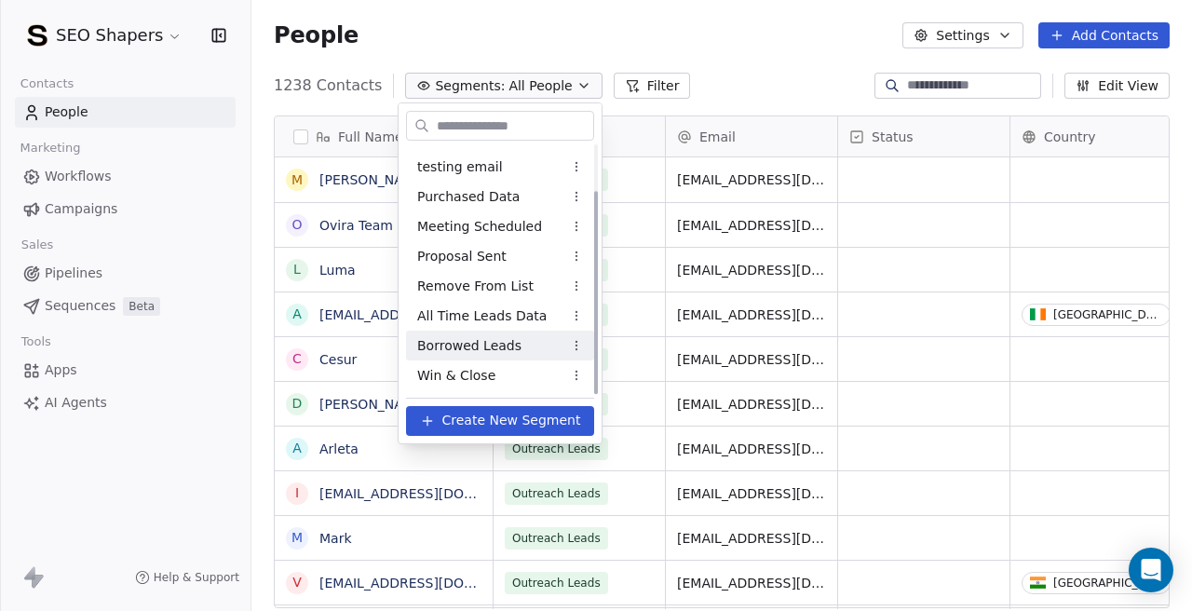
click at [499, 346] on span "Borrowed Leads" at bounding box center [469, 346] width 104 height 20
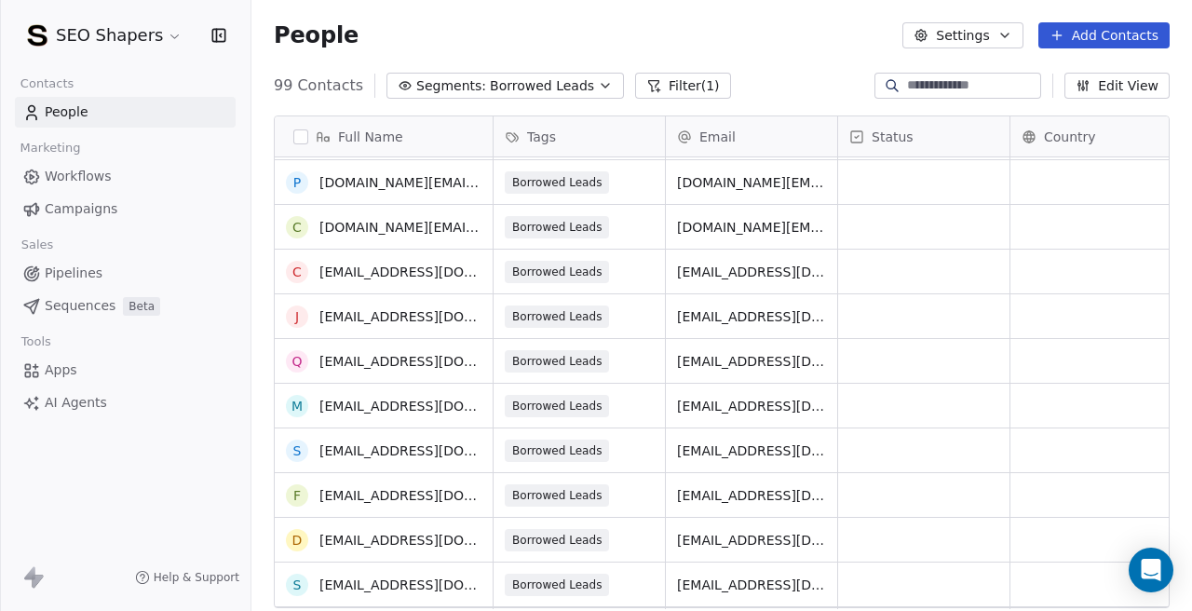
scroll to position [0, 0]
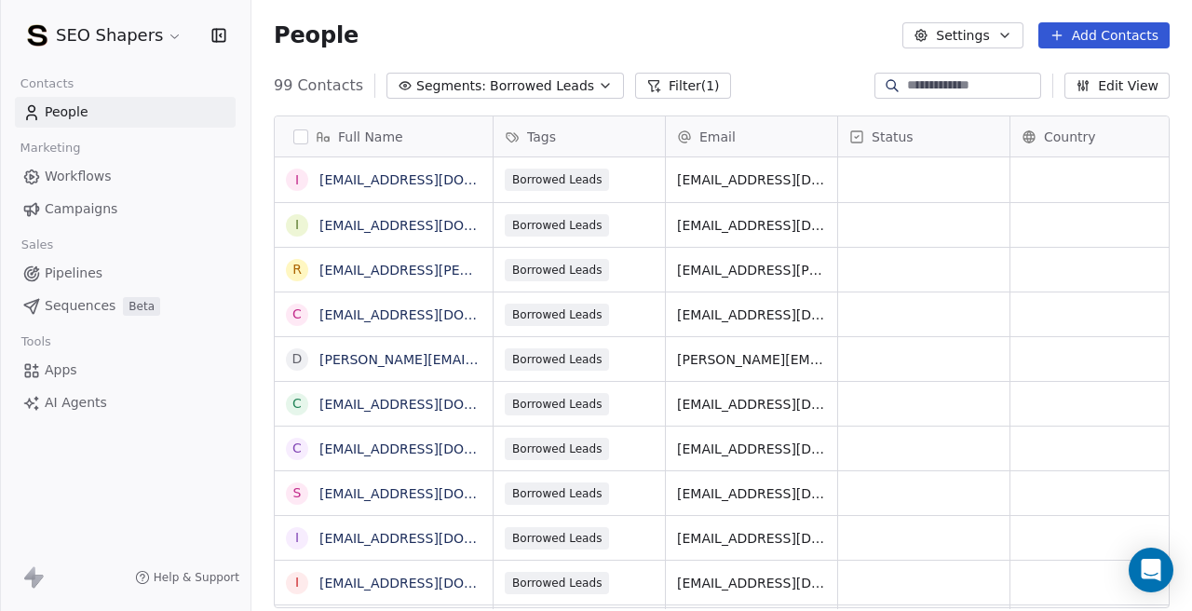
click at [88, 199] on span "Campaigns" at bounding box center [81, 209] width 73 height 20
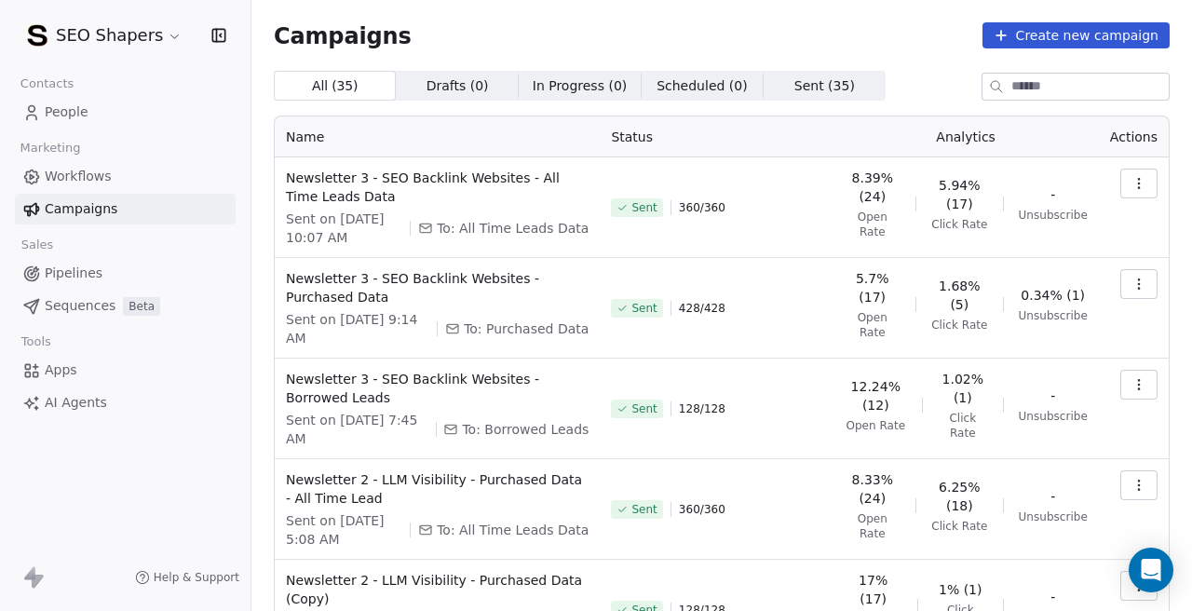
click at [1124, 189] on button "button" at bounding box center [1138, 184] width 37 height 30
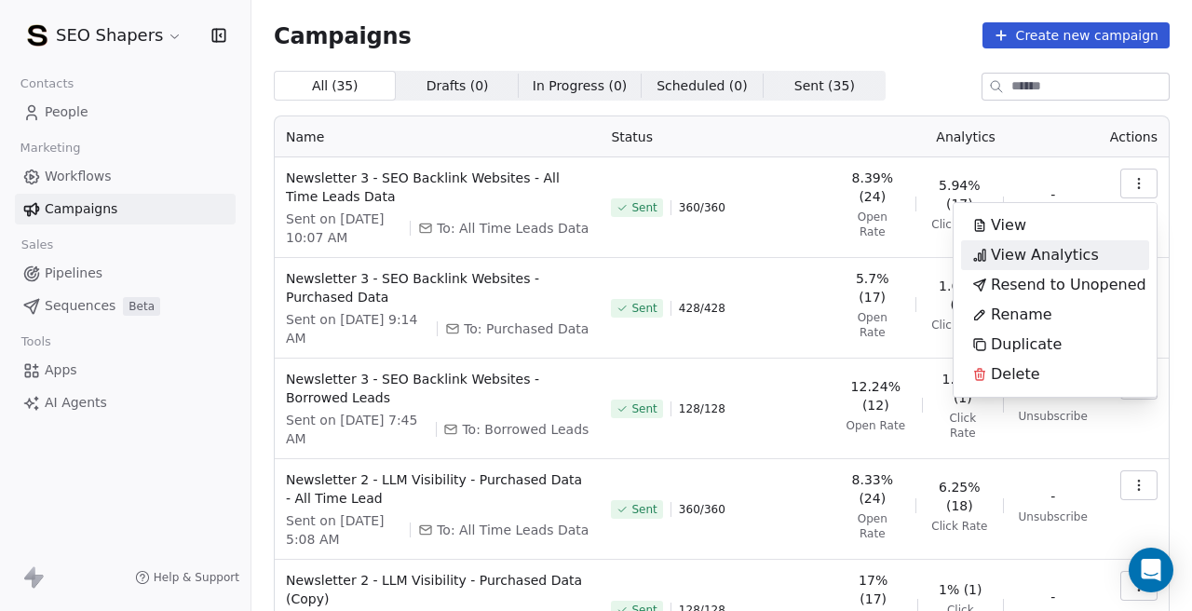
click at [1038, 259] on span "View Analytics" at bounding box center [1045, 255] width 108 height 22
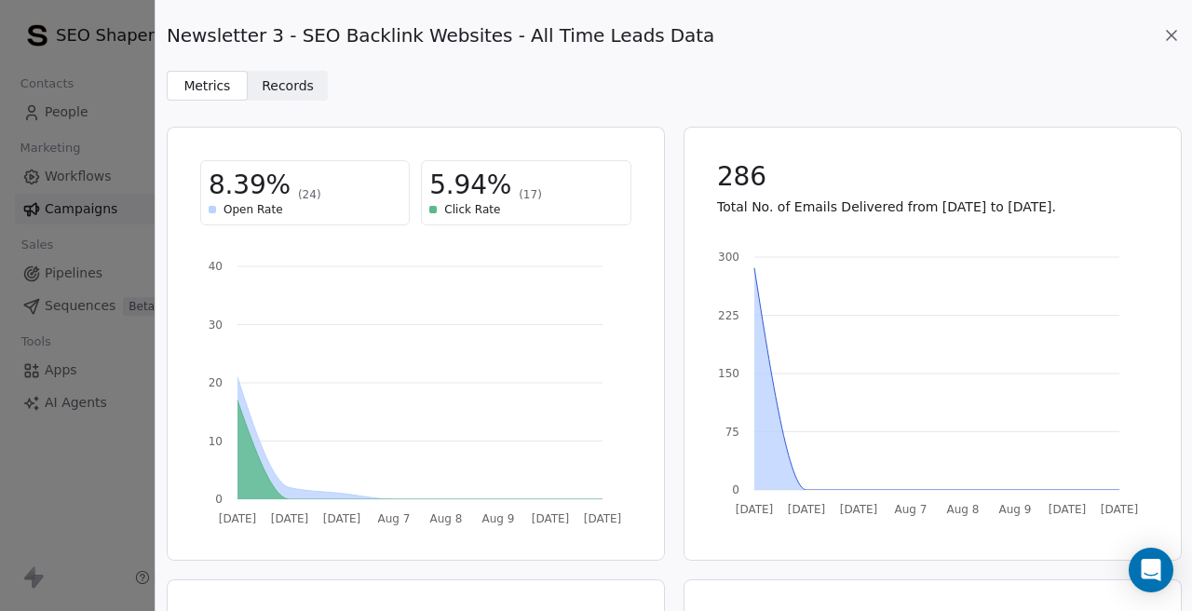
click at [297, 84] on span "Records" at bounding box center [288, 86] width 52 height 20
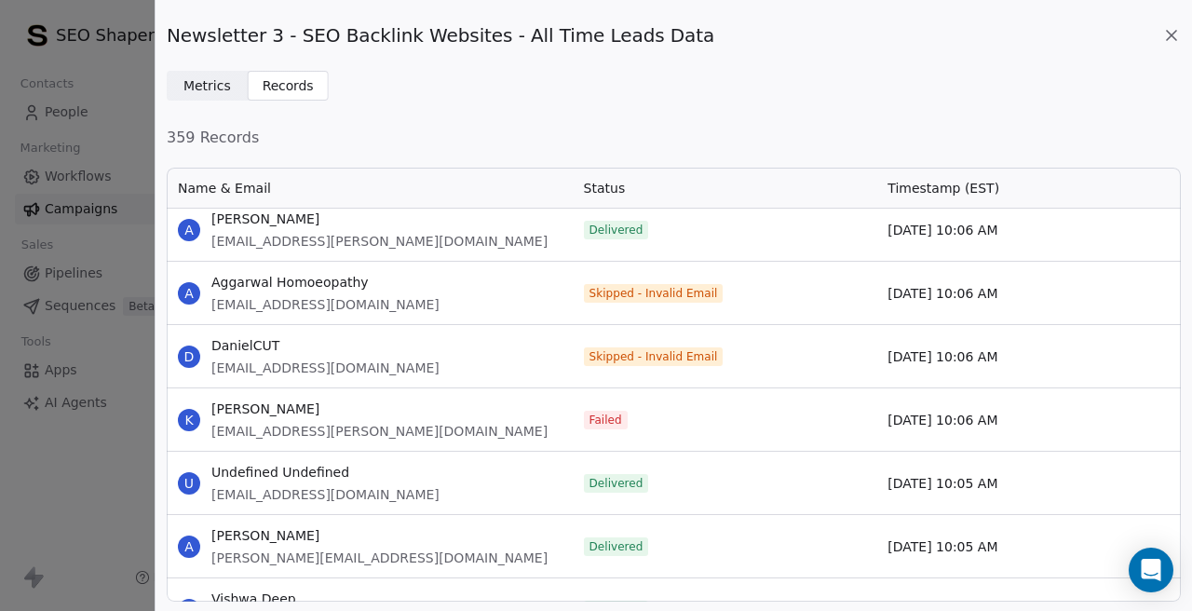
scroll to position [1793, 0]
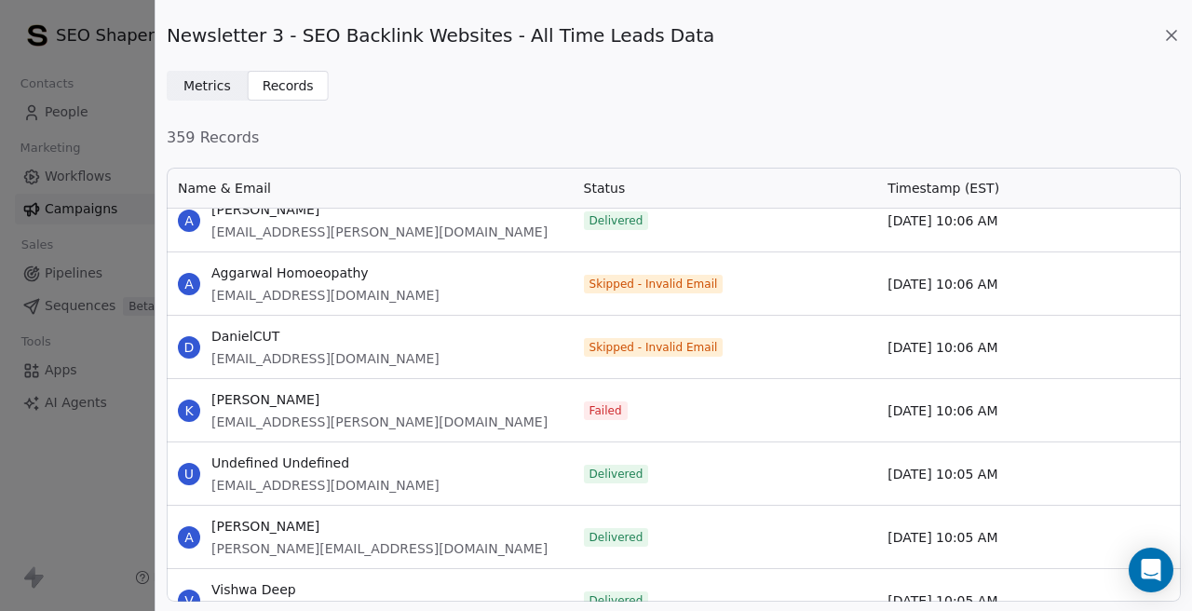
click at [257, 291] on span "aggarwal21@gmail.com" at bounding box center [325, 295] width 228 height 19
copy span "aggarwal21@gmail.com"
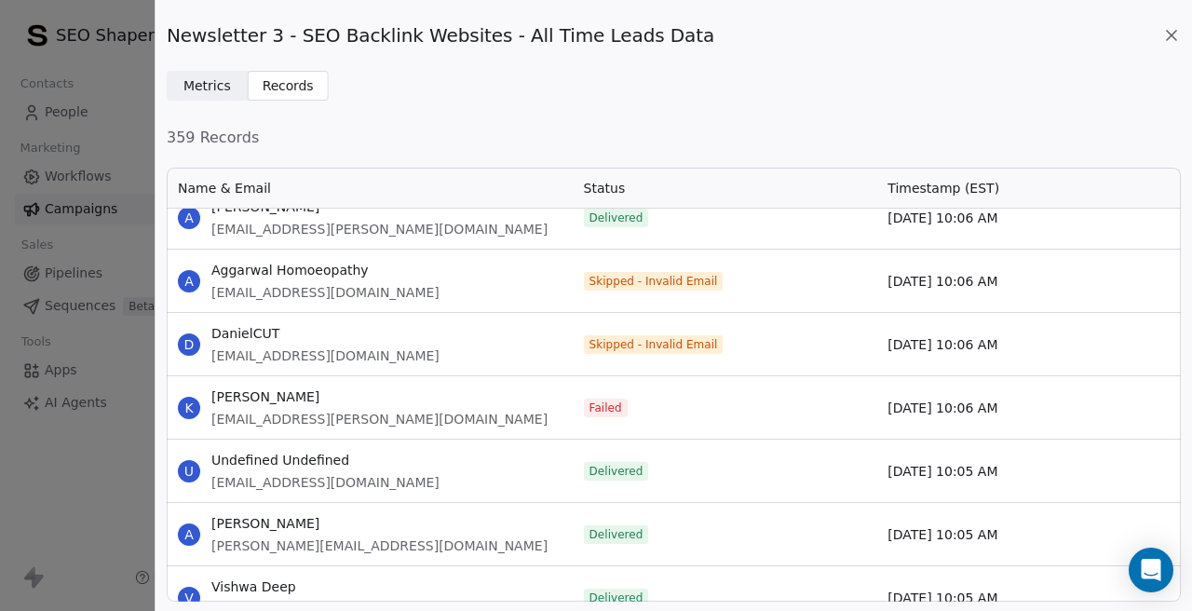
scroll to position [1783, 0]
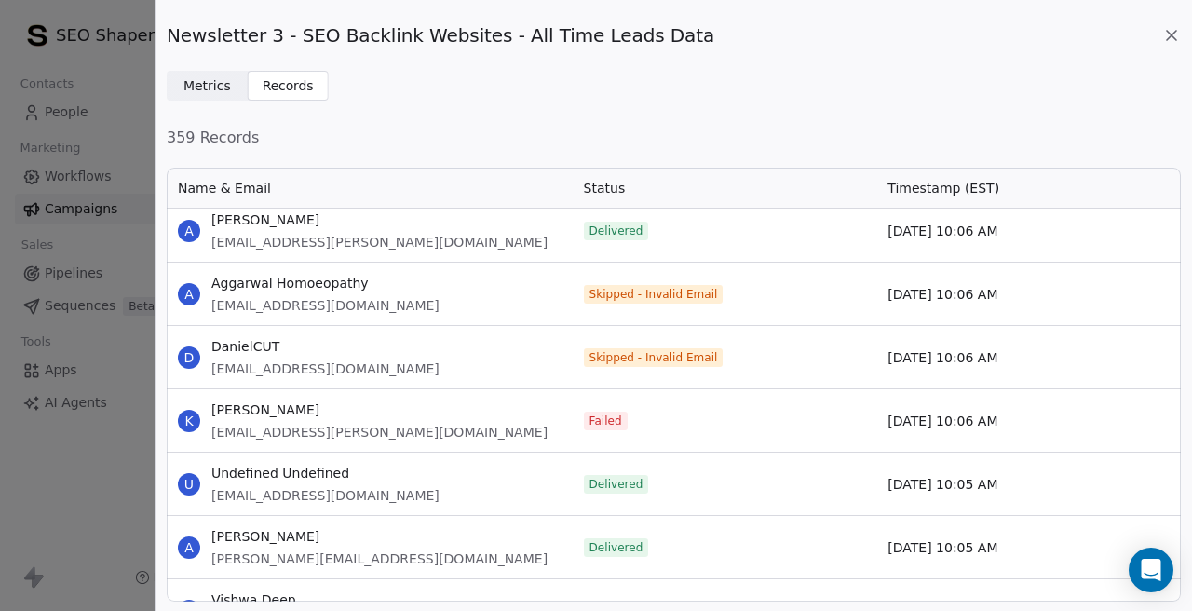
click at [341, 368] on span "ale21xmirr113@gmail.com" at bounding box center [325, 368] width 228 height 19
copy span "ale21xmirr113@gmail.com"
click at [278, 435] on span "werbach@wharton.upenn.edu" at bounding box center [379, 432] width 336 height 19
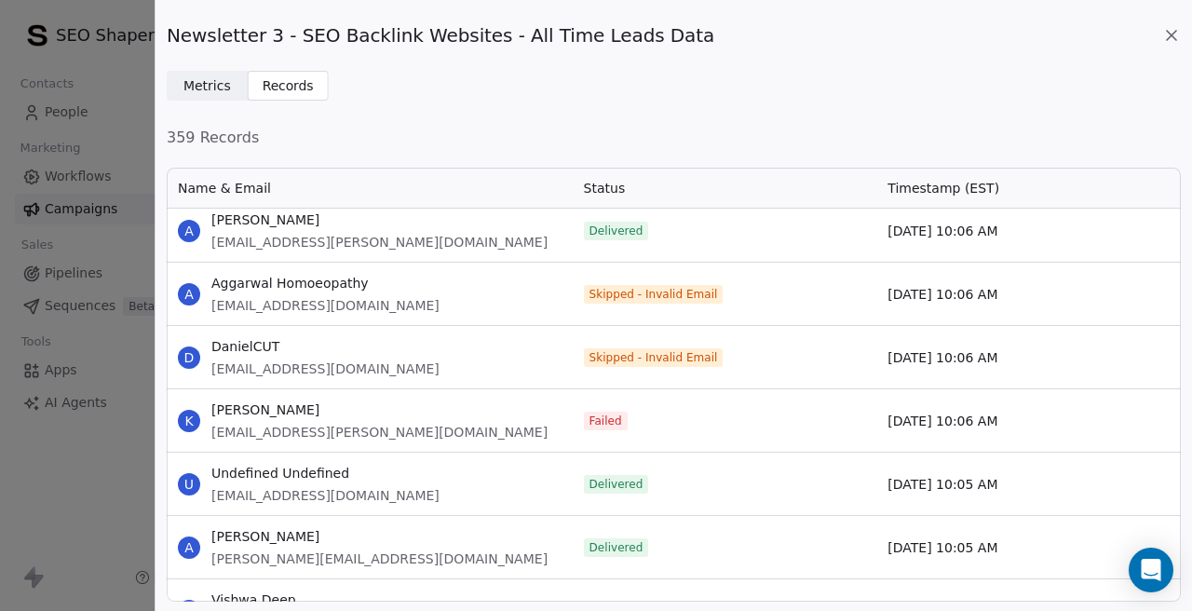
click at [278, 435] on span "werbach@wharton.upenn.edu" at bounding box center [379, 432] width 336 height 19
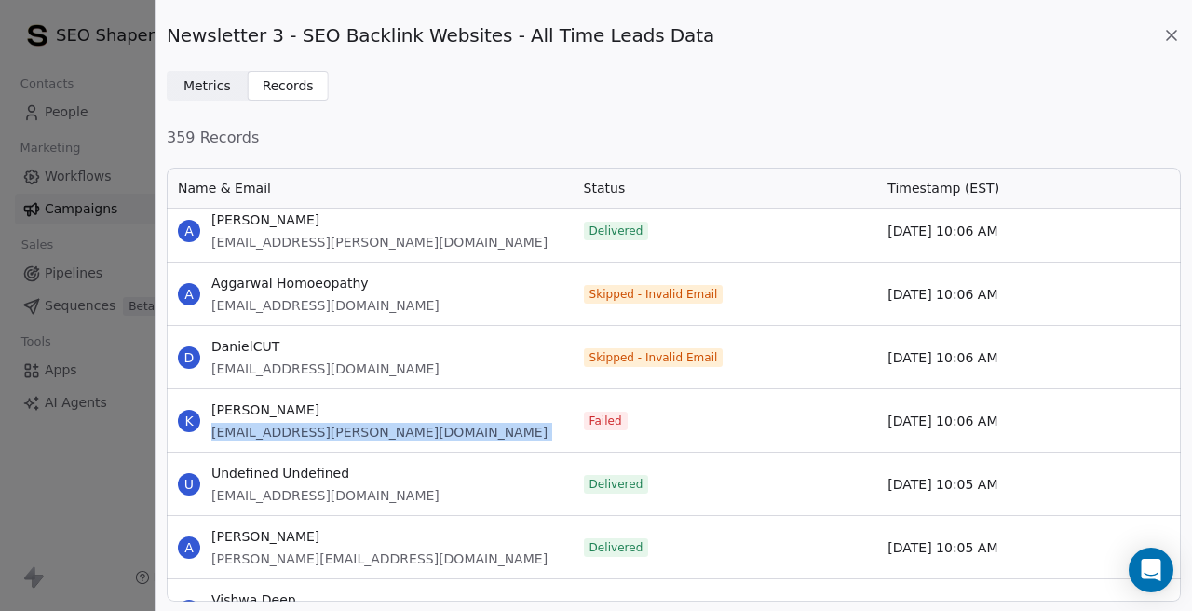
copy span "werbach@wharton.upenn.edu"
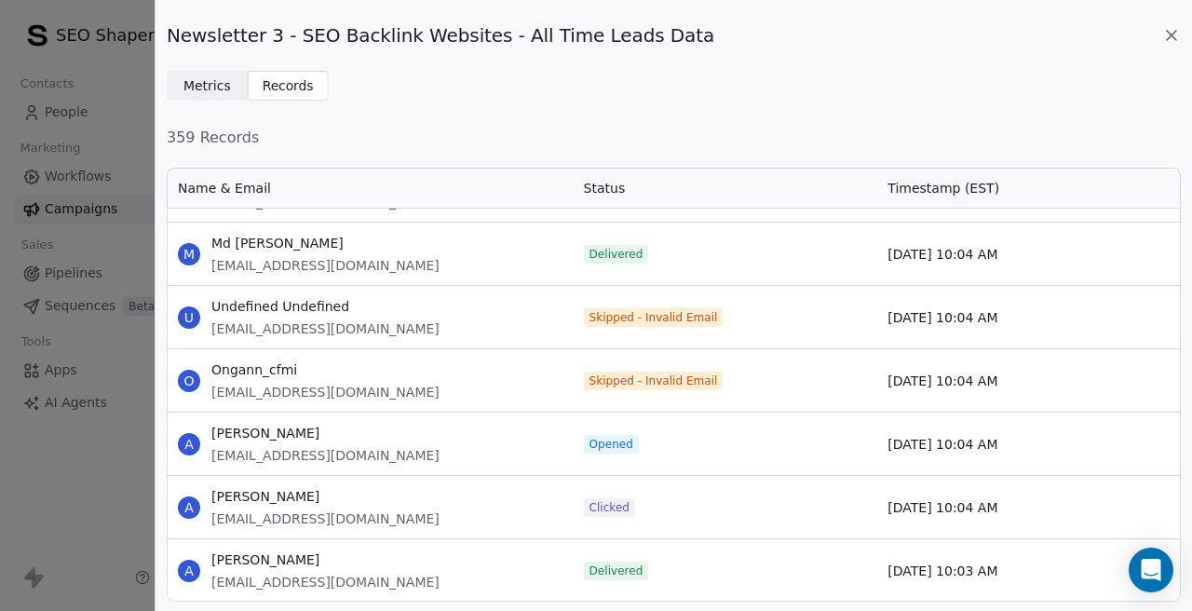
scroll to position [3035, 0]
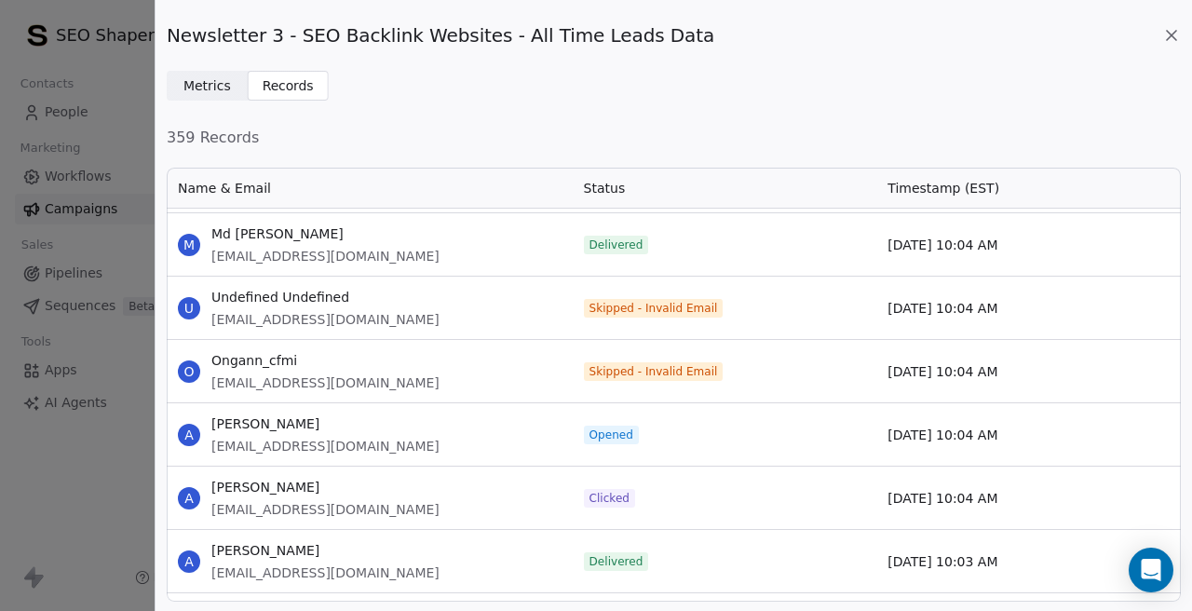
click at [293, 317] on span "usuauss@hotmai.com" at bounding box center [325, 319] width 228 height 19
copy span "usuauss@hotmai.com"
click at [315, 383] on span "user206294@topsite.space" at bounding box center [325, 382] width 228 height 19
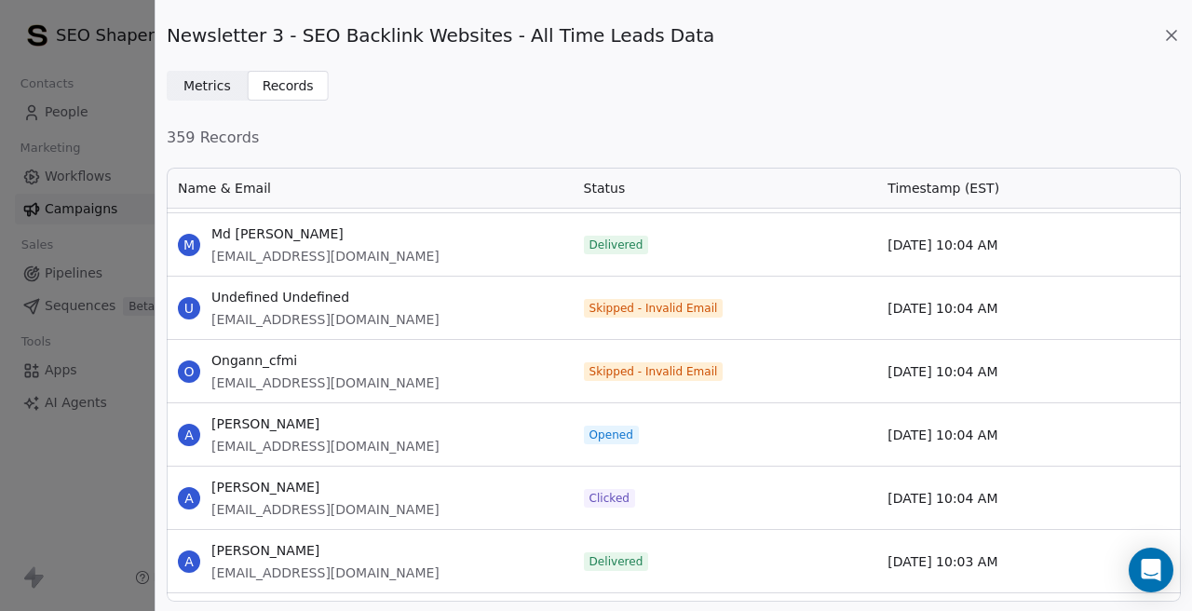
click at [315, 383] on span "user206294@topsite.space" at bounding box center [325, 382] width 228 height 19
copy span "user206294@topsite.space"
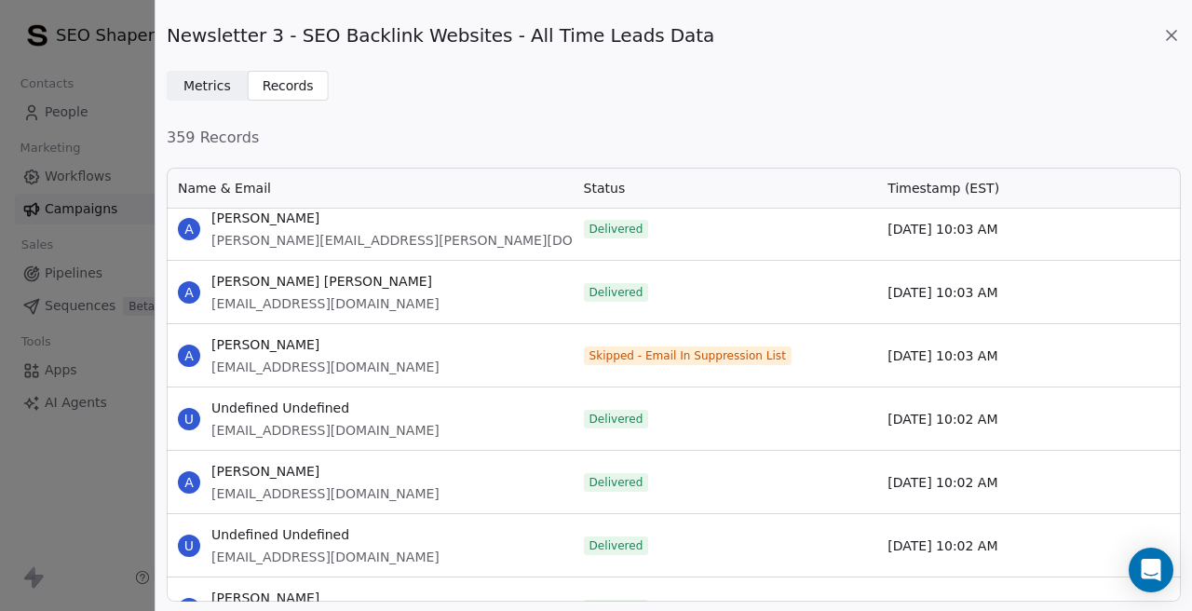
scroll to position [3814, 0]
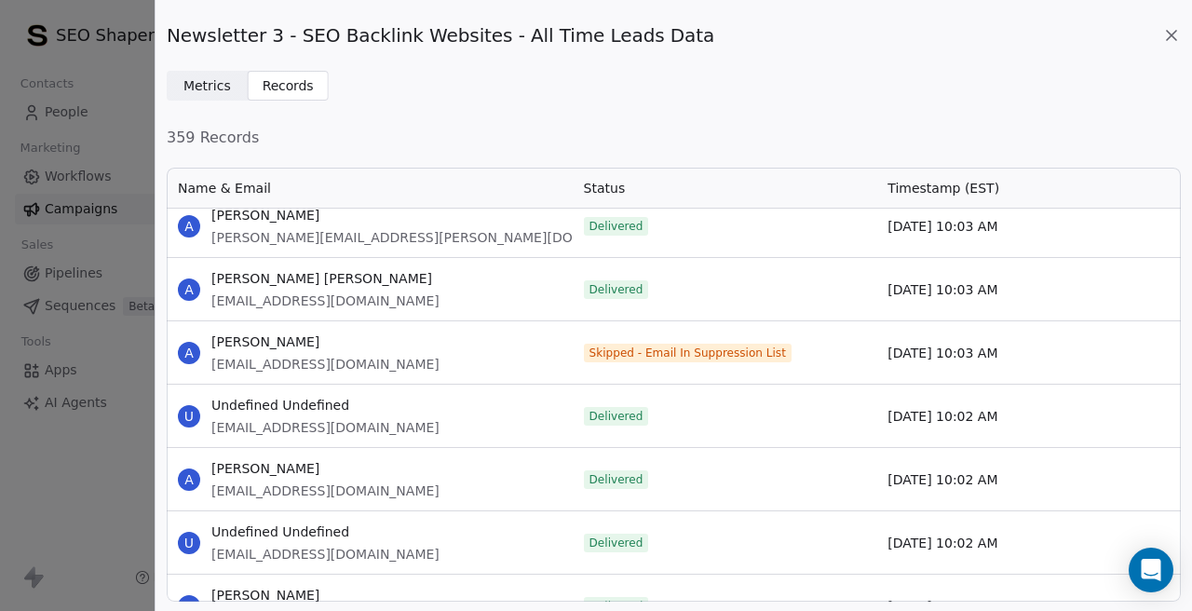
click at [290, 365] on span "amith_nagarajan@hotmail.com" at bounding box center [325, 364] width 228 height 19
copy span "amith_nagarajan@hotmail.com"
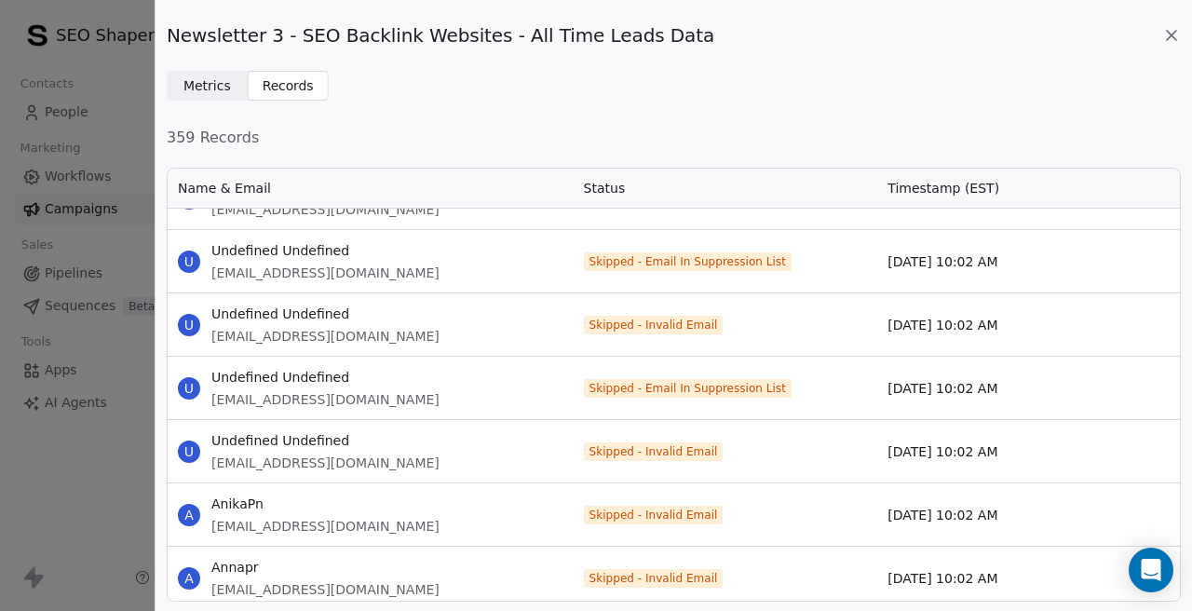
scroll to position [4222, 0]
click at [251, 270] on span "asall@hotmail.co.uk" at bounding box center [325, 272] width 228 height 19
copy span "asall@hotmail.co.uk"
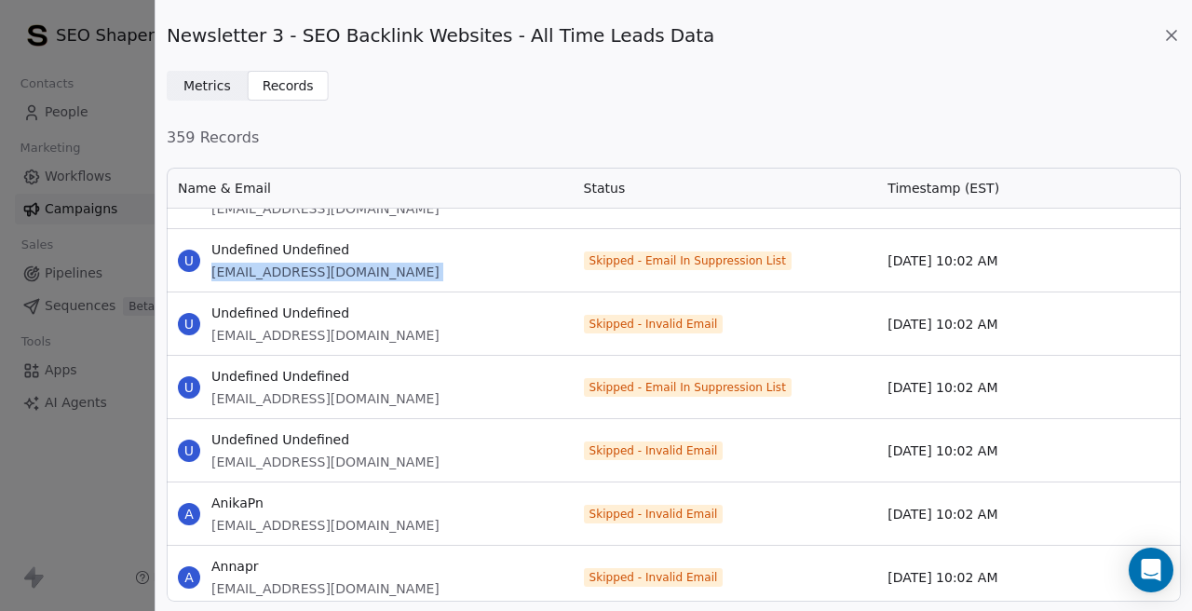
click at [277, 339] on span "asdhfaksjdnf@gmail.com" at bounding box center [325, 335] width 228 height 19
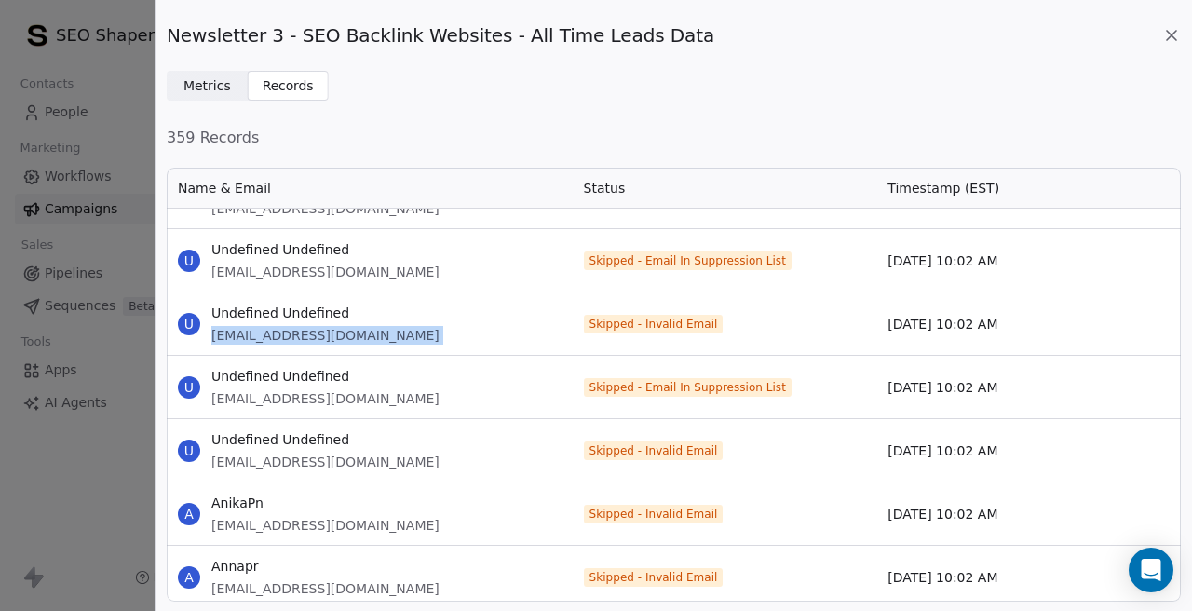
copy span "asdhfaksjdnf@gmail.com"
click at [283, 410] on div "U Undefined Undefined anwarmousa@icloud.com" at bounding box center [370, 387] width 406 height 62
click at [266, 398] on span "anwarmousa@icloud.com" at bounding box center [325, 398] width 228 height 19
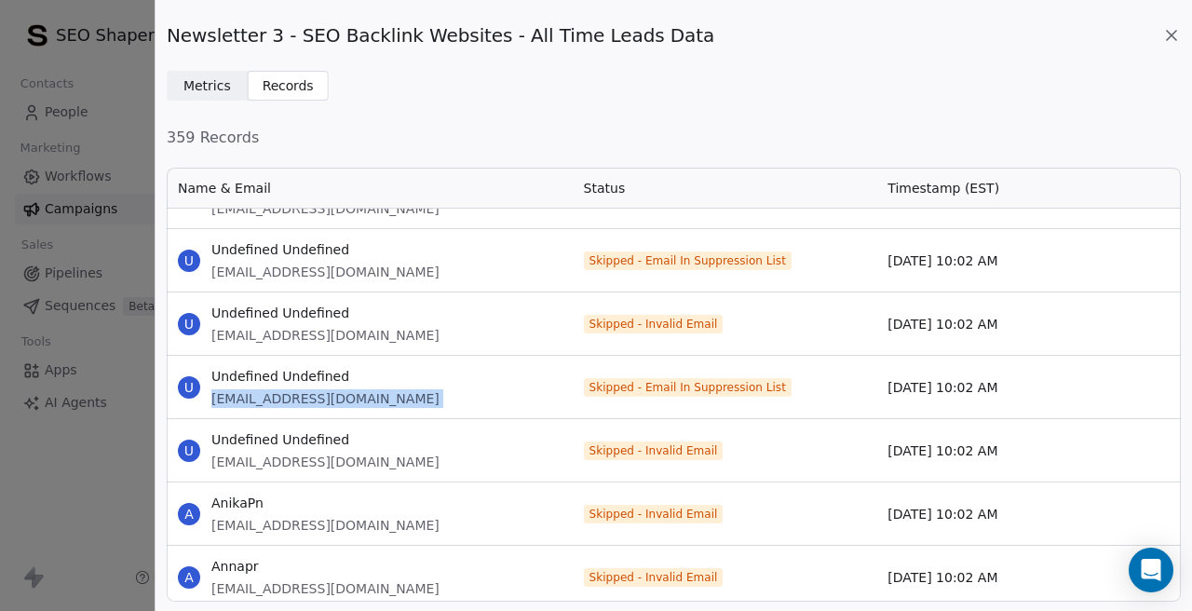
copy span "anwarmousa@icloud.com"
click at [269, 460] on span "aranriar@bidfood.co.uk" at bounding box center [325, 461] width 228 height 19
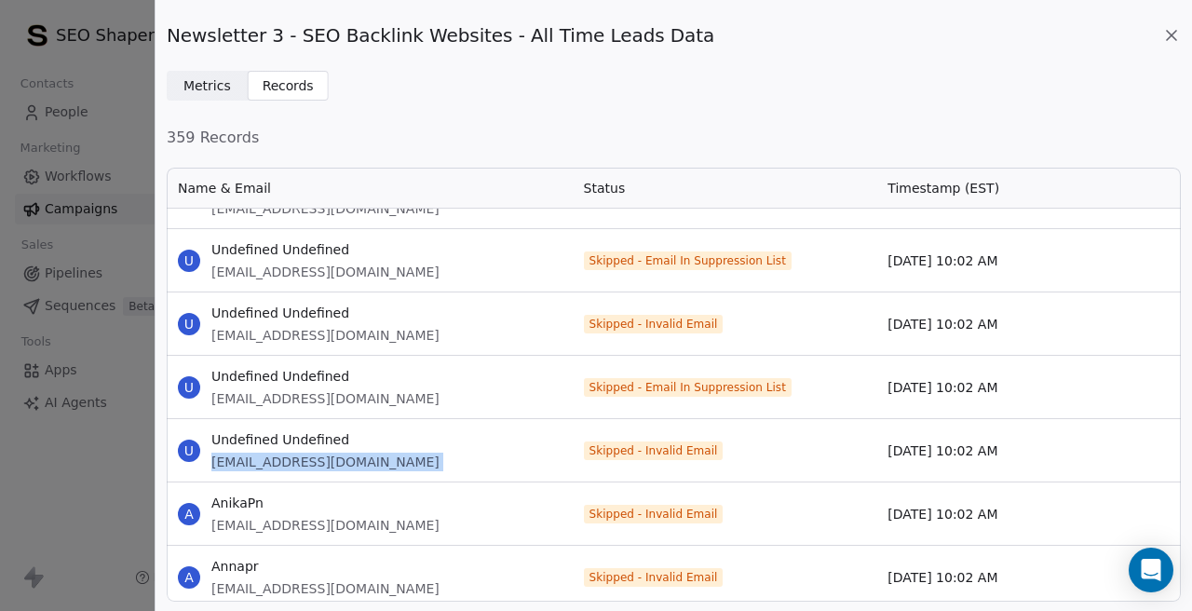
copy span "aranriar@bidfood.co.uk"
click at [291, 532] on span "anikapn@primitivegroup.com" at bounding box center [325, 525] width 228 height 19
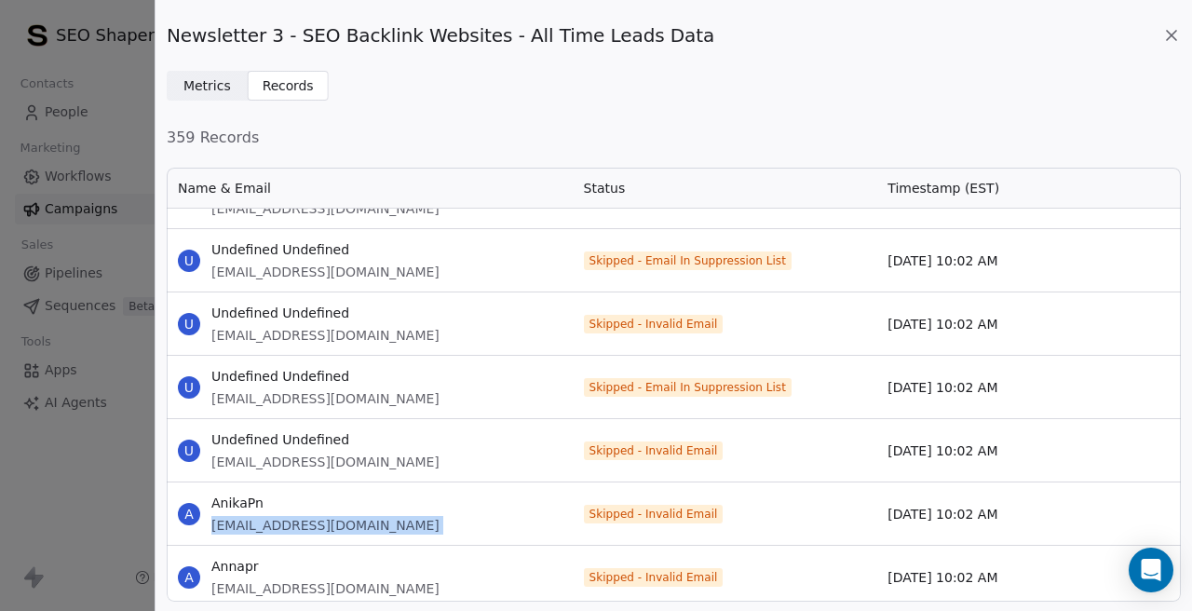
click at [308, 586] on span "annapr@nikkigibbons.com" at bounding box center [325, 588] width 228 height 19
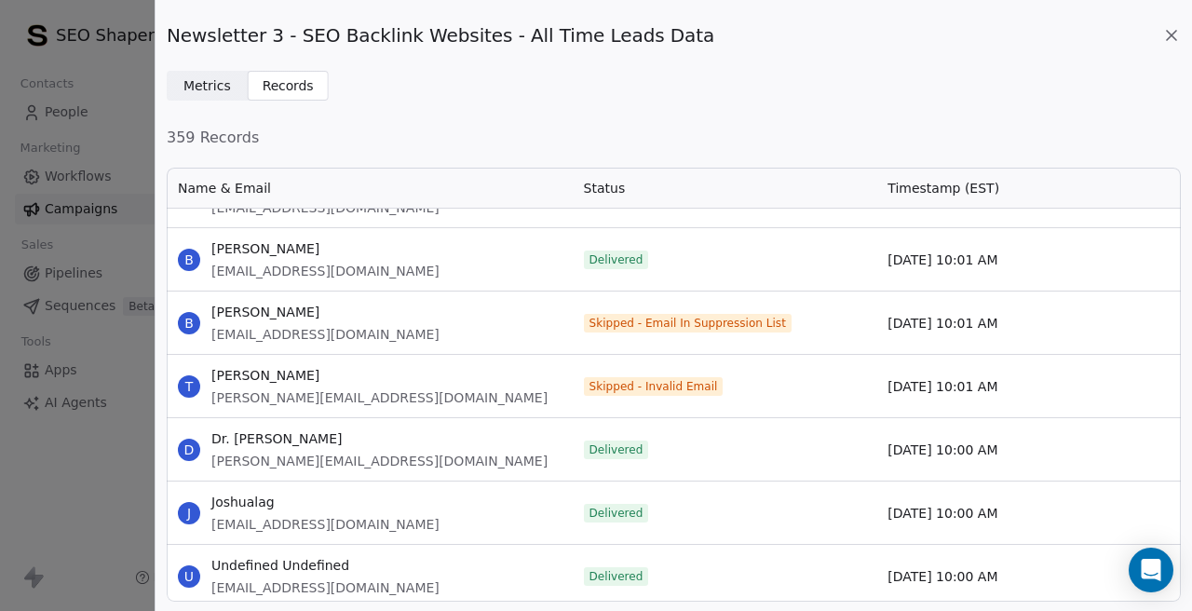
scroll to position [5065, 0]
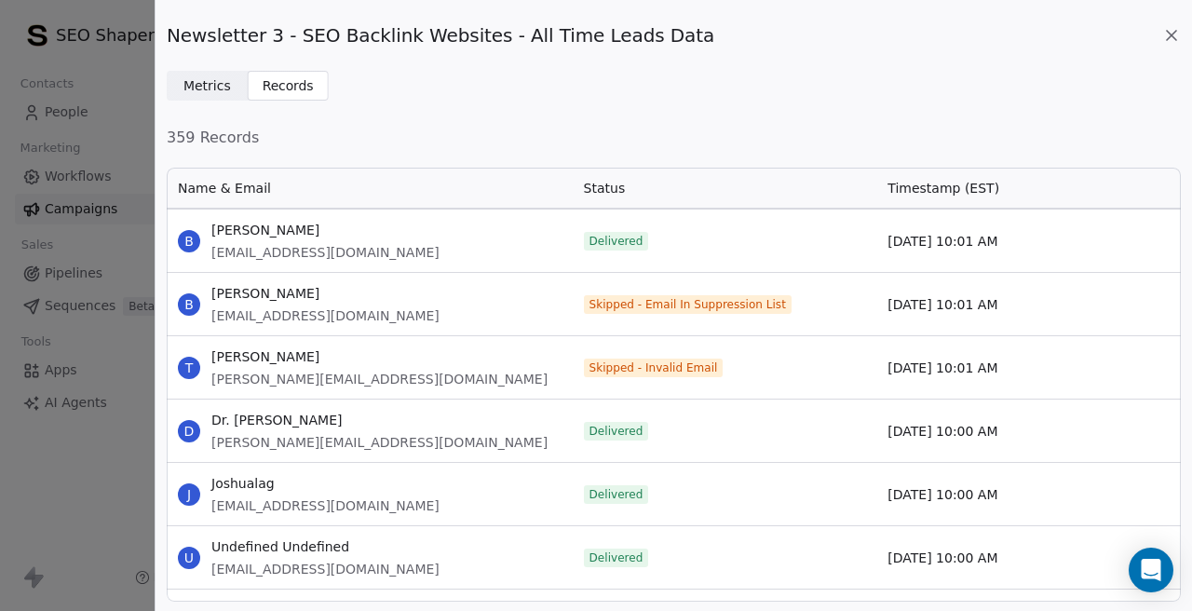
click at [266, 318] on span "biju7853@gmail.com" at bounding box center [325, 315] width 228 height 19
click at [265, 385] on span "toby@isaacsleep.com" at bounding box center [379, 379] width 336 height 19
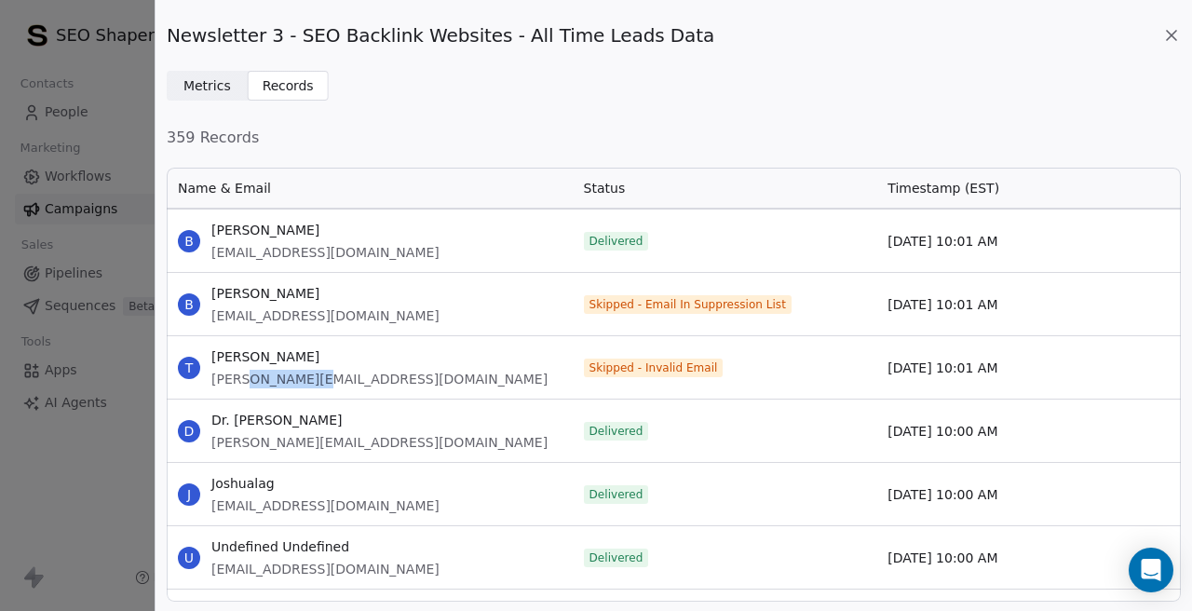
click at [265, 385] on span "toby@isaacsleep.com" at bounding box center [379, 379] width 336 height 19
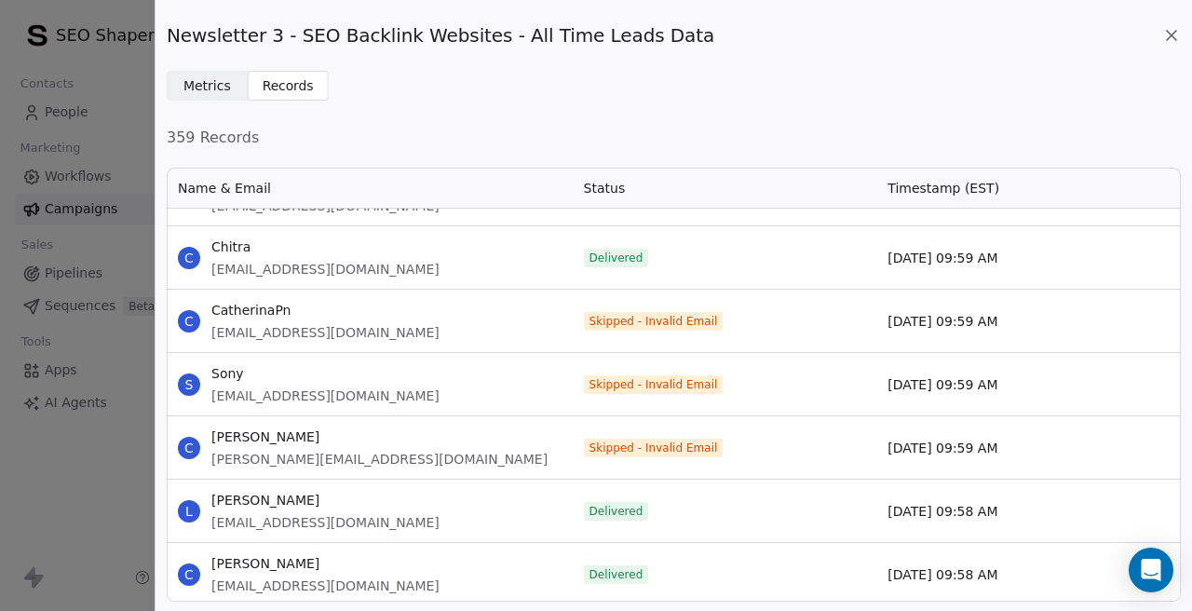
scroll to position [6276, 0]
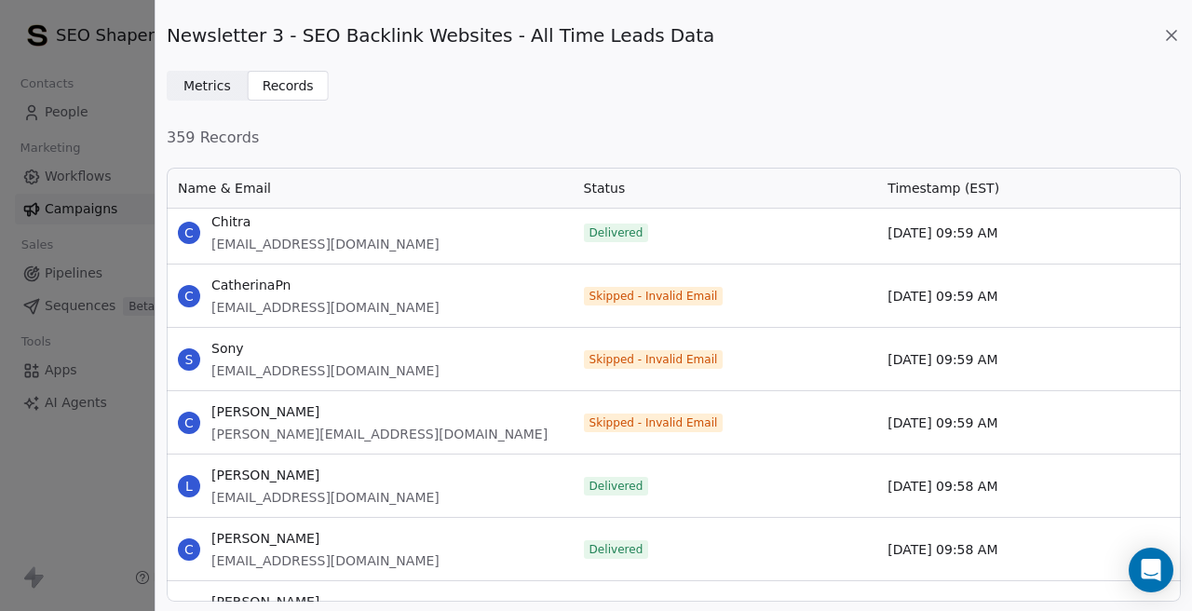
click at [330, 308] on span "catherinapn@planetmatter.com" at bounding box center [325, 307] width 228 height 19
click at [295, 371] on span "ceo@motionman.in" at bounding box center [325, 370] width 228 height 19
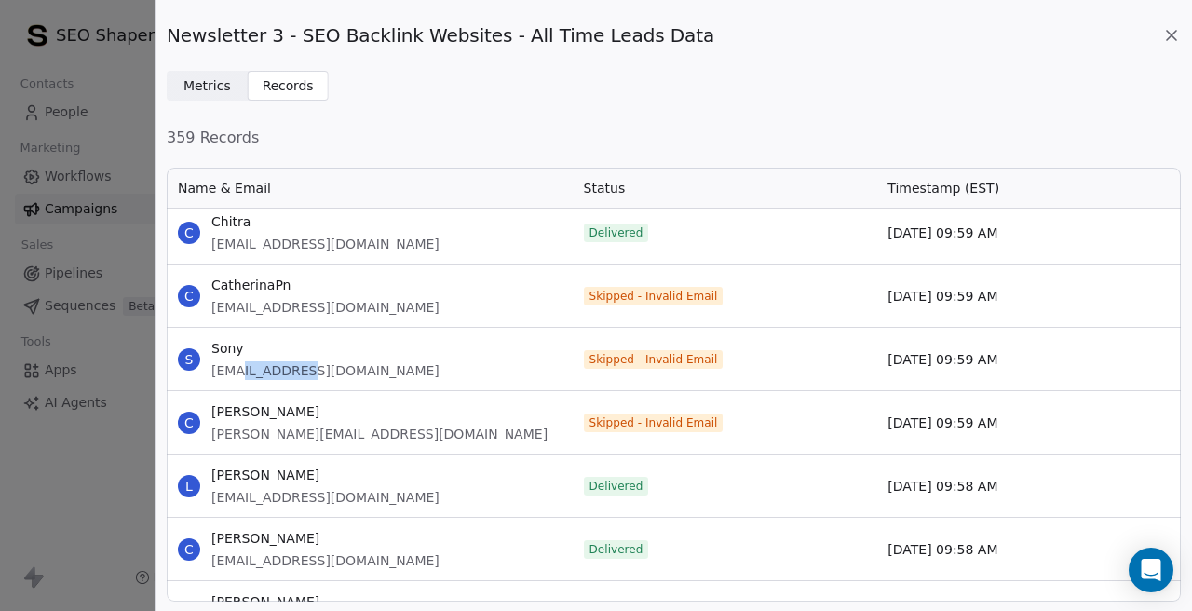
click at [295, 371] on span "ceo@motionman.in" at bounding box center [325, 370] width 228 height 19
click at [265, 439] on span "carole.novotny76@gmail.com" at bounding box center [379, 434] width 336 height 19
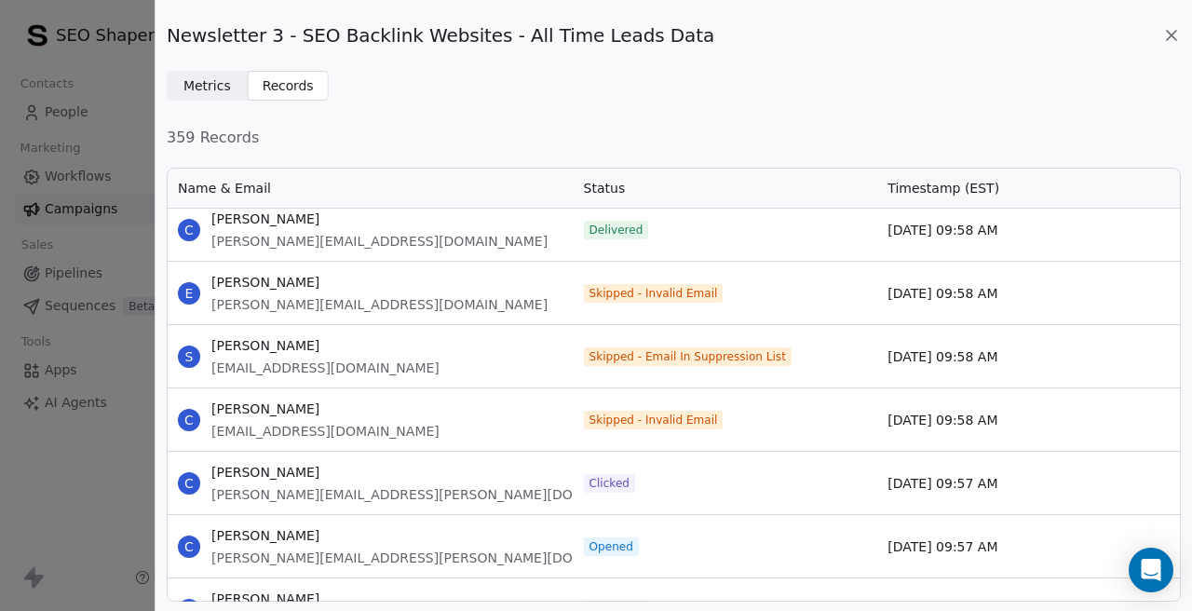
scroll to position [6913, 0]
click at [301, 300] on span "testerman.ezekiel@gmail.com" at bounding box center [379, 303] width 336 height 19
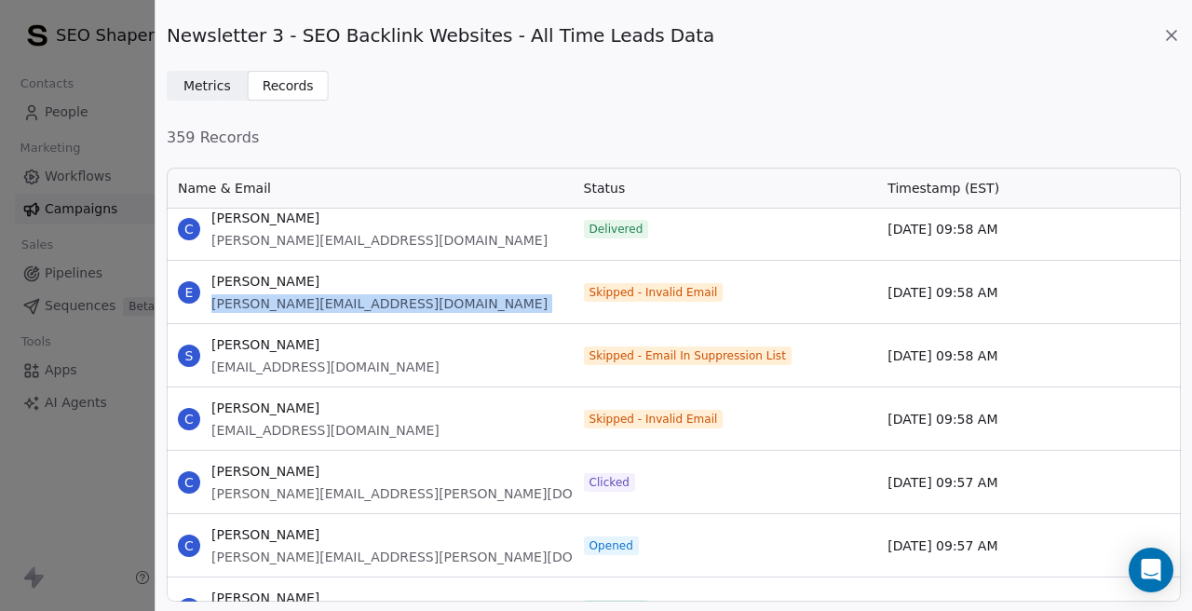
click at [245, 368] on span "syedislam_89@hotmail.com" at bounding box center [325, 367] width 228 height 19
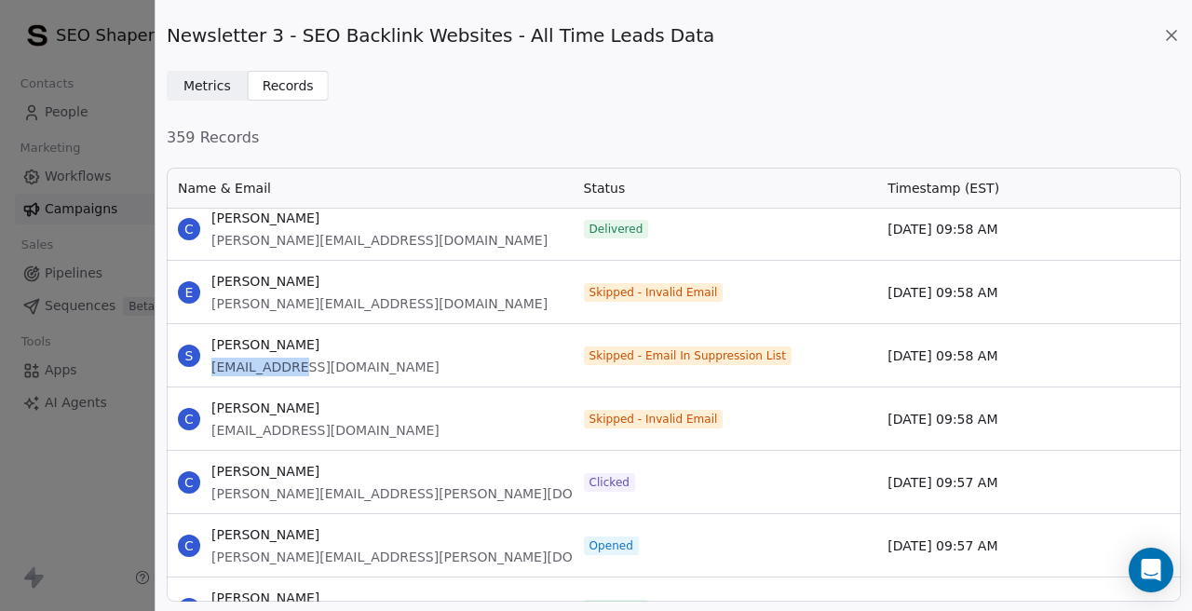
click at [245, 368] on span "syedislam_89@hotmail.com" at bounding box center [325, 367] width 228 height 19
click at [307, 434] on span "cerys.saywell@msn.com" at bounding box center [325, 430] width 228 height 19
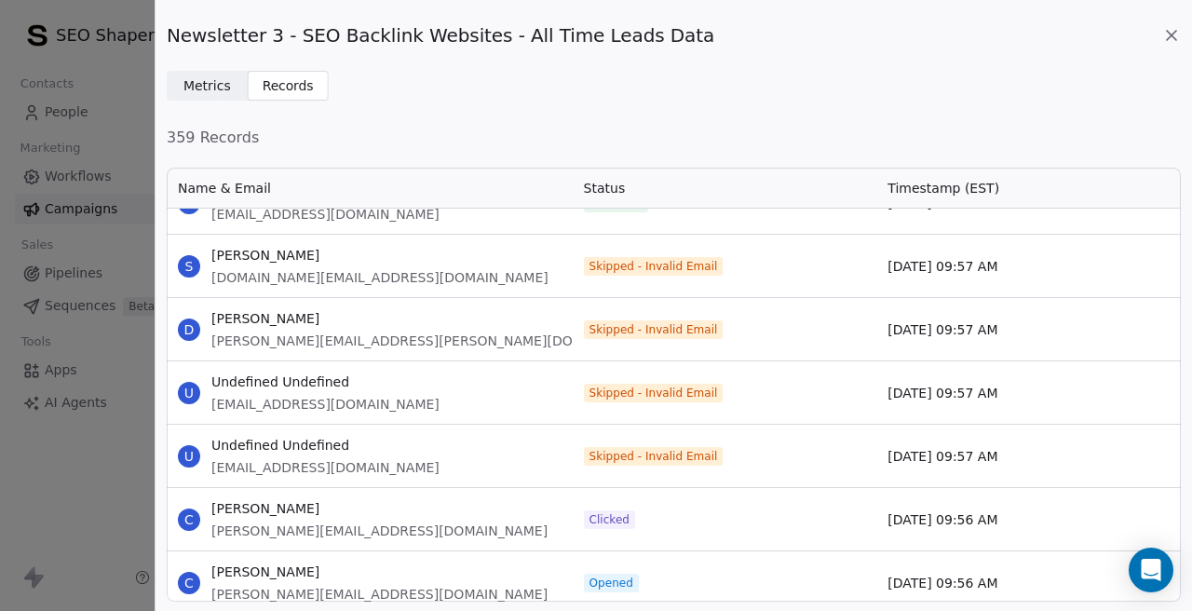
scroll to position [7637, 0]
click at [288, 279] on span "culter.sn@gmail.com" at bounding box center [379, 275] width 337 height 19
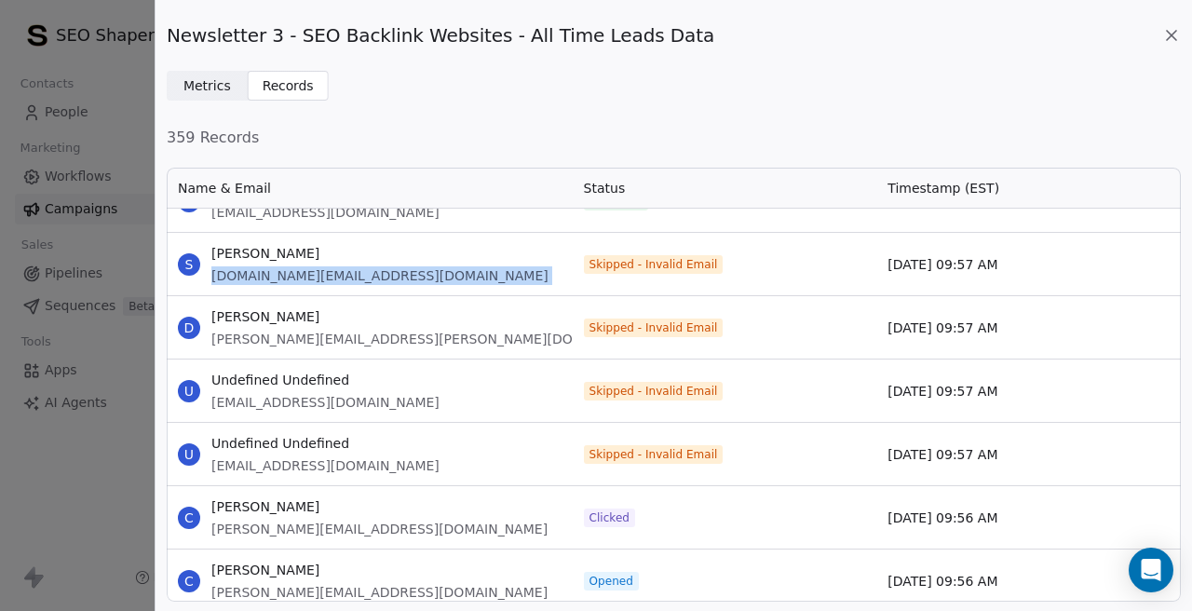
click at [304, 338] on span "daniel.m@empowerly.com" at bounding box center [433, 339] width 444 height 19
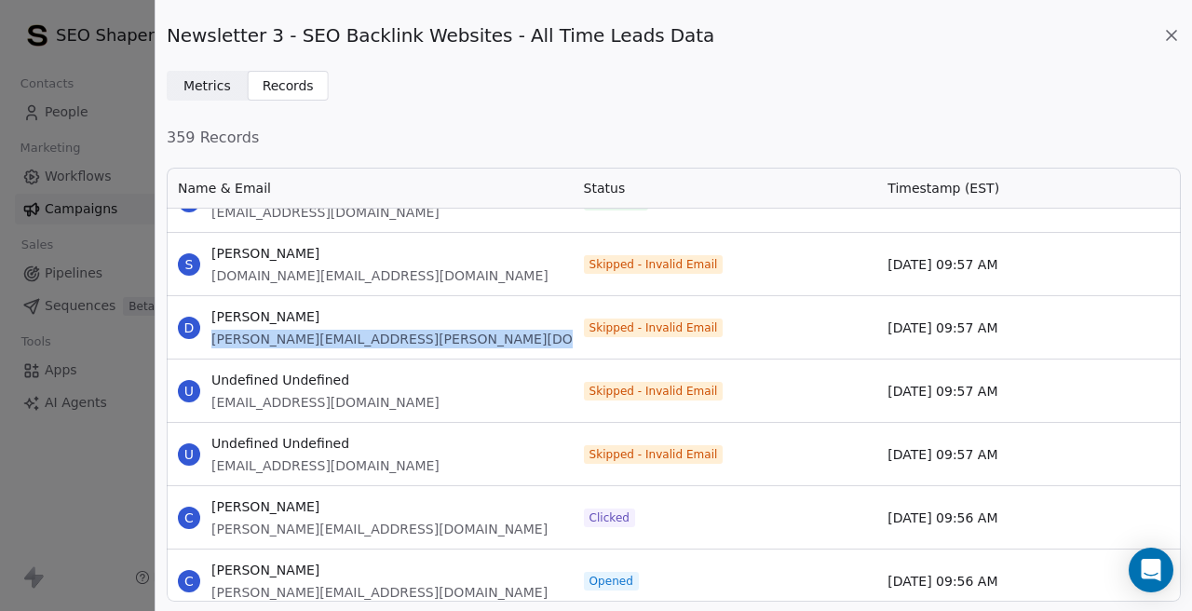
click at [306, 407] on span "customer@pimpphone.co.uk" at bounding box center [325, 402] width 228 height 19
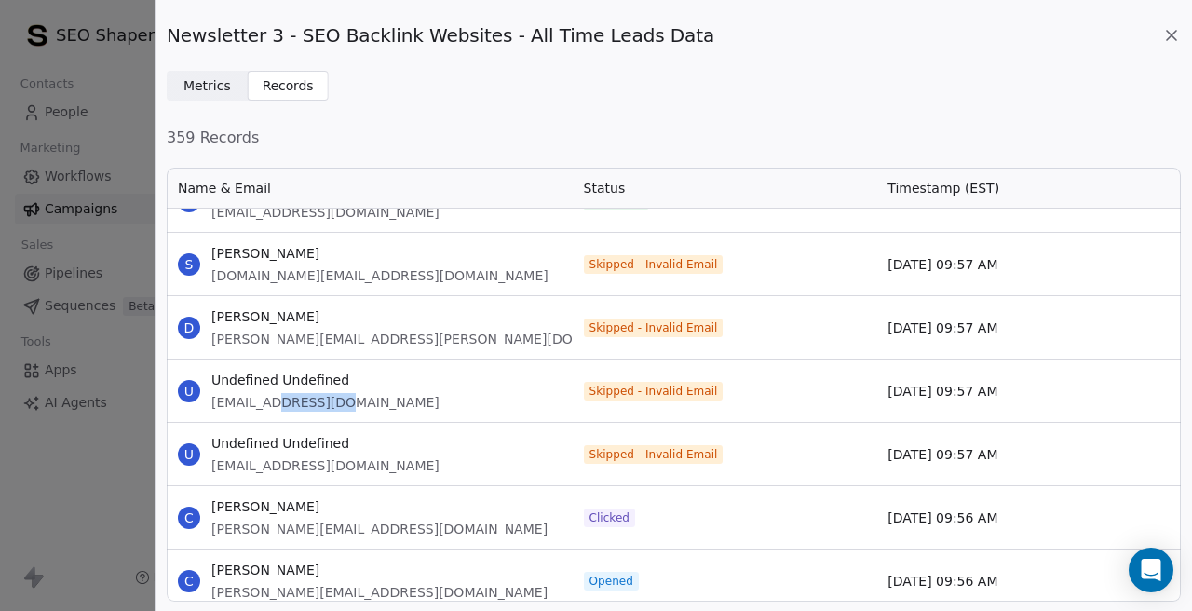
click at [306, 407] on span "customer@pimpphone.co.uk" at bounding box center [325, 402] width 228 height 19
click at [310, 474] on span "contact@monkeytaildelights.com" at bounding box center [325, 465] width 228 height 19
click at [305, 468] on span "contact@monkeytaildelights.com" at bounding box center [325, 465] width 228 height 19
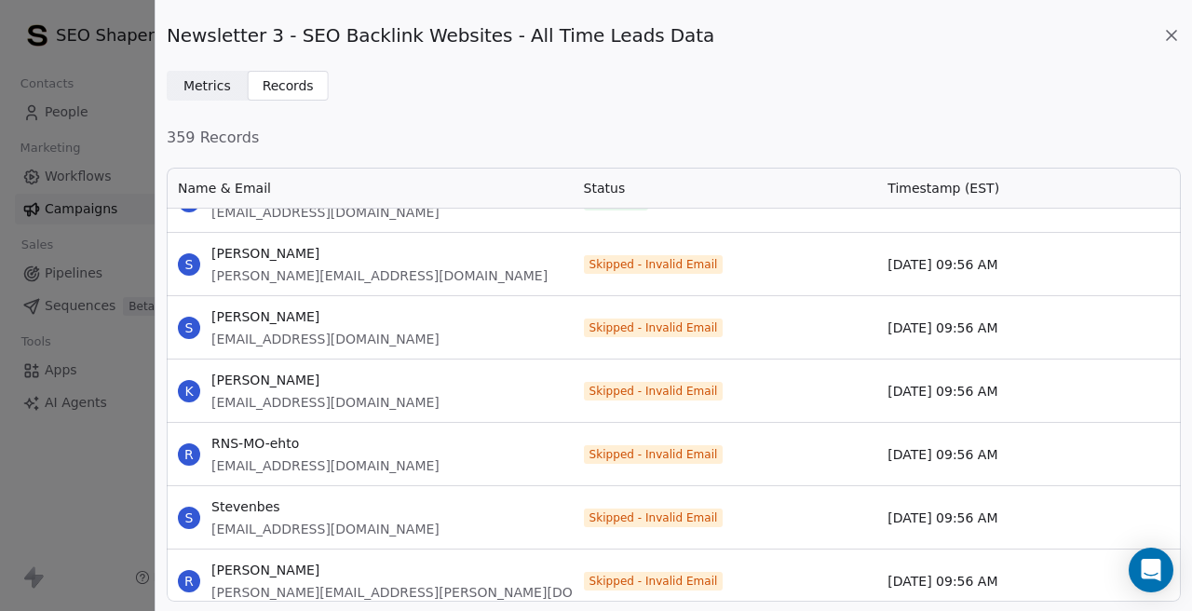
scroll to position [8254, 0]
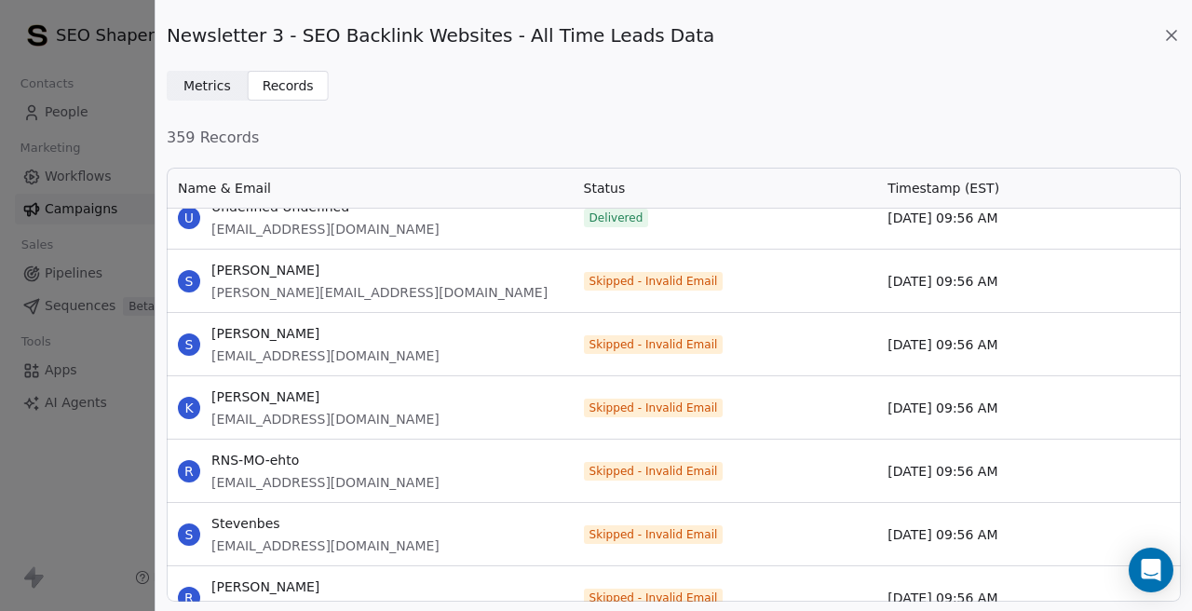
click at [273, 298] on span "stefan.nic@ilovetour.co.uk" at bounding box center [379, 292] width 336 height 19
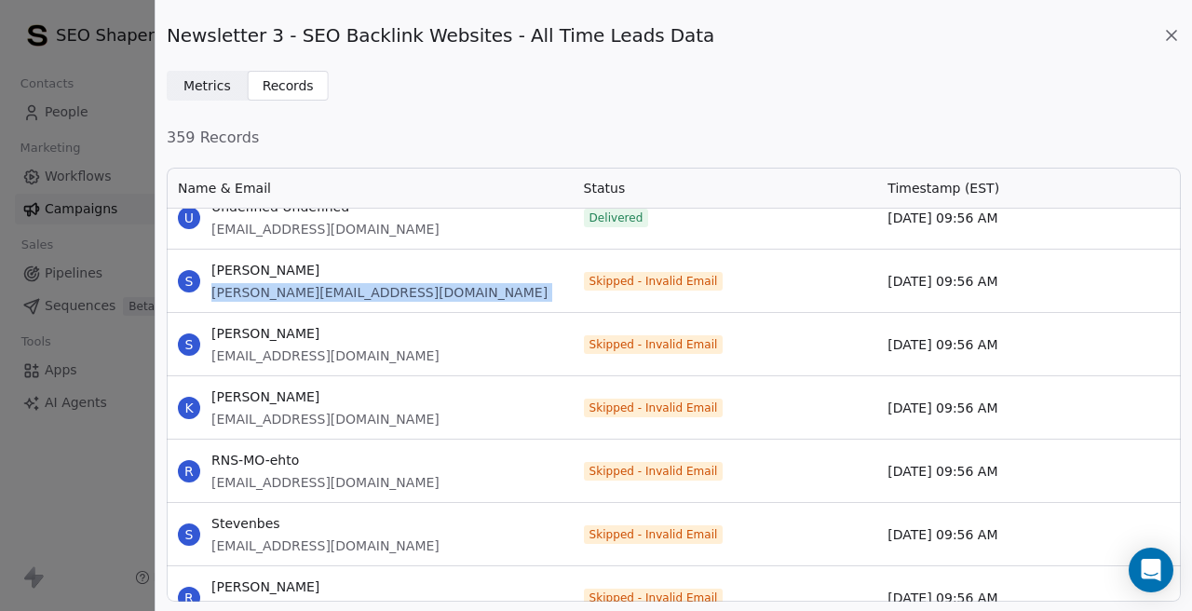
click at [328, 351] on span "sohaibmemon@icloud.com" at bounding box center [325, 355] width 228 height 19
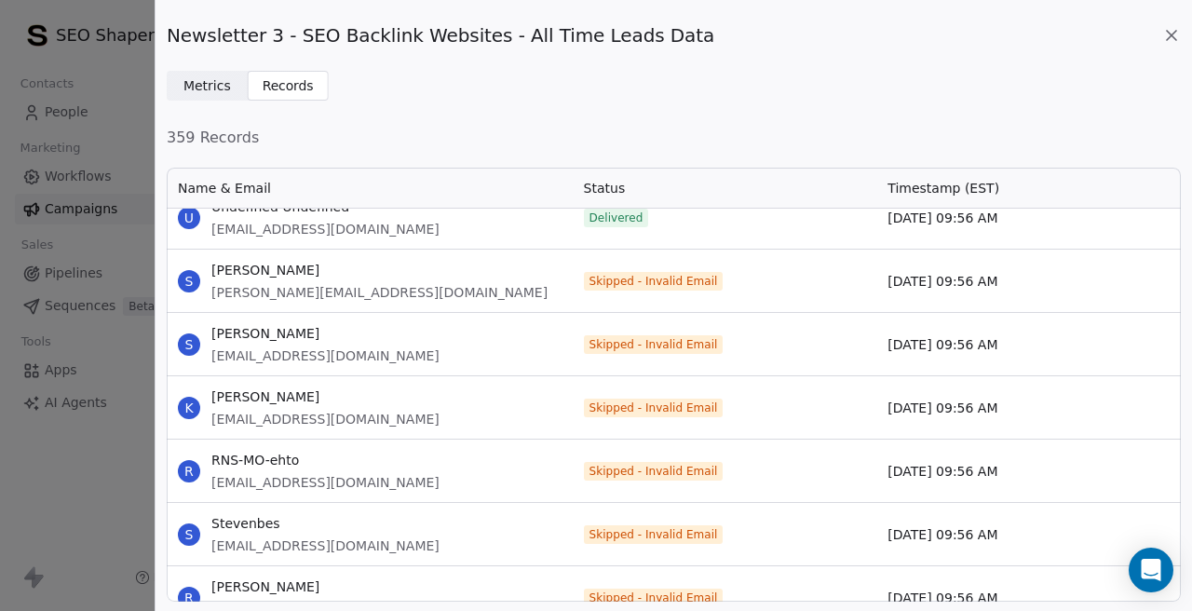
click at [328, 351] on span "sohaibmemon@icloud.com" at bounding box center [325, 355] width 228 height 19
click at [295, 411] on span "support@alltaxfiling.com" at bounding box center [325, 419] width 228 height 19
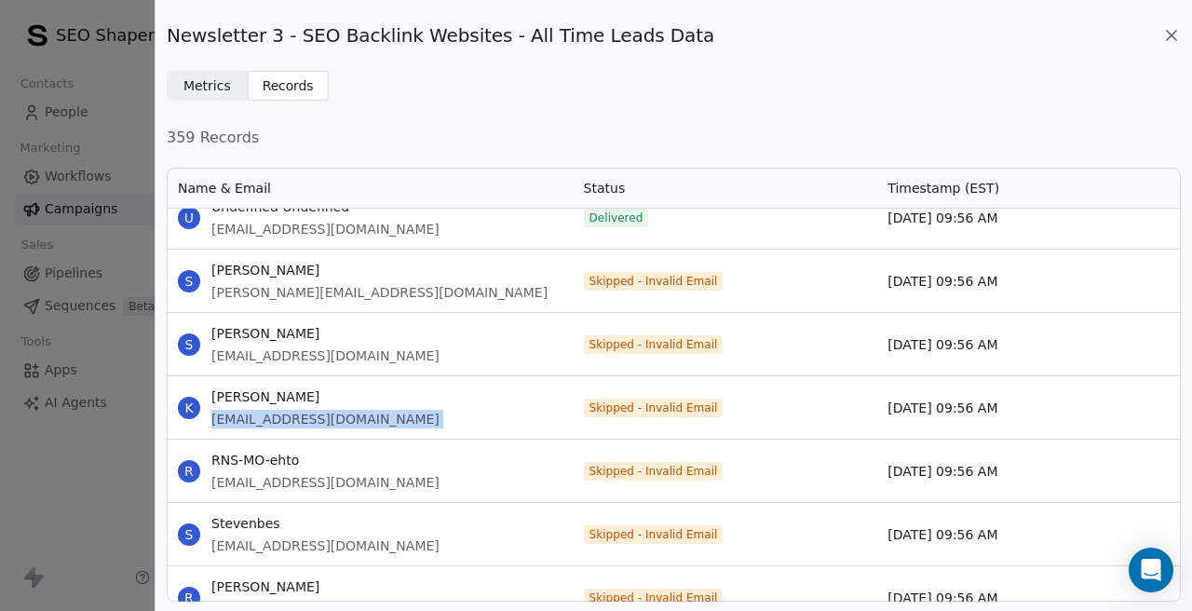
click at [248, 486] on span "support@rns-50.ru" at bounding box center [325, 482] width 228 height 19
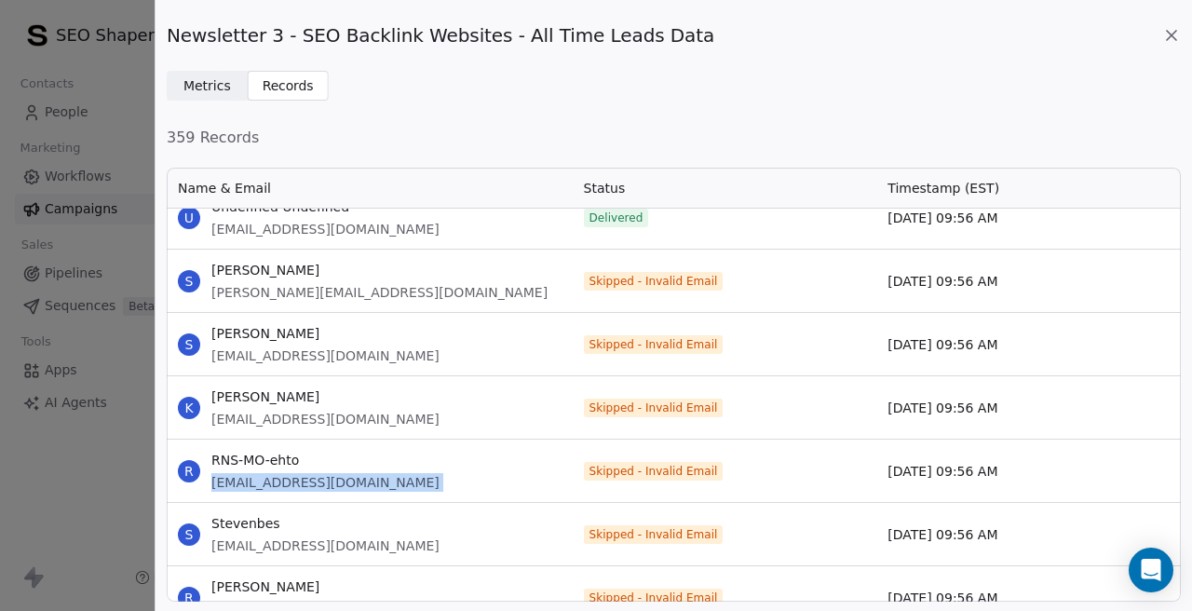
click at [261, 542] on span "sudogo7788@ro.ru" at bounding box center [325, 545] width 228 height 19
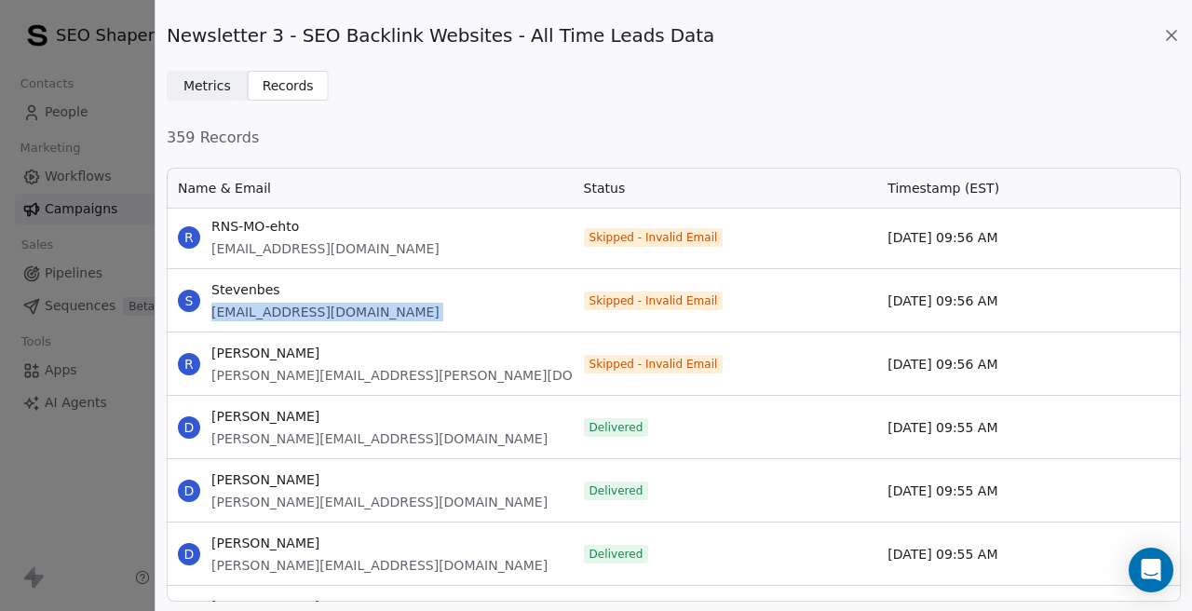
scroll to position [8493, 0]
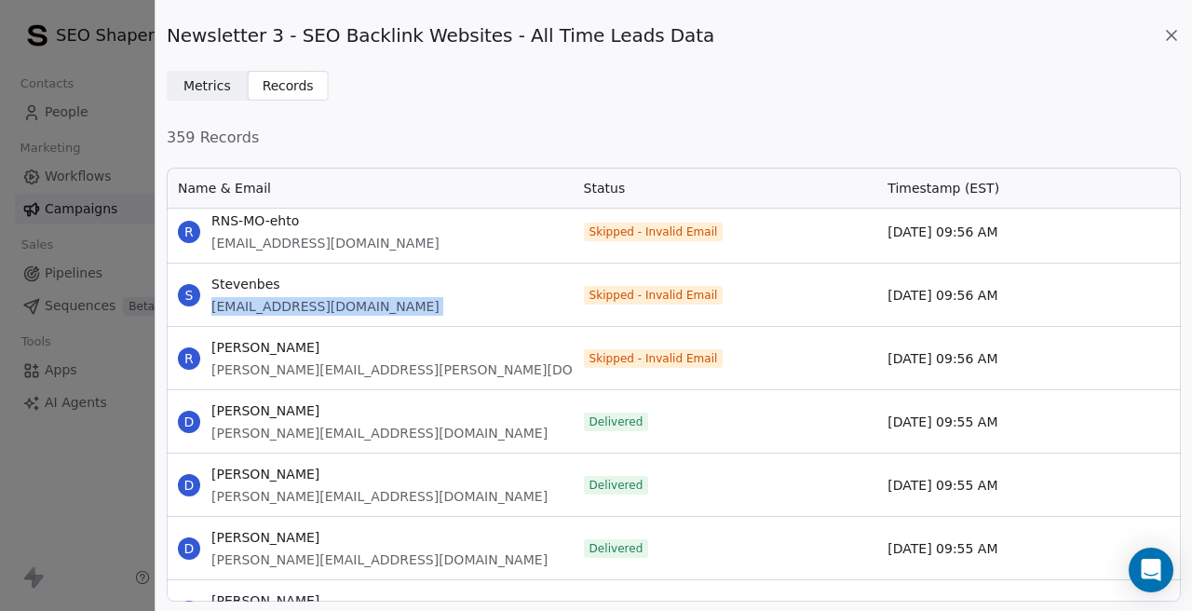
click at [278, 369] on span "stolp.raymond@outlook.com" at bounding box center [433, 369] width 444 height 19
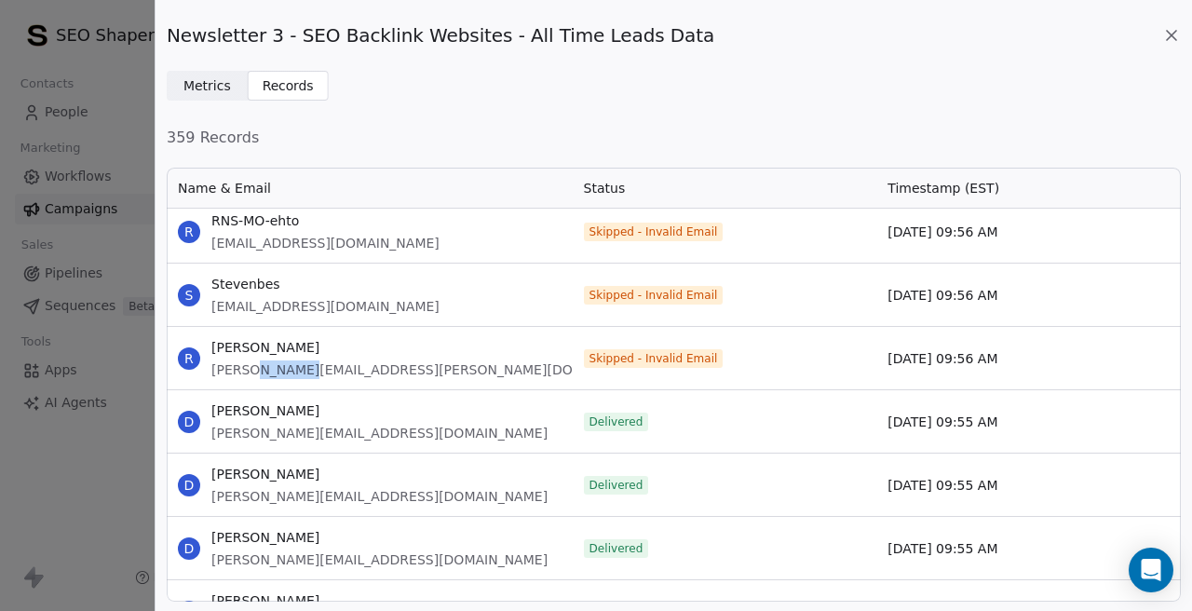
click at [278, 369] on span "stolp.raymond@outlook.com" at bounding box center [433, 369] width 444 height 19
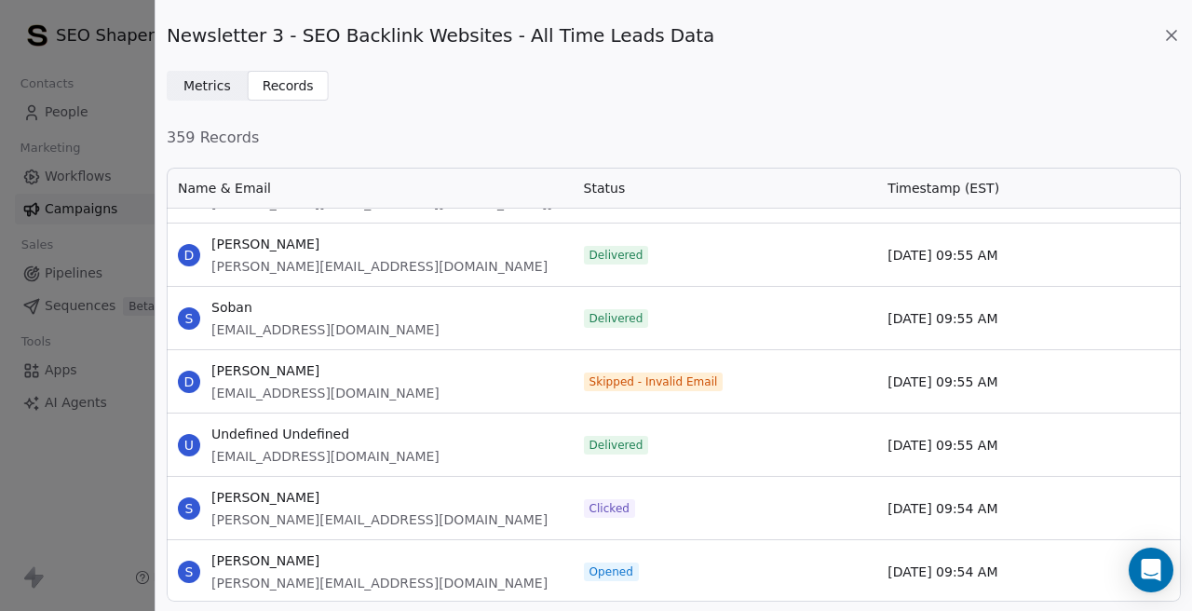
scroll to position [9120, 0]
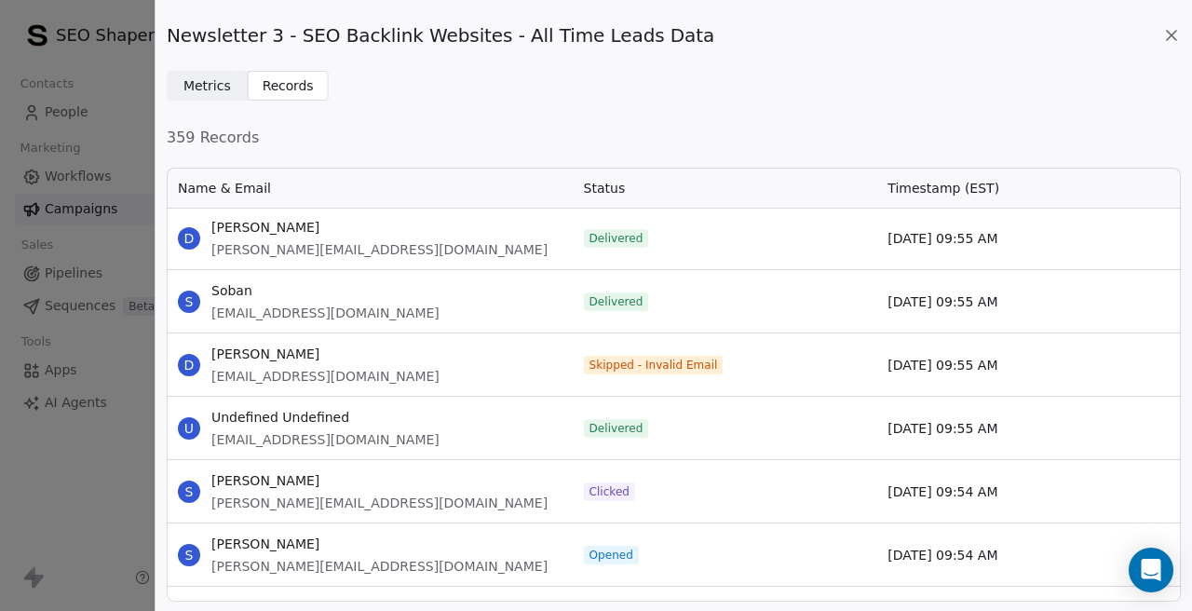
click at [290, 382] on span "danielm@retrofete.com" at bounding box center [325, 376] width 228 height 19
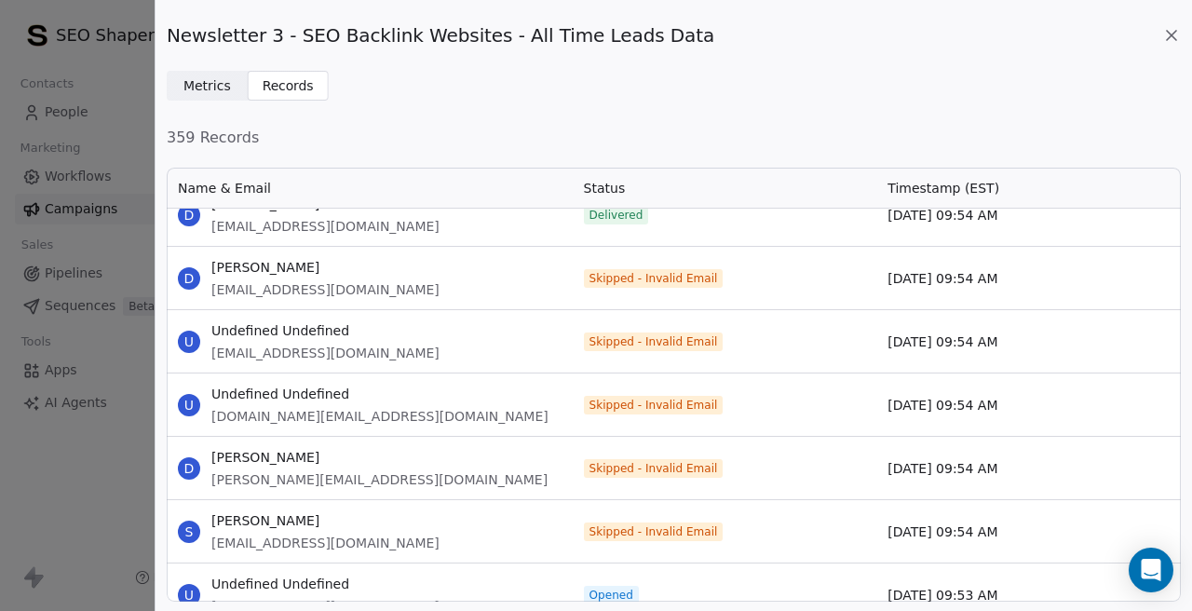
scroll to position [9775, 0]
click at [335, 289] on span "davidmatthewcollins@dmccreativesolutions.com" at bounding box center [325, 290] width 228 height 19
click at [344, 345] on span "simi.akinnusi@thecloudng.awsapps.com" at bounding box center [325, 353] width 228 height 19
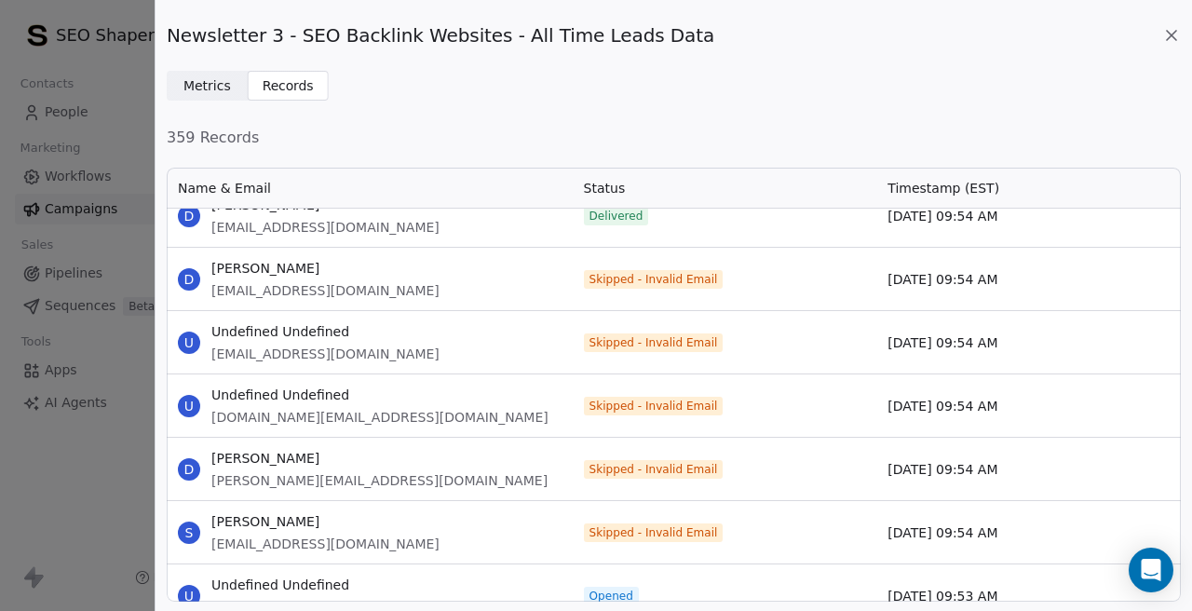
click at [344, 345] on span "simi.akinnusi@thecloudng.awsapps.com" at bounding box center [325, 353] width 228 height 19
click at [266, 420] on span "den.now@abv.bg" at bounding box center [379, 417] width 337 height 19
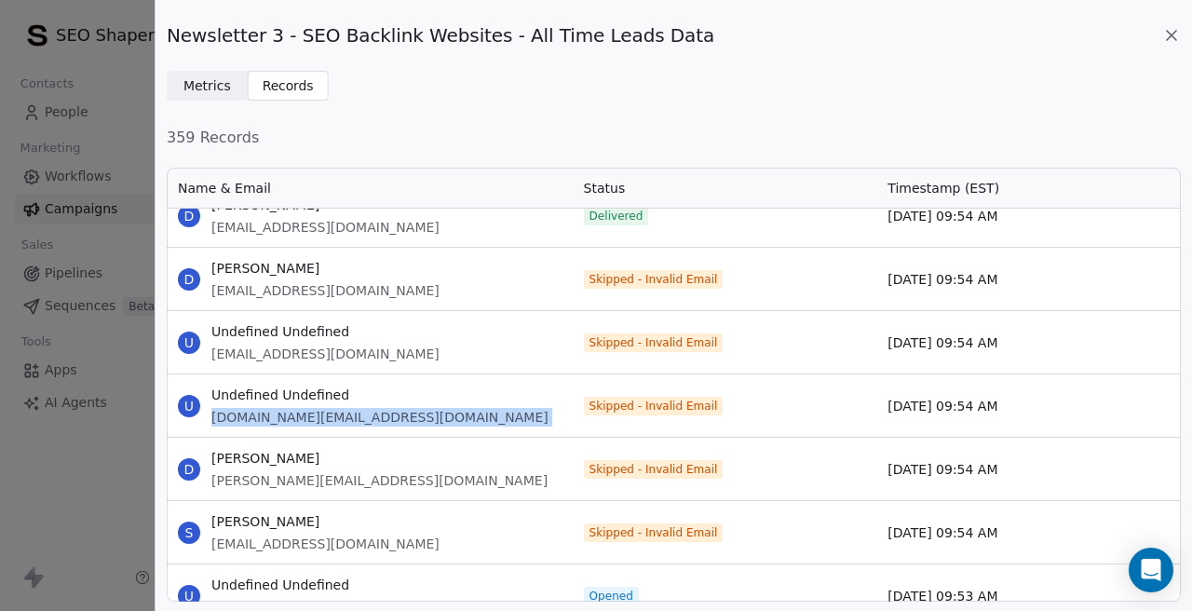
click at [263, 486] on span "derek@sohoafrika.com" at bounding box center [379, 480] width 336 height 19
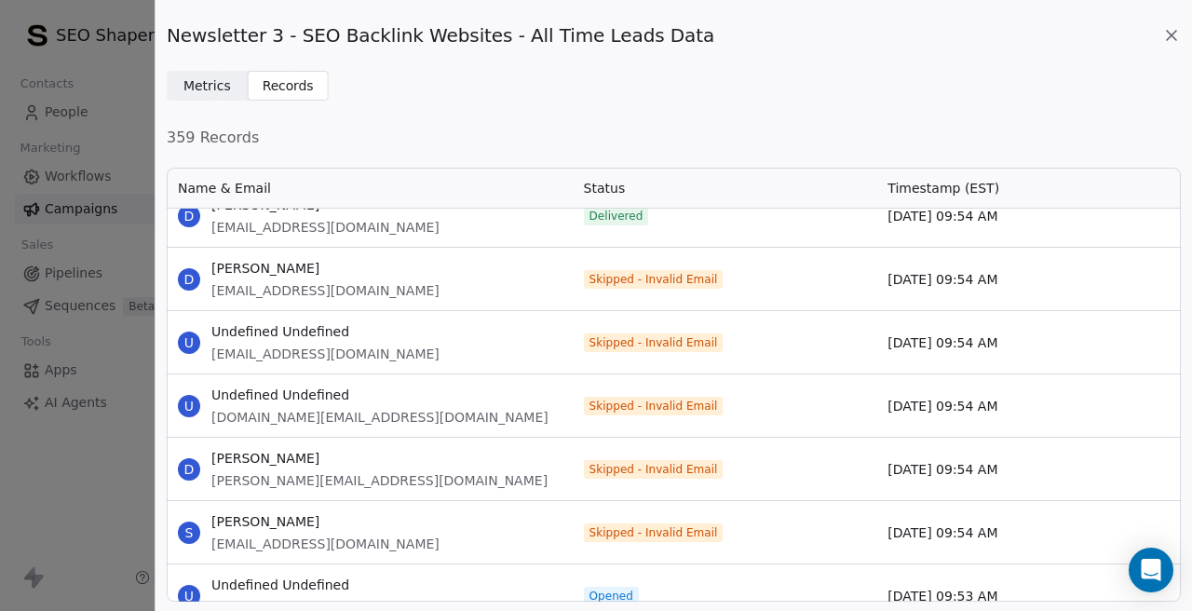
click at [263, 486] on span "derek@sohoafrika.com" at bounding box center [379, 480] width 336 height 19
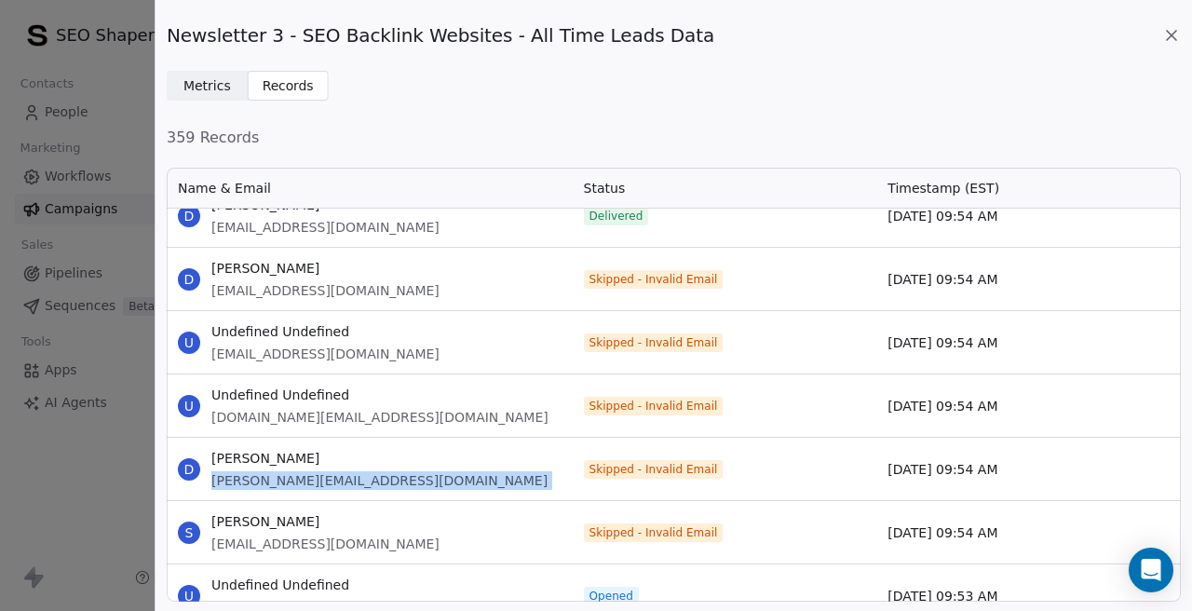
click at [314, 545] on span "simon@ikonenterpriseltd.com" at bounding box center [325, 543] width 228 height 19
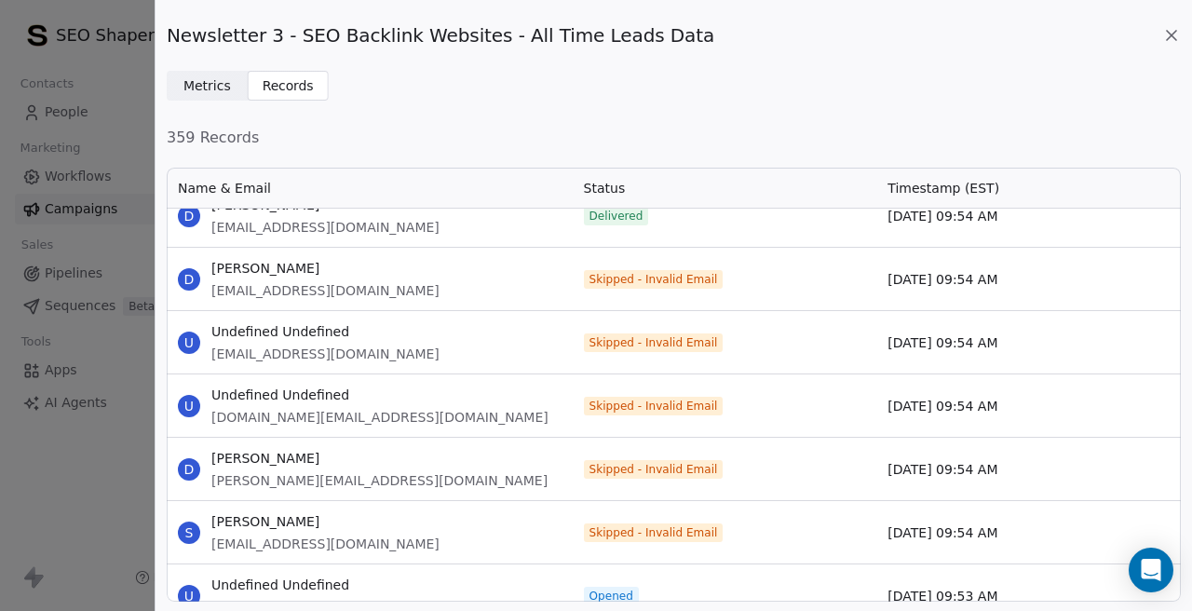
click at [314, 545] on span "simon@ikonenterpriseltd.com" at bounding box center [325, 543] width 228 height 19
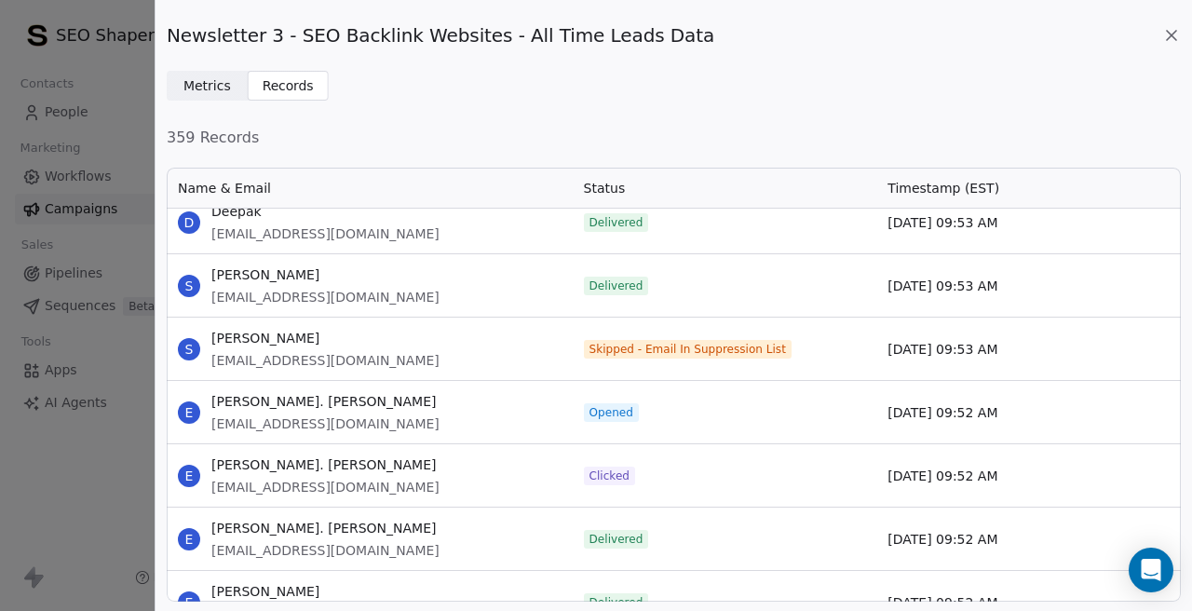
scroll to position [10740, 0]
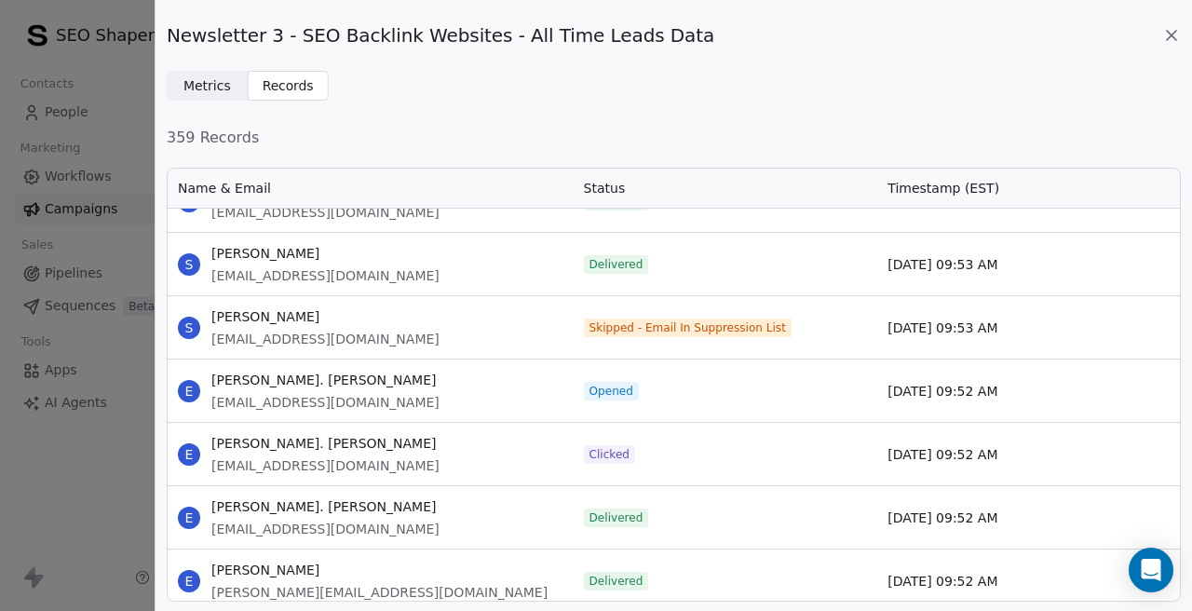
click at [275, 339] on span "shobhitend123@gmail.com" at bounding box center [325, 339] width 228 height 19
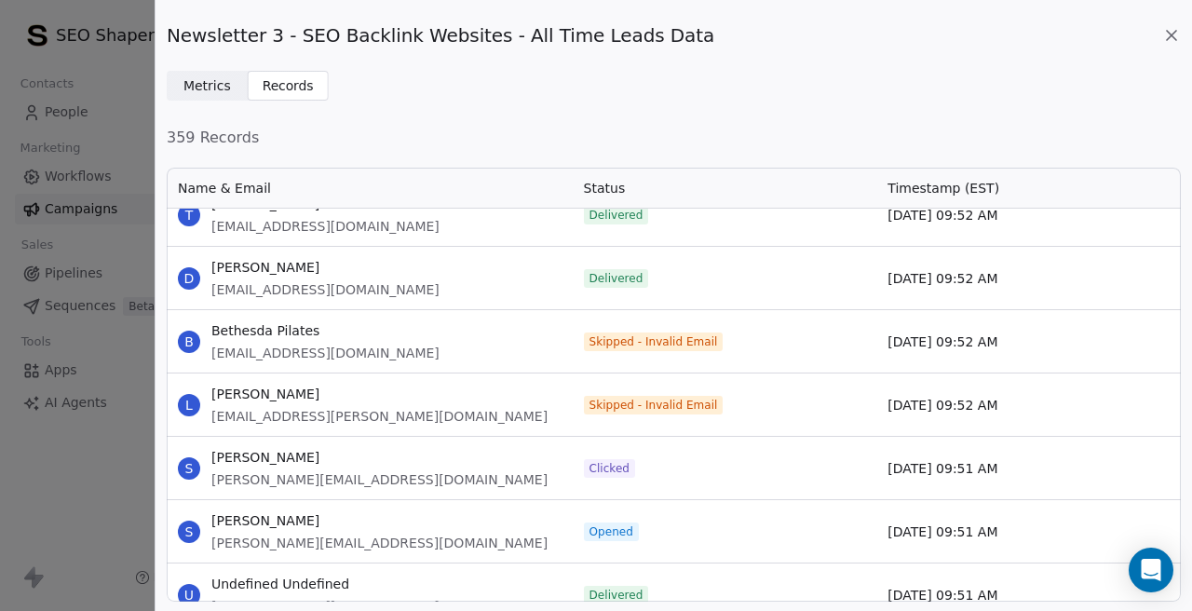
scroll to position [11423, 0]
click at [293, 350] on span "eaw61@usestartmail.com" at bounding box center [325, 352] width 228 height 19
click at [317, 417] on span "easterby.latasha@msn.com" at bounding box center [379, 415] width 336 height 19
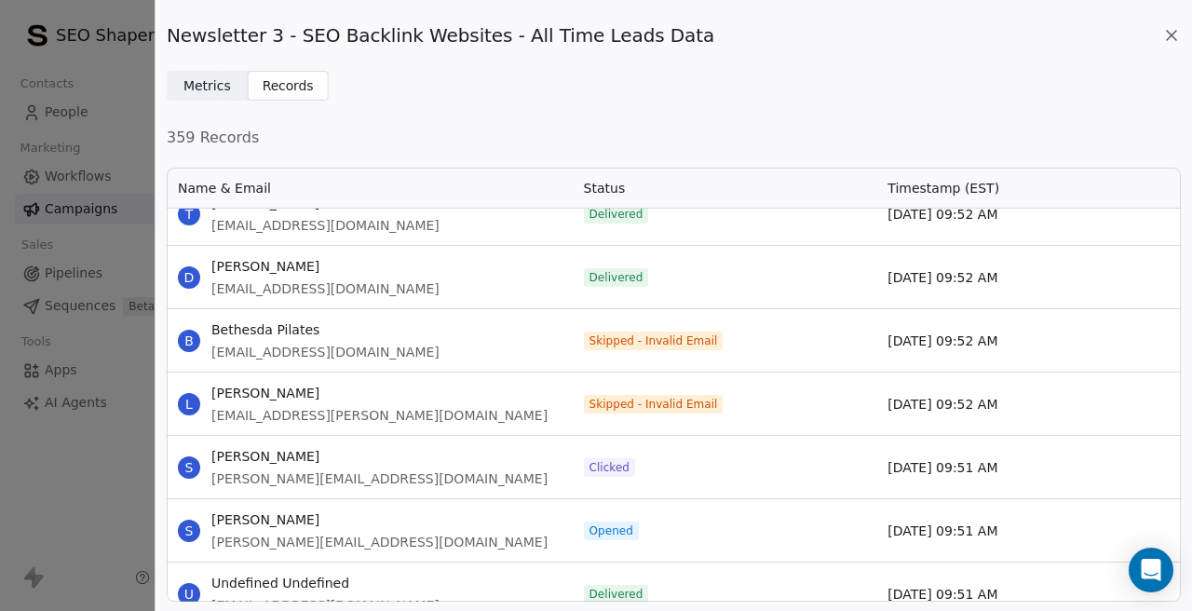
click at [317, 417] on span "easterby.latasha@msn.com" at bounding box center [379, 415] width 336 height 19
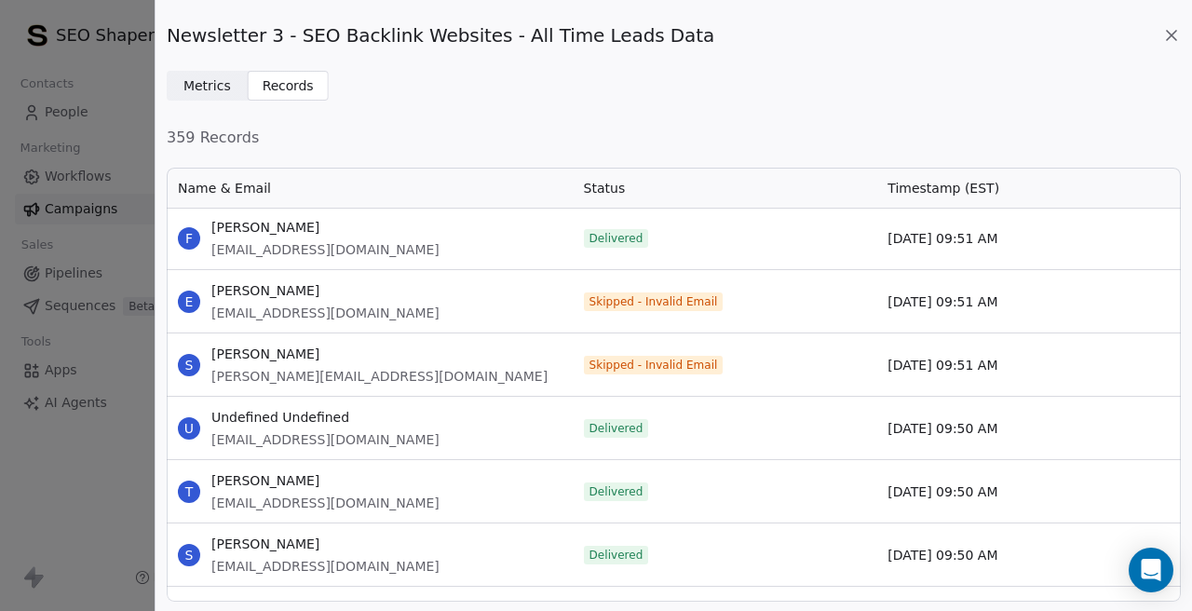
scroll to position [12225, 0]
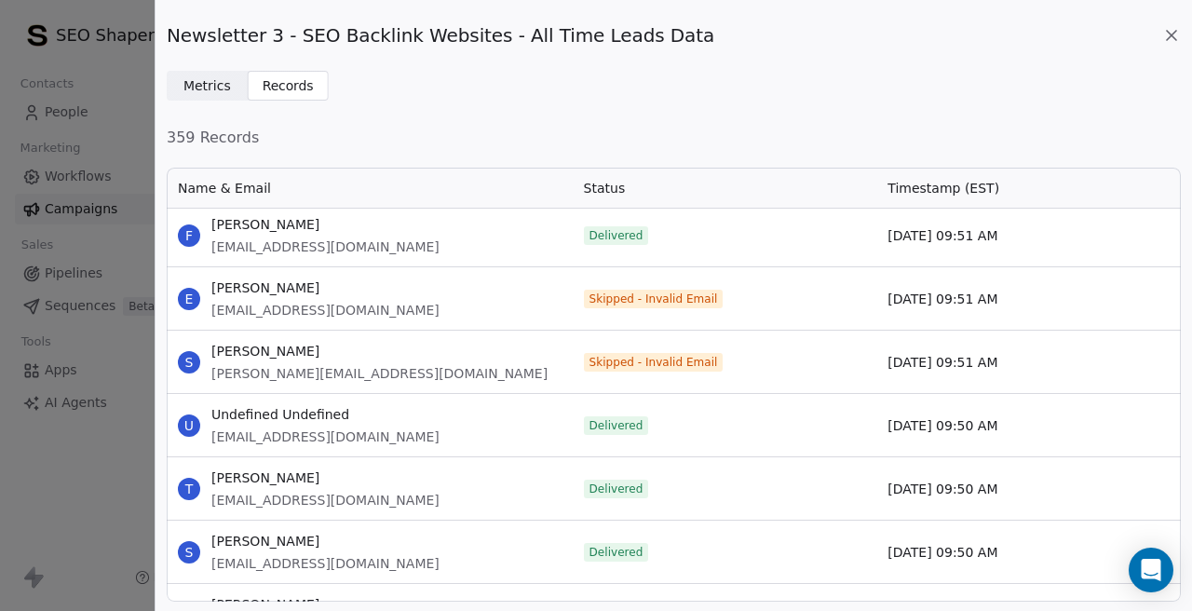
click at [288, 311] on span "ericjonesmyemail@gmail.com" at bounding box center [325, 310] width 228 height 19
click at [426, 313] on div "E Eric Jones ericjonesmyemail@gmail.com" at bounding box center [370, 298] width 406 height 62
click at [290, 370] on span "shane@tolaapp.co.uk" at bounding box center [379, 373] width 336 height 19
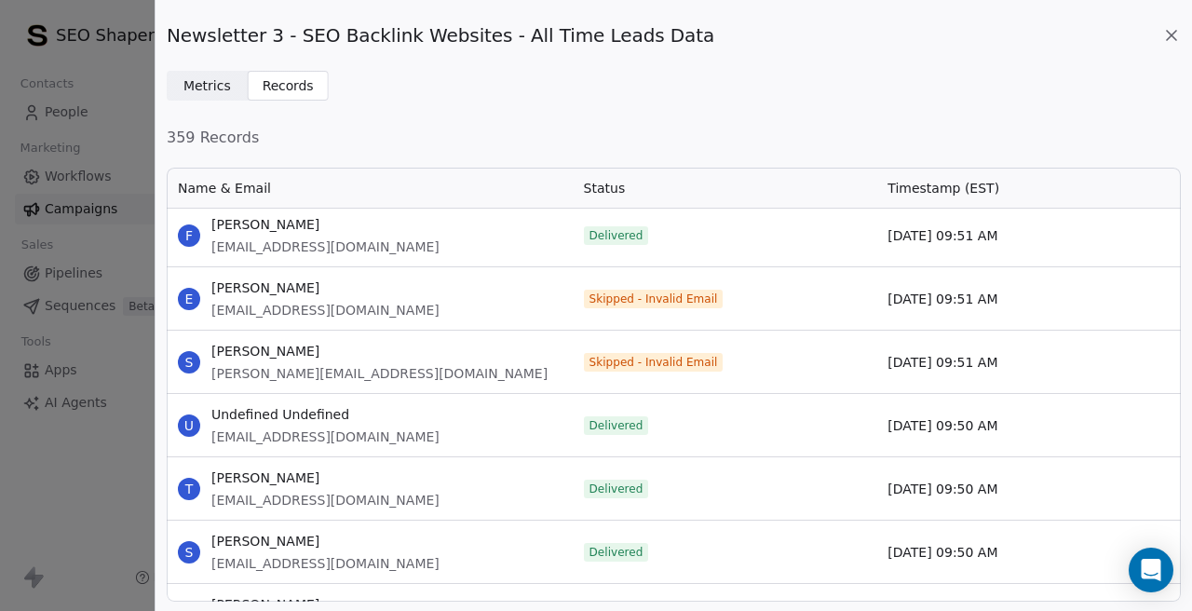
click at [290, 370] on span "shane@tolaapp.co.uk" at bounding box center [379, 373] width 336 height 19
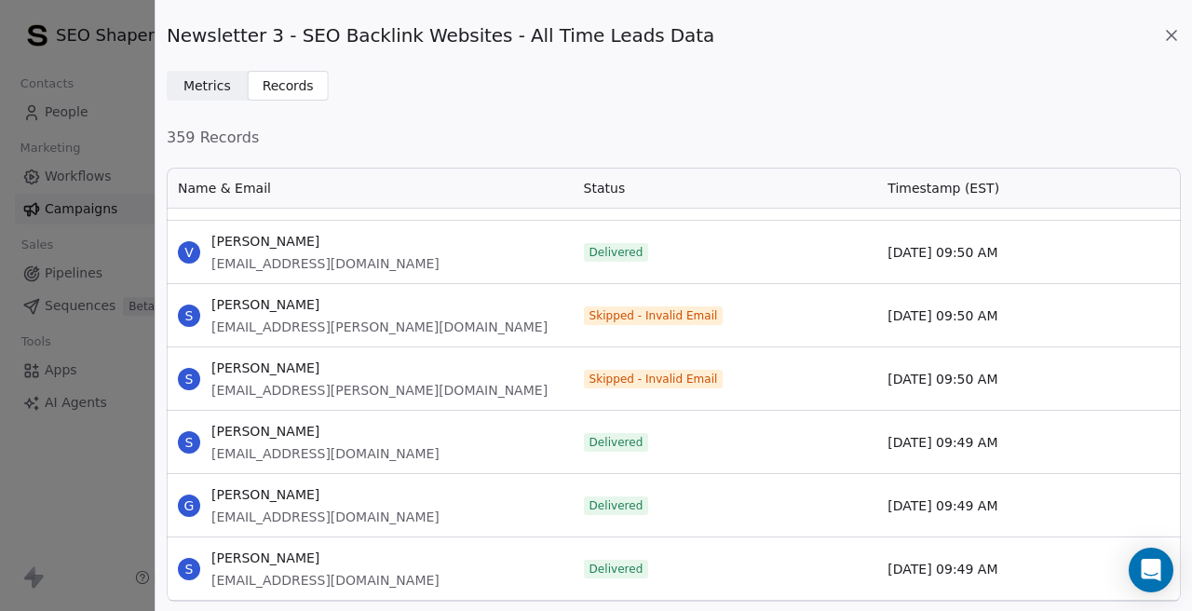
scroll to position [12845, 0]
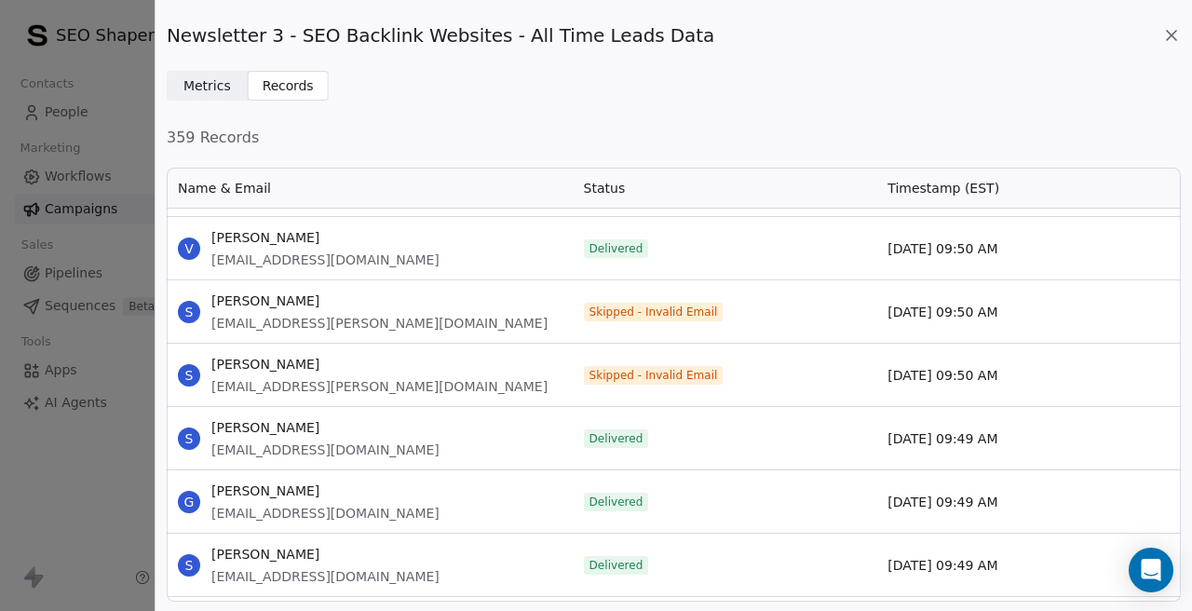
click at [310, 323] on span "sandip.sarwate@saffronmarigold.com" at bounding box center [379, 323] width 336 height 19
click at [303, 386] on span "garran.sharon@gmail.com" at bounding box center [379, 386] width 336 height 19
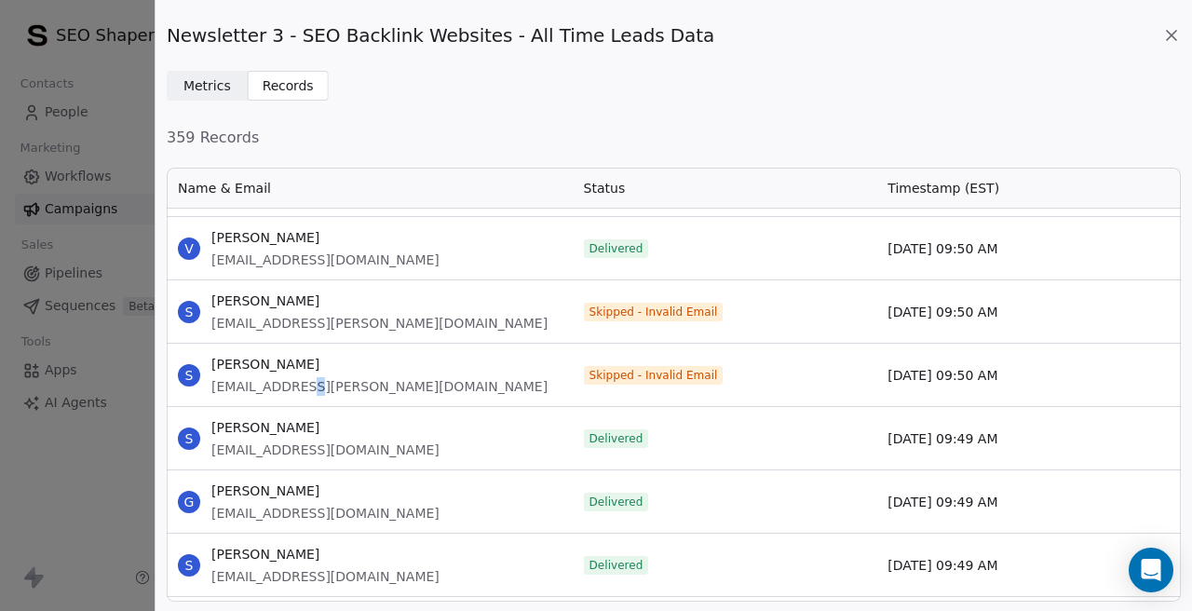
click at [303, 386] on span "garran.sharon@gmail.com" at bounding box center [379, 386] width 336 height 19
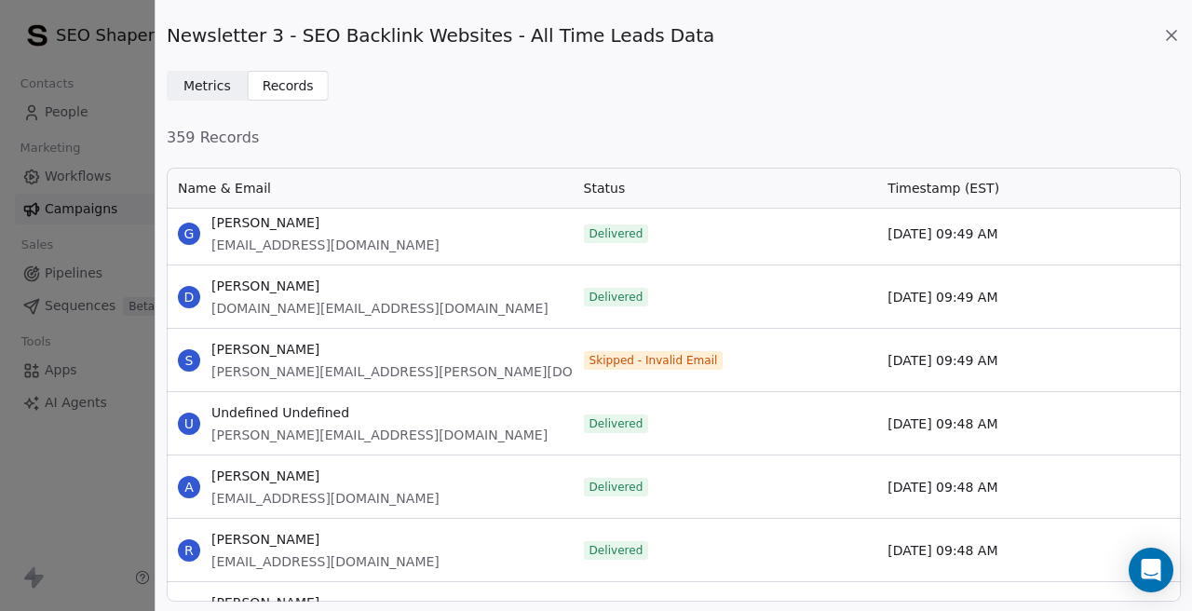
scroll to position [13518, 0]
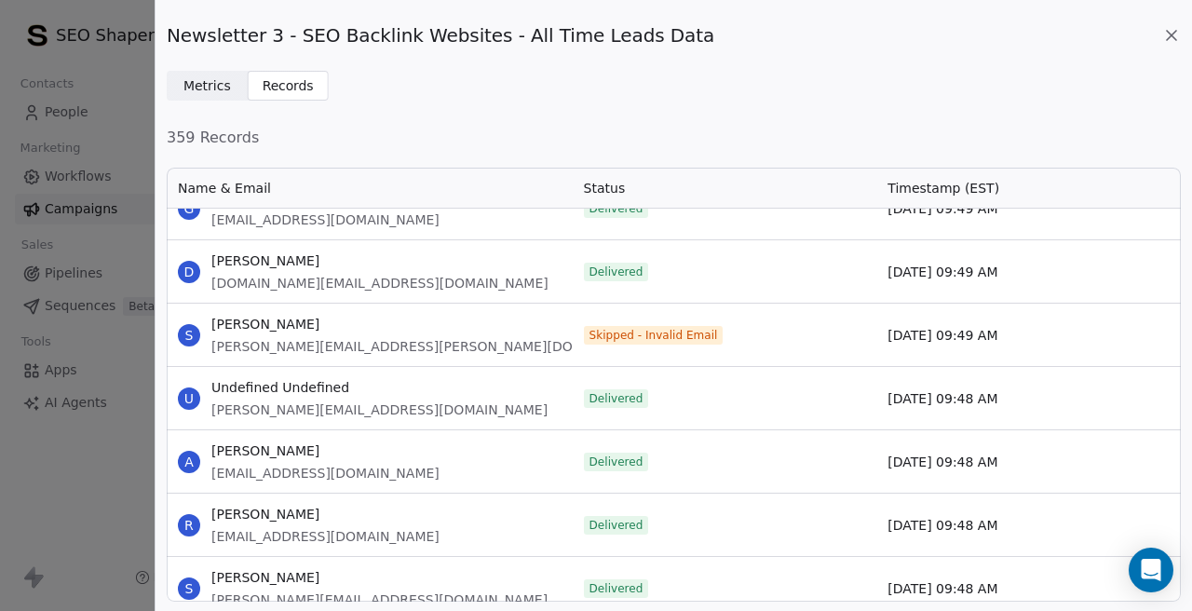
click at [284, 346] on span "sam.cobelo@mytrustmail.com" at bounding box center [433, 346] width 444 height 19
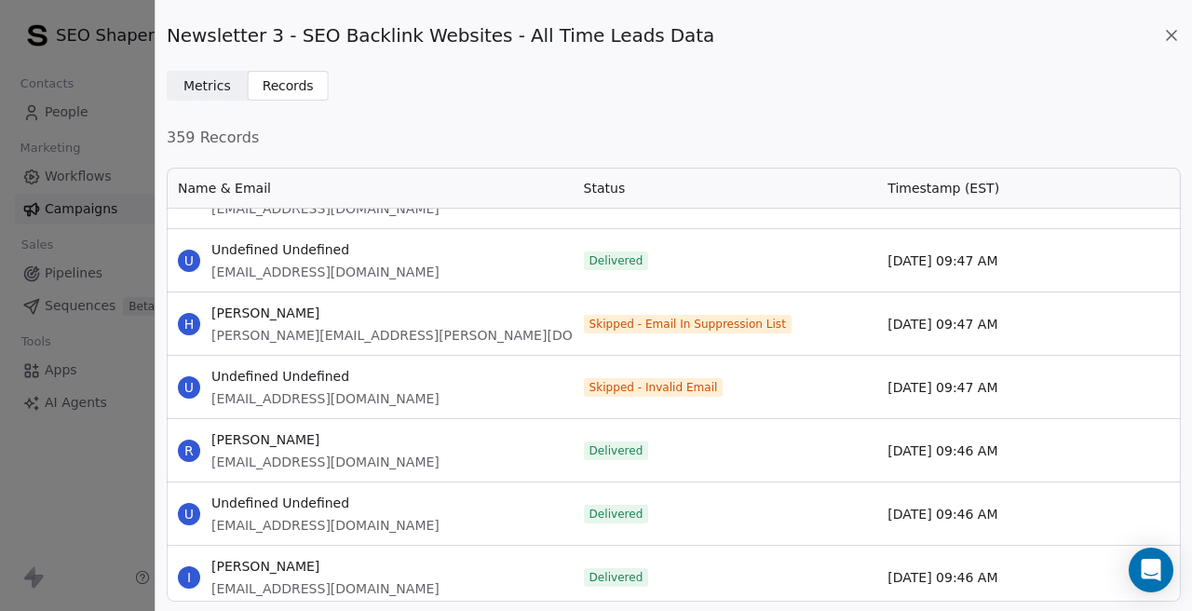
scroll to position [14683, 0]
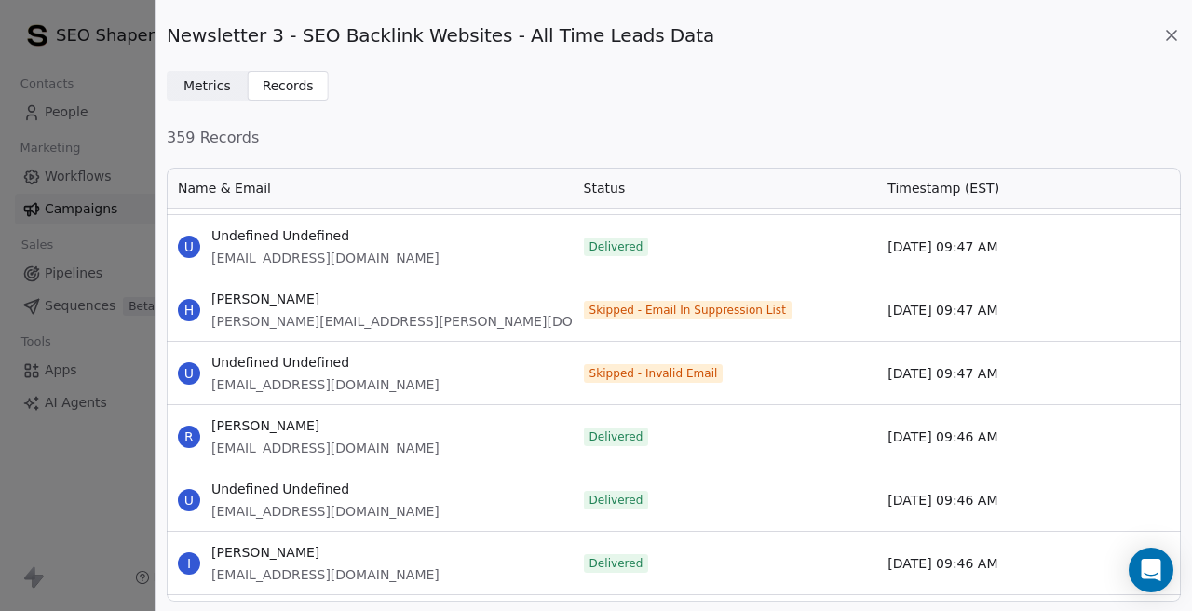
click at [288, 318] on span "harry.oliver@live.co.uk" at bounding box center [433, 321] width 444 height 19
click at [311, 381] on span "gymworkfitness@outlook.com" at bounding box center [325, 384] width 228 height 19
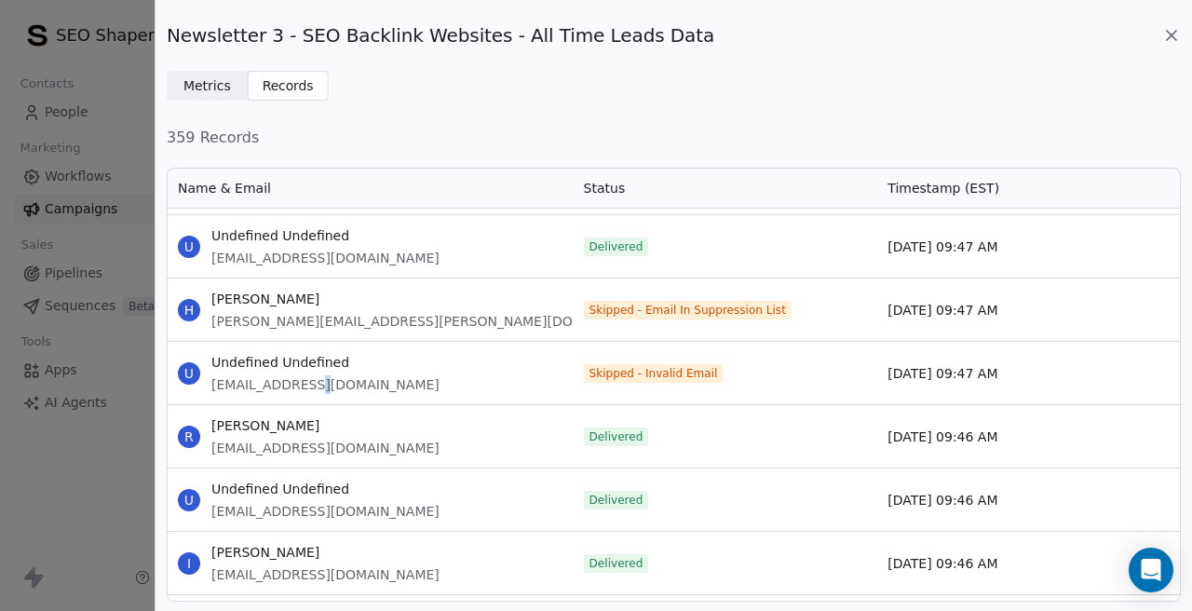
click at [311, 381] on span "gymworkfitness@outlook.com" at bounding box center [325, 384] width 228 height 19
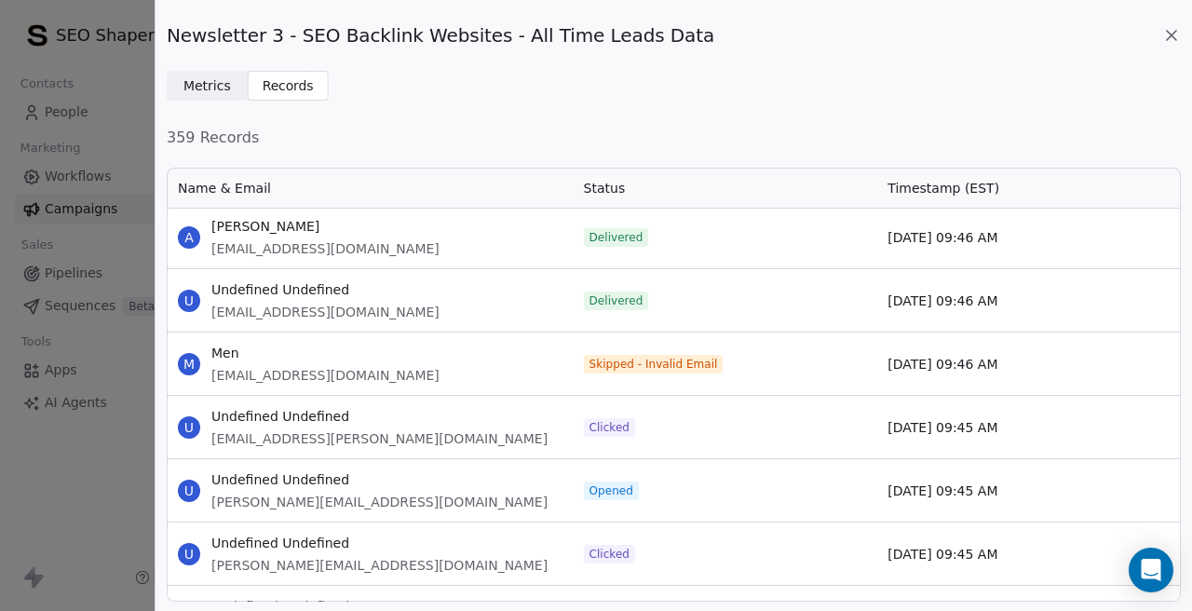
scroll to position [15328, 0]
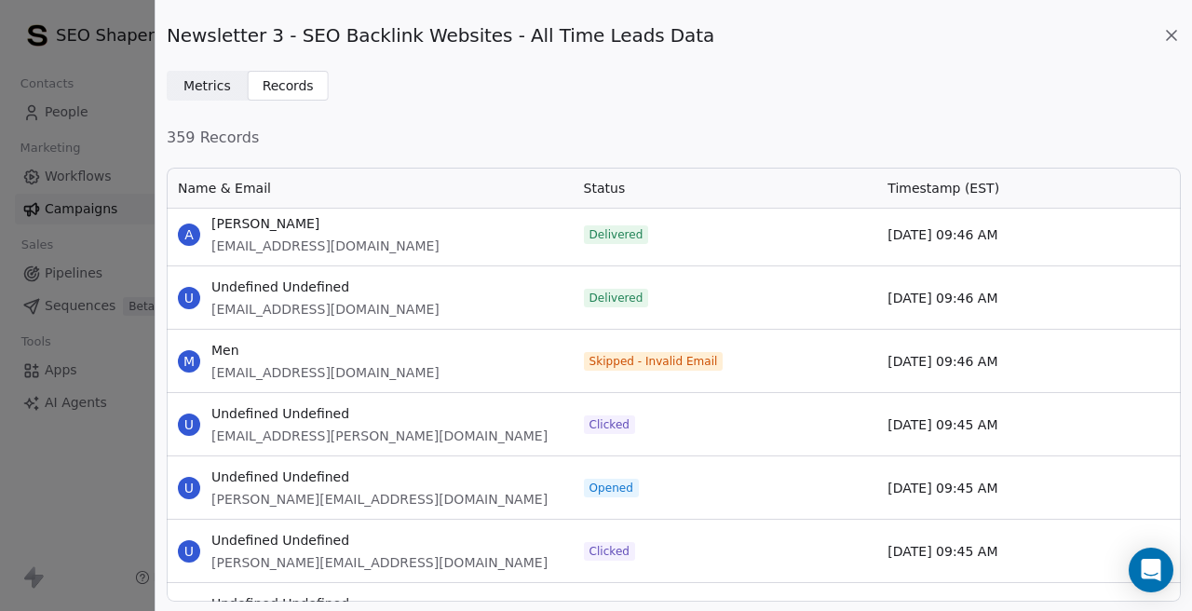
click at [279, 374] on span "hoaepemq@yahoo.com" at bounding box center [325, 372] width 228 height 19
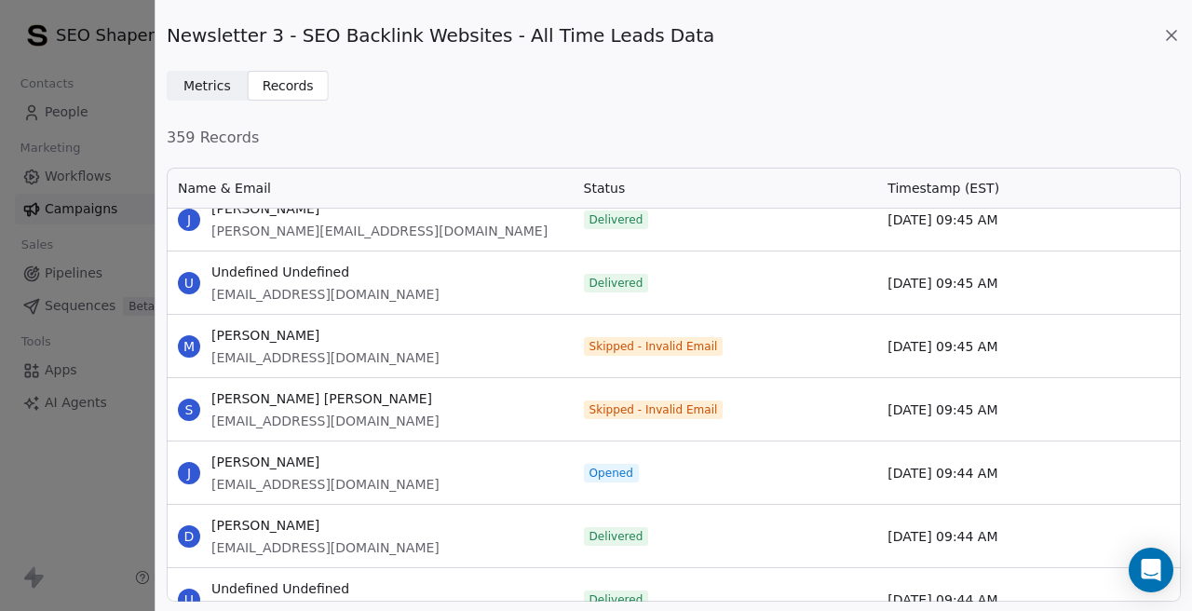
scroll to position [16230, 0]
click at [236, 355] on span "info@loancreditbazaar.com" at bounding box center [325, 356] width 228 height 19
click at [237, 418] on span "info@bankingandfinanceconsultantsltd.com" at bounding box center [325, 420] width 228 height 19
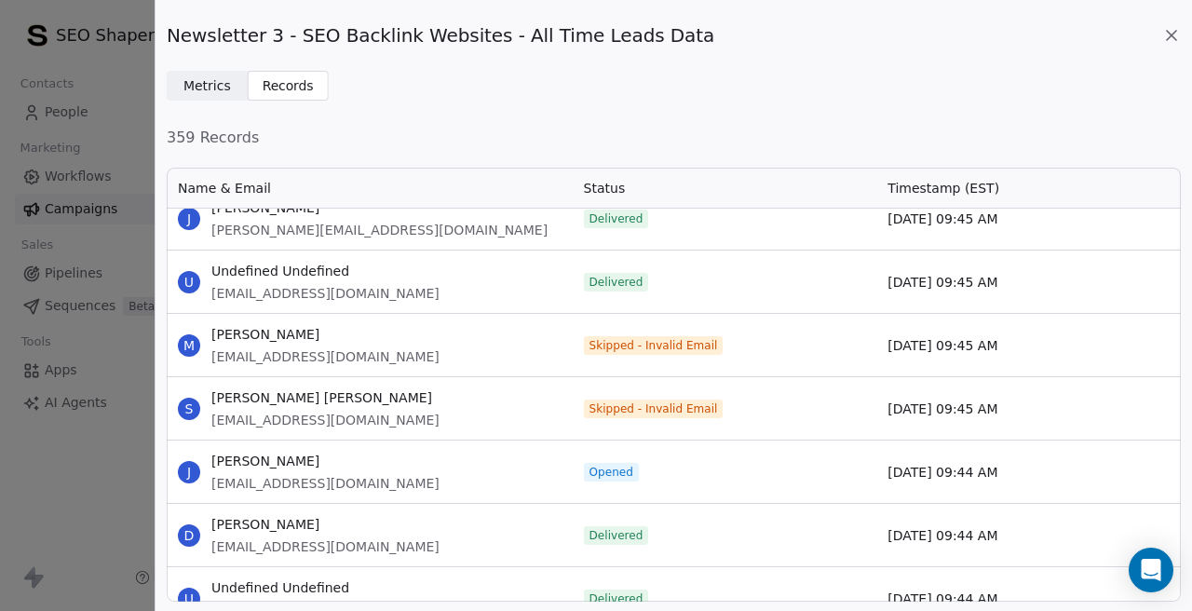
click at [237, 418] on span "info@bankingandfinanceconsultantsltd.com" at bounding box center [325, 420] width 228 height 19
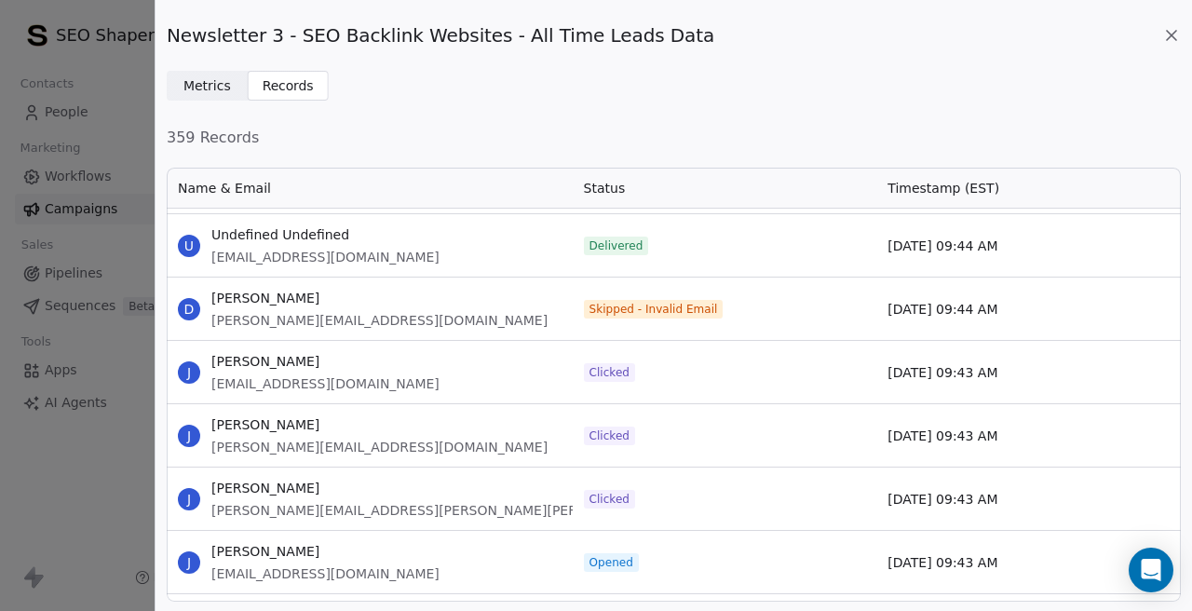
scroll to position [17032, 0]
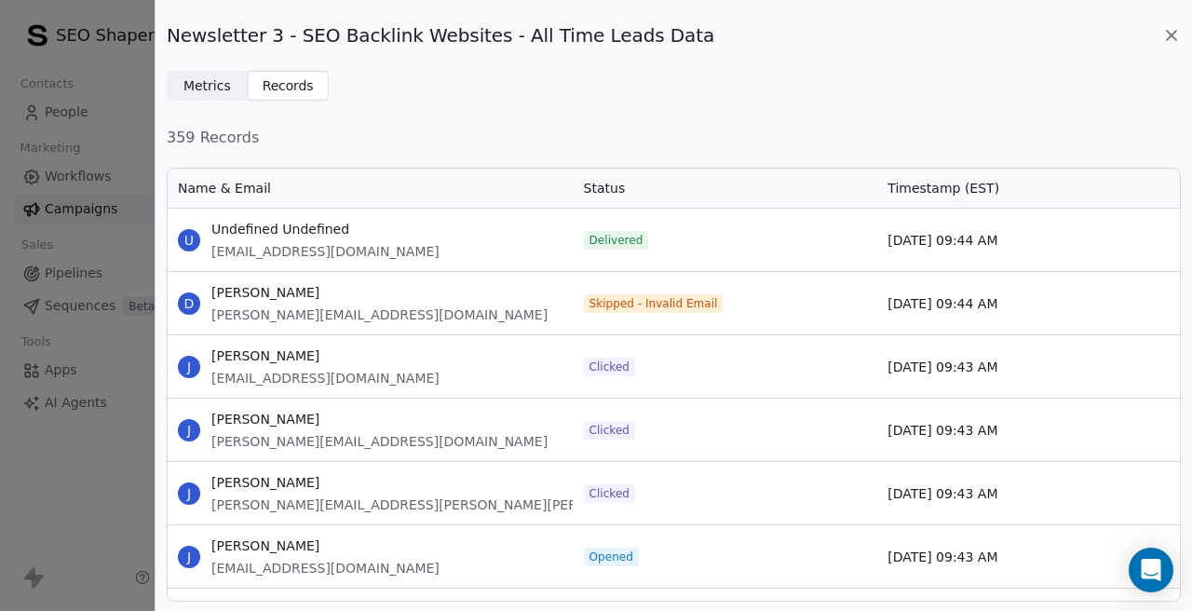
click at [250, 319] on span "ingrid@smilelounge.com" at bounding box center [379, 314] width 336 height 19
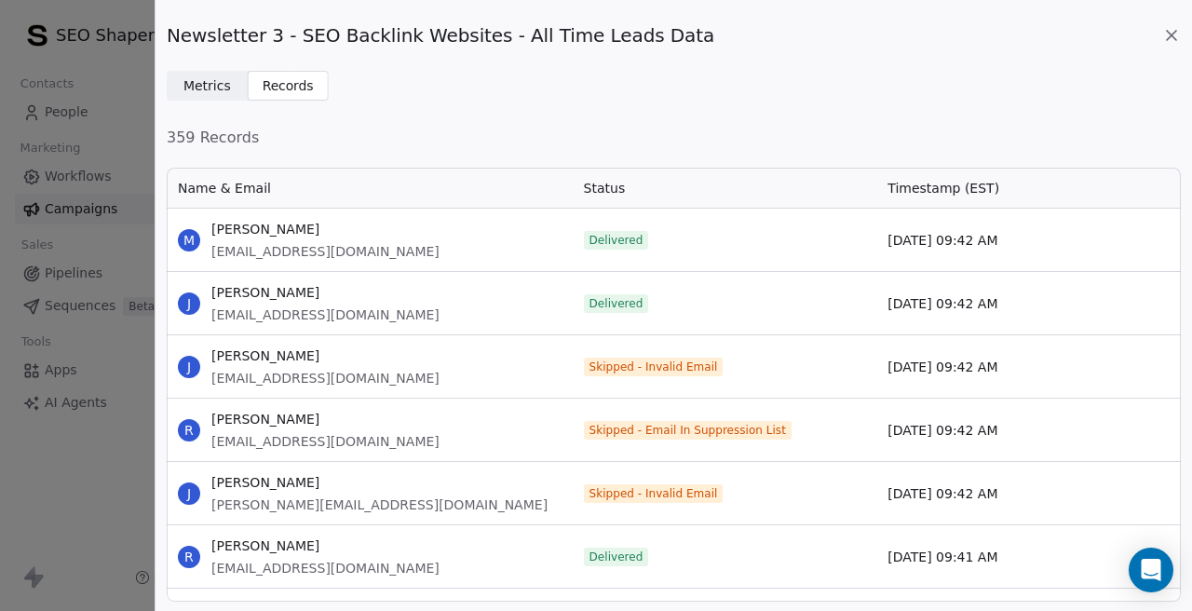
scroll to position [18683, 0]
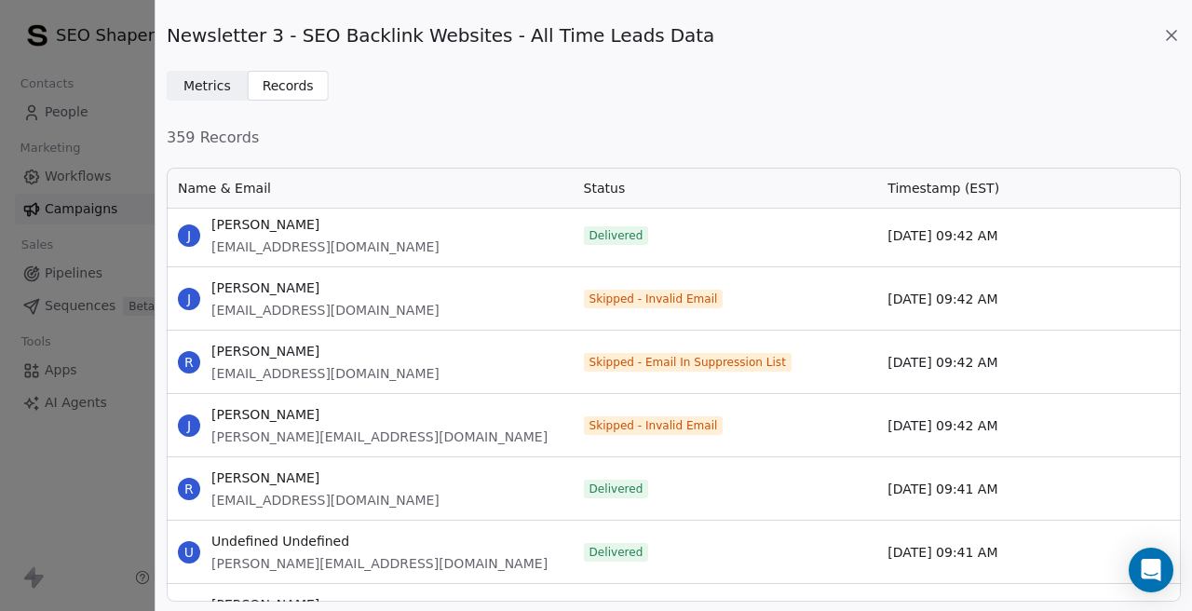
click at [288, 310] on span "jimmyjam18@yahoo.com" at bounding box center [325, 310] width 228 height 19
click at [304, 374] on span "rasheedbushura@hotmail.com" at bounding box center [325, 373] width 228 height 19
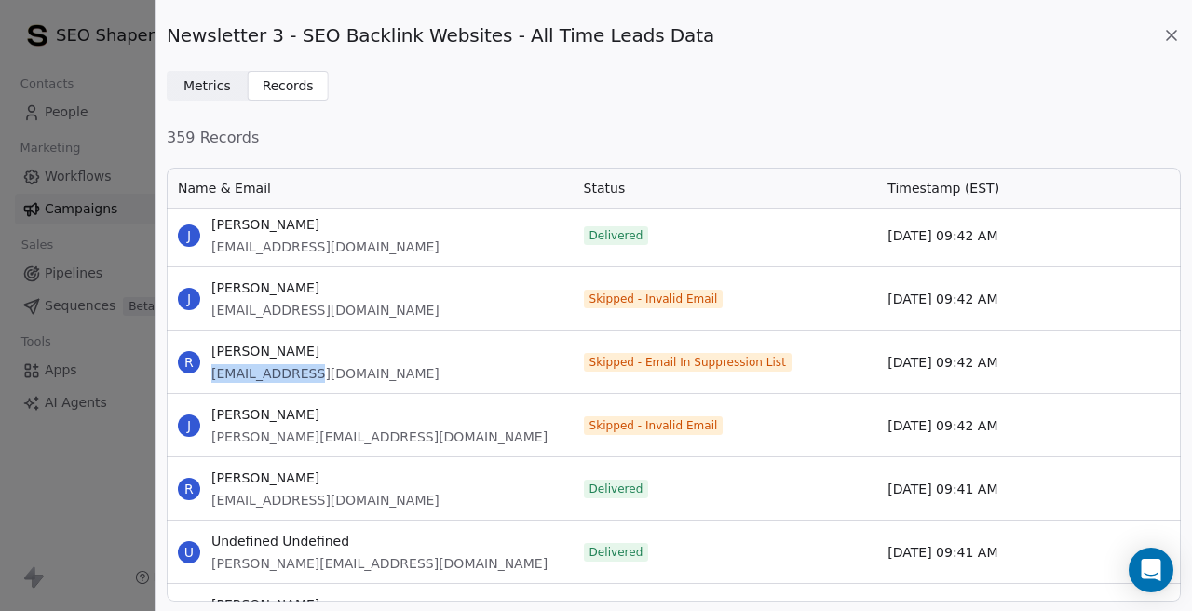
click at [304, 374] on span "rasheedbushura@hotmail.com" at bounding box center [325, 373] width 228 height 19
click at [246, 438] on span "jerry@fastmerchantloan.com" at bounding box center [379, 436] width 336 height 19
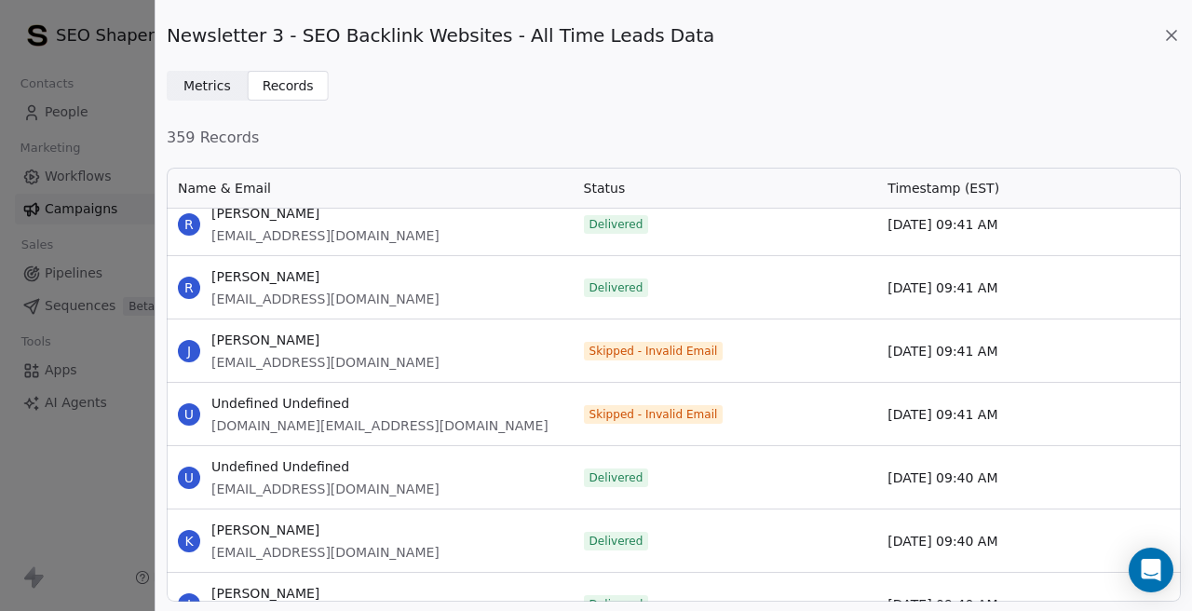
scroll to position [19330, 0]
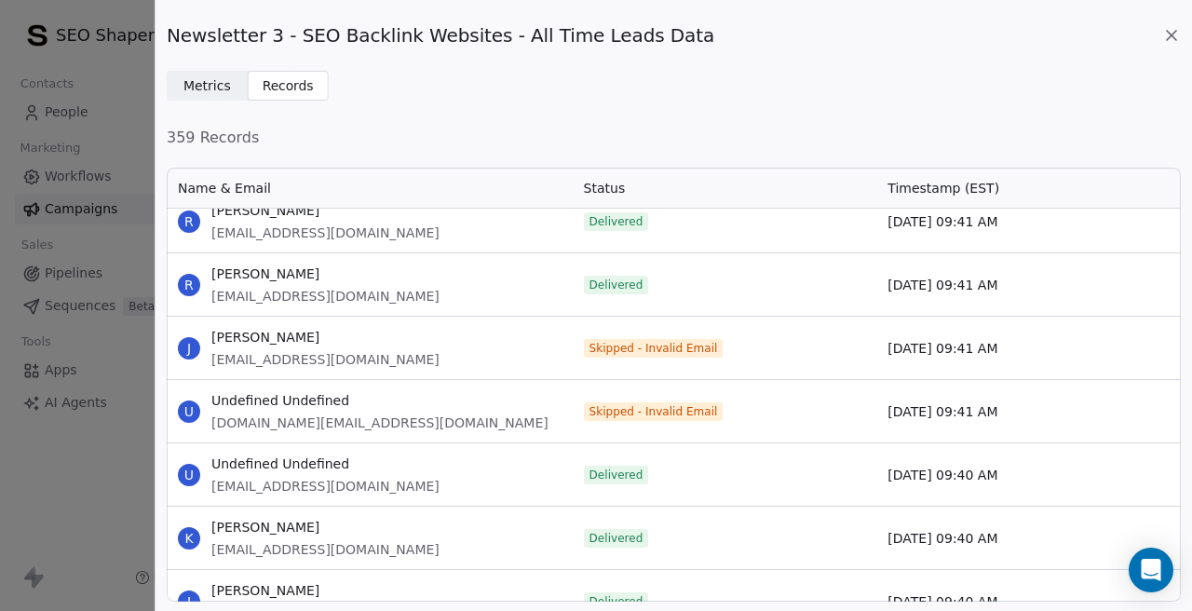
click at [277, 360] on span "johnjarvie@mindspring.com" at bounding box center [325, 359] width 228 height 19
click at [276, 427] on span "john.green@autoride.com" at bounding box center [379, 422] width 337 height 19
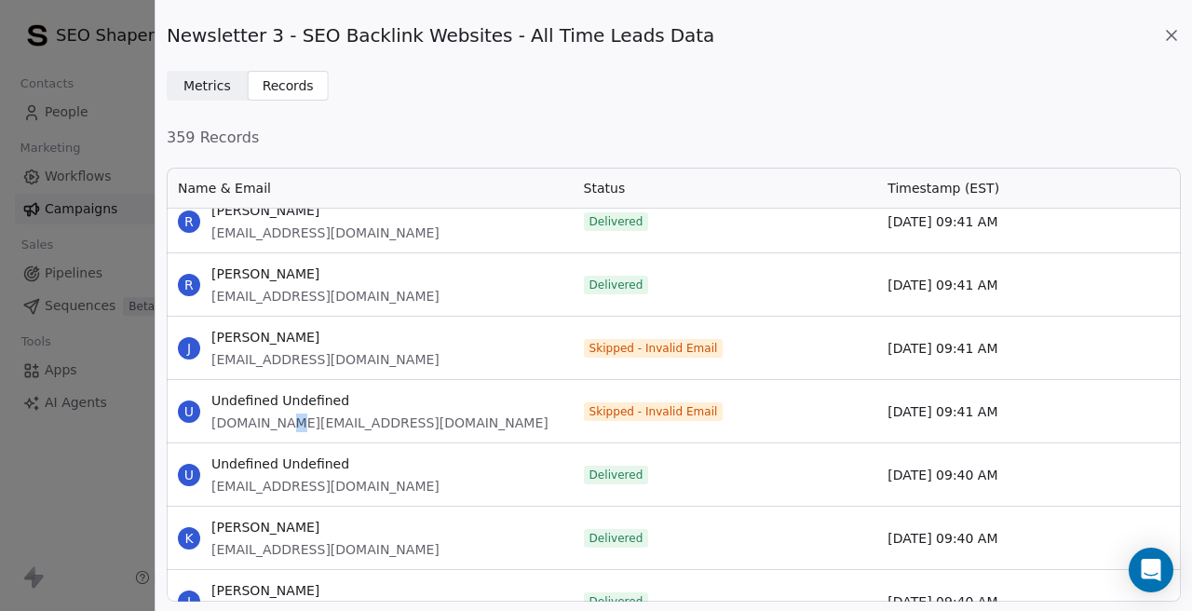
click at [276, 427] on span "john.green@autoride.com" at bounding box center [379, 422] width 337 height 19
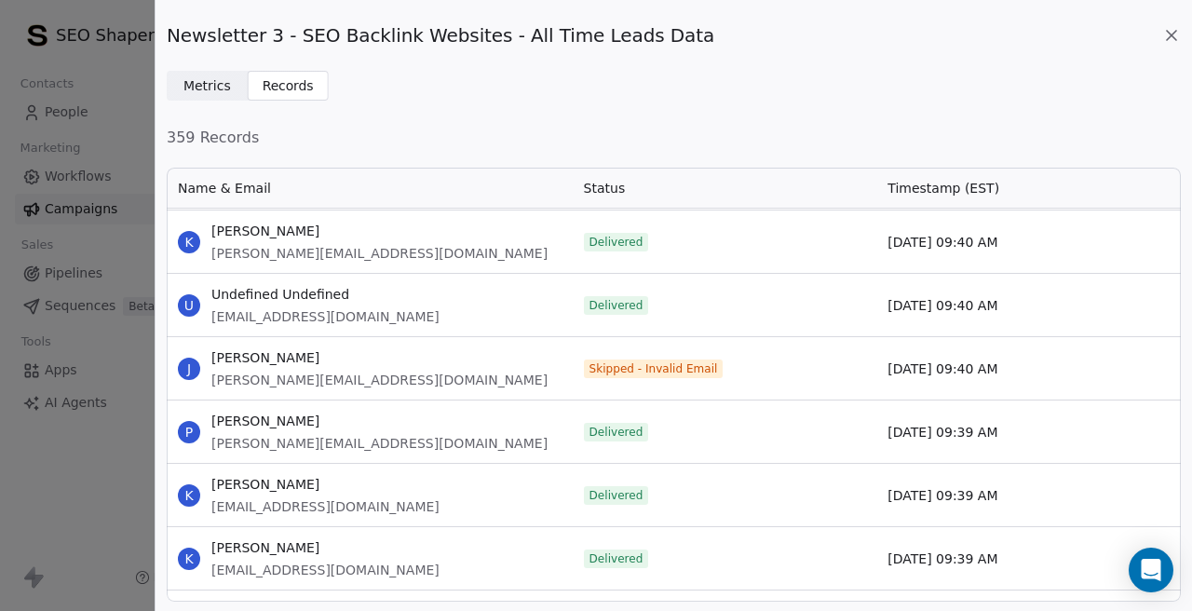
scroll to position [19953, 0]
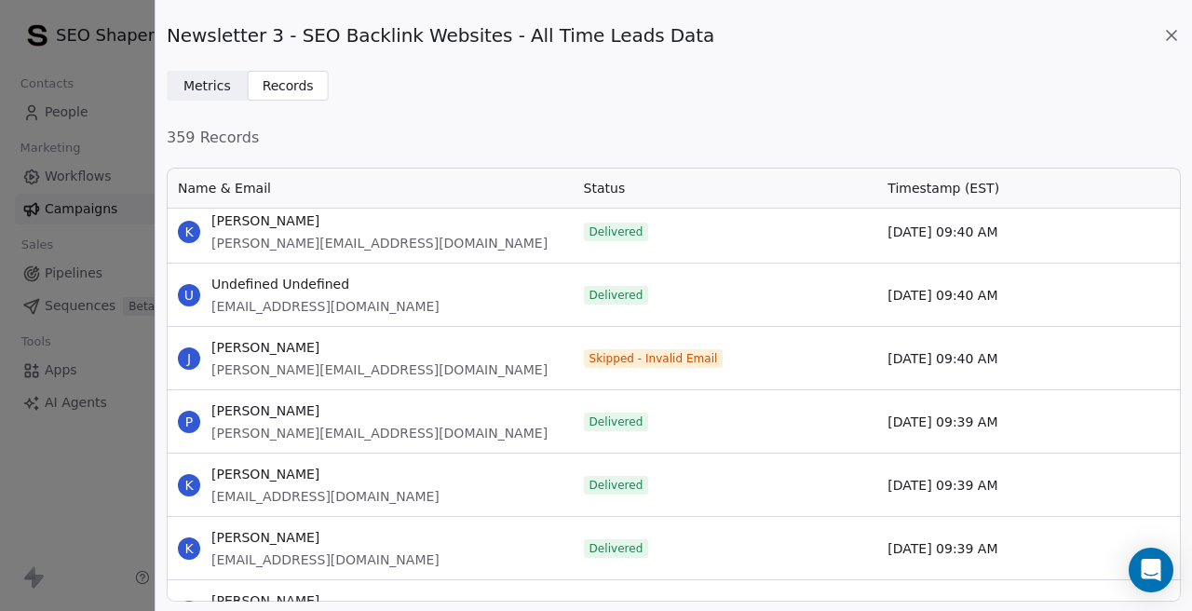
click at [250, 372] on span "justin@garnishmusicproduction.com" at bounding box center [379, 369] width 336 height 19
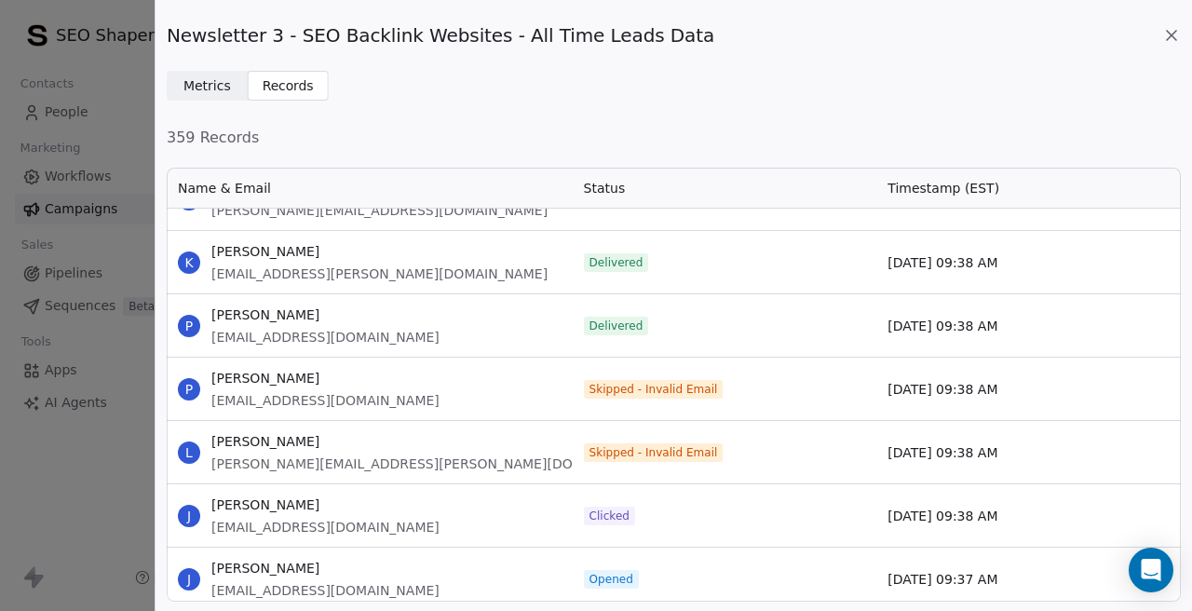
scroll to position [21138, 0]
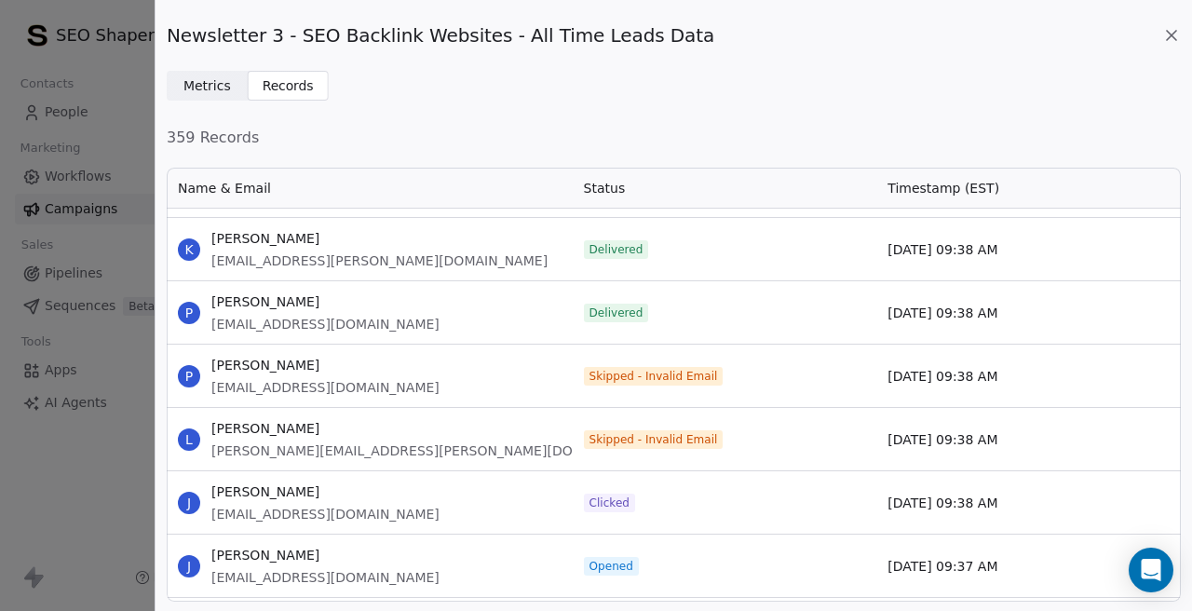
click at [284, 392] on span "peterskism@gmail.com" at bounding box center [325, 387] width 228 height 19
click at [278, 447] on span "laura.leon@yahoo.com" at bounding box center [433, 450] width 444 height 19
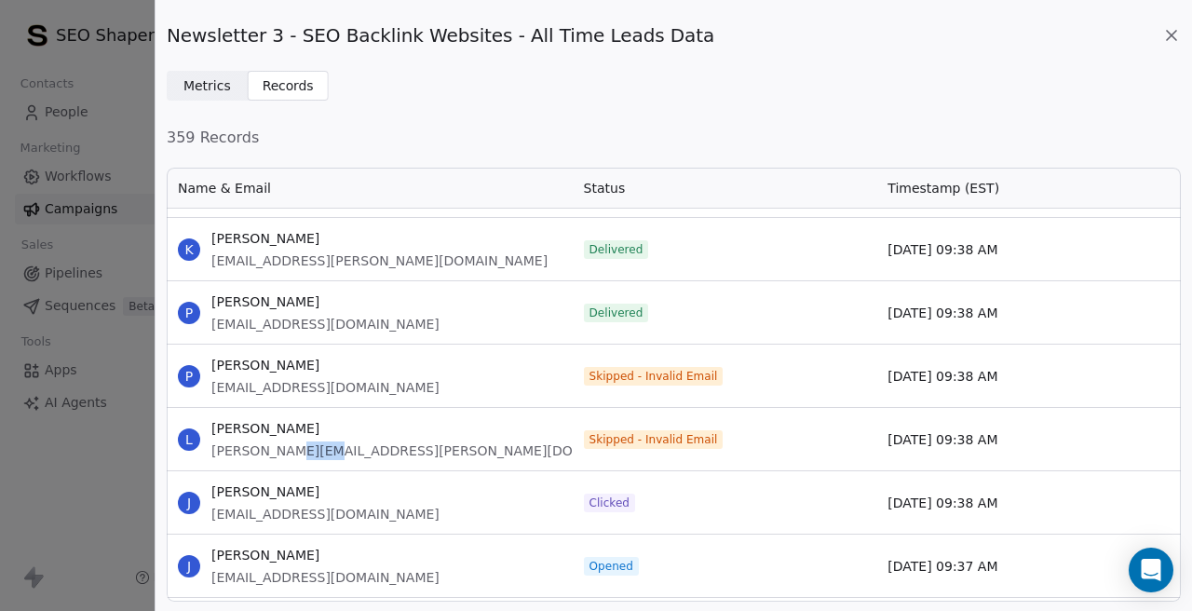
click at [278, 447] on span "laura.leon@yahoo.com" at bounding box center [433, 450] width 444 height 19
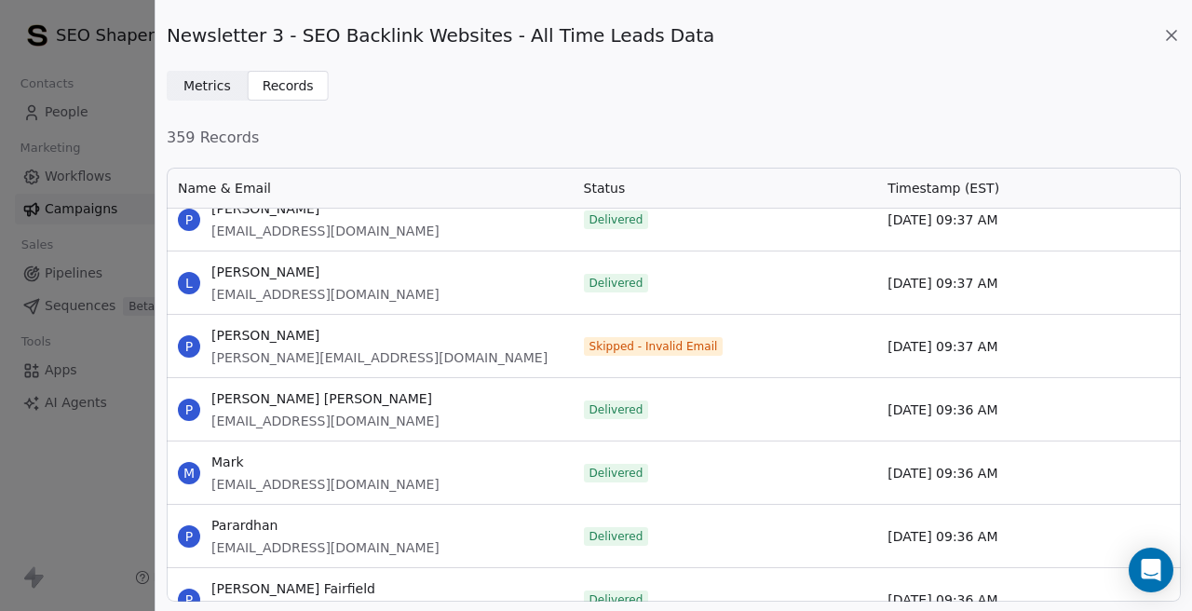
scroll to position [22004, 0]
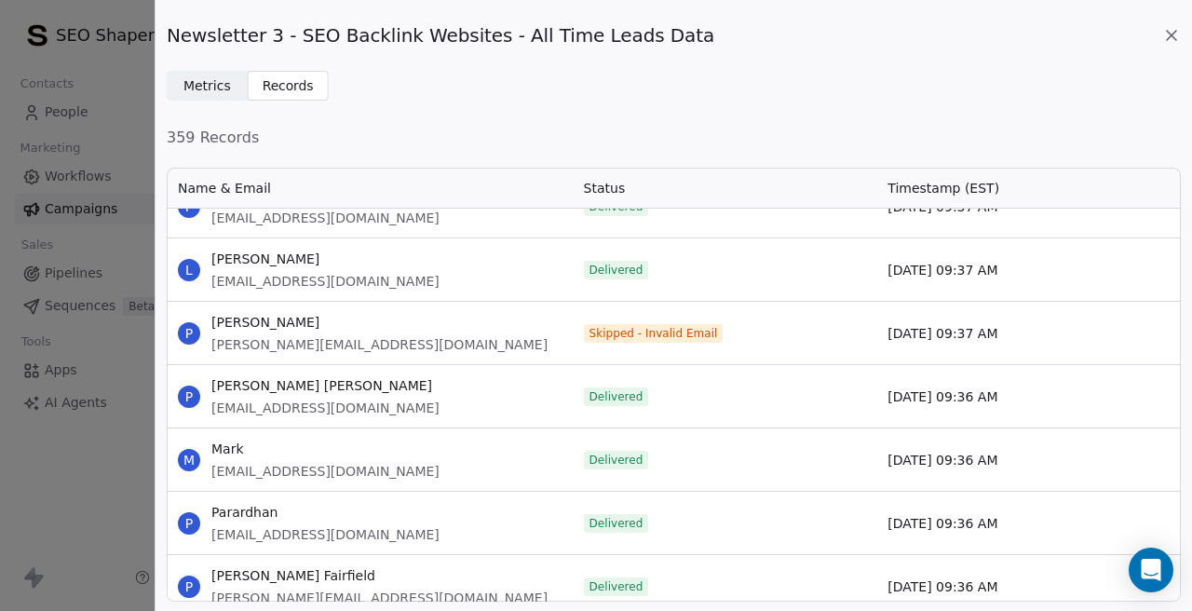
click at [243, 344] on span "paul@professionalinventories.com" at bounding box center [379, 344] width 336 height 19
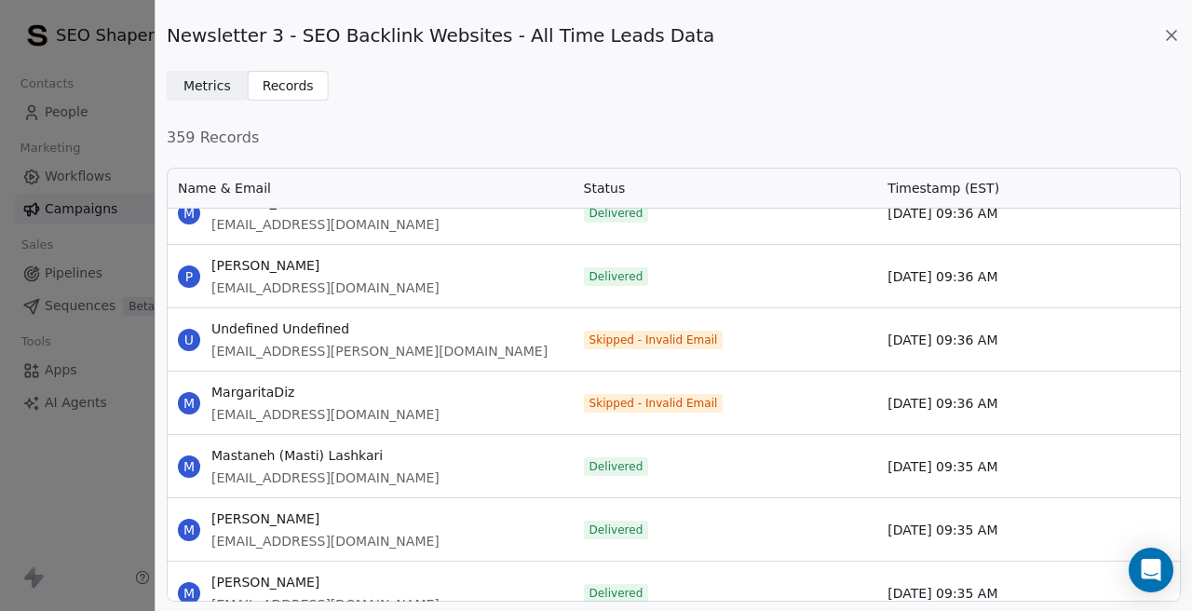
scroll to position [22578, 0]
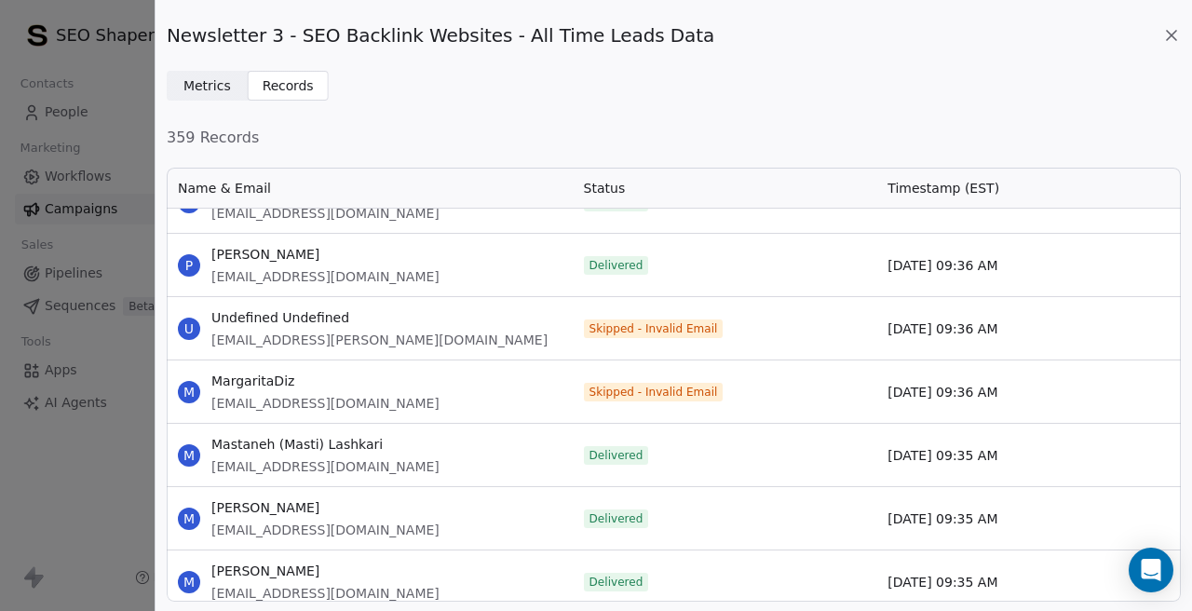
click at [280, 339] on span "mark.peter@autoride.com" at bounding box center [379, 340] width 336 height 19
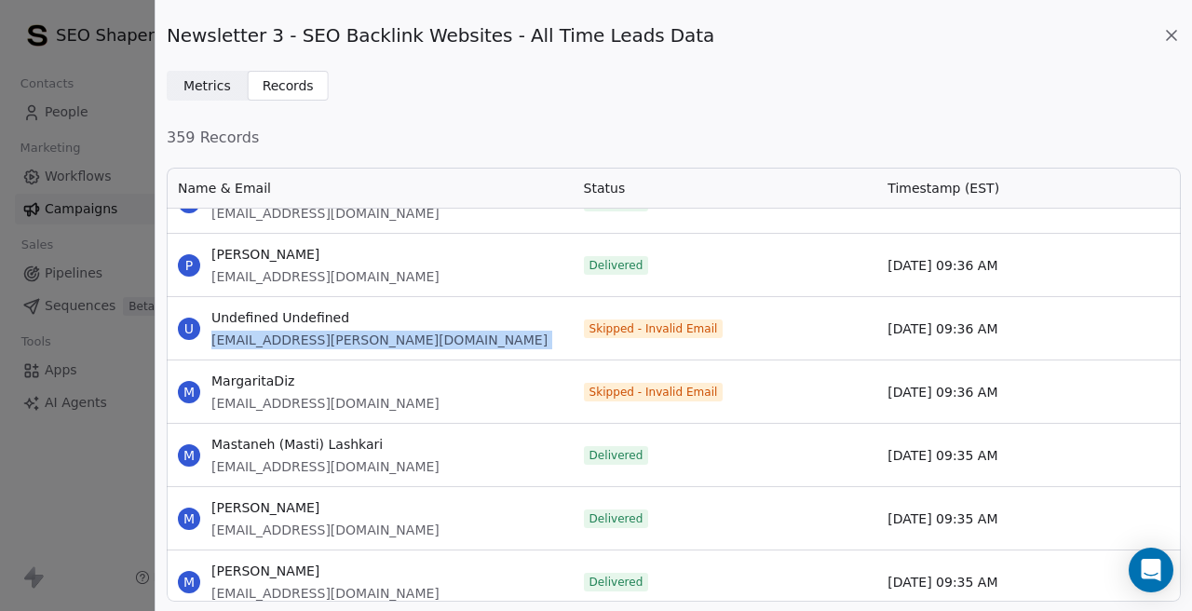
click at [293, 412] on div "M MargaritaDiz margaritadiz@oriolesstore.com" at bounding box center [370, 391] width 406 height 62
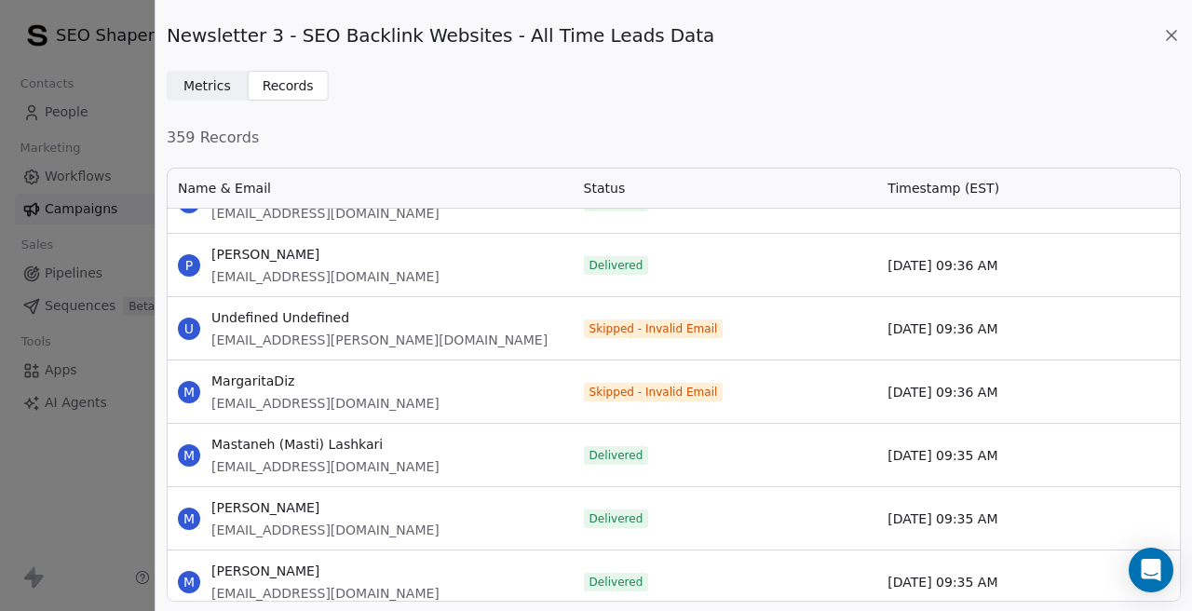
click at [290, 406] on span "margaritadiz@oriolesstore.com" at bounding box center [325, 403] width 228 height 19
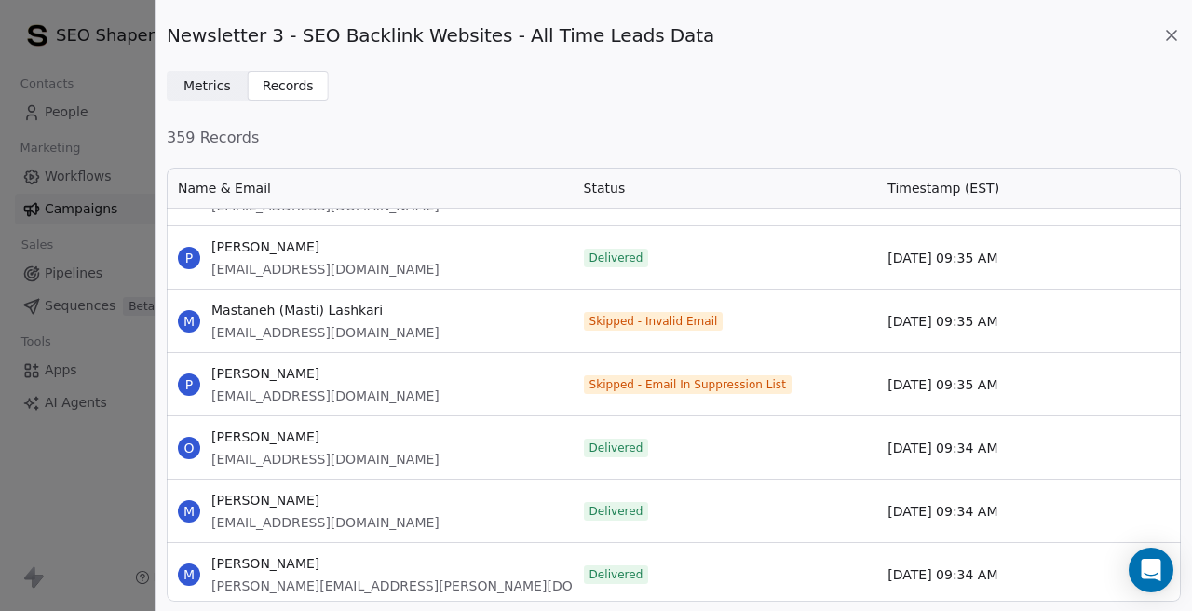
scroll to position [23227, 0]
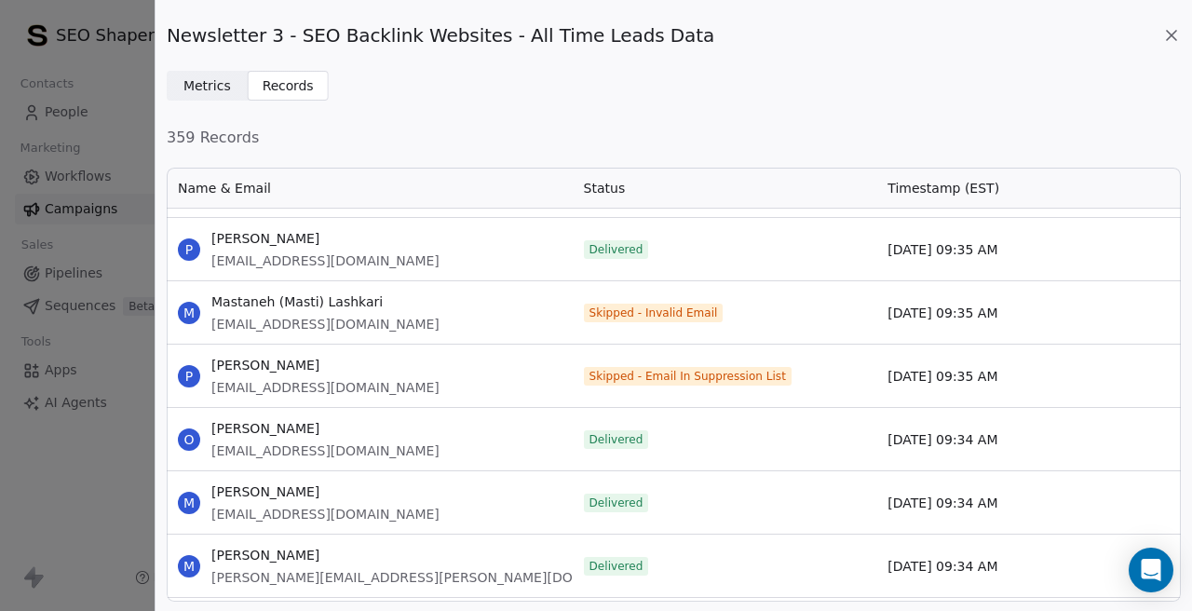
click at [310, 326] on span "mastyykhanom@yahoo.com" at bounding box center [325, 324] width 228 height 19
click at [297, 385] on span "pankajkhatri.1087@gmail.com" at bounding box center [325, 387] width 228 height 19
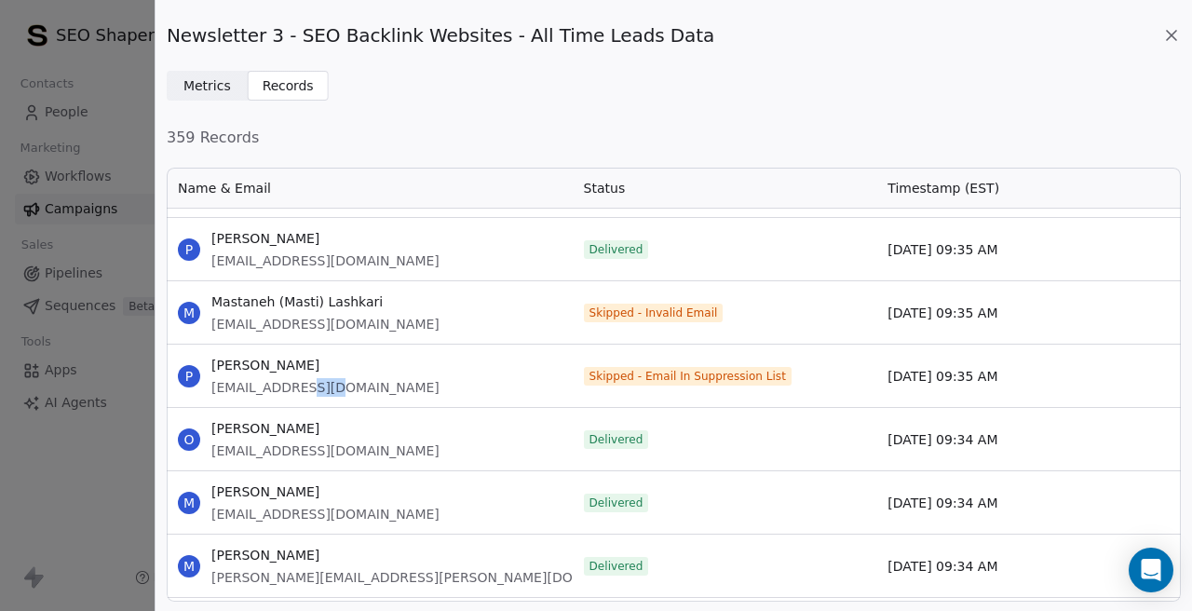
click at [297, 385] on span "pankajkhatri.1087@gmail.com" at bounding box center [325, 387] width 228 height 19
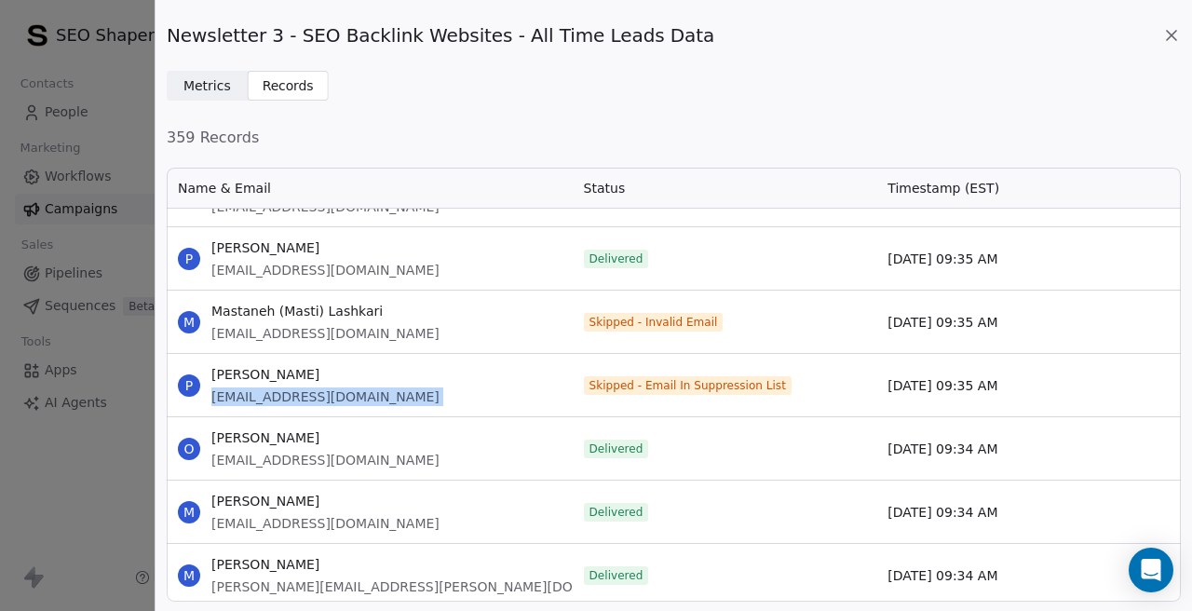
scroll to position [23347, 0]
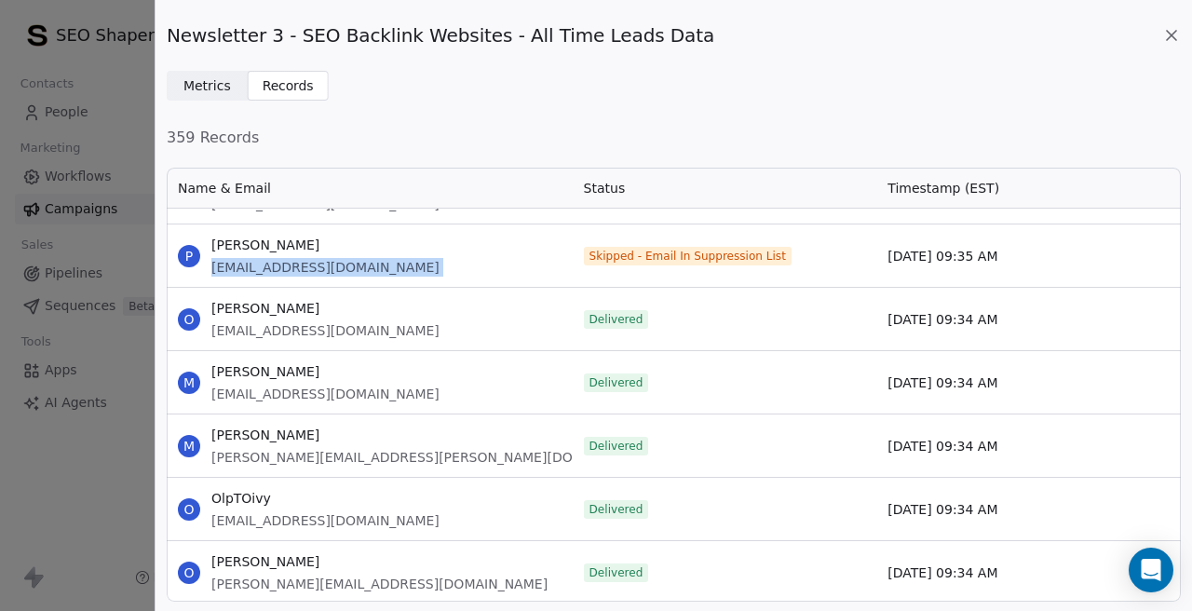
click at [1170, 33] on icon at bounding box center [1171, 35] width 19 height 19
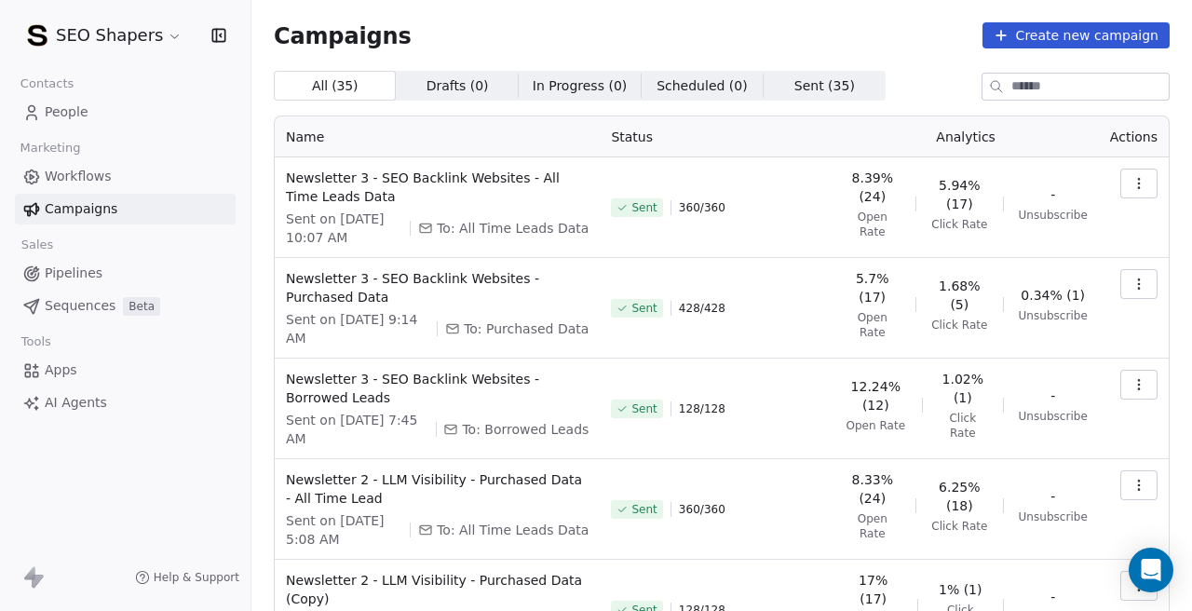
click at [117, 112] on link "People" at bounding box center [125, 112] width 221 height 31
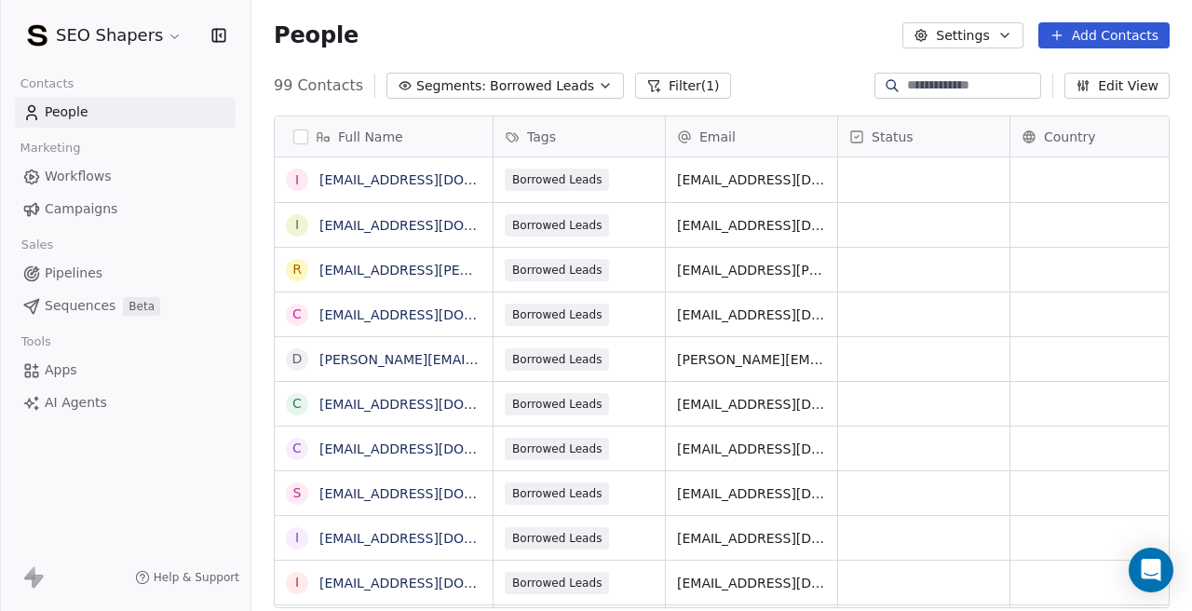
scroll to position [538, 940]
click at [1076, 36] on button "Add Contacts" at bounding box center [1103, 35] width 131 height 26
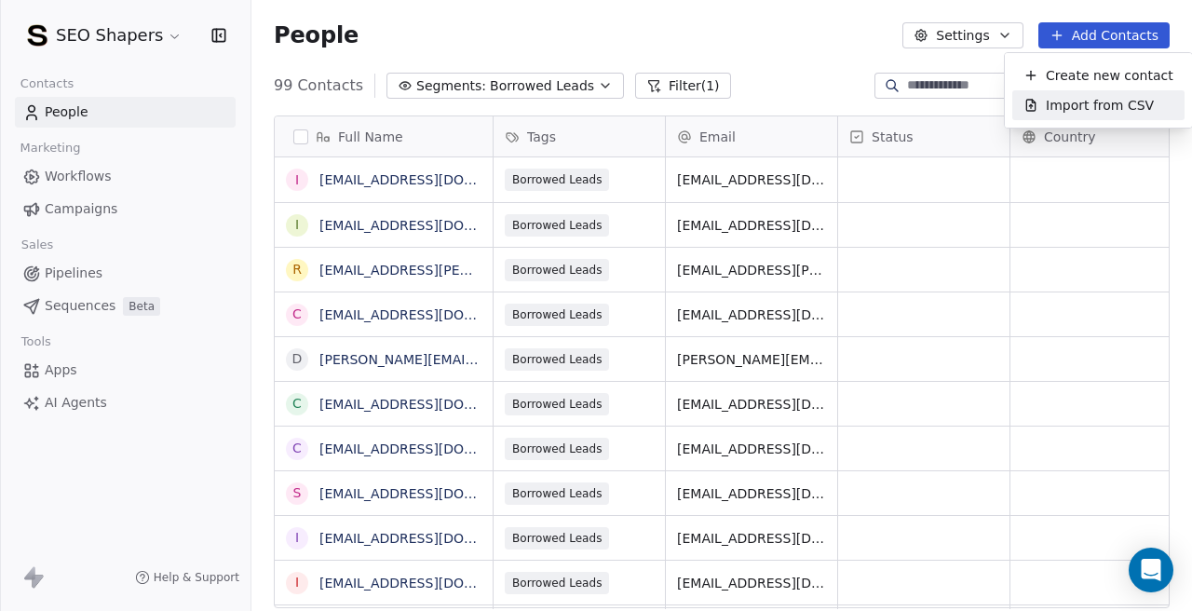
click at [1060, 94] on div "Import from CSV" at bounding box center [1098, 105] width 172 height 30
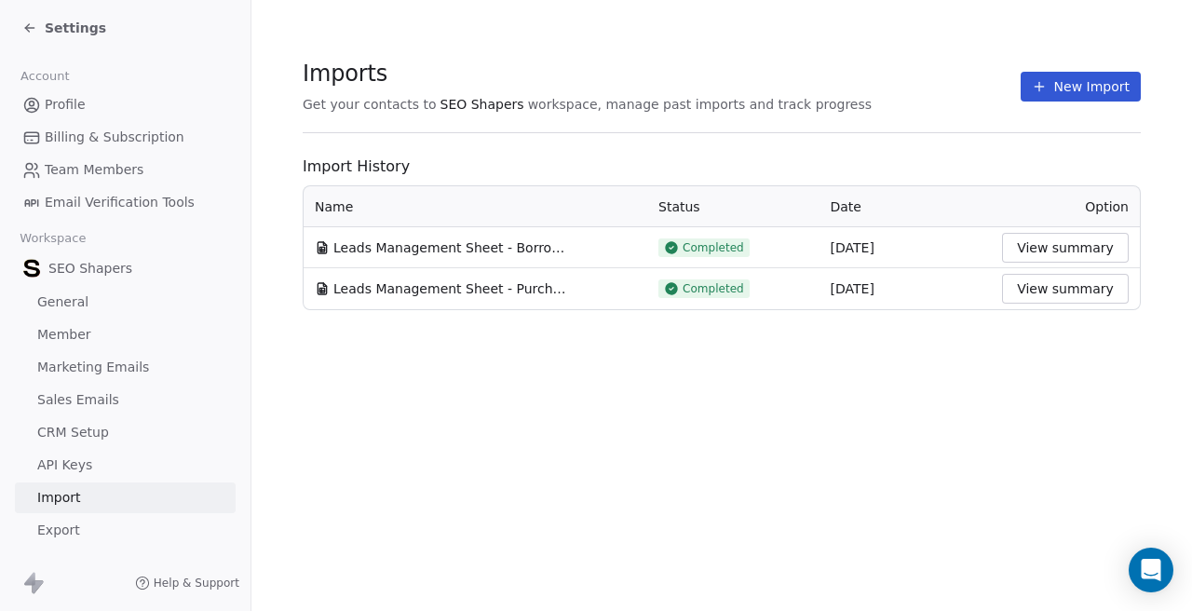
click at [1046, 76] on button "New Import" at bounding box center [1080, 87] width 120 height 30
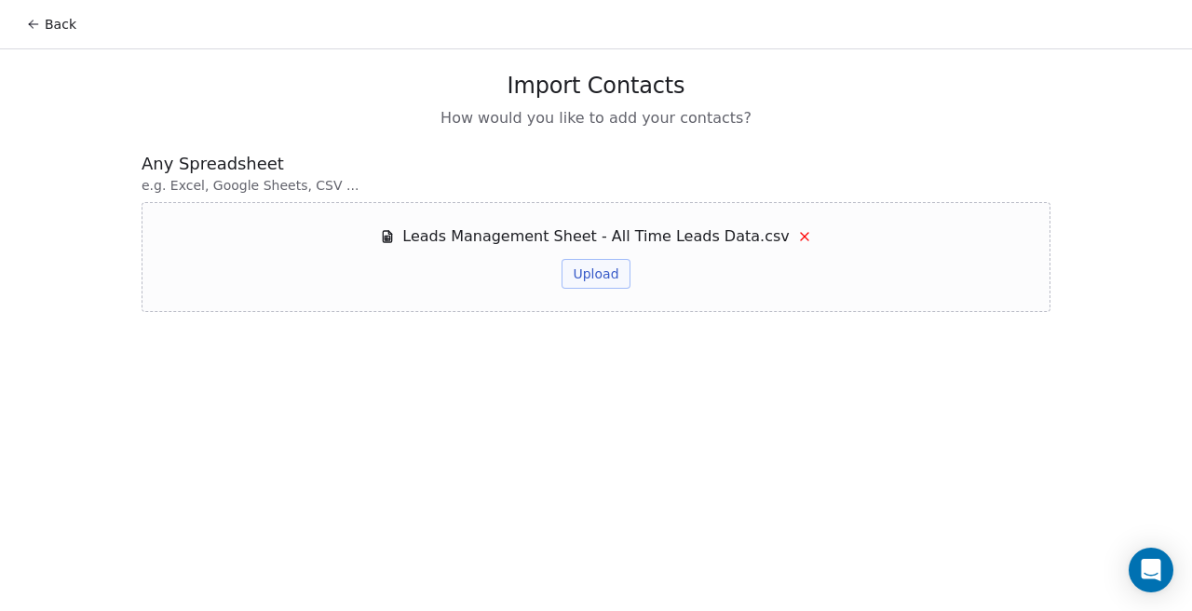
click at [602, 276] on button "Upload" at bounding box center [595, 274] width 68 height 30
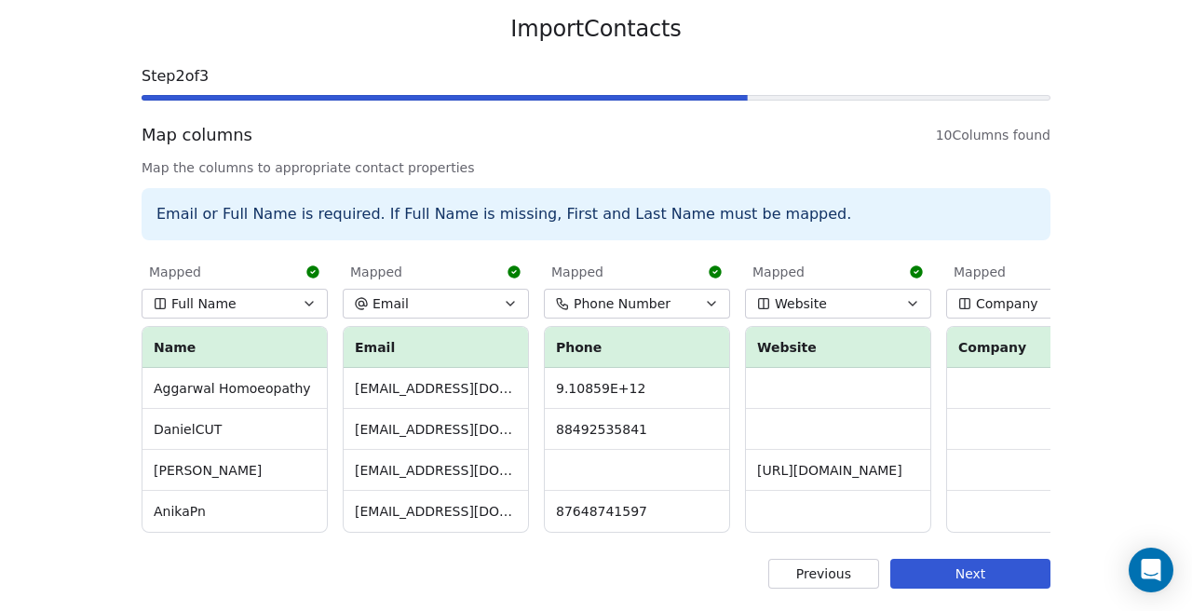
click at [943, 570] on button "Next" at bounding box center [970, 574] width 160 height 30
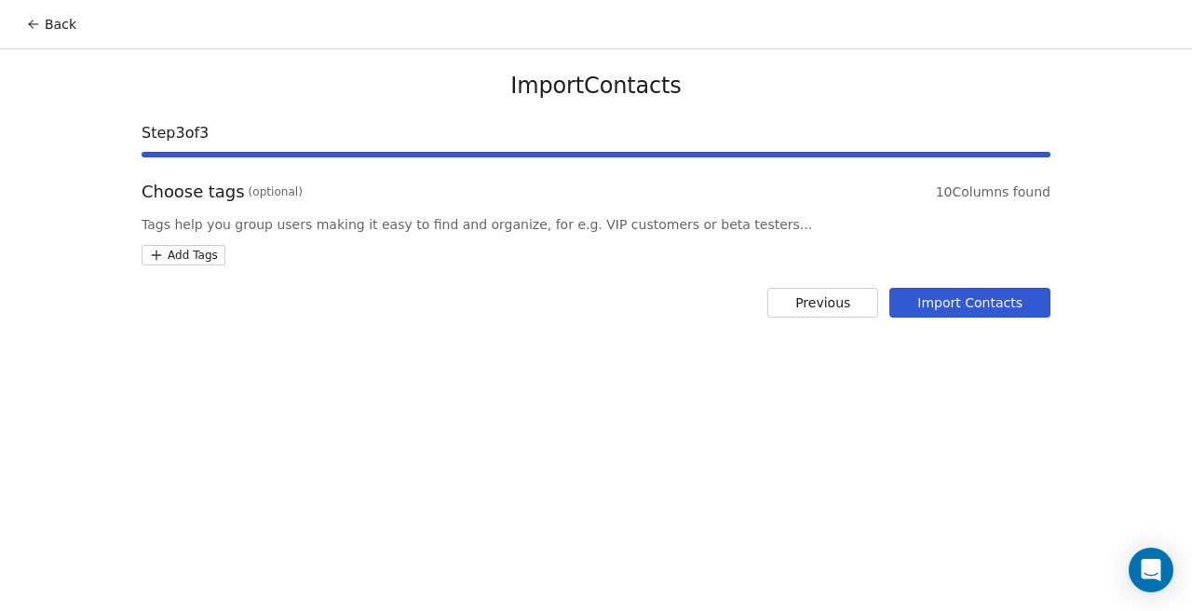
click at [186, 250] on html "Back Import Contacts Step 3 of 3 Choose tags (optional) 10 Columns found Tags h…" at bounding box center [596, 305] width 1192 height 611
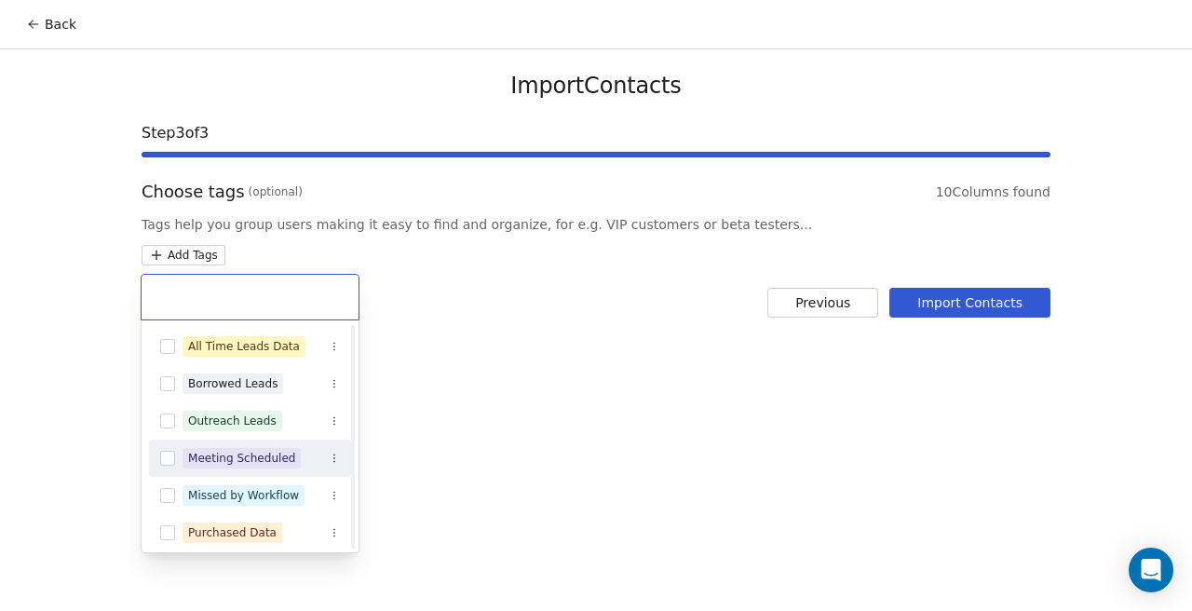
scroll to position [155, 0]
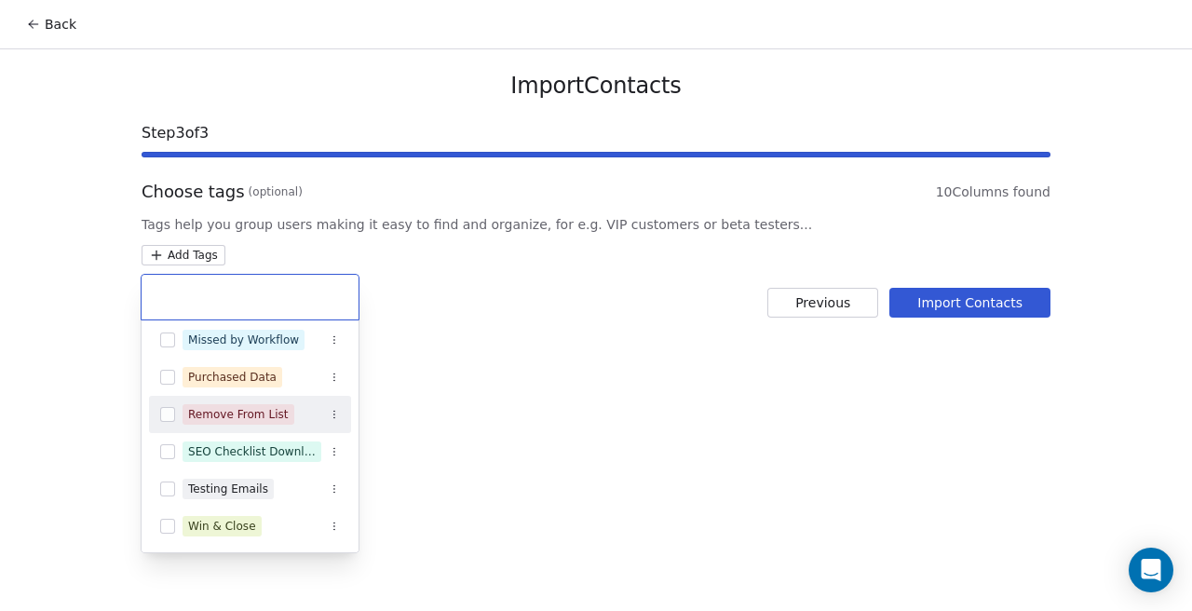
click at [179, 418] on div "Remove From List" at bounding box center [250, 414] width 202 height 30
click at [74, 422] on html "Back Import Contacts Step 3 of 3 Choose tags (optional) 10 Columns found Tags h…" at bounding box center [596, 305] width 1192 height 611
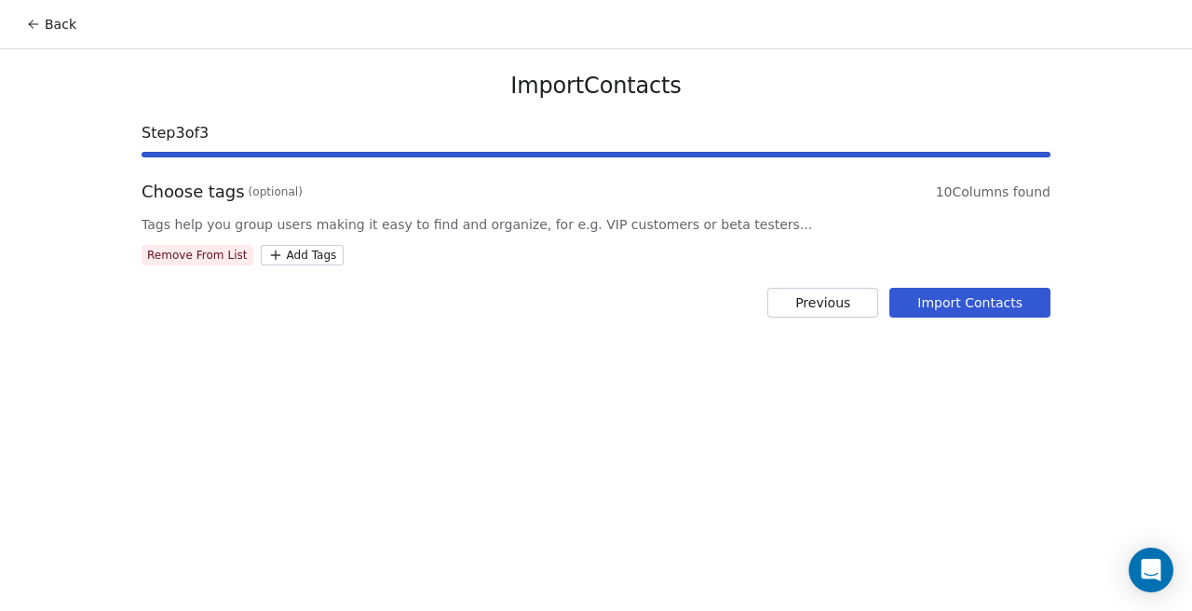
click at [940, 315] on button "Import Contacts" at bounding box center [969, 303] width 161 height 30
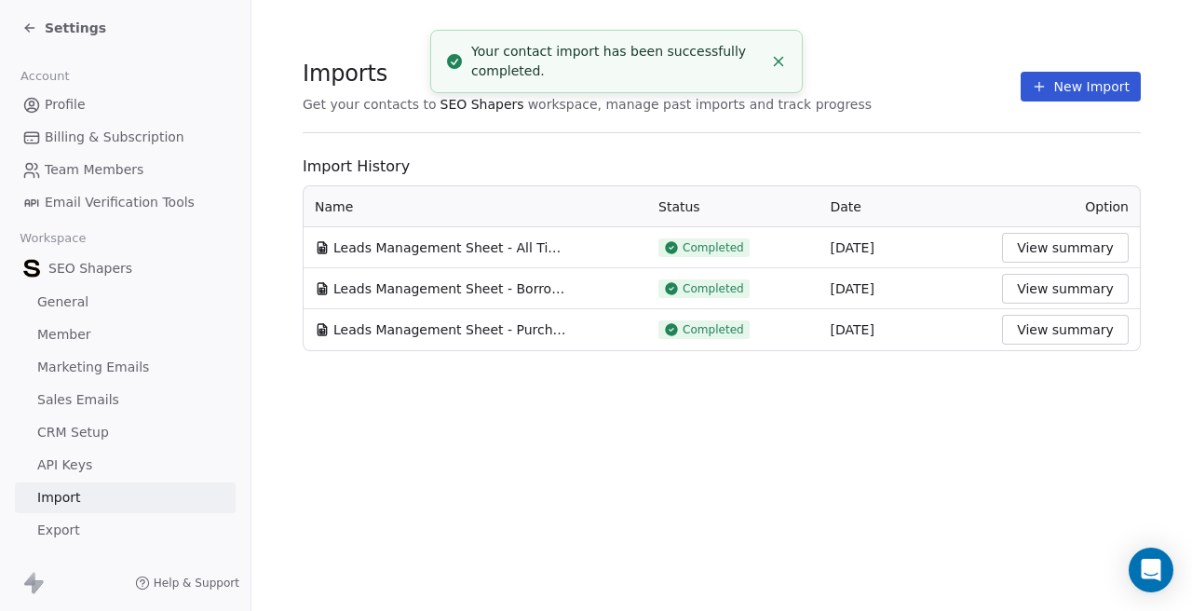
click at [114, 31] on div "Settings" at bounding box center [128, 28] width 213 height 26
click at [74, 28] on span "Settings" at bounding box center [75, 28] width 61 height 19
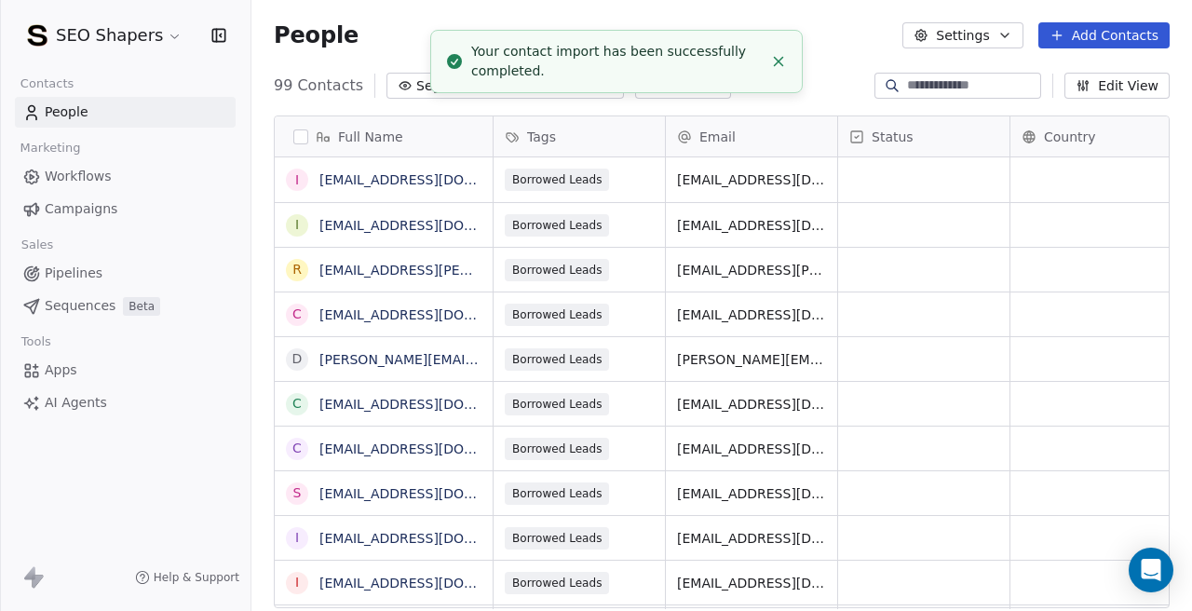
scroll to position [538, 940]
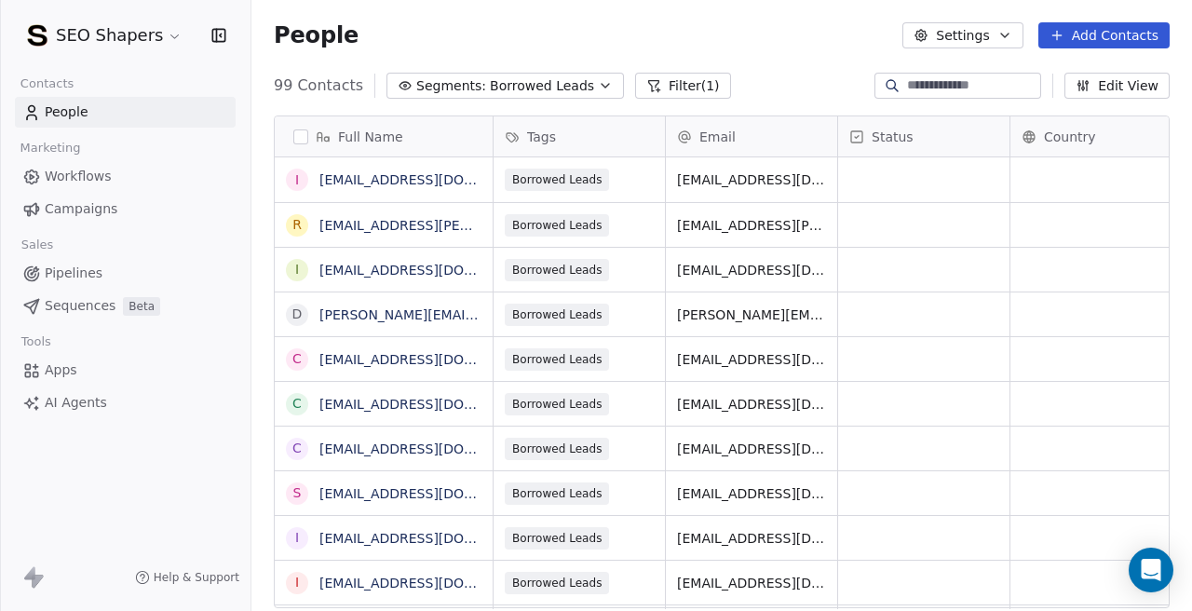
click at [598, 86] on icon "button" at bounding box center [605, 85] width 15 height 15
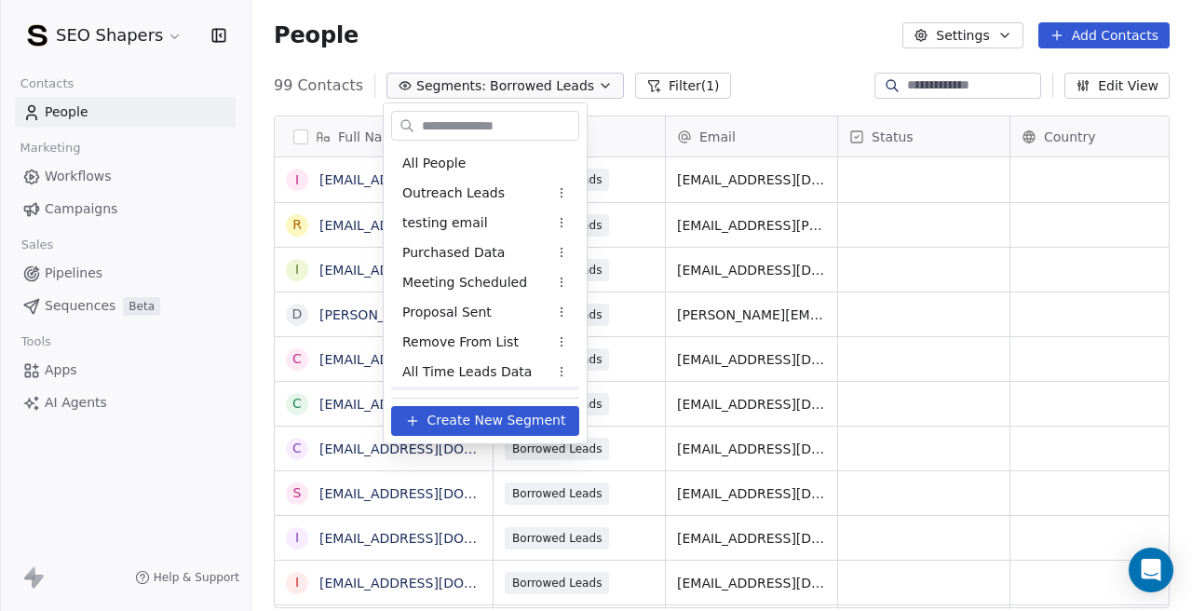
scroll to position [26, 0]
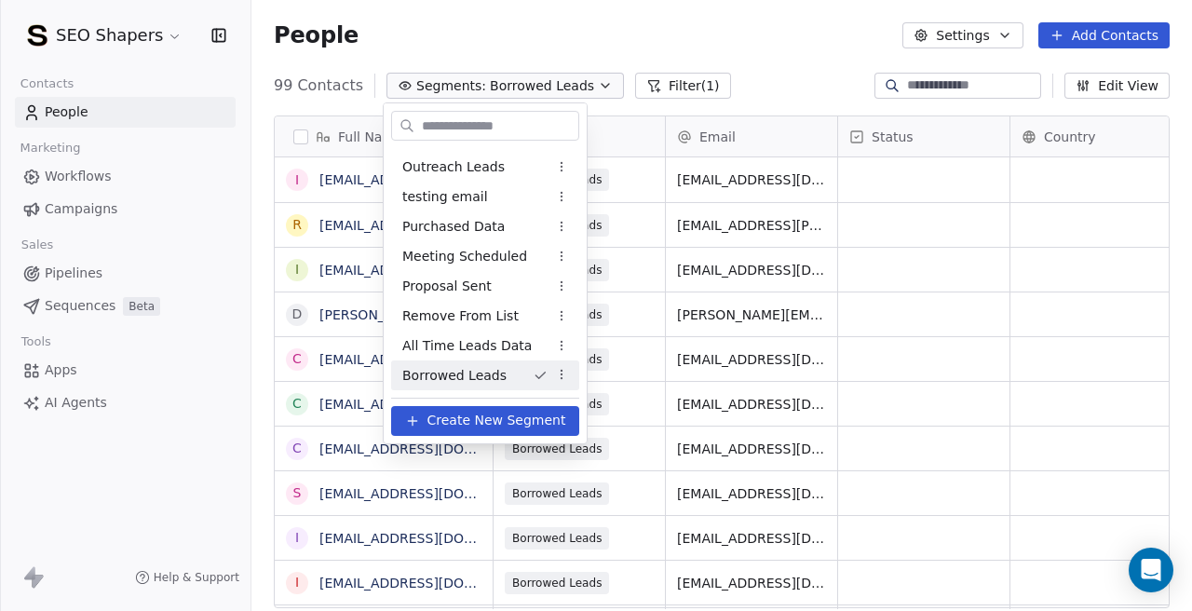
click at [518, 374] on div "Borrowed Leads" at bounding box center [485, 375] width 188 height 30
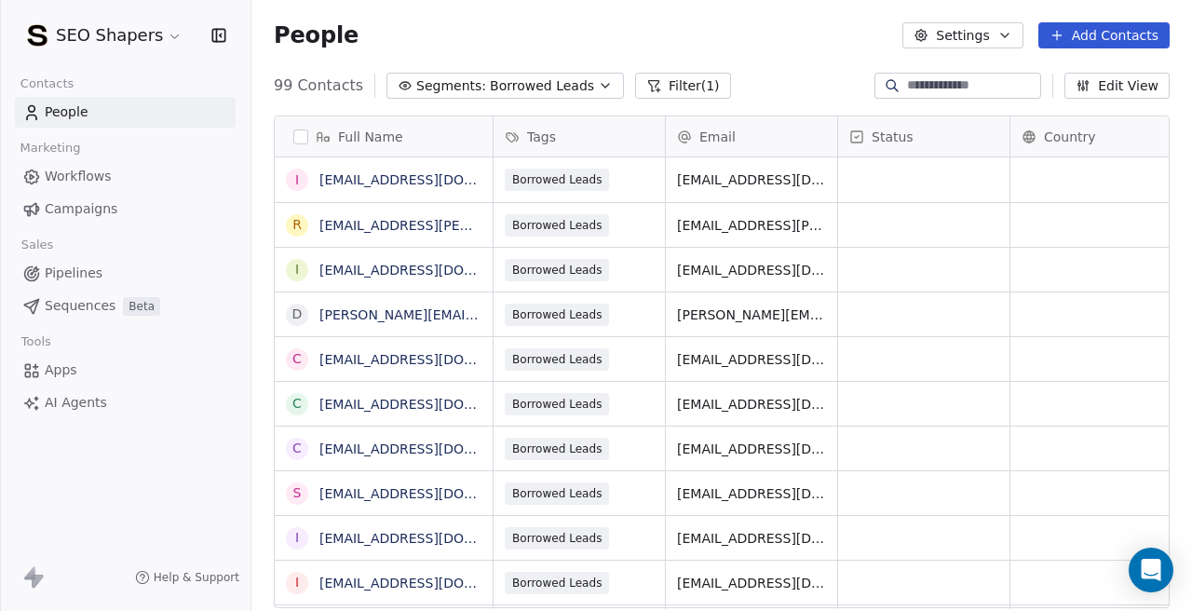
click at [587, 95] on button "Segments: Borrowed Leads" at bounding box center [504, 86] width 237 height 26
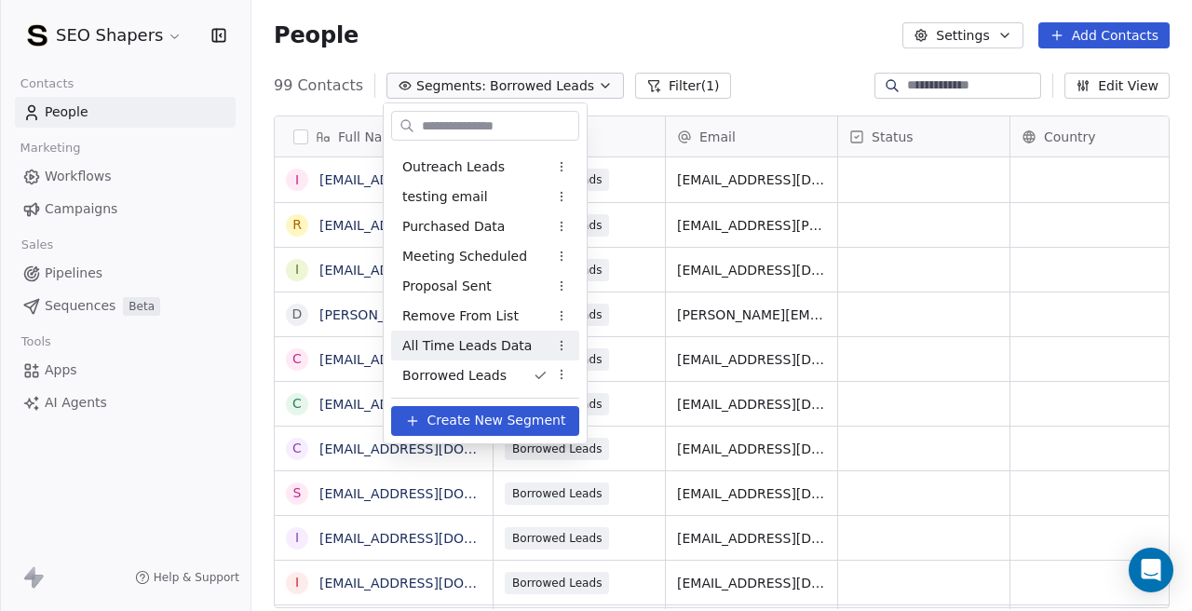
click at [518, 331] on div "All Time Leads Data" at bounding box center [485, 346] width 188 height 30
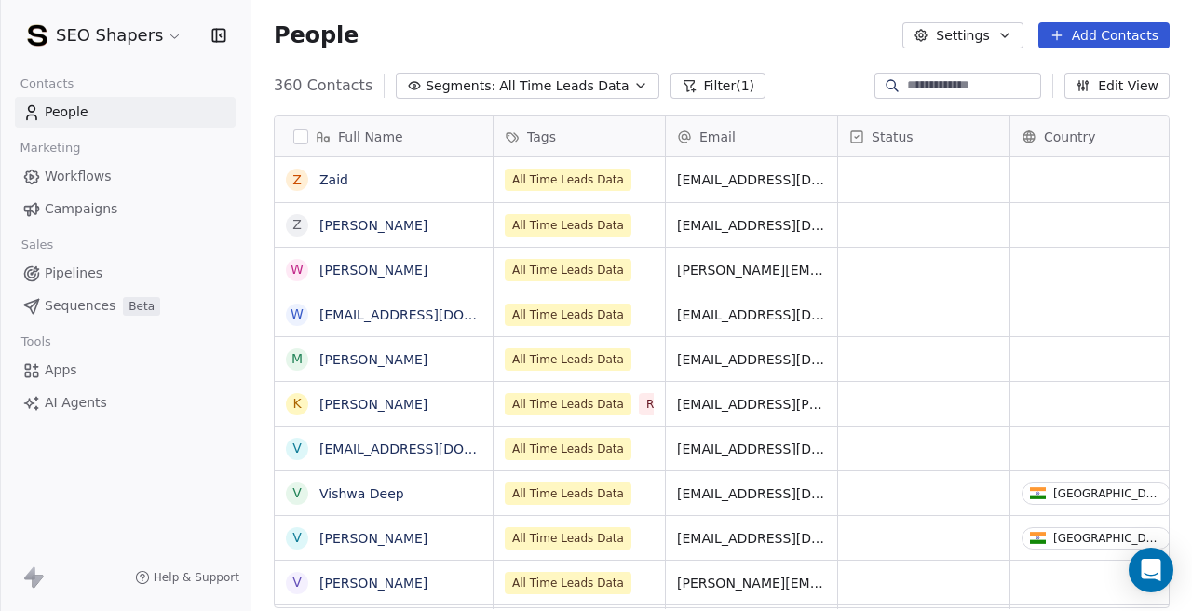
scroll to position [538, 940]
click at [583, 80] on span "All Time Leads Data" at bounding box center [563, 86] width 129 height 20
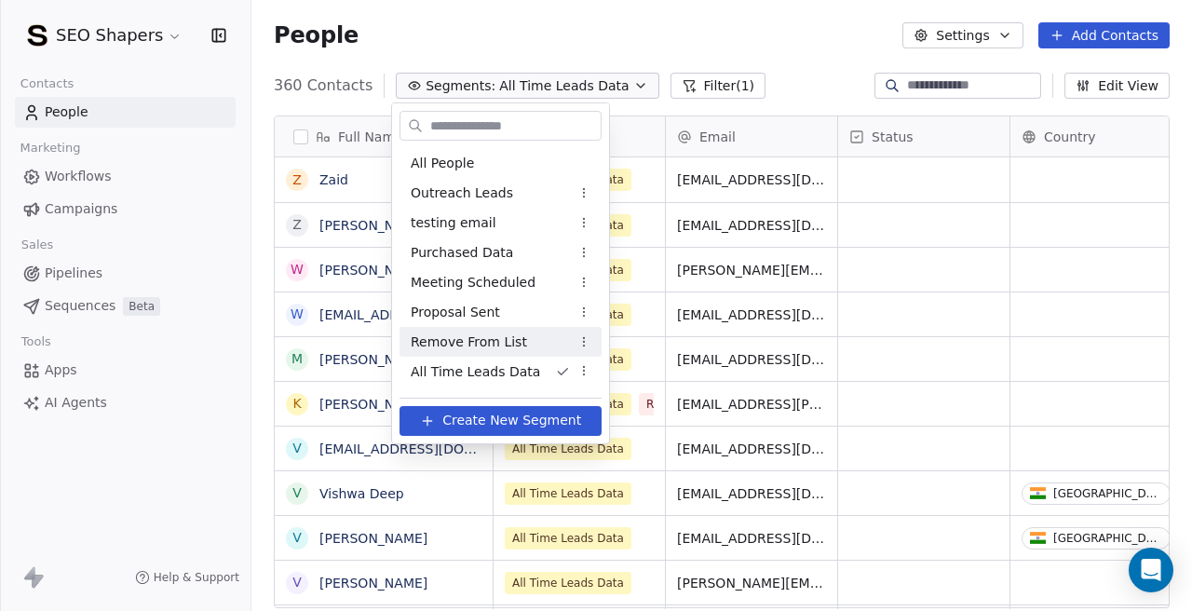
click at [508, 344] on span "Remove From List" at bounding box center [469, 342] width 116 height 20
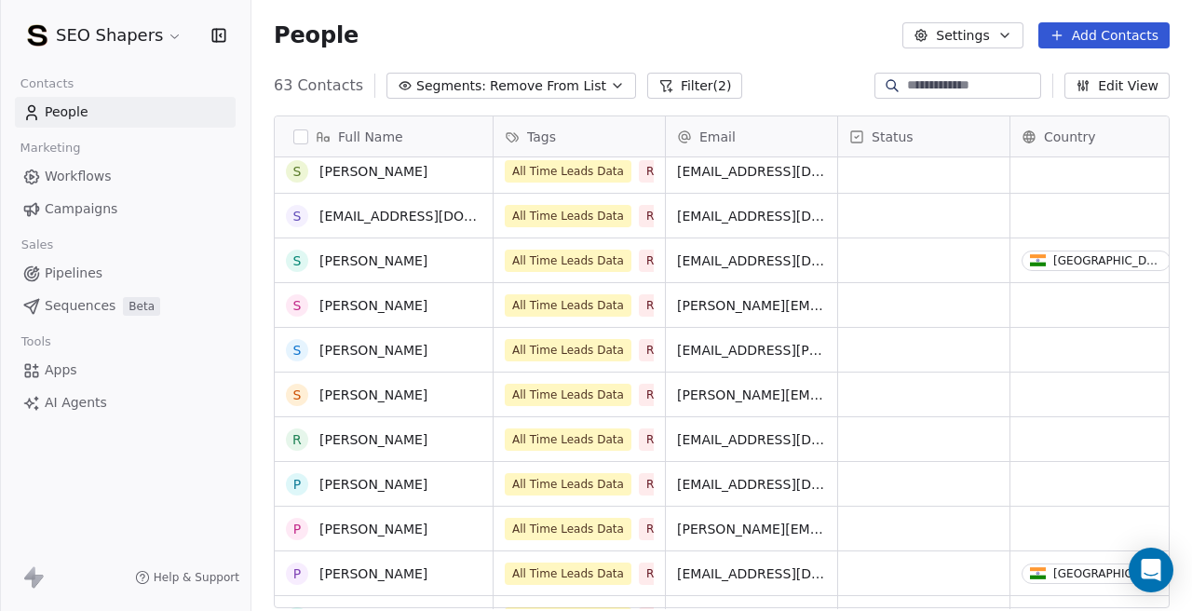
scroll to position [623, 0]
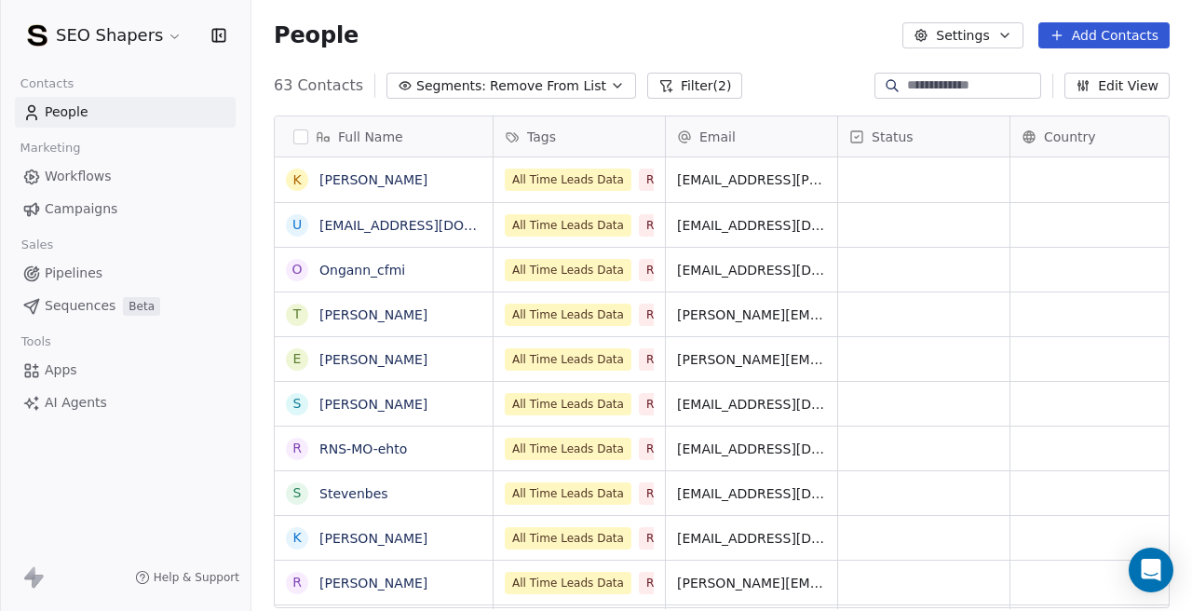
click at [301, 138] on button "button" at bounding box center [300, 136] width 15 height 15
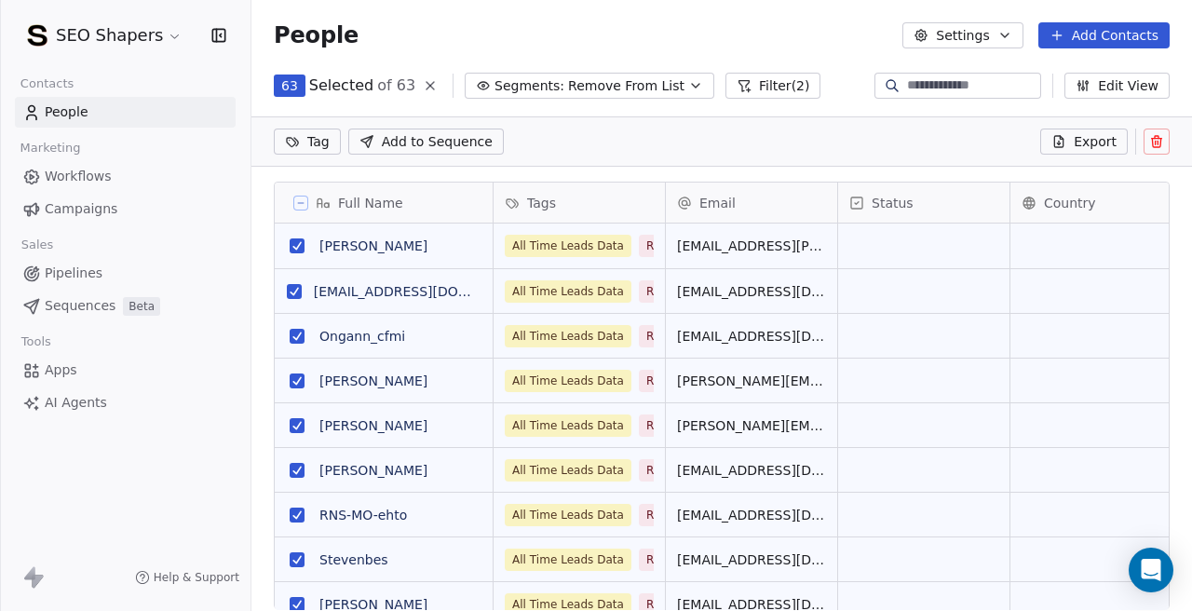
click at [1149, 143] on icon at bounding box center [1156, 141] width 15 height 15
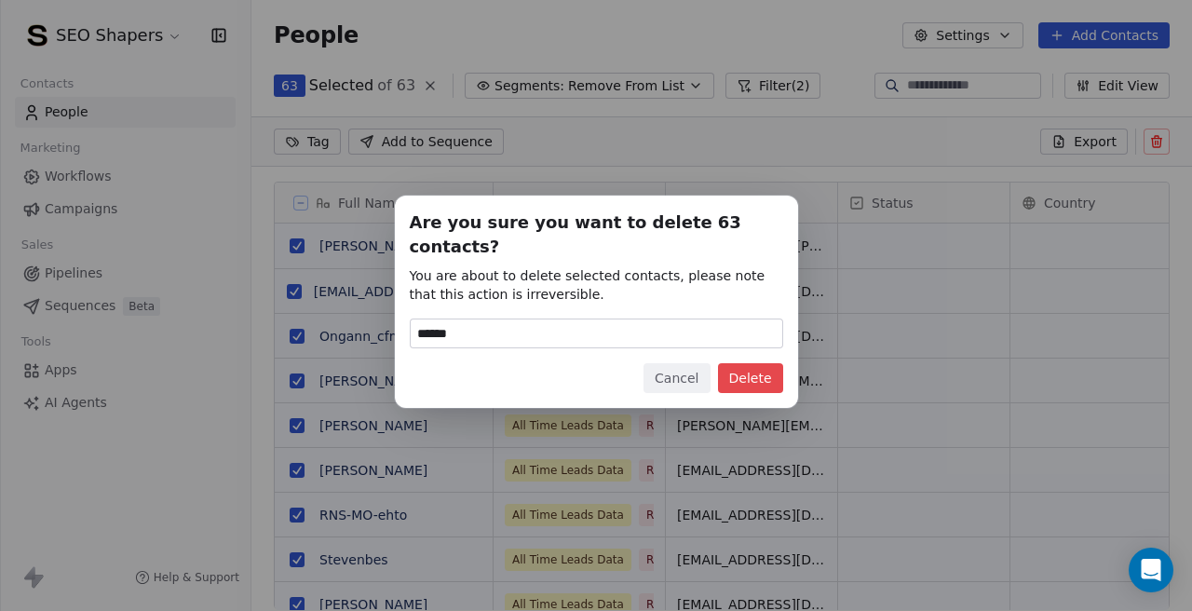
type input "******"
click at [747, 364] on button "Delete" at bounding box center [750, 378] width 65 height 30
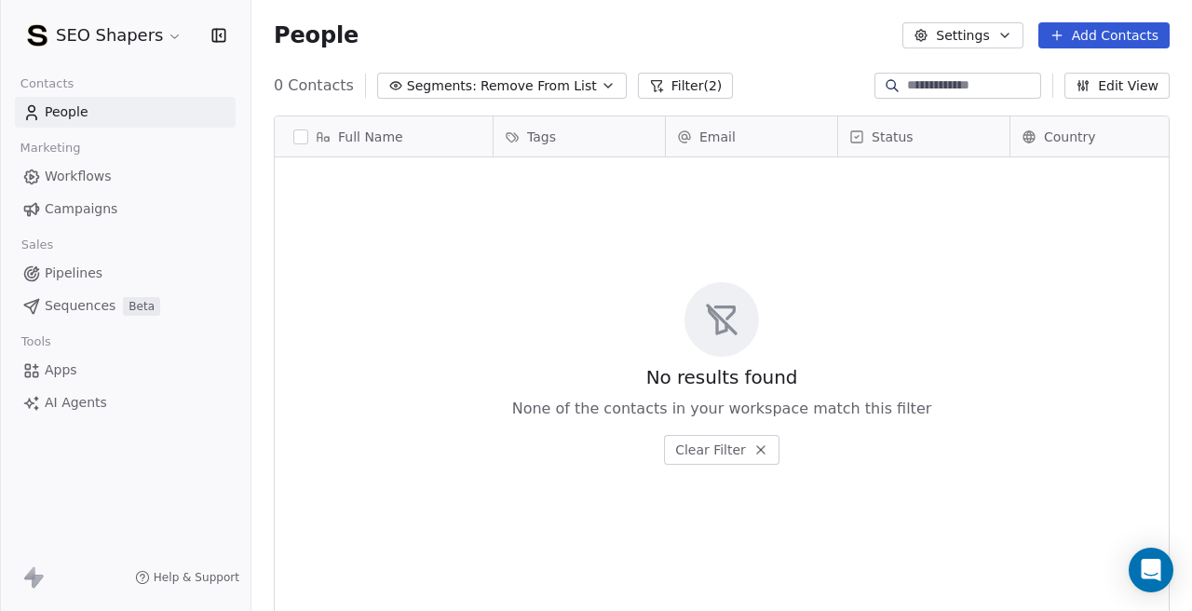
click at [604, 86] on icon "button" at bounding box center [607, 86] width 7 height 4
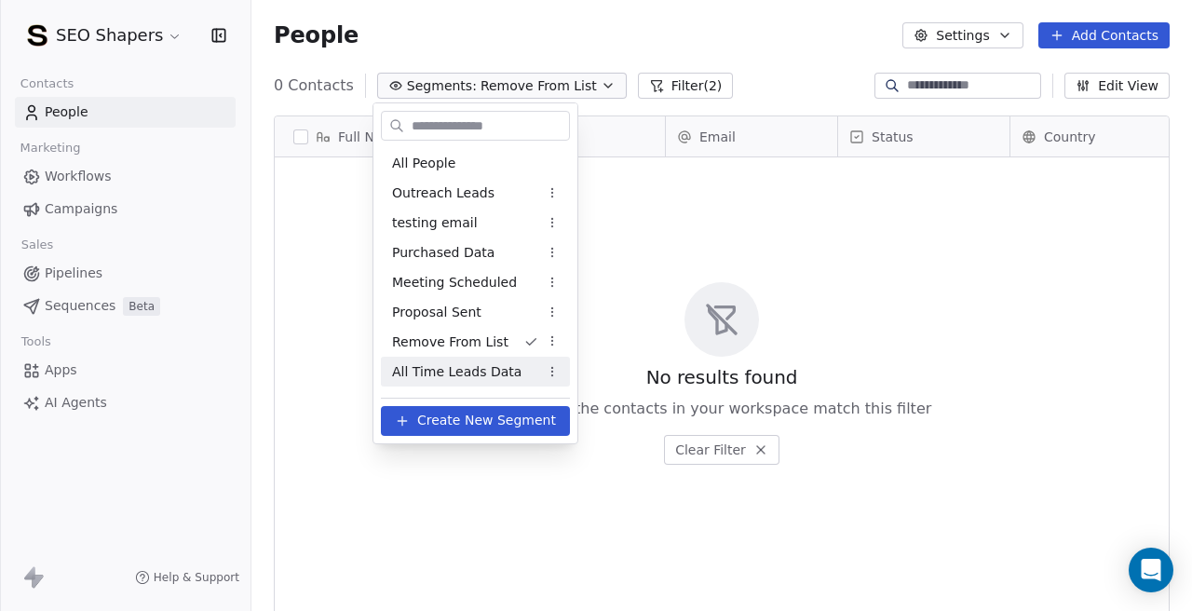
click at [500, 368] on span "All Time Leads Data" at bounding box center [456, 372] width 129 height 20
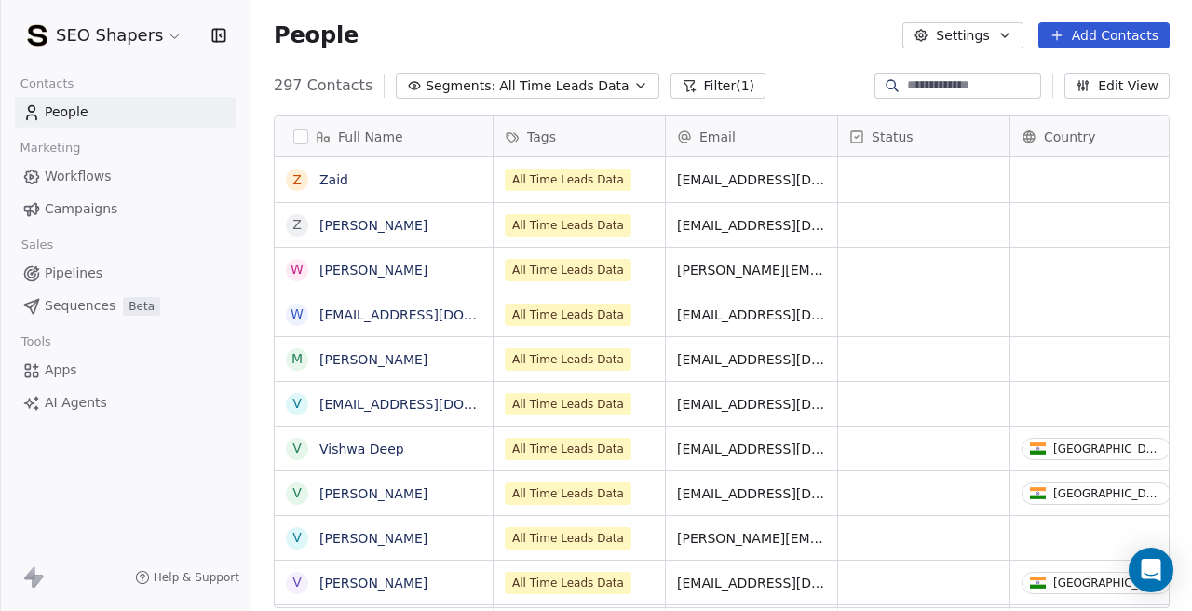
click at [633, 82] on icon "button" at bounding box center [640, 85] width 15 height 15
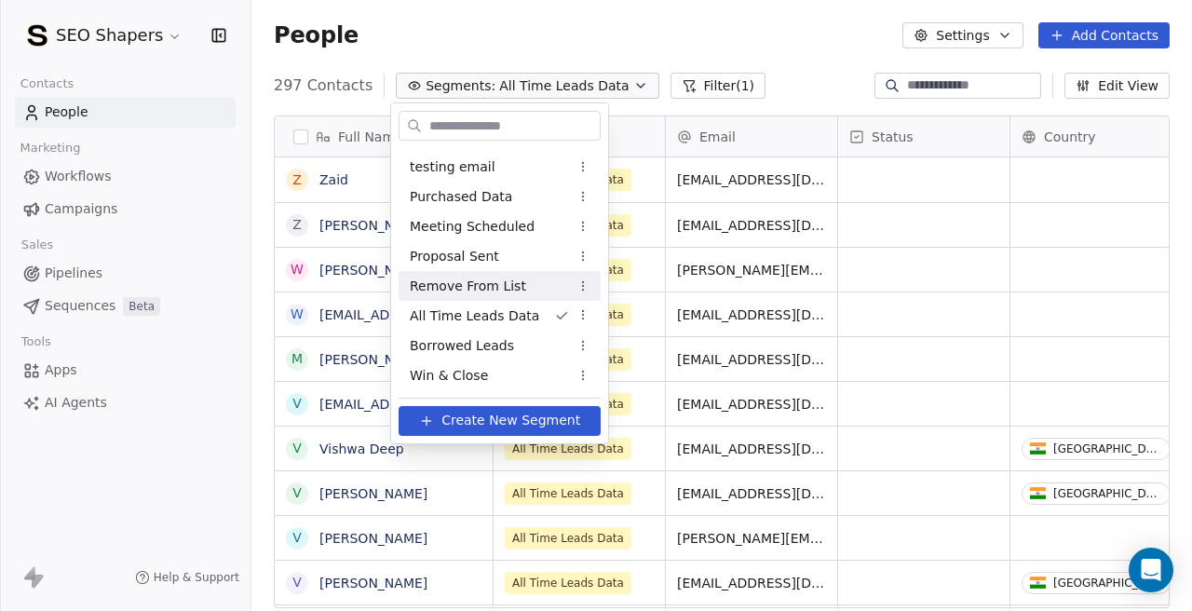
click at [512, 288] on span "Remove From List" at bounding box center [468, 287] width 116 height 20
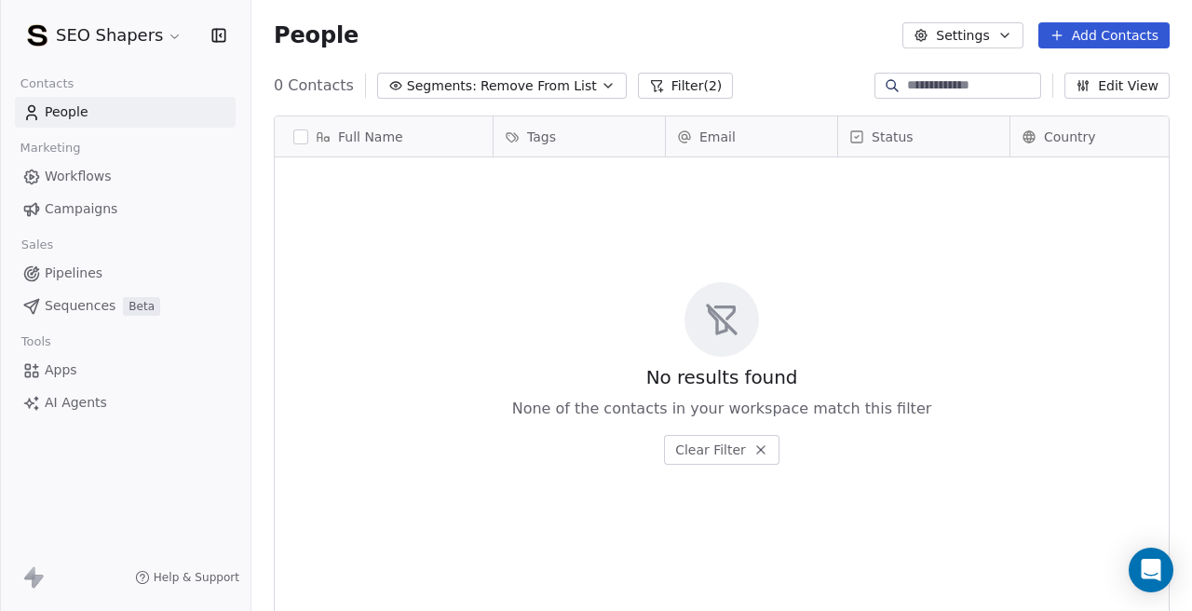
click at [601, 79] on icon "button" at bounding box center [608, 85] width 15 height 15
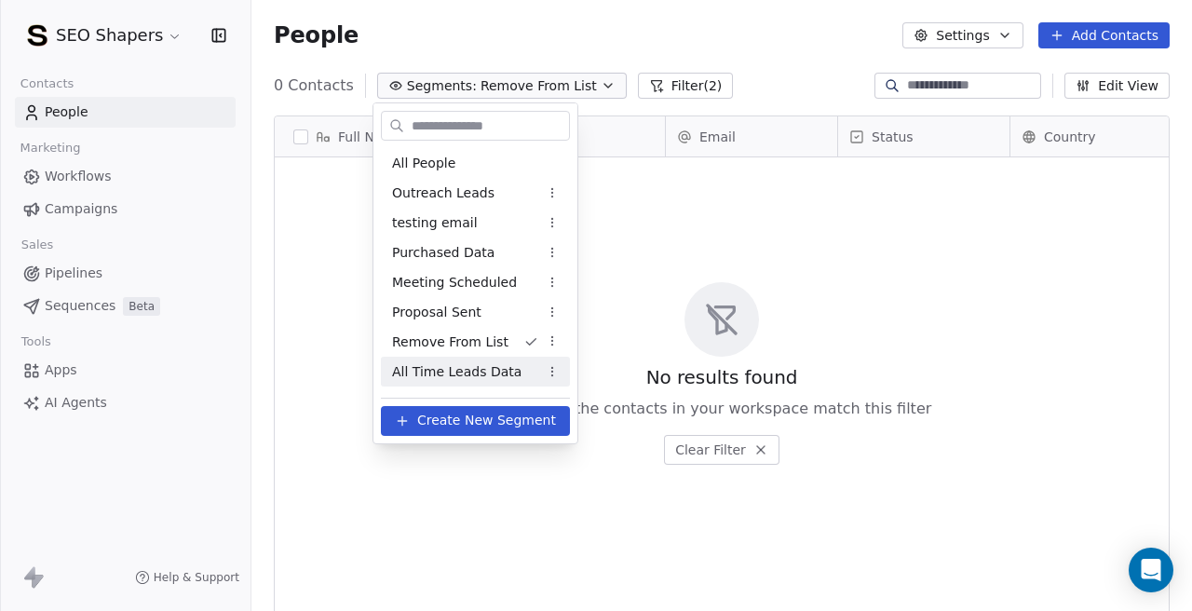
click at [487, 362] on span "All Time Leads Data" at bounding box center [456, 372] width 129 height 20
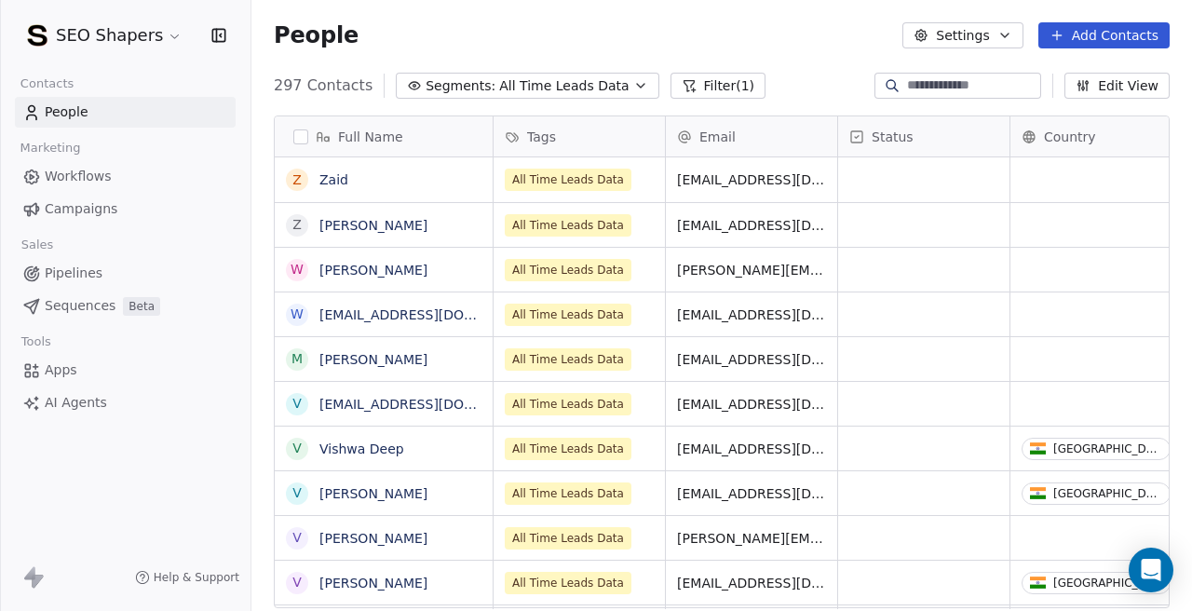
click at [119, 206] on link "Campaigns" at bounding box center [125, 209] width 221 height 31
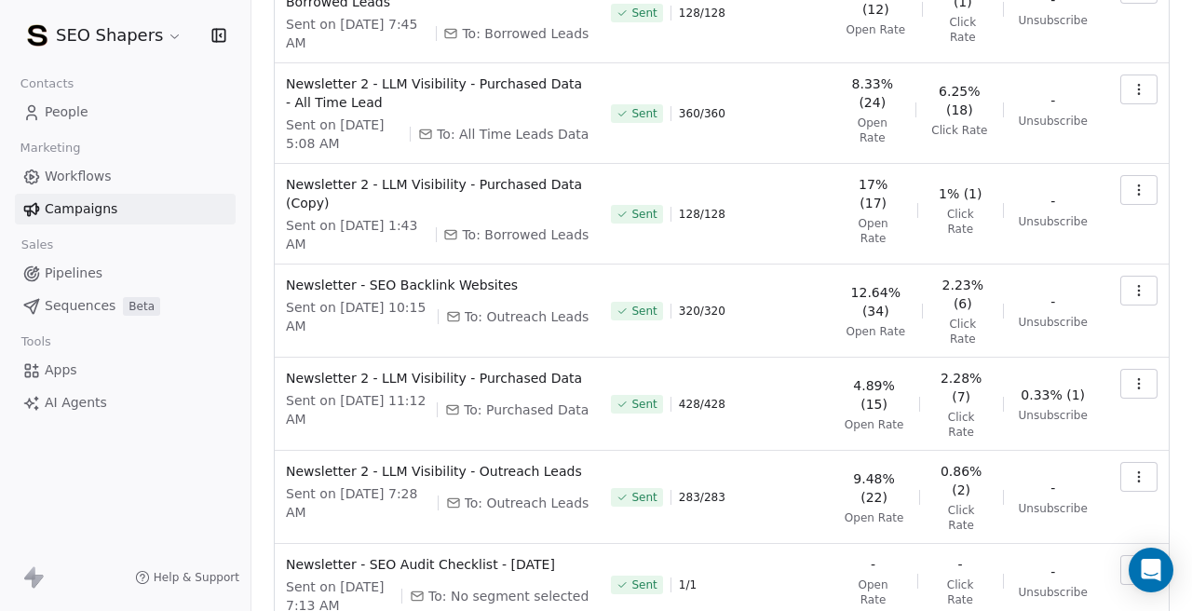
scroll to position [397, 0]
click at [352, 288] on span "Newsletter - SEO Backlink Websites" at bounding box center [437, 284] width 303 height 19
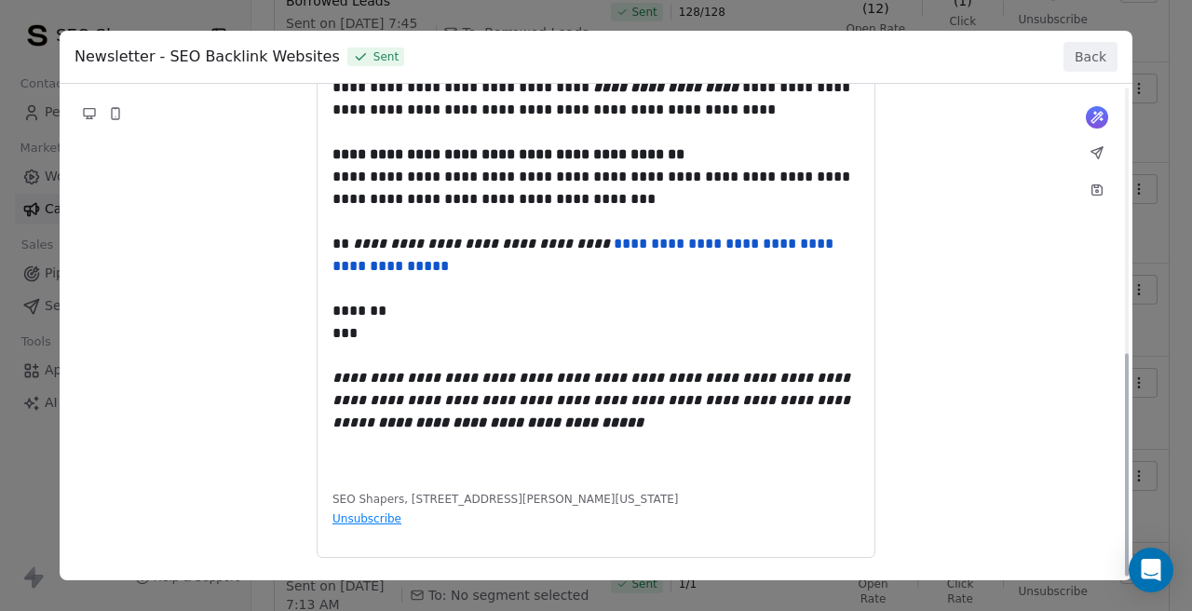
scroll to position [0, 0]
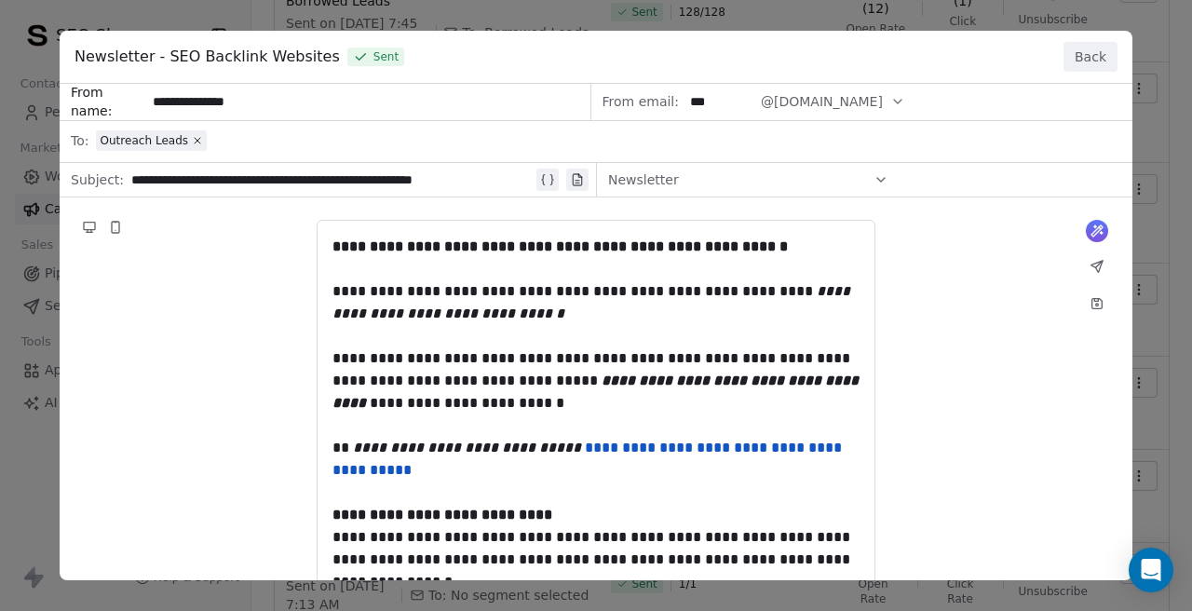
click at [1086, 61] on button "Back" at bounding box center [1090, 57] width 54 height 30
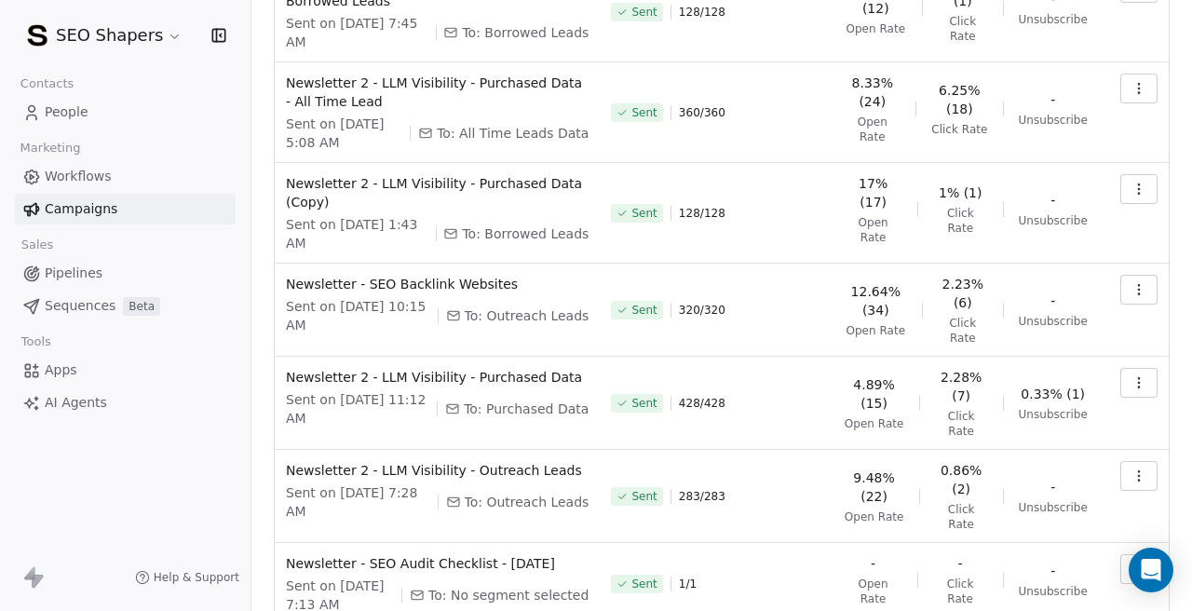
click at [1153, 281] on button "button" at bounding box center [1138, 290] width 37 height 30
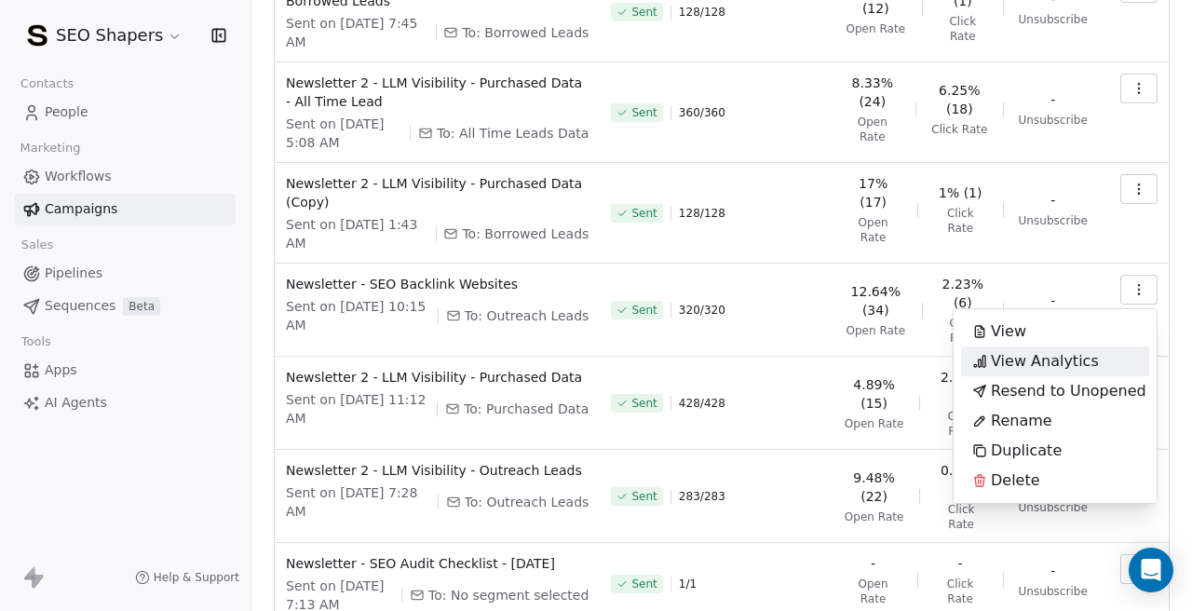
click at [1053, 356] on span "View Analytics" at bounding box center [1045, 361] width 108 height 22
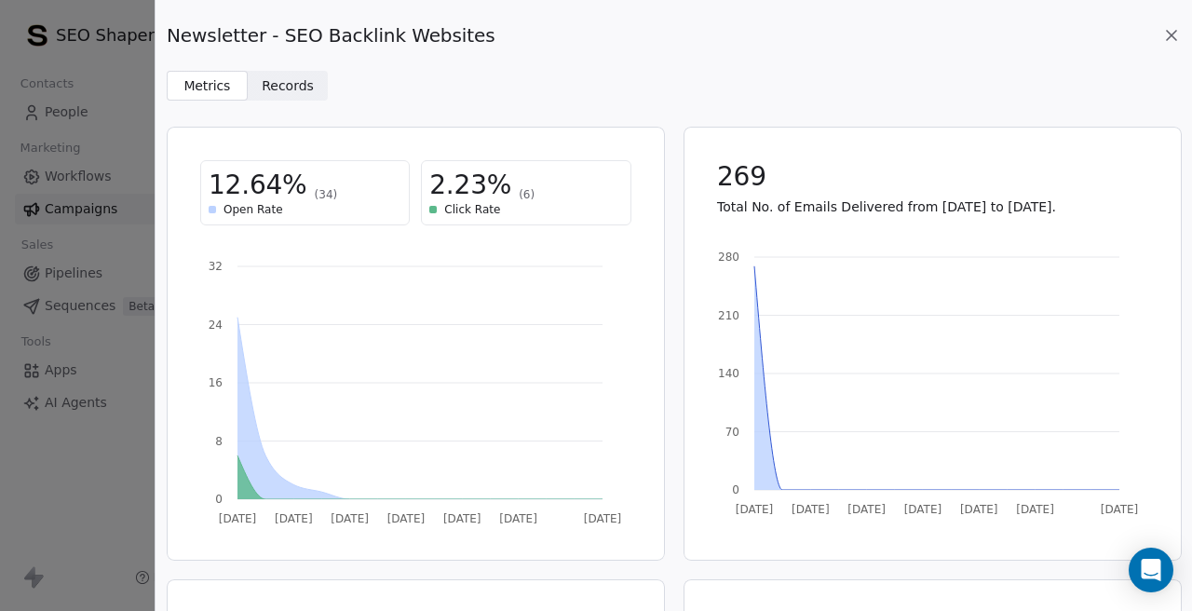
click at [319, 89] on span "Records Records" at bounding box center [288, 86] width 81 height 30
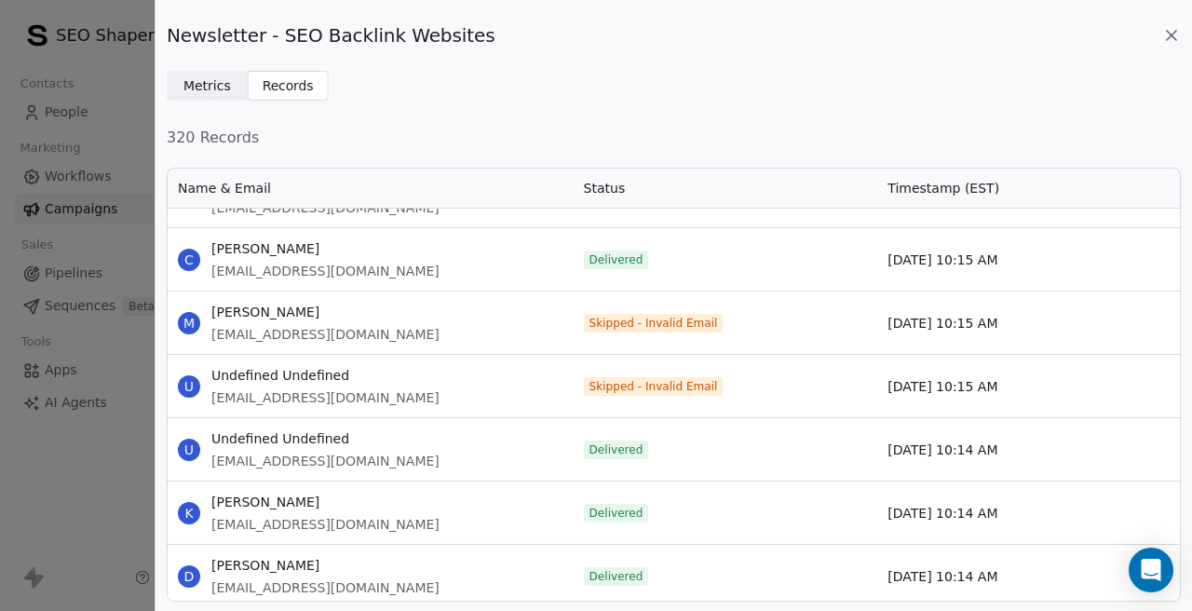
scroll to position [2964, 0]
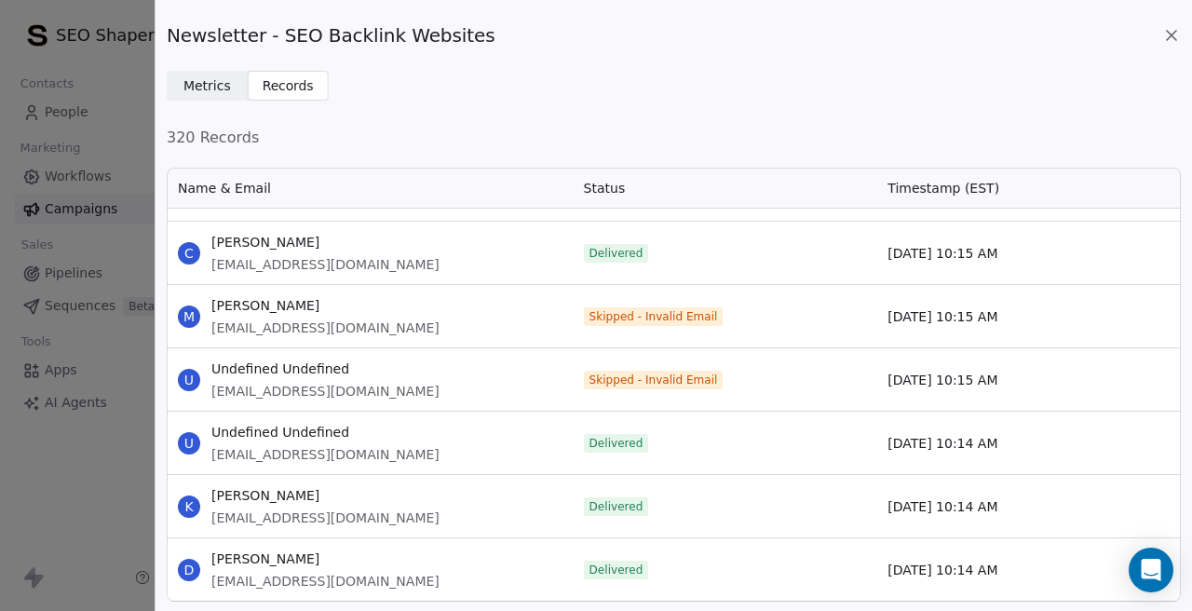
click at [282, 329] on span "mc@finnovion.com" at bounding box center [325, 327] width 228 height 19
click at [278, 328] on span "mc@finnovion.com" at bounding box center [325, 327] width 228 height 19
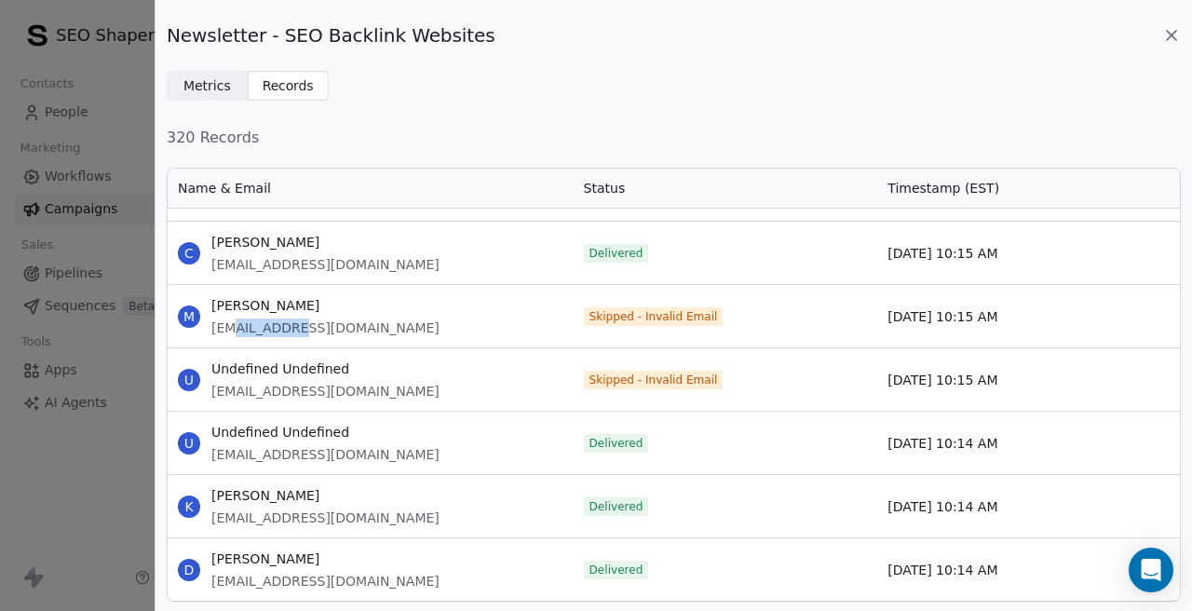
click at [278, 328] on span "mc@finnovion.com" at bounding box center [325, 327] width 228 height 19
click at [282, 390] on span "nfo@skystylus.com" at bounding box center [325, 391] width 228 height 19
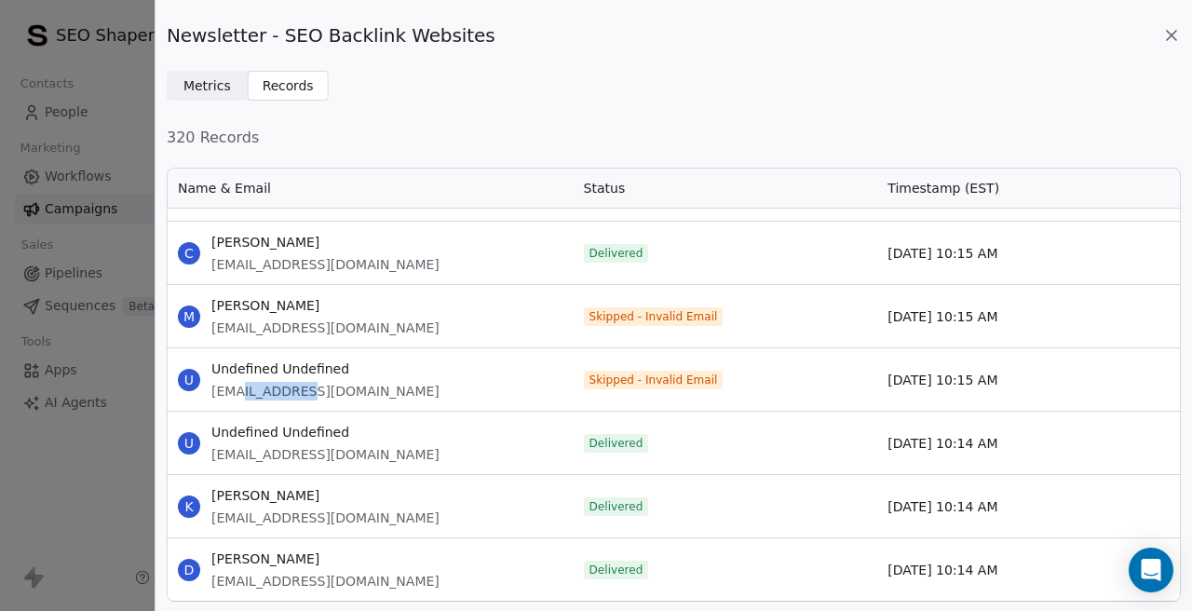
click at [282, 390] on span "nfo@skystylus.com" at bounding box center [325, 391] width 228 height 19
click at [492, 369] on div "U Undefined Undefined nfo@skystylus.com" at bounding box center [370, 379] width 406 height 62
click at [275, 331] on span "mc@finnovion.com" at bounding box center [325, 327] width 228 height 19
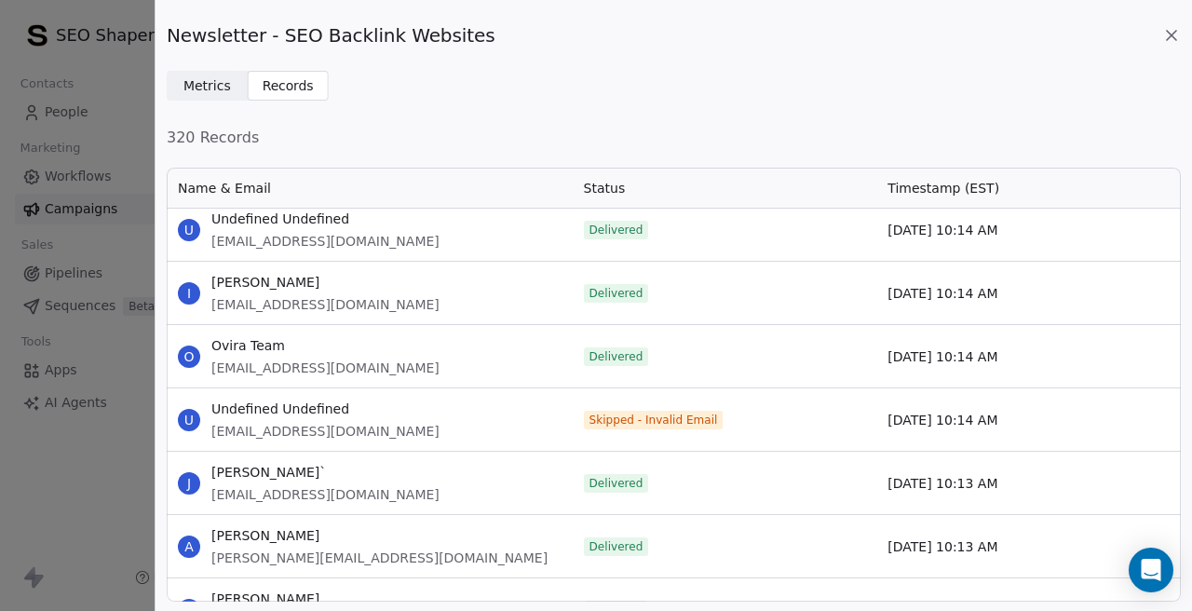
scroll to position [3563, 0]
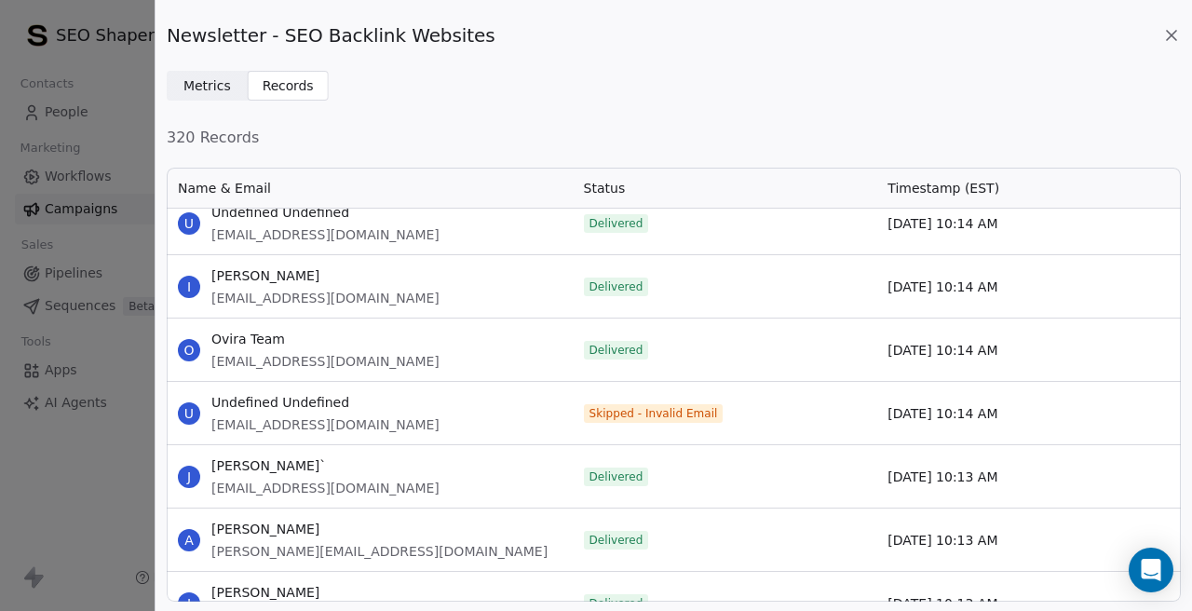
click at [236, 427] on span "info@gho4u.com" at bounding box center [325, 424] width 228 height 19
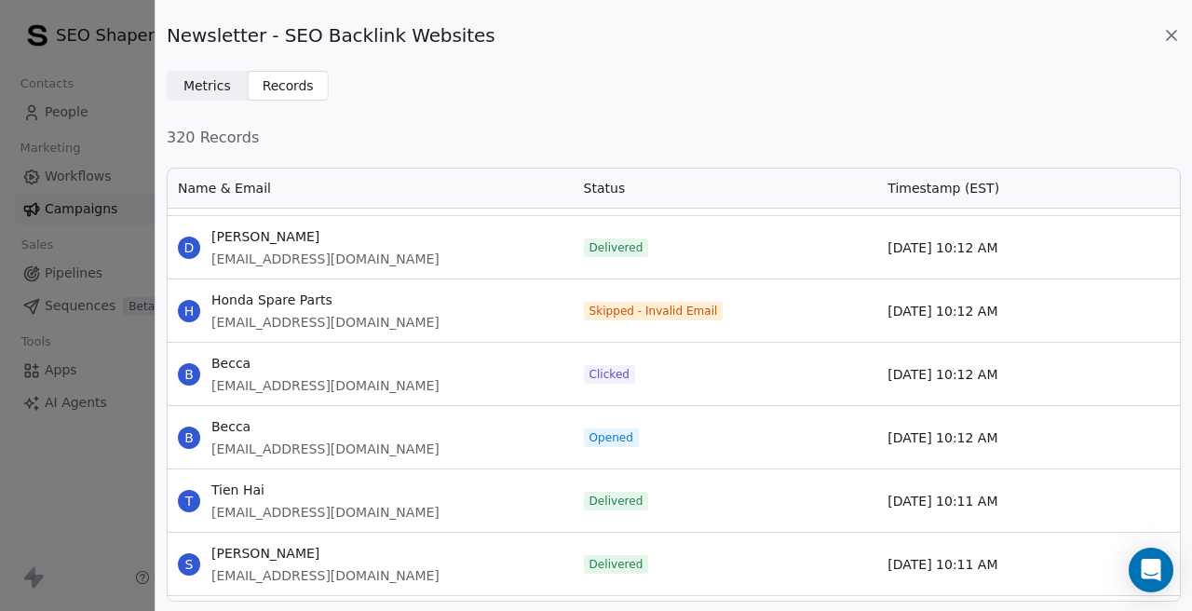
scroll to position [5011, 0]
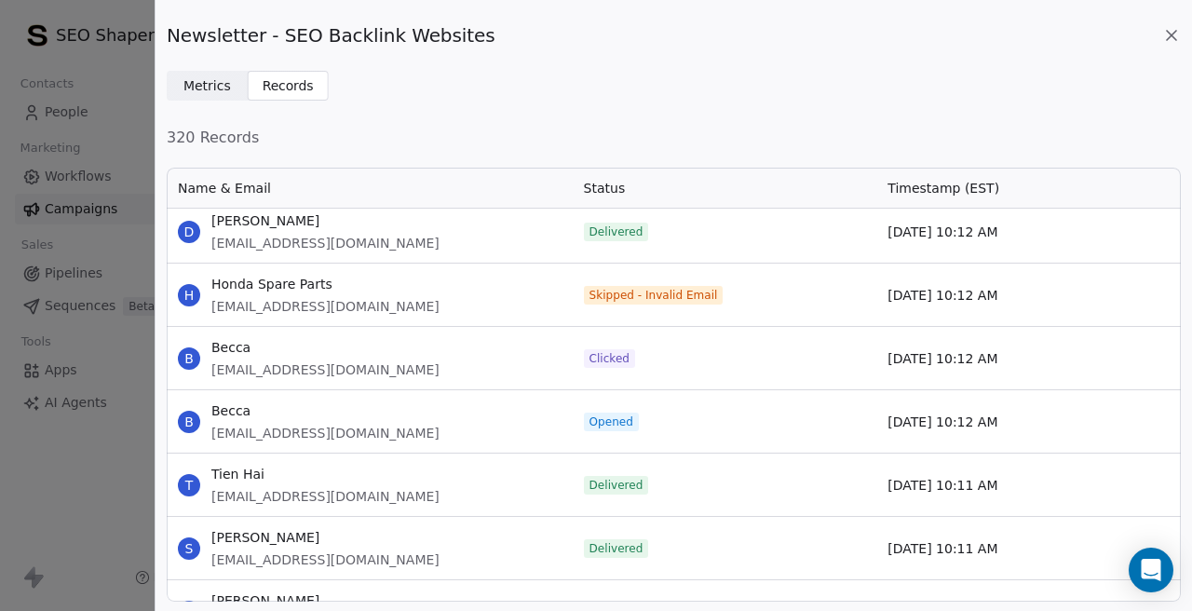
click at [290, 305] on span "info@hondapartsupply.com" at bounding box center [325, 306] width 228 height 19
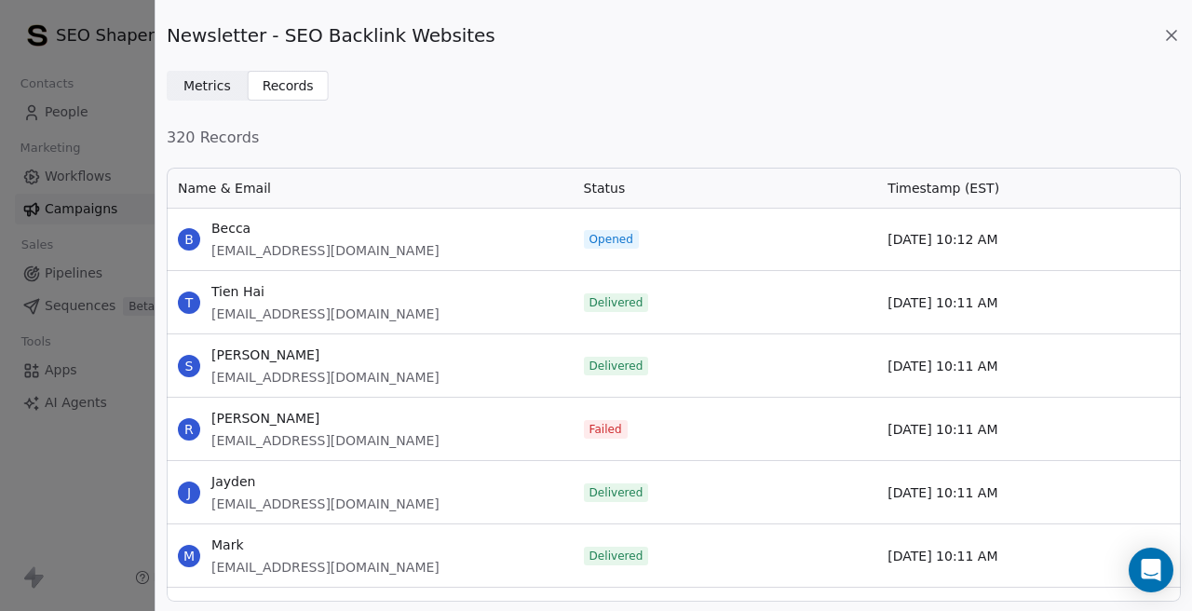
scroll to position [5194, 0]
click at [307, 440] on span "dry_king@hotmail.com" at bounding box center [325, 439] width 228 height 19
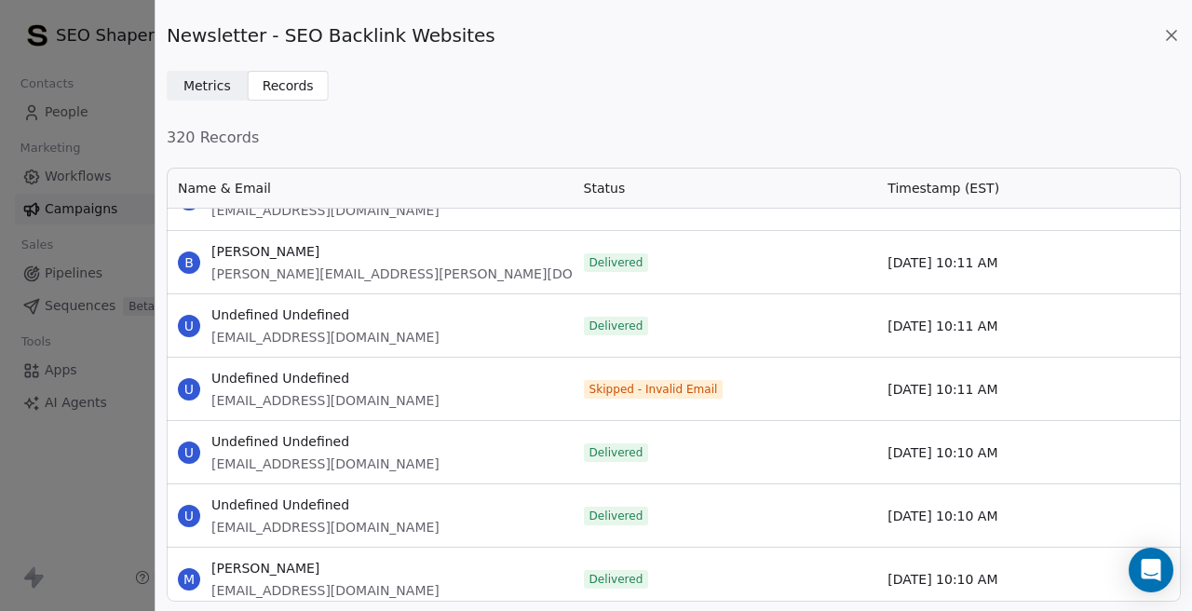
scroll to position [5679, 0]
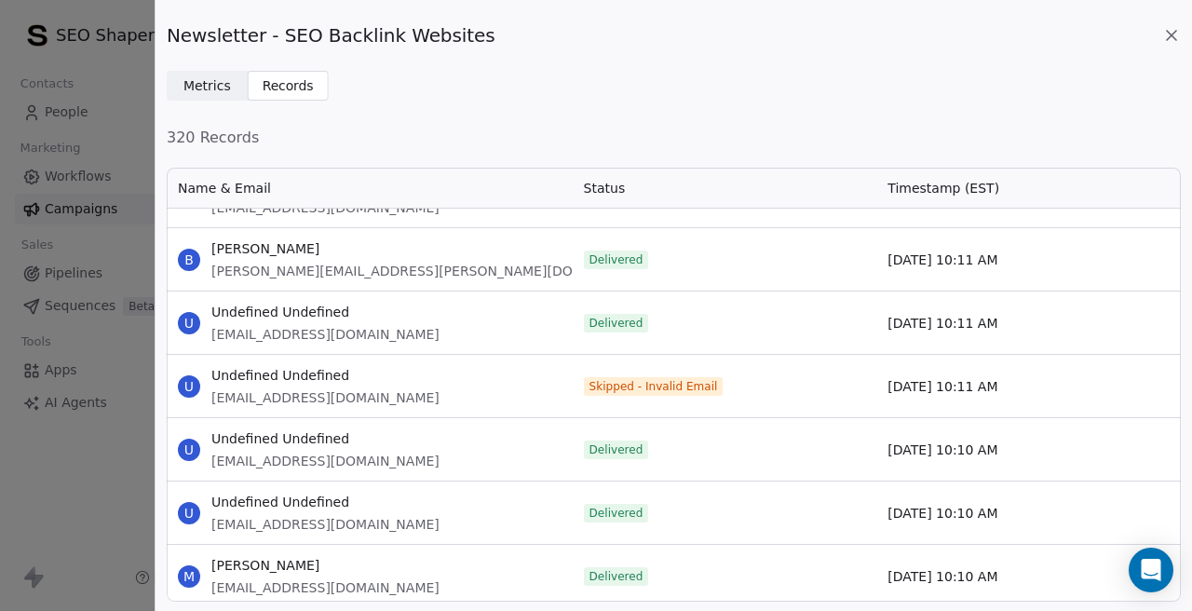
click at [279, 396] on span "info@ssgegypt.net" at bounding box center [325, 397] width 228 height 19
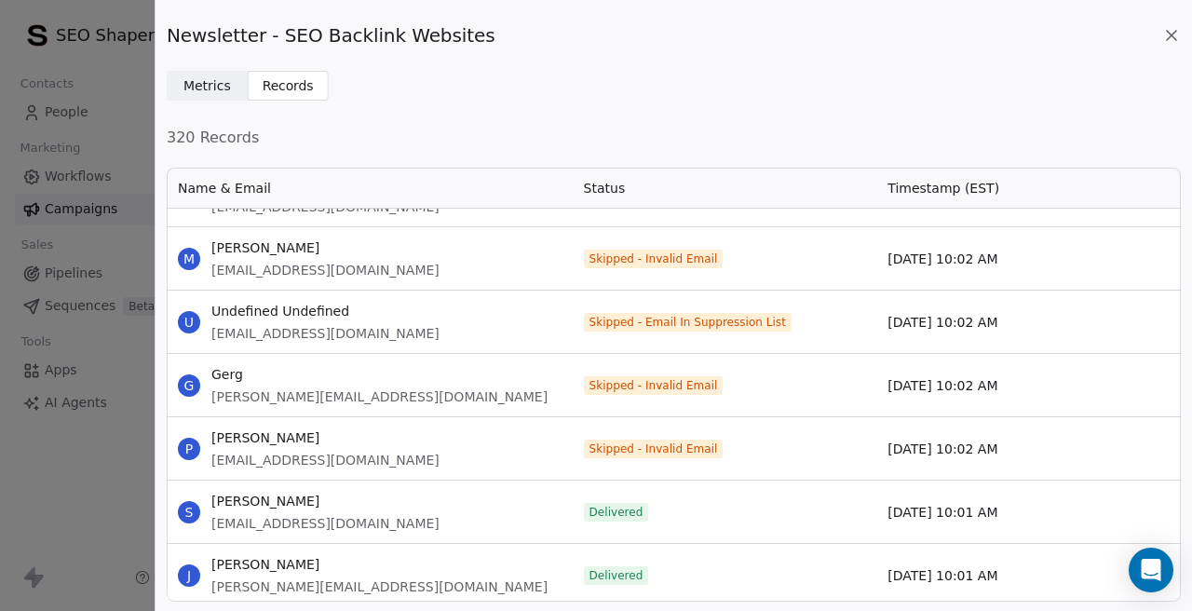
scroll to position [11569, 0]
click at [598, 316] on span "Skipped - Email In Suppression List" at bounding box center [687, 321] width 196 height 15
click at [401, 304] on div "U Undefined Undefined sales@smartcellular.co.uk" at bounding box center [370, 321] width 406 height 62
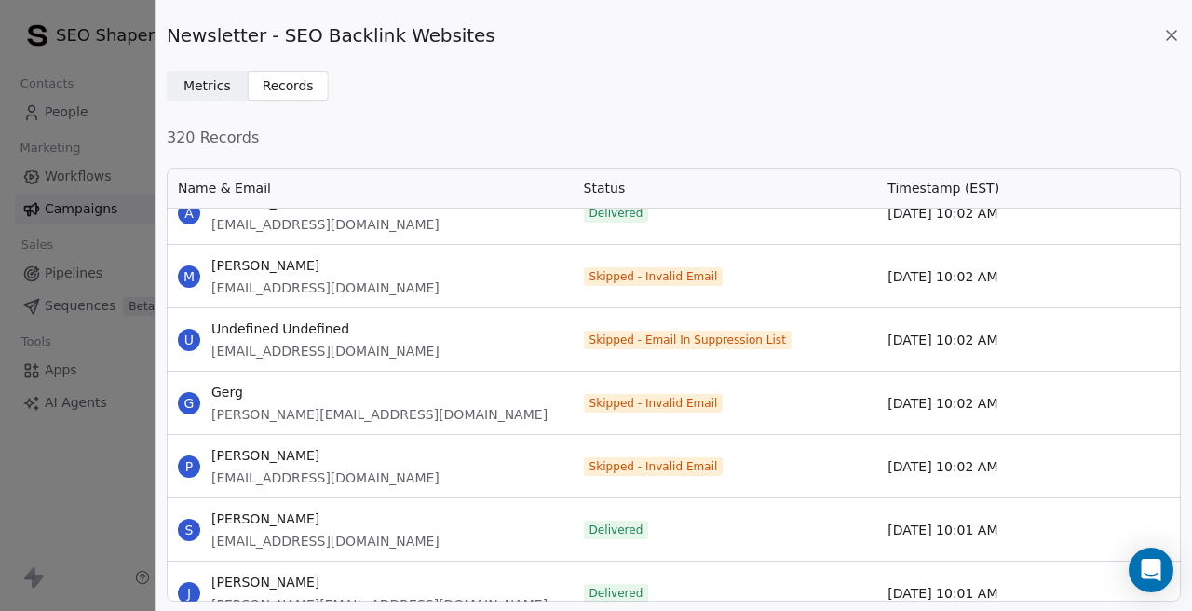
scroll to position [11553, 0]
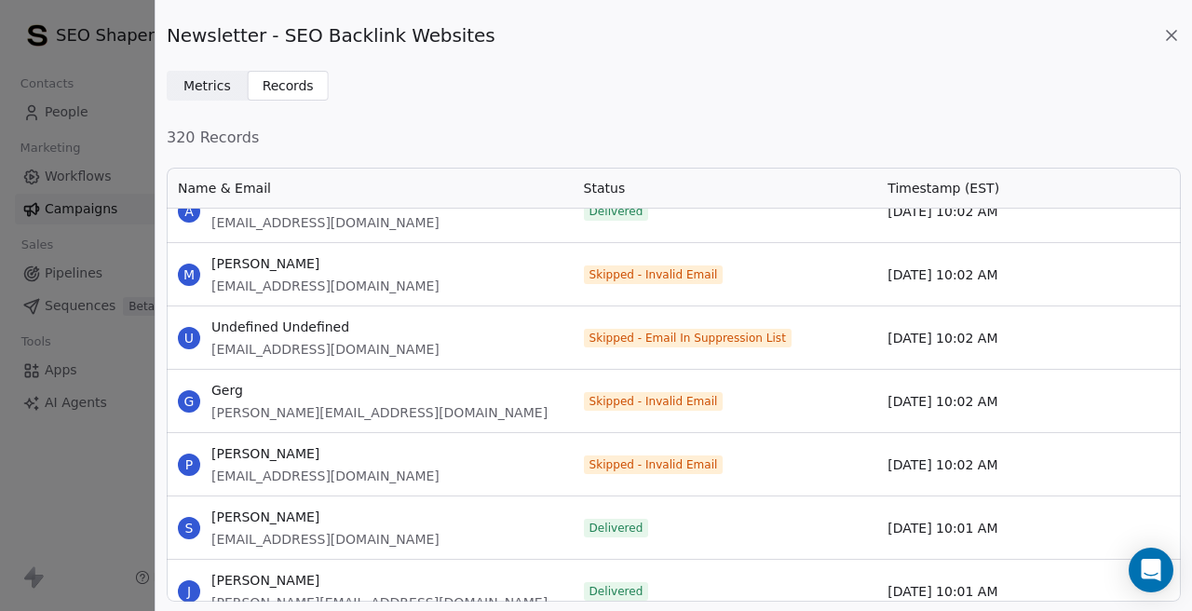
click at [278, 351] on span "sales@smartcellular.co.uk" at bounding box center [325, 349] width 228 height 19
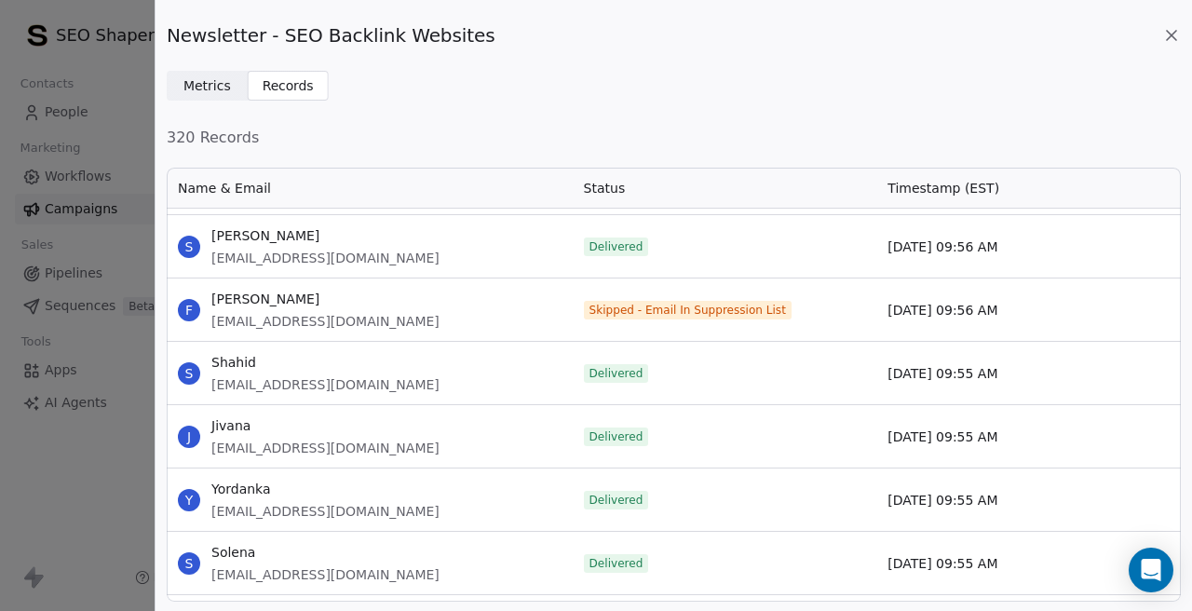
scroll to position [15533, 0]
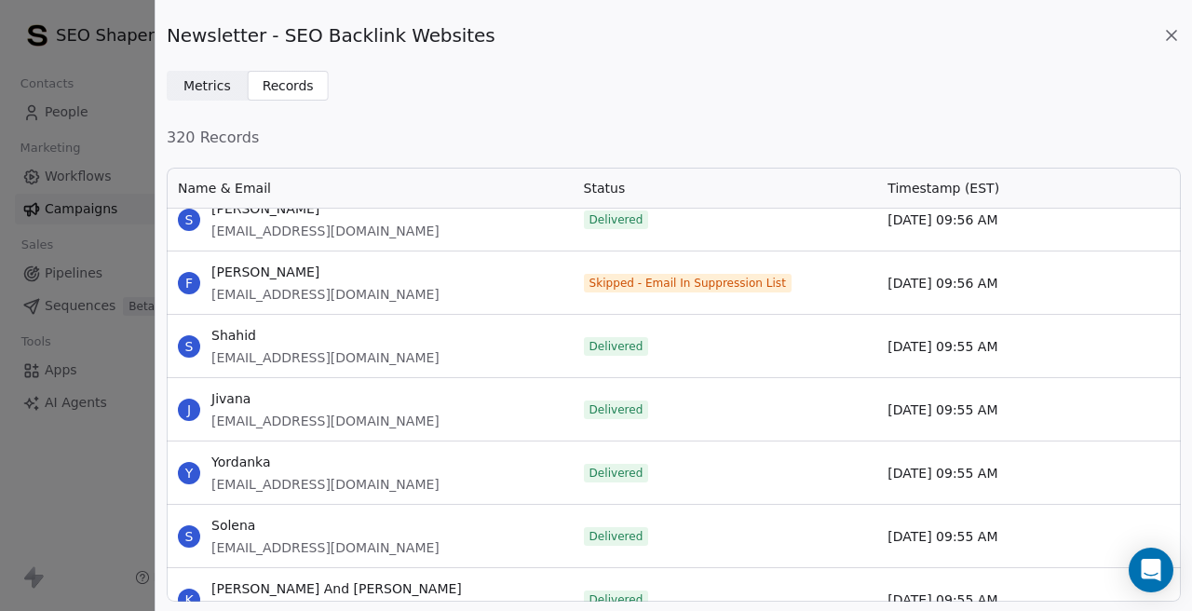
click at [290, 298] on span "business@fealproperties.co.uk" at bounding box center [325, 294] width 228 height 19
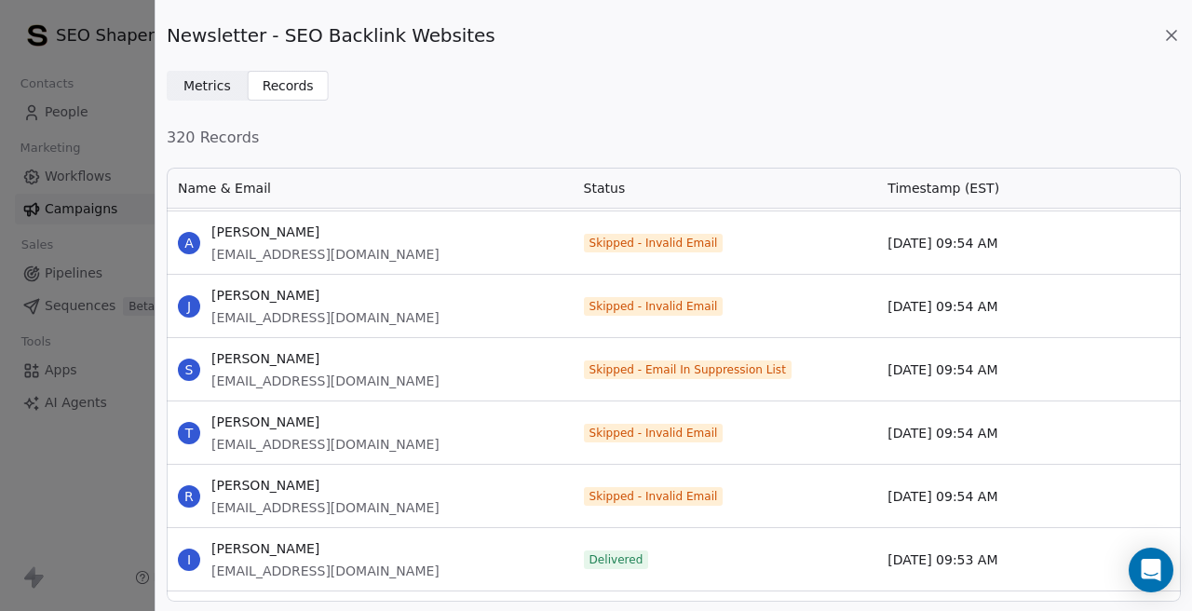
scroll to position [16652, 0]
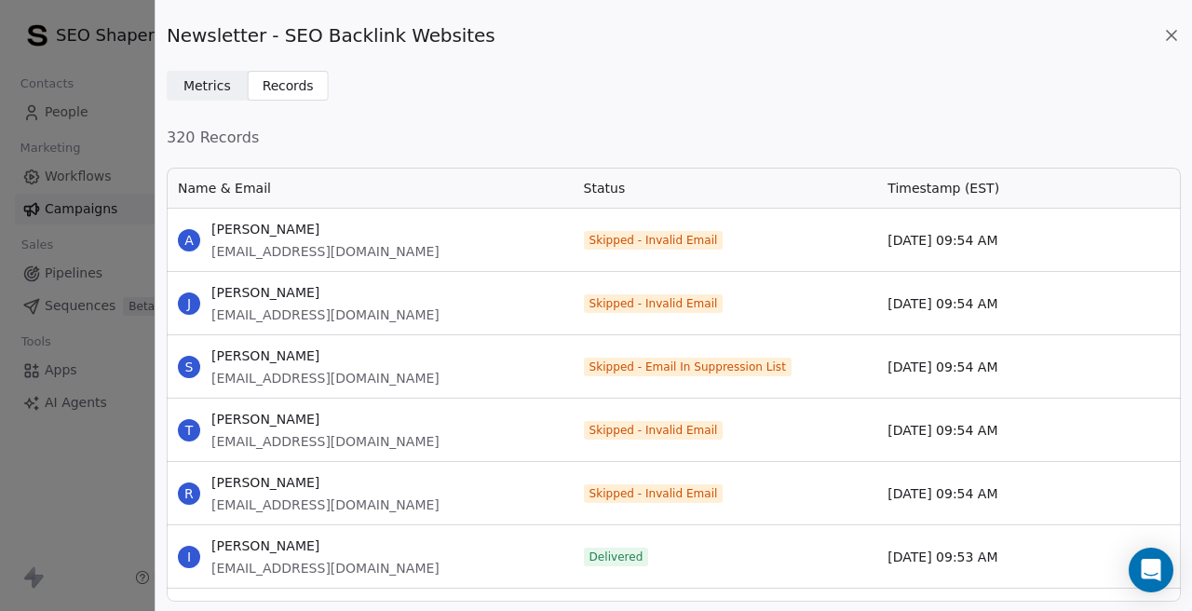
click at [261, 378] on span "info@deluxe-bbq.nl" at bounding box center [325, 378] width 228 height 19
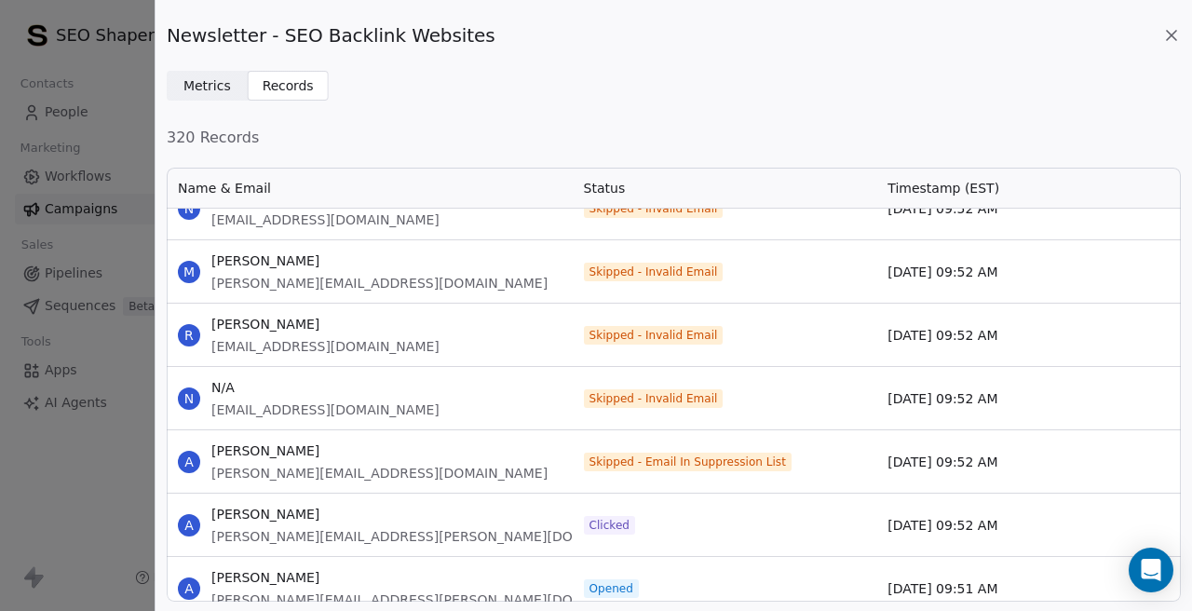
scroll to position [17985, 0]
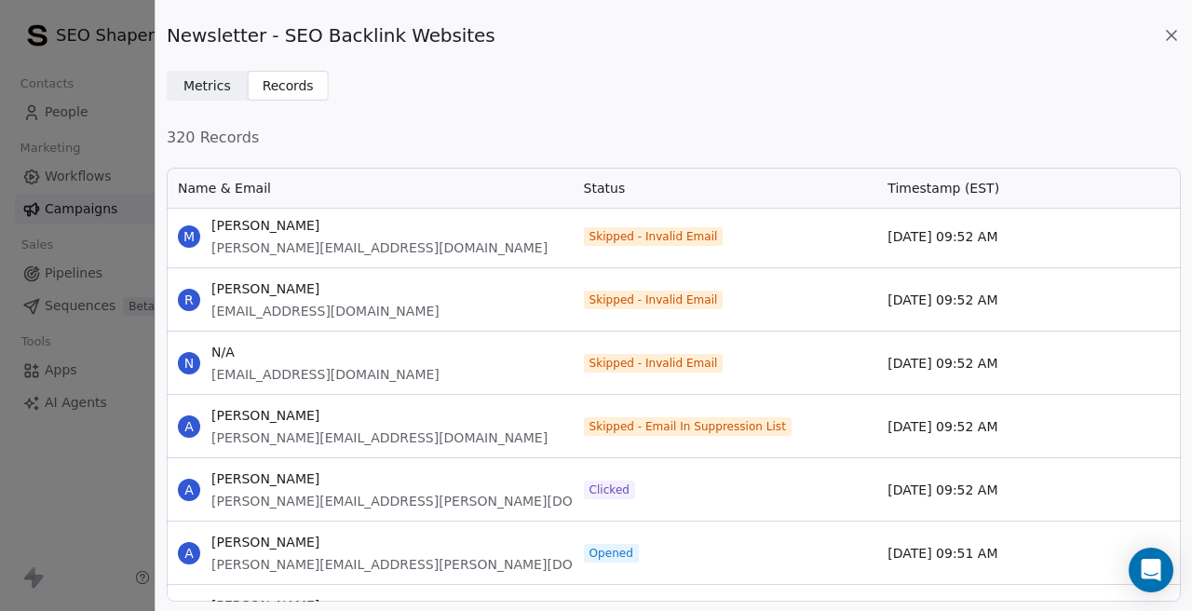
click at [252, 439] on span "andy@growportfolio.co.uk" at bounding box center [379, 437] width 336 height 19
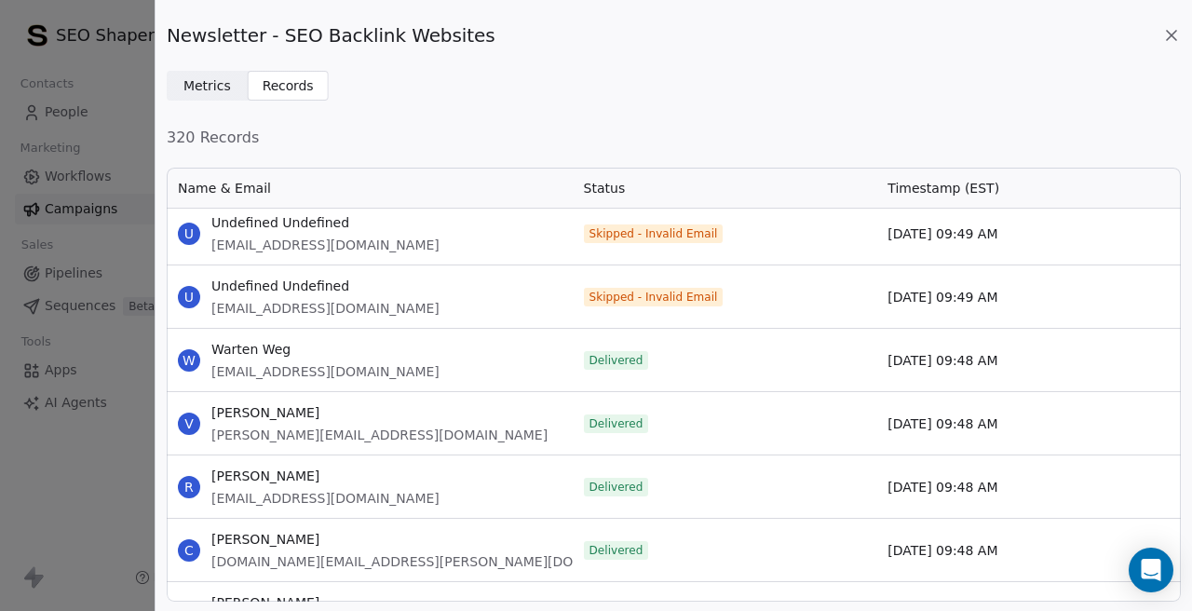
scroll to position [20182, 0]
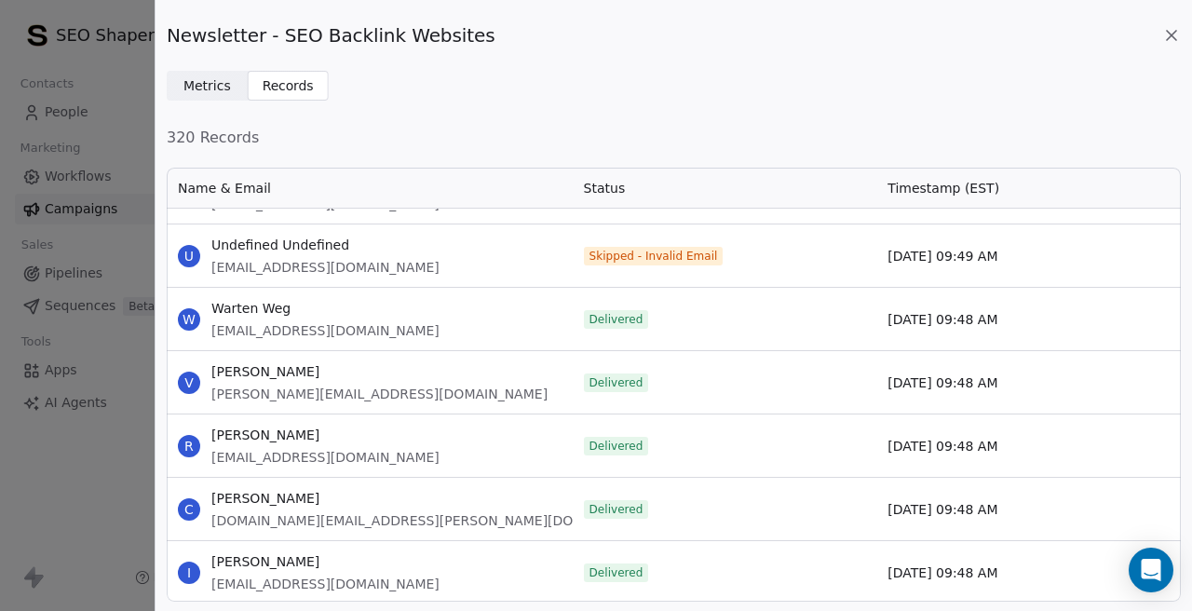
click at [1177, 33] on icon at bounding box center [1171, 35] width 19 height 19
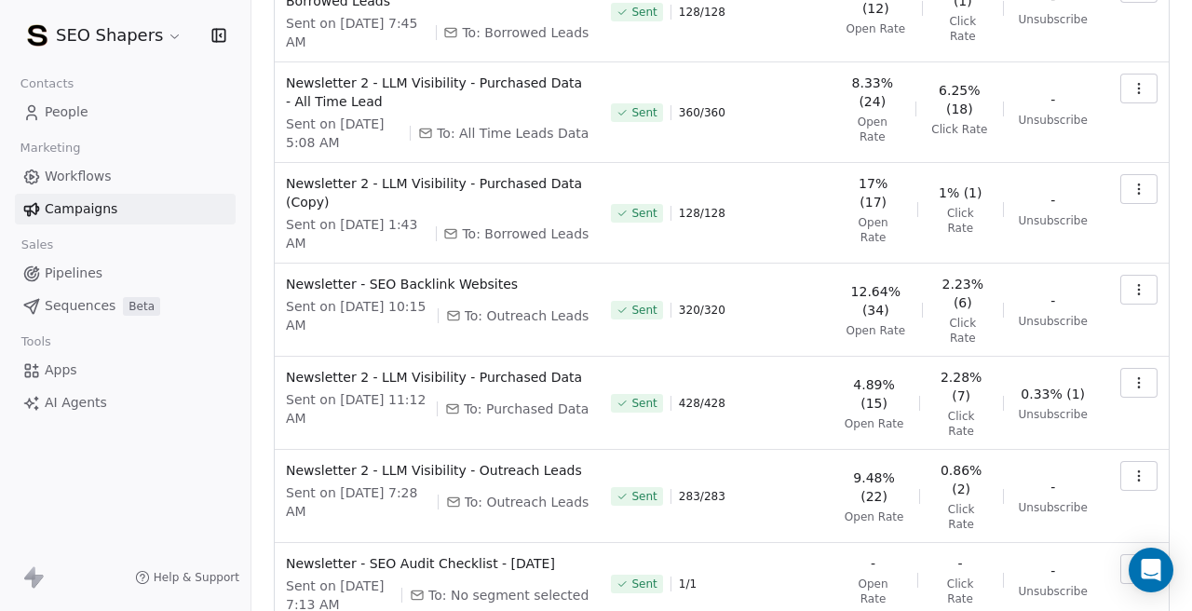
scroll to position [0, 0]
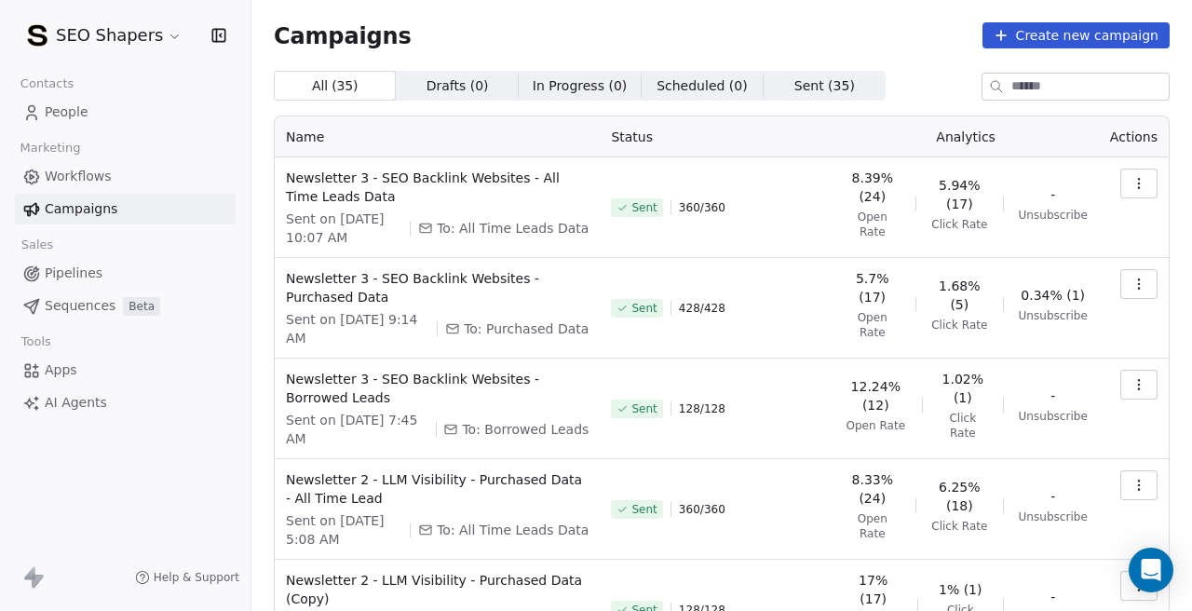
click at [108, 111] on link "People" at bounding box center [125, 112] width 221 height 31
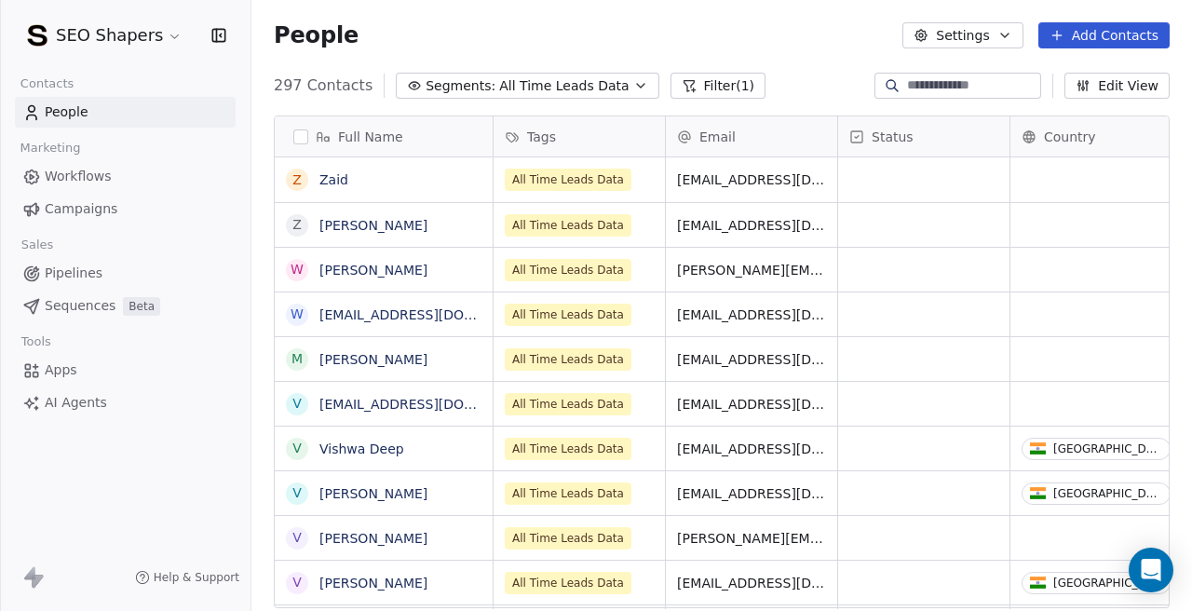
scroll to position [538, 940]
click at [1057, 28] on icon at bounding box center [1056, 35] width 15 height 15
click at [558, 82] on html "SEO Shapers Contacts People Marketing Workflows Campaigns Sales Pipelines Seque…" at bounding box center [596, 305] width 1192 height 611
click at [558, 82] on span "All Time Leads Data" at bounding box center [563, 86] width 129 height 20
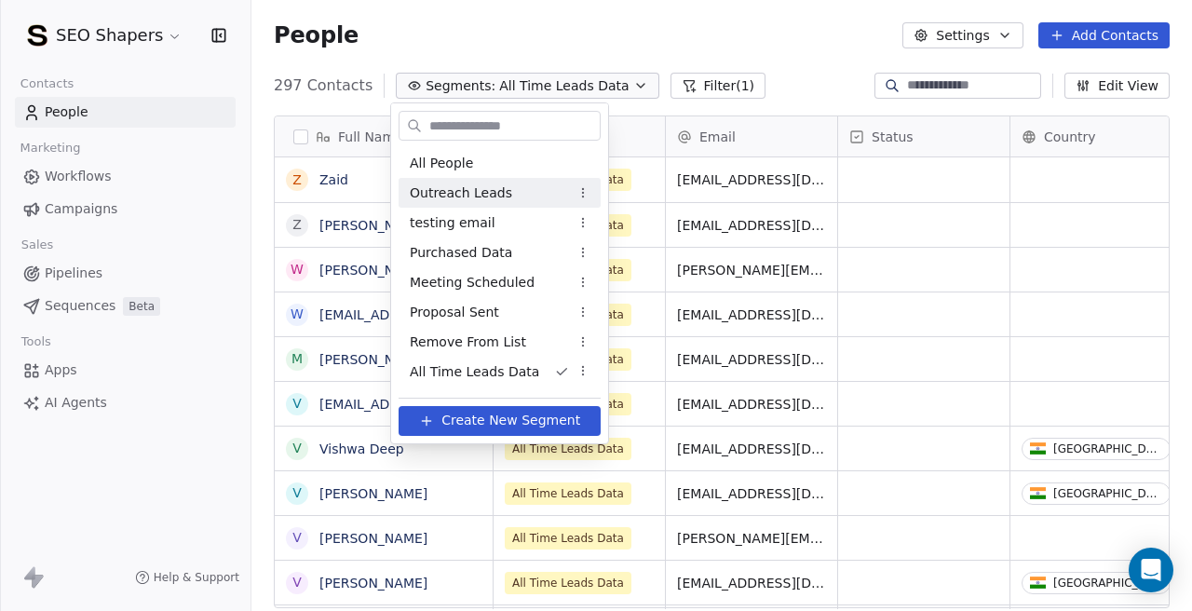
click at [473, 190] on span "Outreach Leads" at bounding box center [461, 193] width 102 height 20
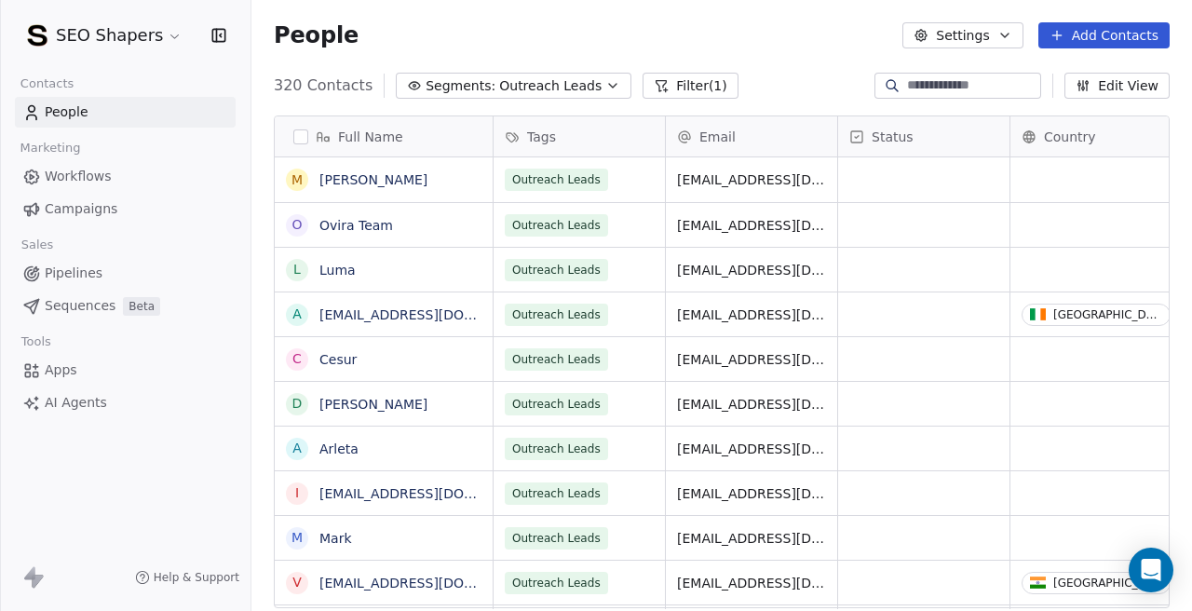
click at [1077, 40] on button "Add Contacts" at bounding box center [1103, 35] width 131 height 26
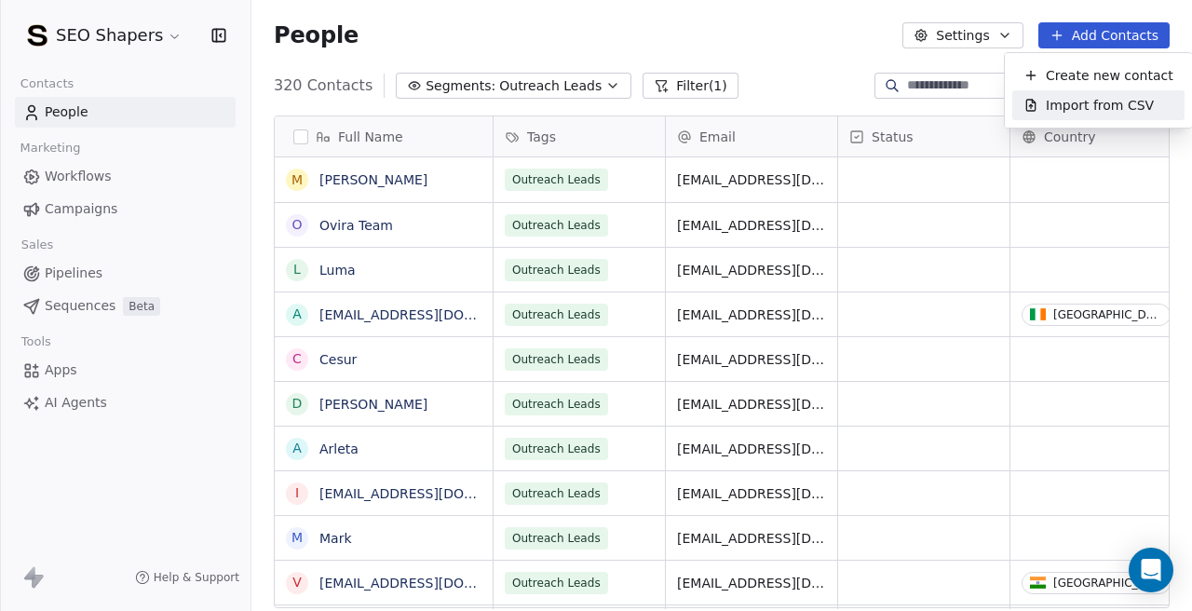
click at [1062, 116] on div "Import from CSV" at bounding box center [1098, 105] width 172 height 30
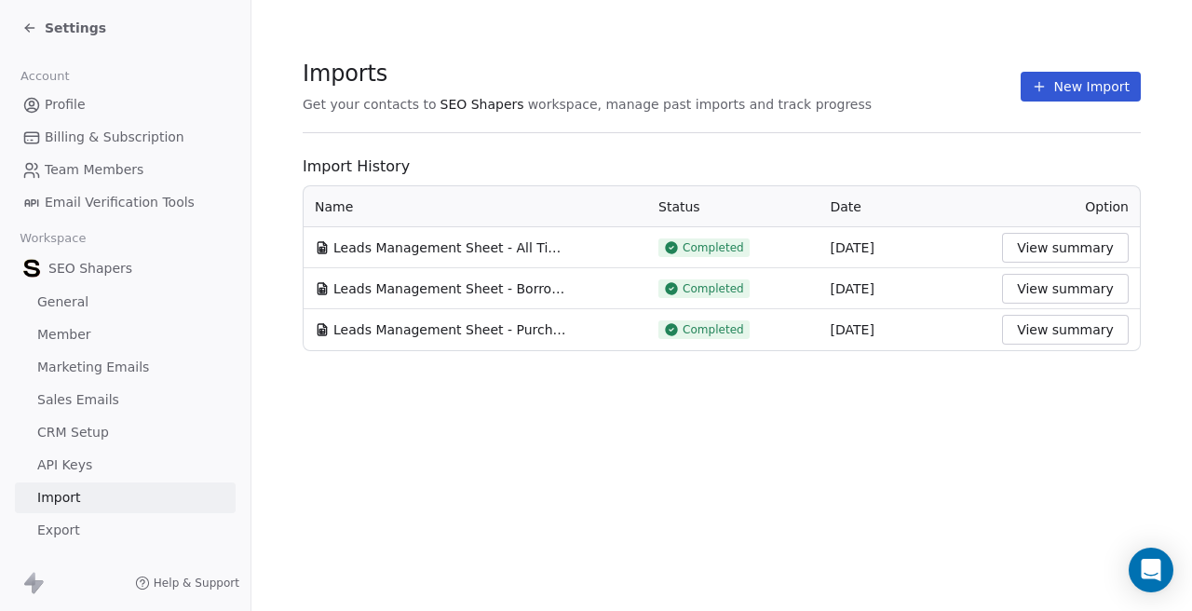
click at [1054, 97] on button "New Import" at bounding box center [1080, 87] width 120 height 30
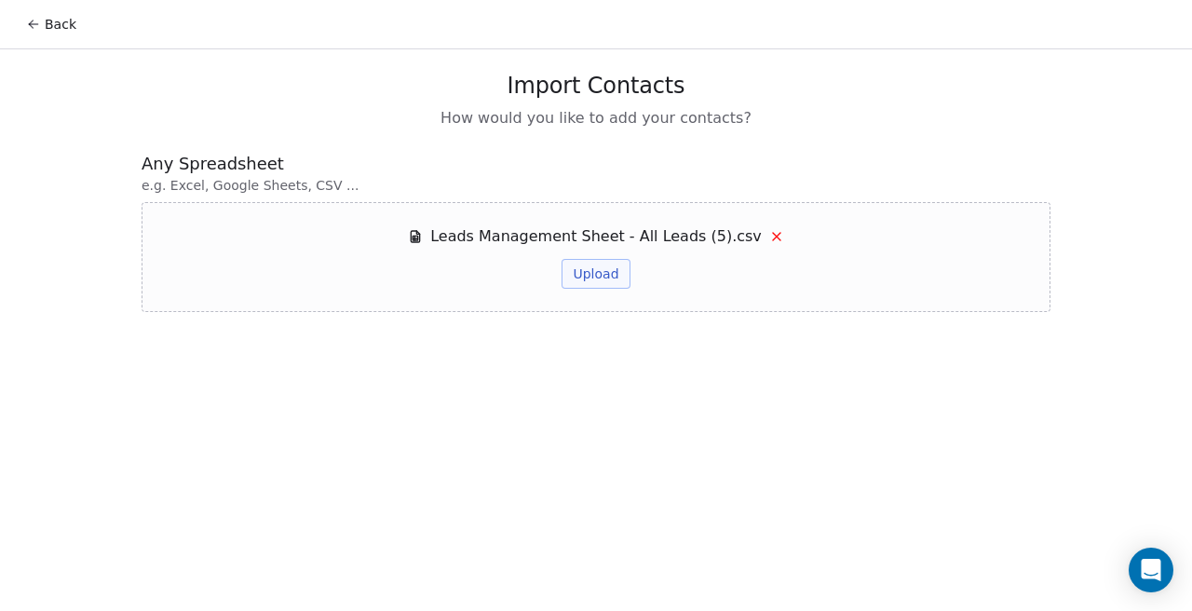
click at [601, 278] on button "Upload" at bounding box center [595, 274] width 68 height 30
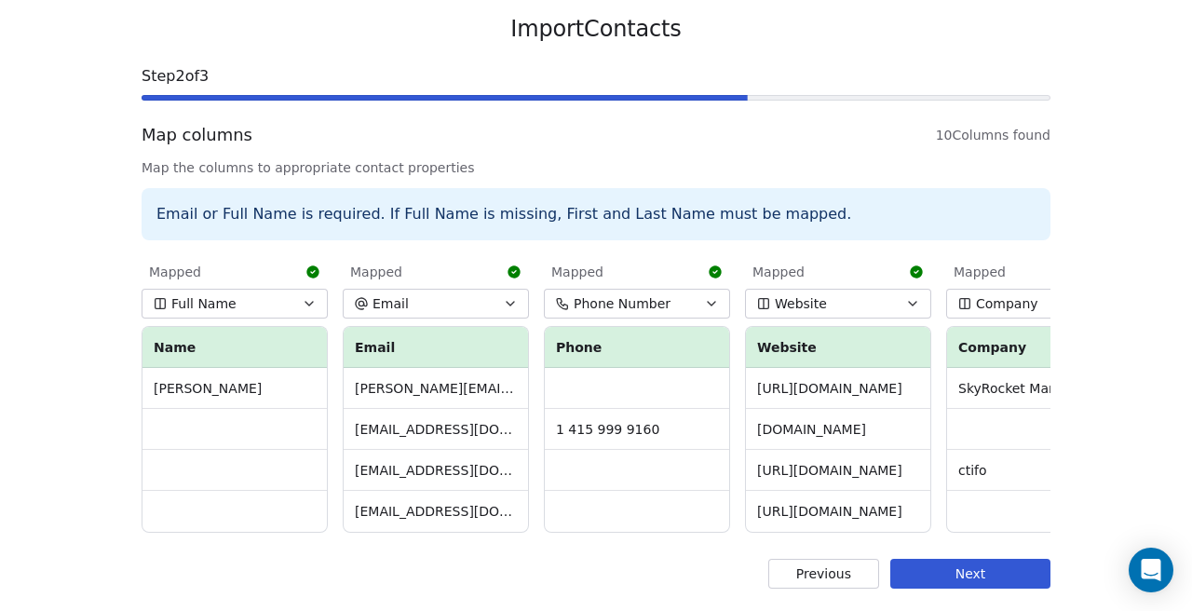
click at [962, 566] on button "Next" at bounding box center [970, 574] width 160 height 30
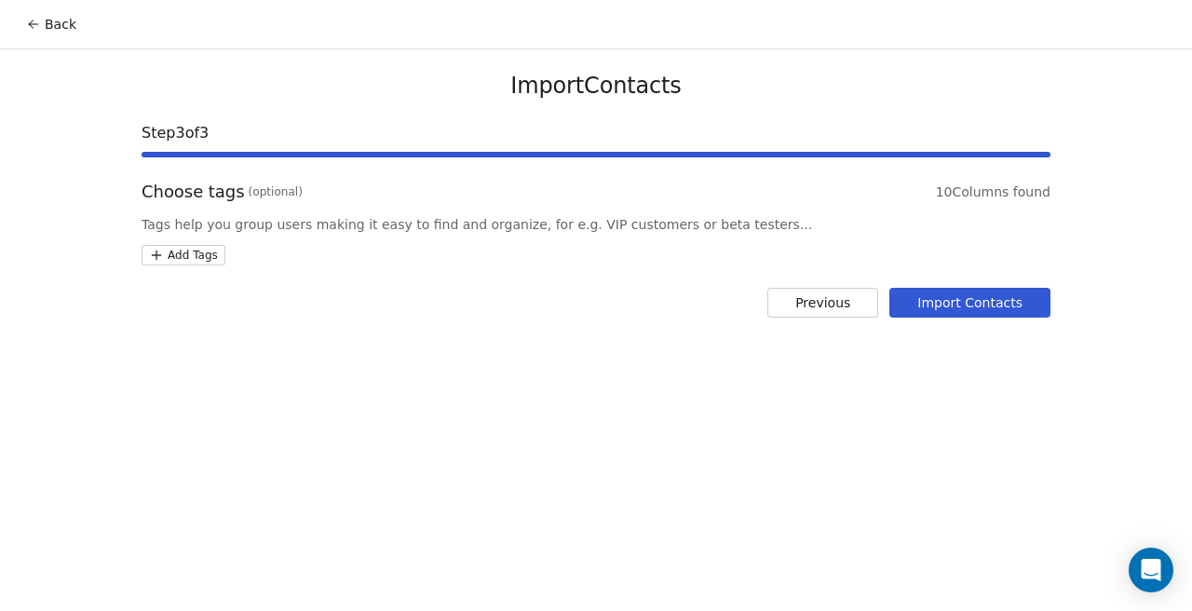
click at [196, 250] on html "Back Import Contacts Step 3 of 3 Choose tags (optional) 10 Columns found Tags h…" at bounding box center [596, 305] width 1192 height 611
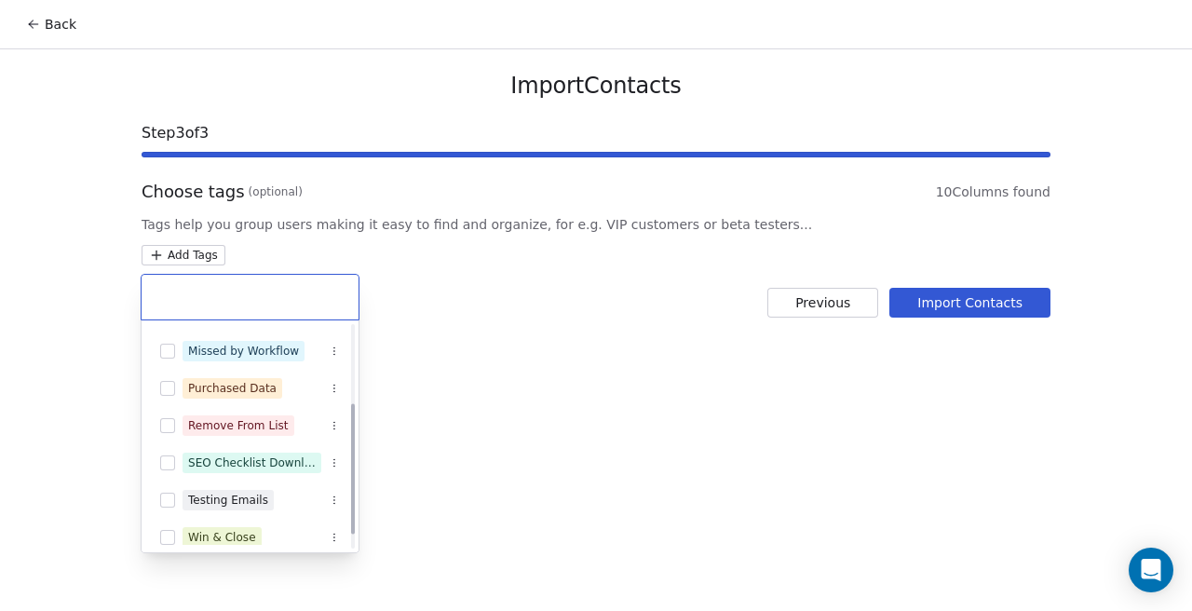
scroll to position [155, 0]
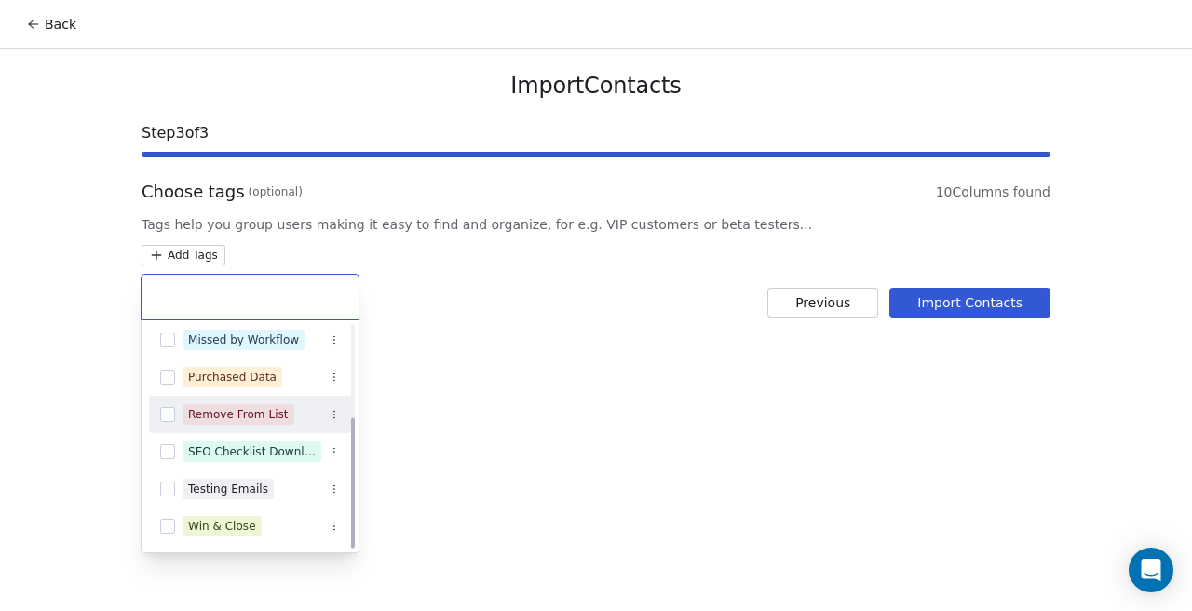
click at [165, 418] on button "Suggestions" at bounding box center [167, 414] width 15 height 15
click at [531, 441] on html "Back Import Contacts Step 3 of 3 Choose tags (optional) 10 Columns found Tags h…" at bounding box center [596, 305] width 1192 height 611
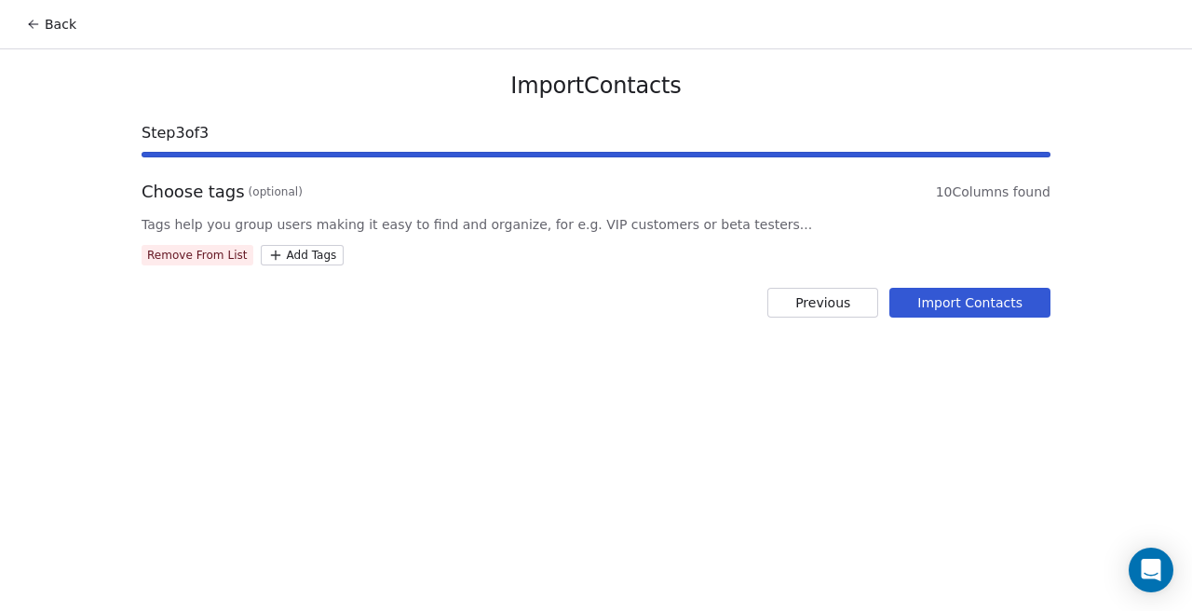
click at [953, 307] on button "Import Contacts" at bounding box center [969, 303] width 161 height 30
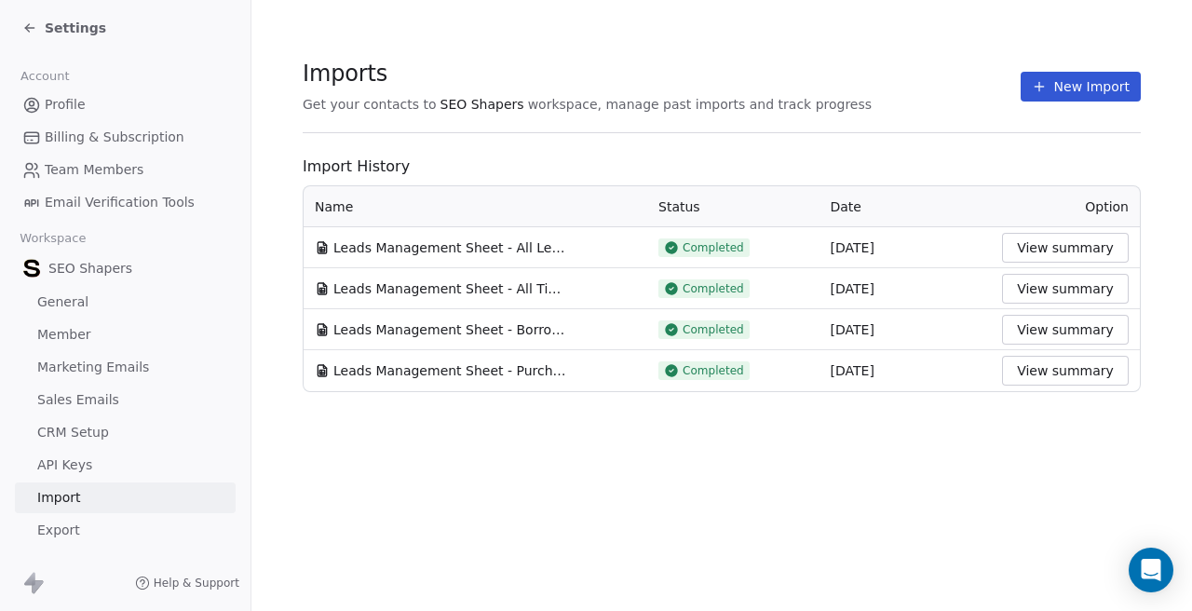
click at [83, 40] on div "Settings" at bounding box center [128, 28] width 213 height 26
click at [49, 27] on span "Settings" at bounding box center [75, 28] width 61 height 19
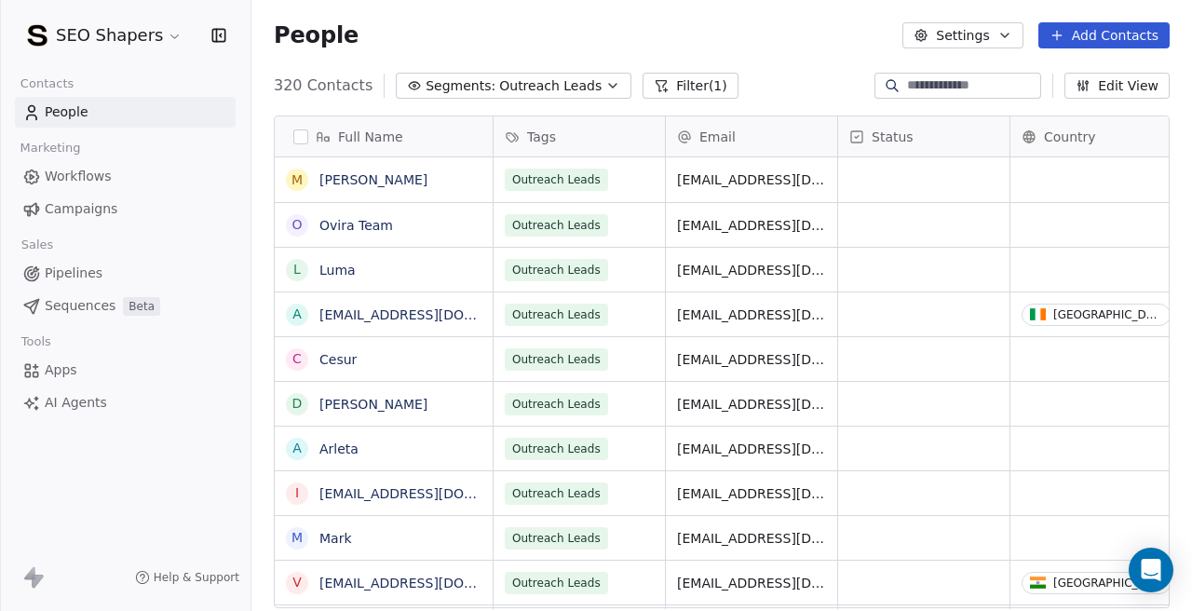
scroll to position [538, 940]
click at [551, 88] on span "Outreach Leads" at bounding box center [550, 86] width 102 height 20
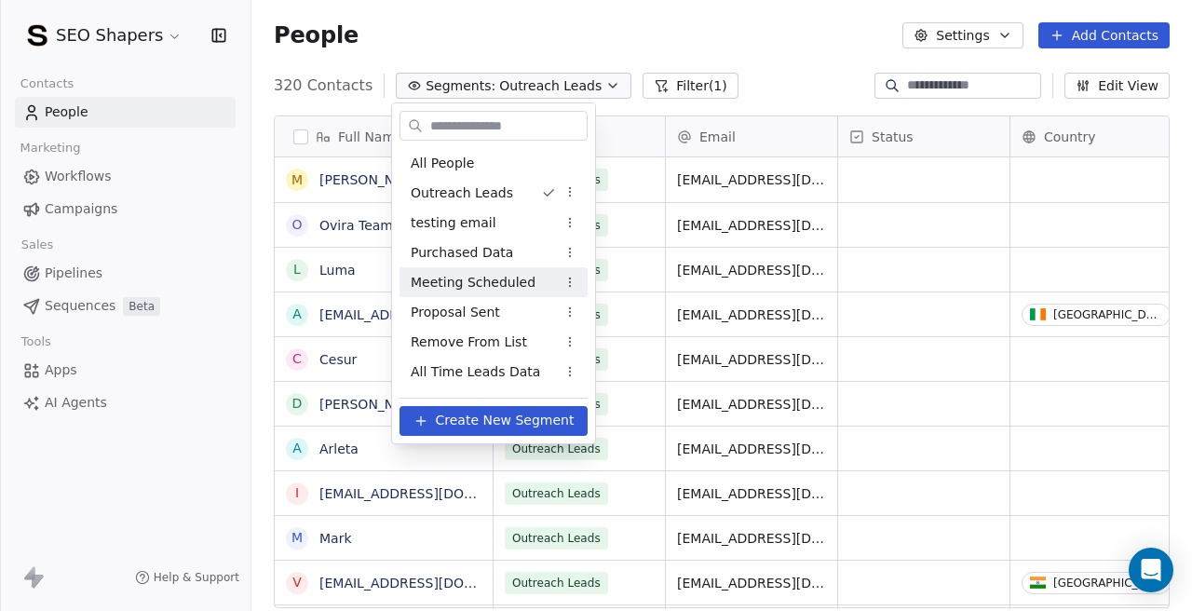
scroll to position [56, 0]
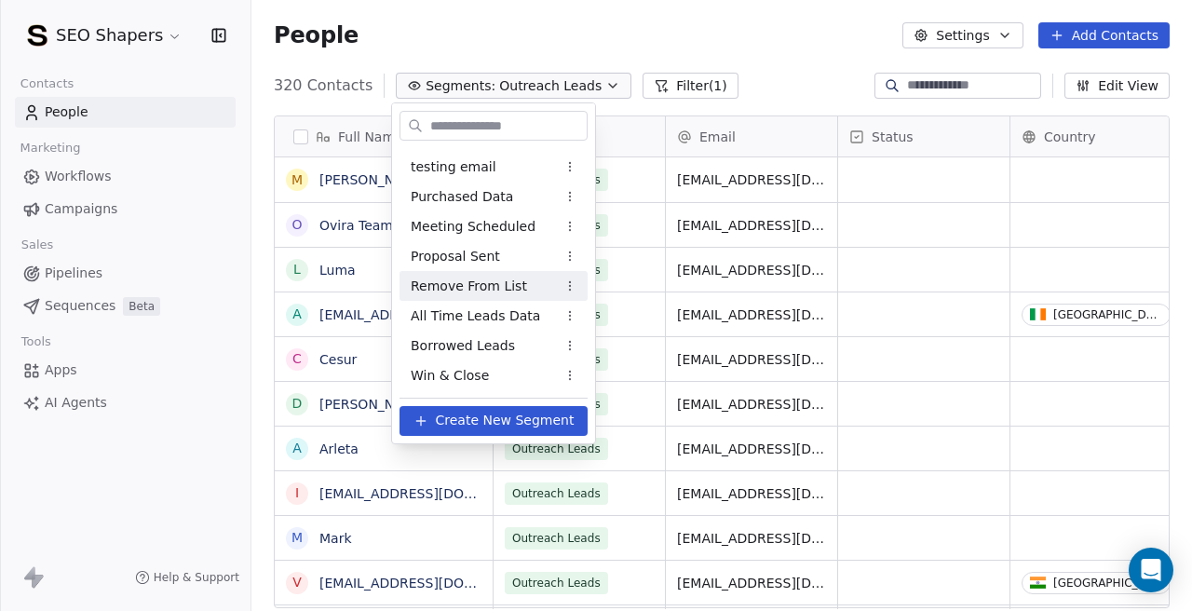
click at [486, 291] on span "Remove From List" at bounding box center [469, 287] width 116 height 20
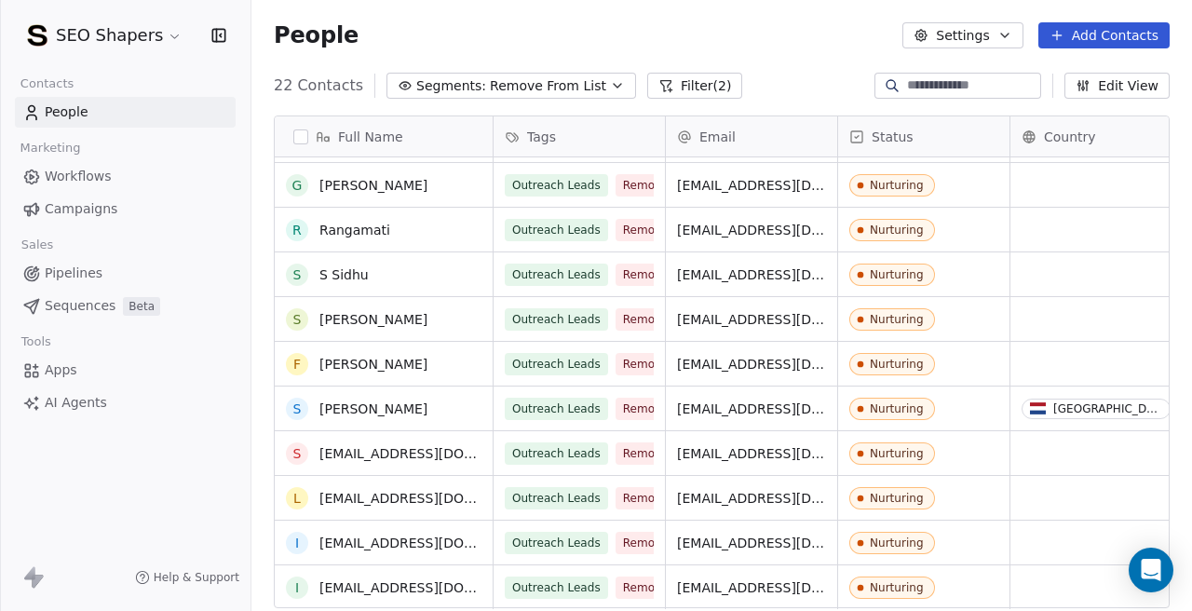
scroll to position [382, 0]
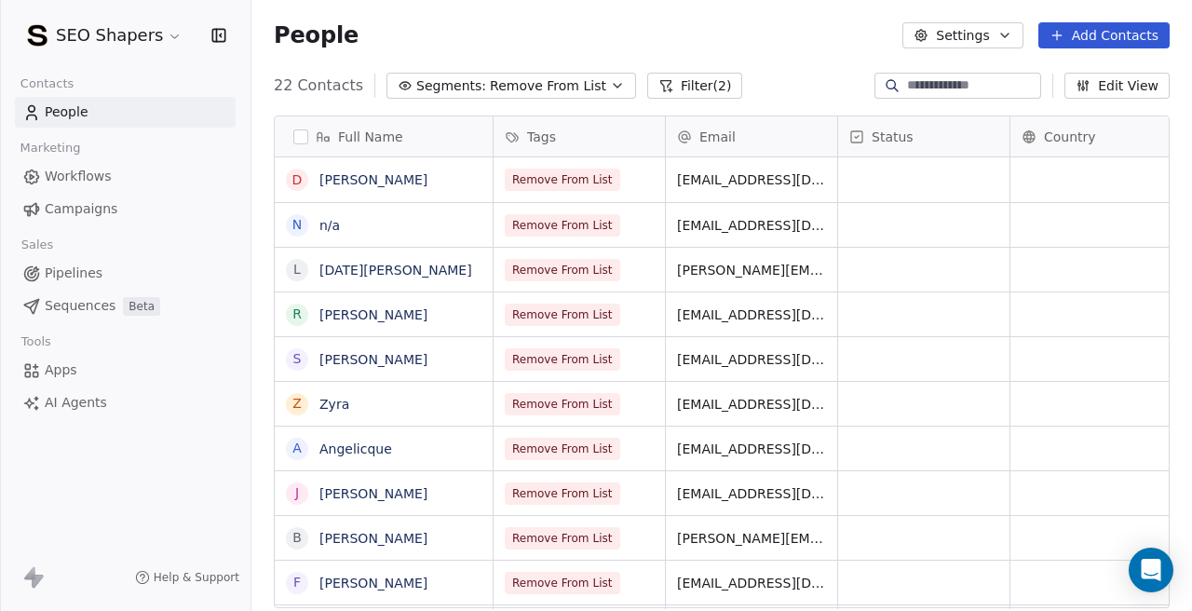
click at [302, 130] on button "button" at bounding box center [300, 136] width 15 height 15
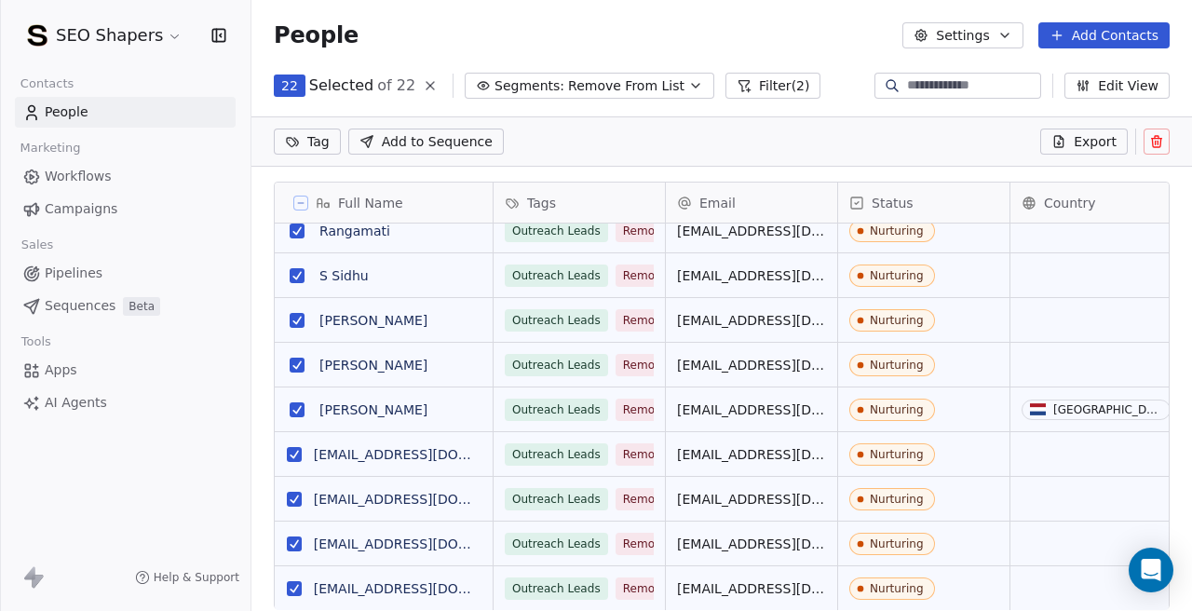
click at [1150, 153] on button at bounding box center [1156, 141] width 26 height 26
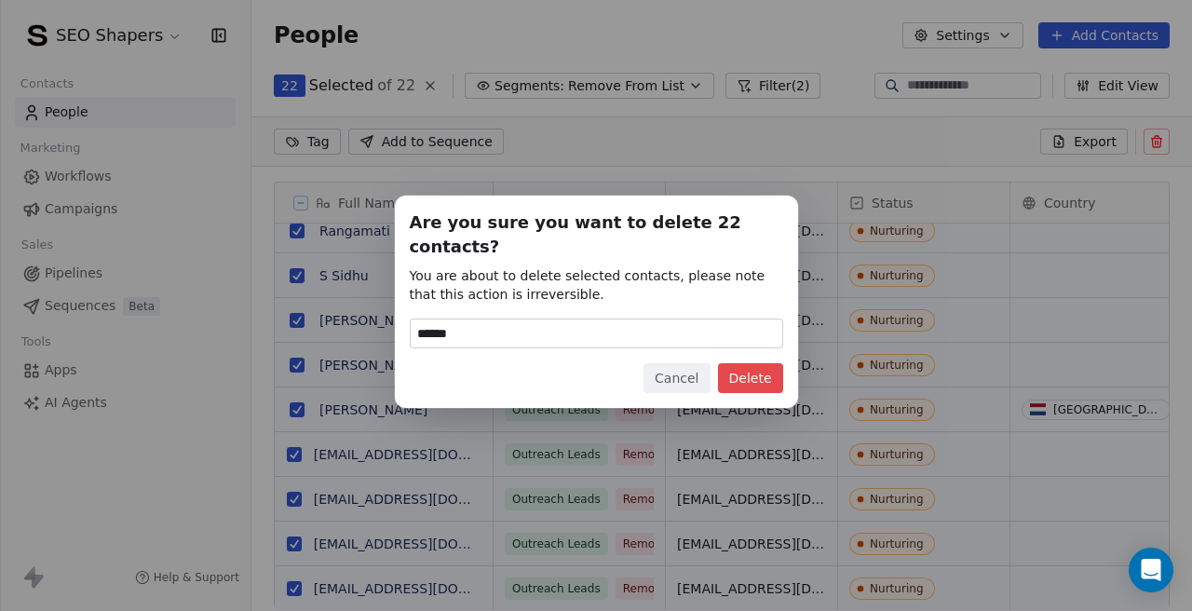
type input "******"
click at [738, 366] on button "Delete" at bounding box center [750, 378] width 65 height 30
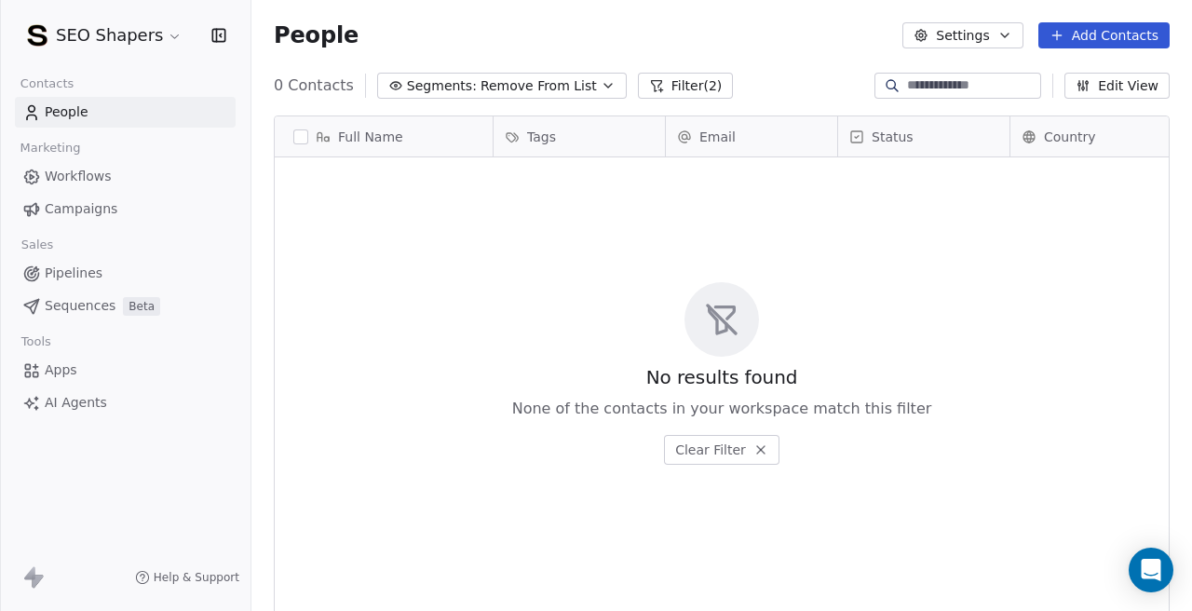
click at [105, 114] on link "People" at bounding box center [125, 112] width 221 height 31
click at [451, 84] on span "Segments:" at bounding box center [442, 86] width 70 height 20
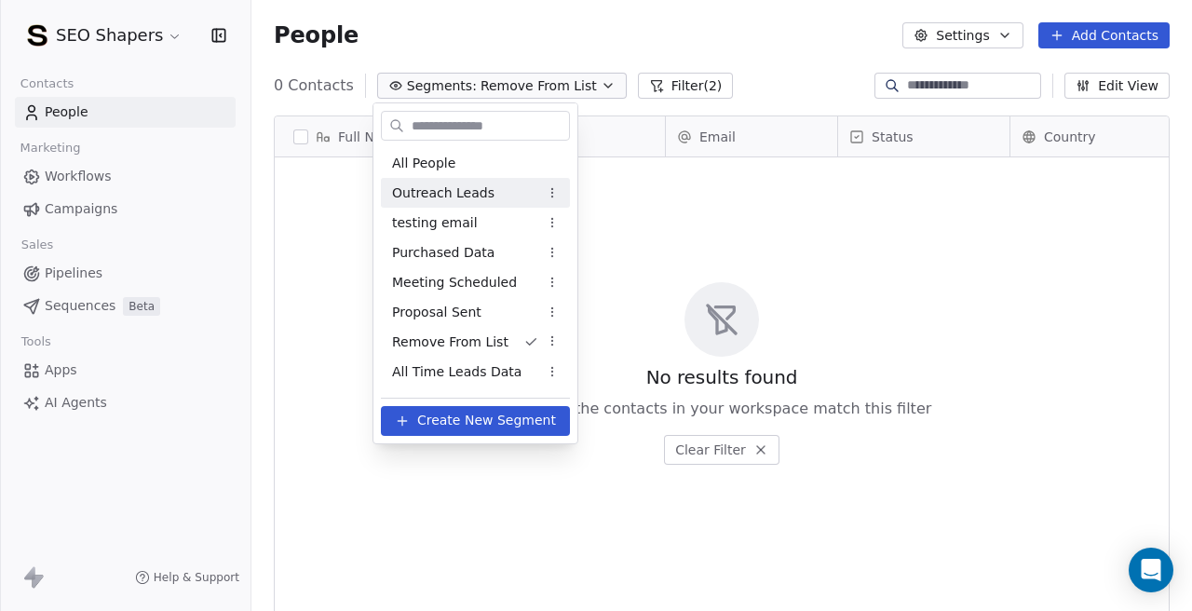
click at [463, 191] on span "Outreach Leads" at bounding box center [443, 193] width 102 height 20
